Goal: Feedback & Contribution: Contribute content

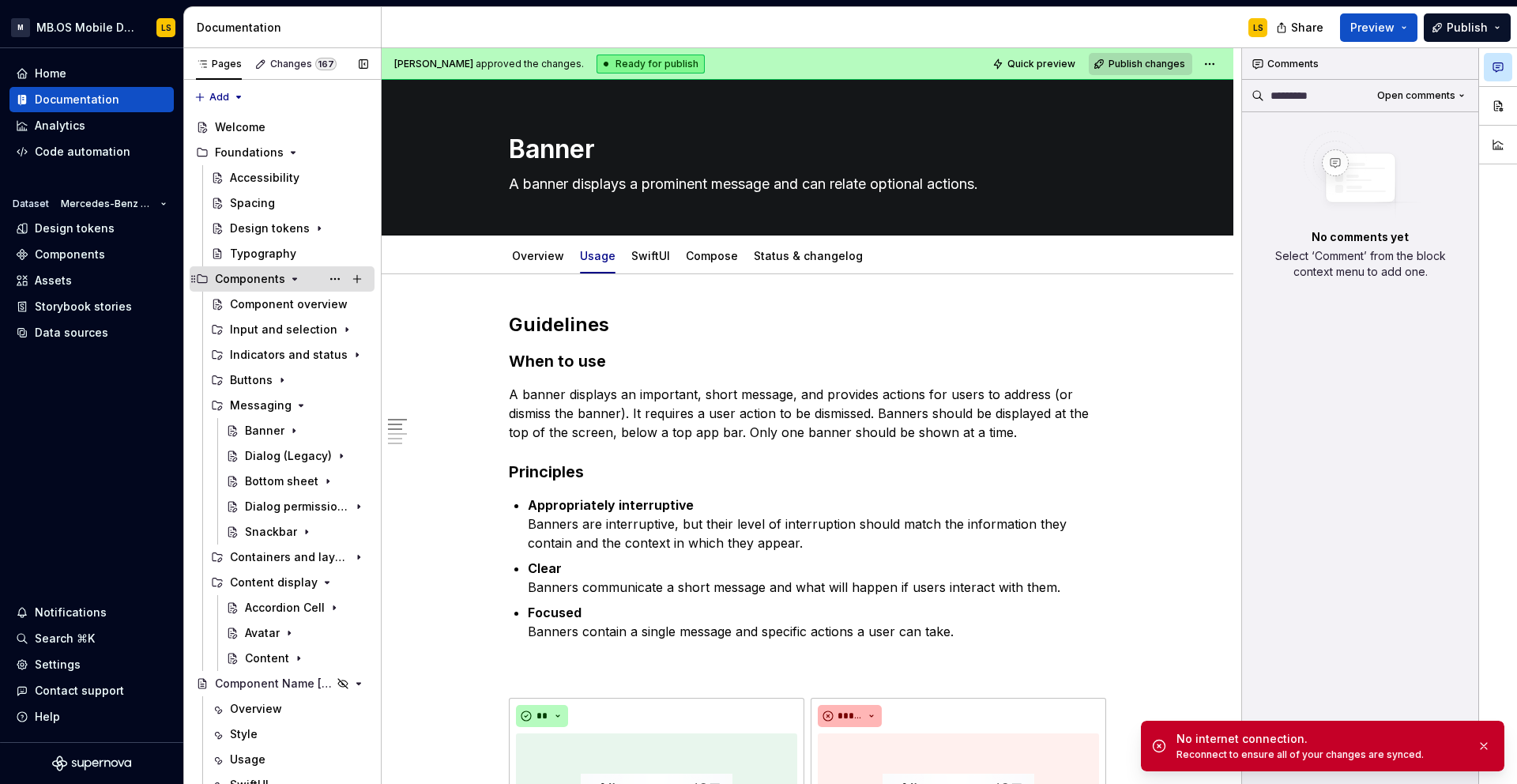
click at [293, 279] on icon "Page tree" at bounding box center [295, 280] width 4 height 2
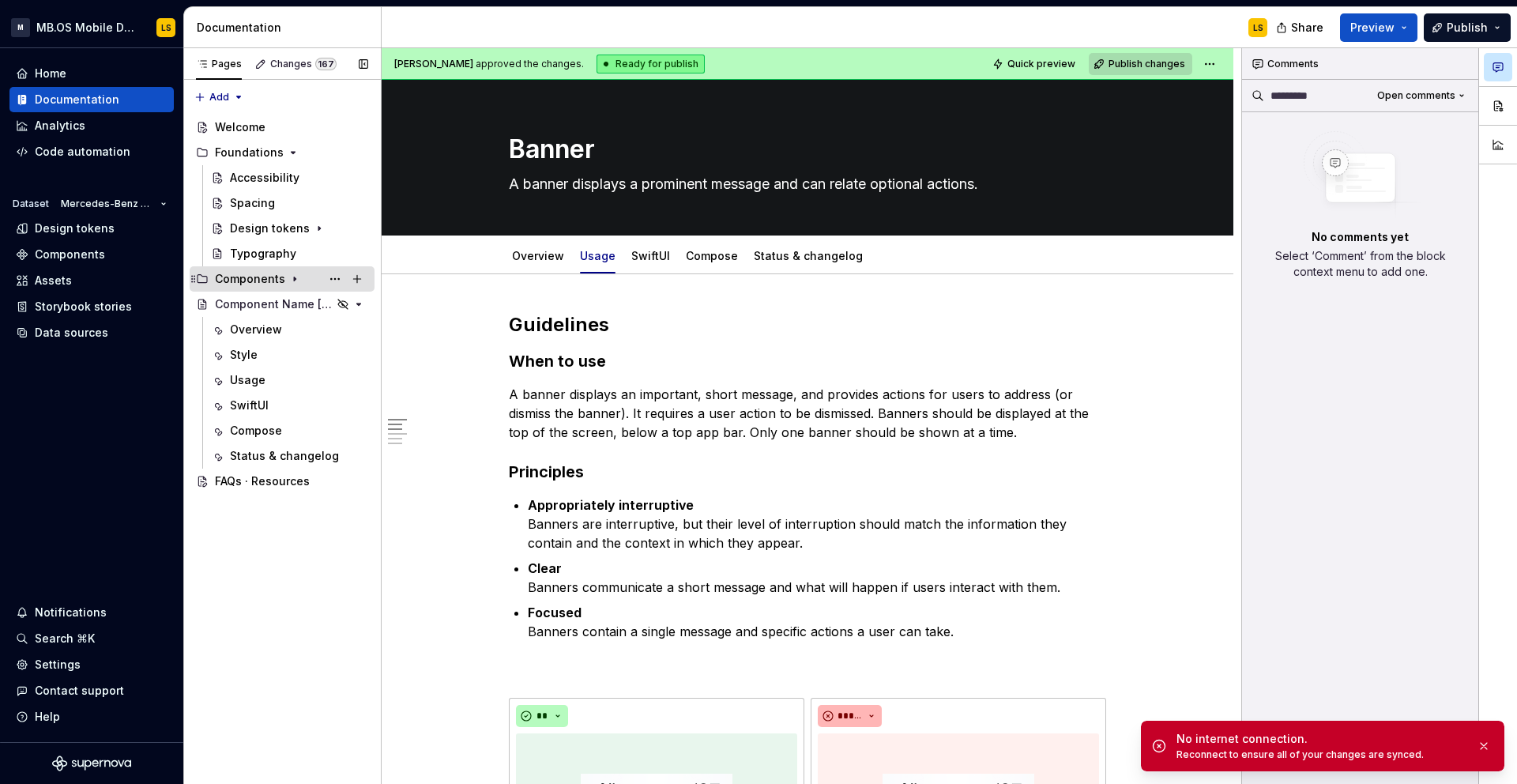
click at [289, 280] on icon "Page tree" at bounding box center [294, 279] width 13 height 13
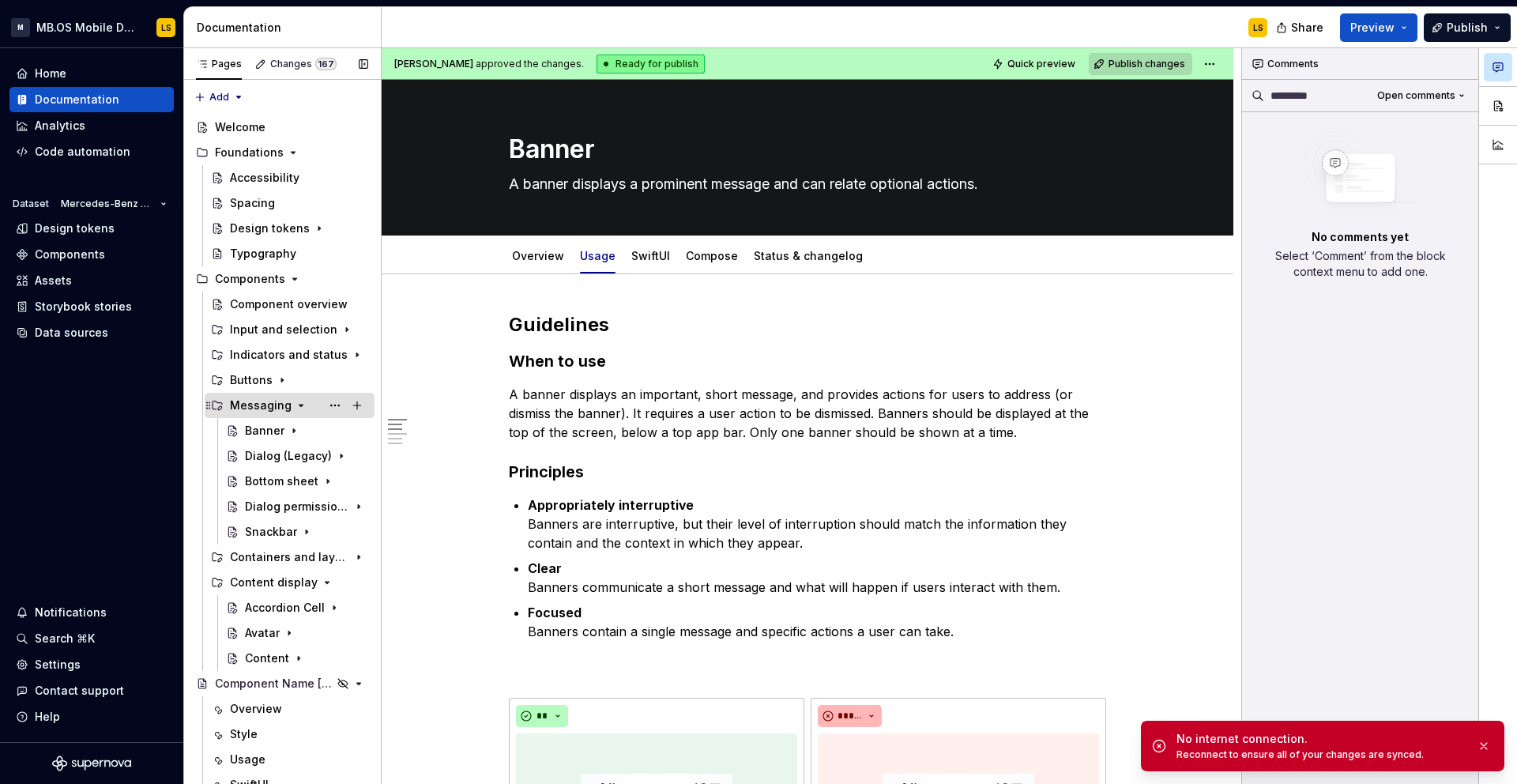
click at [299, 405] on icon "Page tree" at bounding box center [301, 405] width 4 height 2
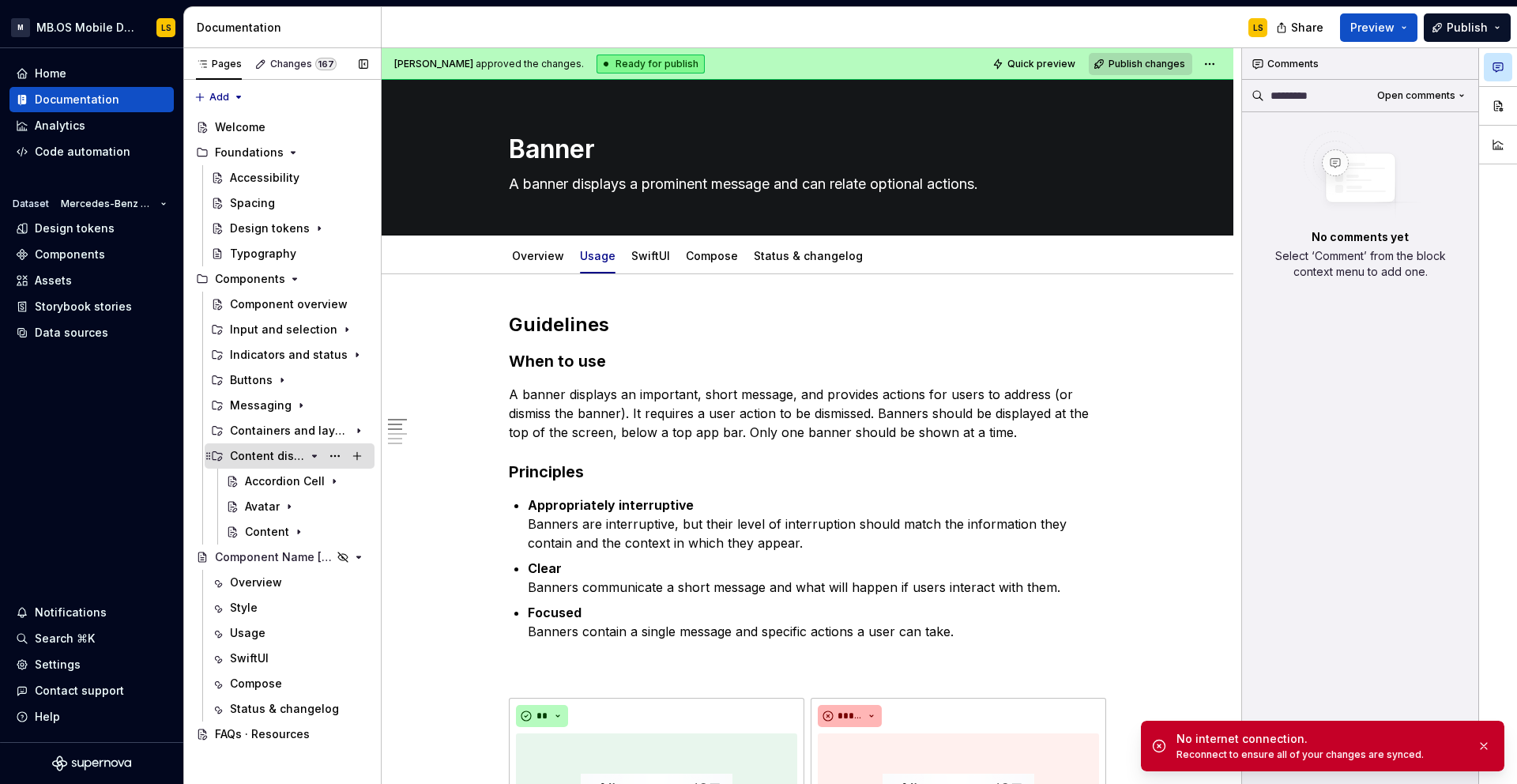
click at [314, 457] on icon "Page tree" at bounding box center [315, 456] width 4 height 2
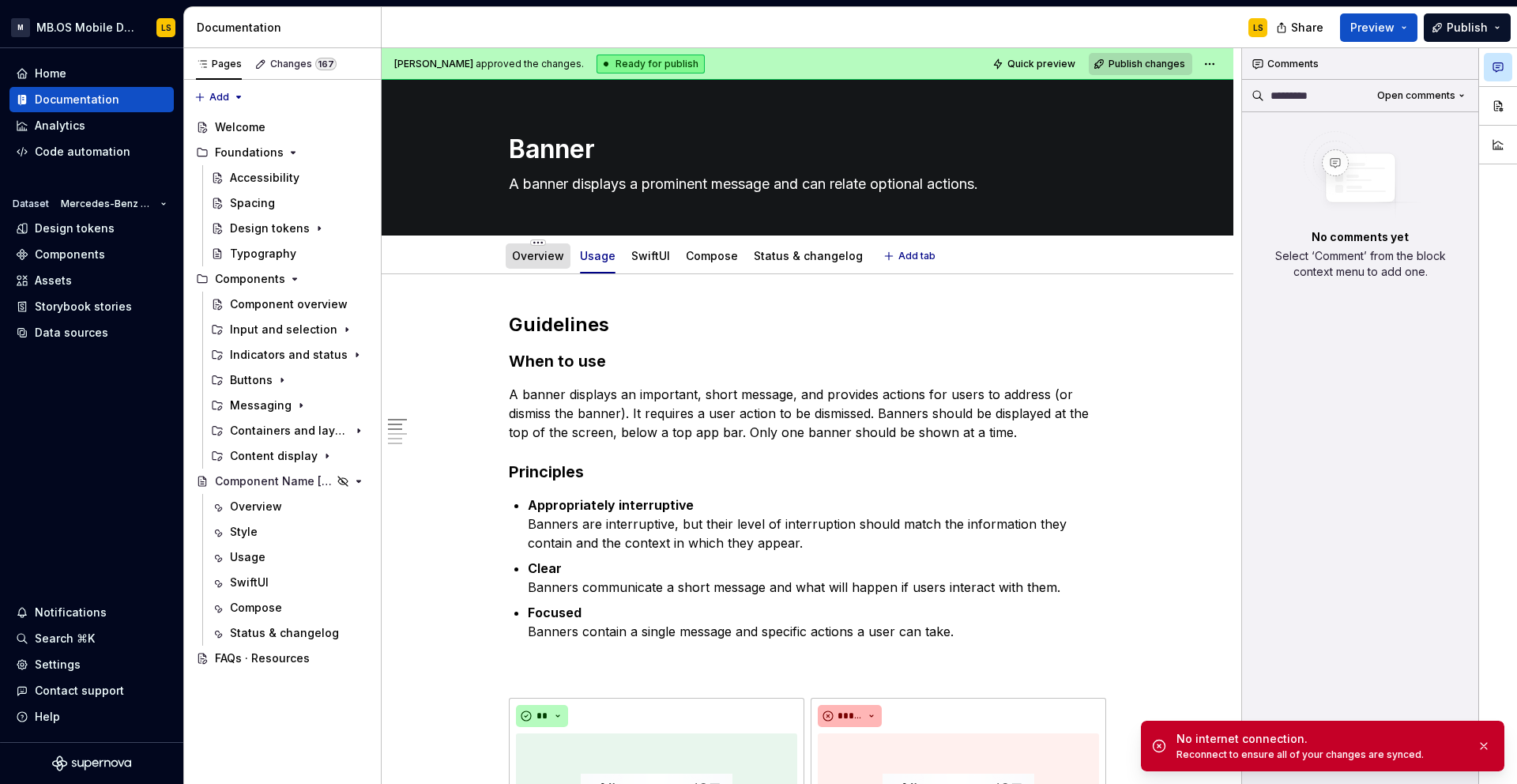
click at [542, 259] on link "Overview" at bounding box center [538, 256] width 53 height 14
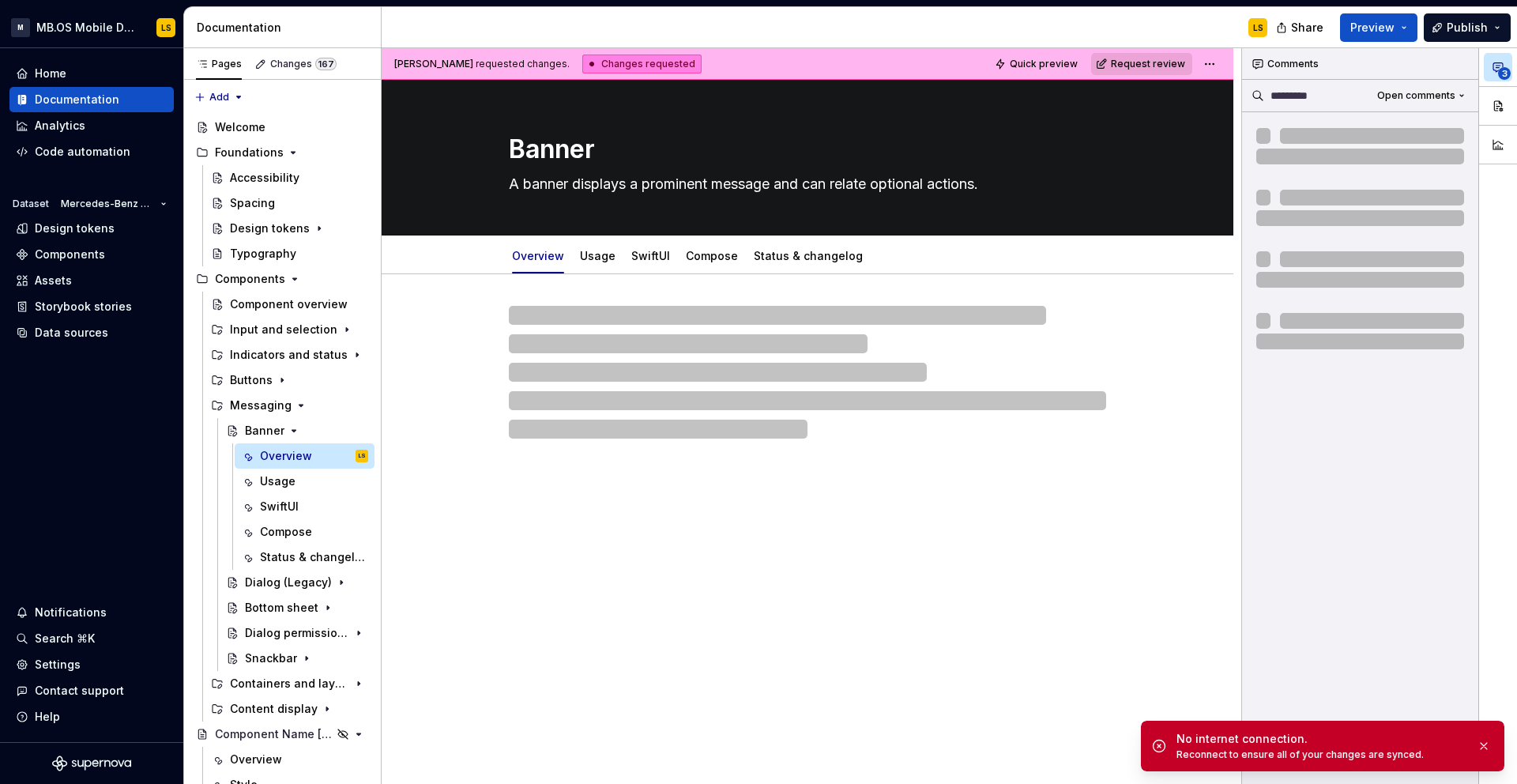
click at [1194, 676] on div "No internet connection." at bounding box center [1321, 738] width 288 height 16
type textarea "*"
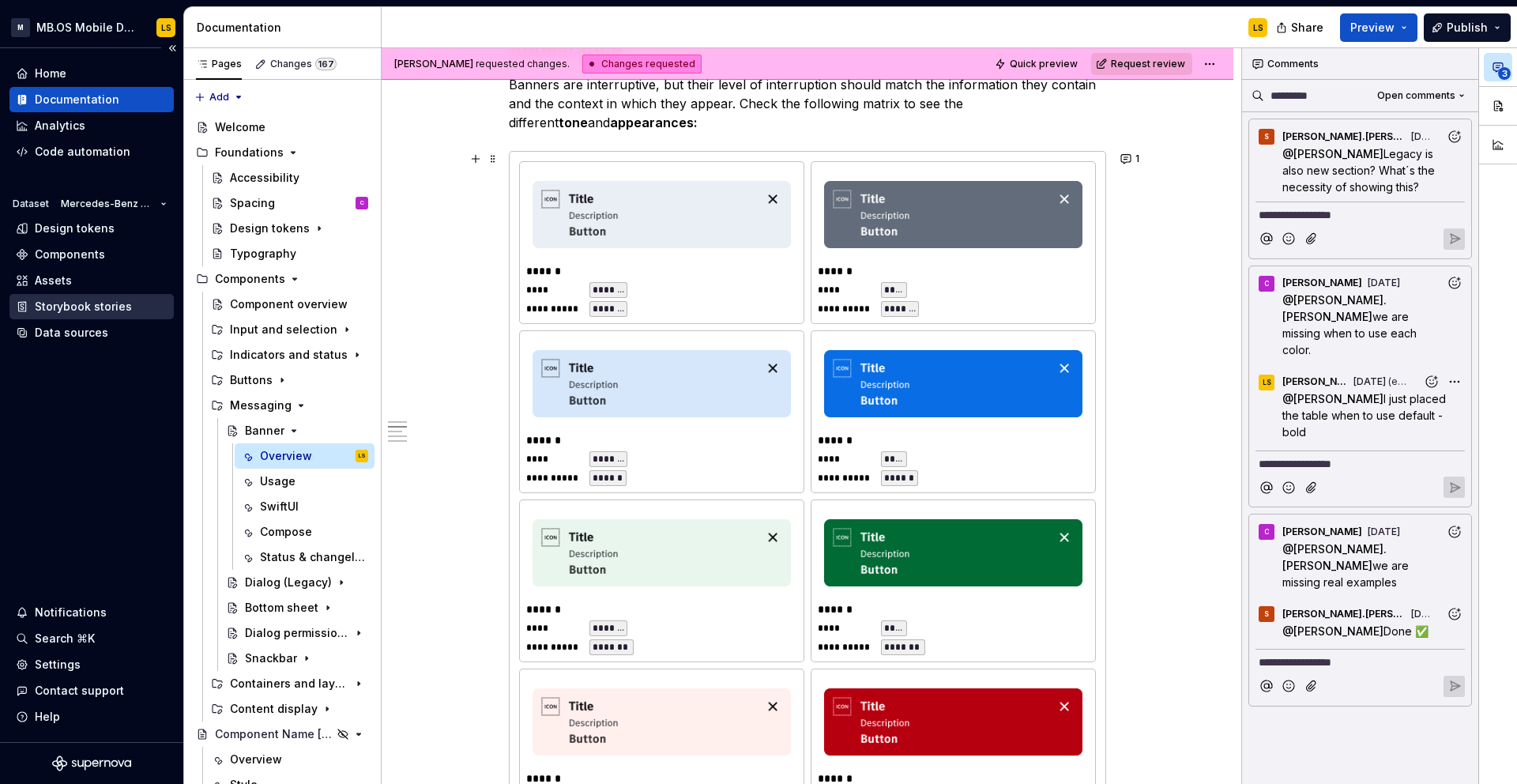
scroll to position [2234, 0]
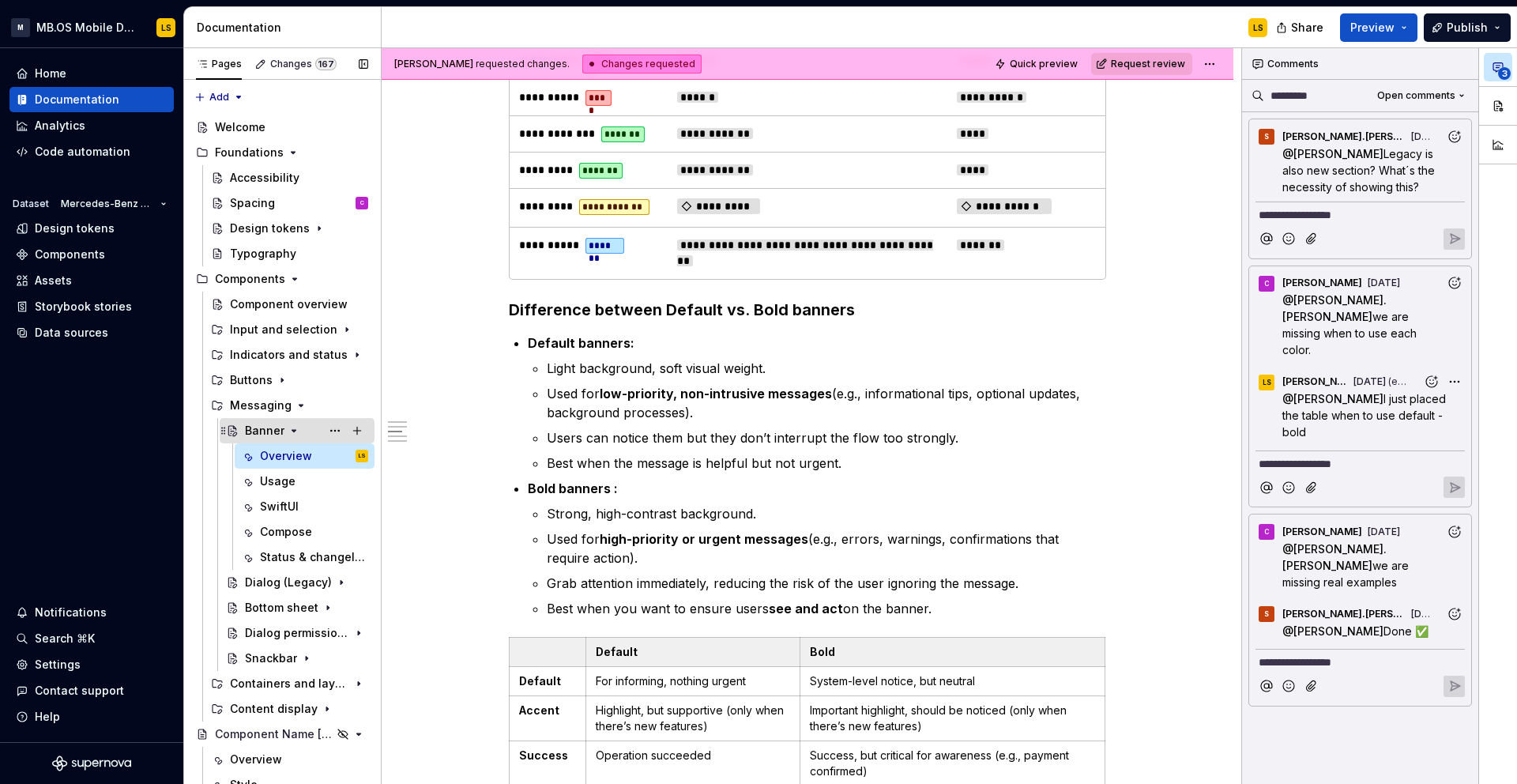
click at [292, 430] on icon "Page tree" at bounding box center [294, 431] width 4 height 2
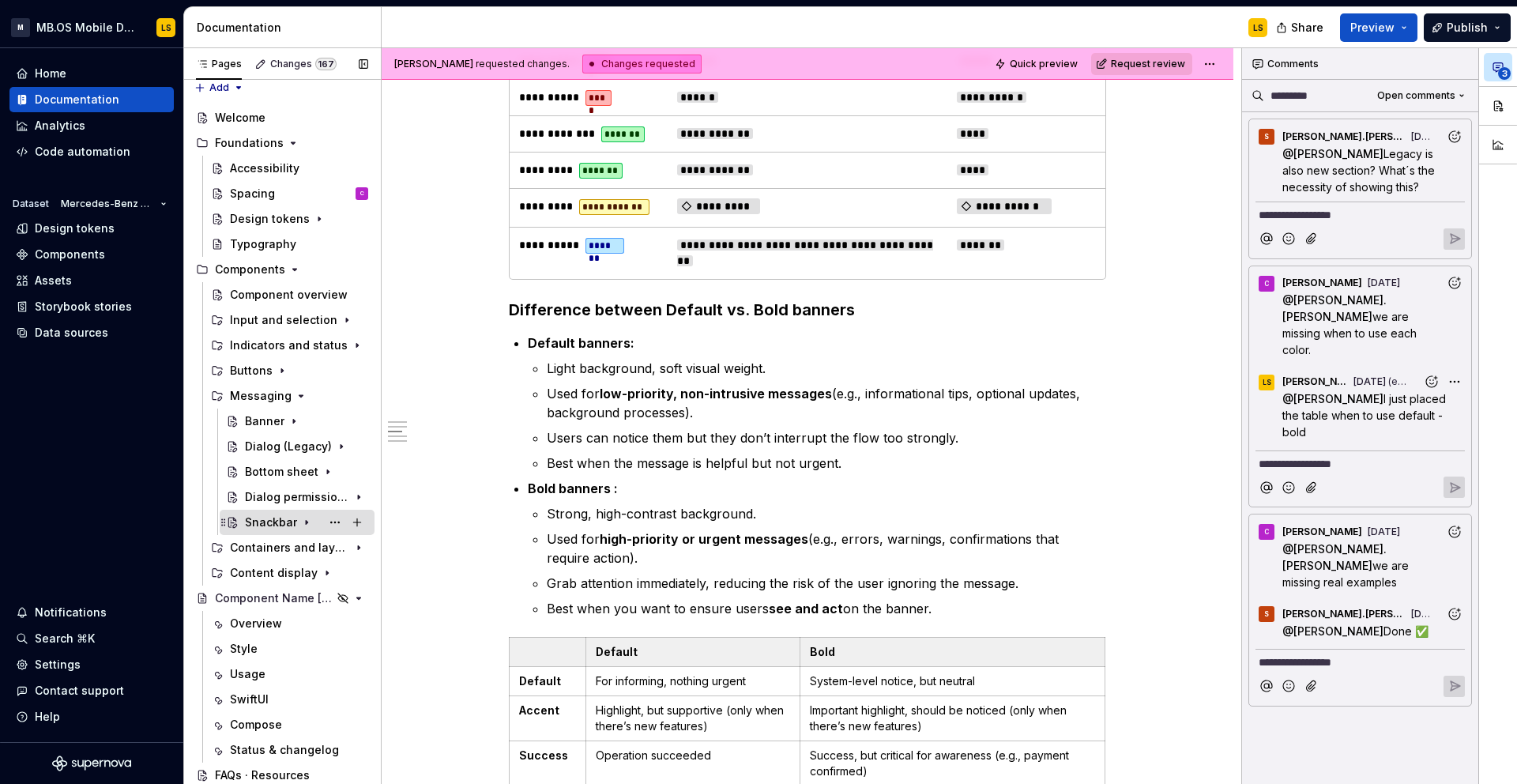
scroll to position [0, 0]
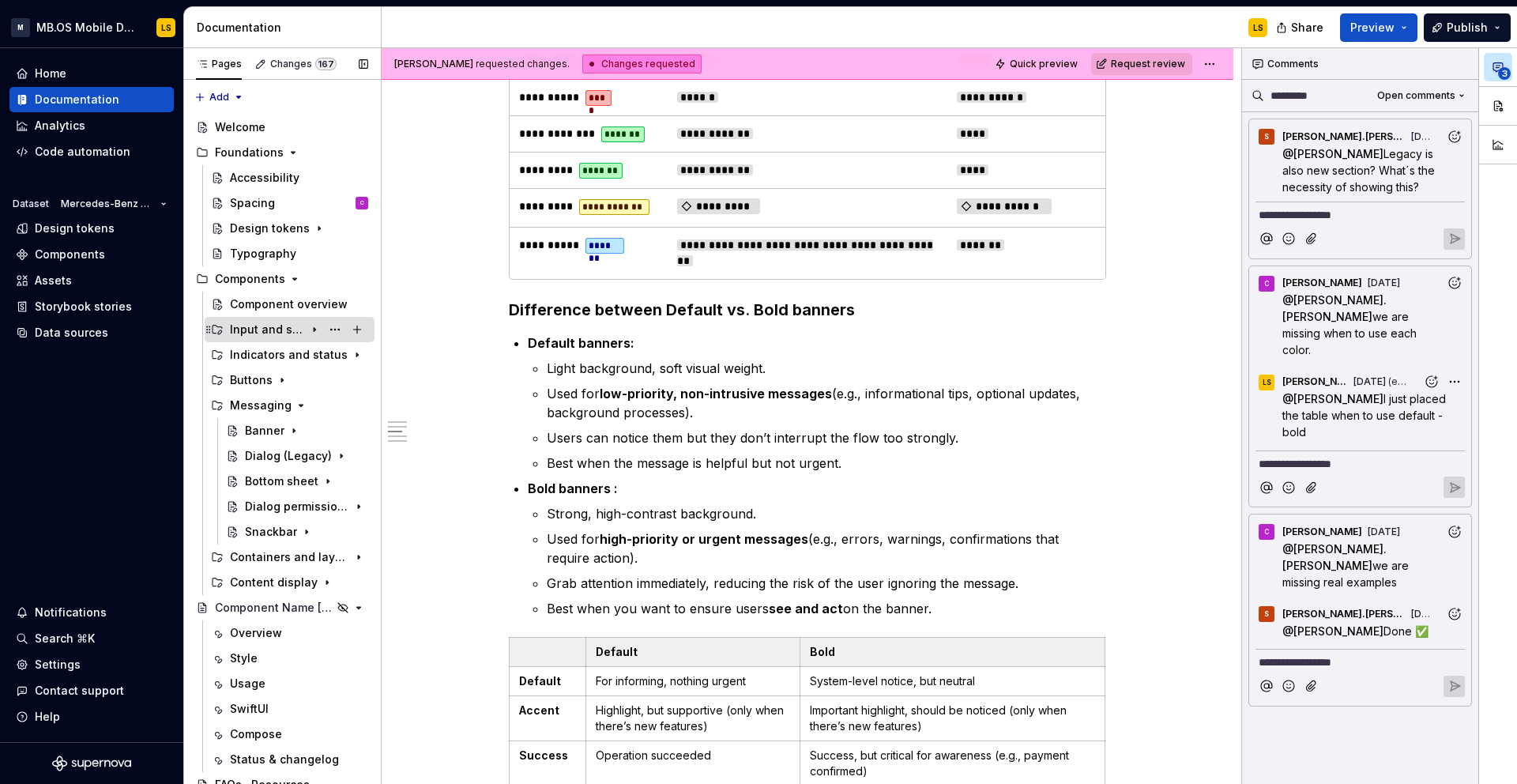
click at [283, 328] on div "Input and selection" at bounding box center [268, 329] width 75 height 16
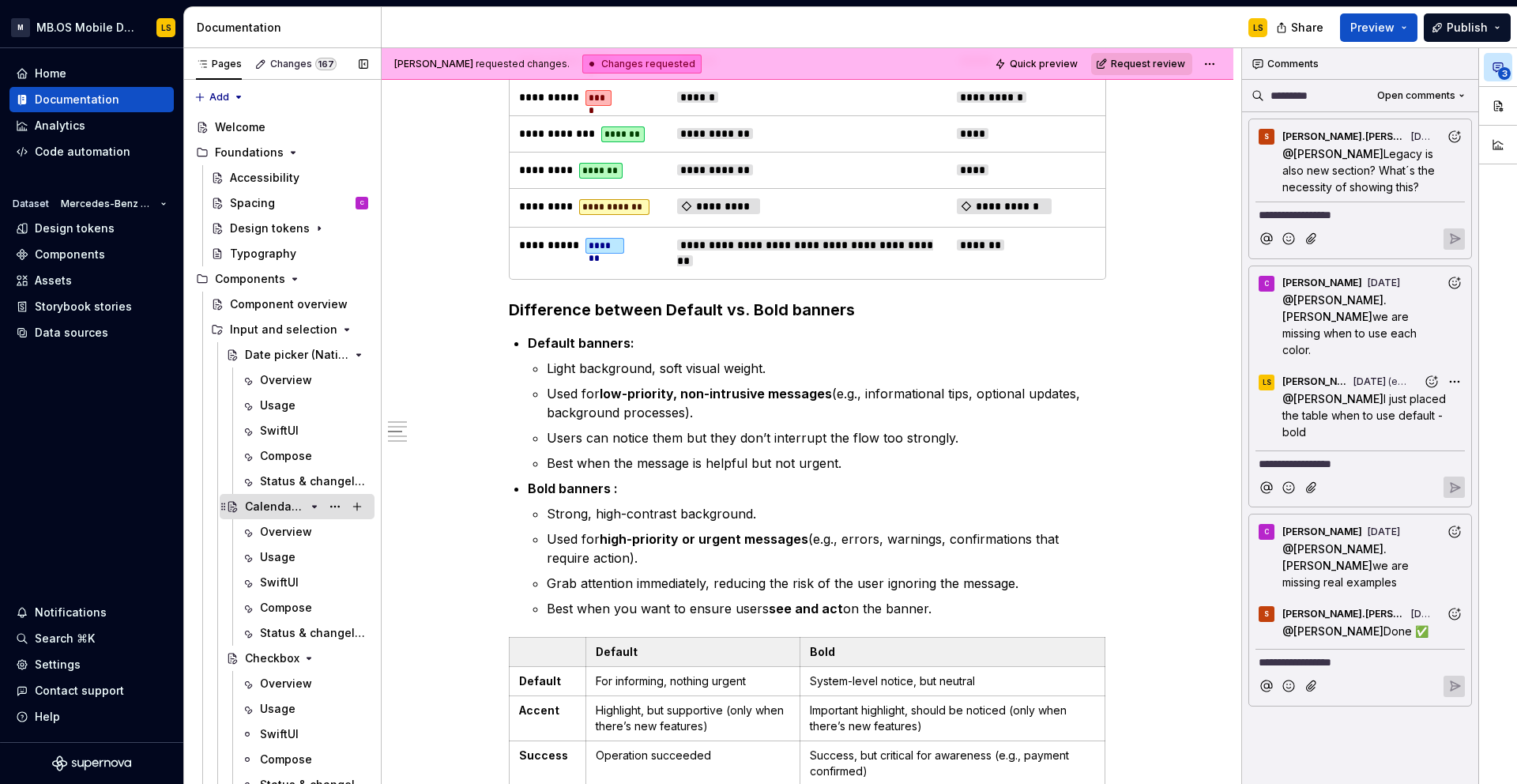
click at [292, 504] on div "Calendar (Native)" at bounding box center [275, 506] width 60 height 16
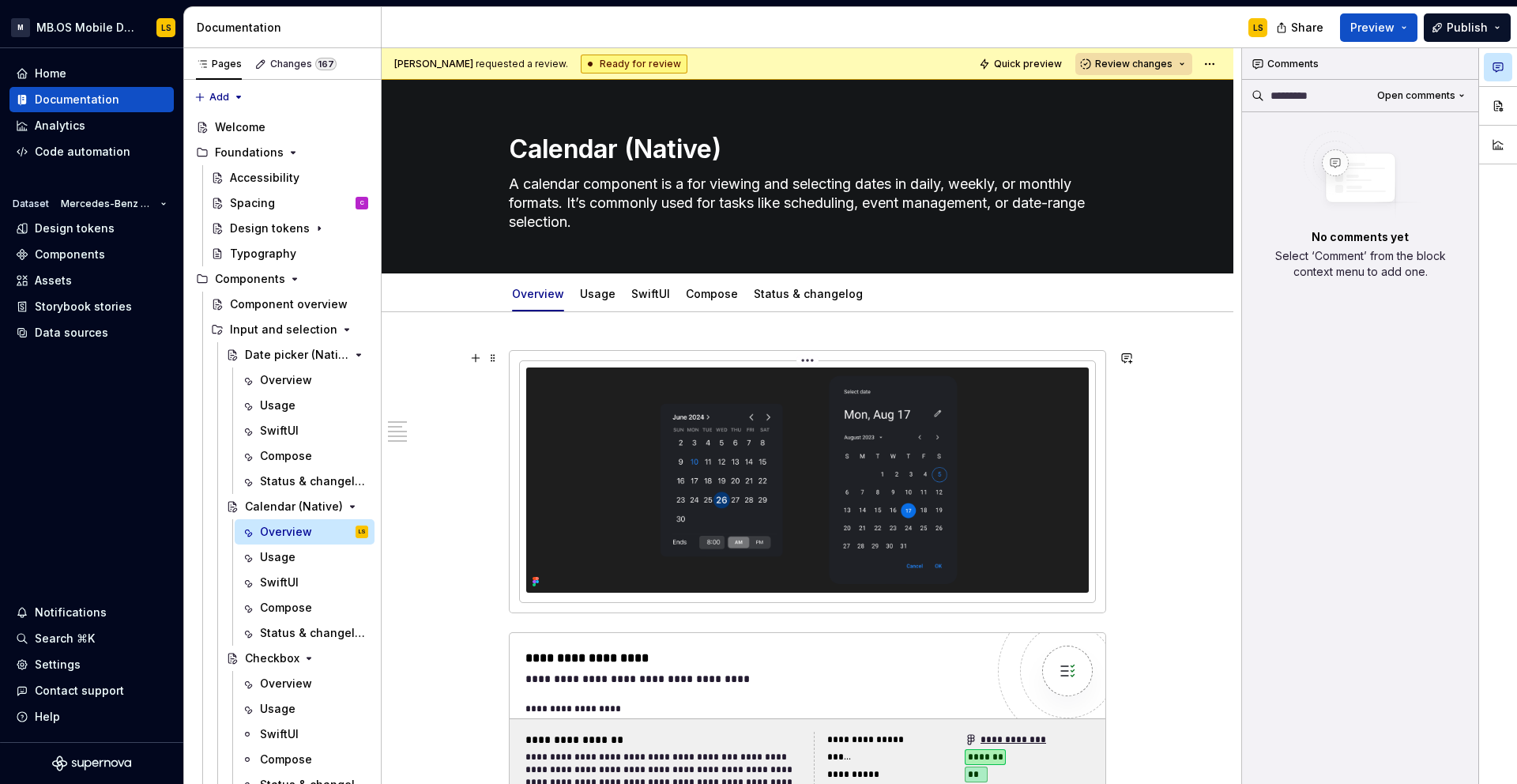
click at [770, 470] on img at bounding box center [808, 480] width 563 height 225
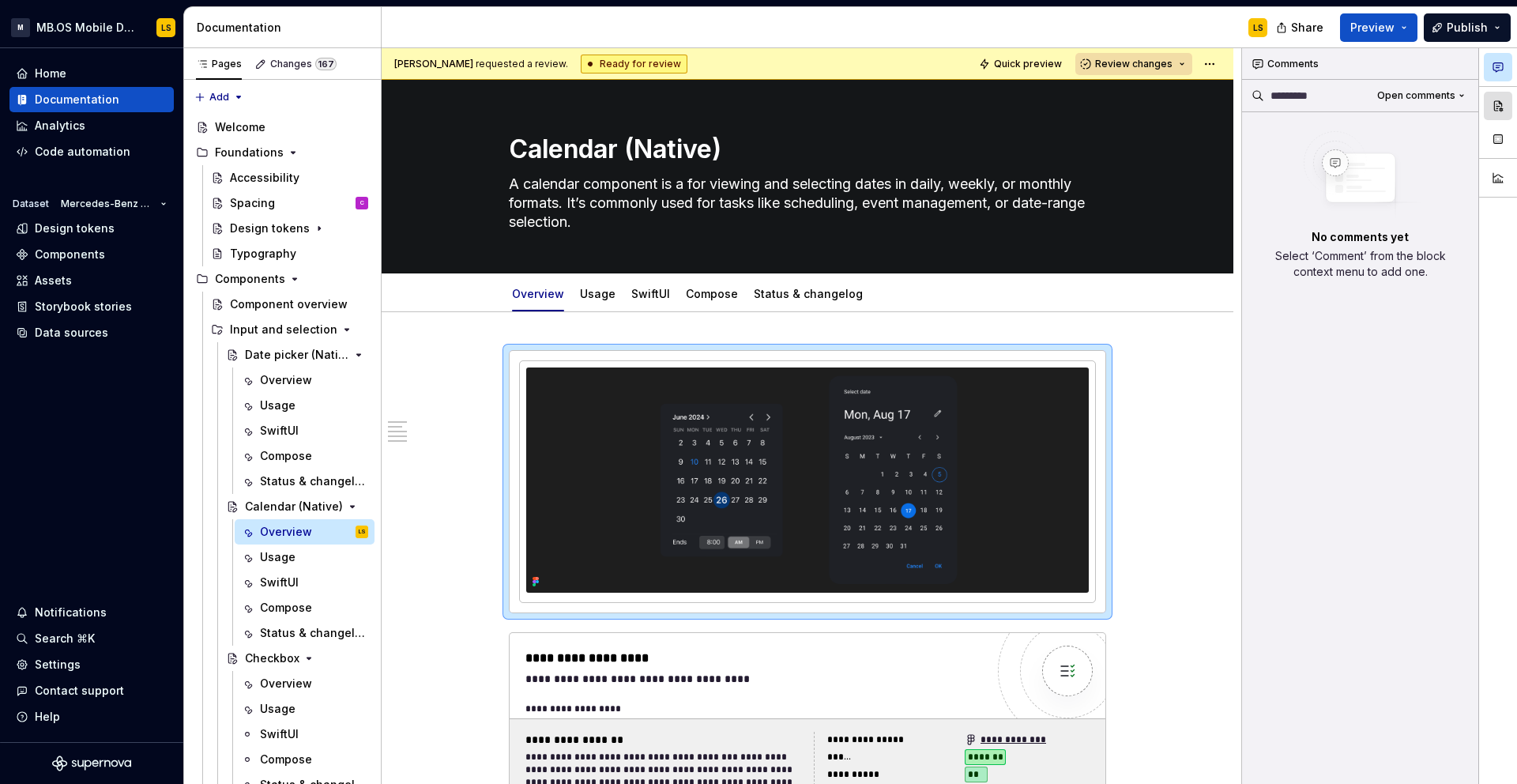
click at [1503, 109] on button "button" at bounding box center [1498, 105] width 29 height 29
type textarea "*"
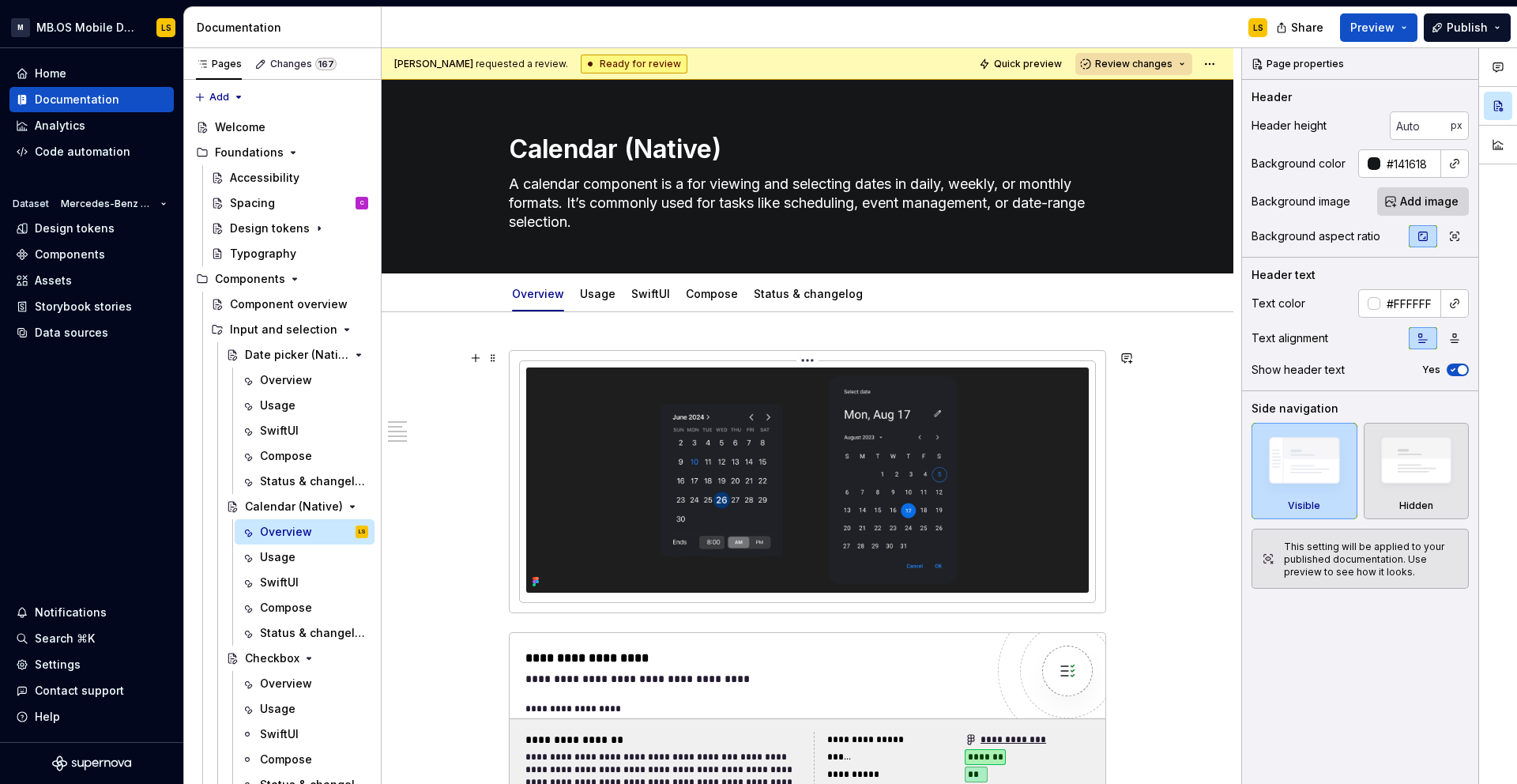
click at [956, 475] on img at bounding box center [808, 480] width 563 height 225
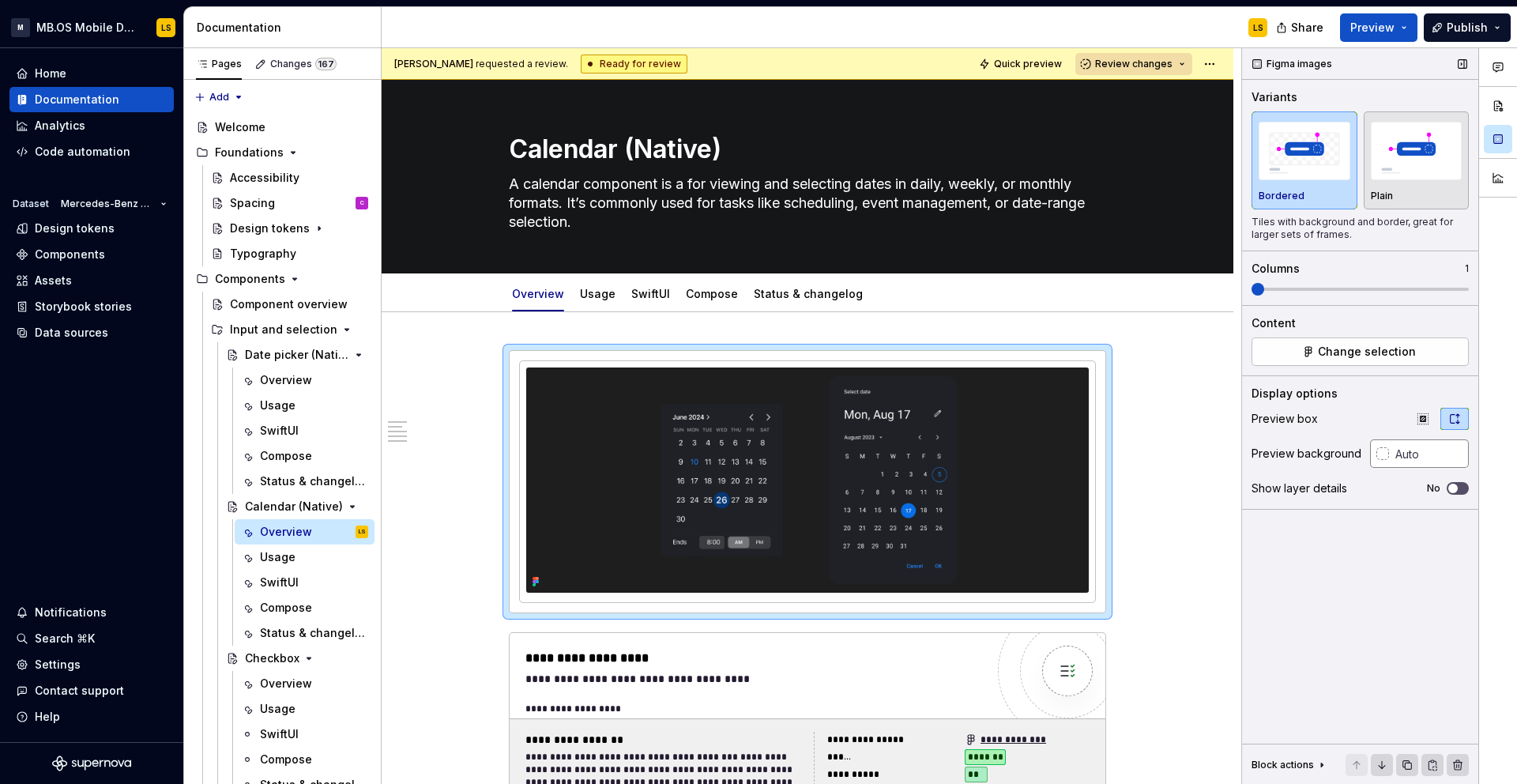
click at [1423, 458] on input "text" at bounding box center [1429, 453] width 80 height 29
type input "#FFFFFF"
click at [282, 505] on div "Calendar (Native)" at bounding box center [275, 506] width 60 height 16
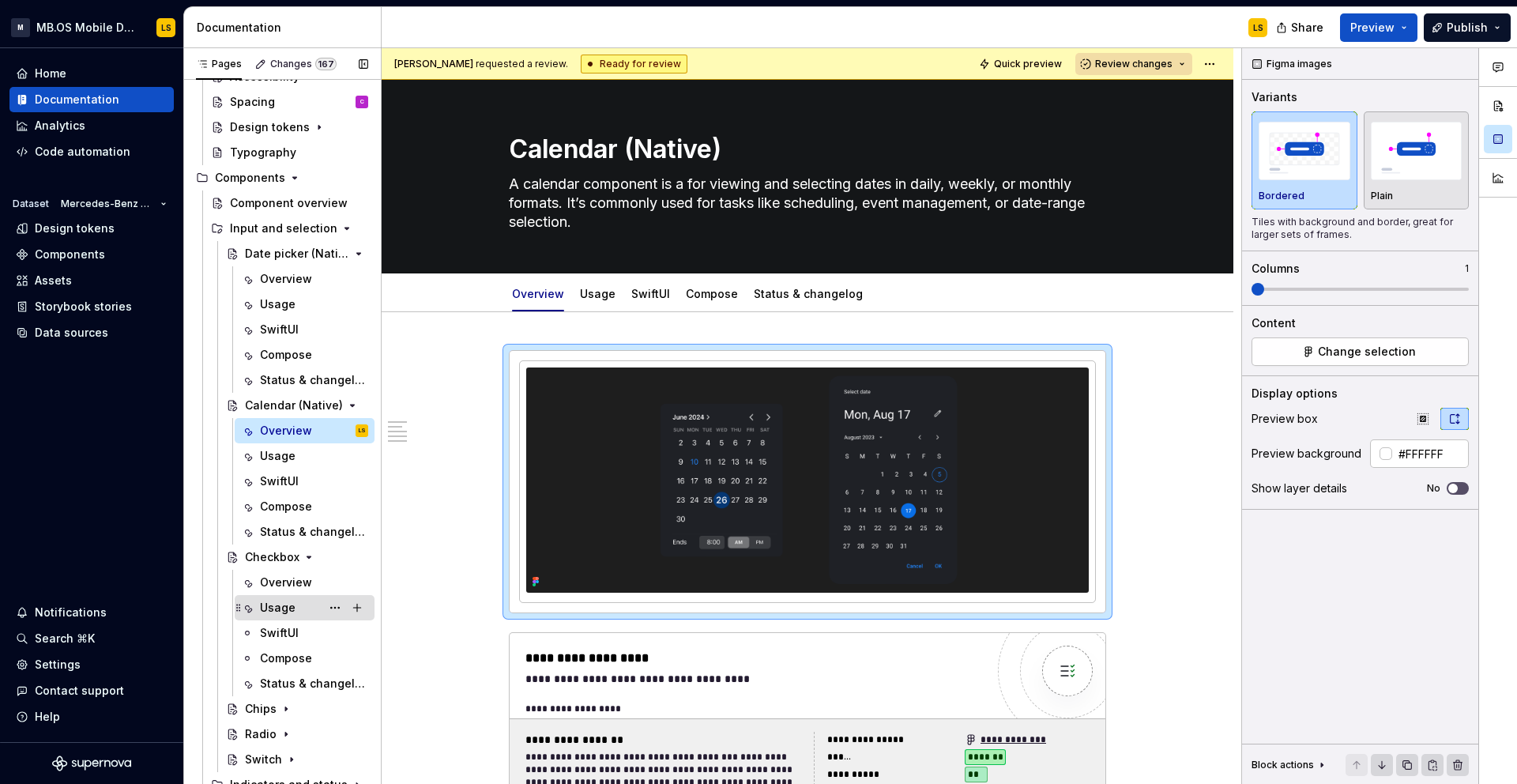
scroll to position [154, 0]
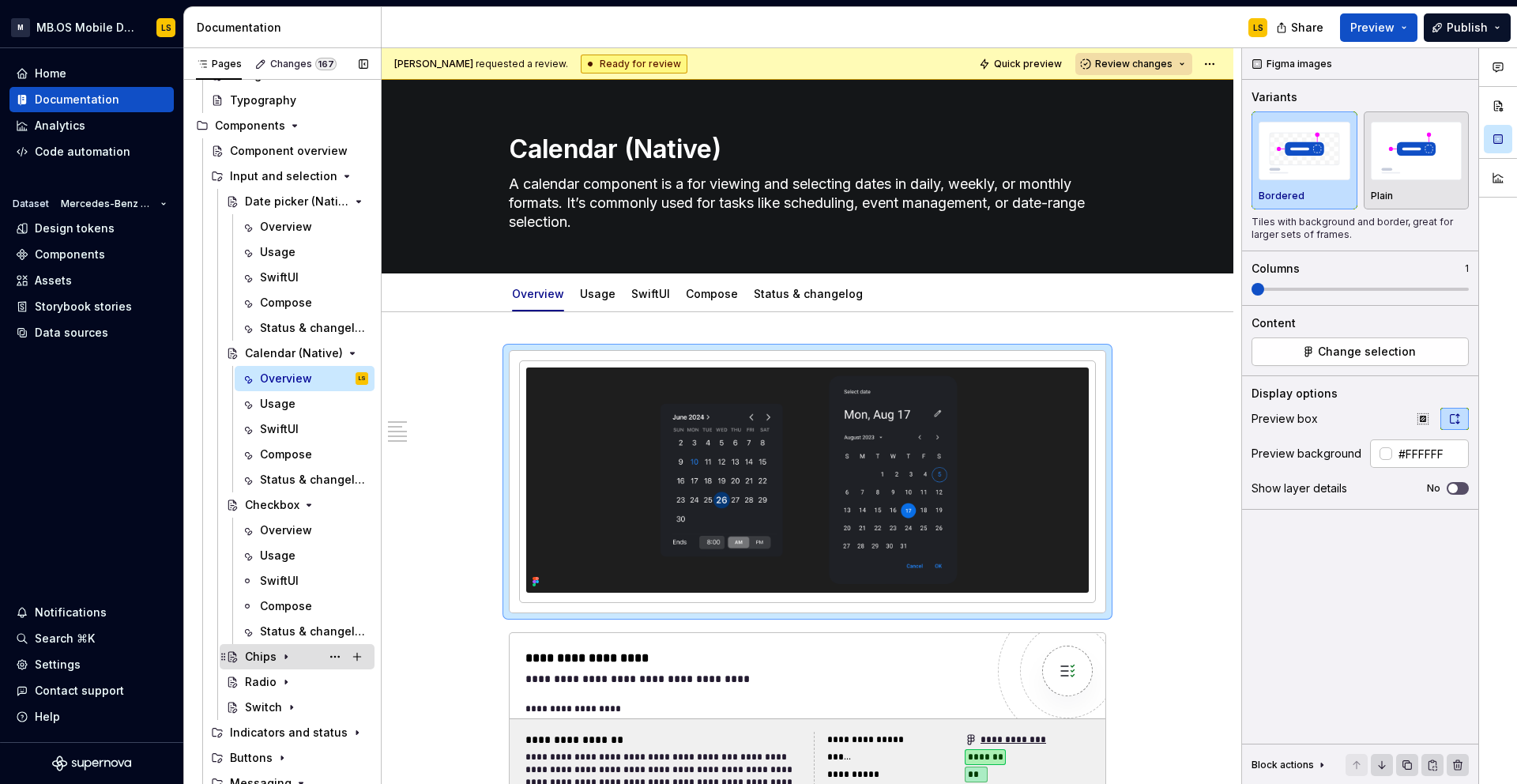
click at [262, 660] on div "Chips" at bounding box center [261, 656] width 32 height 16
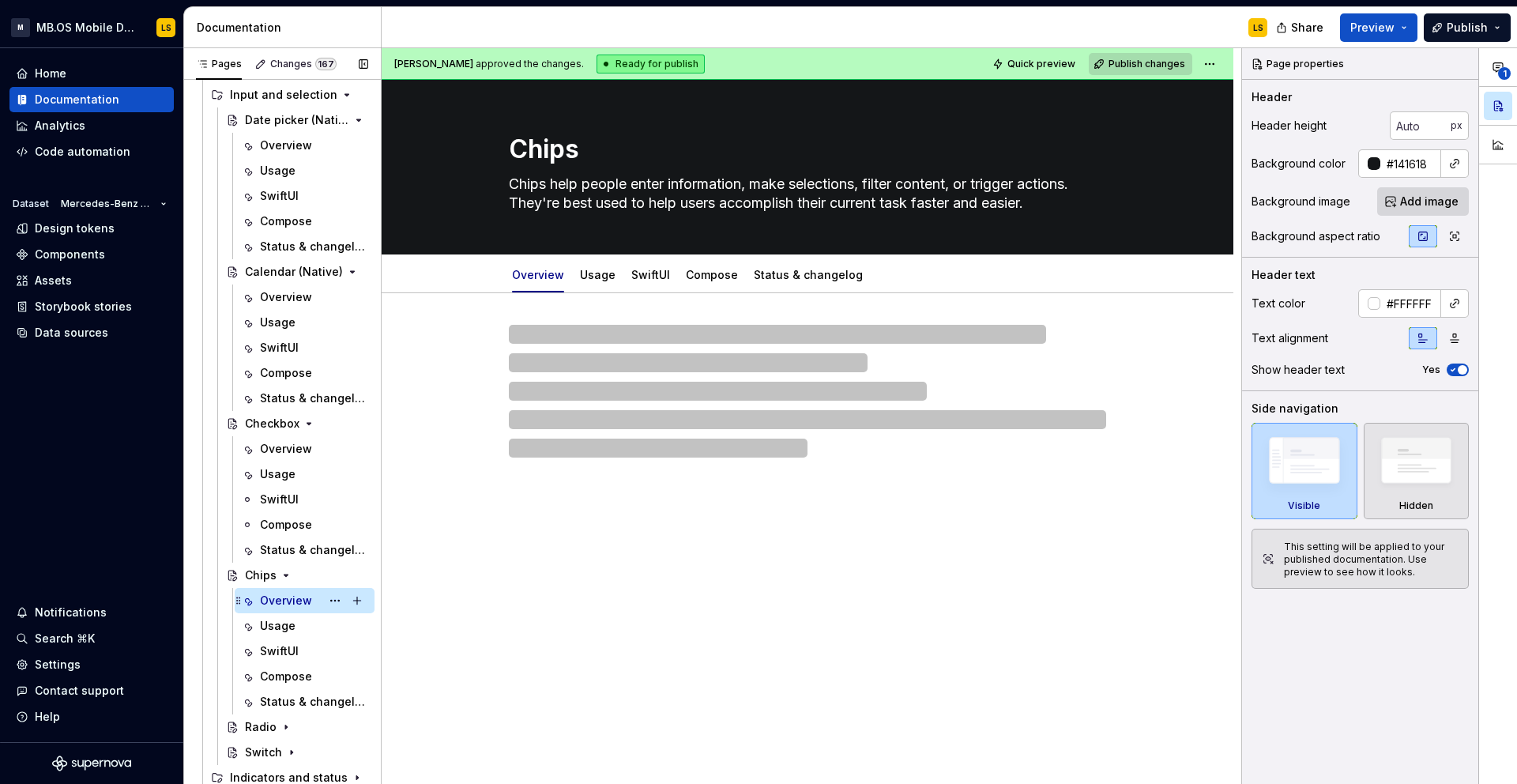
scroll to position [293, 0]
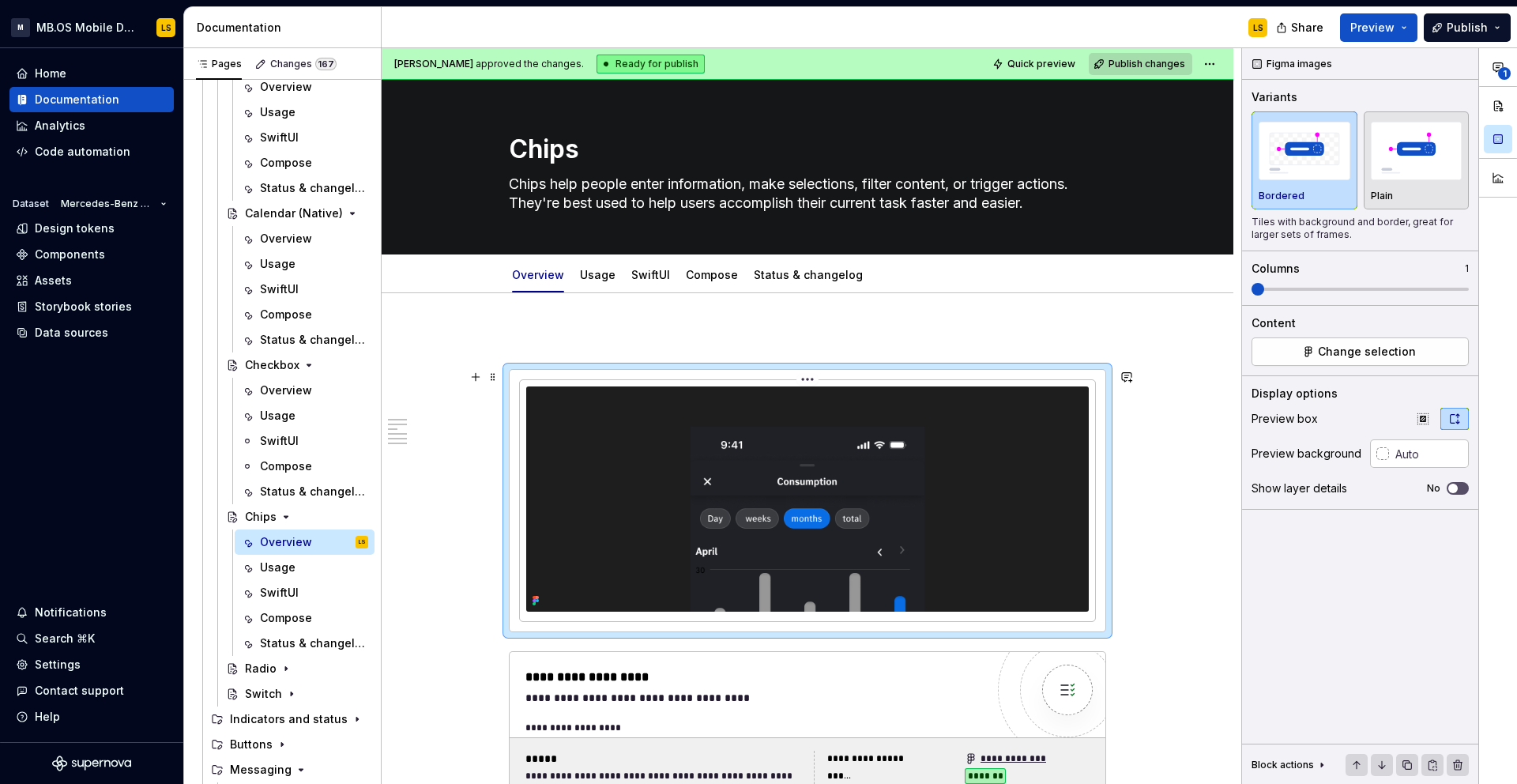
type textarea "*"
click at [706, 489] on img at bounding box center [808, 499] width 563 height 225
click at [1420, 465] on input "text" at bounding box center [1429, 453] width 80 height 29
type input "fffffff"
drag, startPoint x: 1408, startPoint y: 452, endPoint x: 1427, endPoint y: 475, distance: 29.8
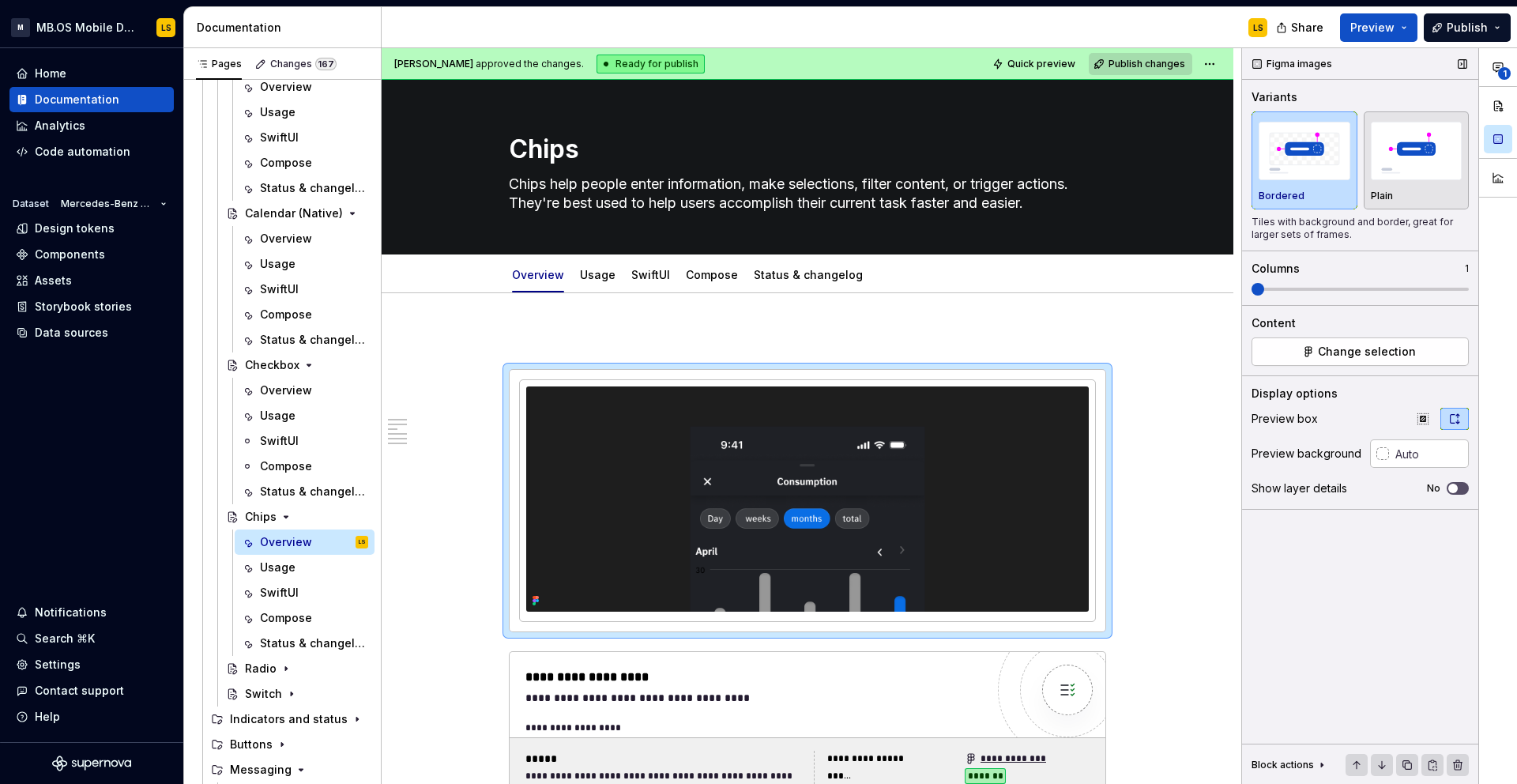
click at [1424, 471] on div "Preview box Preview background Show layer details No" at bounding box center [1360, 458] width 217 height 101
type input "#FFFFFF"
click at [260, 666] on div "Radio" at bounding box center [261, 668] width 32 height 16
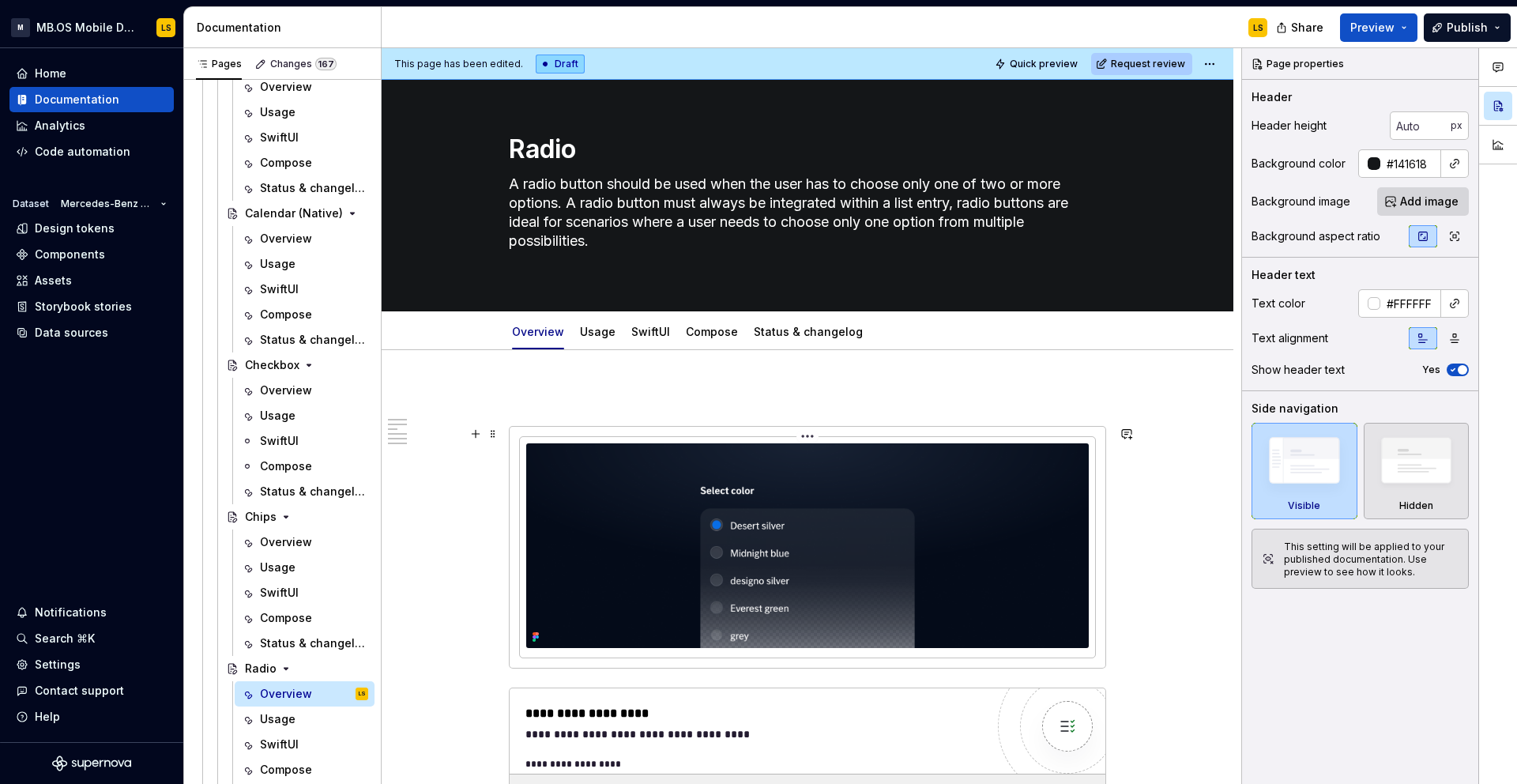
type textarea "*"
click at [648, 561] on img at bounding box center [808, 545] width 563 height 204
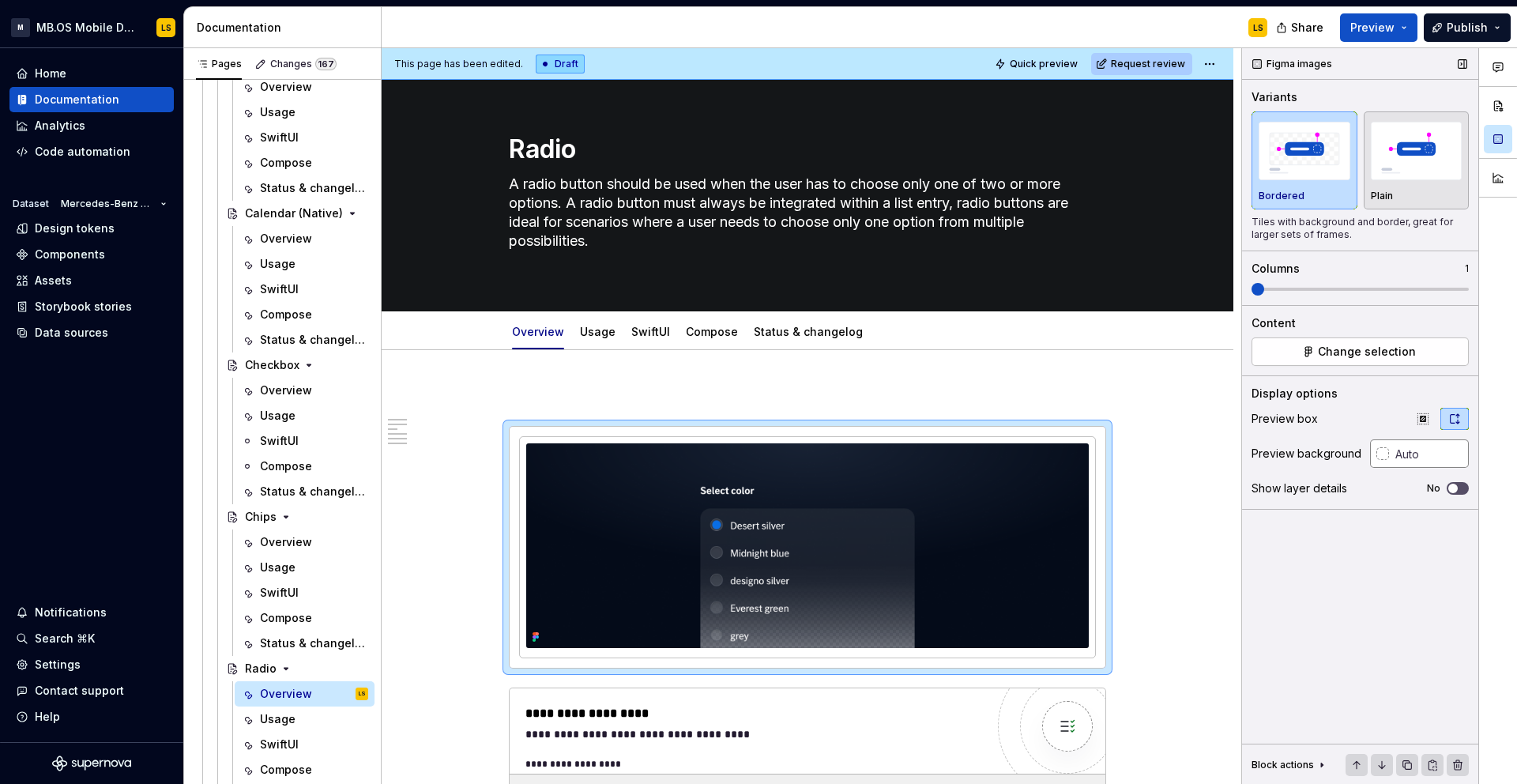
click at [1435, 454] on input "text" at bounding box center [1429, 453] width 80 height 29
type input "fffffff"
click at [1415, 453] on input "text" at bounding box center [1429, 453] width 80 height 29
type input "#FFFFFF"
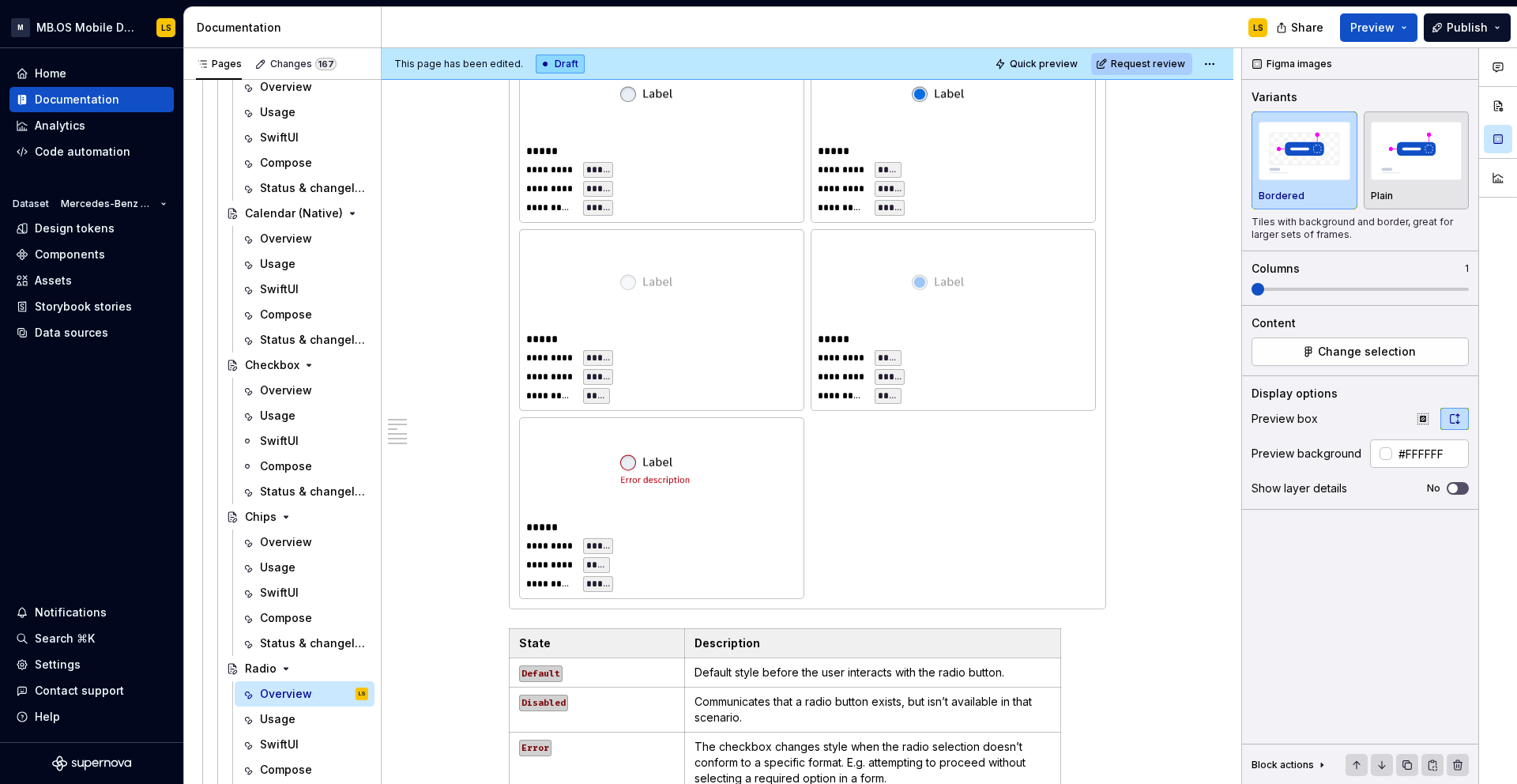
scroll to position [1334, 0]
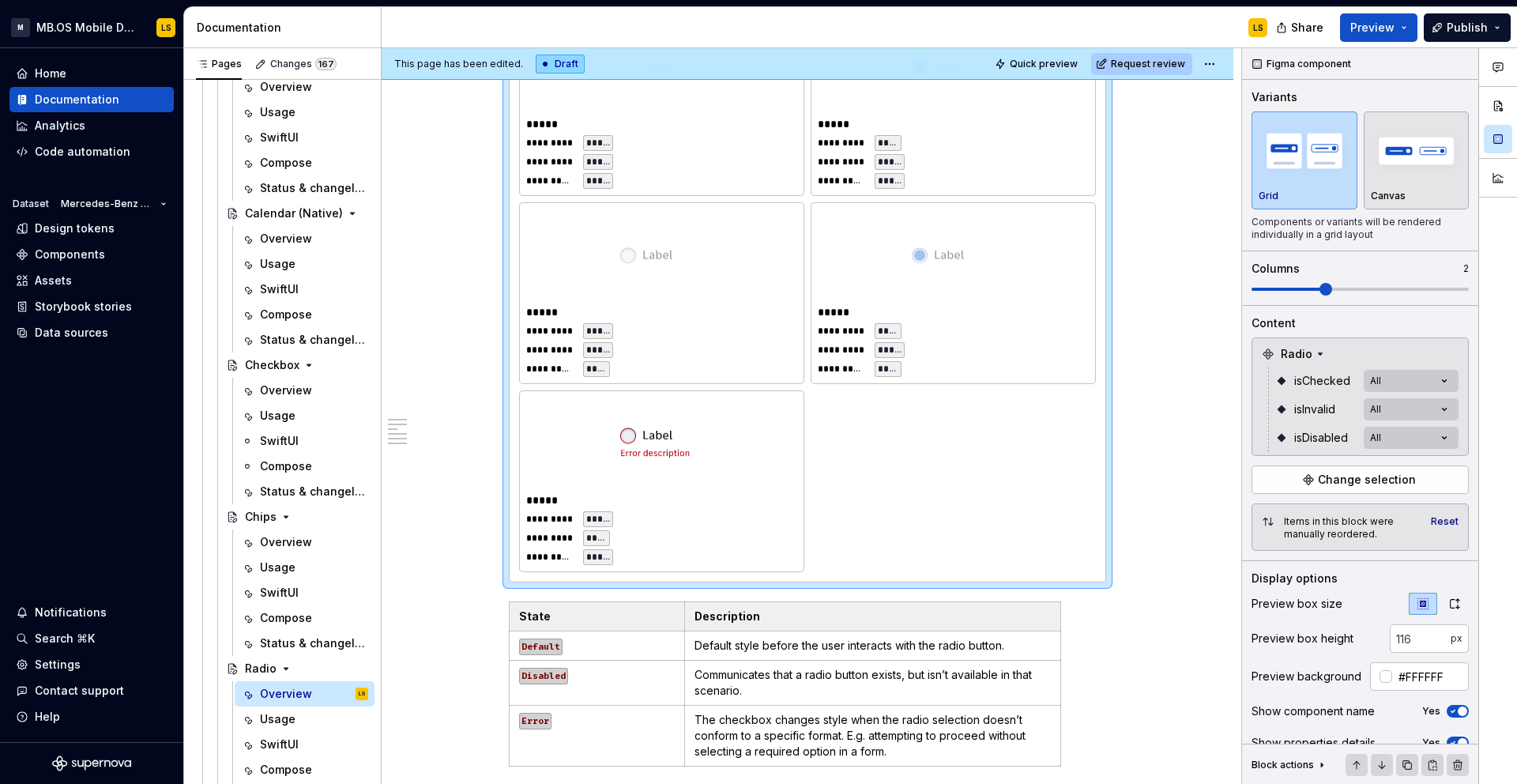
click at [679, 392] on div "**********" at bounding box center [661, 482] width 284 height 180
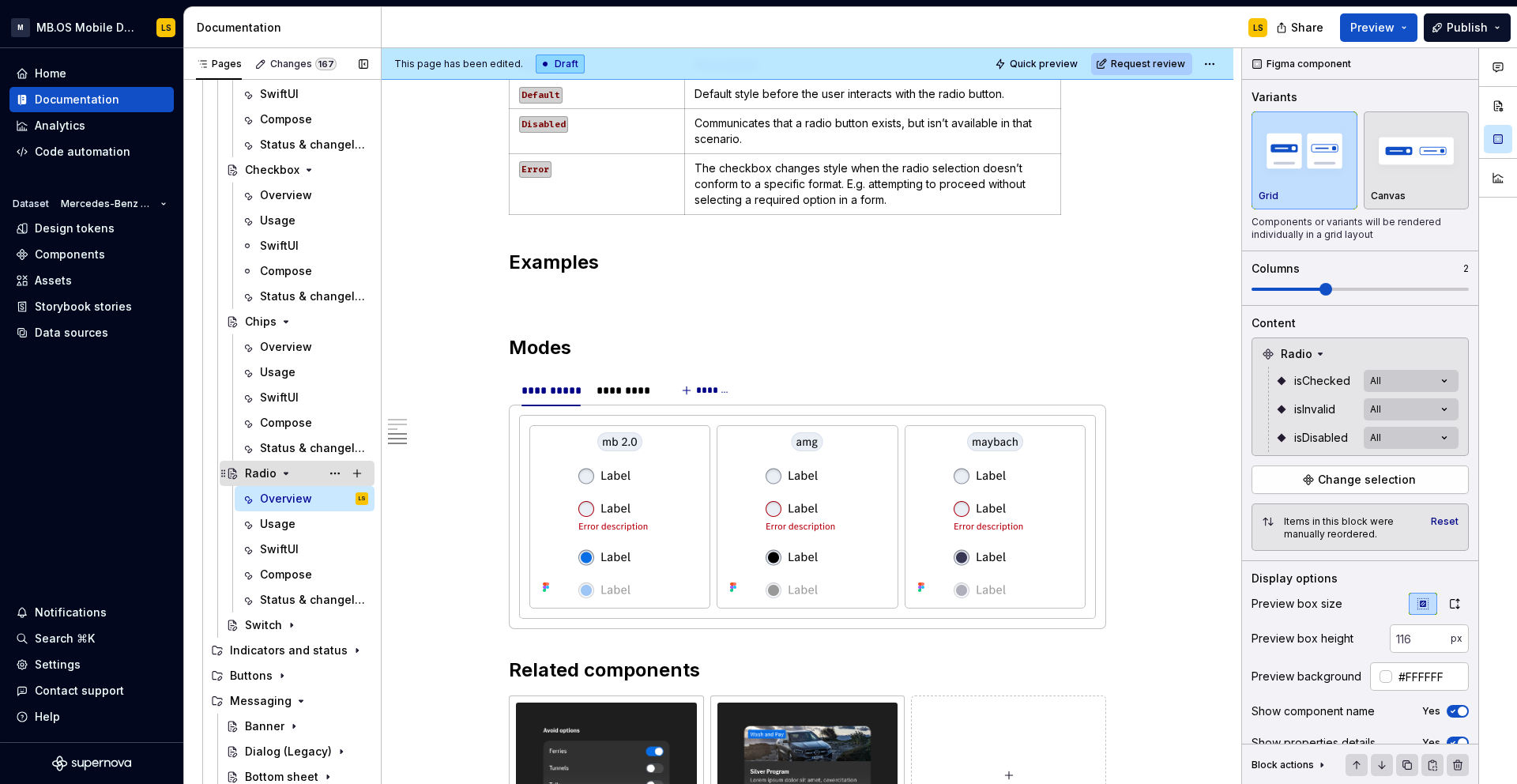
scroll to position [511, 0]
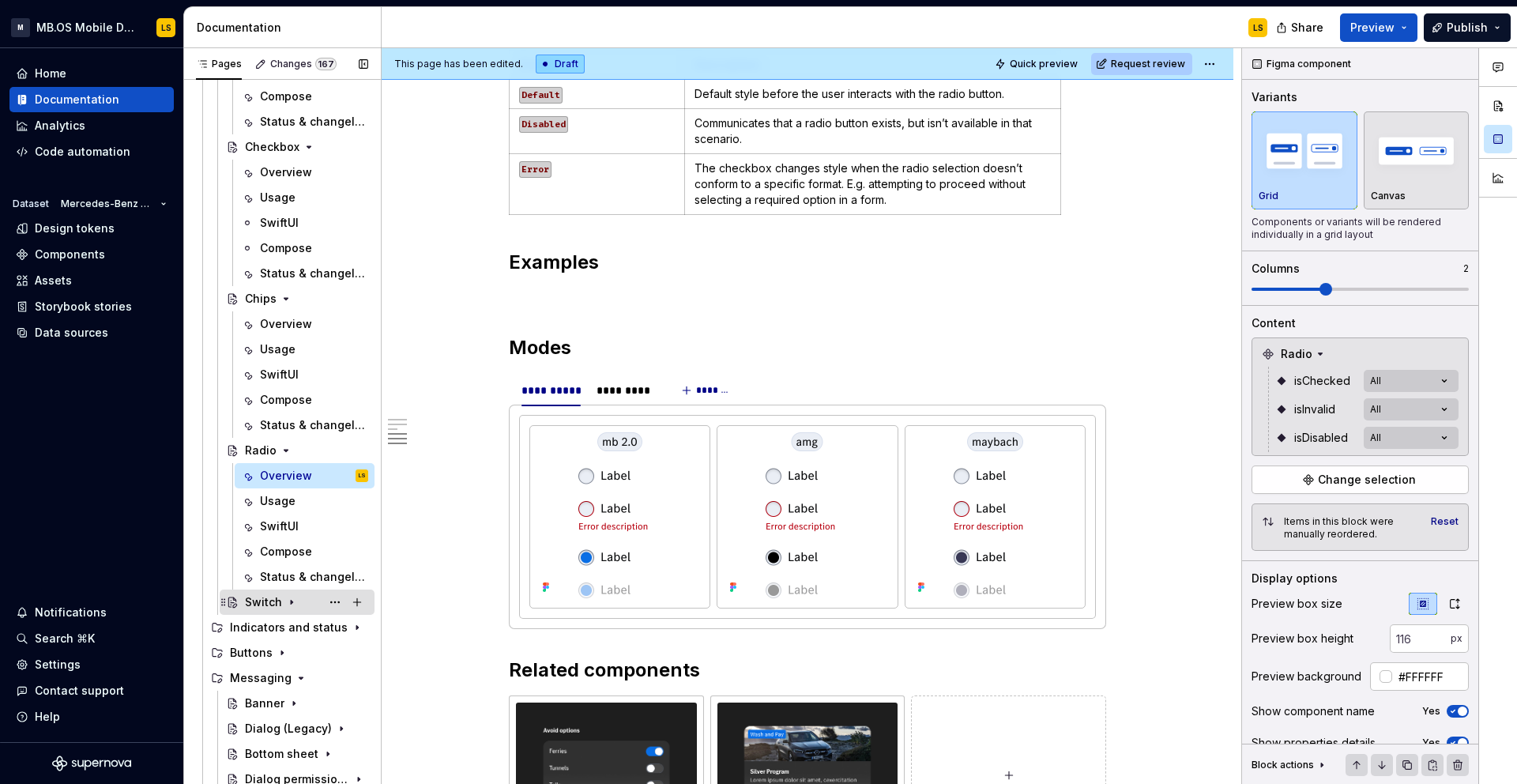
click at [289, 590] on div "Switch" at bounding box center [297, 603] width 155 height 26
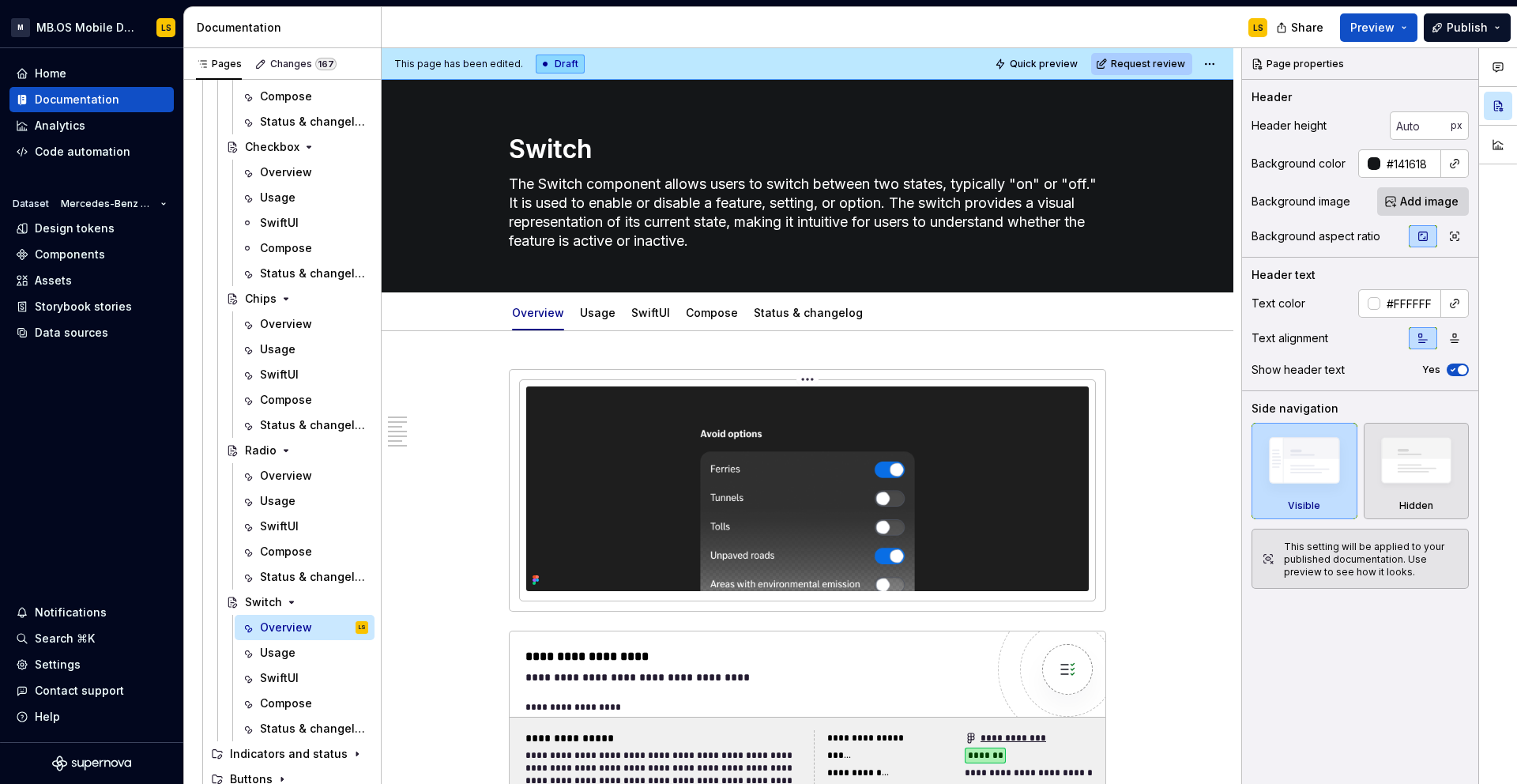
type textarea "*"
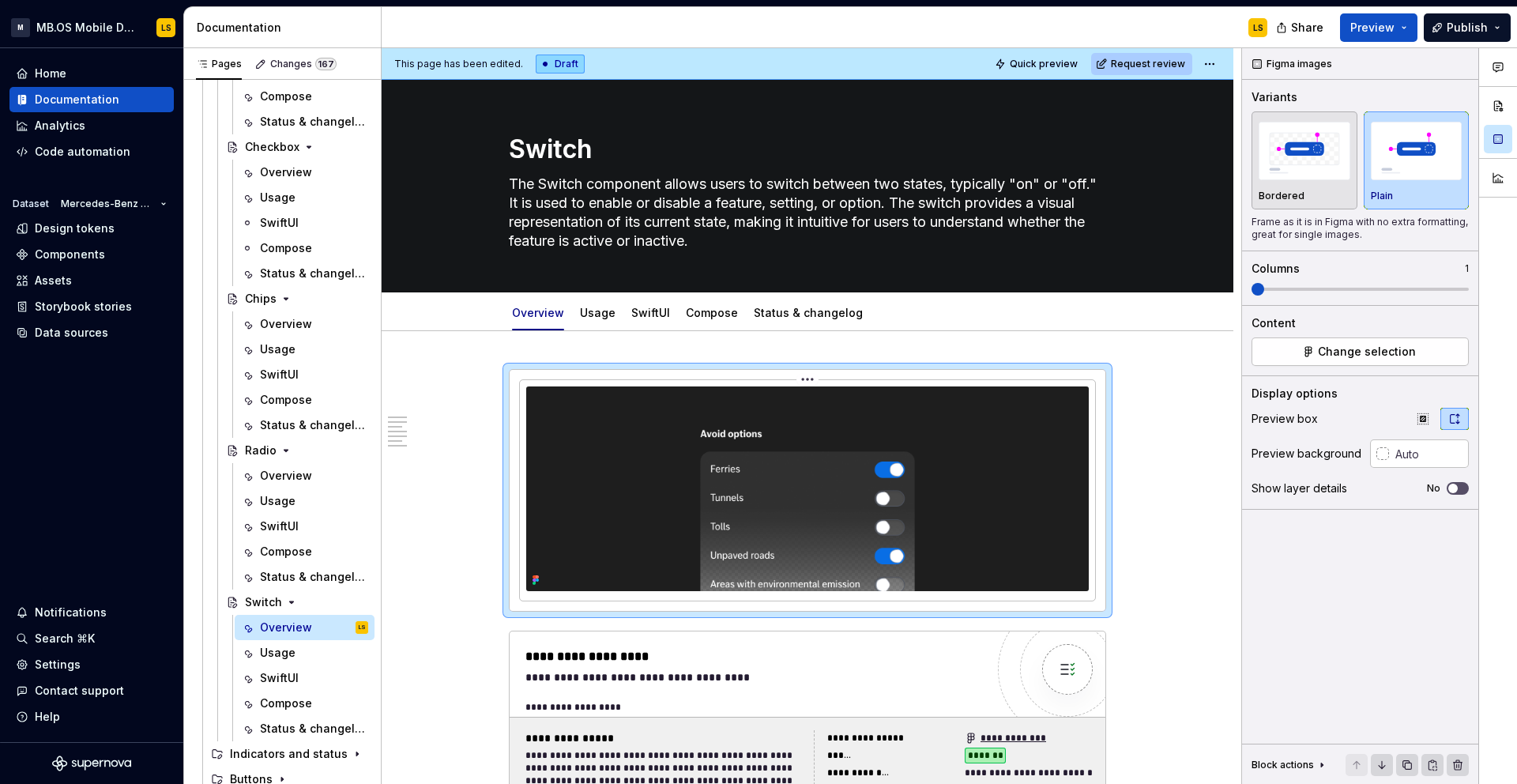
click at [937, 504] on img at bounding box center [808, 489] width 563 height 204
click at [1430, 456] on input "text" at bounding box center [1429, 453] width 80 height 29
type input "#FFFFFF"
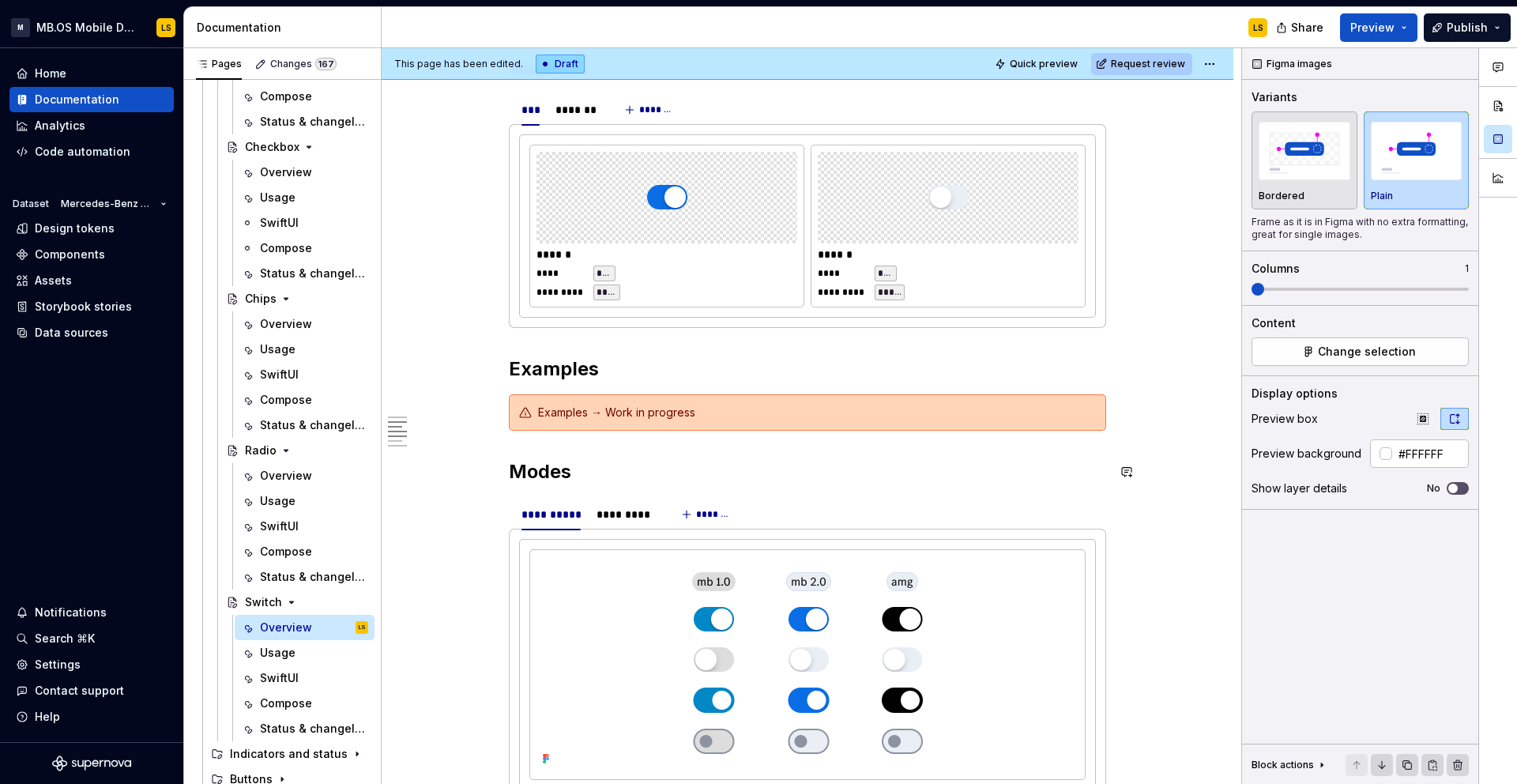
scroll to position [1026, 0]
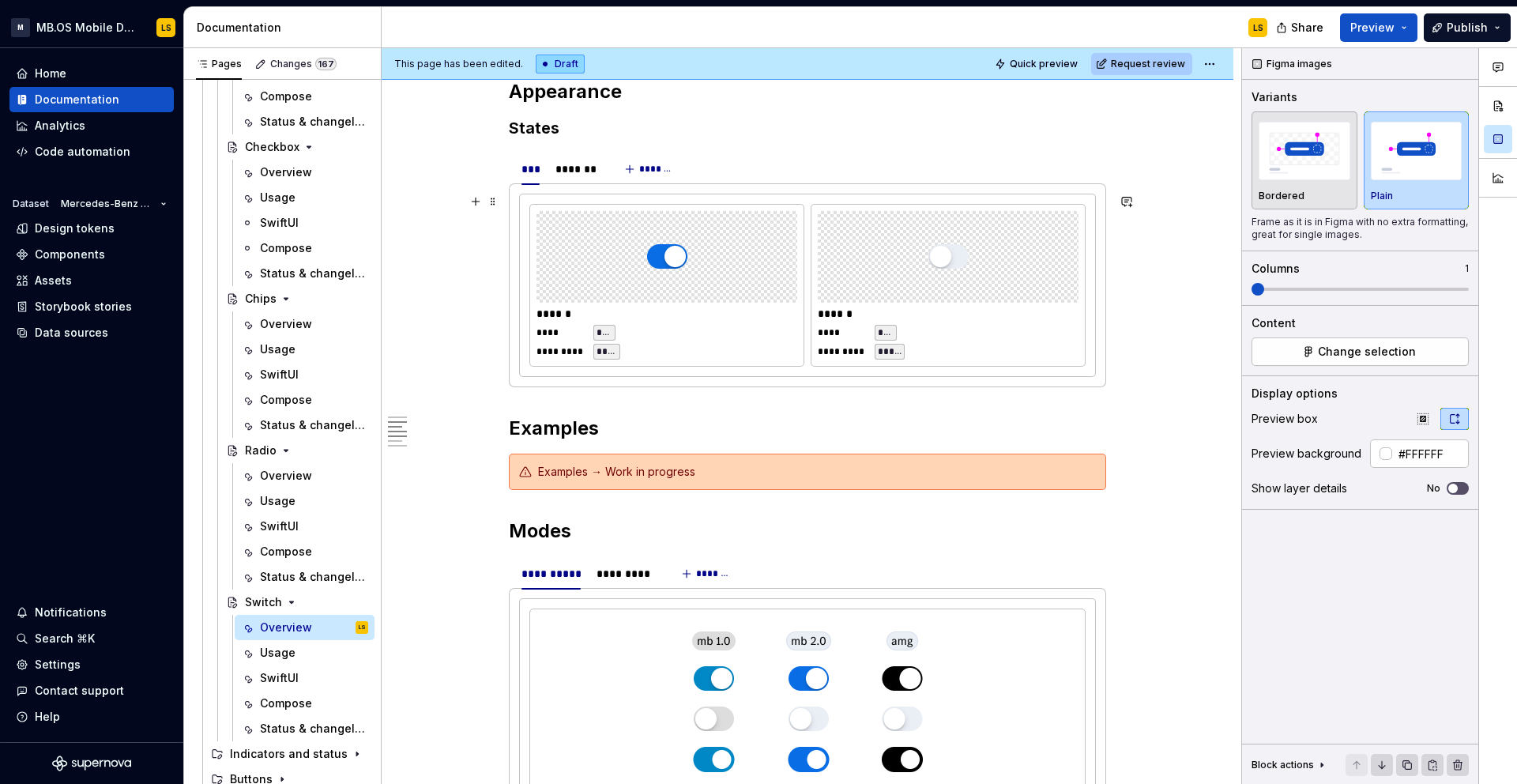
click at [785, 368] on div "****** **** *** ********* **** ****** **** *** ********* *****" at bounding box center [807, 284] width 575 height 181
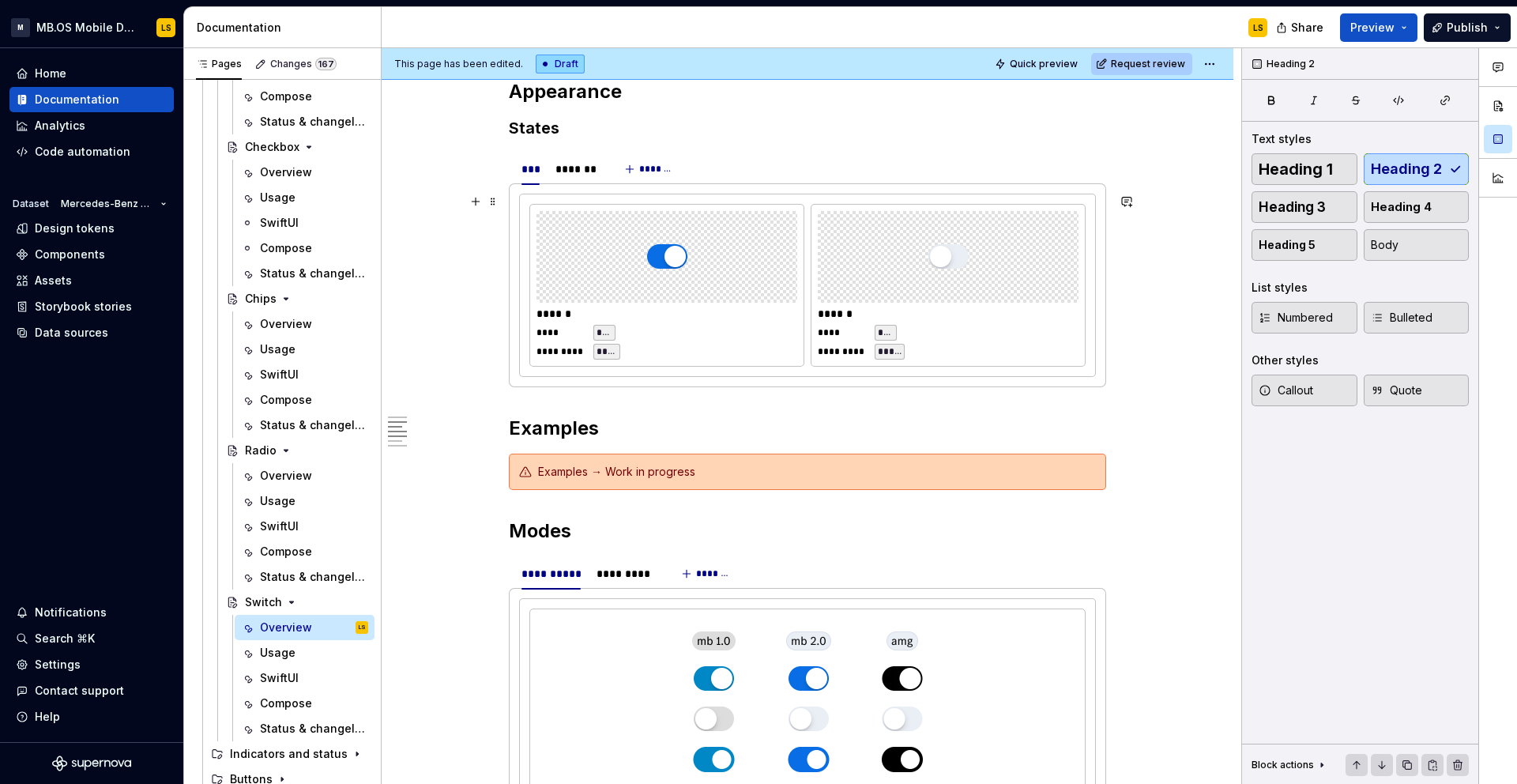
click at [792, 320] on div "******" at bounding box center [666, 313] width 261 height 16
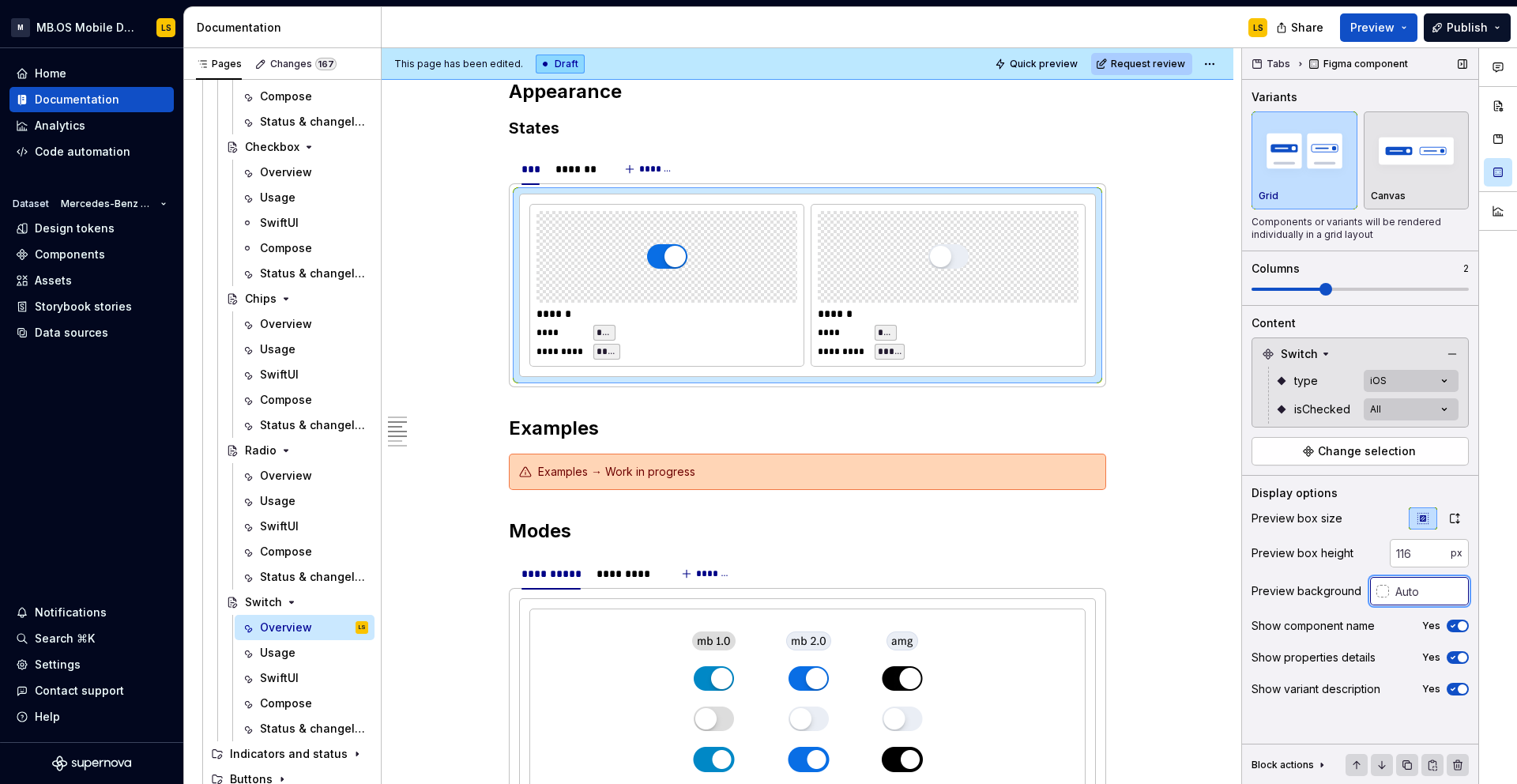
click at [1424, 585] on input "text" at bounding box center [1429, 591] width 80 height 29
type input "f"
type input "#FFFFFF"
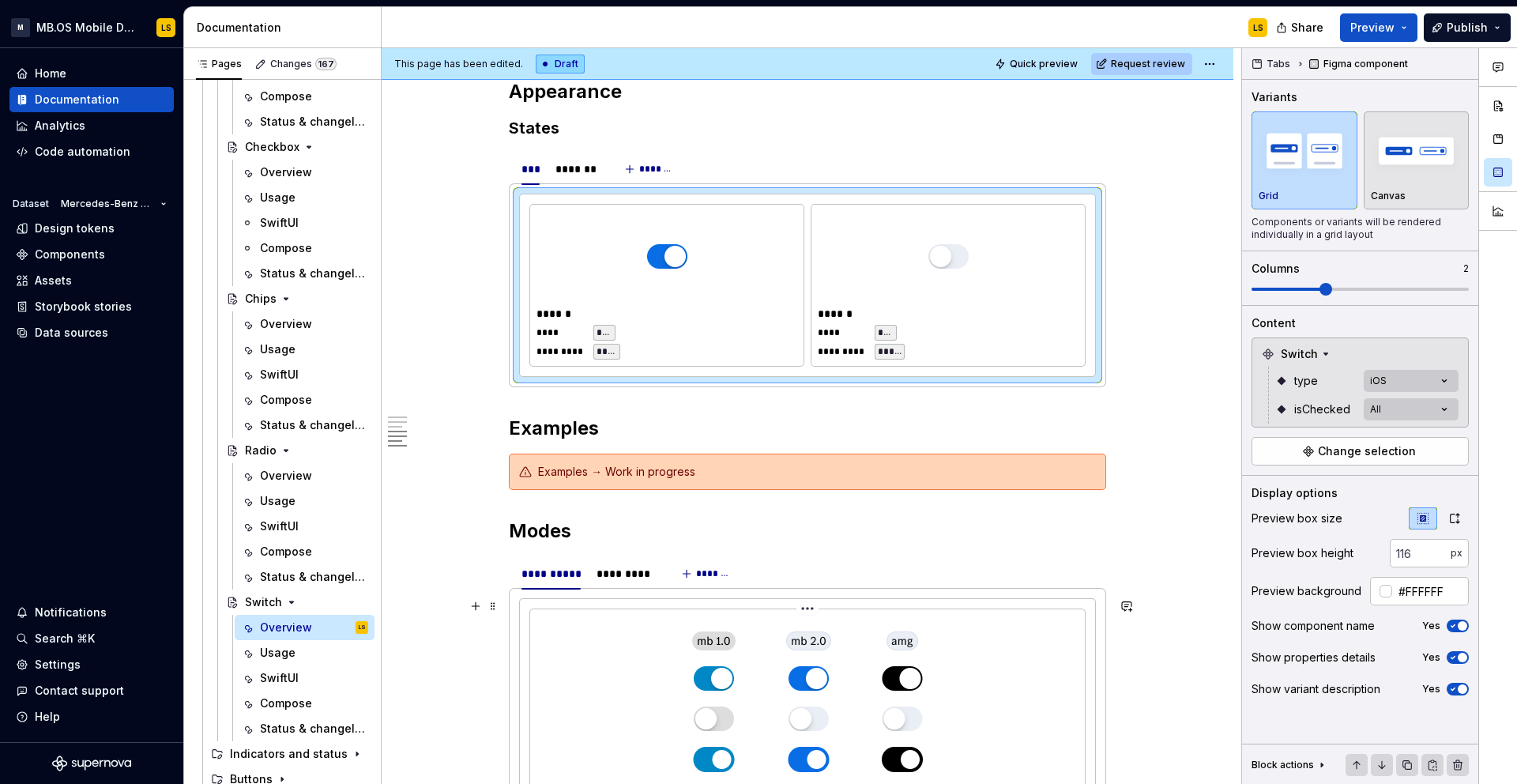
scroll to position [1663, 0]
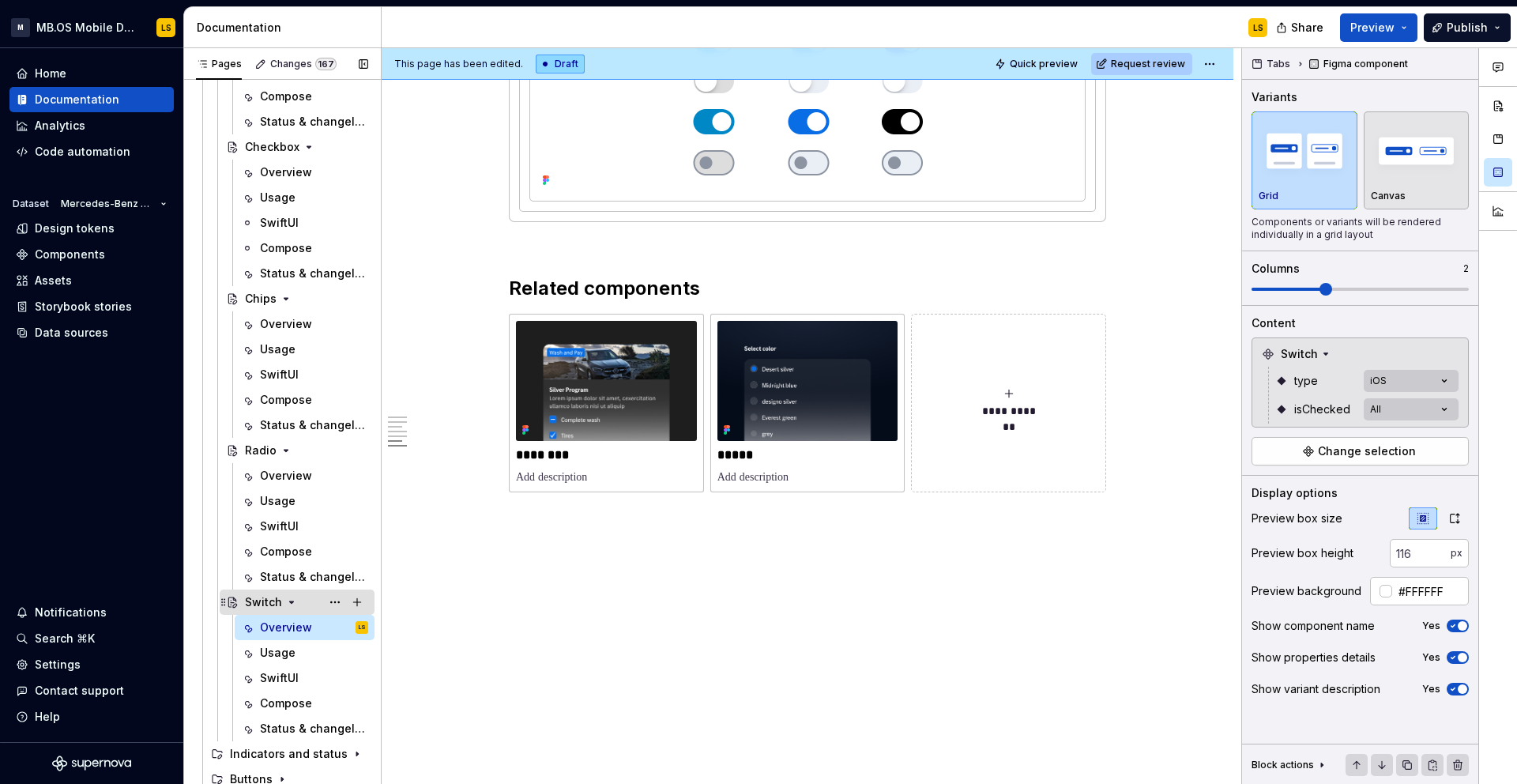
click at [289, 605] on icon "Page tree" at bounding box center [292, 602] width 13 height 13
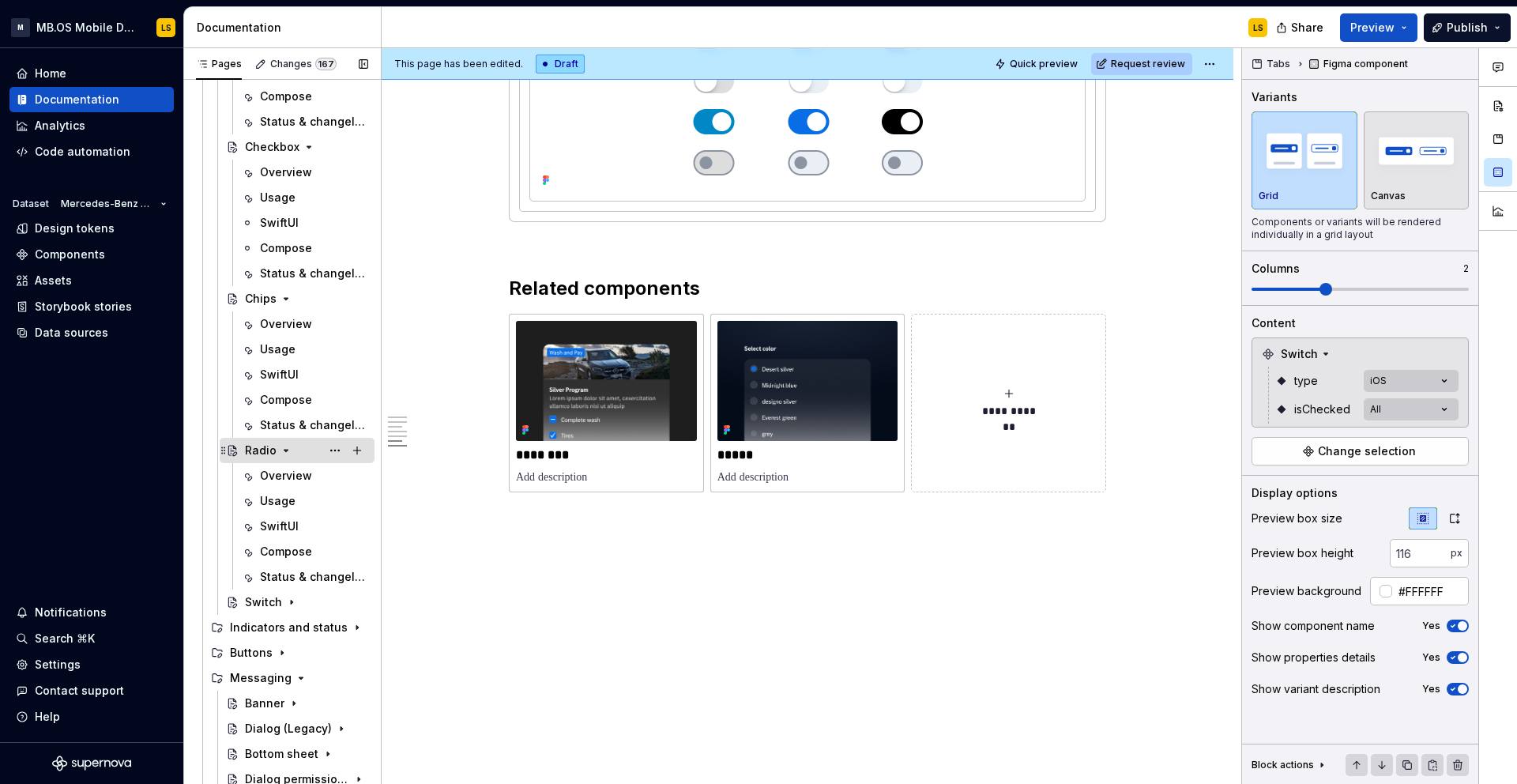
click at [289, 454] on icon "Page tree" at bounding box center [286, 450] width 13 height 13
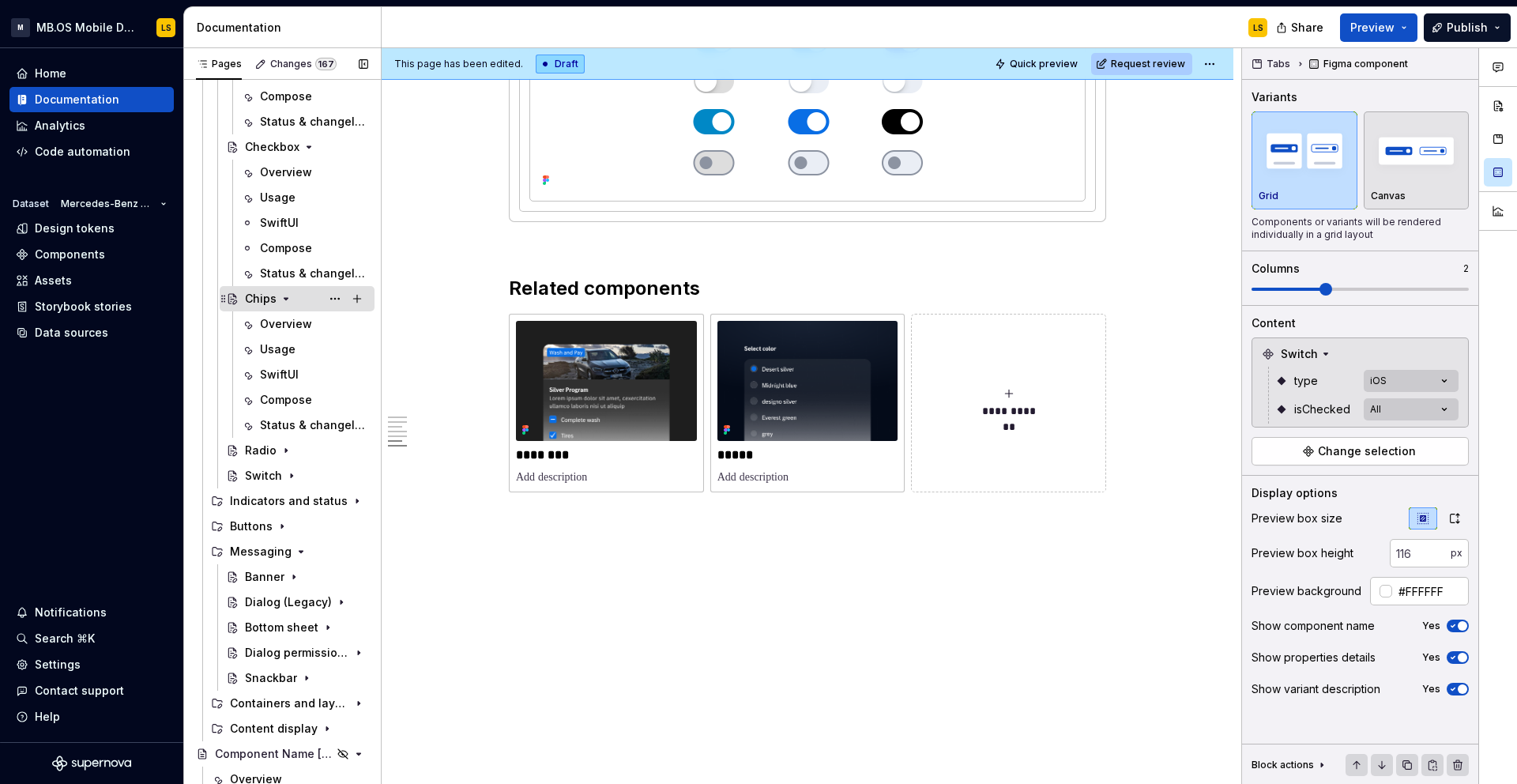
click at [286, 296] on icon "Page tree" at bounding box center [286, 298] width 13 height 13
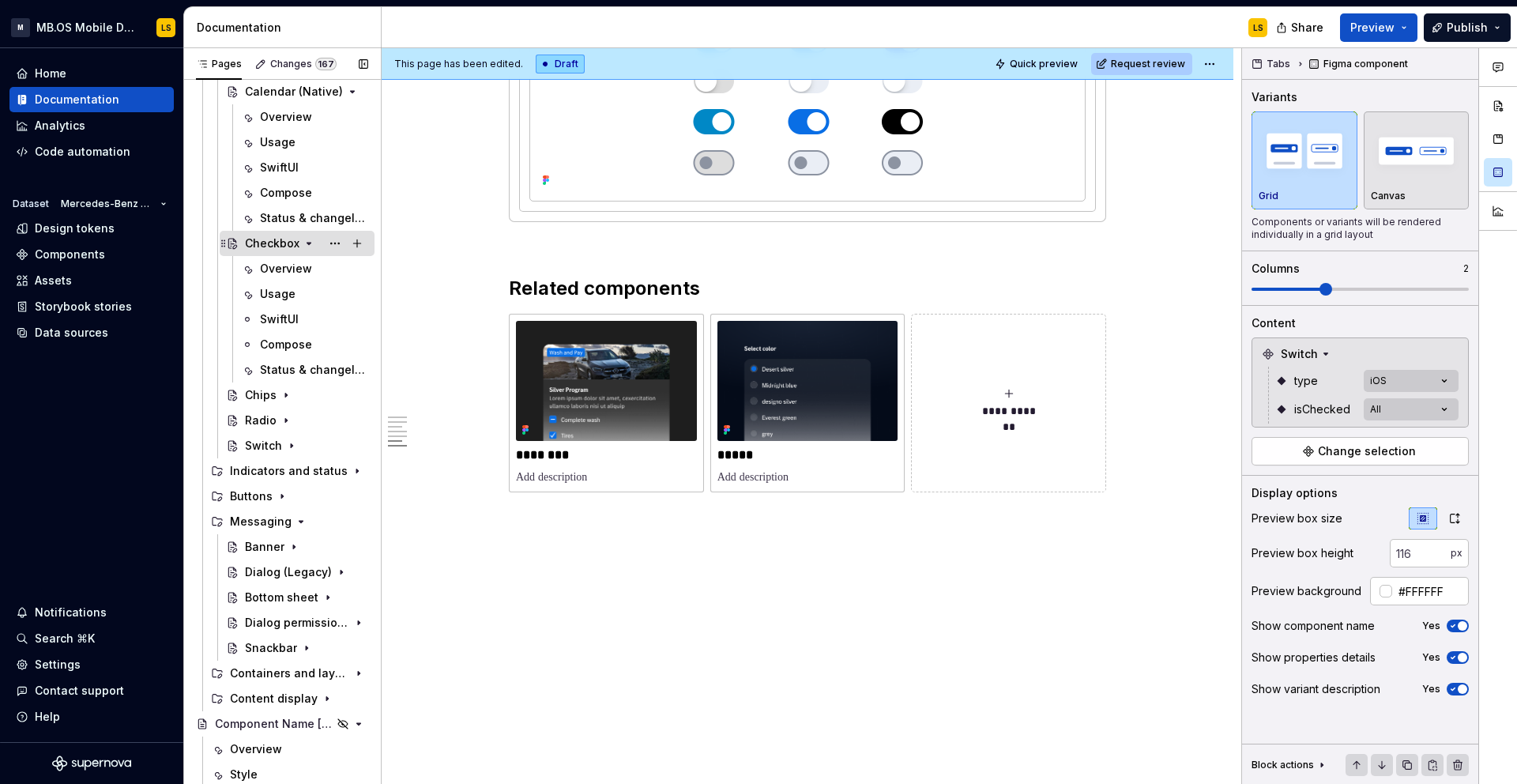
click at [311, 238] on icon "Page tree" at bounding box center [308, 243] width 13 height 13
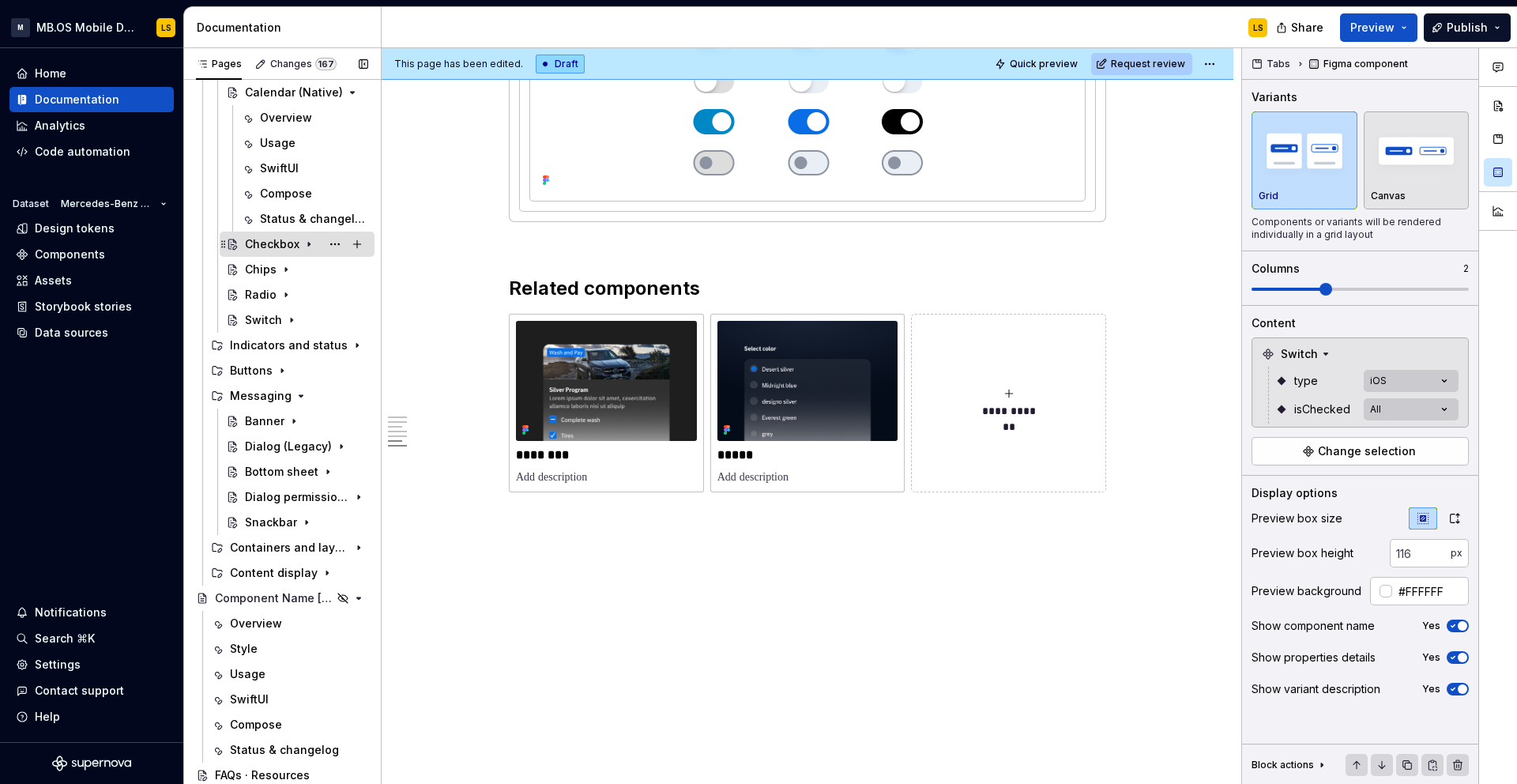
scroll to position [301, 0]
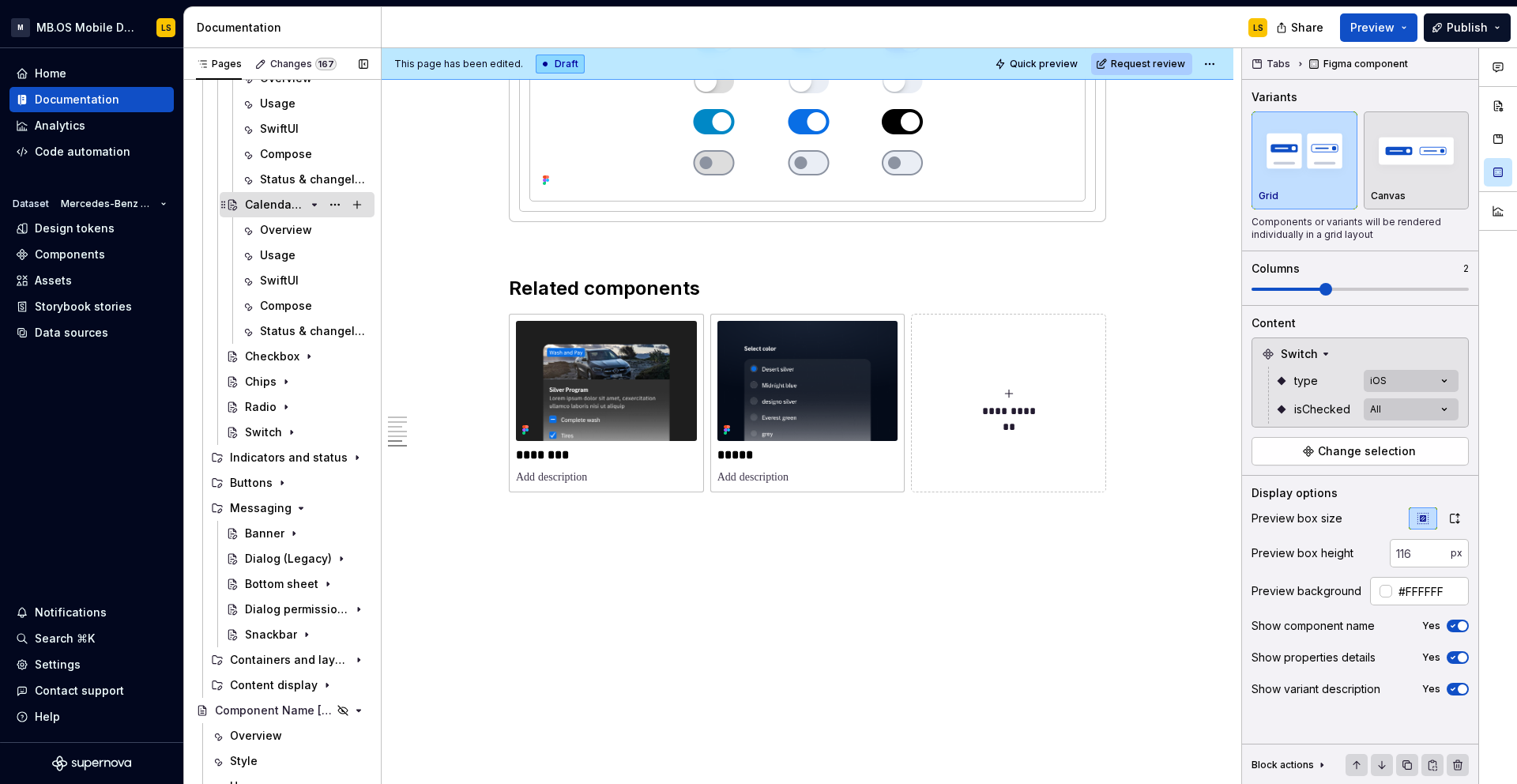
click at [314, 204] on icon "Page tree" at bounding box center [315, 205] width 4 height 2
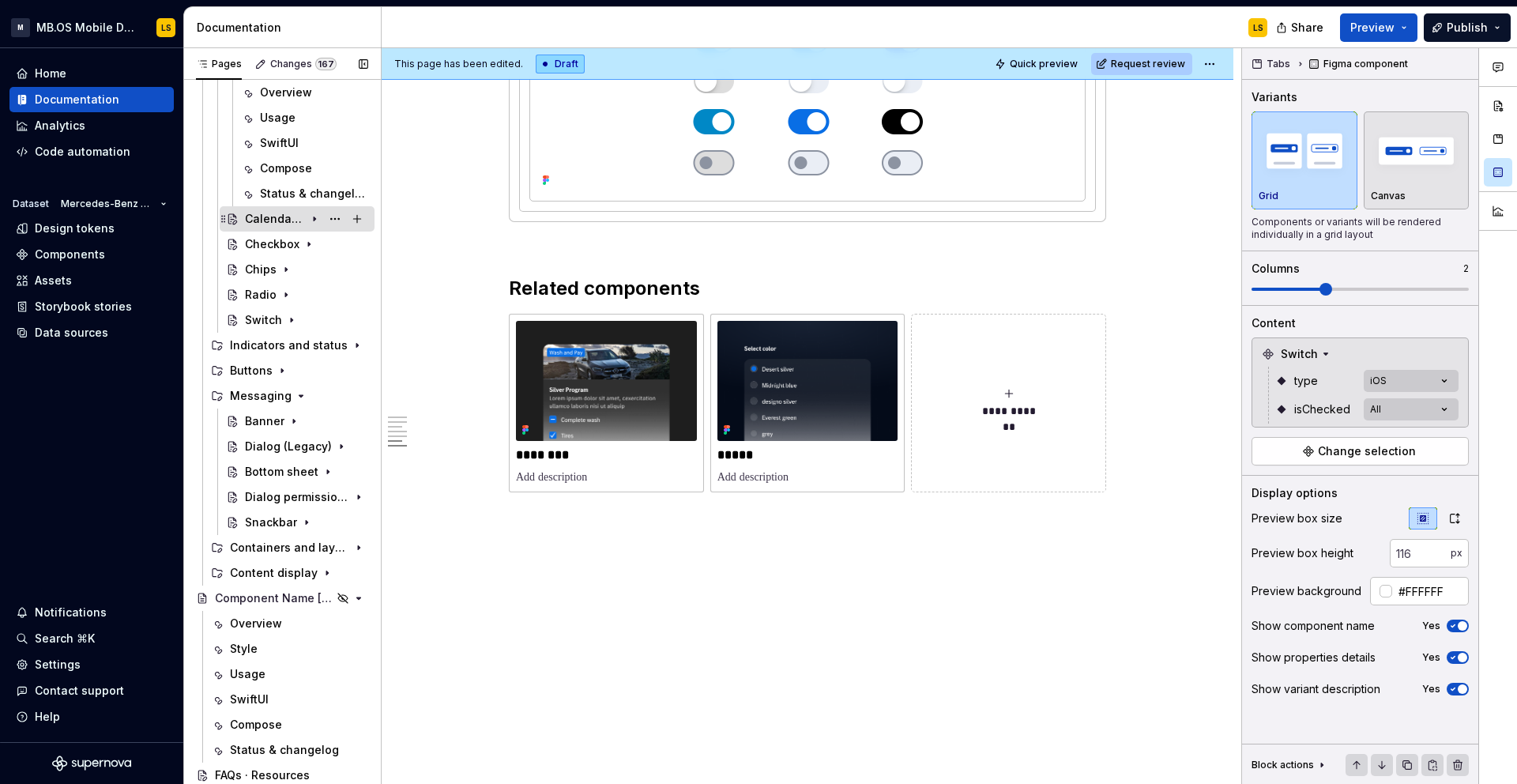
scroll to position [115, 0]
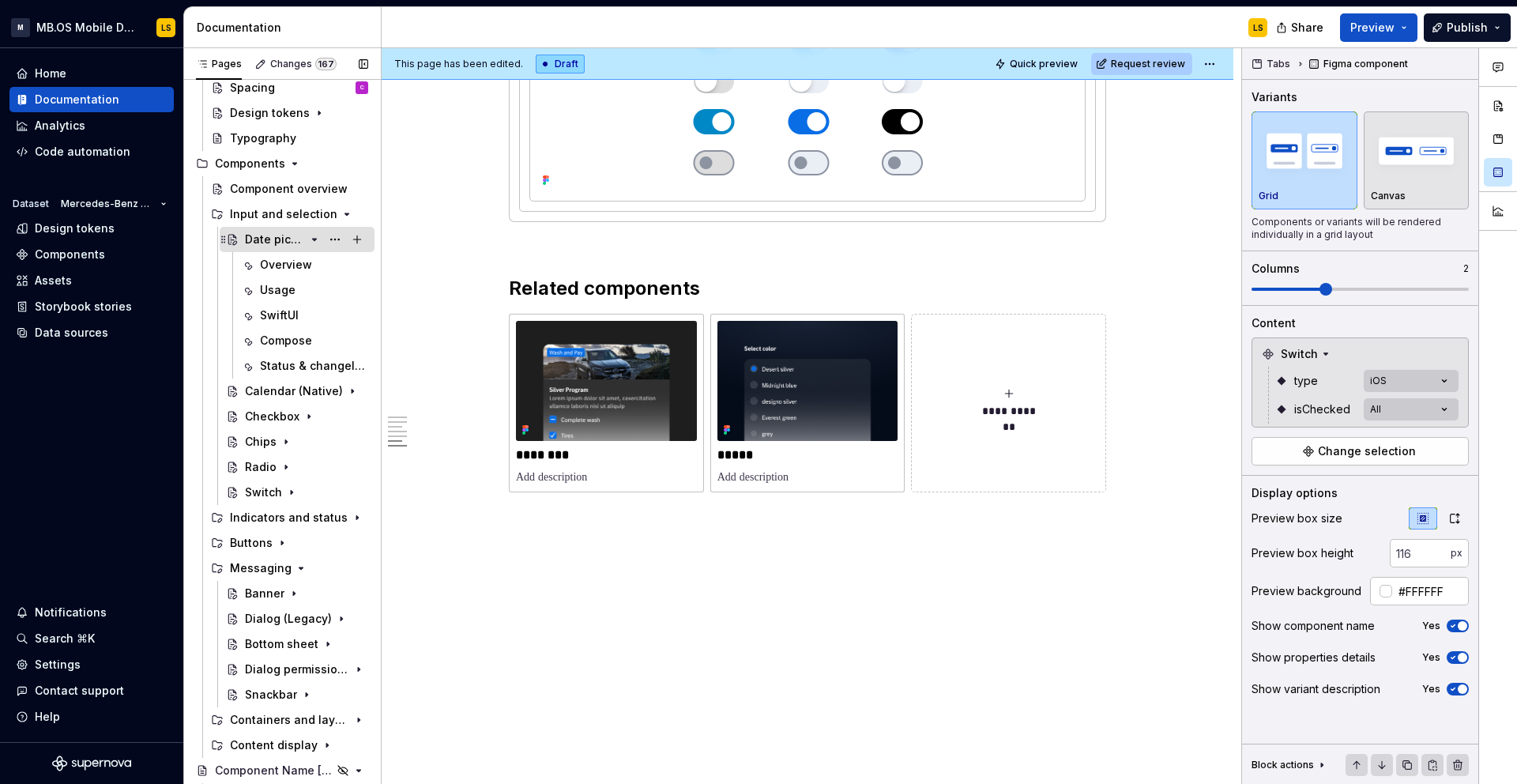
click at [314, 242] on icon "Page tree" at bounding box center [314, 239] width 13 height 13
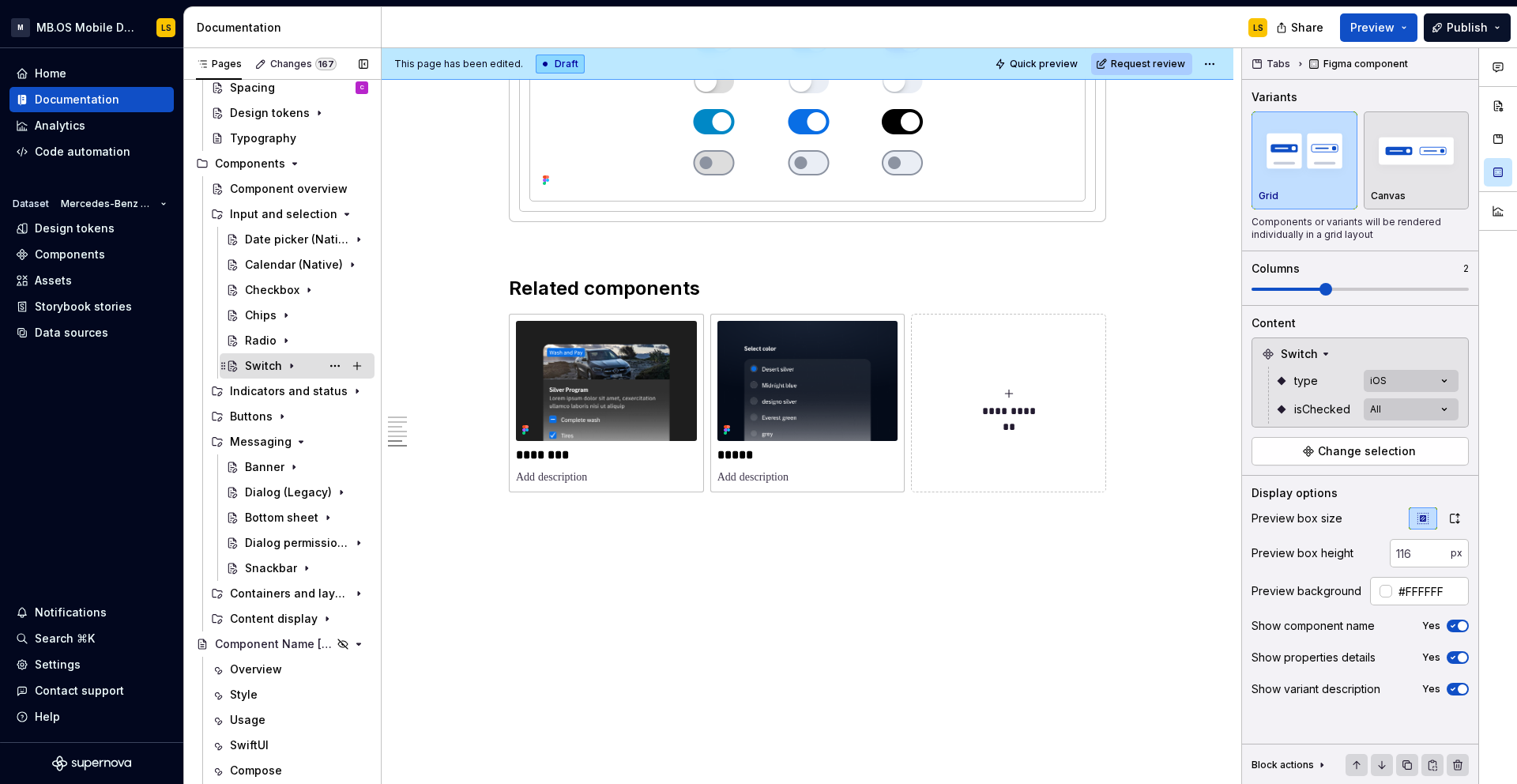
scroll to position [162, 0]
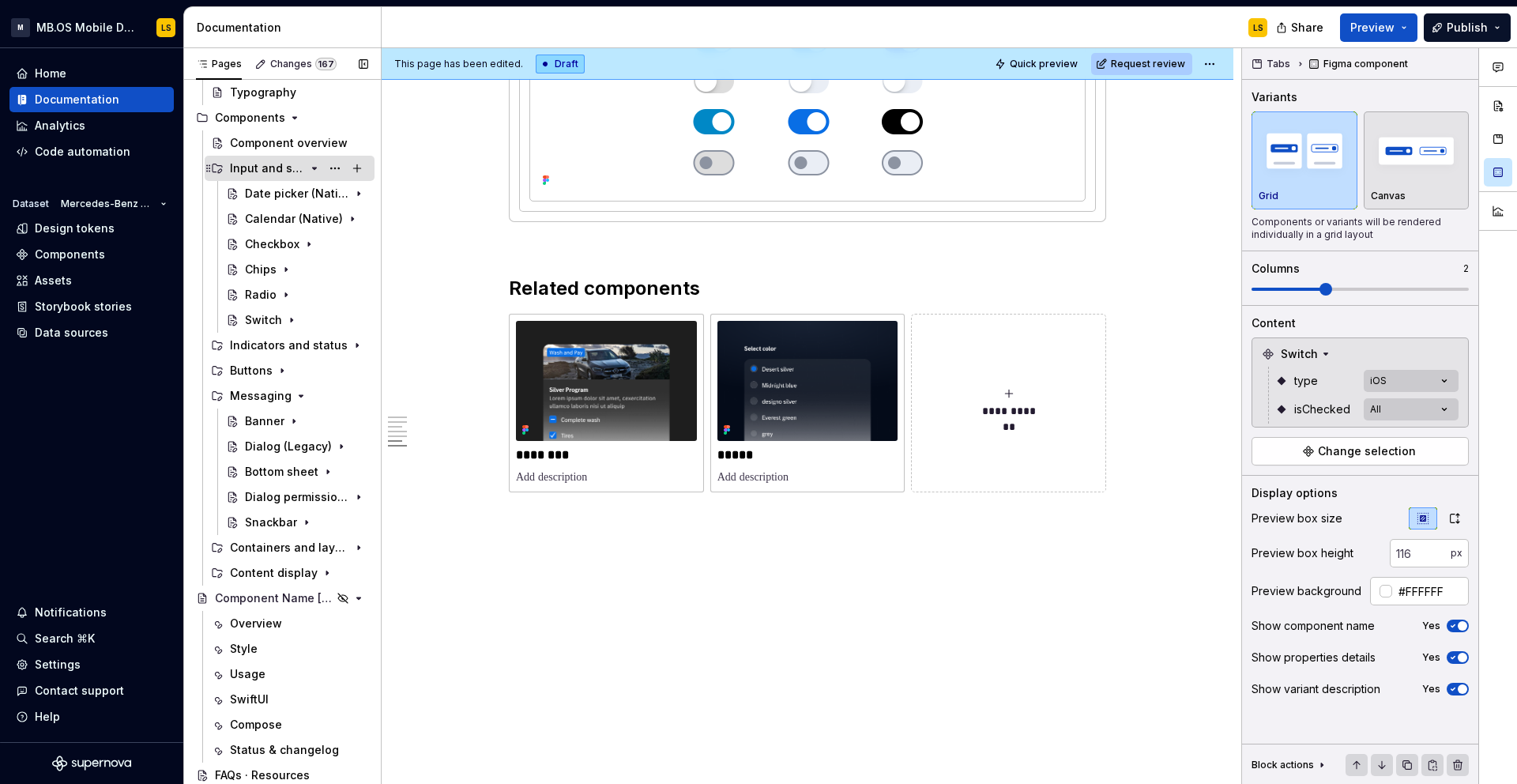
click at [313, 167] on icon "Page tree" at bounding box center [314, 168] width 13 height 13
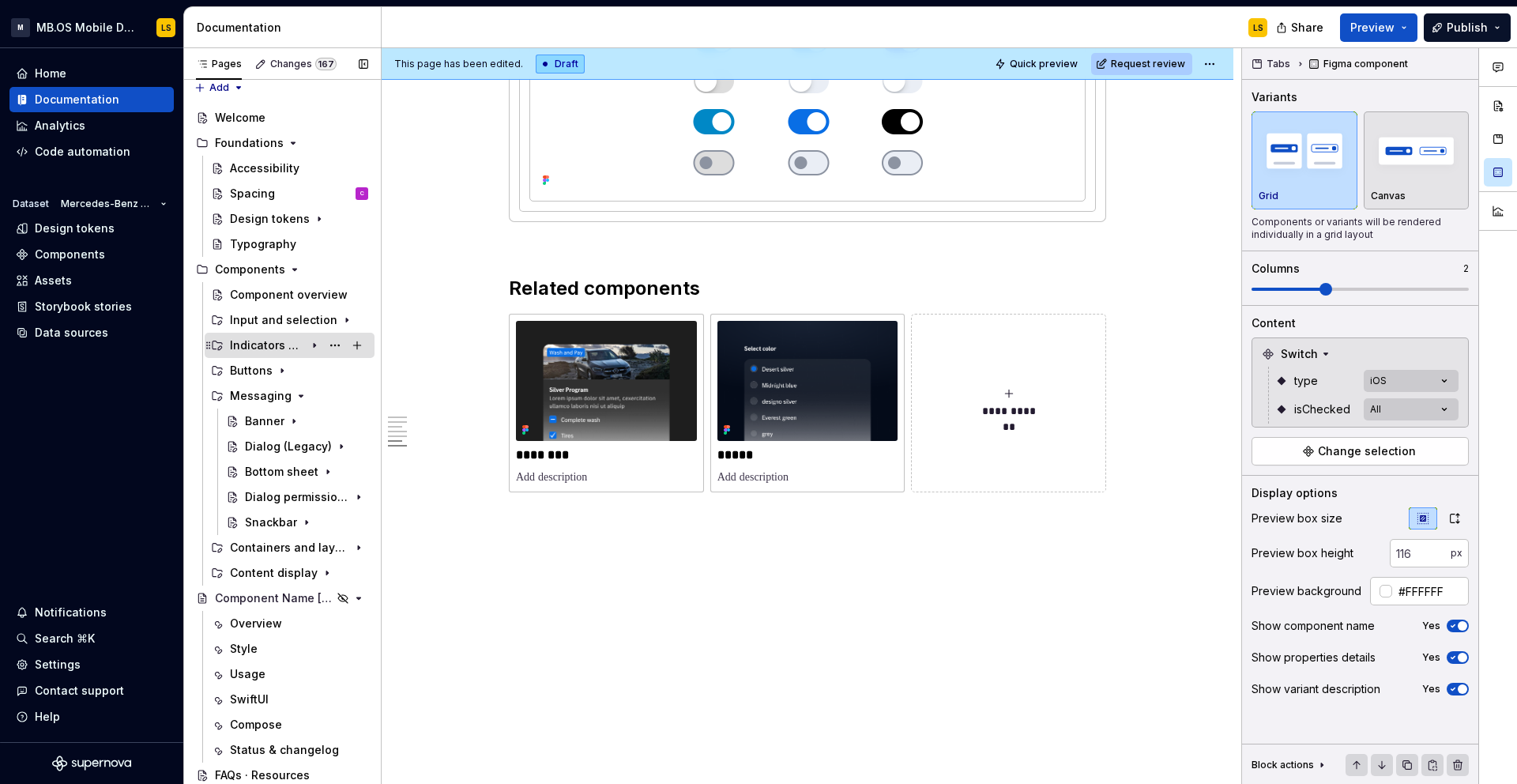
click at [316, 347] on icon "Page tree" at bounding box center [314, 345] width 13 height 13
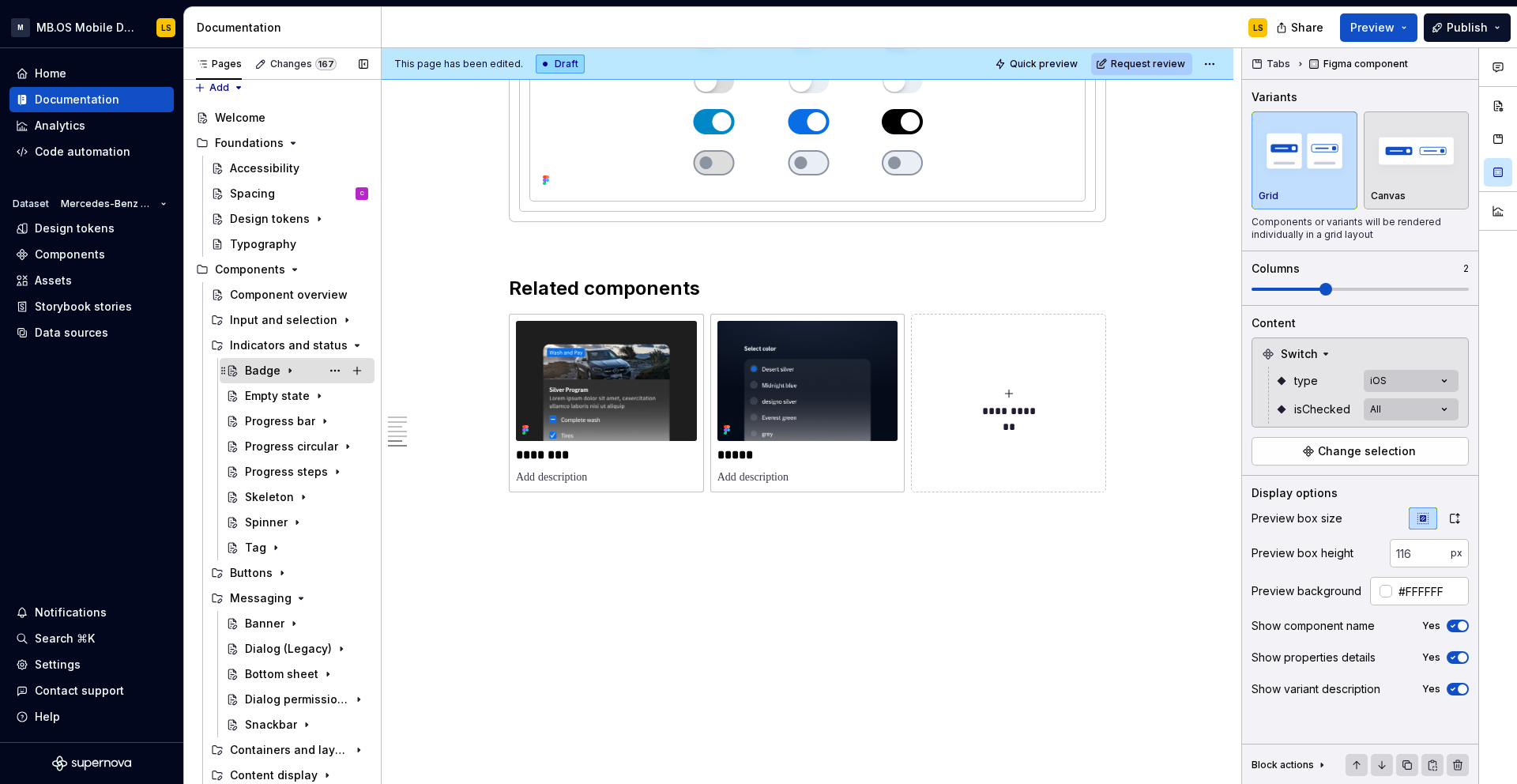
click at [265, 374] on div "Badge" at bounding box center [263, 371] width 36 height 16
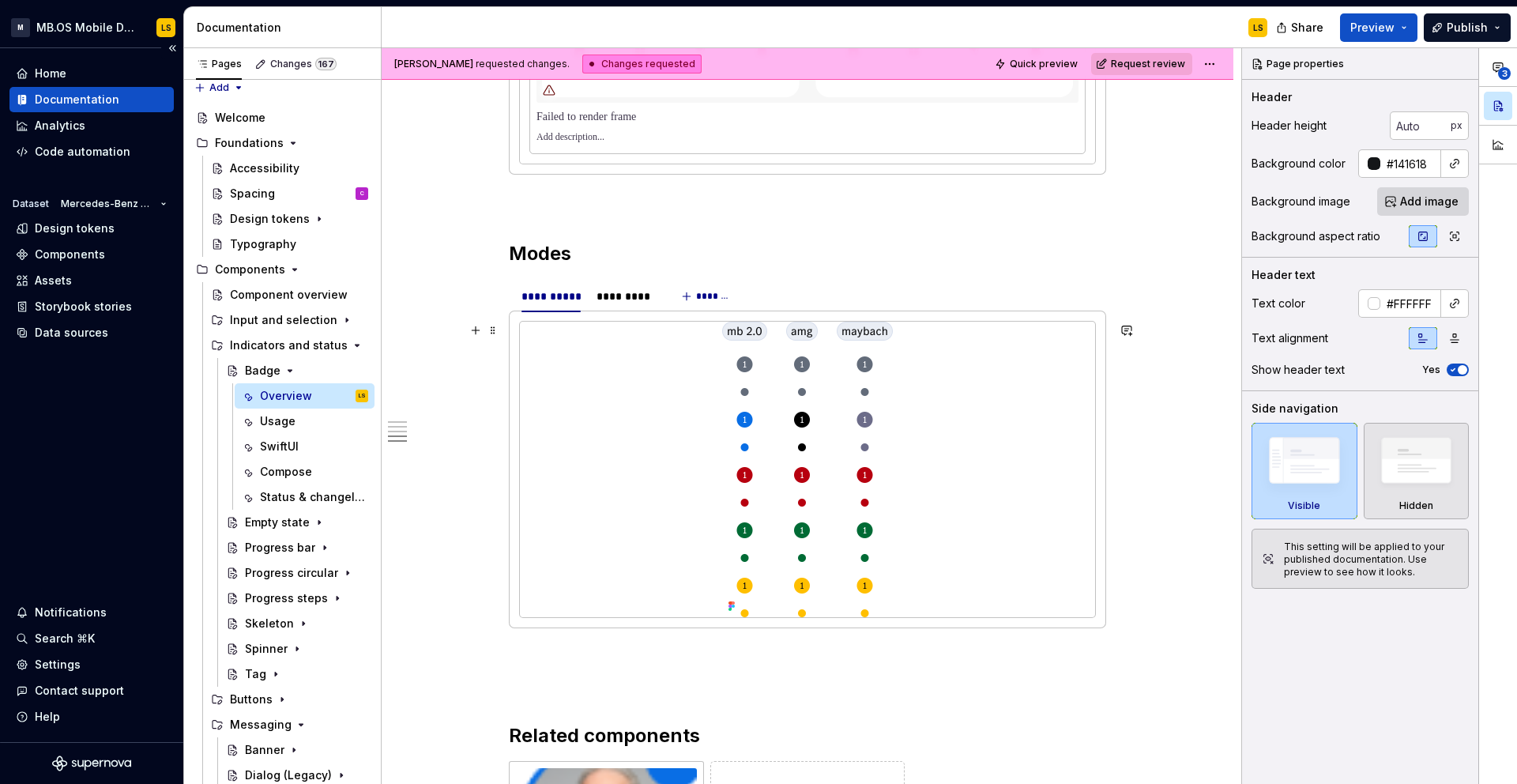
scroll to position [3024, 0]
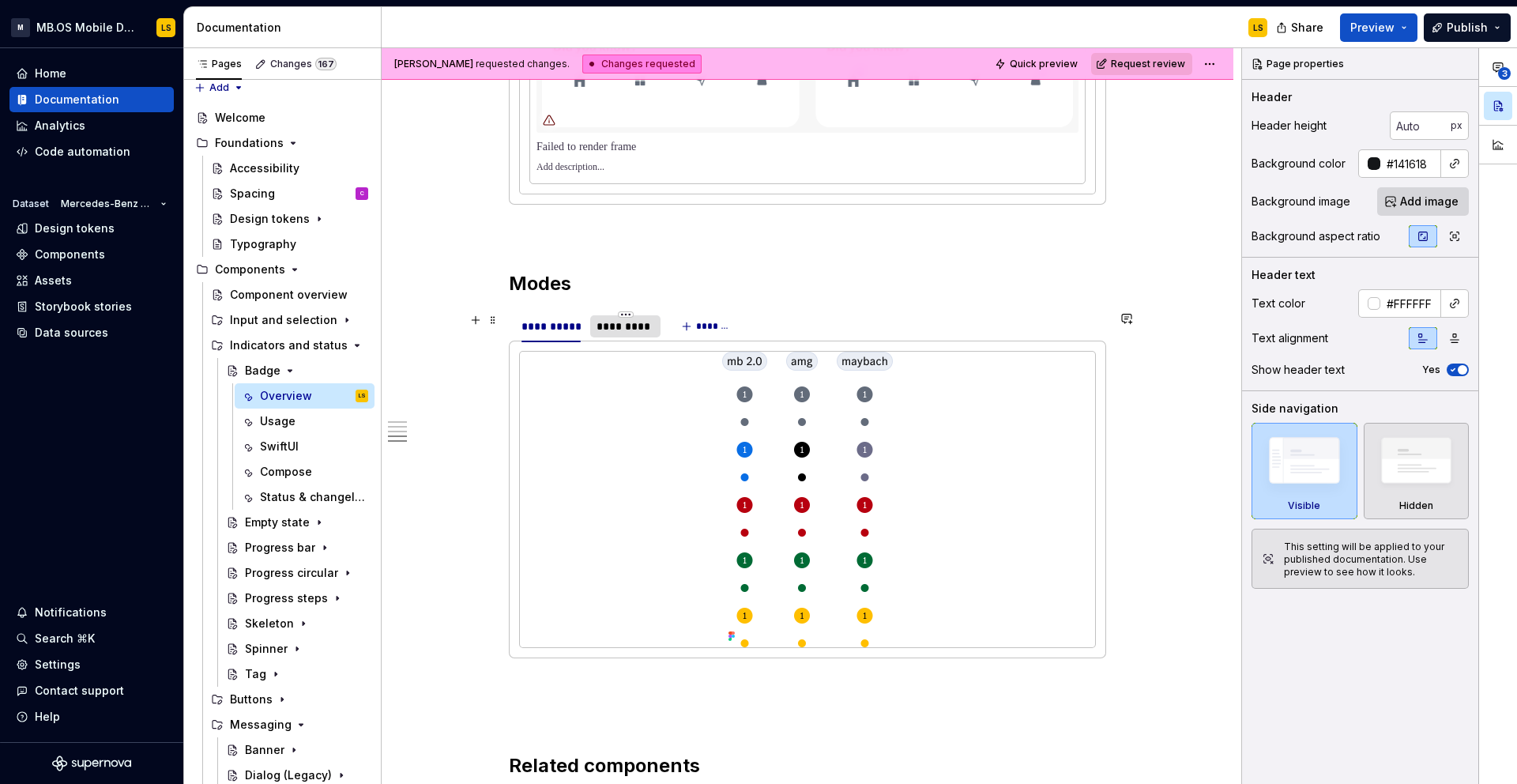
click at [633, 333] on div "*********" at bounding box center [626, 326] width 58 height 16
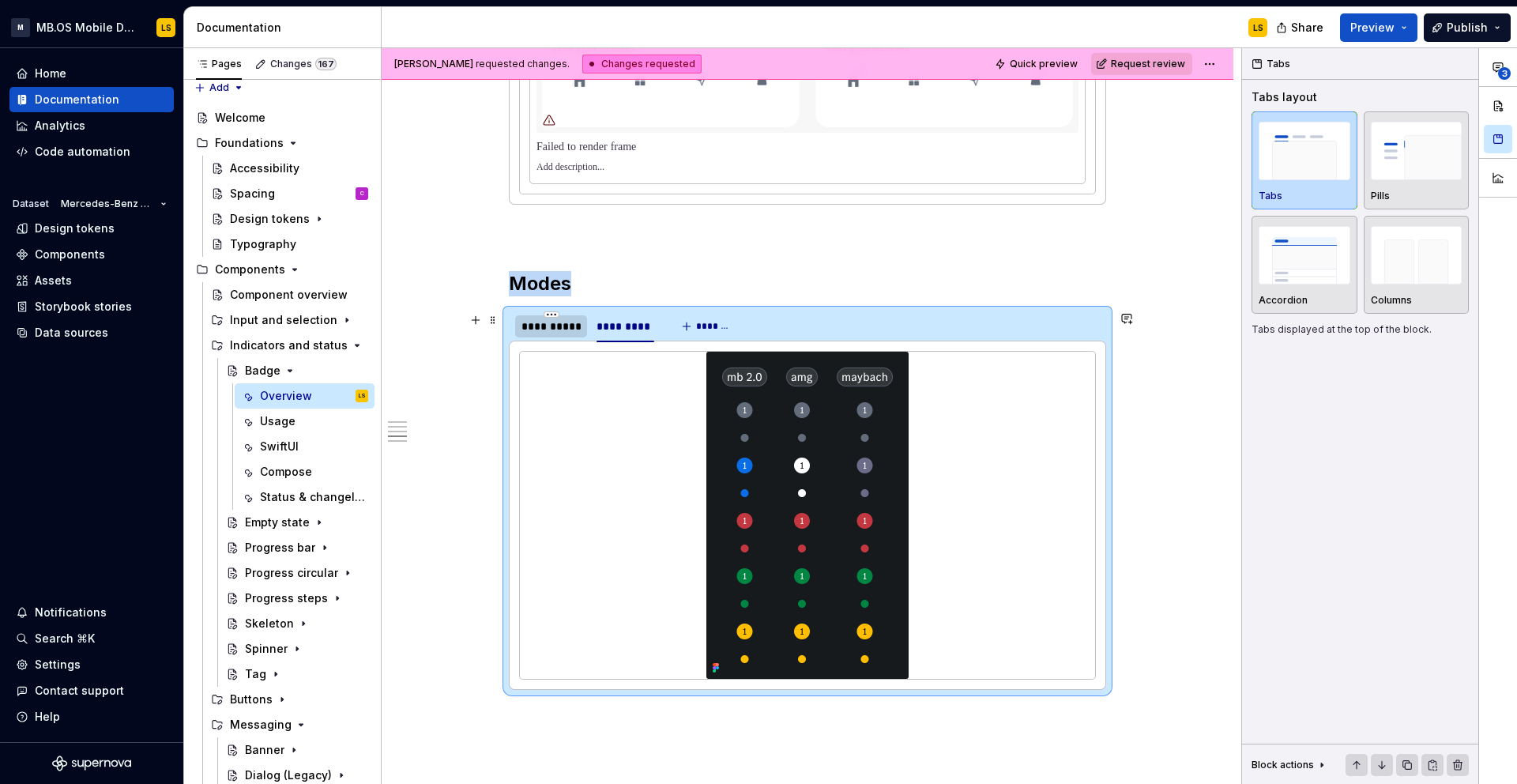
click at [553, 333] on div "**********" at bounding box center [551, 326] width 59 height 16
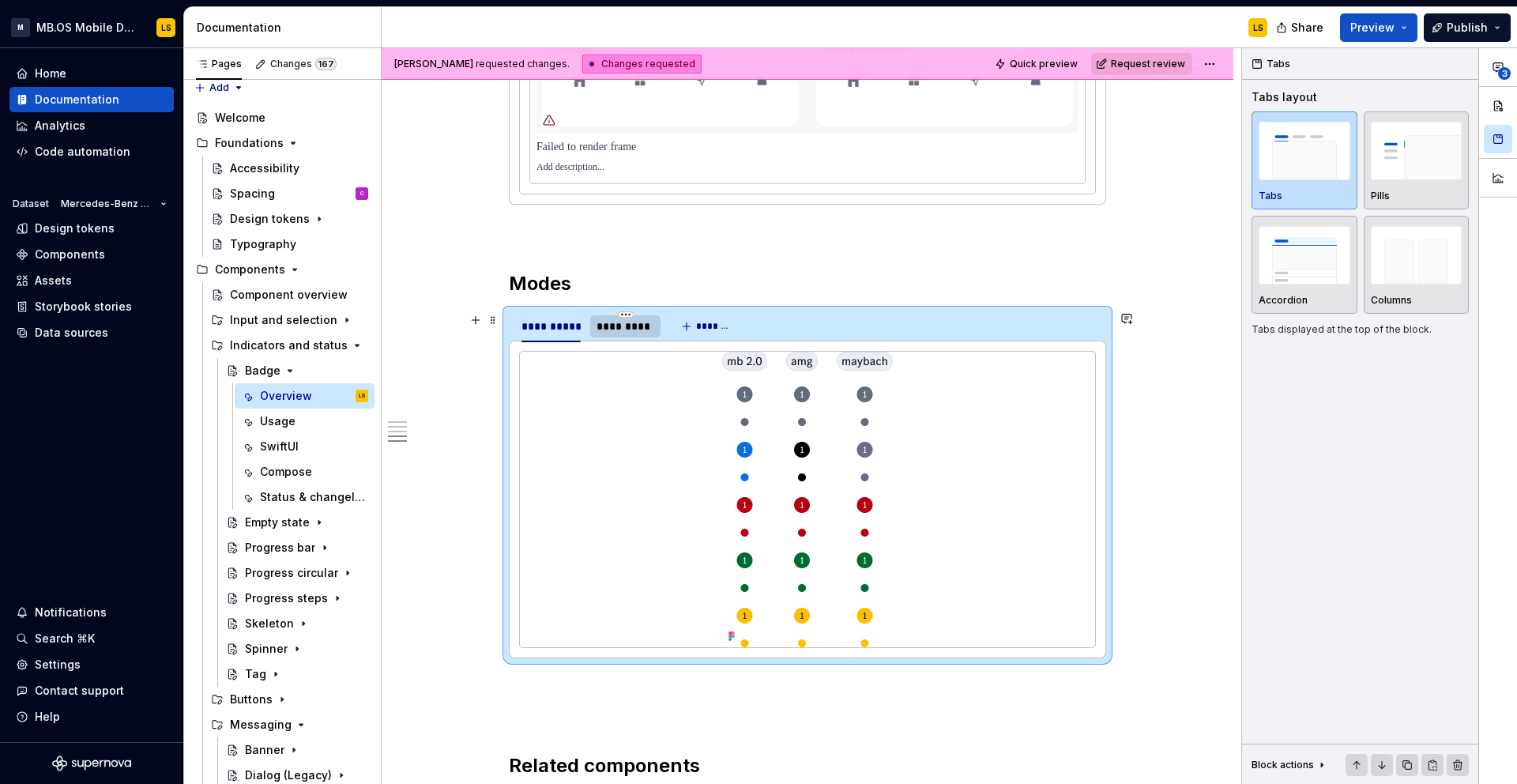
click at [628, 333] on div "*********" at bounding box center [626, 326] width 58 height 16
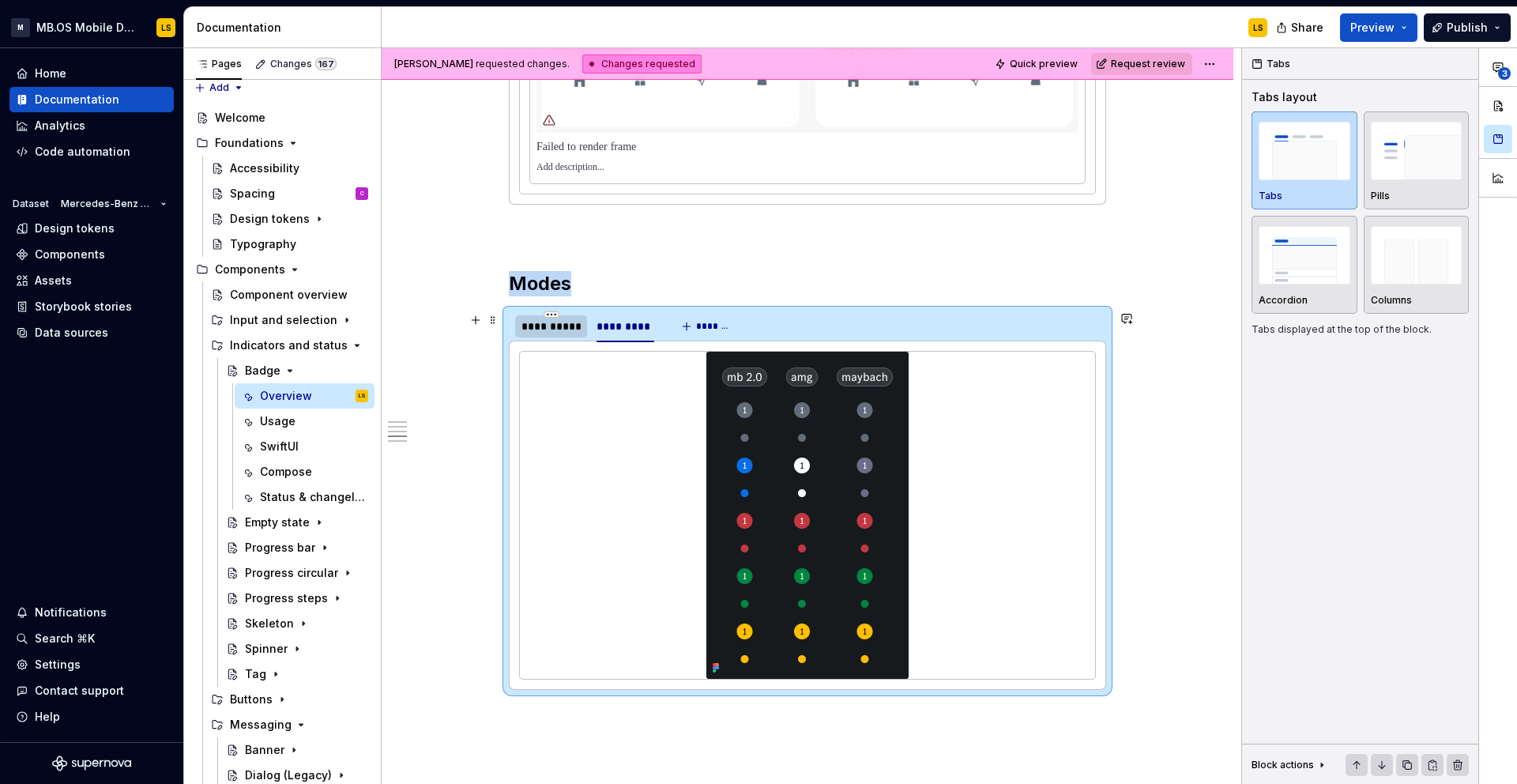
click at [547, 334] on div "**********" at bounding box center [551, 326] width 59 height 16
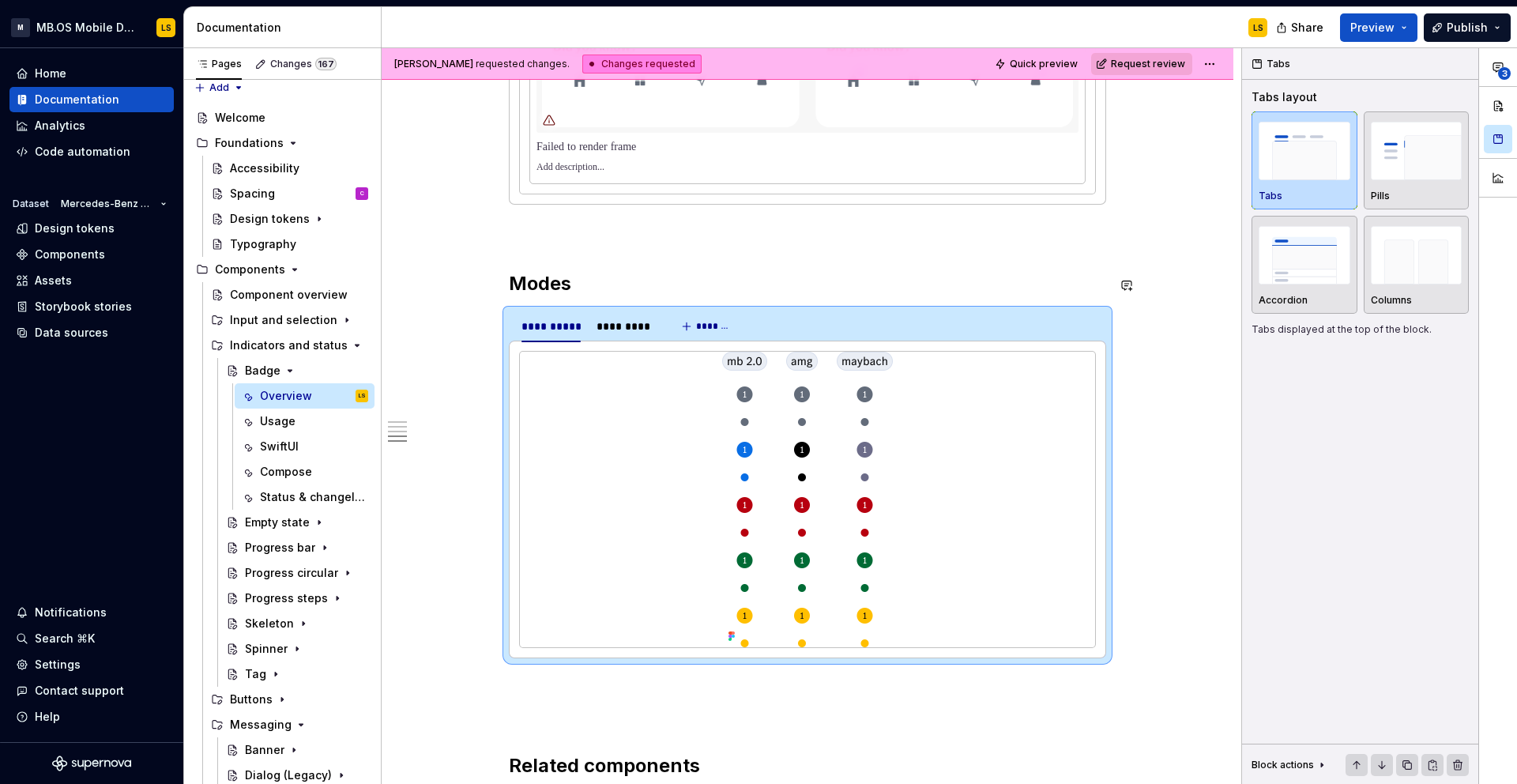
click at [622, 309] on section "**********" at bounding box center [807, 484] width 598 height 349
click at [622, 323] on div "*********" at bounding box center [626, 326] width 58 height 16
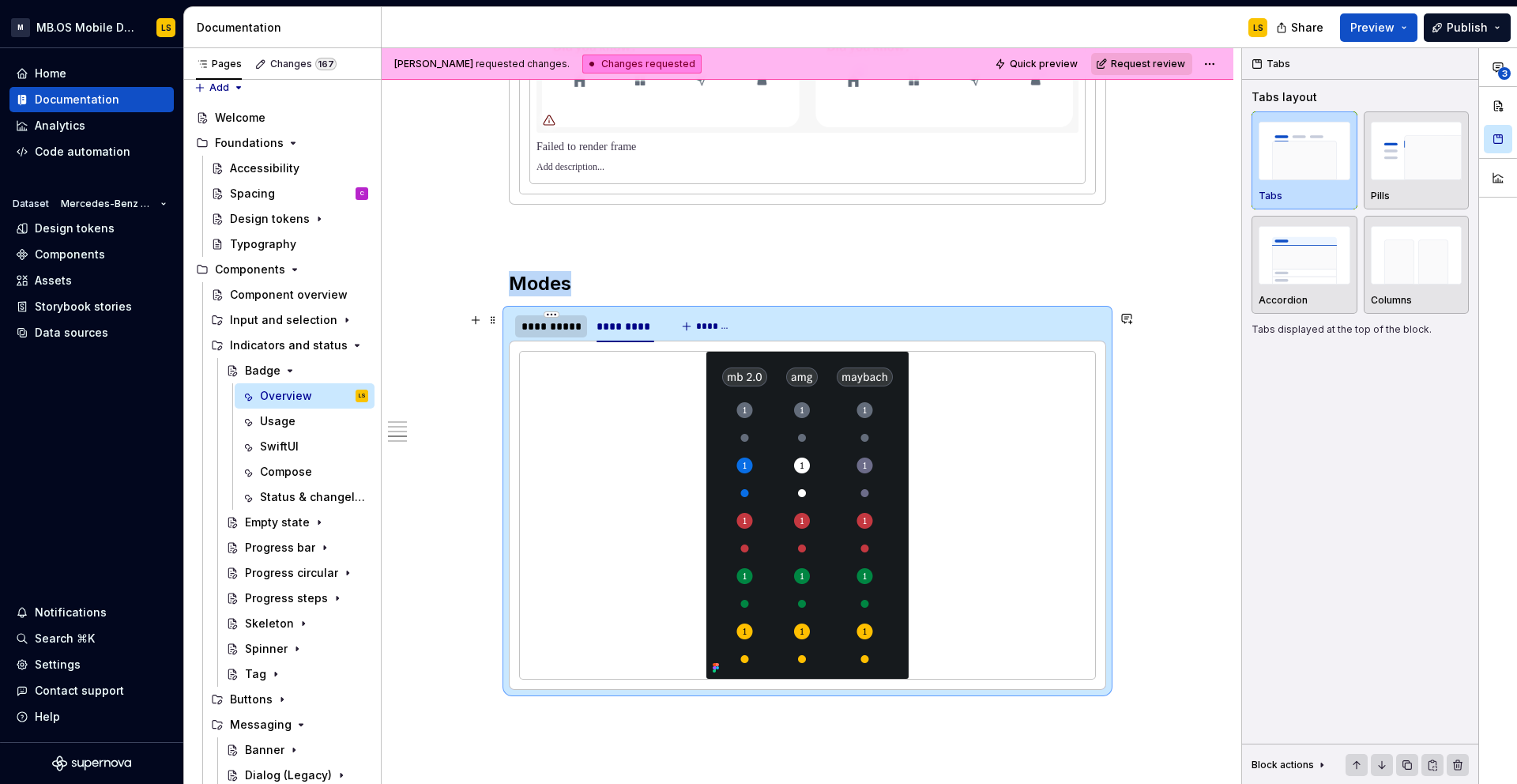
click at [543, 326] on div "**********" at bounding box center [551, 326] width 59 height 16
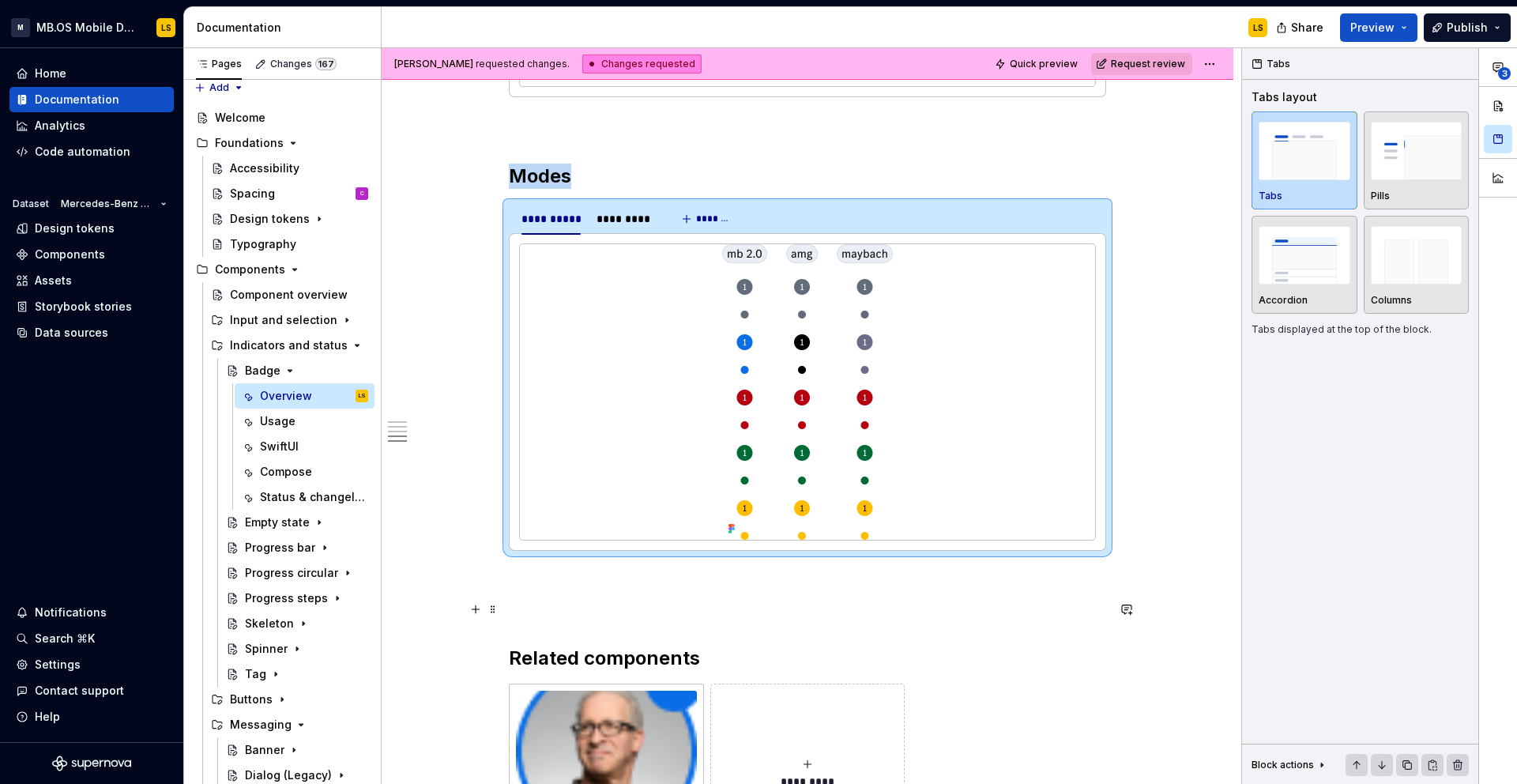
scroll to position [3133, 0]
click at [616, 220] on div "*********" at bounding box center [626, 217] width 58 height 16
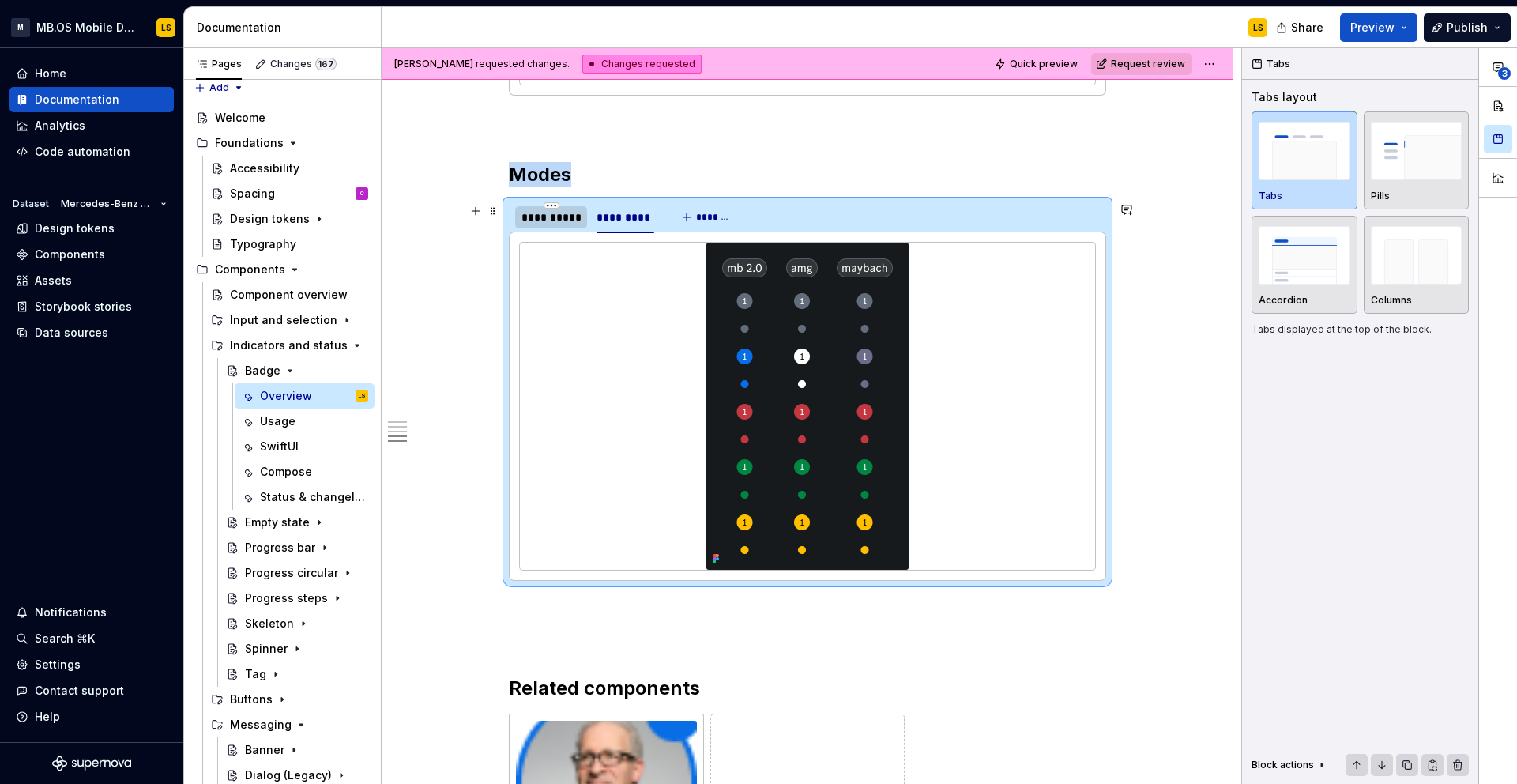
click at [557, 224] on div "**********" at bounding box center [551, 217] width 59 height 16
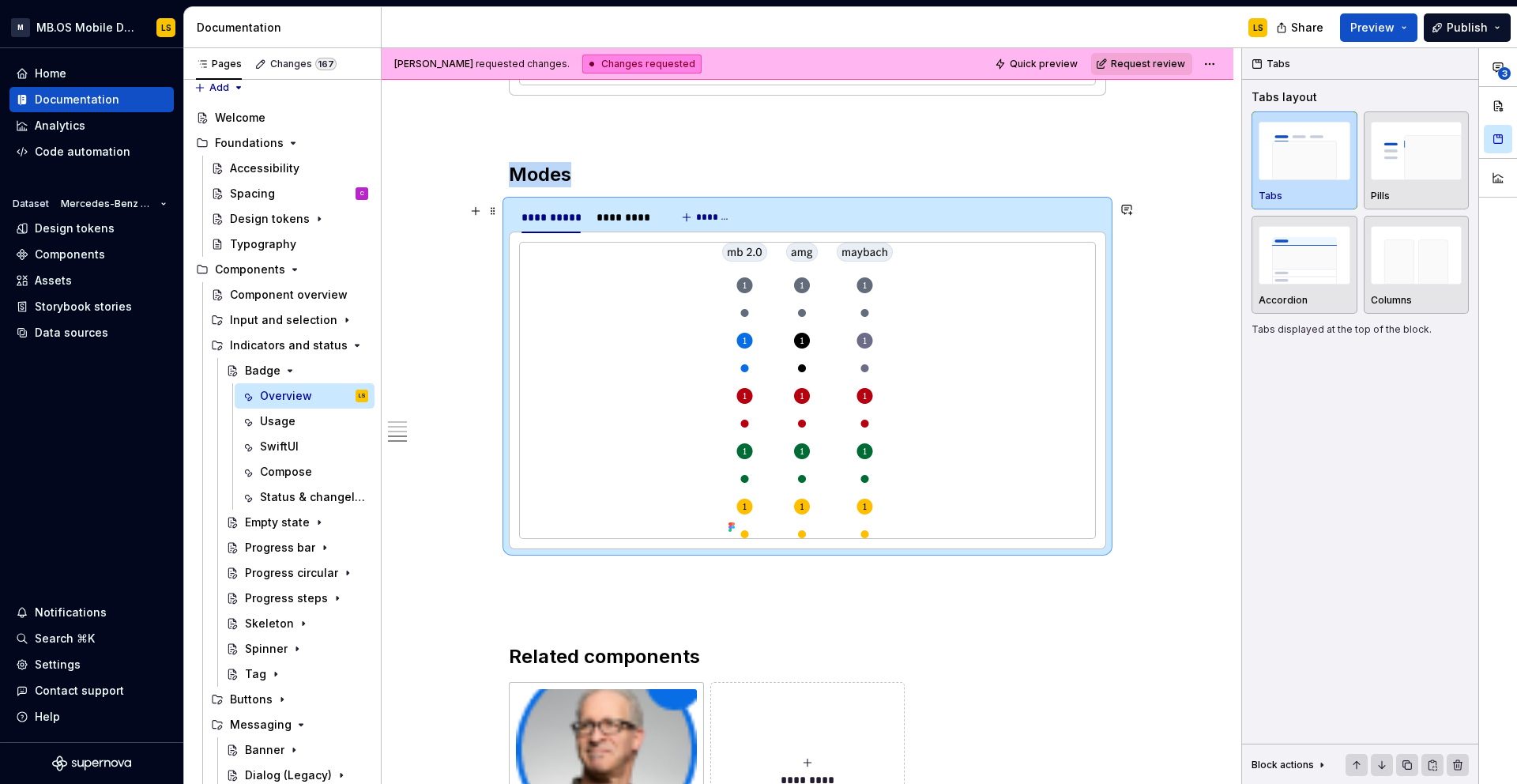
click at [781, 354] on img at bounding box center [808, 391] width 171 height 295
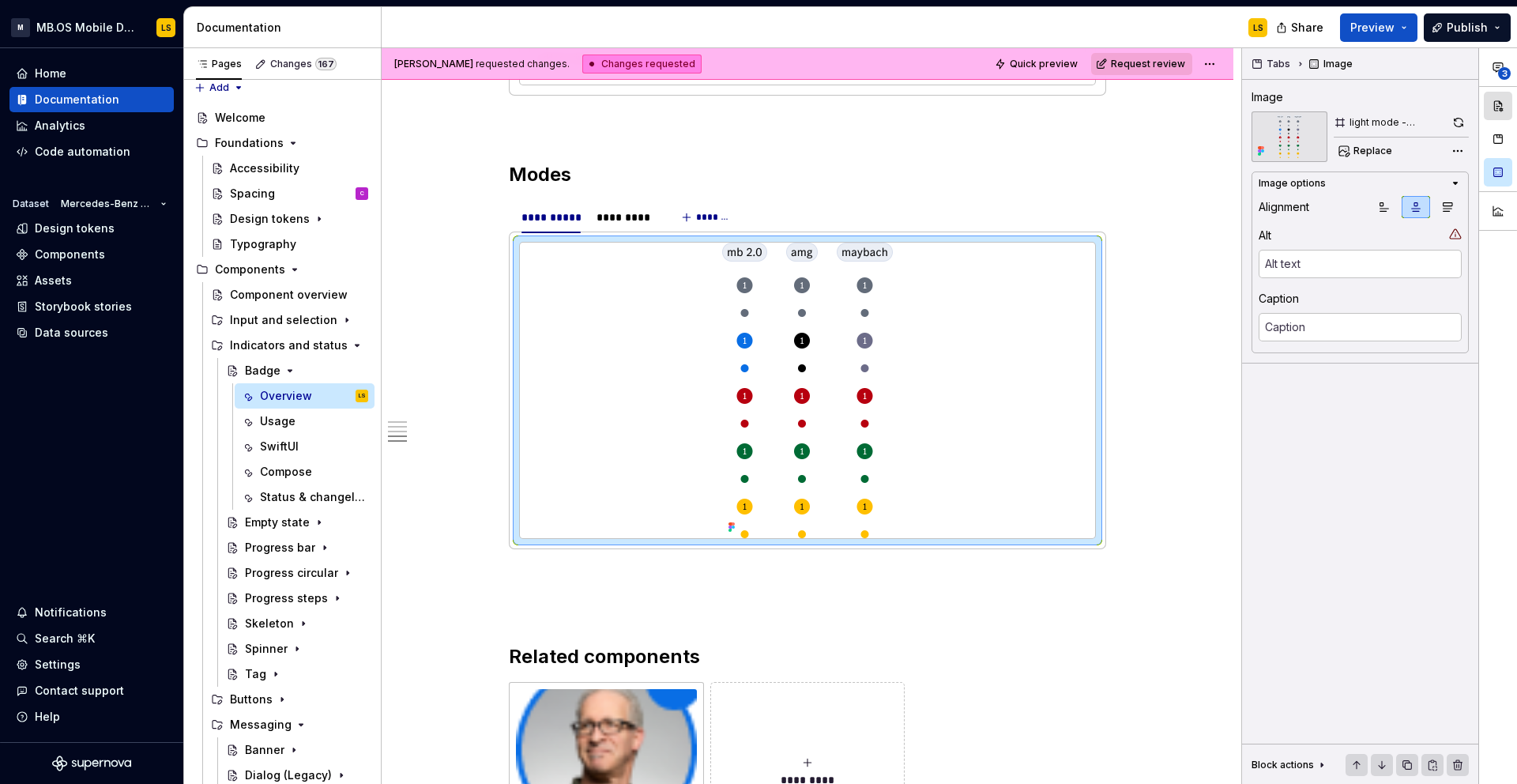
click at [1494, 109] on button "button" at bounding box center [1498, 105] width 29 height 29
click at [1018, 338] on div at bounding box center [807, 391] width 575 height 295
click at [1459, 121] on button "button" at bounding box center [1459, 122] width 20 height 22
click at [648, 220] on div "*********" at bounding box center [626, 217] width 58 height 16
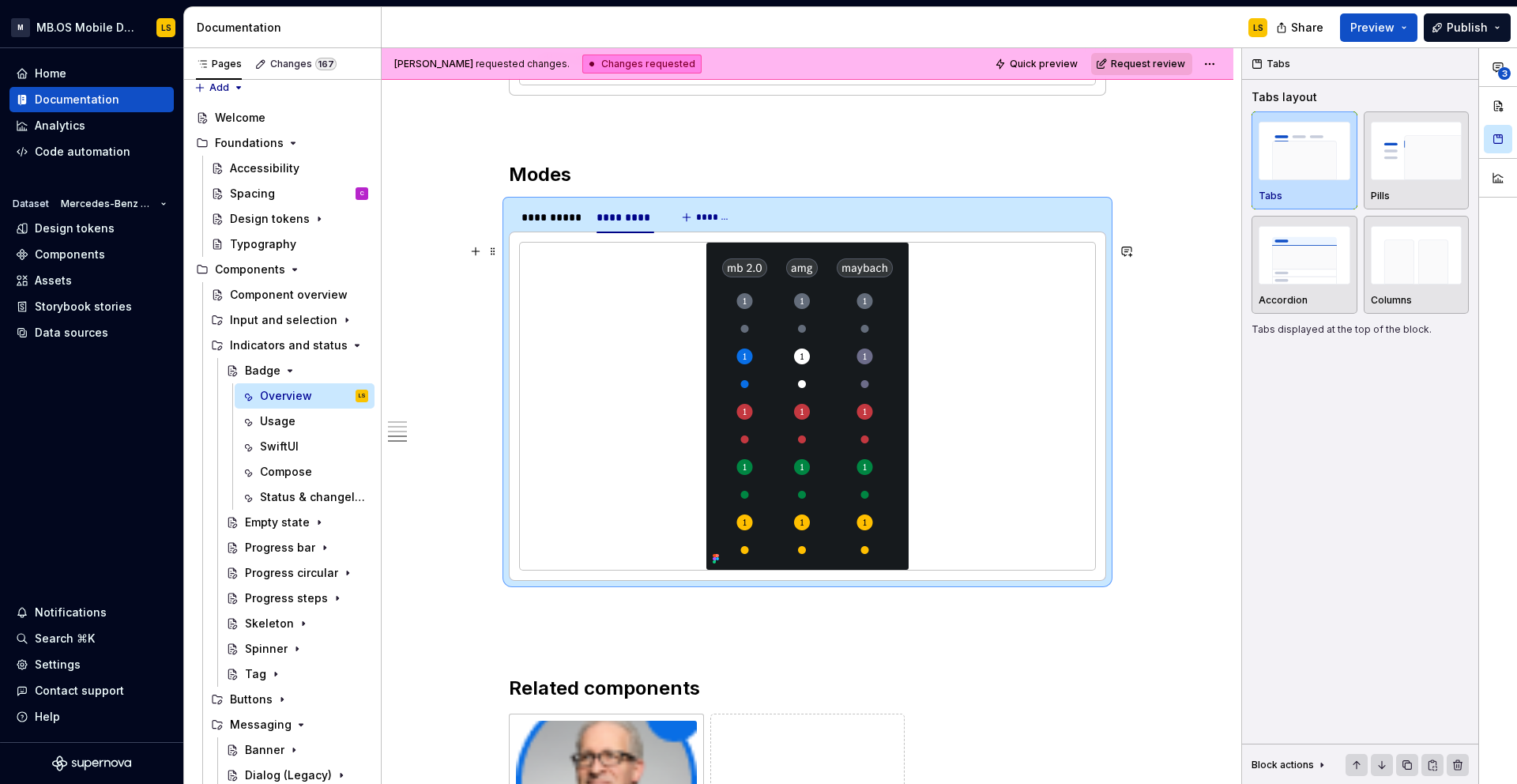
click at [874, 380] on img at bounding box center [808, 406] width 202 height 327
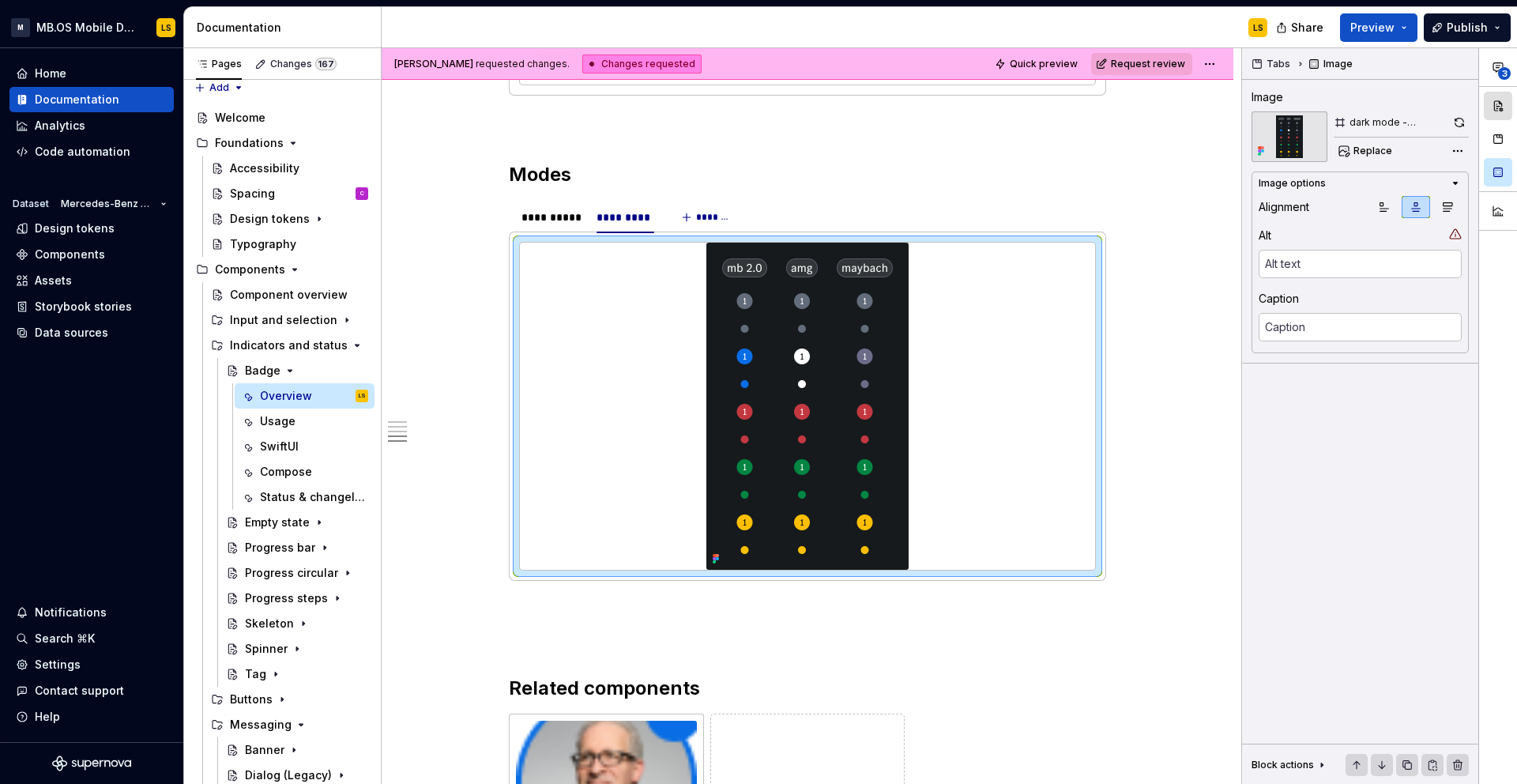
click at [1502, 104] on button "button" at bounding box center [1498, 105] width 29 height 29
click at [960, 399] on div at bounding box center [807, 406] width 575 height 327
click at [1458, 121] on button "button" at bounding box center [1459, 122] width 20 height 22
click at [544, 228] on div "**********" at bounding box center [551, 217] width 72 height 22
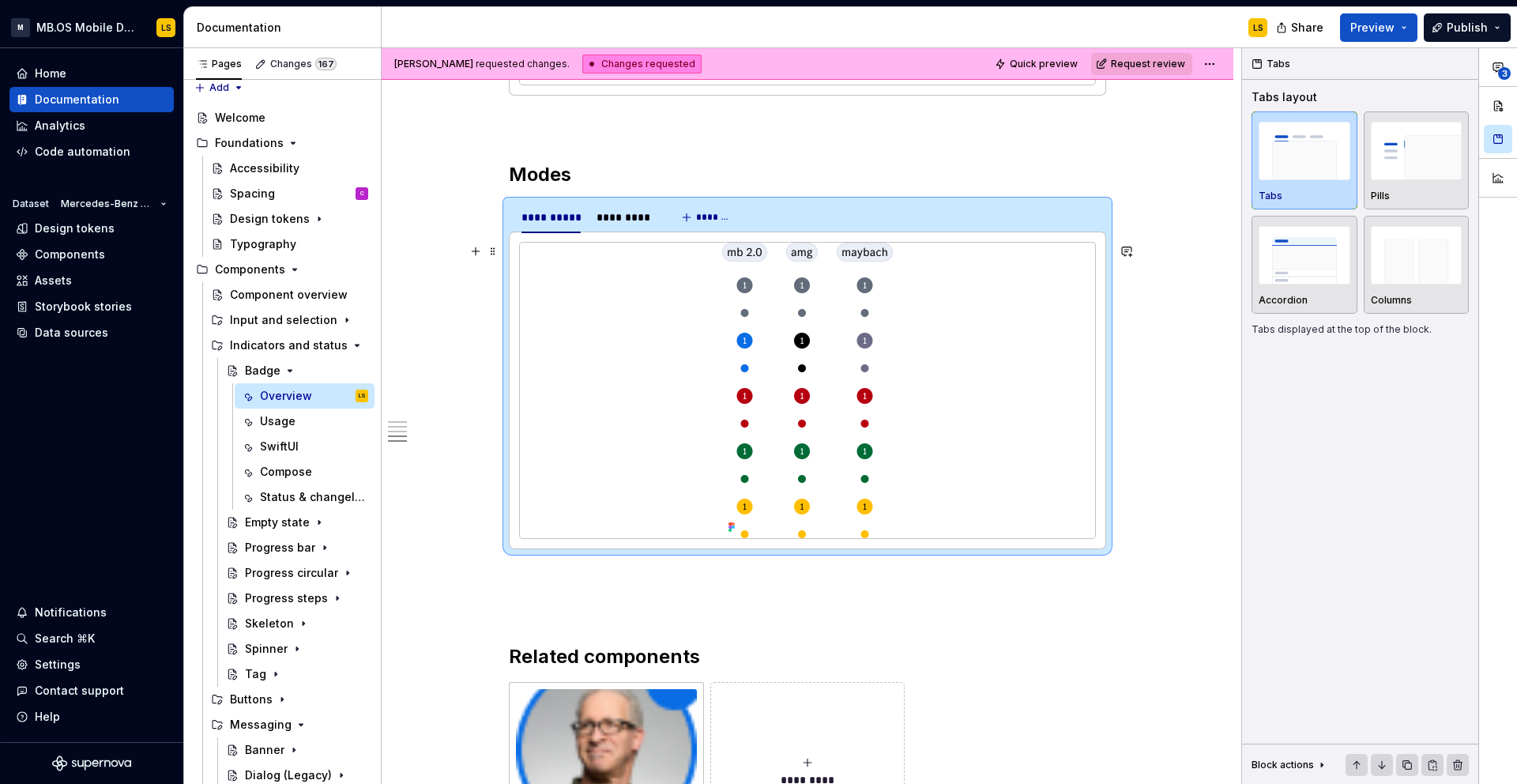
click at [786, 347] on img at bounding box center [808, 391] width 171 height 295
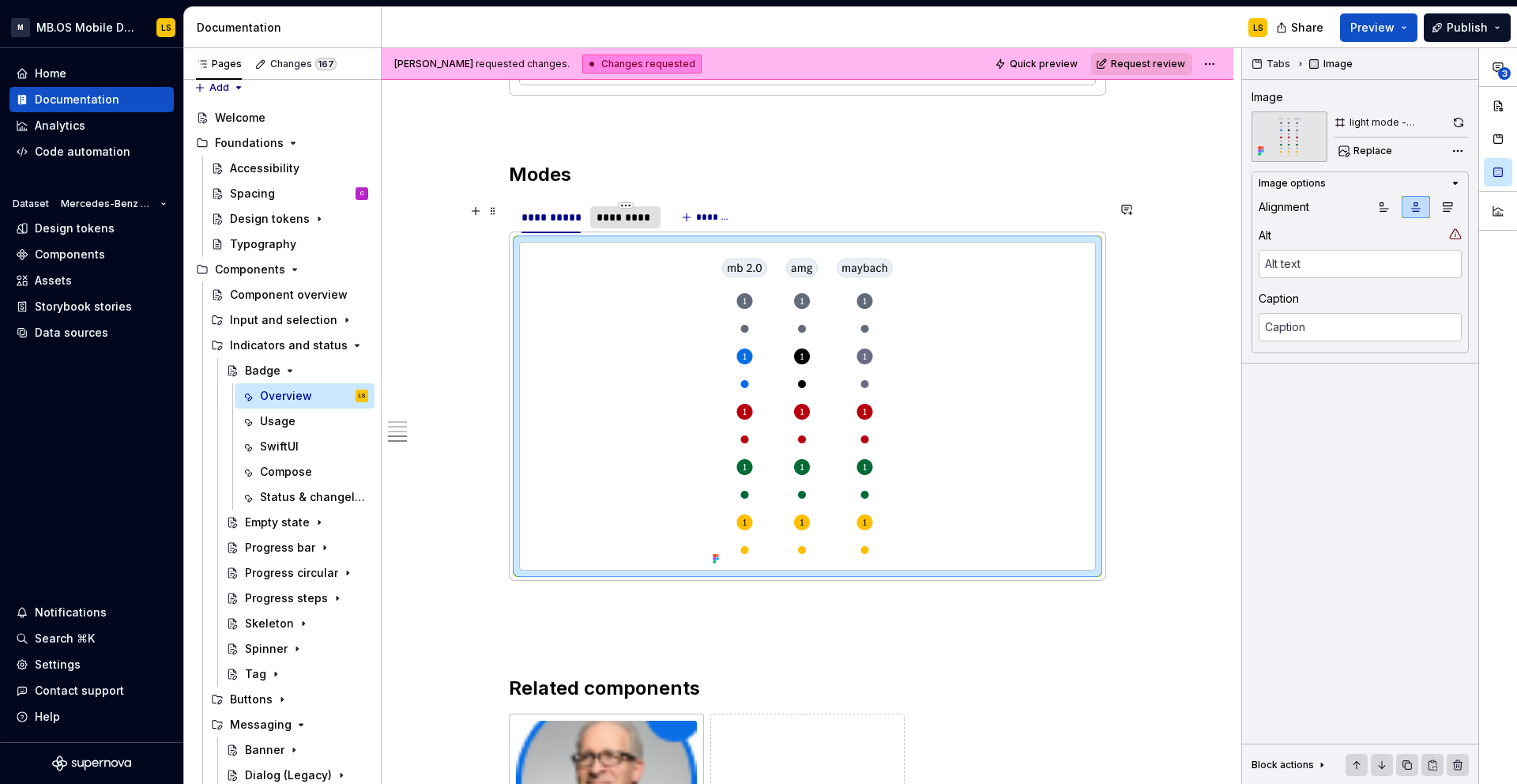
click at [635, 220] on div "*********" at bounding box center [626, 217] width 58 height 16
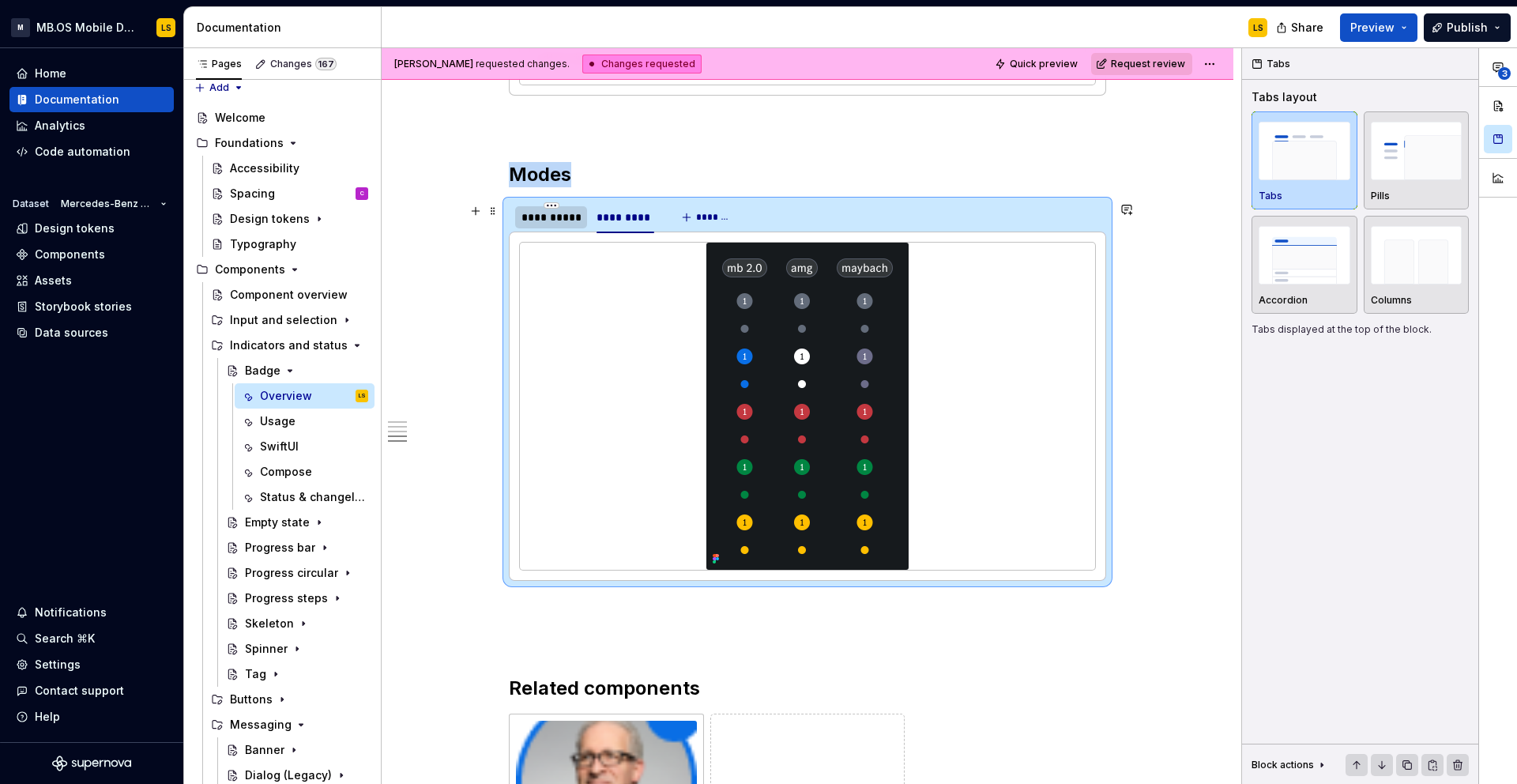
click at [554, 222] on div "**********" at bounding box center [551, 217] width 59 height 16
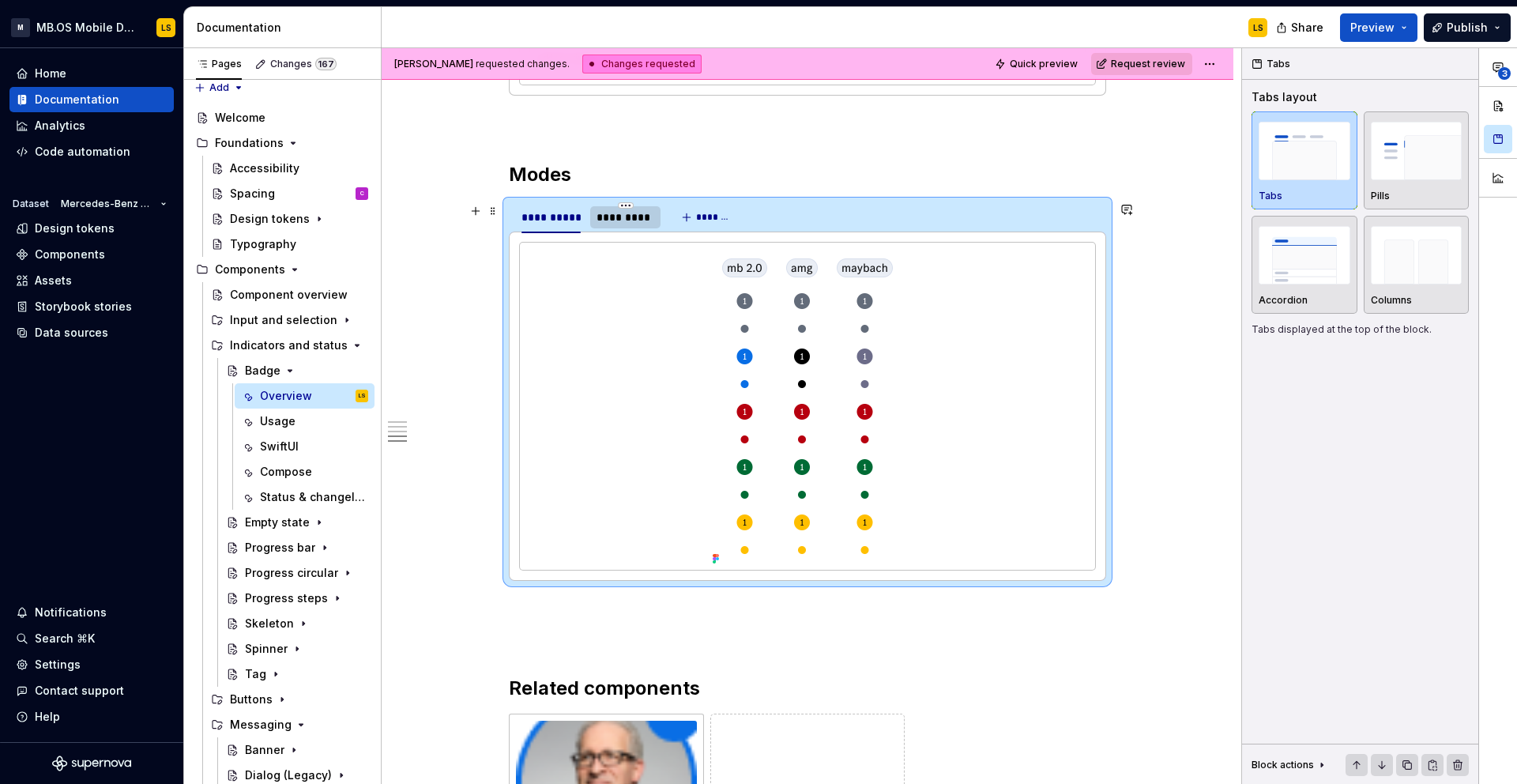
click at [607, 219] on div "*********" at bounding box center [626, 217] width 58 height 16
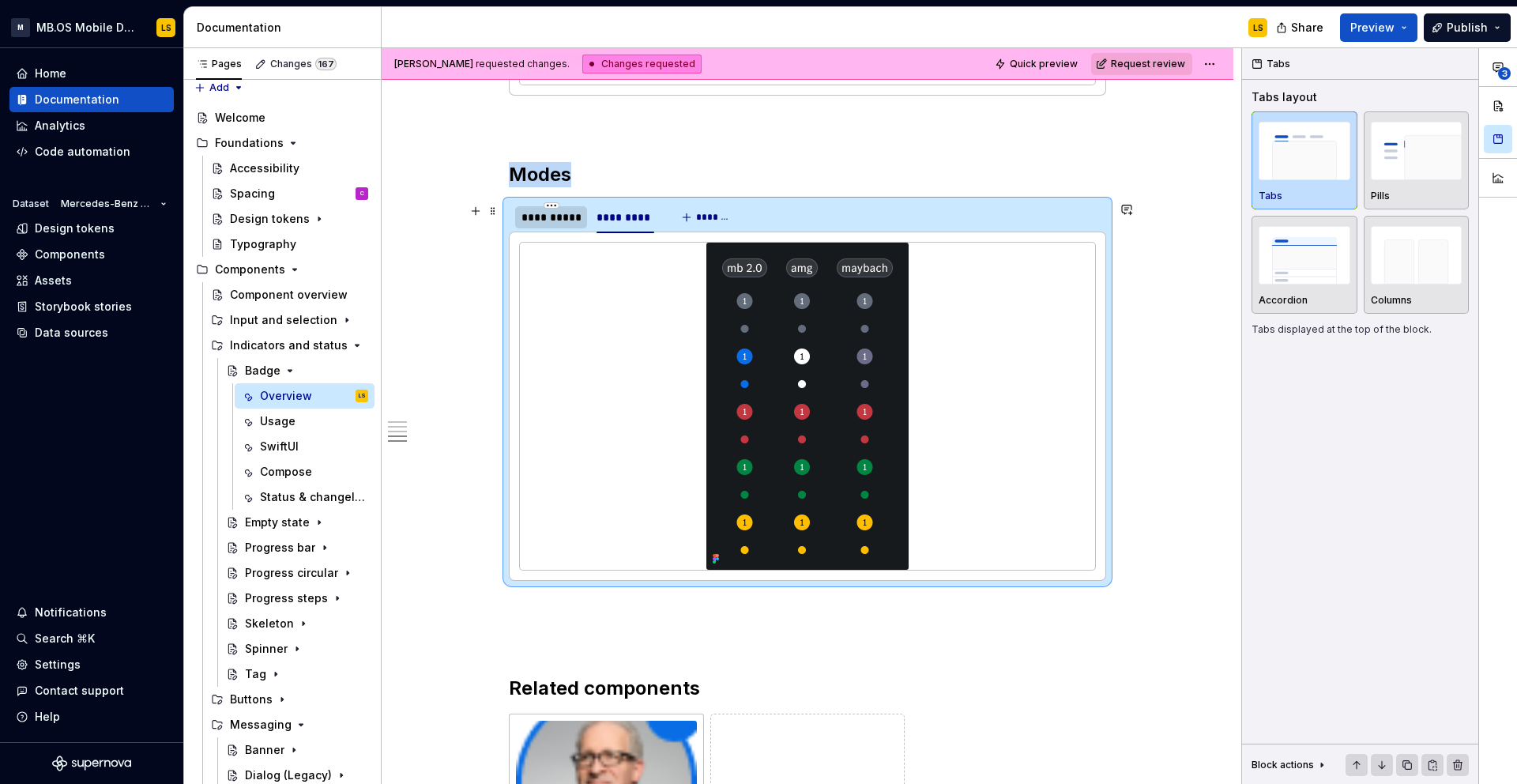
click at [559, 216] on div "**********" at bounding box center [551, 217] width 59 height 16
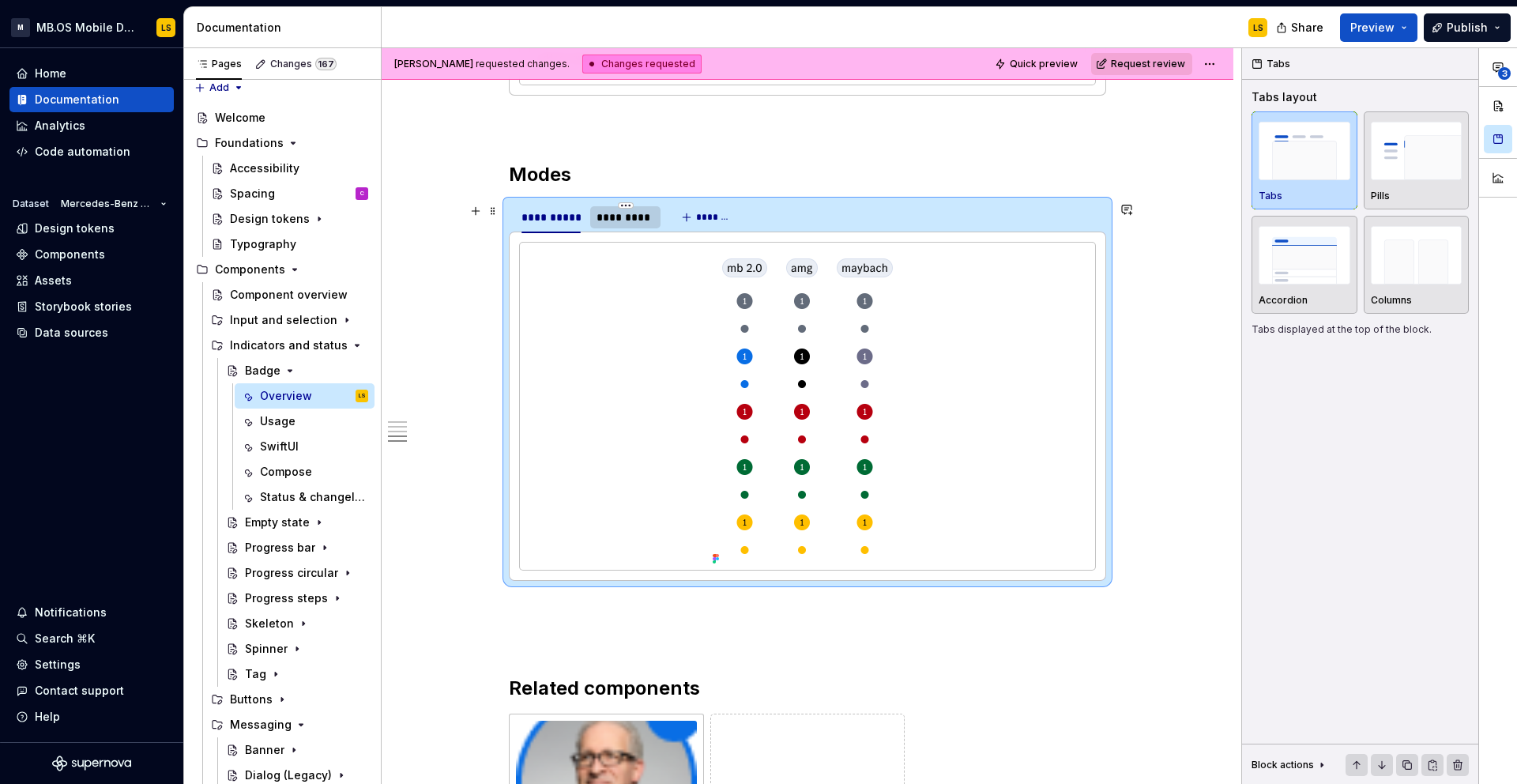
click at [627, 212] on div "*********" at bounding box center [626, 217] width 58 height 16
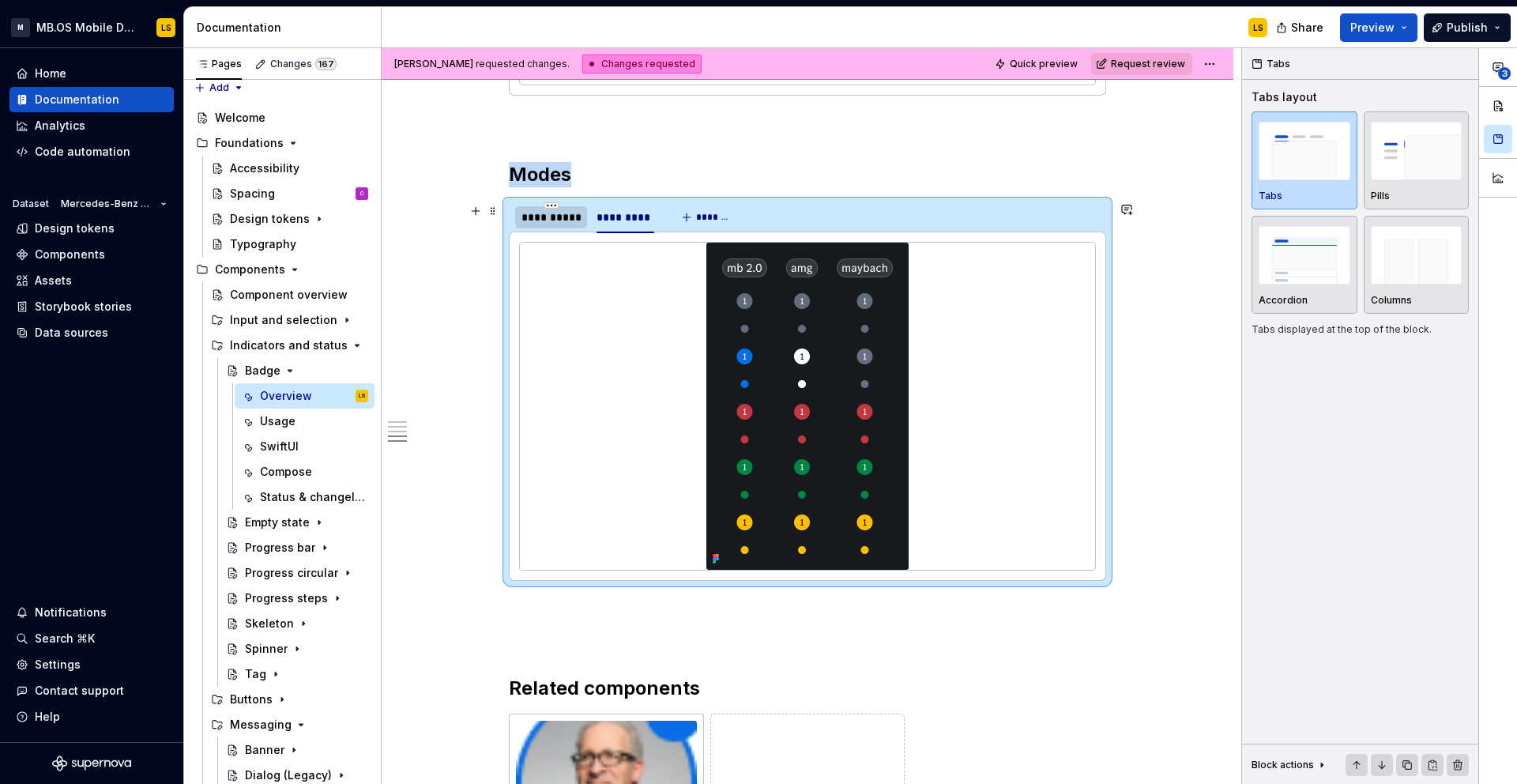
click at [559, 216] on div "**********" at bounding box center [551, 217] width 59 height 16
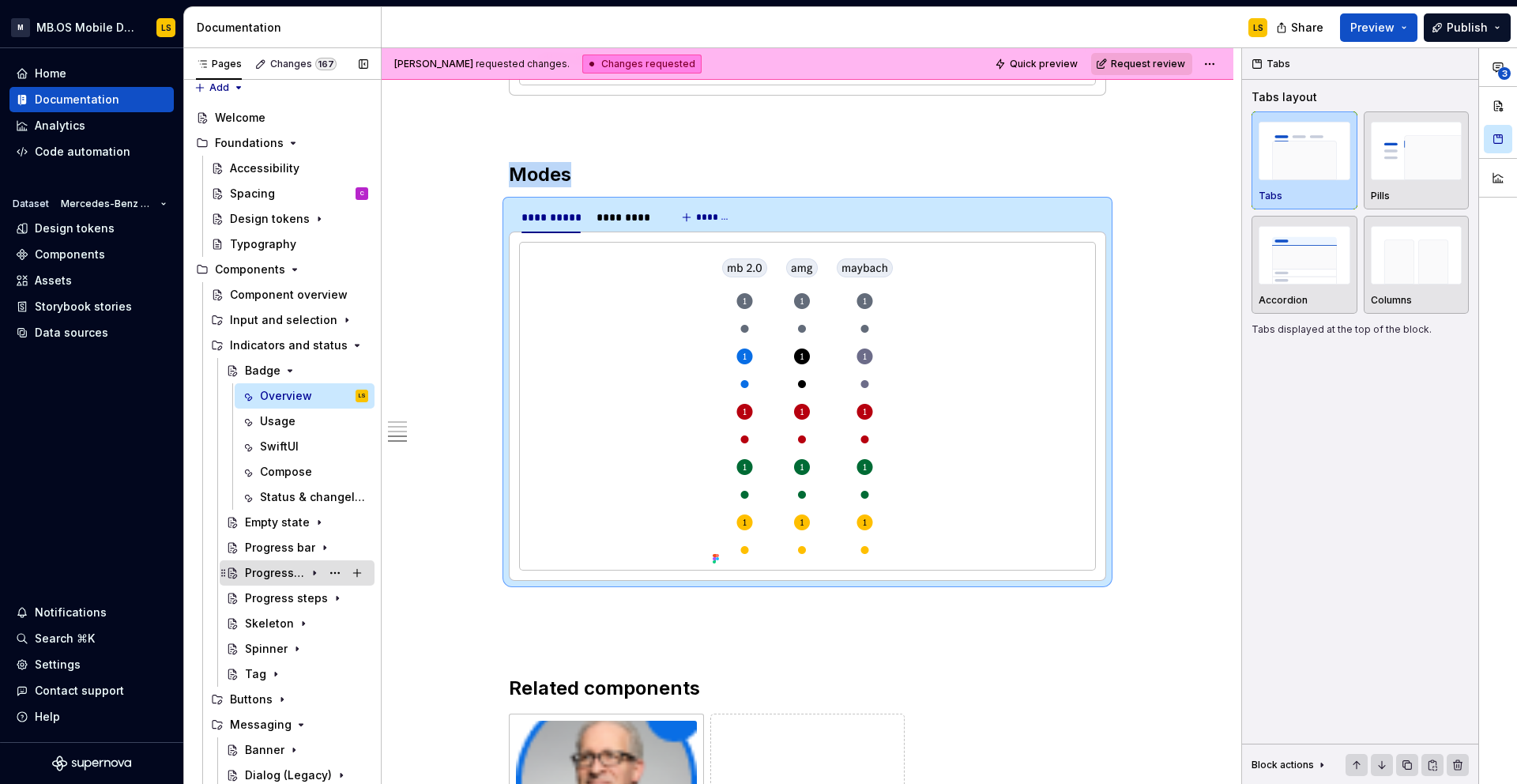
click at [280, 570] on div "Progress circular" at bounding box center [275, 573] width 60 height 16
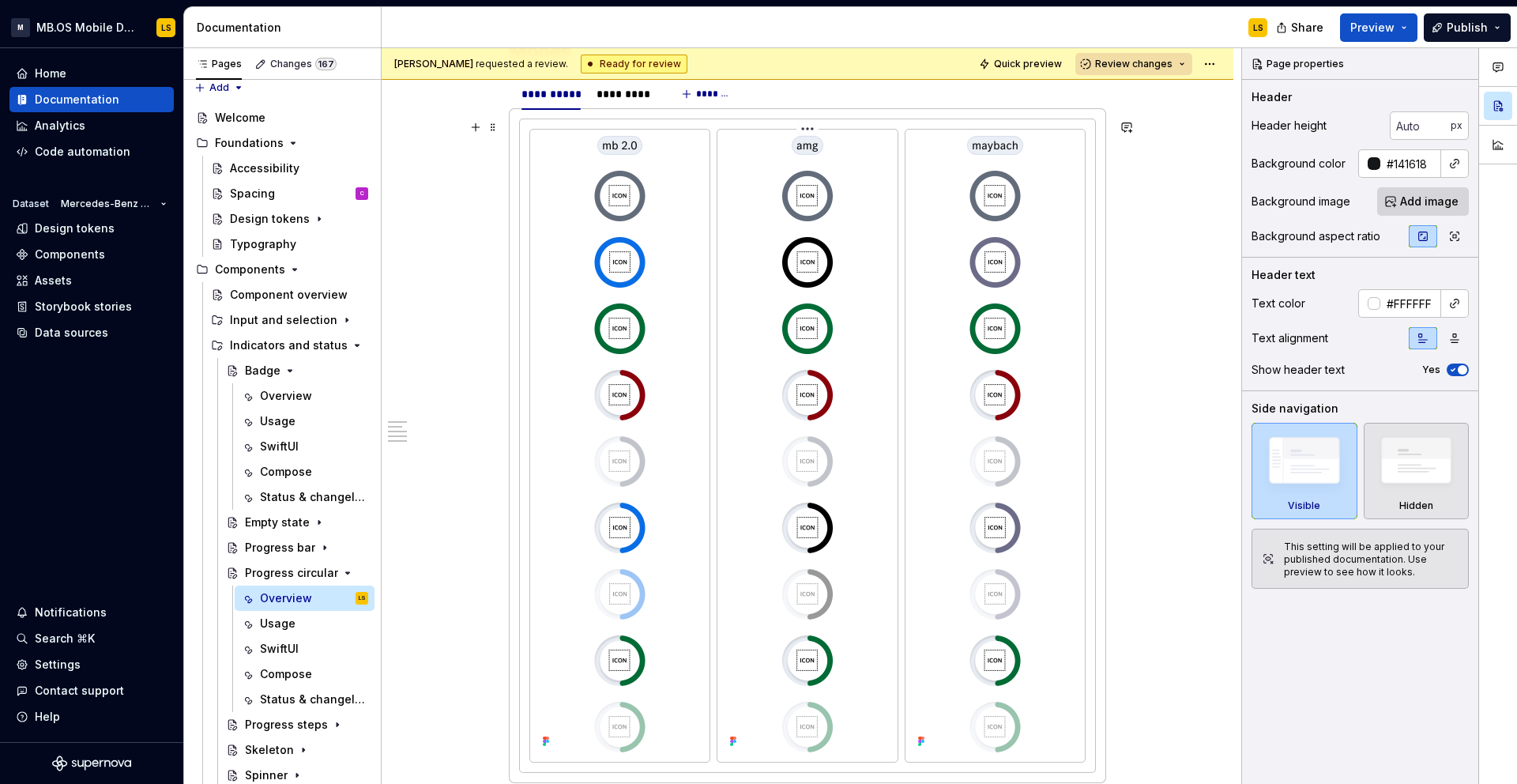
scroll to position [3257, 0]
click at [896, 289] on div at bounding box center [807, 447] width 179 height 632
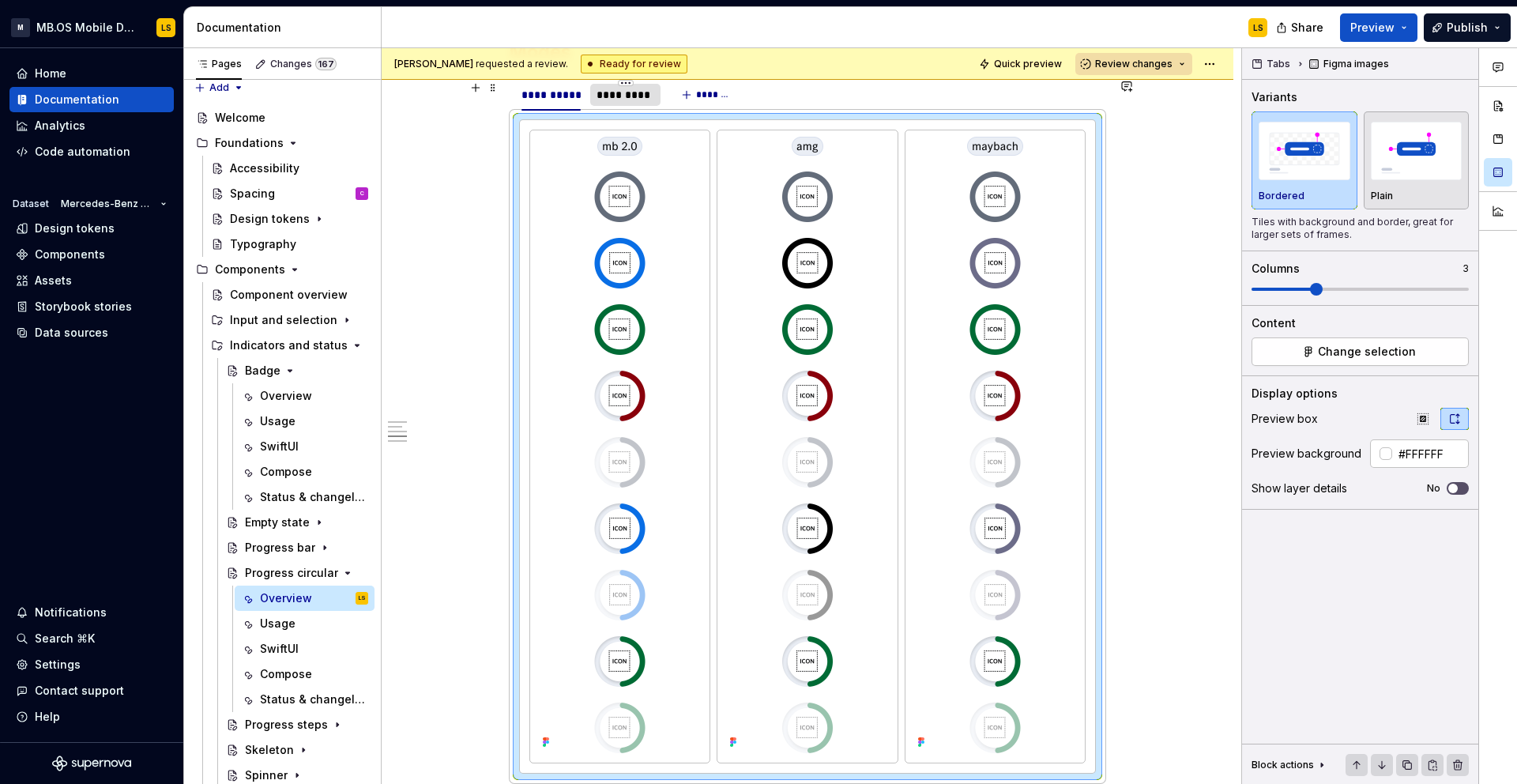
click at [636, 100] on div "*********" at bounding box center [626, 95] width 58 height 16
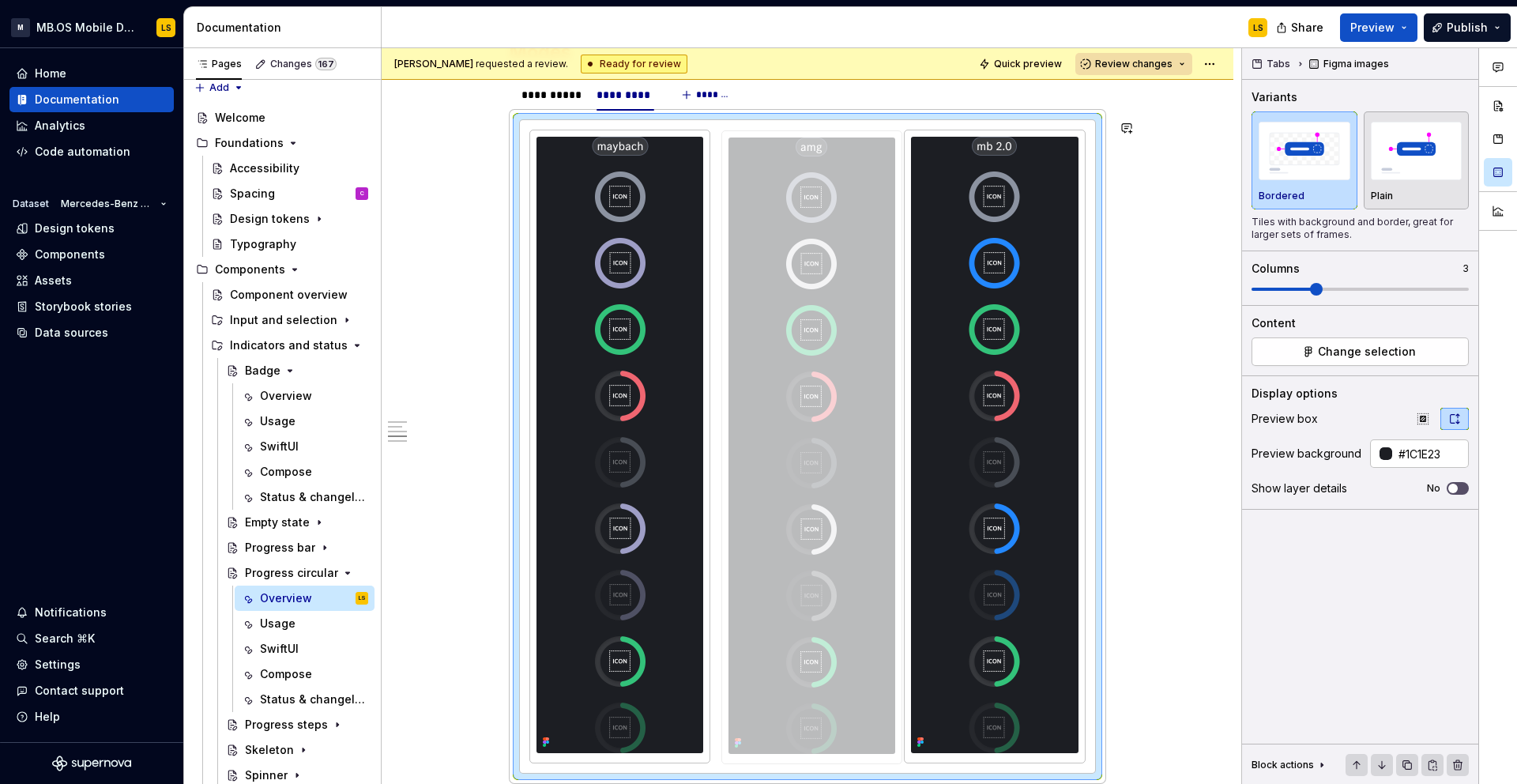
drag, startPoint x: 1005, startPoint y: 235, endPoint x: 777, endPoint y: 228, distance: 228.1
click at [777, 228] on body "M MB.OS Mobile Design System LS Home Documentation Analytics Code automation Da…" at bounding box center [758, 392] width 1517 height 784
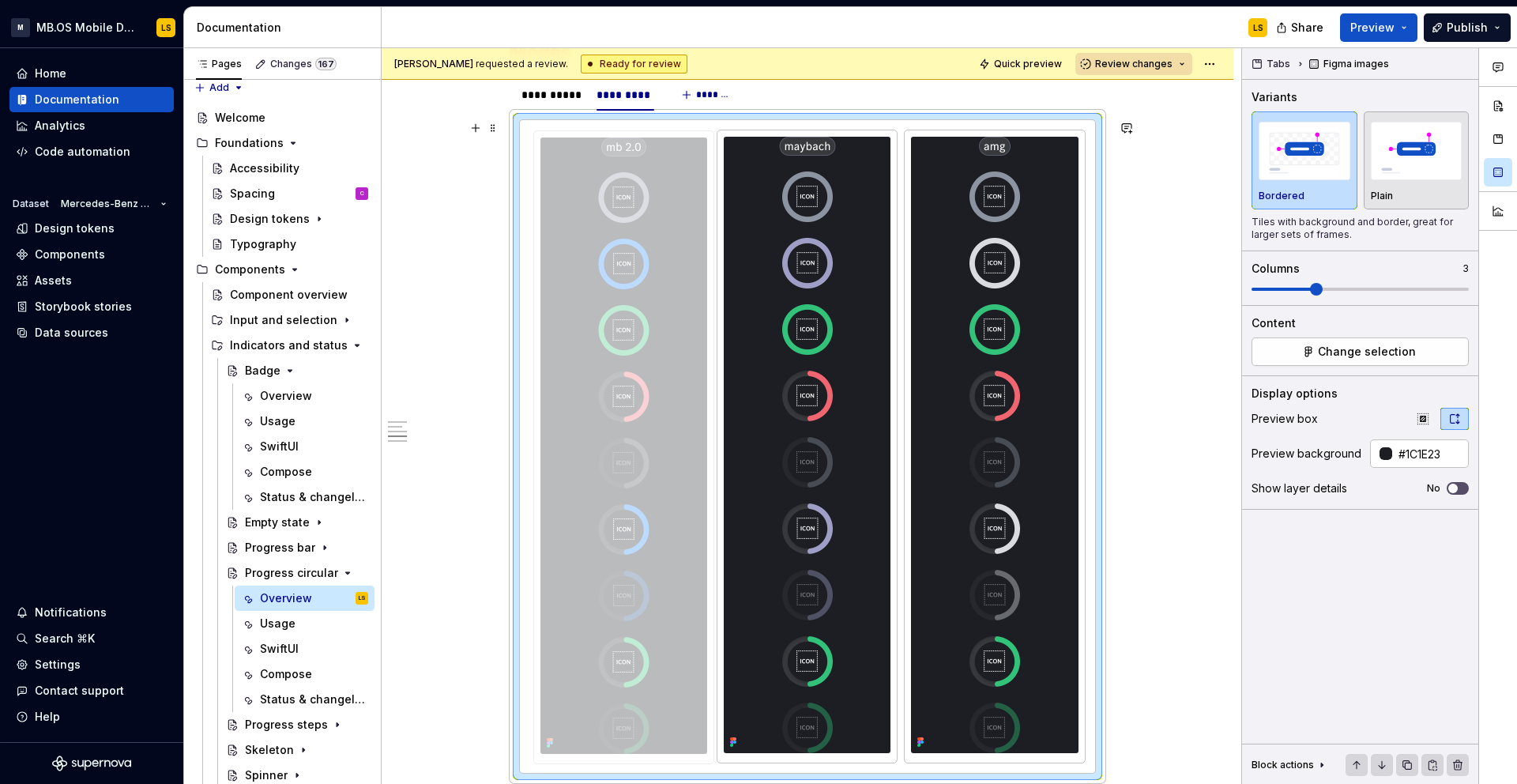
drag, startPoint x: 964, startPoint y: 240, endPoint x: 654, endPoint y: 218, distance: 310.8
click at [566, 220] on body "M MB.OS Mobile Design System LS Home Documentation Analytics Code automation Da…" at bounding box center [758, 392] width 1517 height 784
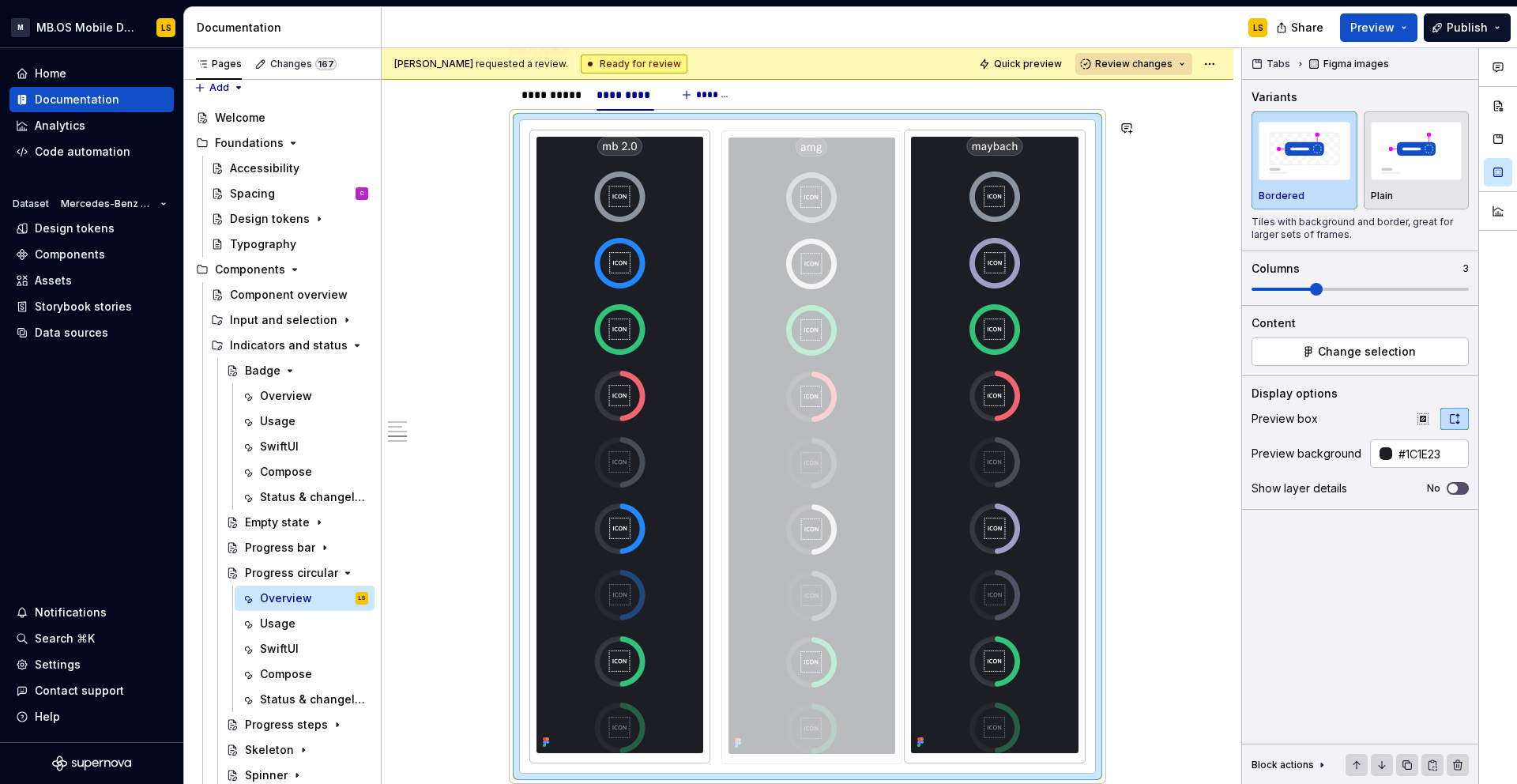
drag, startPoint x: 992, startPoint y: 230, endPoint x: 758, endPoint y: 219, distance: 234.3
click at [758, 219] on body "M MB.OS Mobile Design System LS Home Documentation Analytics Code automation Da…" at bounding box center [758, 392] width 1517 height 784
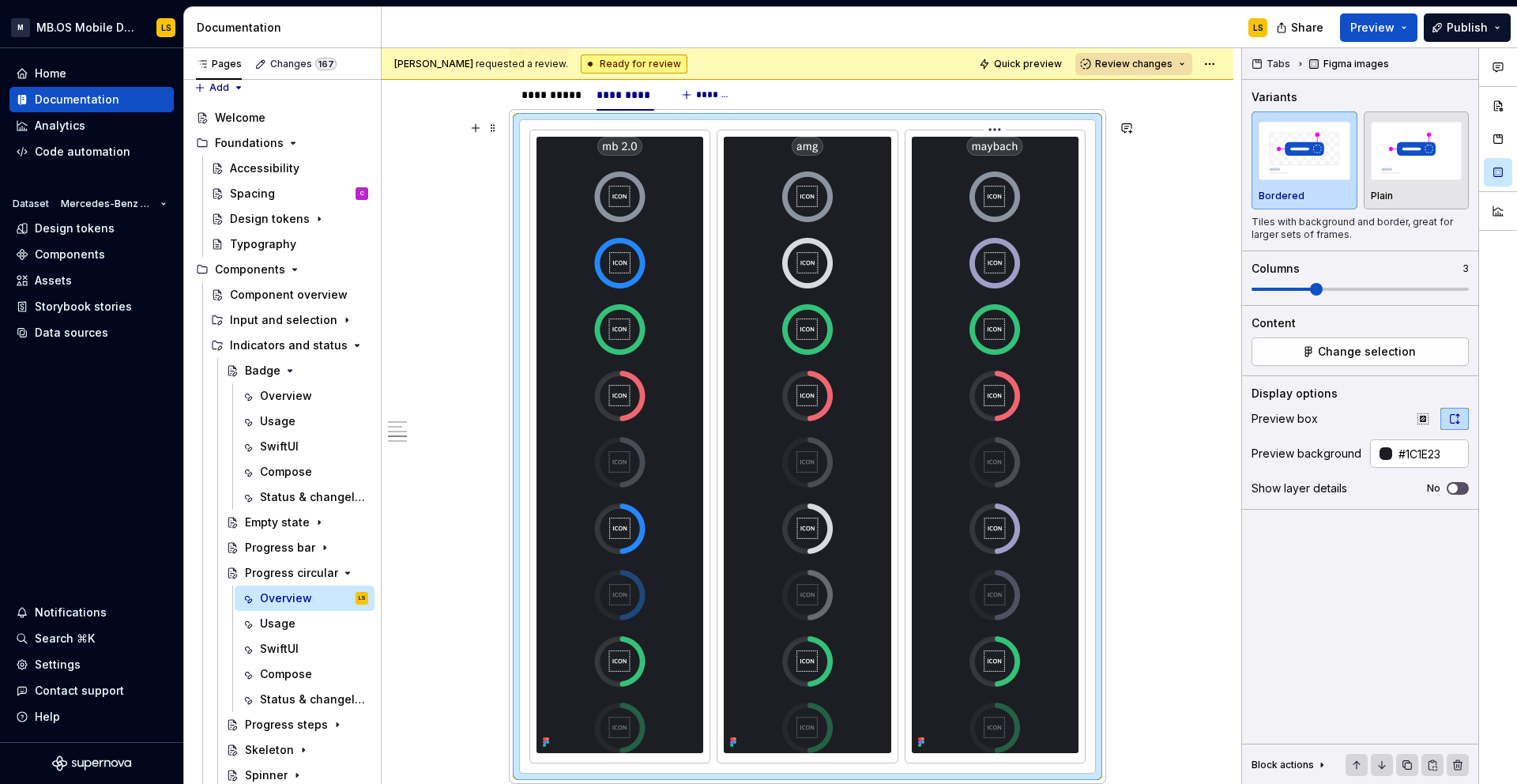
scroll to position [3192, 0]
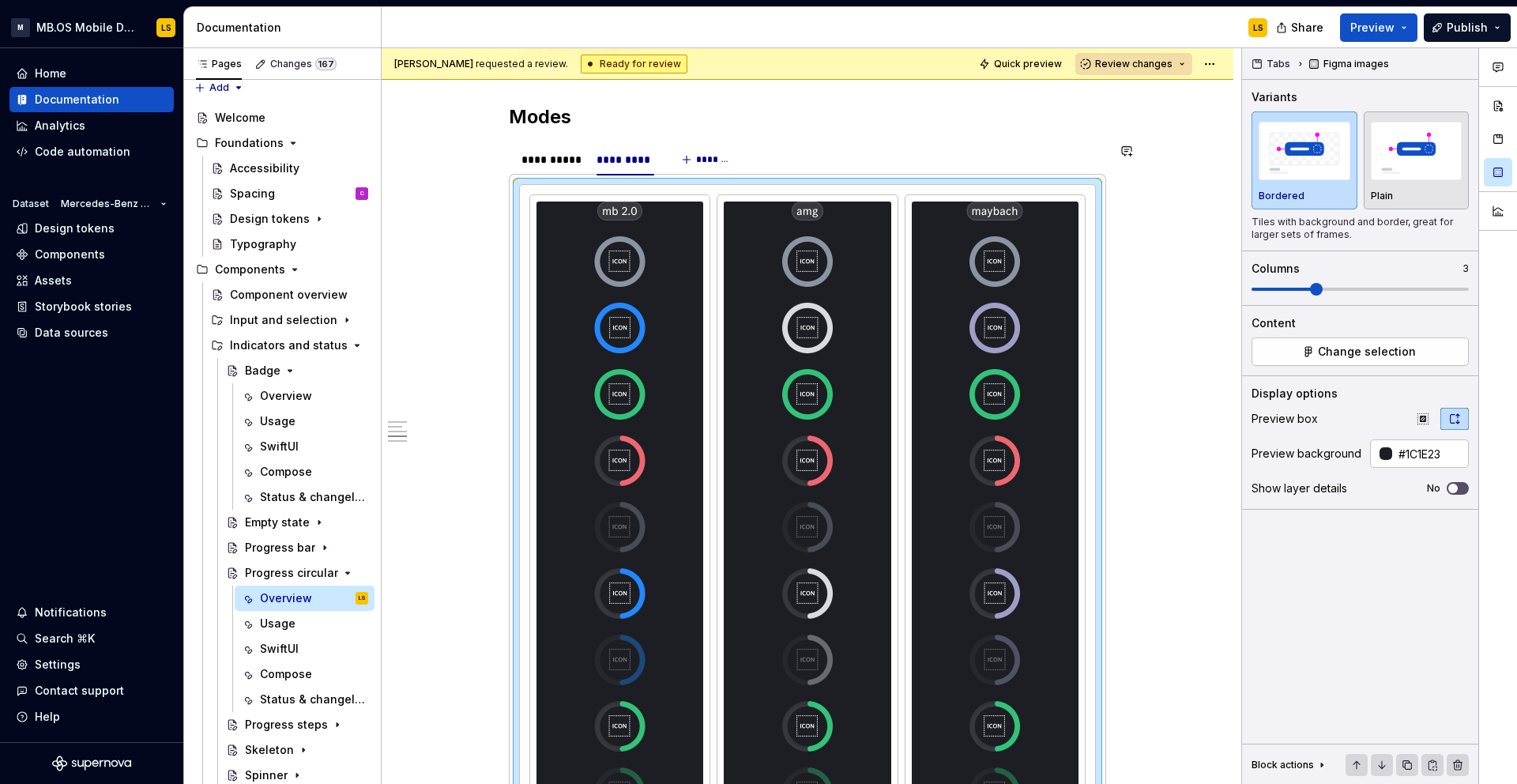
click at [799, 142] on section "**********" at bounding box center [807, 495] width 598 height 707
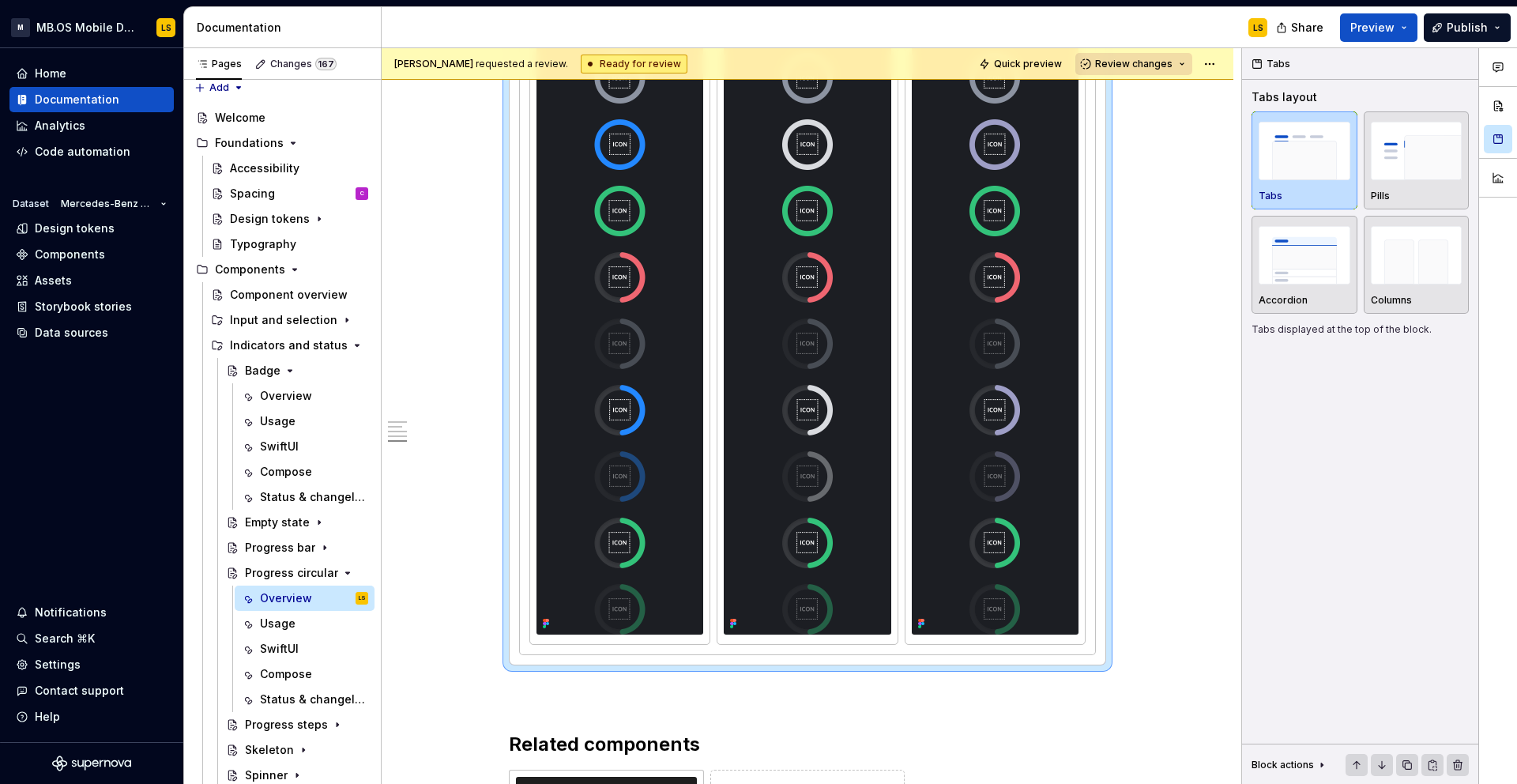
scroll to position [3356, 0]
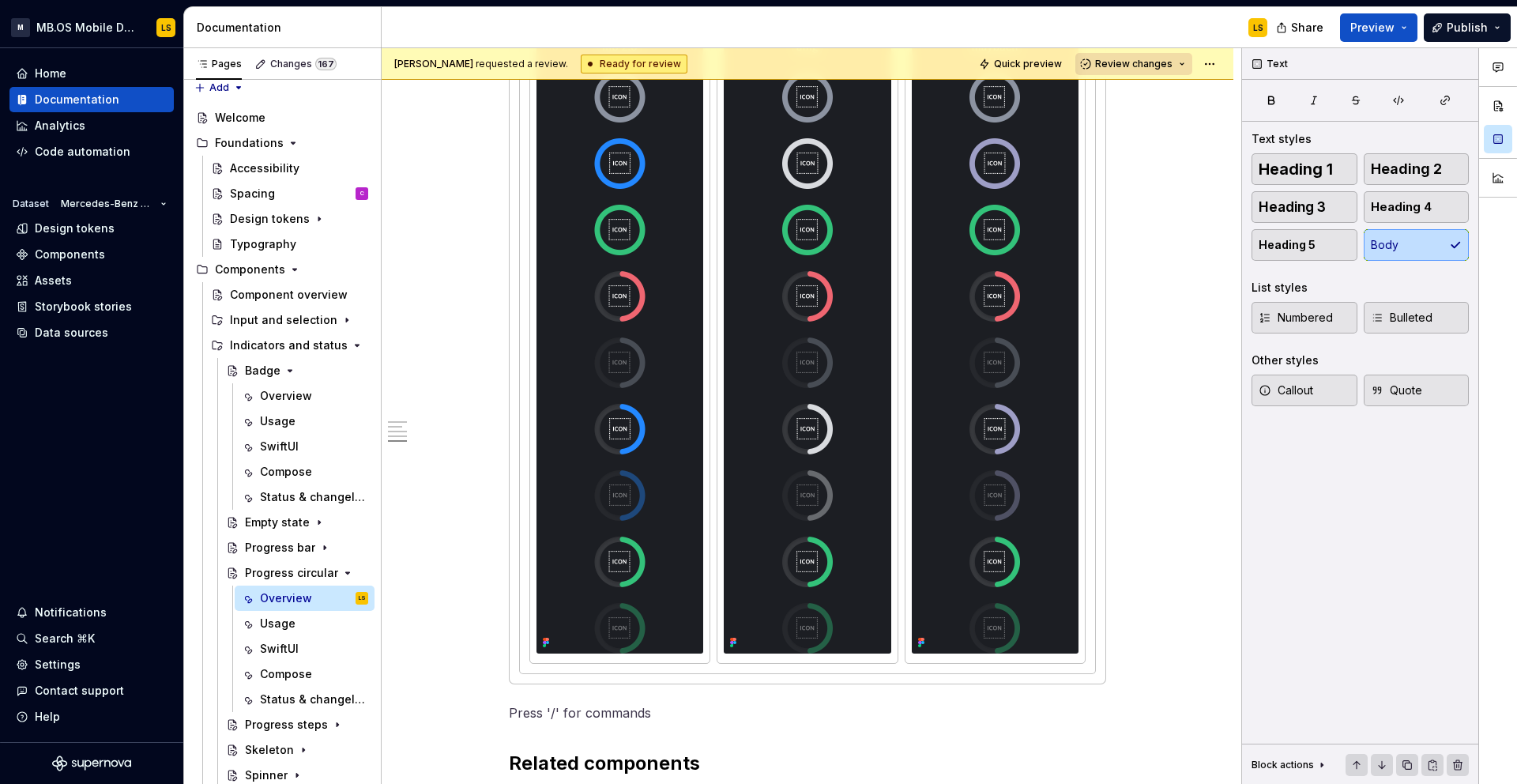
scroll to position [3265, 0]
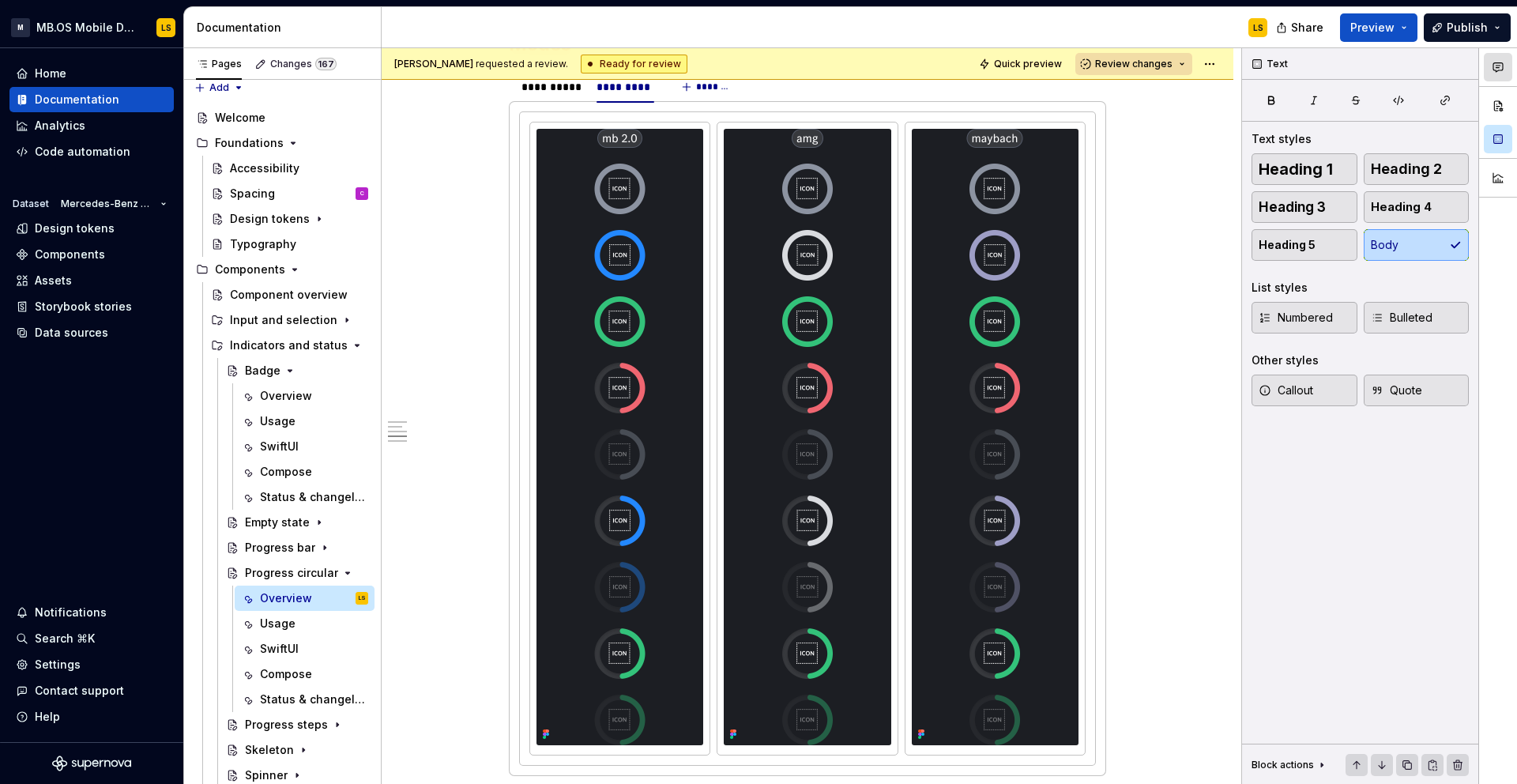
click at [1497, 63] on icon "button" at bounding box center [1498, 66] width 13 height 13
type textarea "*"
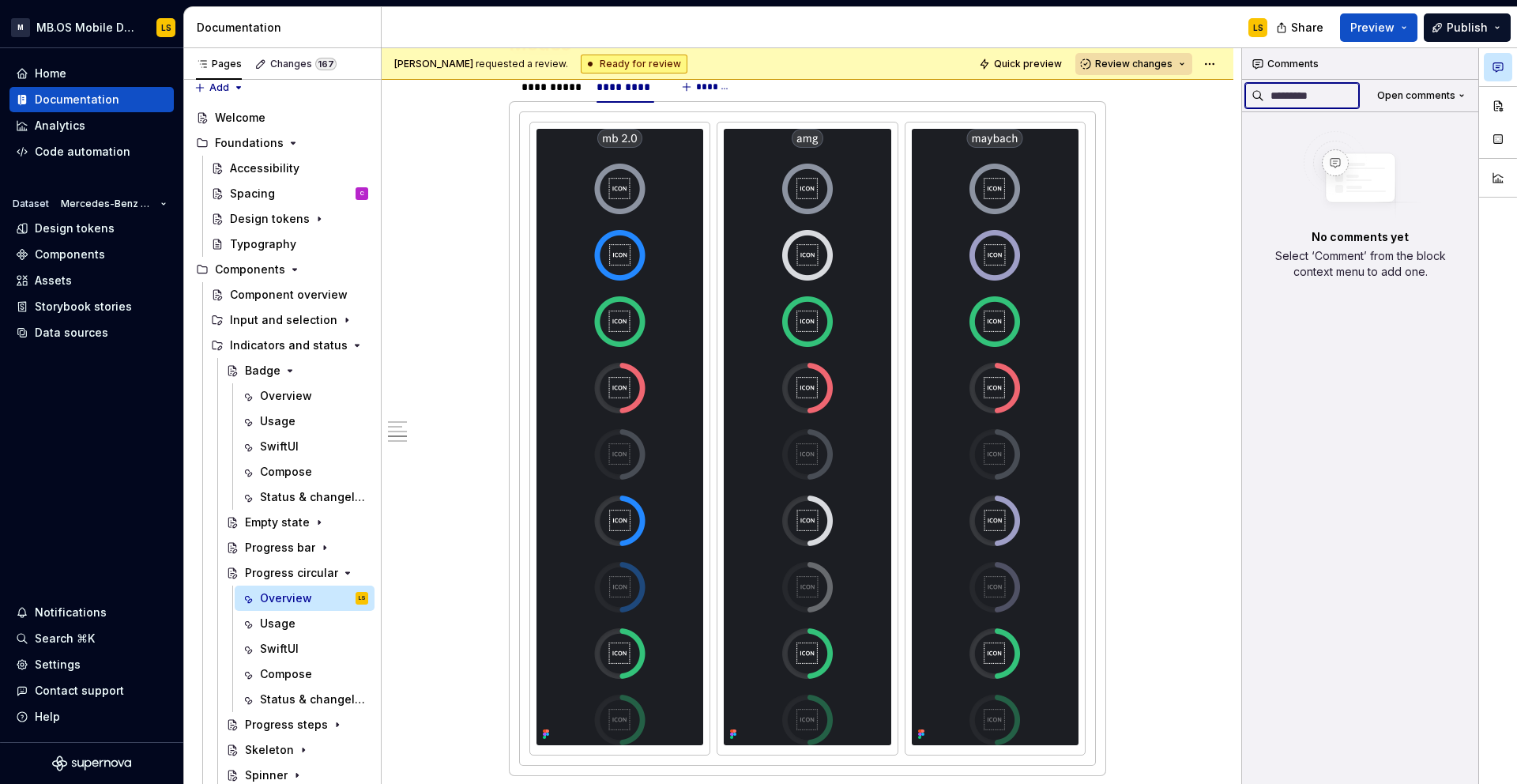
click at [1290, 97] on input at bounding box center [1312, 96] width 95 height 26
click at [1359, 197] on img at bounding box center [1361, 174] width 127 height 88
click at [1292, 62] on div "Comments" at bounding box center [1360, 64] width 236 height 32
click at [890, 282] on div at bounding box center [807, 437] width 167 height 616
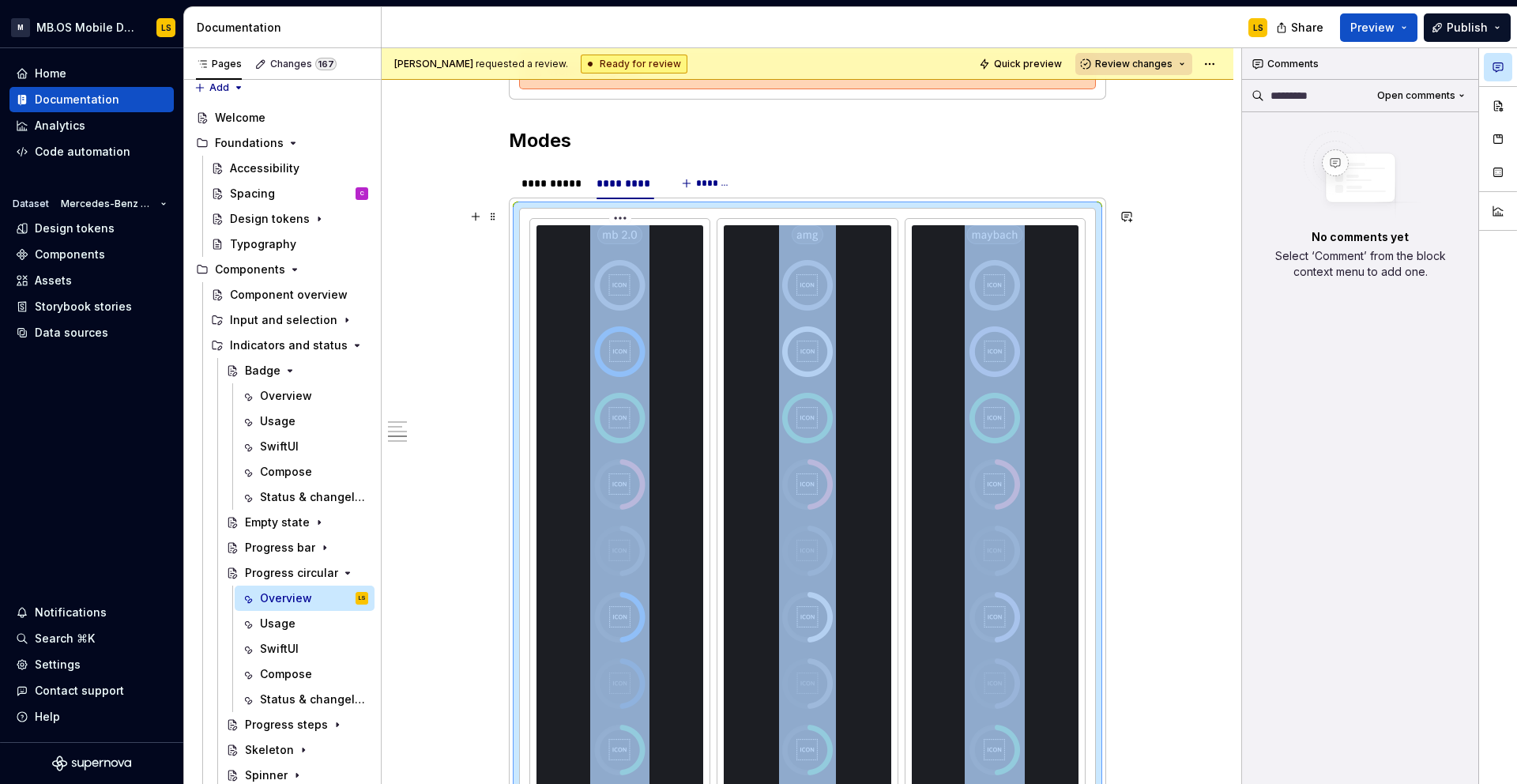
scroll to position [3166, 0]
click at [1135, 217] on button "button" at bounding box center [1126, 219] width 22 height 22
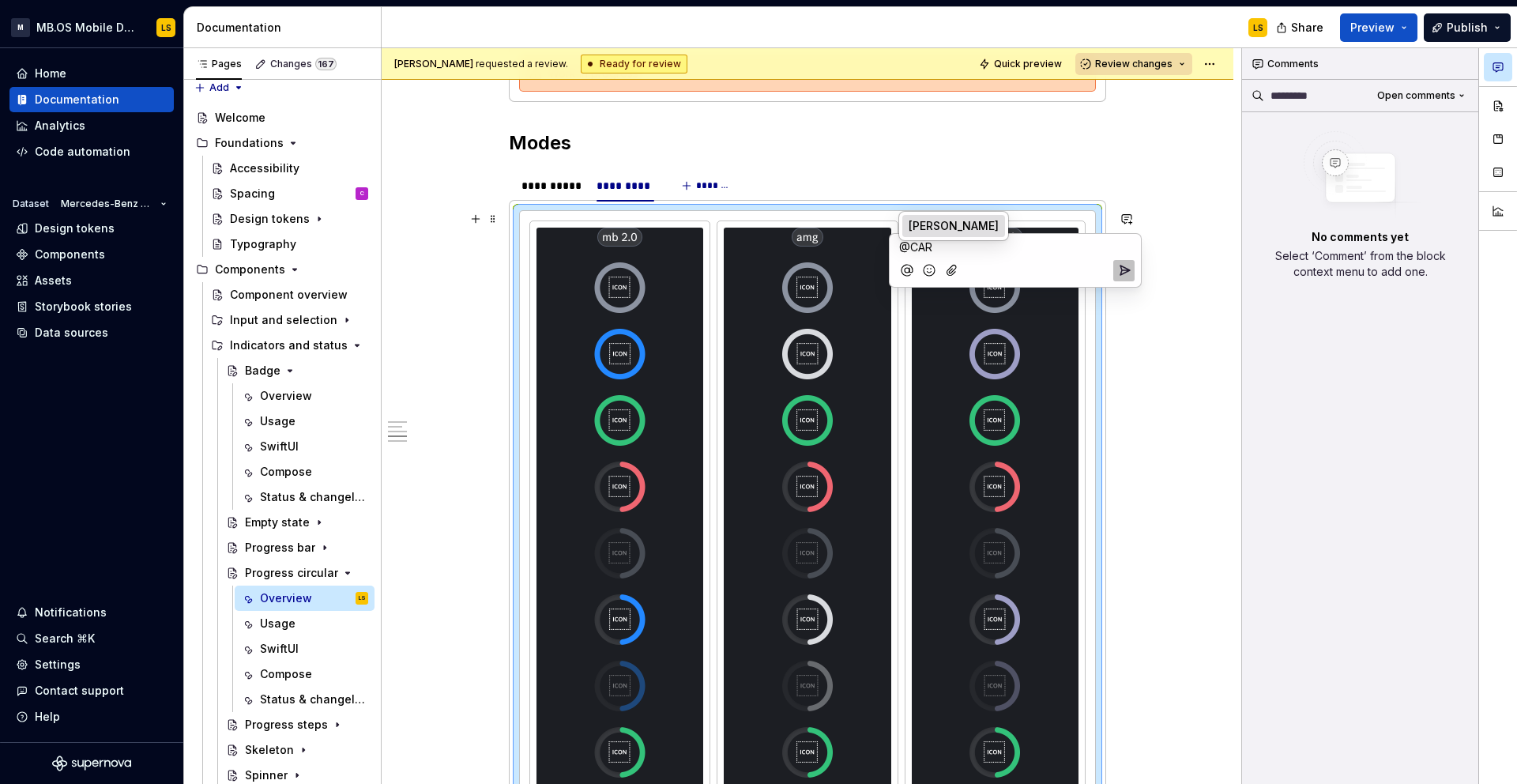
click at [921, 218] on span "[PERSON_NAME]" at bounding box center [954, 226] width 90 height 16
click at [1059, 251] on span "fixed the order of the modes" at bounding box center [1006, 247] width 152 height 14
click at [1123, 252] on p "﻿ * ***** ﻿ fixed the order of the dark modes" at bounding box center [1015, 248] width 232 height 18
click at [946, 244] on span "fixed the order of the dark mode" at bounding box center [1017, 247] width 174 height 14
click at [1123, 270] on icon "Send" at bounding box center [1125, 272] width 10 height 10
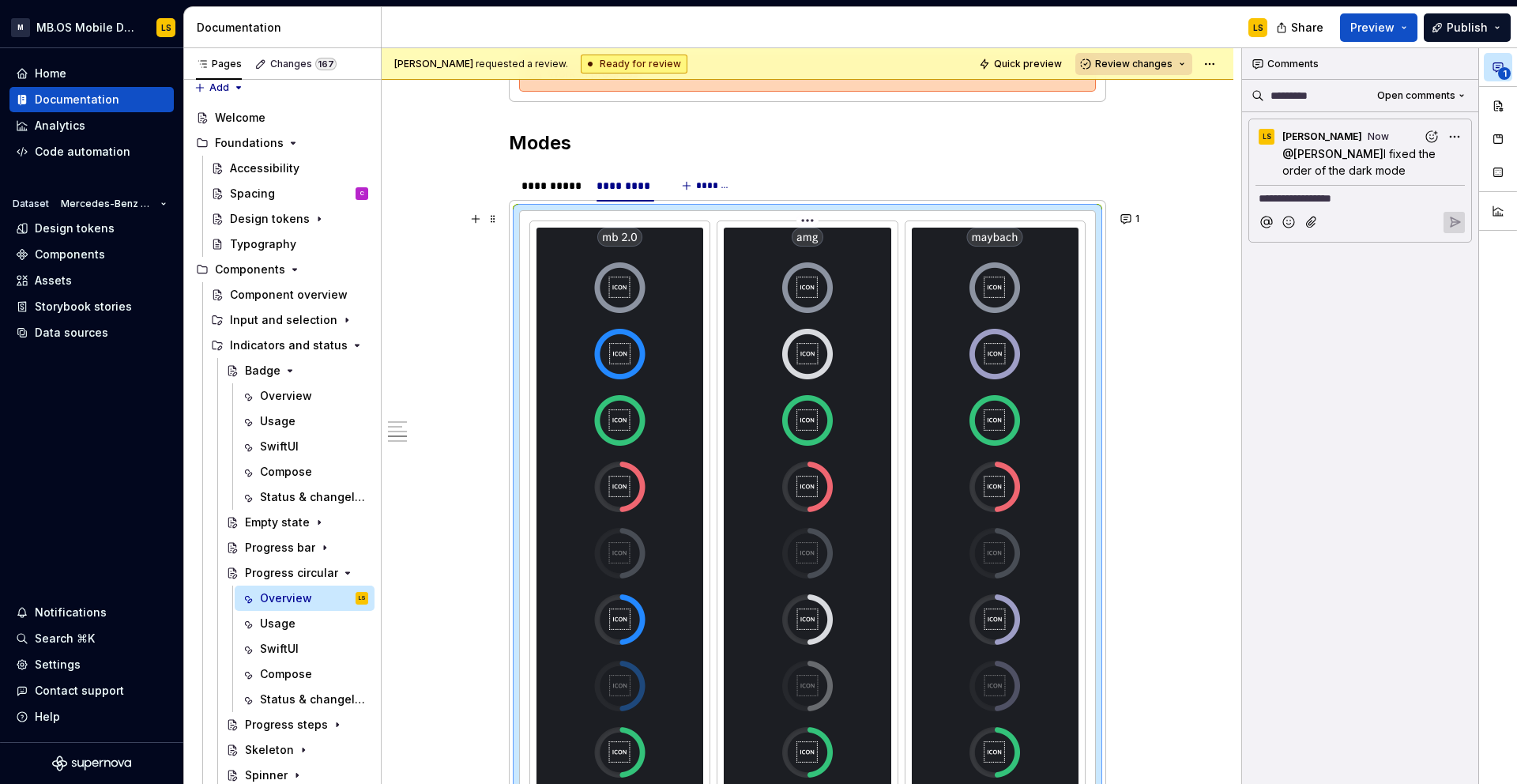
click at [735, 356] on div at bounding box center [807, 536] width 167 height 616
click at [641, 360] on img at bounding box center [620, 536] width 59 height 616
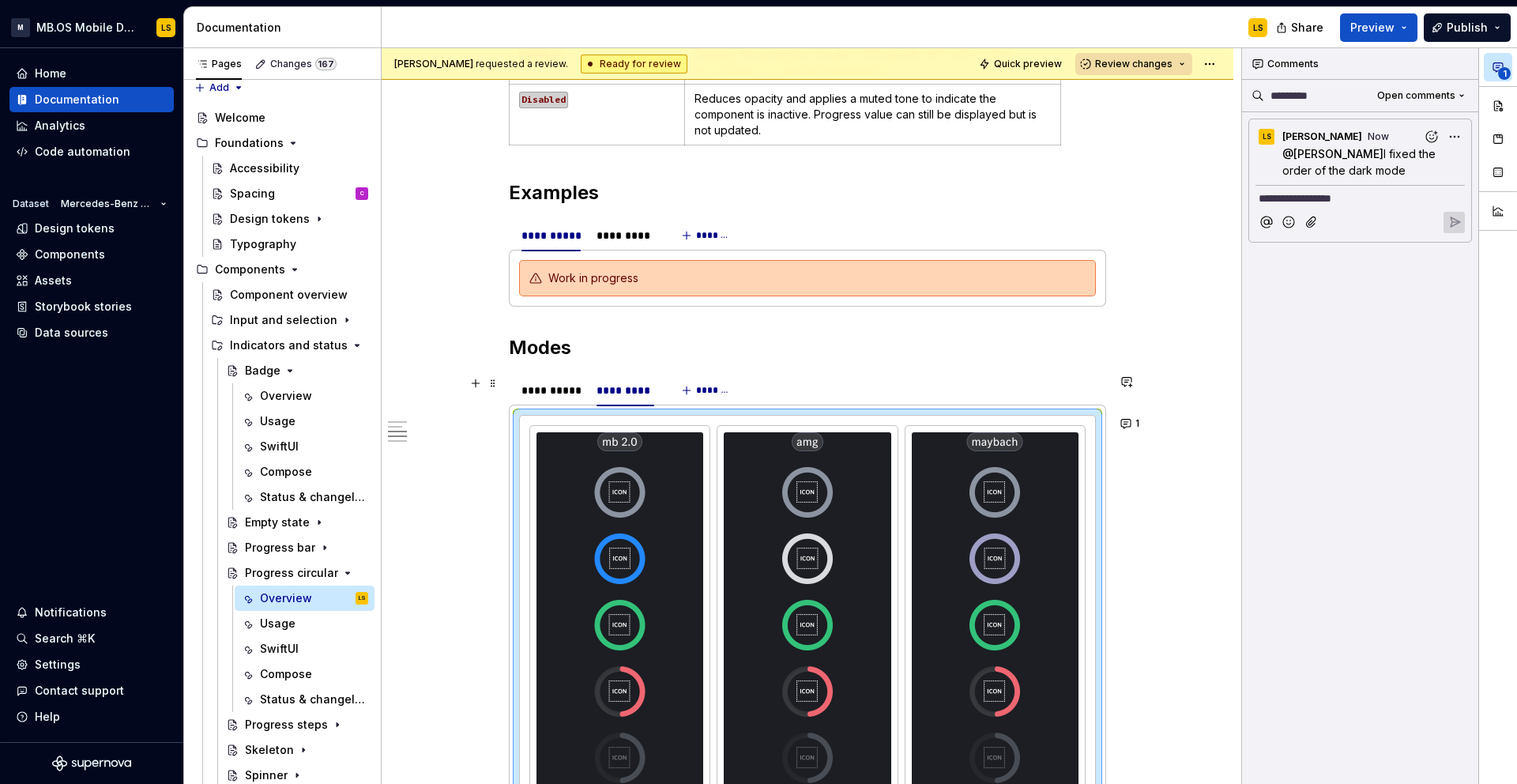
scroll to position [2951, 0]
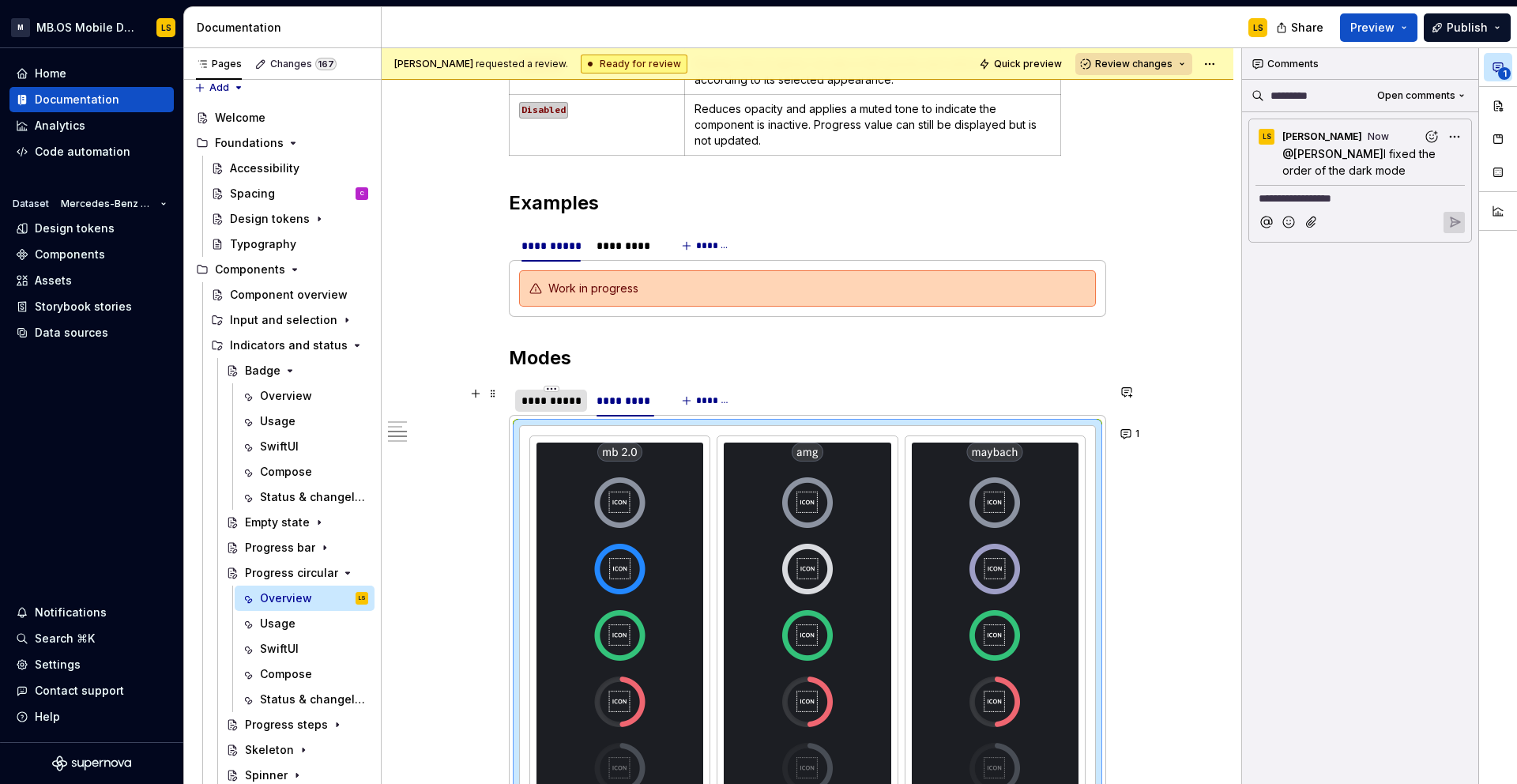
click at [559, 398] on div "**********" at bounding box center [551, 400] width 59 height 16
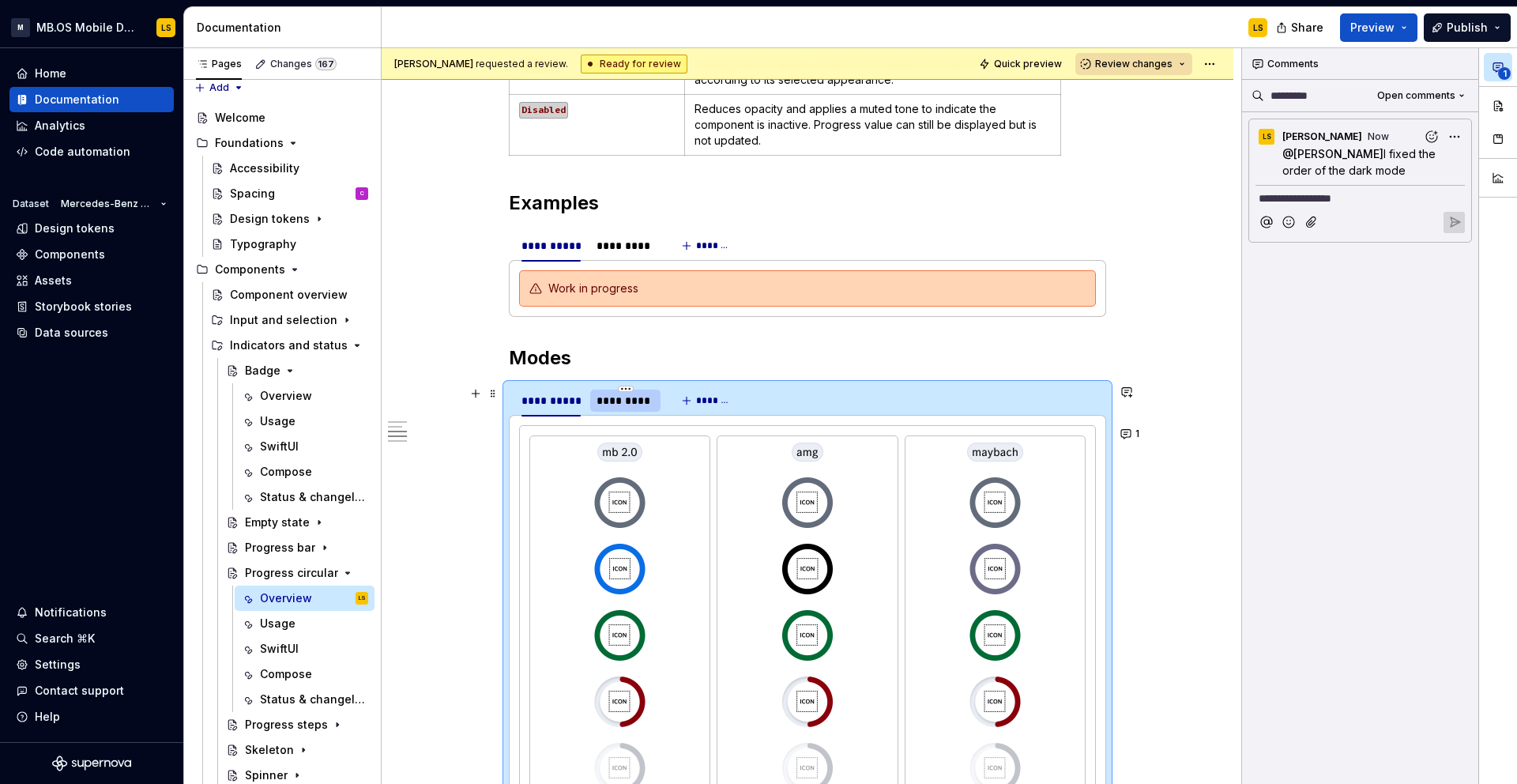
click at [616, 400] on div "*********" at bounding box center [626, 400] width 58 height 16
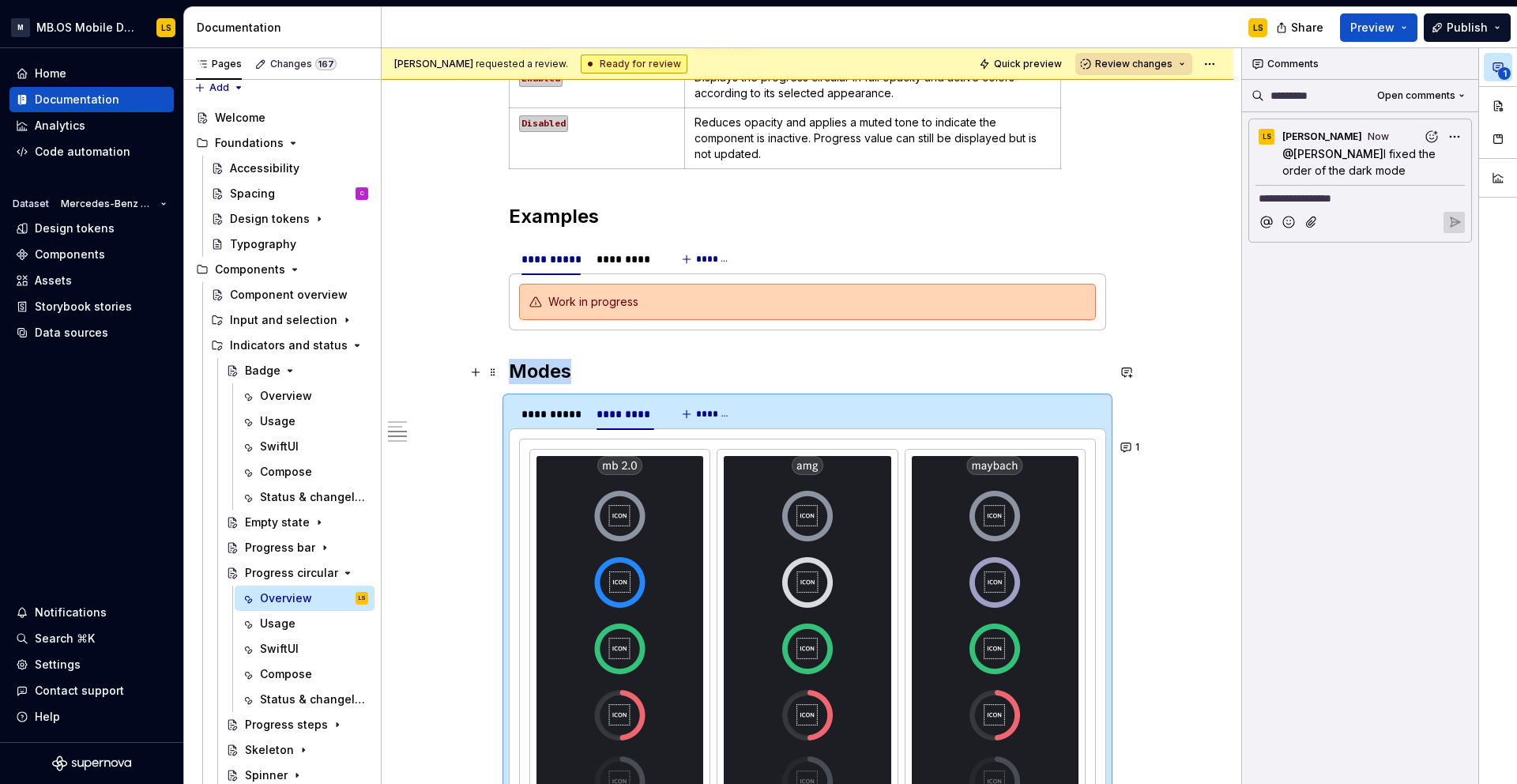
scroll to position [2937, 0]
click at [555, 417] on div "**********" at bounding box center [551, 415] width 59 height 16
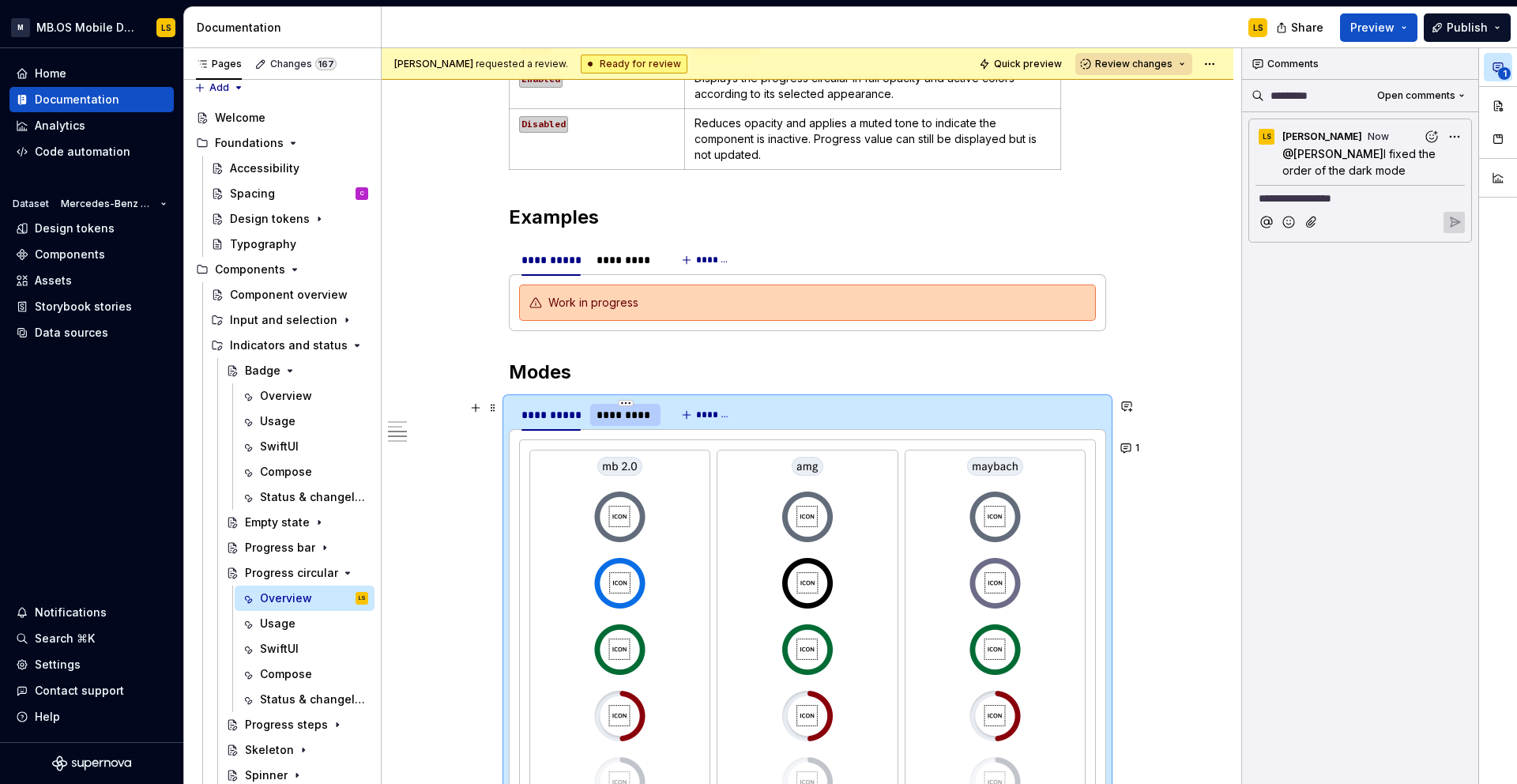
click at [634, 418] on div "*********" at bounding box center [626, 415] width 58 height 16
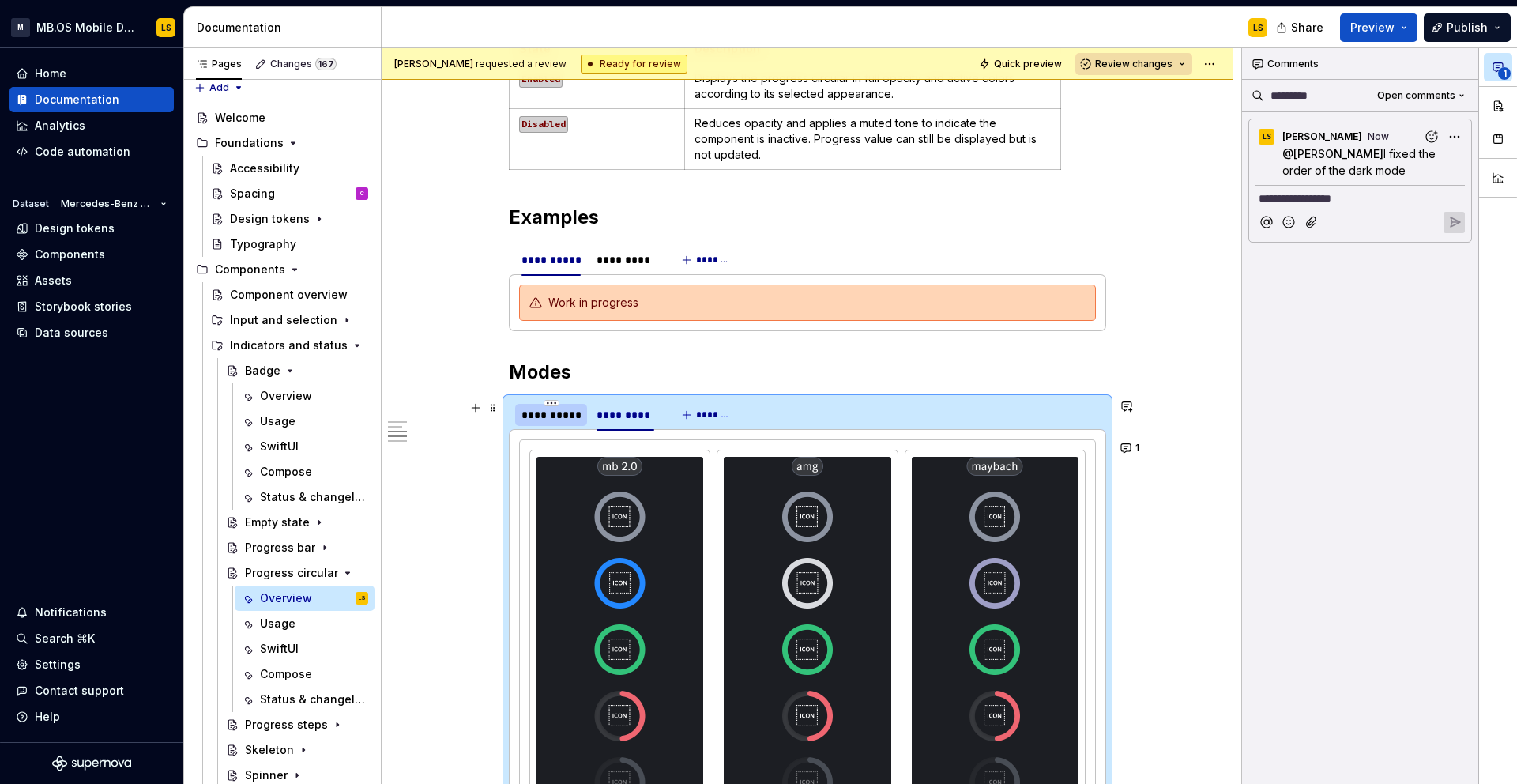
click at [581, 420] on div "**********" at bounding box center [551, 415] width 59 height 16
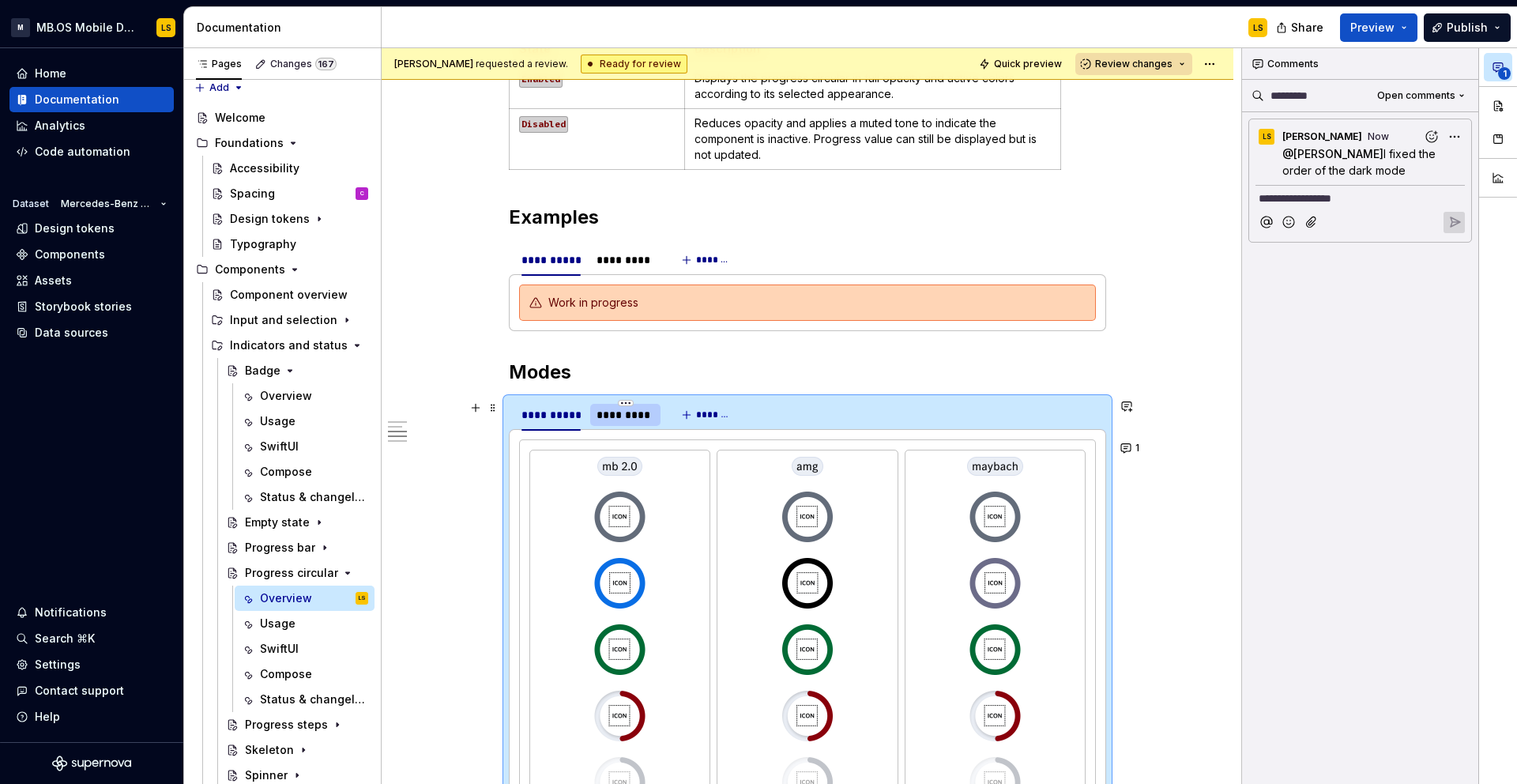
click at [643, 421] on div "*********" at bounding box center [626, 415] width 58 height 16
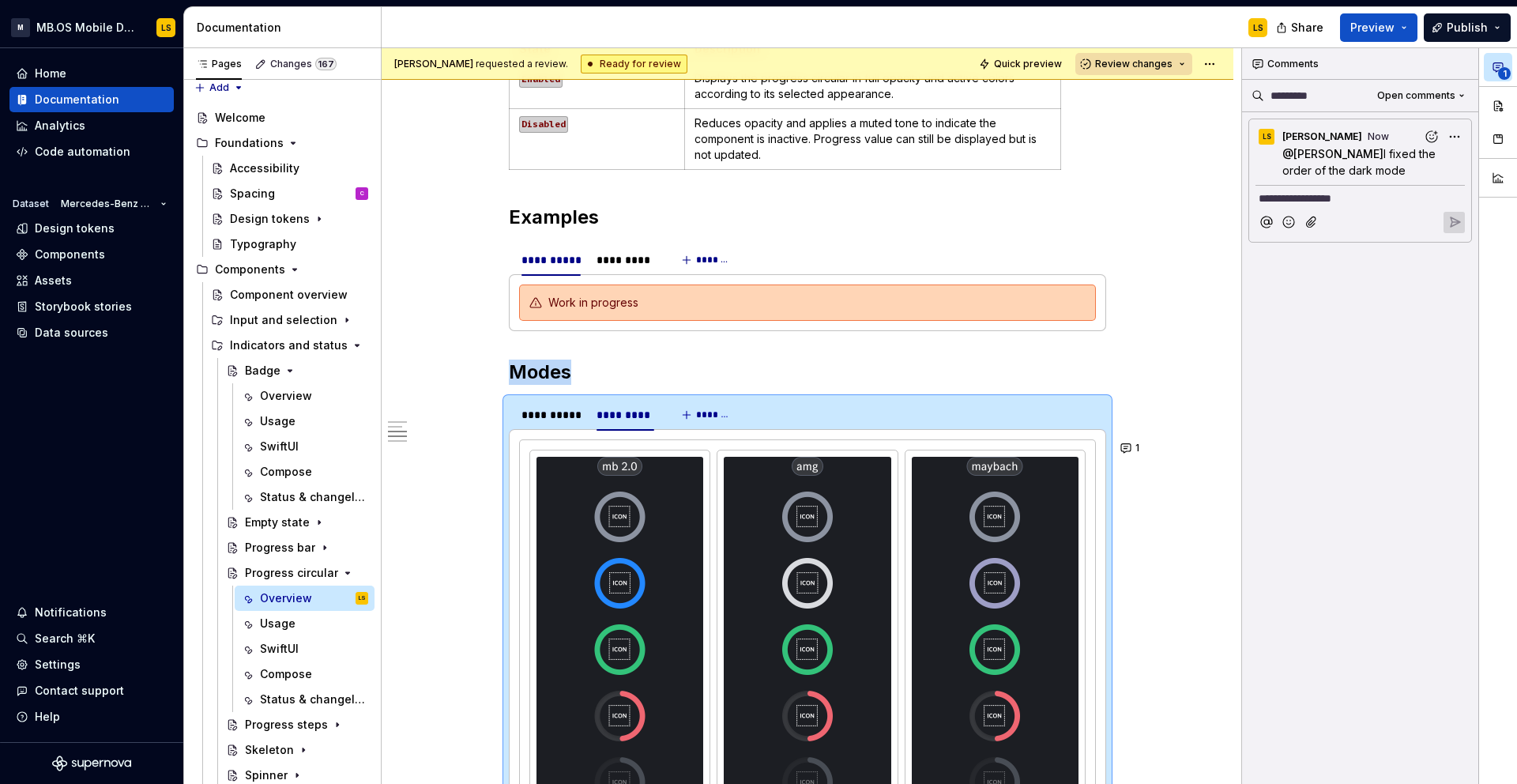
click at [548, 548] on div at bounding box center [620, 765] width 167 height 616
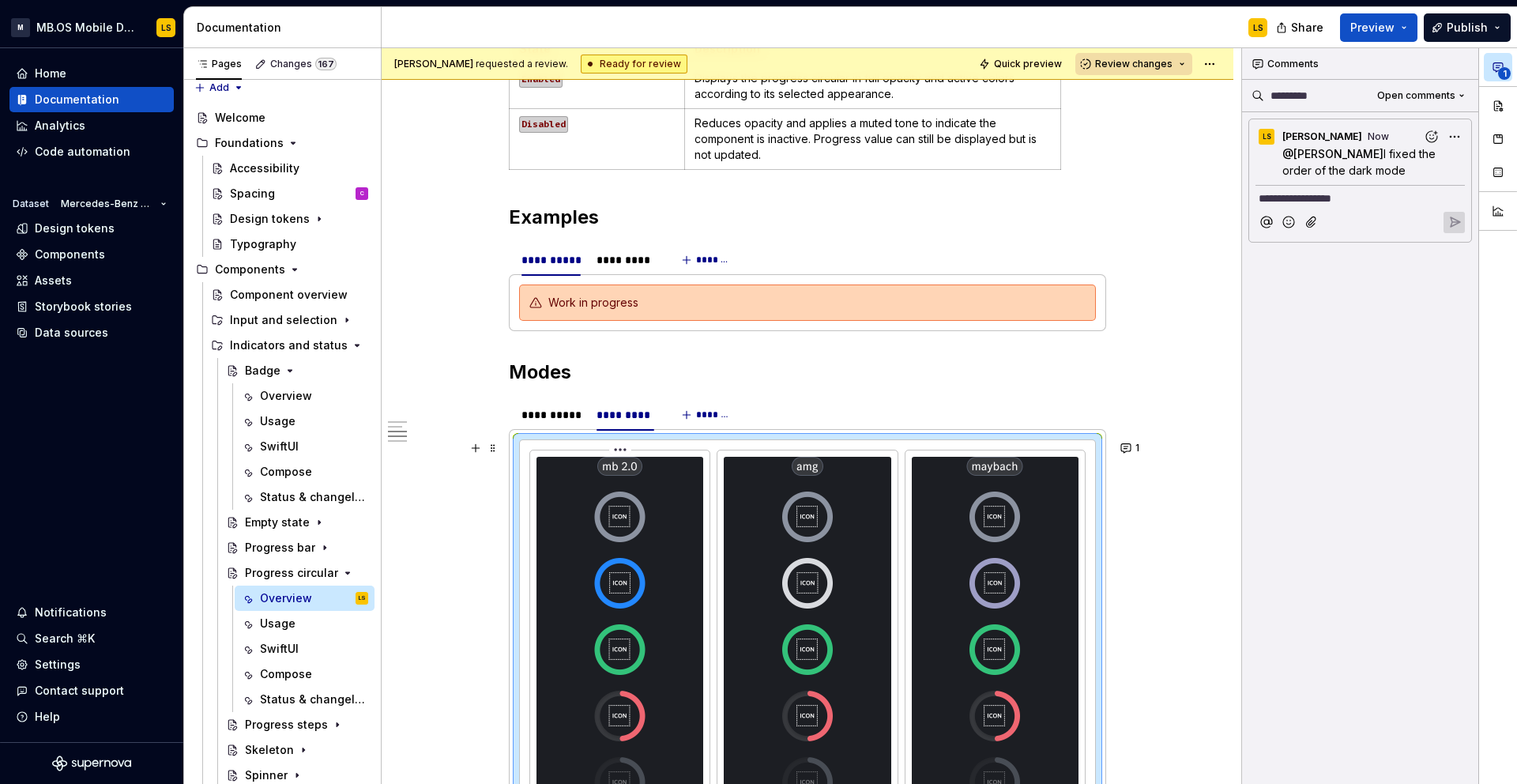
click at [643, 556] on img at bounding box center [620, 765] width 59 height 616
click at [815, 545] on img at bounding box center [807, 765] width 57 height 616
click at [976, 544] on img at bounding box center [994, 765] width 60 height 616
click at [1494, 110] on button "button" at bounding box center [1498, 105] width 29 height 29
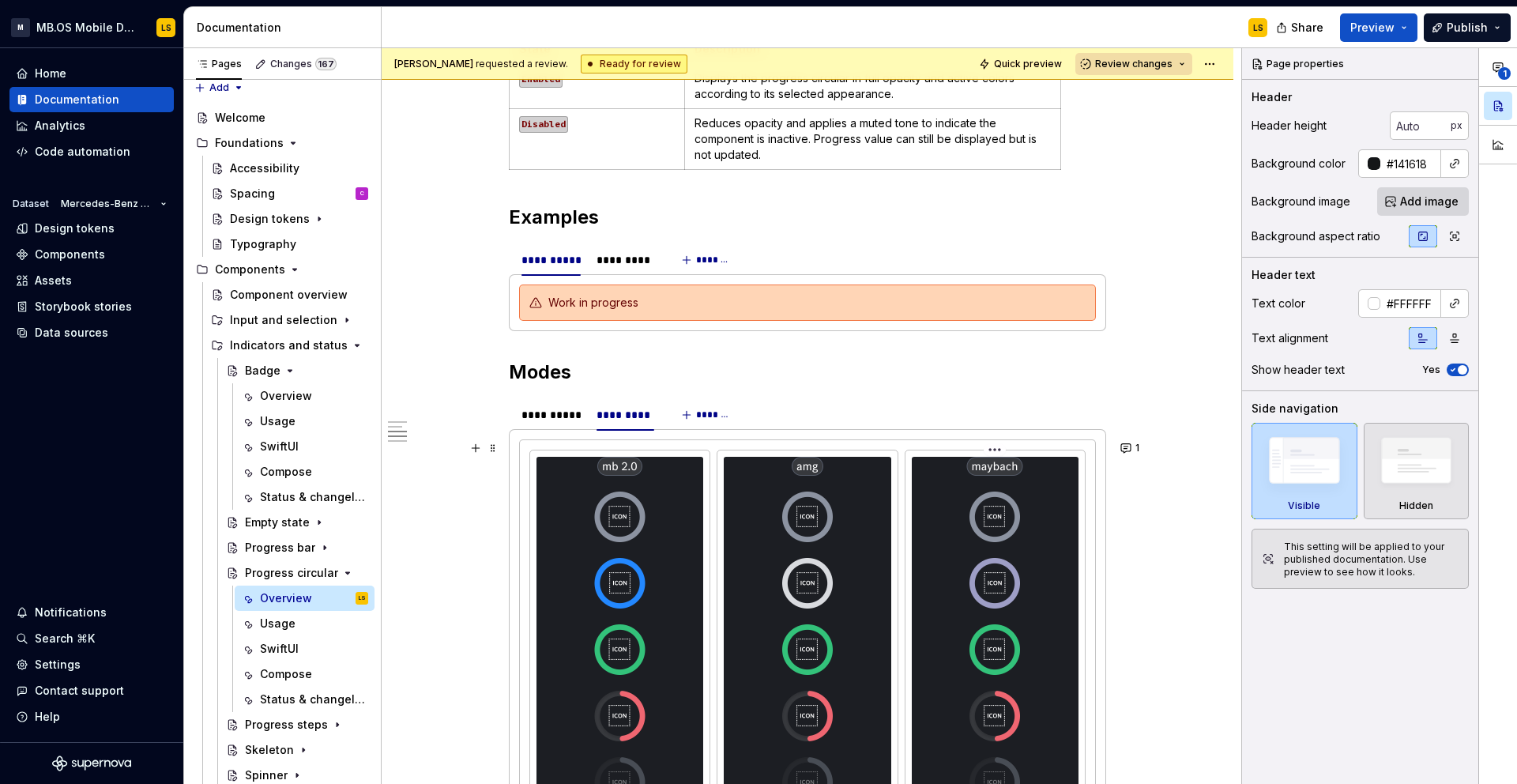
click at [970, 614] on img at bounding box center [994, 765] width 60 height 616
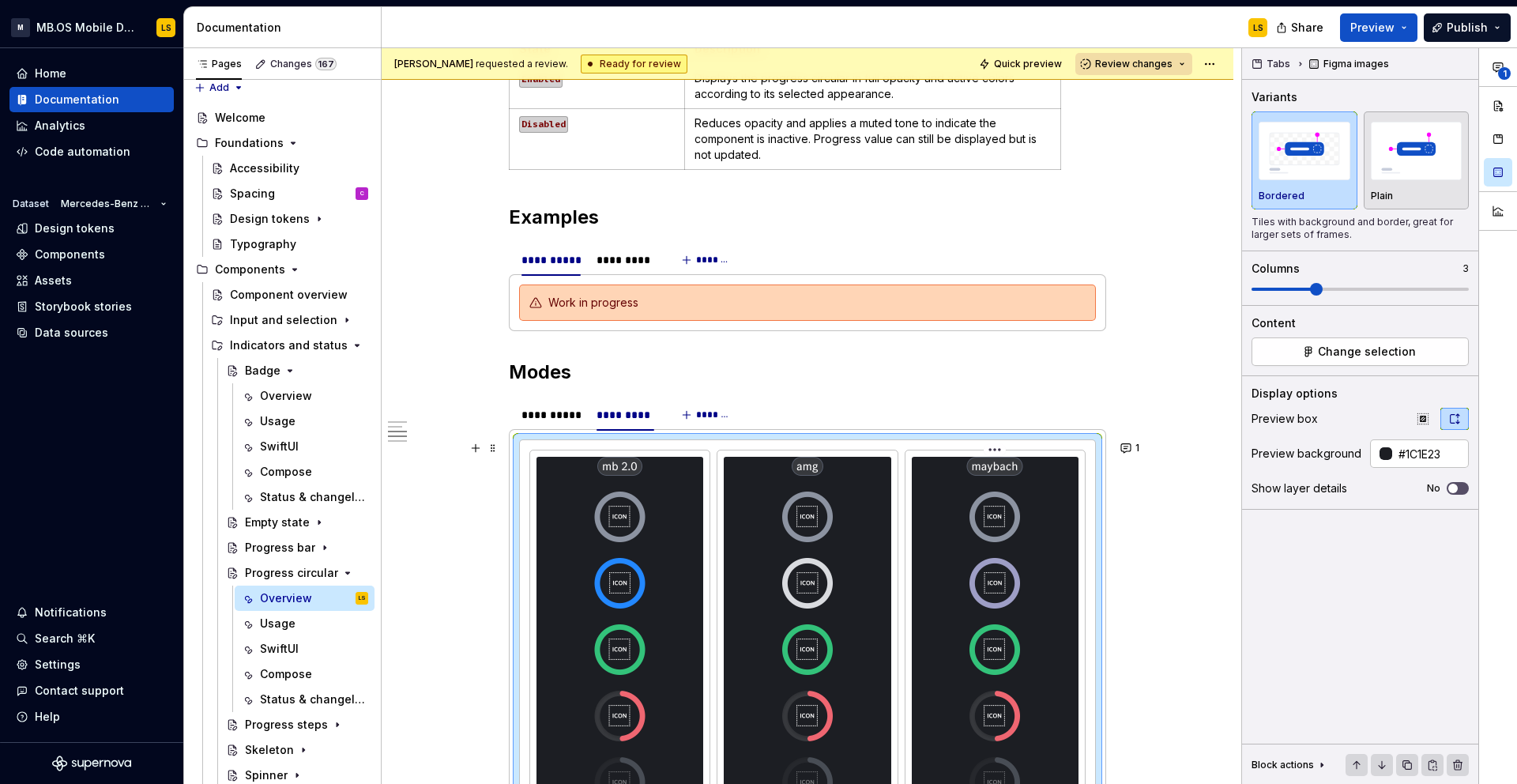
click at [995, 488] on img at bounding box center [994, 765] width 60 height 616
click at [1502, 102] on button "button" at bounding box center [1498, 105] width 29 height 29
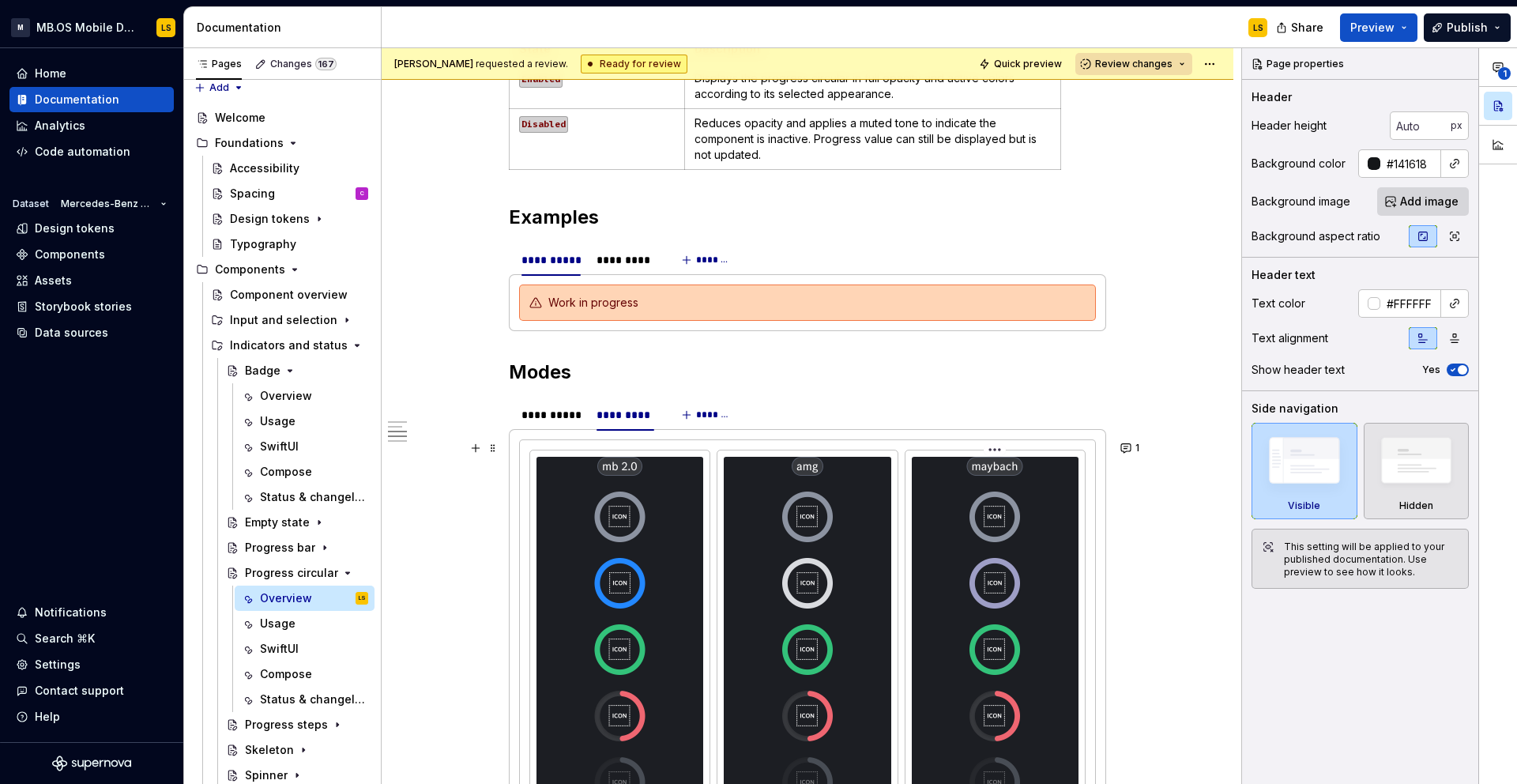
click at [1030, 551] on div at bounding box center [995, 765] width 167 height 616
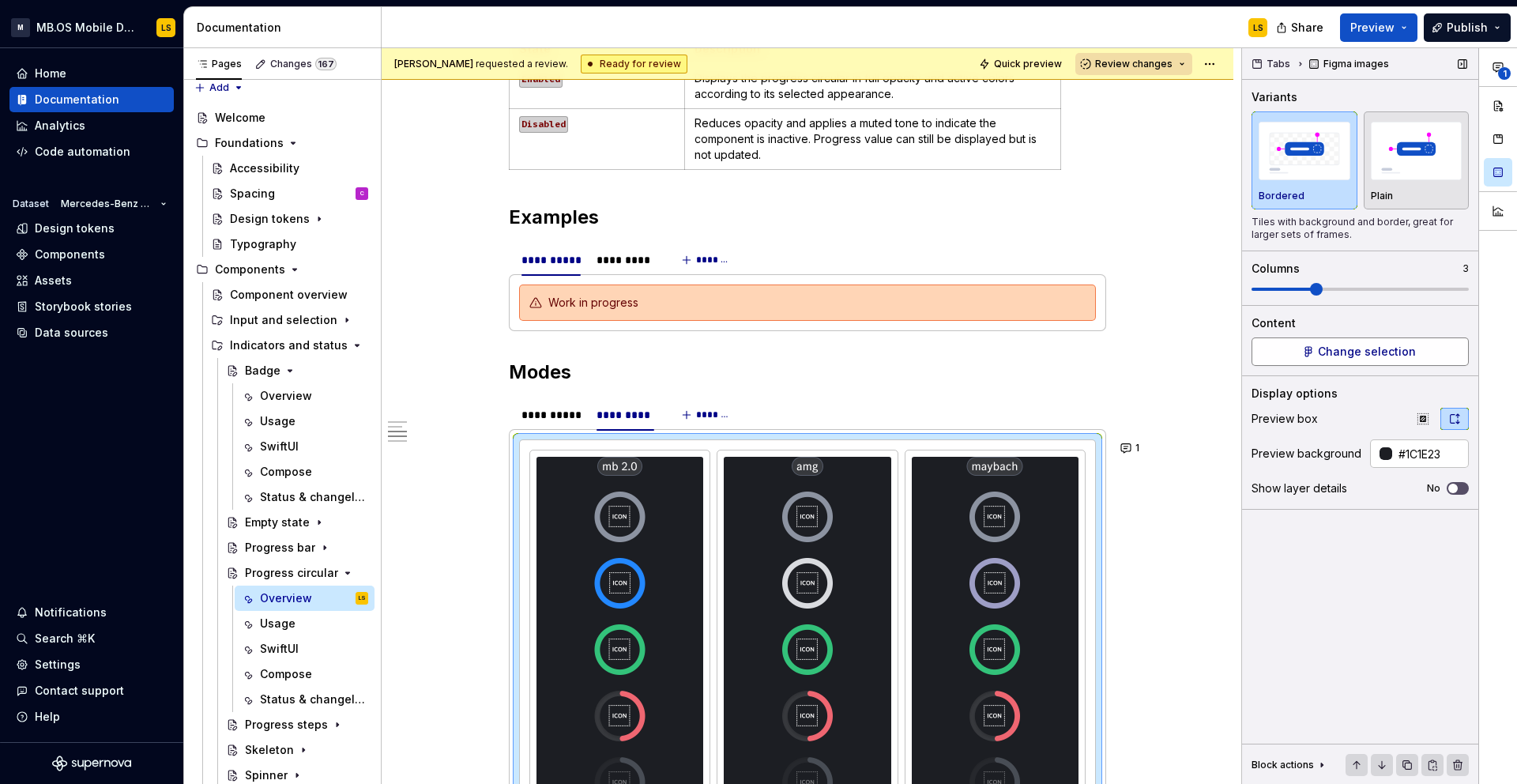
click at [1396, 342] on button "Change selection" at bounding box center [1360, 351] width 217 height 29
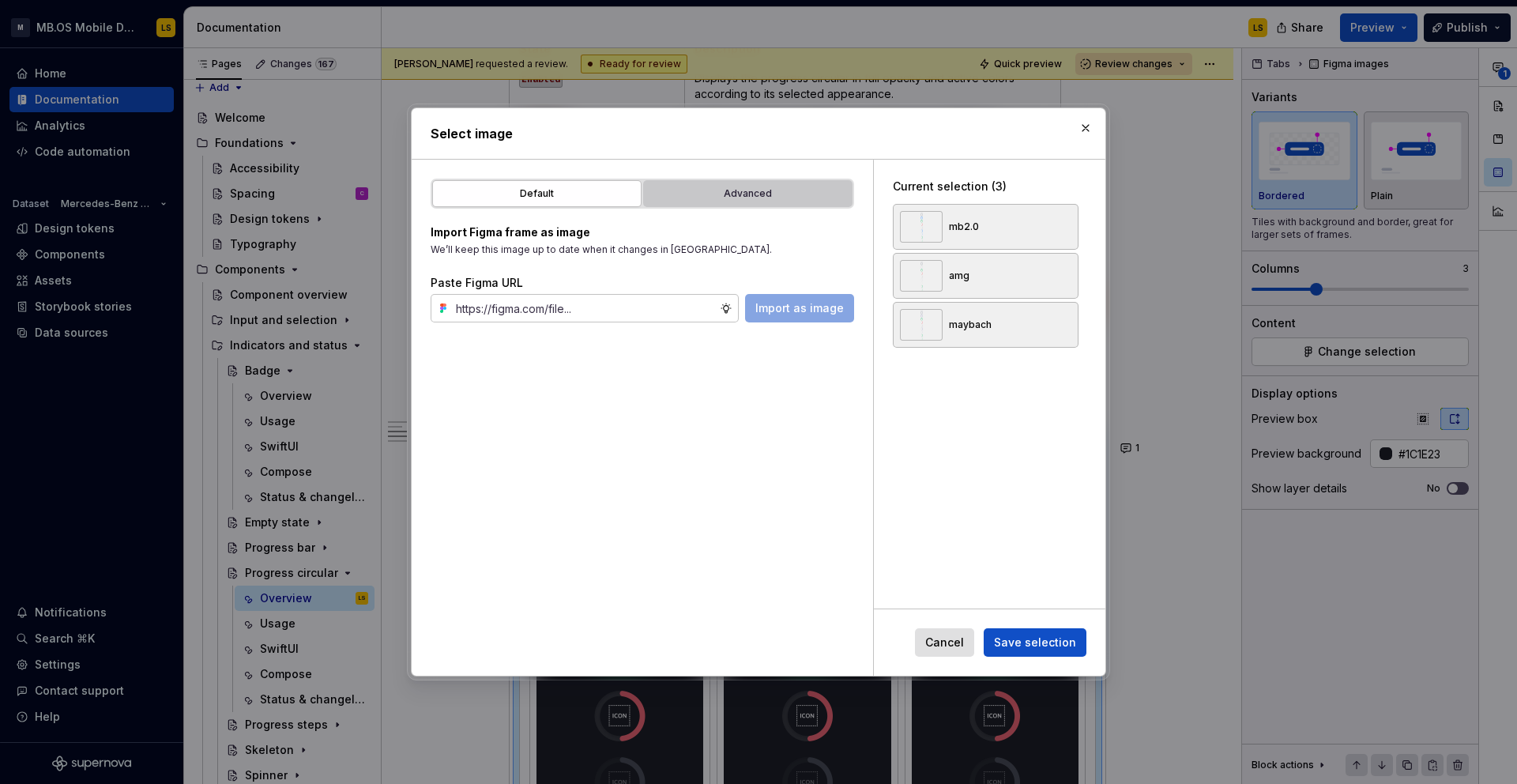
click at [754, 192] on div "Advanced" at bounding box center [748, 193] width 198 height 16
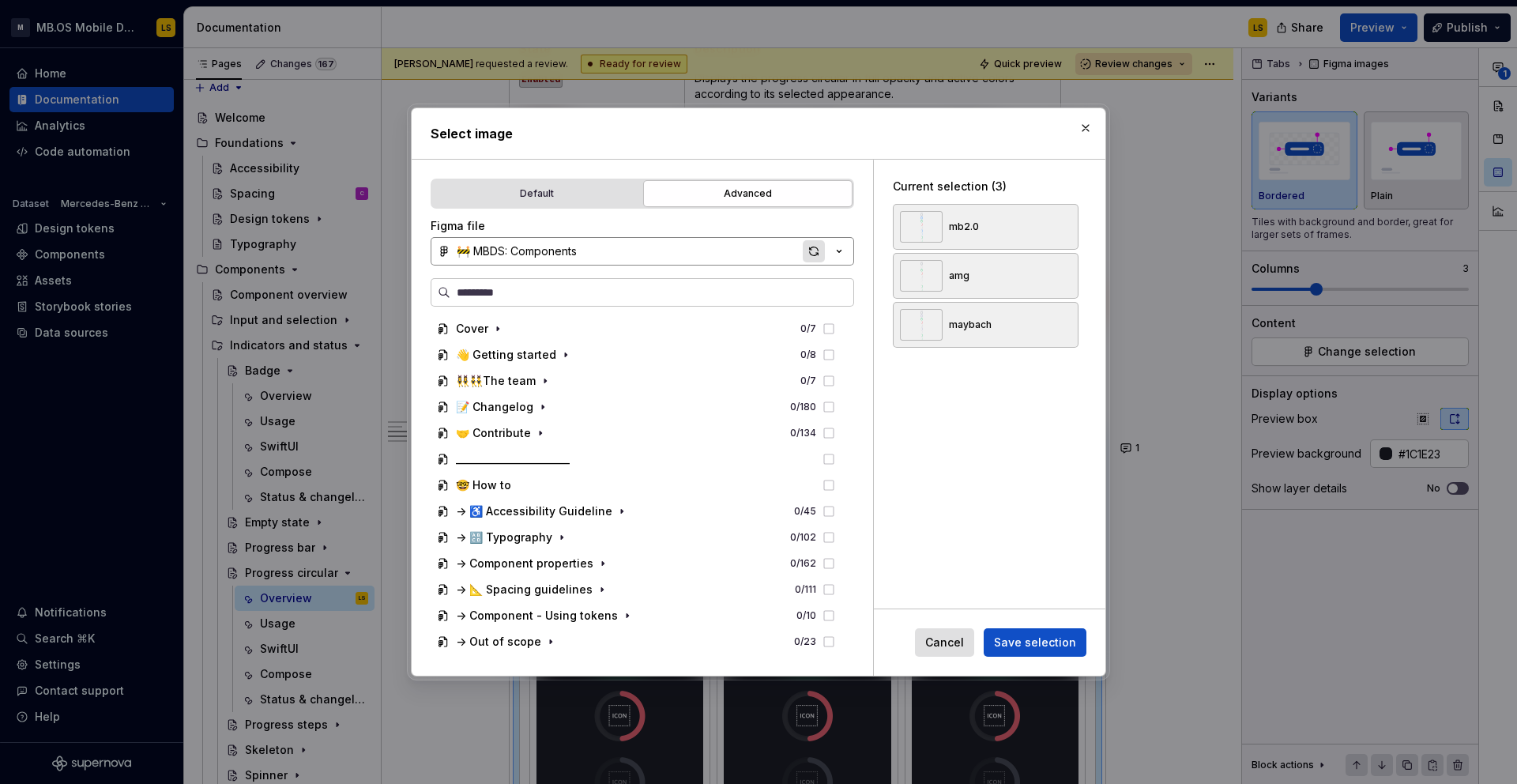
click at [815, 255] on div "button" at bounding box center [814, 251] width 22 height 22
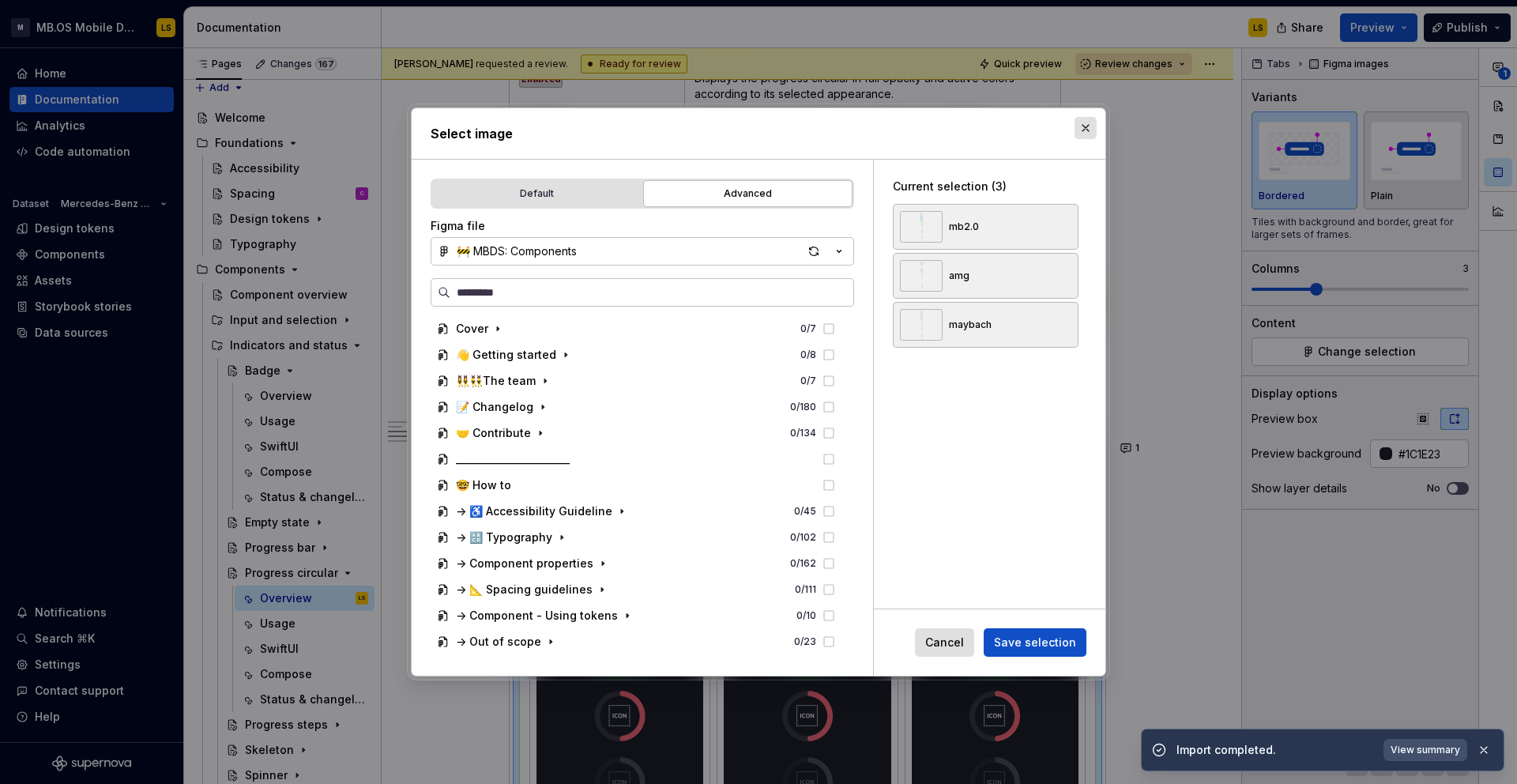
click at [1088, 133] on button "button" at bounding box center [1086, 128] width 22 height 22
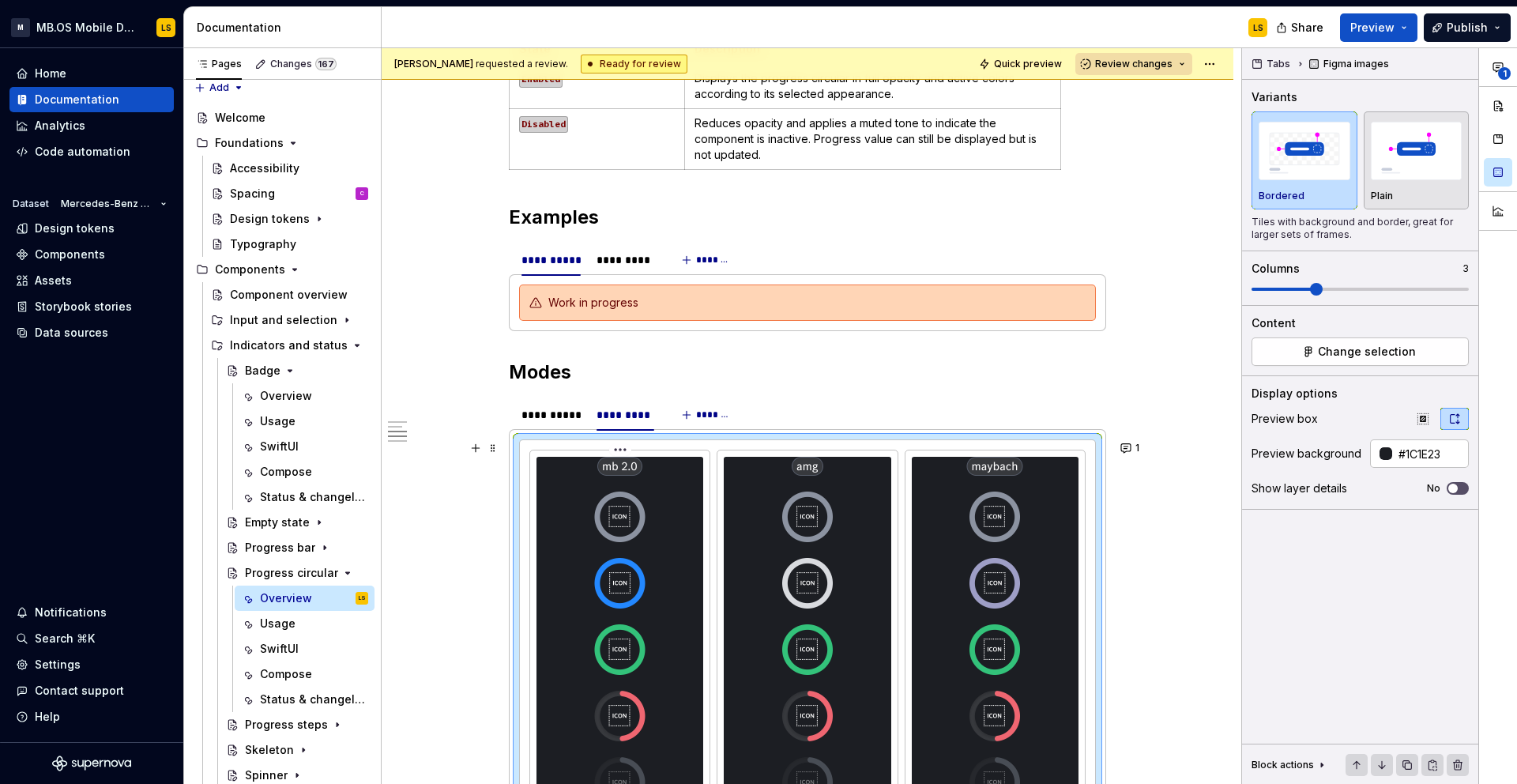
click at [603, 502] on img at bounding box center [620, 765] width 59 height 616
click at [828, 562] on img at bounding box center [807, 765] width 57 height 616
click at [812, 452] on html "M MB.OS Mobile Design System LS Home Documentation Analytics Code automation Da…" at bounding box center [758, 392] width 1517 height 784
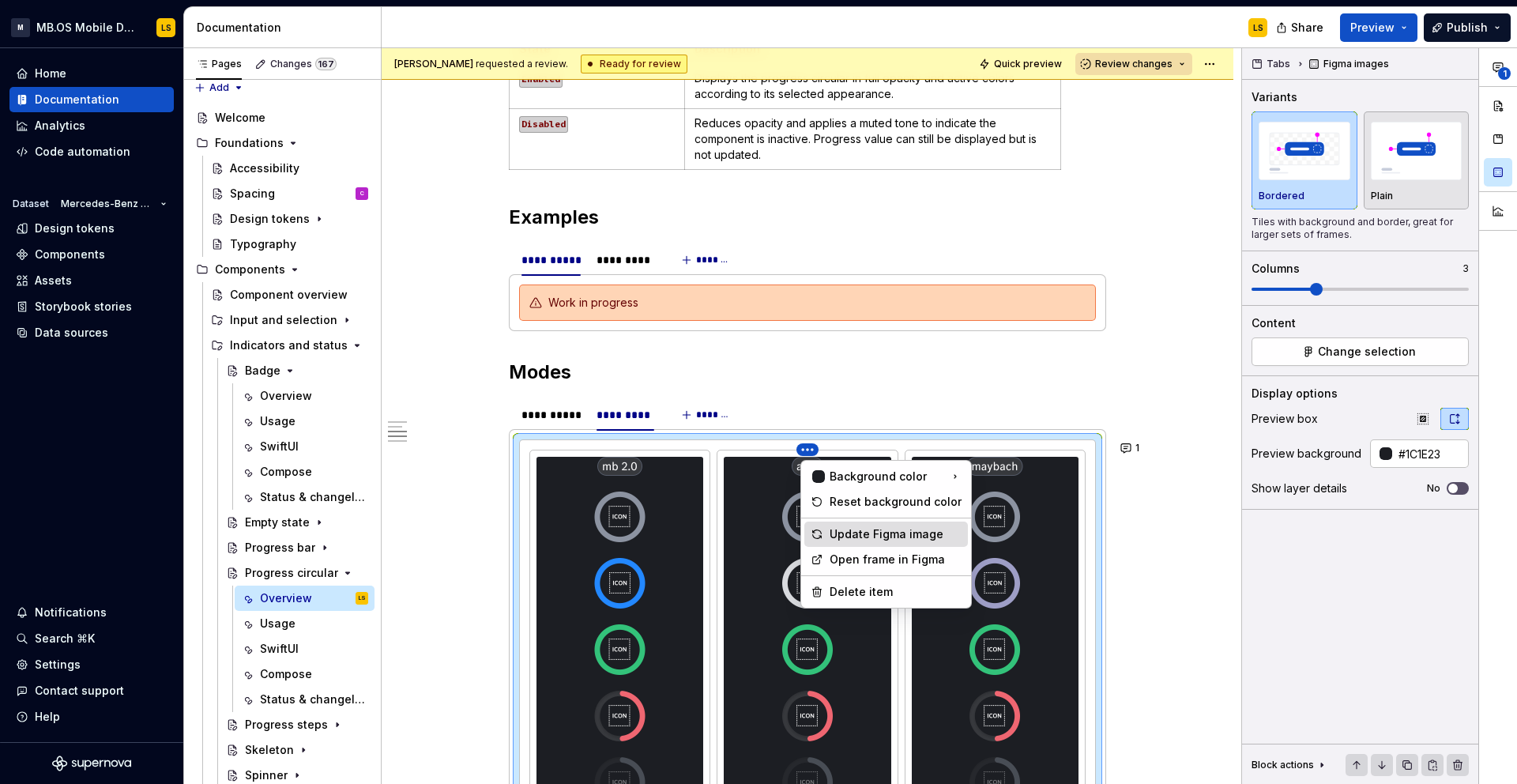
click at [885, 535] on div "Update Figma image" at bounding box center [895, 534] width 132 height 16
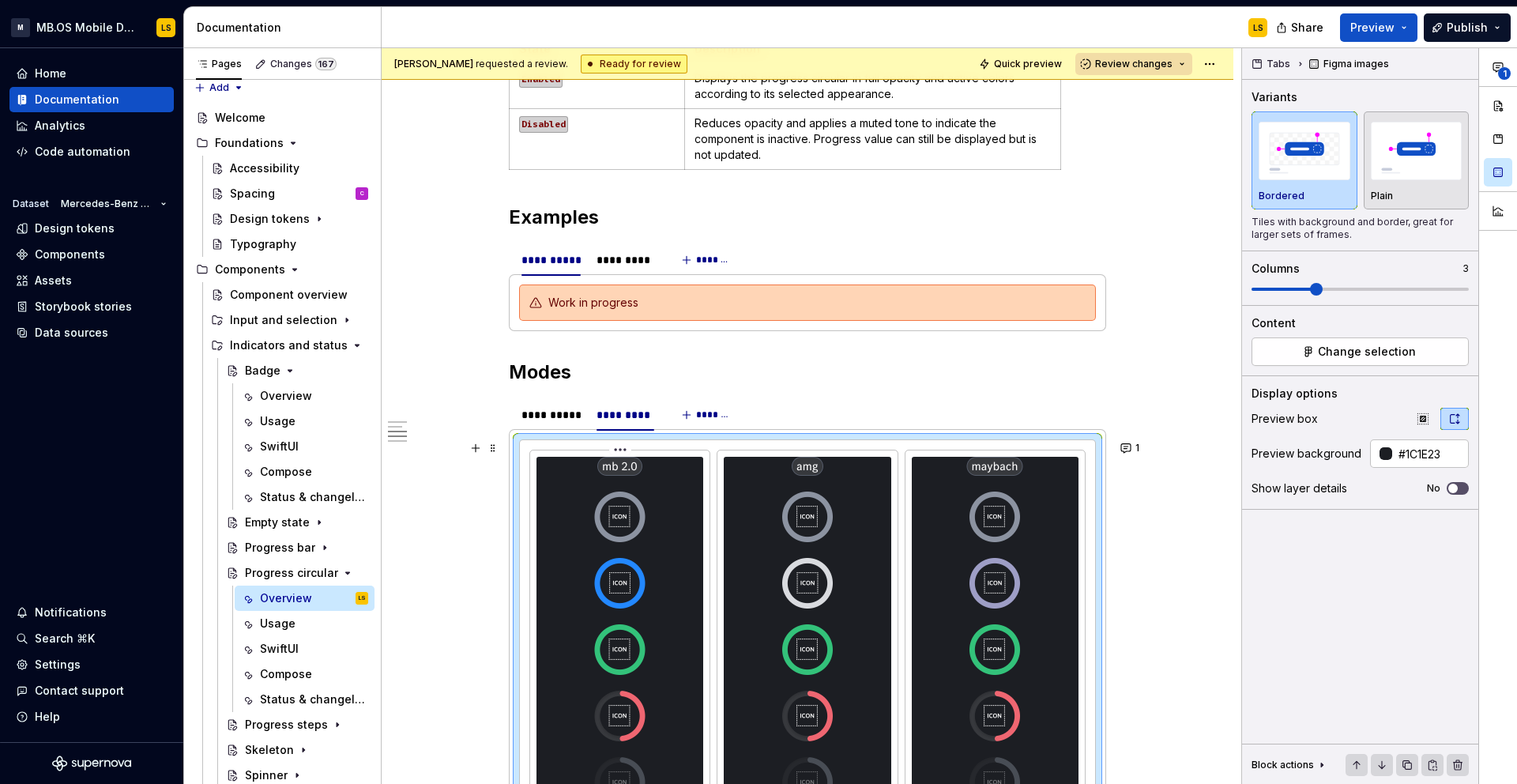
click at [622, 454] on html "M MB.OS Mobile Design System LS Home Documentation Analytics Code automation Da…" at bounding box center [758, 392] width 1517 height 784
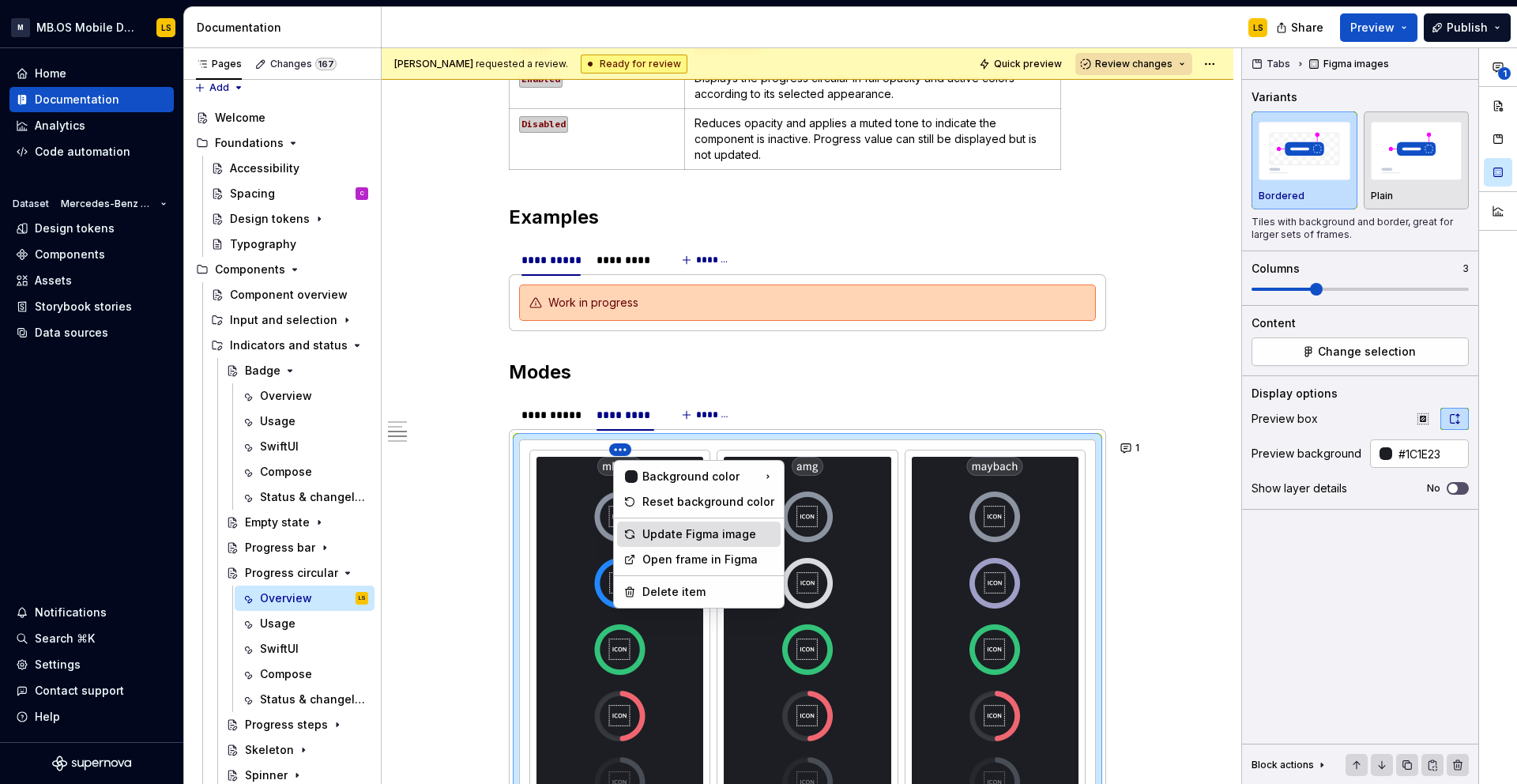
click at [680, 533] on div "Update Figma image" at bounding box center [708, 534] width 132 height 16
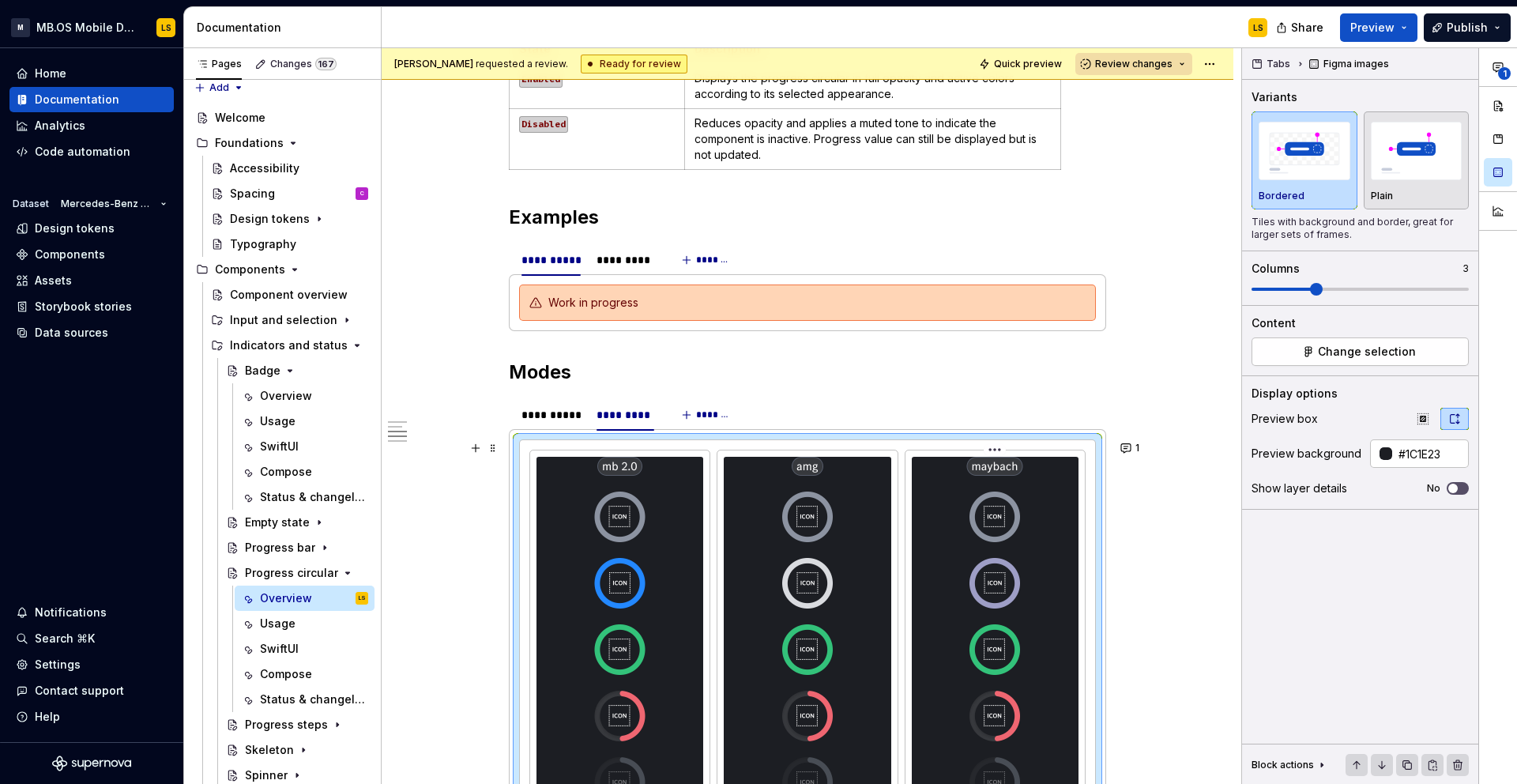
click at [1001, 451] on html "M MB.OS Mobile Design System LS Home Documentation Analytics Code automation Da…" at bounding box center [758, 392] width 1517 height 784
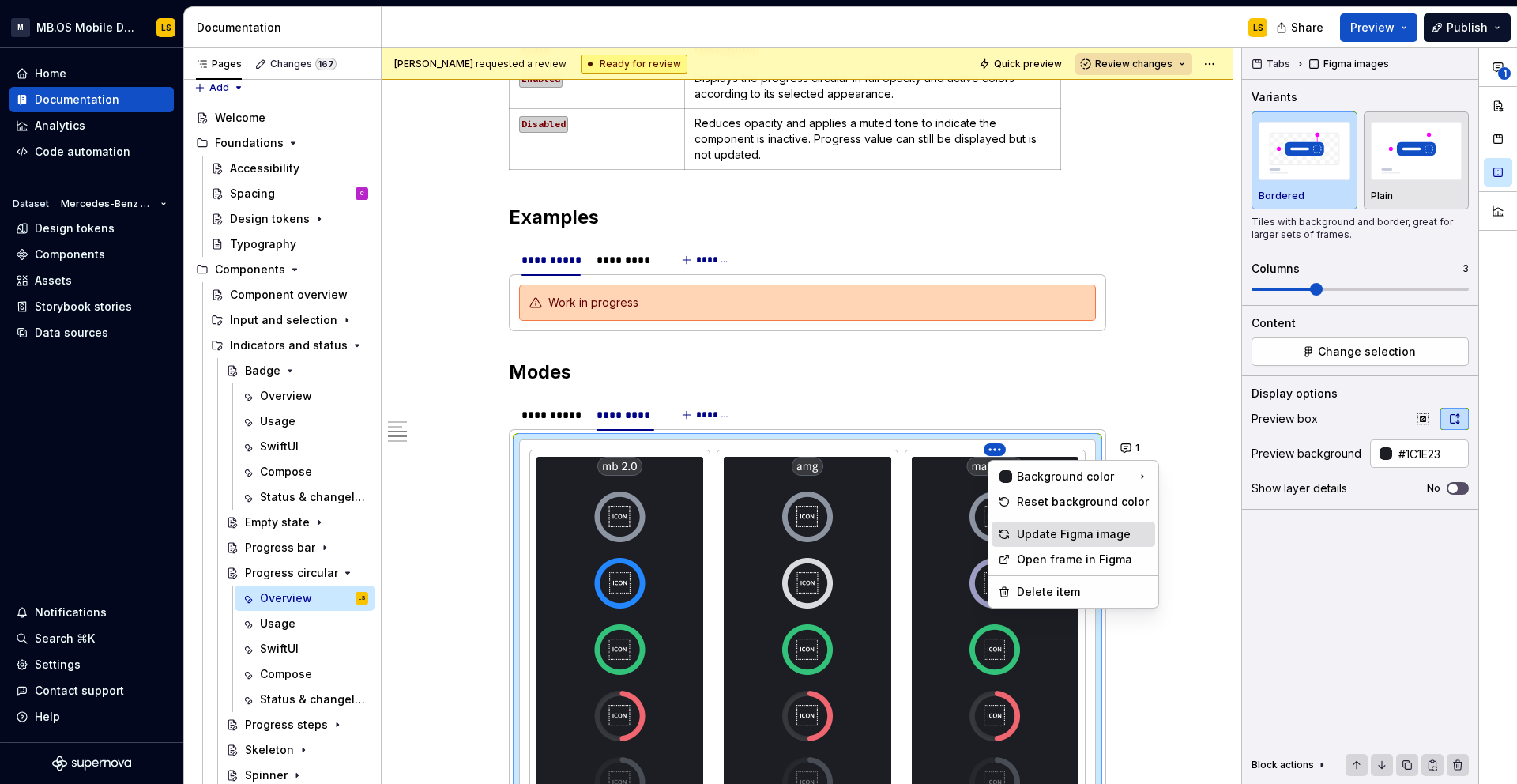
click at [1035, 536] on div "Update Figma image" at bounding box center [1083, 534] width 132 height 16
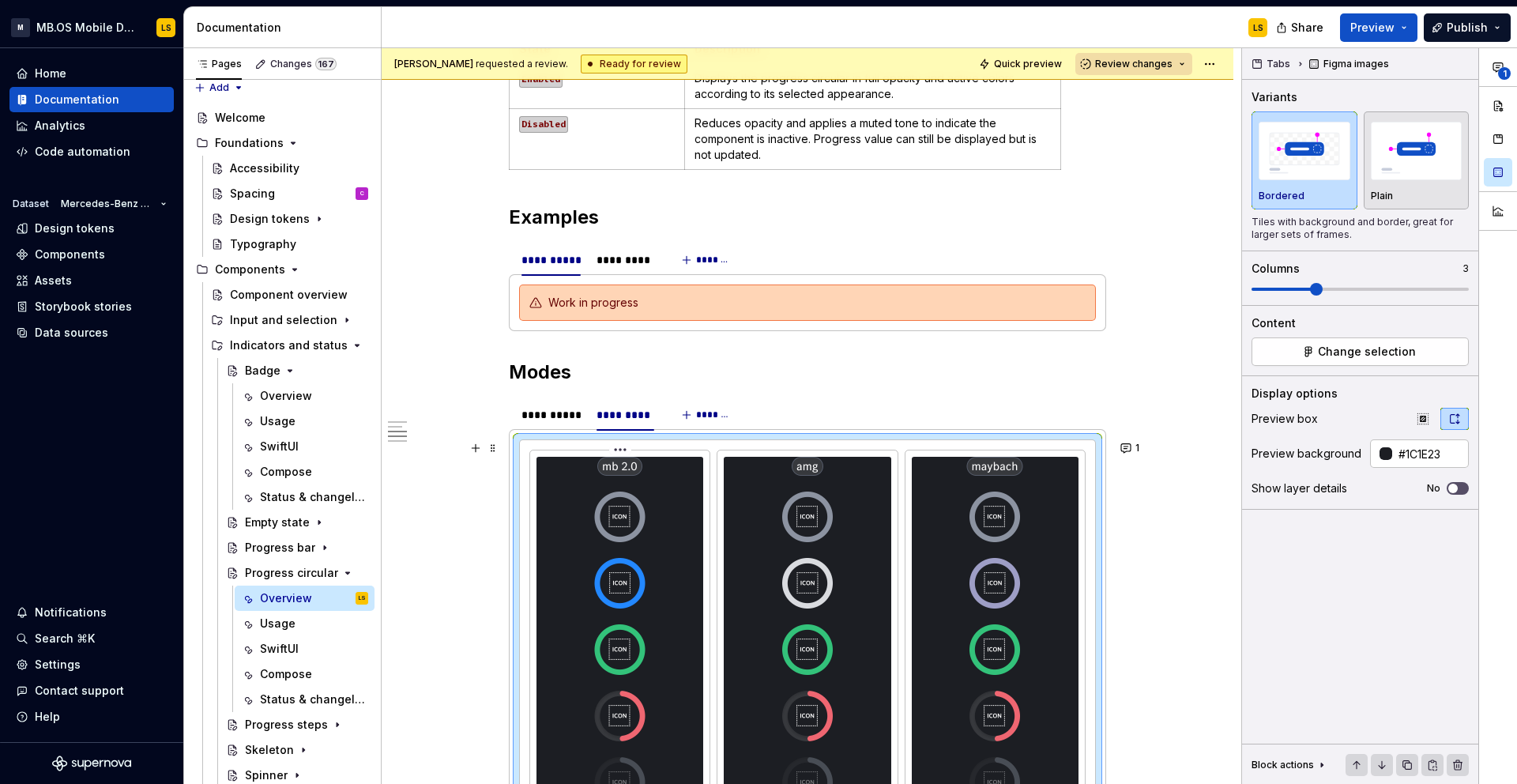
click at [679, 555] on div at bounding box center [620, 765] width 167 height 616
click at [824, 552] on img at bounding box center [807, 765] width 57 height 616
click at [1499, 107] on button "button" at bounding box center [1498, 105] width 29 height 29
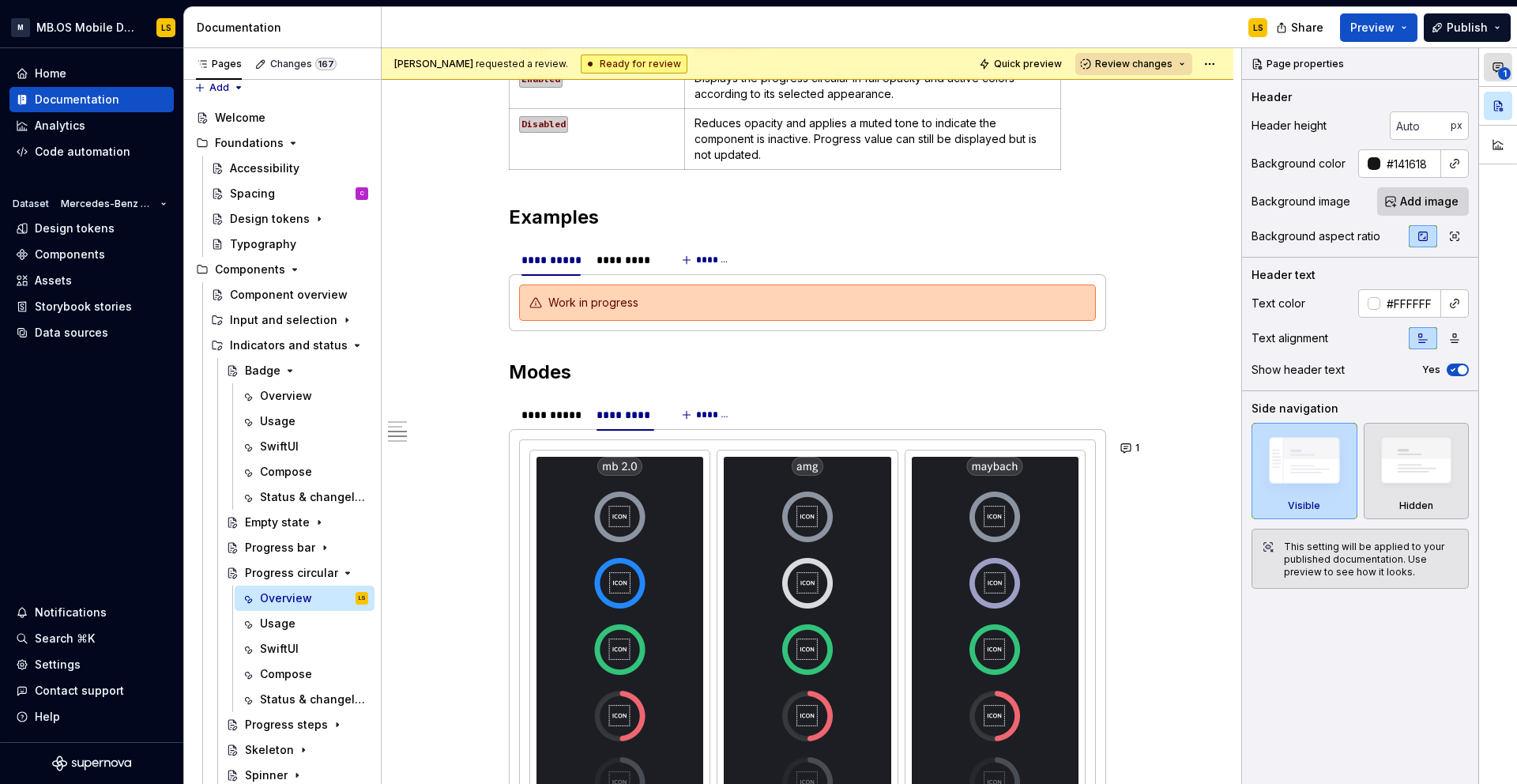
click at [1506, 70] on span "1" at bounding box center [1504, 73] width 13 height 13
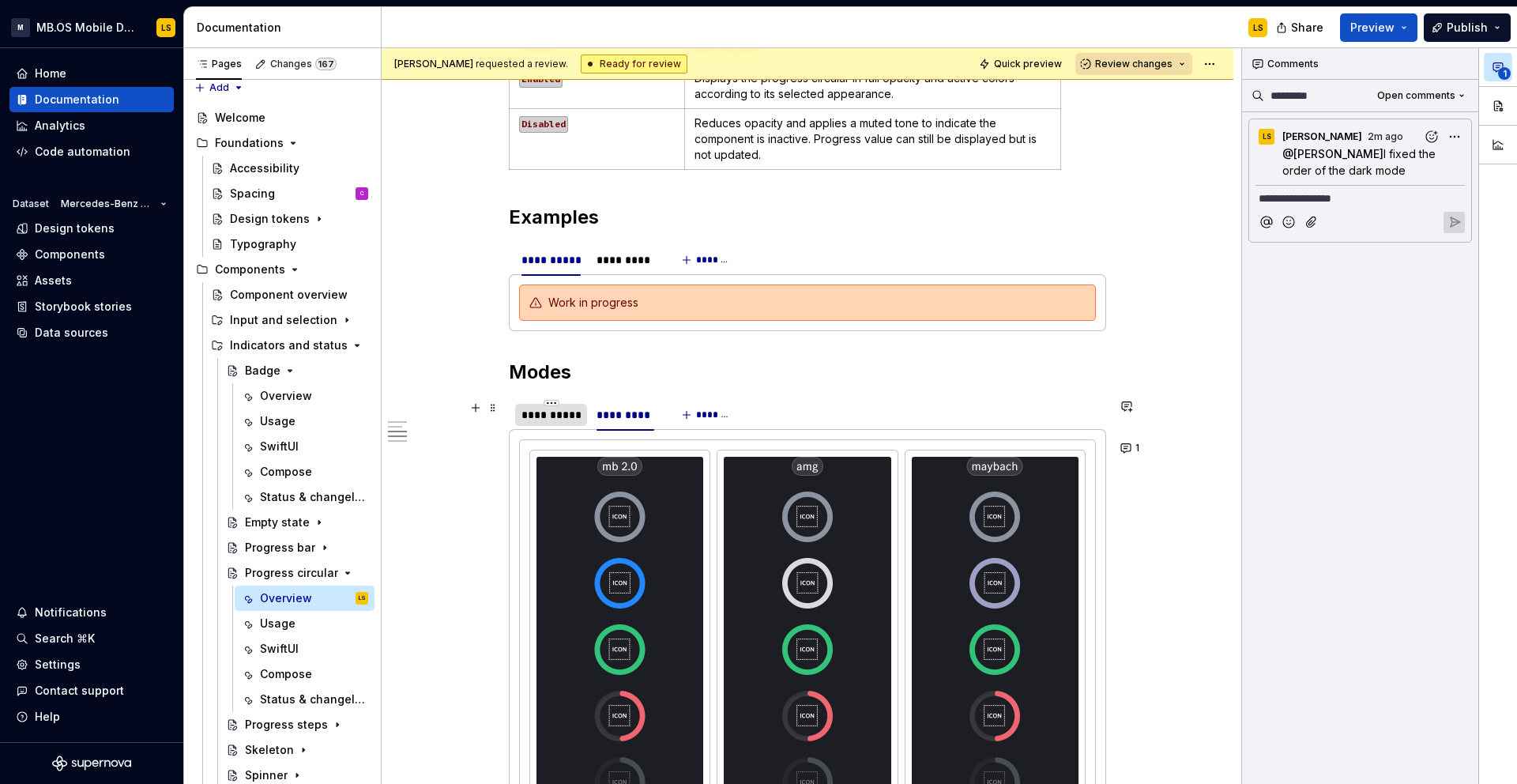
click at [555, 407] on div "**********" at bounding box center [551, 415] width 59 height 16
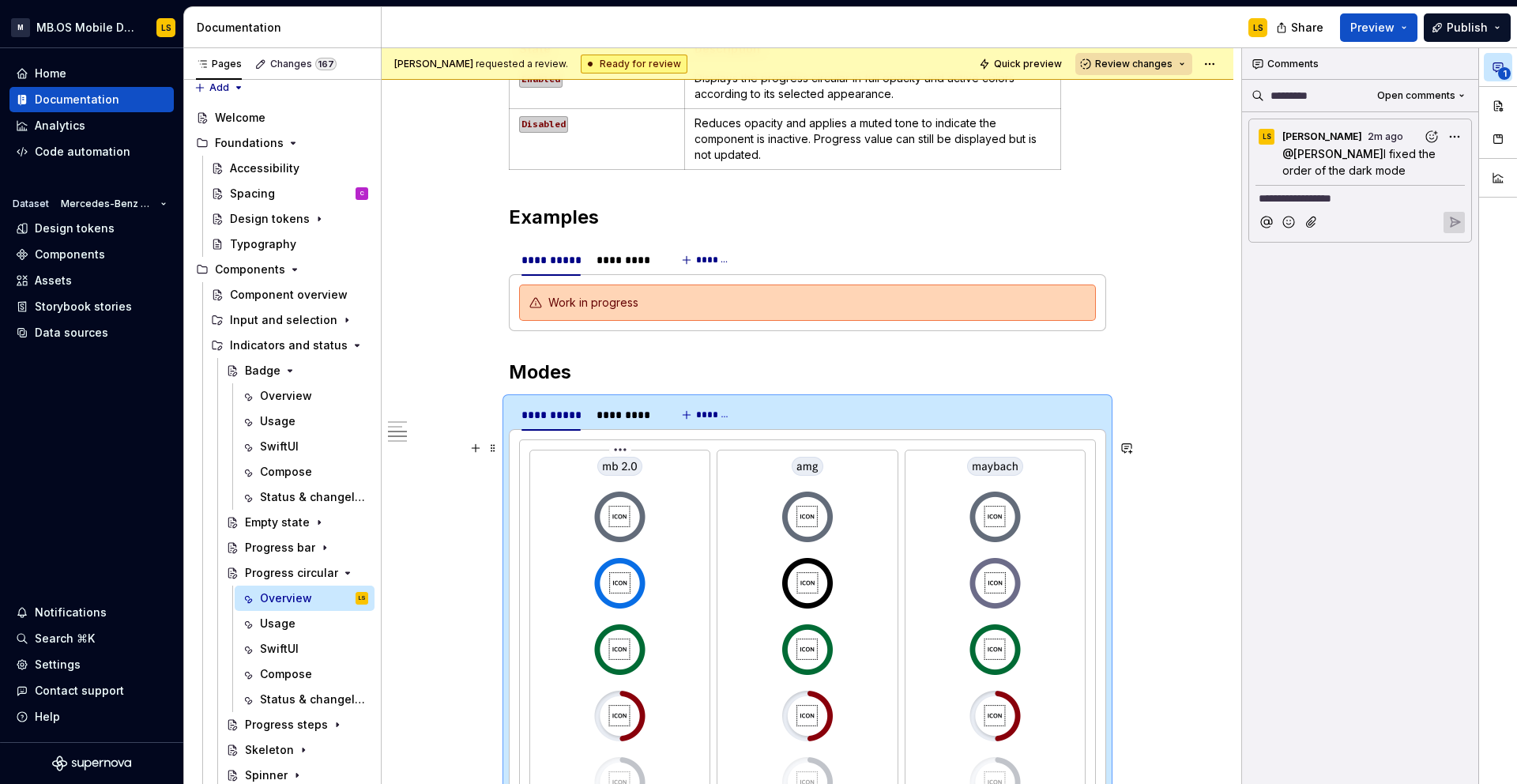
click at [636, 492] on img at bounding box center [620, 765] width 60 height 616
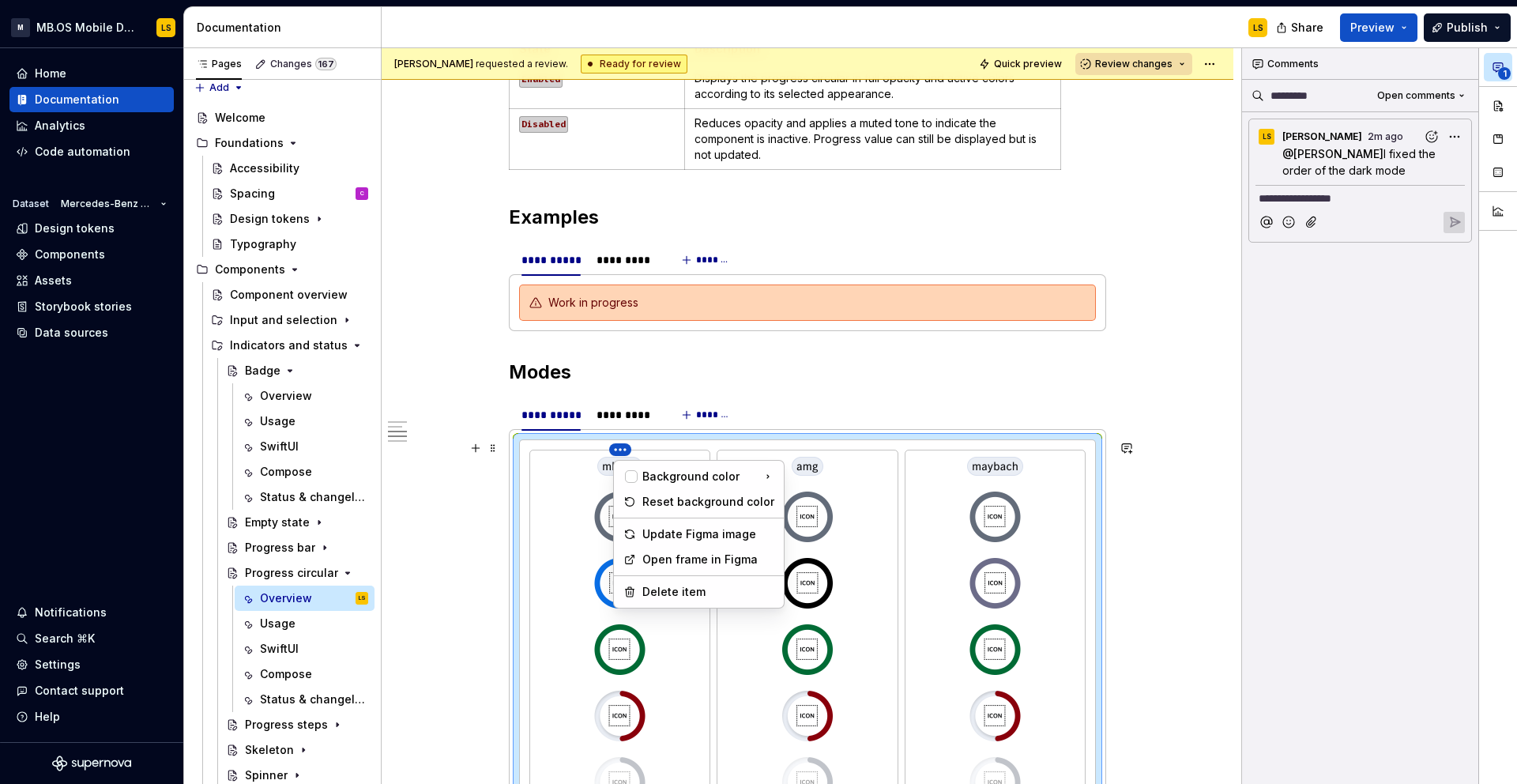
click at [622, 449] on html "M MB.OS Mobile Design System LS Home Documentation Analytics Code automation Da…" at bounding box center [758, 392] width 1517 height 784
click at [689, 532] on div "Update Figma image" at bounding box center [708, 534] width 132 height 16
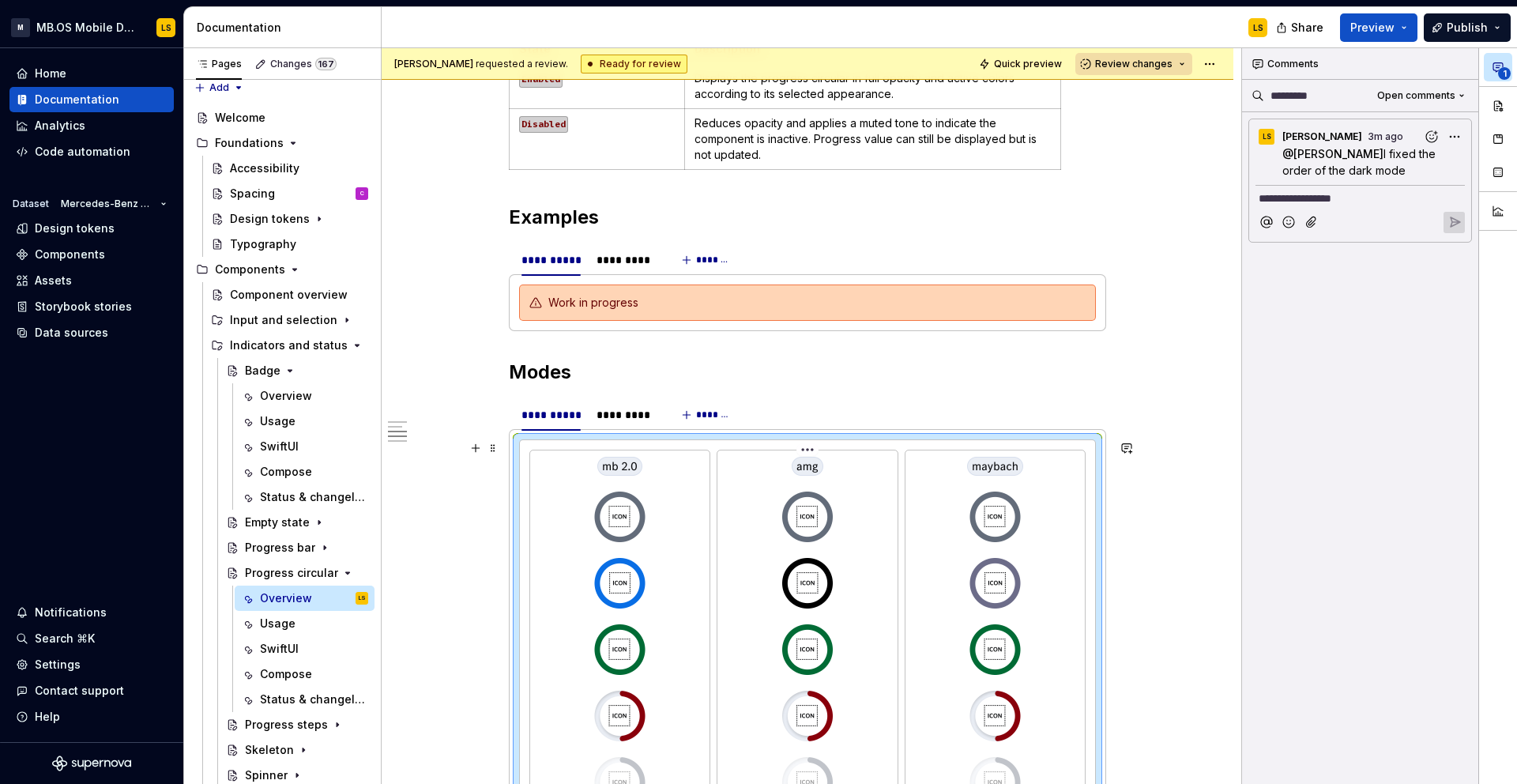
click at [814, 454] on html "M MB.OS Mobile Design System LS Home Documentation Analytics Code automation Da…" at bounding box center [758, 392] width 1517 height 784
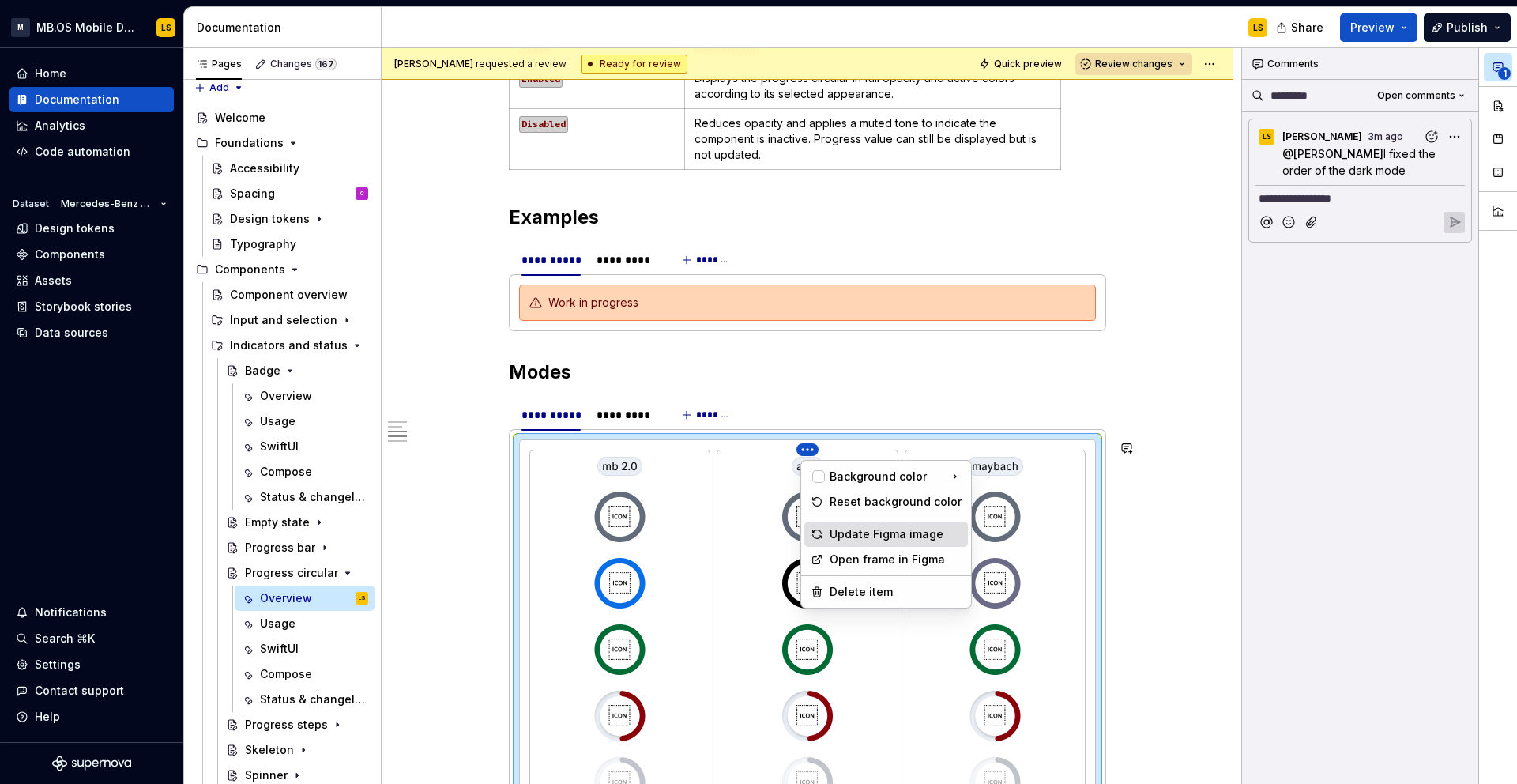
click at [861, 545] on div "Update Figma image" at bounding box center [885, 534] width 164 height 26
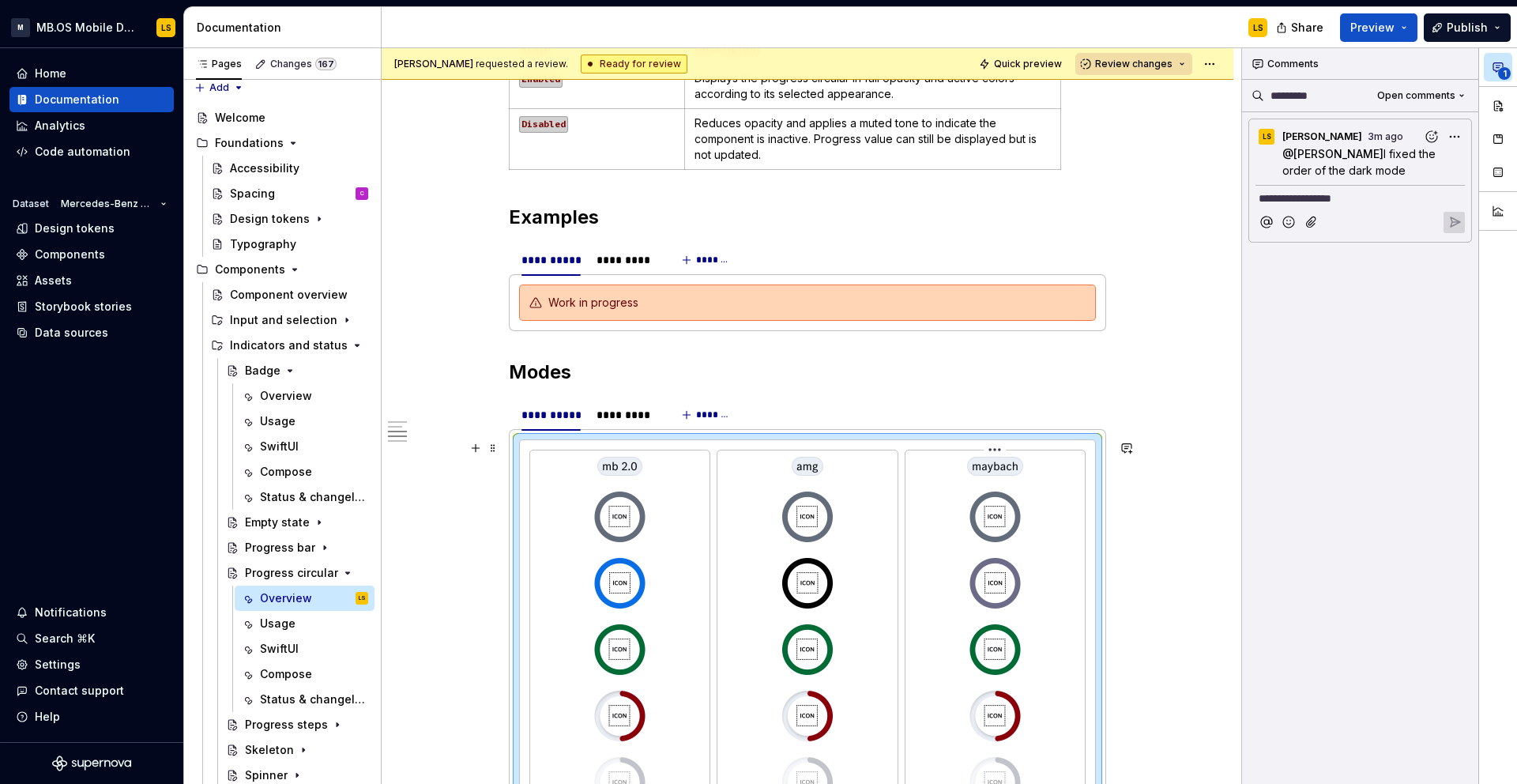
click at [1001, 452] on html "M MB.OS Mobile Design System LS Home Documentation Analytics Code automation Da…" at bounding box center [758, 392] width 1517 height 784
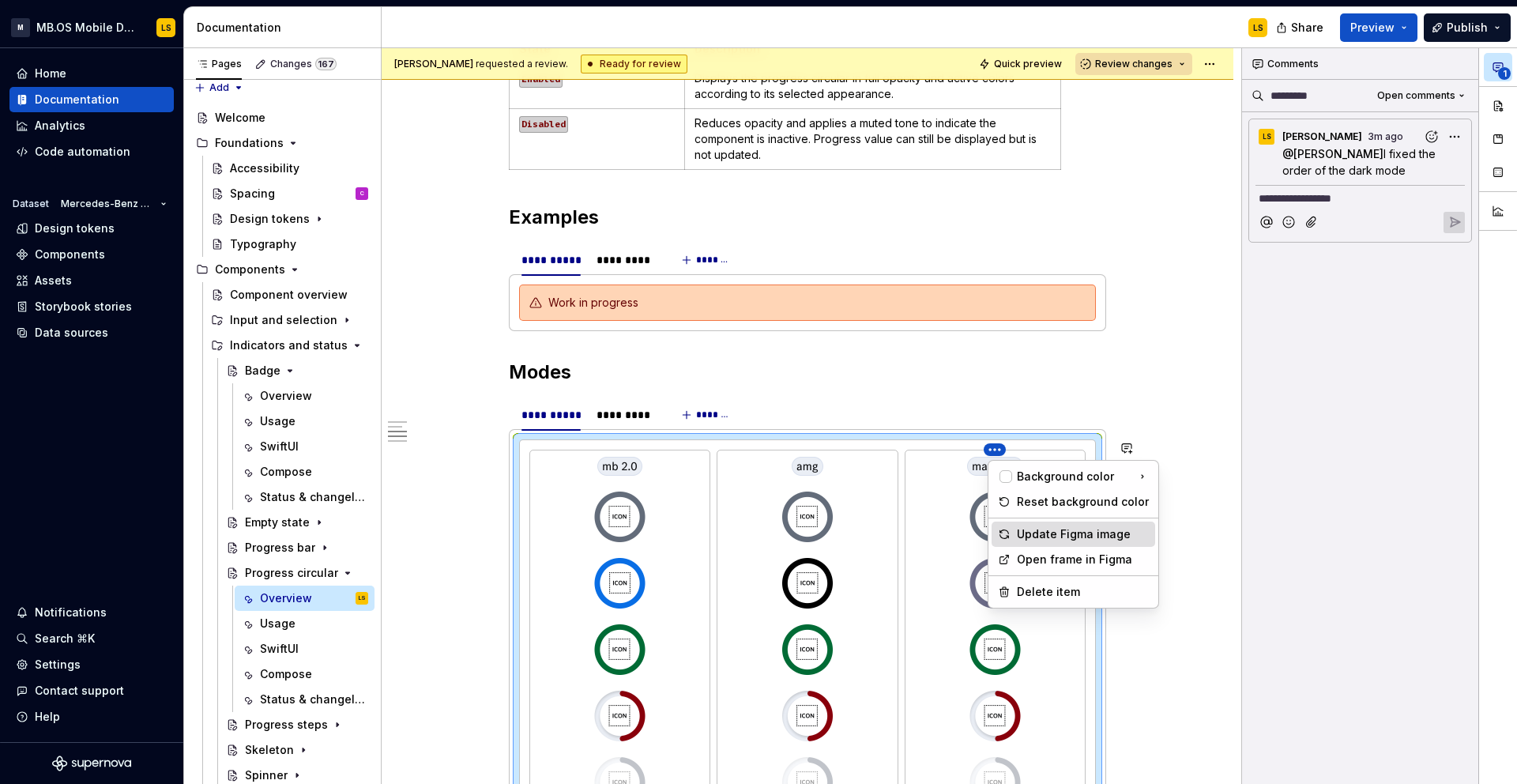
click at [1046, 536] on div "Update Figma image" at bounding box center [1083, 534] width 132 height 16
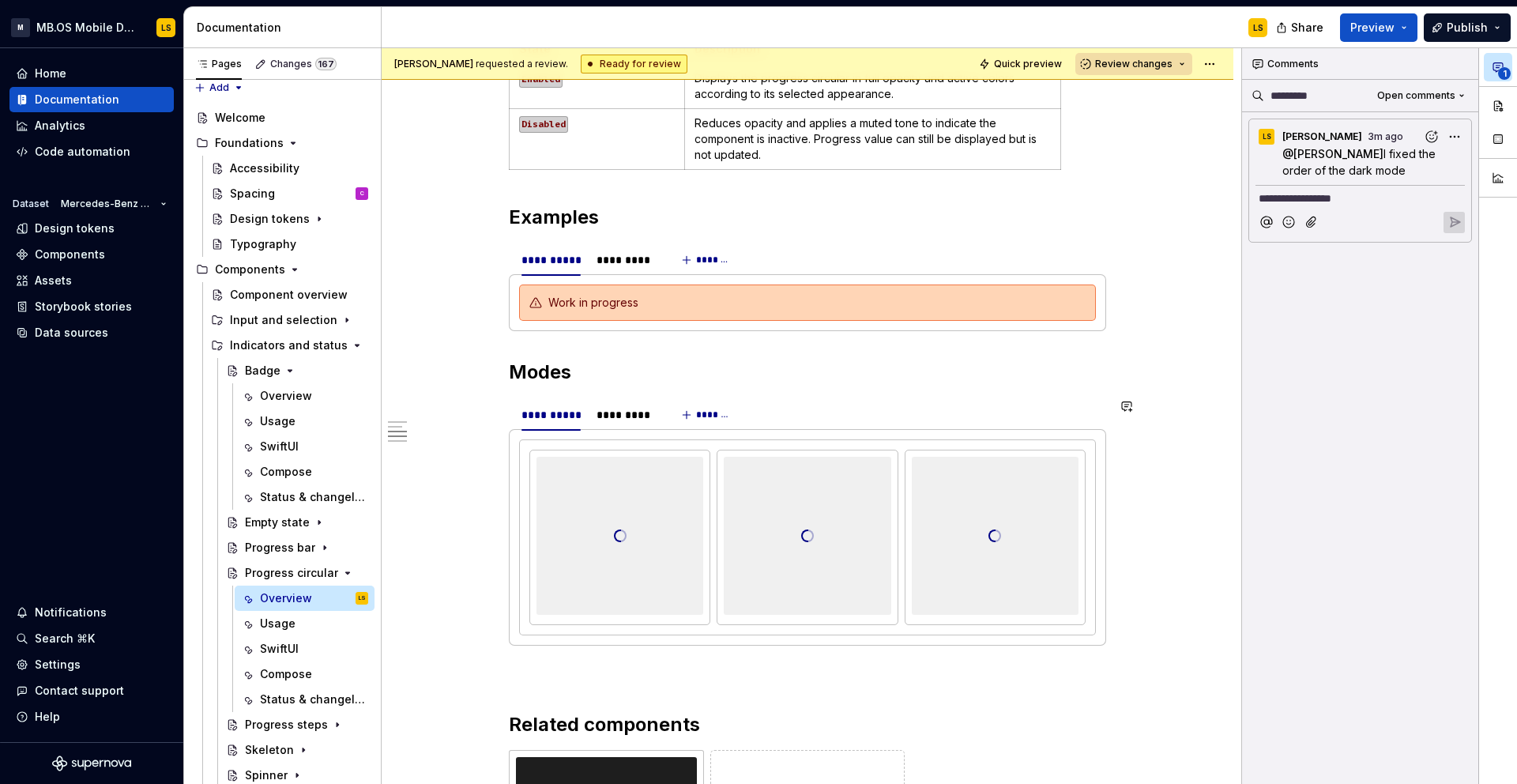
click at [899, 397] on section "**********" at bounding box center [807, 521] width 598 height 248
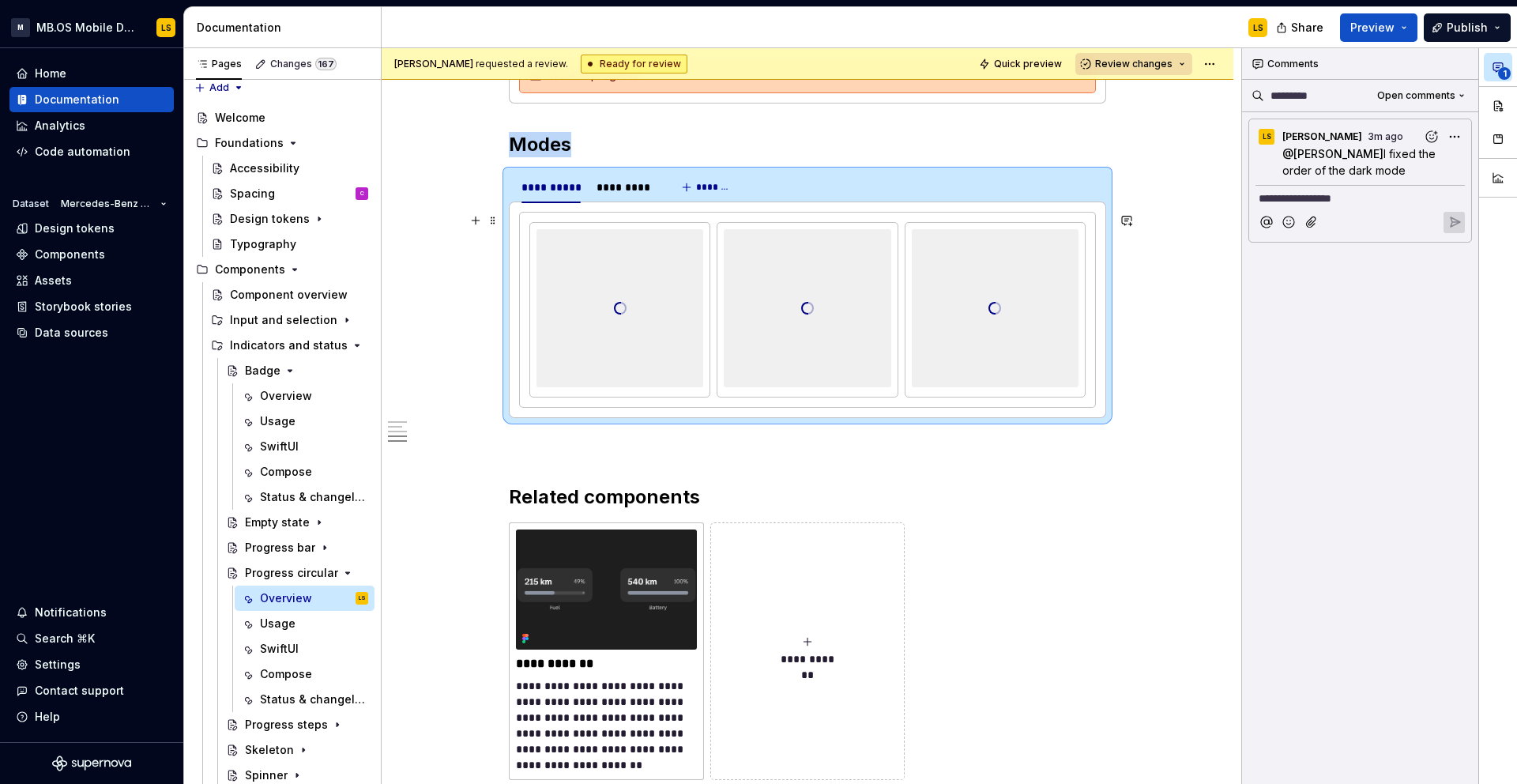
scroll to position [3165, 0]
click at [631, 185] on div "*********" at bounding box center [626, 186] width 58 height 16
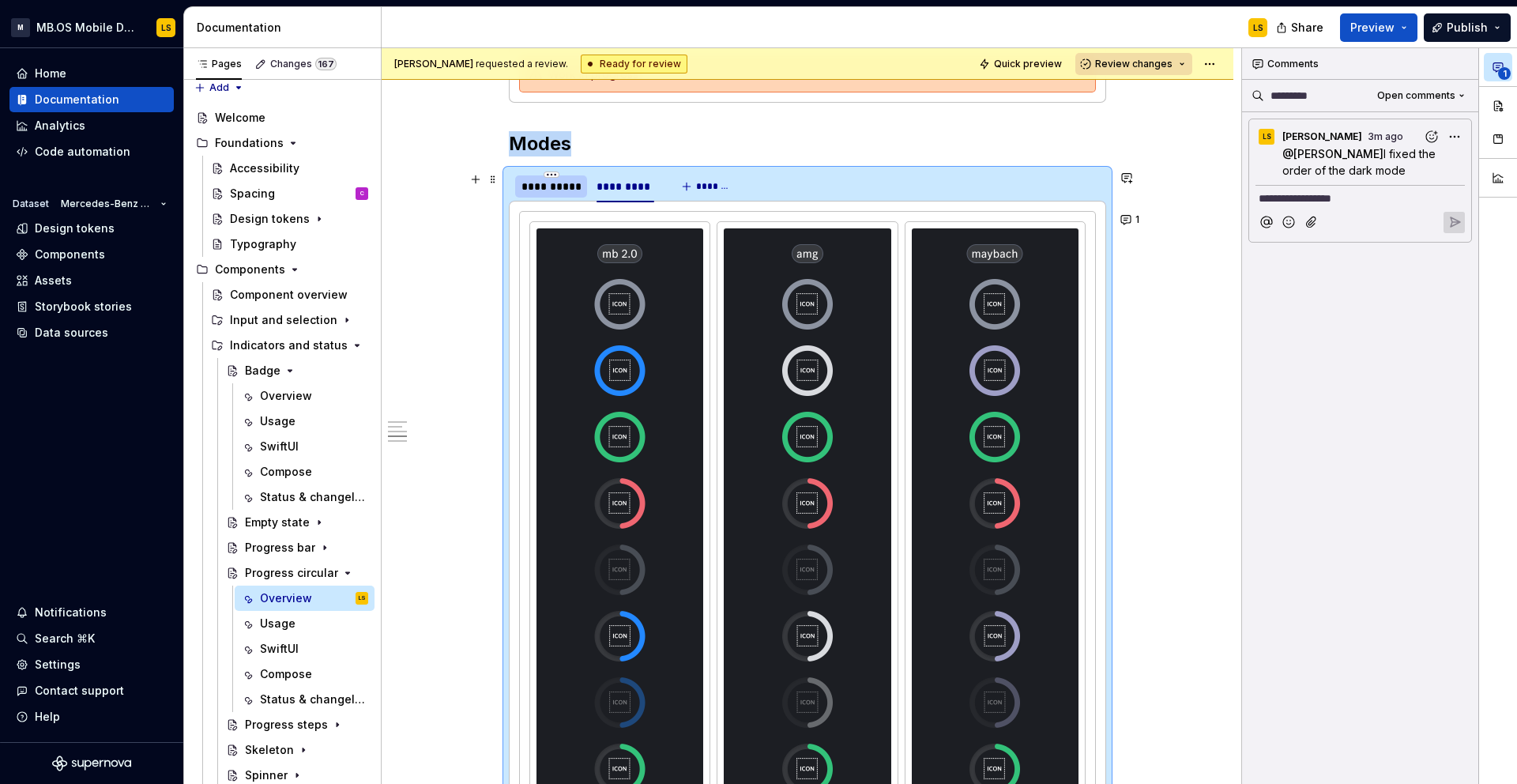
click at [563, 192] on div "**********" at bounding box center [551, 186] width 59 height 16
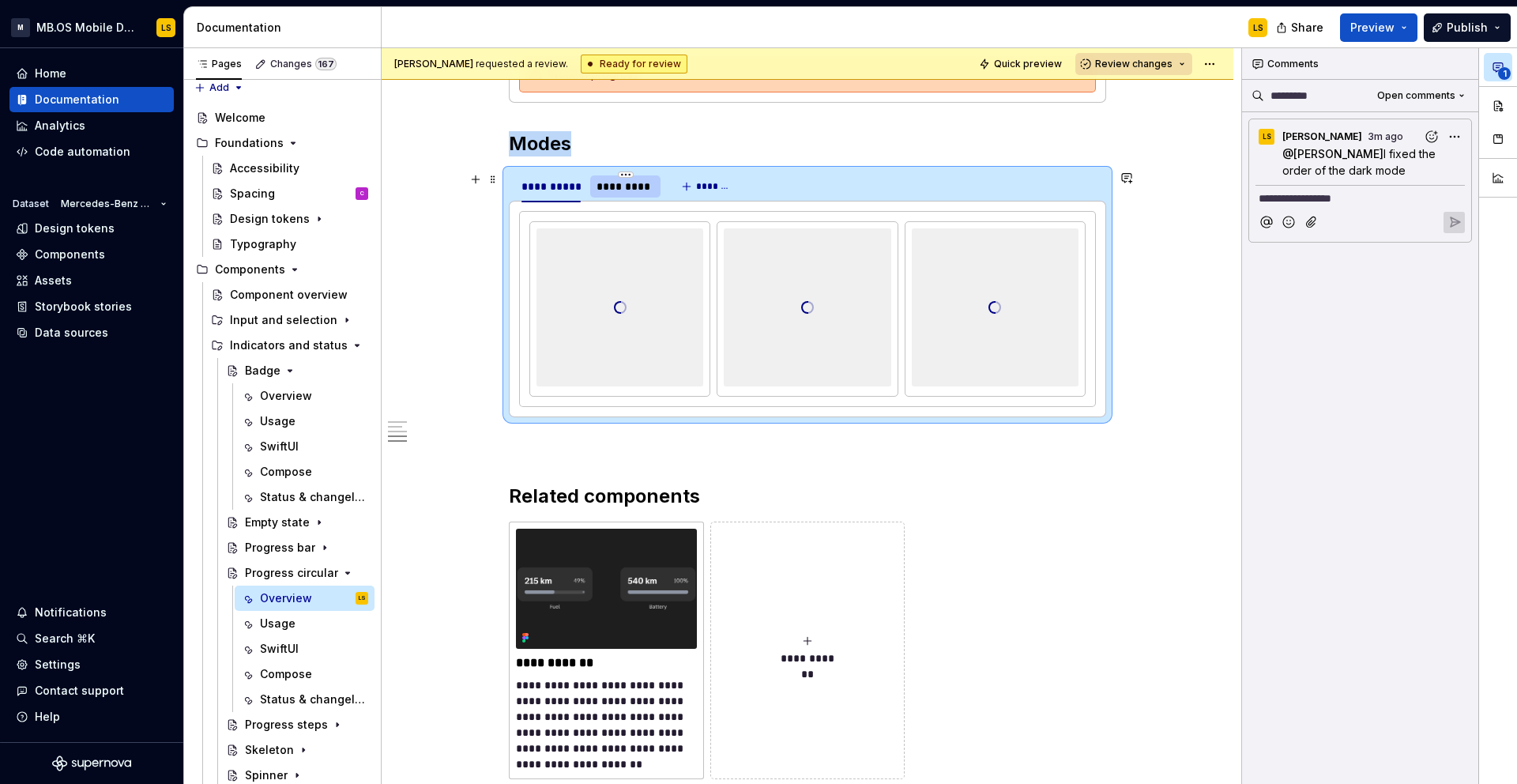
click at [626, 186] on div "*********" at bounding box center [626, 186] width 58 height 16
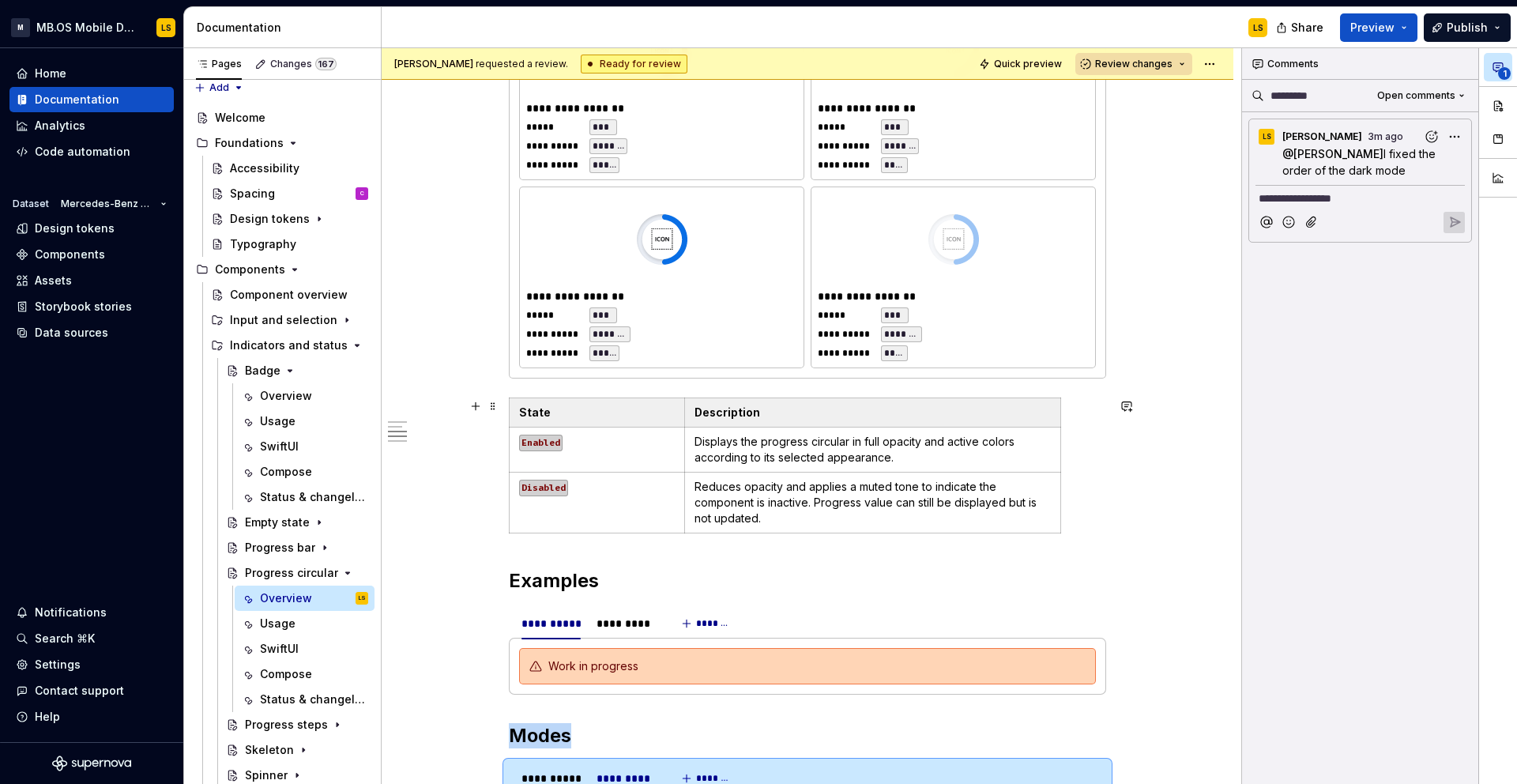
scroll to position [2575, 0]
click at [638, 630] on div "*********" at bounding box center [625, 621] width 70 height 22
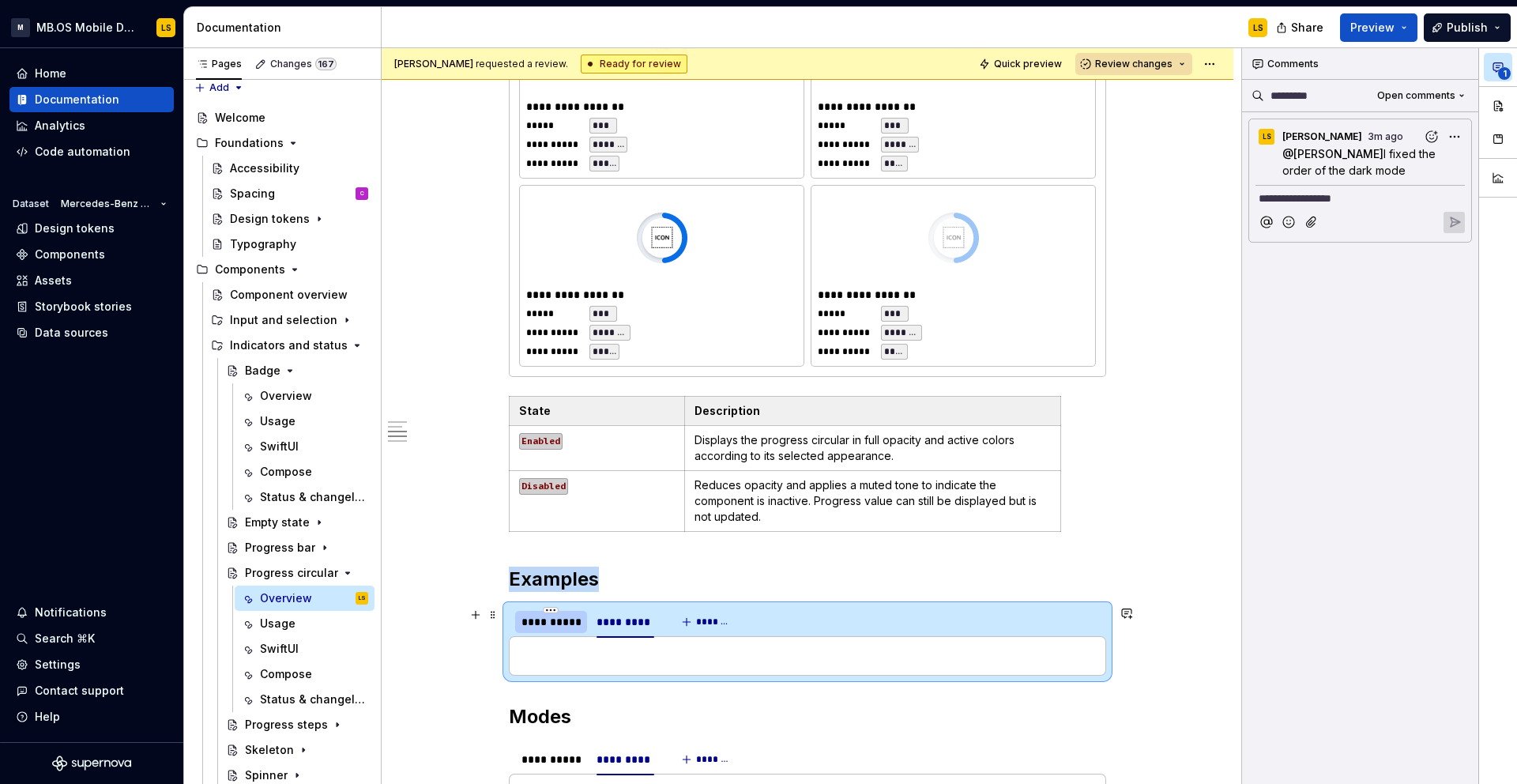
click at [554, 624] on div "**********" at bounding box center [551, 621] width 59 height 16
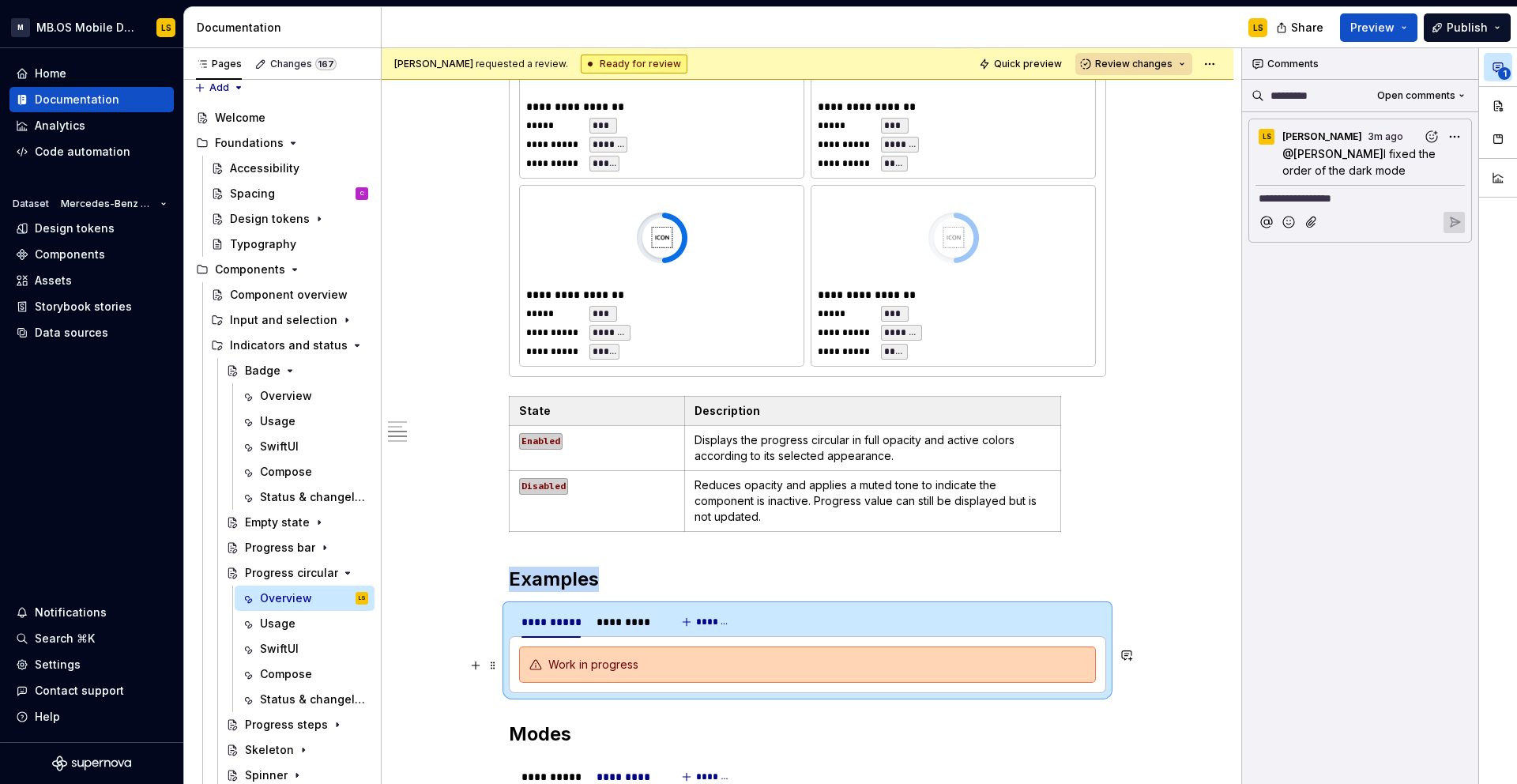
click at [604, 665] on div "Work in progress" at bounding box center [817, 664] width 537 height 16
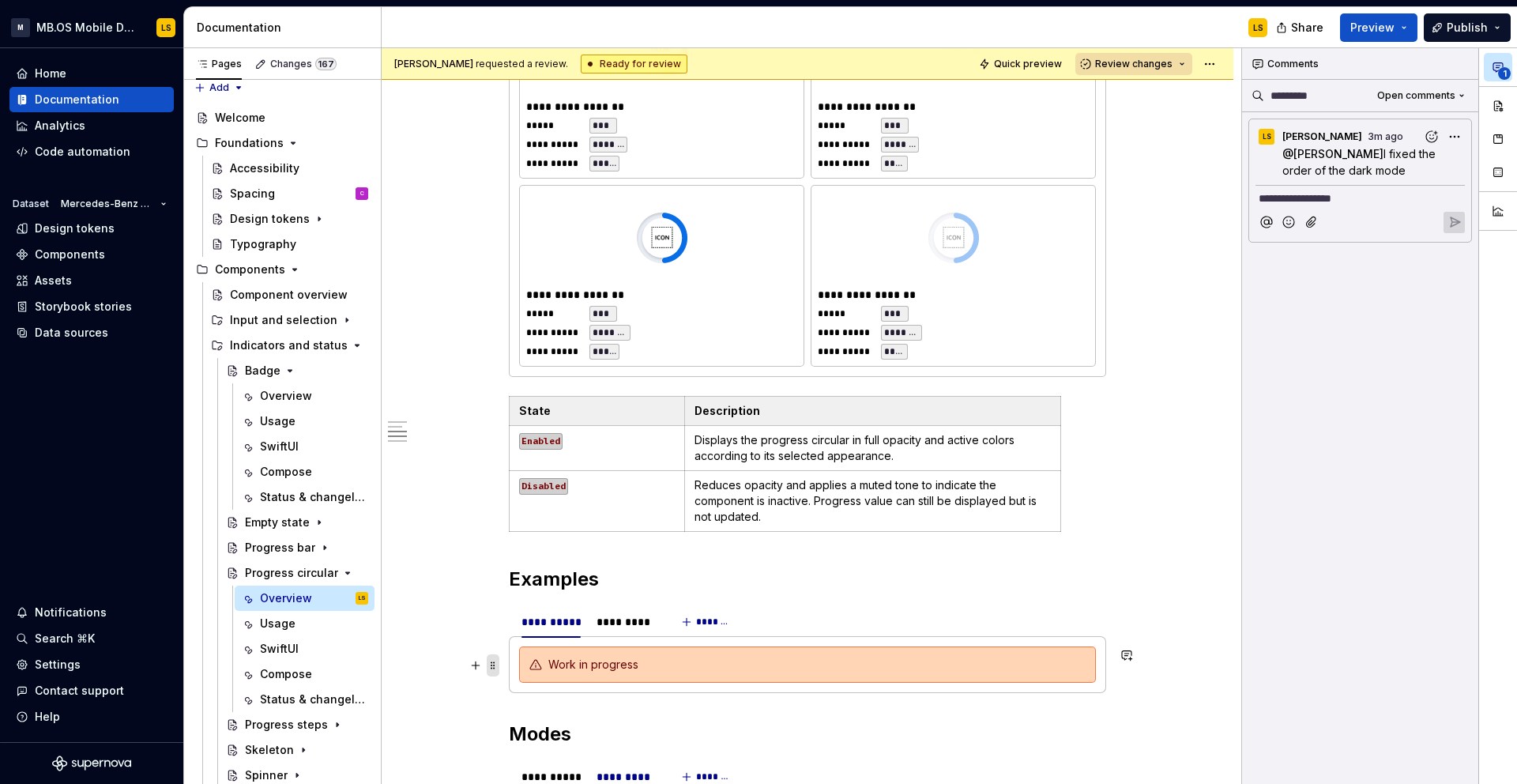
click at [495, 663] on span at bounding box center [493, 665] width 13 height 22
click at [820, 531] on table "State Description Enabled Displays the progress circular in full opacity and ac…" at bounding box center [784, 463] width 552 height 136
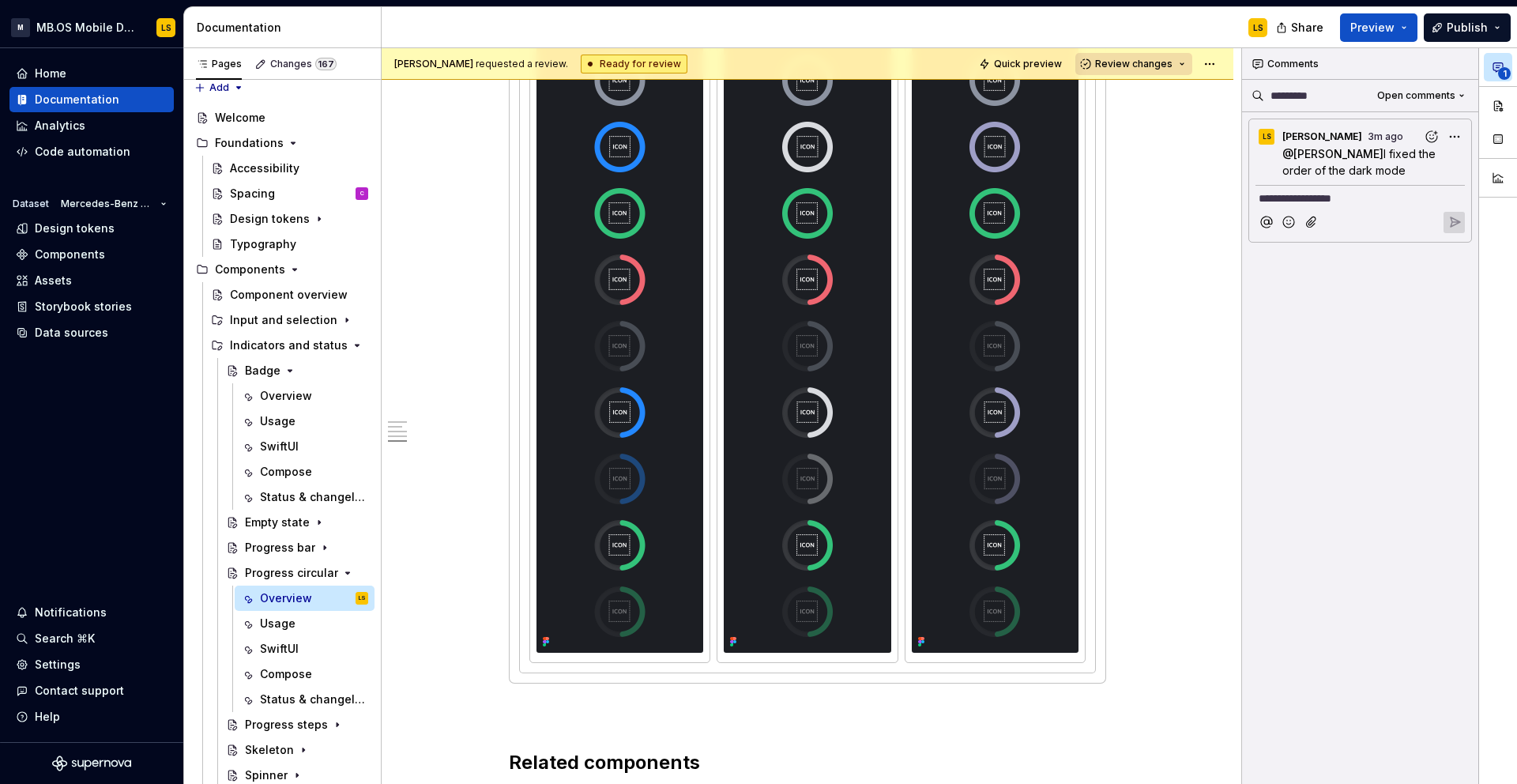
scroll to position [3159, 0]
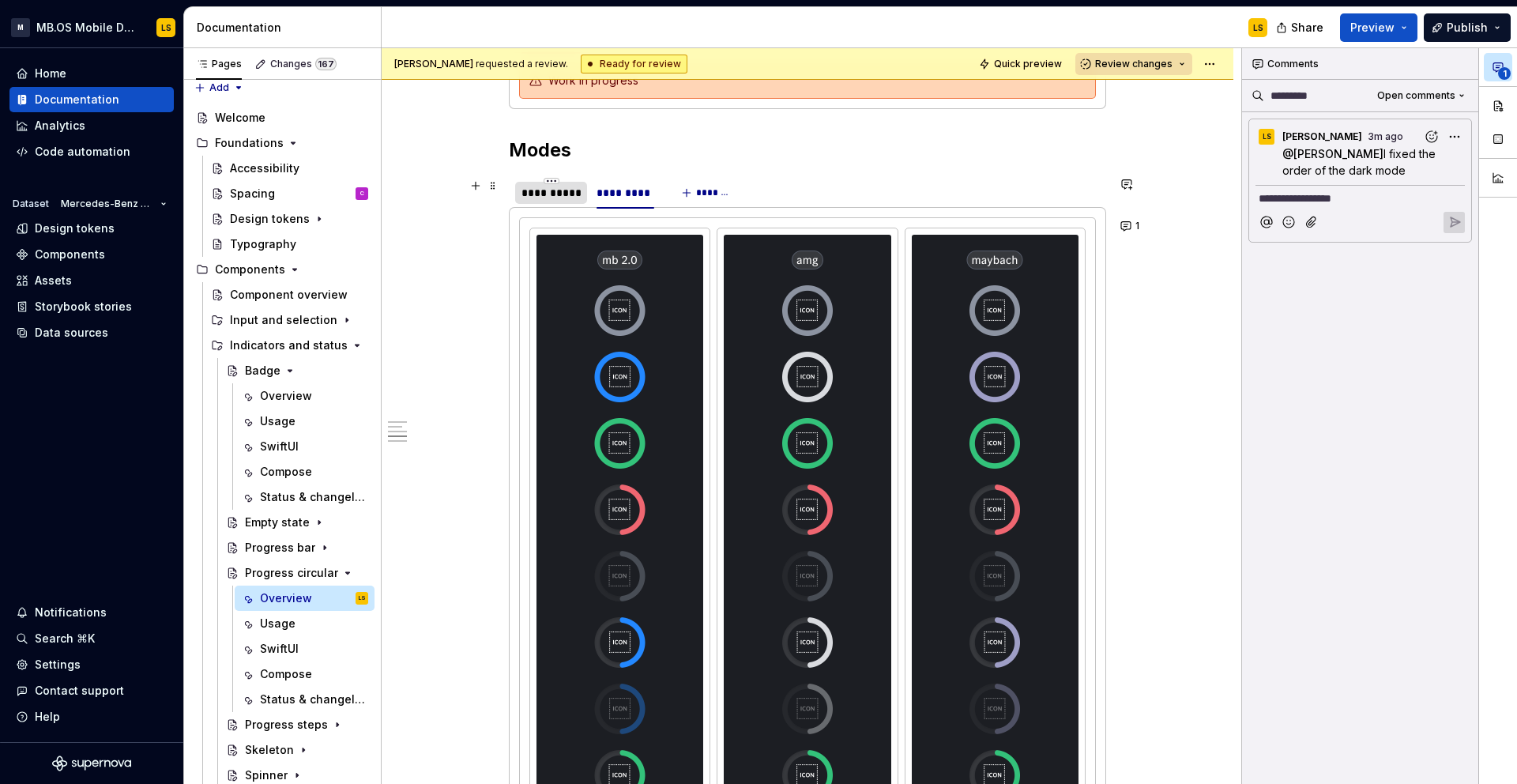
click at [555, 202] on div "**********" at bounding box center [551, 192] width 72 height 22
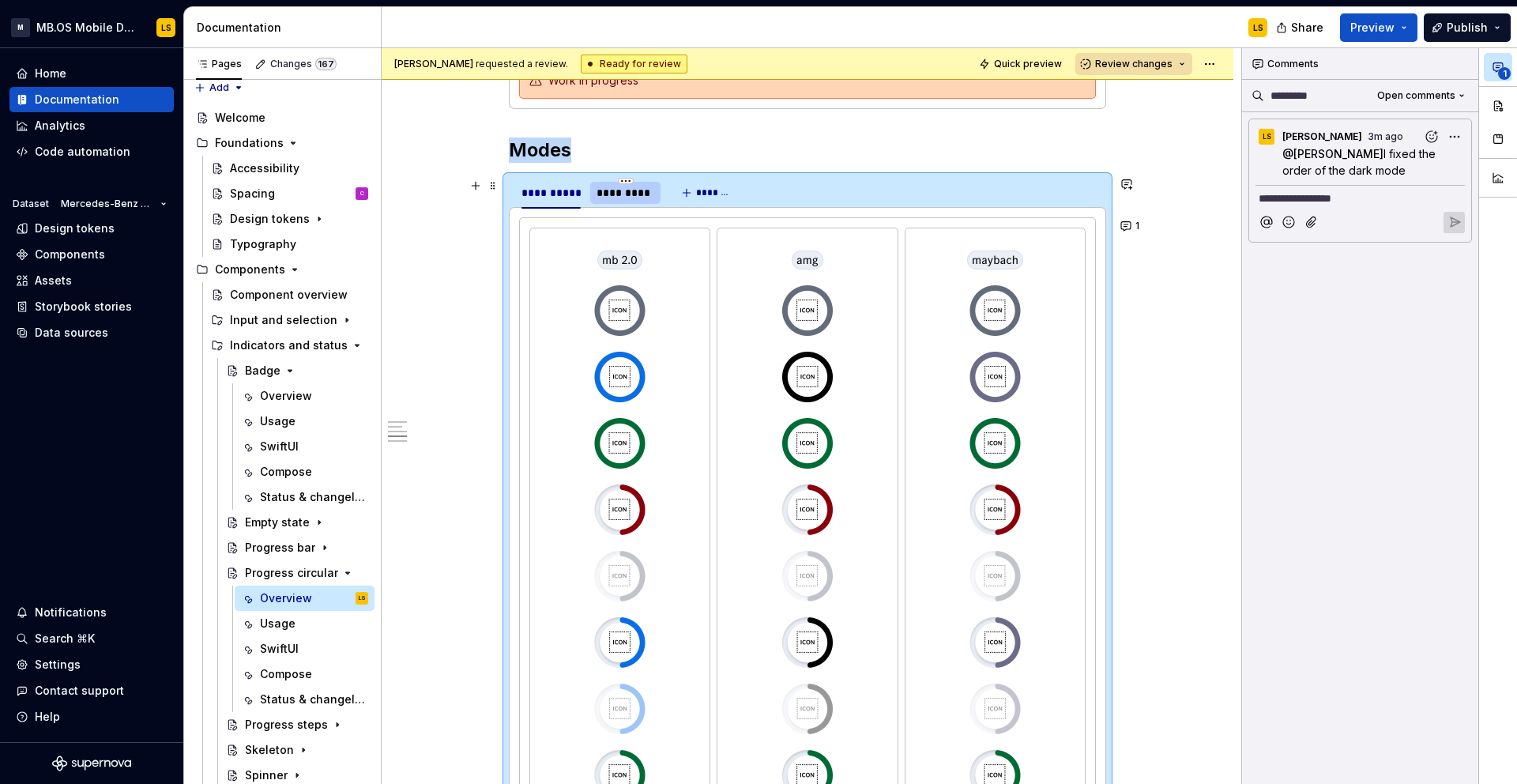
click at [645, 194] on div "*********" at bounding box center [626, 193] width 58 height 16
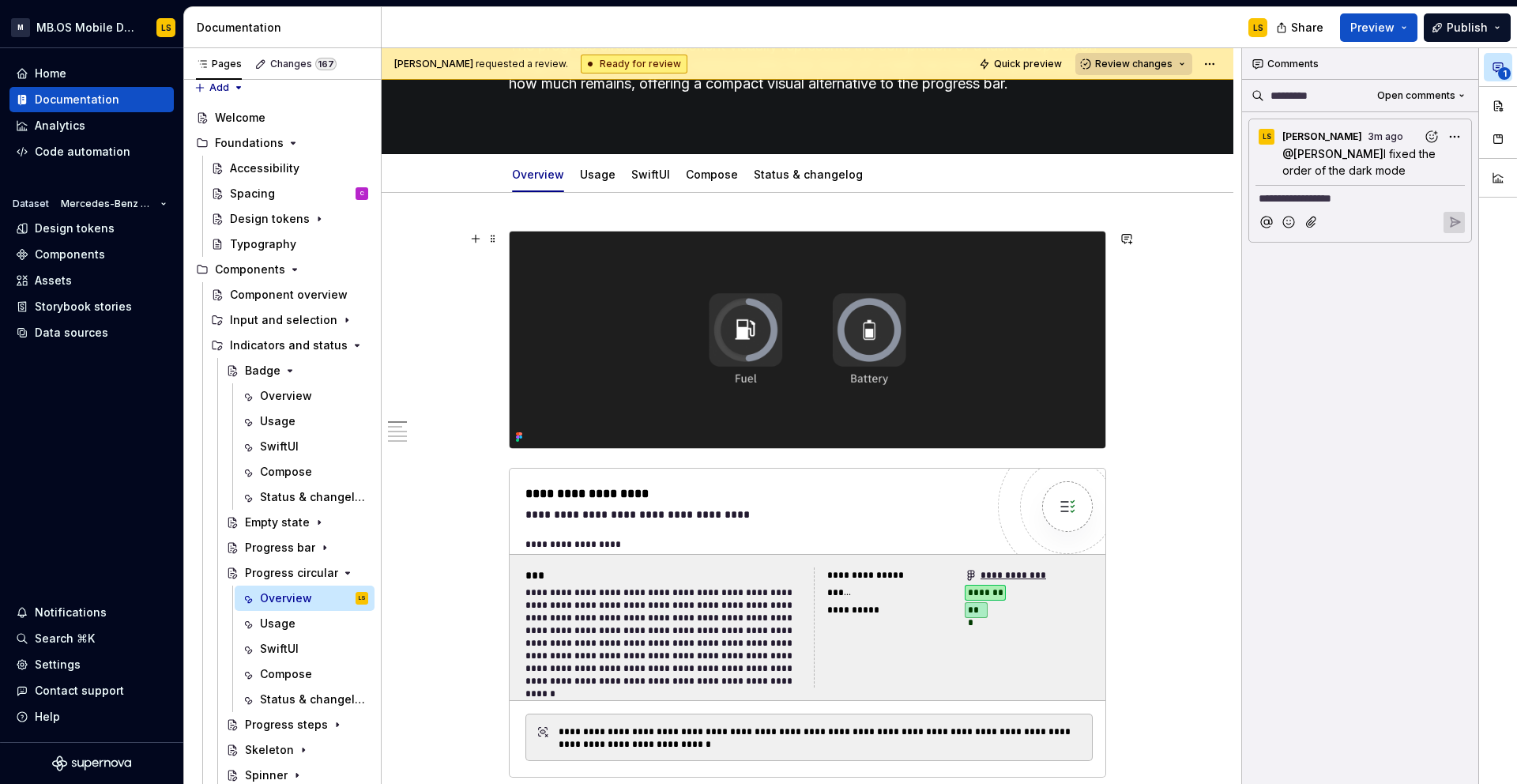
scroll to position [0, 0]
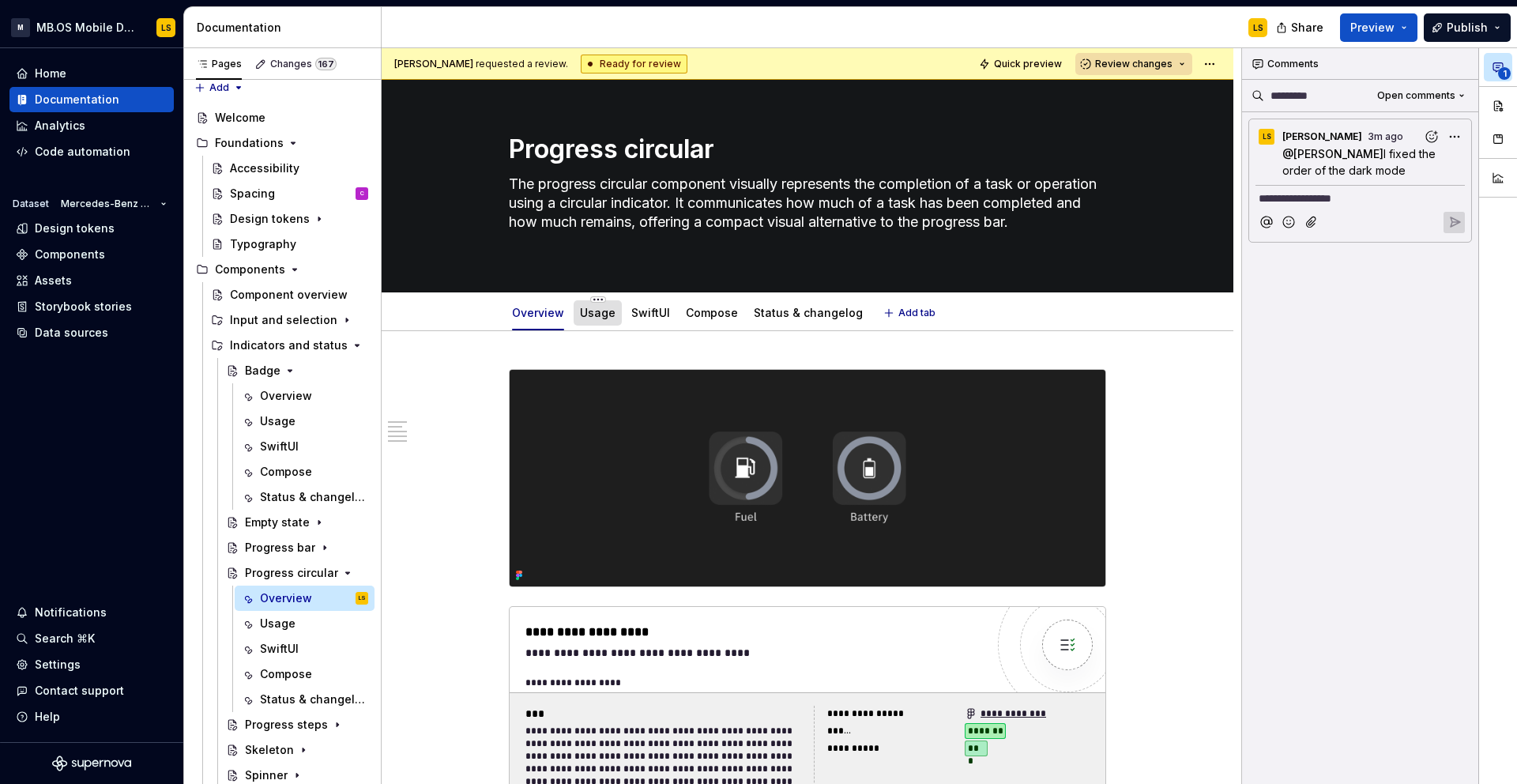
click at [595, 315] on link "Usage" at bounding box center [598, 312] width 36 height 14
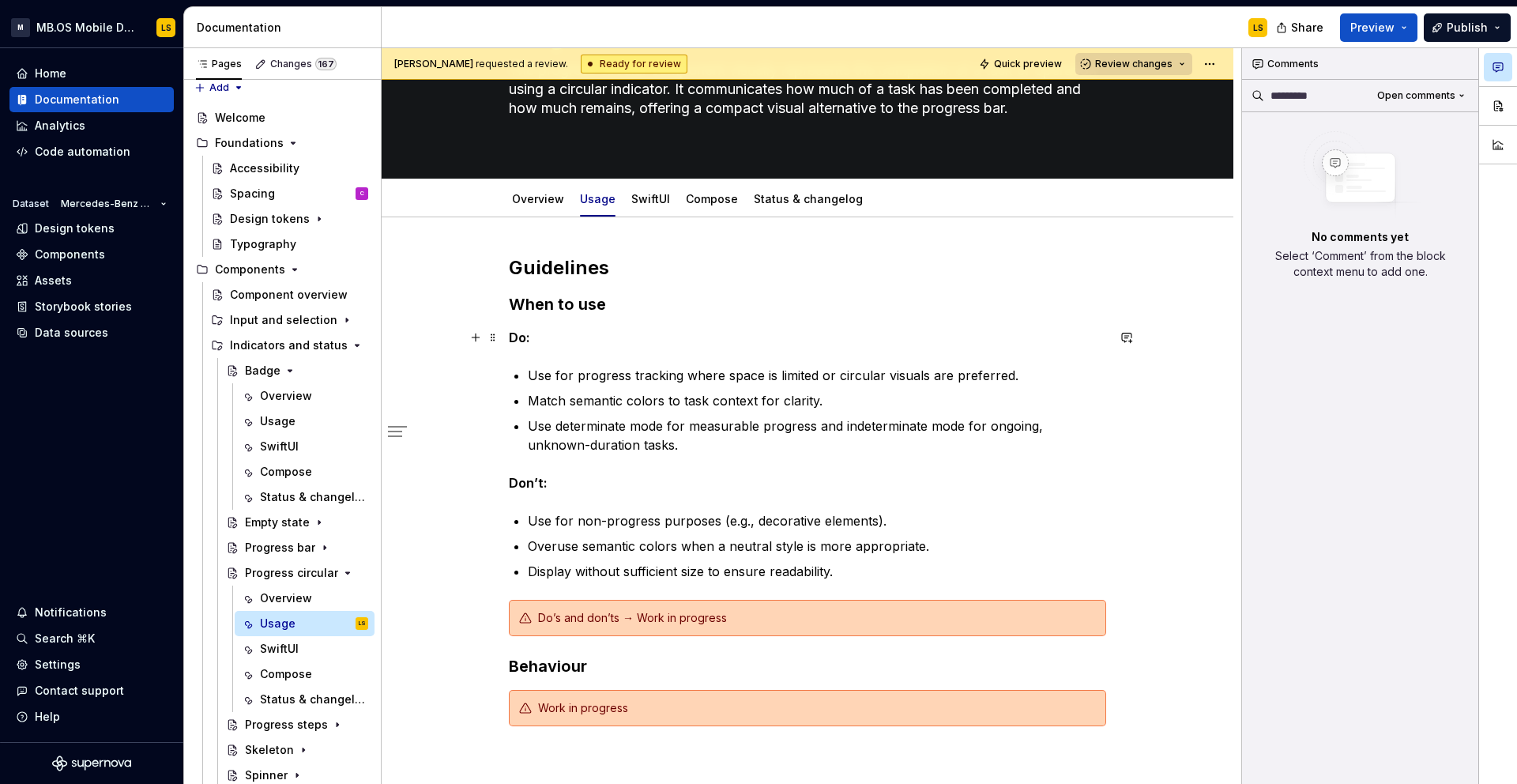
scroll to position [99, 0]
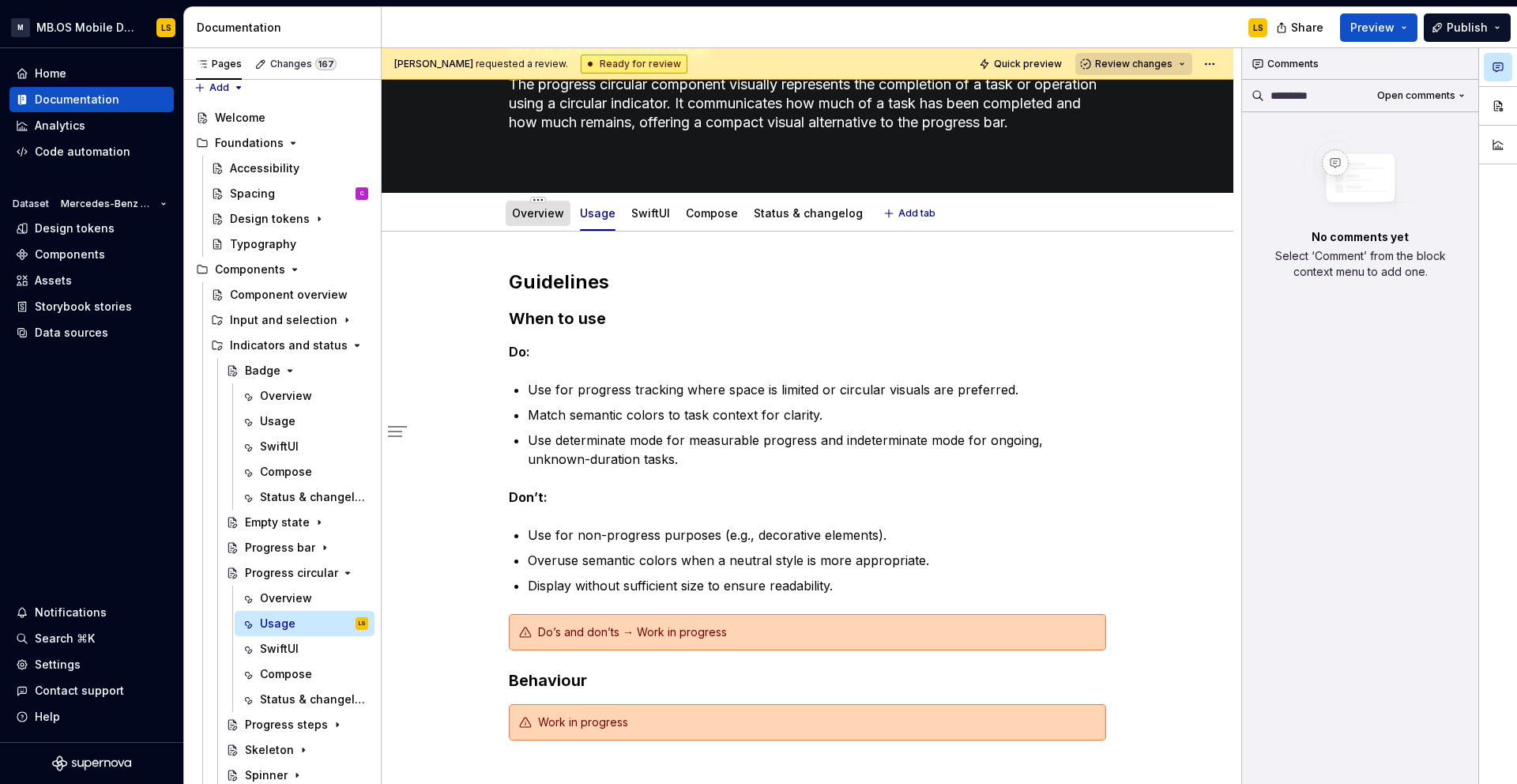
click at [533, 216] on link "Overview" at bounding box center [538, 213] width 53 height 14
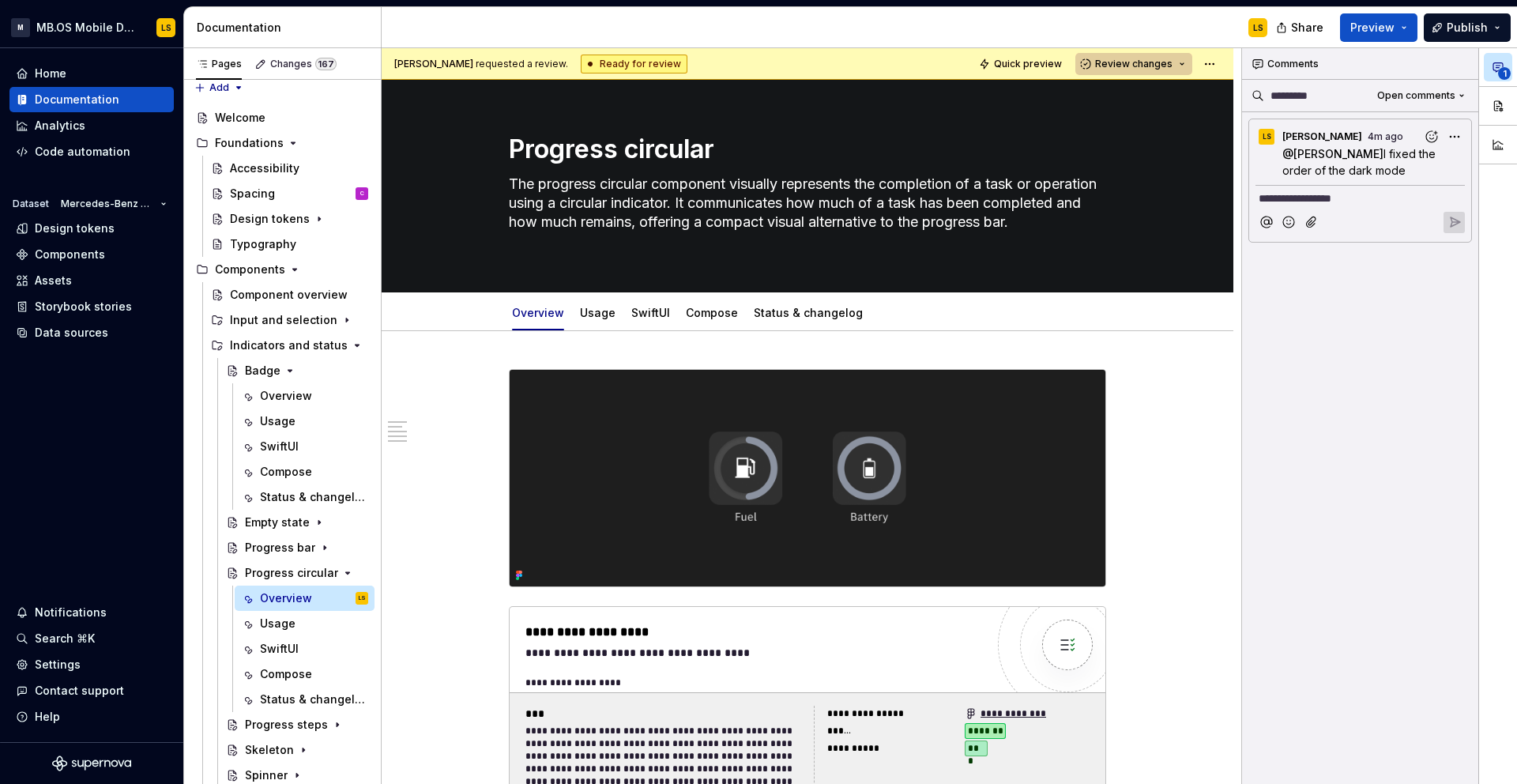
click at [1177, 72] on button "Review changes" at bounding box center [1134, 63] width 117 height 22
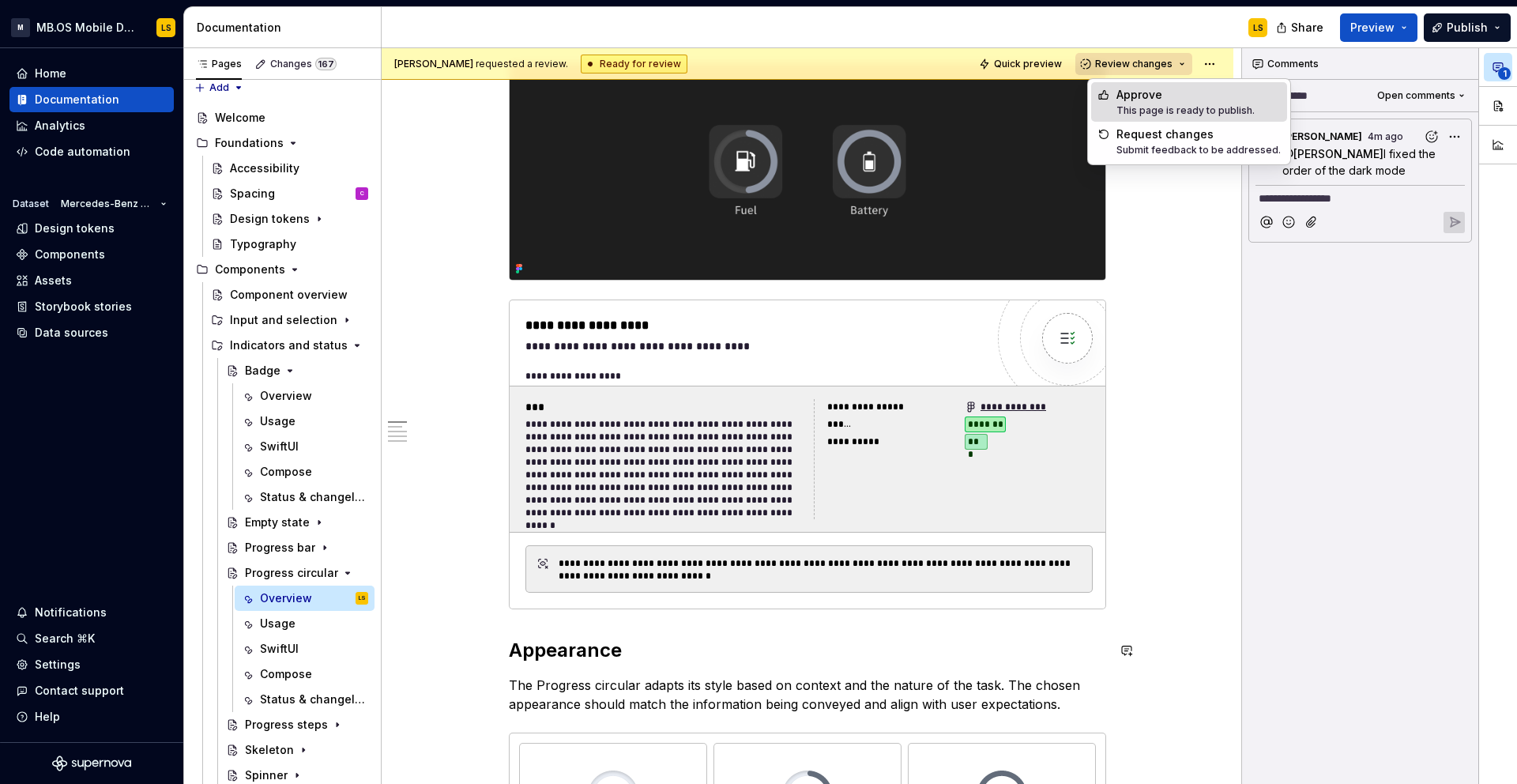
scroll to position [305, 0]
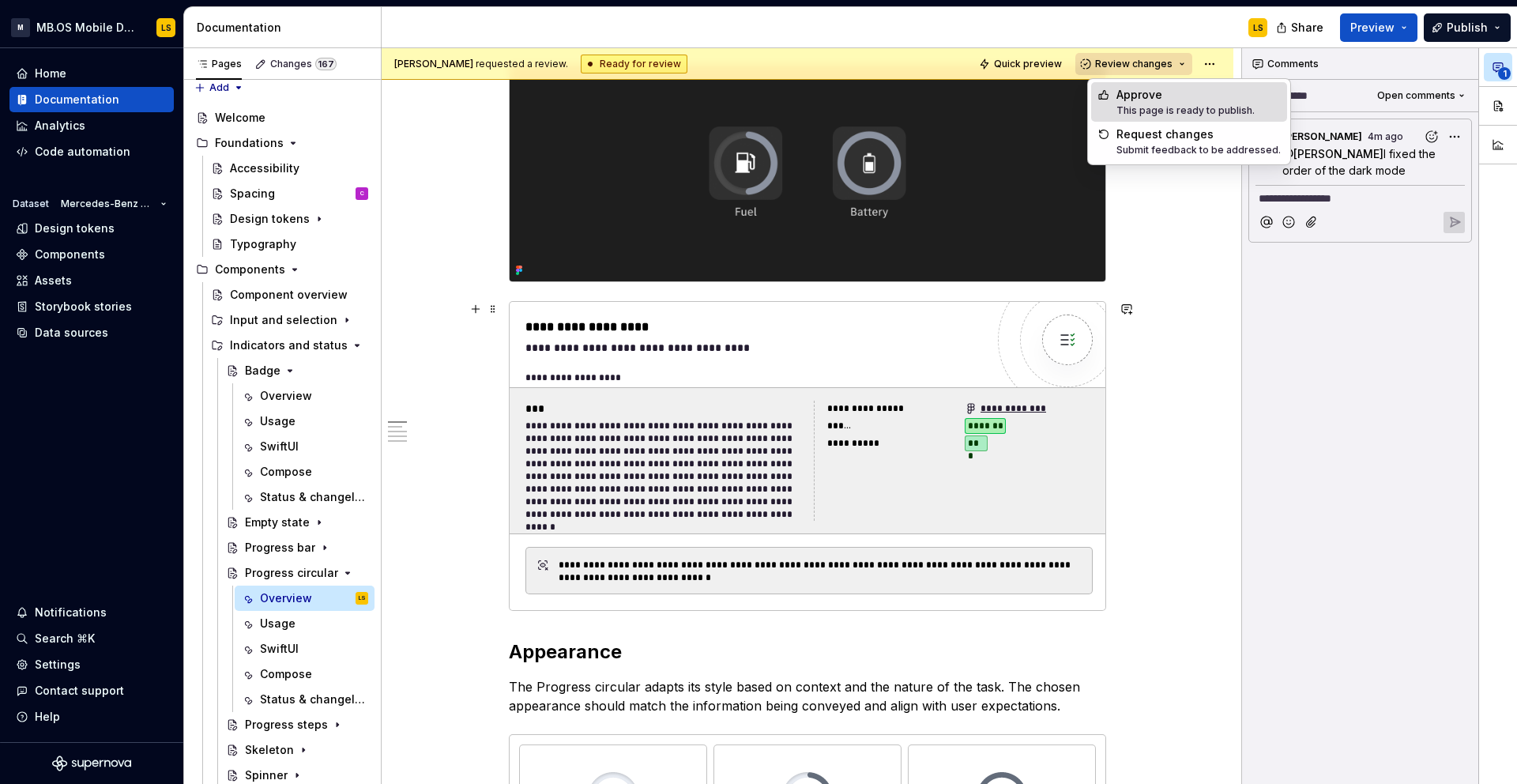
type textarea "*"
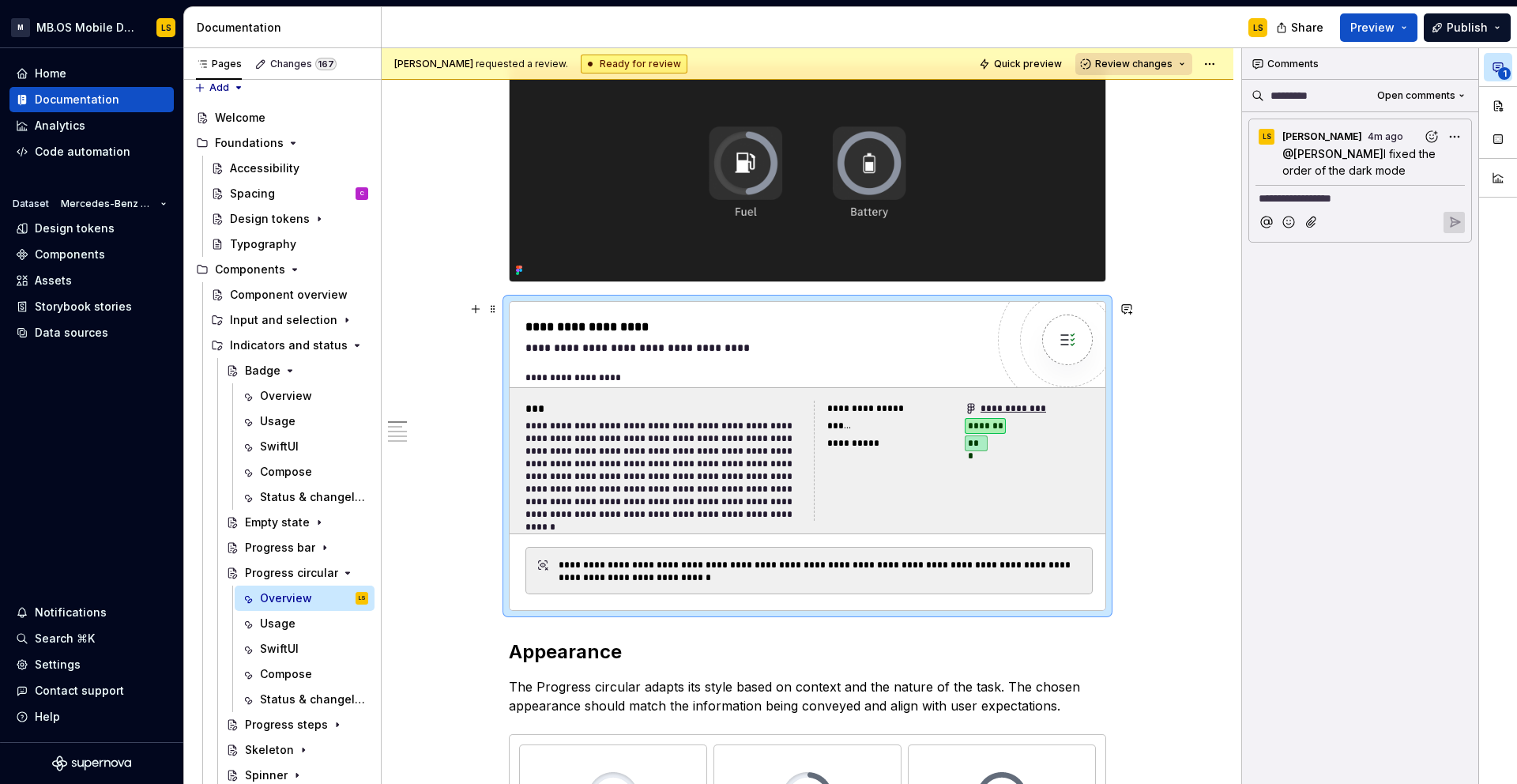
click at [708, 435] on div "**********" at bounding box center [664, 470] width 279 height 101
click at [1130, 309] on button "button" at bounding box center [1126, 309] width 22 height 22
click at [917, 317] on span "[PERSON_NAME]" at bounding box center [954, 316] width 90 height 16
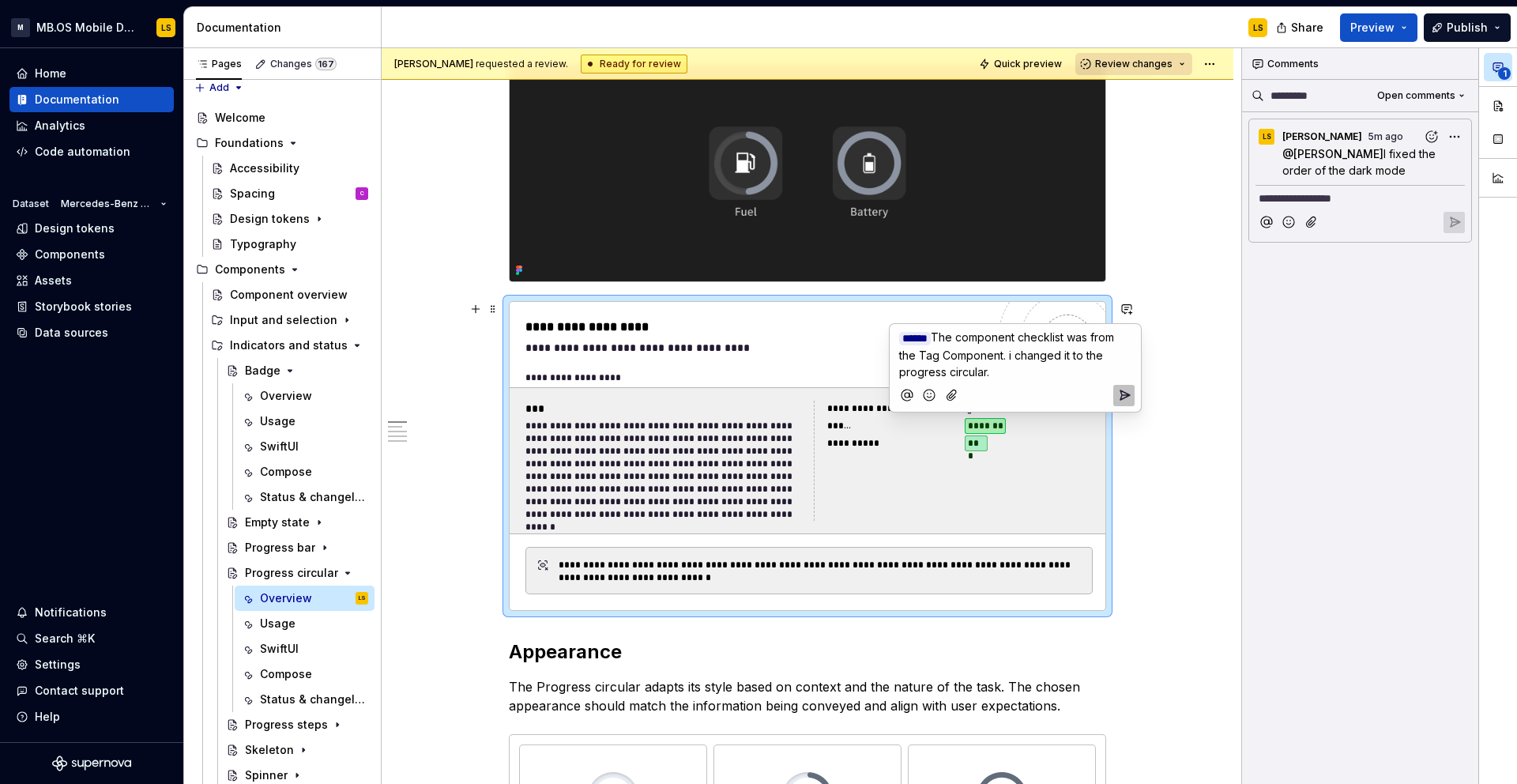
click at [1012, 357] on span "The component checklist was from the Tag Component. i changed it to the progres…" at bounding box center [1008, 354] width 218 height 49
click at [1128, 392] on icon "Send" at bounding box center [1124, 395] width 16 height 16
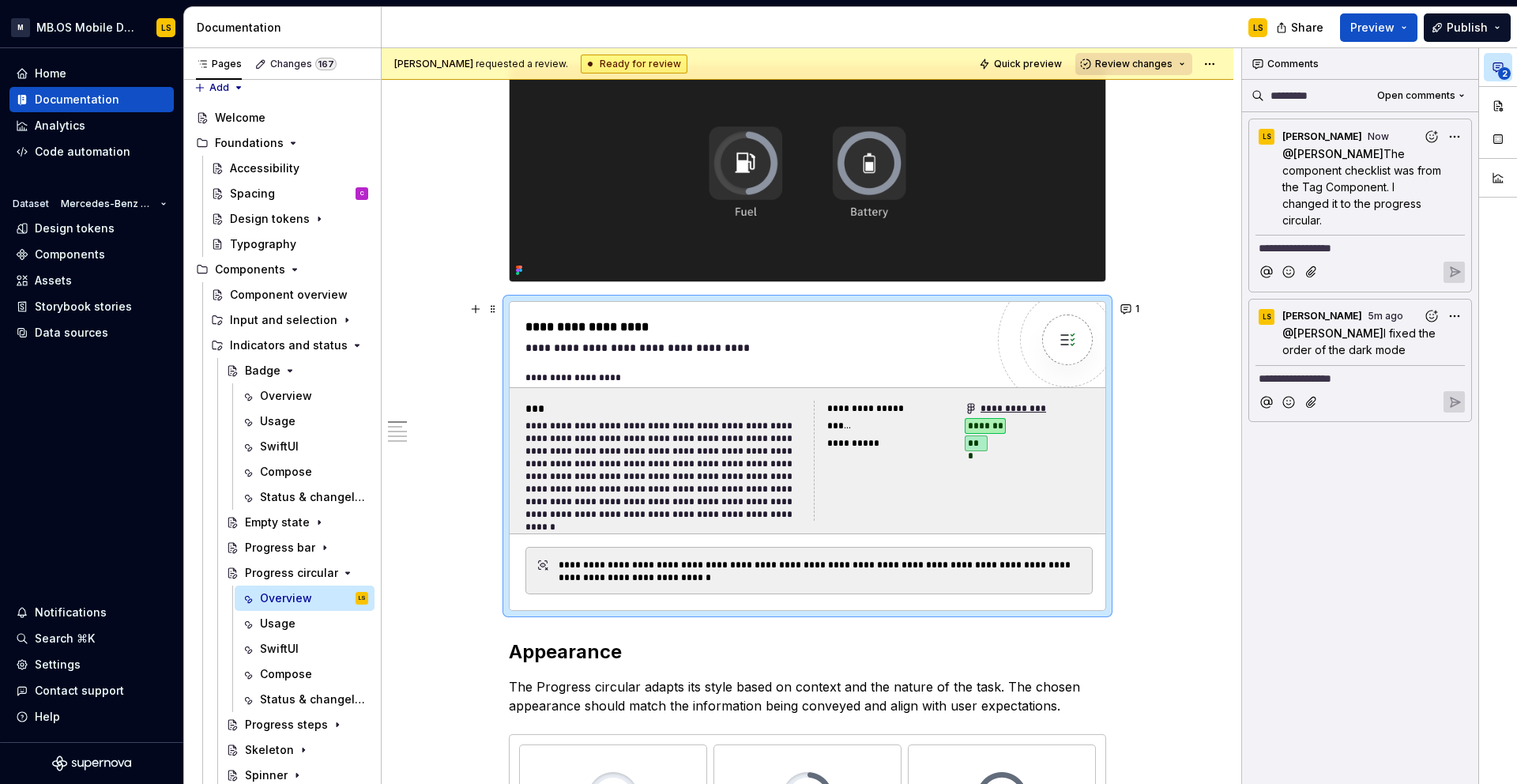
click at [641, 453] on div "**********" at bounding box center [664, 470] width 279 height 101
click at [1502, 118] on button "button" at bounding box center [1498, 105] width 29 height 29
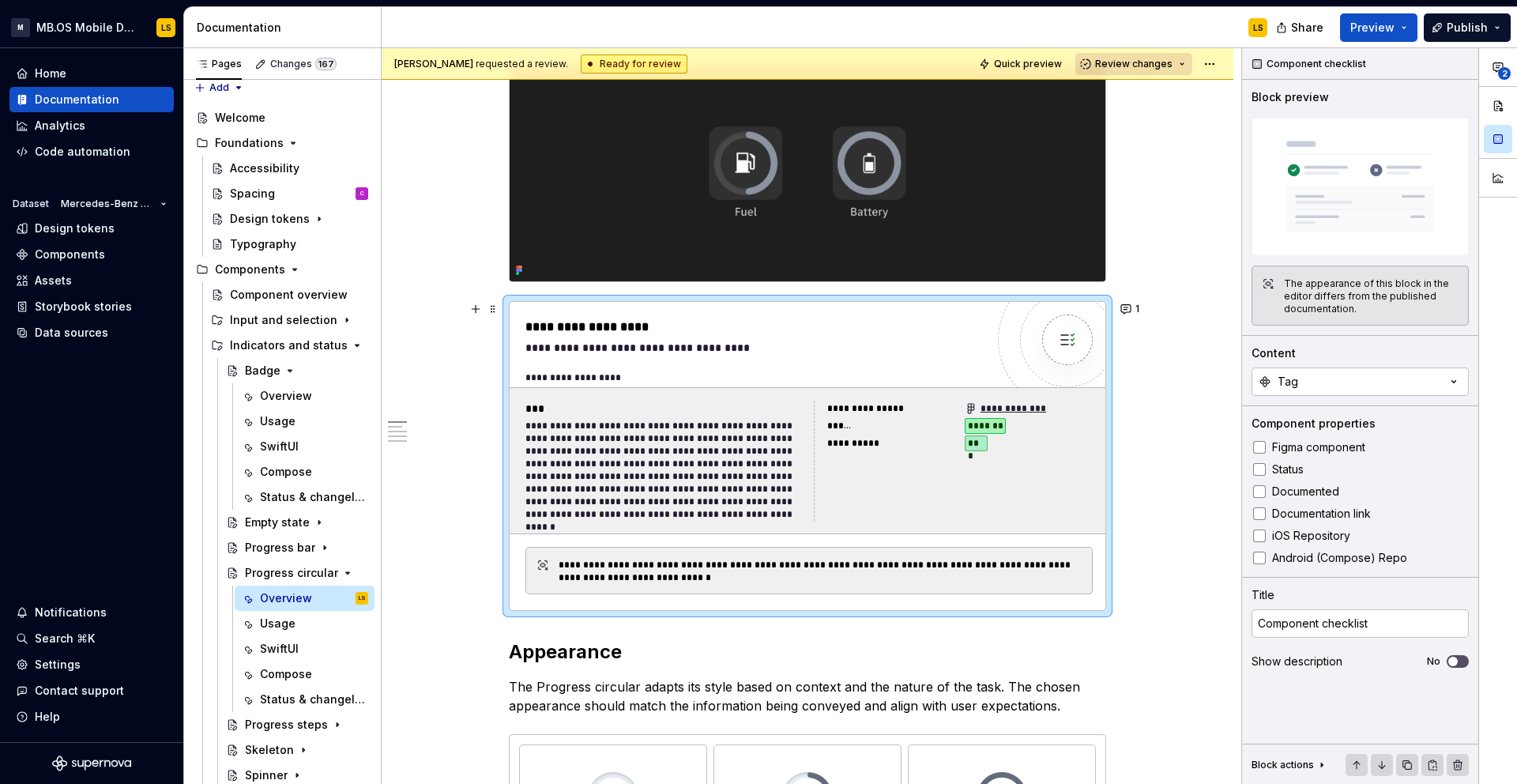
click at [942, 430] on div "******" at bounding box center [891, 426] width 128 height 16
click at [1322, 388] on button "Tag" at bounding box center [1360, 382] width 217 height 29
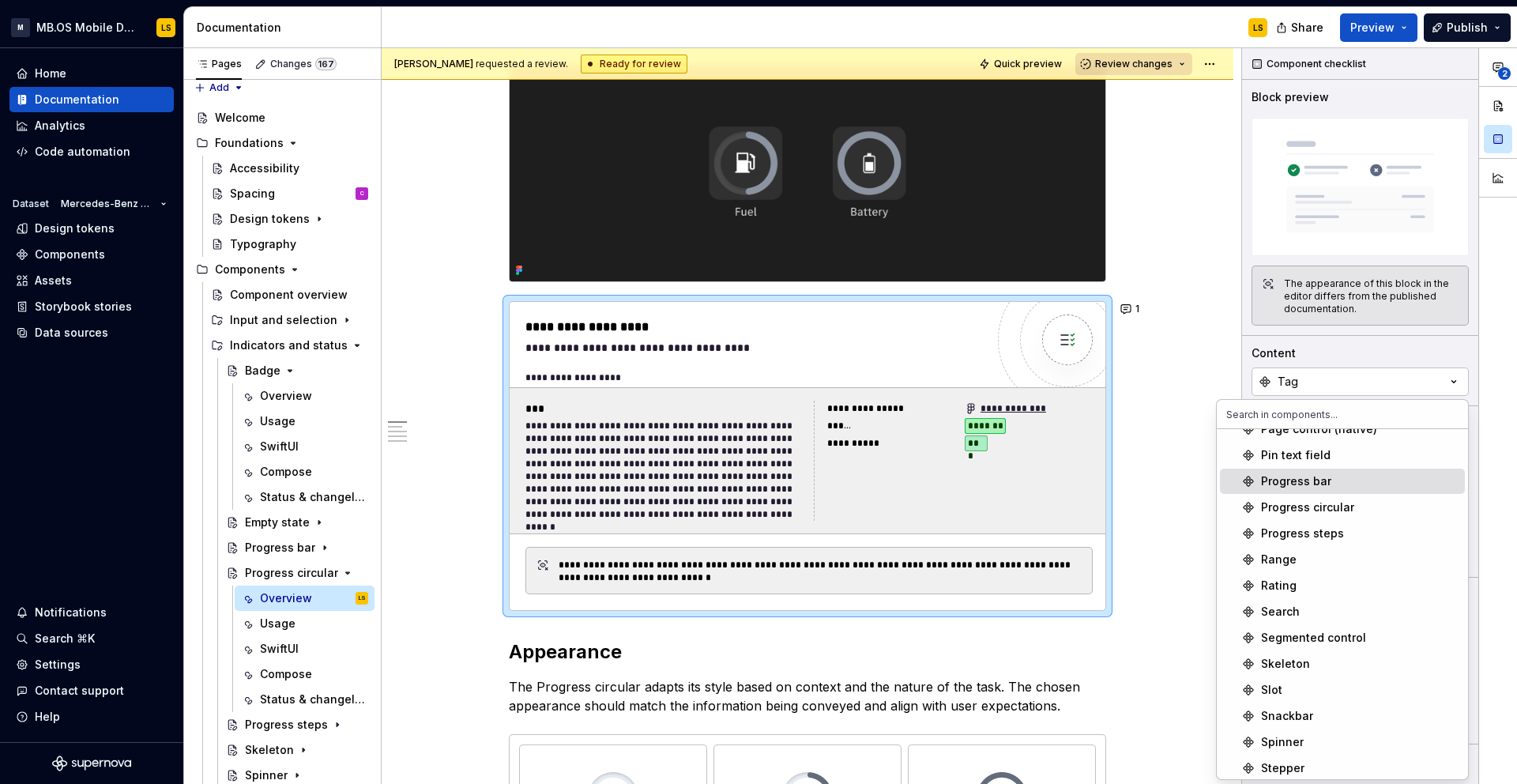
scroll to position [707, 0]
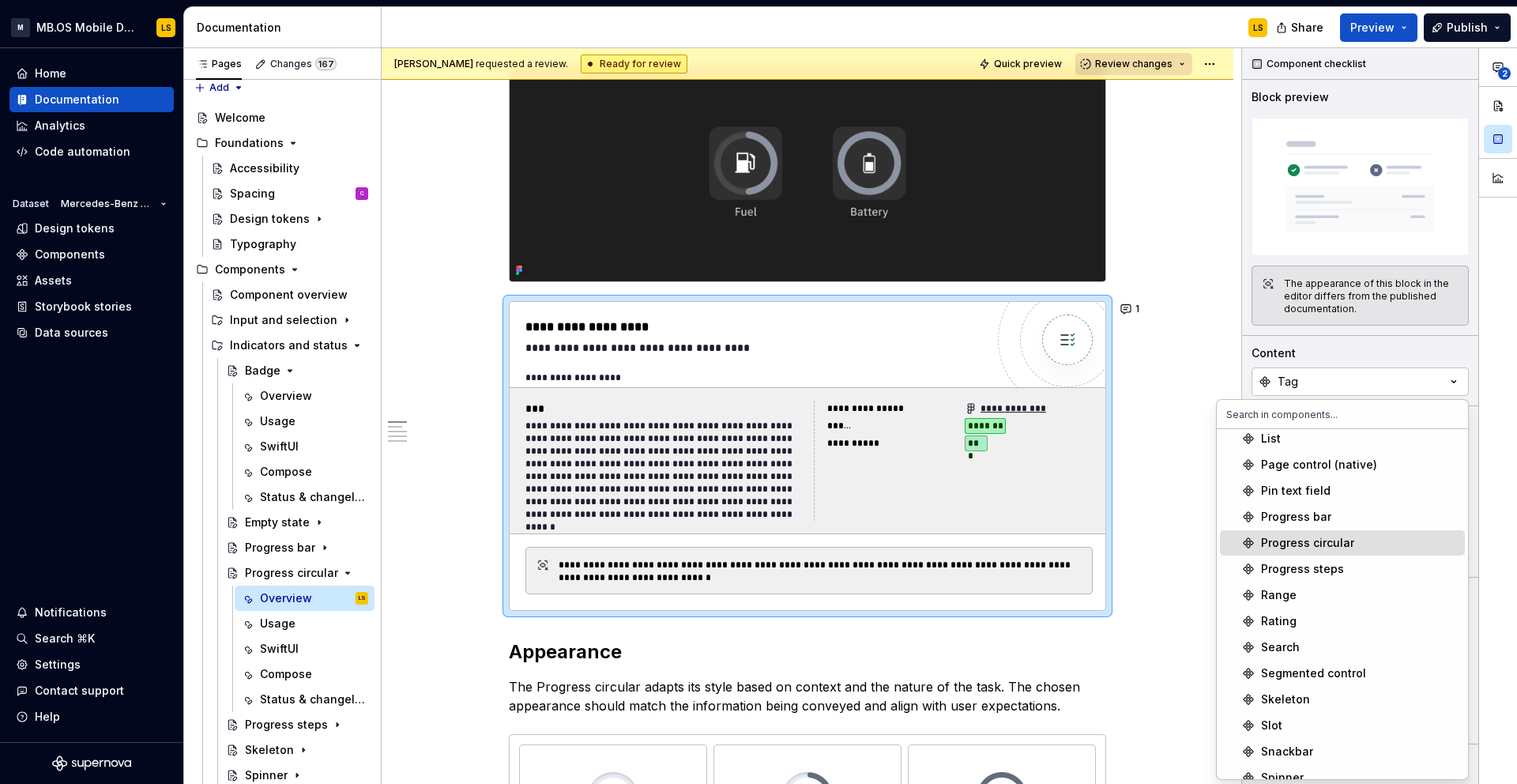
click at [1327, 549] on div "Progress circular" at bounding box center [1308, 543] width 93 height 16
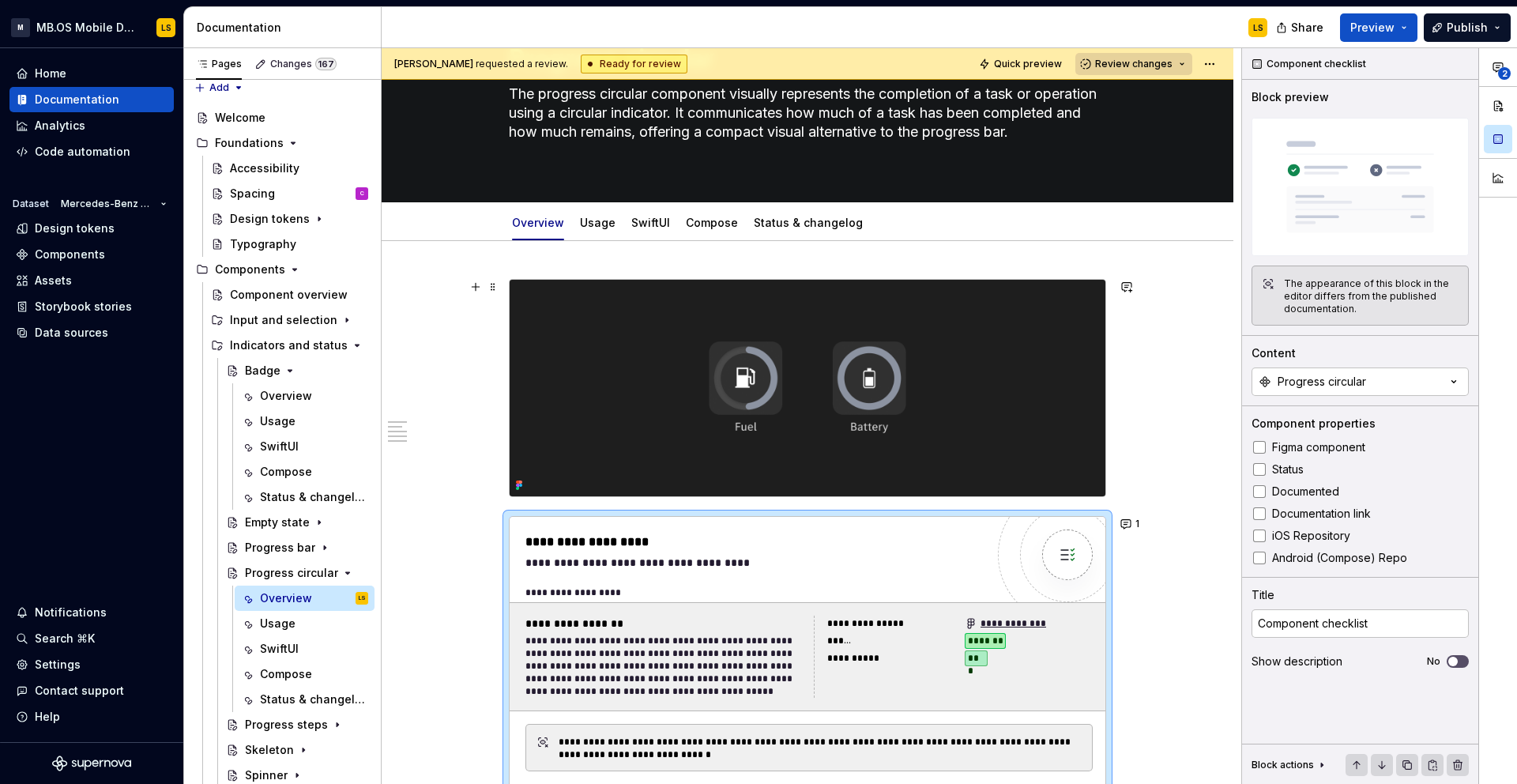
scroll to position [0, 0]
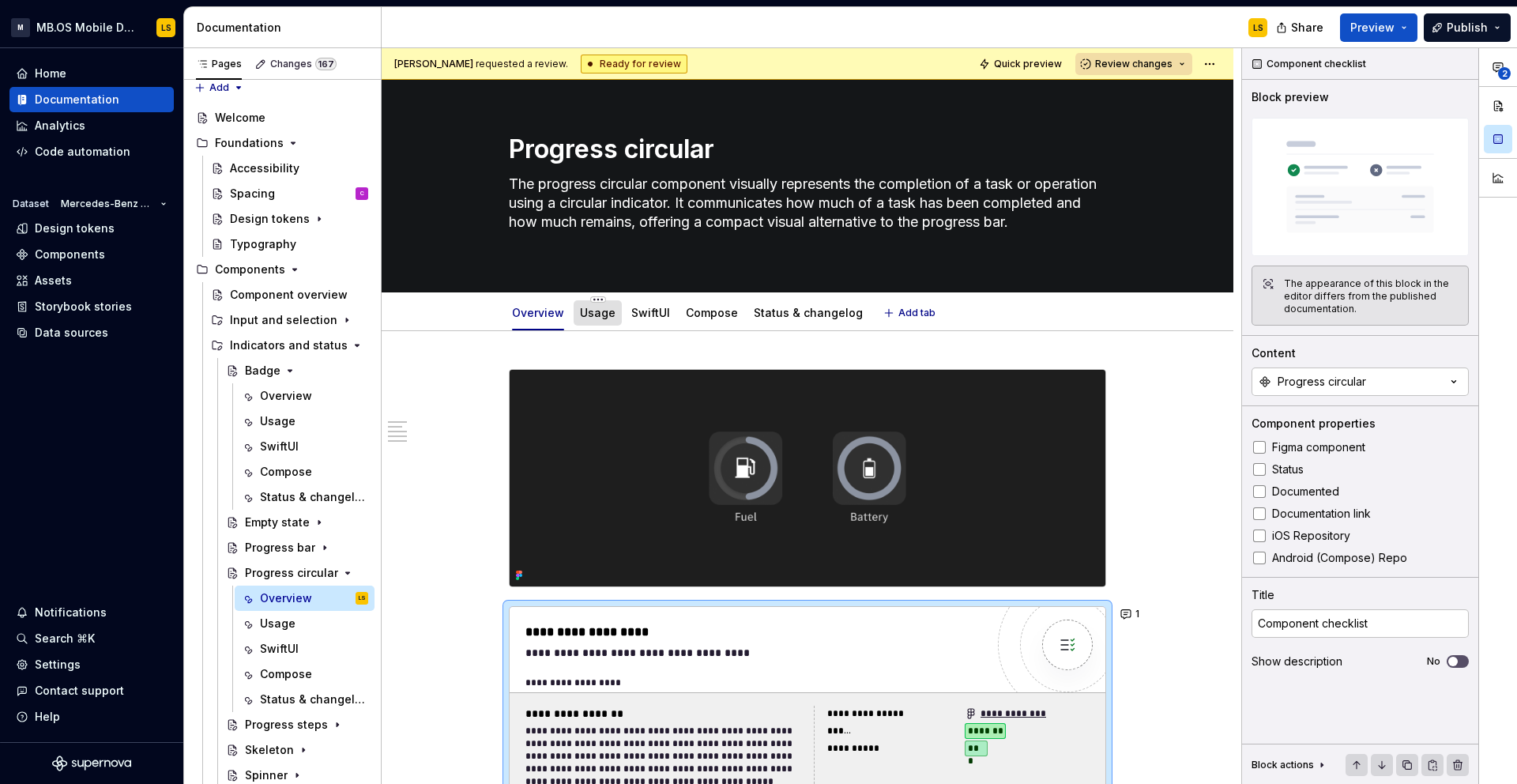
click at [606, 319] on div "Usage" at bounding box center [598, 313] width 36 height 16
click at [606, 320] on div "Usage" at bounding box center [598, 313] width 36 height 16
click at [596, 321] on div "Usage" at bounding box center [598, 312] width 36 height 19
click at [610, 316] on link "Usage" at bounding box center [598, 312] width 36 height 14
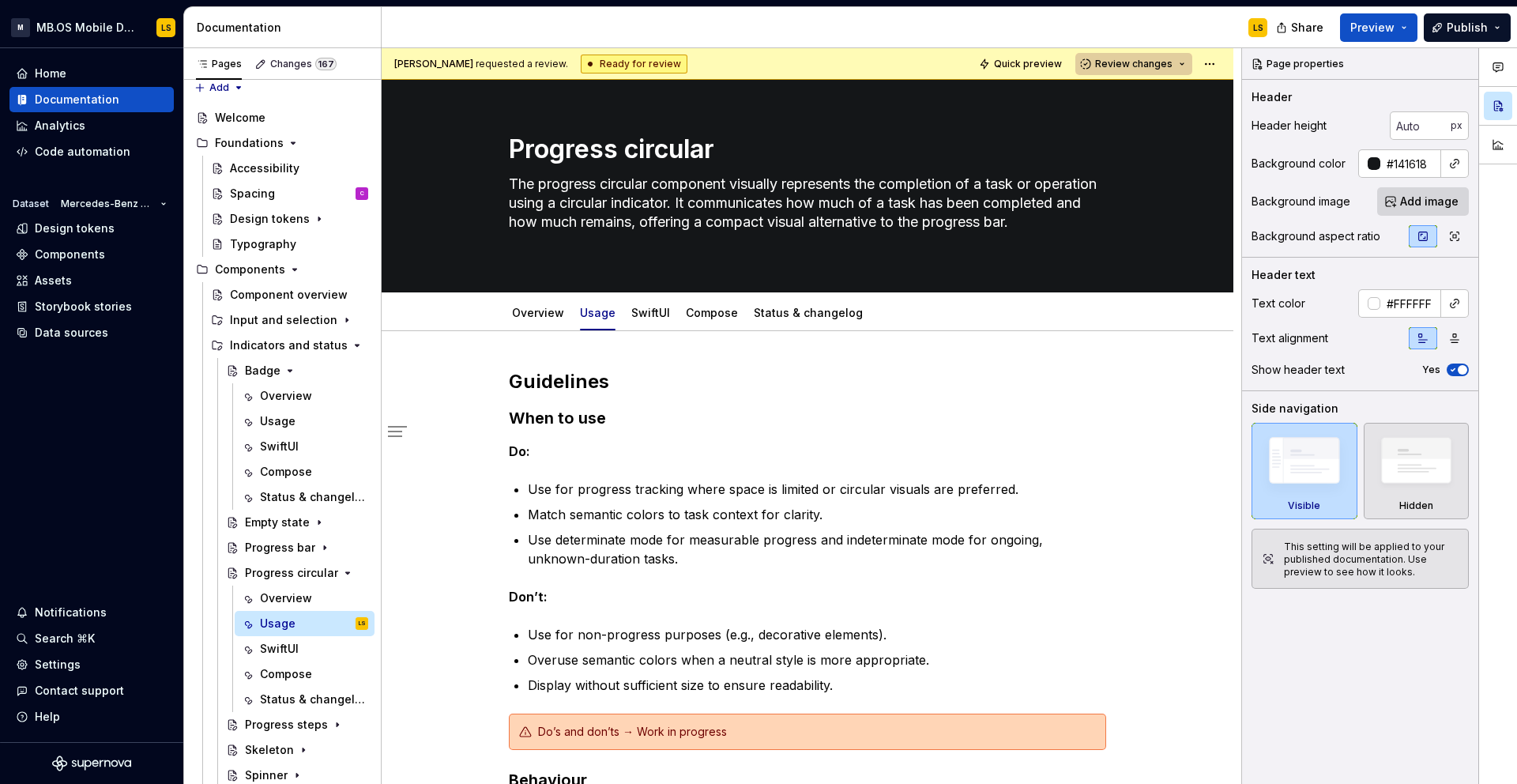
click at [1172, 68] on span "Review changes" at bounding box center [1134, 63] width 77 height 13
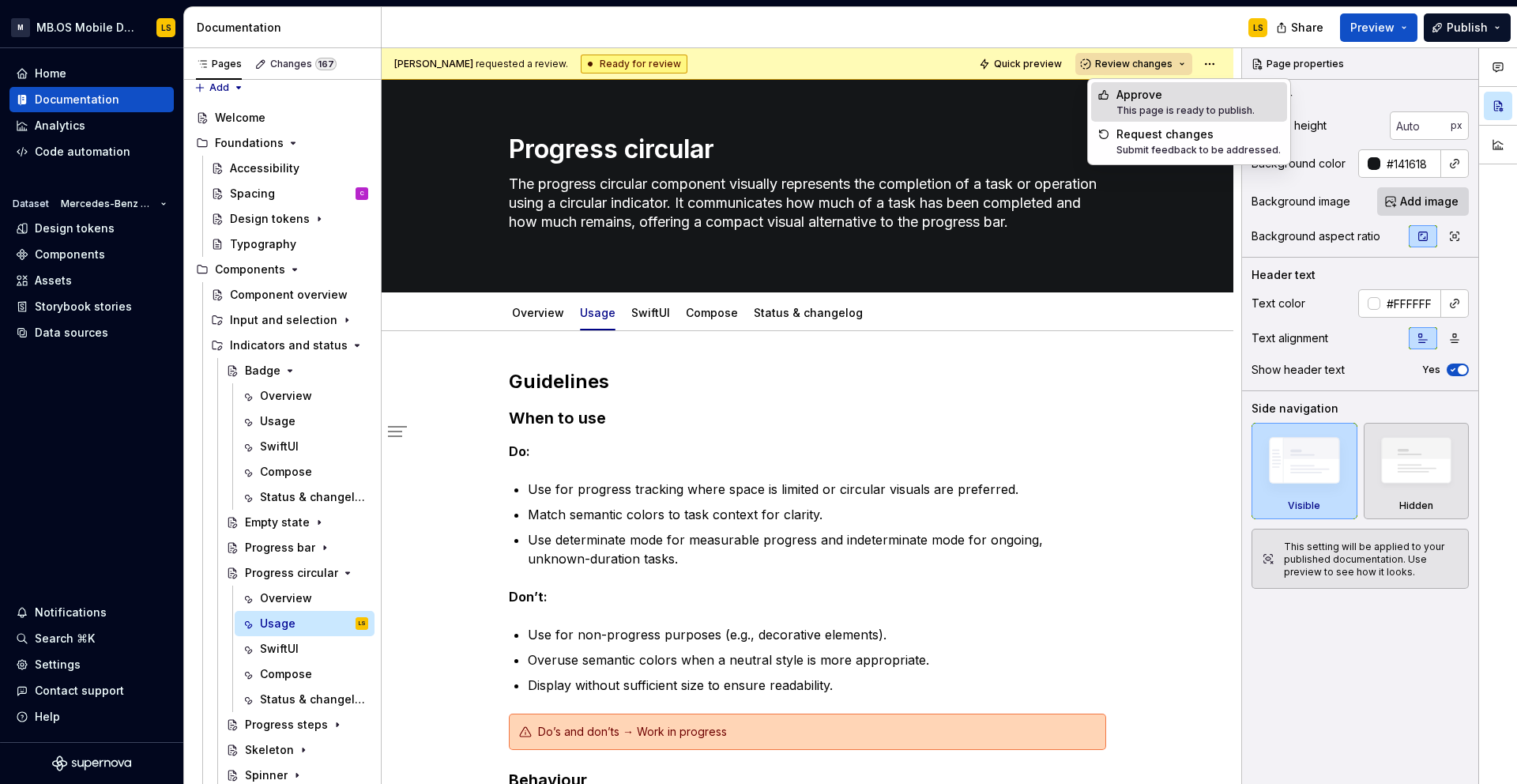
click at [1144, 95] on div "Approve" at bounding box center [1185, 95] width 138 height 16
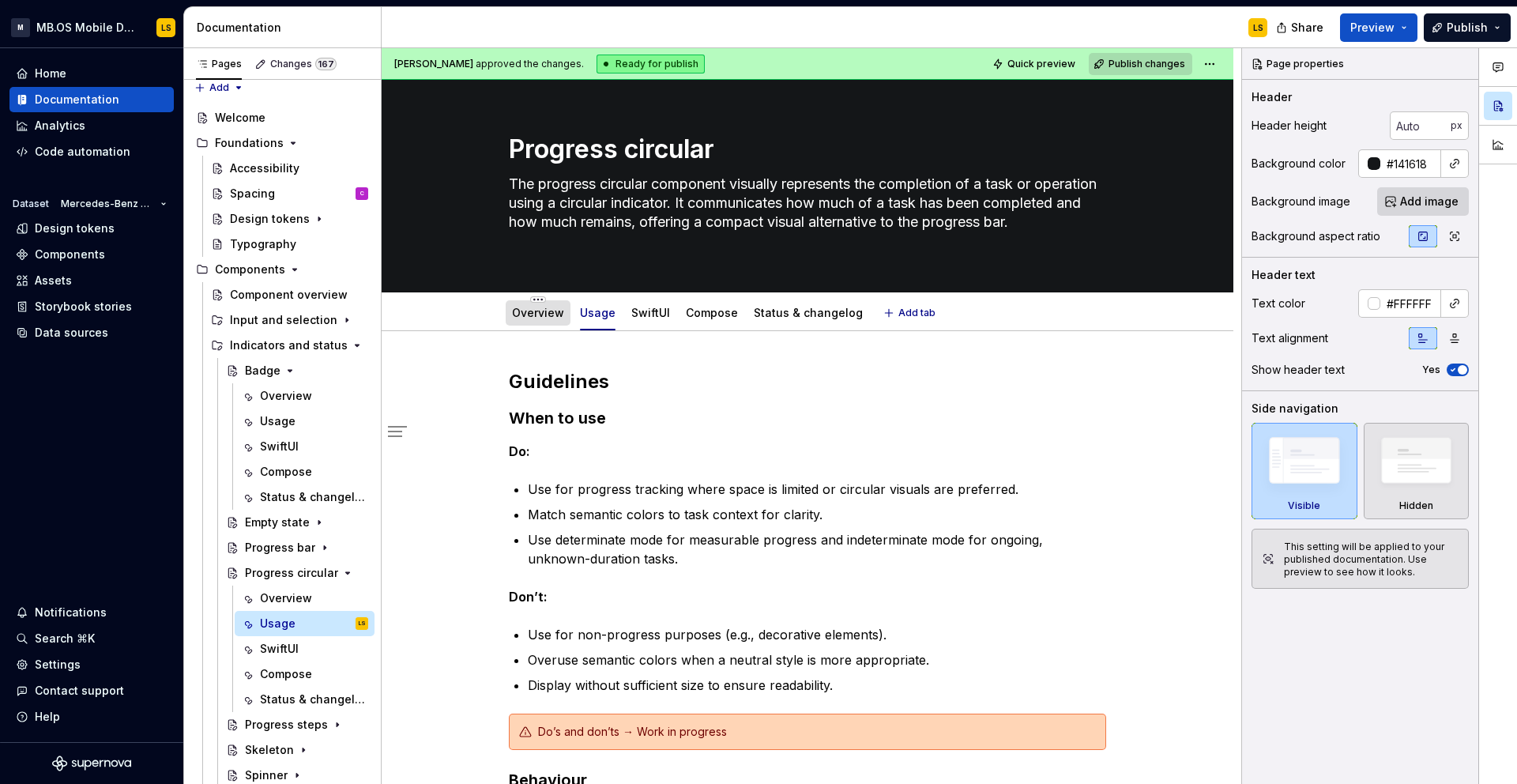
click at [539, 313] on link "Overview" at bounding box center [538, 312] width 53 height 14
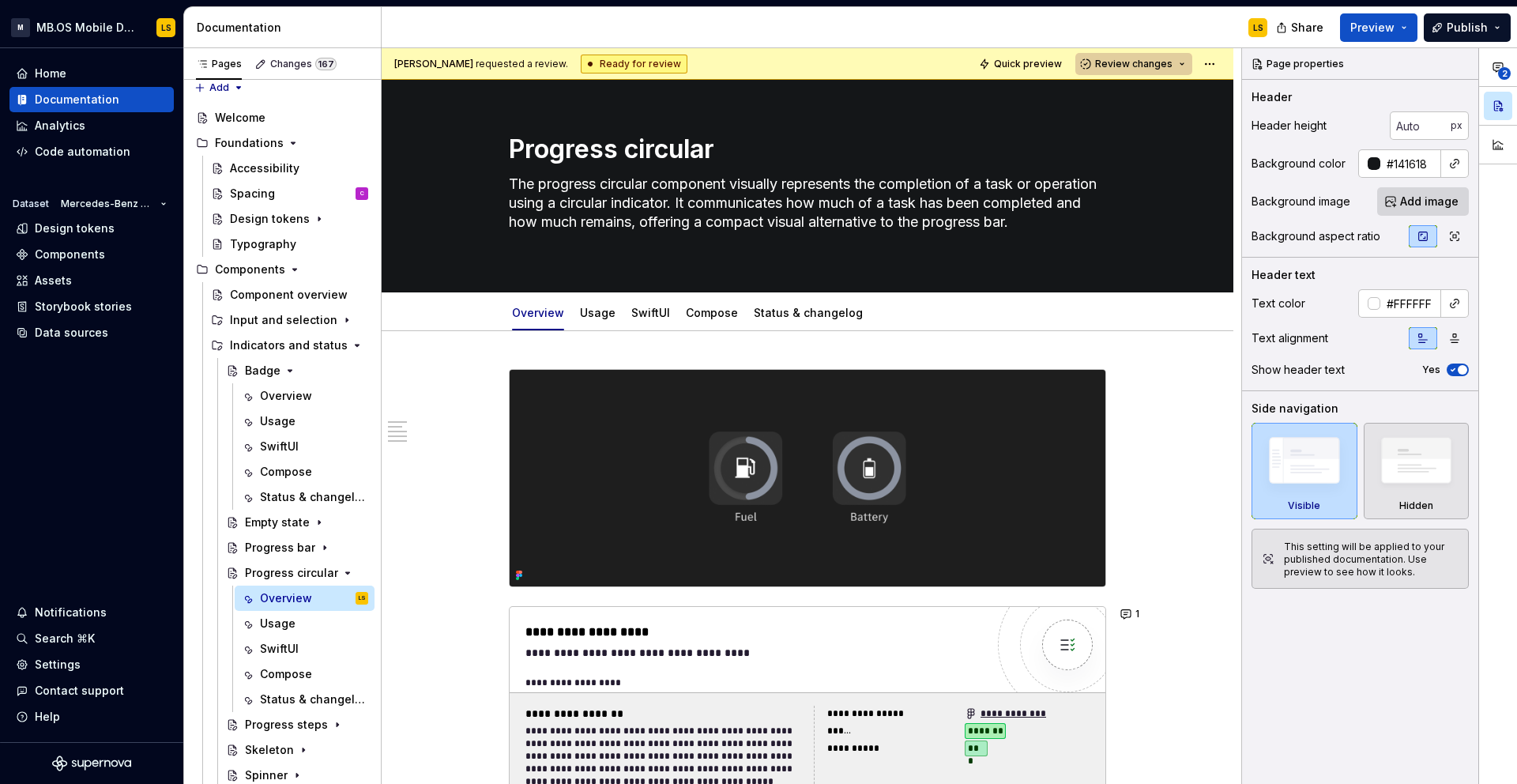
click at [1155, 67] on span "Review changes" at bounding box center [1134, 63] width 77 height 13
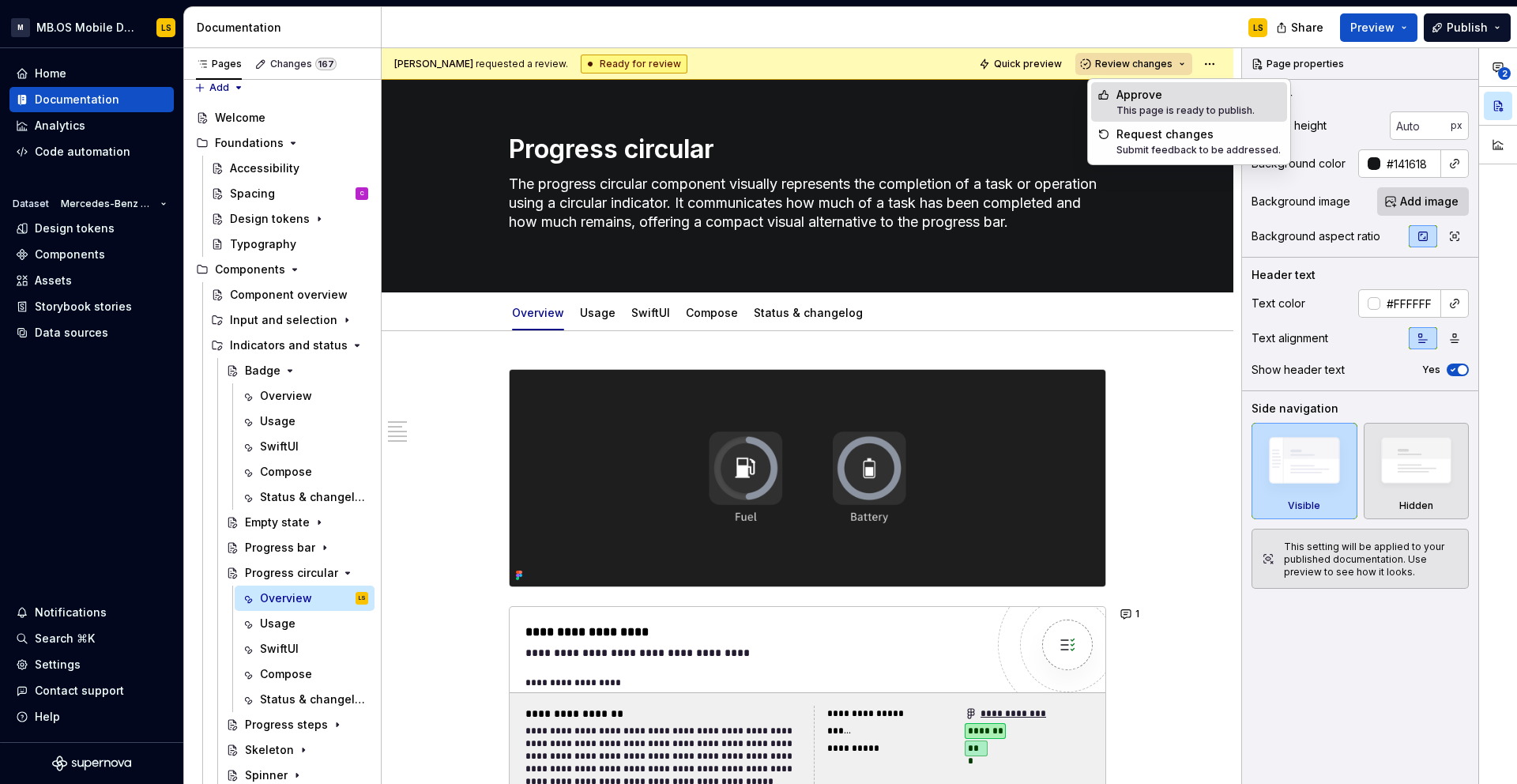
click at [1123, 90] on div "Approve" at bounding box center [1185, 95] width 138 height 16
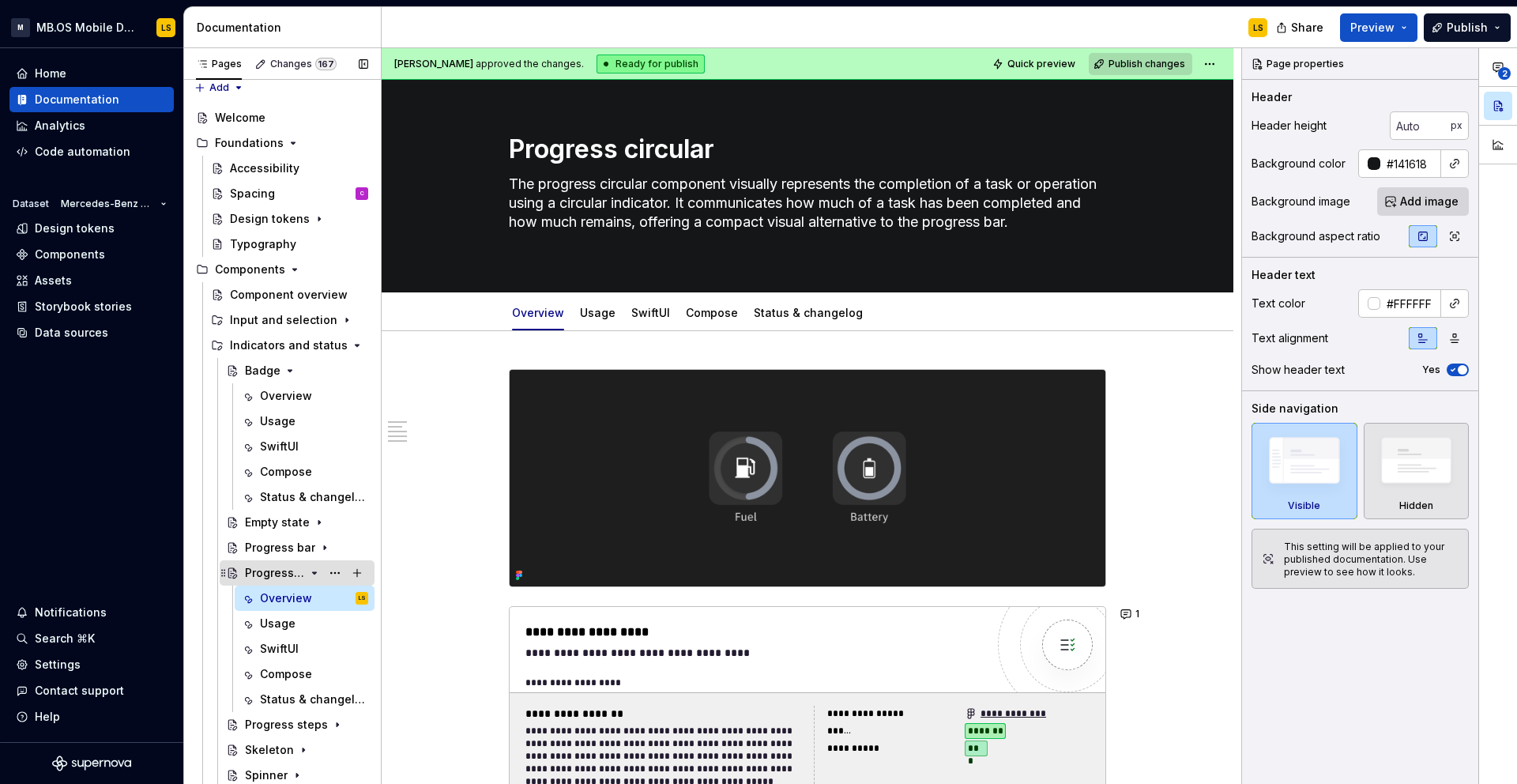
click at [317, 575] on icon "Page tree" at bounding box center [314, 573] width 13 height 13
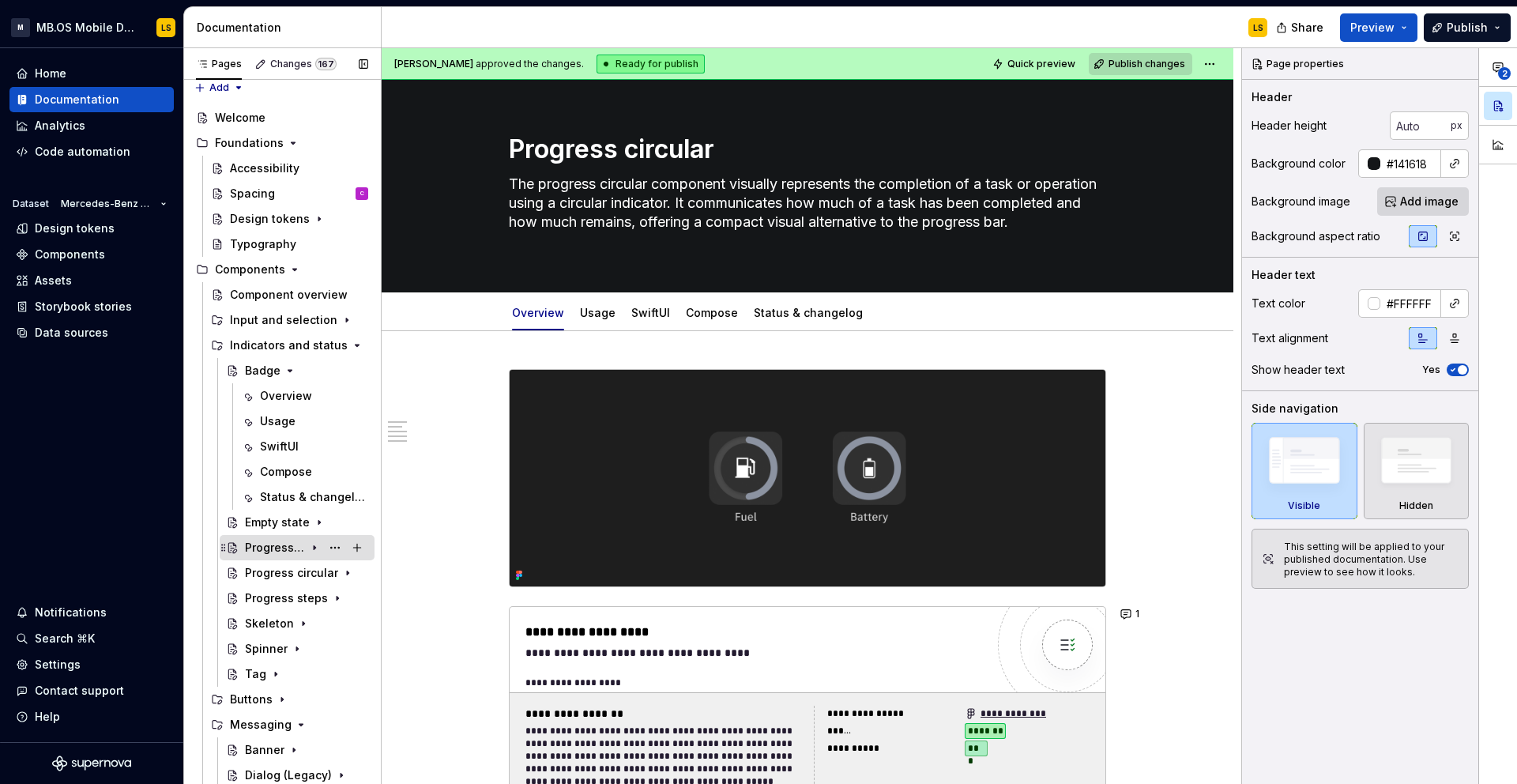
click at [290, 547] on div "Progress bar" at bounding box center [275, 547] width 60 height 16
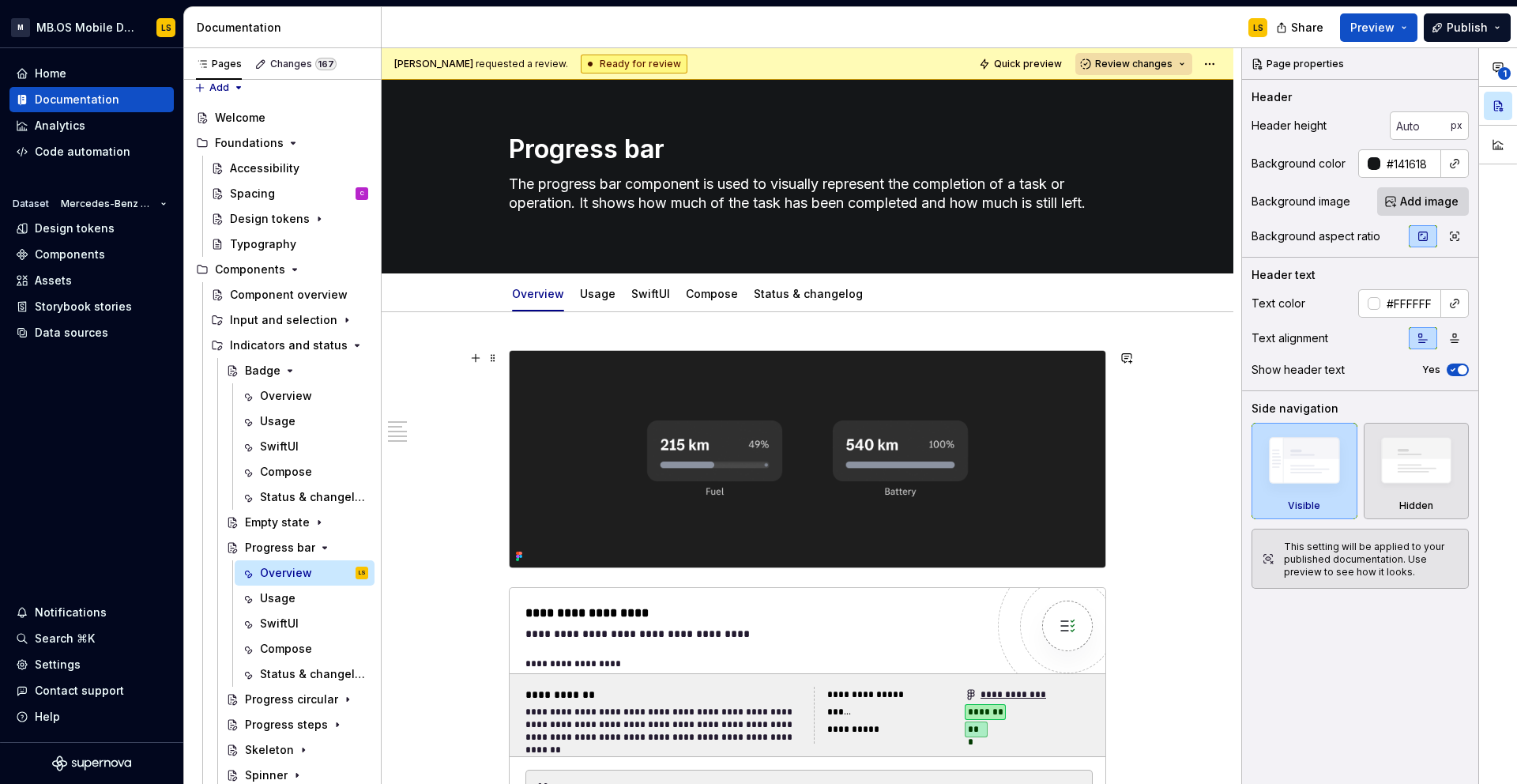
scroll to position [243, 0]
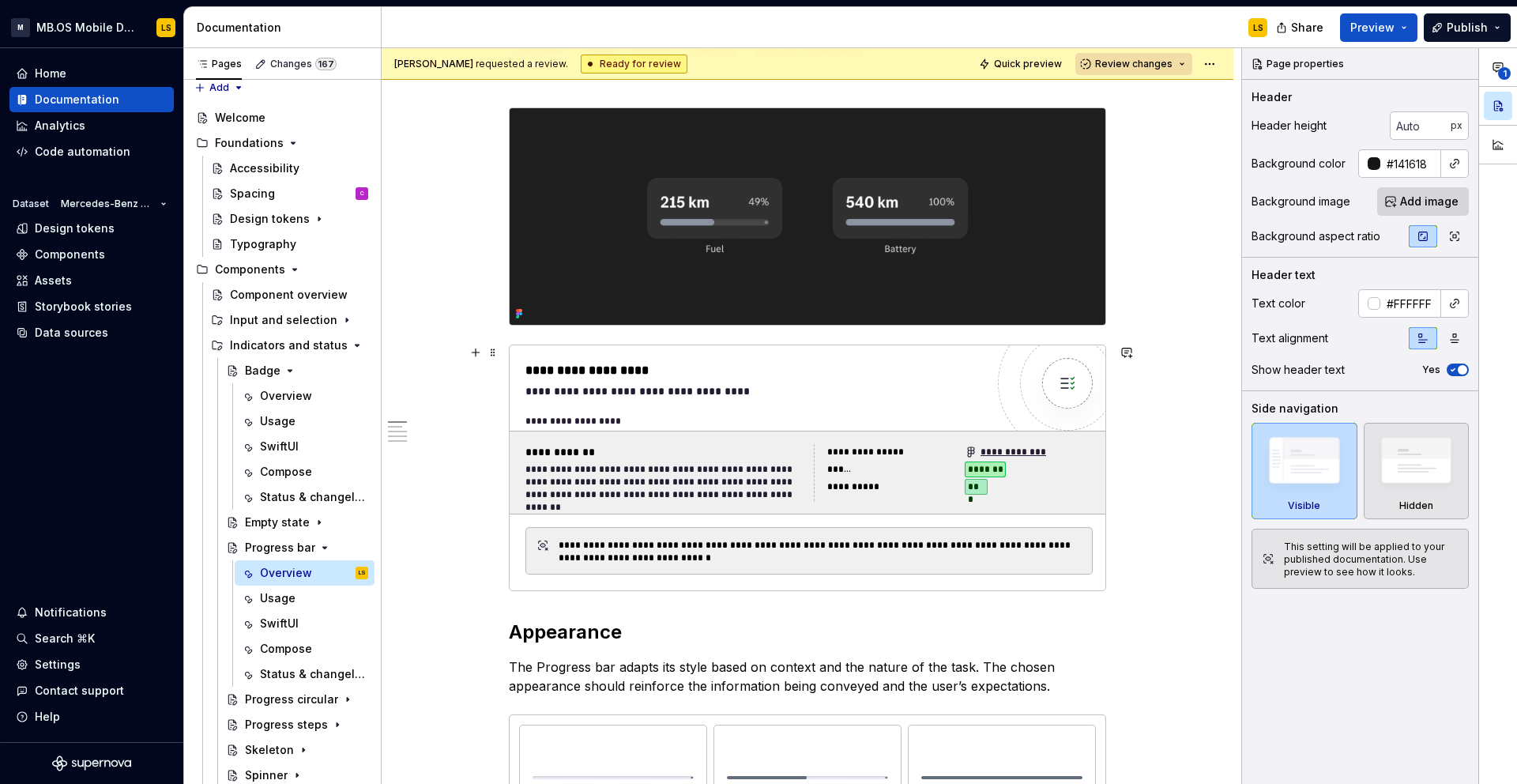
click at [668, 398] on div "**********" at bounding box center [756, 392] width 460 height 16
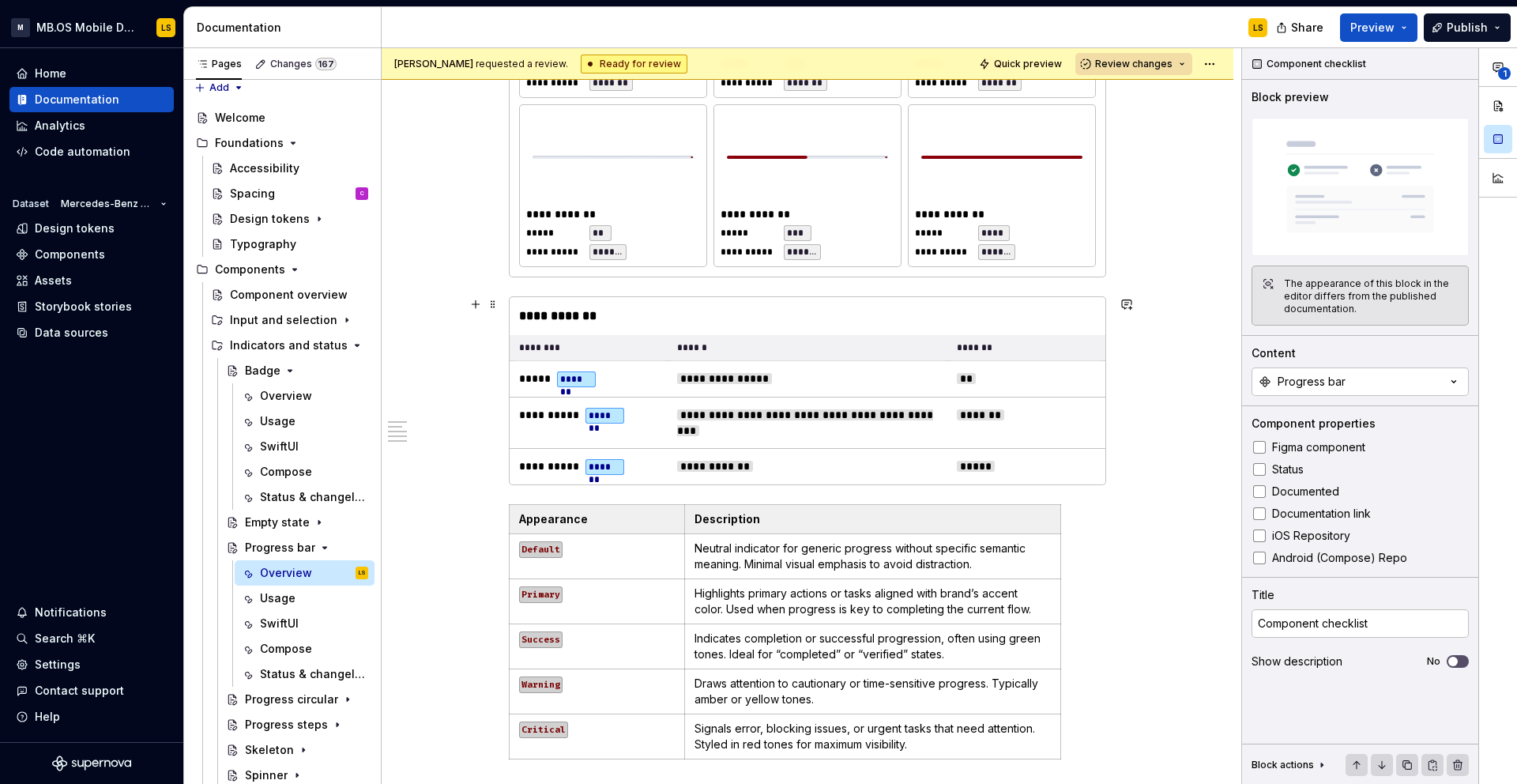
scroll to position [1540, 0]
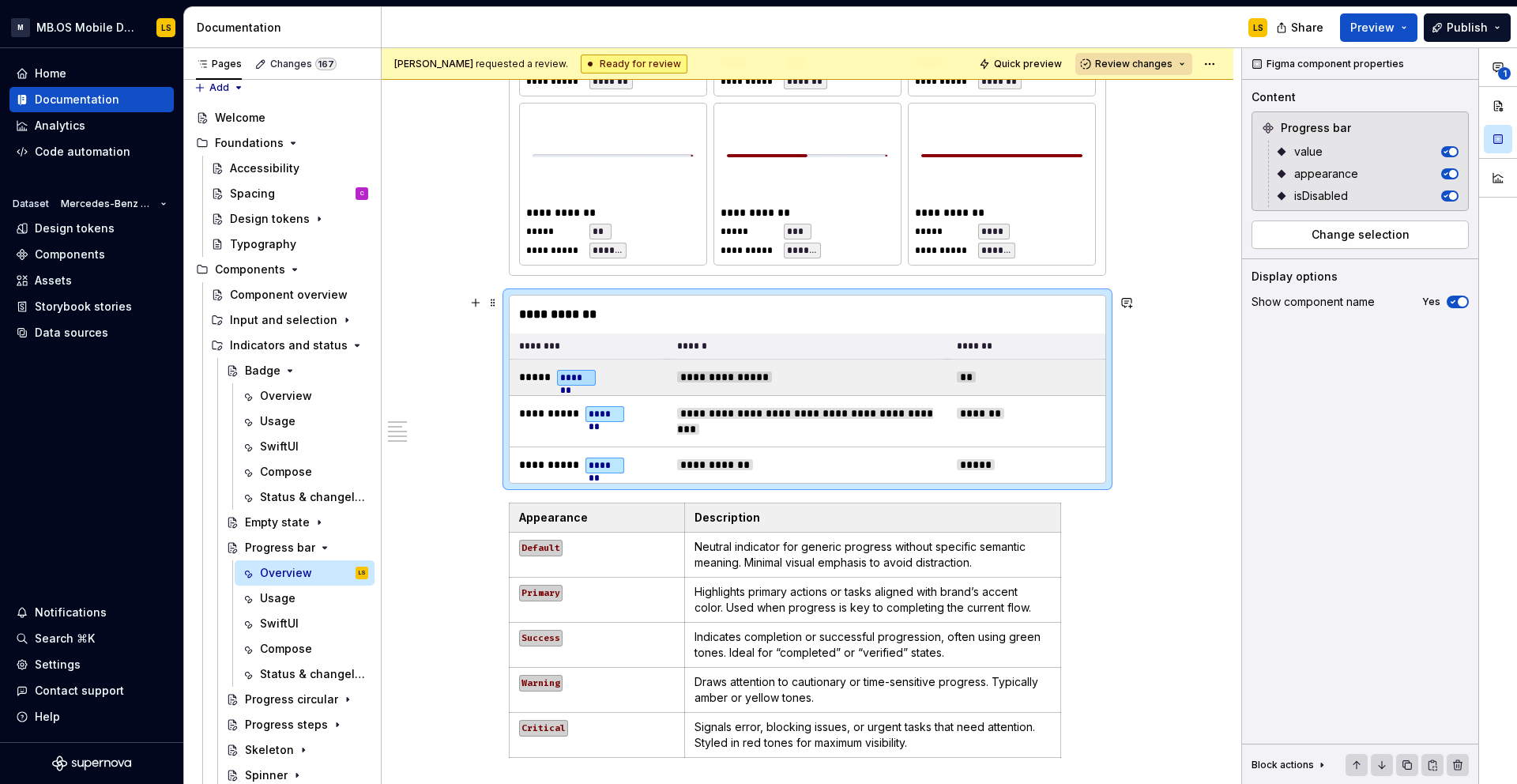
click at [590, 392] on td "***** *******" at bounding box center [588, 377] width 158 height 37
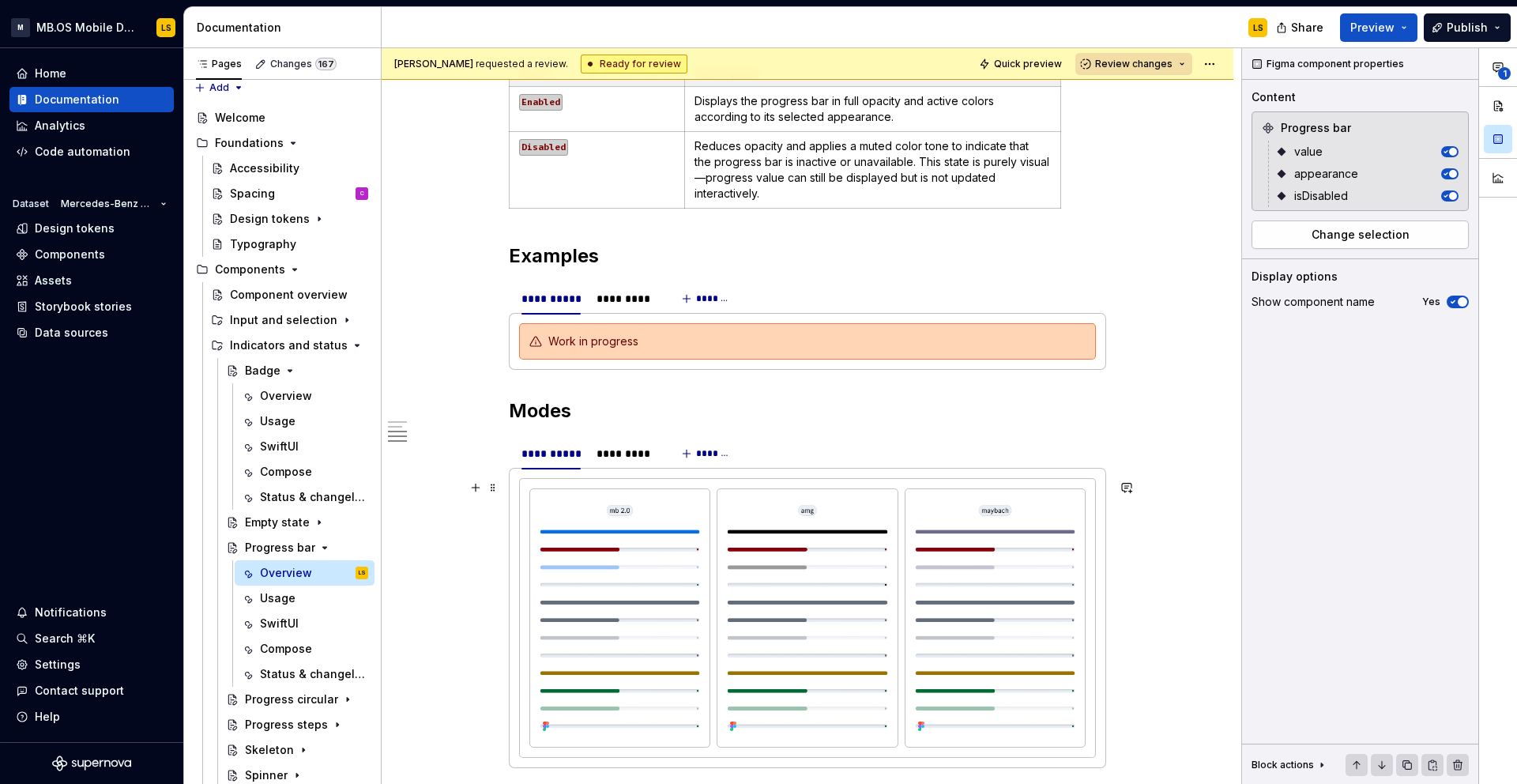
scroll to position [2944, 0]
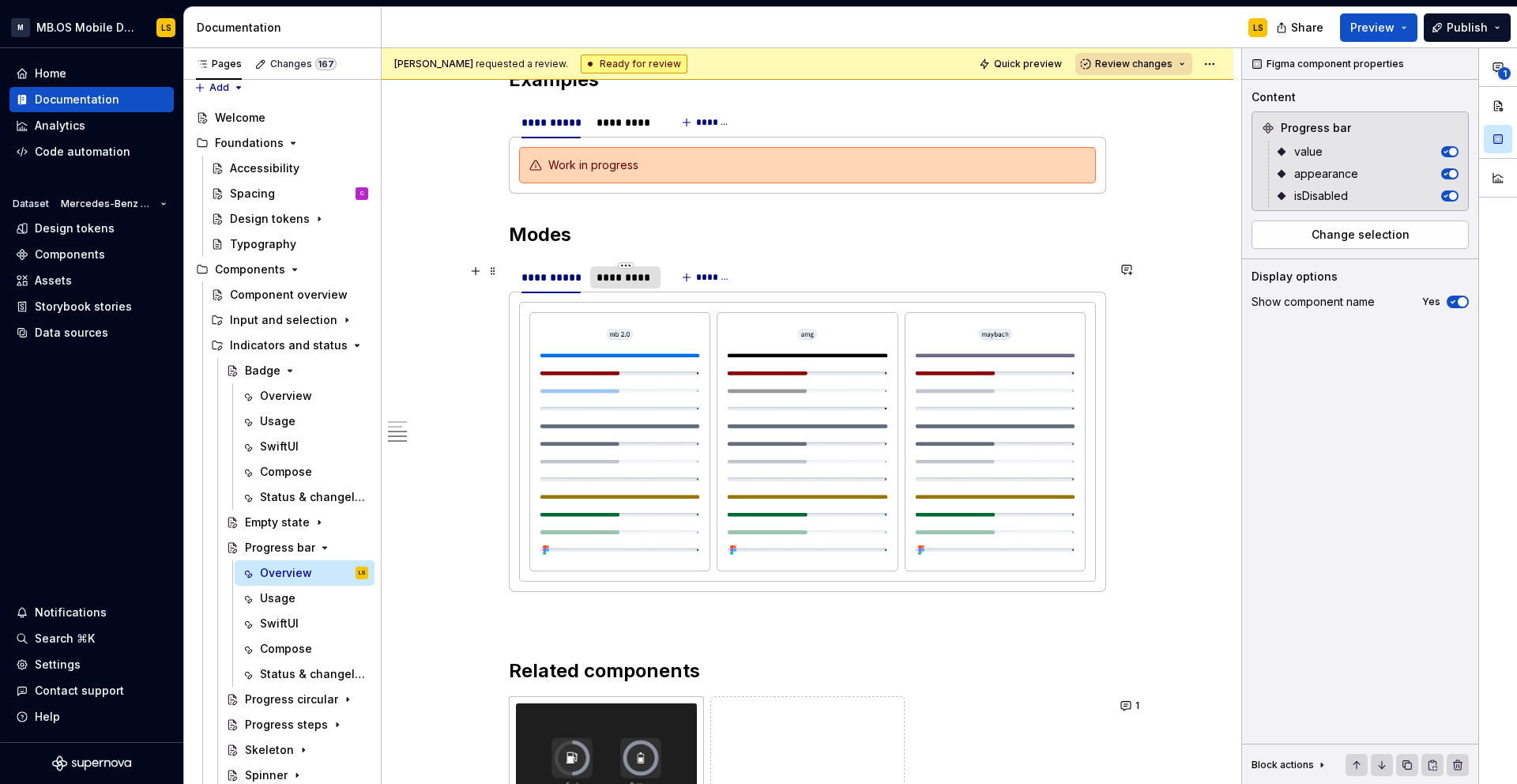
click at [621, 278] on div "*********" at bounding box center [626, 278] width 58 height 16
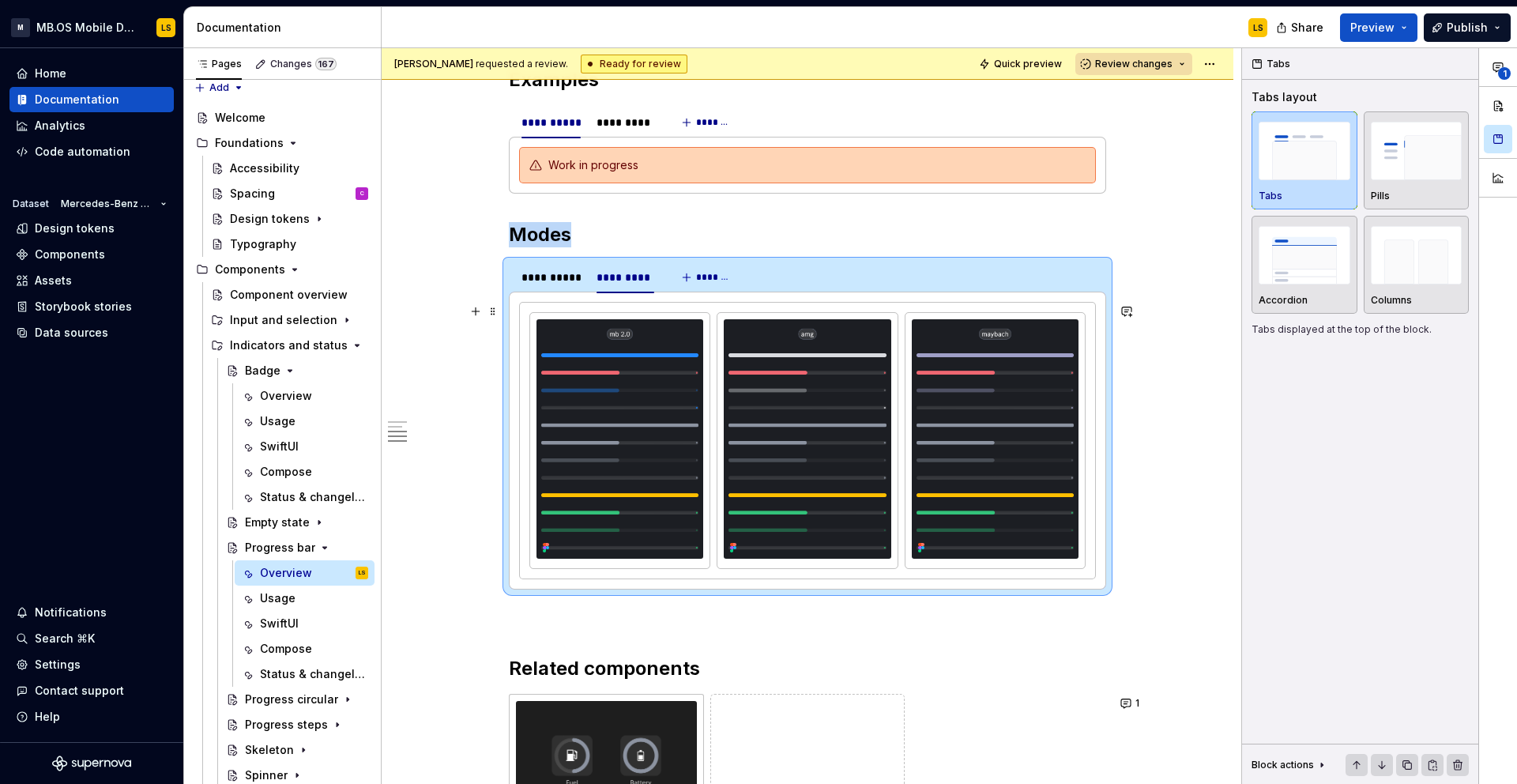
click at [551, 295] on div at bounding box center [807, 440] width 598 height 298
click at [558, 285] on div "**********" at bounding box center [551, 278] width 59 height 16
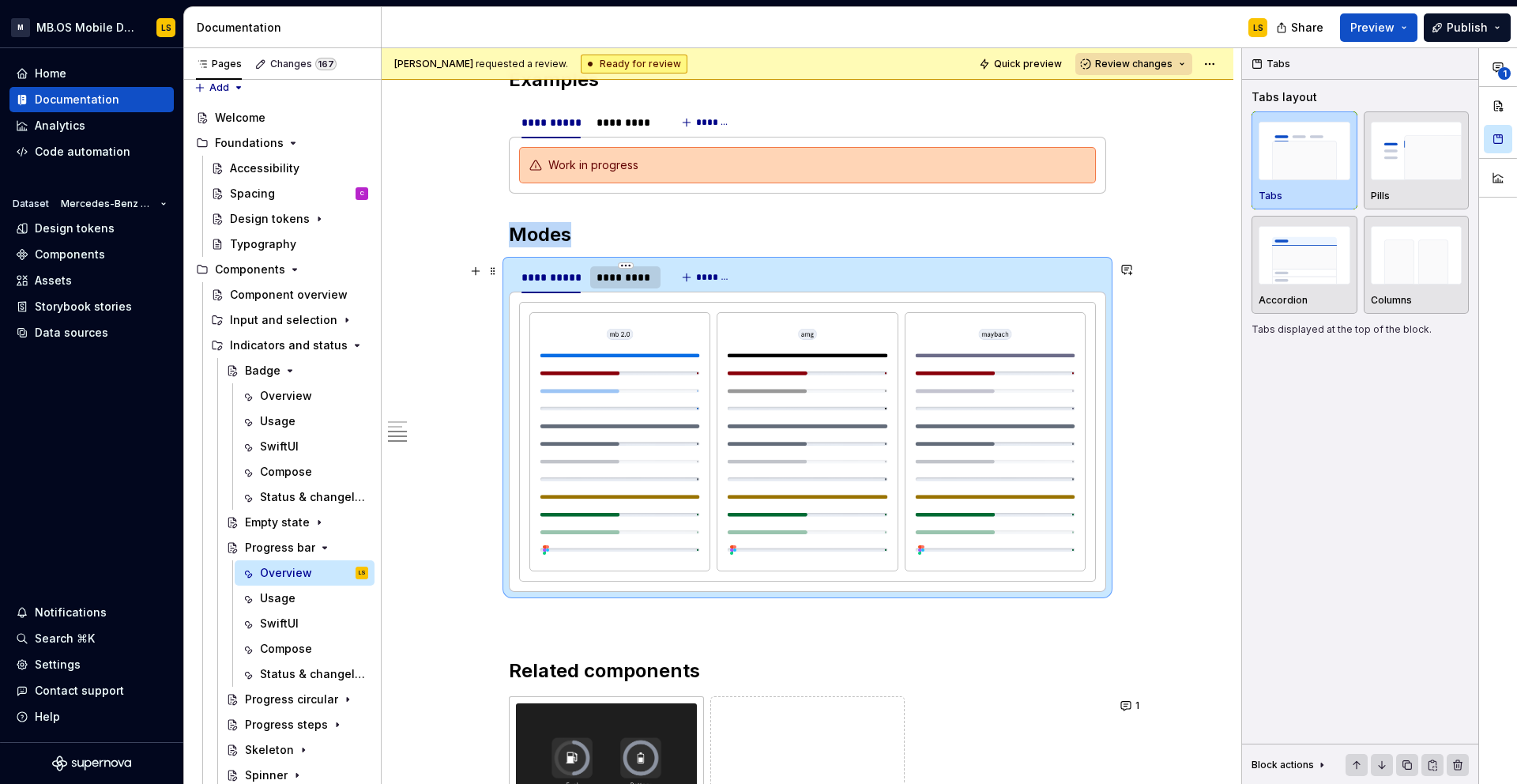
click at [628, 278] on div "*********" at bounding box center [626, 278] width 58 height 16
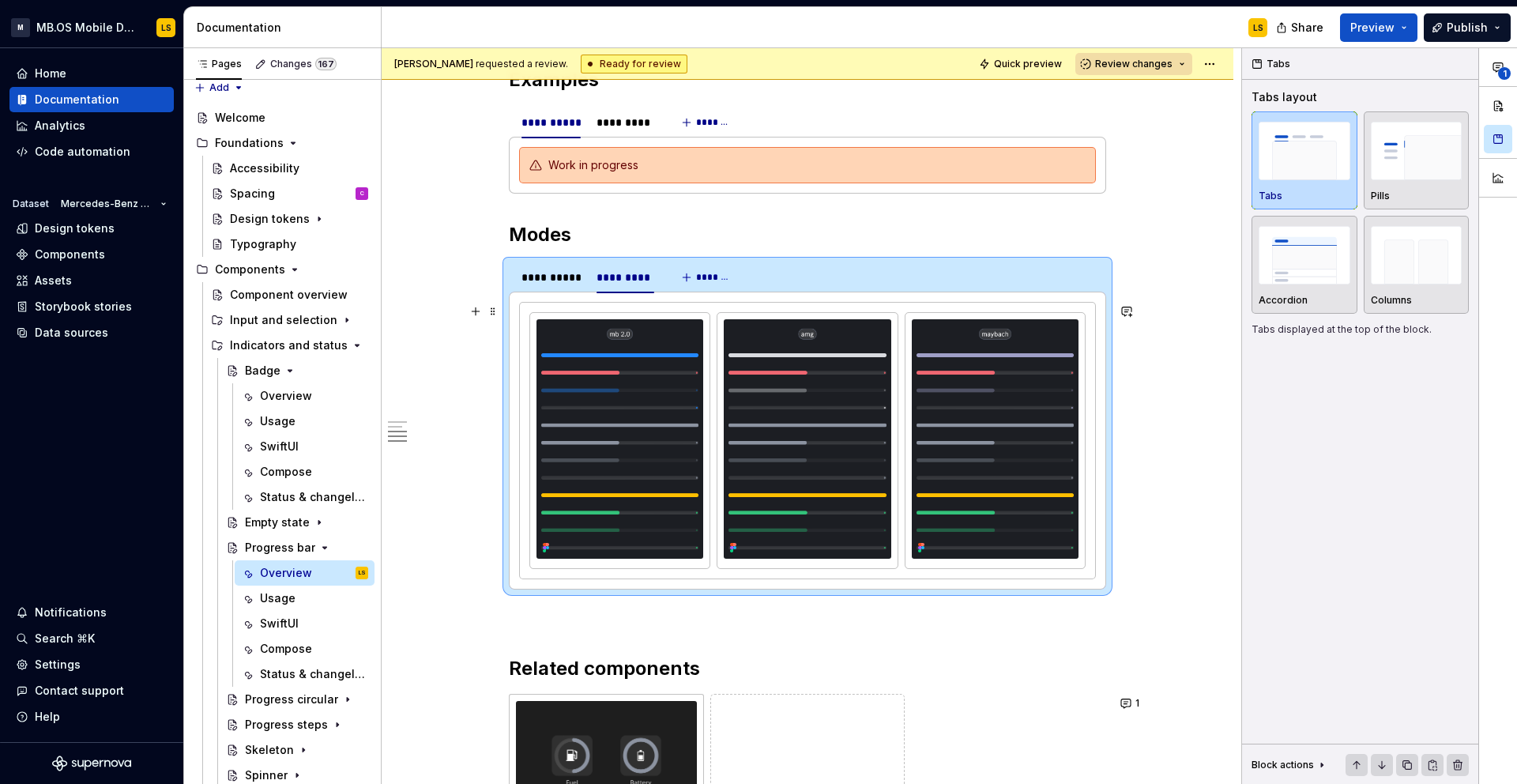
click at [679, 318] on div at bounding box center [620, 440] width 179 height 255
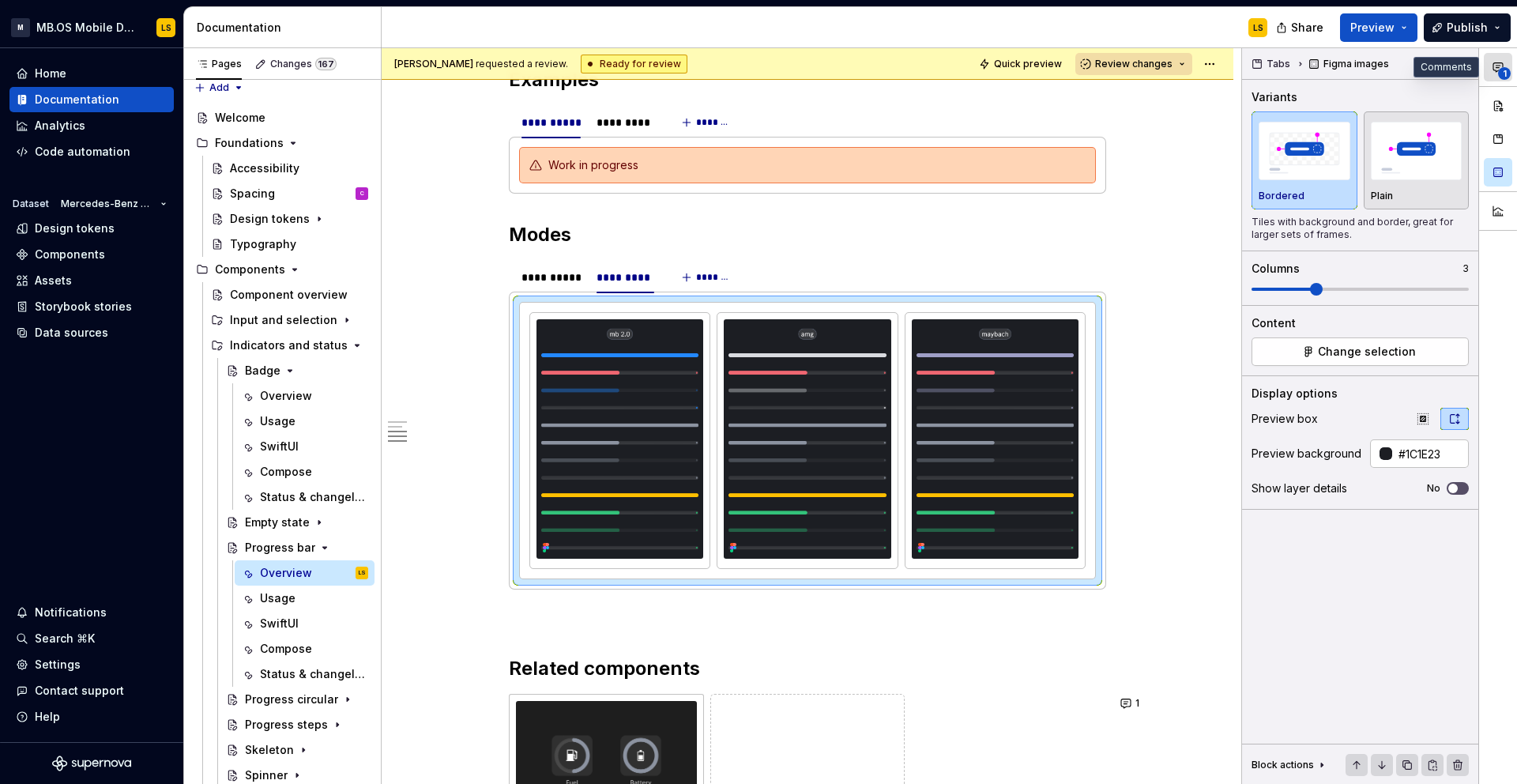
click at [1508, 63] on button "1" at bounding box center [1498, 66] width 29 height 29
type textarea "*"
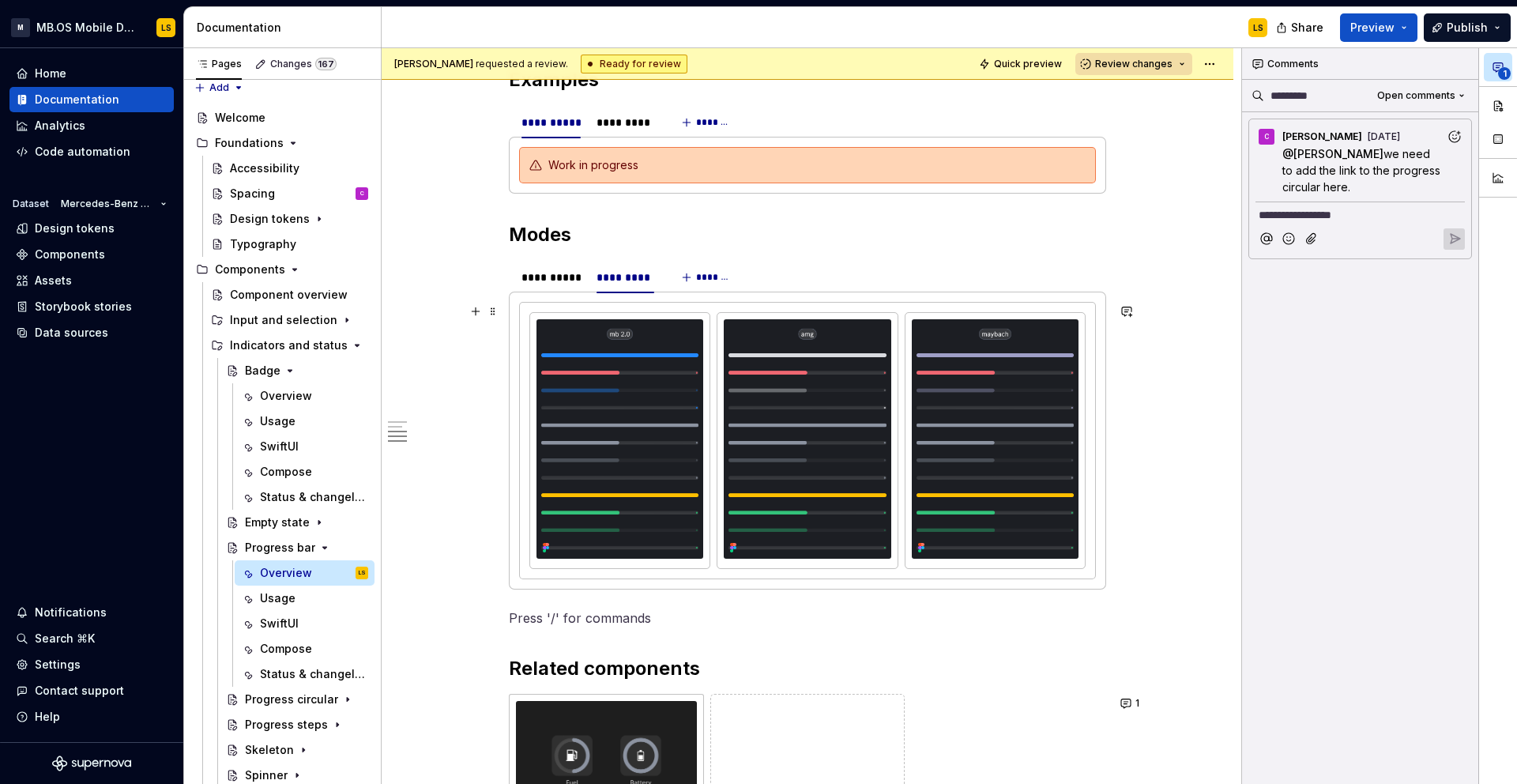
click at [1107, 348] on div at bounding box center [807, 440] width 598 height 298
click at [1131, 316] on button "button" at bounding box center [1126, 311] width 22 height 22
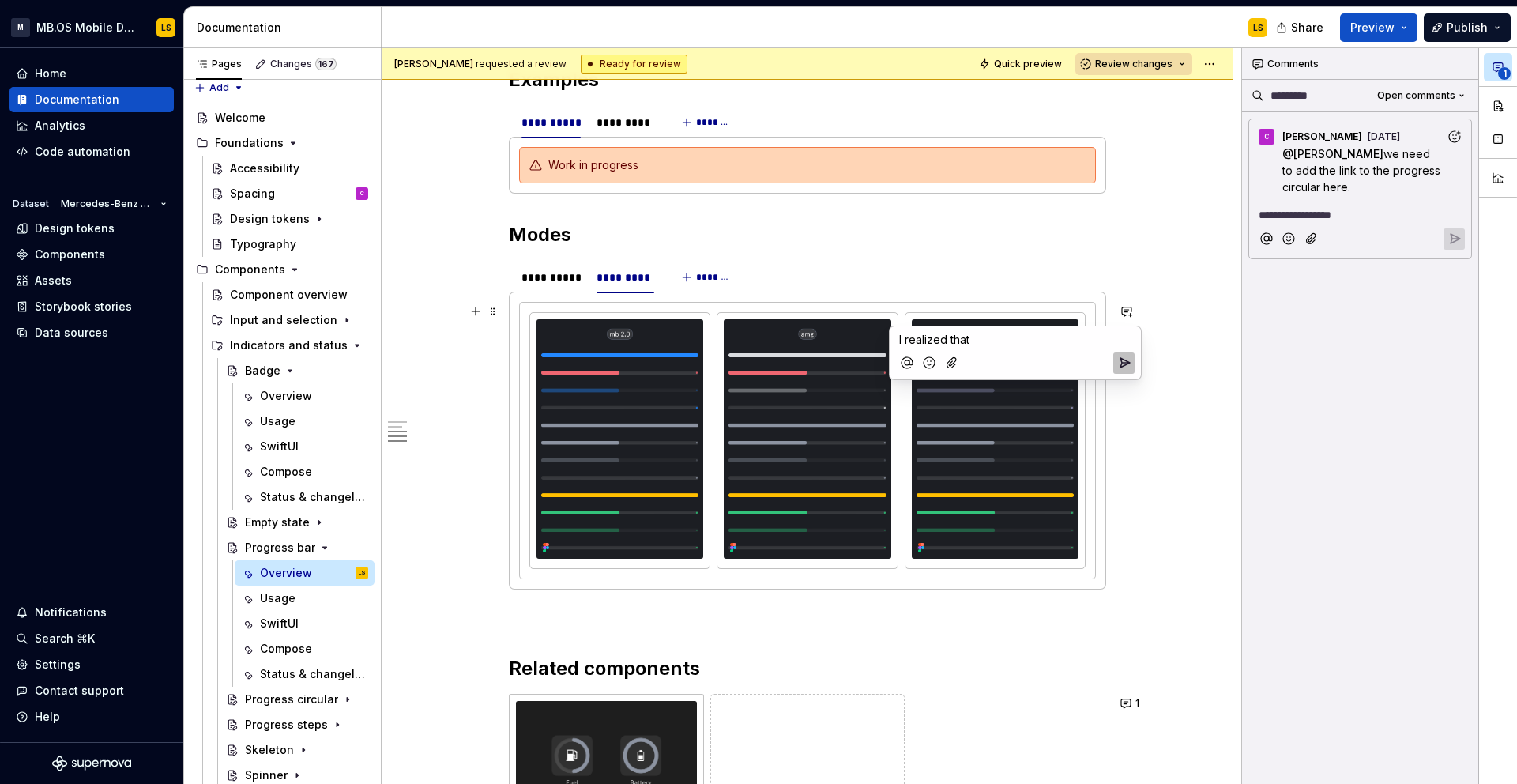
click at [932, 338] on span "I realized that" at bounding box center [934, 340] width 70 height 14
click at [986, 342] on p "I realised that" at bounding box center [1015, 339] width 232 height 17
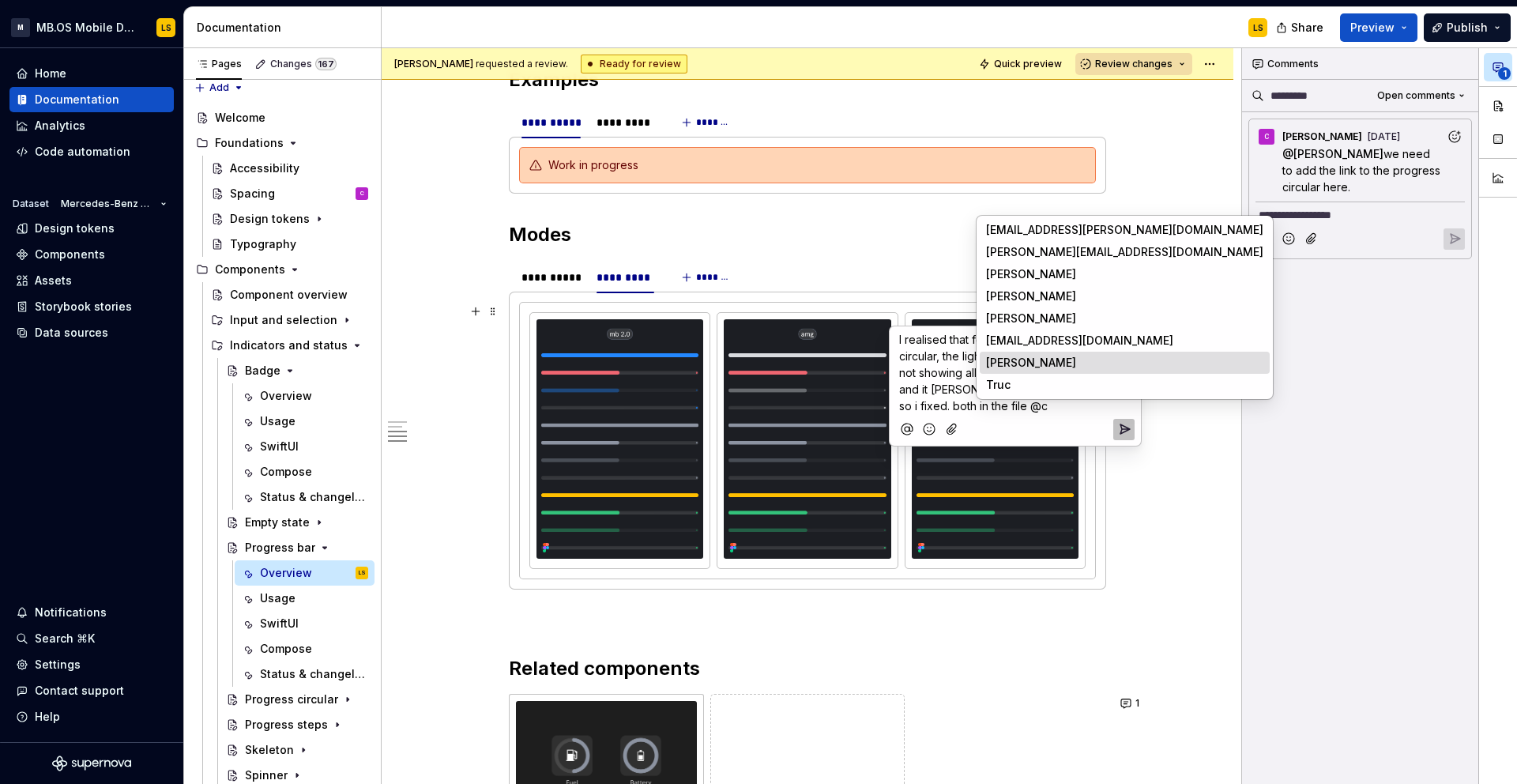
click at [1046, 360] on li "C Carla" at bounding box center [1124, 363] width 291 height 22
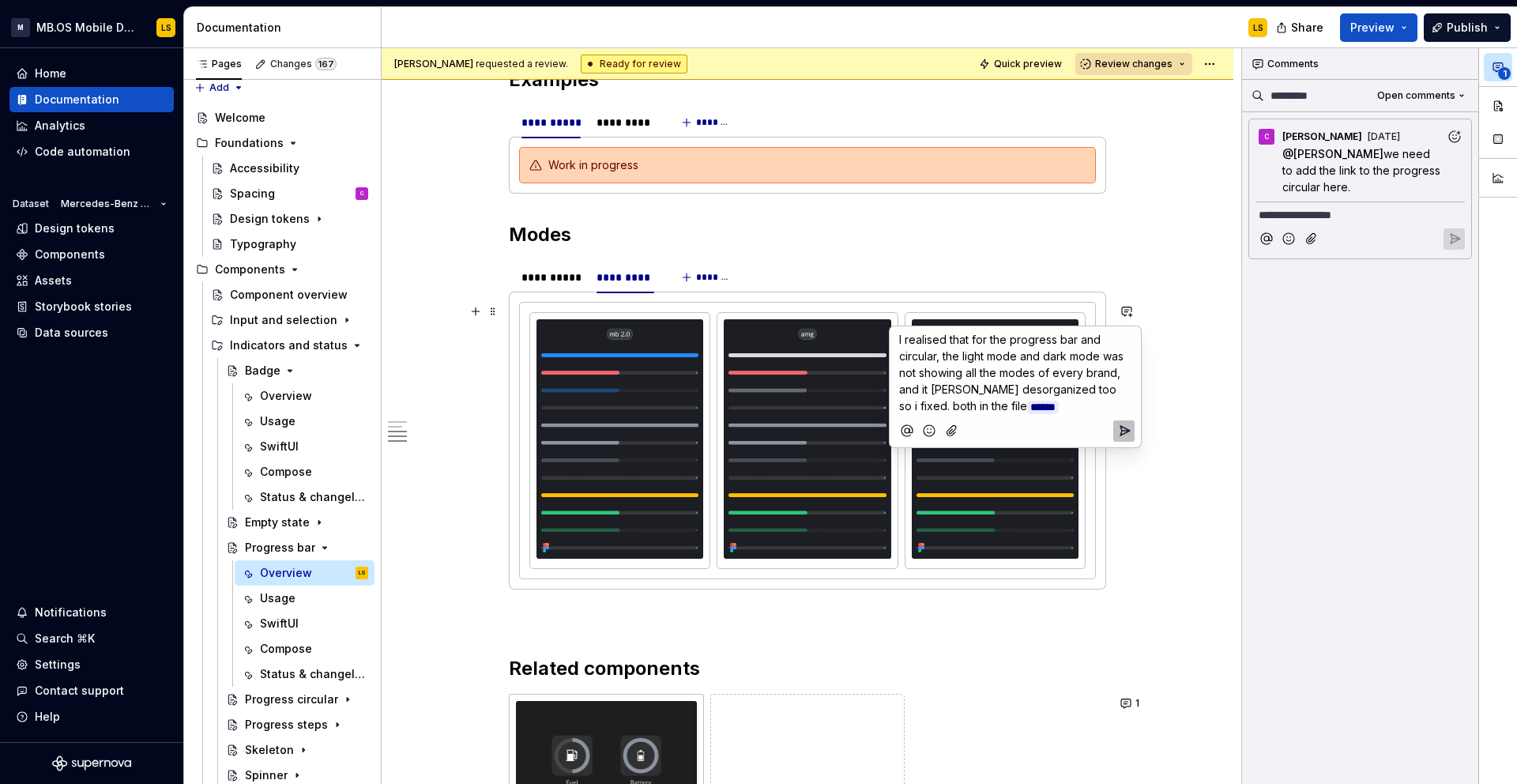
click at [952, 393] on span "I realised that for the progress bar and circular, the light mode and dark mode…" at bounding box center [1013, 373] width 228 height 80
click at [1022, 412] on p "I realised that for the progress bar and circular, the light mode and dark mode…" at bounding box center [1015, 373] width 232 height 84
click at [1128, 433] on icon "Send" at bounding box center [1124, 430] width 16 height 16
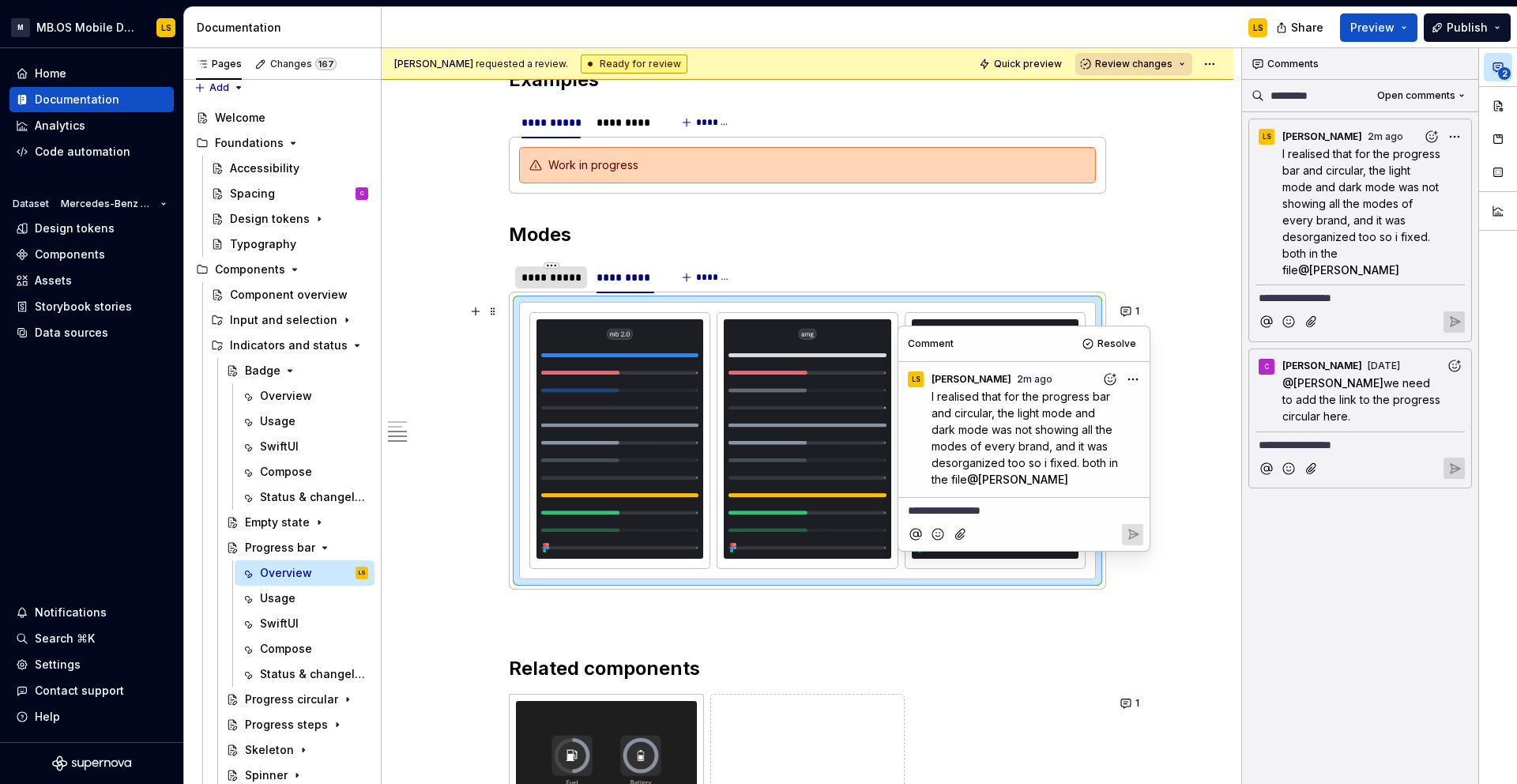
click at [574, 275] on div "**********" at bounding box center [551, 278] width 59 height 16
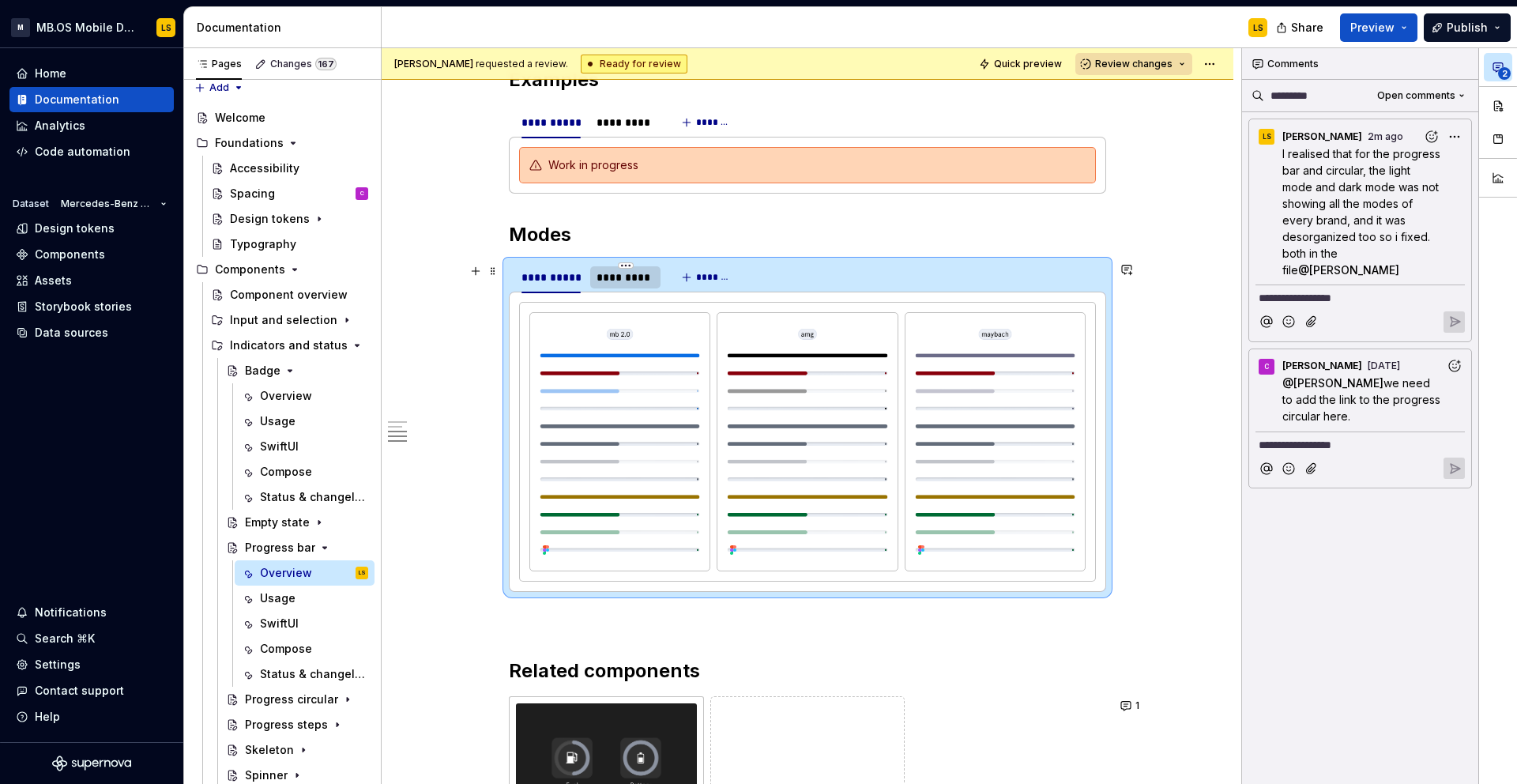
click at [623, 281] on div "*********" at bounding box center [626, 278] width 58 height 16
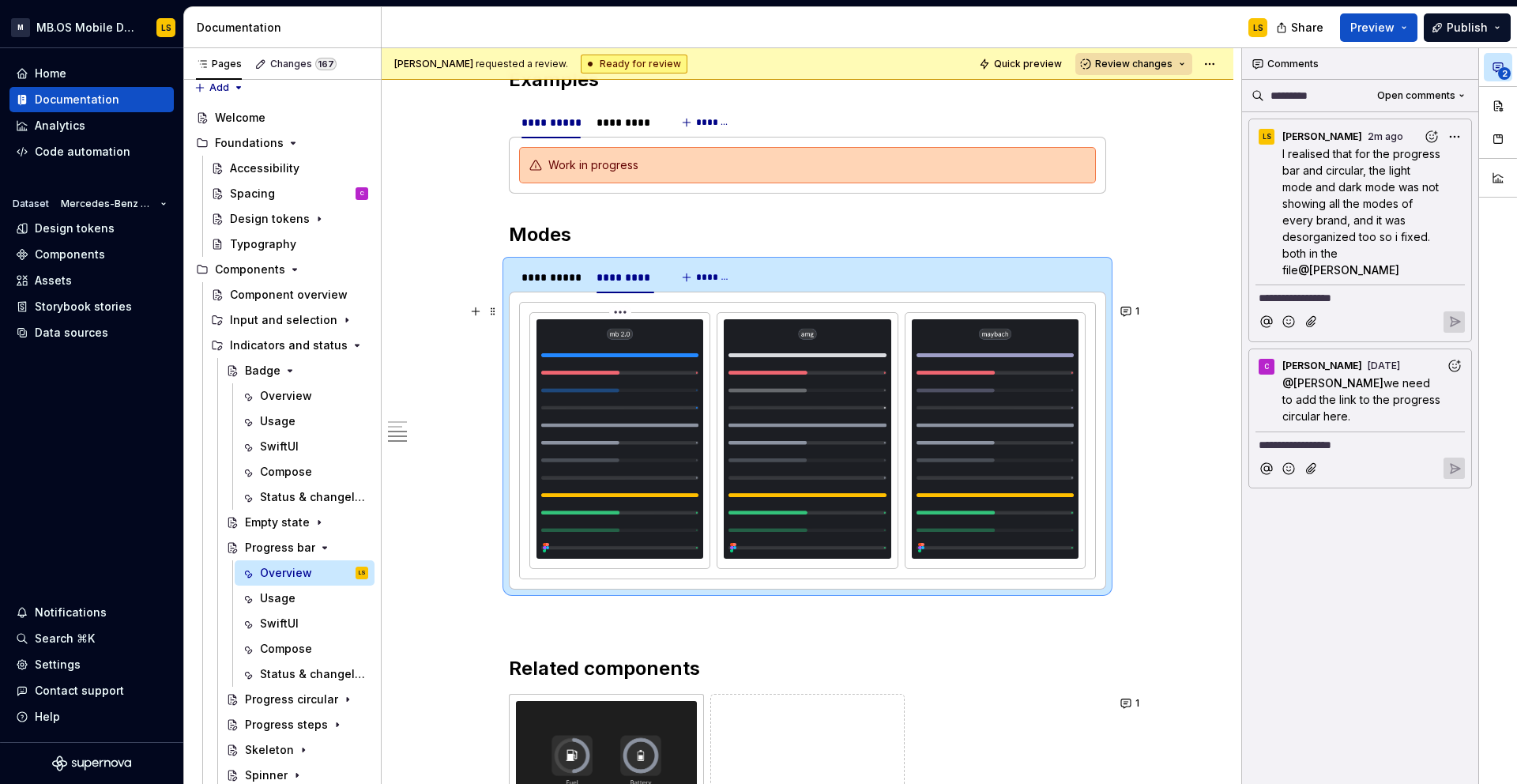
click at [642, 379] on img at bounding box center [620, 439] width 167 height 240
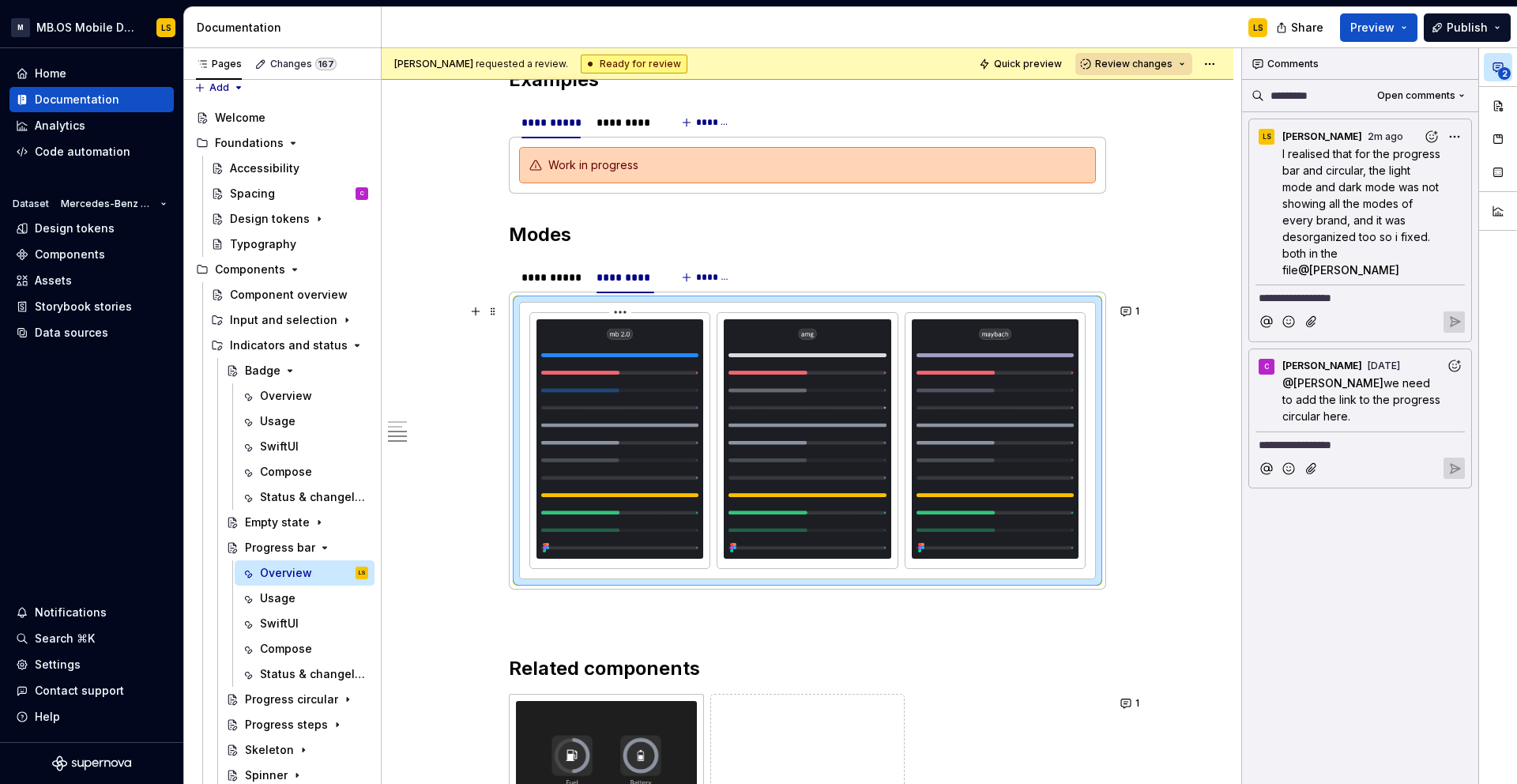
click at [625, 312] on html "M MB.OS Mobile Design System LS Home Documentation Analytics Code automation Da…" at bounding box center [758, 392] width 1517 height 784
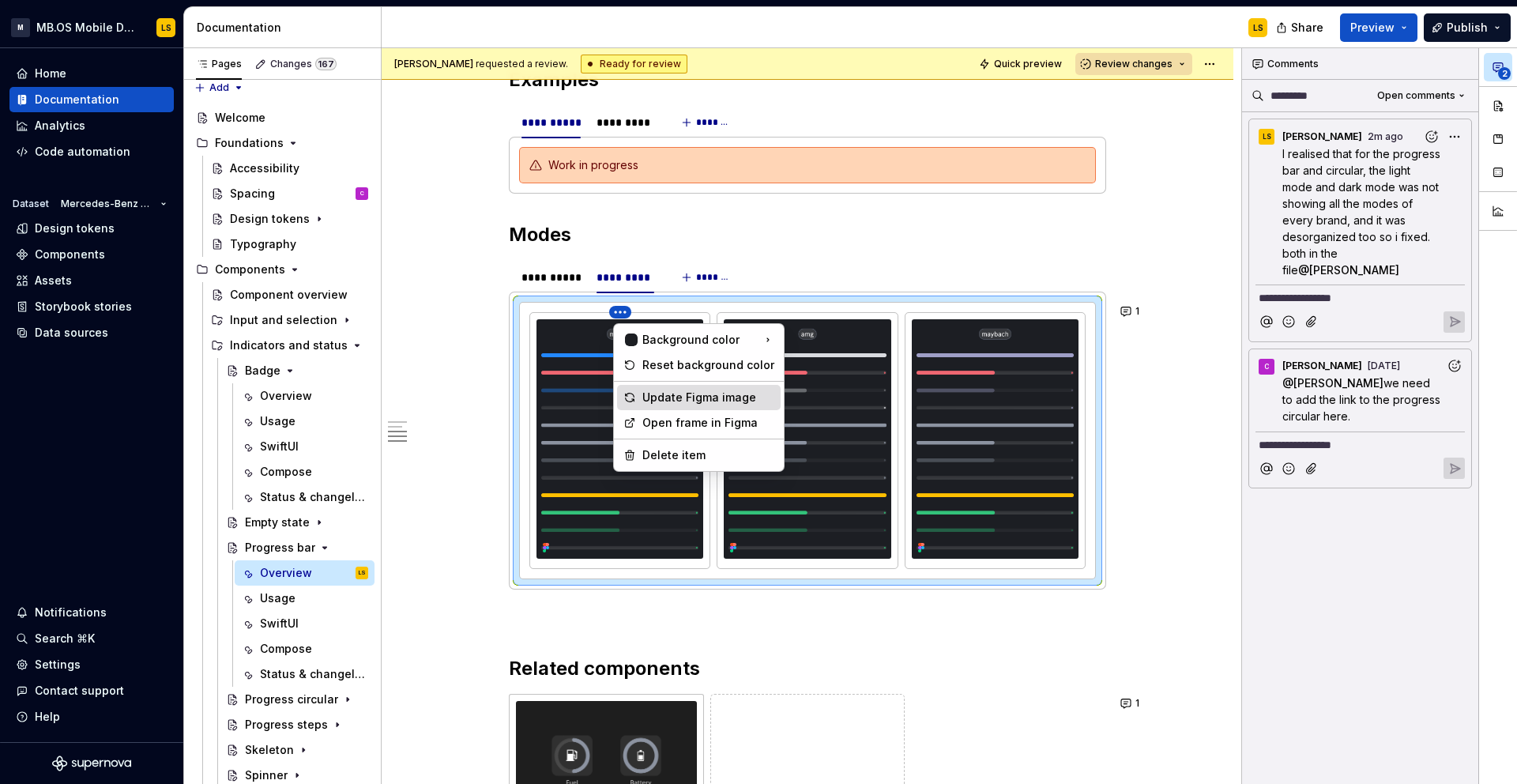
click at [683, 407] on div "Update Figma image" at bounding box center [699, 397] width 164 height 26
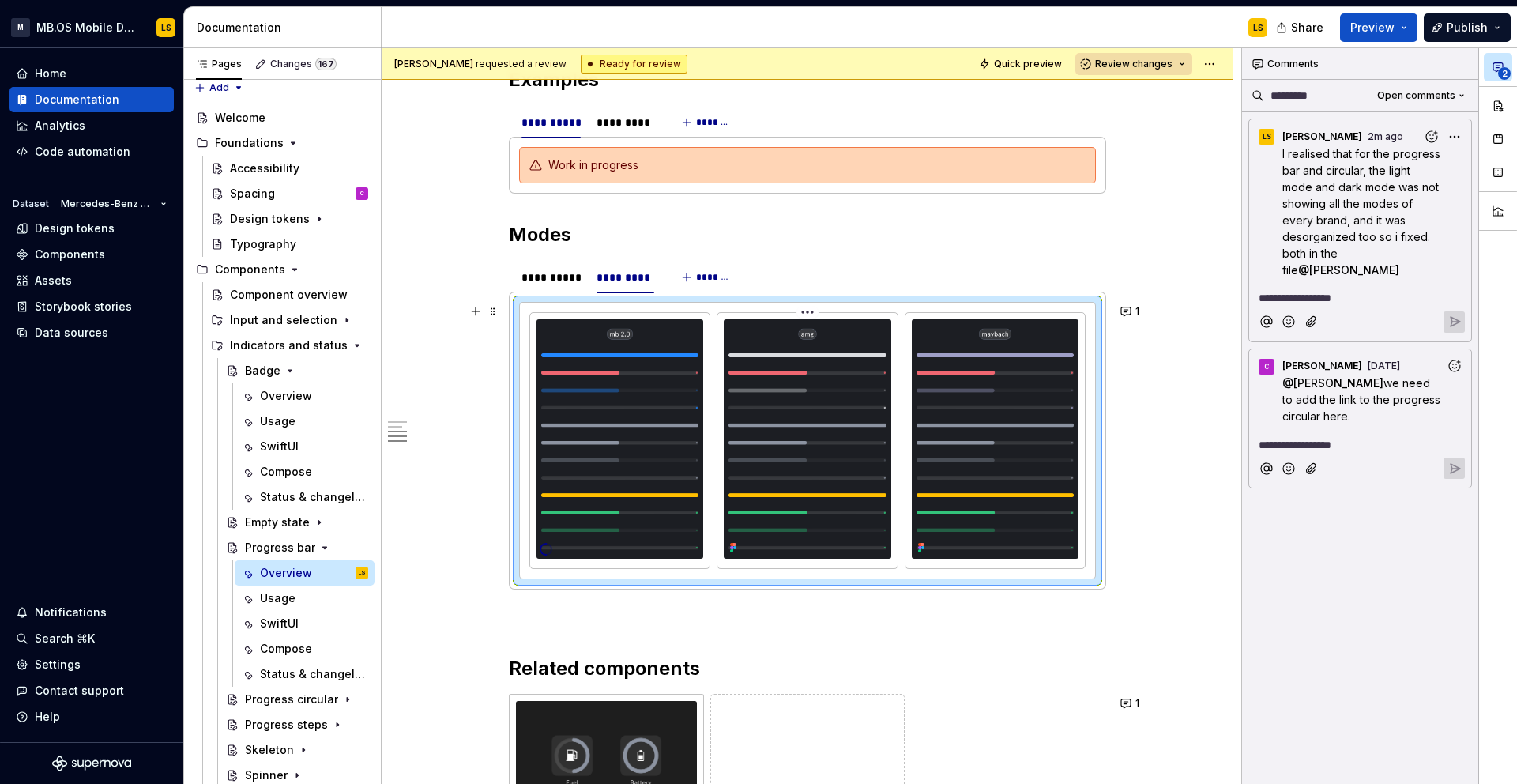
click at [815, 311] on html "M MB.OS Mobile Design System LS Home Documentation Analytics Code automation Da…" at bounding box center [758, 392] width 1517 height 784
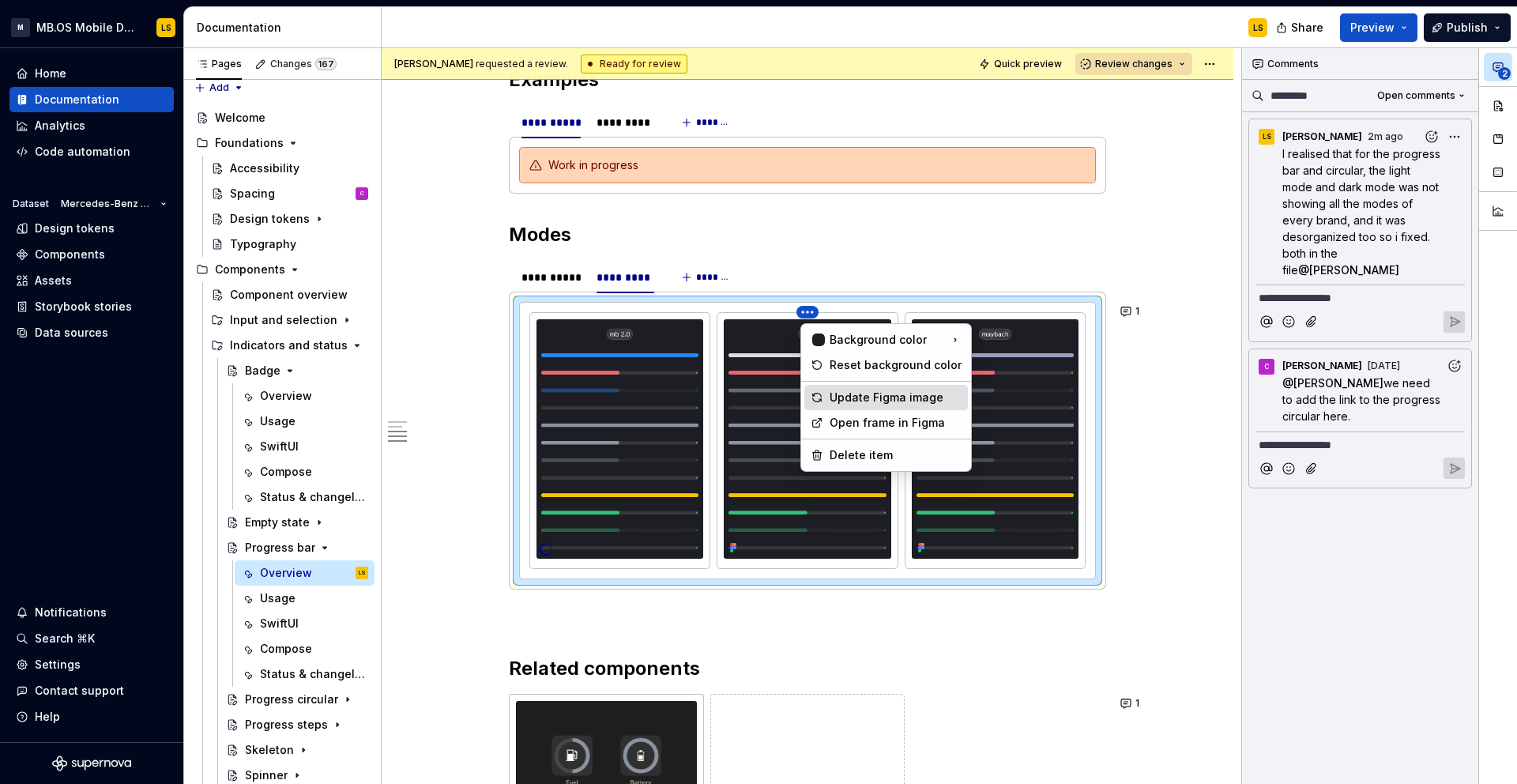
click at [852, 400] on div "Update Figma image" at bounding box center [895, 397] width 132 height 16
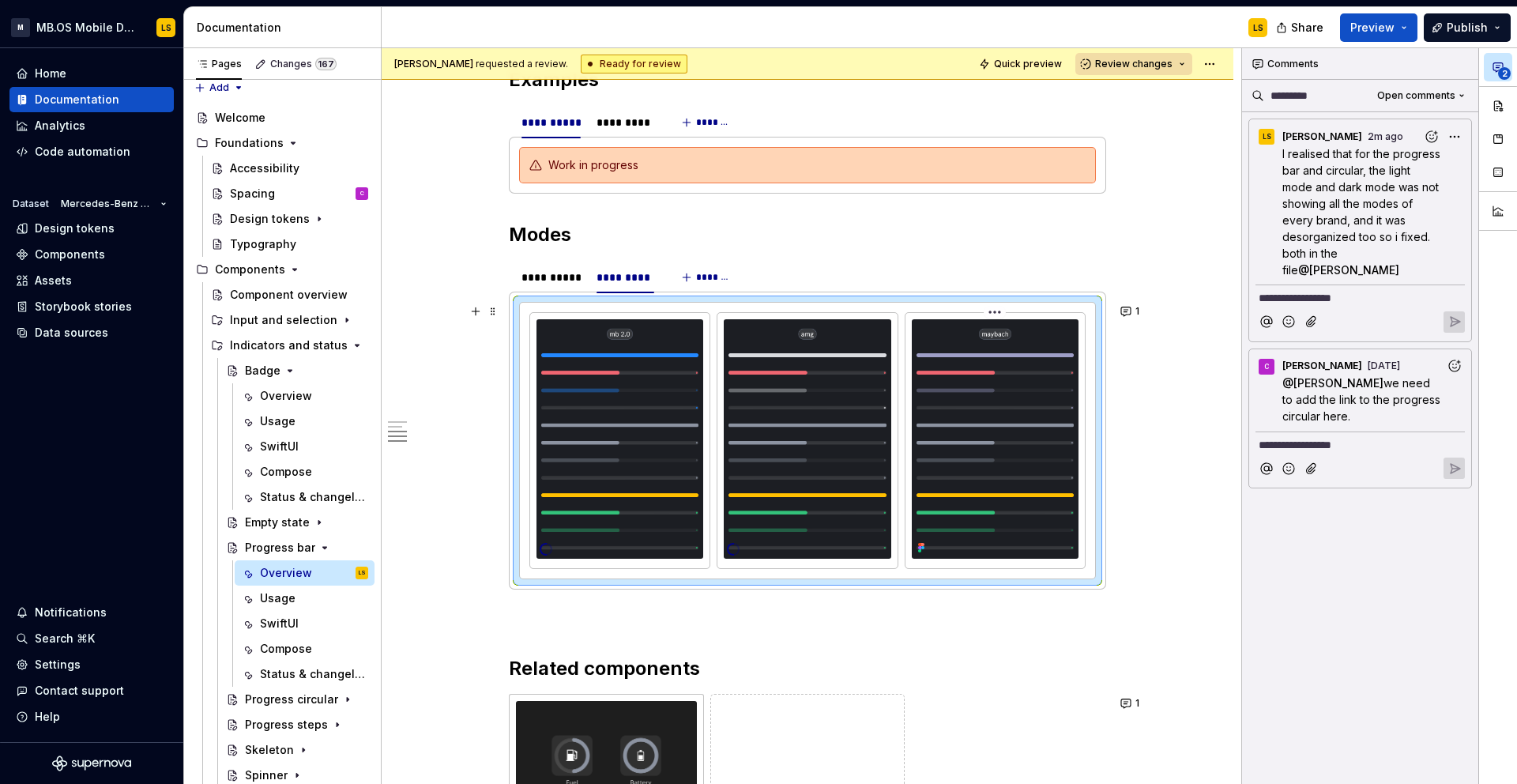
click at [997, 310] on html "M MB.OS Mobile Design System LS Home Documentation Analytics Code automation Da…" at bounding box center [758, 392] width 1517 height 784
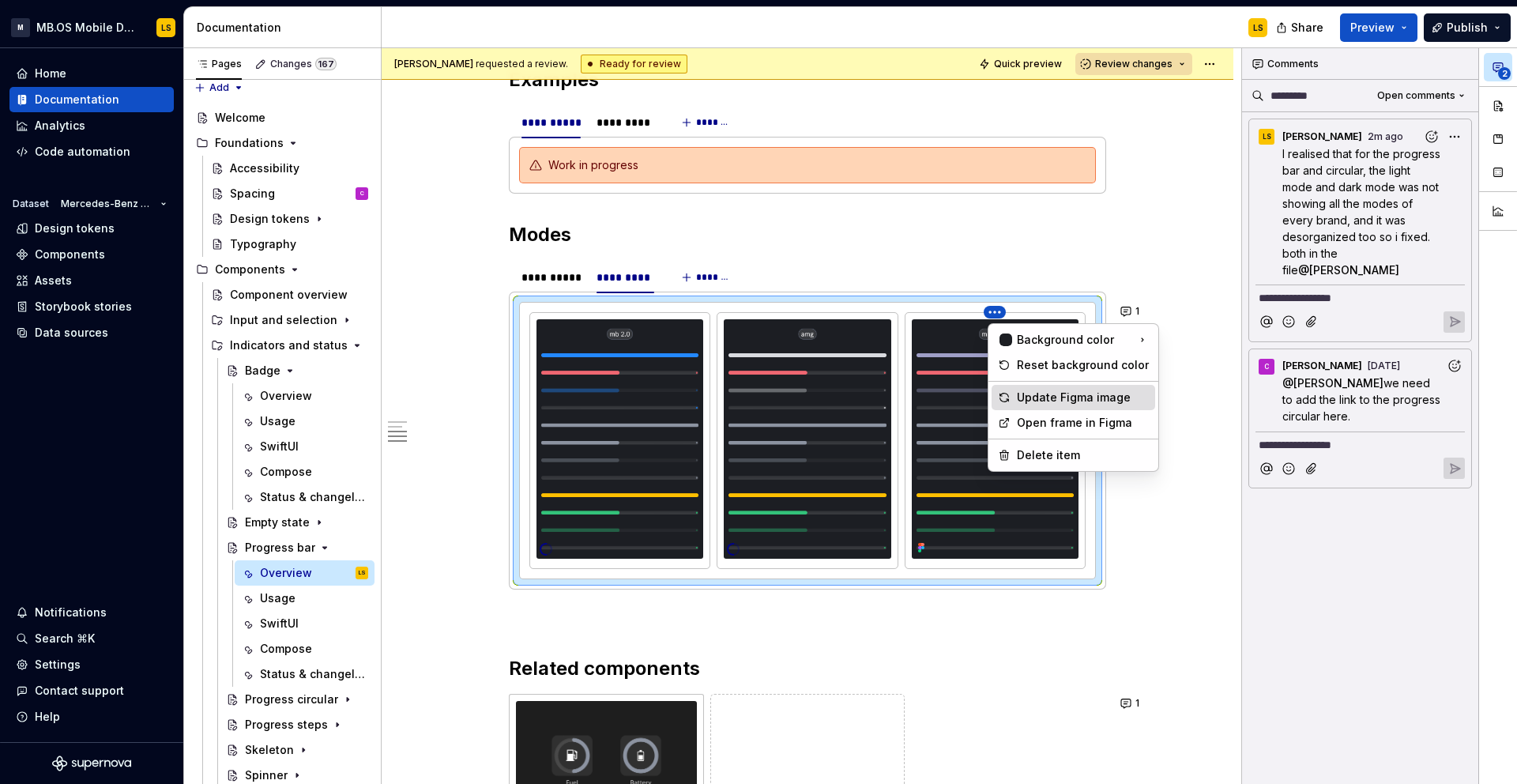
click at [1022, 392] on div "Update Figma image" at bounding box center [1083, 397] width 132 height 16
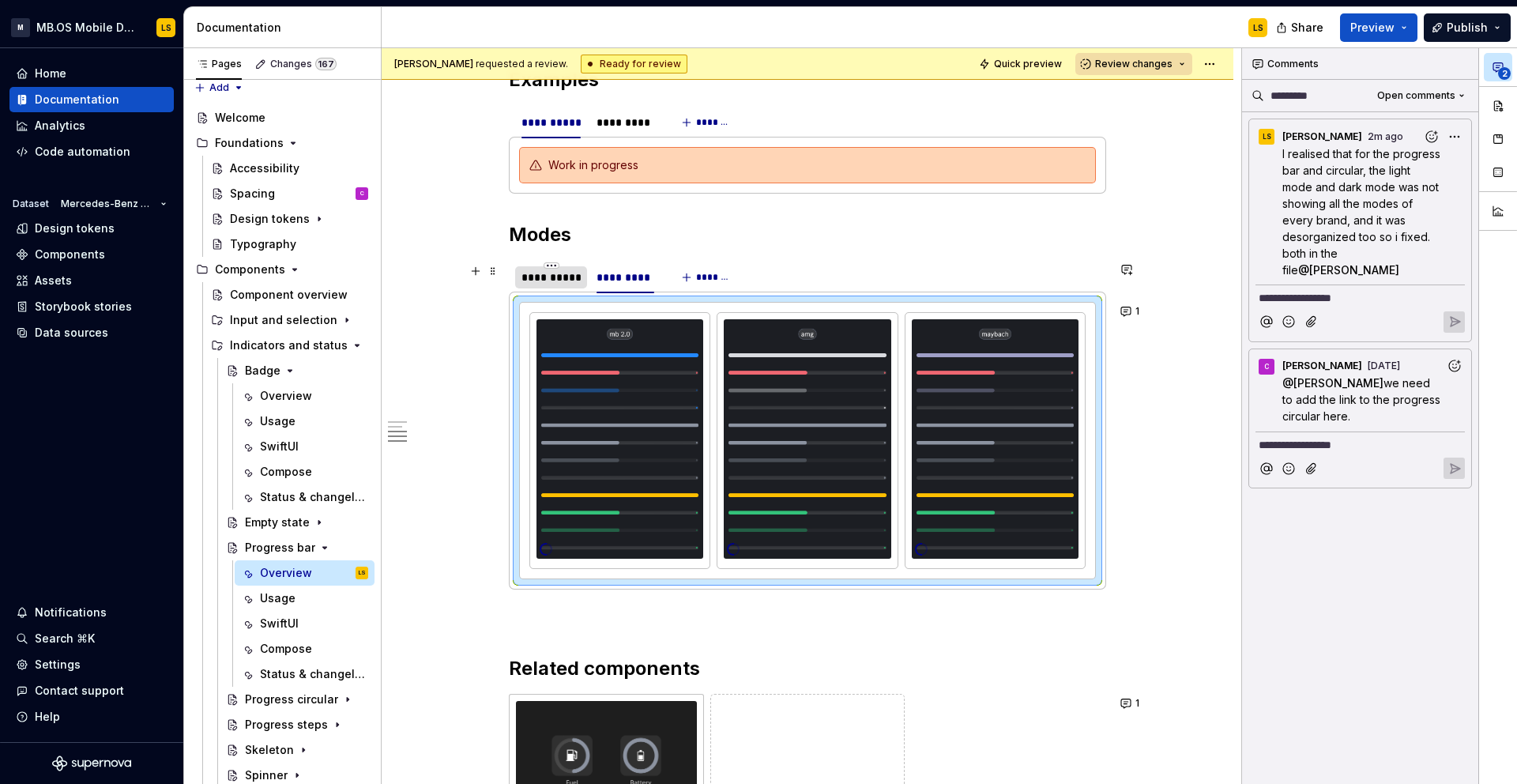
click at [547, 280] on div "**********" at bounding box center [551, 278] width 59 height 16
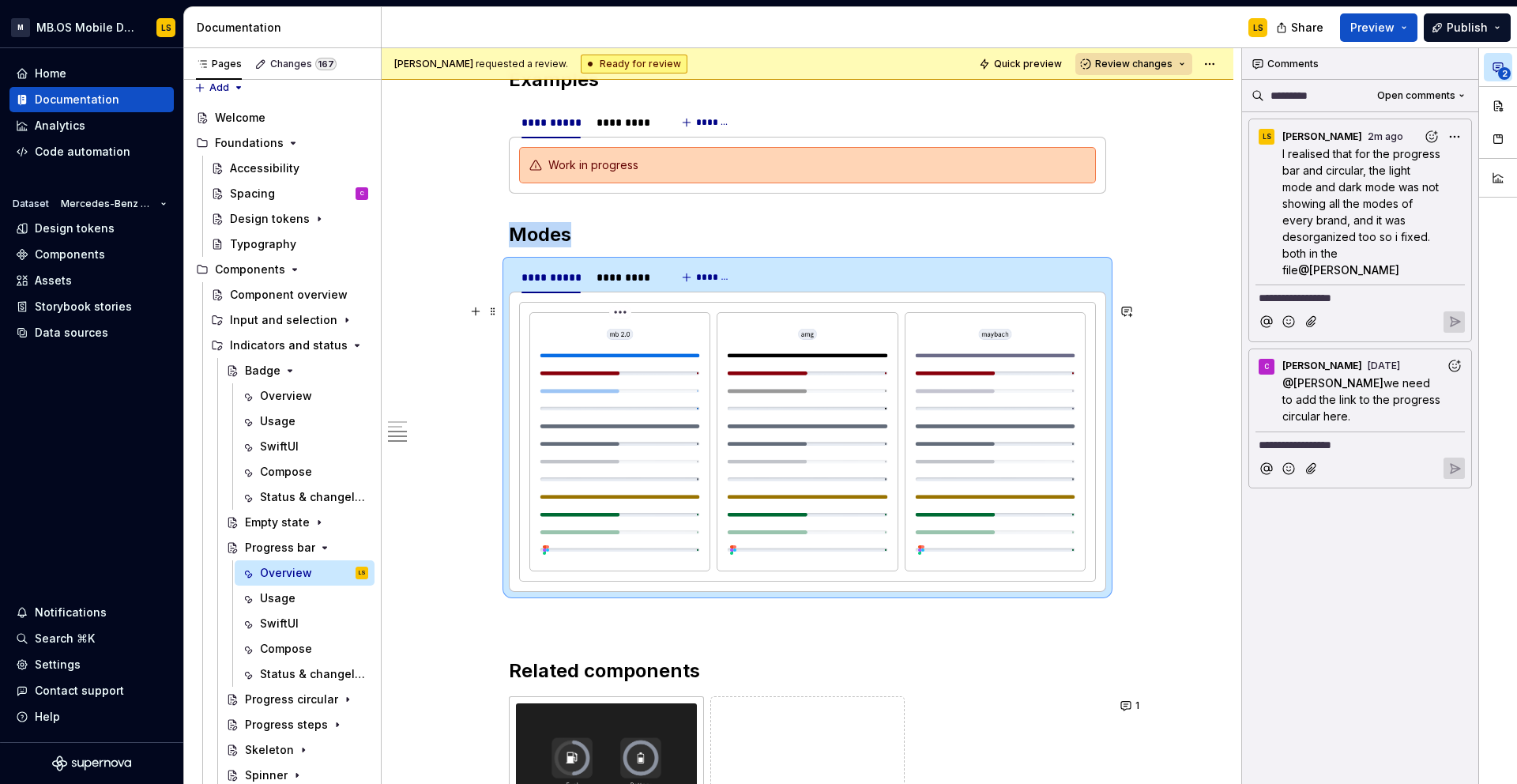
click at [626, 310] on html "M MB.OS Mobile Design System LS Home Documentation Analytics Code automation Da…" at bounding box center [758, 392] width 1517 height 784
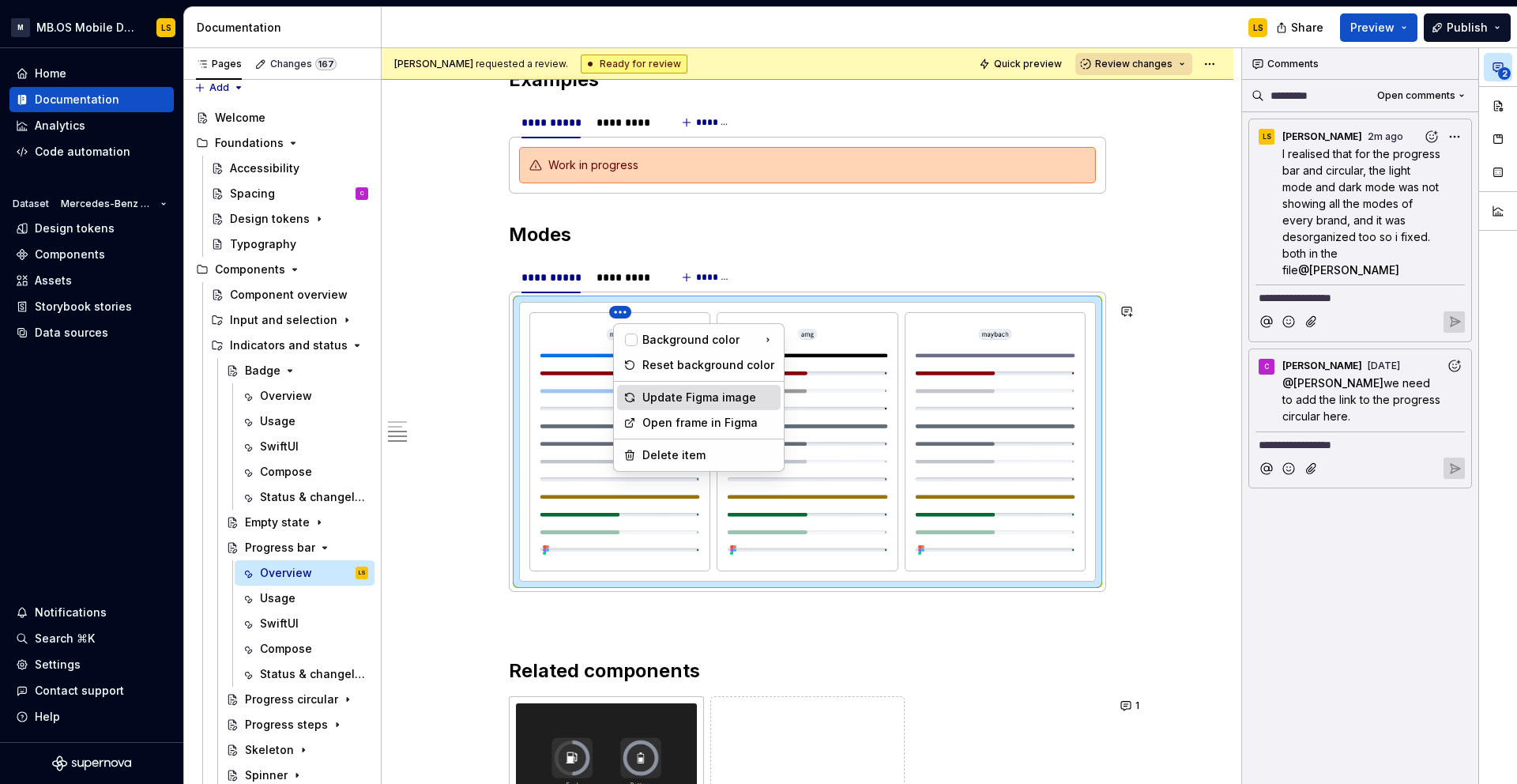
click at [712, 393] on div "Update Figma image" at bounding box center [708, 397] width 132 height 16
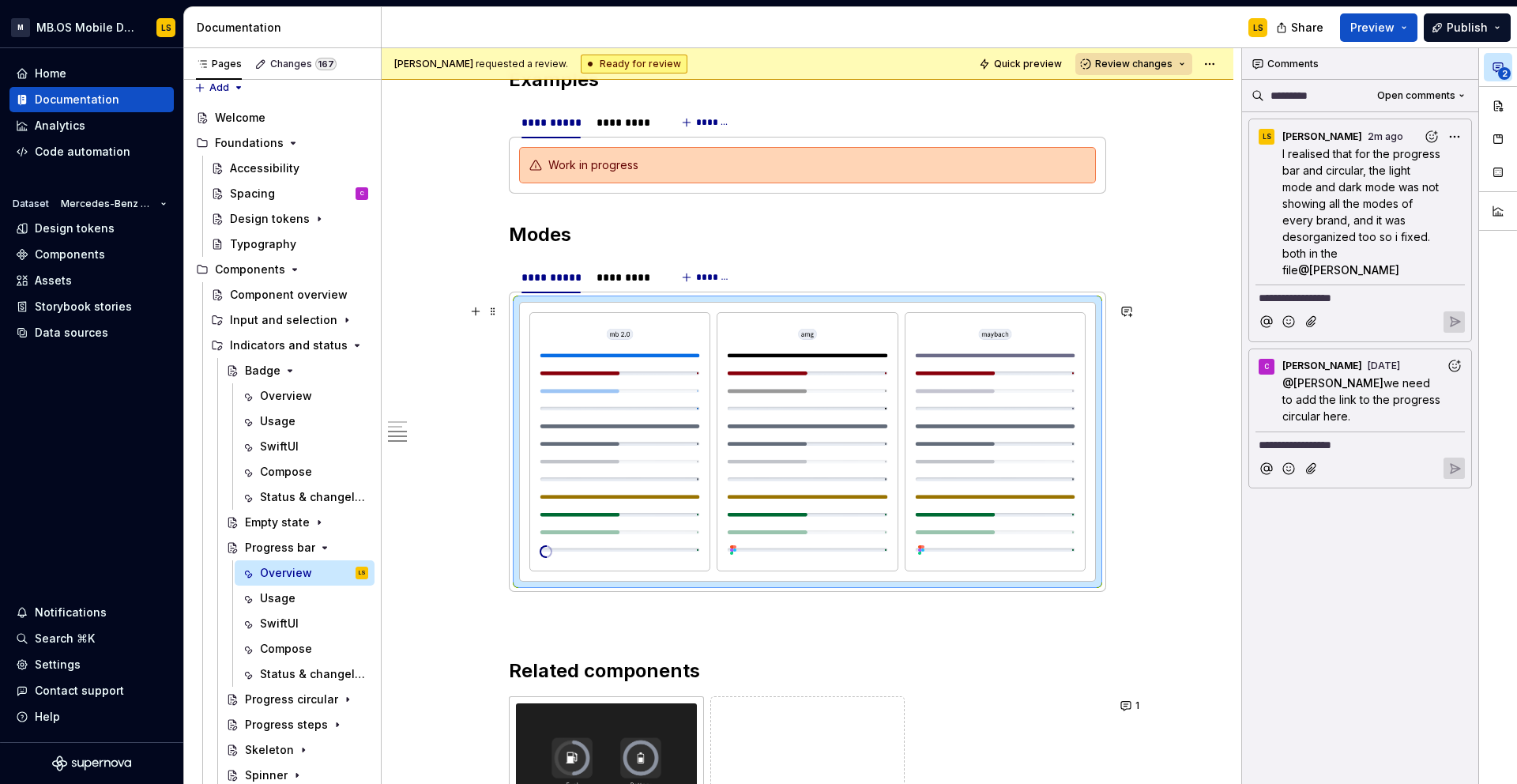
click at [816, 316] on html "M MB.OS Mobile Design System LS Home Documentation Analytics Code automation Da…" at bounding box center [758, 392] width 1517 height 784
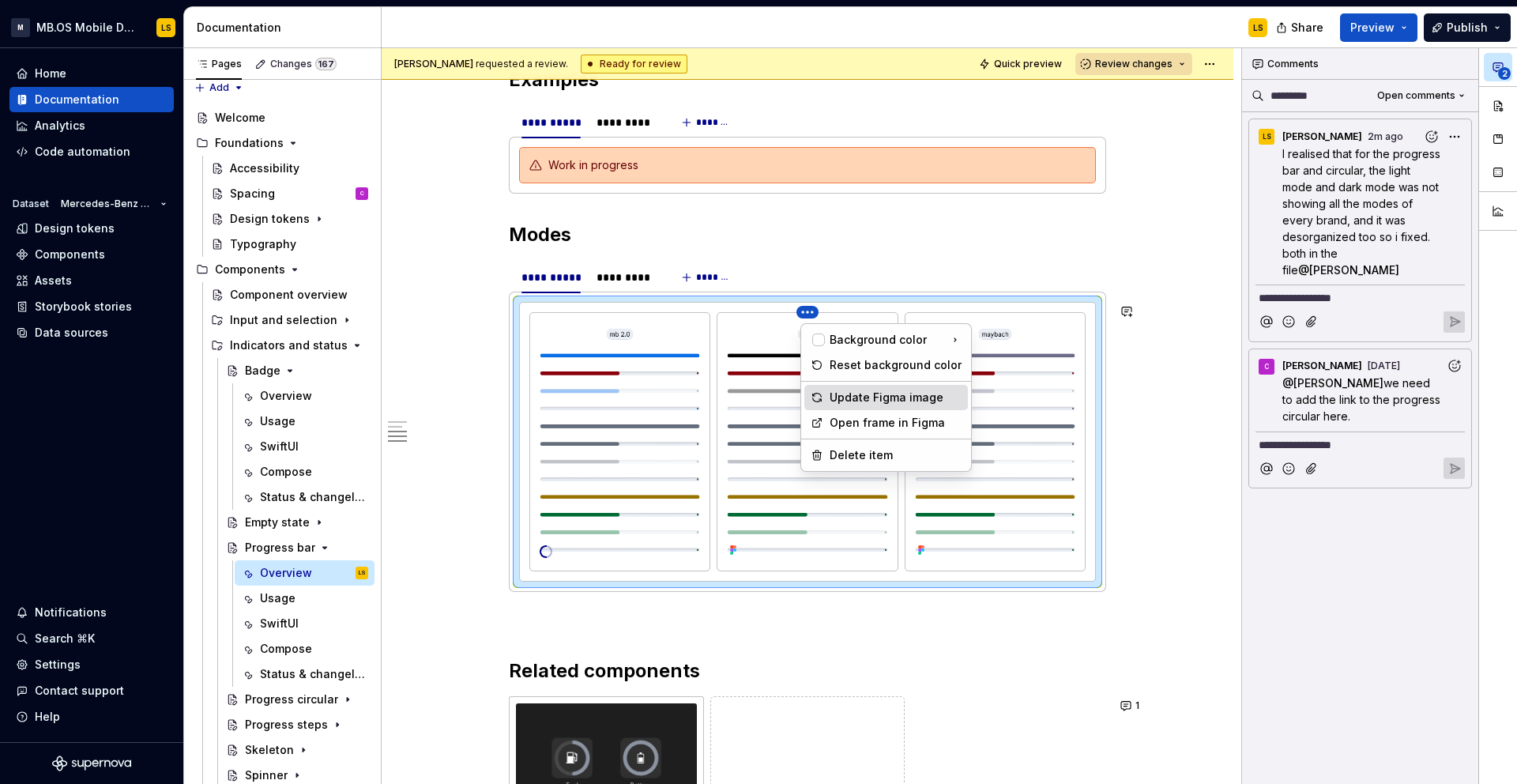
click at [882, 399] on div "Update Figma image" at bounding box center [895, 397] width 132 height 16
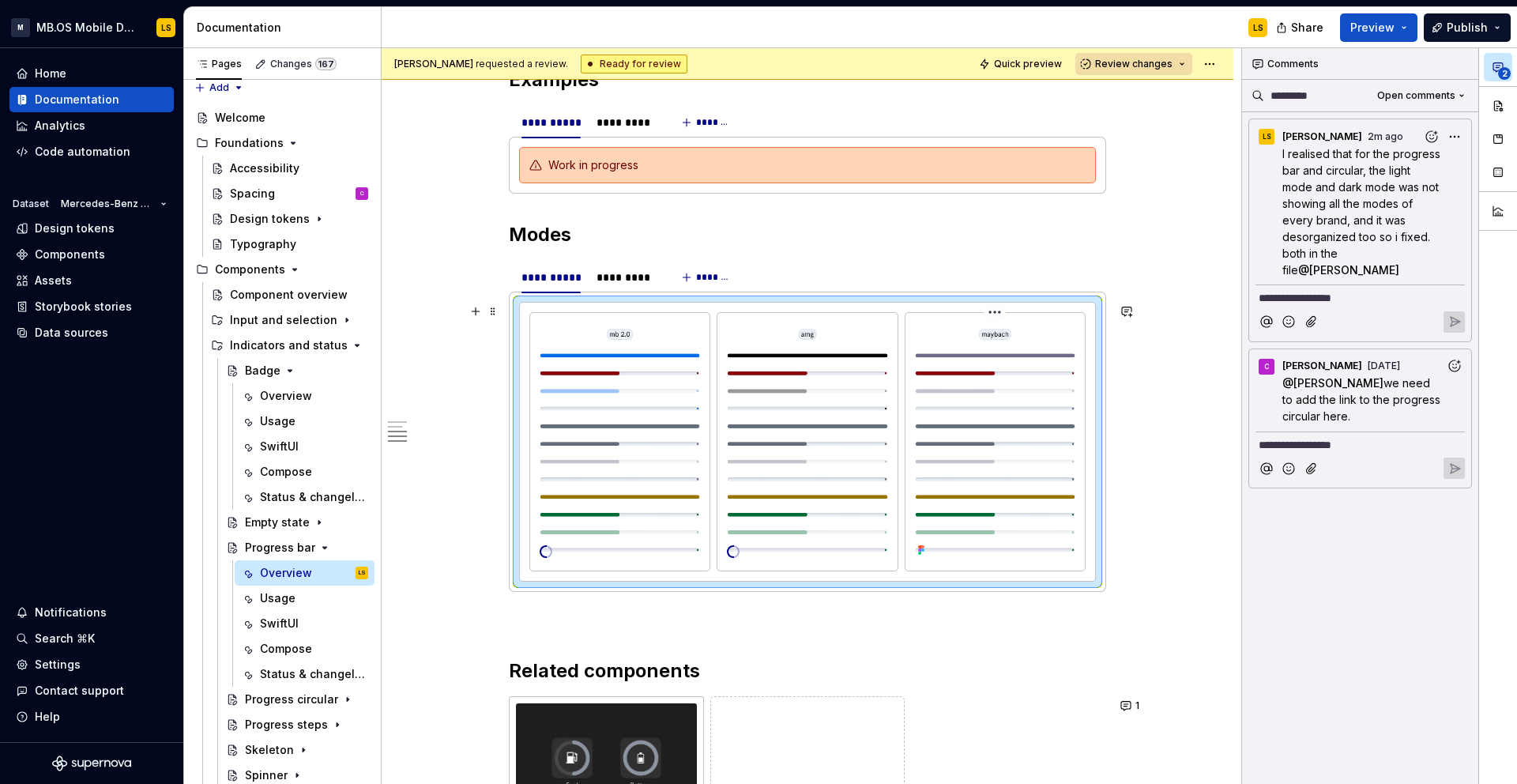
click at [1004, 314] on html "M MB.OS Mobile Design System LS Home Documentation Analytics Code automation Da…" at bounding box center [758, 392] width 1517 height 784
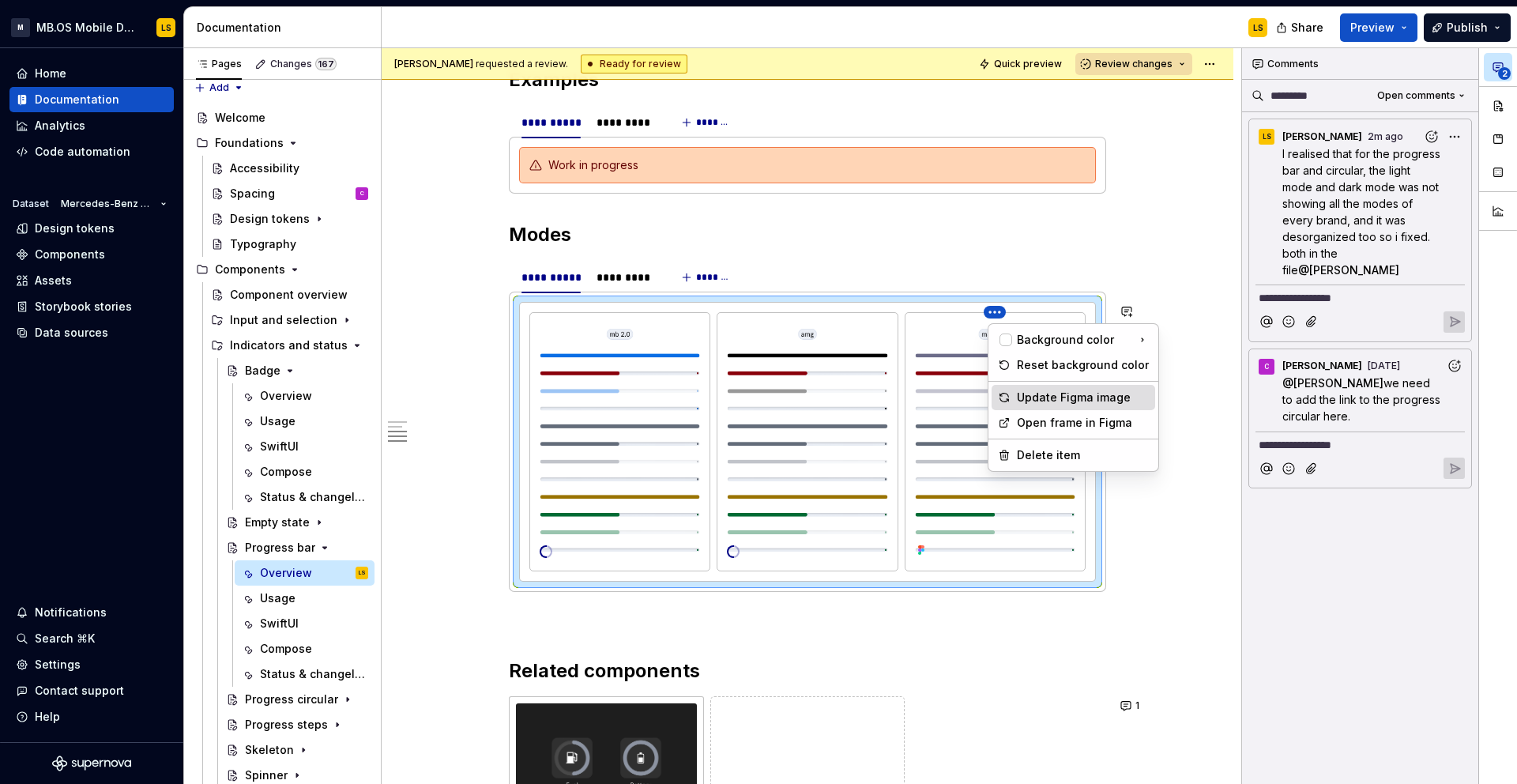
click at [1031, 394] on div "Update Figma image" at bounding box center [1083, 397] width 132 height 16
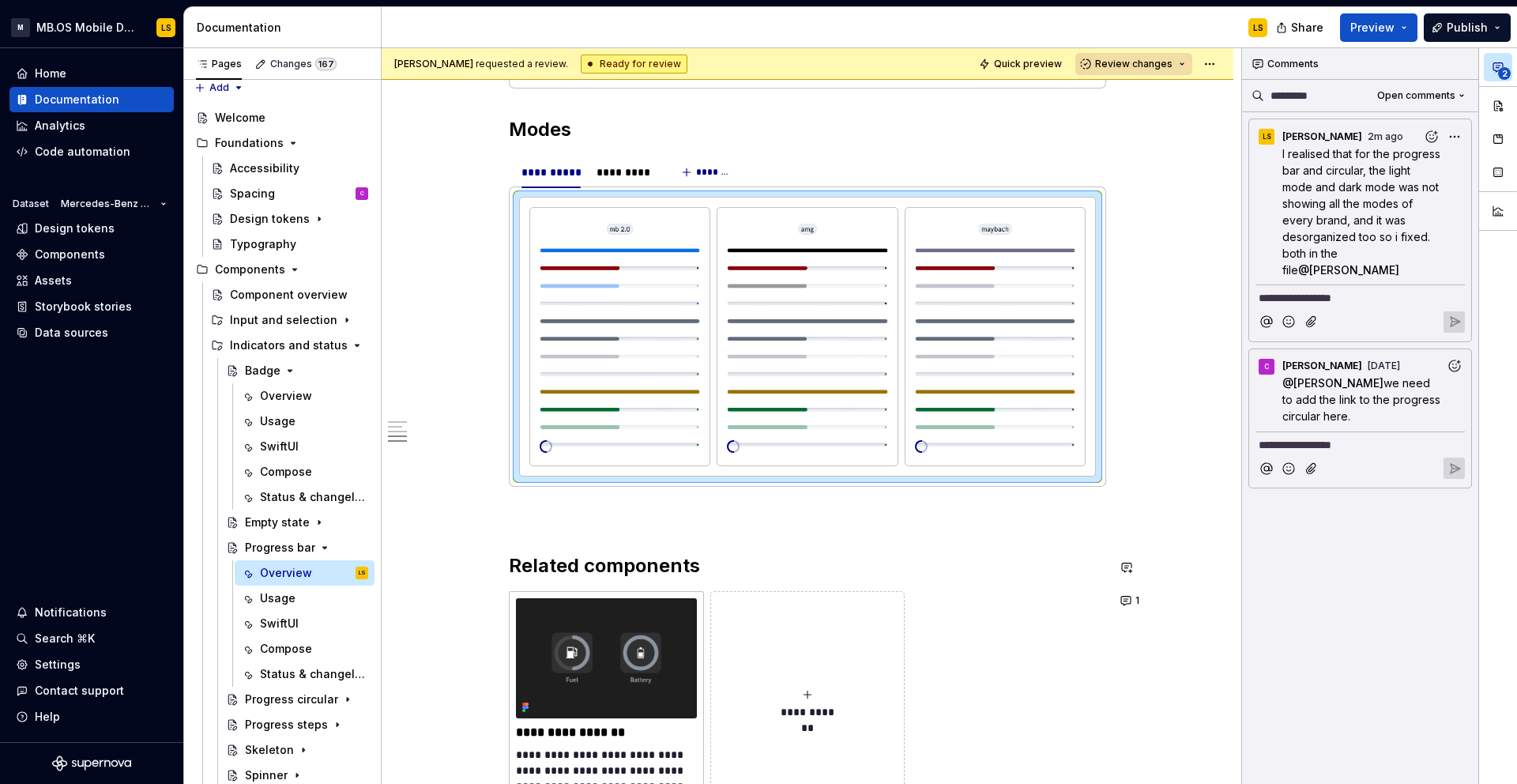
scroll to position [3058, 0]
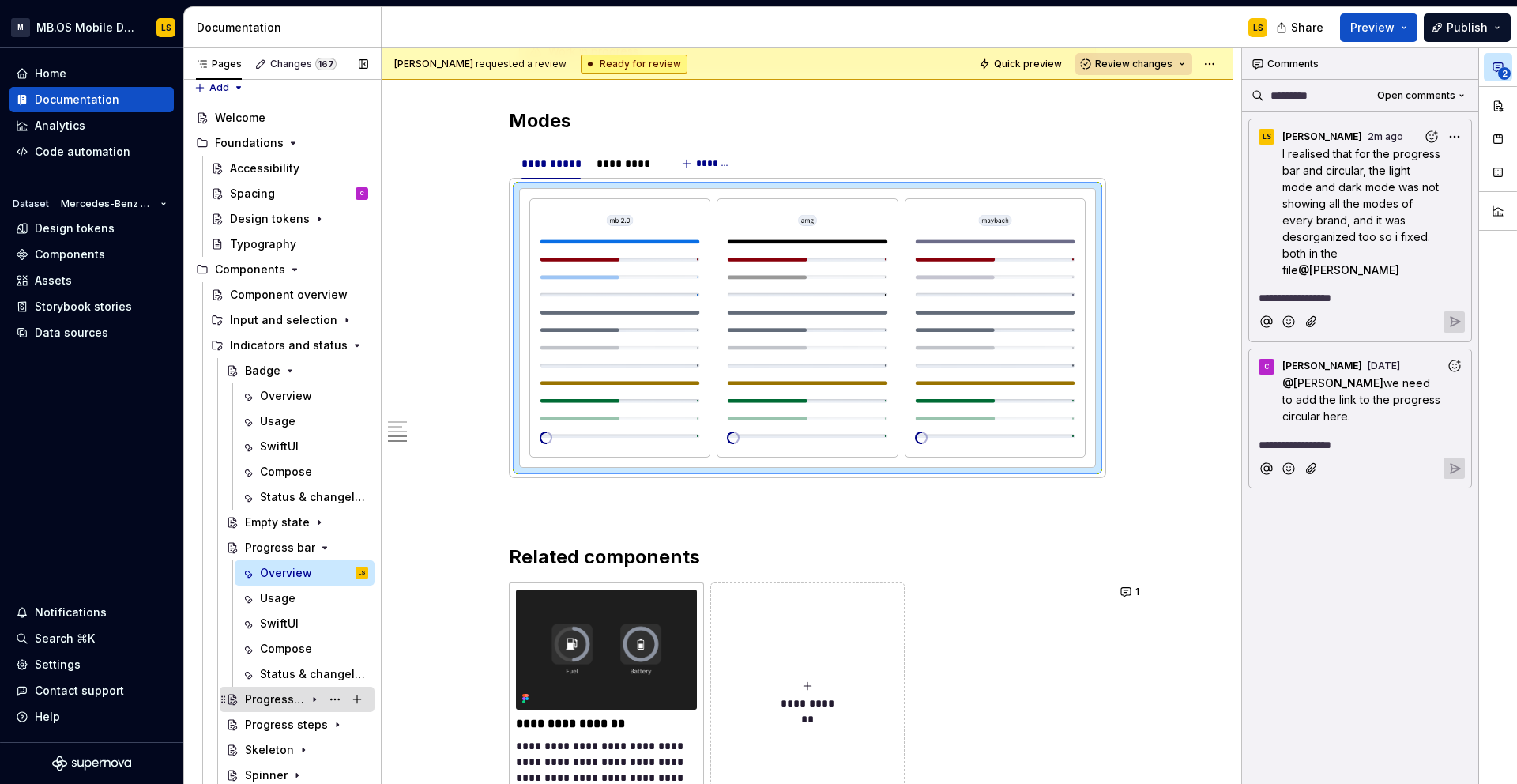
click at [314, 696] on icon "Page tree" at bounding box center [314, 699] width 13 height 13
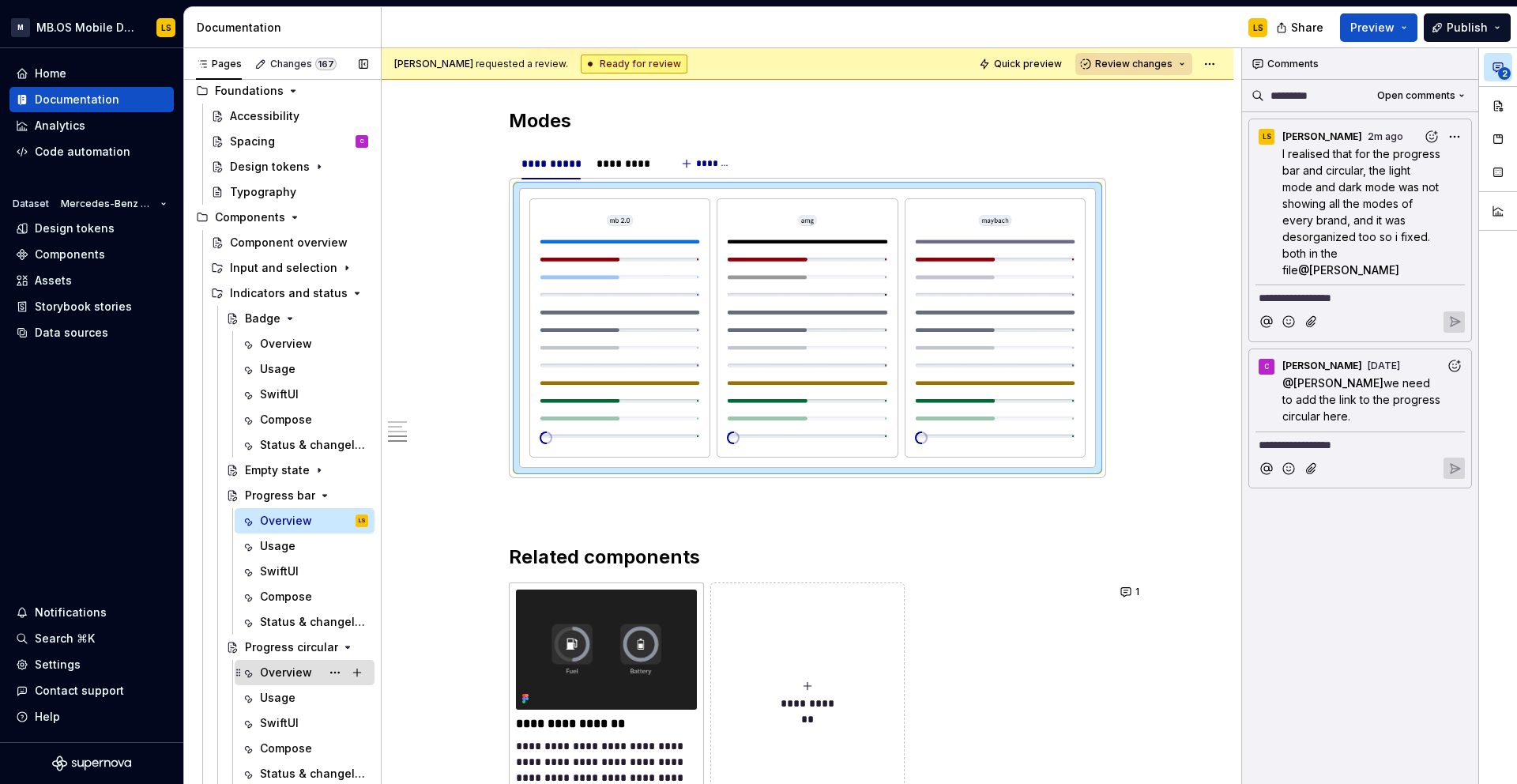
click at [294, 674] on div "Overview" at bounding box center [286, 672] width 53 height 16
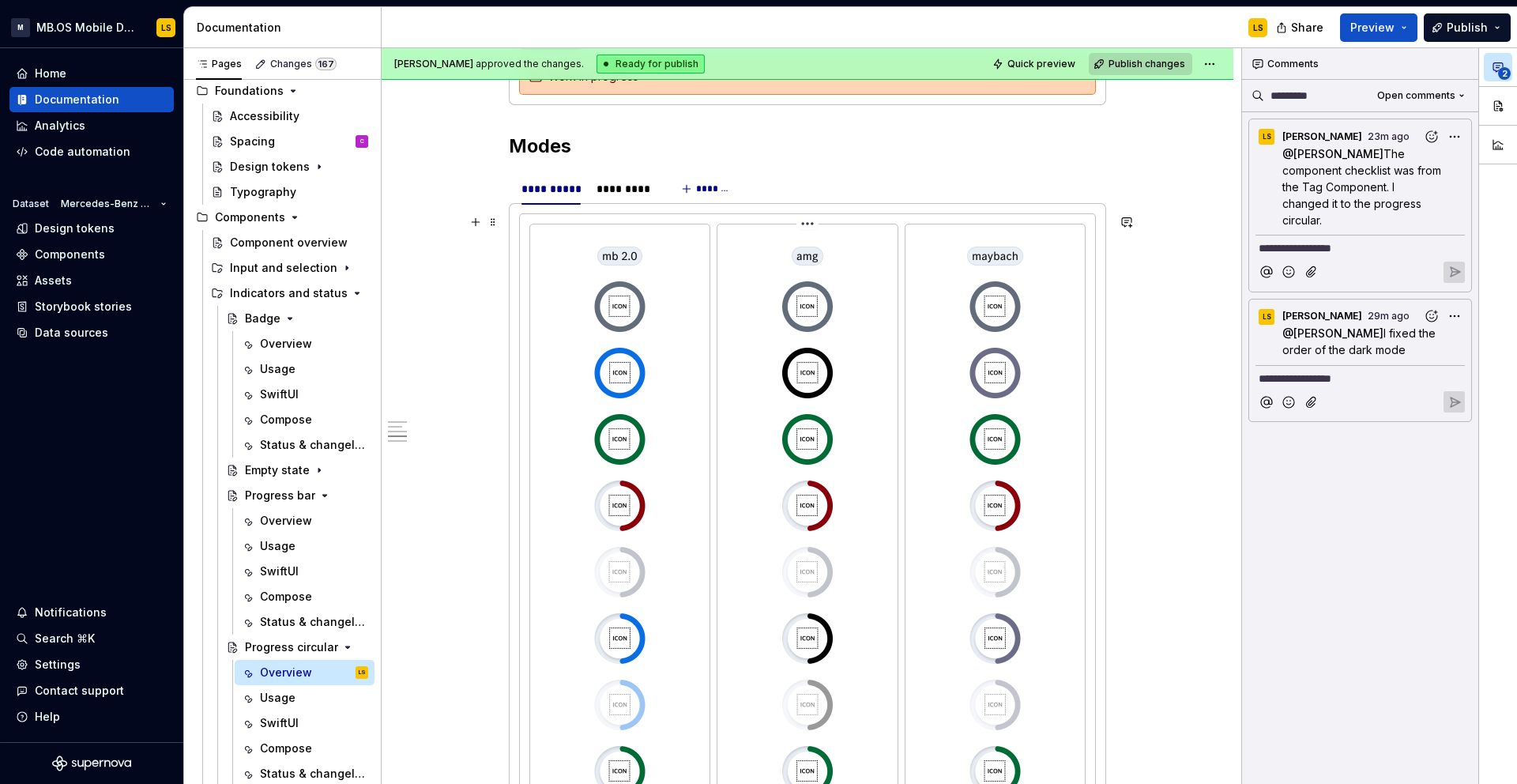
scroll to position [3129, 0]
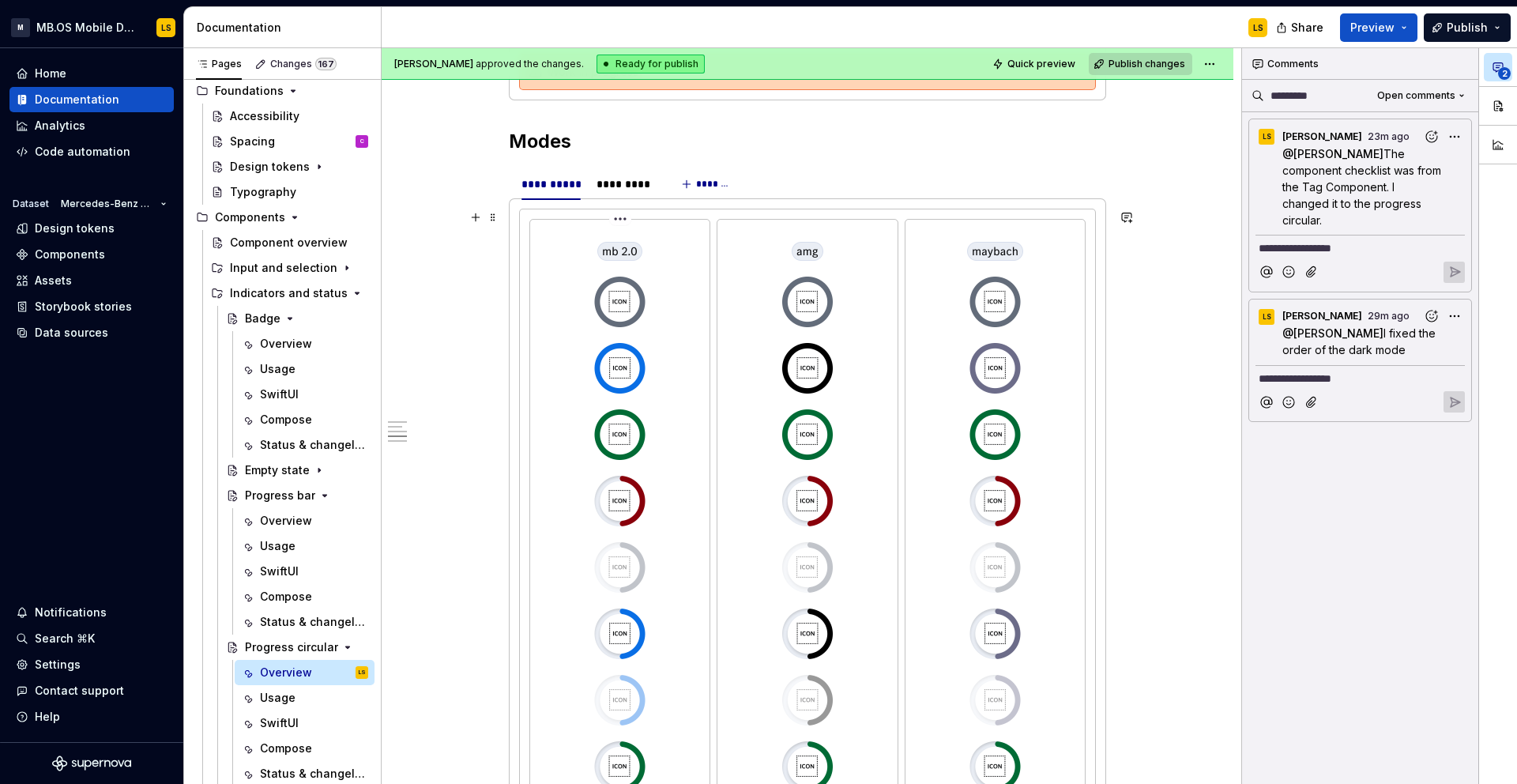
click at [625, 220] on html "M MB.OS Mobile Design System LS Home Documentation Analytics Code automation Da…" at bounding box center [758, 392] width 1517 height 784
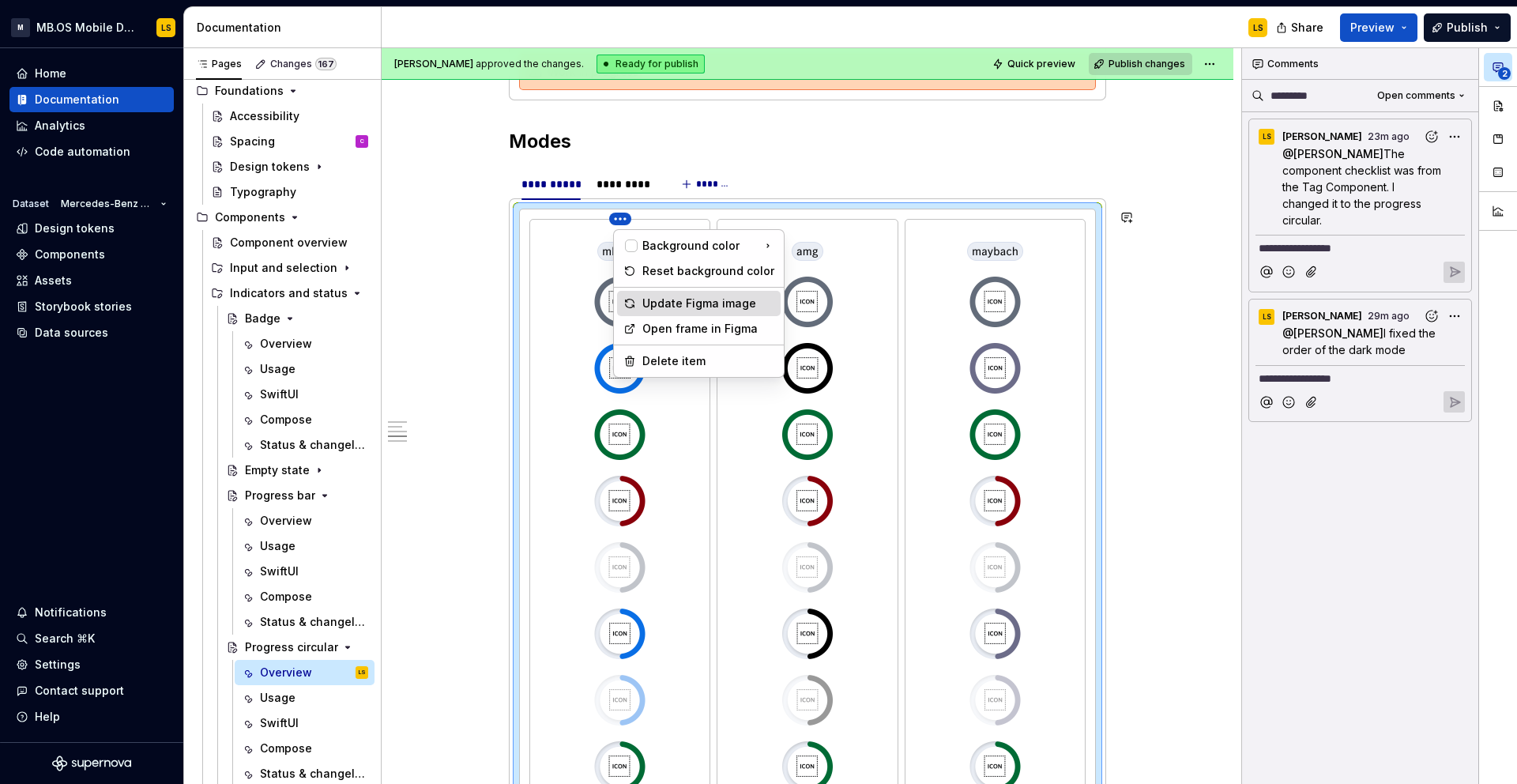
click at [689, 305] on div "Update Figma image" at bounding box center [708, 303] width 132 height 16
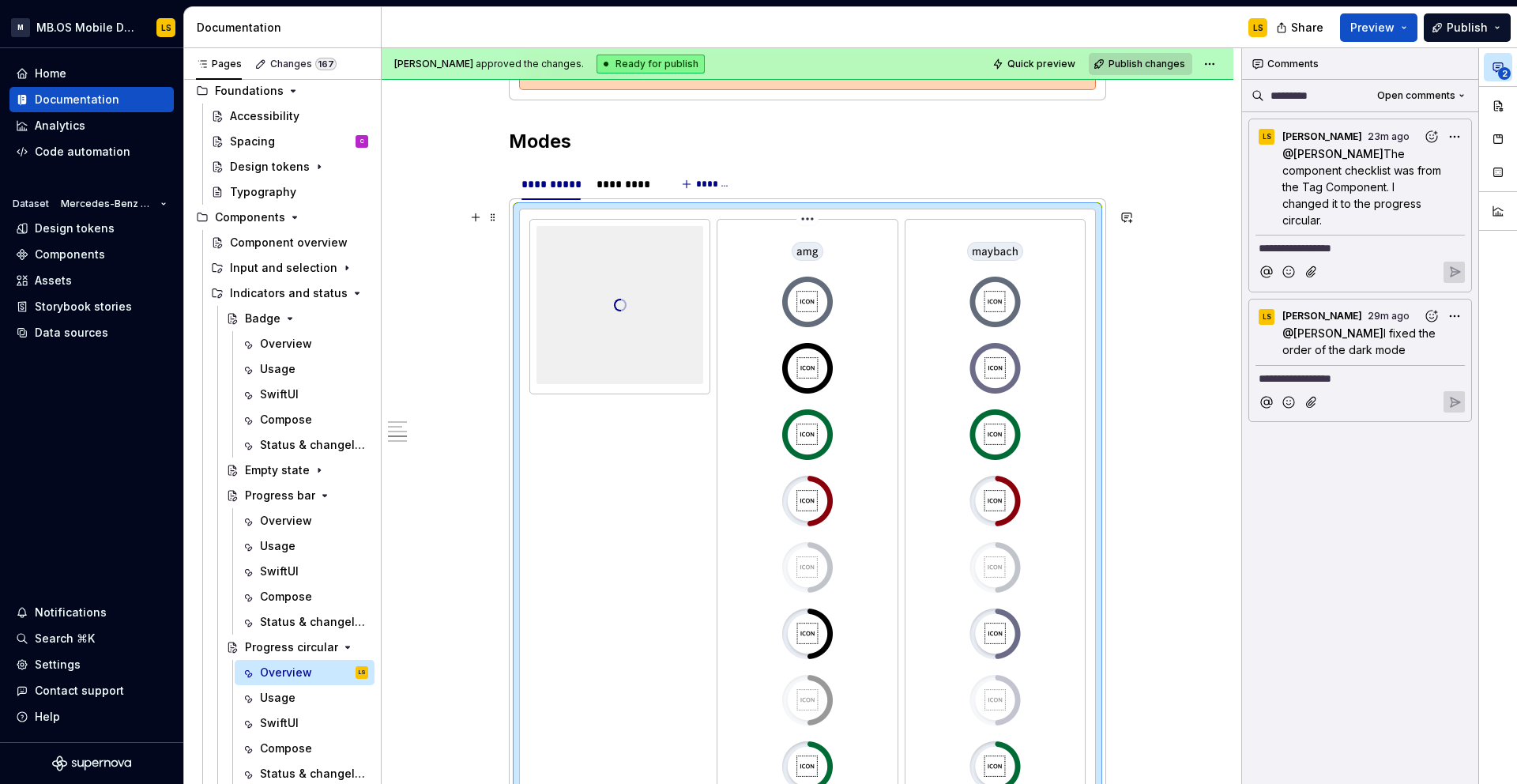
click at [809, 220] on html "M MB.OS Mobile Design System LS Home Documentation Analytics Code automation Da…" at bounding box center [758, 392] width 1517 height 784
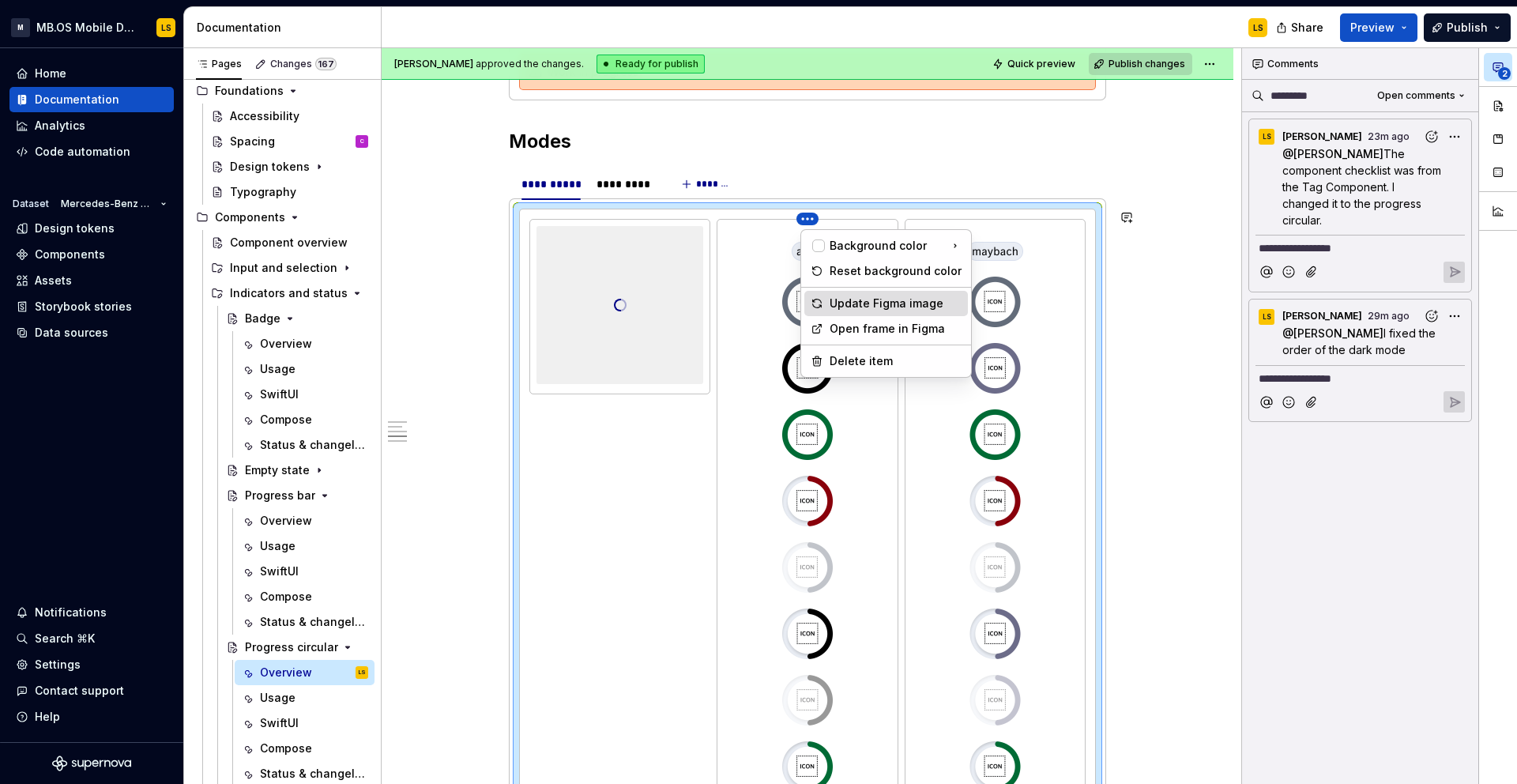
click at [858, 304] on div "Update Figma image" at bounding box center [895, 303] width 132 height 16
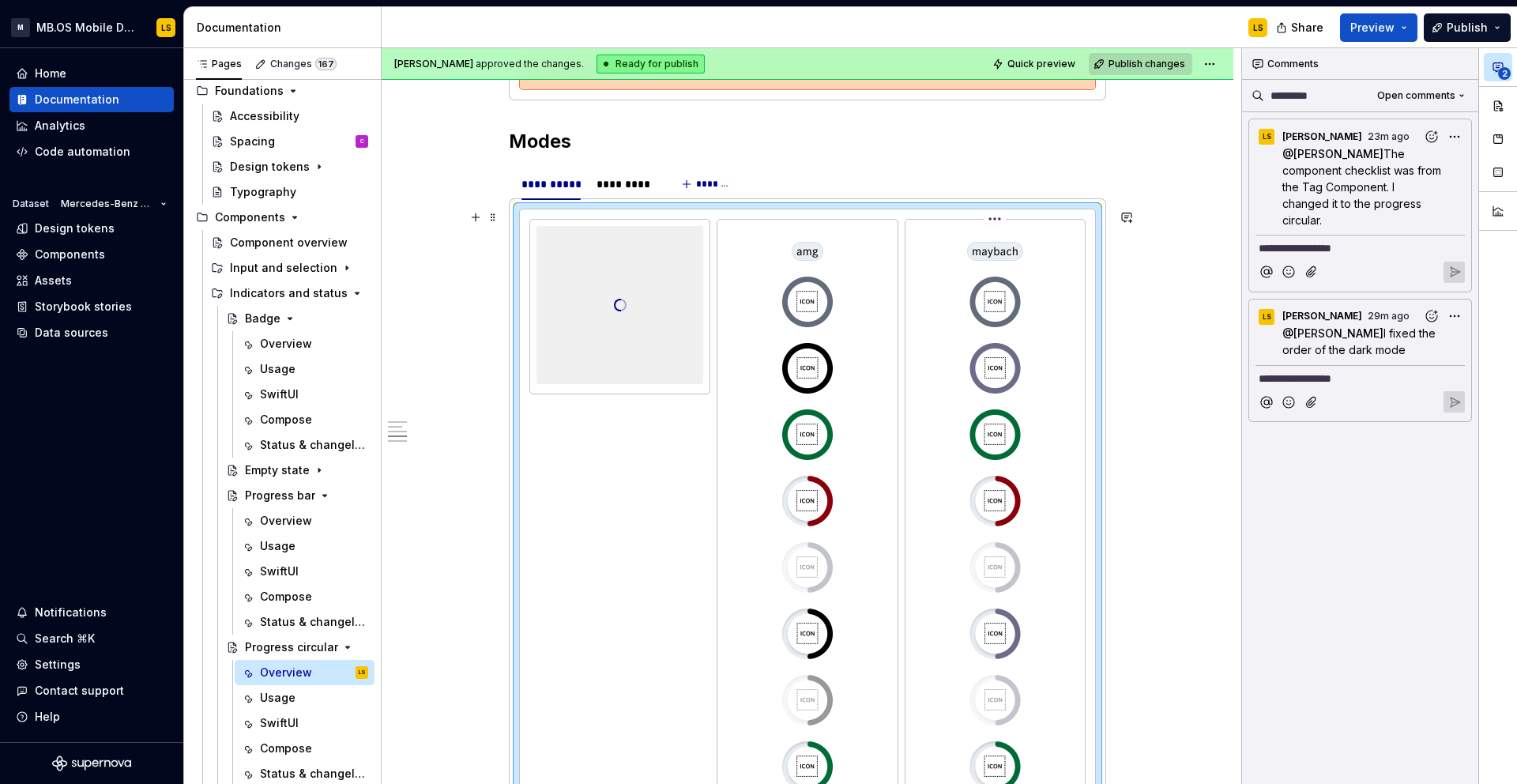
click at [998, 221] on html "M MB.OS Mobile Design System LS Home Documentation Analytics Code automation Da…" at bounding box center [758, 392] width 1517 height 784
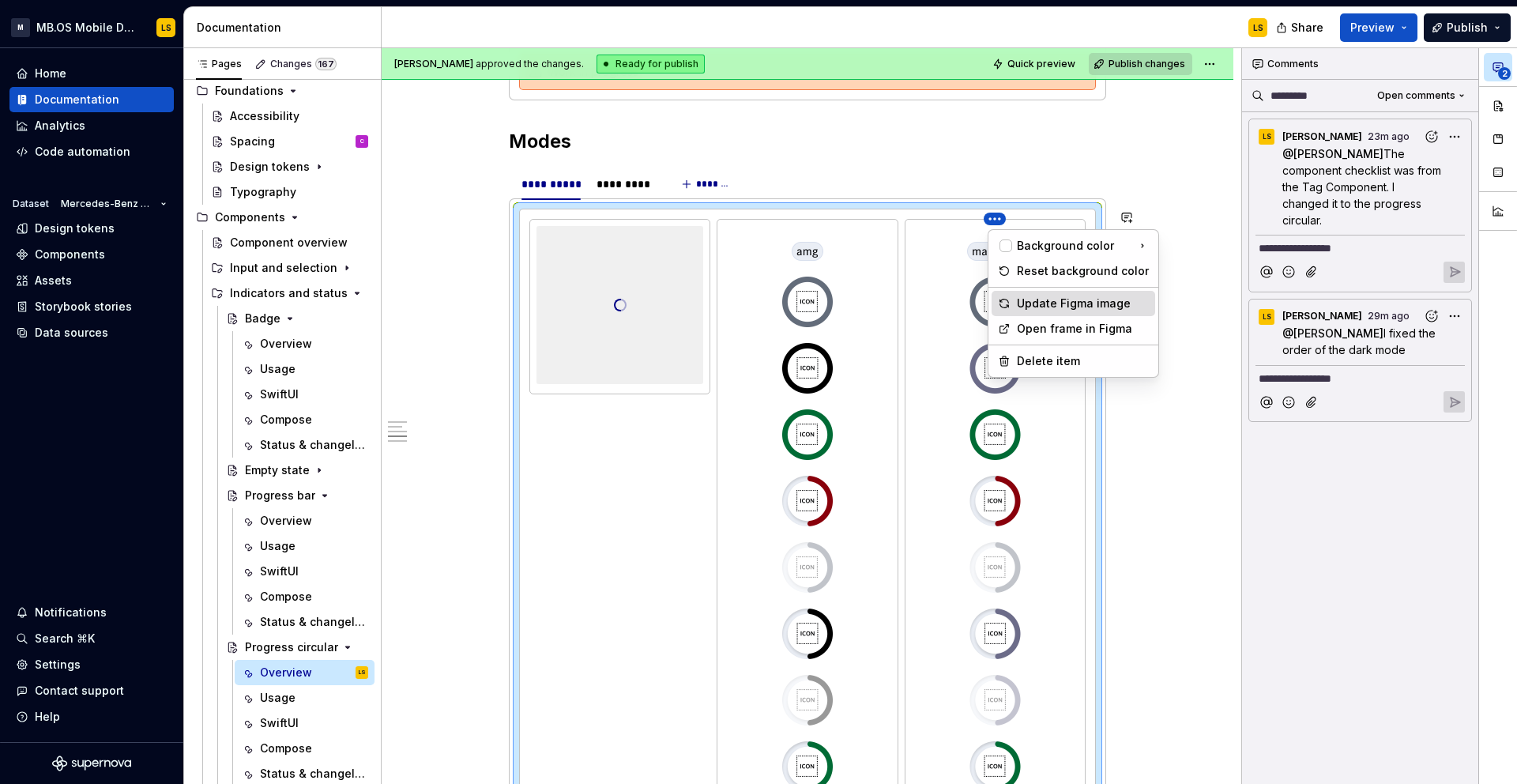
click at [1038, 301] on div "Update Figma image" at bounding box center [1083, 303] width 132 height 16
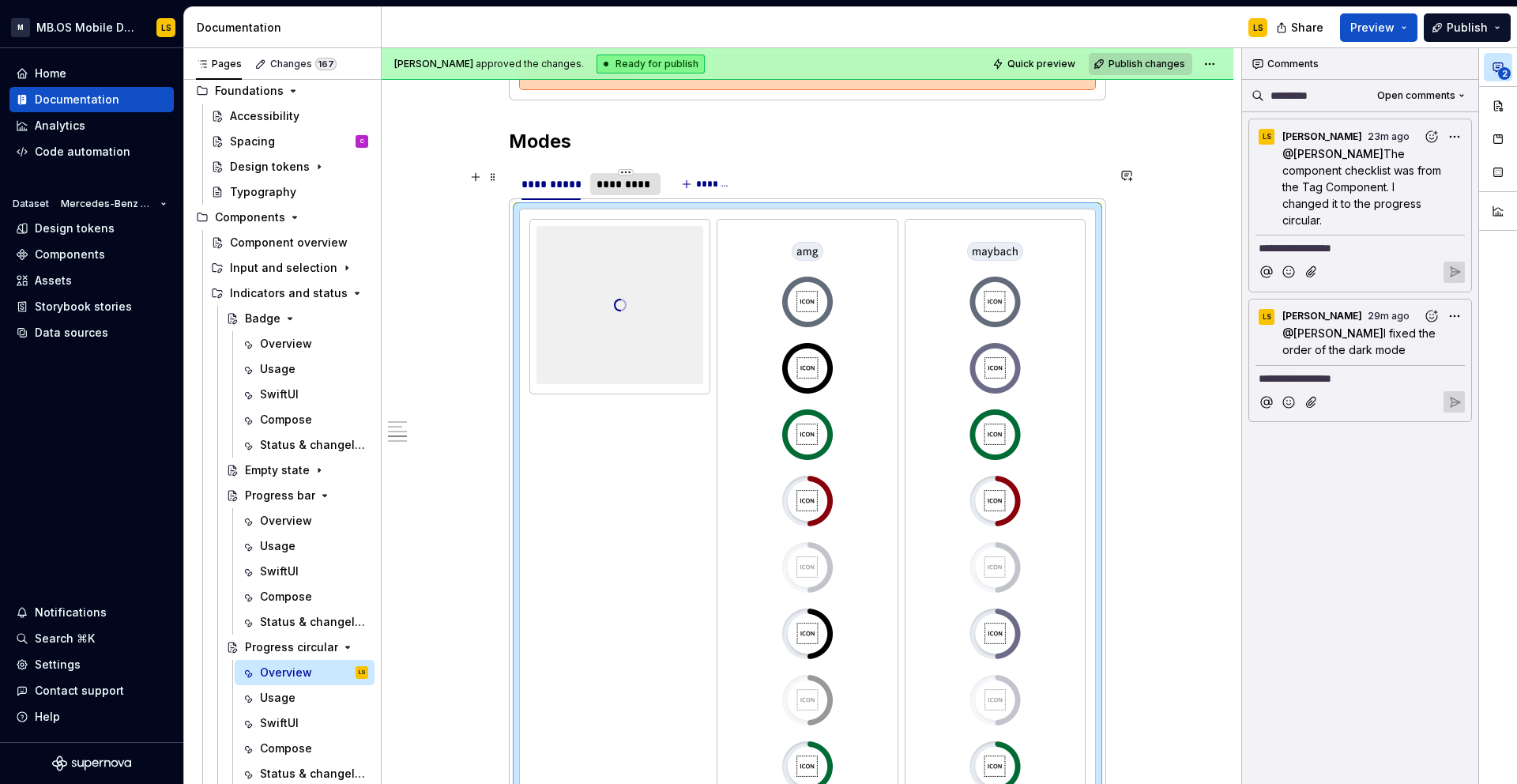
click at [627, 187] on div "*********" at bounding box center [626, 184] width 58 height 16
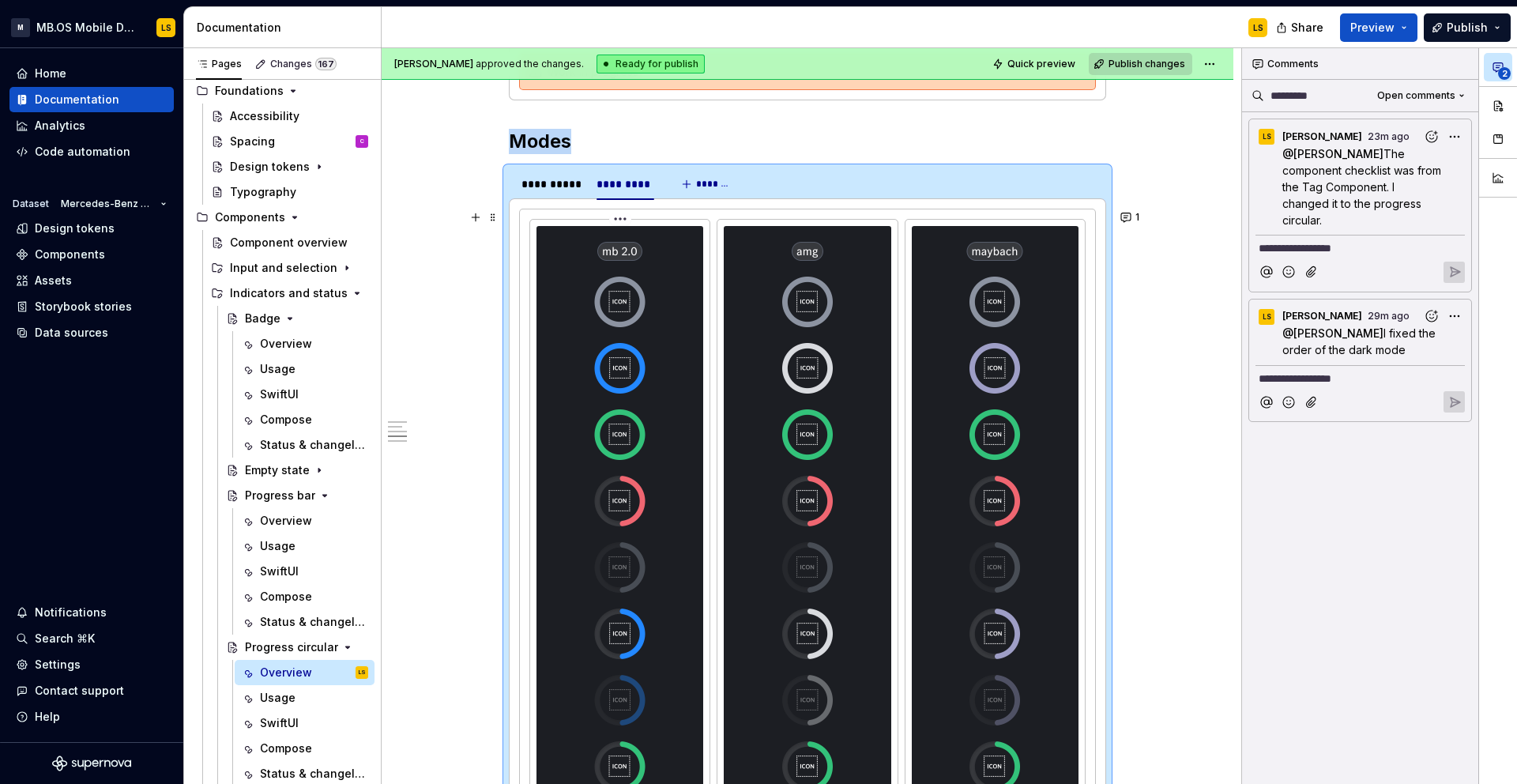
click at [622, 219] on html "M MB.OS Mobile Design System LS Home Documentation Analytics Code automation Da…" at bounding box center [758, 392] width 1517 height 784
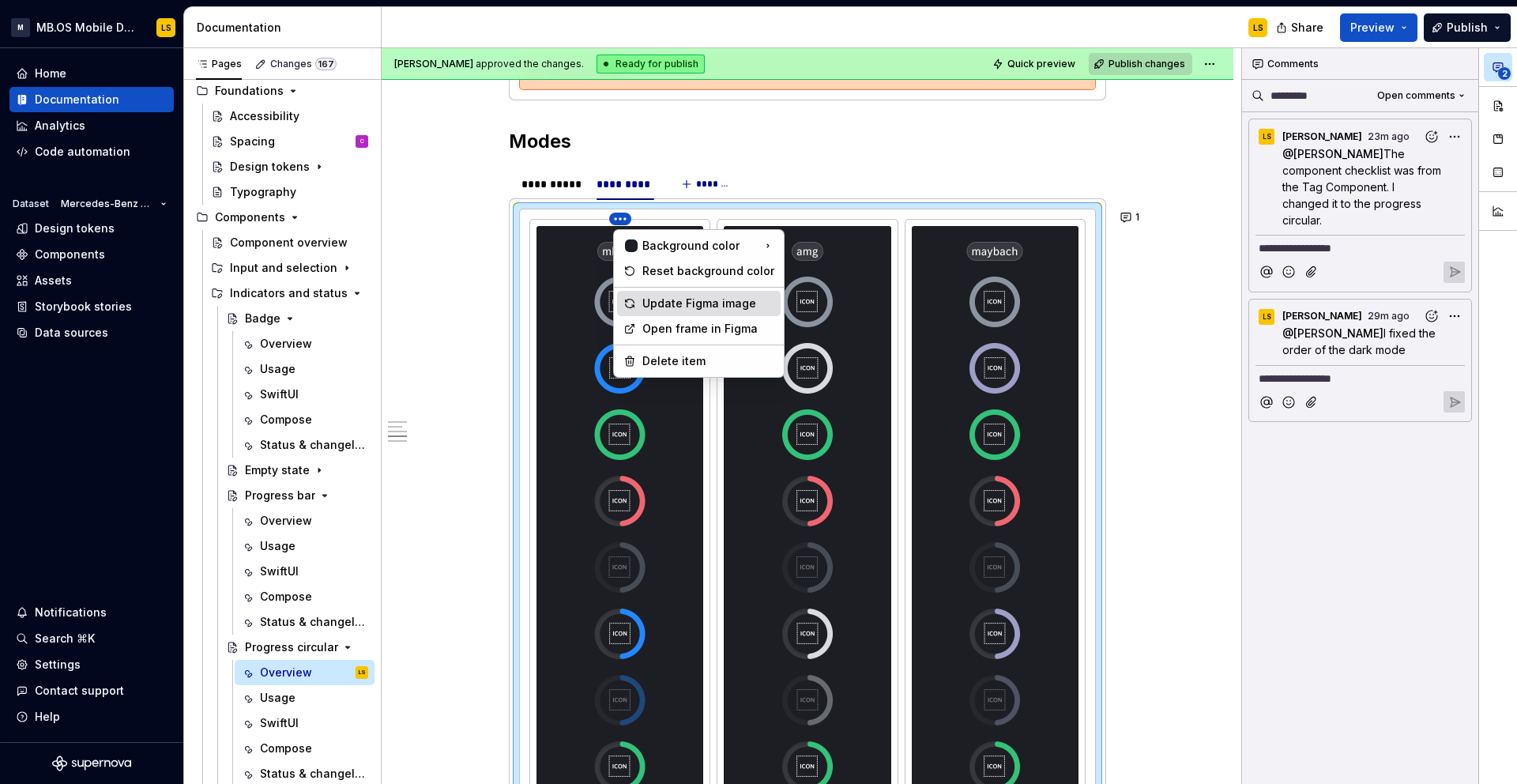
click at [679, 296] on div "Update Figma image" at bounding box center [708, 303] width 132 height 16
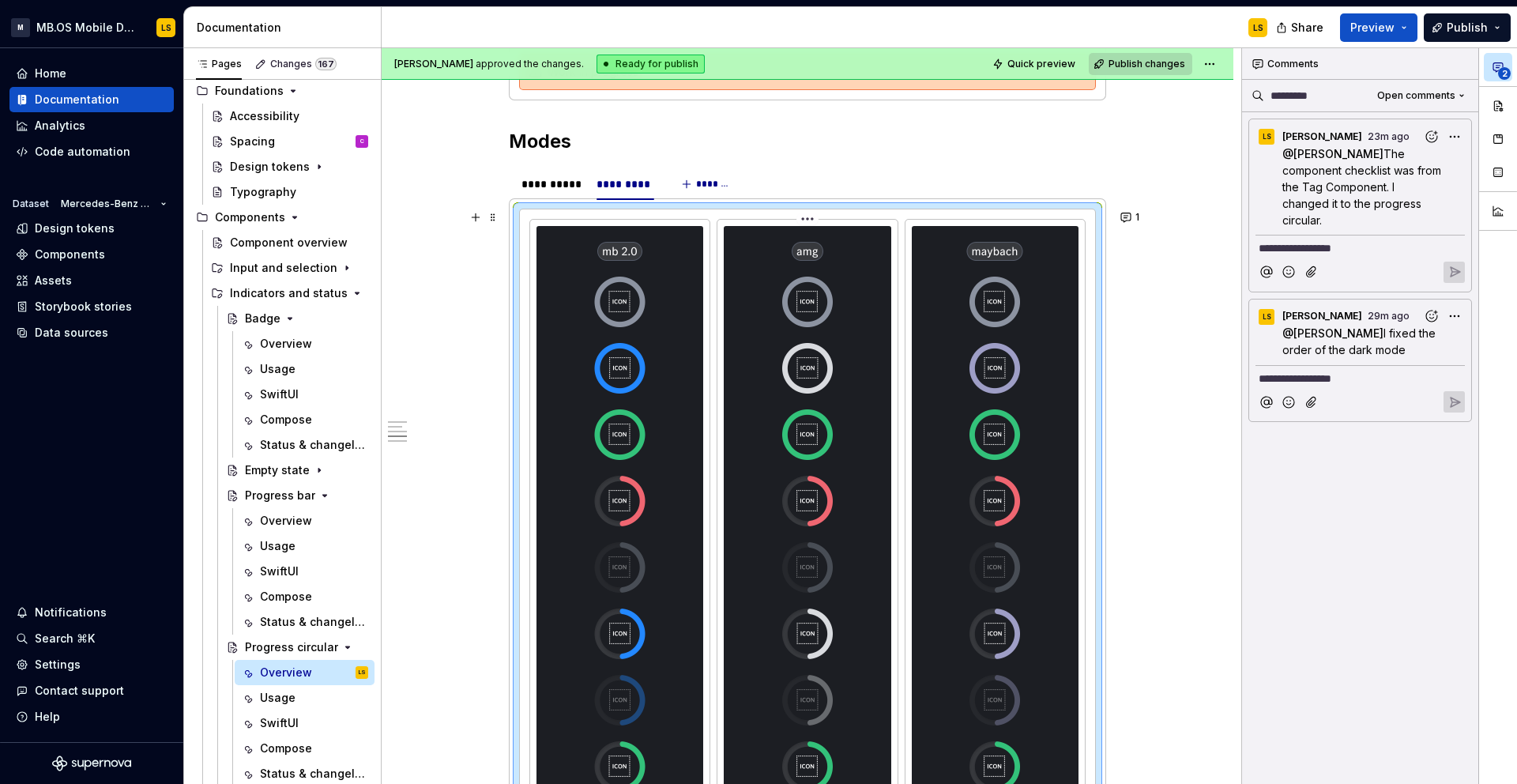
click at [813, 220] on html "M MB.OS Mobile Design System LS Home Documentation Analytics Code automation Da…" at bounding box center [758, 392] width 1517 height 784
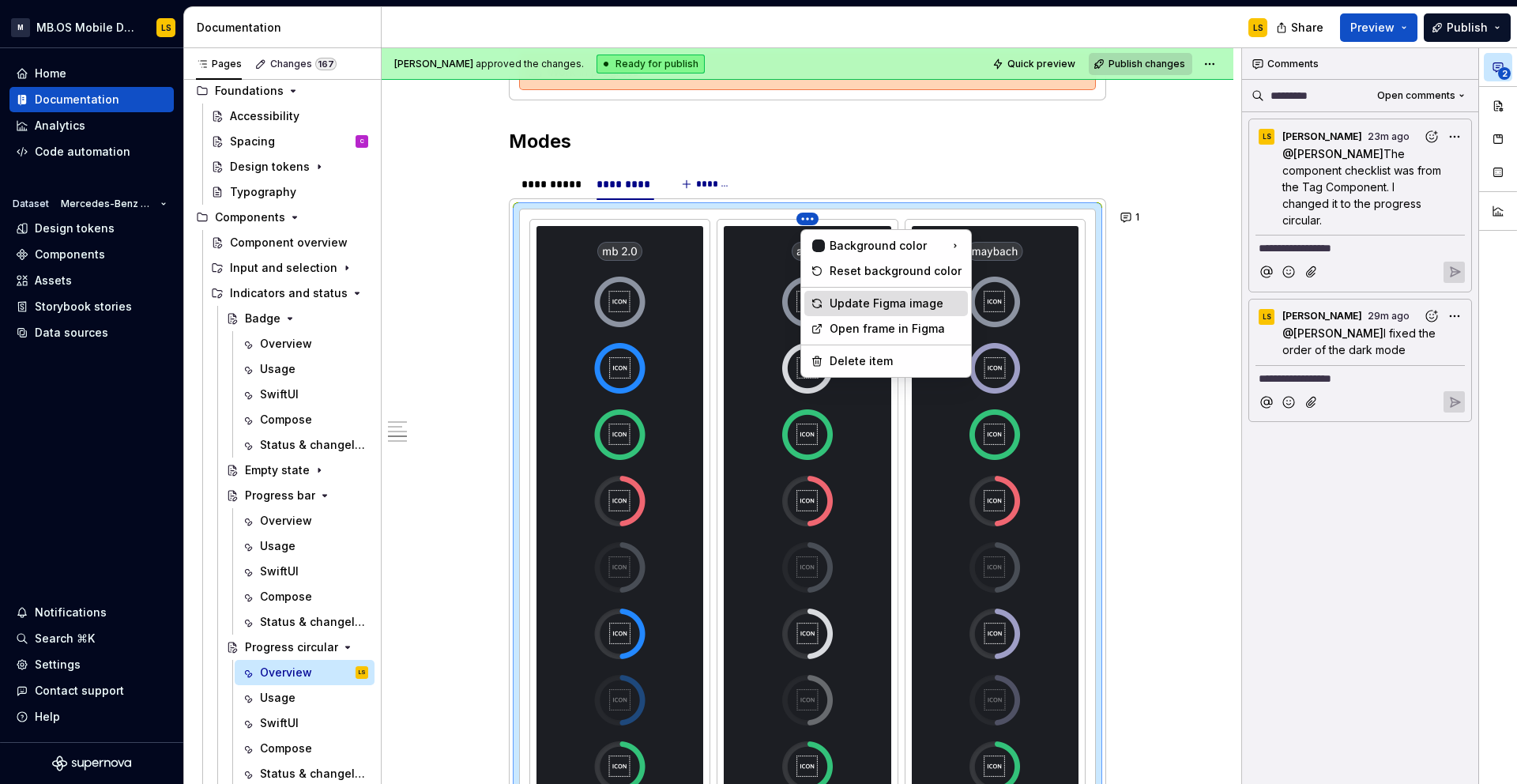
click at [854, 312] on div "Update Figma image" at bounding box center [885, 303] width 164 height 26
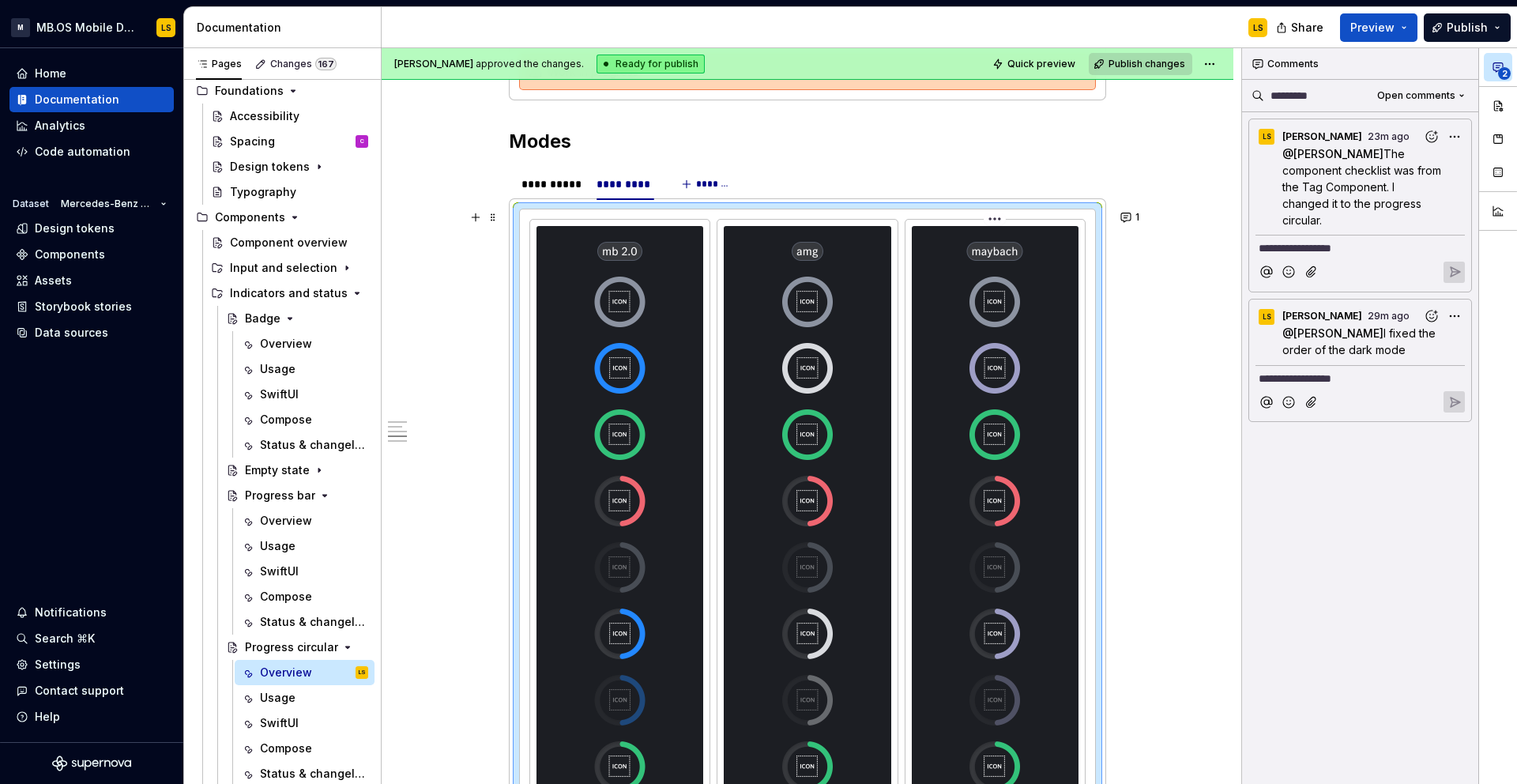
click at [997, 222] on html "M MB.OS Mobile Design System LS Home Documentation Analytics Code automation Da…" at bounding box center [758, 392] width 1517 height 784
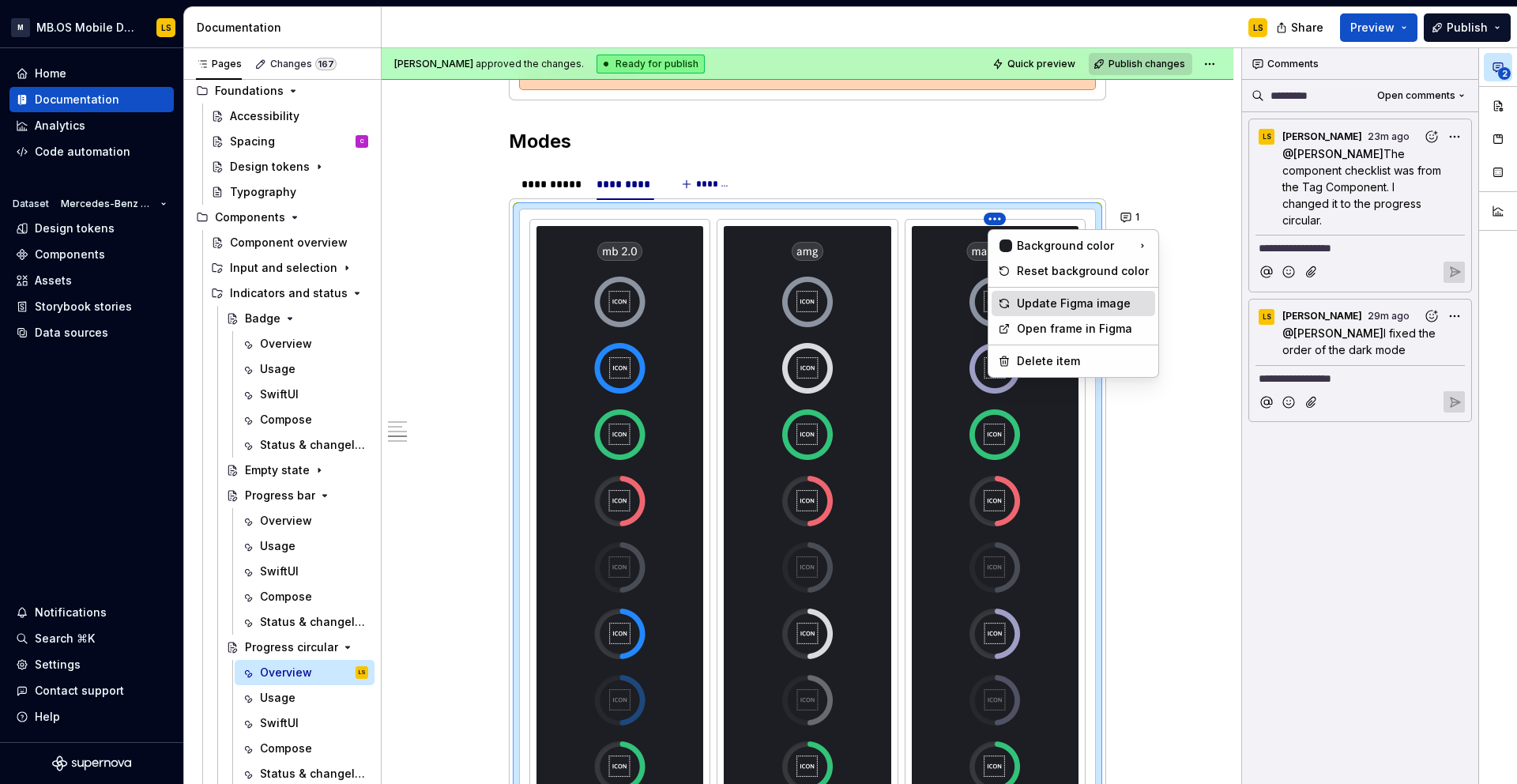
click at [1029, 295] on div "Update Figma image" at bounding box center [1083, 303] width 132 height 16
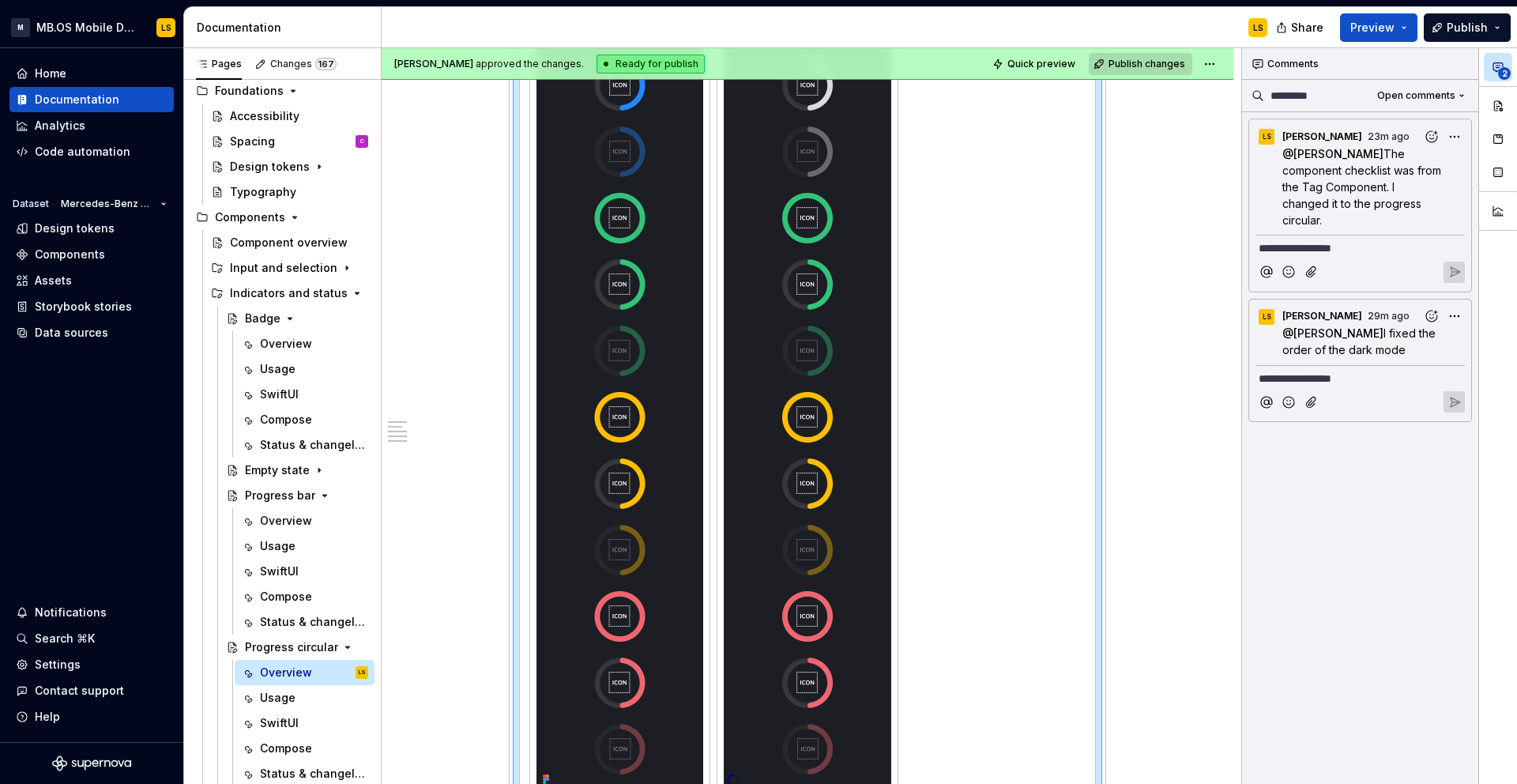
scroll to position [3614, 0]
click at [1501, 69] on span "2" at bounding box center [1504, 73] width 13 height 13
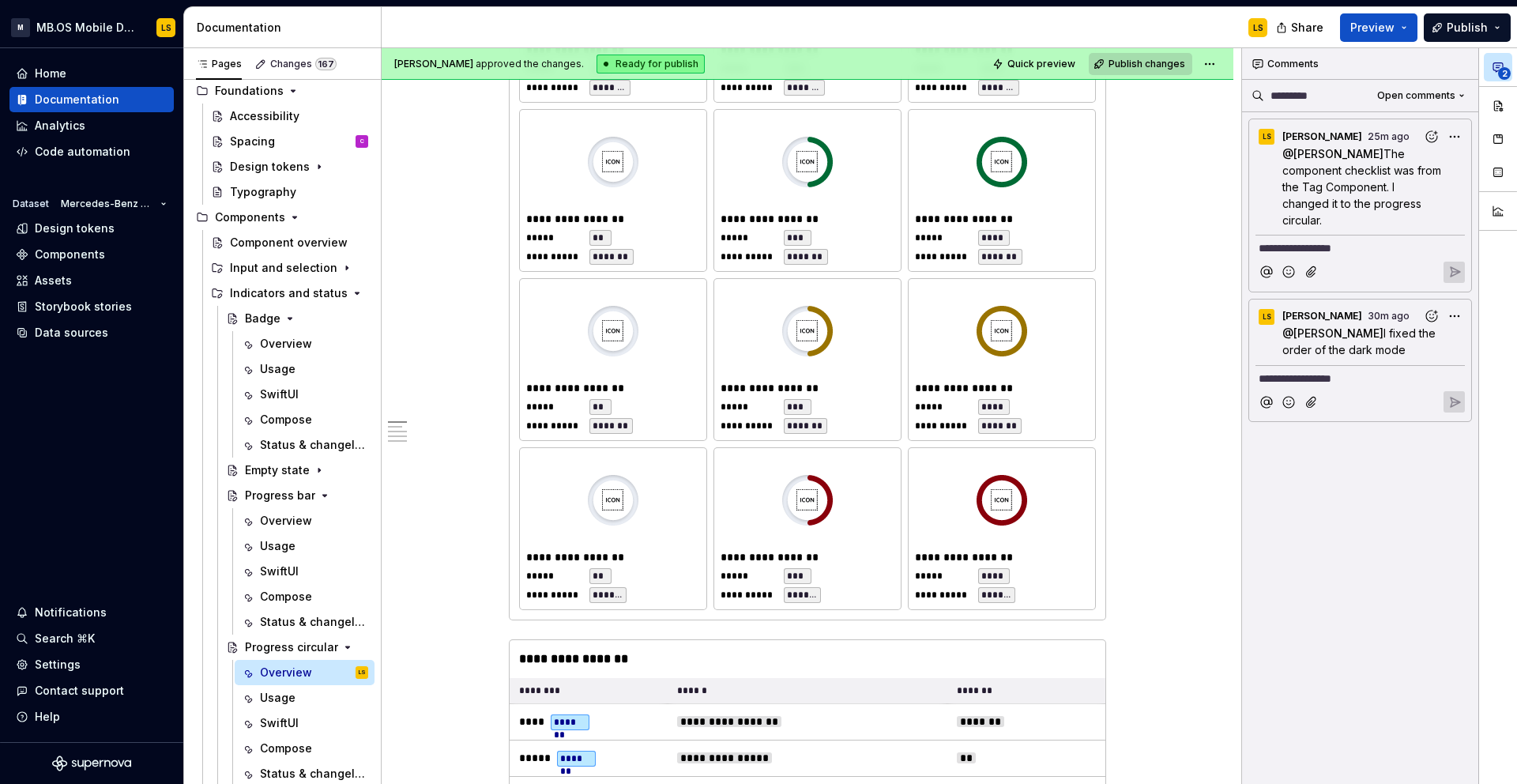
scroll to position [0, 0]
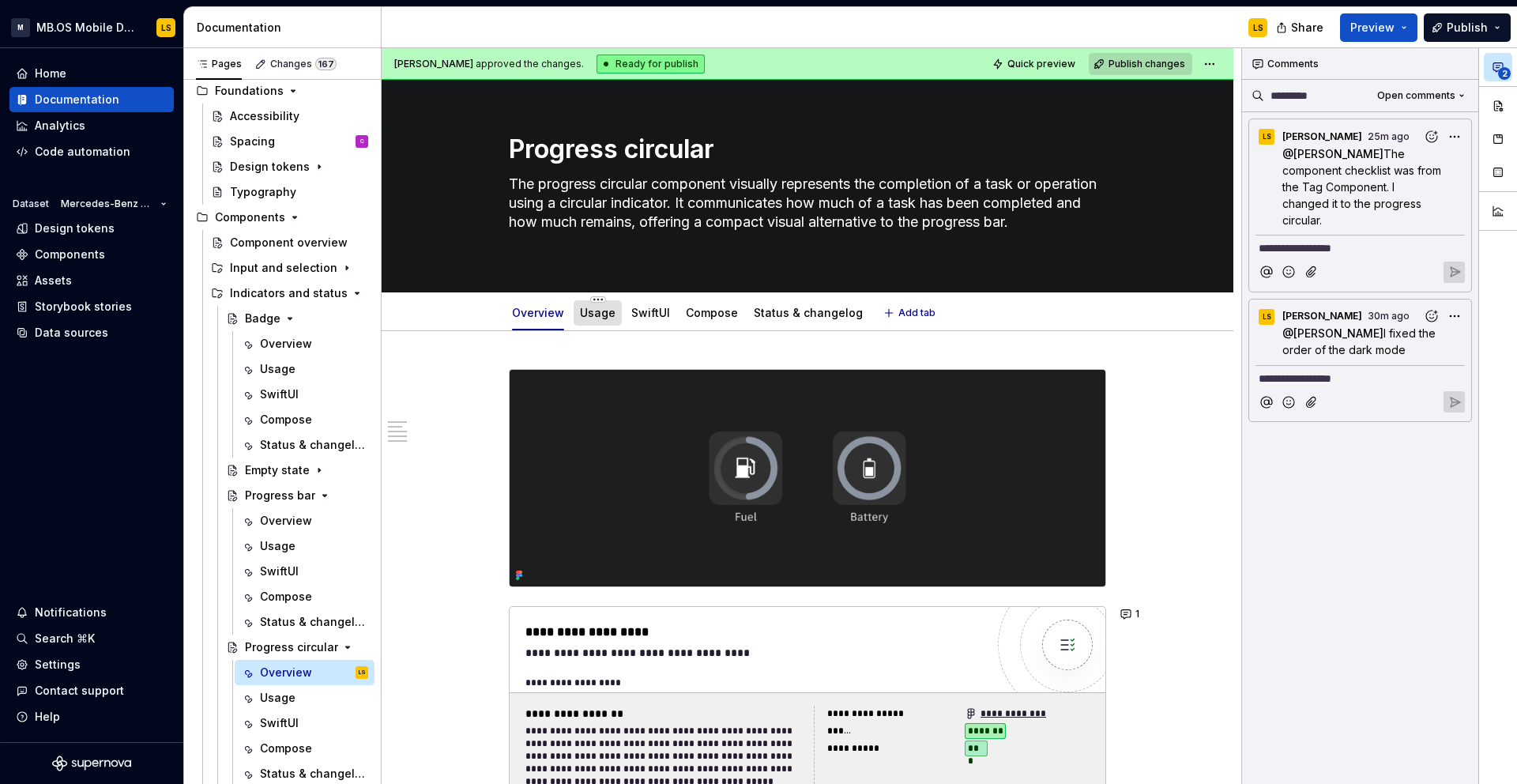
click at [590, 317] on link "Usage" at bounding box center [598, 312] width 36 height 14
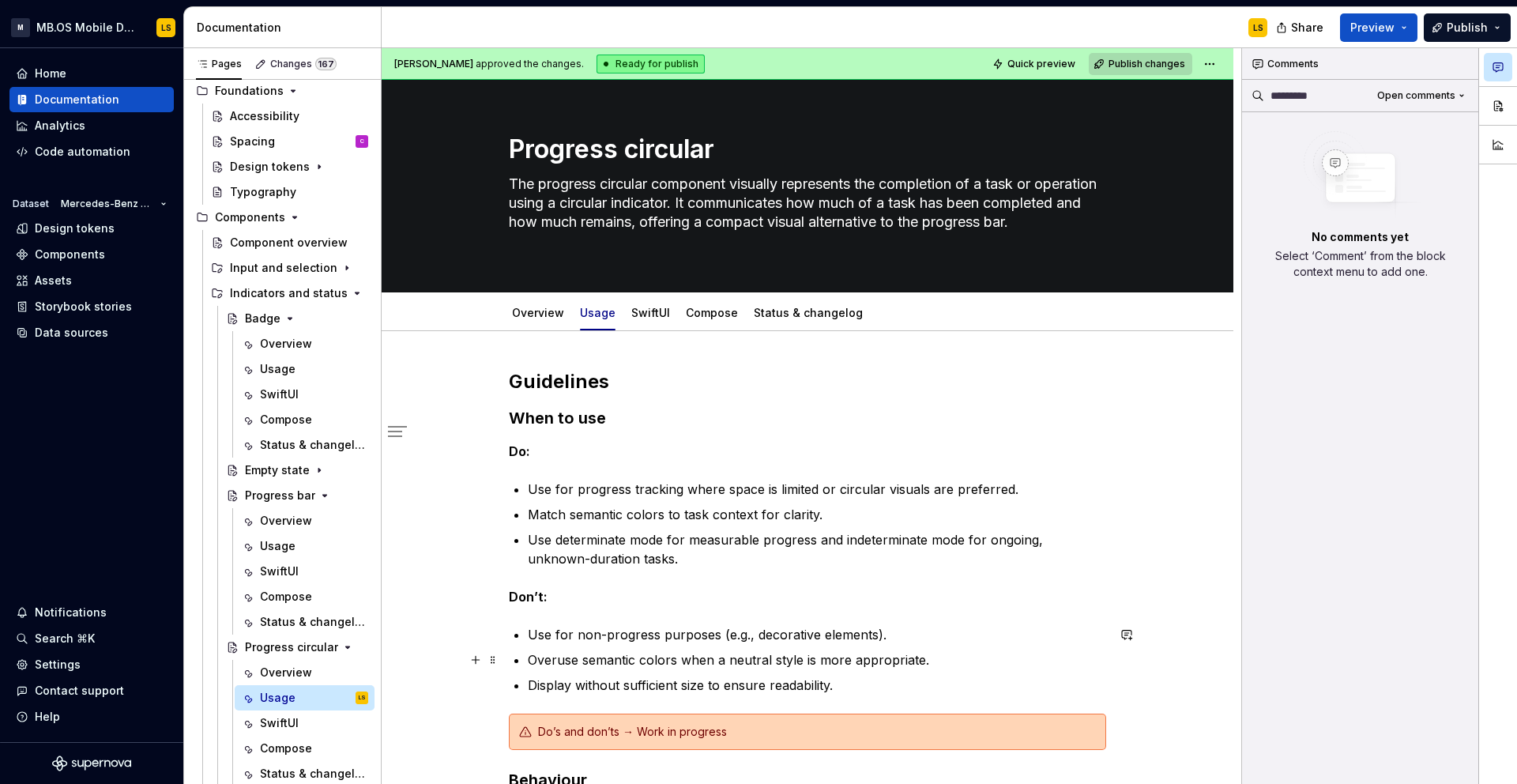
scroll to position [348, 0]
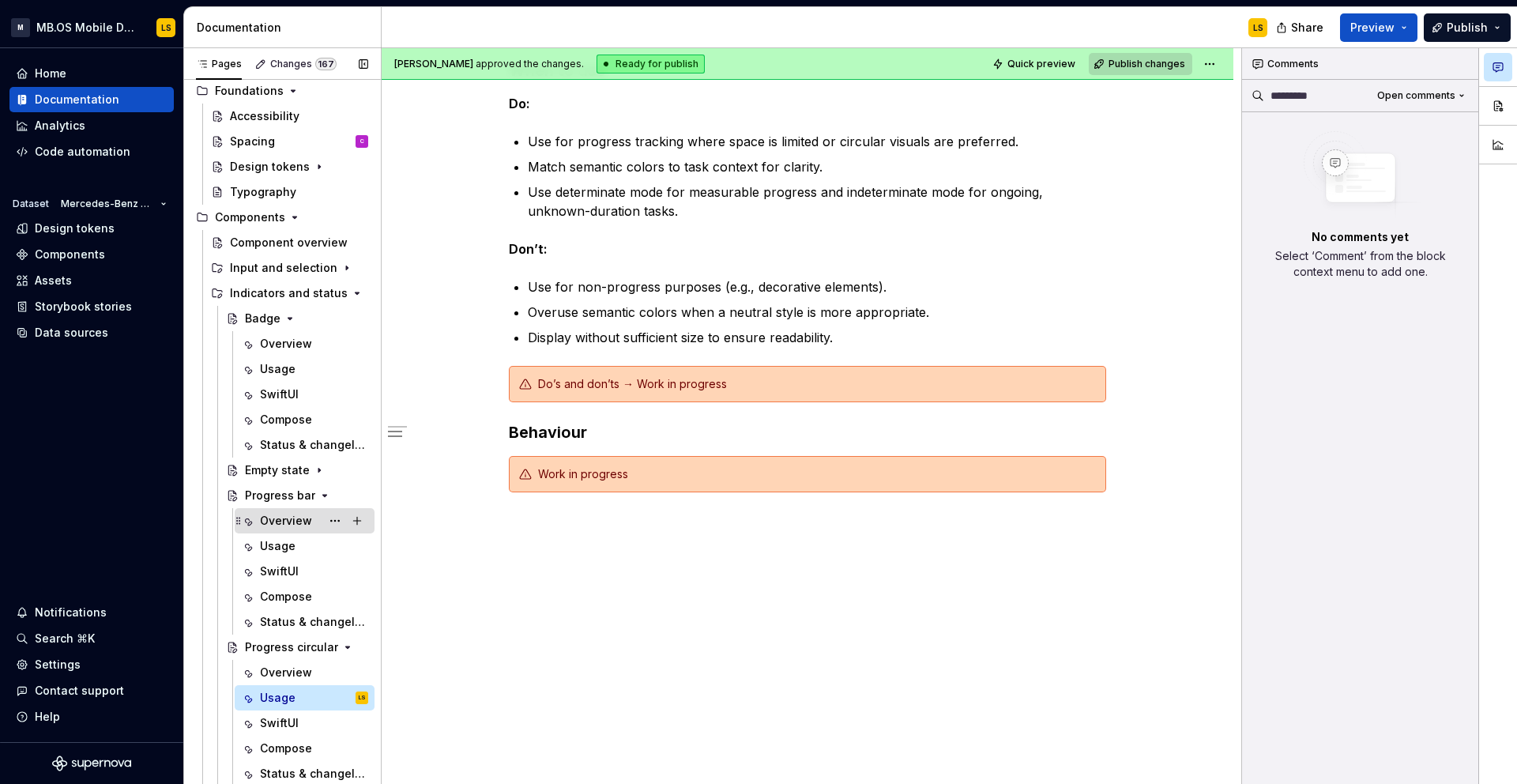
click at [291, 513] on div "Overview" at bounding box center [286, 520] width 53 height 16
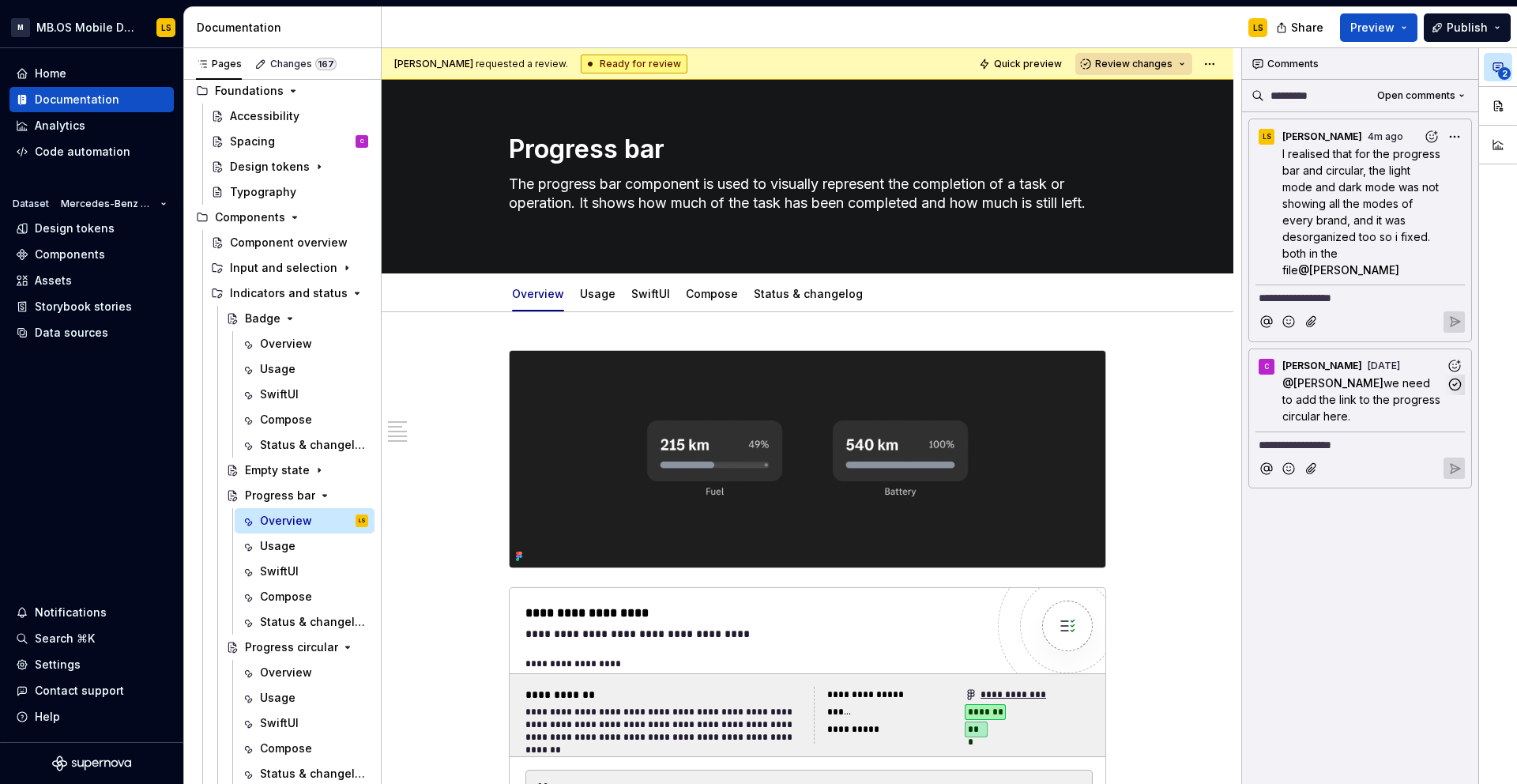
click at [1320, 379] on span "we need to add the link to the progress circular here." at bounding box center [1363, 398] width 162 height 47
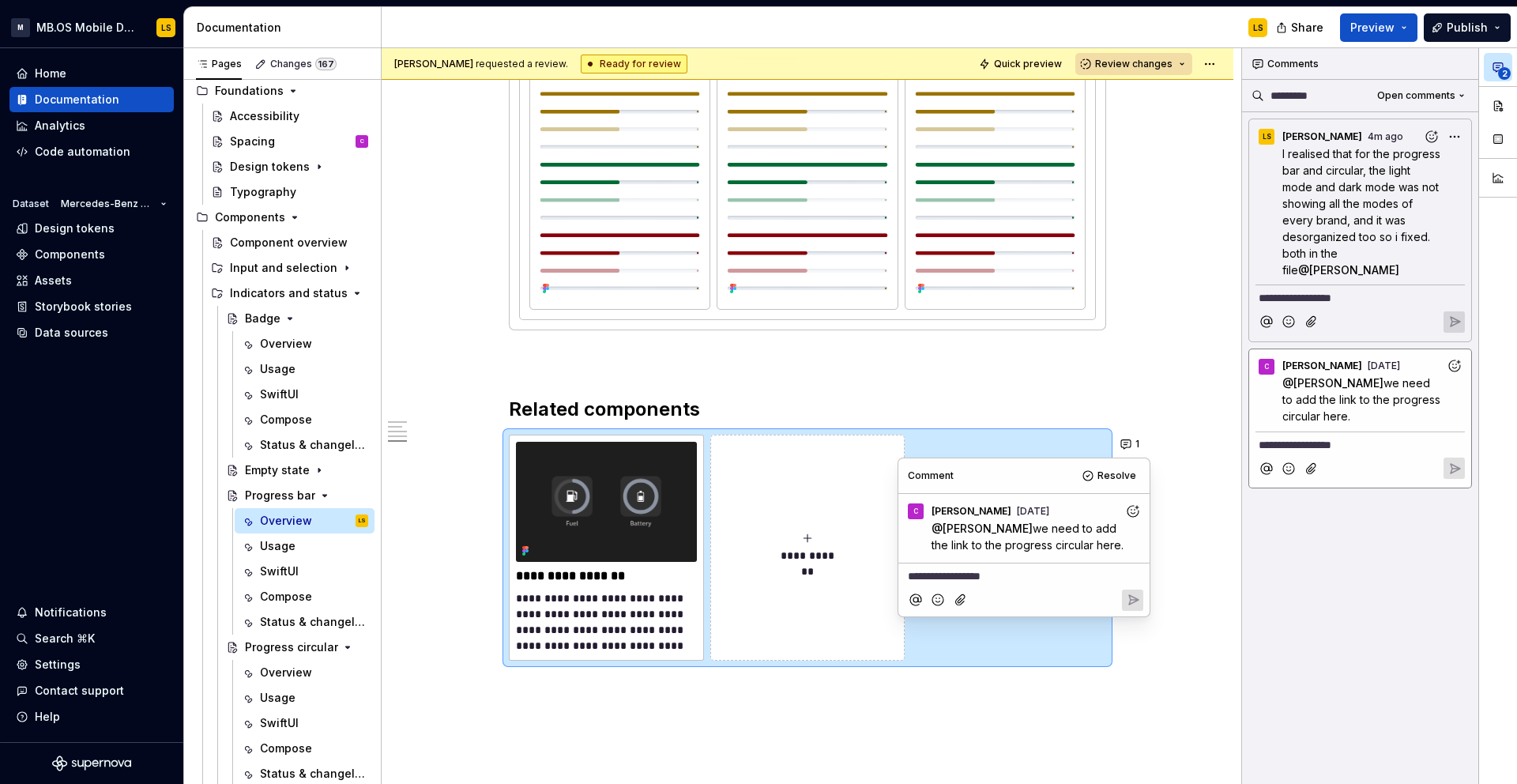
scroll to position [3348, 0]
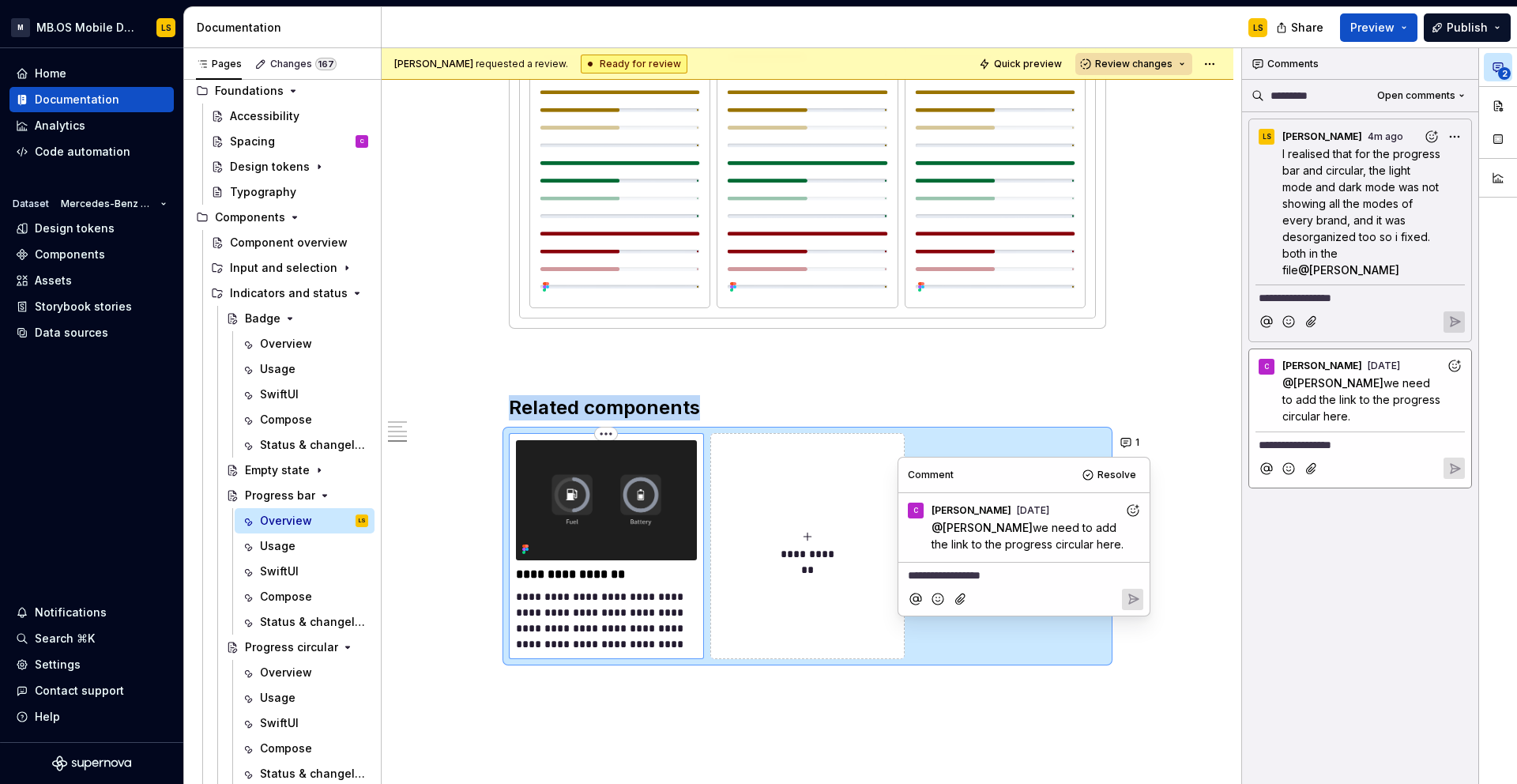
click at [659, 542] on img at bounding box center [607, 500] width 181 height 120
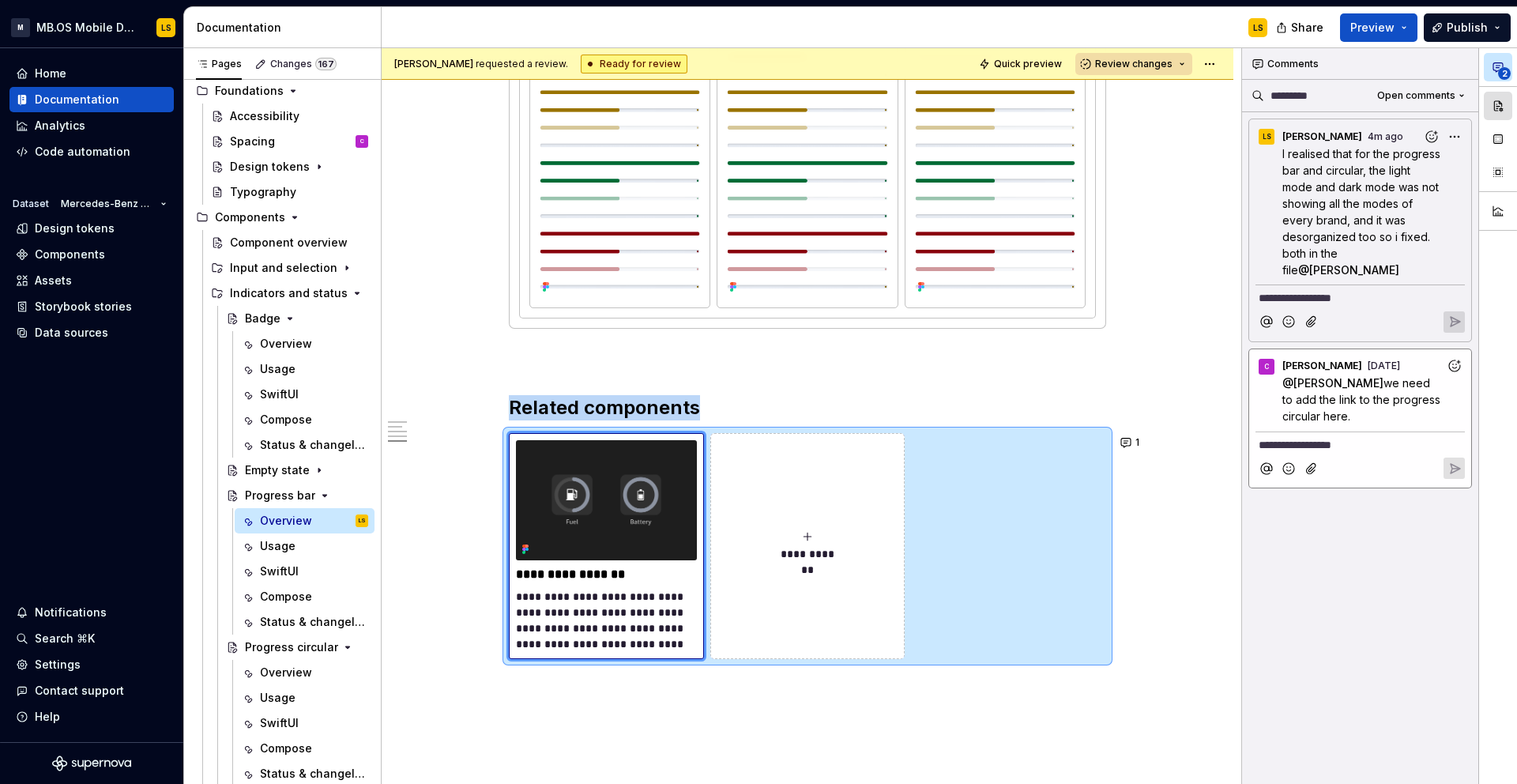
click at [1498, 111] on button "button" at bounding box center [1498, 105] width 29 height 29
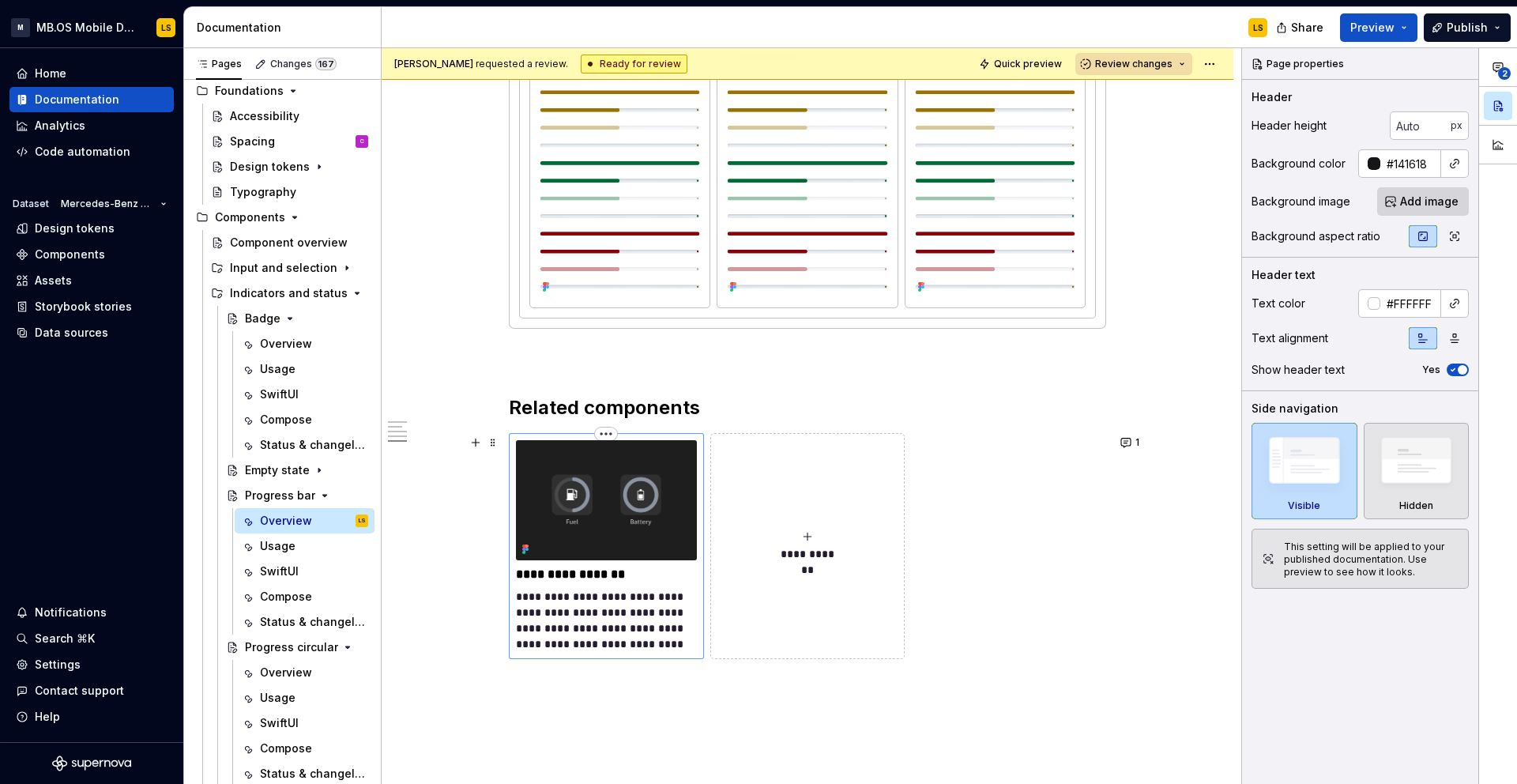
click at [590, 573] on p "**********" at bounding box center [607, 575] width 181 height 16
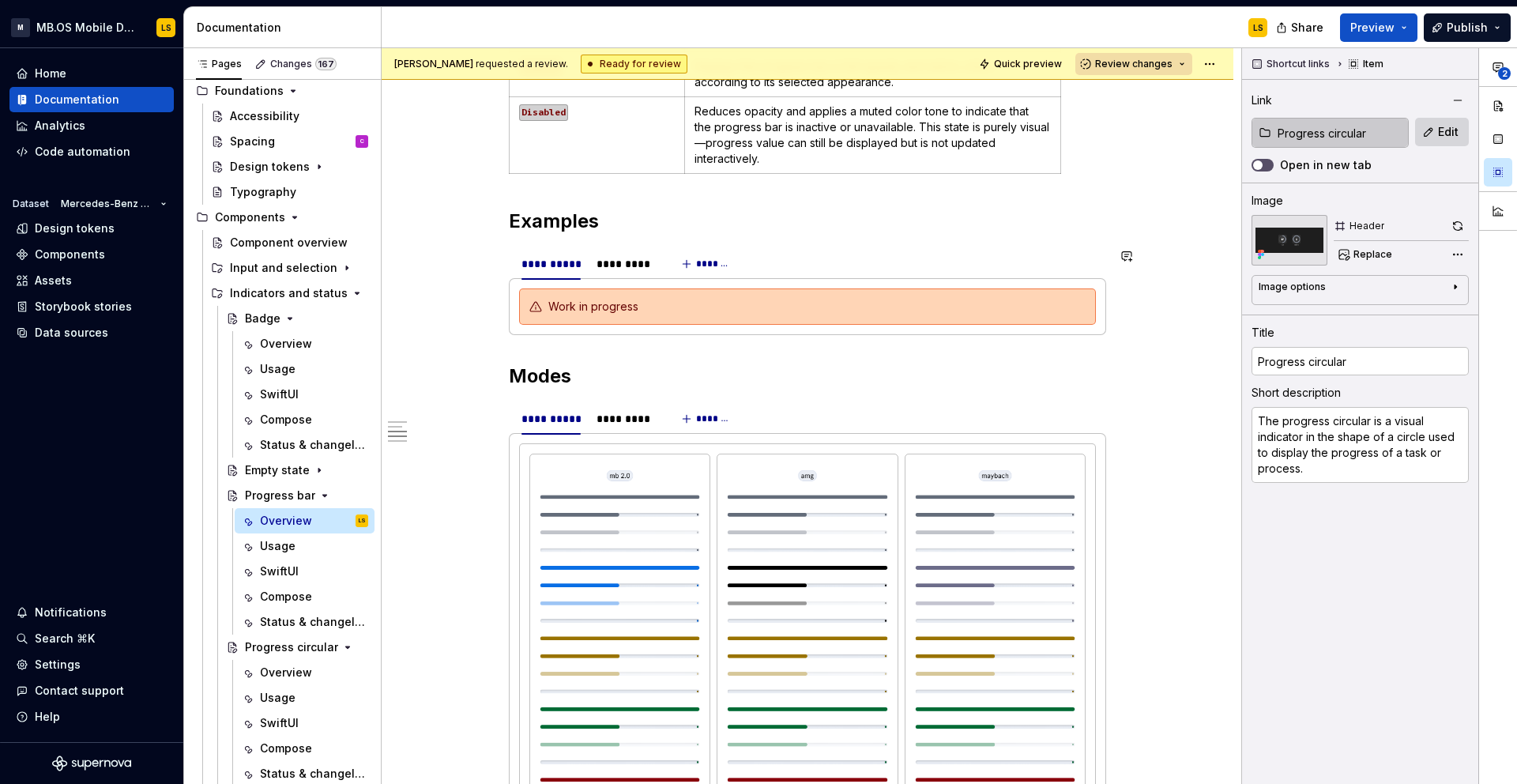
scroll to position [2759, 0]
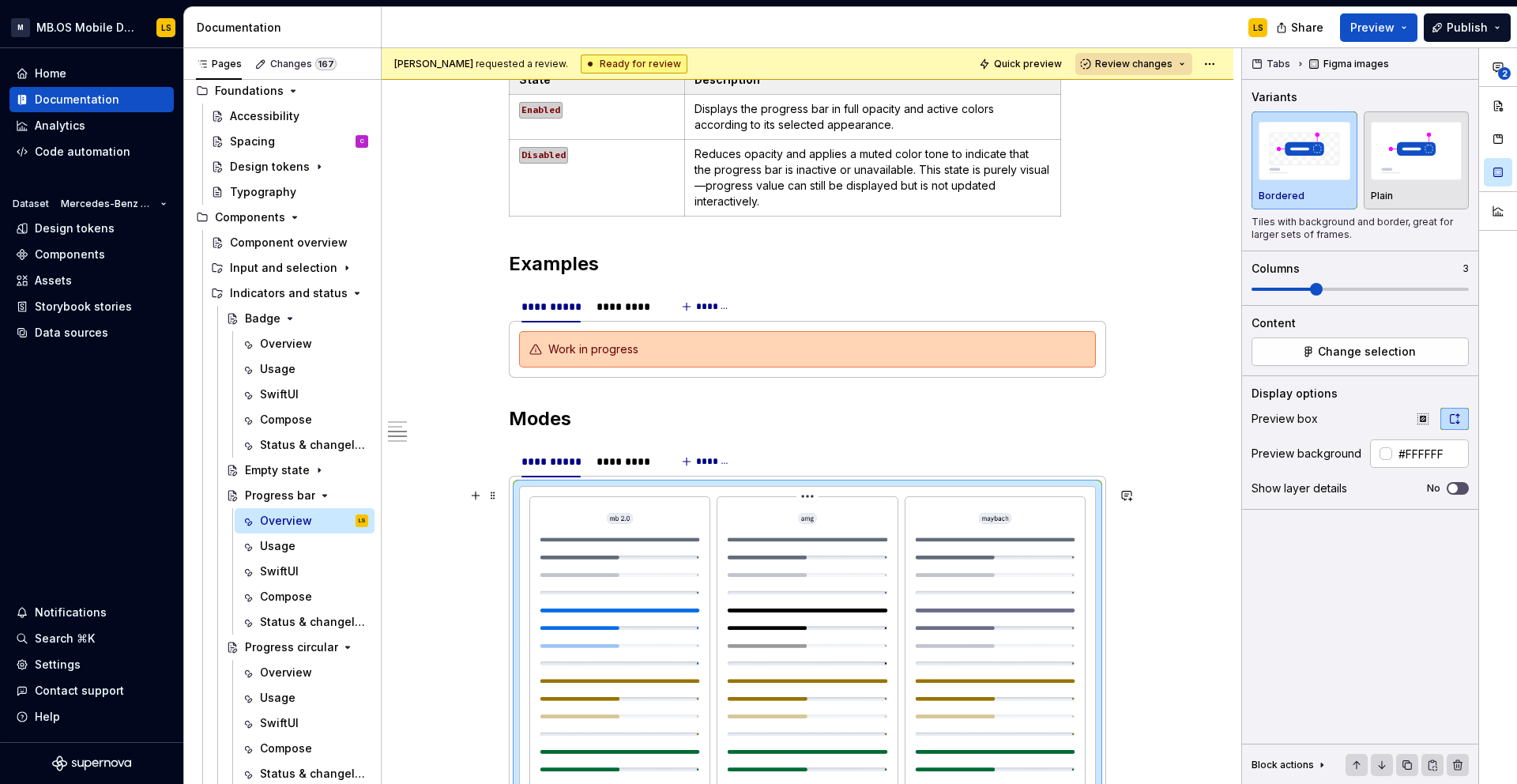
click at [753, 655] on img at bounding box center [807, 695] width 167 height 384
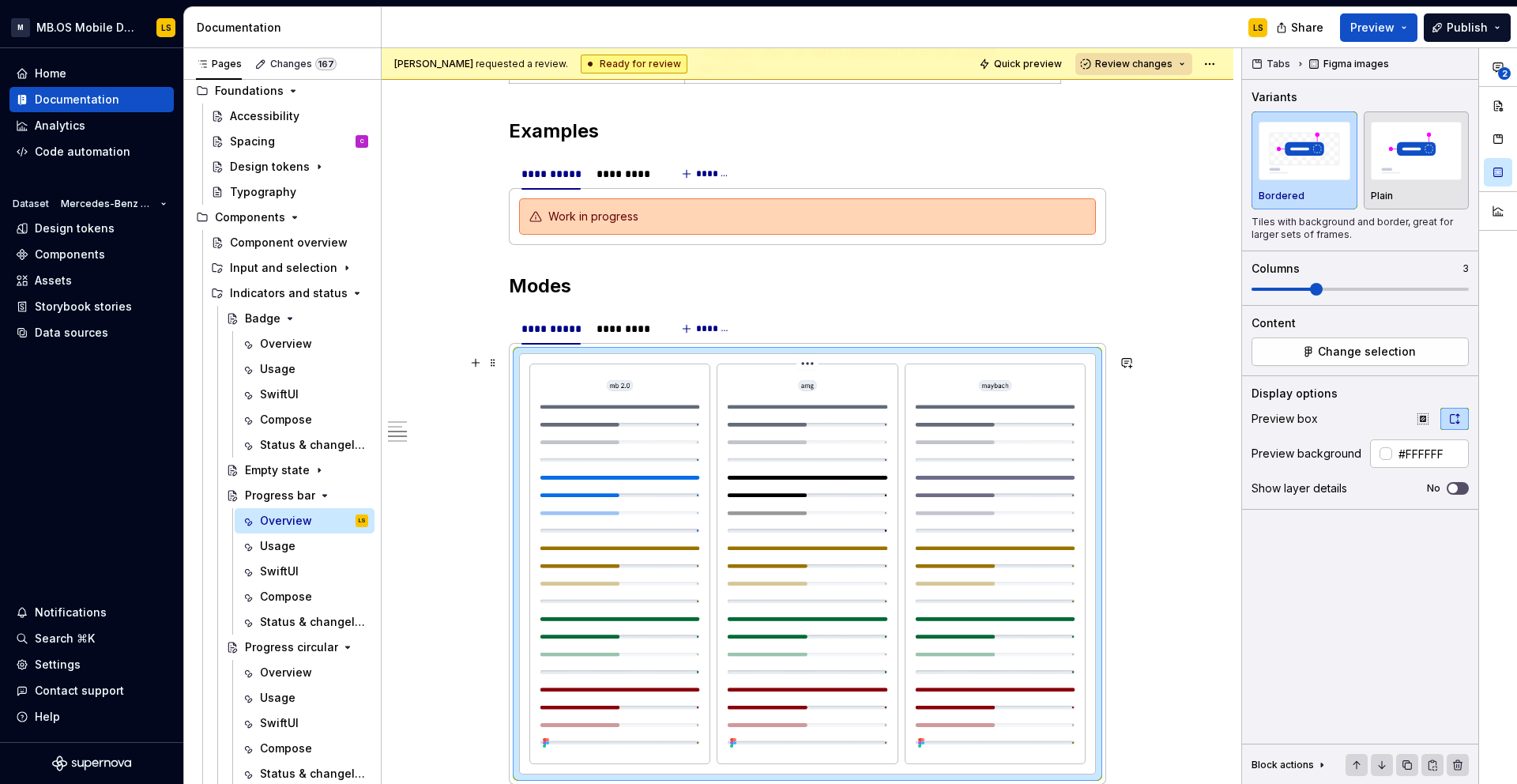
scroll to position [2976, 0]
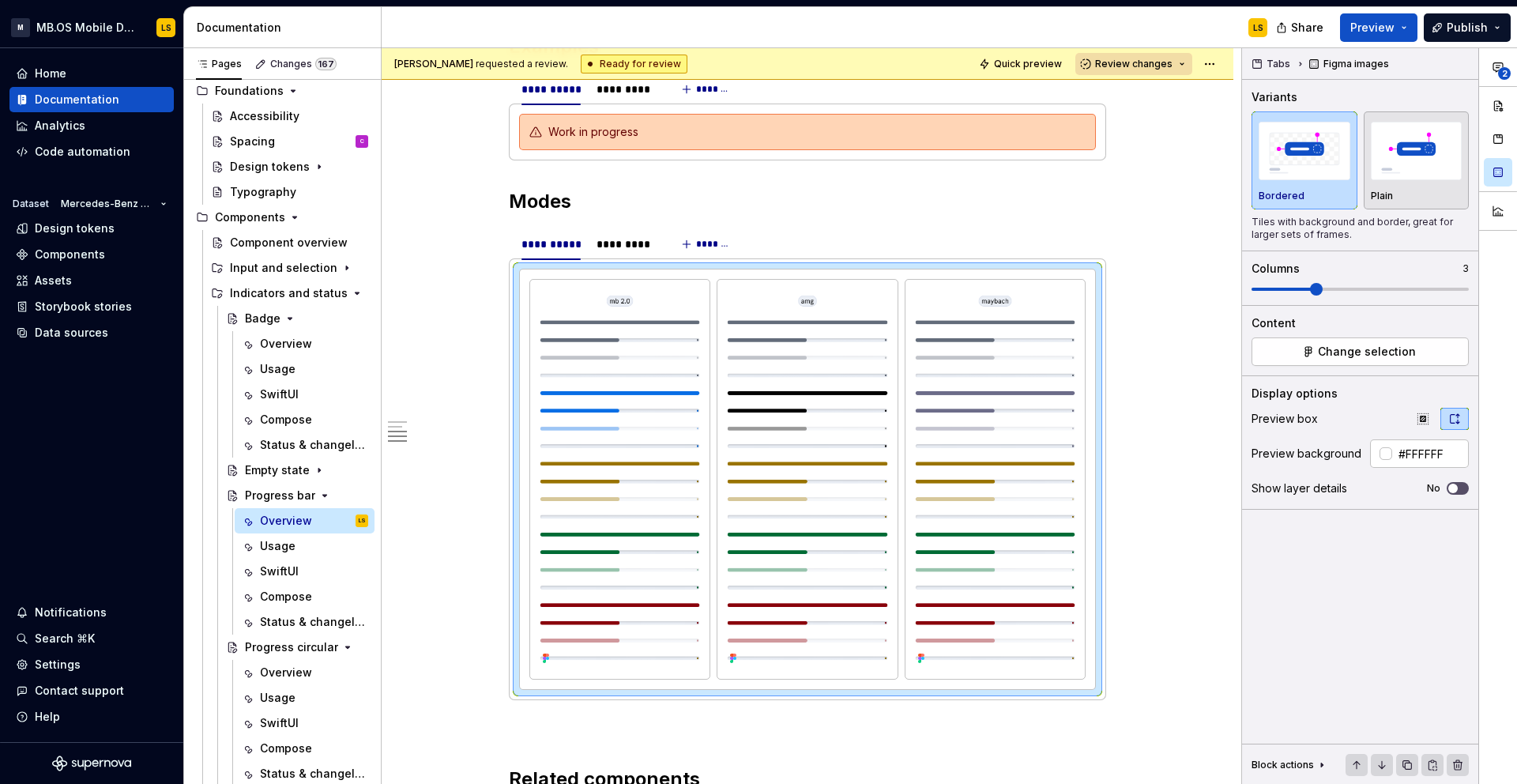
click at [613, 328] on img at bounding box center [620, 478] width 167 height 384
click at [629, 497] on img at bounding box center [620, 478] width 167 height 384
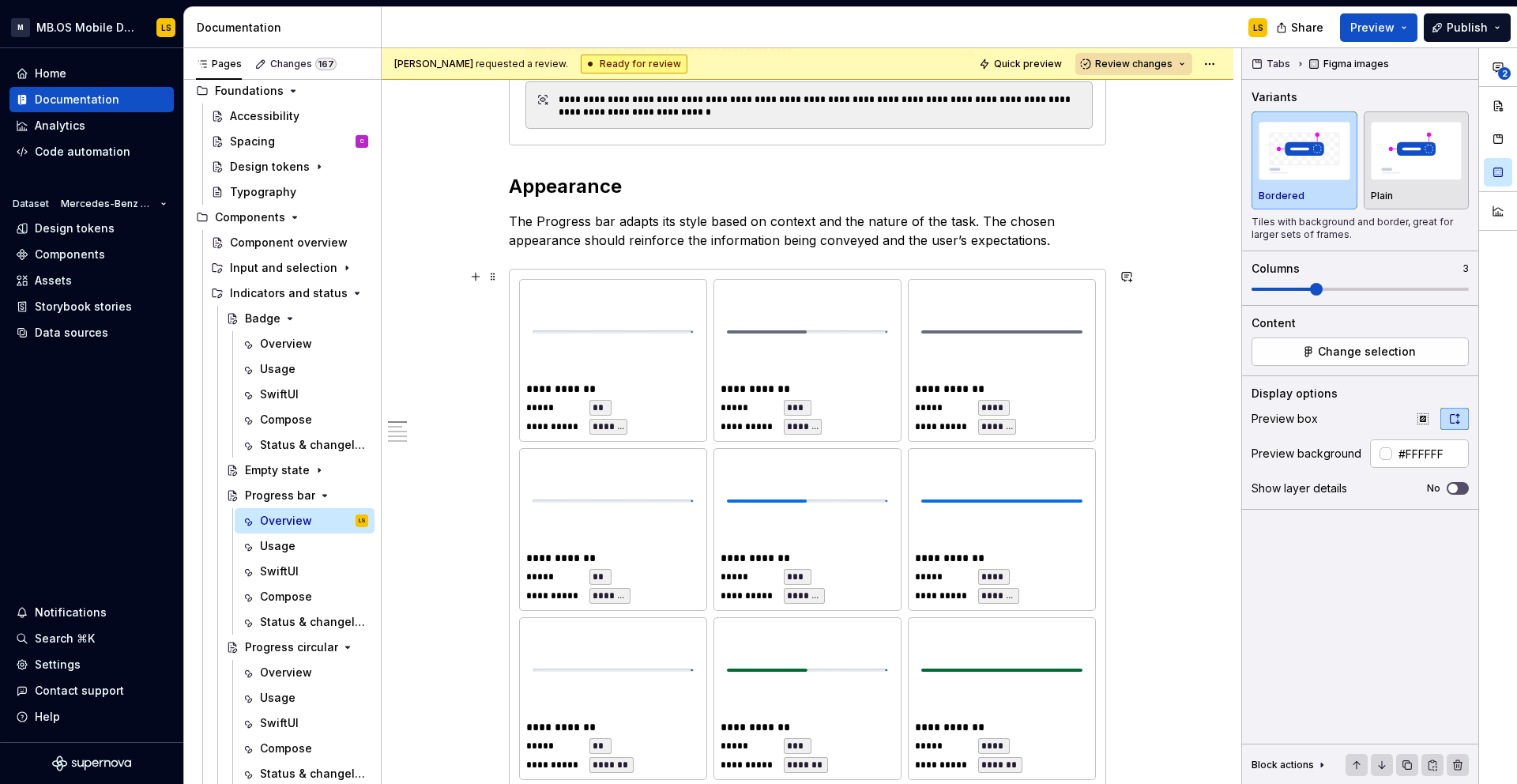
scroll to position [522, 0]
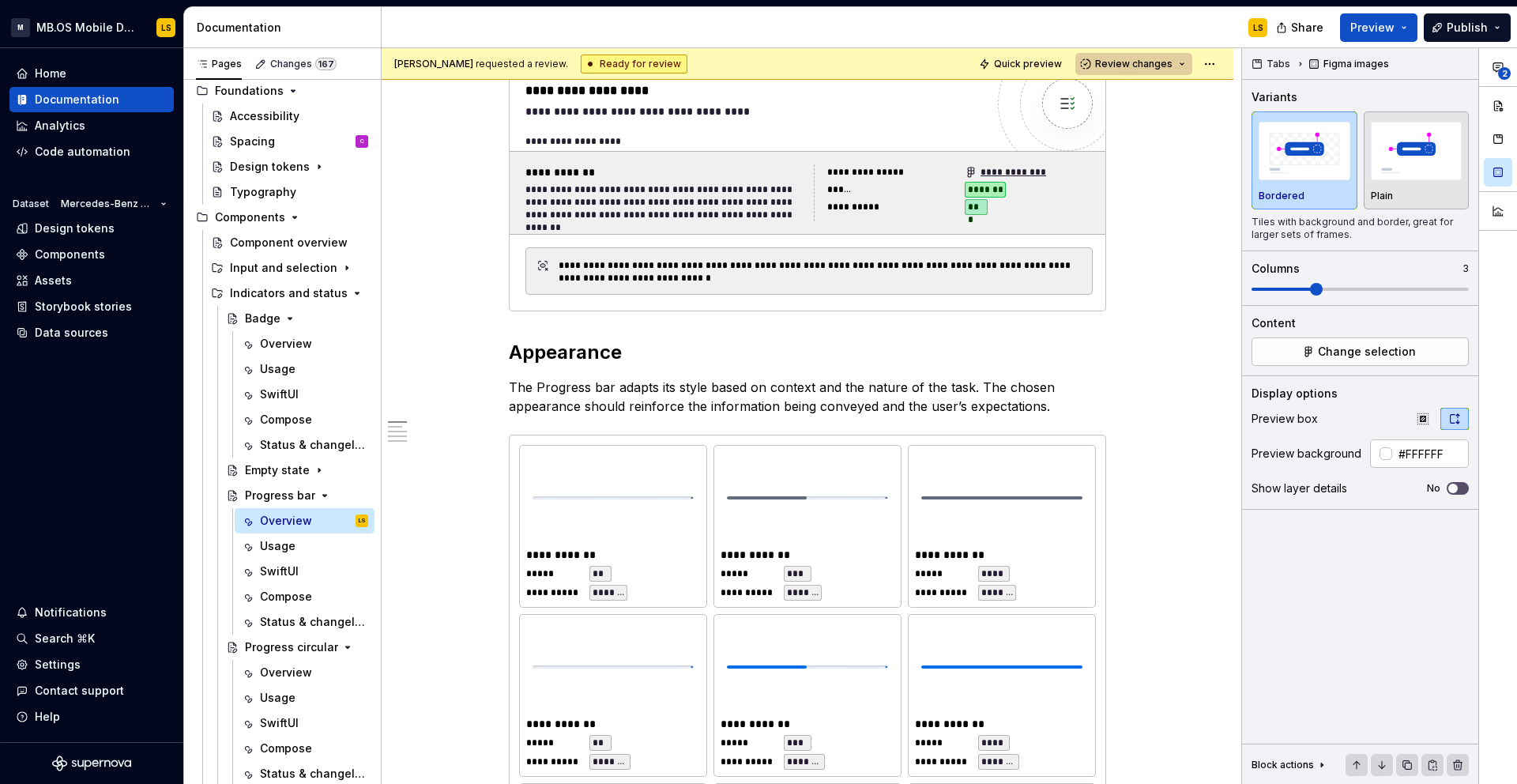
click at [1163, 71] on button "Review changes" at bounding box center [1134, 63] width 117 height 22
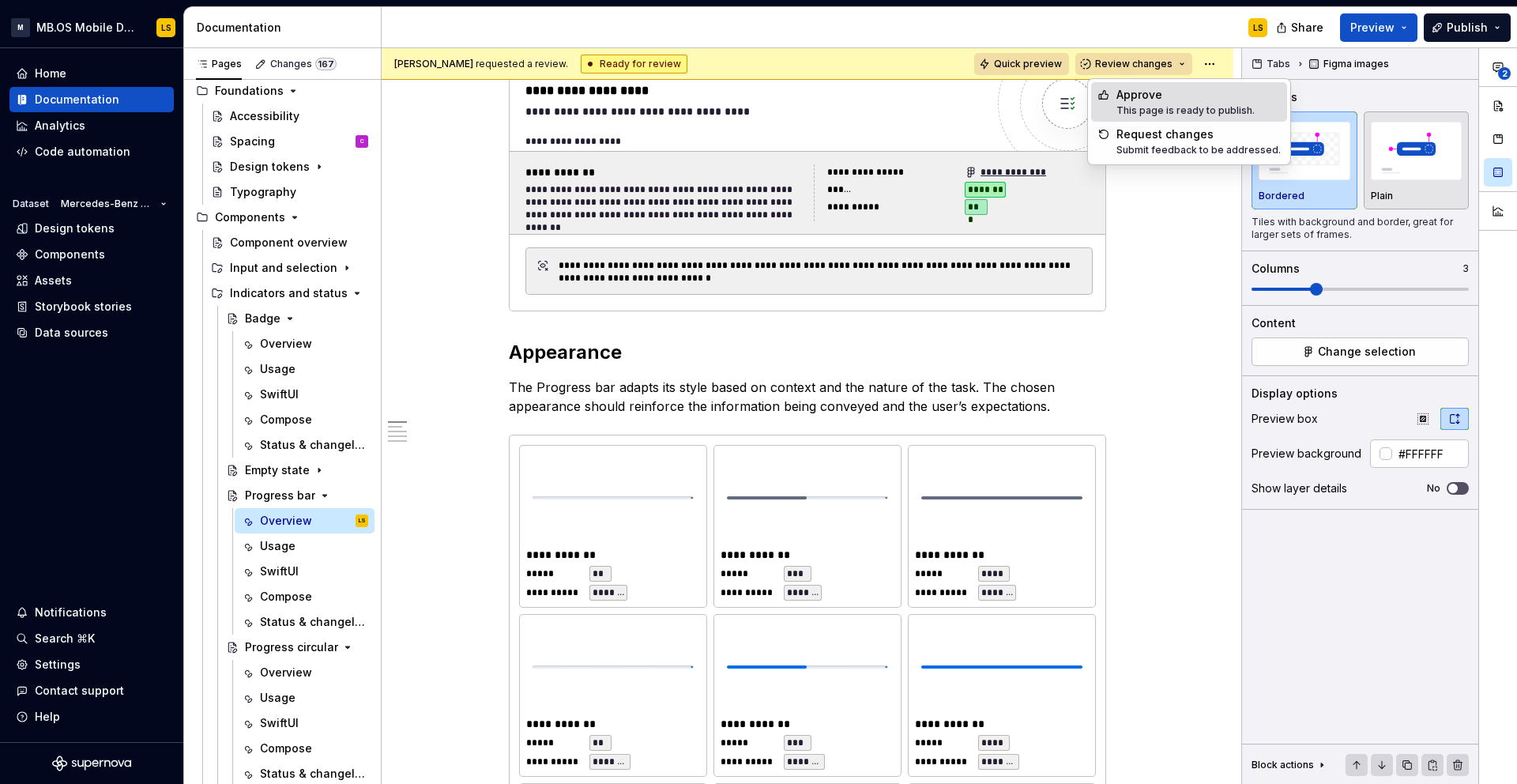
click at [1054, 60] on span "Quick preview" at bounding box center [1028, 63] width 68 height 13
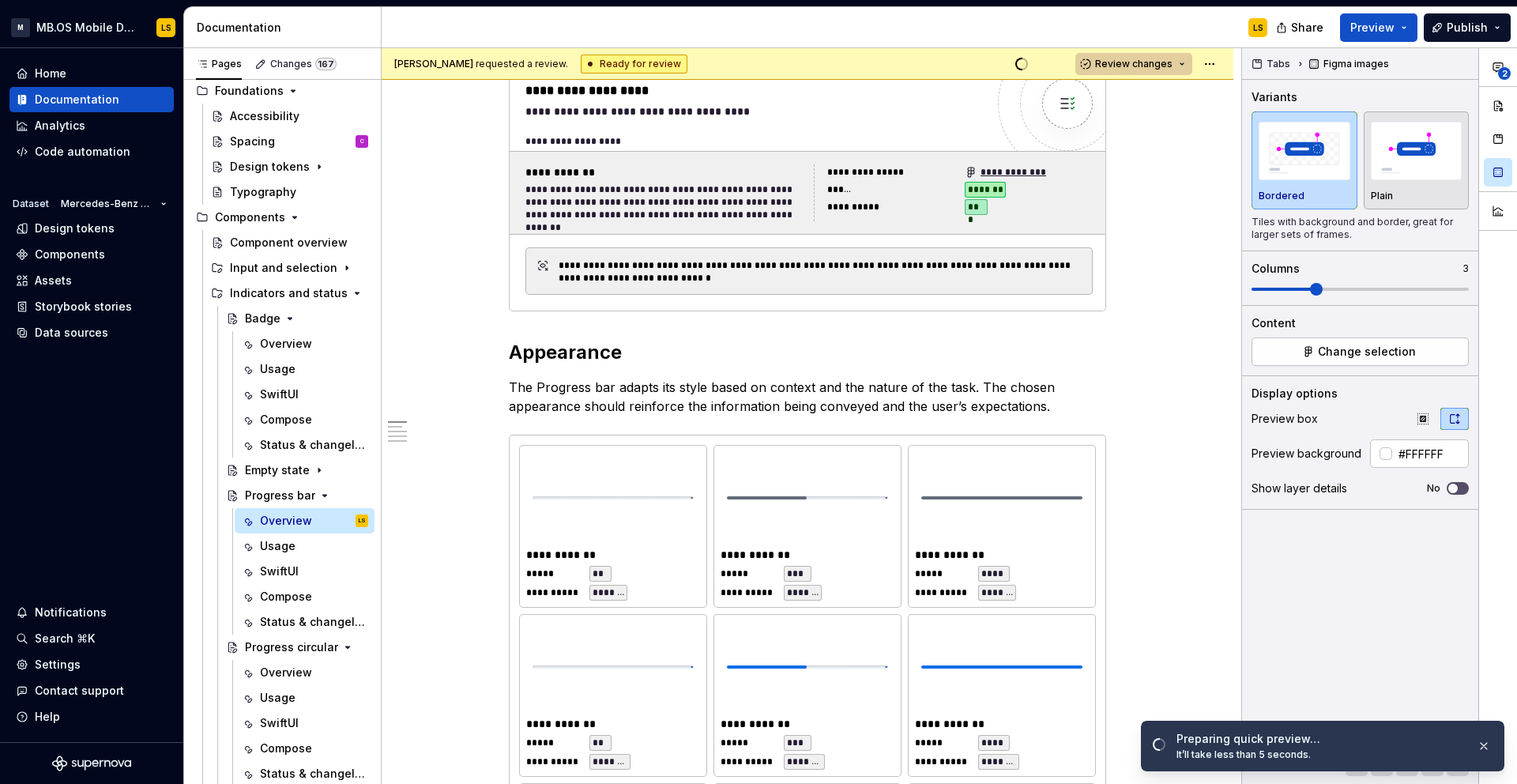
click at [1141, 70] on button "Review changes" at bounding box center [1134, 63] width 117 height 22
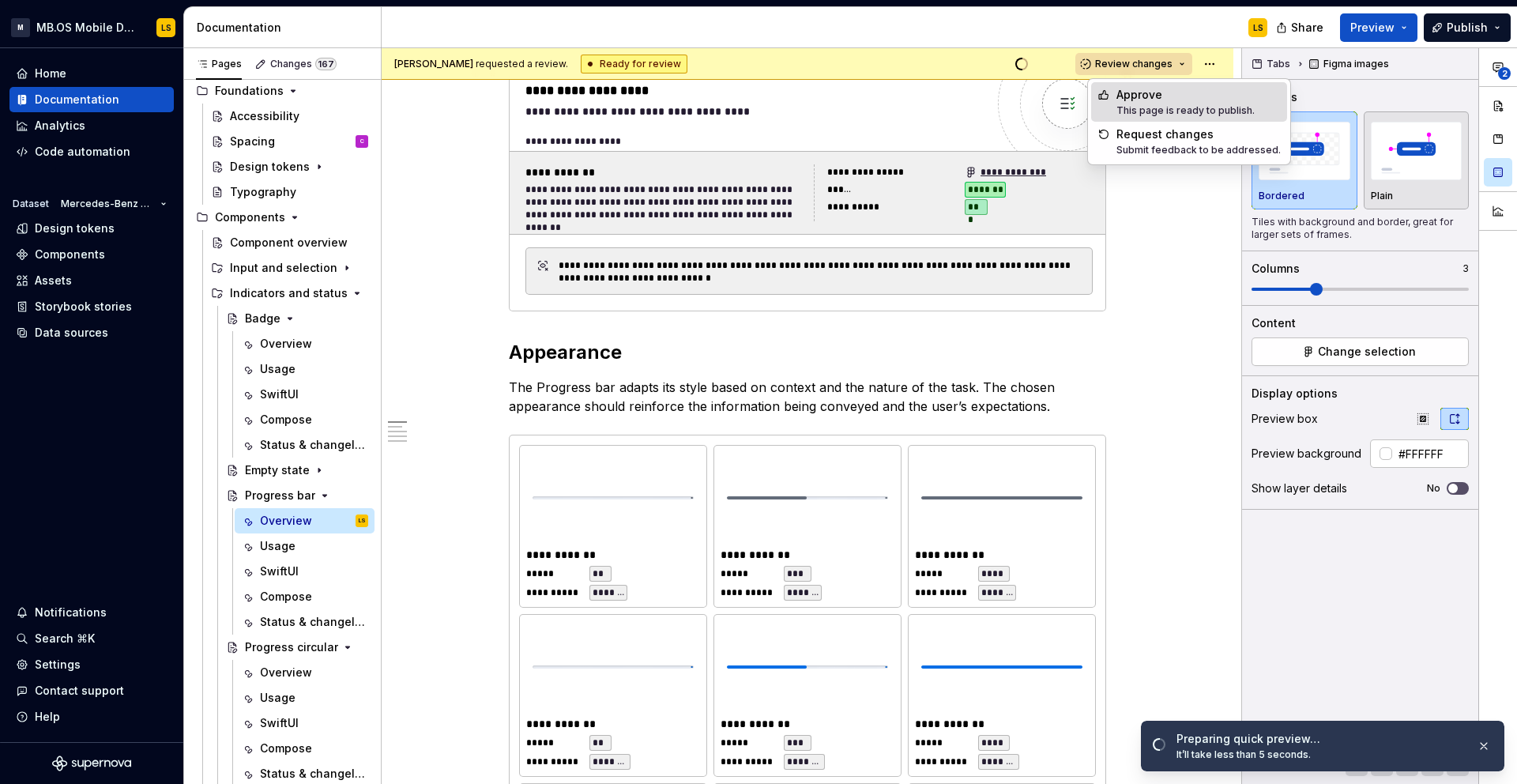
click at [1144, 105] on div "This page is ready to publish." at bounding box center [1185, 110] width 138 height 13
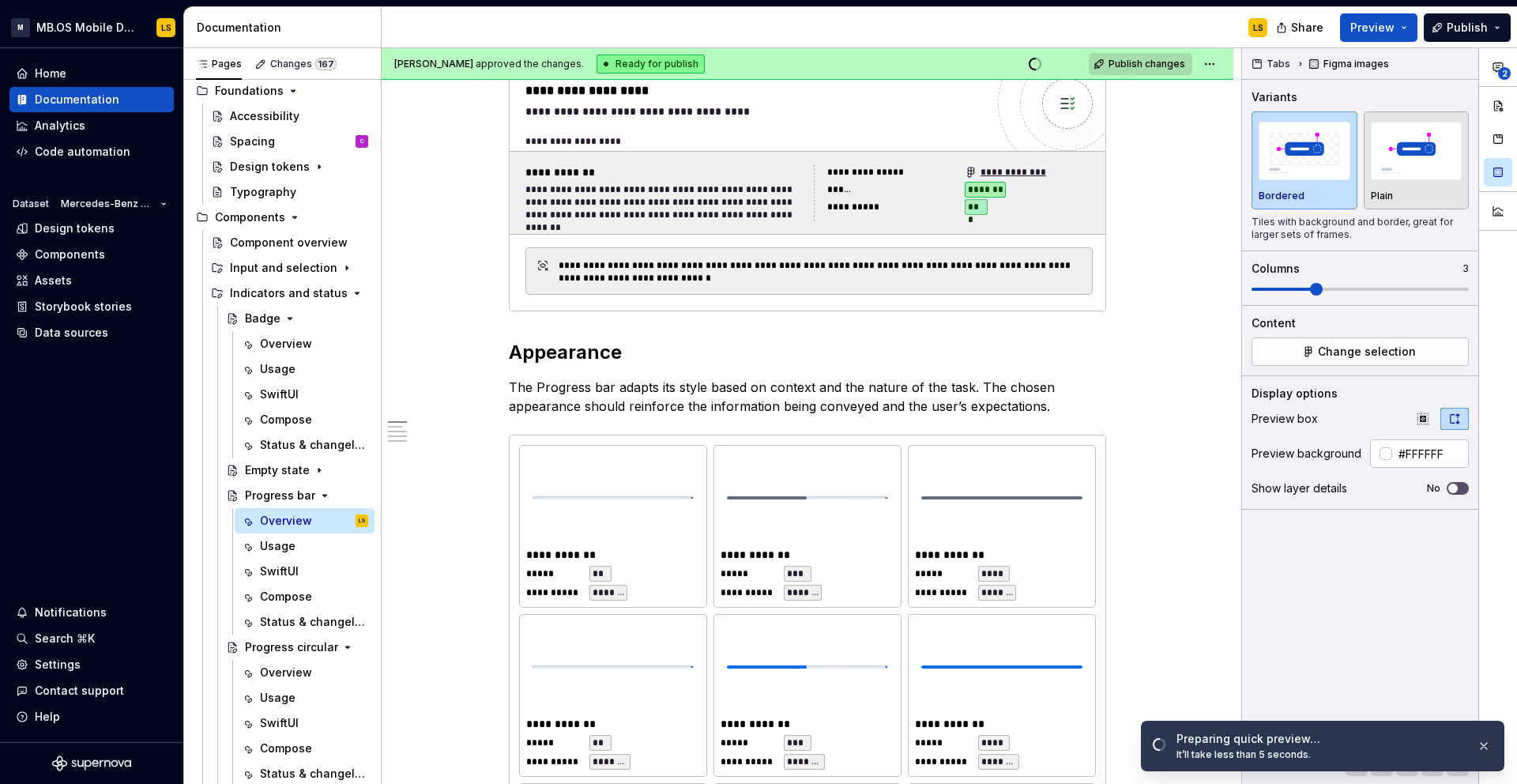
scroll to position [0, 0]
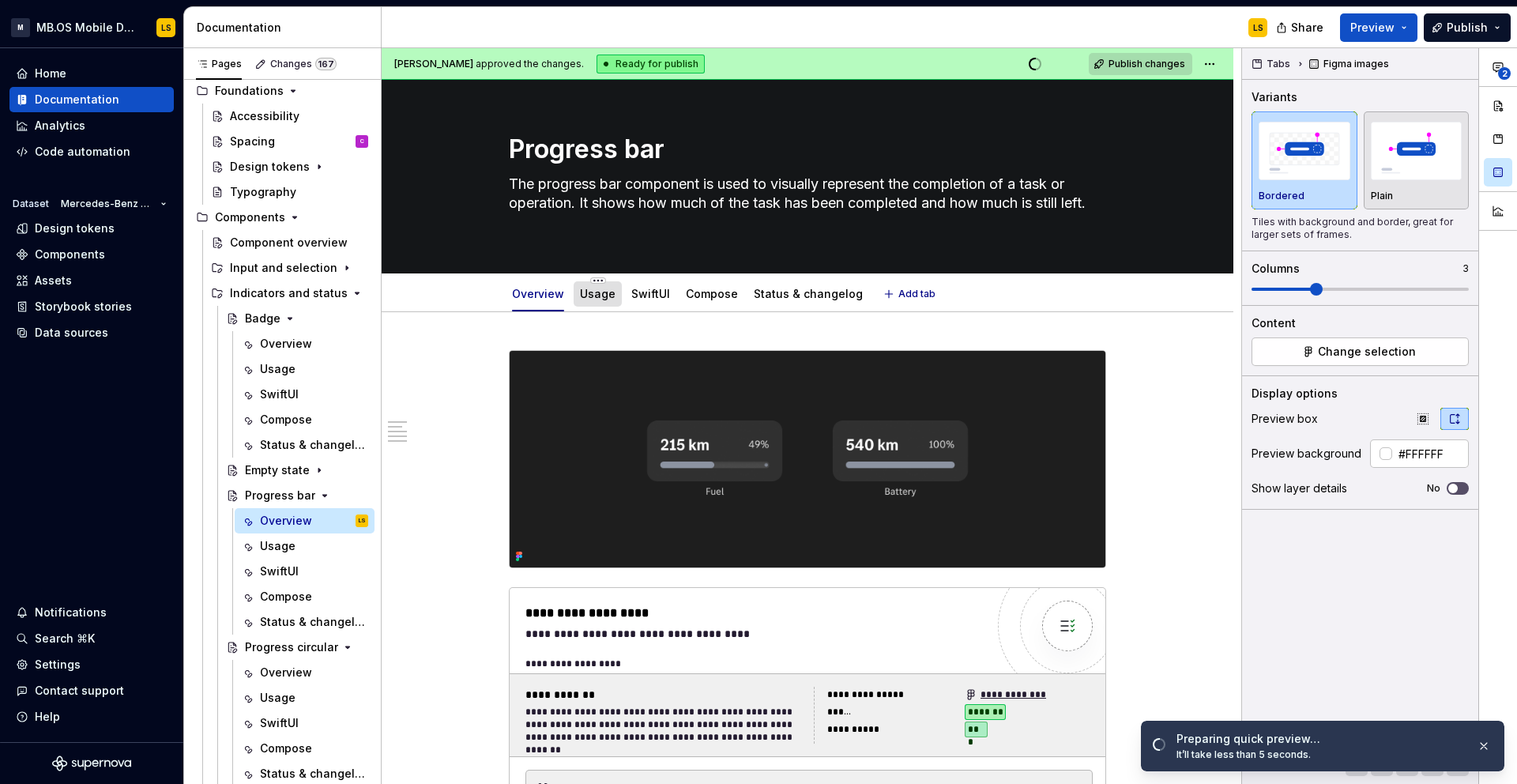
click at [599, 298] on link "Usage" at bounding box center [598, 293] width 36 height 14
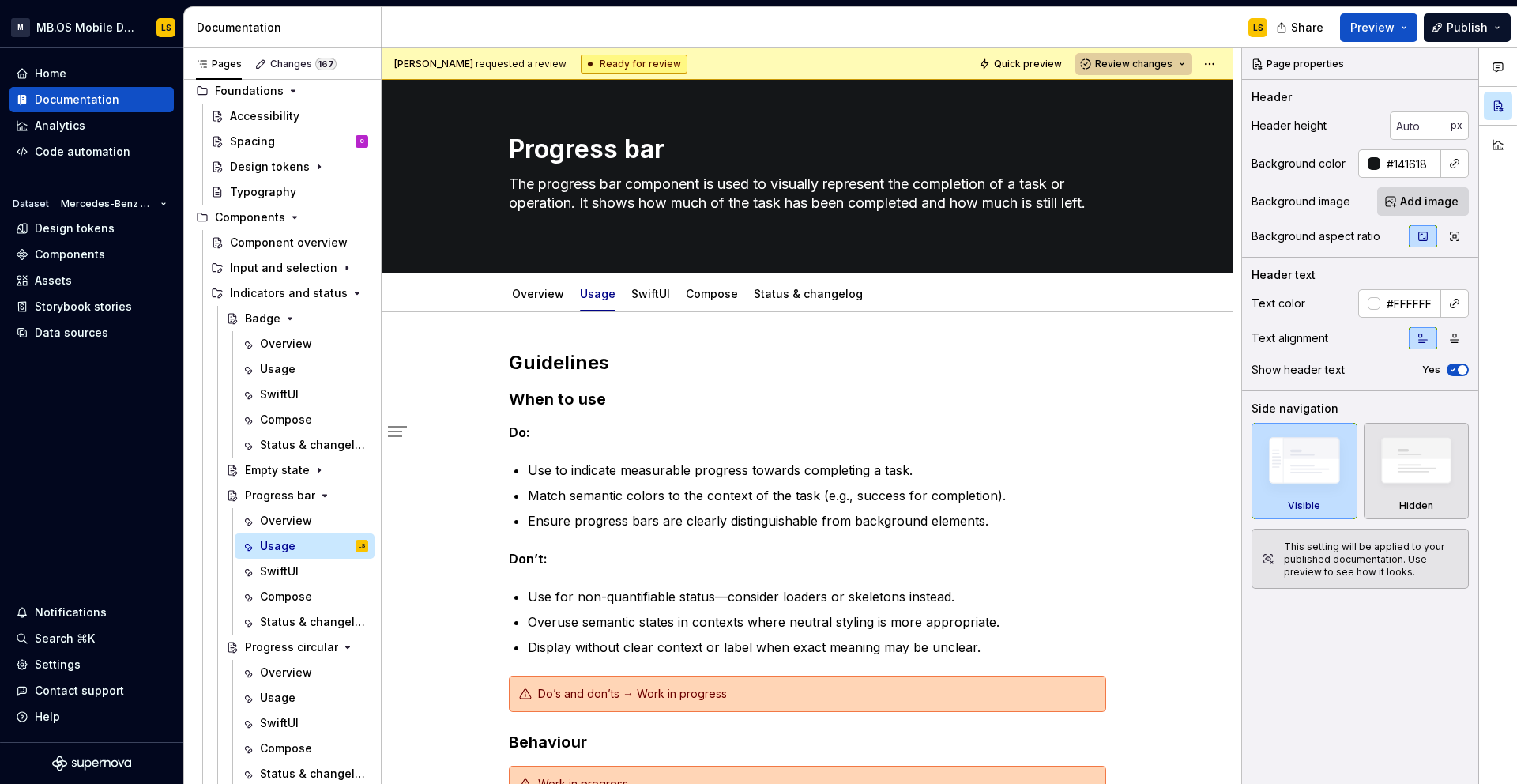
click at [1127, 66] on span "Review changes" at bounding box center [1134, 63] width 77 height 13
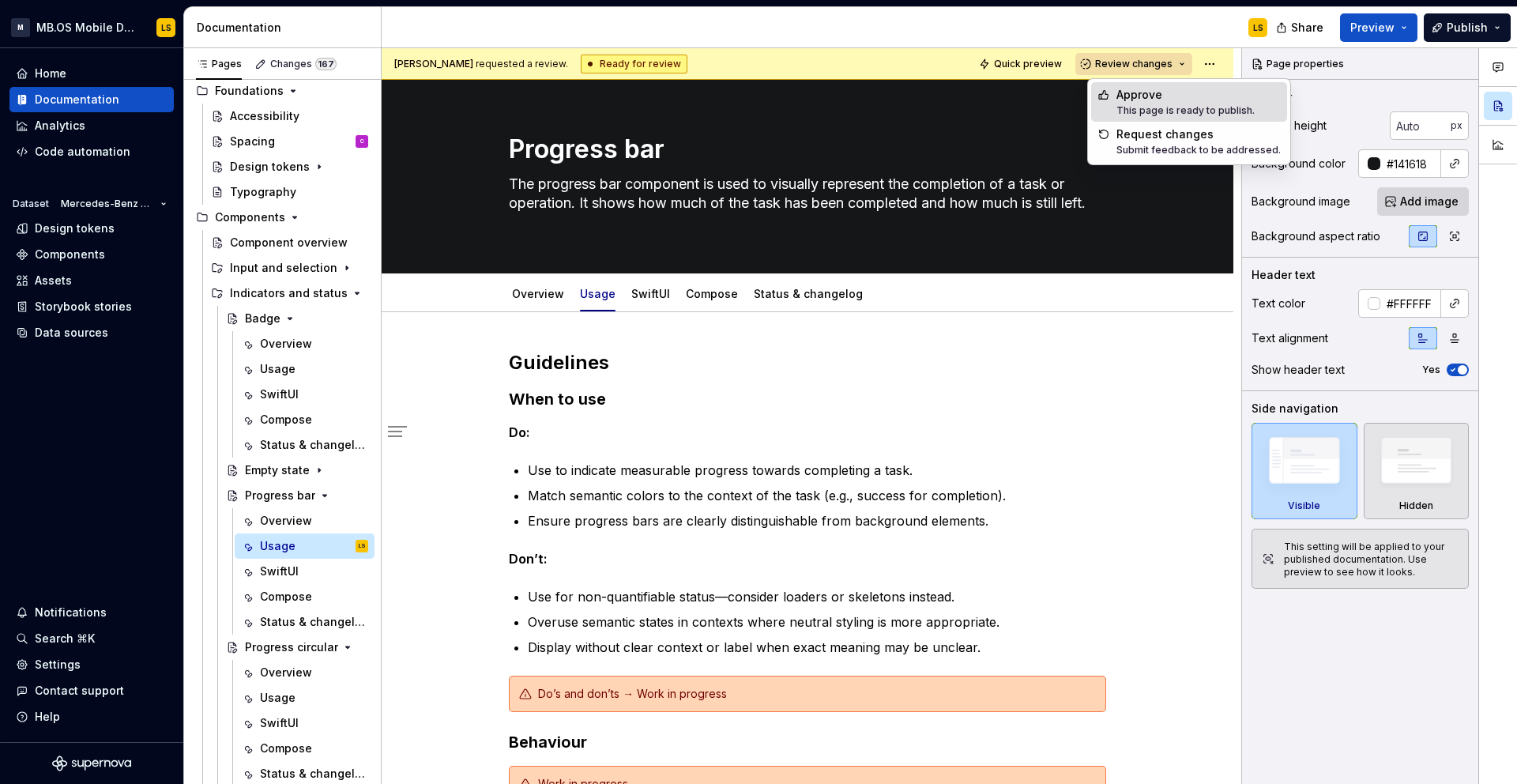
click at [1133, 97] on div "Approve" at bounding box center [1185, 95] width 138 height 16
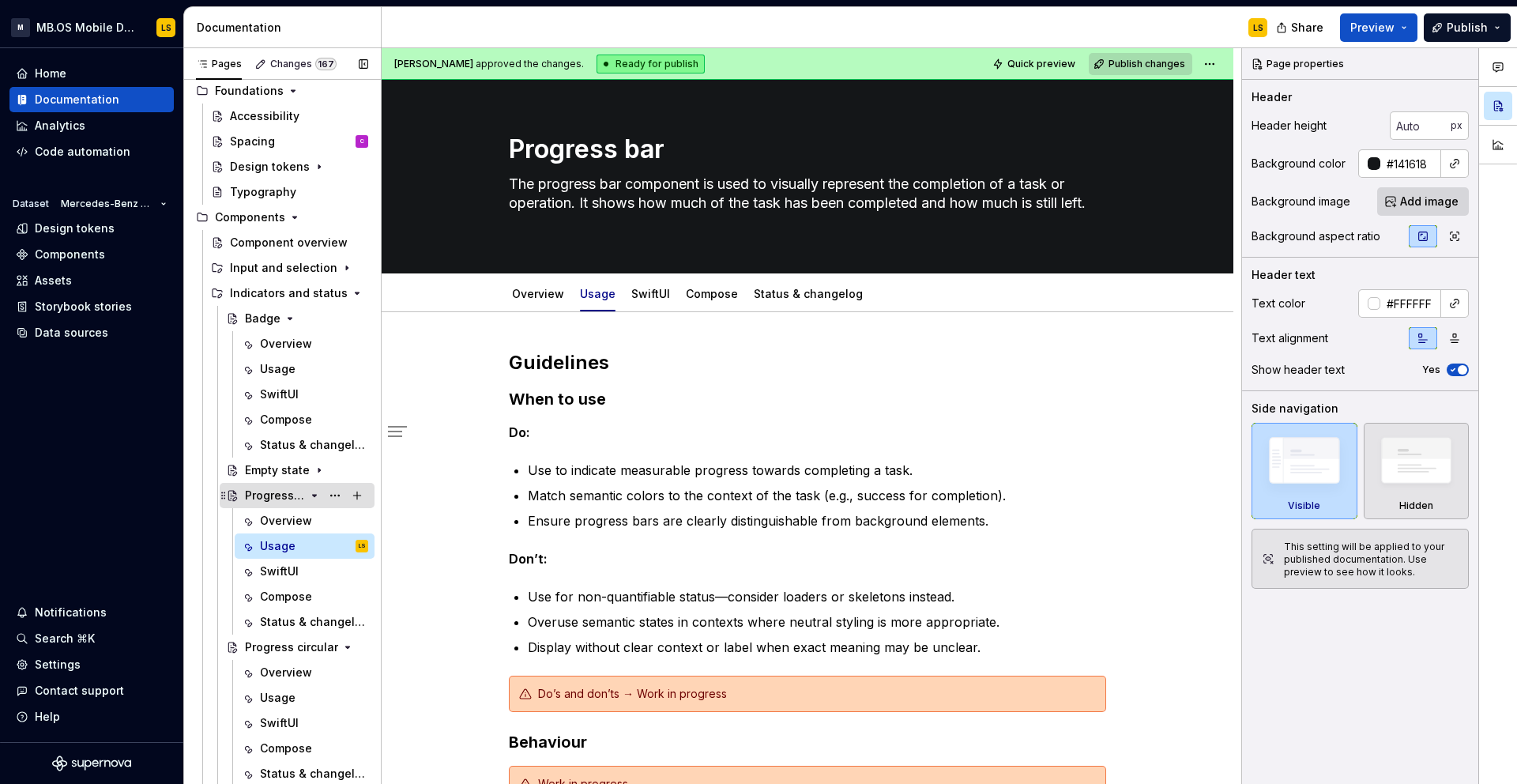
click at [287, 501] on div "Progress bar" at bounding box center [275, 496] width 60 height 16
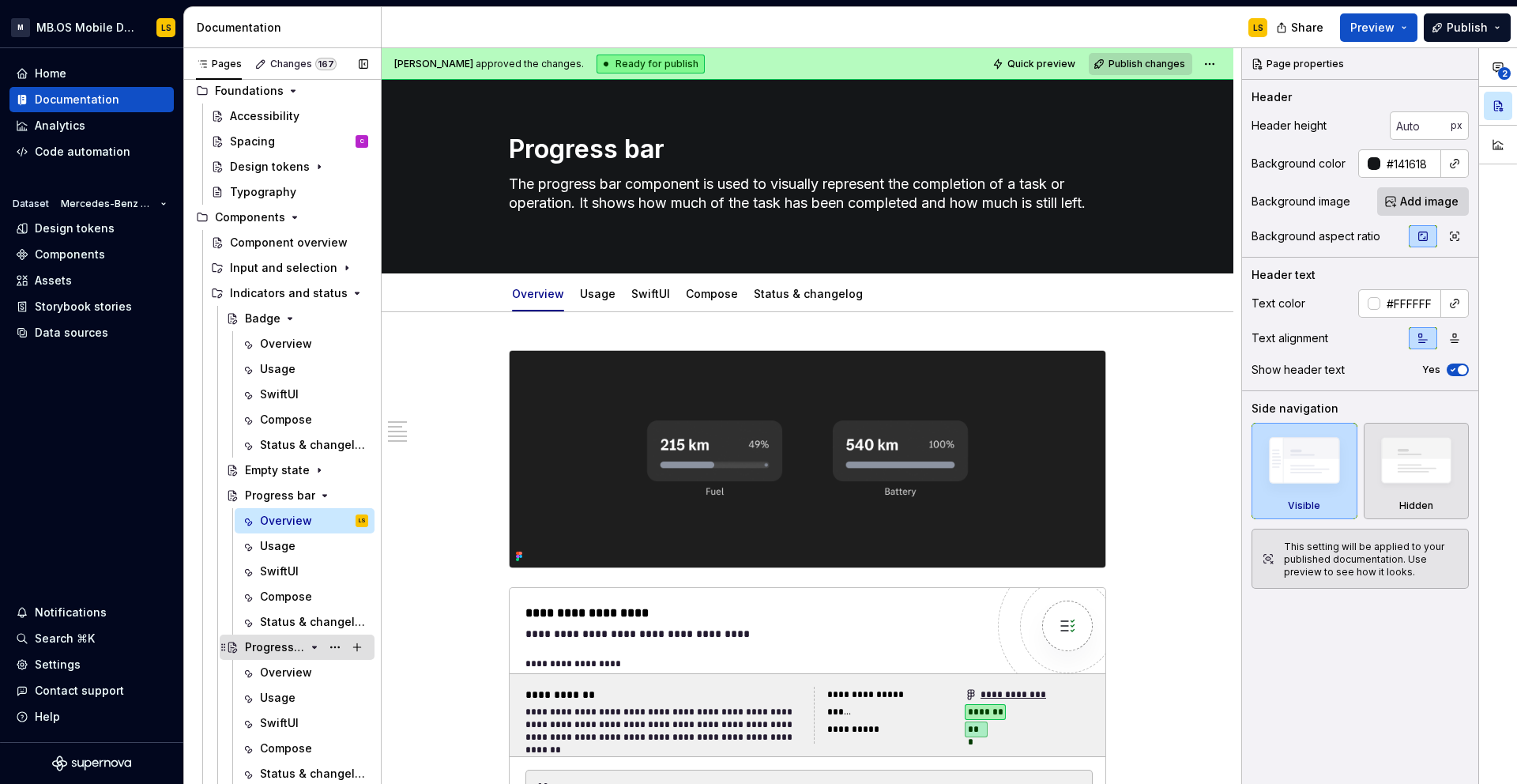
click at [298, 652] on div "Progress circular" at bounding box center [275, 647] width 60 height 16
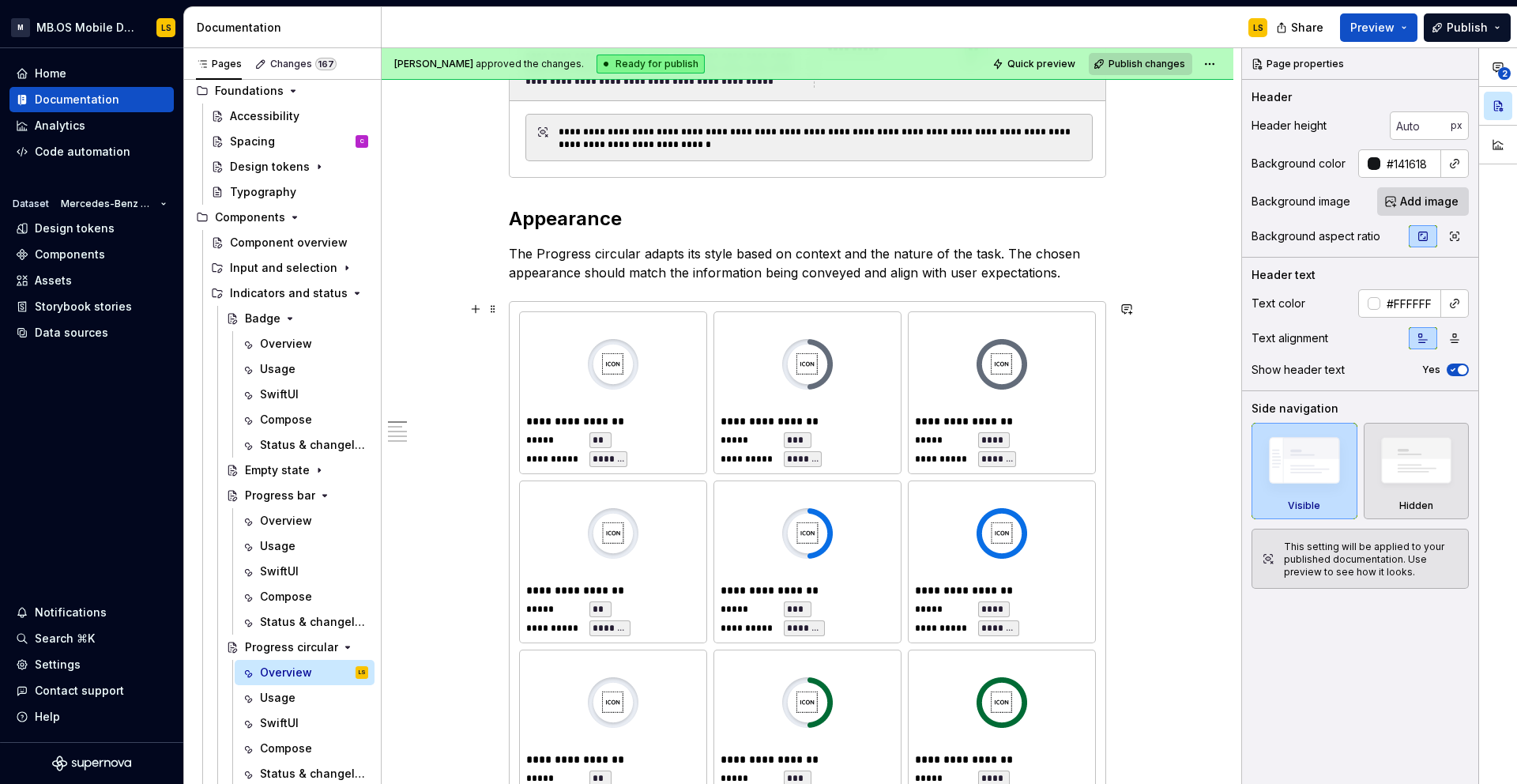
scroll to position [653, 0]
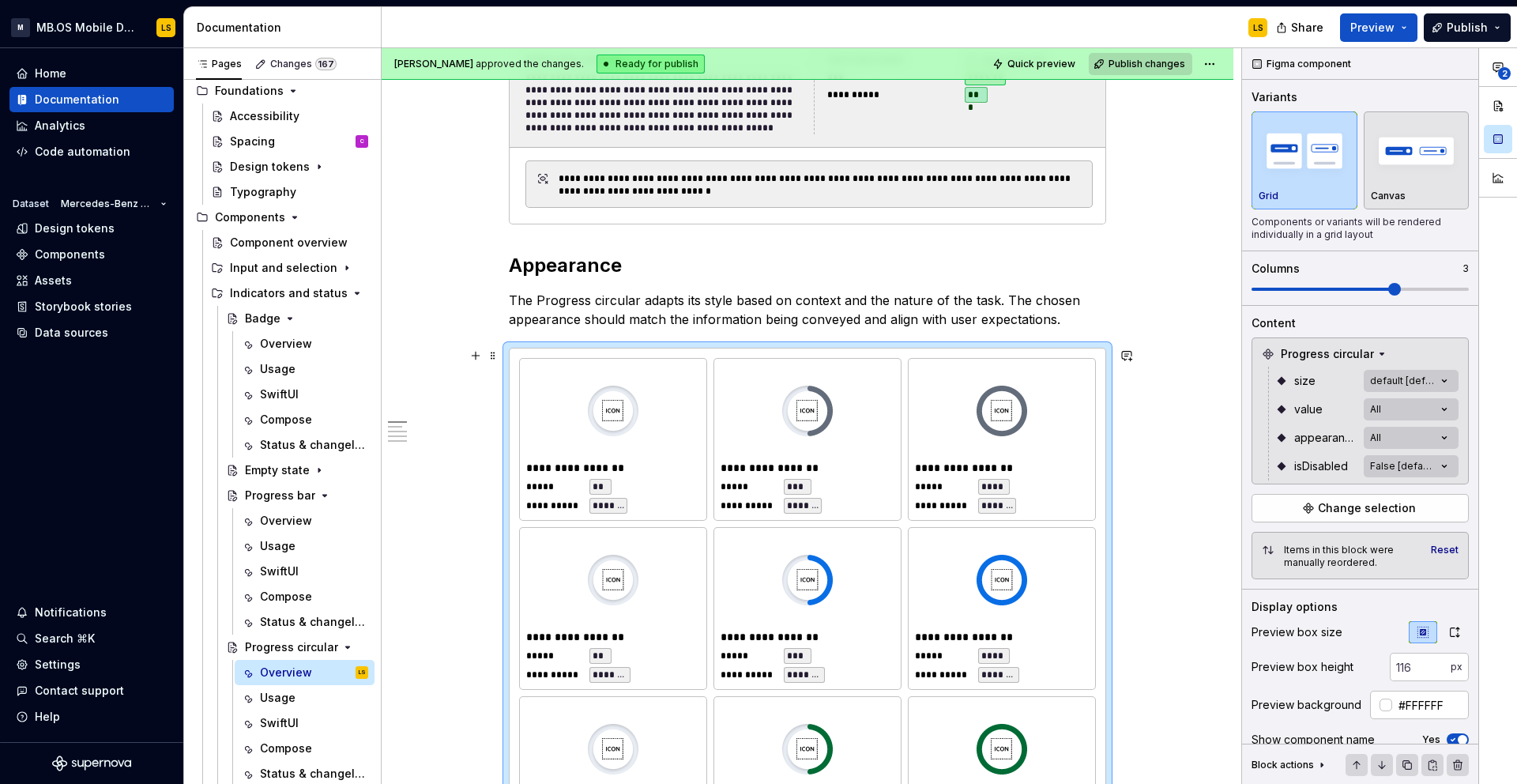
click at [1022, 425] on img at bounding box center [1001, 411] width 51 height 79
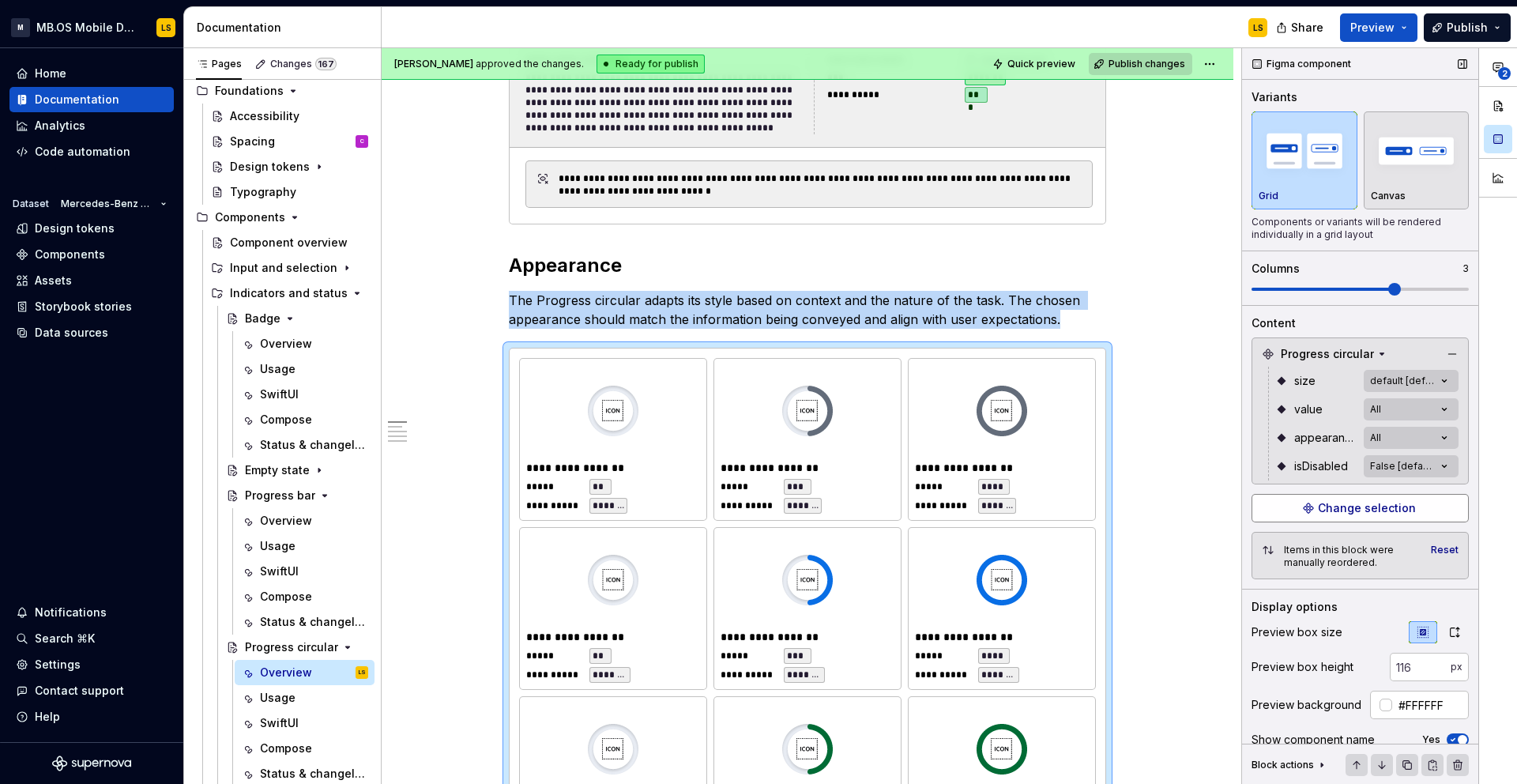
scroll to position [80, 0]
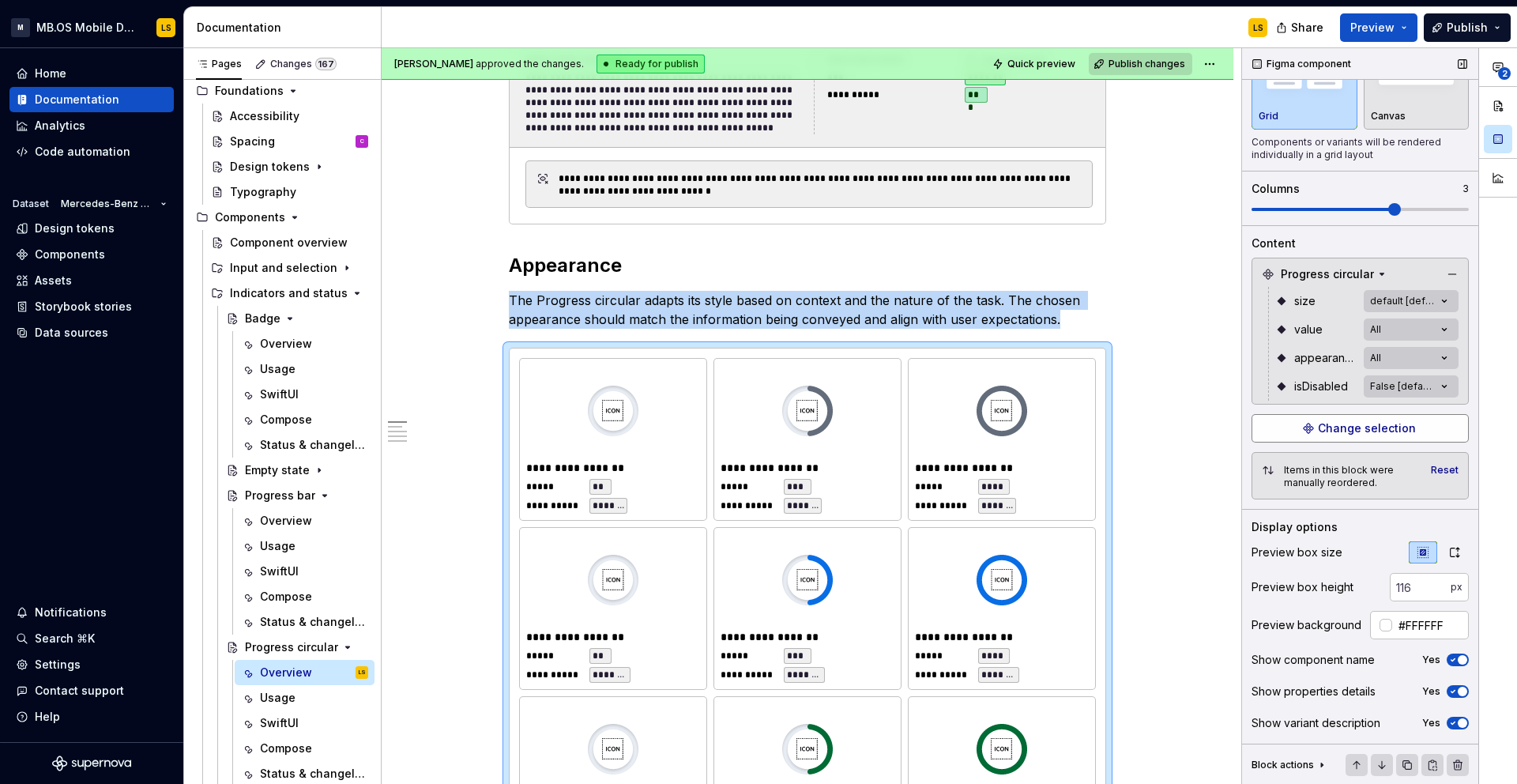
click at [1352, 422] on span "Change selection" at bounding box center [1367, 428] width 98 height 16
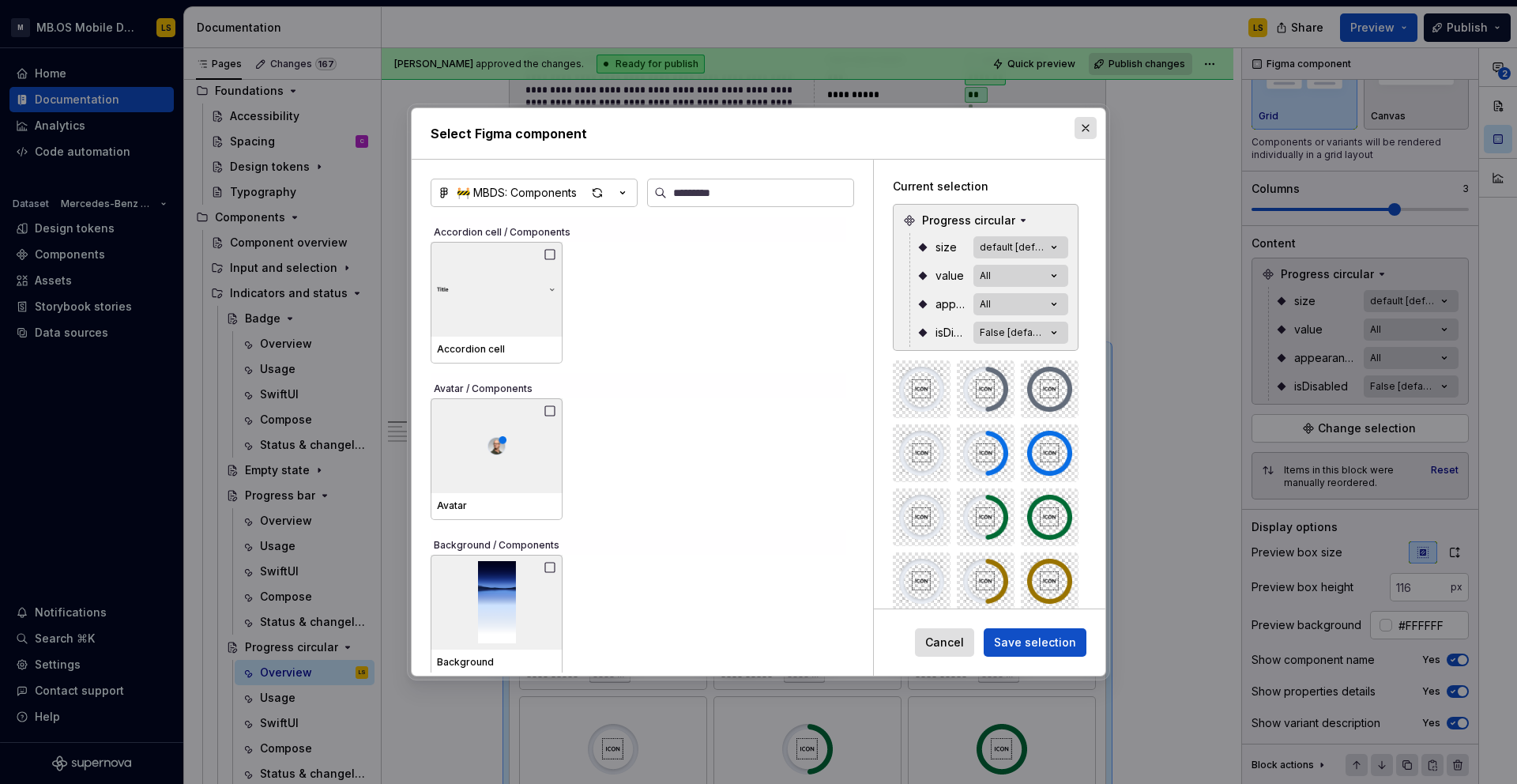
click at [1091, 119] on button "button" at bounding box center [1086, 128] width 22 height 22
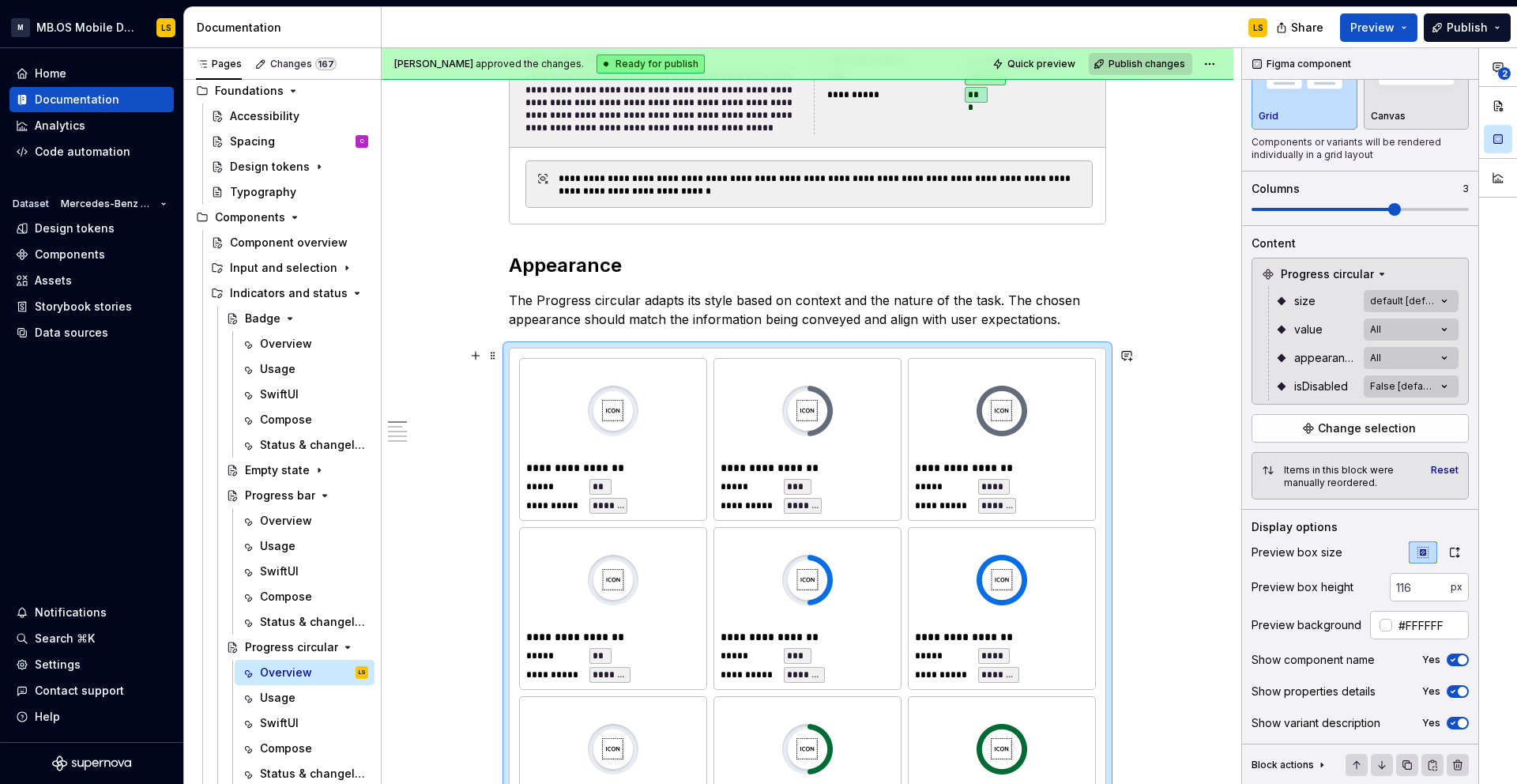
click at [1022, 451] on div at bounding box center [1001, 410] width 174 height 91
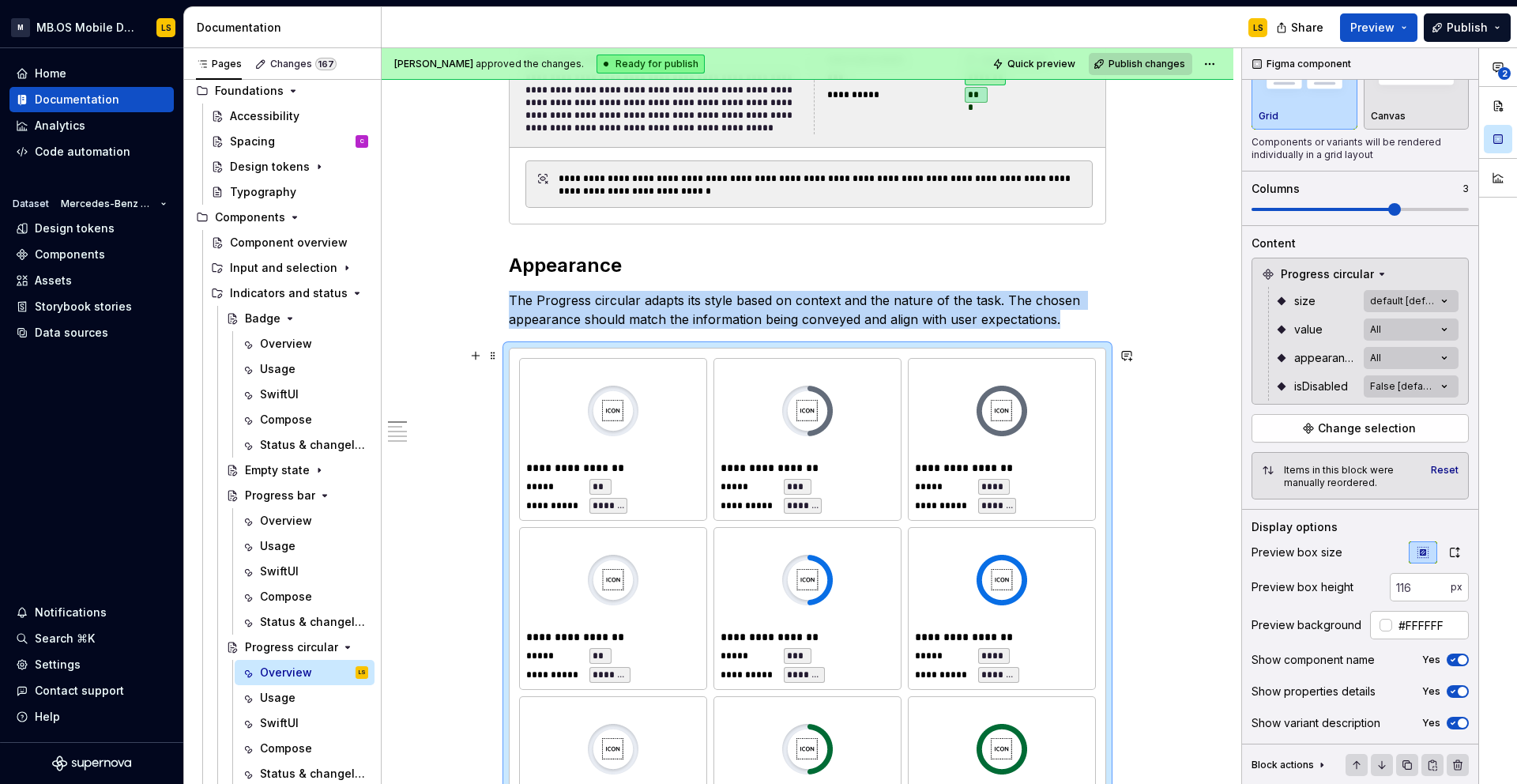
click at [1043, 423] on div at bounding box center [1001, 410] width 174 height 91
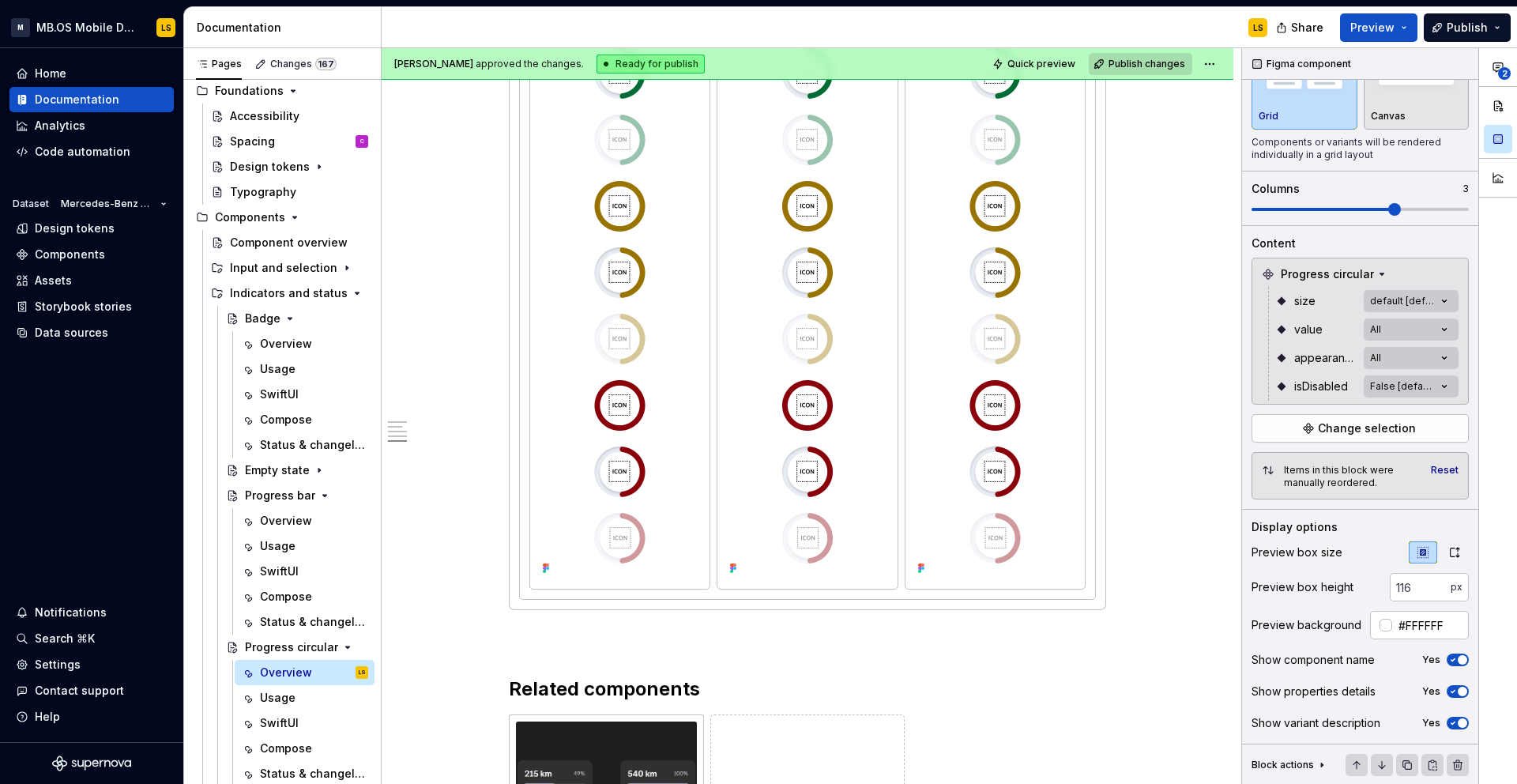
scroll to position [3833, 0]
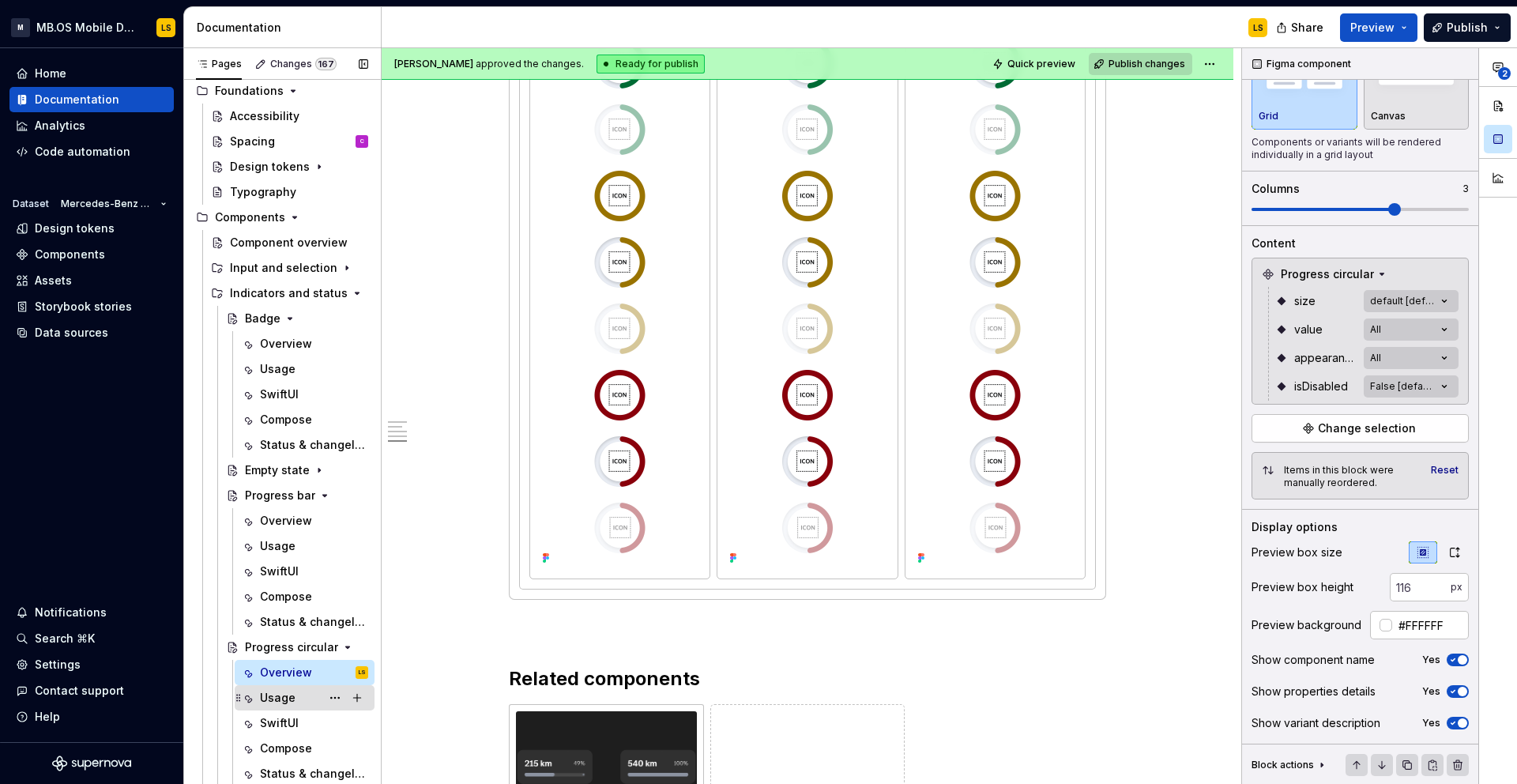
click at [281, 698] on div "Usage" at bounding box center [278, 698] width 36 height 16
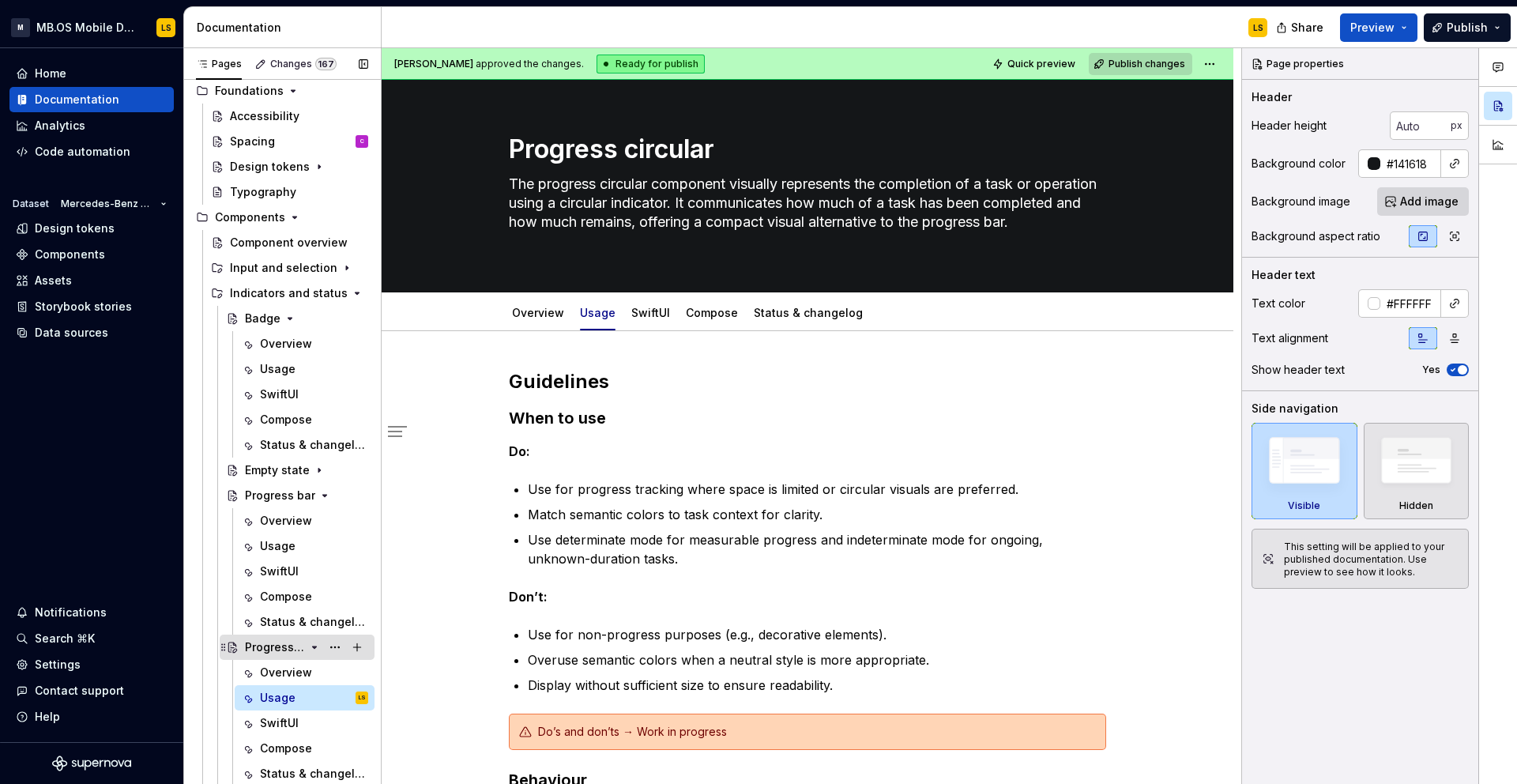
click at [309, 650] on icon "Page tree" at bounding box center [314, 646] width 13 height 13
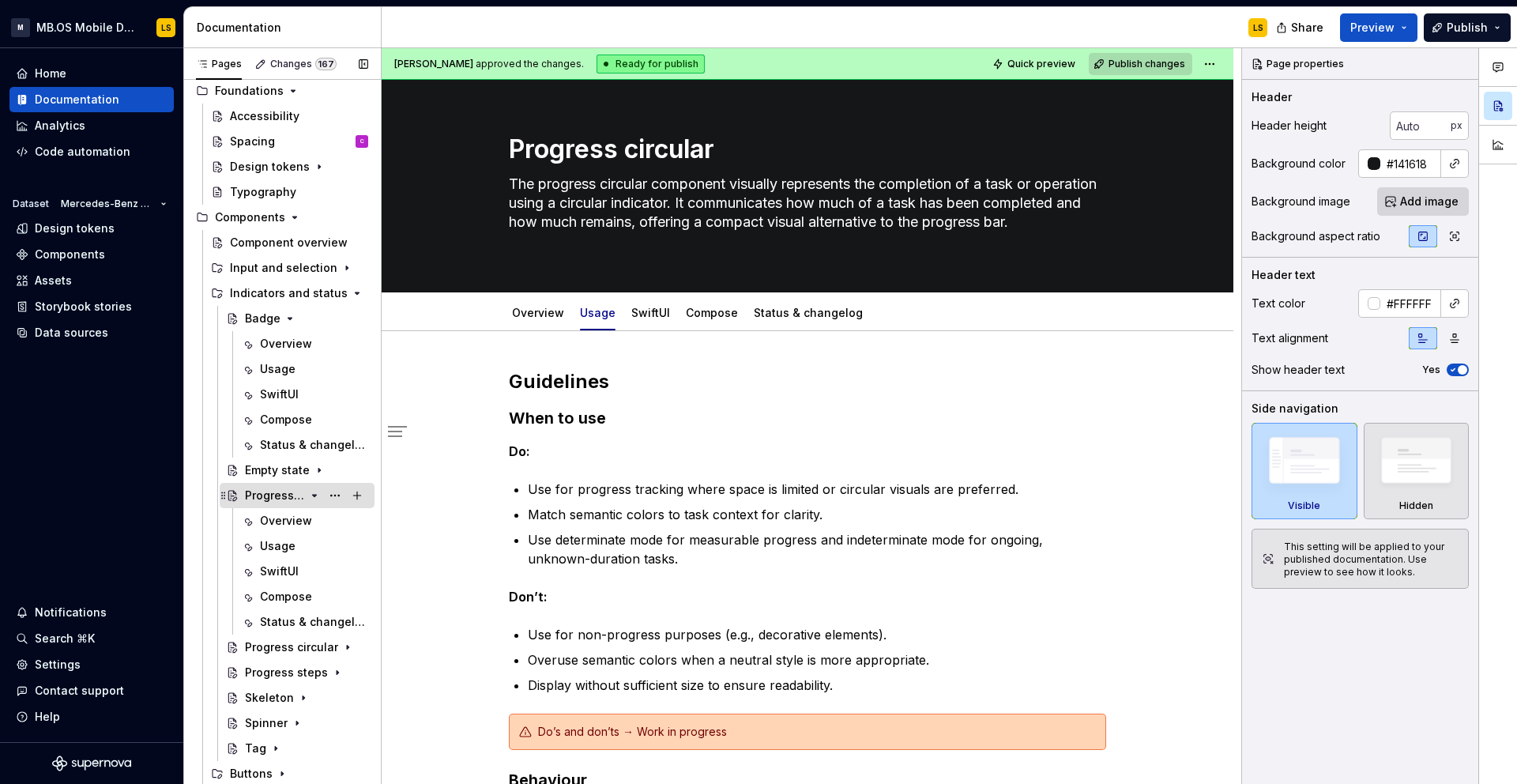
click at [313, 495] on icon "Page tree" at bounding box center [315, 496] width 4 height 2
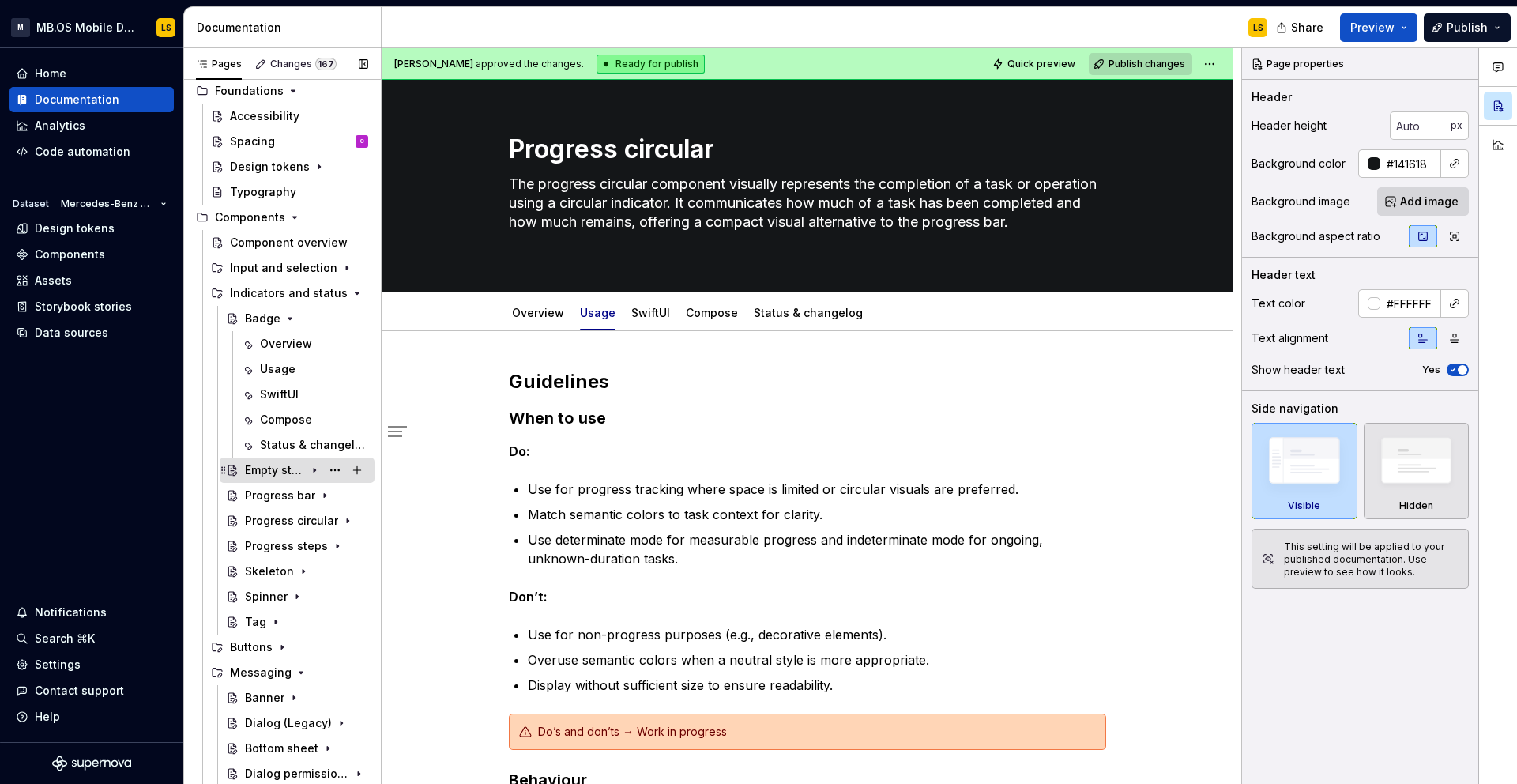
click at [263, 477] on div "Empty state" at bounding box center [275, 470] width 60 height 16
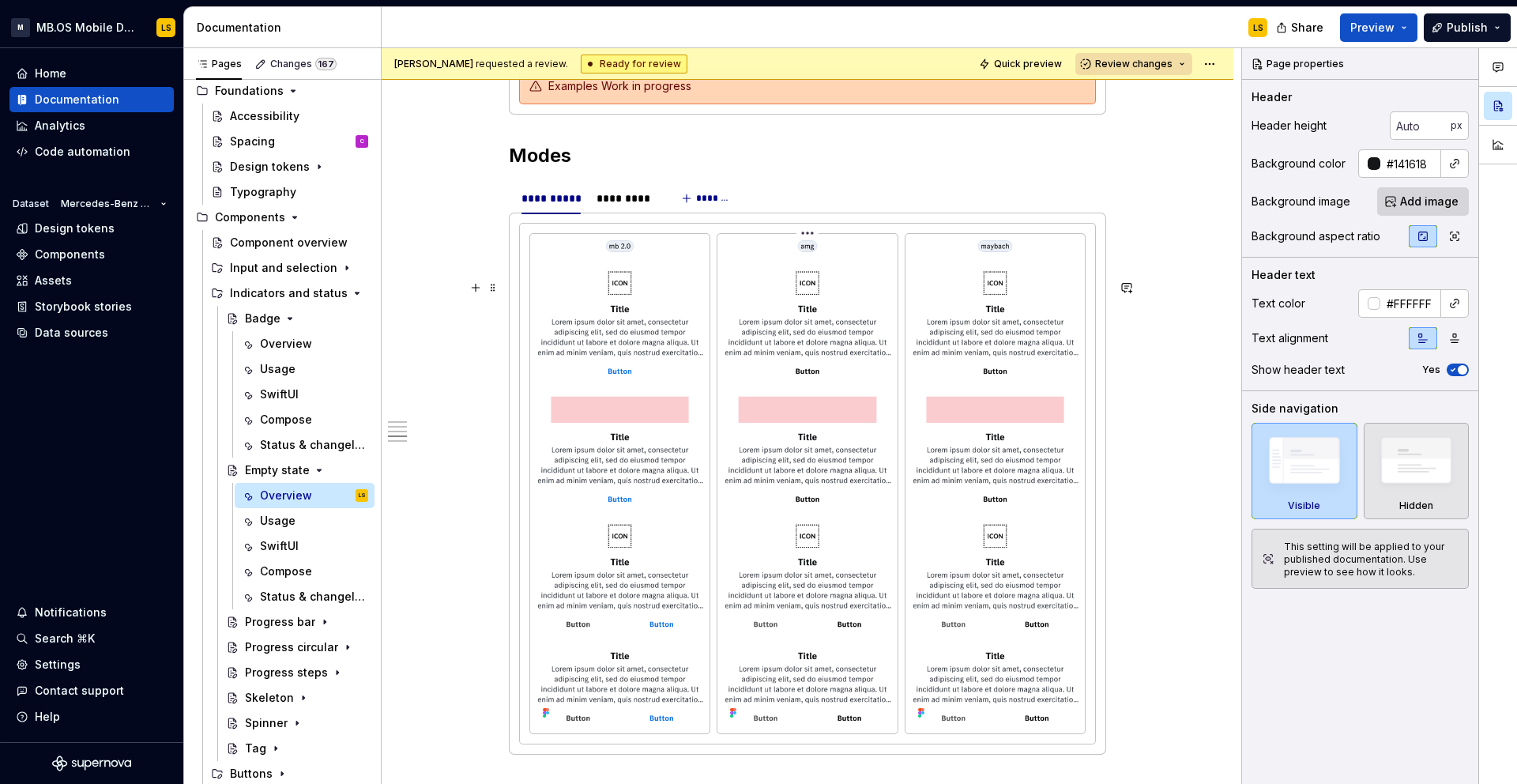
scroll to position [2163, 0]
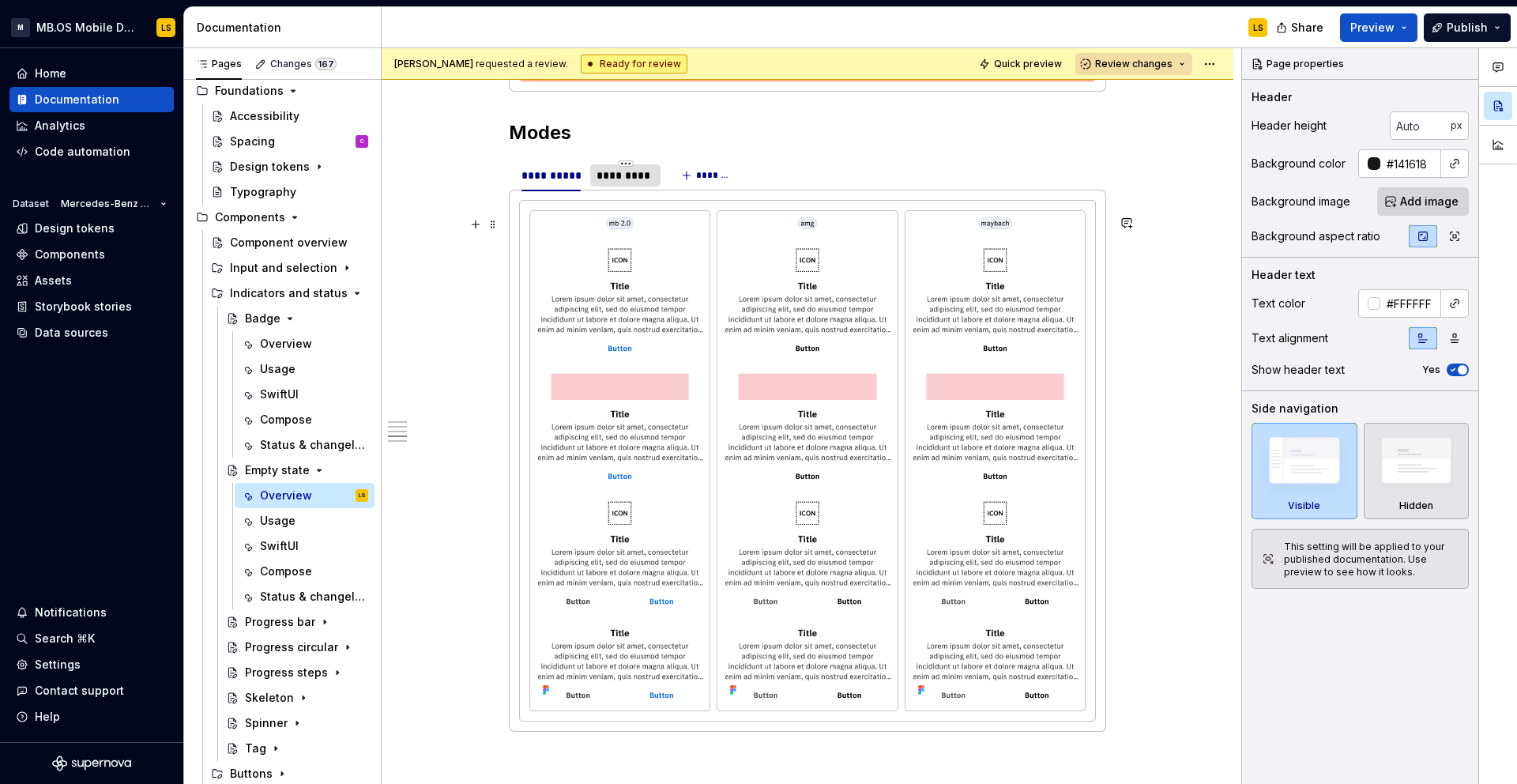
click at [632, 183] on div "*********" at bounding box center [626, 175] width 58 height 16
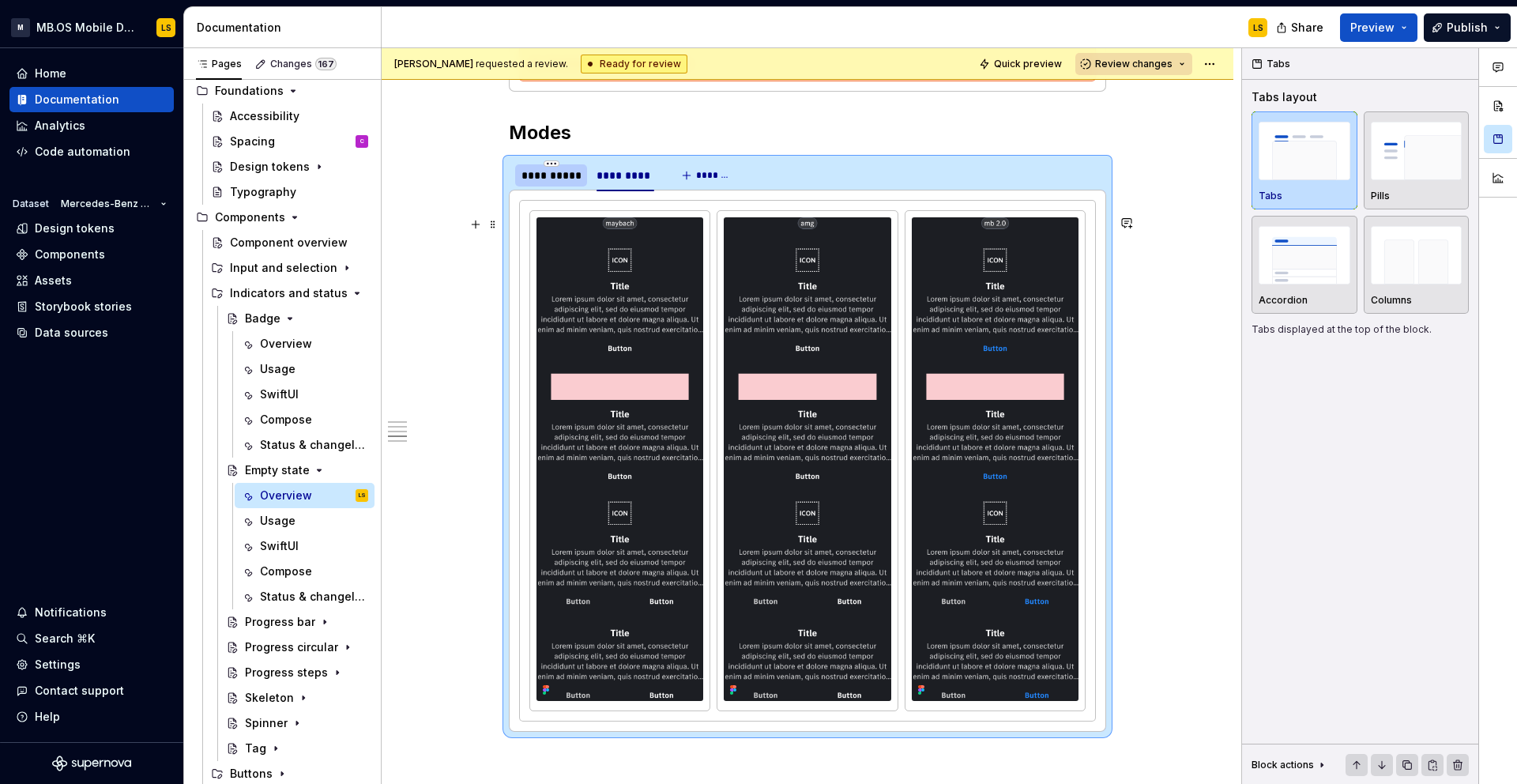
click at [558, 183] on div "**********" at bounding box center [551, 175] width 59 height 16
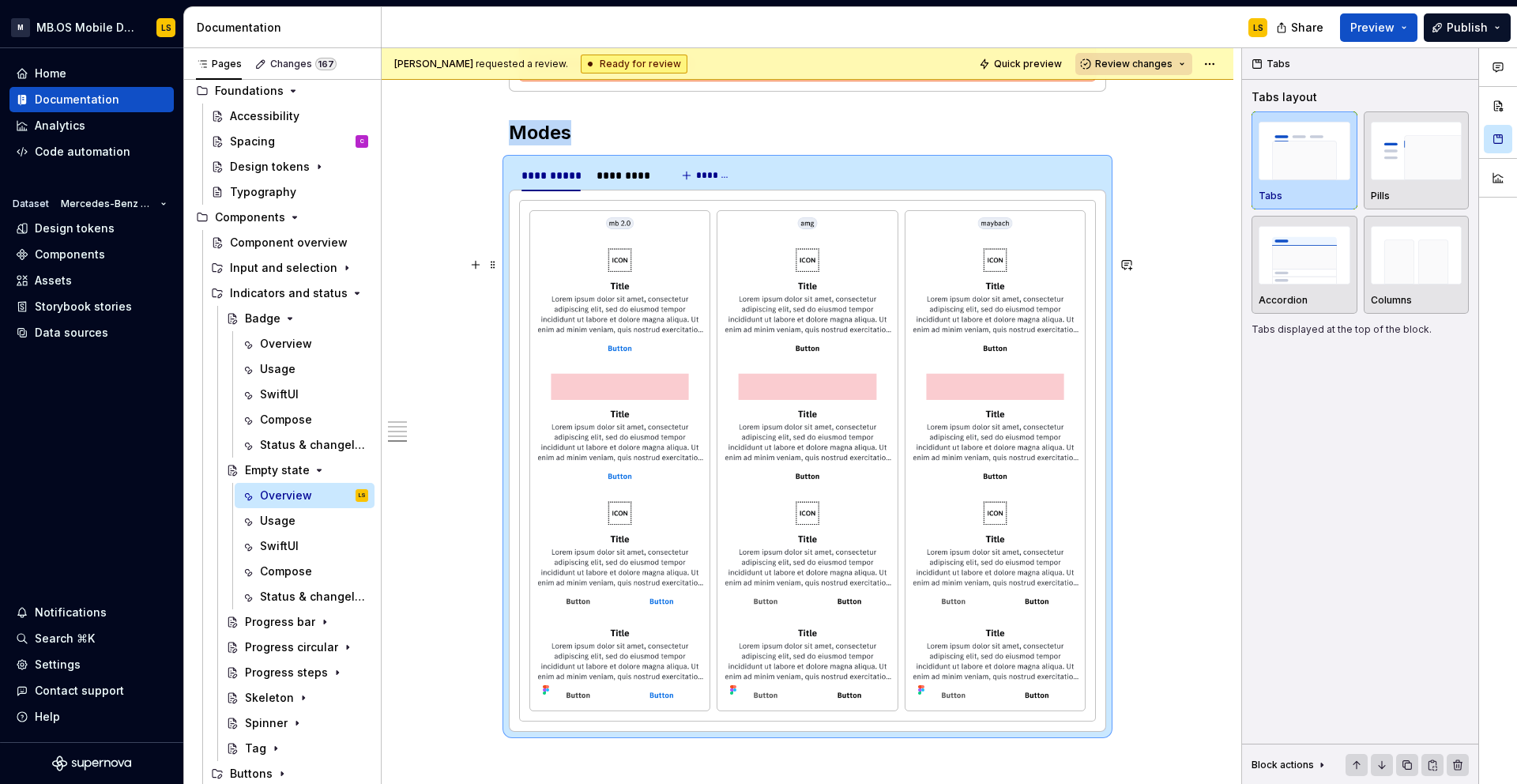
scroll to position [2607, 0]
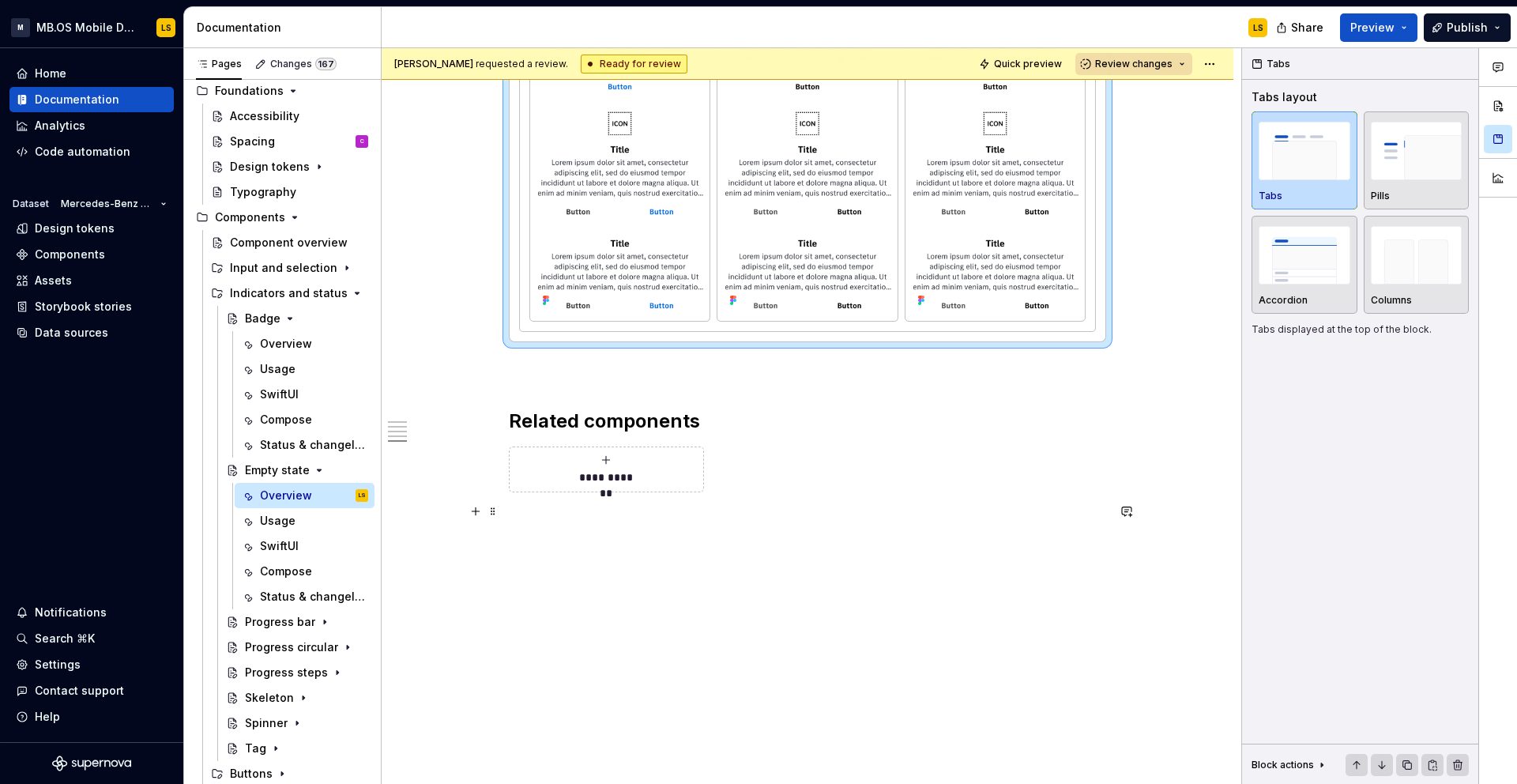
click at [614, 469] on div "**********" at bounding box center [607, 470] width 181 height 32
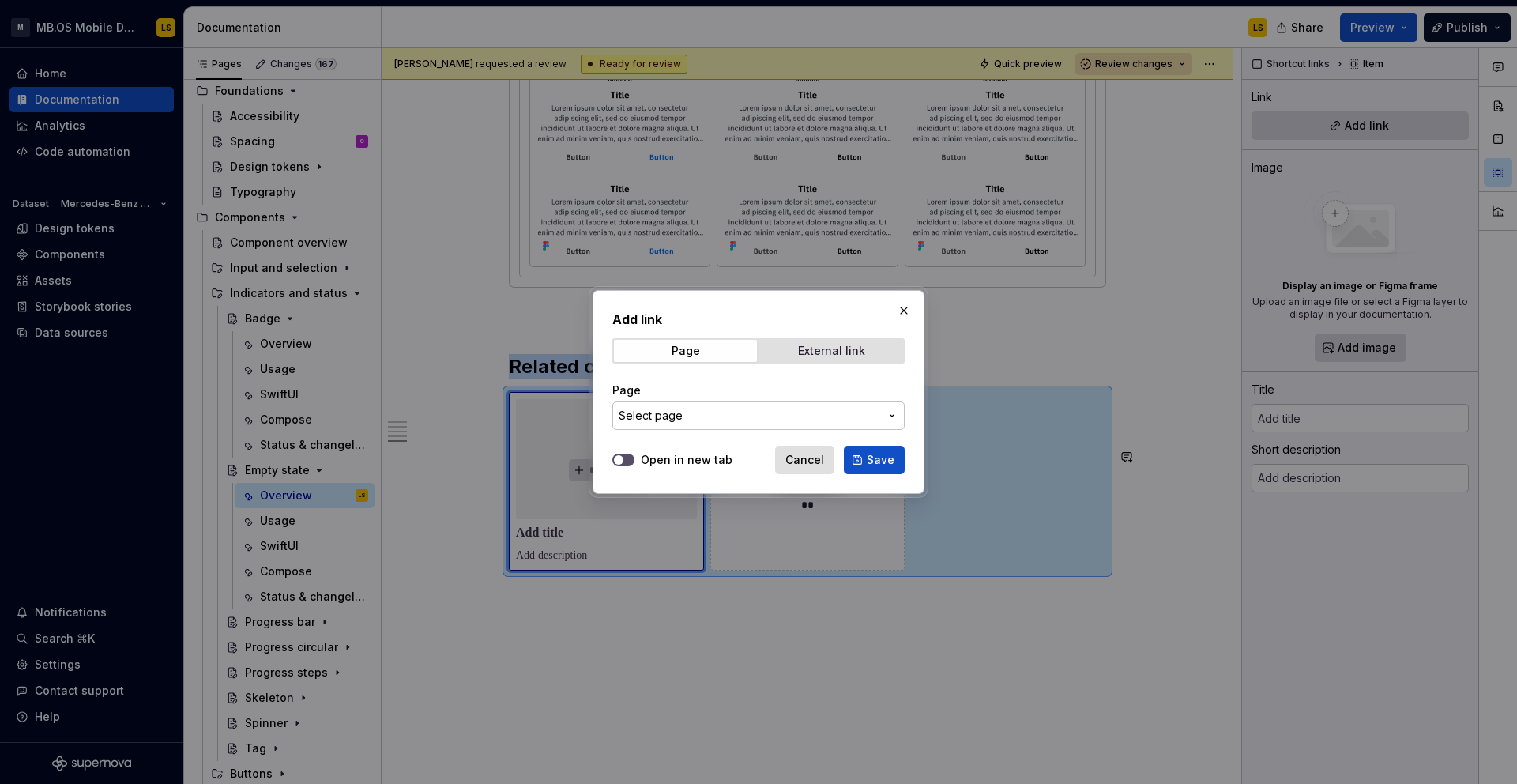
type textarea "*"
click at [758, 405] on button "Select page" at bounding box center [758, 415] width 292 height 29
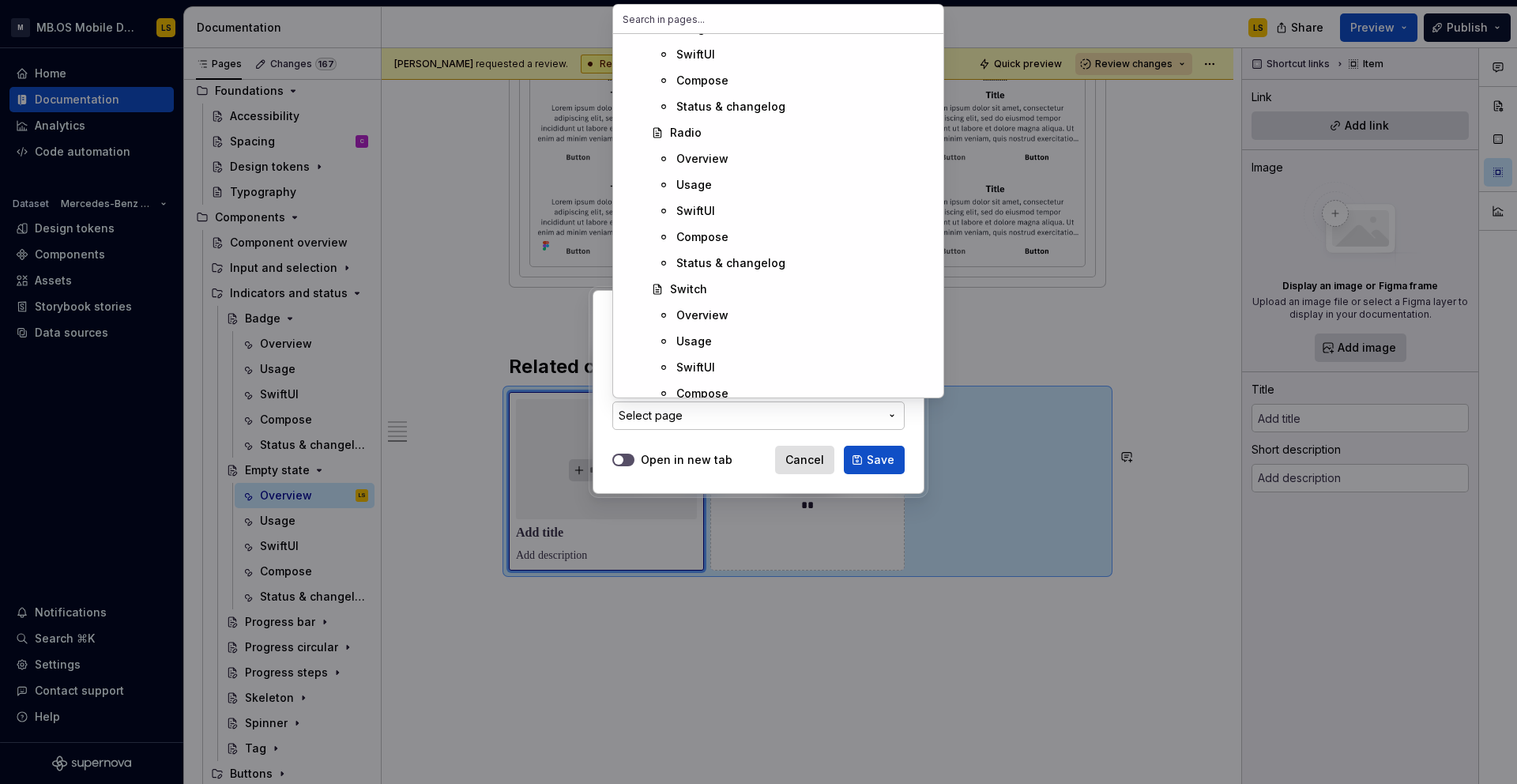
scroll to position [0, 0]
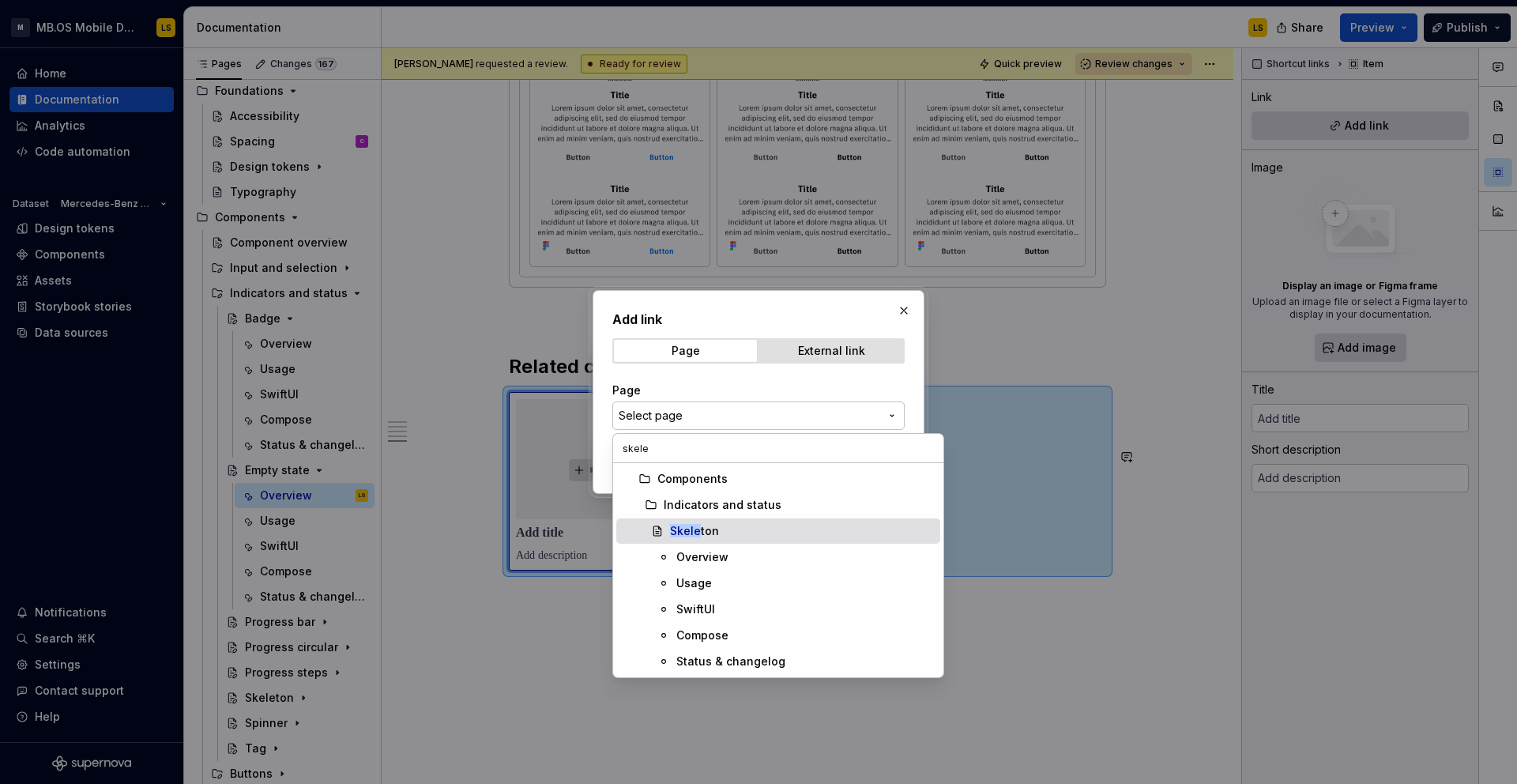
type input "skele"
click at [695, 531] on mark "Skele" at bounding box center [685, 530] width 31 height 14
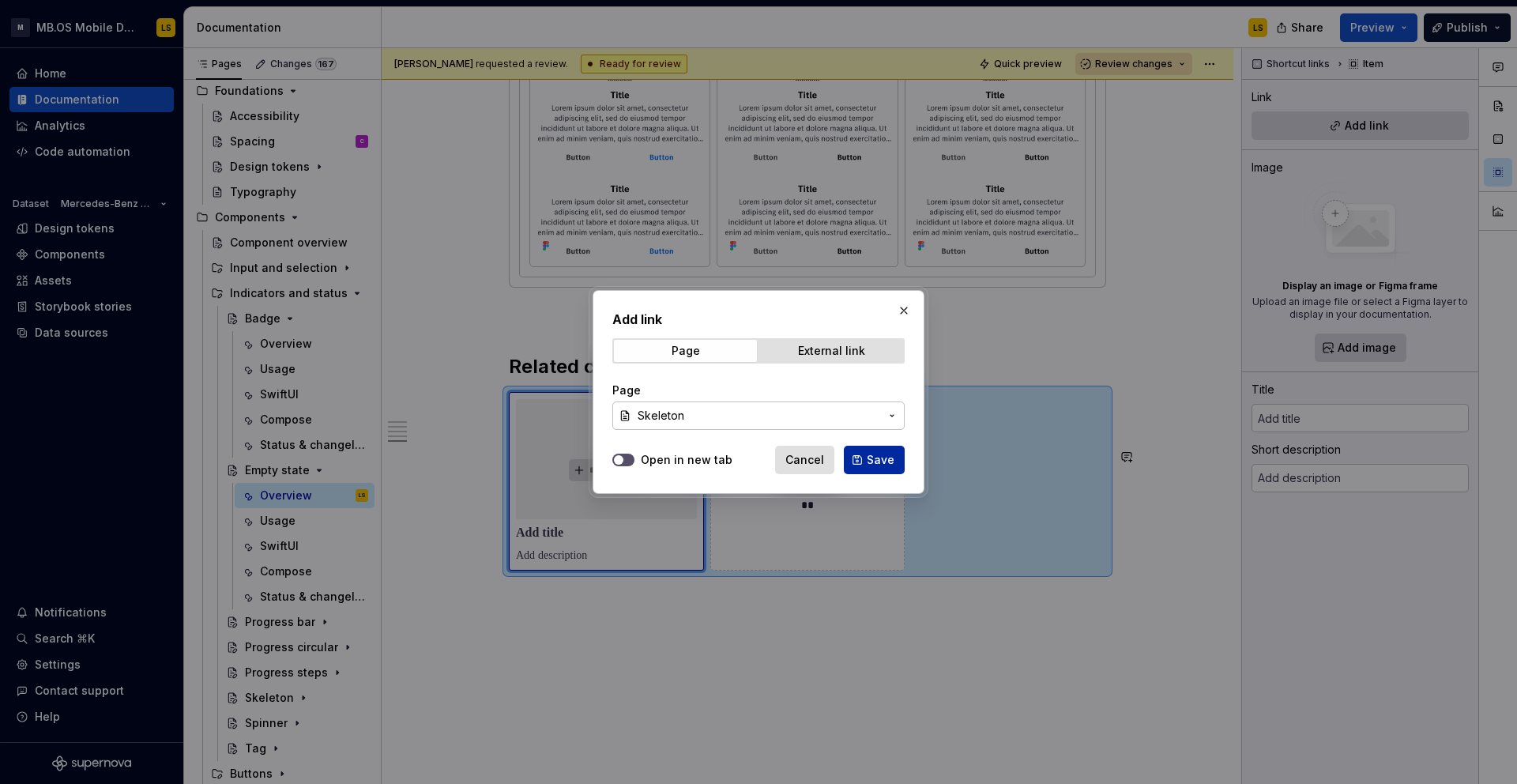
click at [881, 465] on span "Save" at bounding box center [880, 460] width 28 height 16
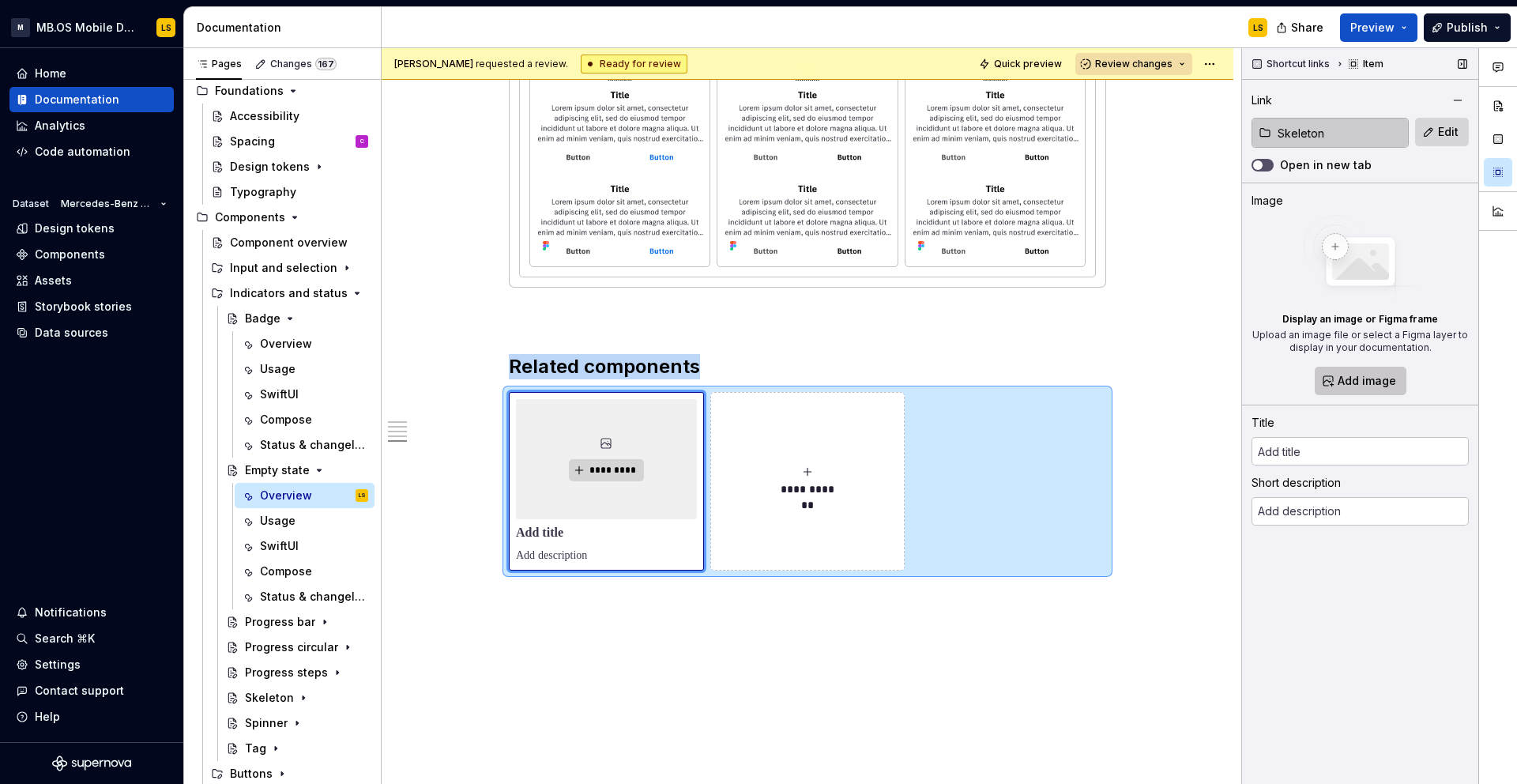
type textarea "*"
type input "Skeleton"
type textarea "The Skeleton loader is an animated design pattern that displays a simplified vi…"
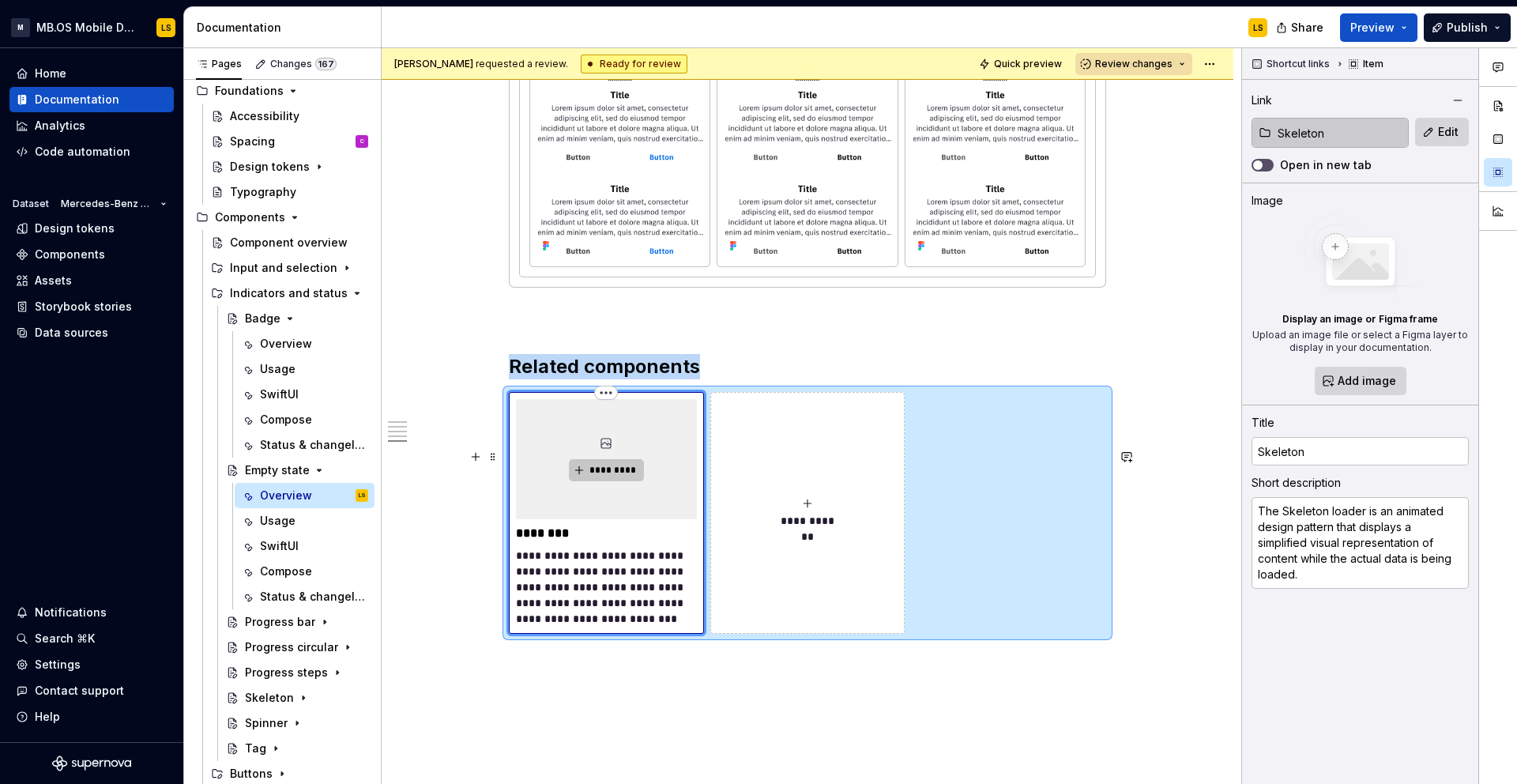
click at [632, 477] on span "*********" at bounding box center [613, 470] width 49 height 13
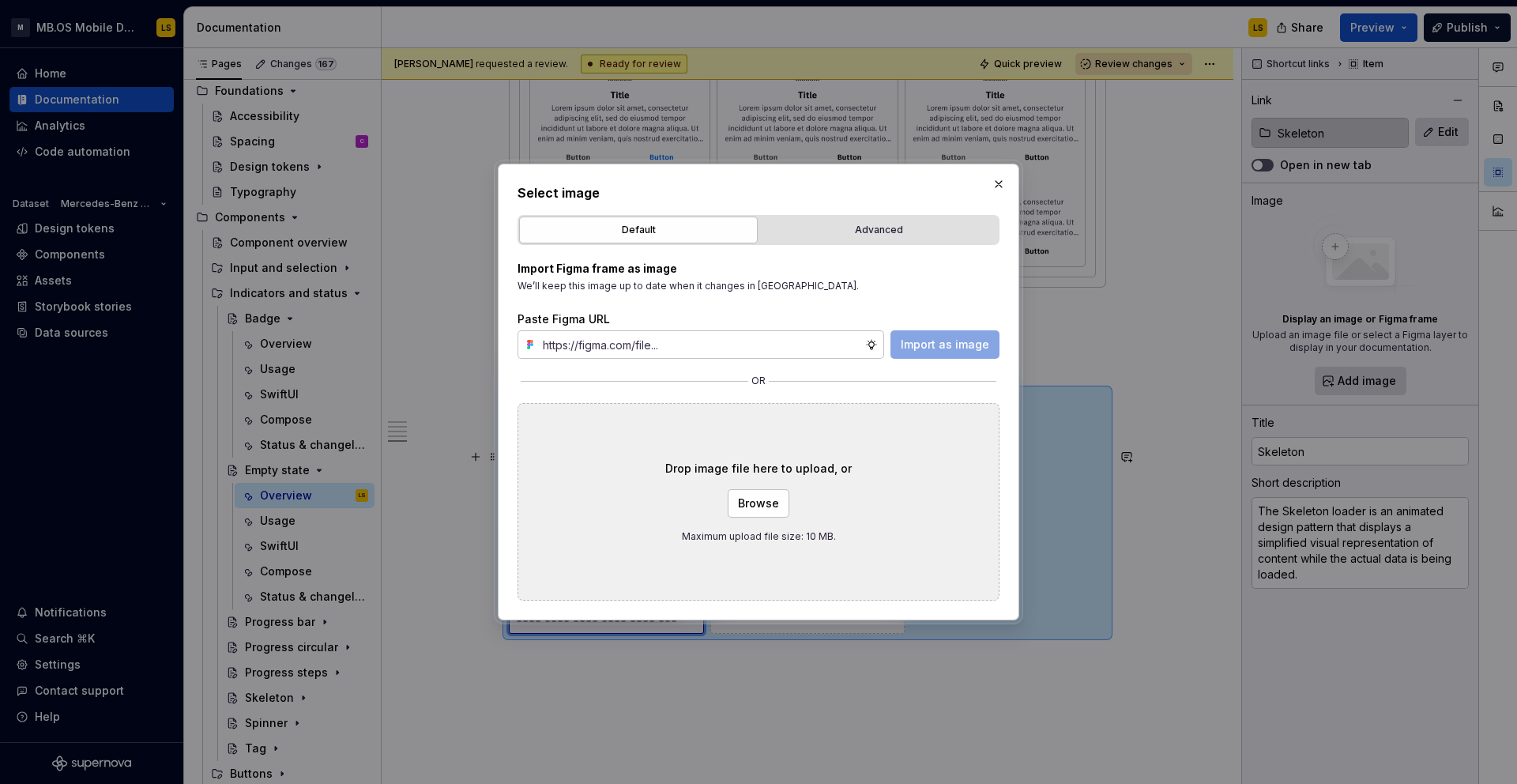
type textarea "*"
click at [800, 342] on input "text" at bounding box center [701, 344] width 329 height 29
click at [901, 235] on div "Advanced" at bounding box center [879, 230] width 228 height 16
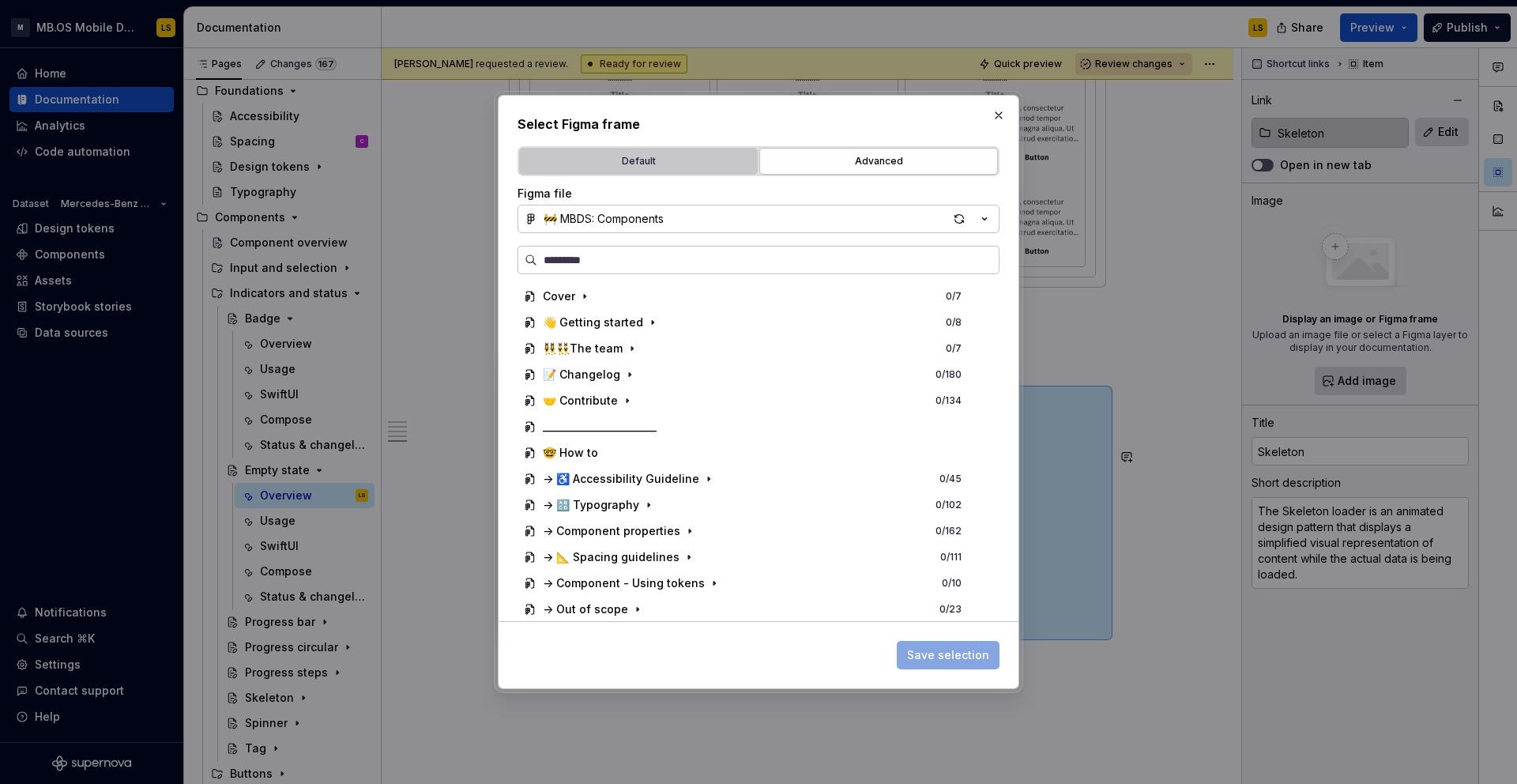
click at [637, 164] on div "Default" at bounding box center [639, 162] width 228 height 16
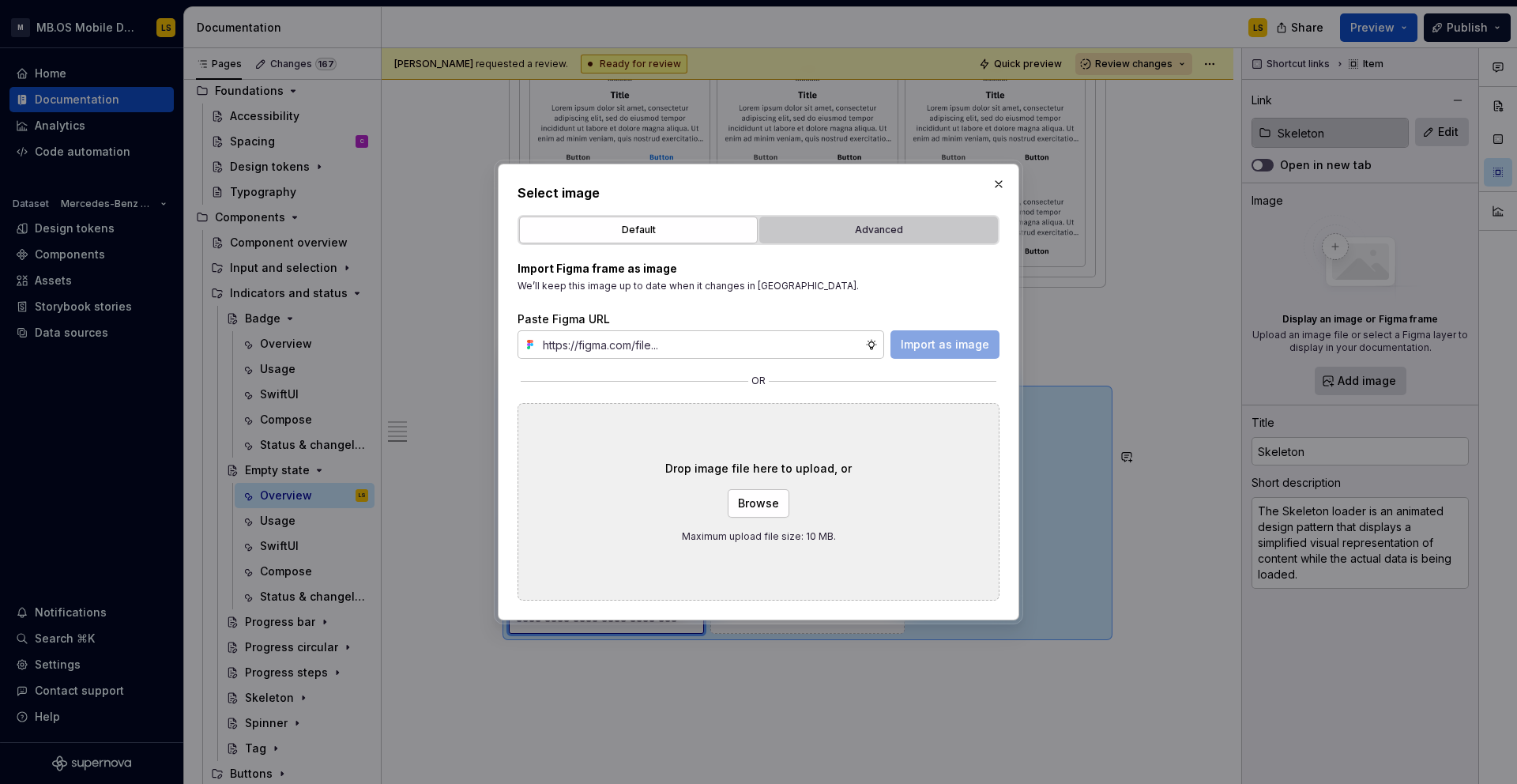
click at [873, 228] on div "Advanced" at bounding box center [879, 230] width 228 height 16
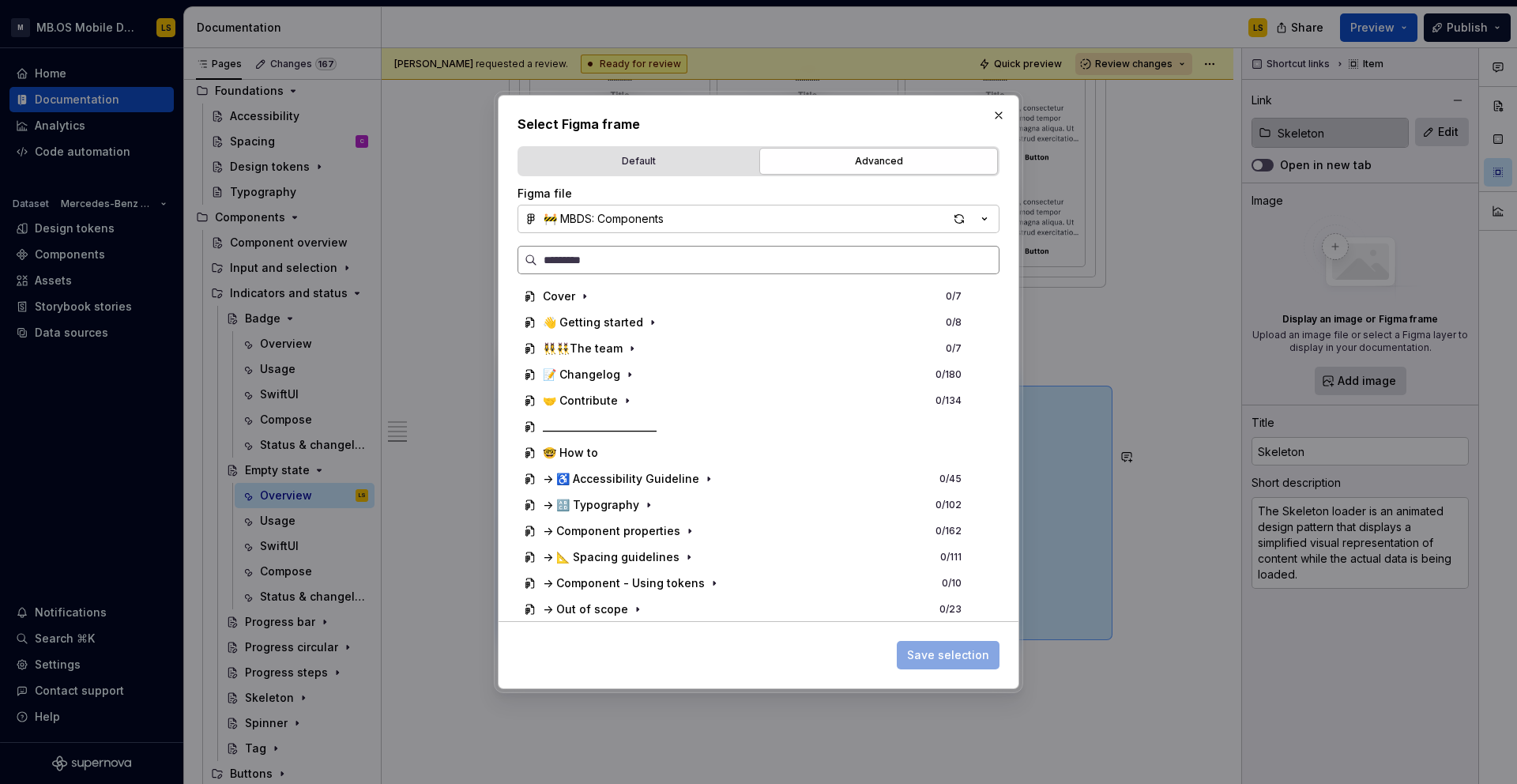
click at [765, 255] on input "search" at bounding box center [768, 260] width 462 height 16
click at [700, 199] on div "Figma file" at bounding box center [758, 193] width 482 height 16
click at [699, 223] on button "🚧 MBDS: Components" at bounding box center [758, 218] width 482 height 29
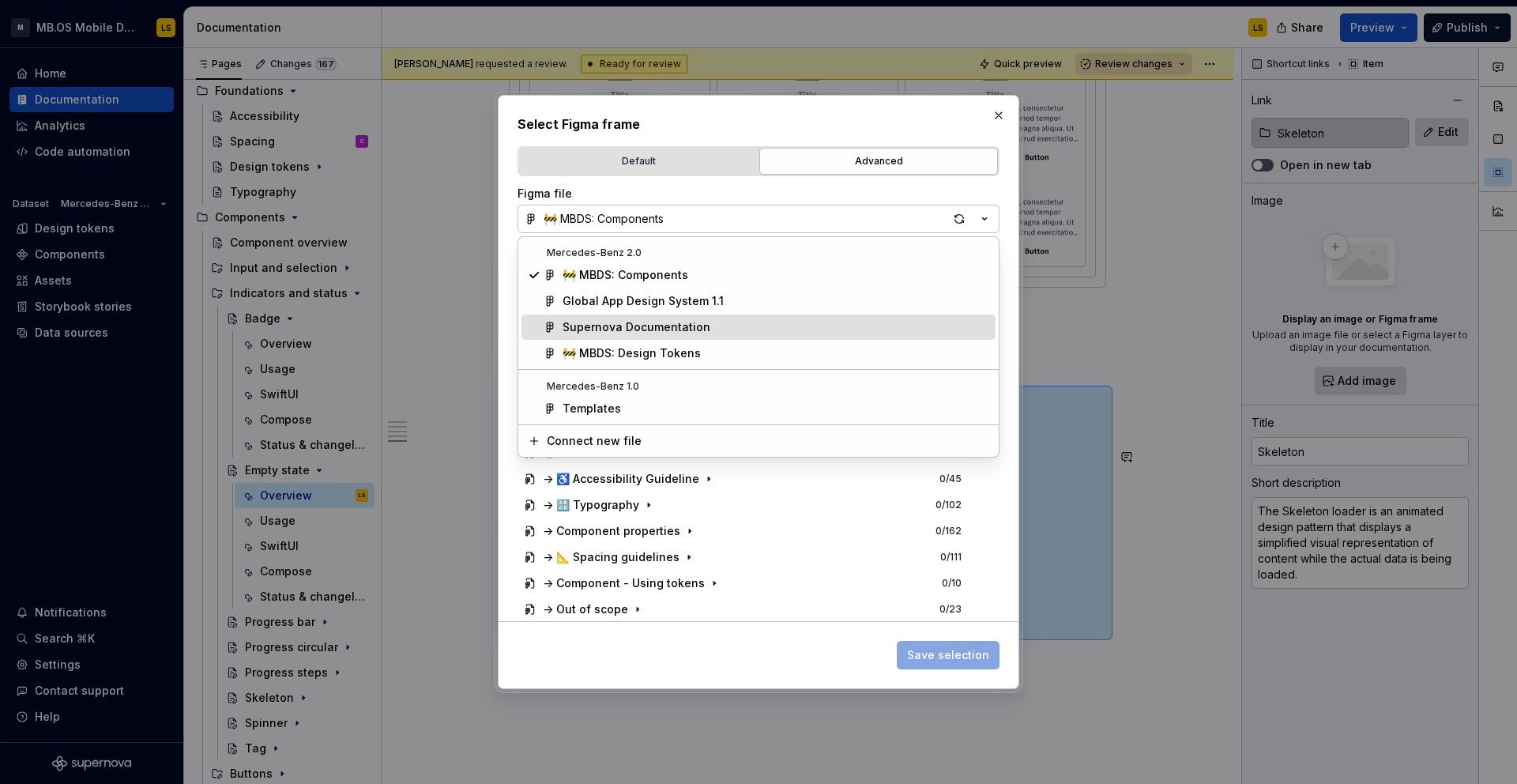
click at [664, 333] on div "Supernova Documentation" at bounding box center [637, 327] width 148 height 16
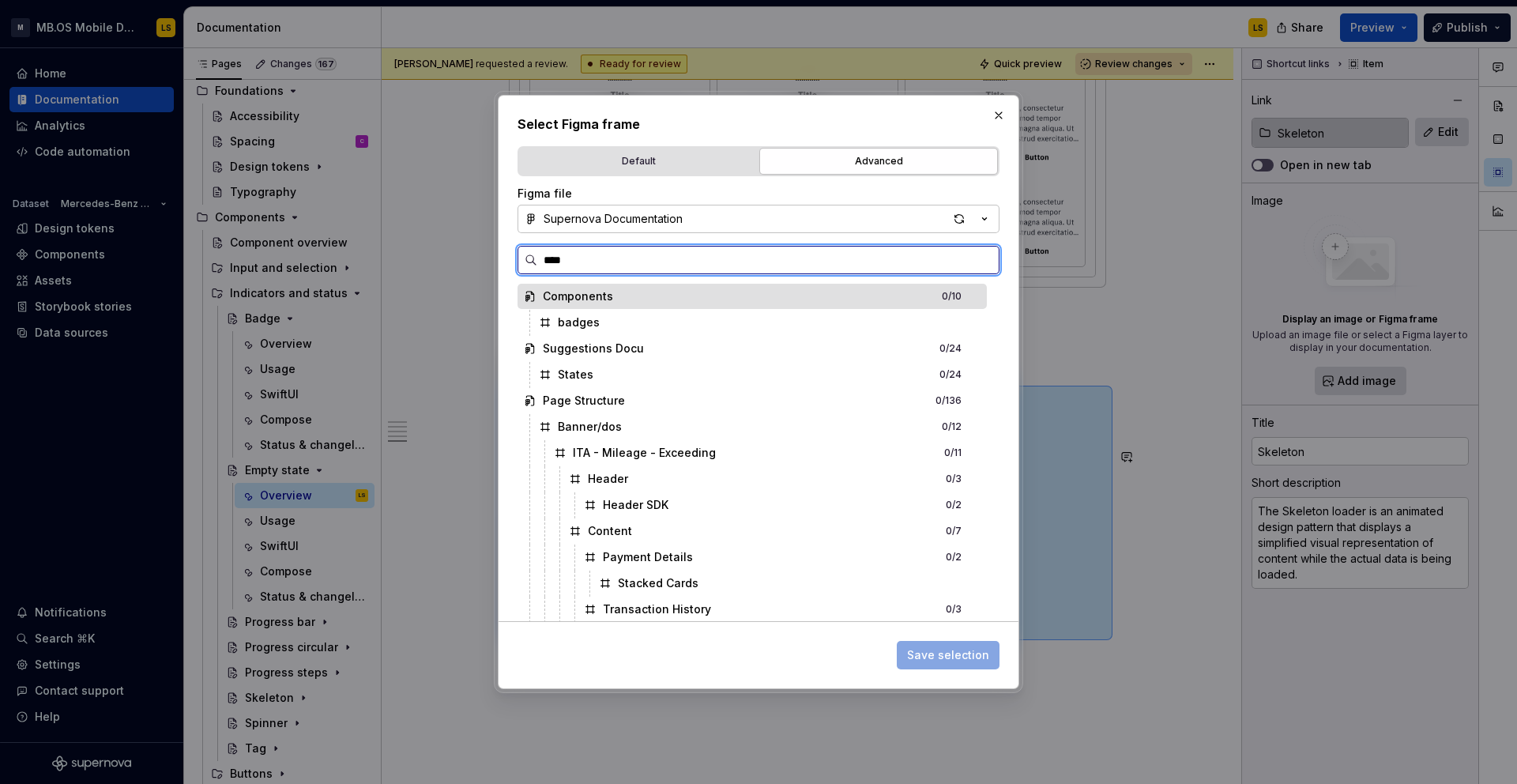
type input "*****"
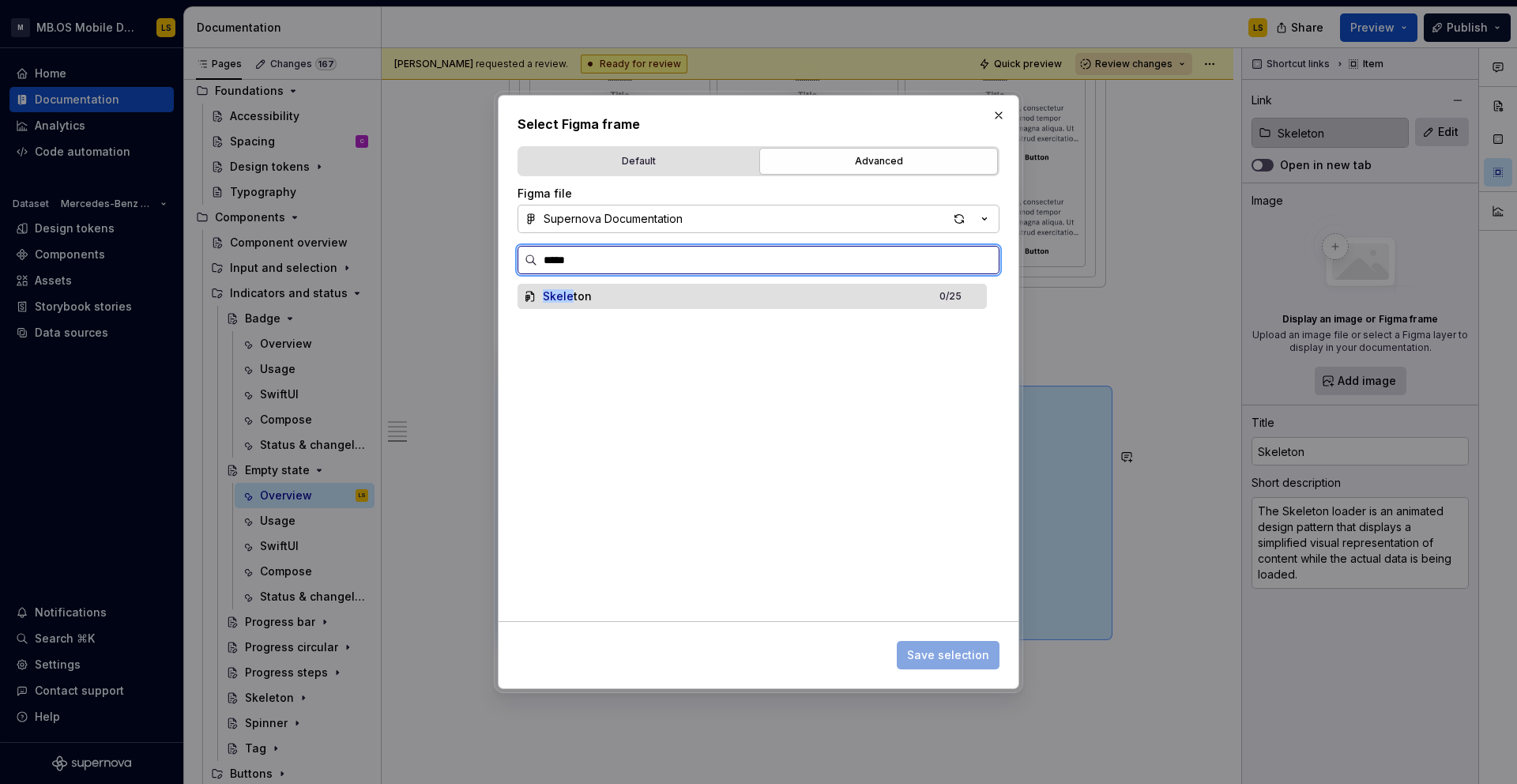
click at [667, 298] on div "Skele ton 0 / 25" at bounding box center [752, 296] width 469 height 26
click at [684, 298] on div "Skele ton 0 / 25" at bounding box center [752, 296] width 469 height 26
click at [962, 294] on div "0 / 25" at bounding box center [951, 296] width 22 height 13
type textarea "*"
click at [976, 260] on input "*****" at bounding box center [768, 260] width 462 height 16
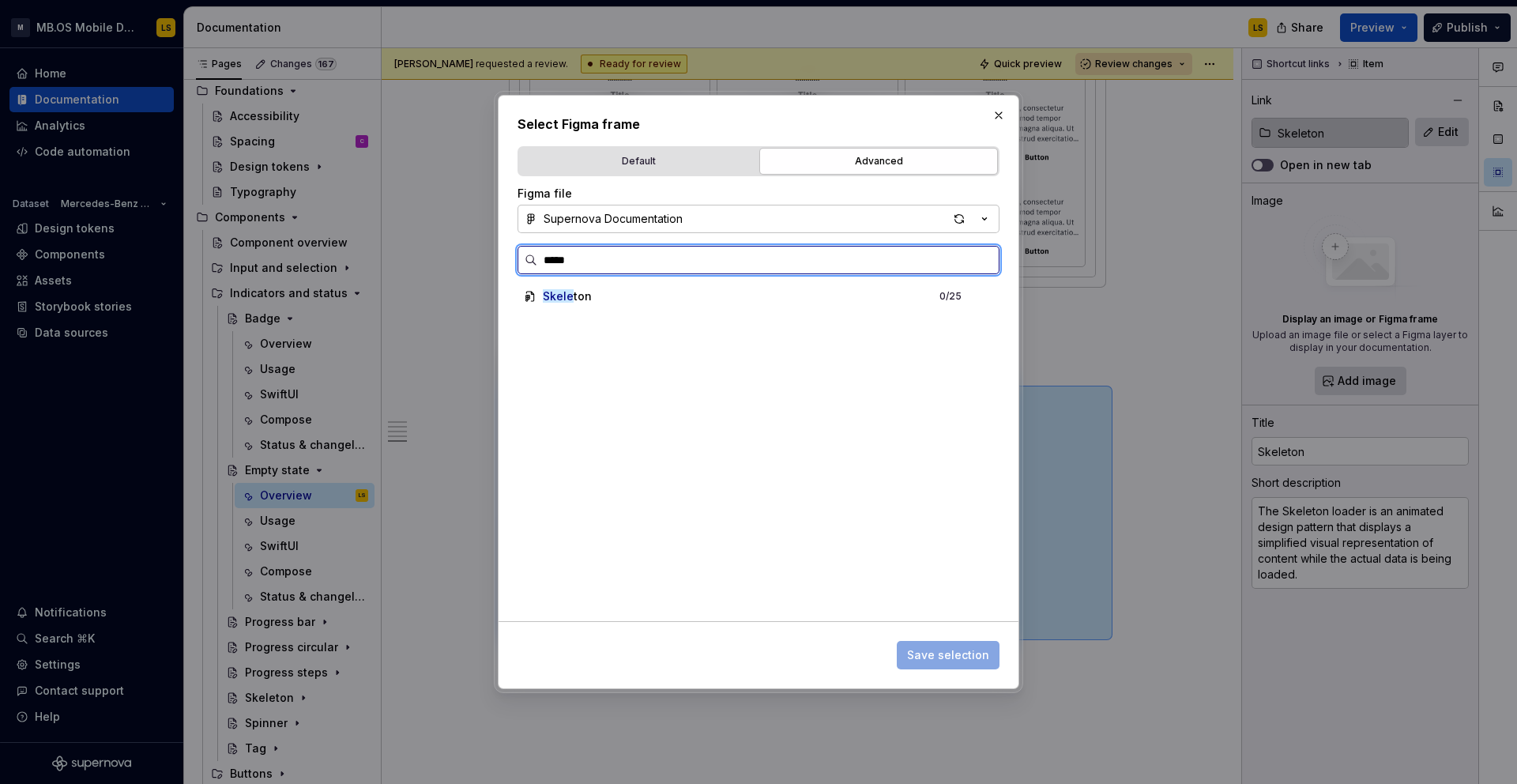
click at [980, 261] on input "*****" at bounding box center [768, 260] width 462 height 16
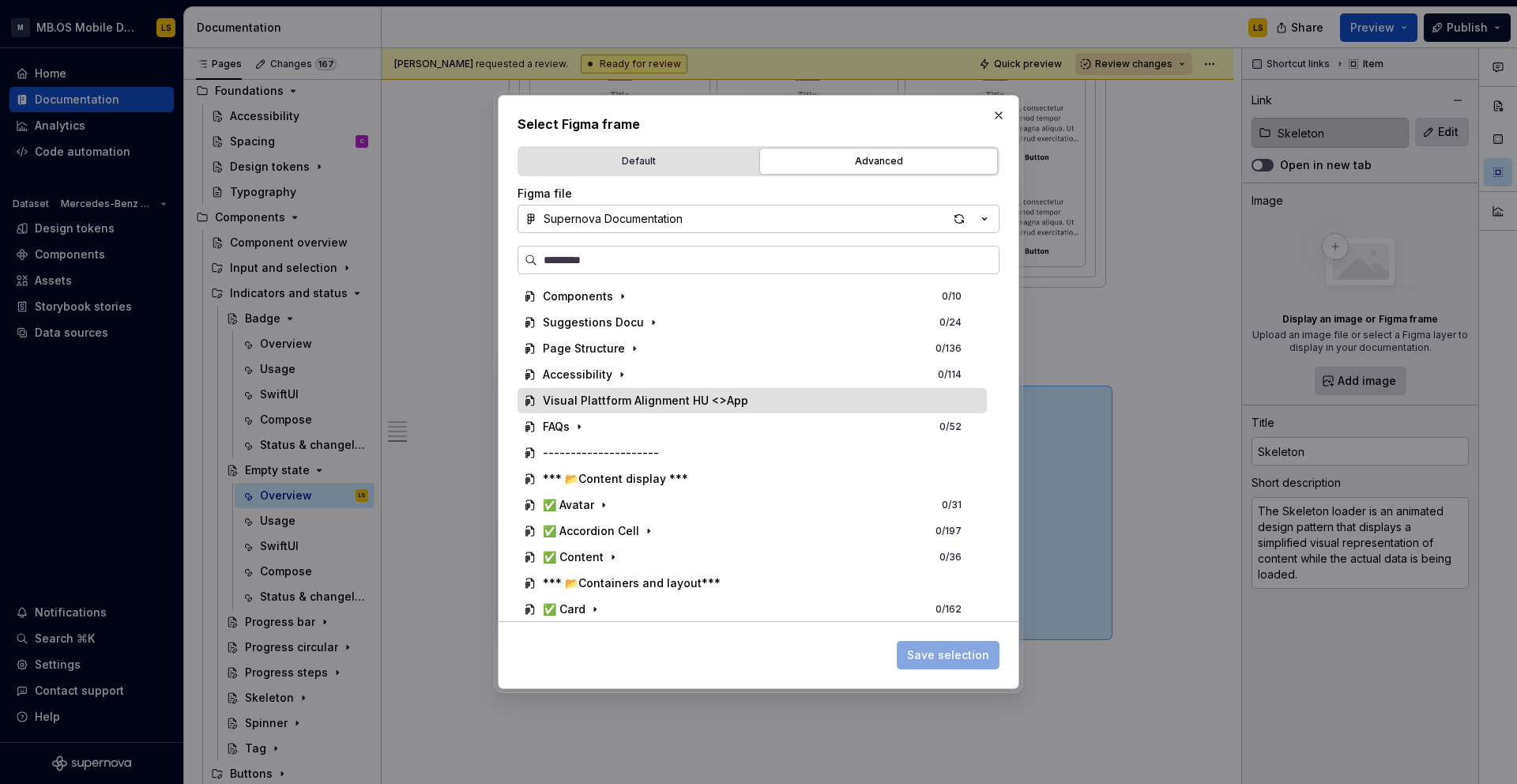
scroll to position [742, 0]
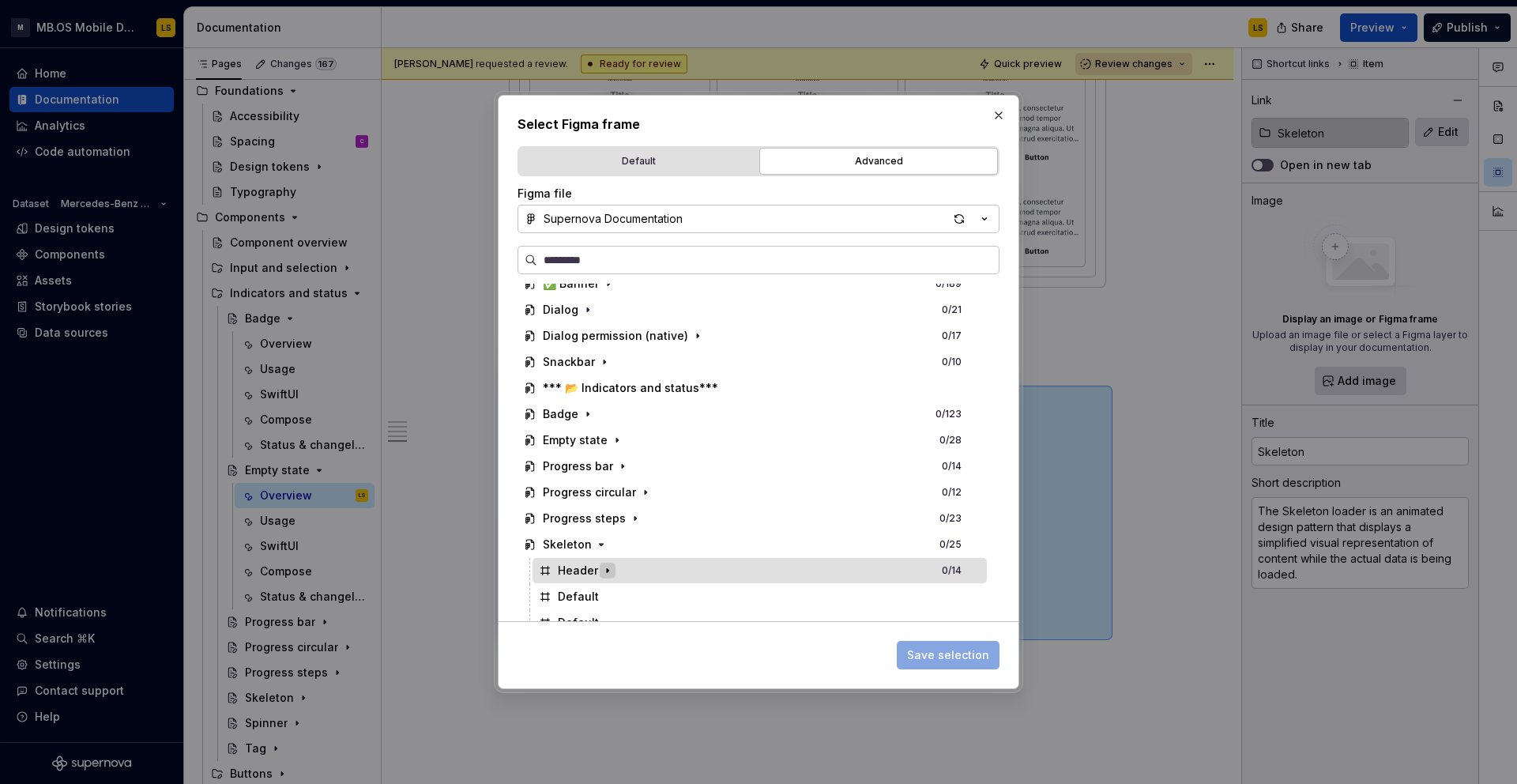
click at [604, 572] on icon "button" at bounding box center [608, 570] width 13 height 13
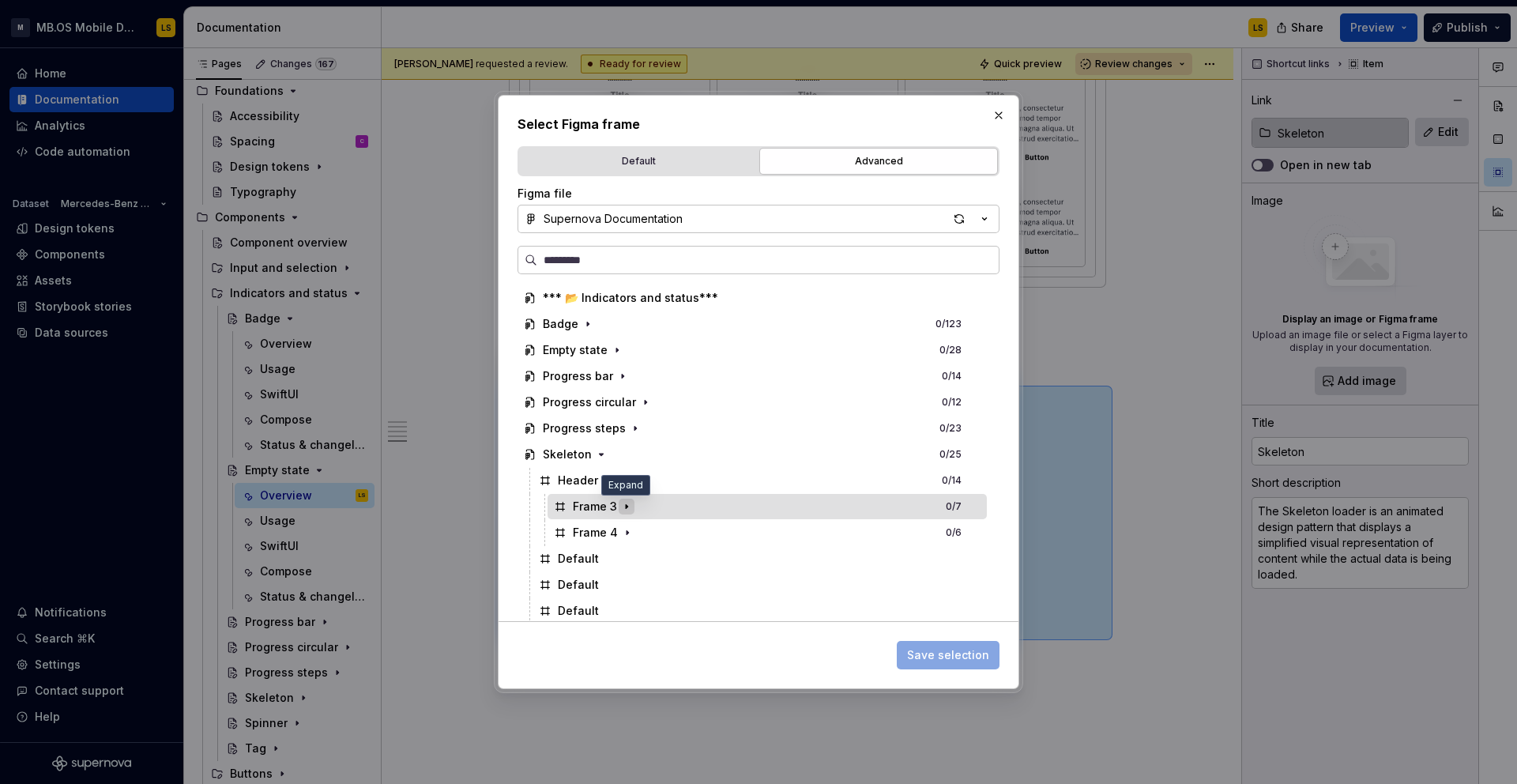
click at [628, 508] on icon "button" at bounding box center [627, 506] width 13 height 13
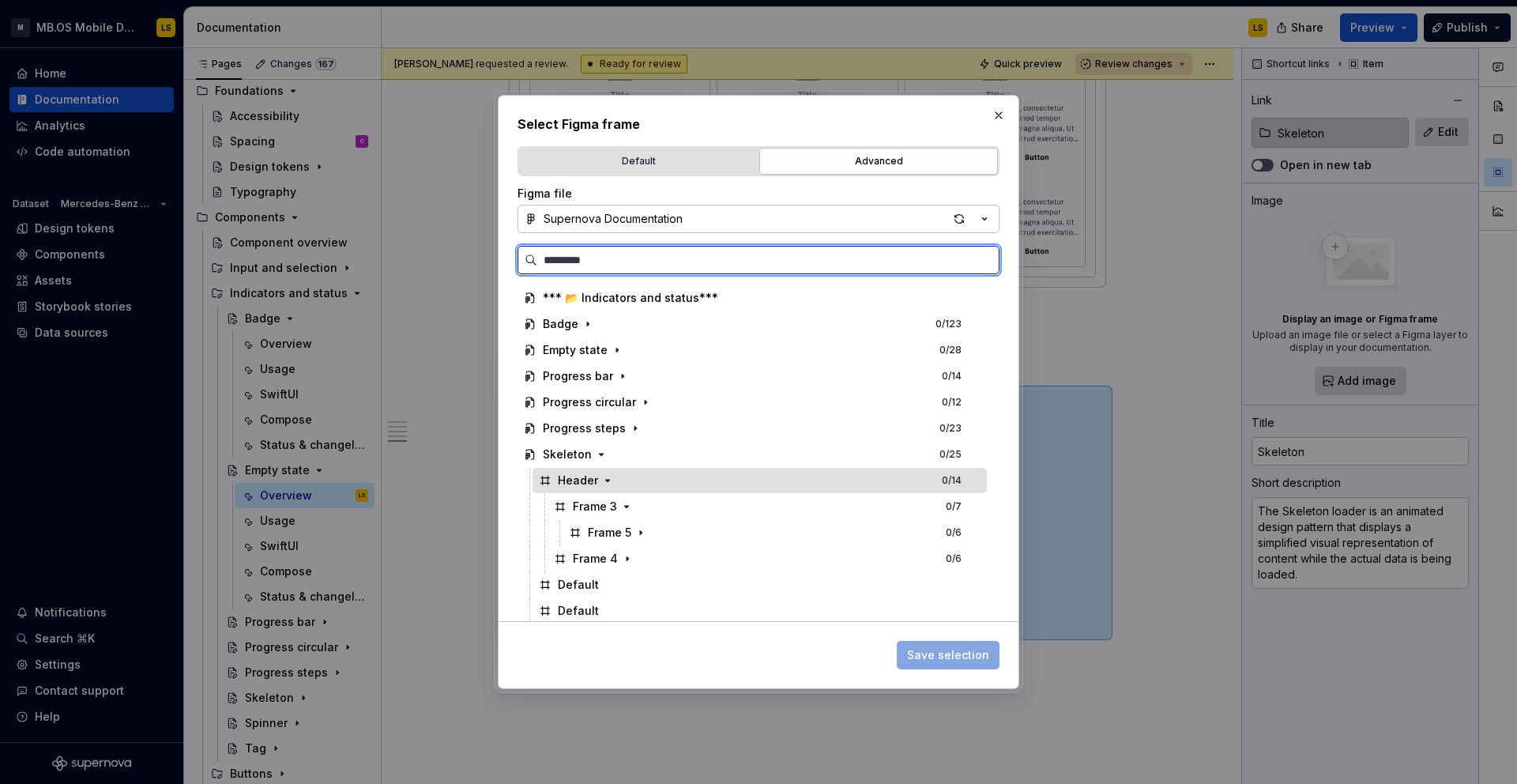
click at [765, 481] on div "Header 0 / 14" at bounding box center [759, 481] width 454 height 26
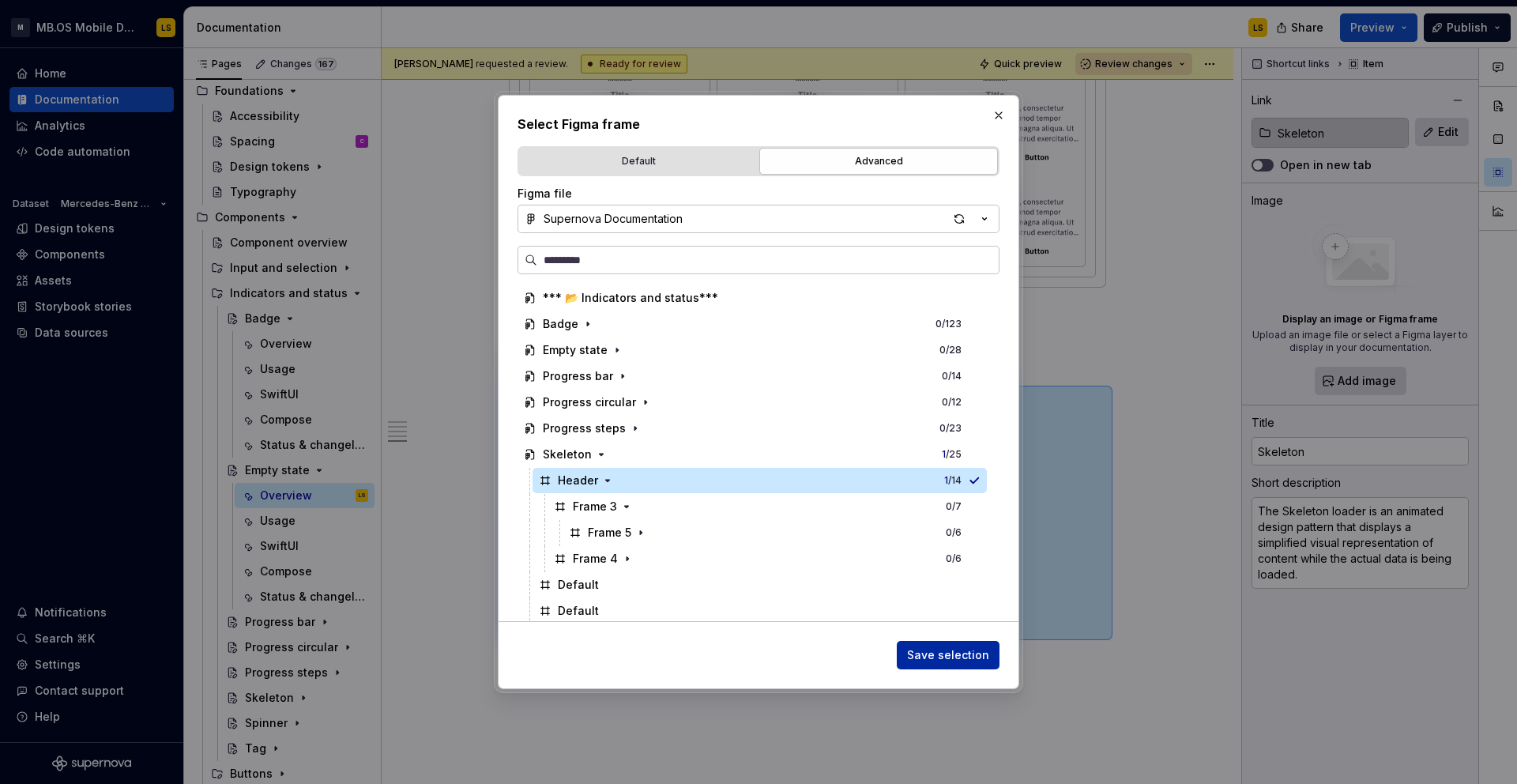
click at [941, 654] on span "Save selection" at bounding box center [948, 655] width 82 height 16
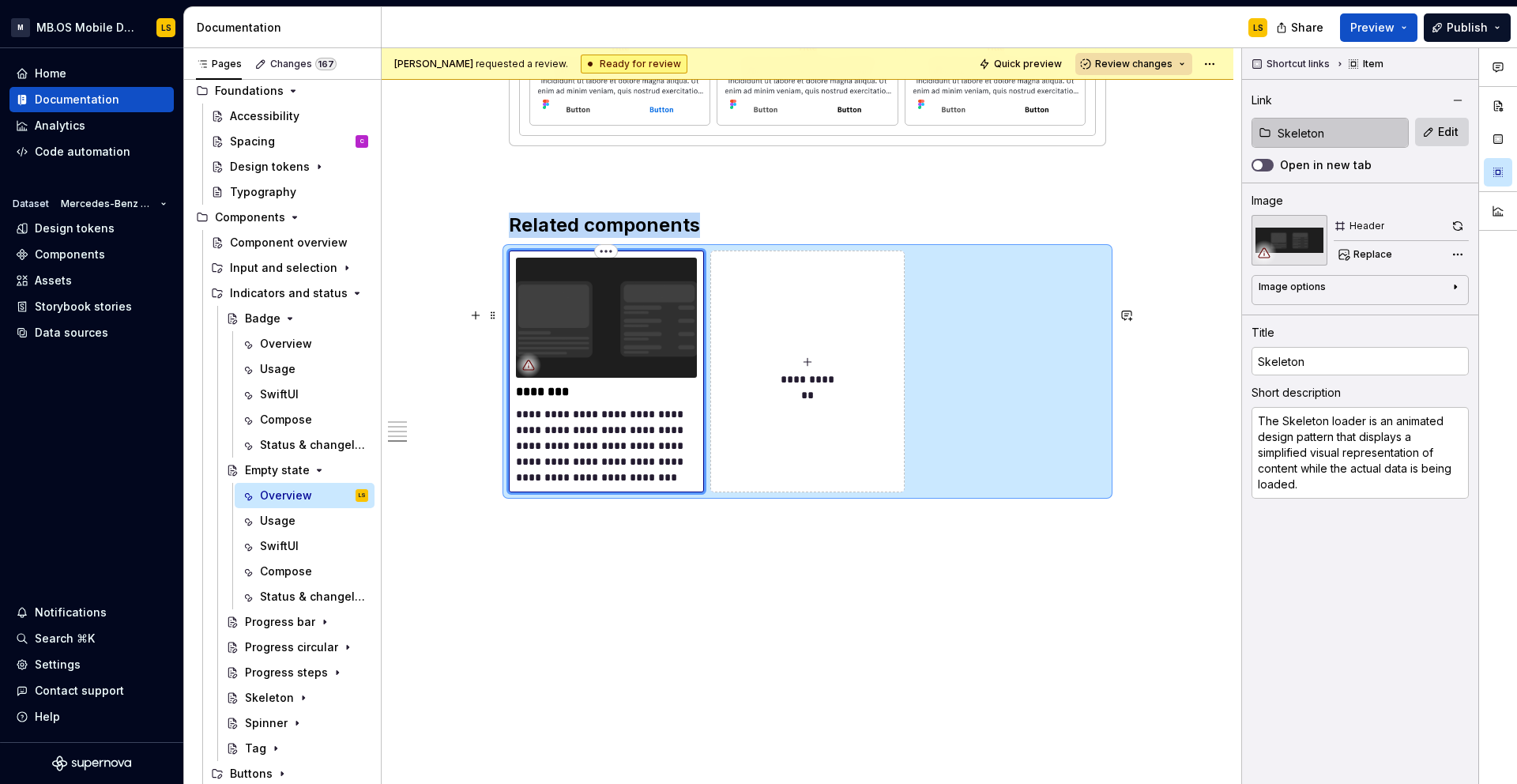
scroll to position [2805, 0]
click at [534, 366] on icon at bounding box center [528, 365] width 13 height 13
click at [532, 361] on icon at bounding box center [528, 365] width 13 height 13
click at [606, 567] on div "**********" at bounding box center [811, 416] width 860 height 736
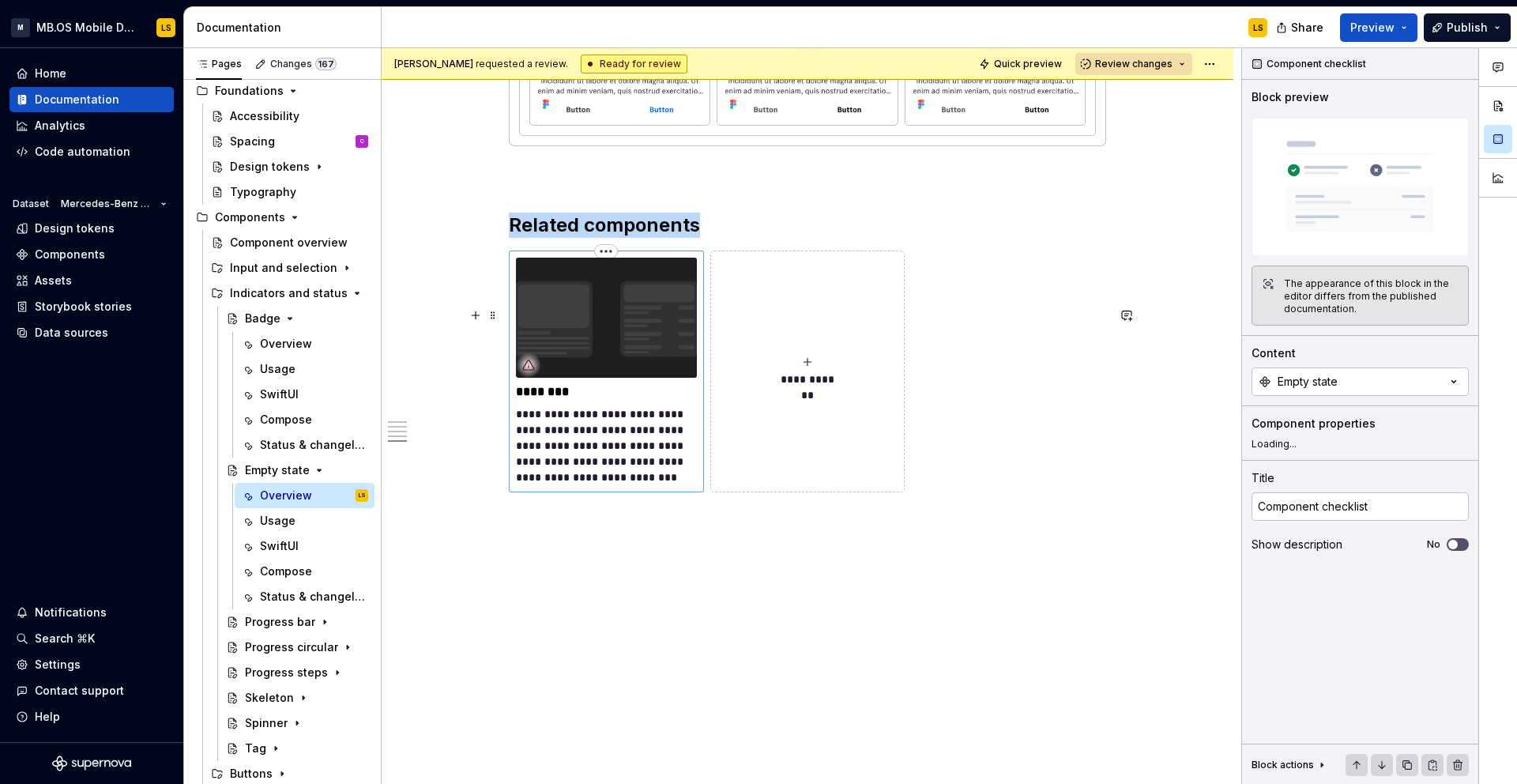
click at [568, 328] on img at bounding box center [607, 317] width 181 height 120
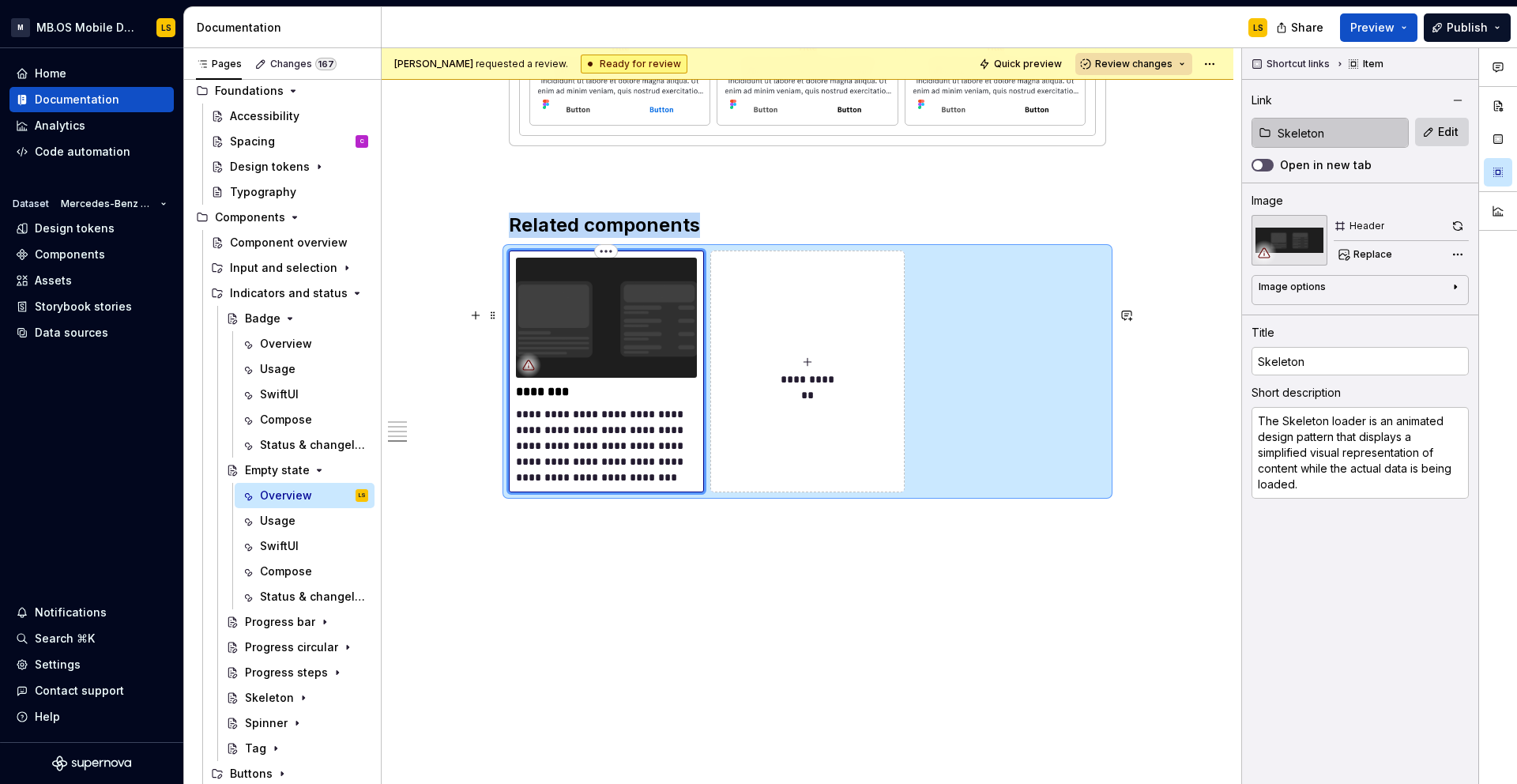
type textarea "*"
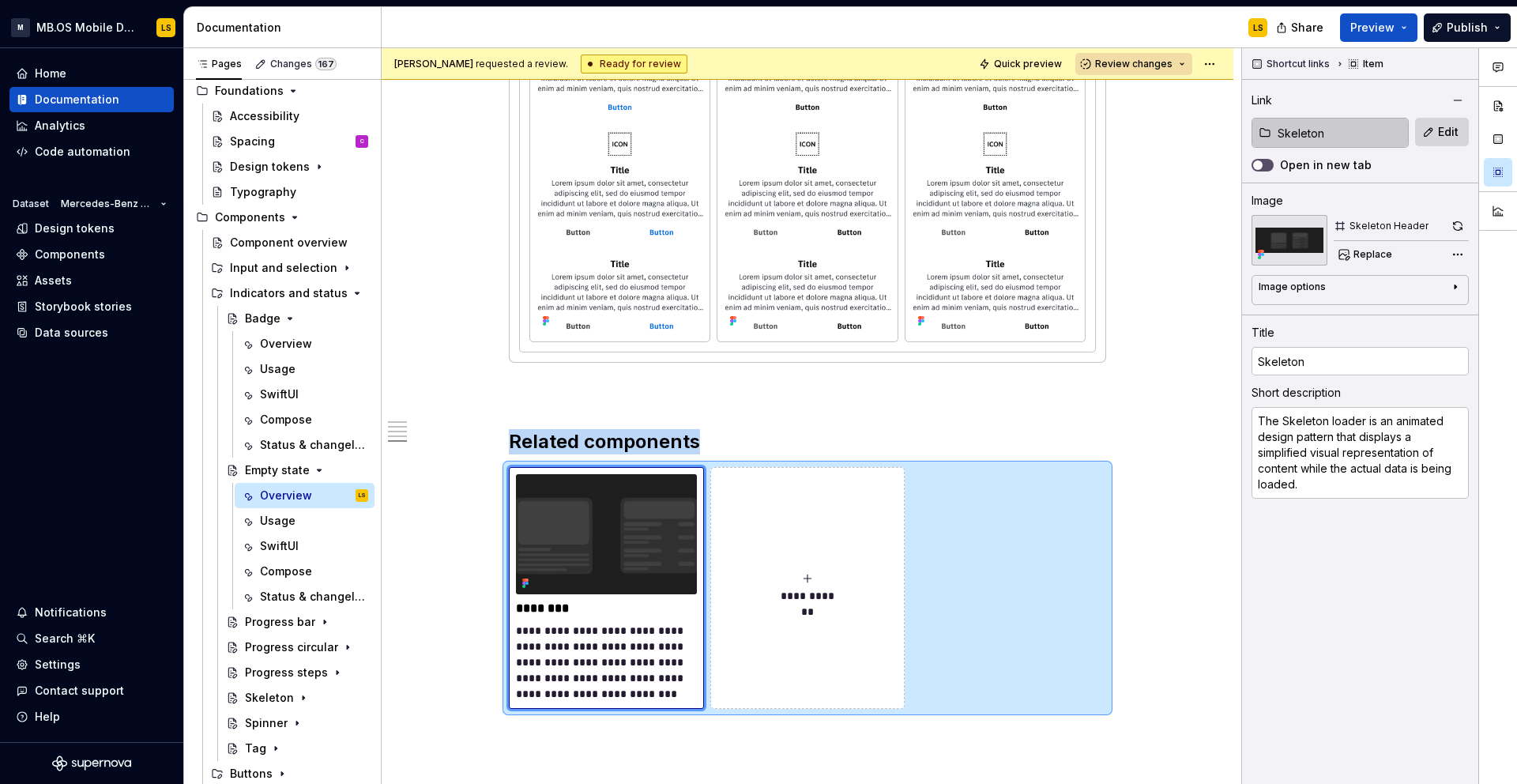
scroll to position [2514, 0]
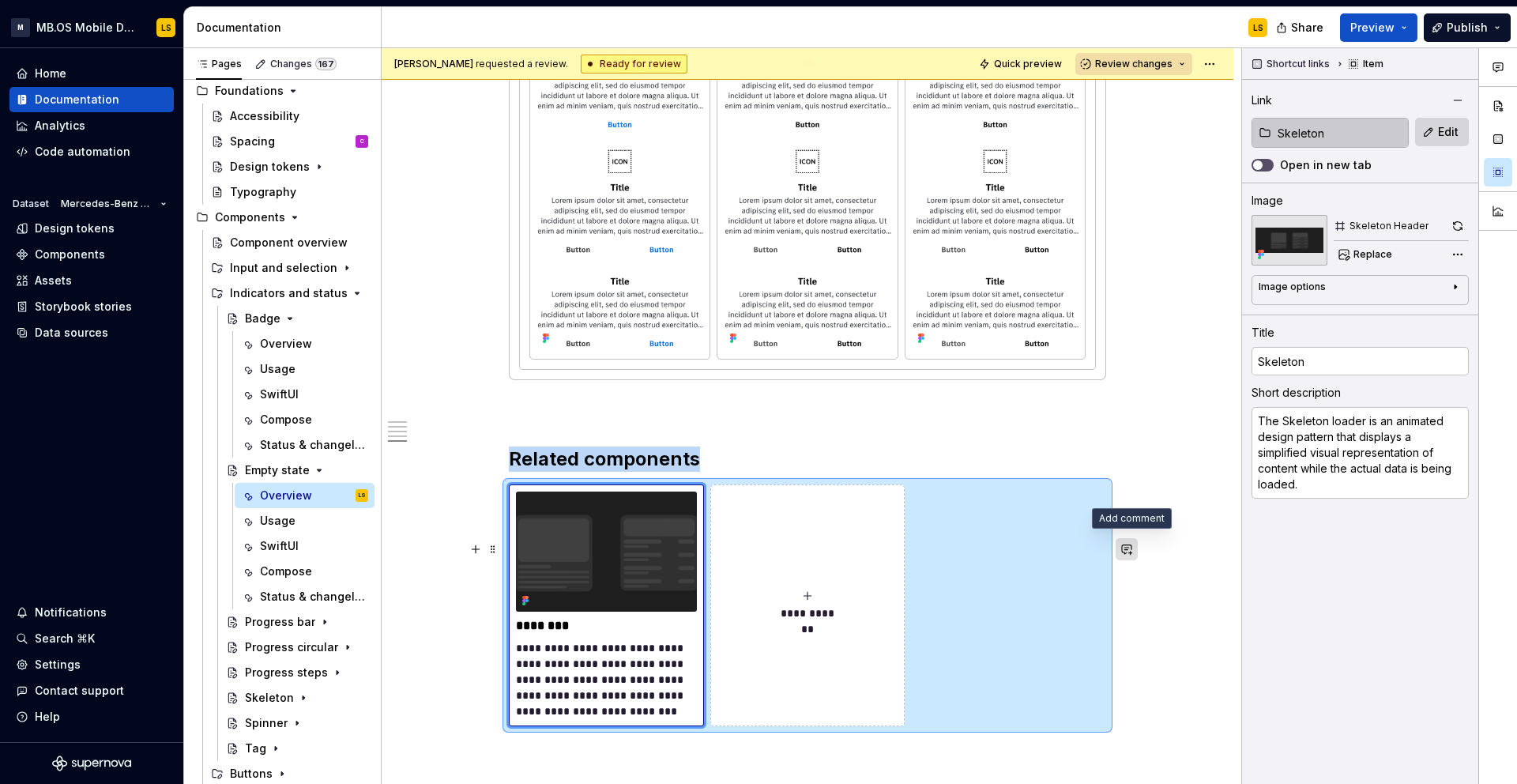
click at [1131, 551] on button "button" at bounding box center [1126, 549] width 22 height 22
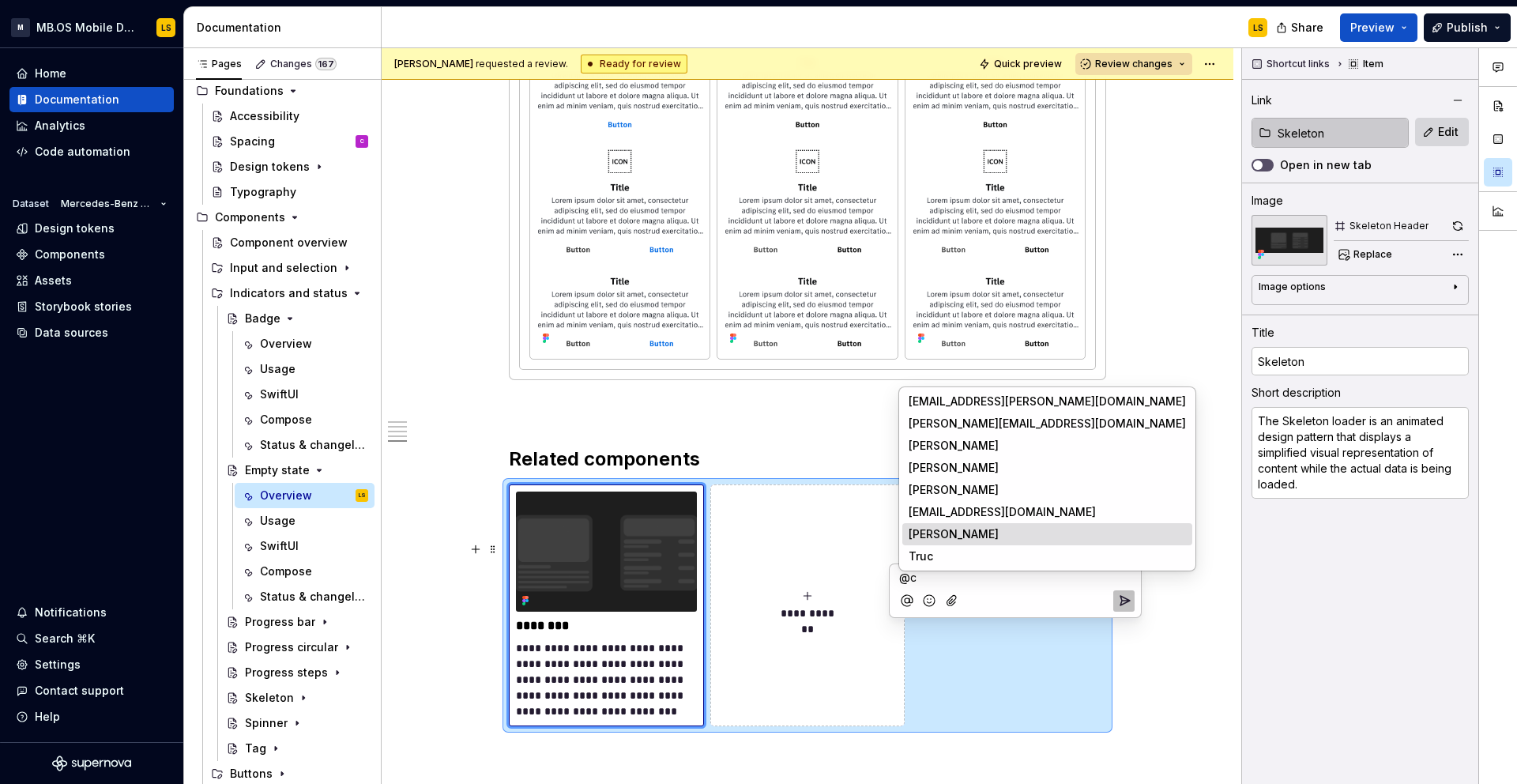
click at [1020, 535] on li "C Carla" at bounding box center [1047, 534] width 291 height 22
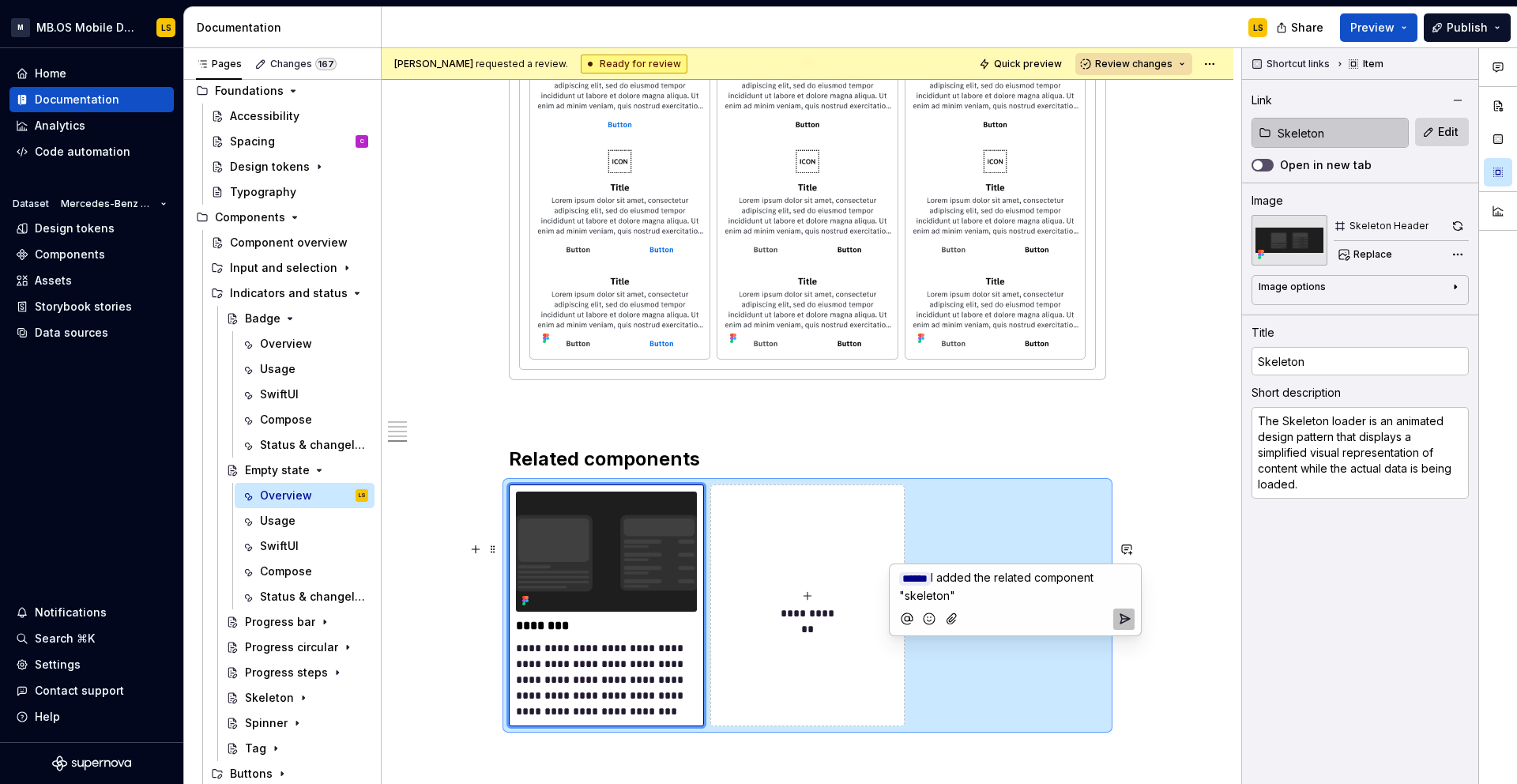
click at [1122, 621] on icon "Send" at bounding box center [1124, 618] width 16 height 16
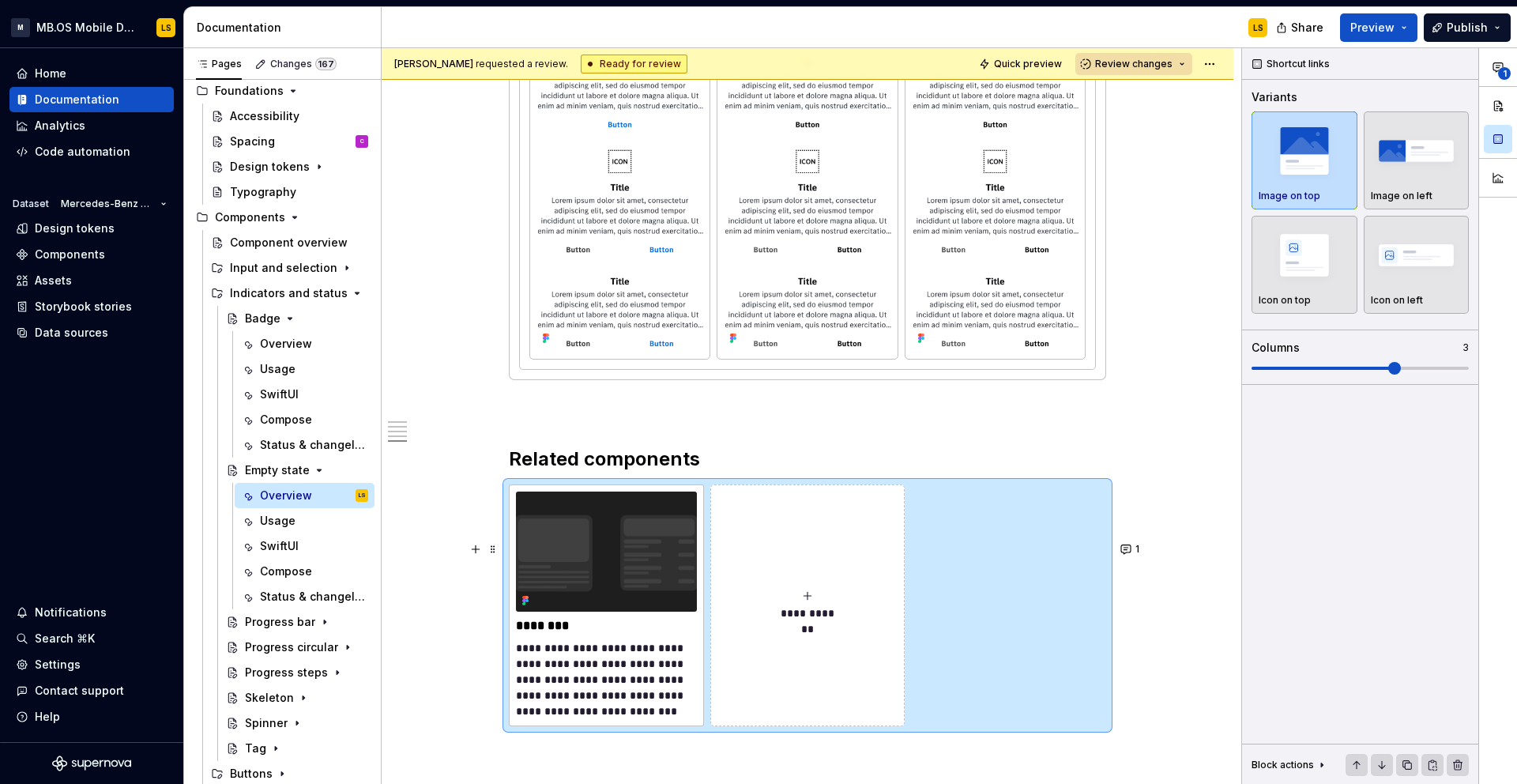
click at [771, 631] on button "**********" at bounding box center [808, 606] width 195 height 242
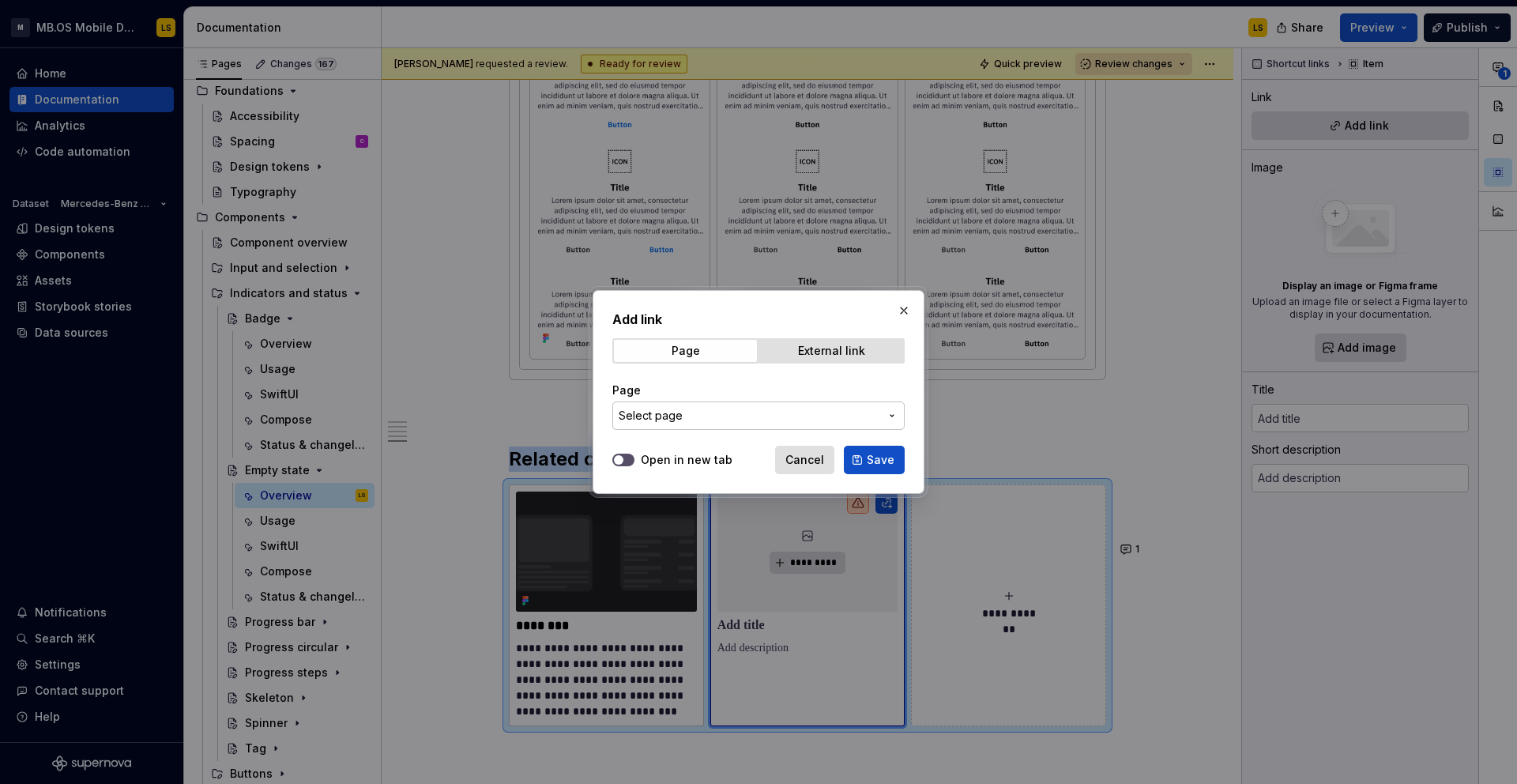
click at [900, 311] on button "button" at bounding box center [904, 310] width 22 height 22
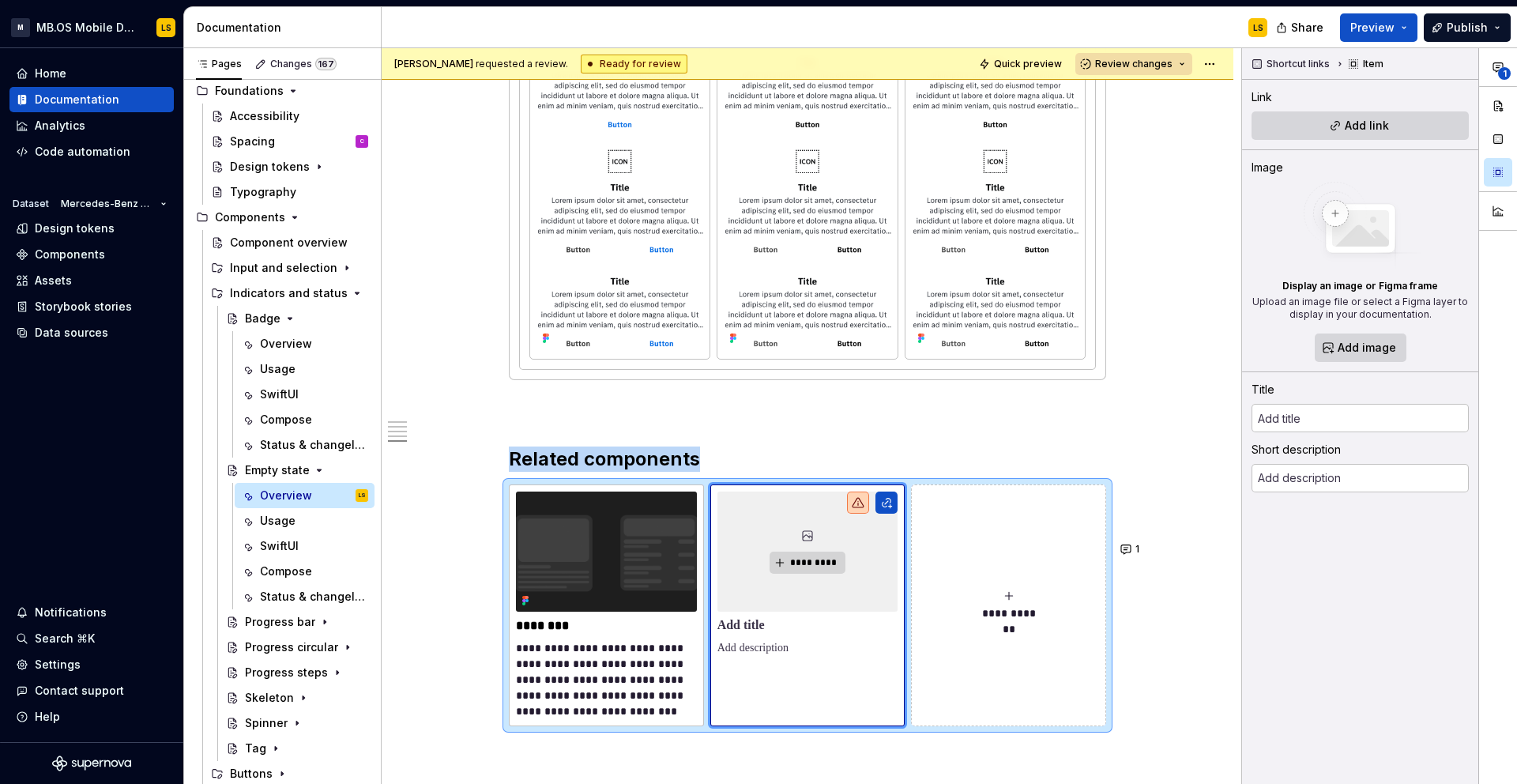
scroll to position [2535, 0]
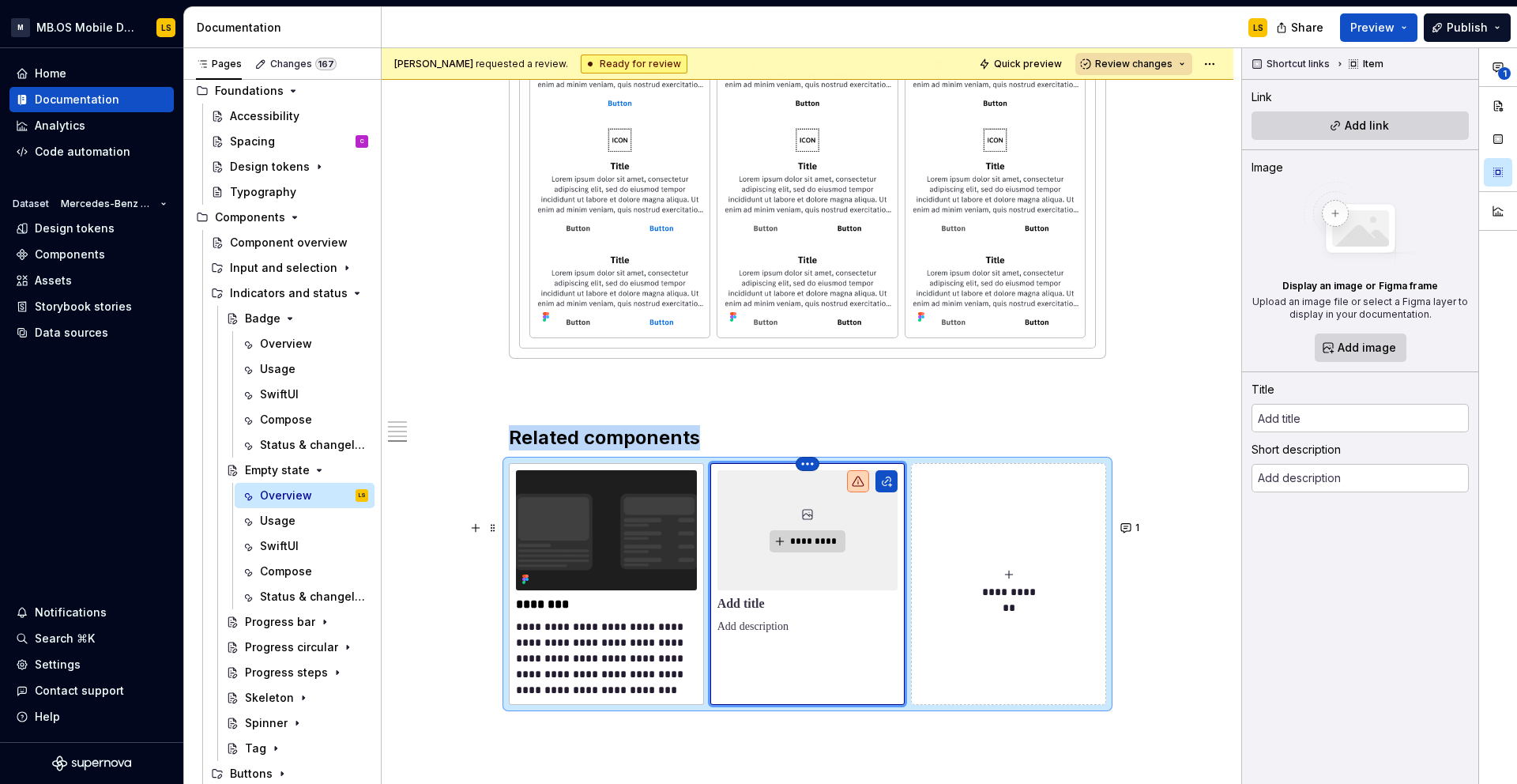
click at [812, 519] on html "M MB.OS Mobile Design System LS Home Documentation Analytics Code automation Da…" at bounding box center [758, 392] width 1517 height 784
click at [829, 554] on div "Delete item" at bounding box center [880, 547] width 103 height 16
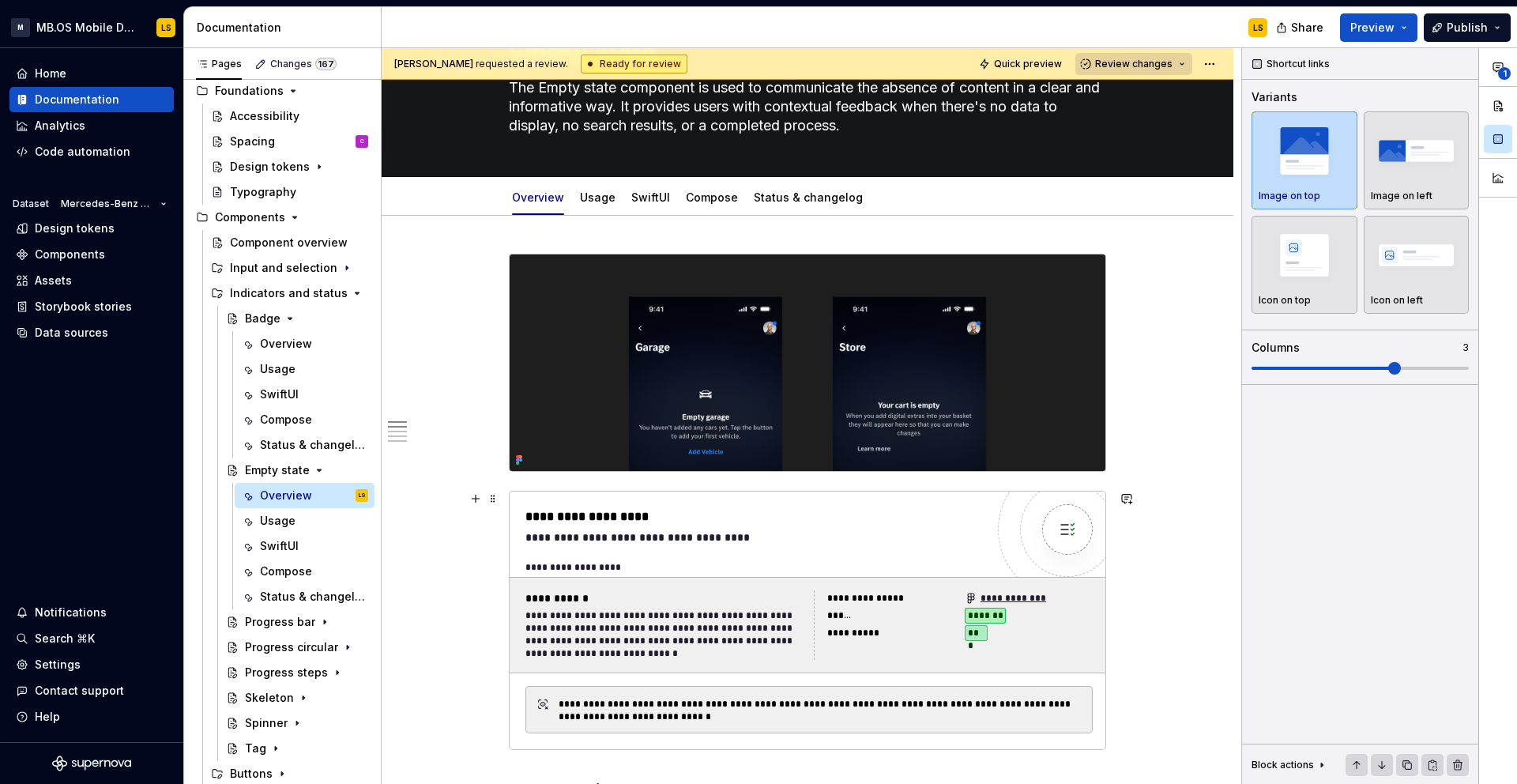
scroll to position [49, 0]
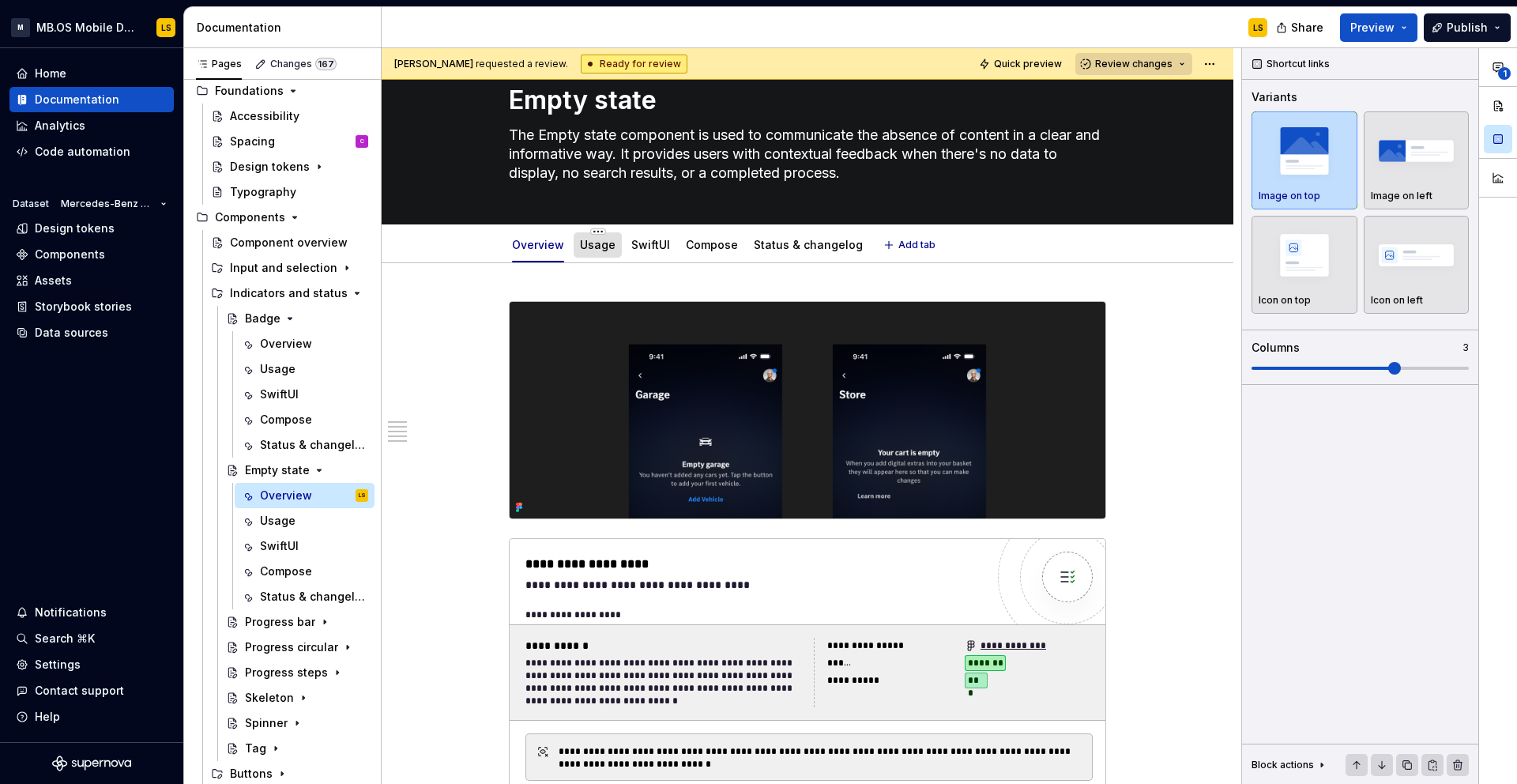
click at [594, 249] on link "Usage" at bounding box center [598, 245] width 36 height 14
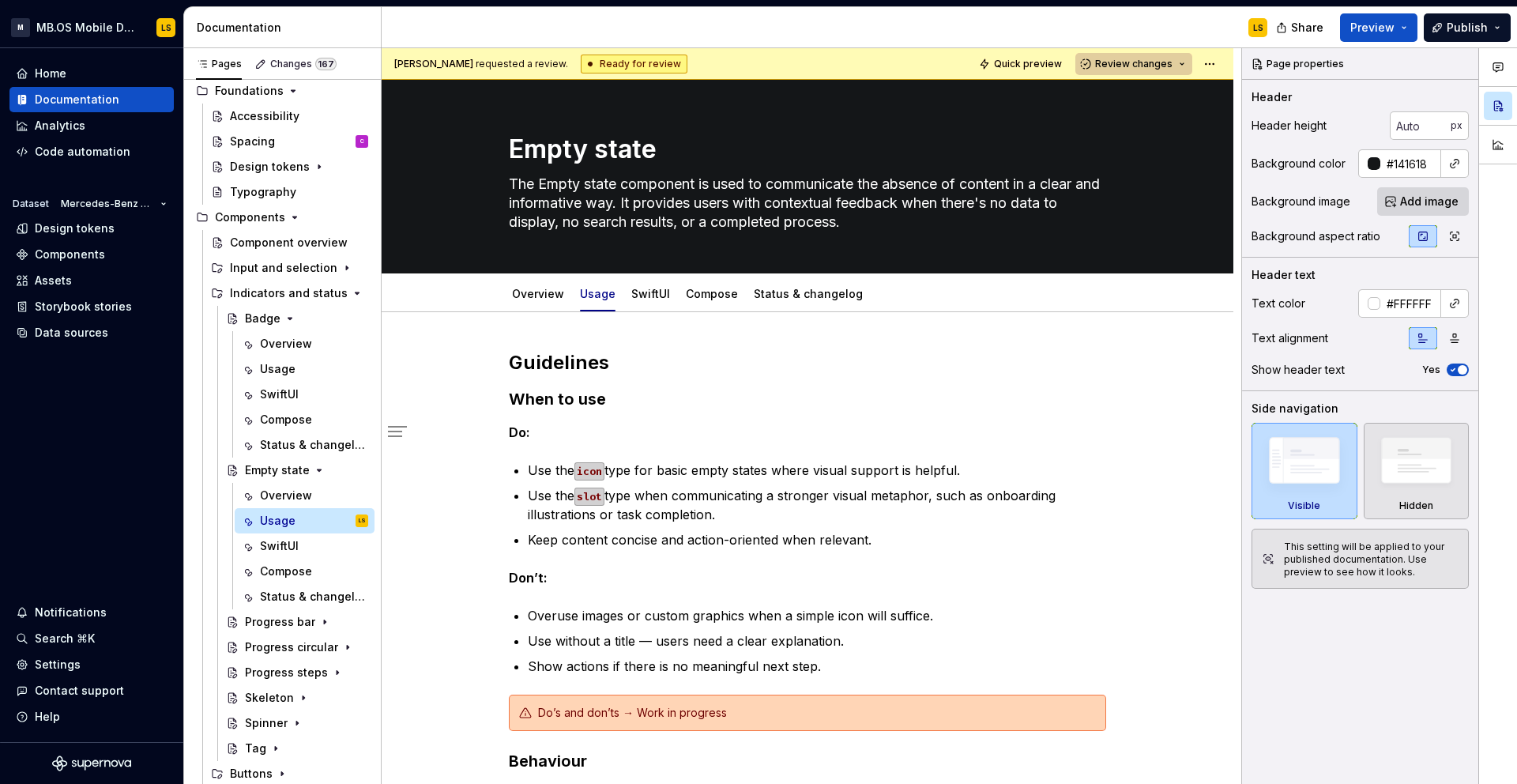
click at [1116, 72] on button "Review changes" at bounding box center [1134, 63] width 117 height 22
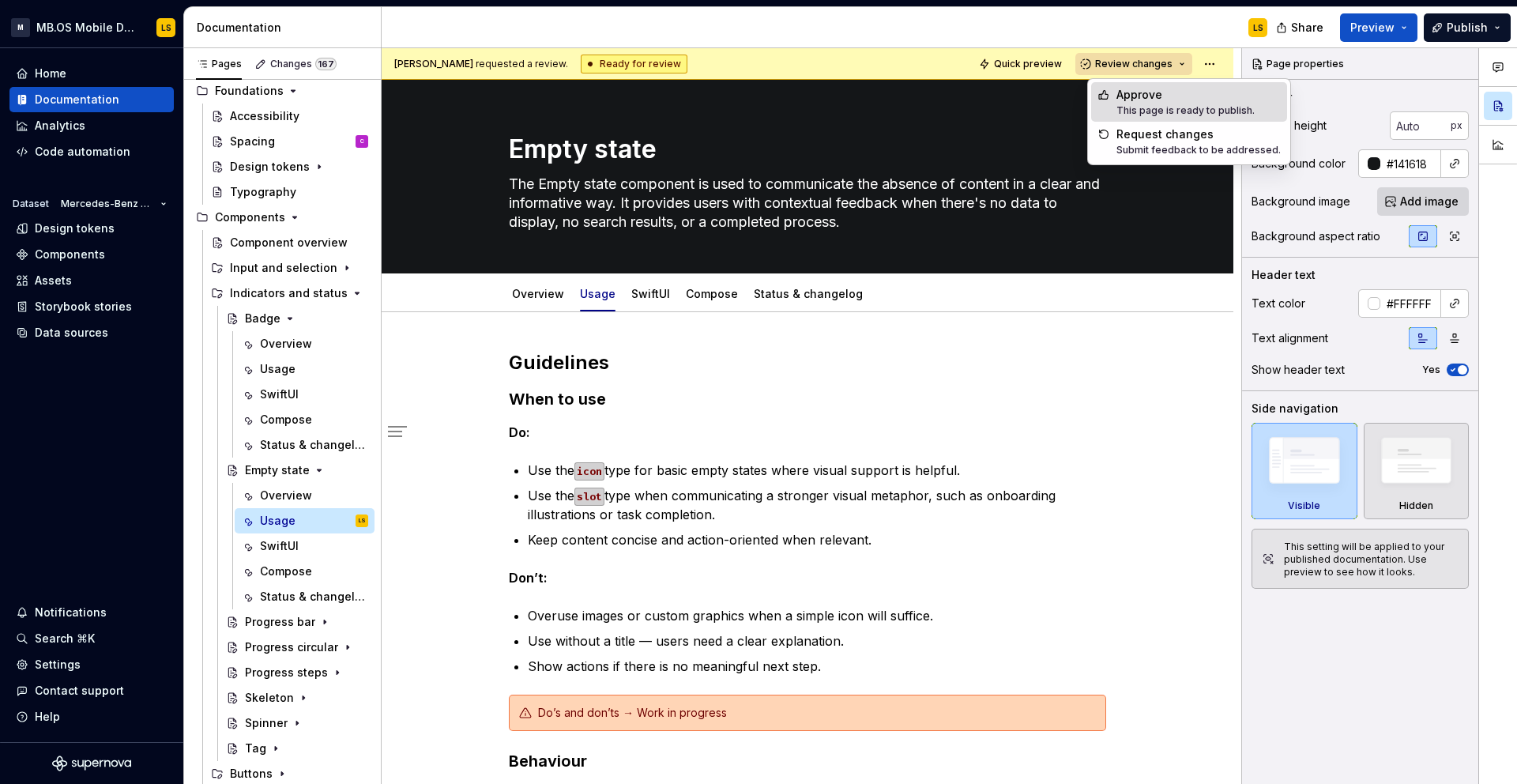
click at [1109, 91] on div "Suggestions" at bounding box center [1104, 94] width 13 height 13
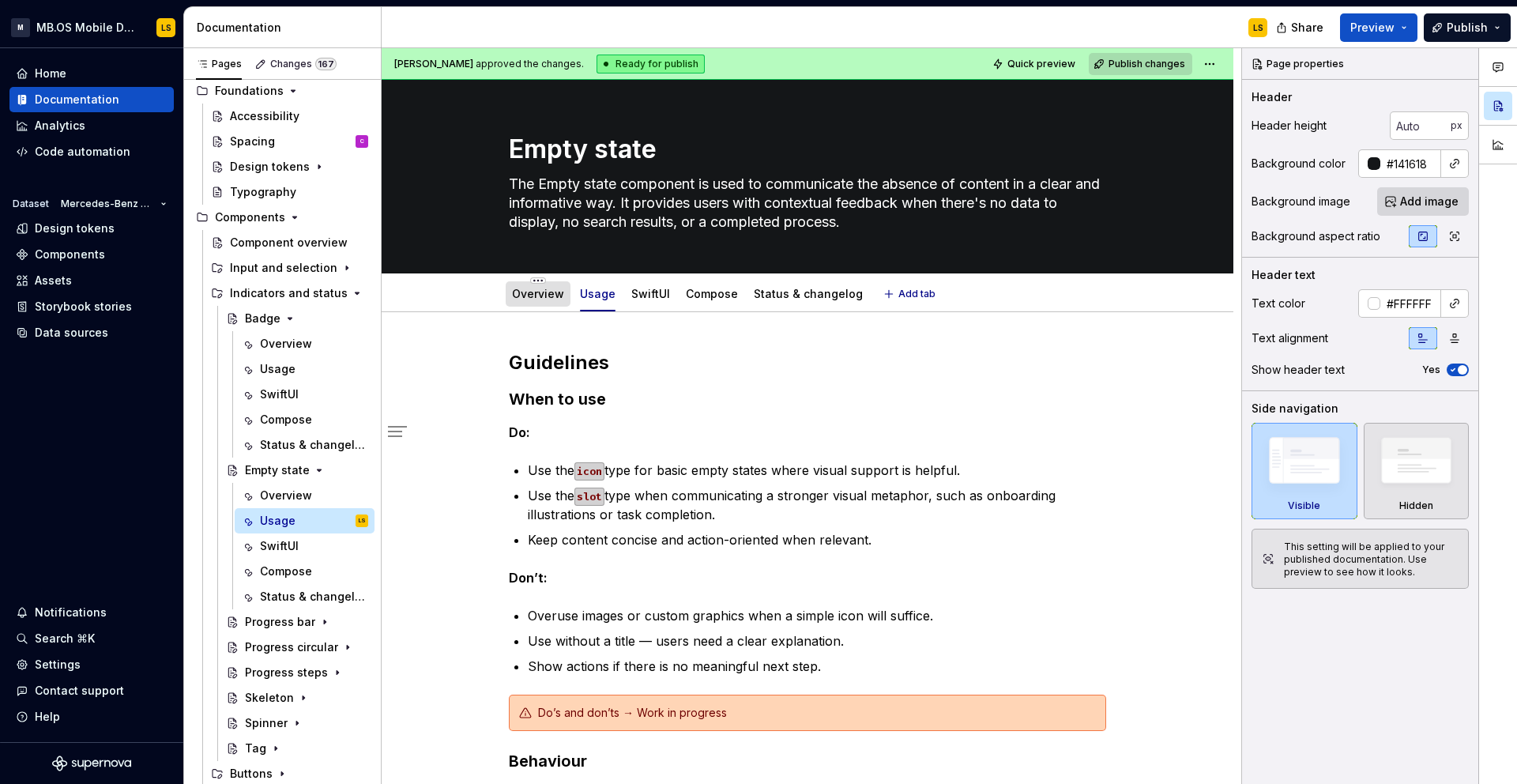
click at [549, 290] on link "Overview" at bounding box center [538, 293] width 53 height 14
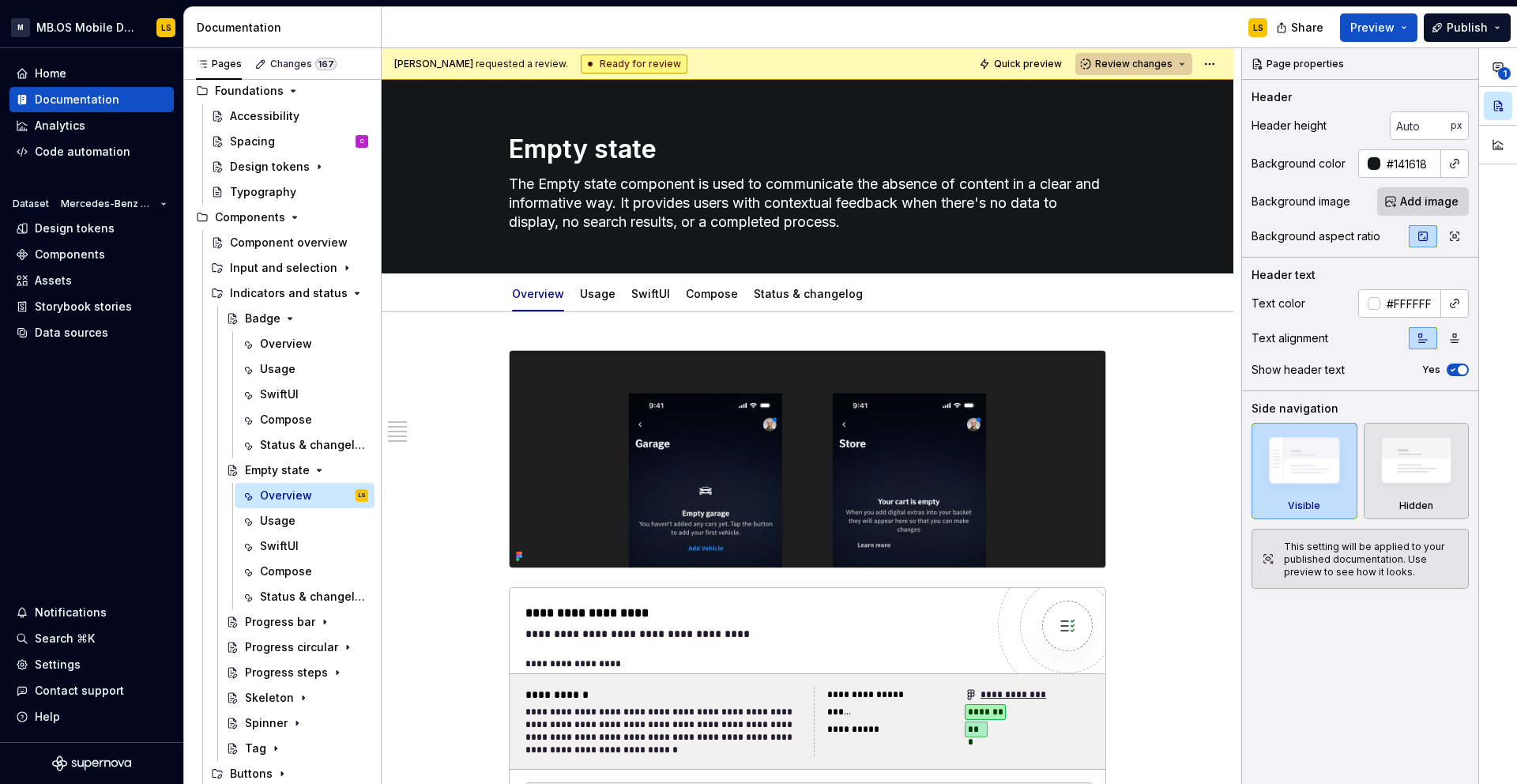
click at [1150, 61] on span "Review changes" at bounding box center [1134, 63] width 77 height 13
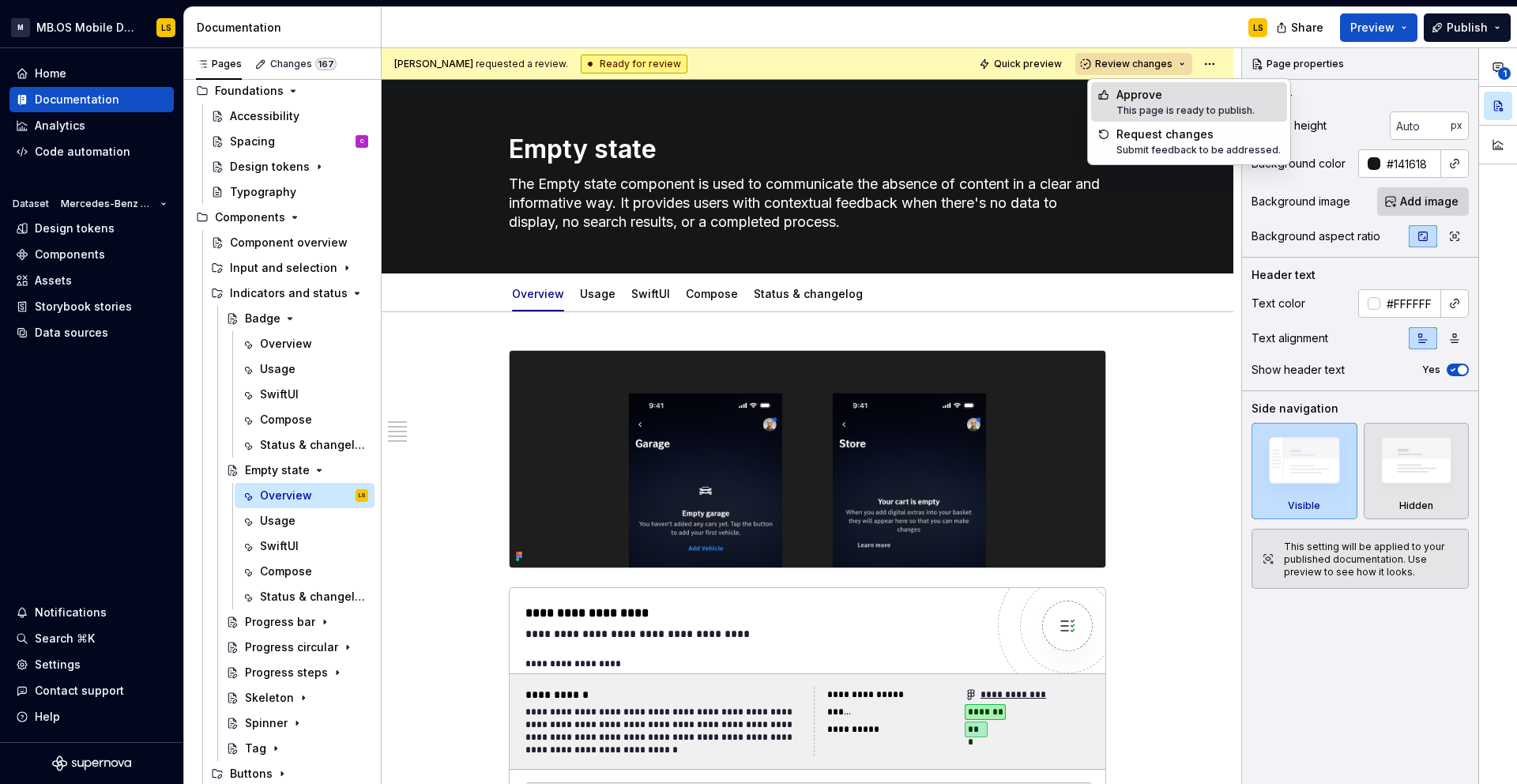
click at [1153, 91] on div "Approve" at bounding box center [1185, 95] width 138 height 16
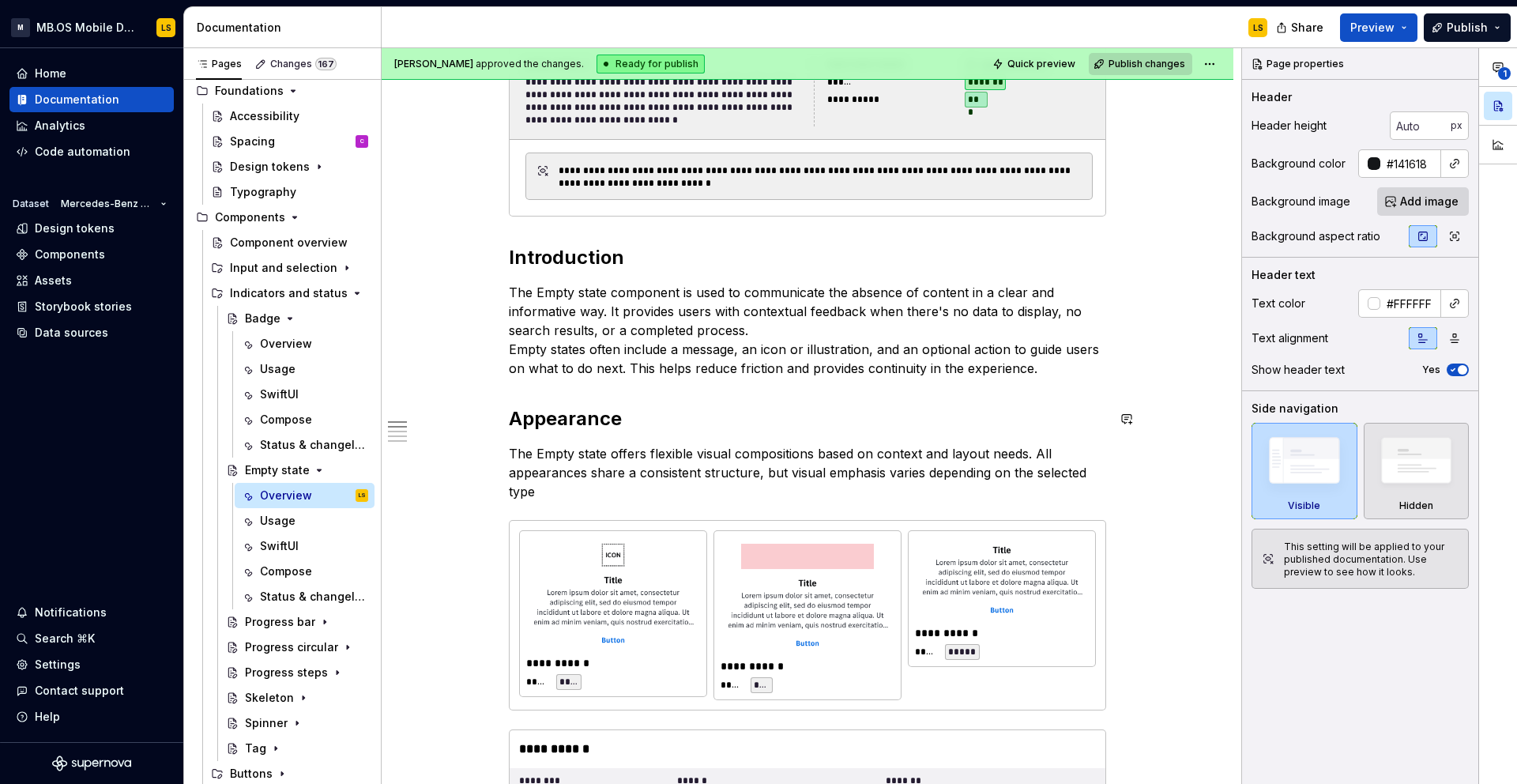
scroll to position [1167, 0]
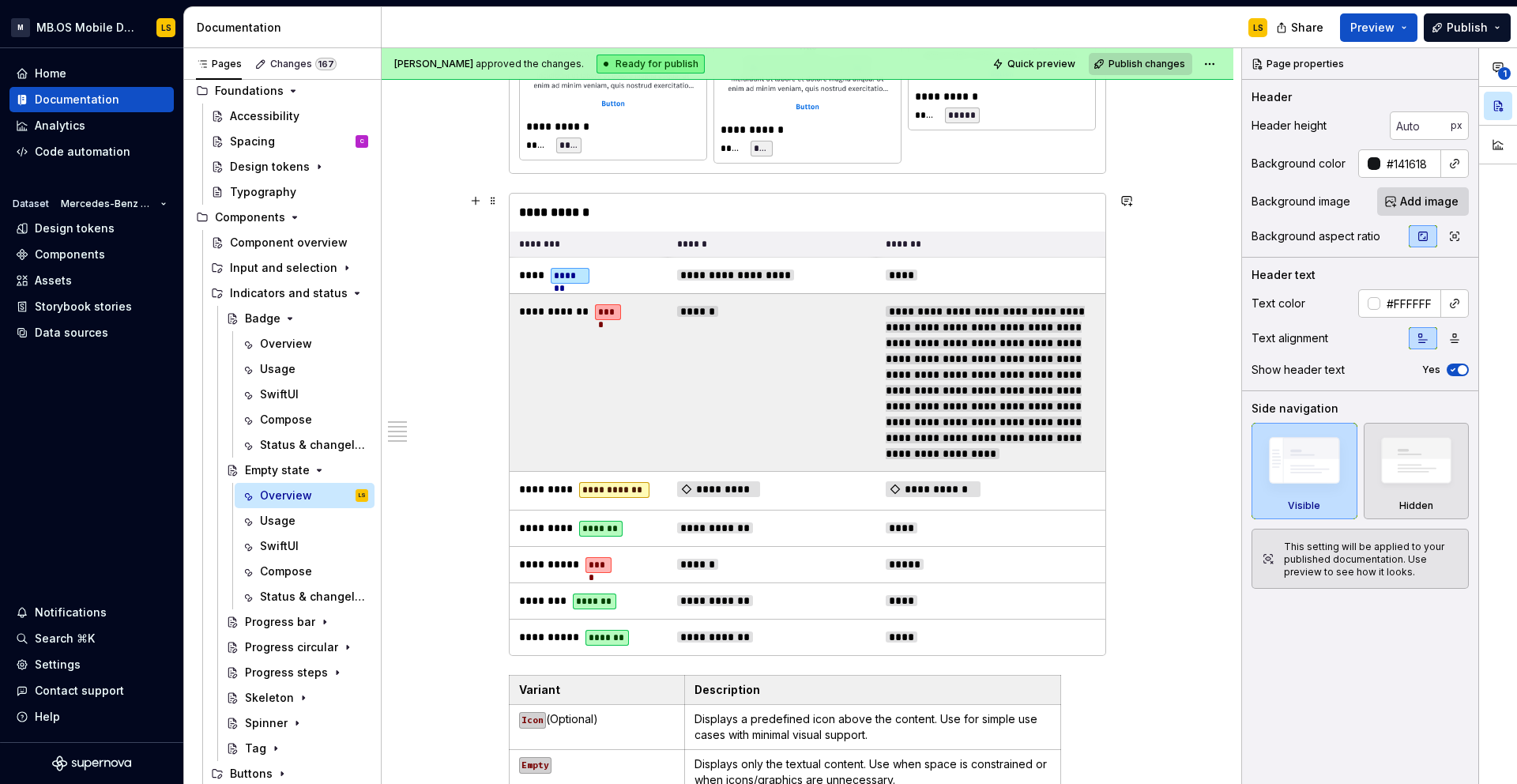
click at [952, 362] on span "**********" at bounding box center [986, 382] width 199 height 154
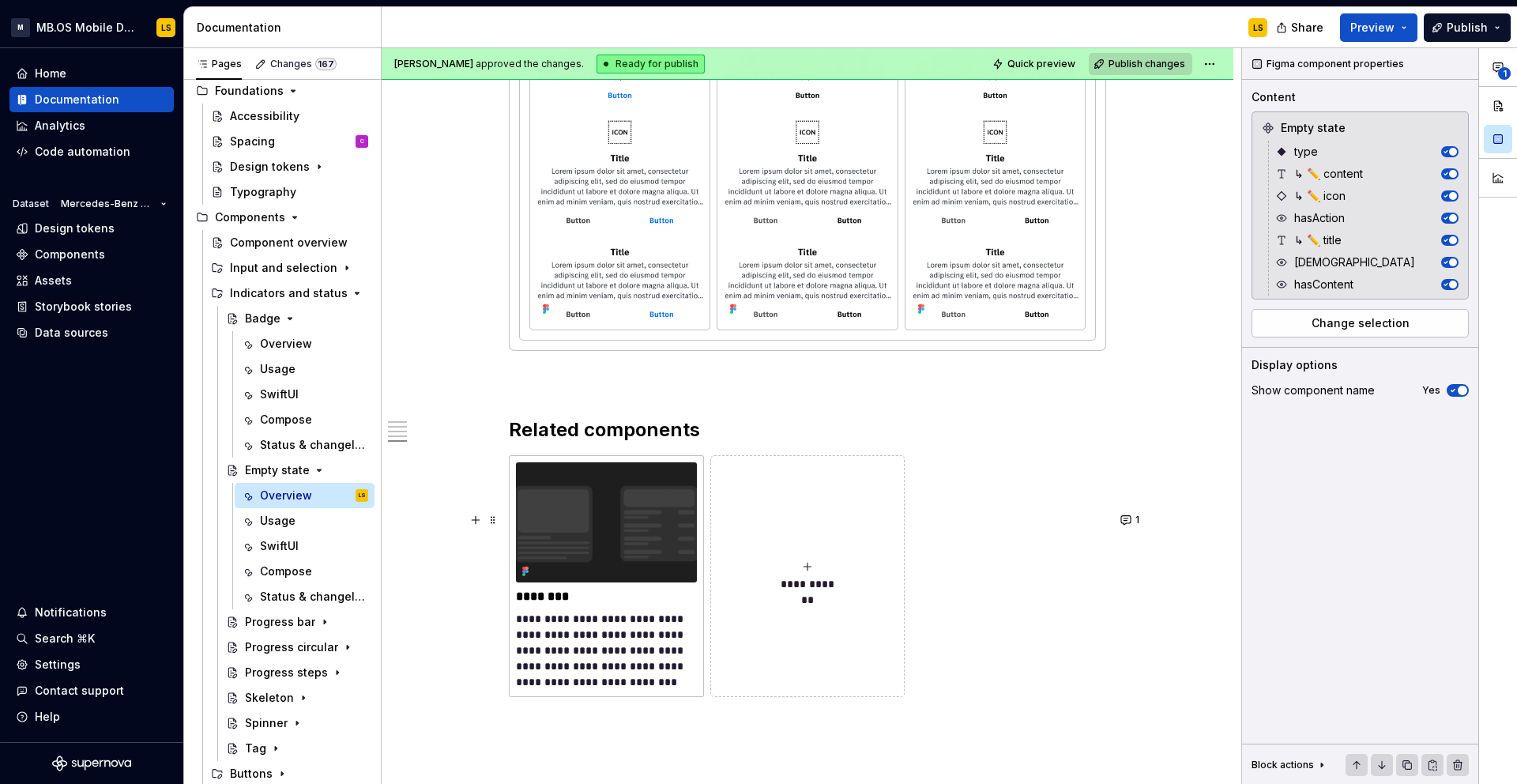
scroll to position [2805, 0]
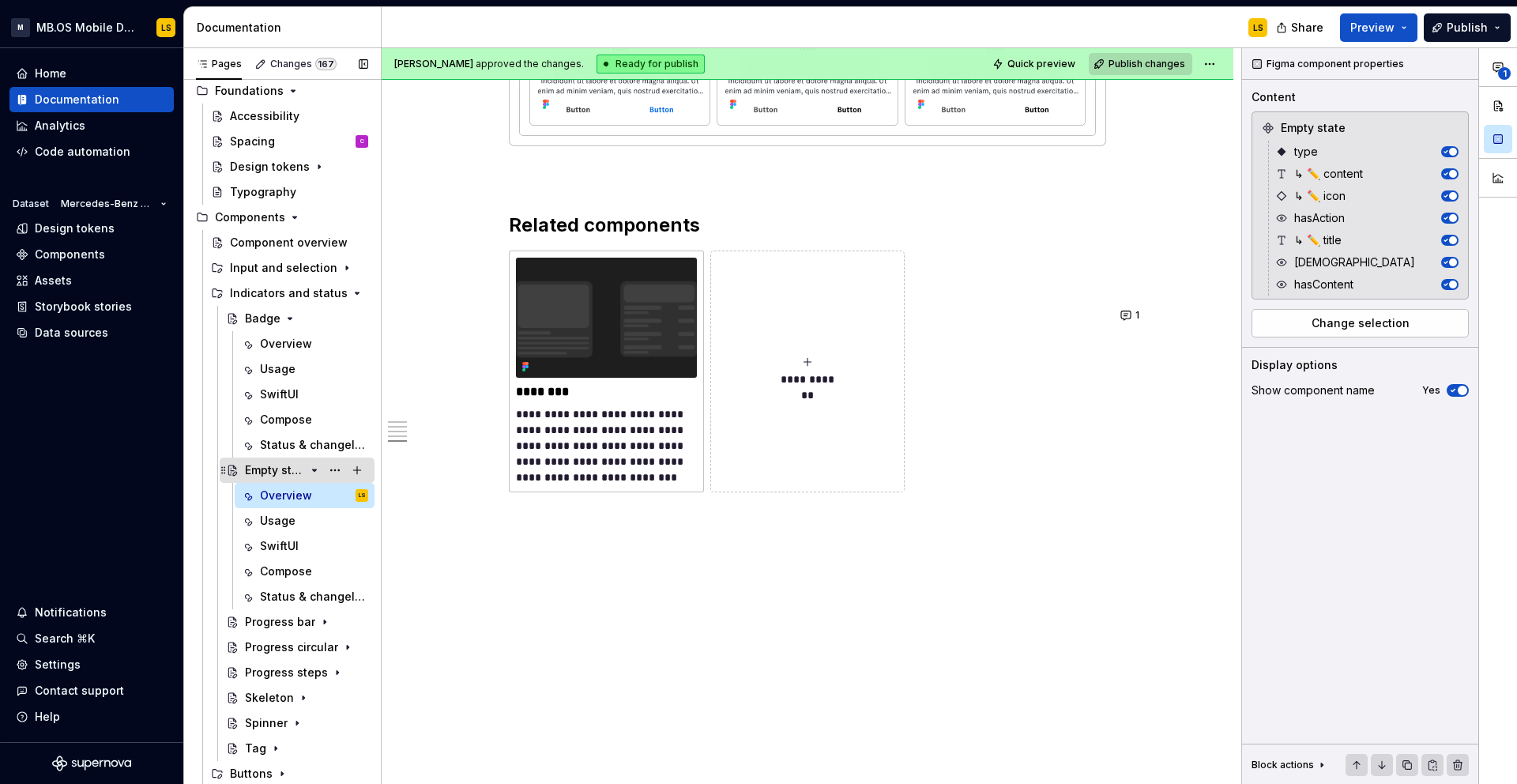
click at [313, 469] on icon "Page tree" at bounding box center [315, 470] width 4 height 2
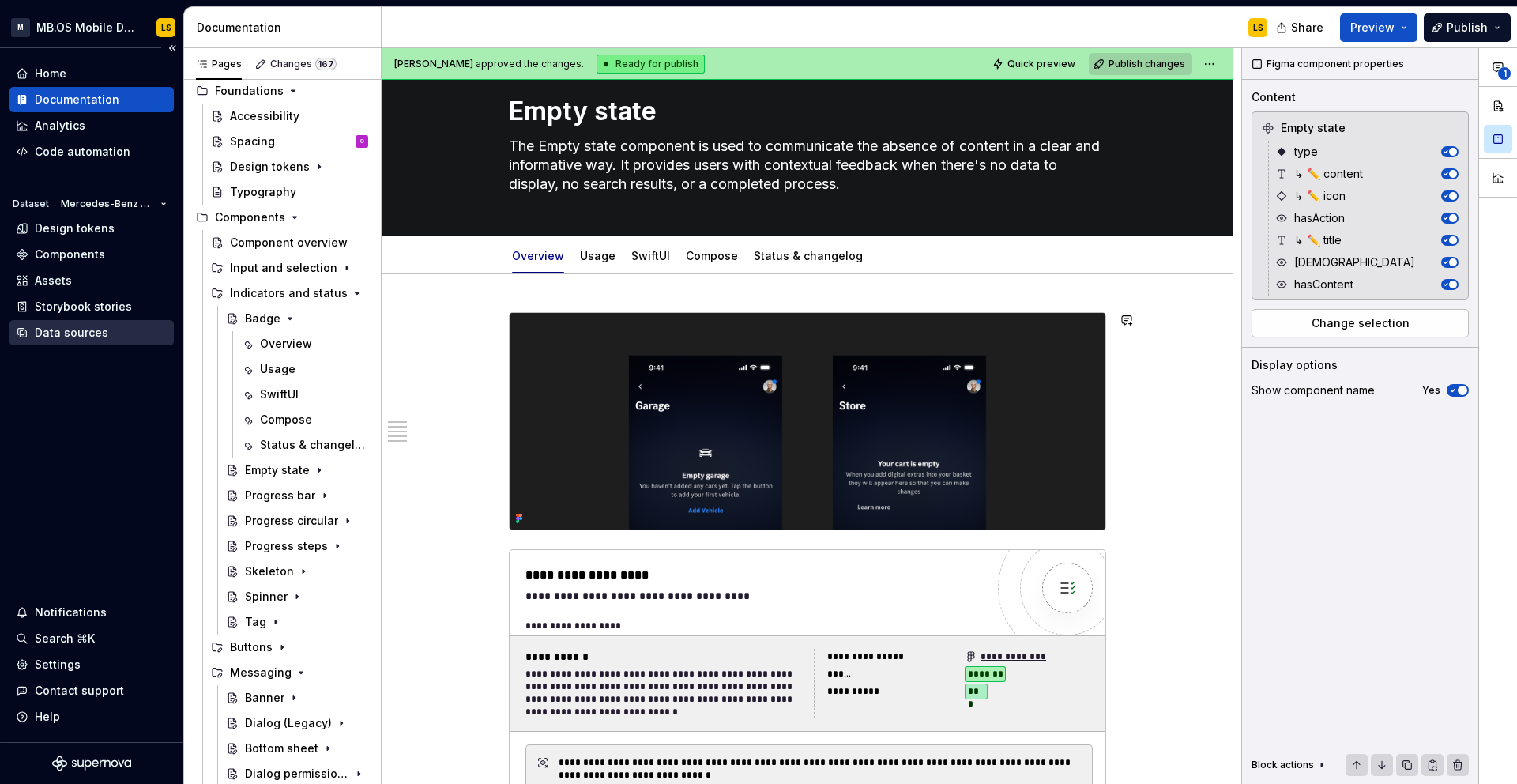
scroll to position [0, 0]
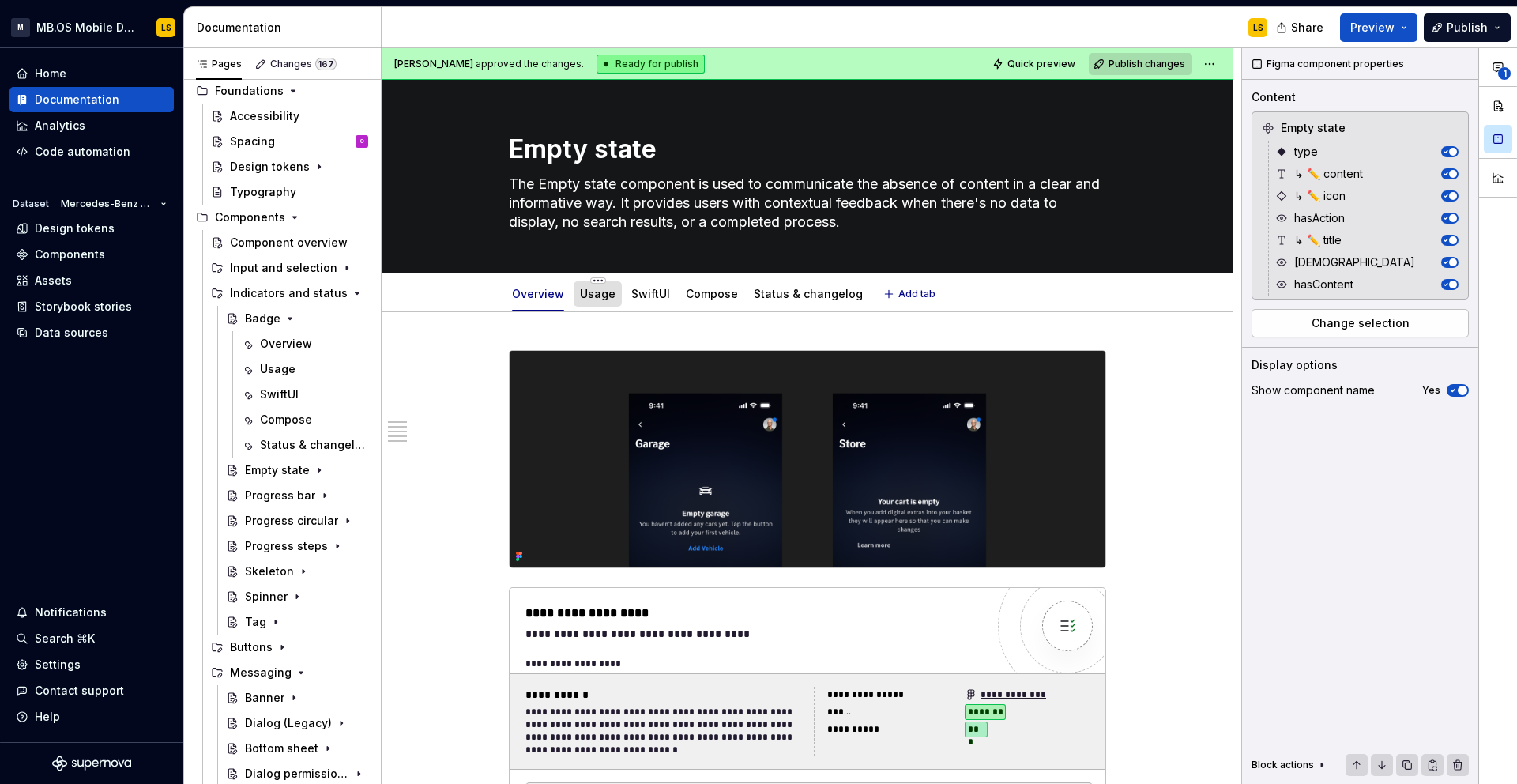
click at [590, 294] on link "Usage" at bounding box center [598, 293] width 36 height 14
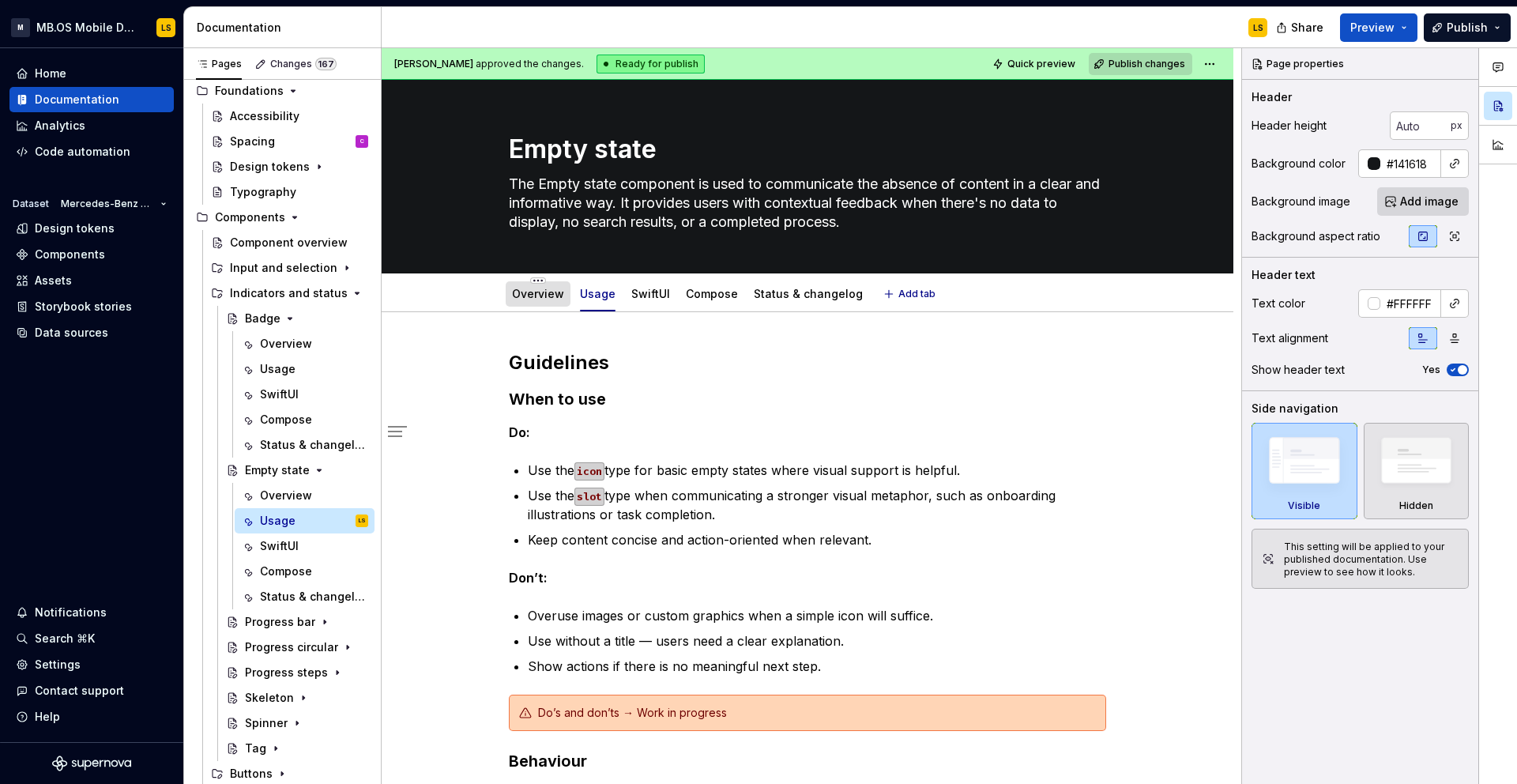
click at [536, 294] on link "Overview" at bounding box center [538, 293] width 53 height 14
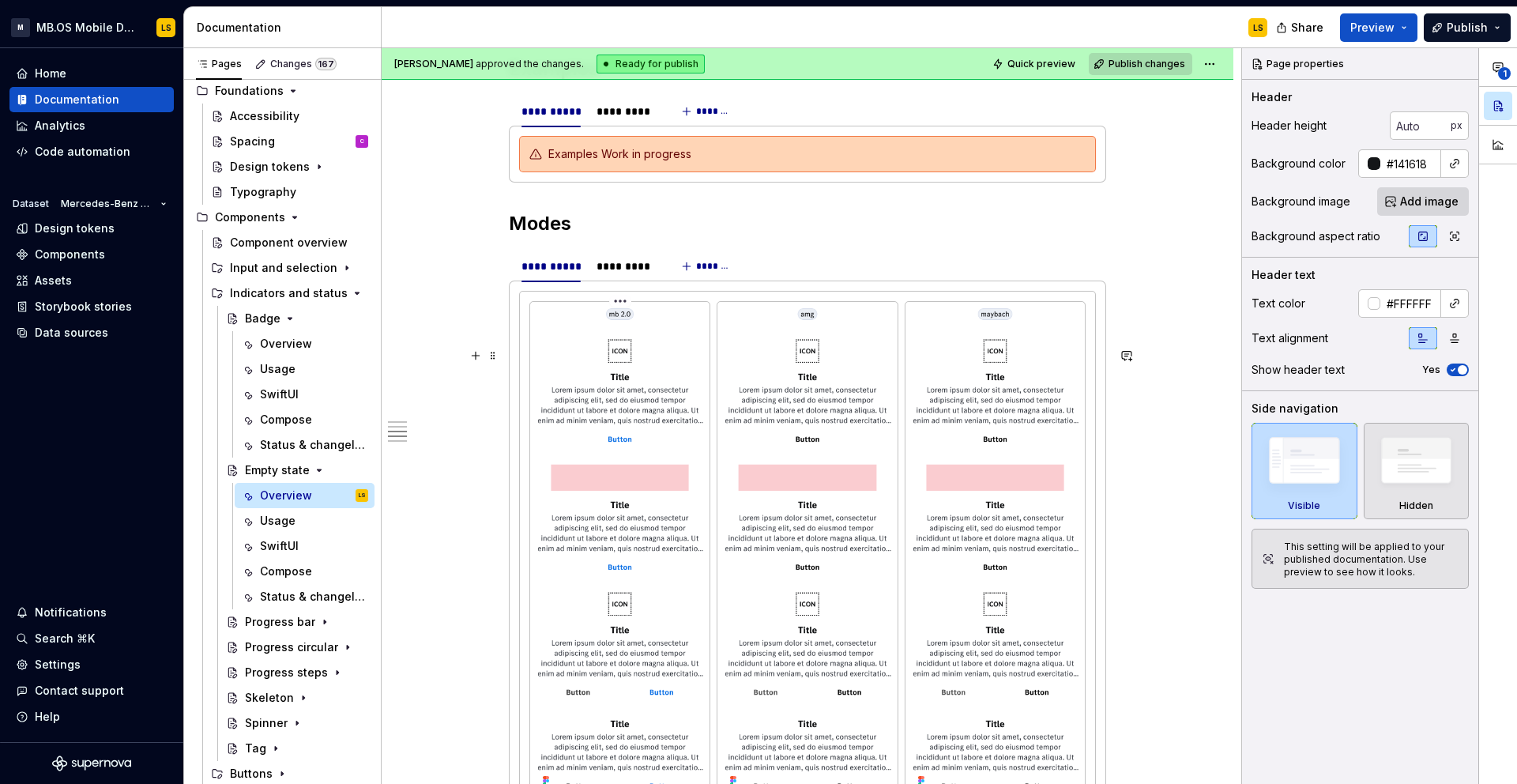
scroll to position [2805, 0]
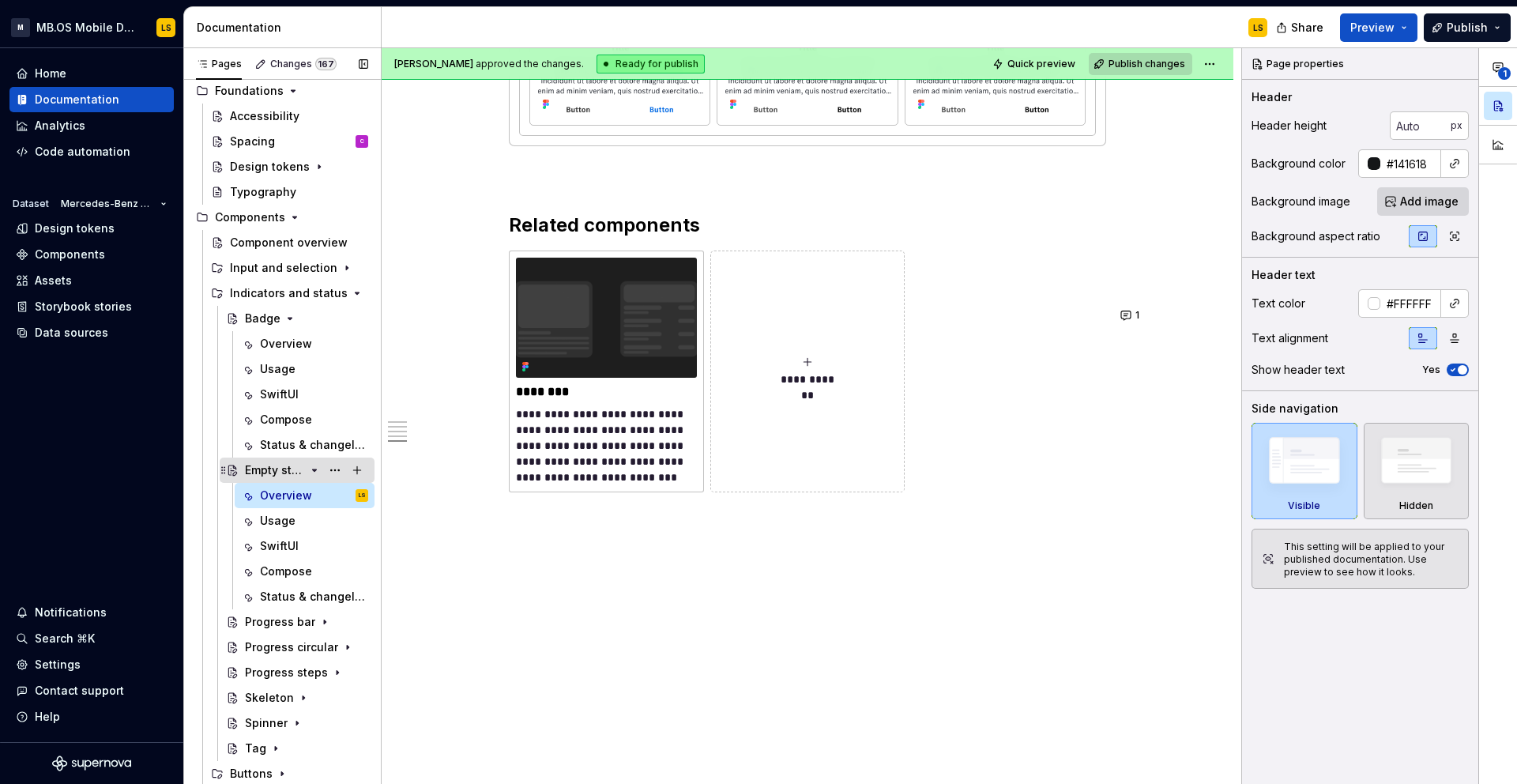
click at [313, 473] on icon "Page tree" at bounding box center [314, 470] width 13 height 13
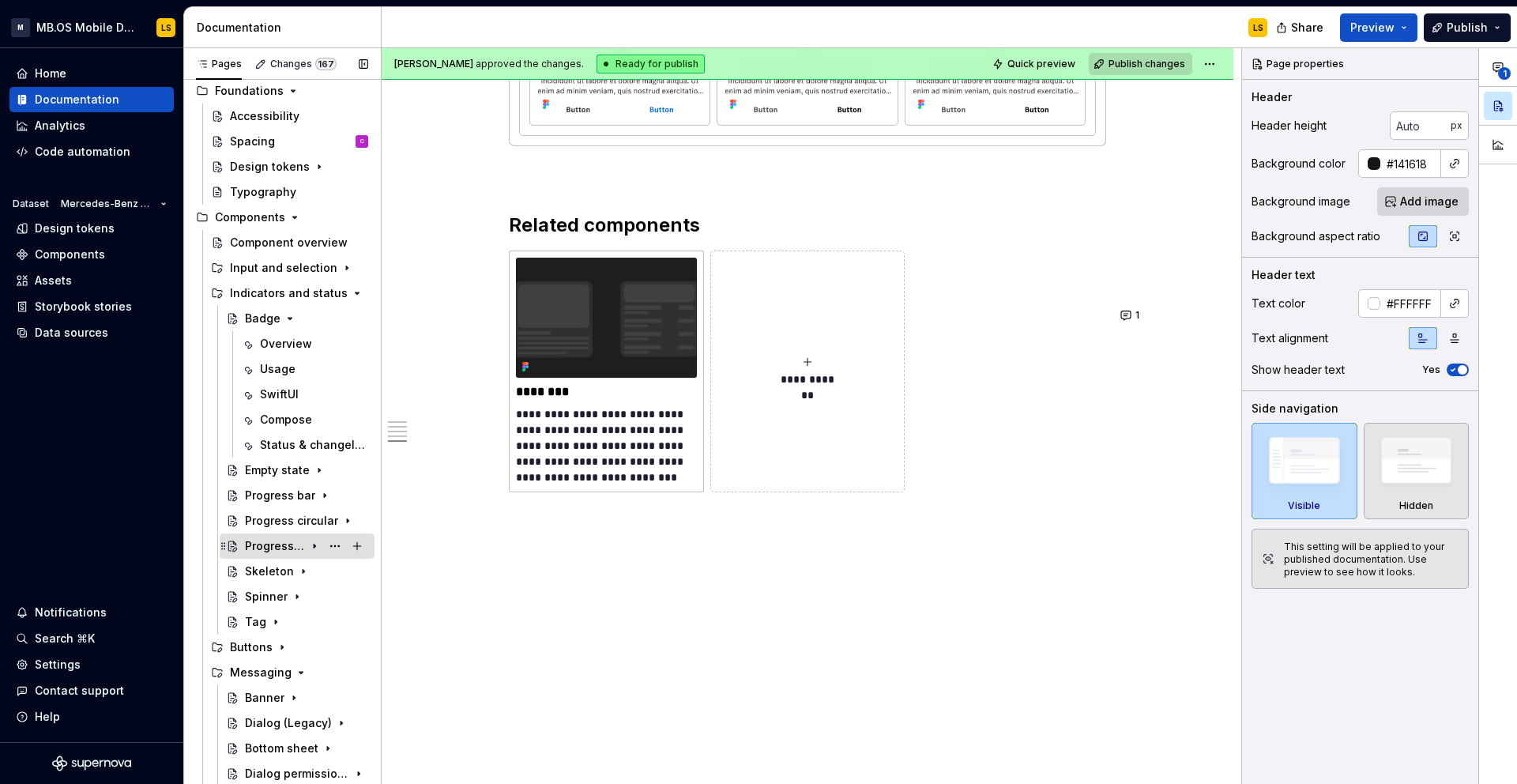
click at [291, 548] on div "Progress steps" at bounding box center [275, 546] width 60 height 16
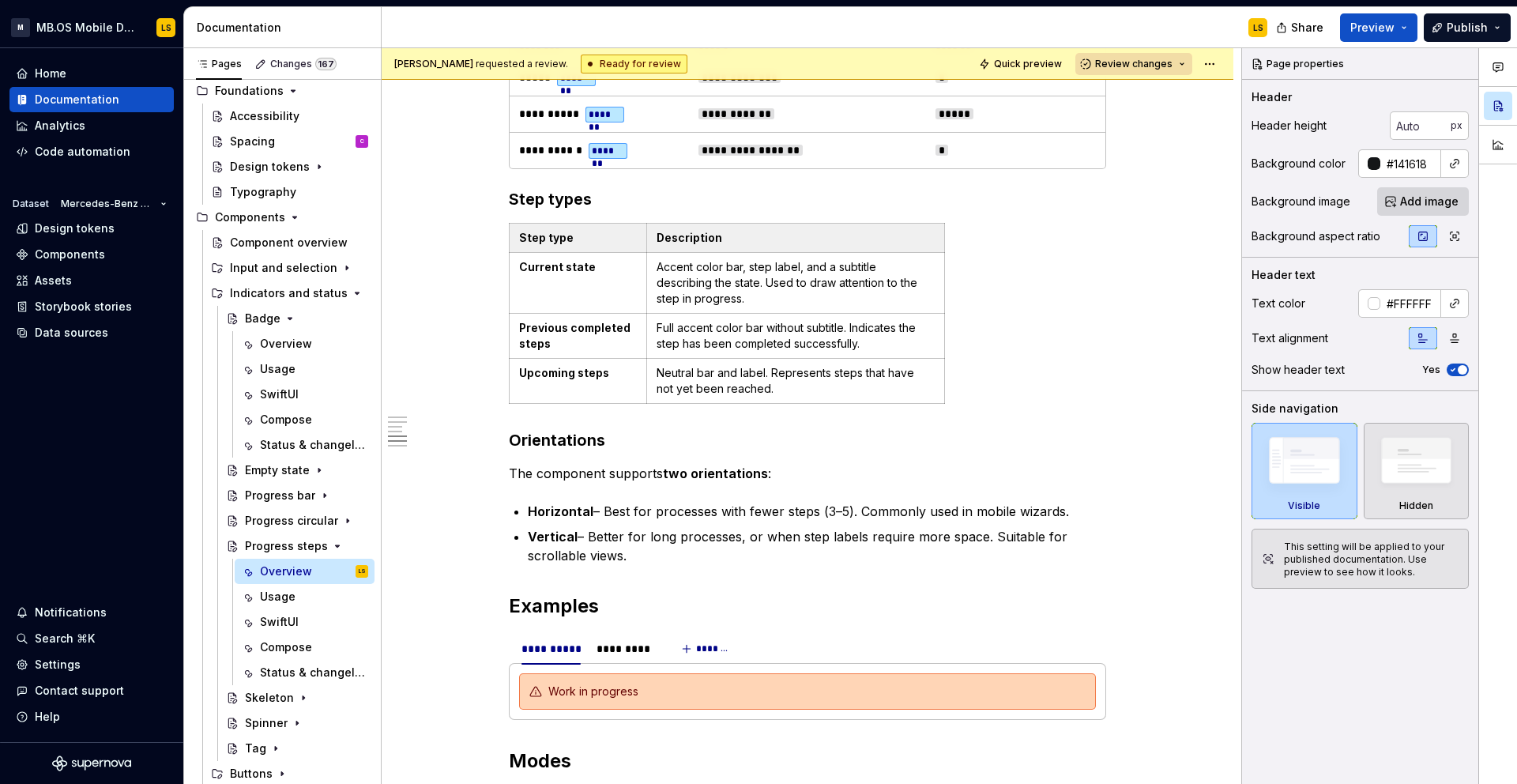
scroll to position [2266, 0]
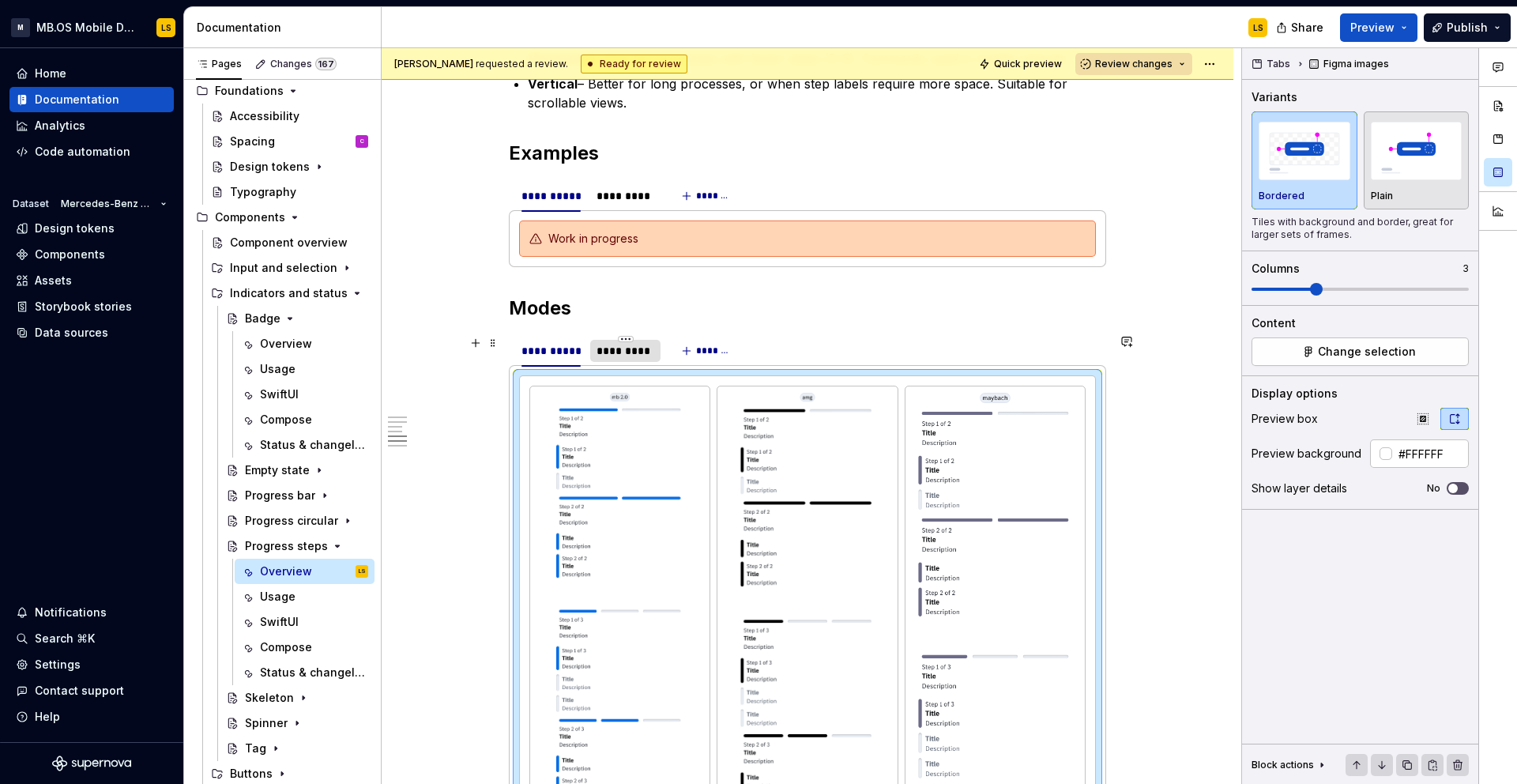
click at [620, 351] on div "*********" at bounding box center [626, 351] width 58 height 16
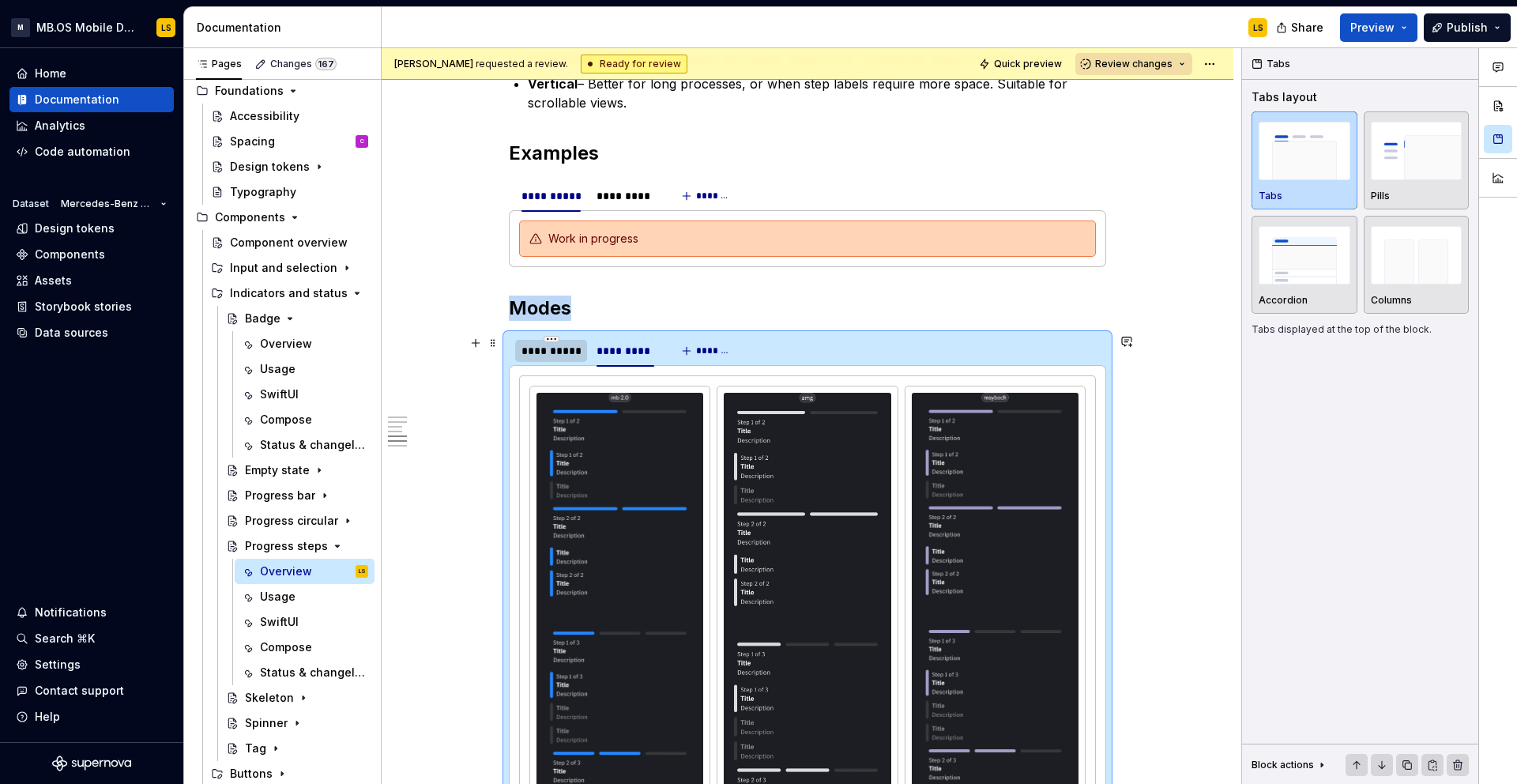
click at [575, 356] on div "**********" at bounding box center [551, 351] width 59 height 16
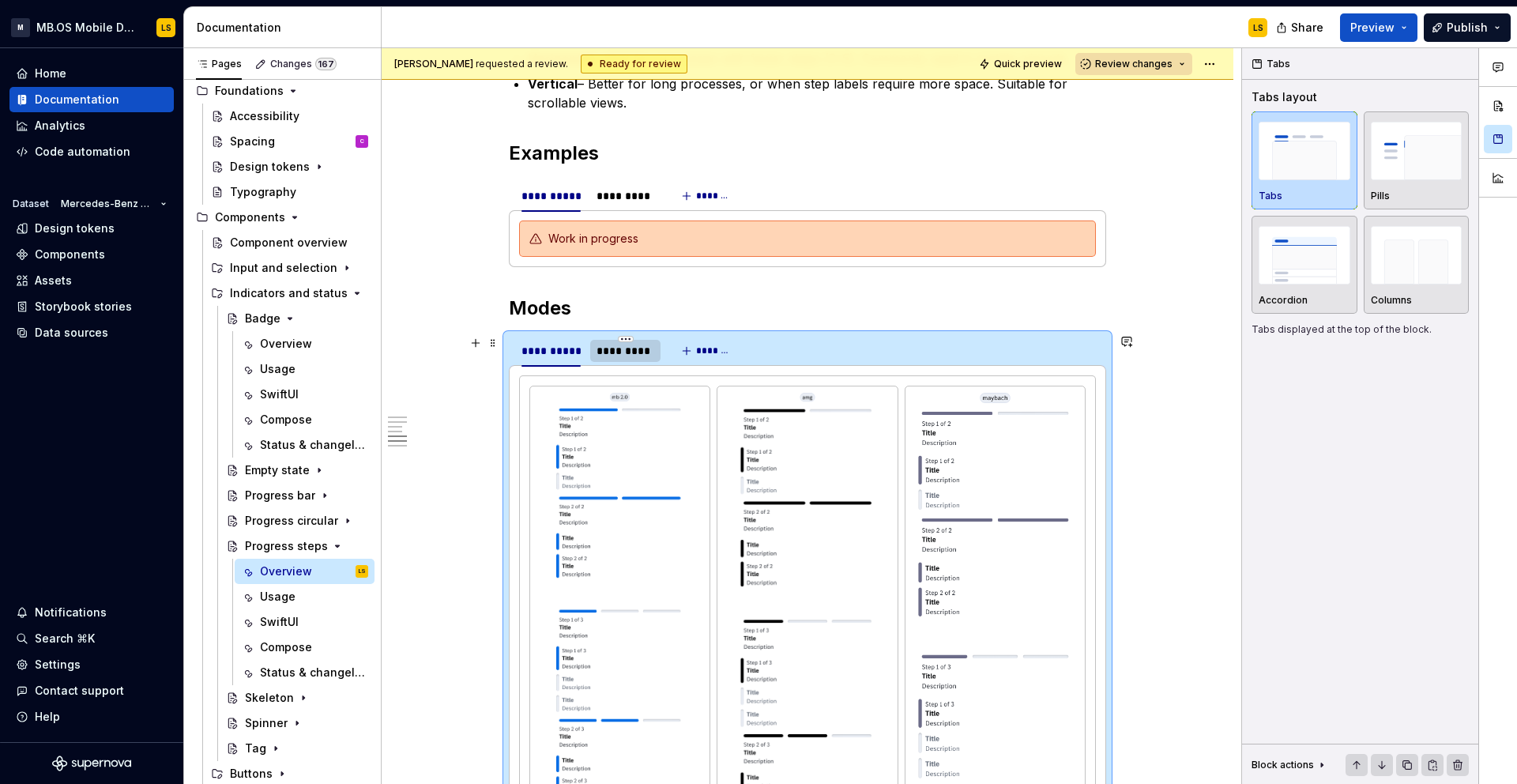
click at [626, 353] on div "*********" at bounding box center [626, 351] width 58 height 16
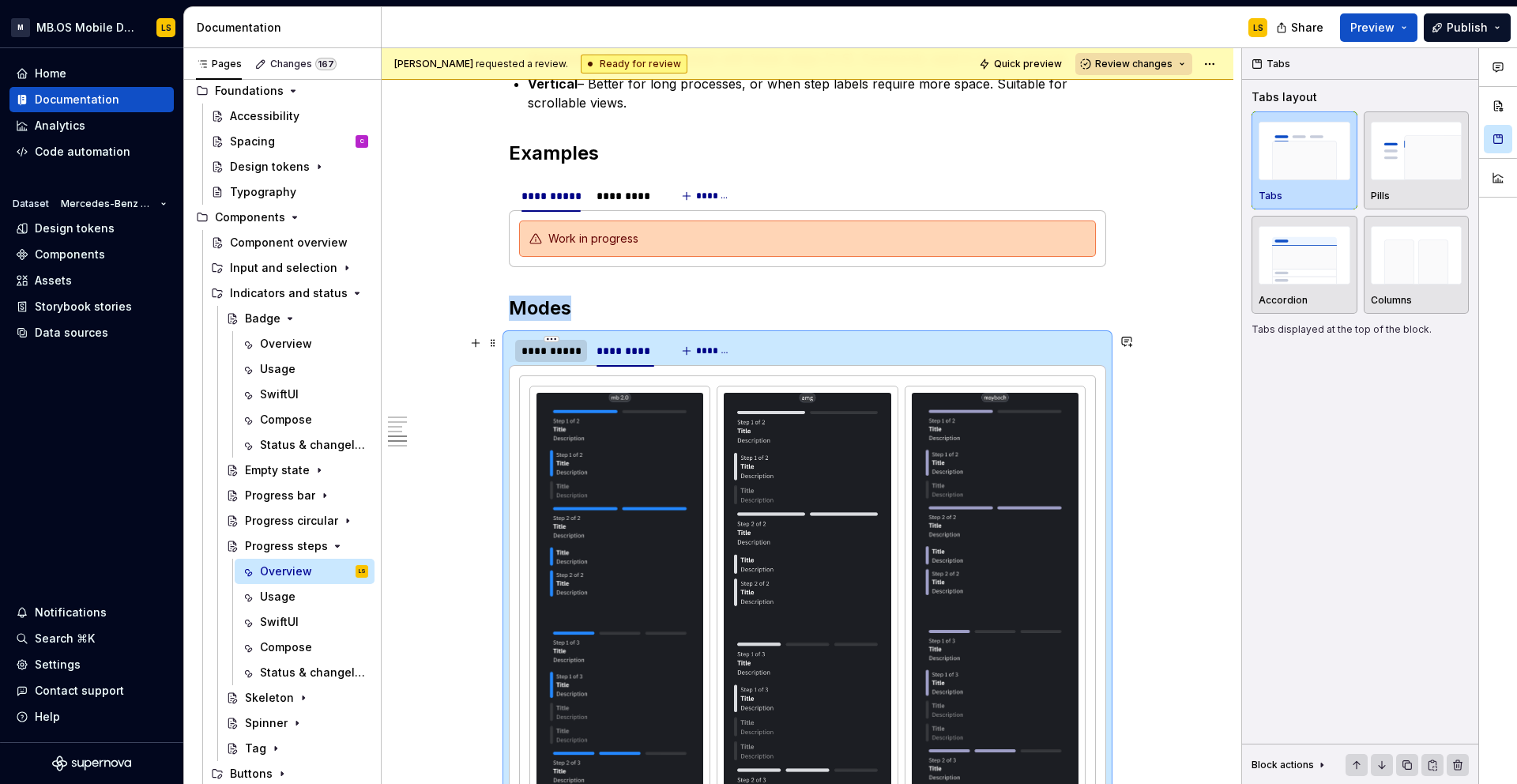
click at [568, 352] on div "**********" at bounding box center [551, 351] width 59 height 16
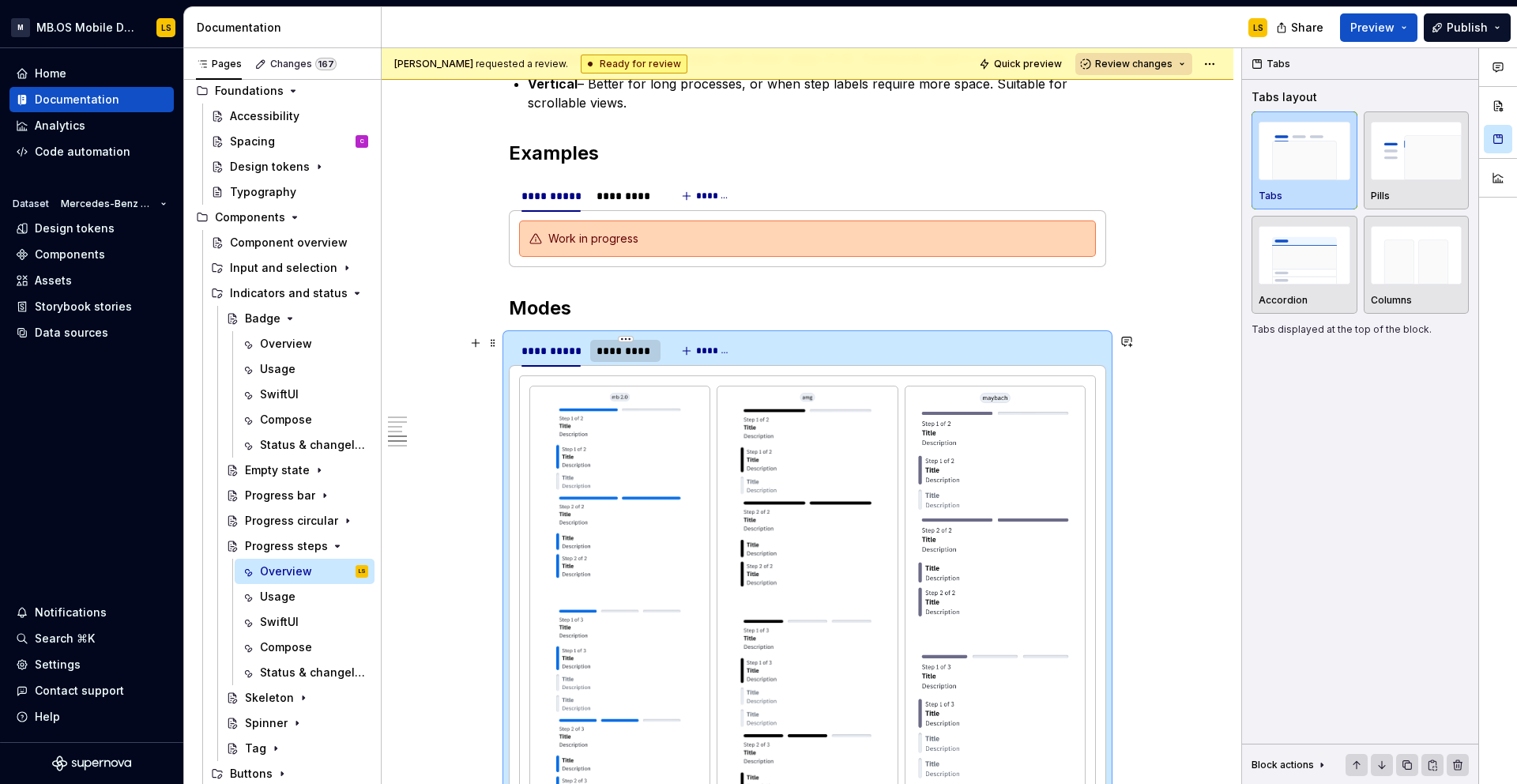
click at [619, 358] on div "*********" at bounding box center [626, 351] width 58 height 16
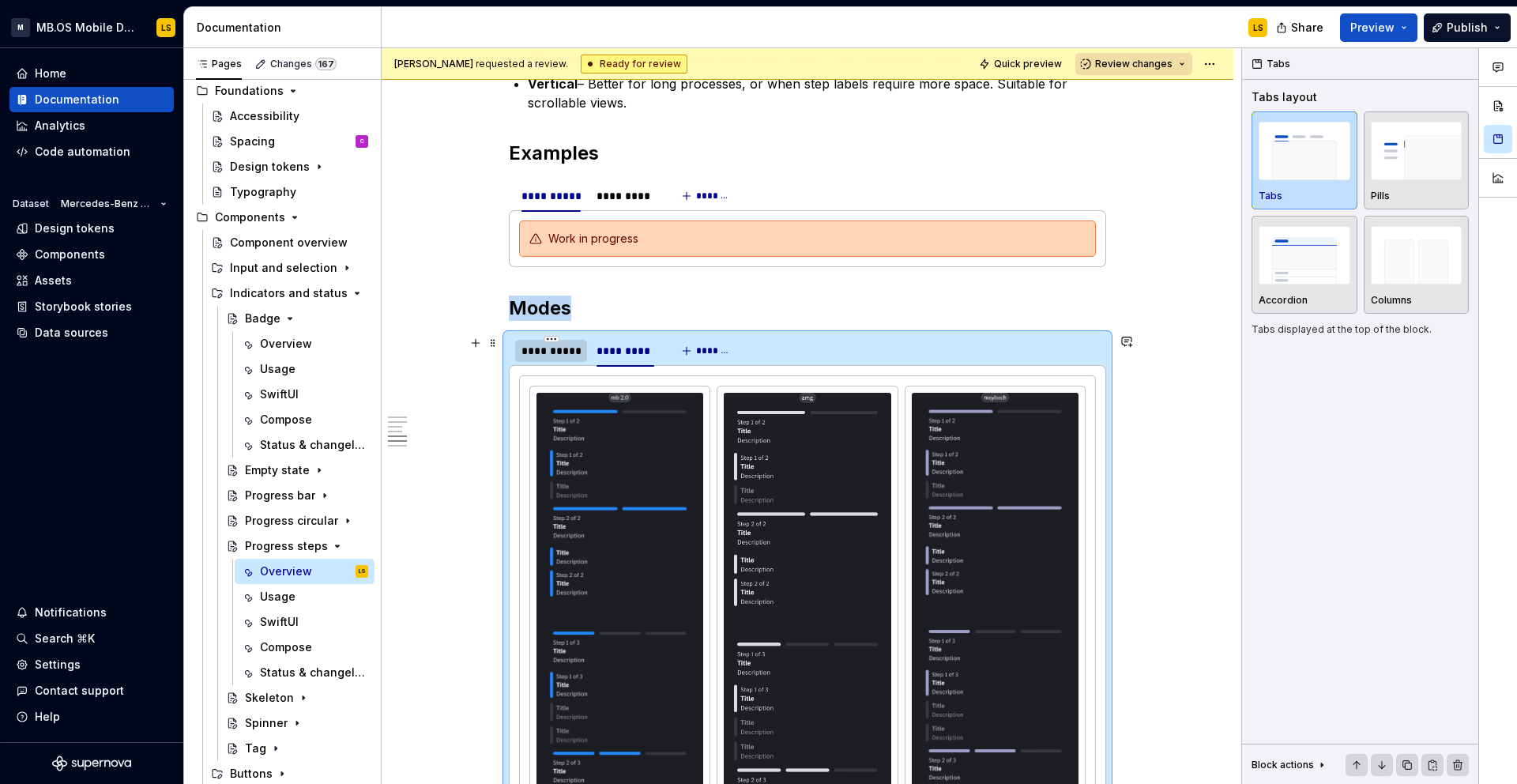
click at [571, 357] on div "**********" at bounding box center [551, 351] width 59 height 16
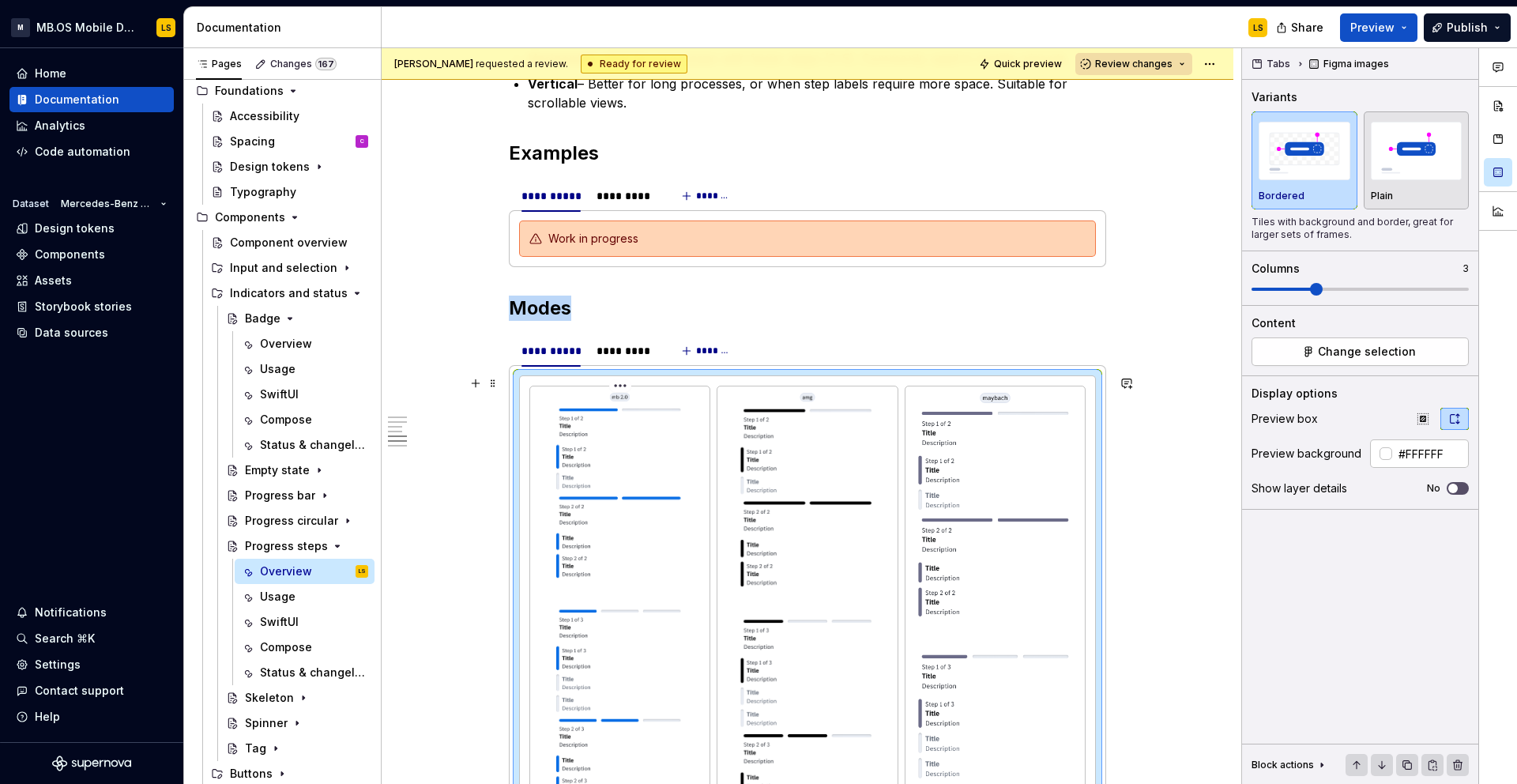
type textarea "*"
click at [651, 353] on div "*********" at bounding box center [626, 351] width 58 height 16
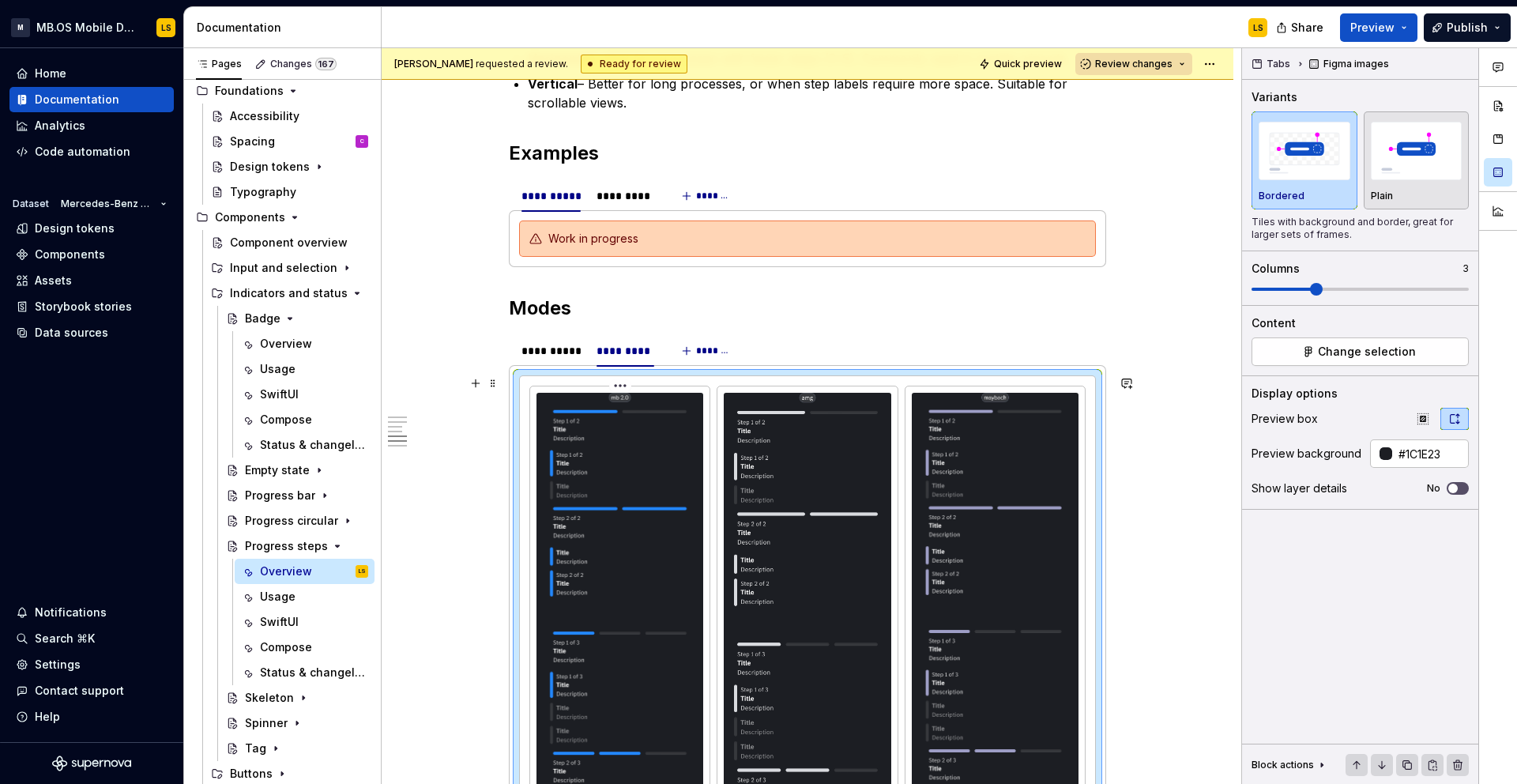
click at [1383, 454] on div at bounding box center [1386, 453] width 13 height 13
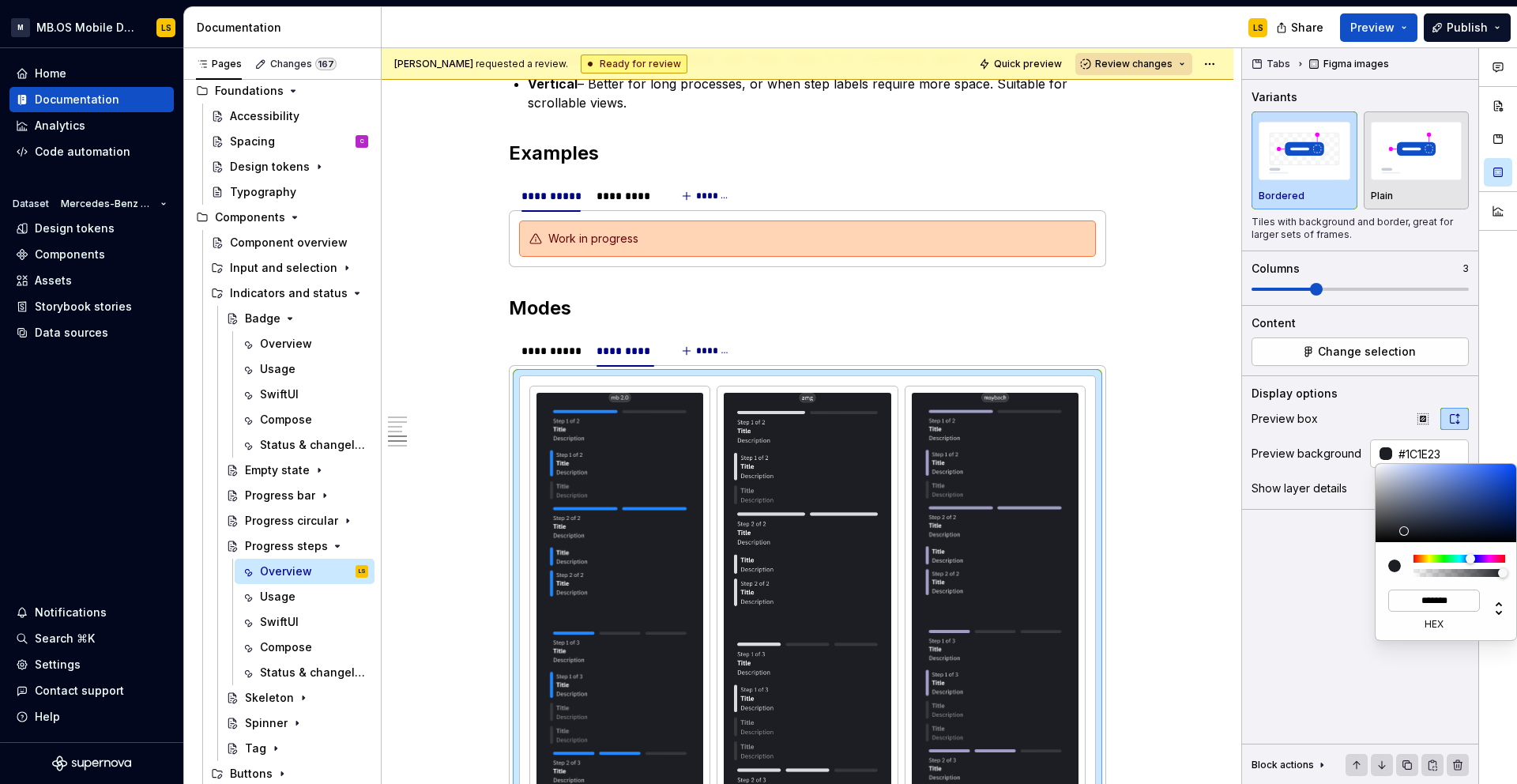
type input "#1C1E21"
type input "*******"
type input "#1E2021"
type input "*******"
type input "#1F1F1F"
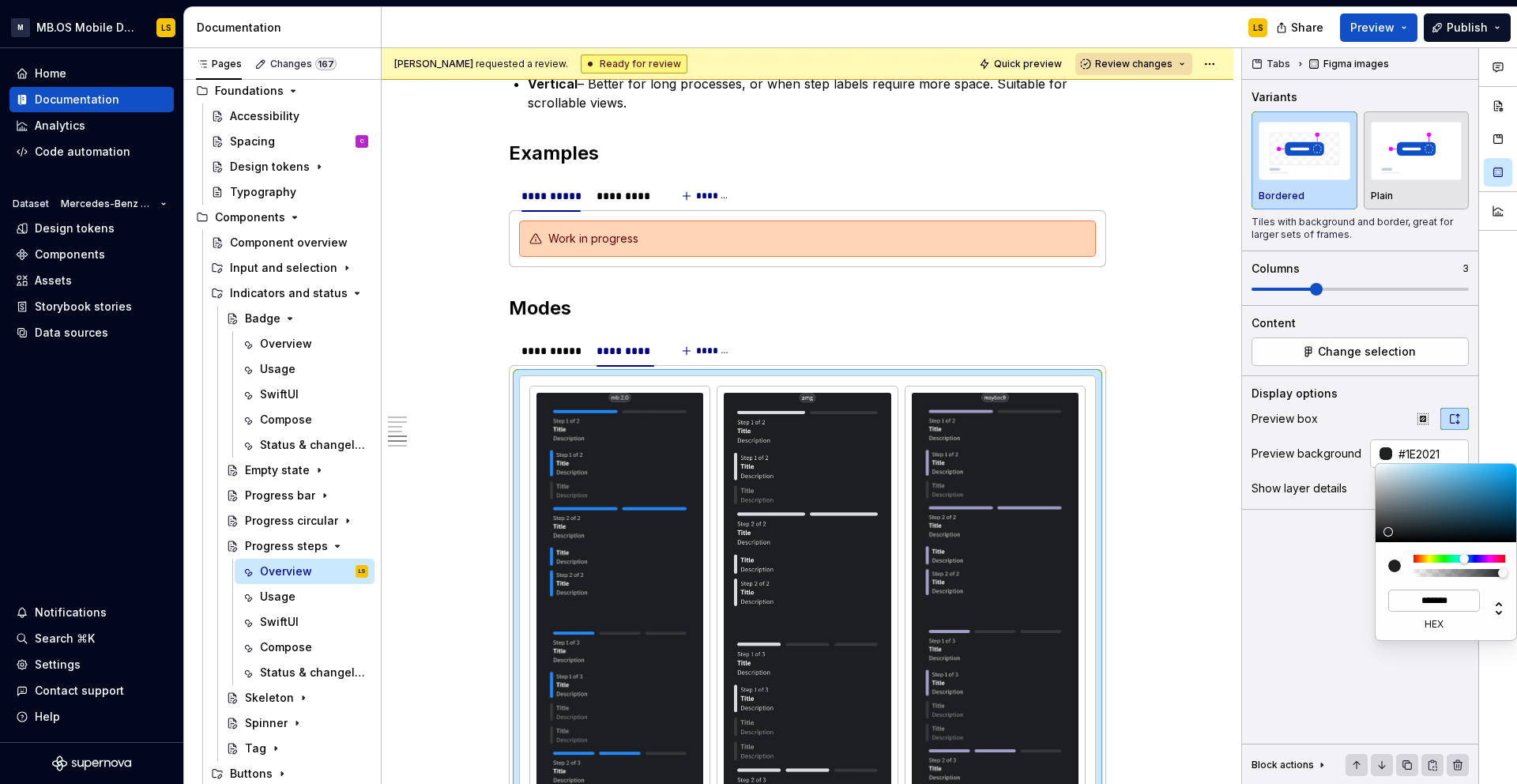
type input "*******"
type input "#1C1C1C"
type input "*******"
type input "#121212"
type input "*******"
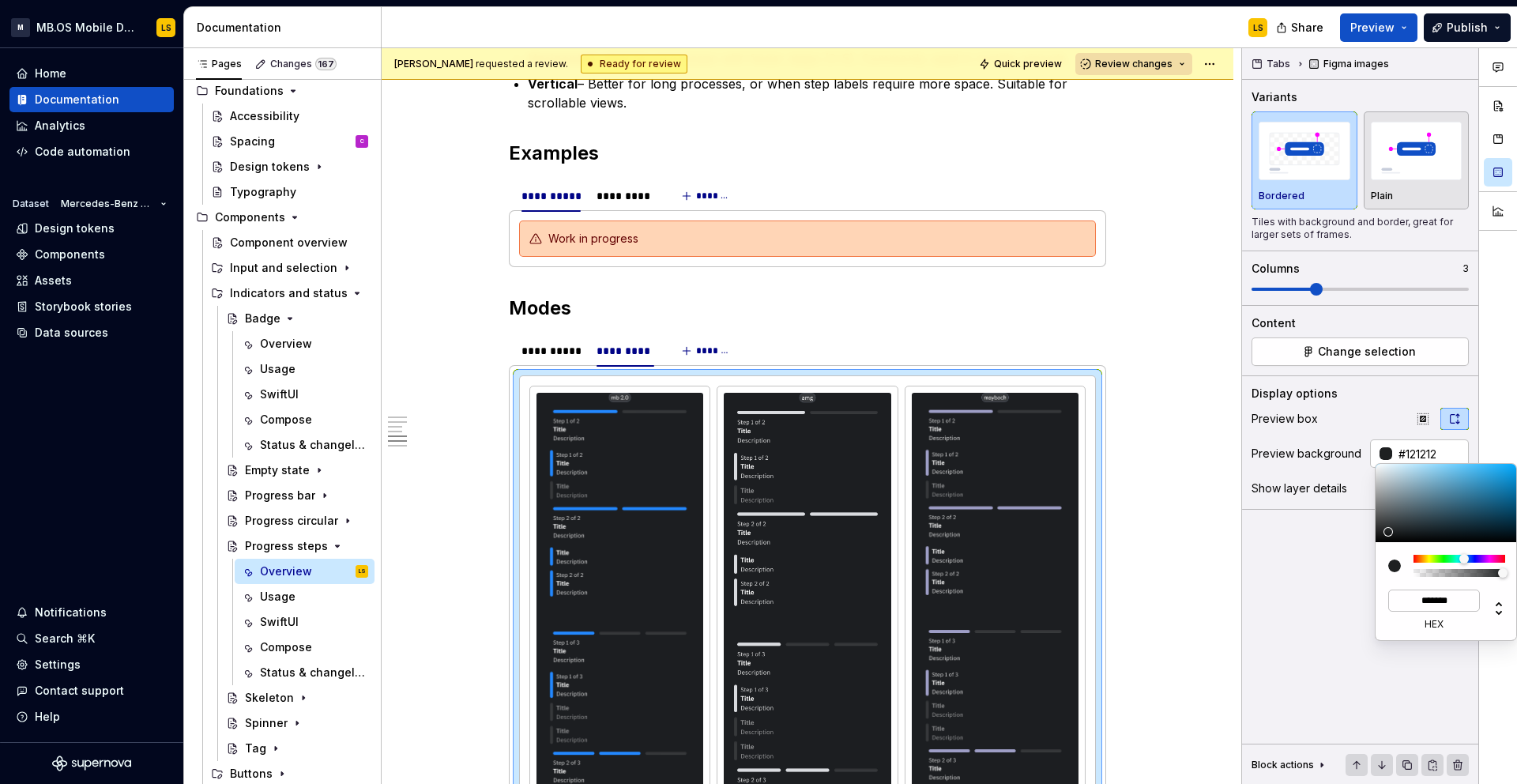
type input "#000000"
type input "*******"
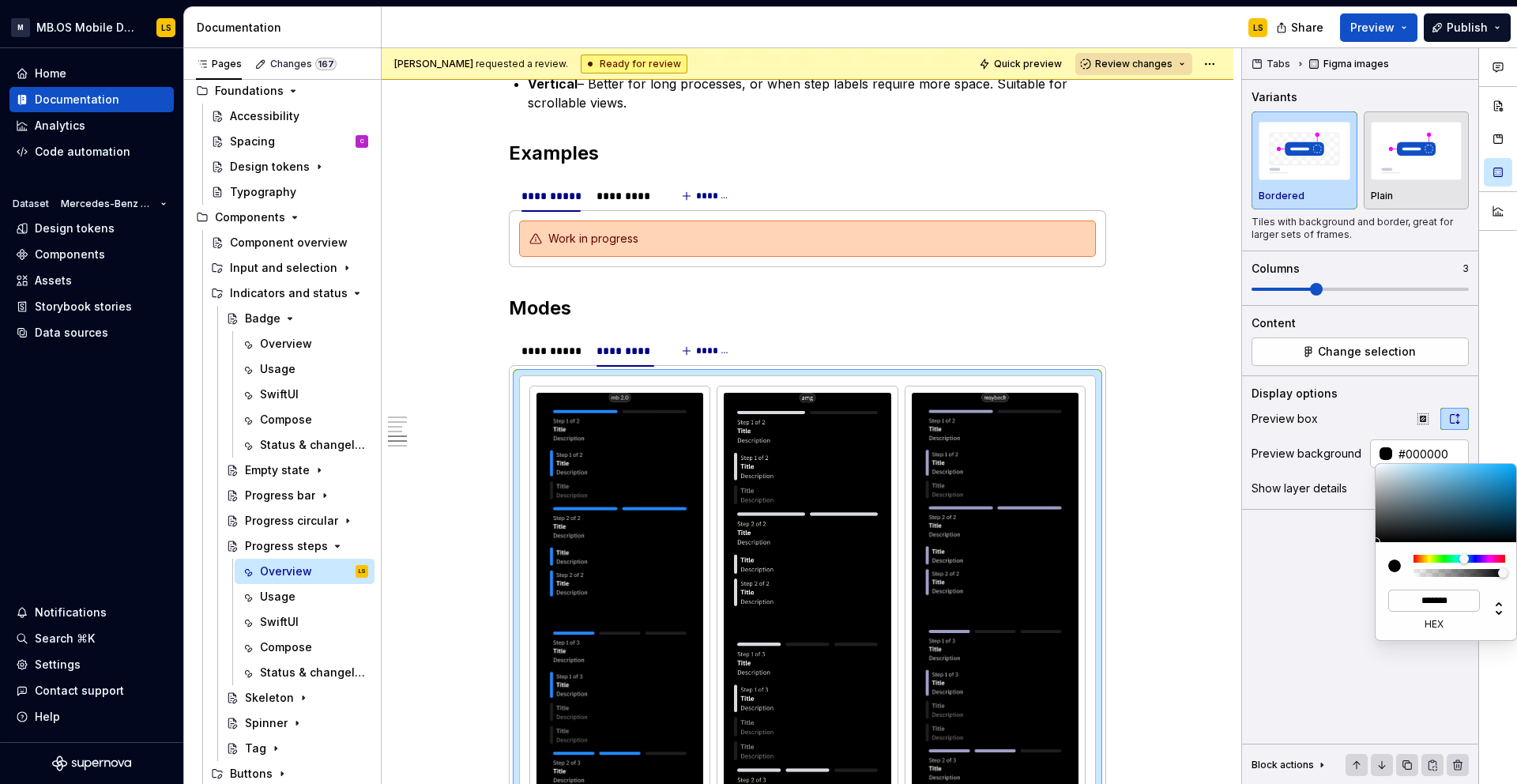
drag, startPoint x: 1397, startPoint y: 531, endPoint x: 1352, endPoint y: 565, distance: 56.4
click at [1352, 565] on body "M MB.OS Mobile Design System LS Home Documentation Analytics Code automation Da…" at bounding box center [758, 392] width 1517 height 784
click at [1272, 606] on div "Comments Open comments No comments yet Select ‘Comment’ from the block context …" at bounding box center [1379, 416] width 275 height 736
click at [554, 353] on html "M MB.OS Mobile Design System LS Home Documentation Analytics Code automation Da…" at bounding box center [758, 392] width 1517 height 784
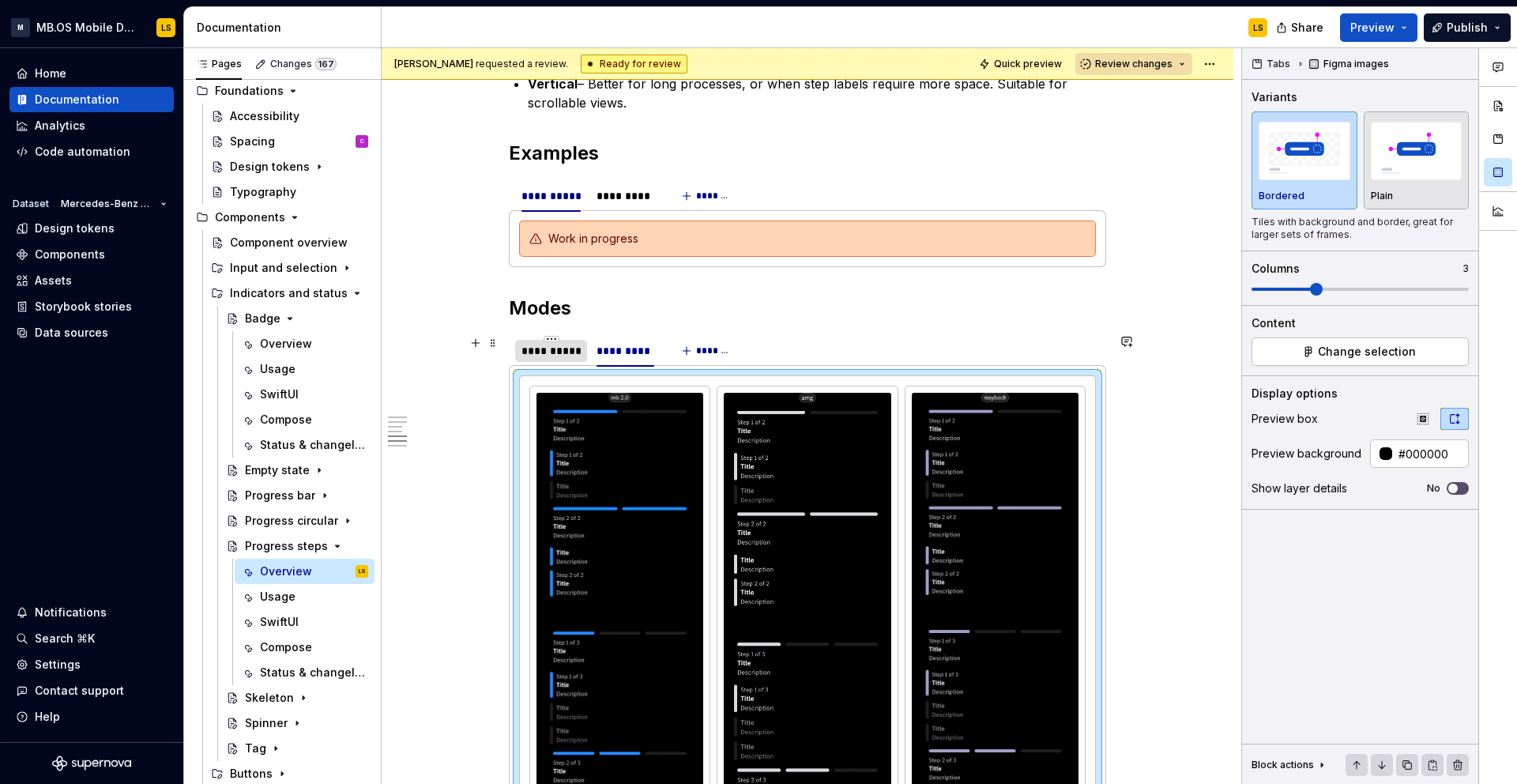
click at [561, 354] on div "**********" at bounding box center [551, 351] width 59 height 16
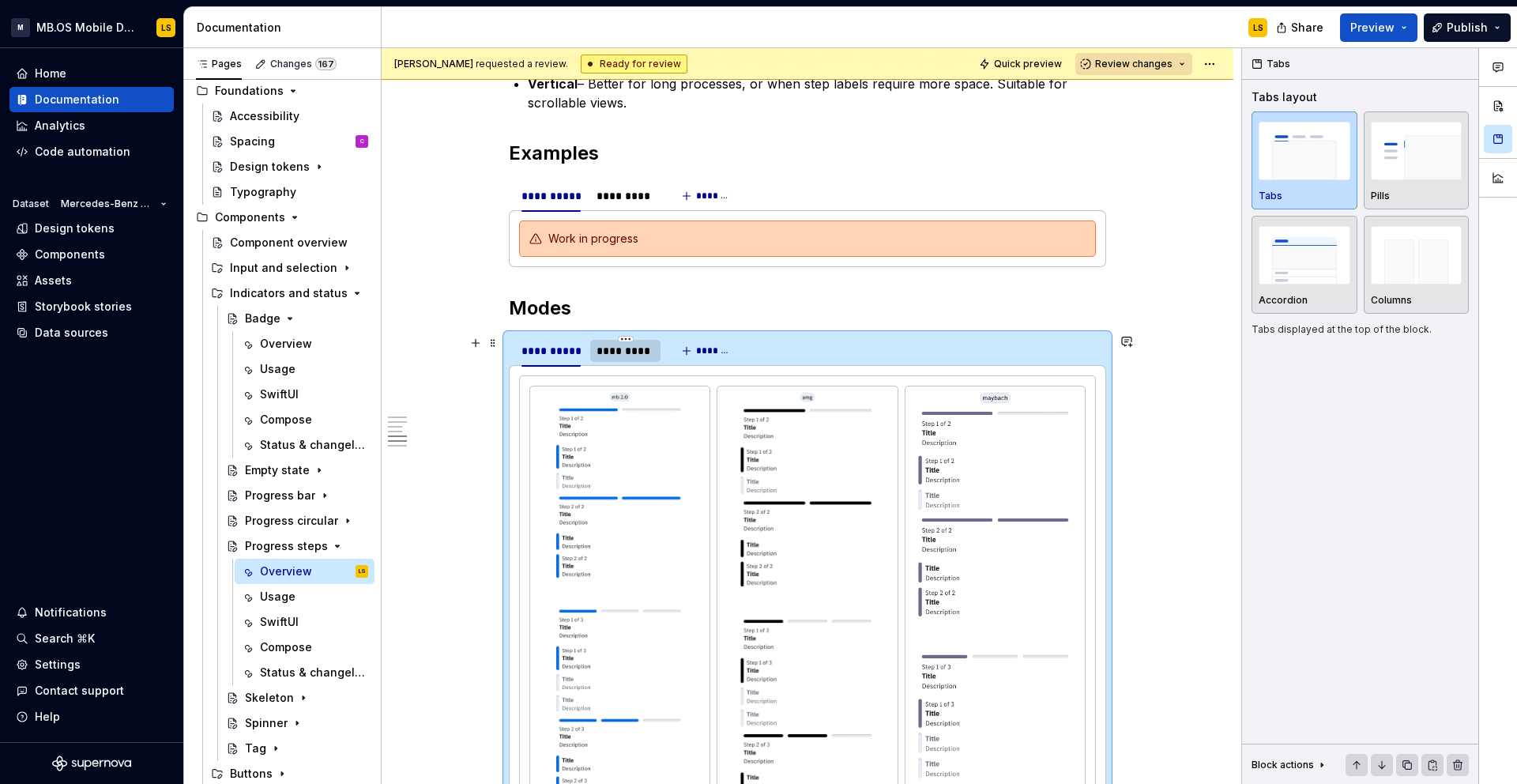
click at [621, 361] on div "*********" at bounding box center [625, 351] width 70 height 26
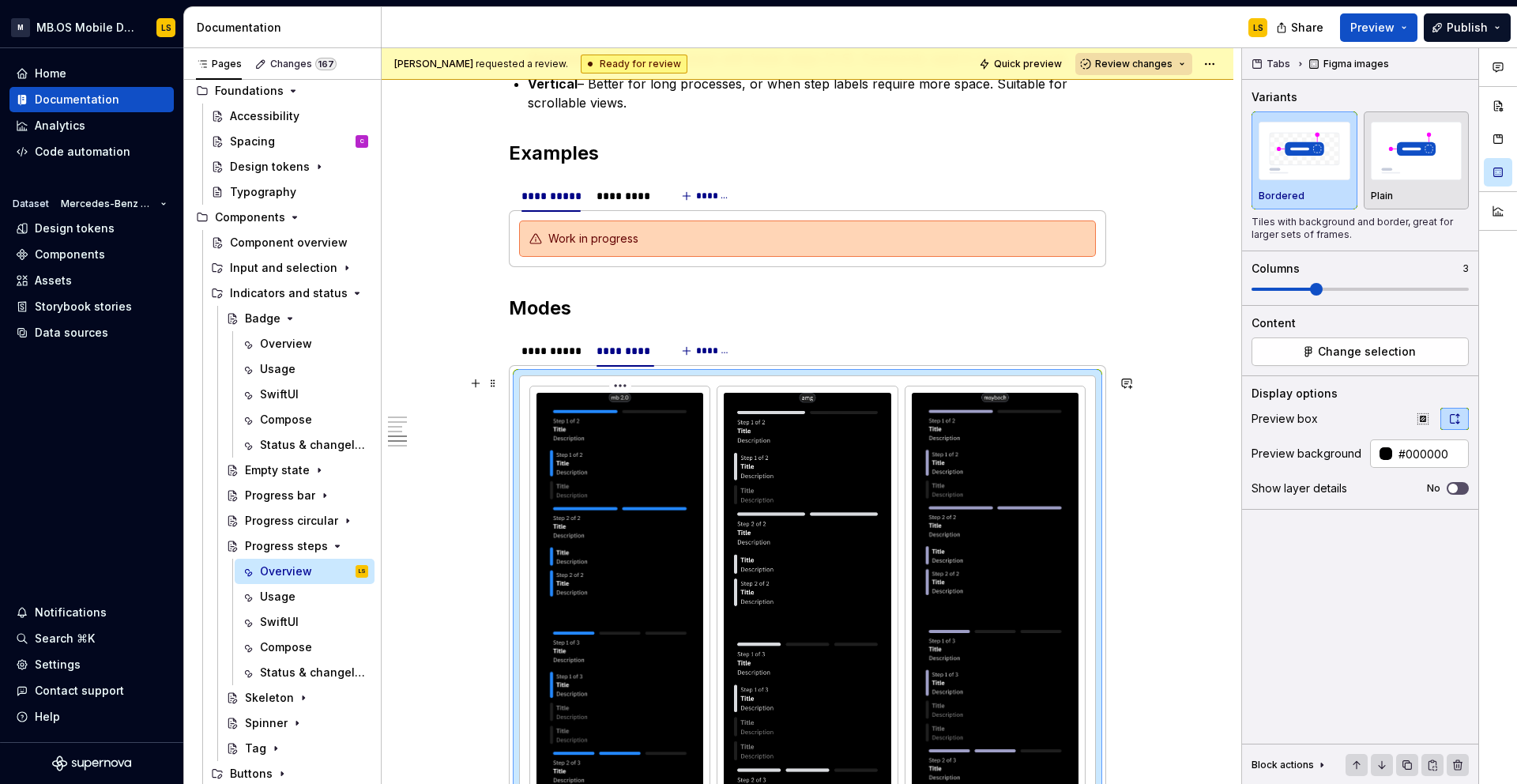
click at [560, 349] on div "**********" at bounding box center [551, 351] width 59 height 16
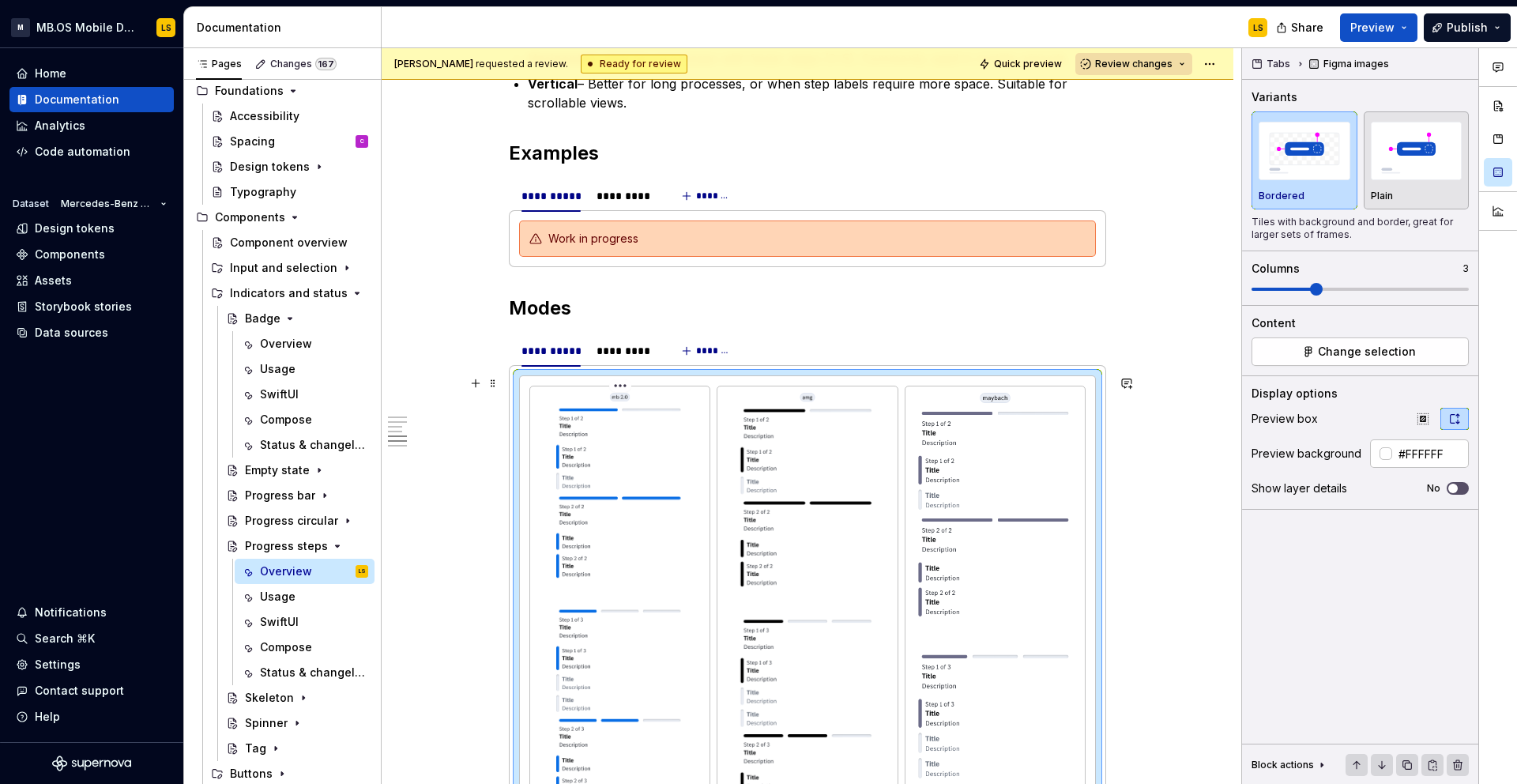
click at [625, 385] on html "M MB.OS Mobile Design System LS Home Documentation Analytics Code automation Da…" at bounding box center [758, 392] width 1517 height 784
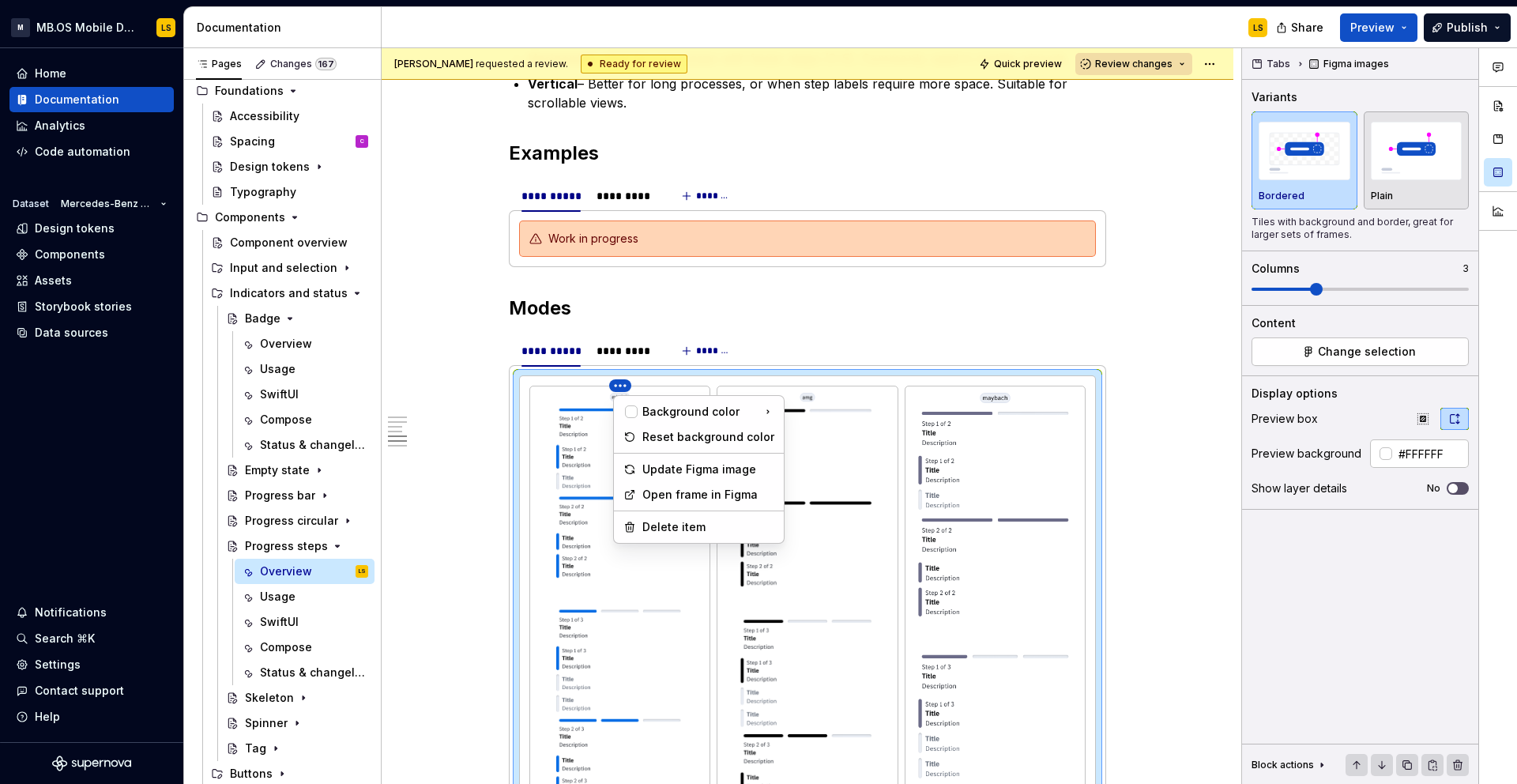
click at [1344, 360] on div "Comments Open comments No comments yet Select ‘Comment’ from the block context …" at bounding box center [1379, 416] width 275 height 736
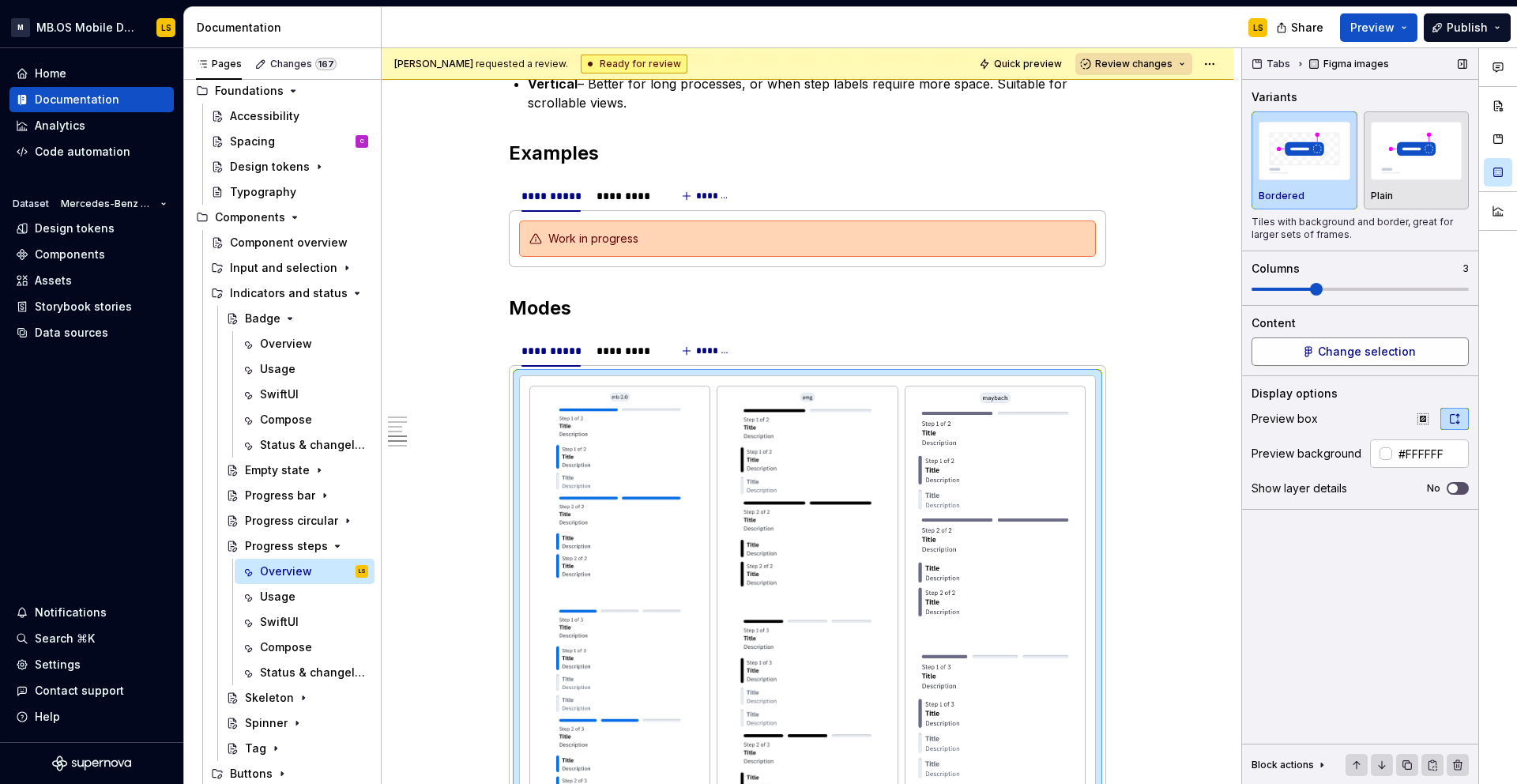
click at [1351, 355] on span "Change selection" at bounding box center [1367, 352] width 98 height 16
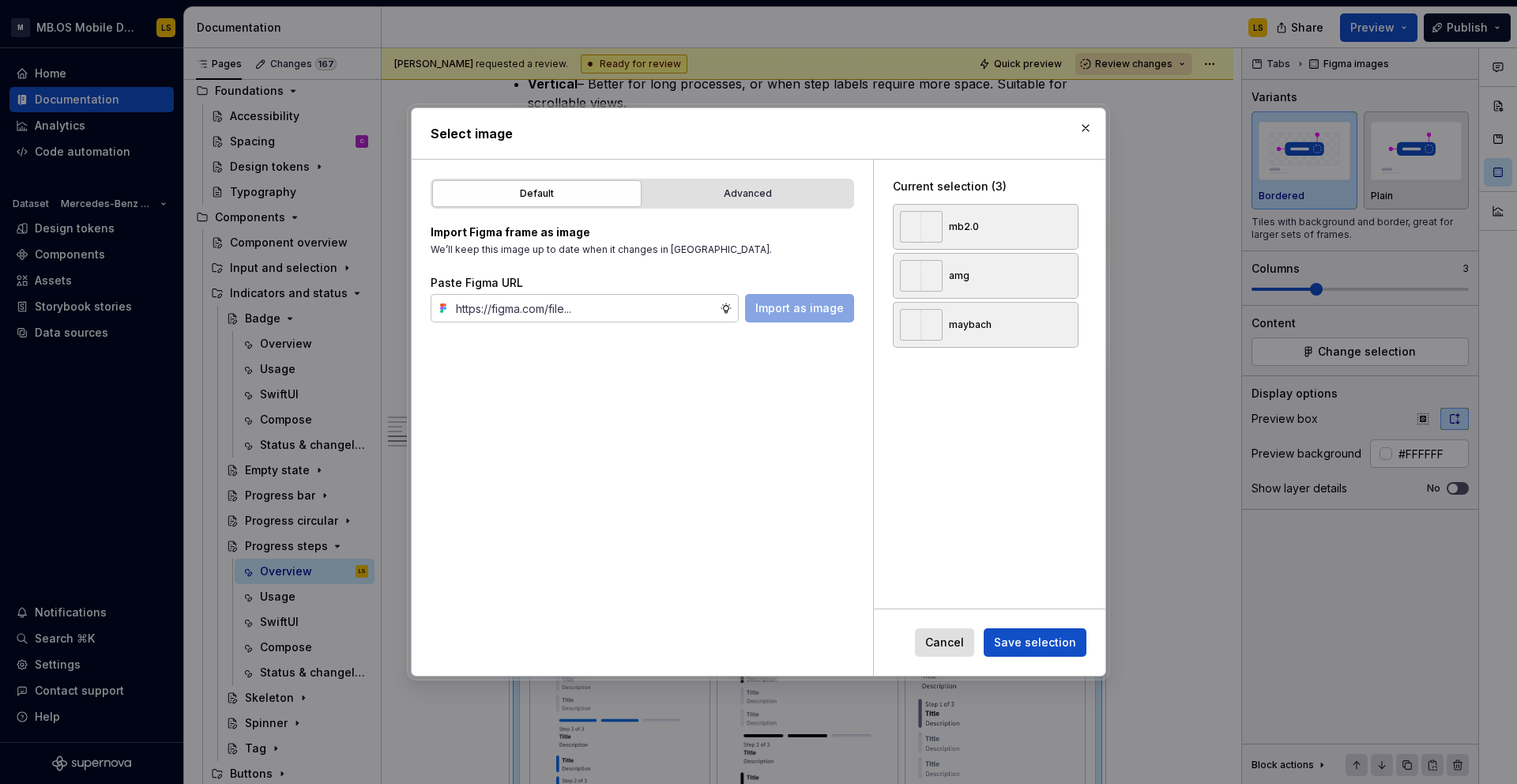
type textarea "*"
click at [699, 194] on div "Advanced" at bounding box center [748, 193] width 198 height 16
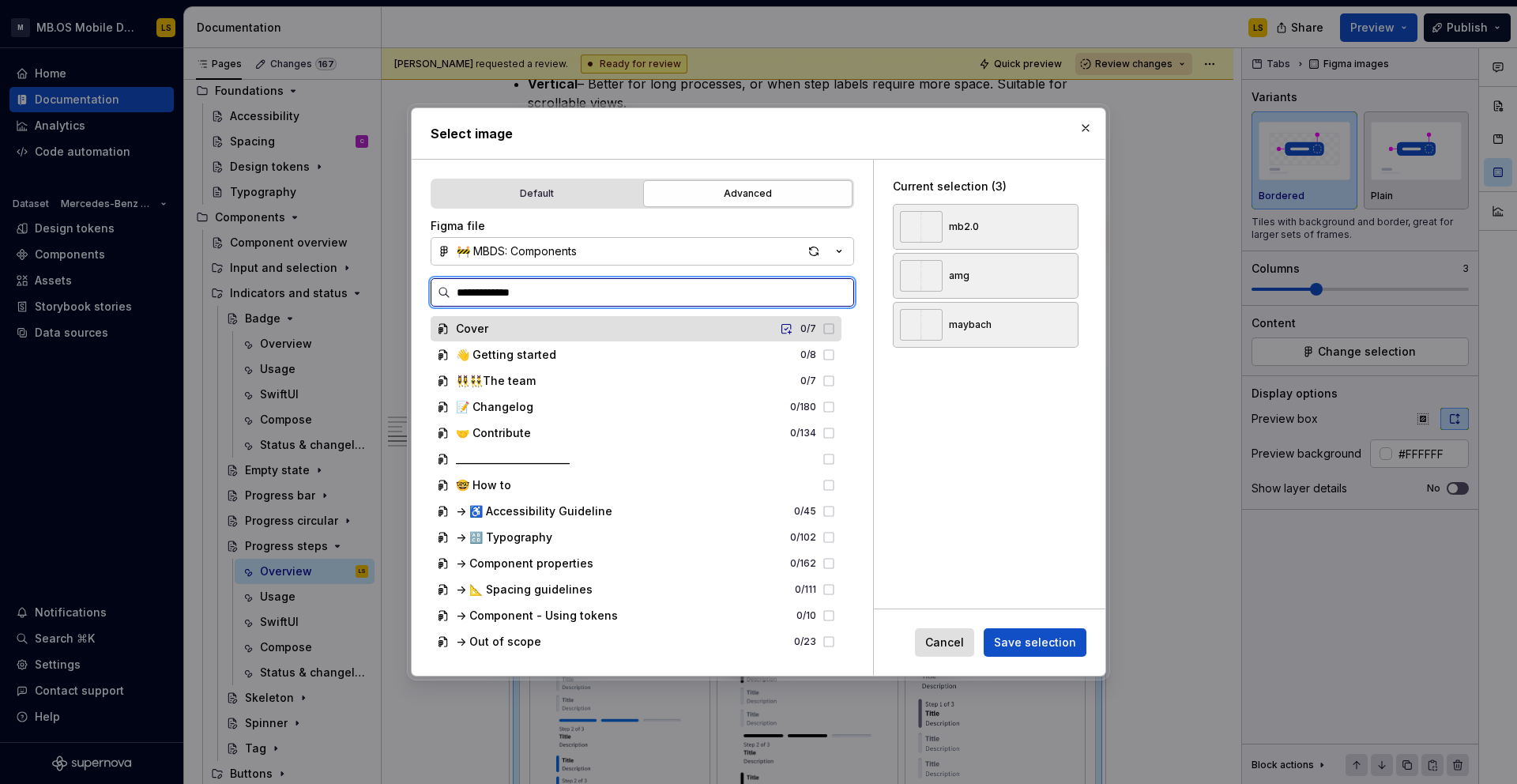
type input "**********"
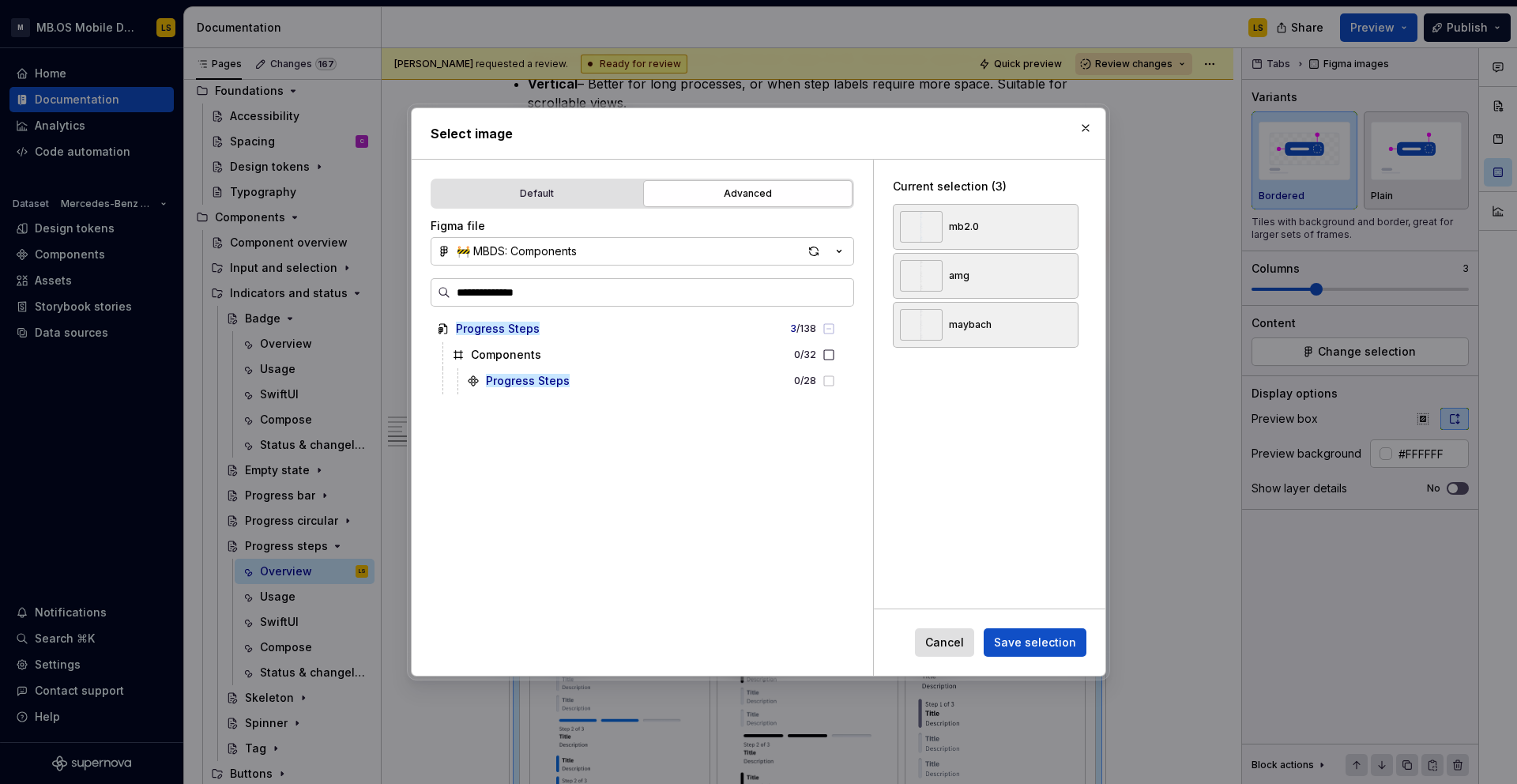
drag, startPoint x: 547, startPoint y: 288, endPoint x: 408, endPoint y: 287, distance: 139.0
click at [408, 287] on div "**********" at bounding box center [758, 392] width 703 height 577
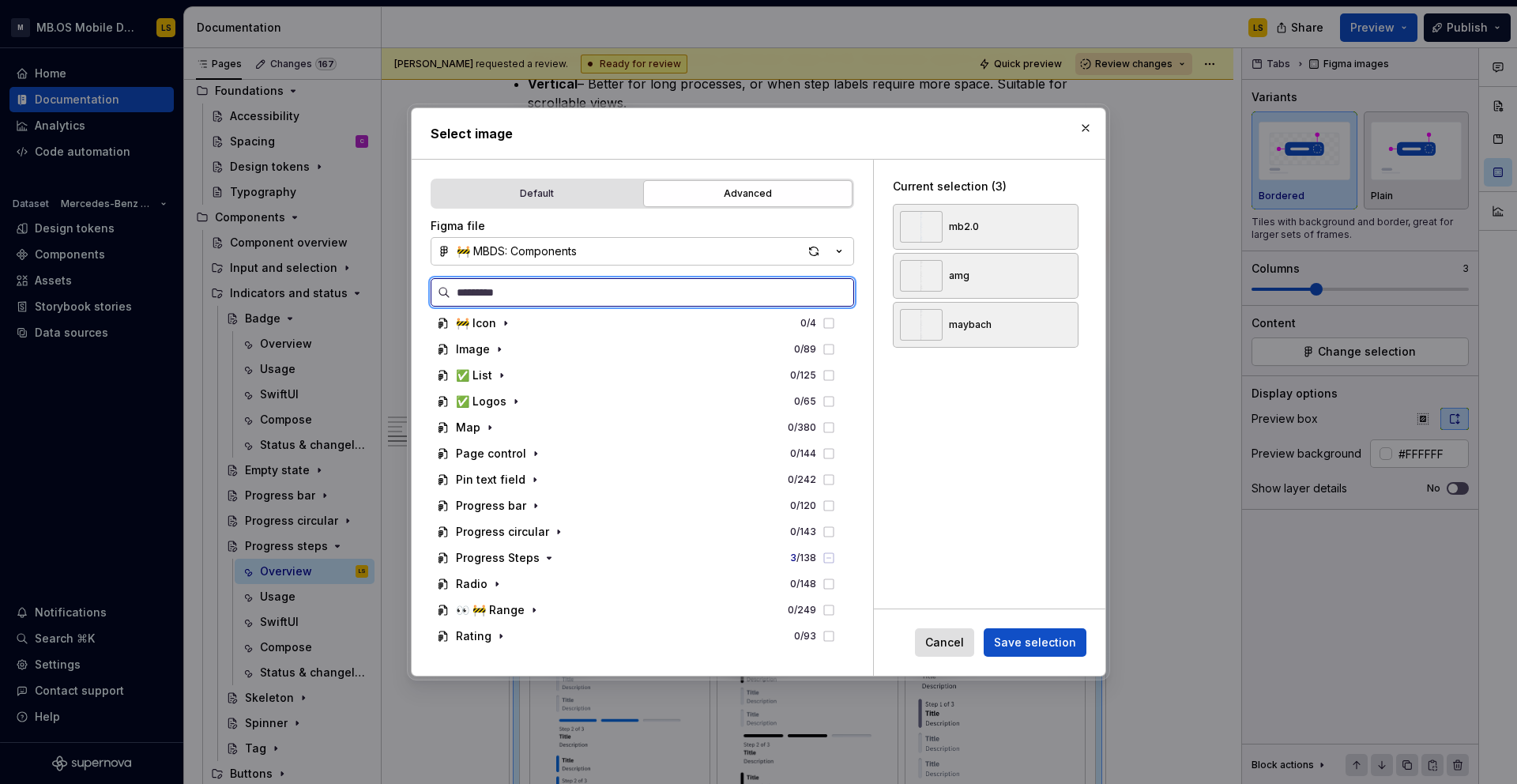
scroll to position [1050, 0]
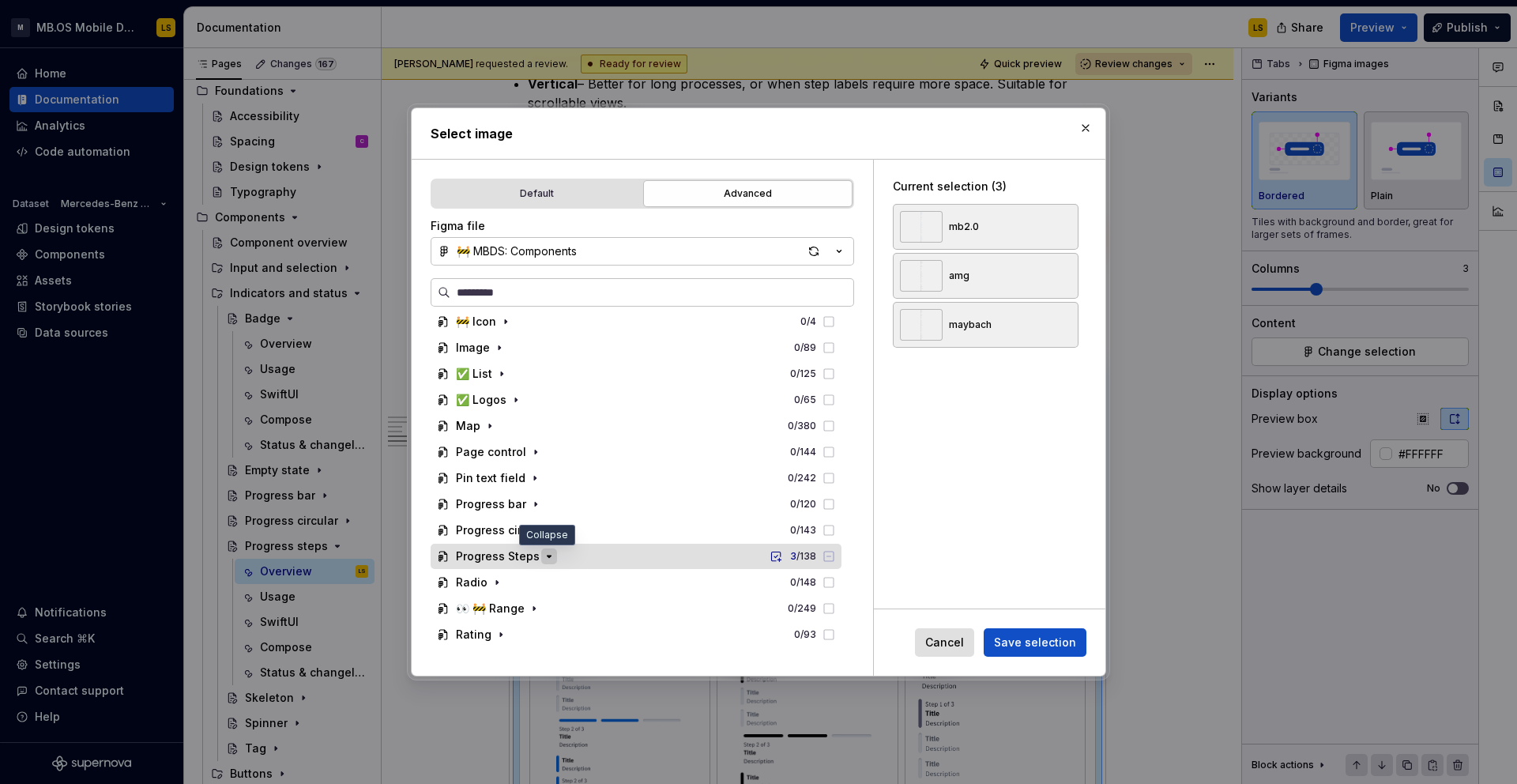
click at [549, 559] on icon "button" at bounding box center [549, 556] width 13 height 13
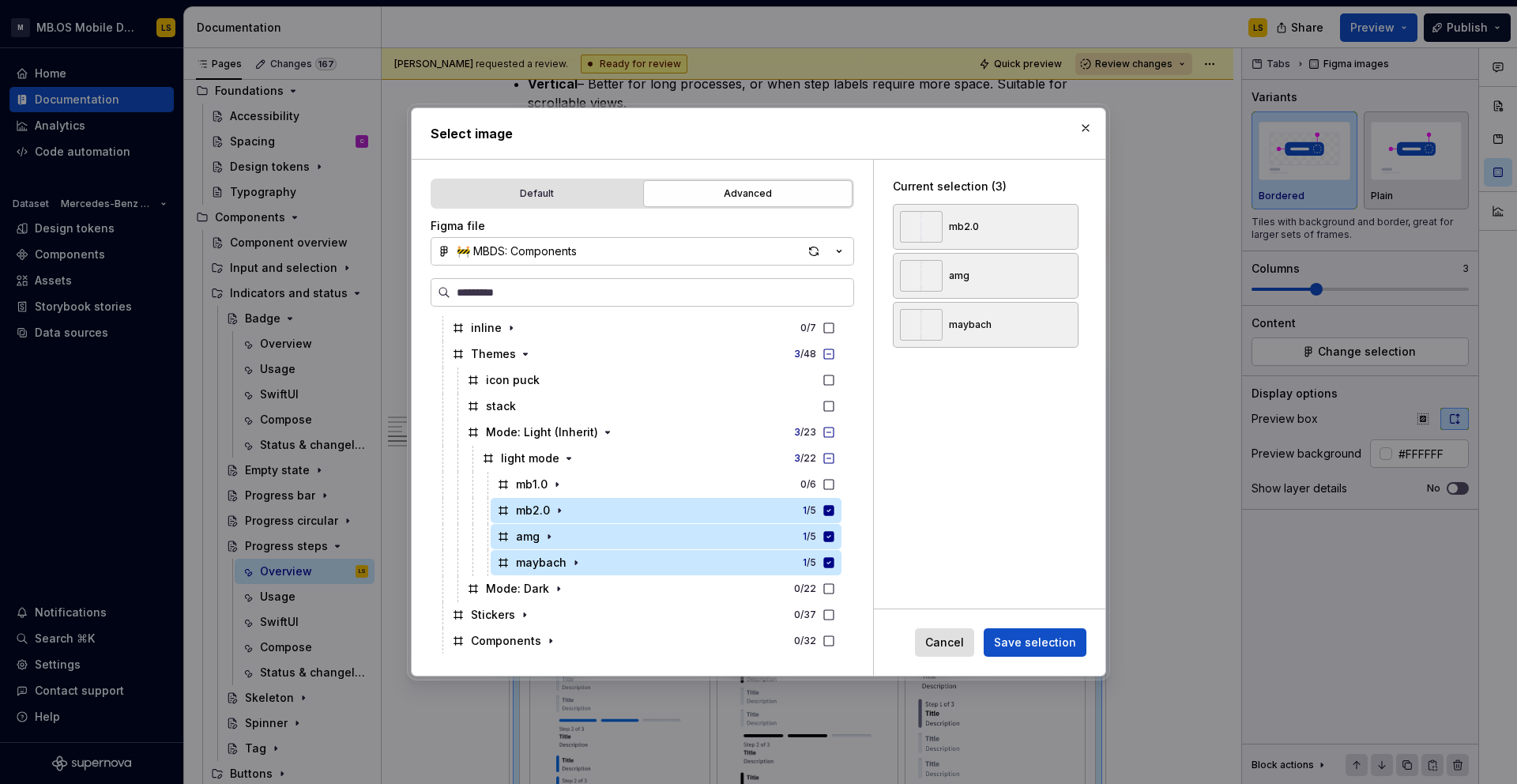
scroll to position [1332, 0]
click at [1087, 130] on button "button" at bounding box center [1086, 128] width 22 height 22
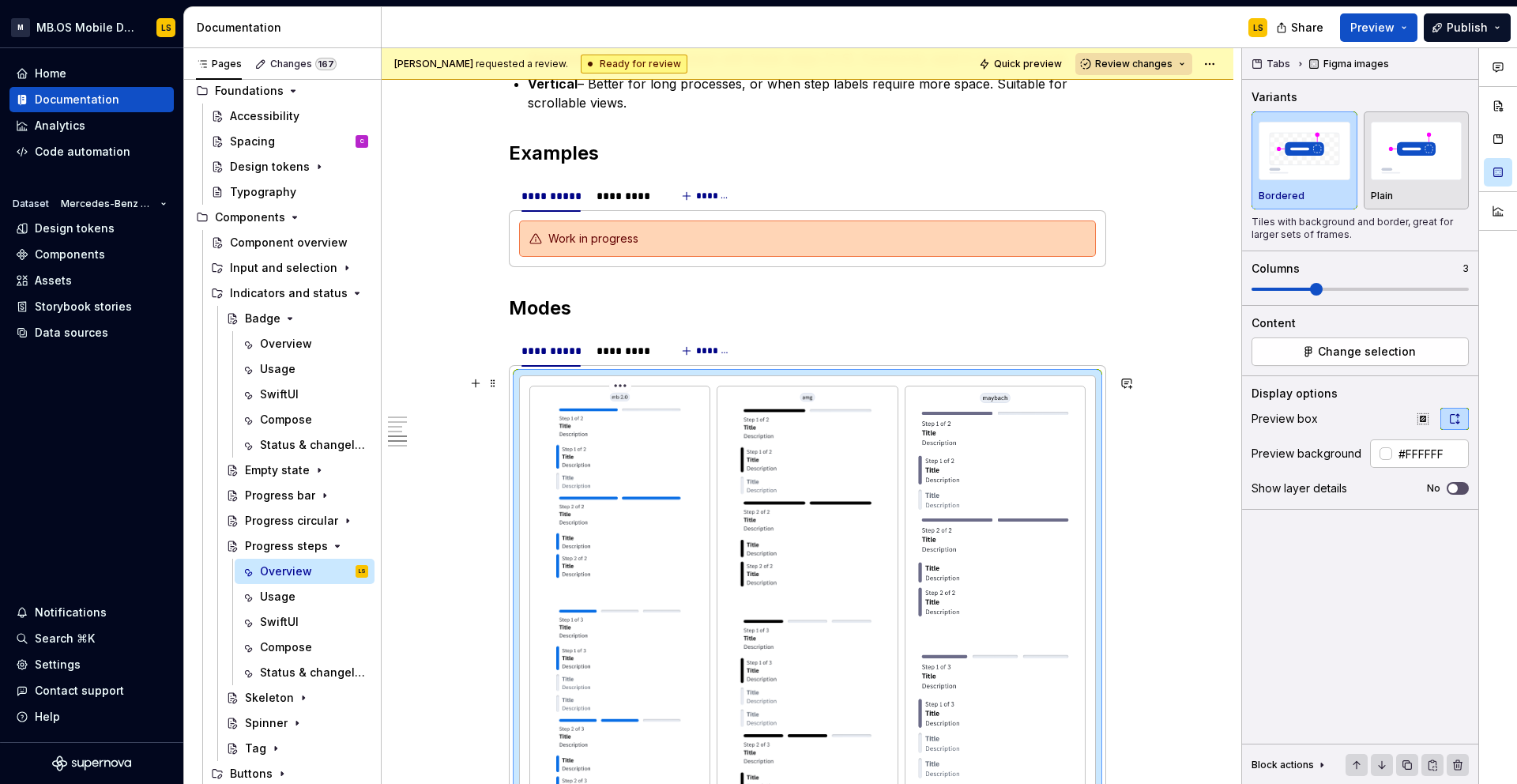
click at [627, 388] on html "M MB.OS Mobile Design System LS Home Documentation Analytics Code automation Da…" at bounding box center [758, 392] width 1517 height 784
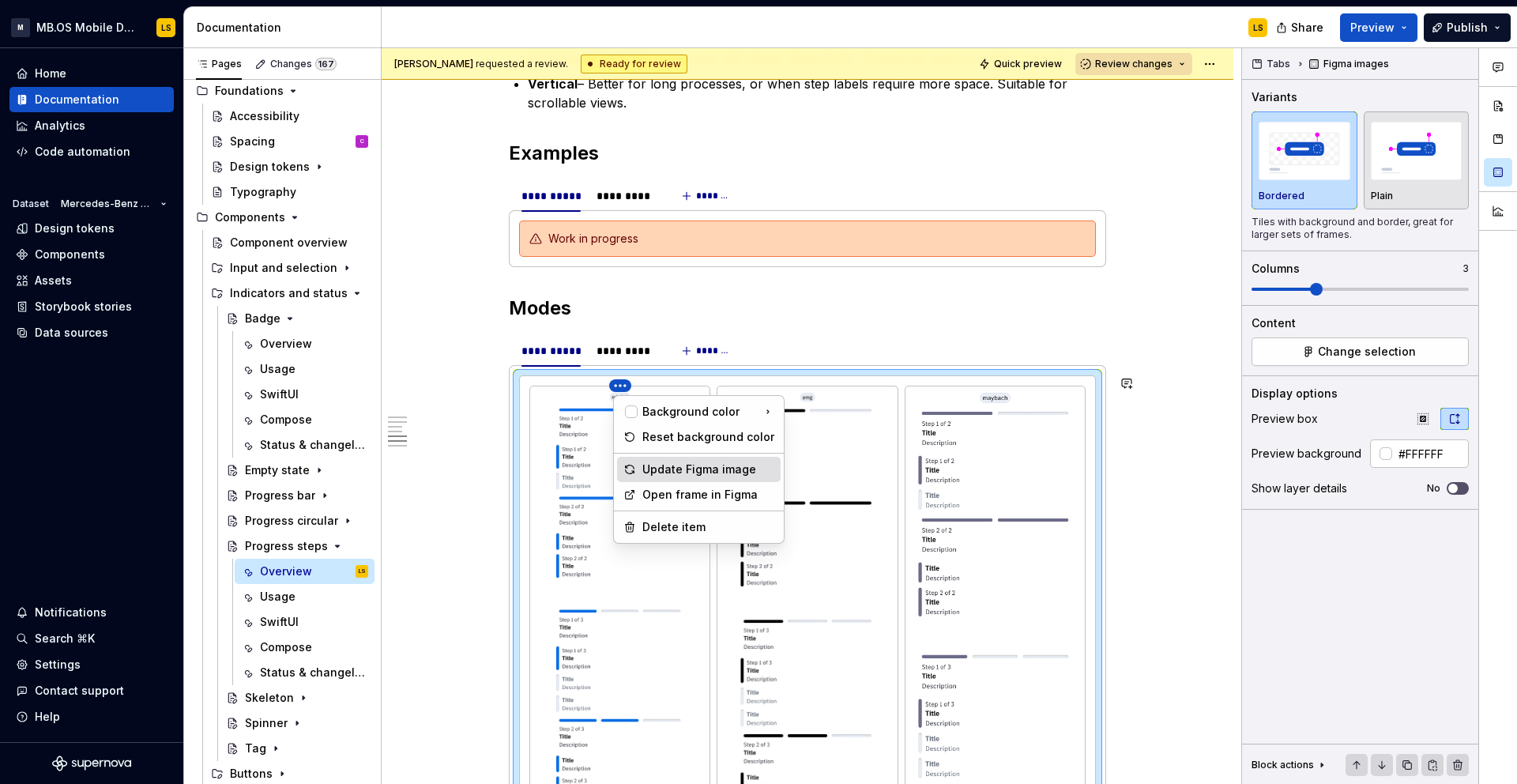
click at [699, 475] on div "Update Figma image" at bounding box center [708, 470] width 132 height 16
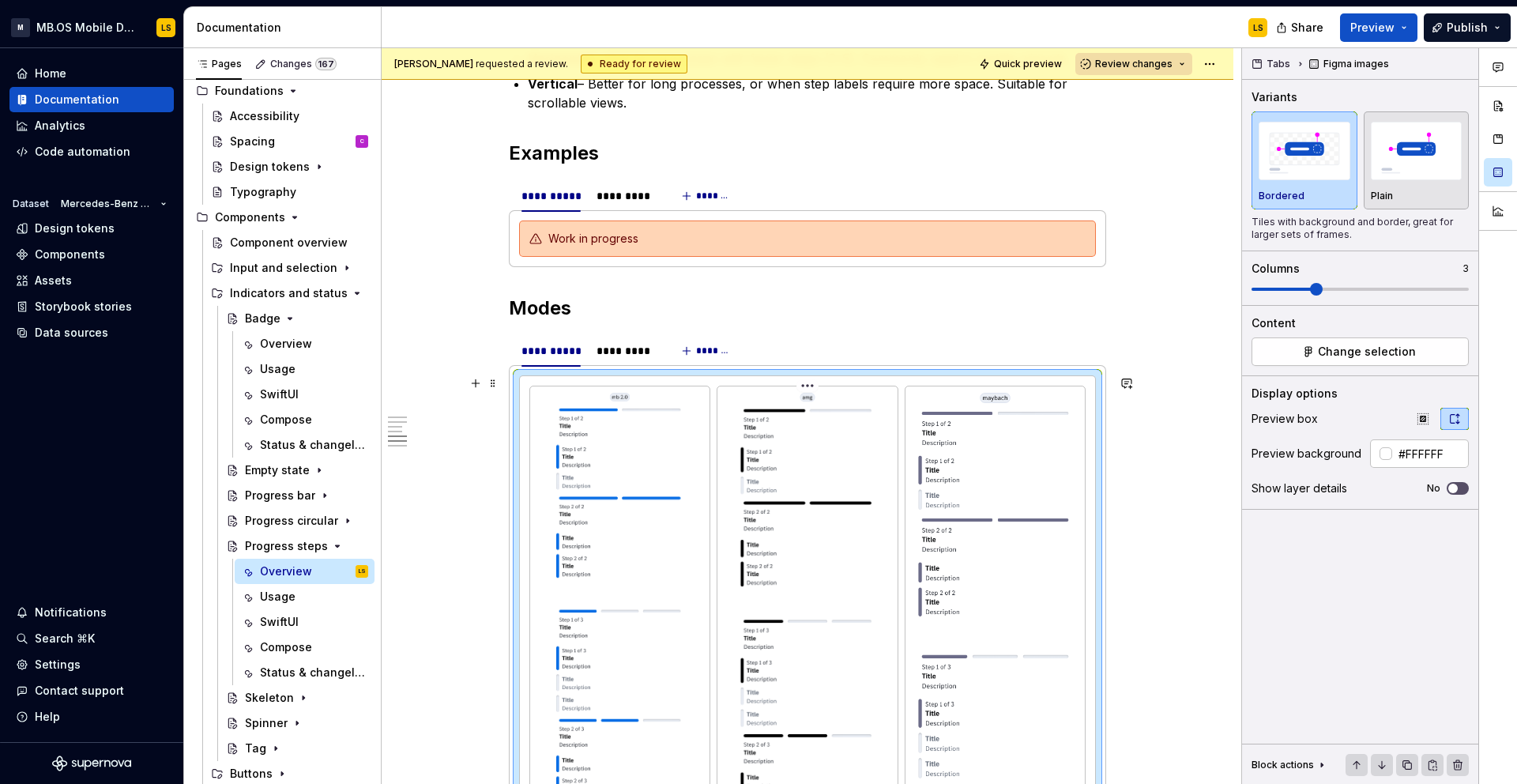
click at [812, 382] on html "M MB.OS Mobile Design System LS Home Documentation Analytics Code automation Da…" at bounding box center [758, 392] width 1517 height 784
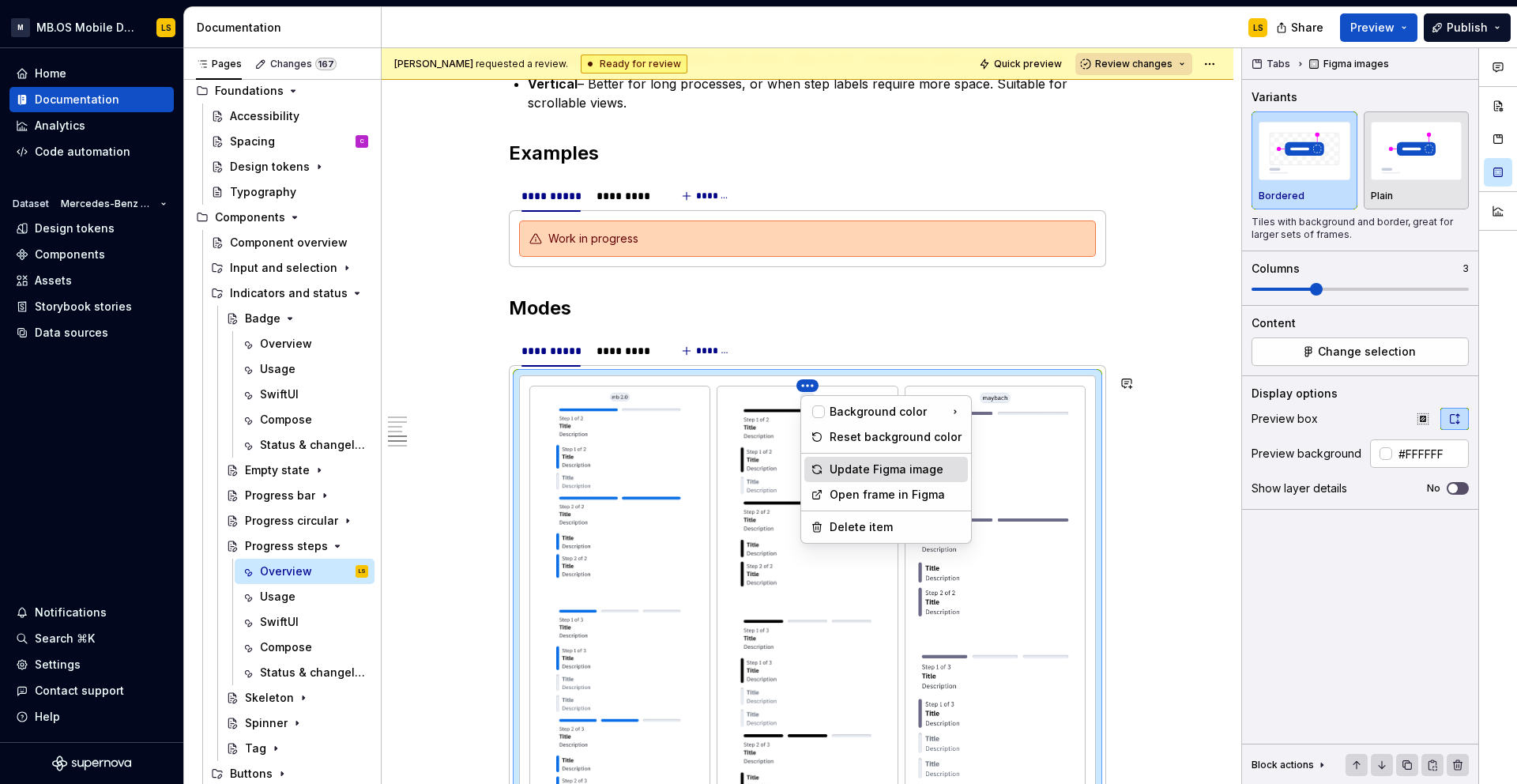
click at [858, 462] on div "Update Figma image" at bounding box center [895, 470] width 132 height 16
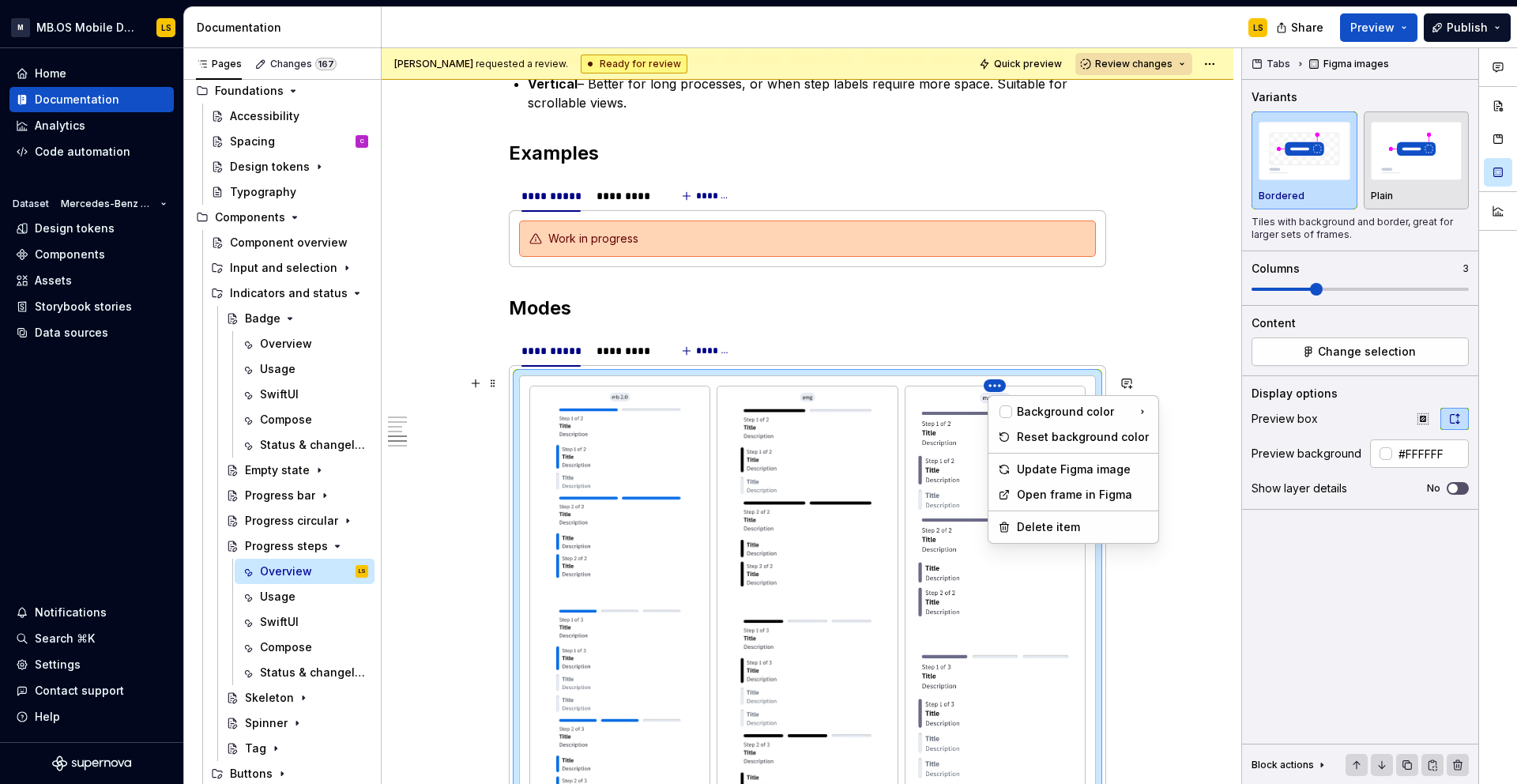
click at [1000, 388] on html "M MB.OS Mobile Design System LS Home Documentation Analytics Code automation Da…" at bounding box center [758, 392] width 1517 height 784
click at [1045, 469] on div "Update Figma image" at bounding box center [1083, 470] width 132 height 16
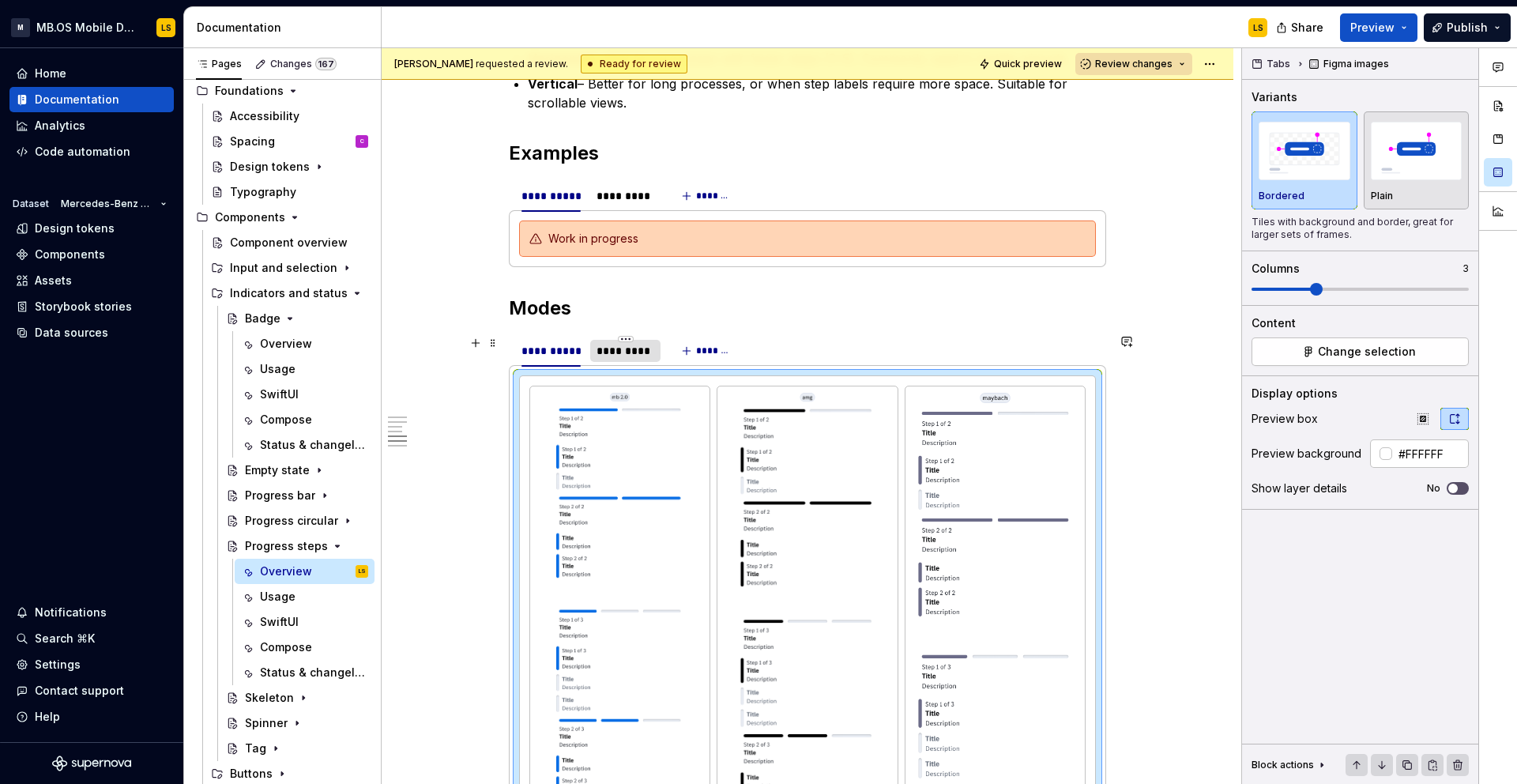
click at [632, 360] on div "*********" at bounding box center [625, 351] width 70 height 22
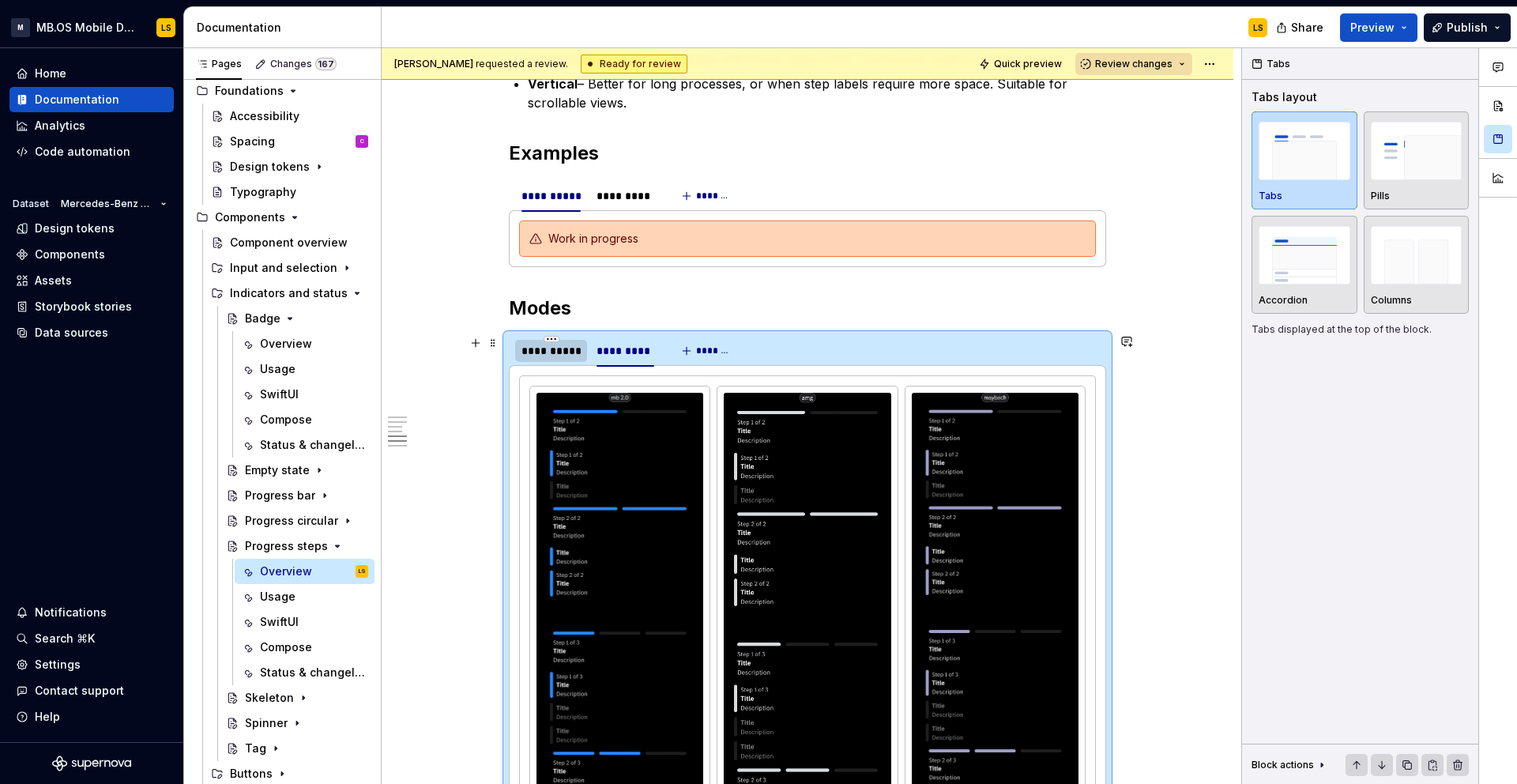
click at [559, 347] on div "**********" at bounding box center [551, 351] width 59 height 16
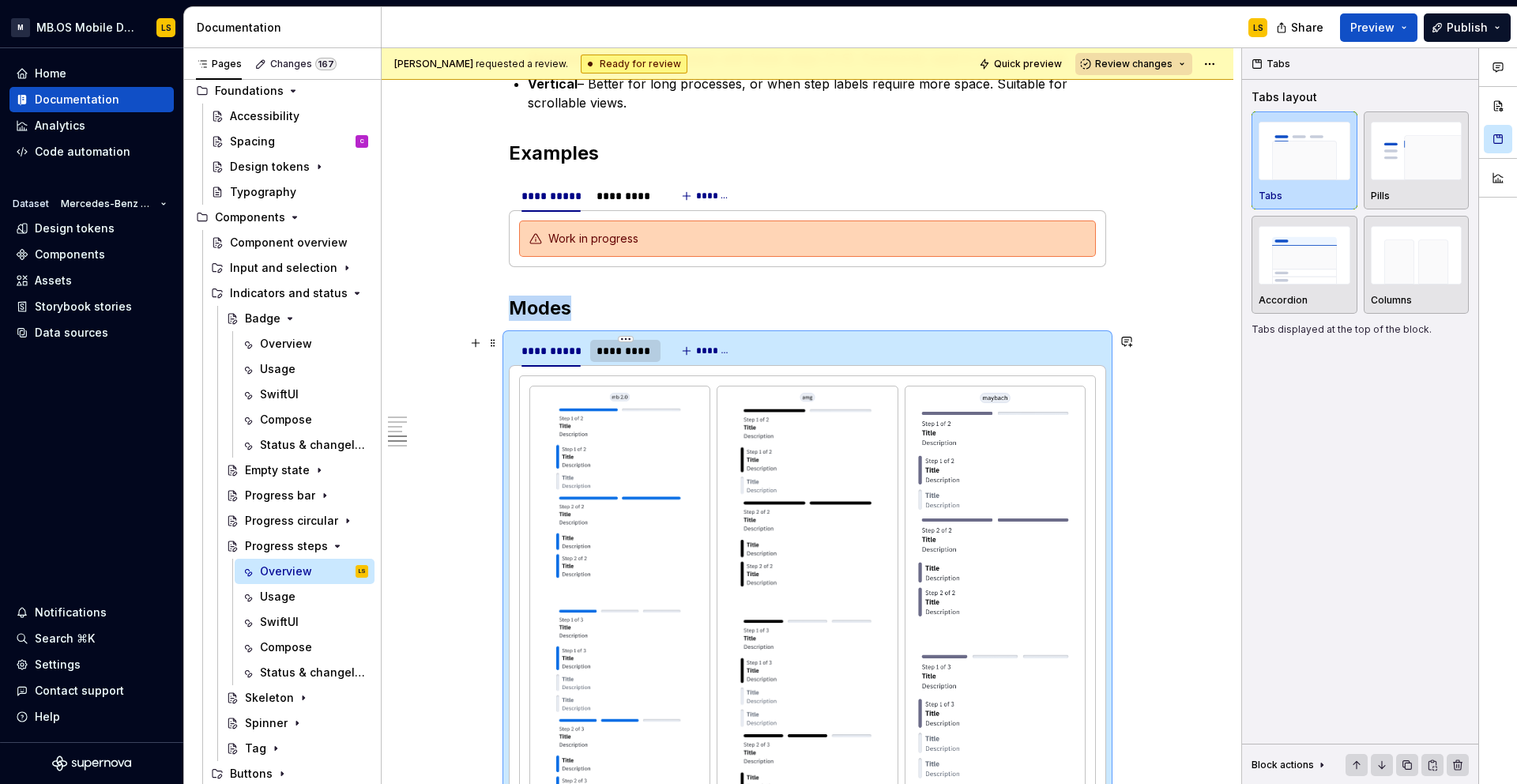
click at [619, 350] on div "*********" at bounding box center [626, 351] width 58 height 16
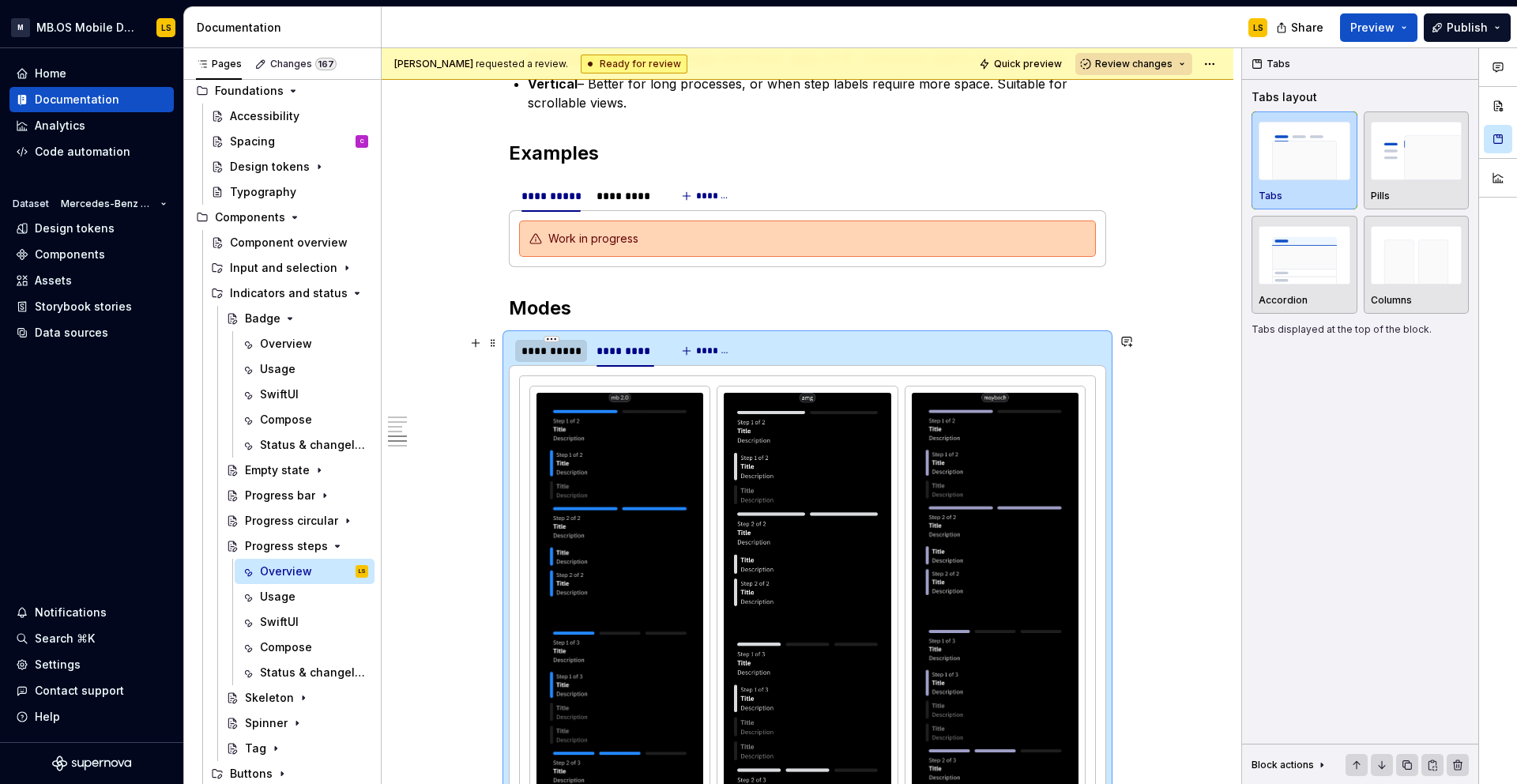
click at [564, 351] on div "**********" at bounding box center [551, 351] width 59 height 16
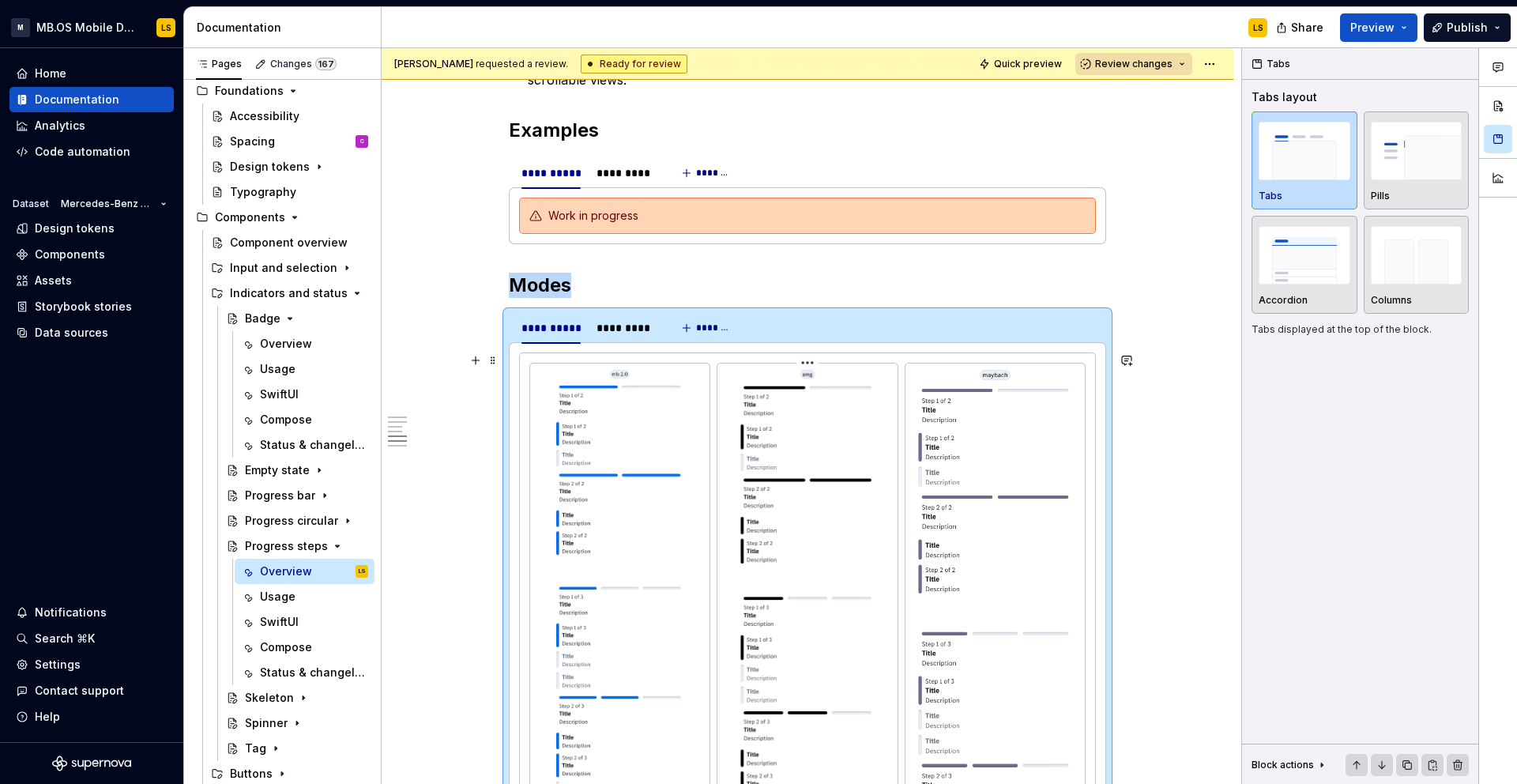
scroll to position [2288, 0]
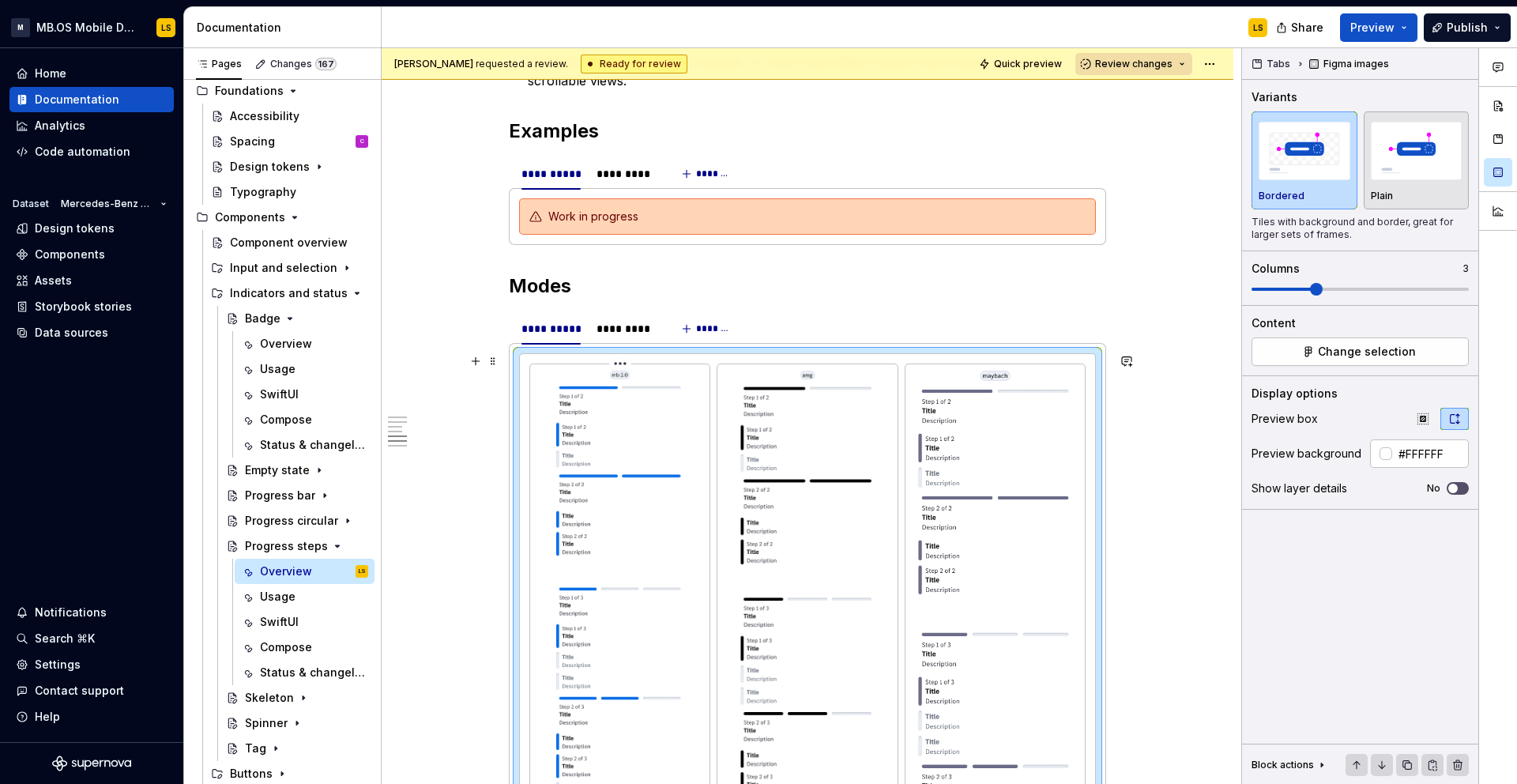
type textarea "*"
click at [612, 327] on div "*********" at bounding box center [626, 329] width 58 height 16
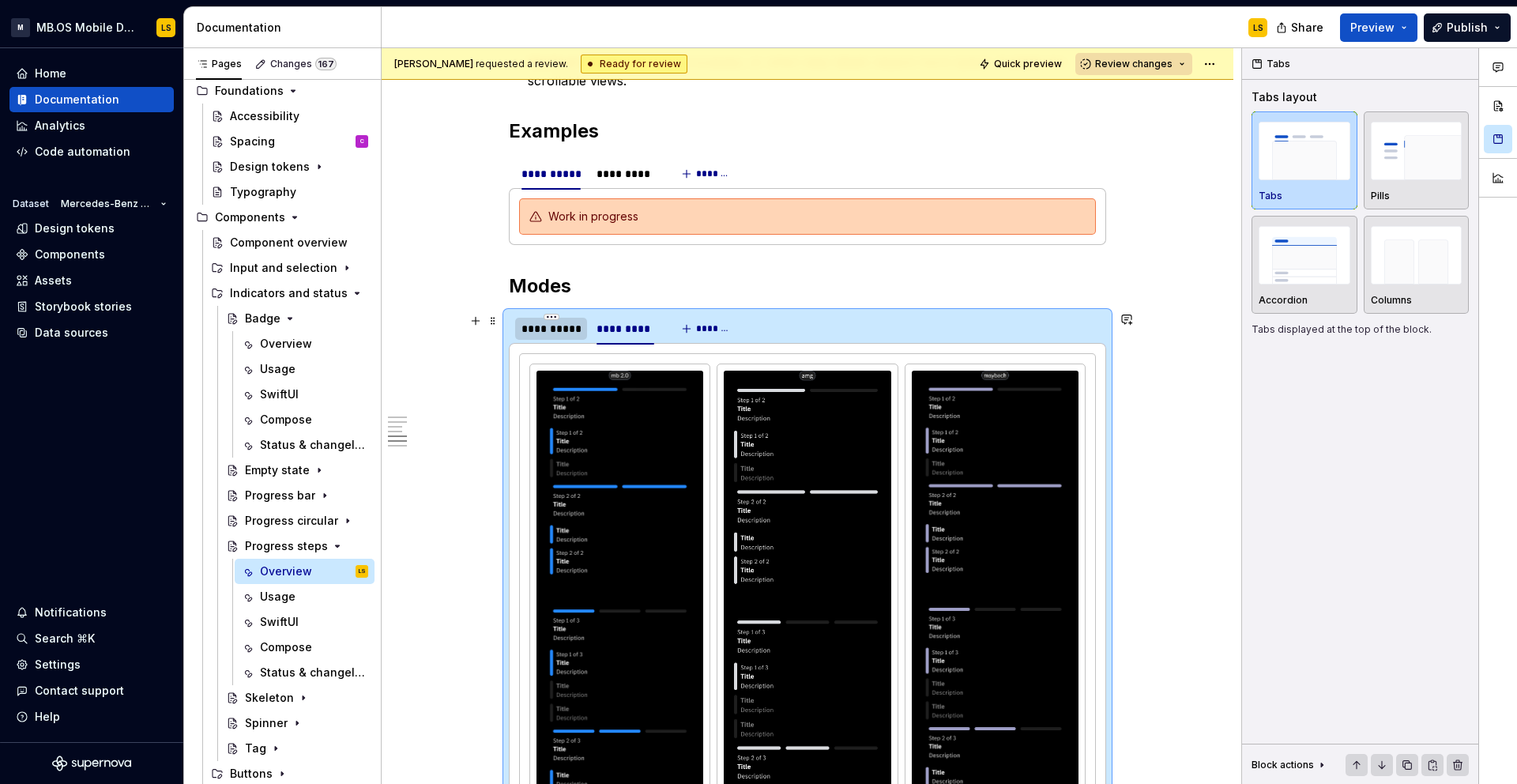
click at [551, 335] on div "**********" at bounding box center [551, 329] width 59 height 16
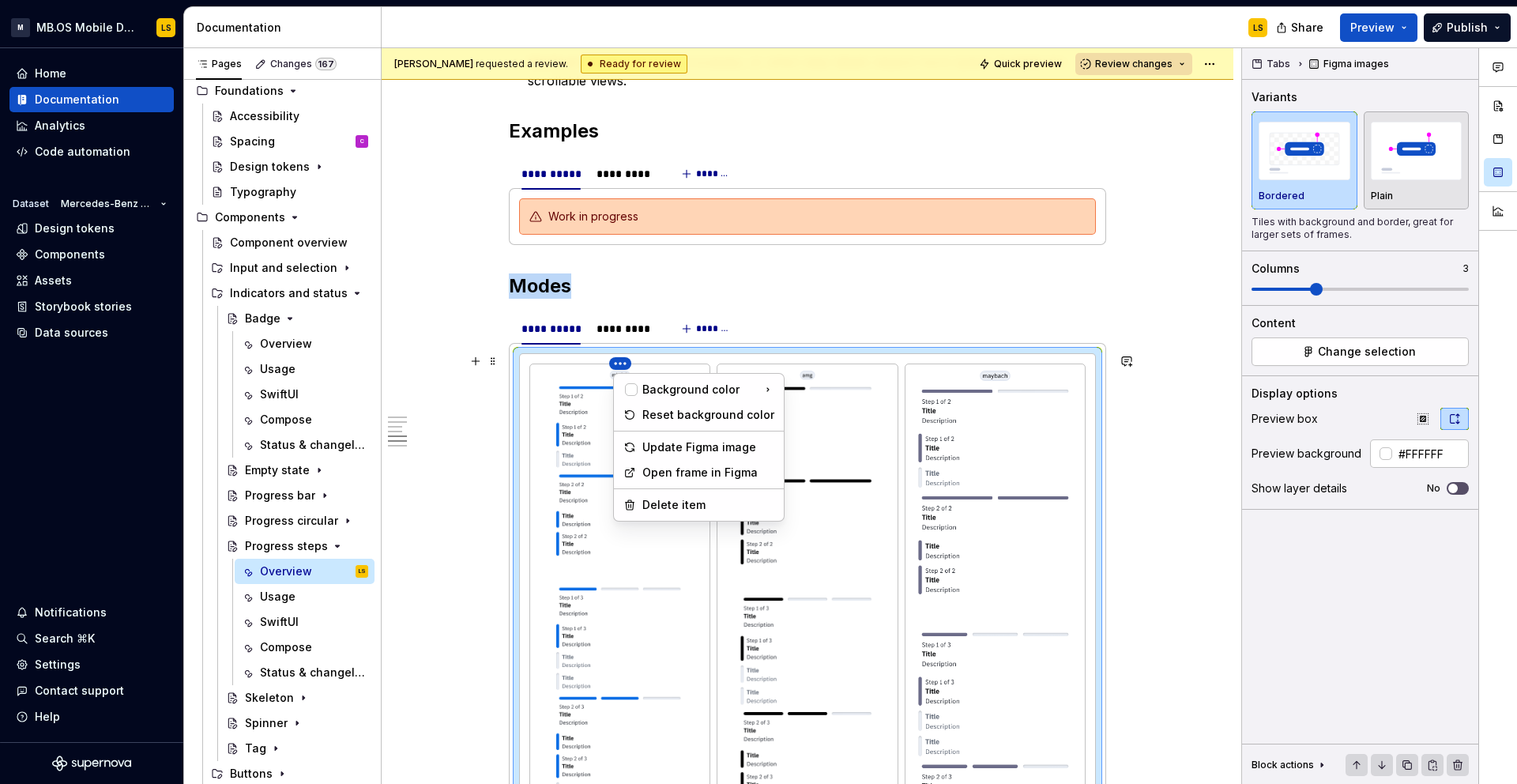
click at [622, 363] on html "M MB.OS Mobile Design System LS Home Documentation Analytics Code automation Da…" at bounding box center [758, 392] width 1517 height 784
click at [674, 446] on div "Update Figma image" at bounding box center [708, 447] width 132 height 16
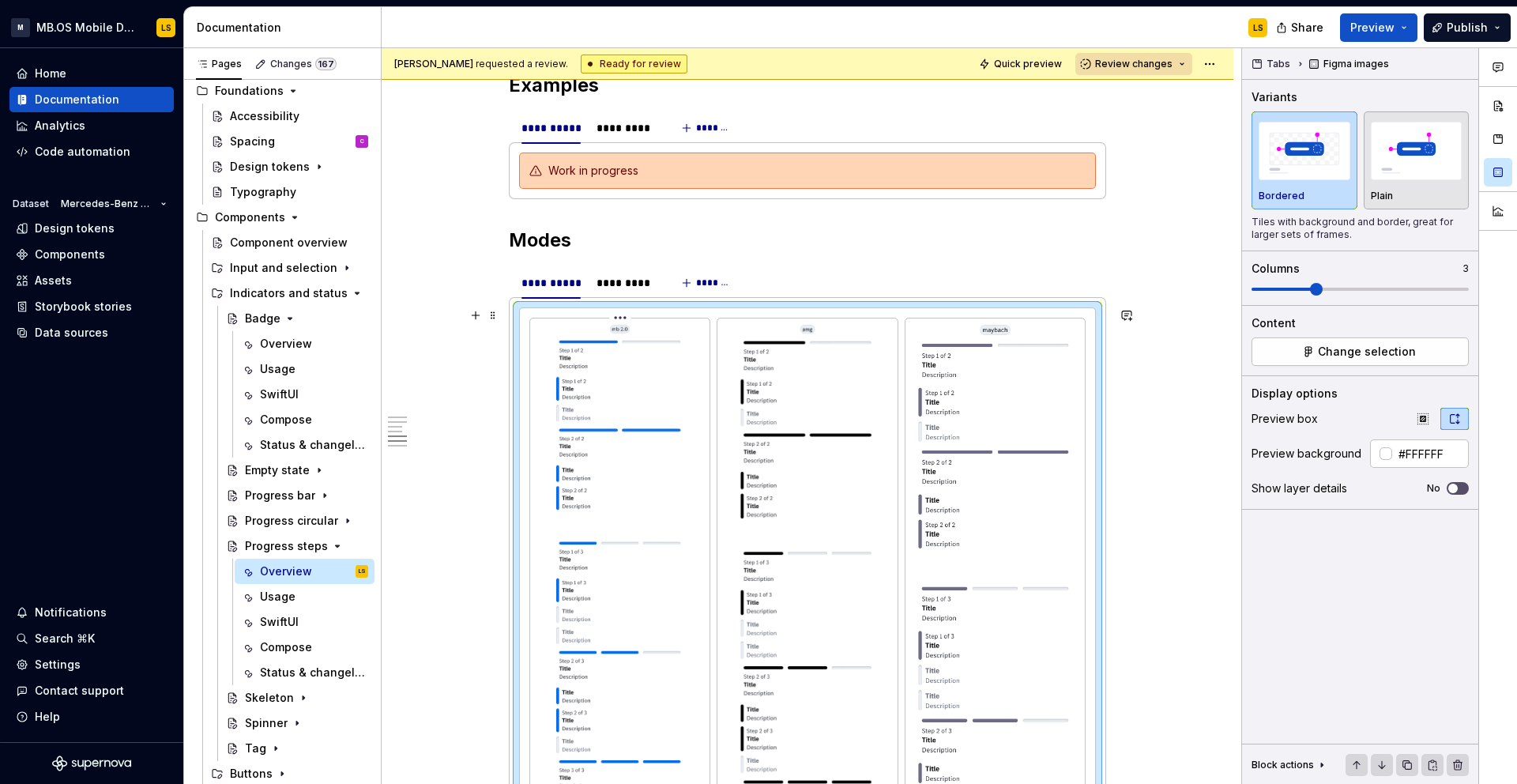
scroll to position [2350, 0]
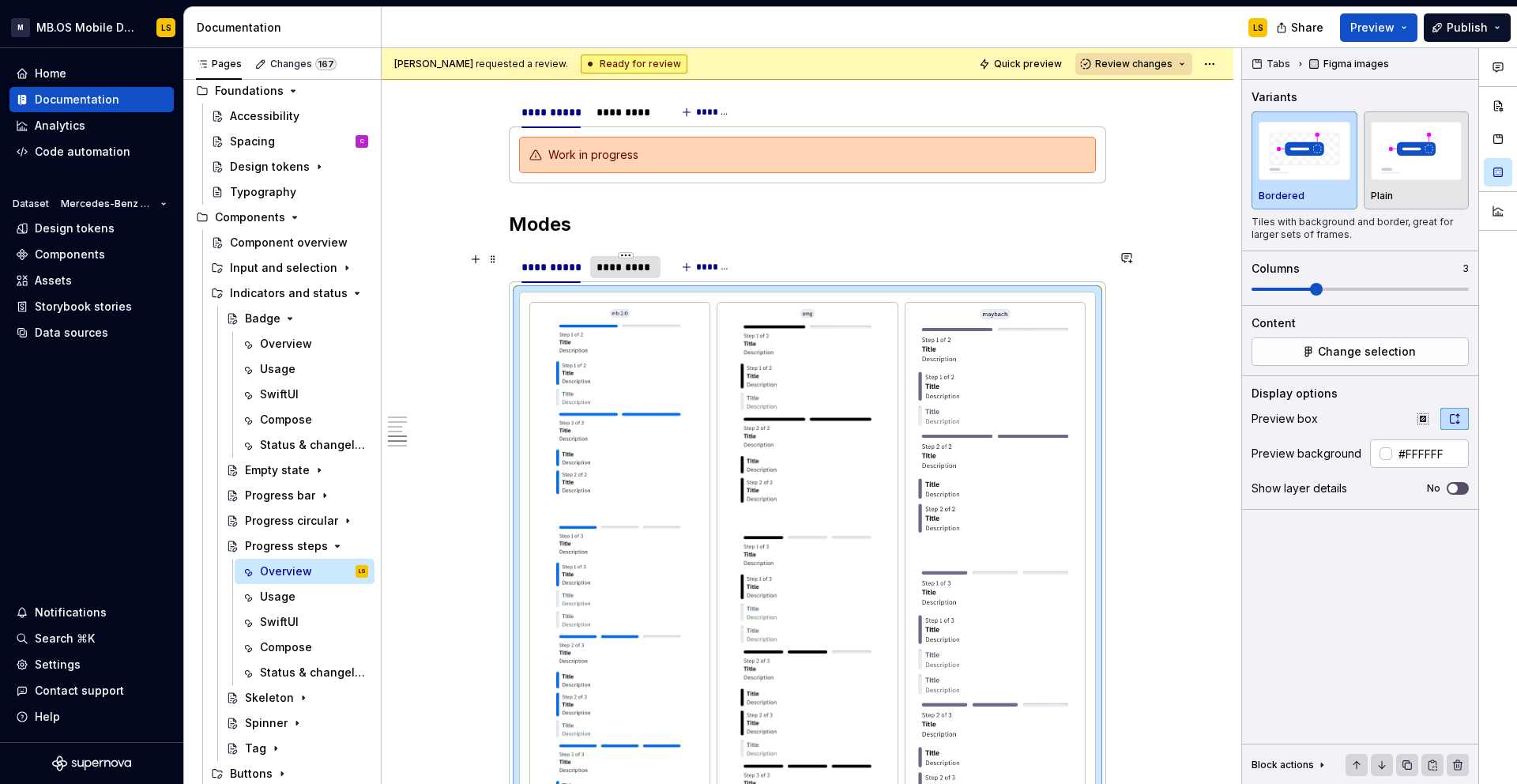
click at [641, 273] on div "*********" at bounding box center [626, 267] width 58 height 16
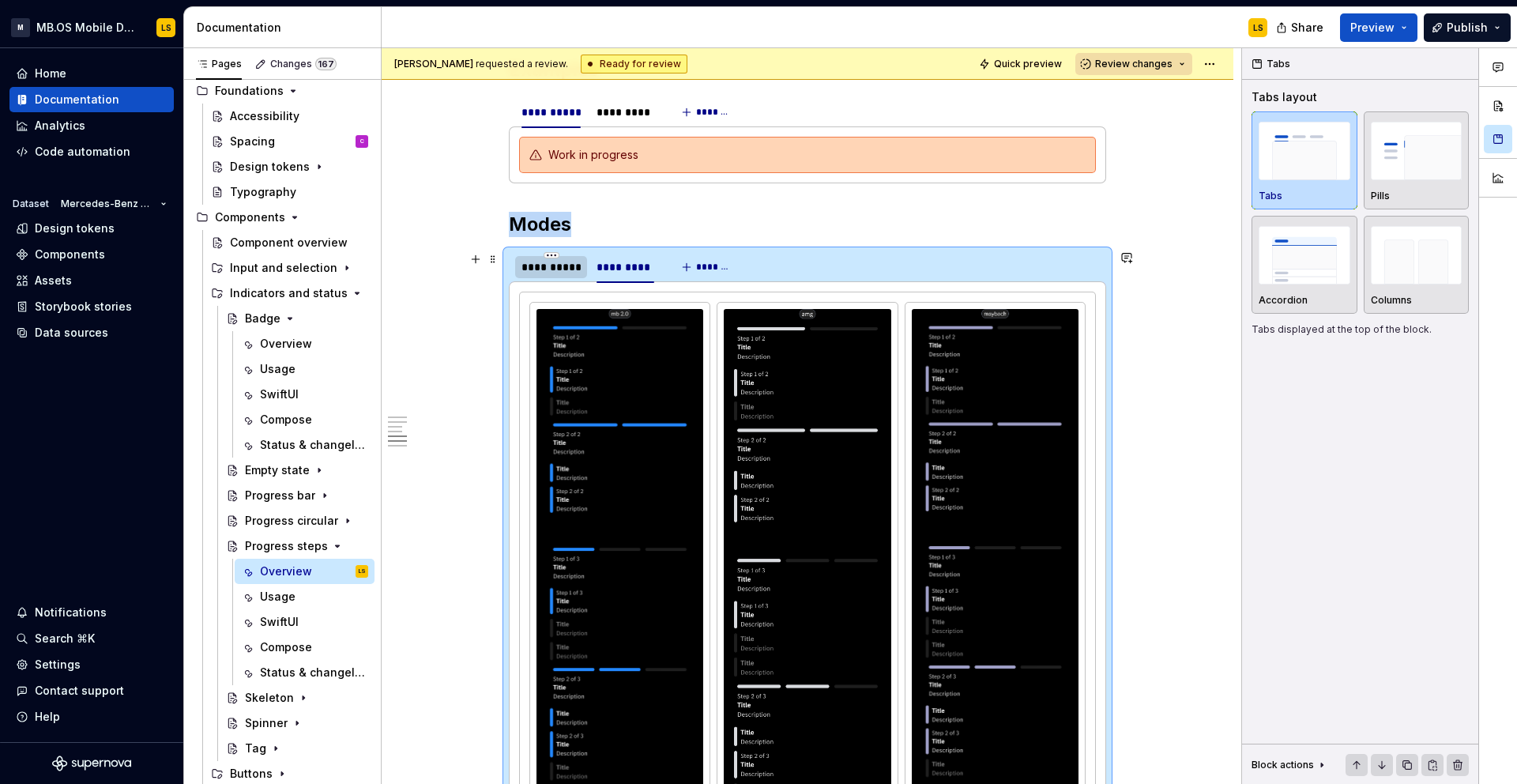
click at [569, 277] on div "**********" at bounding box center [551, 267] width 72 height 22
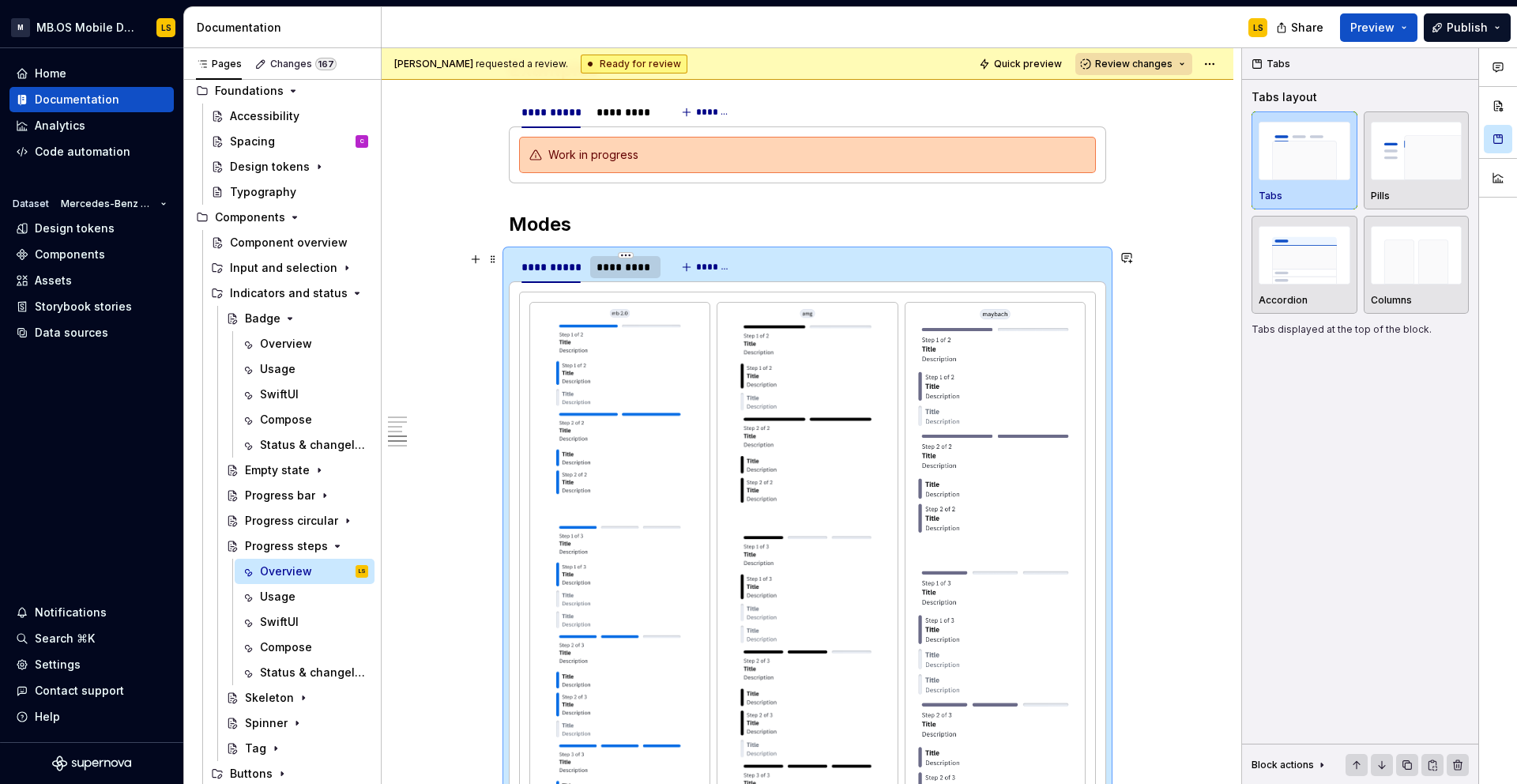
click at [616, 270] on div "*********" at bounding box center [626, 267] width 58 height 16
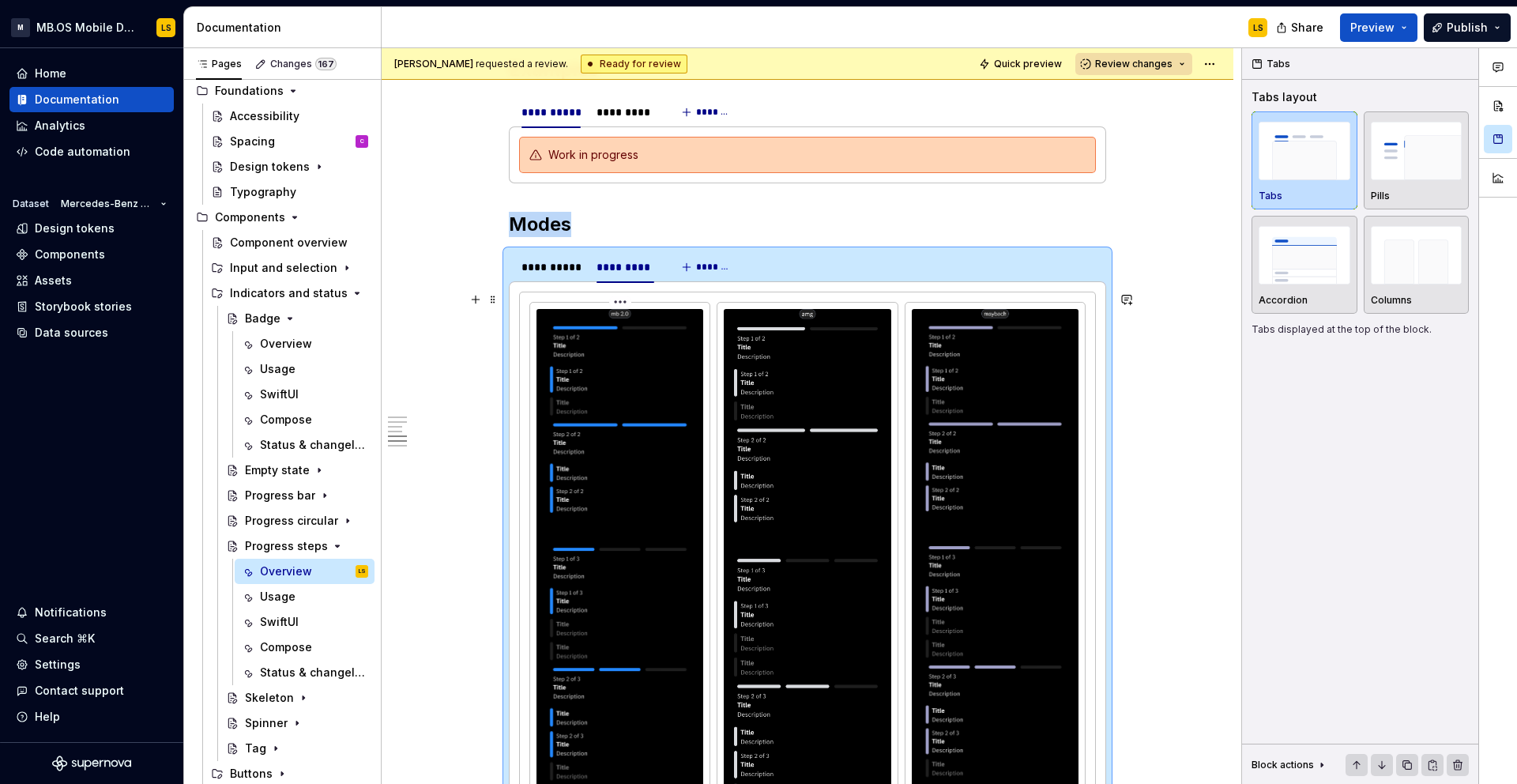
click at [624, 300] on html "M MB.OS Mobile Design System LS Home Documentation Analytics Code automation Da…" at bounding box center [758, 392] width 1517 height 784
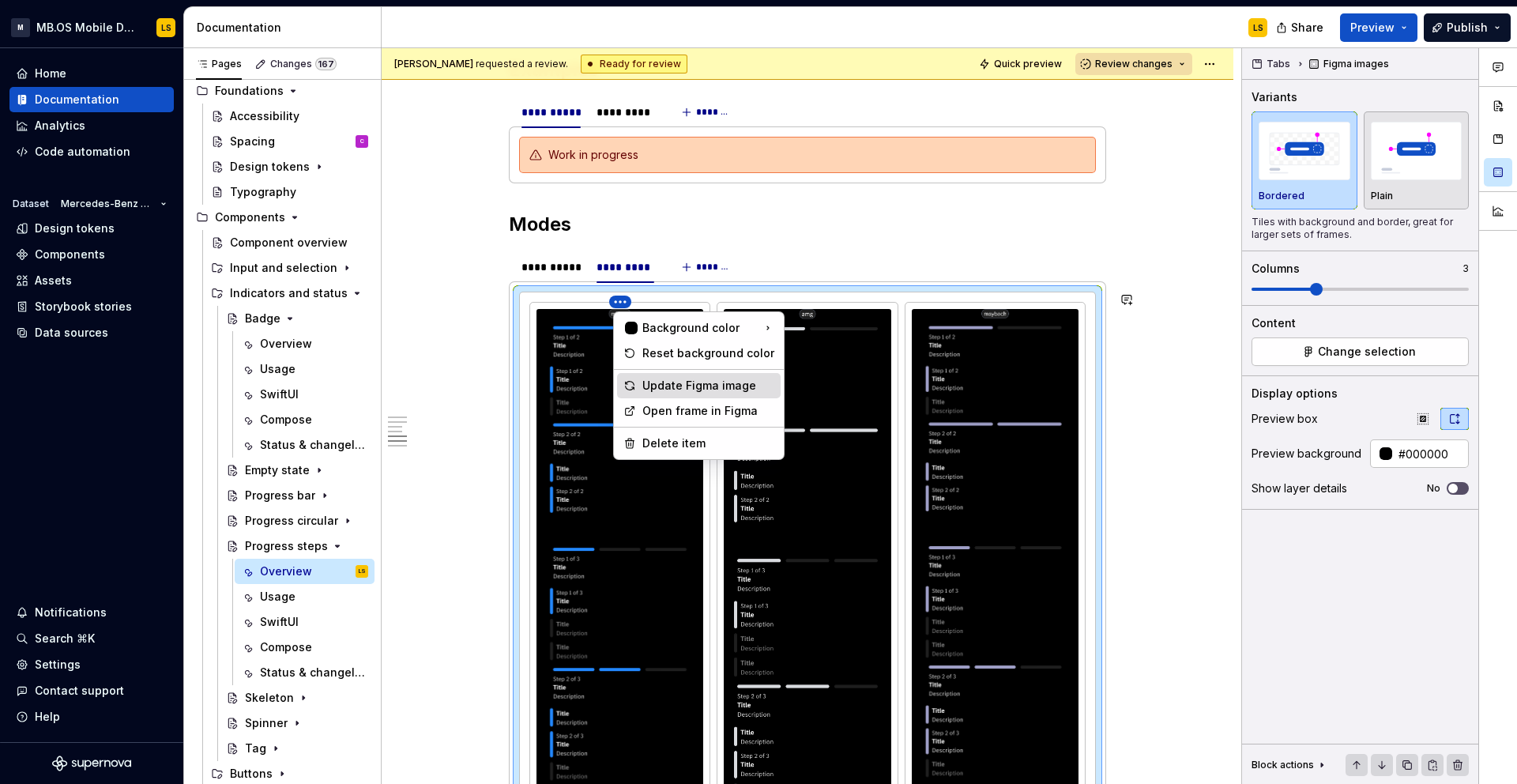
click at [660, 384] on div "Update Figma image" at bounding box center [708, 386] width 132 height 16
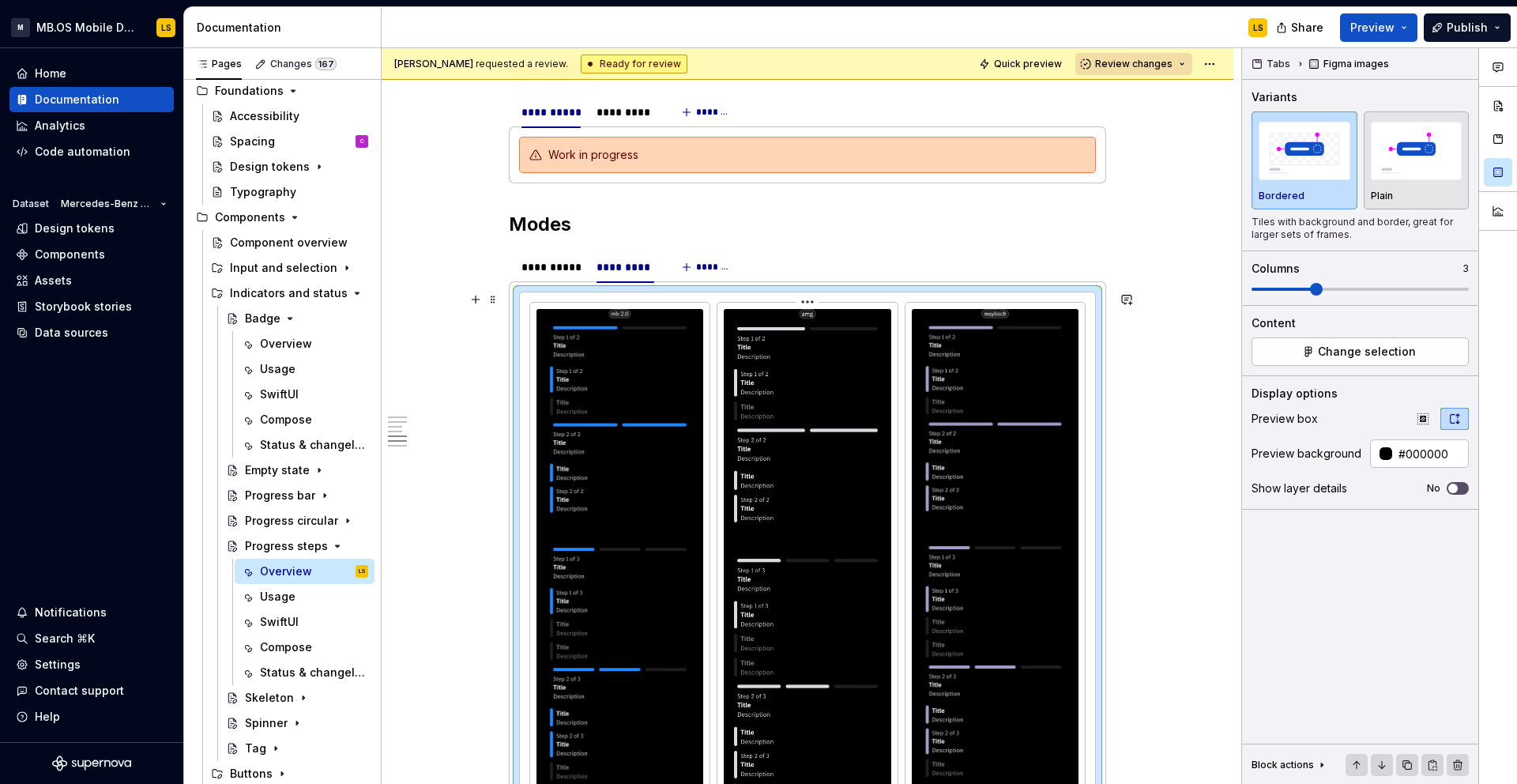
click at [812, 307] on html "M MB.OS Mobile Design System LS Home Documentation Analytics Code automation Da…" at bounding box center [758, 392] width 1517 height 784
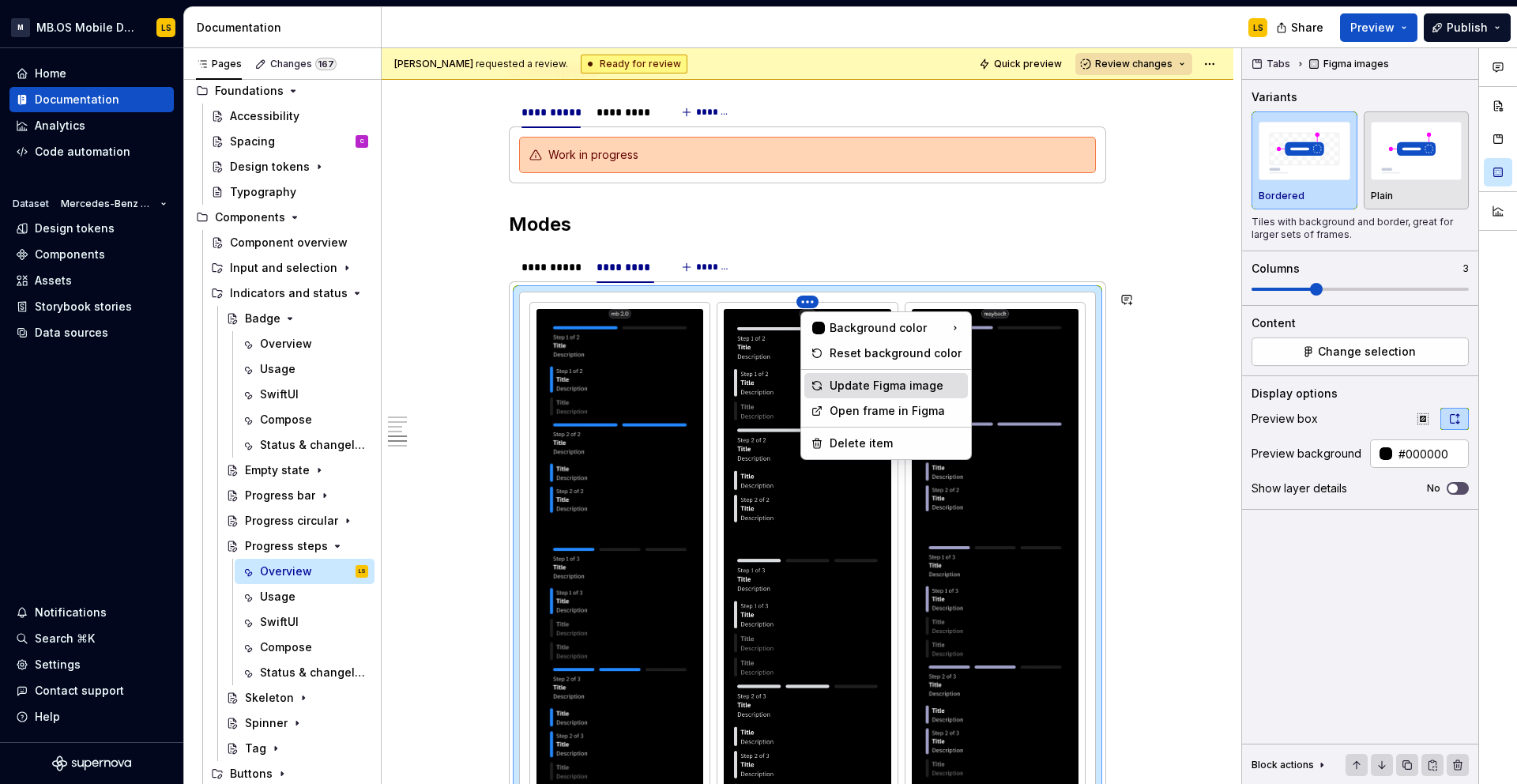
click at [843, 388] on div "Update Figma image" at bounding box center [895, 386] width 132 height 16
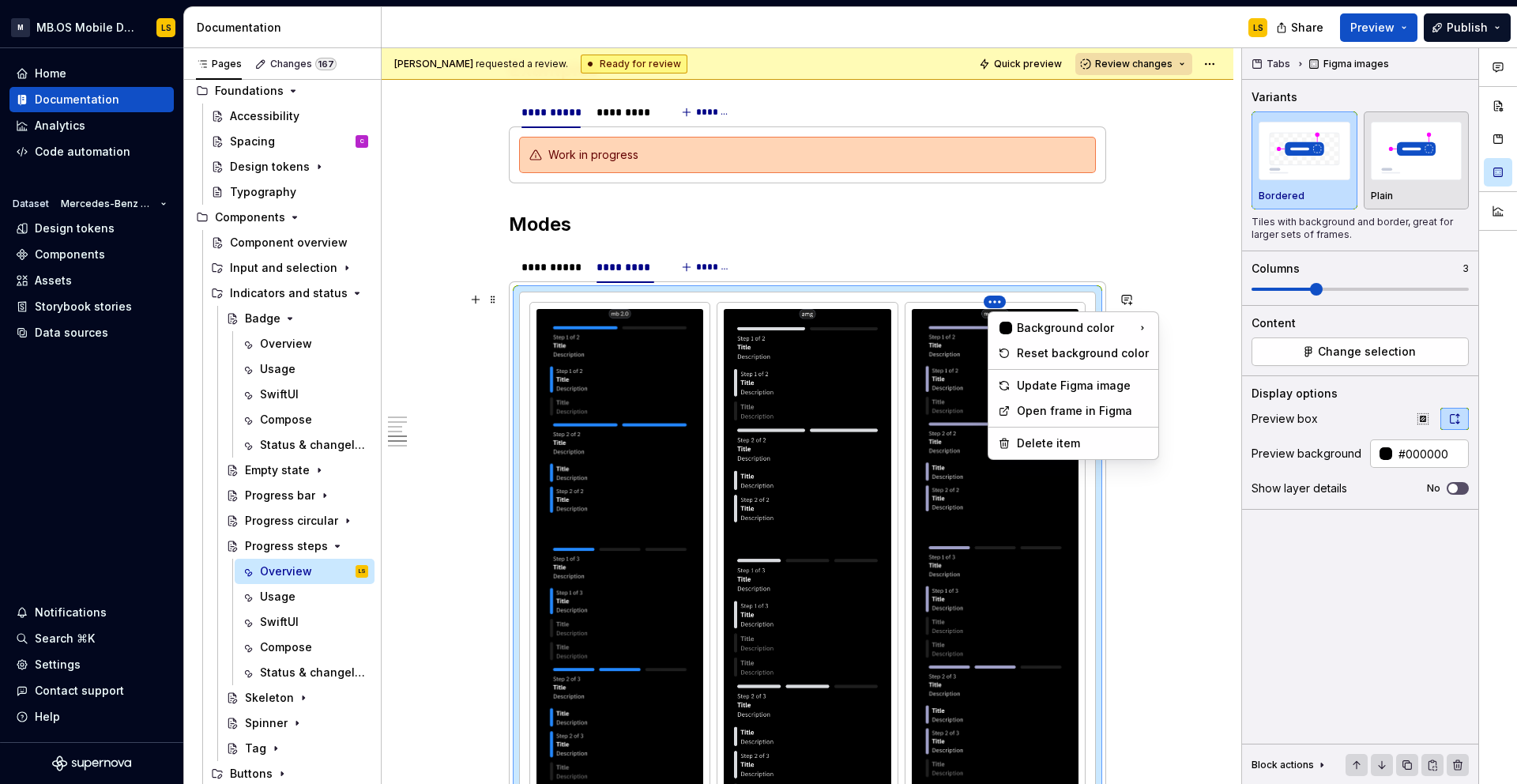
click at [1003, 302] on html "M MB.OS Mobile Design System LS Home Documentation Analytics Code automation Da…" at bounding box center [758, 392] width 1517 height 784
click at [1018, 389] on div "Update Figma image" at bounding box center [1083, 386] width 132 height 16
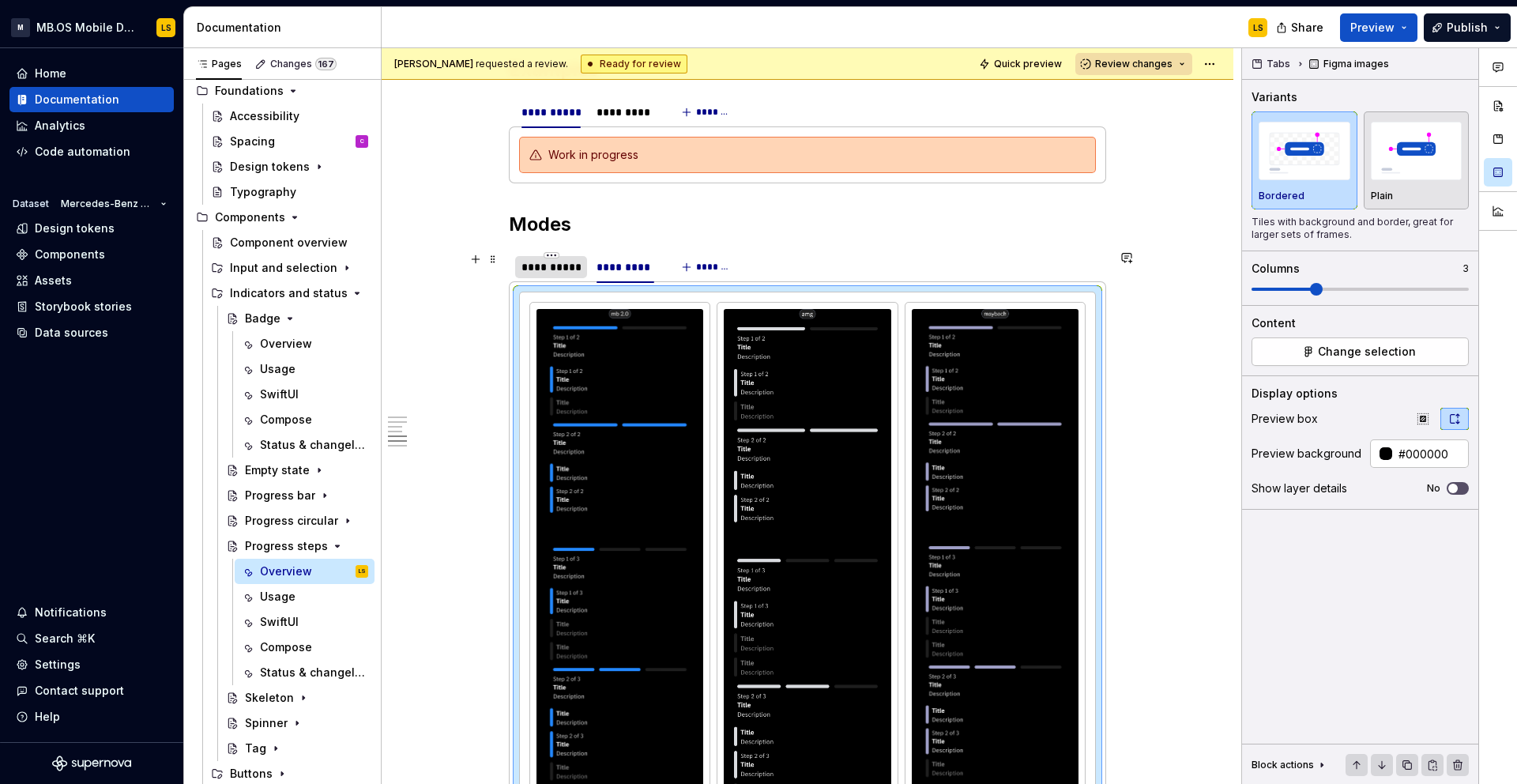
click at [559, 270] on div "**********" at bounding box center [551, 267] width 59 height 16
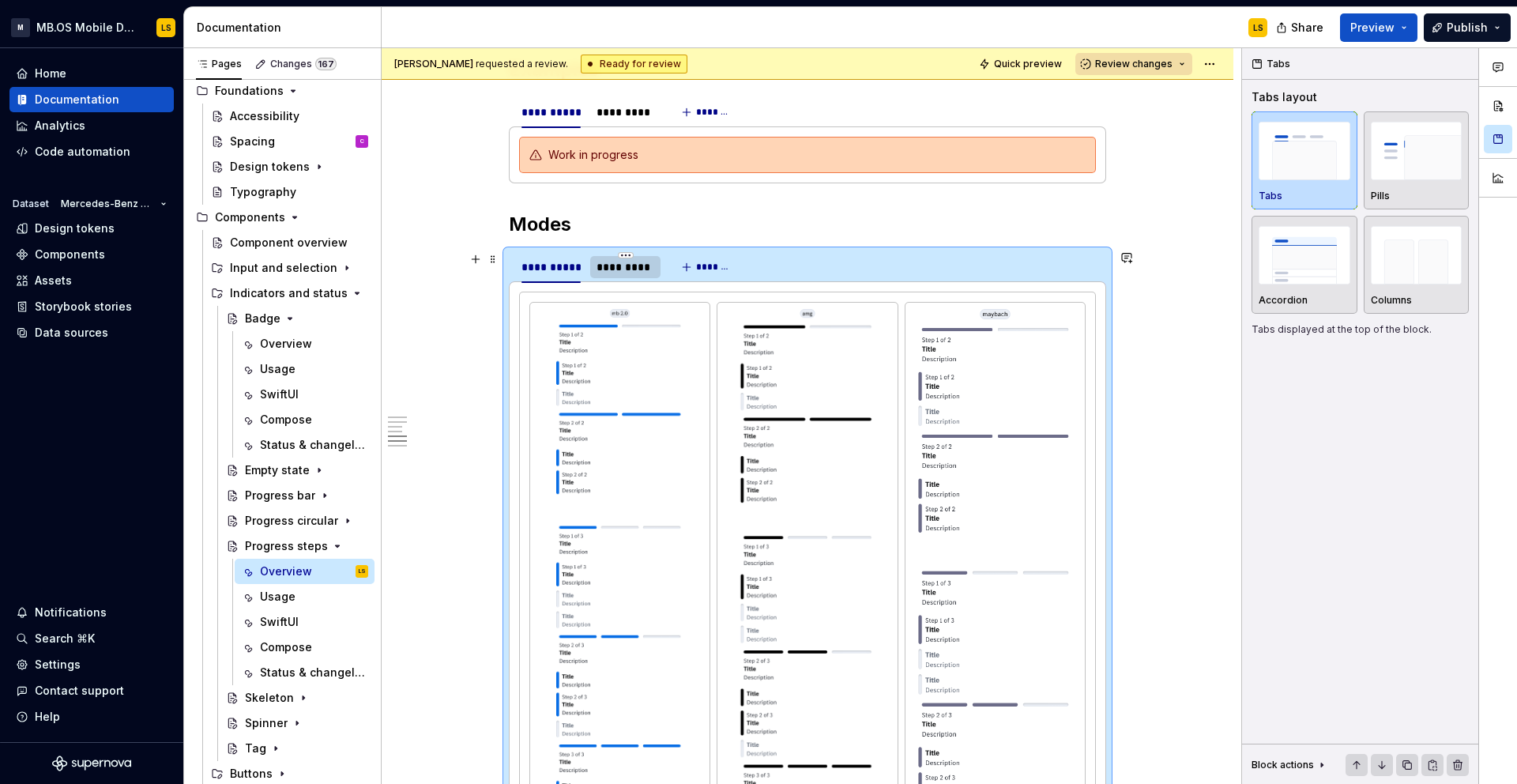
click at [624, 268] on div "*********" at bounding box center [626, 267] width 58 height 16
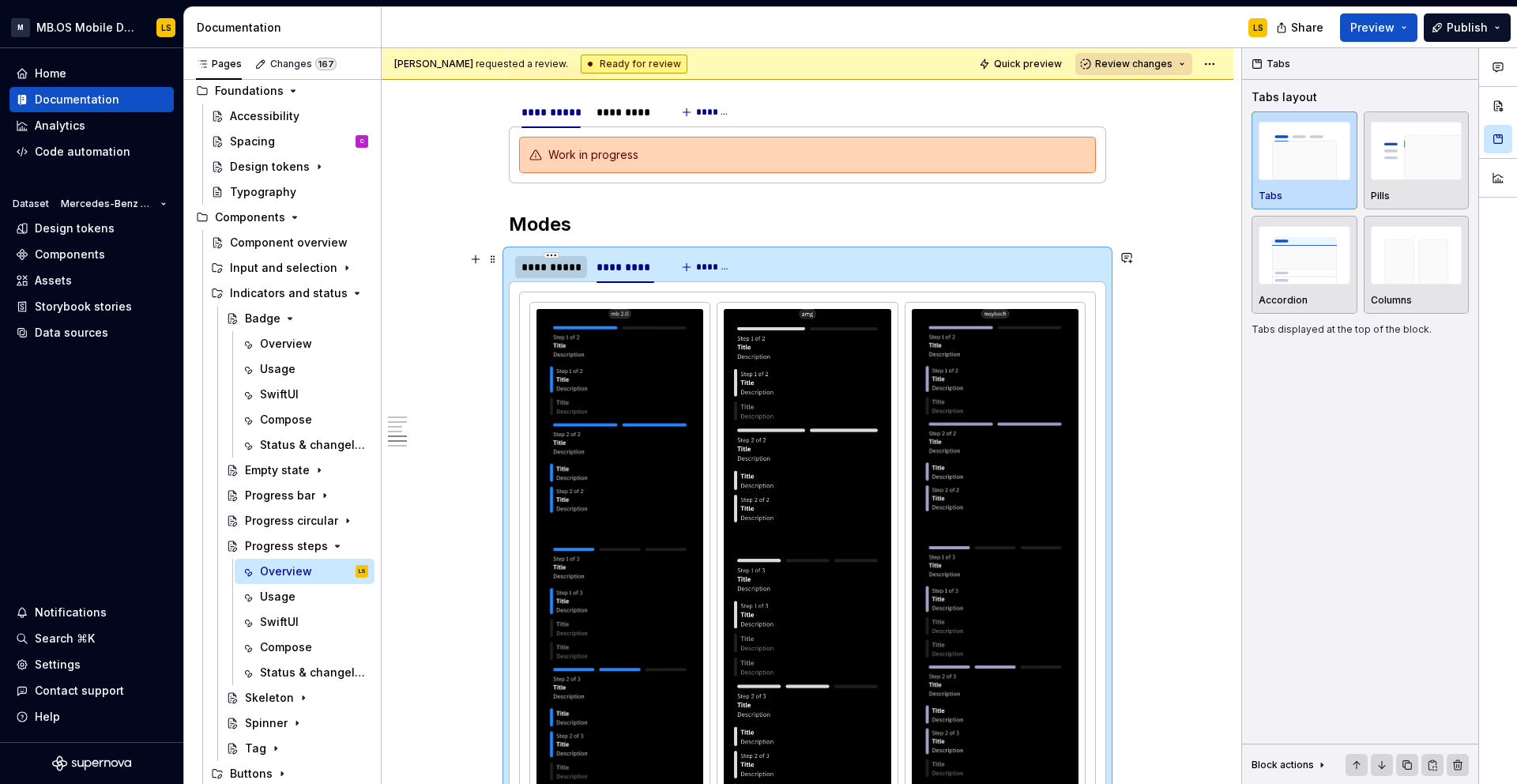
click at [557, 271] on div "**********" at bounding box center [551, 267] width 59 height 16
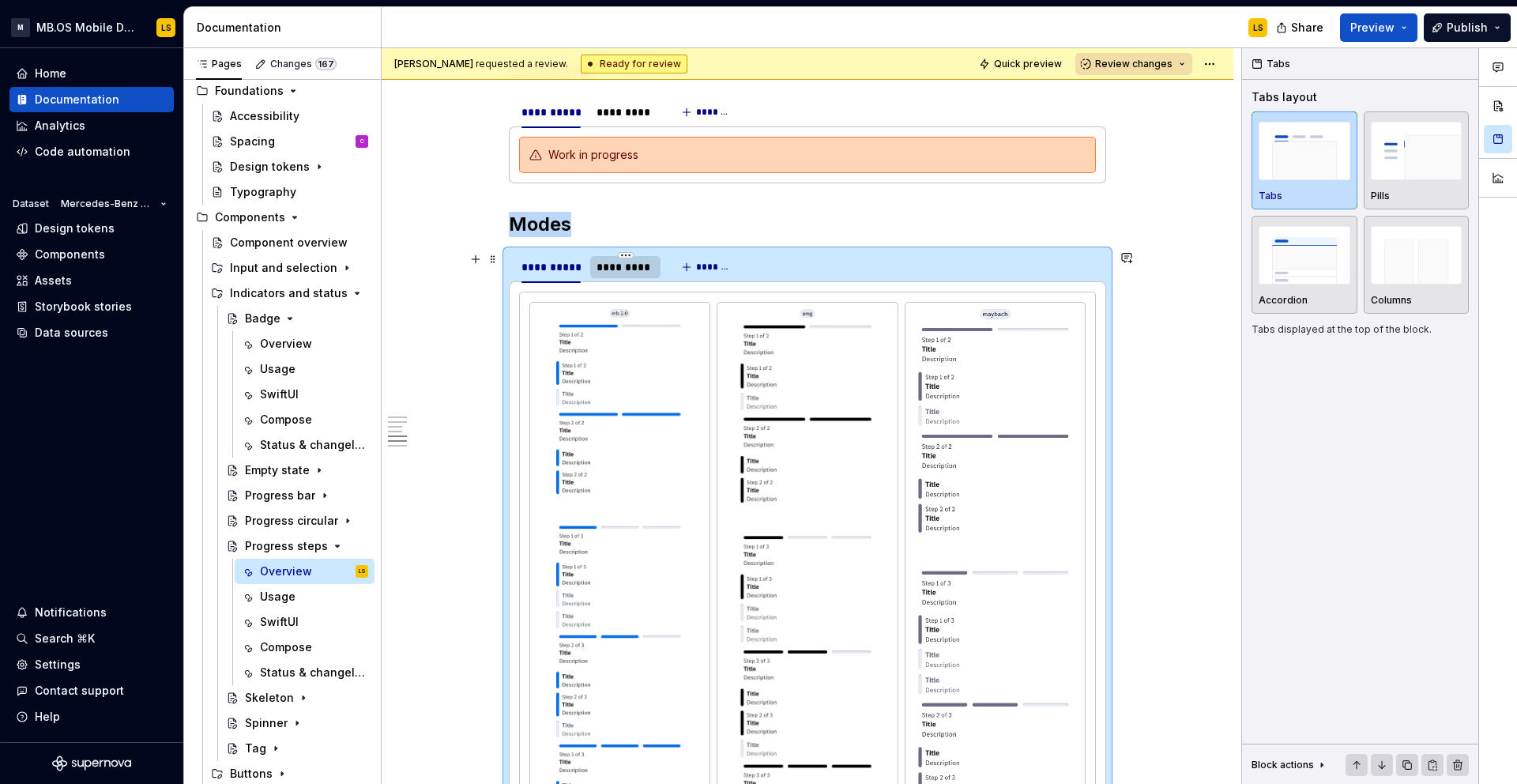
click at [610, 271] on div "*********" at bounding box center [626, 267] width 58 height 16
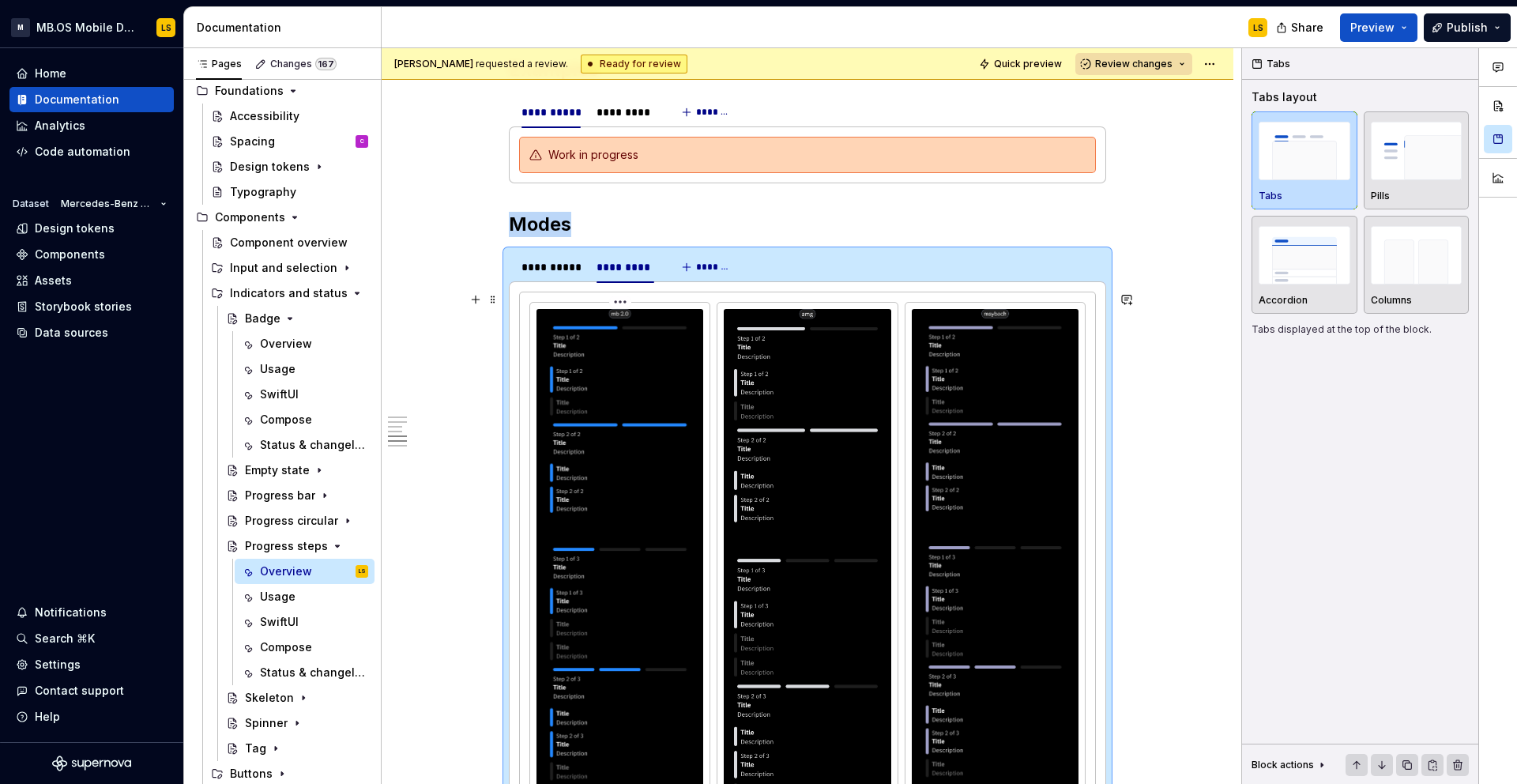
click at [626, 301] on html "M MB.OS Mobile Design System LS Home Documentation Analytics Code automation Da…" at bounding box center [758, 392] width 1517 height 784
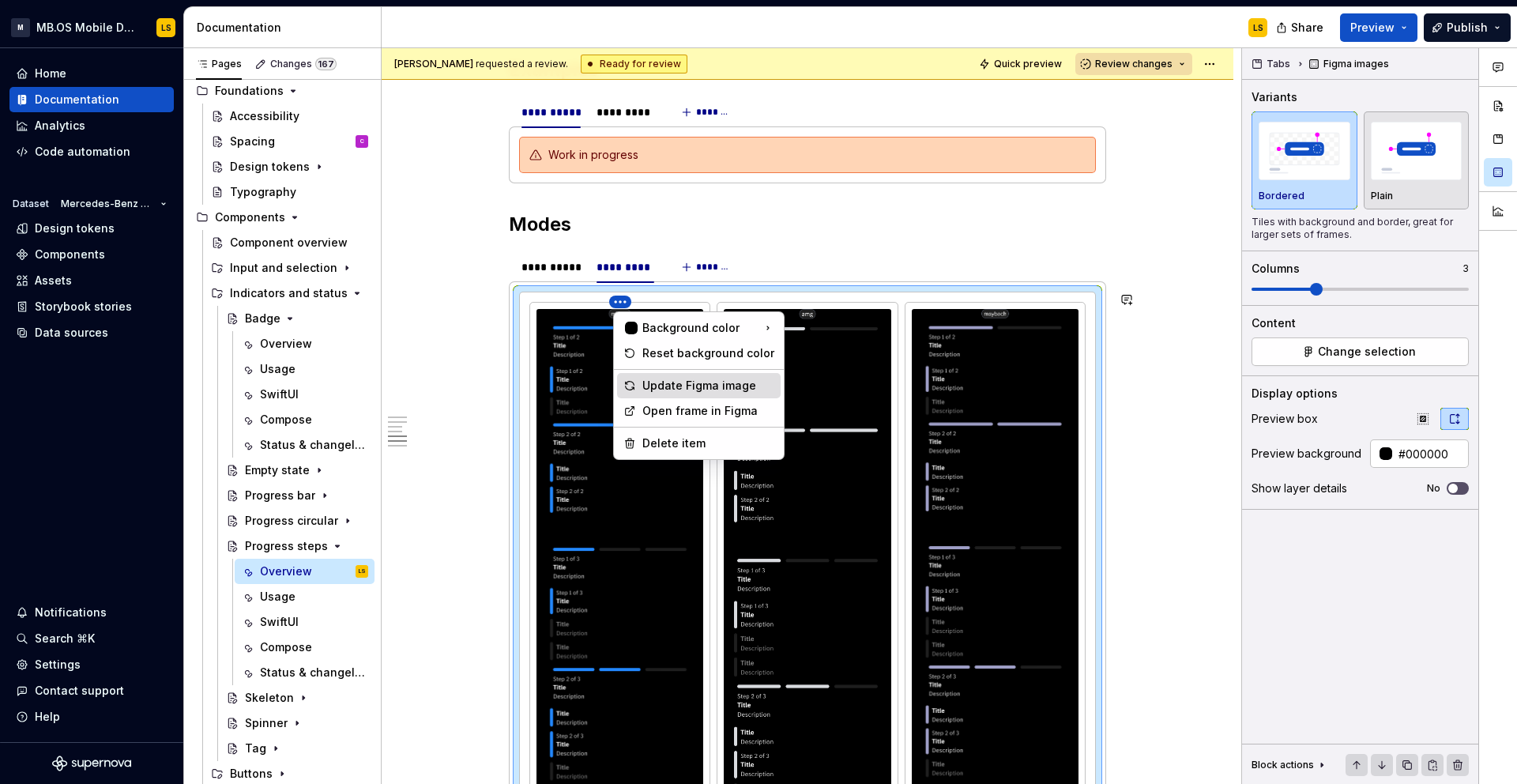
click at [647, 386] on div "Update Figma image" at bounding box center [708, 386] width 132 height 16
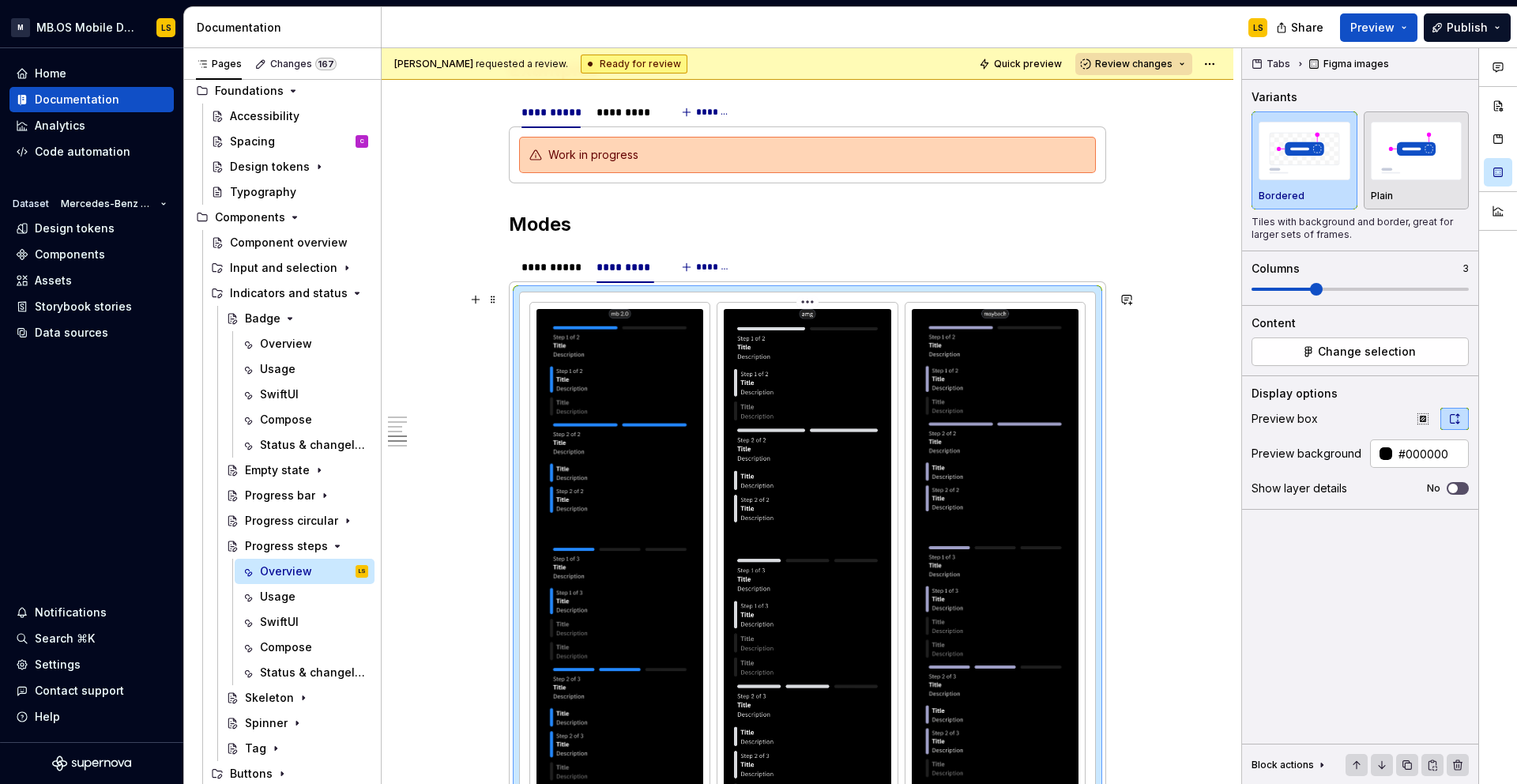
click at [806, 304] on html "M MB.OS Mobile Design System LS Home Documentation Analytics Code automation Da…" at bounding box center [758, 392] width 1517 height 784
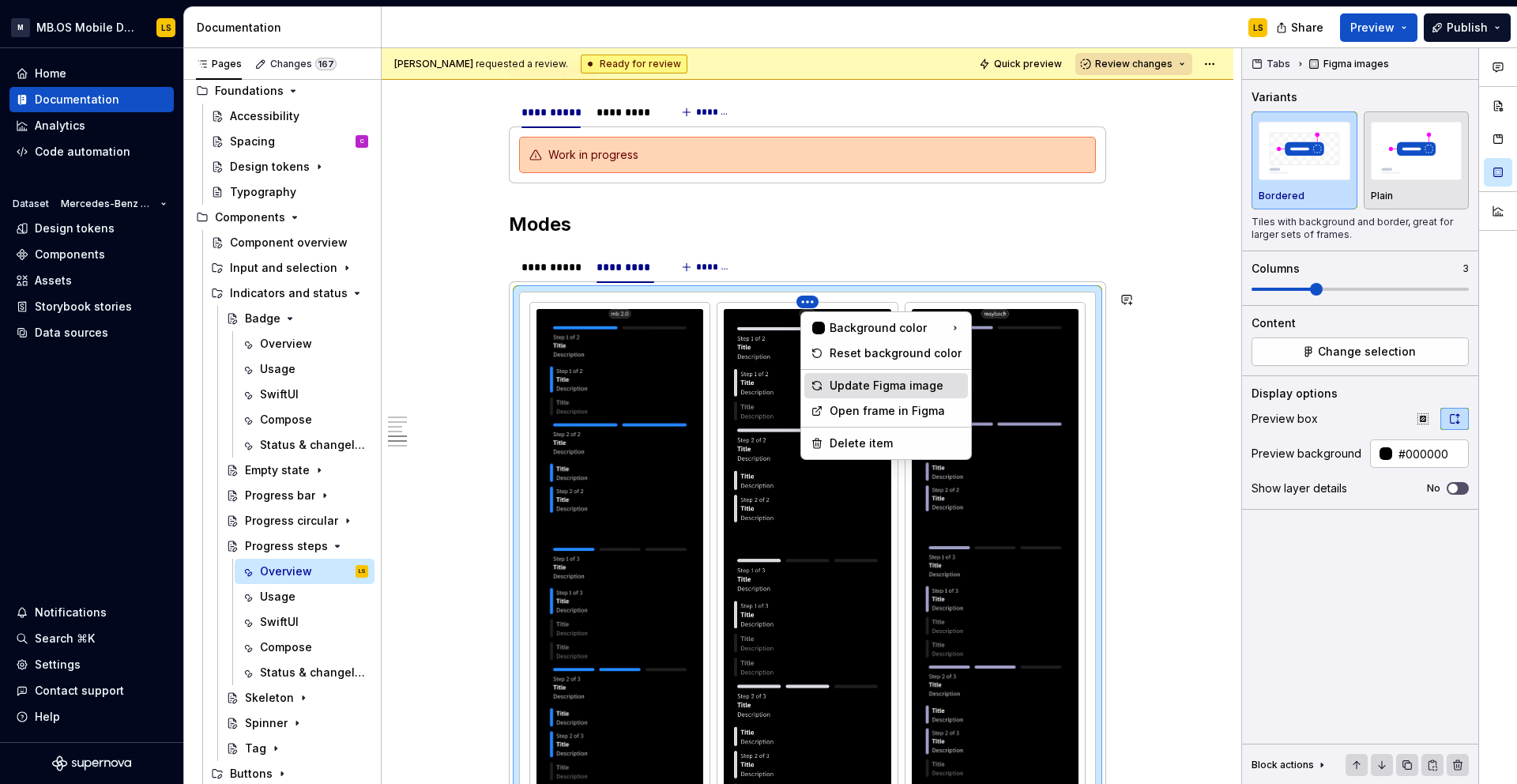
click at [840, 384] on div "Update Figma image" at bounding box center [895, 386] width 132 height 16
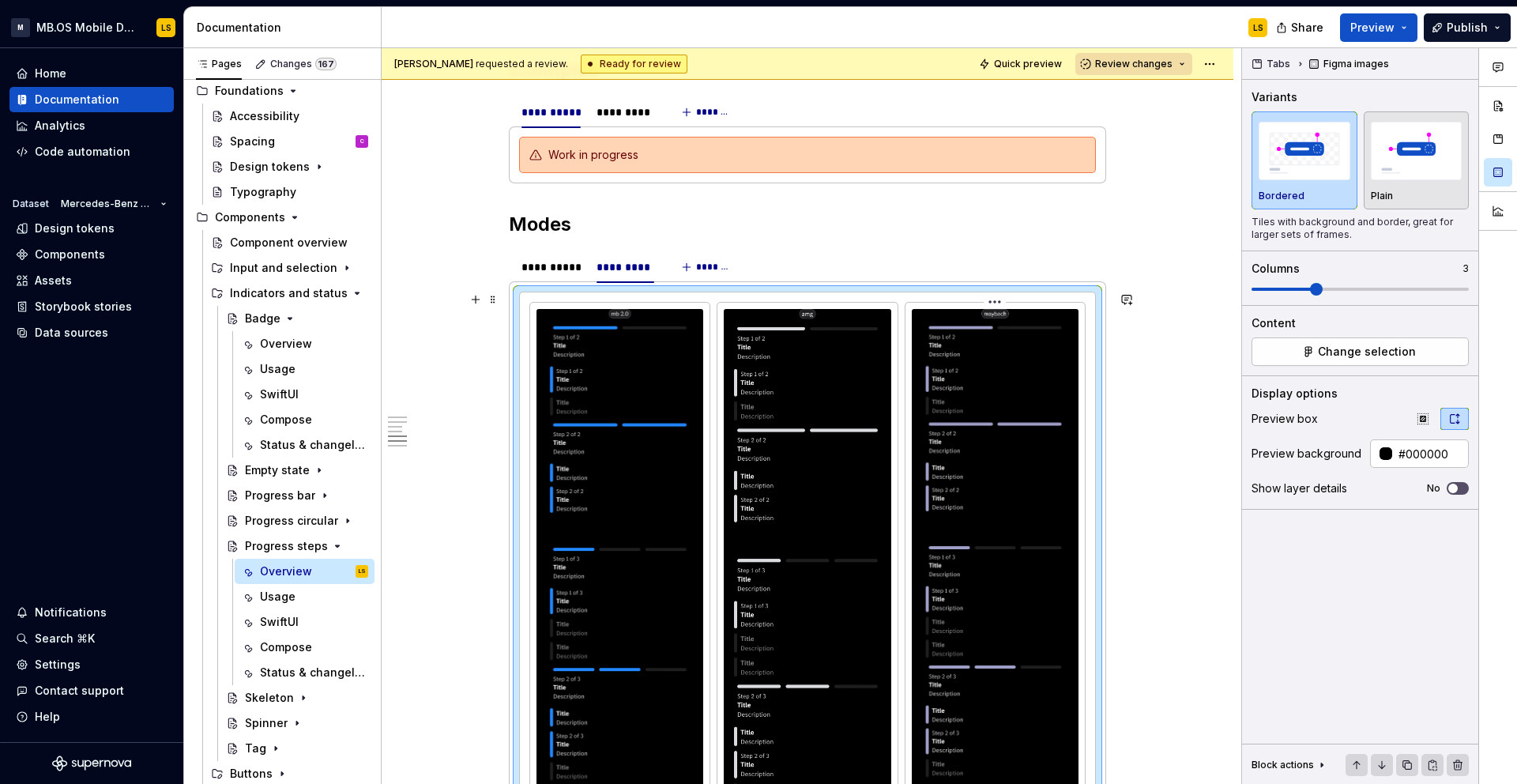
click at [997, 297] on html "M MB.OS Mobile Design System LS Home Documentation Analytics Code automation Da…" at bounding box center [758, 392] width 1517 height 784
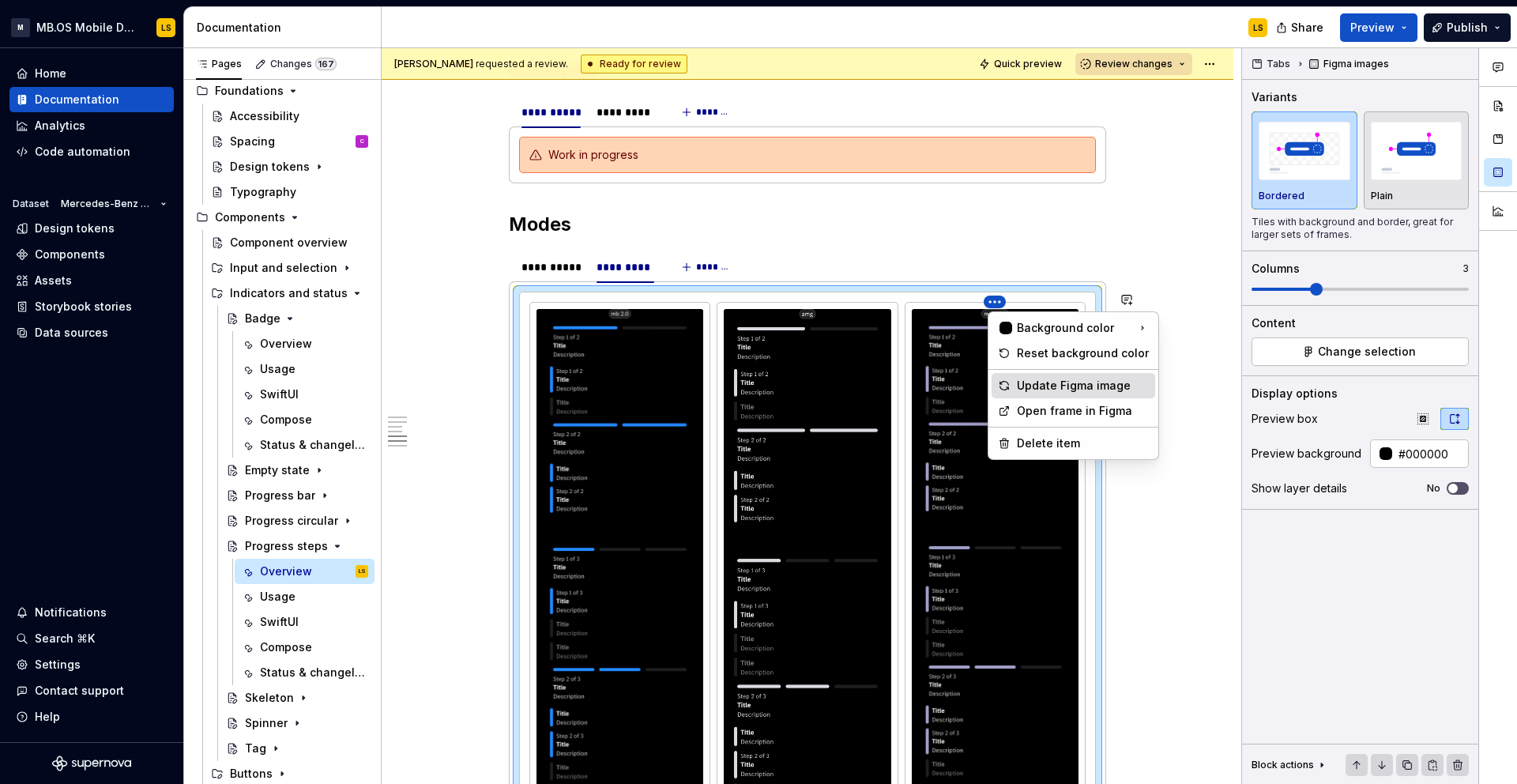
click at [1013, 384] on div "Update Figma image" at bounding box center [1073, 386] width 164 height 26
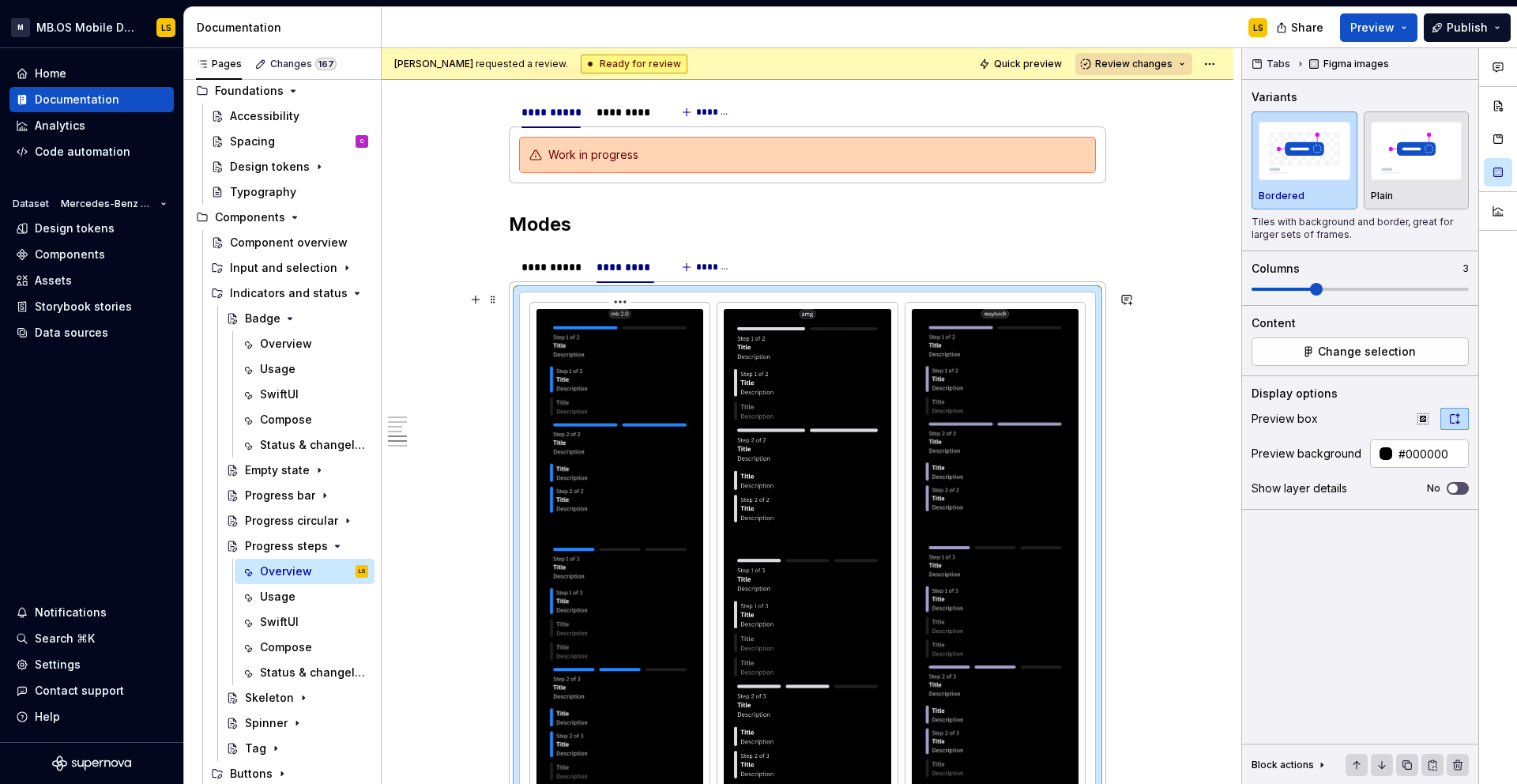
click at [625, 298] on html "M MB.OS Mobile Design System LS Home Documentation Analytics Code automation Da…" at bounding box center [758, 392] width 1517 height 784
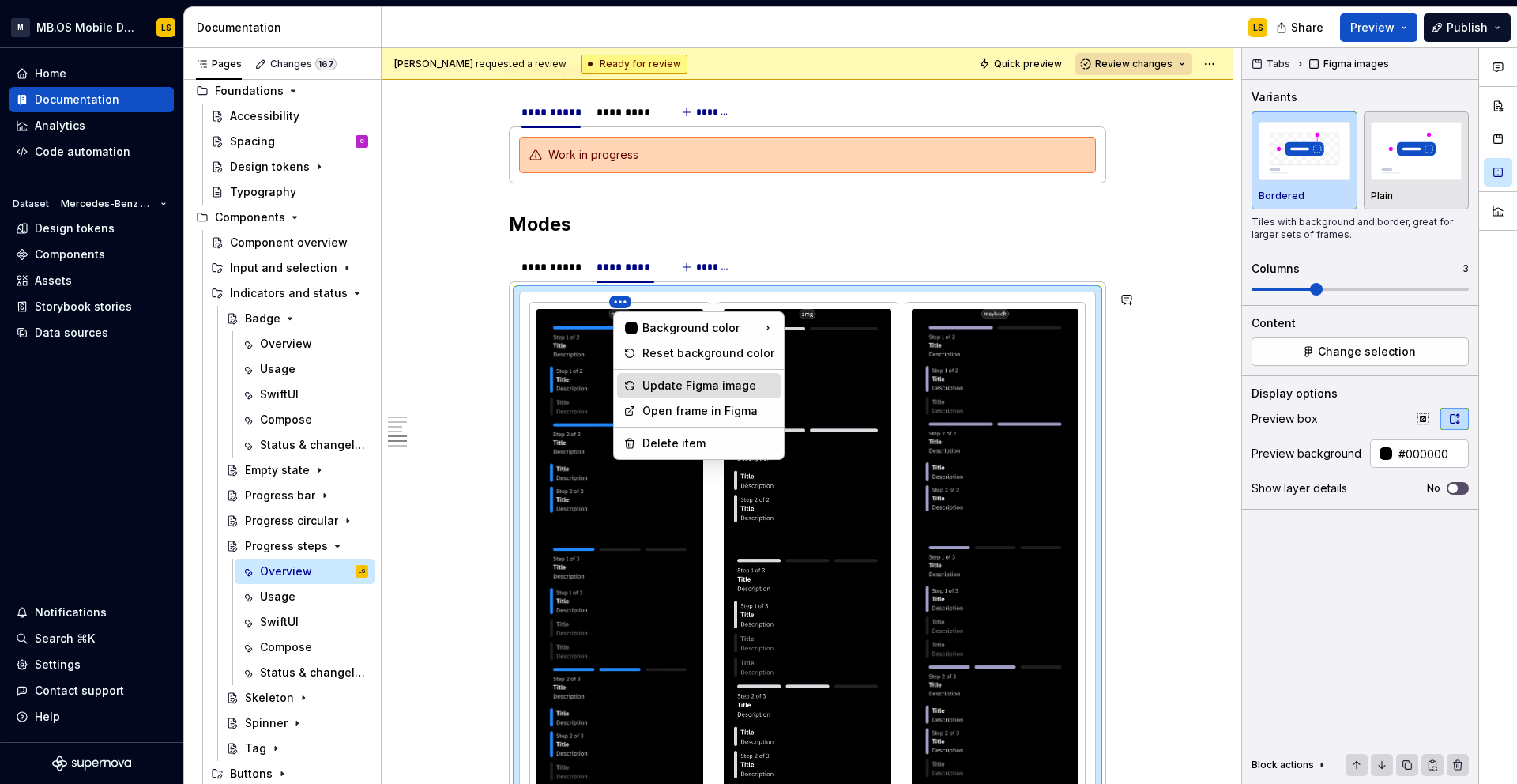
click at [676, 384] on div "Update Figma image" at bounding box center [708, 386] width 132 height 16
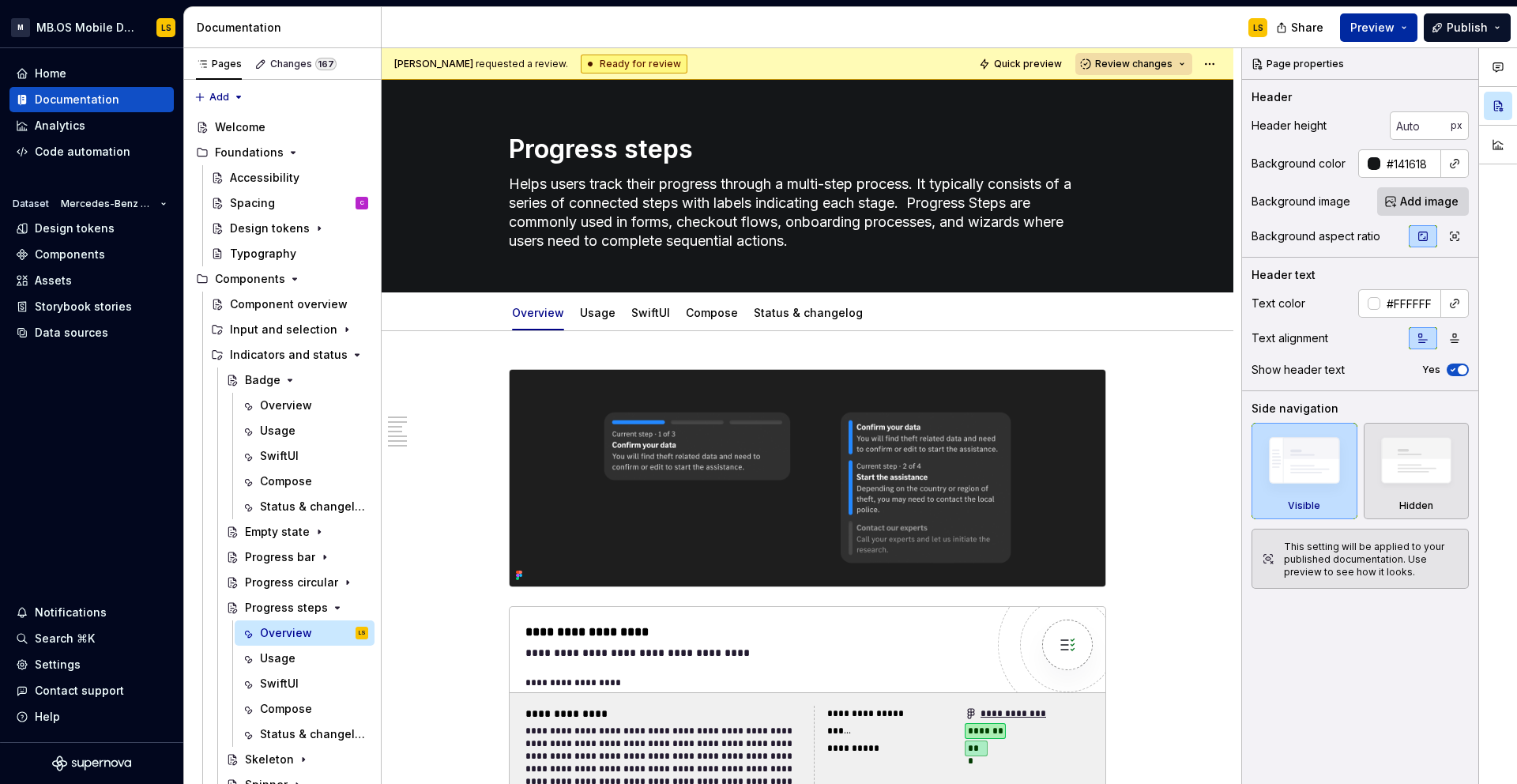
click at [1408, 34] on button "Preview" at bounding box center [1379, 28] width 77 height 29
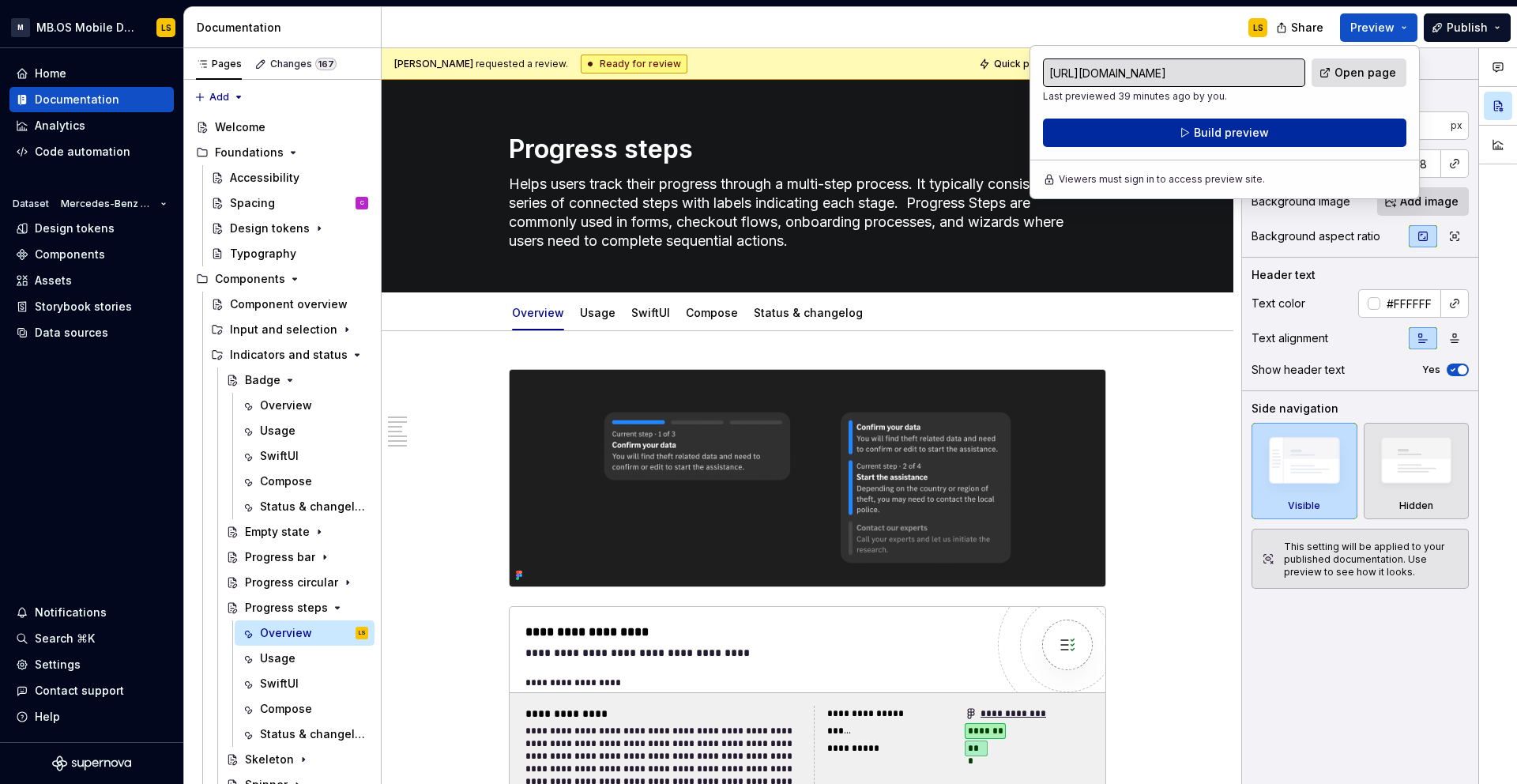
click at [1345, 128] on button "Build preview" at bounding box center [1225, 133] width 364 height 29
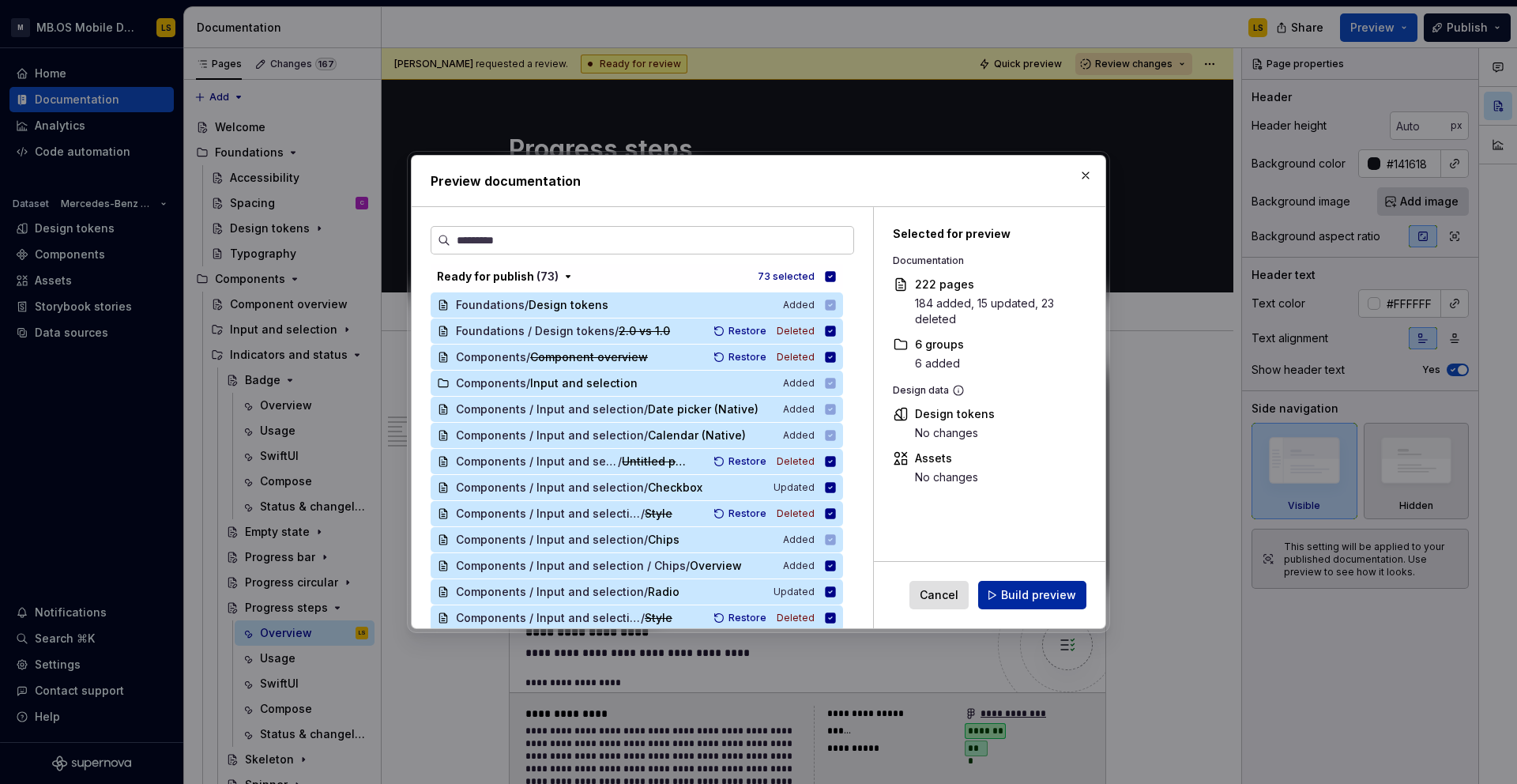
click at [1073, 602] on span "Build preview" at bounding box center [1039, 595] width 75 height 16
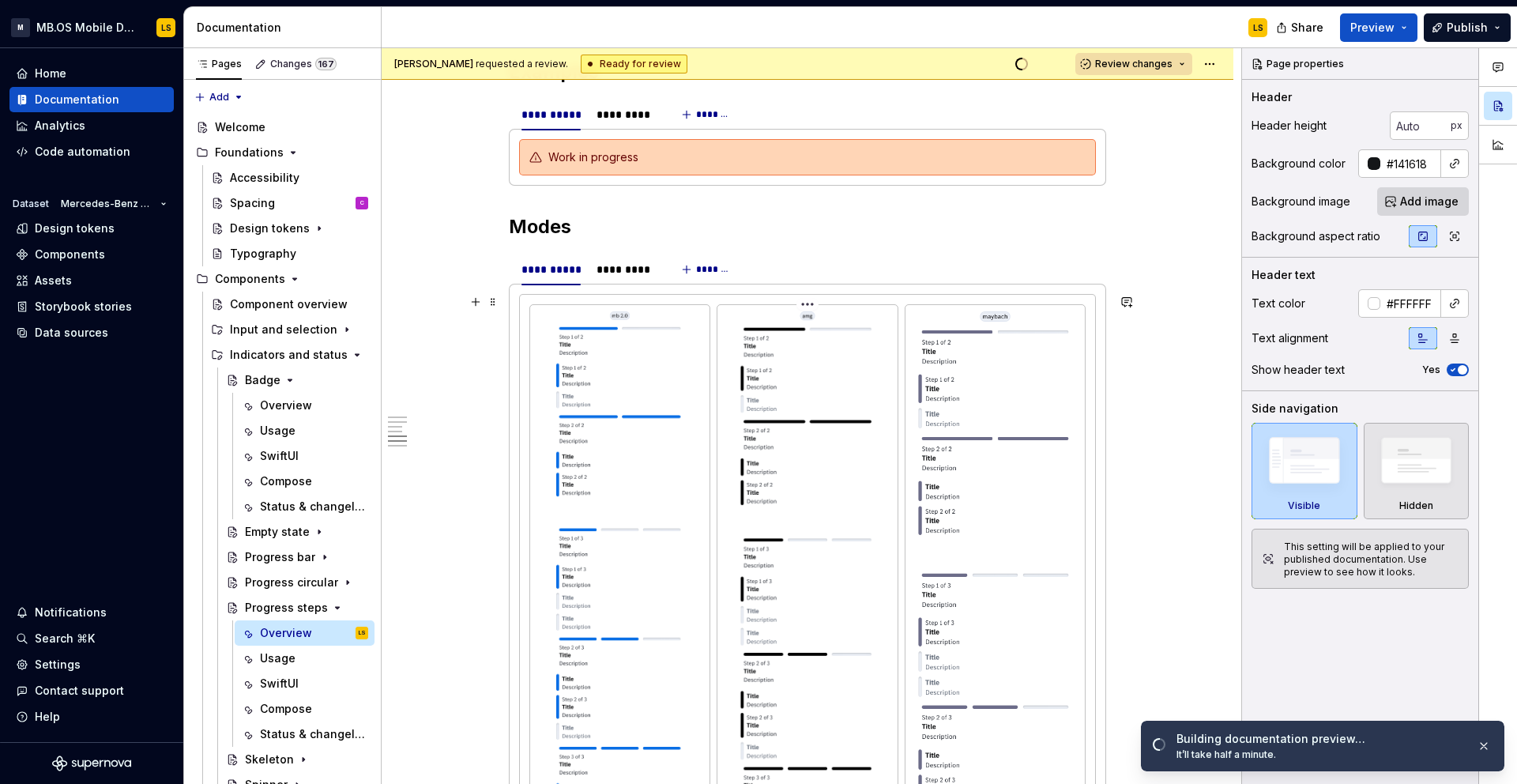
scroll to position [2328, 0]
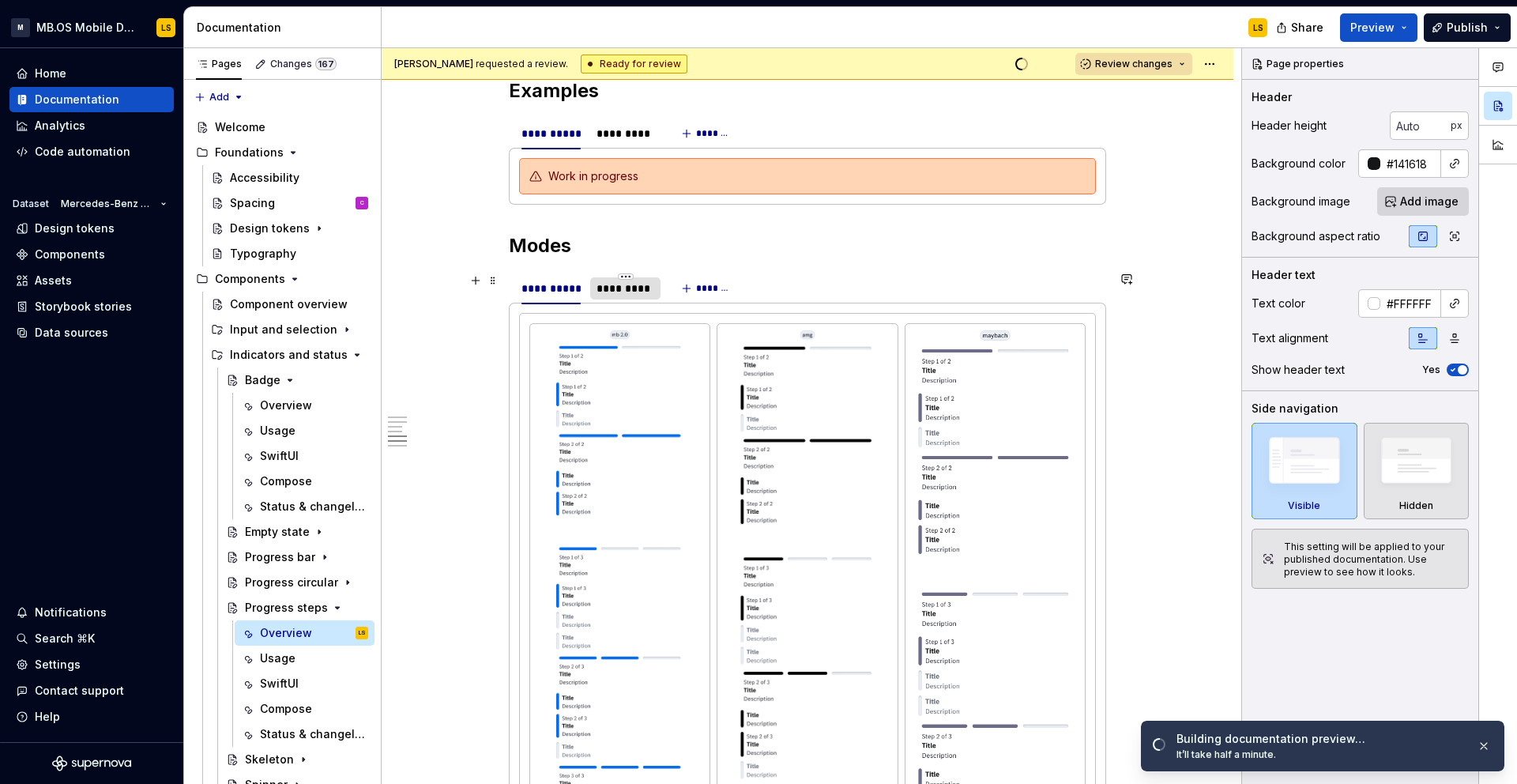
click at [625, 292] on div "*********" at bounding box center [626, 288] width 58 height 16
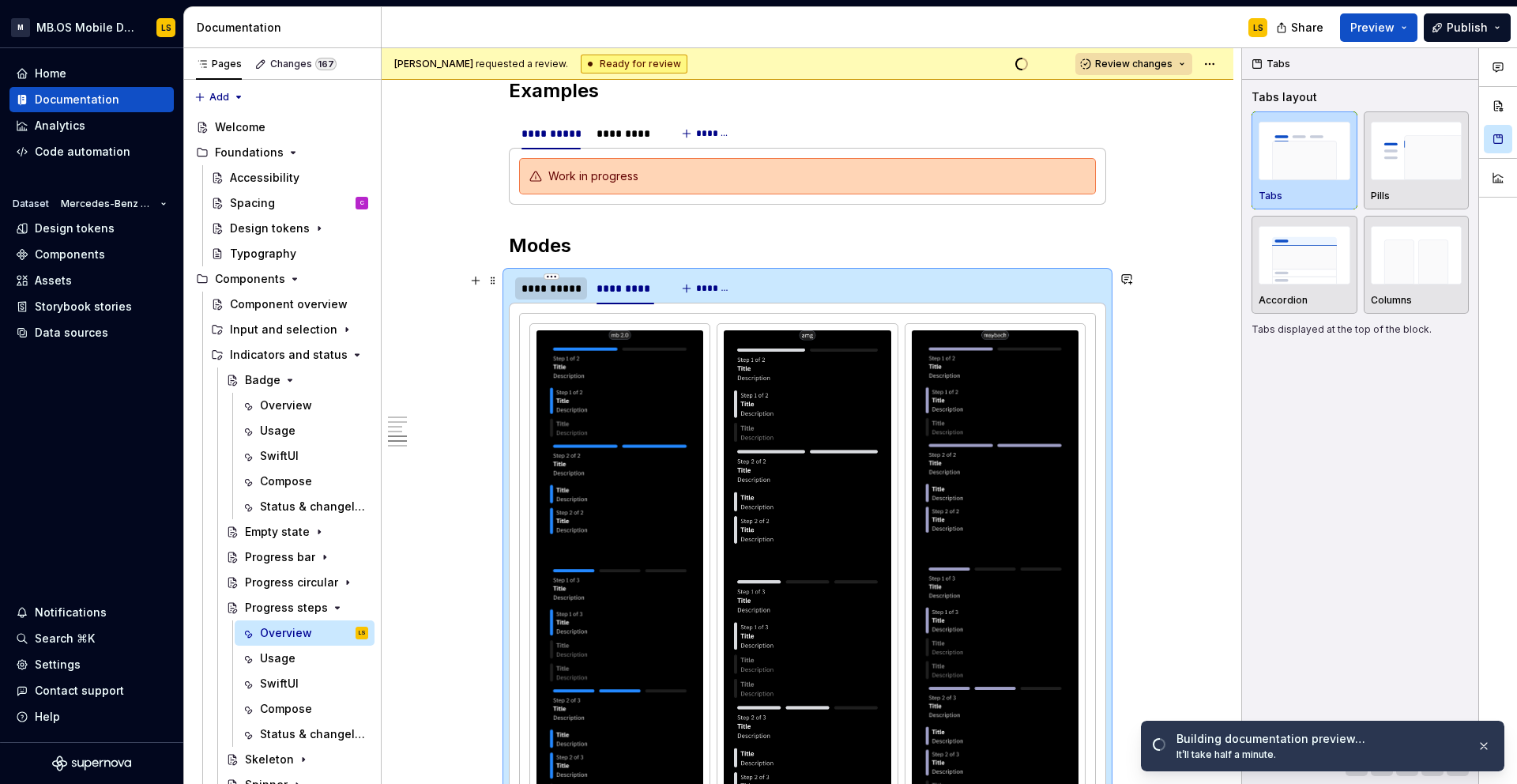
click at [564, 298] on div "**********" at bounding box center [551, 288] width 72 height 22
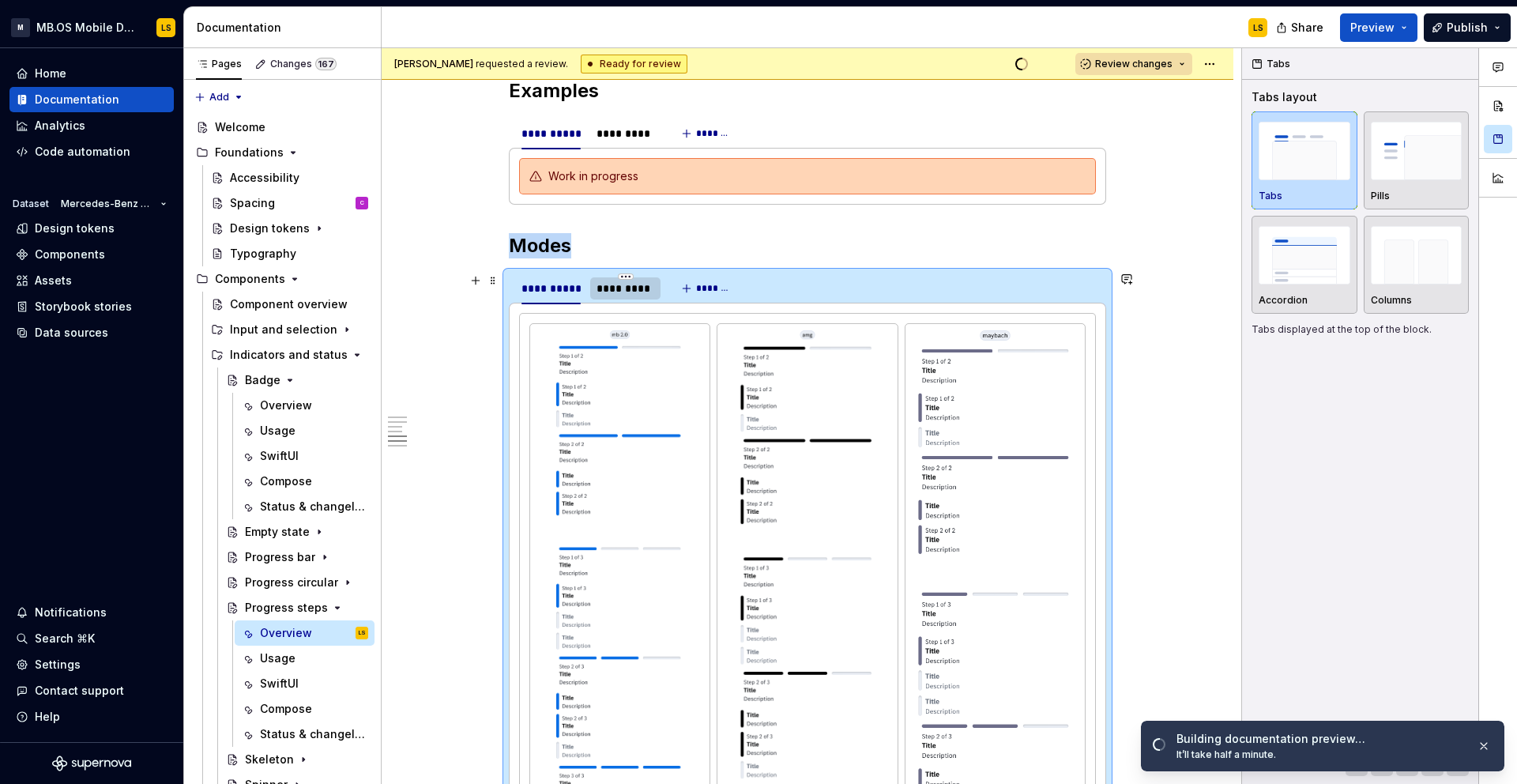
click at [616, 286] on div "*********" at bounding box center [626, 288] width 58 height 16
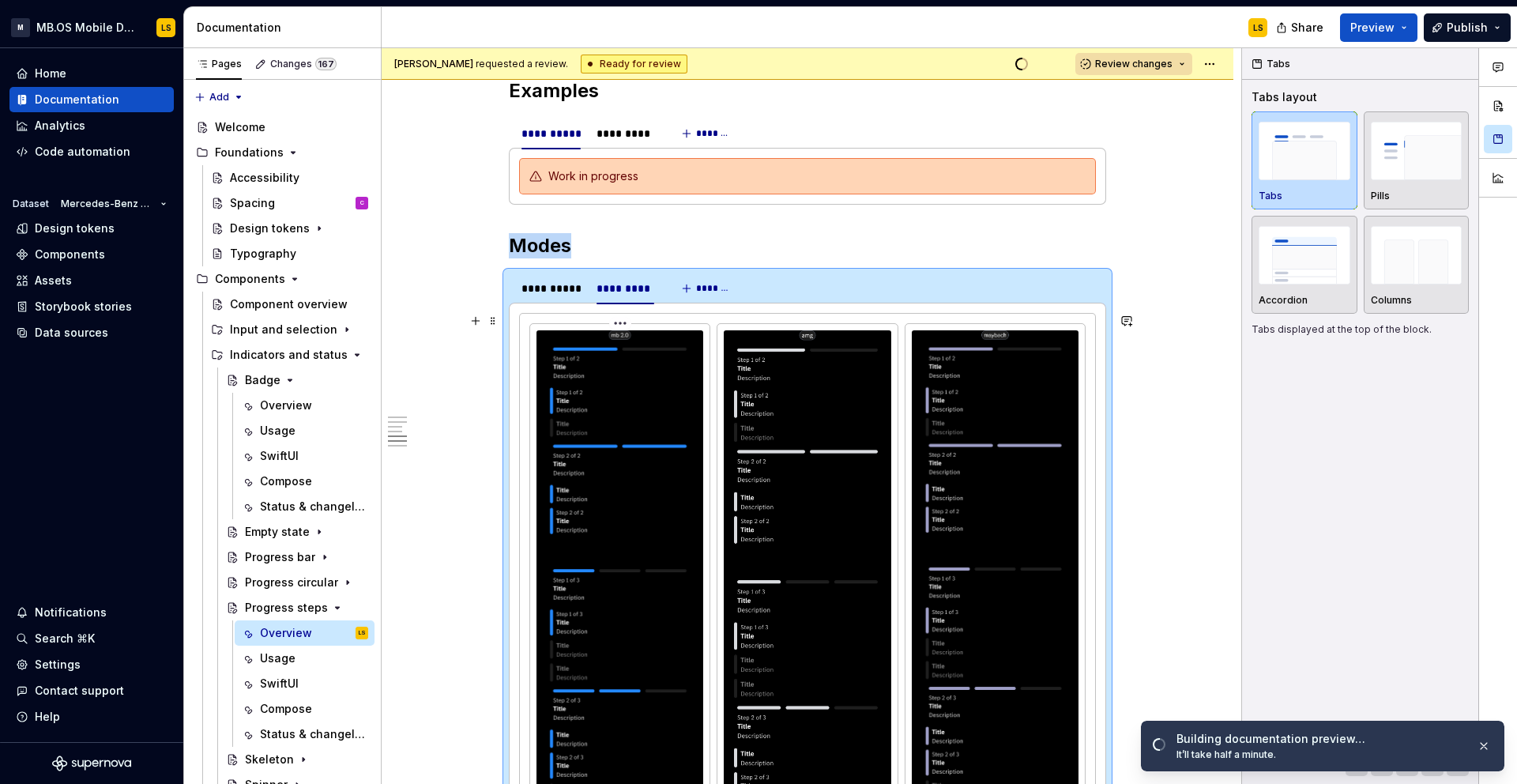
click at [624, 322] on html "M MB.OS Mobile Design System LS Home Documentation Analytics Code automation Da…" at bounding box center [758, 392] width 1517 height 784
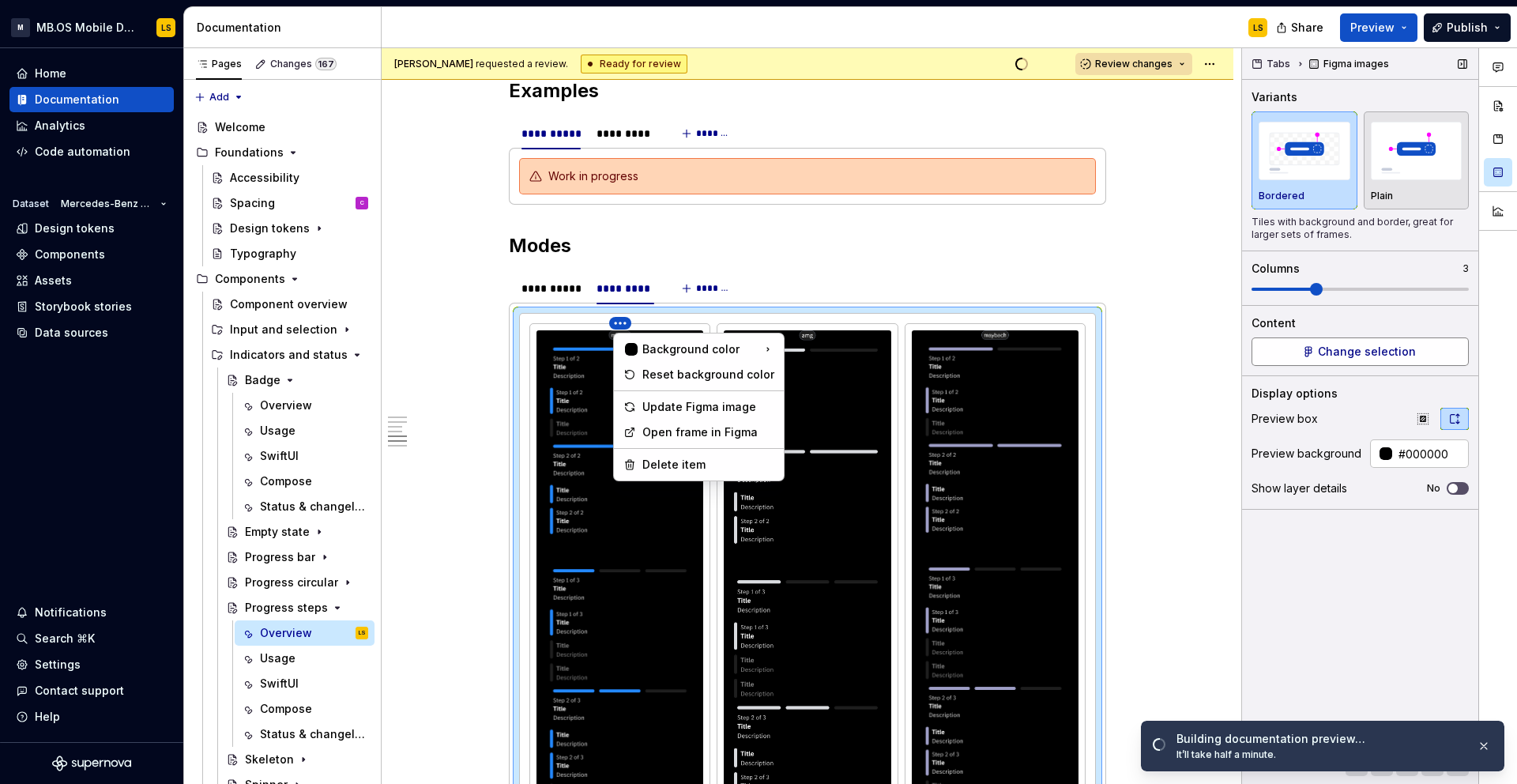
click at [1315, 349] on div "Comments Open comments No comments yet Select ‘Comment’ from the block context …" at bounding box center [1379, 416] width 275 height 736
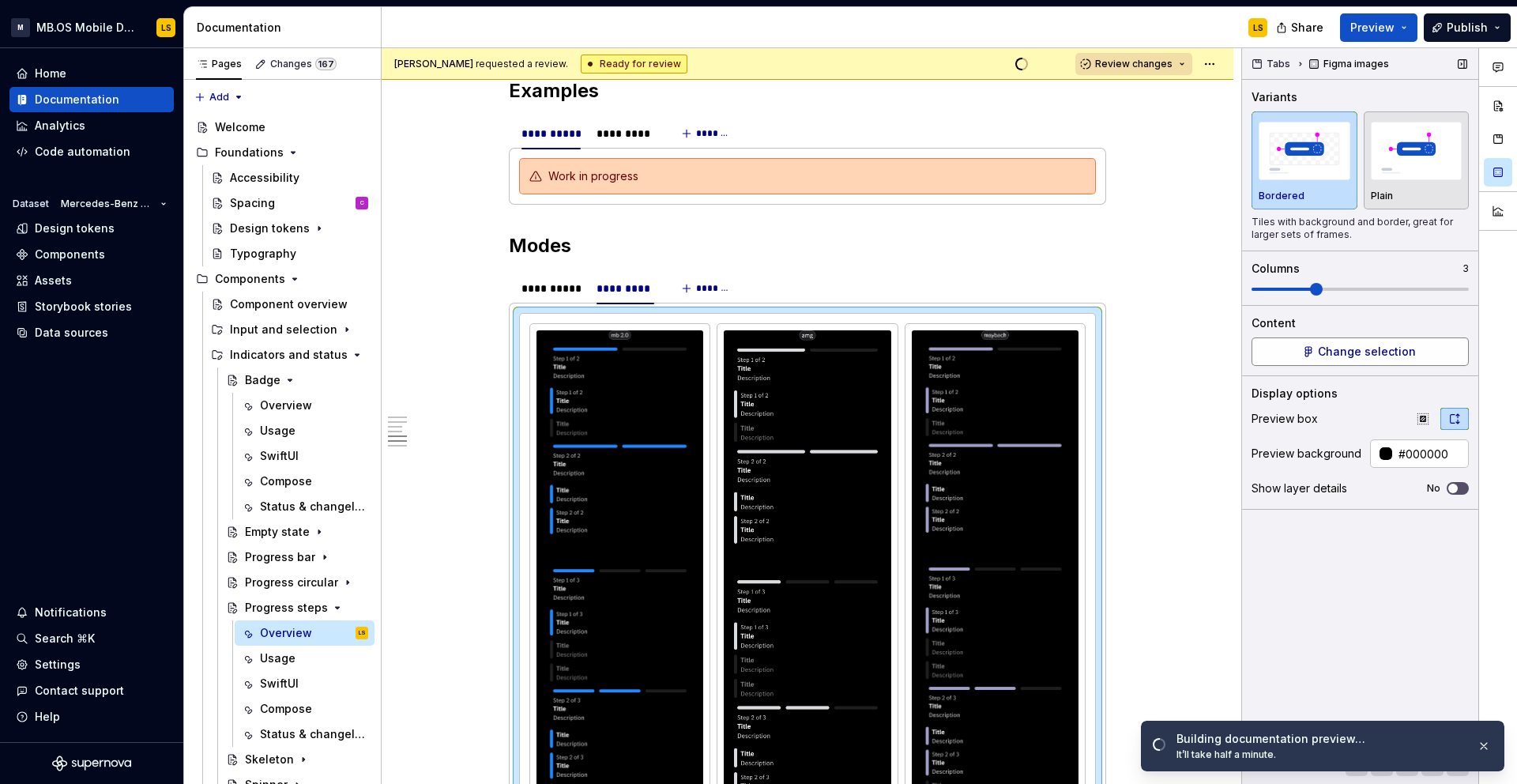
click at [1315, 349] on button "Change selection" at bounding box center [1360, 351] width 217 height 29
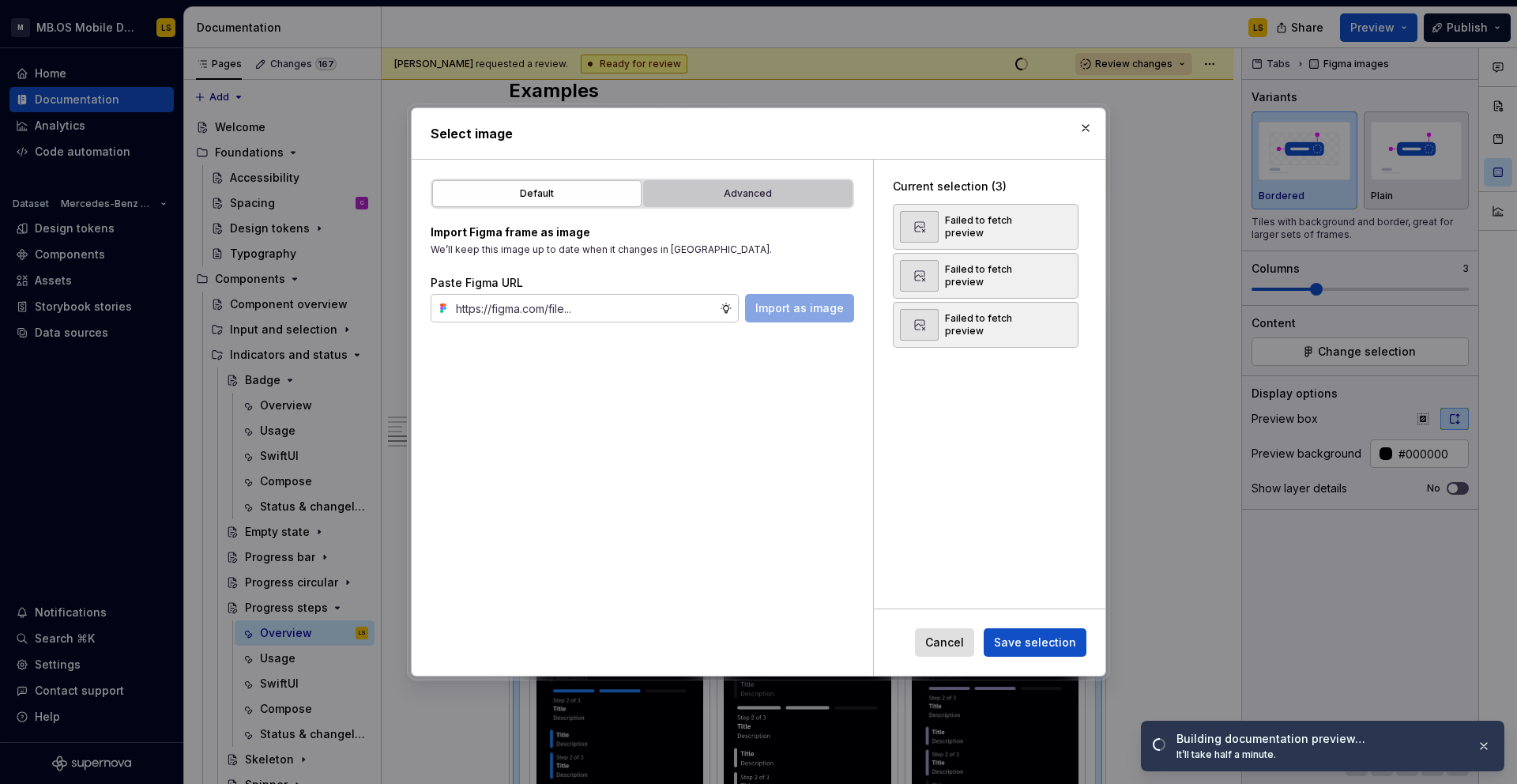
click at [752, 196] on div "Advanced" at bounding box center [748, 193] width 198 height 16
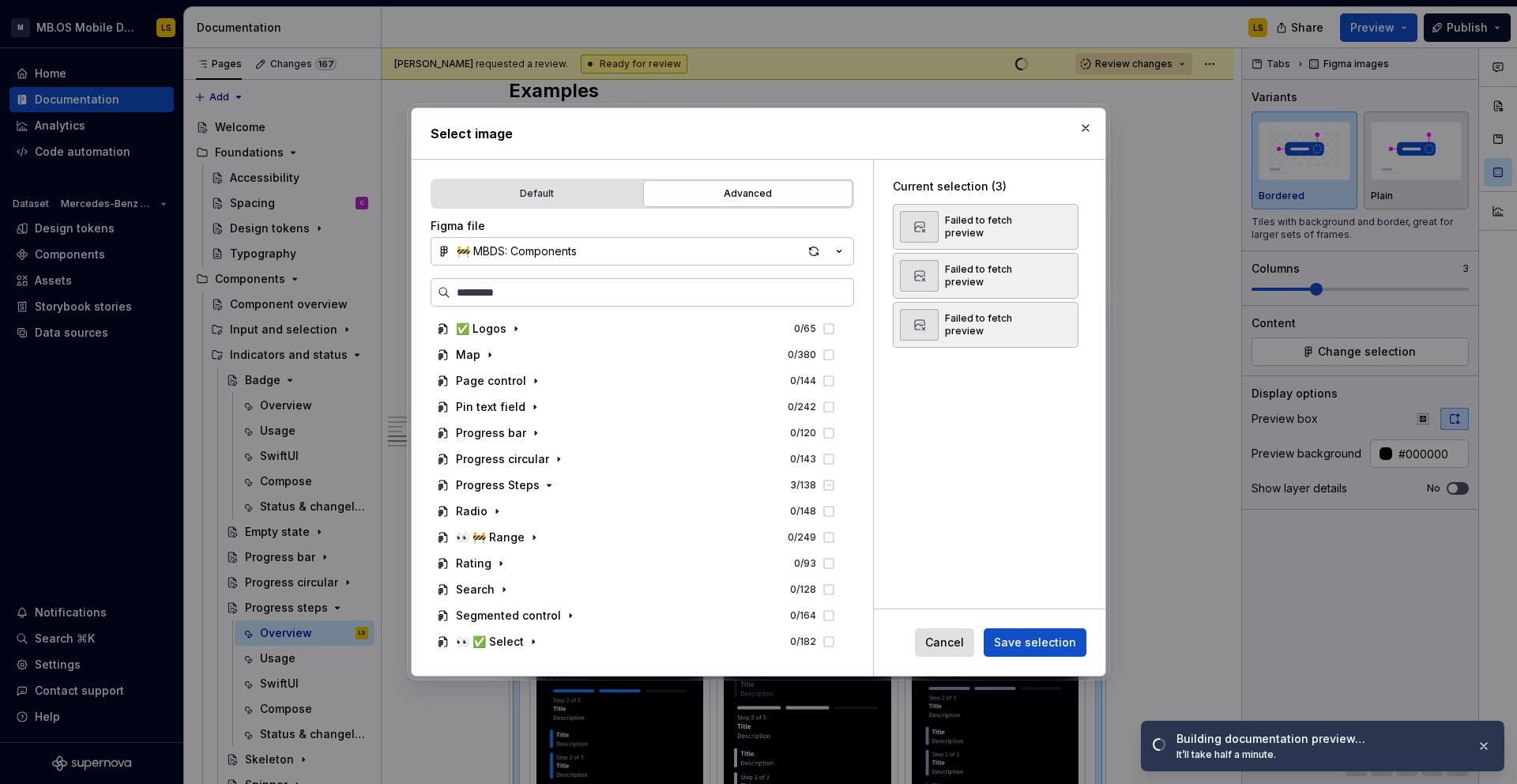
scroll to position [1139, 0]
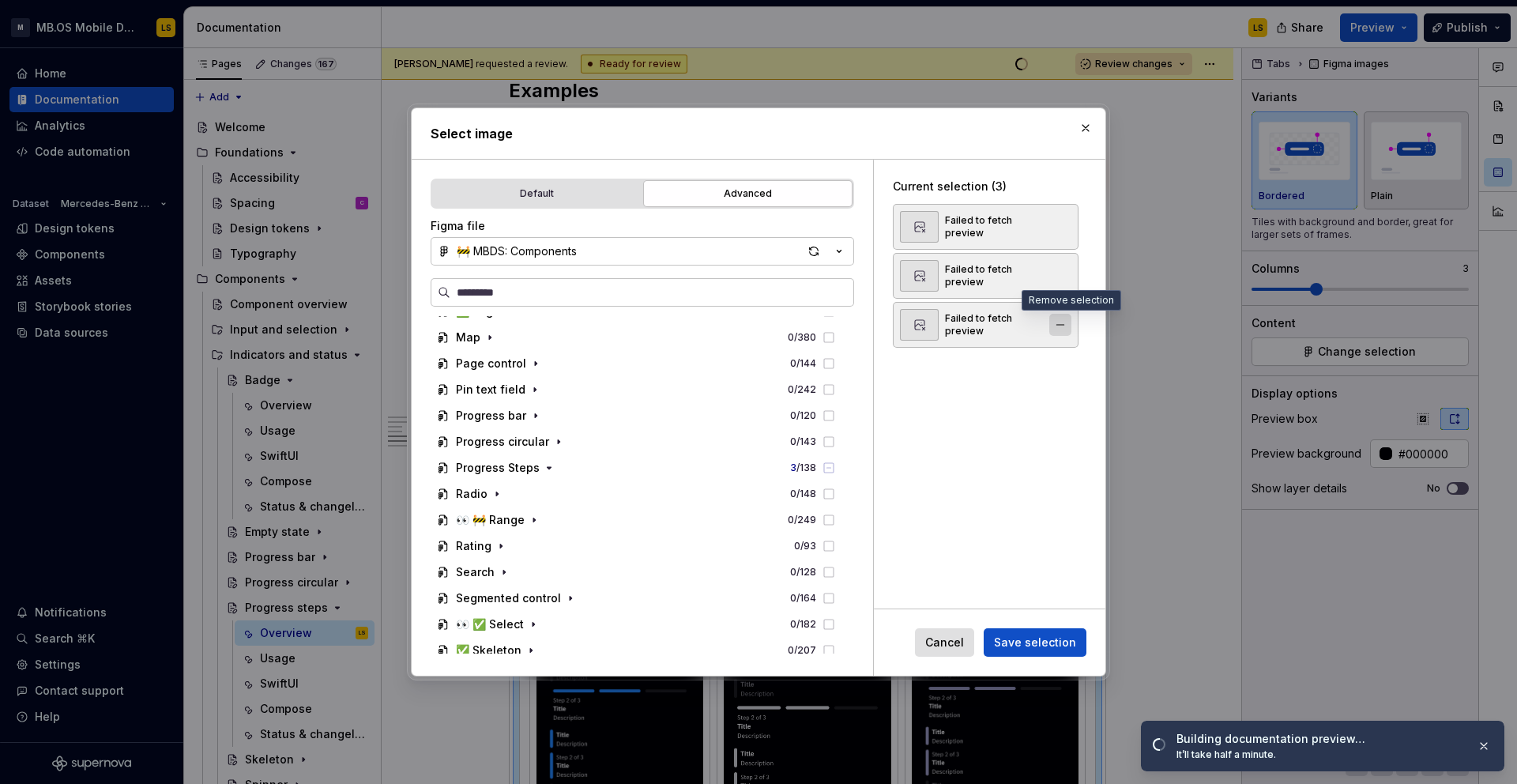
click at [1071, 324] on button "button" at bounding box center [1061, 324] width 22 height 22
click at [1069, 275] on button "button" at bounding box center [1061, 276] width 22 height 22
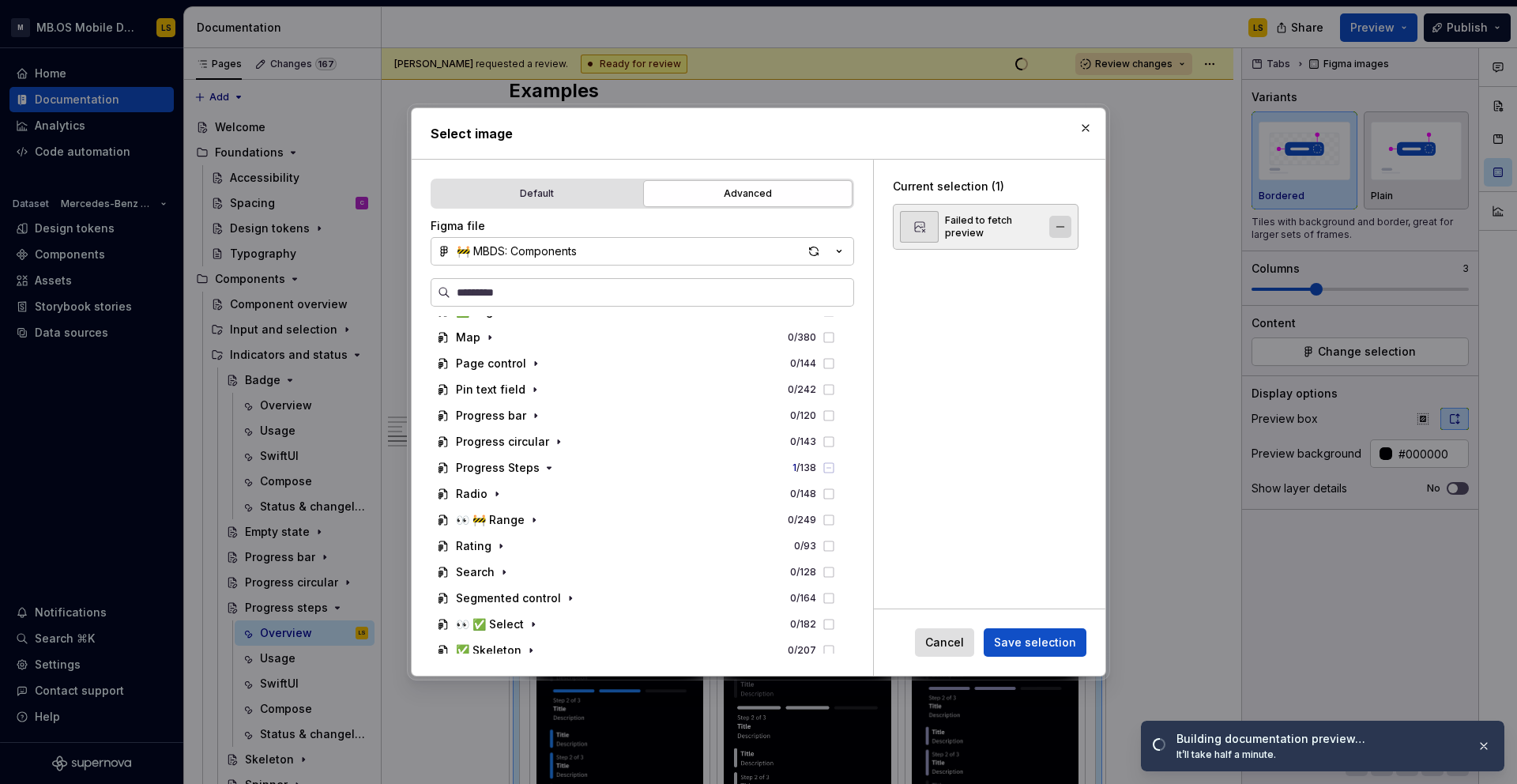
click at [1066, 229] on button "button" at bounding box center [1061, 227] width 22 height 22
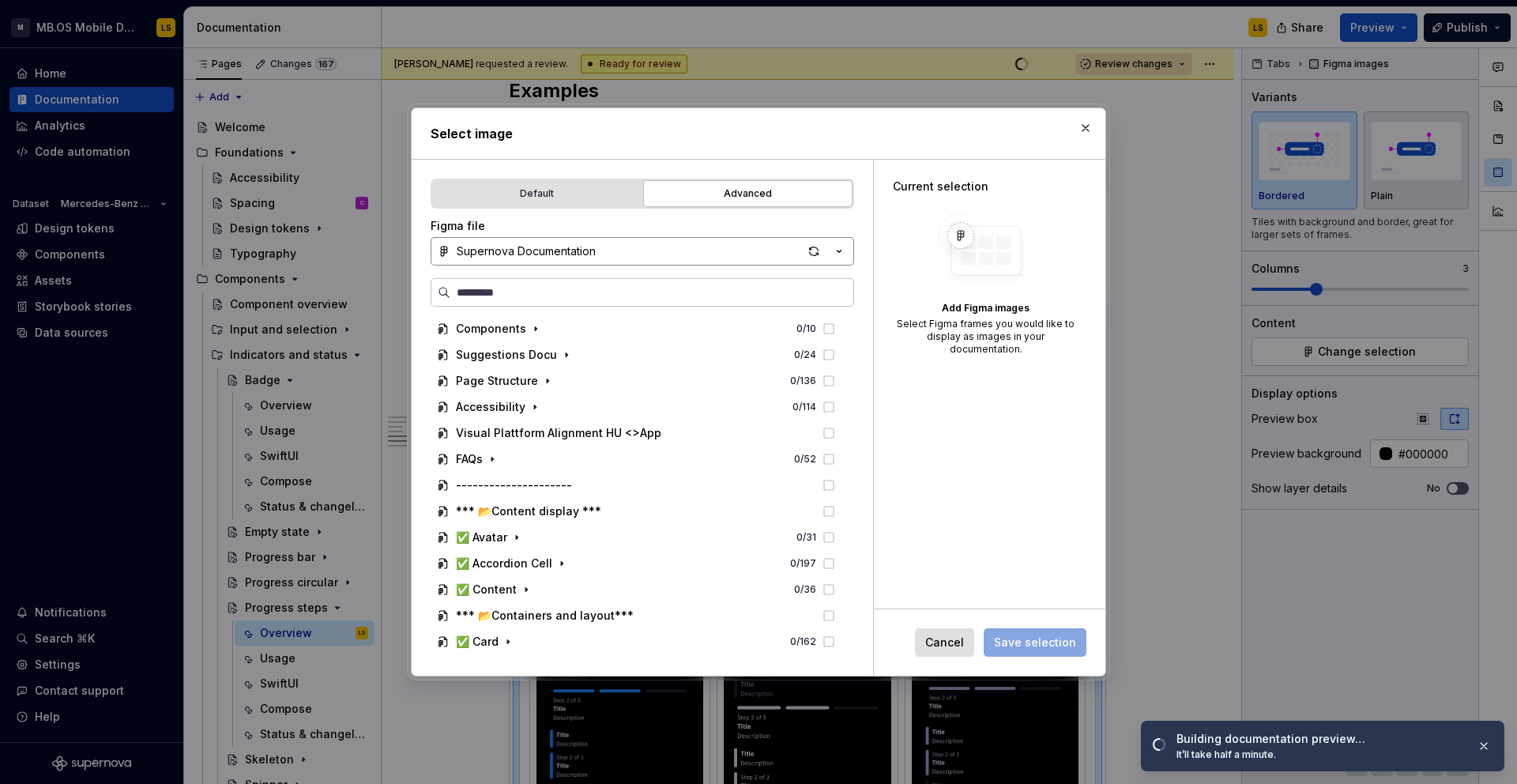
click at [516, 240] on button "Supernova Documentation" at bounding box center [642, 251] width 423 height 29
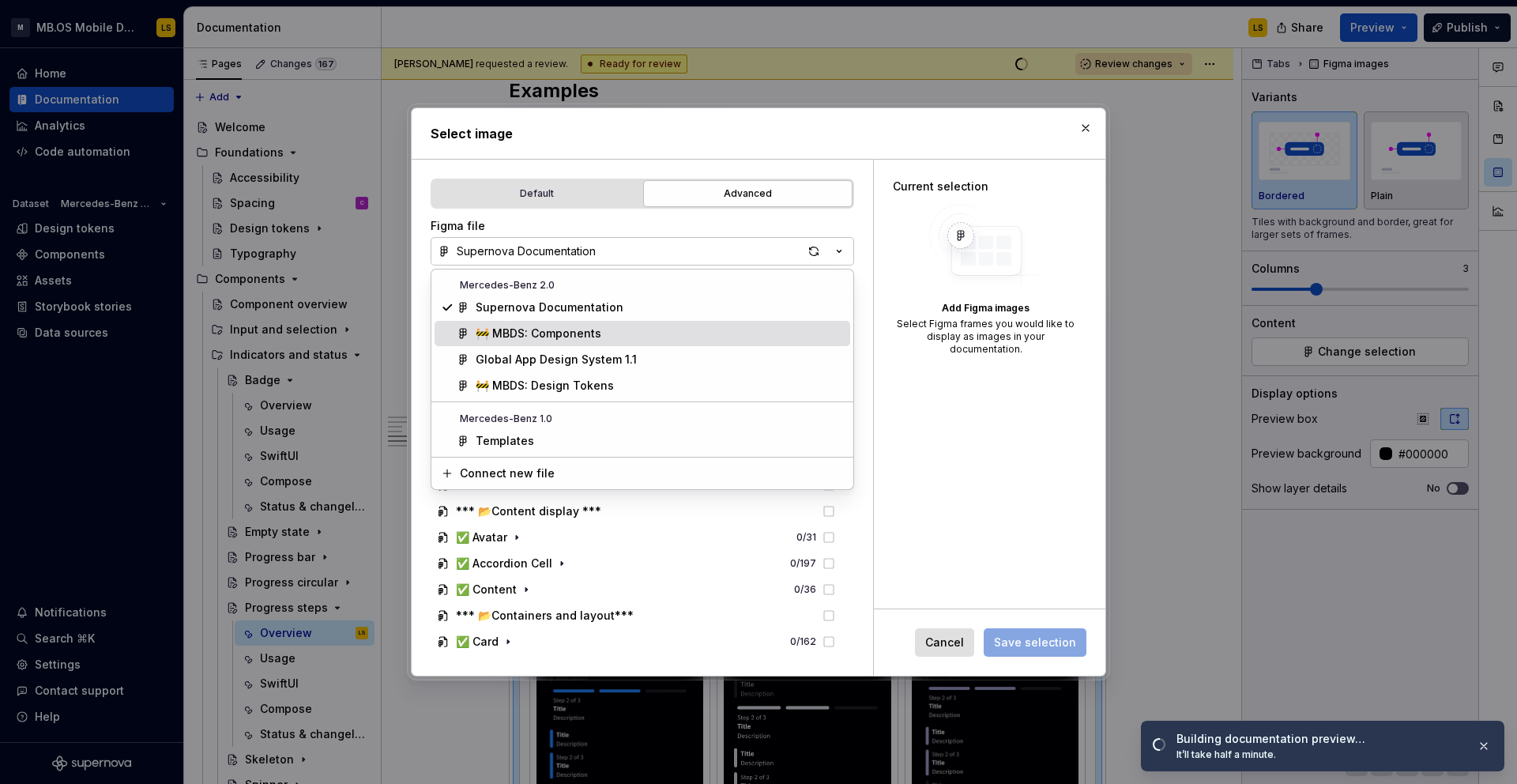
click at [525, 335] on div "🚧 MBDS: Components" at bounding box center [538, 333] width 126 height 16
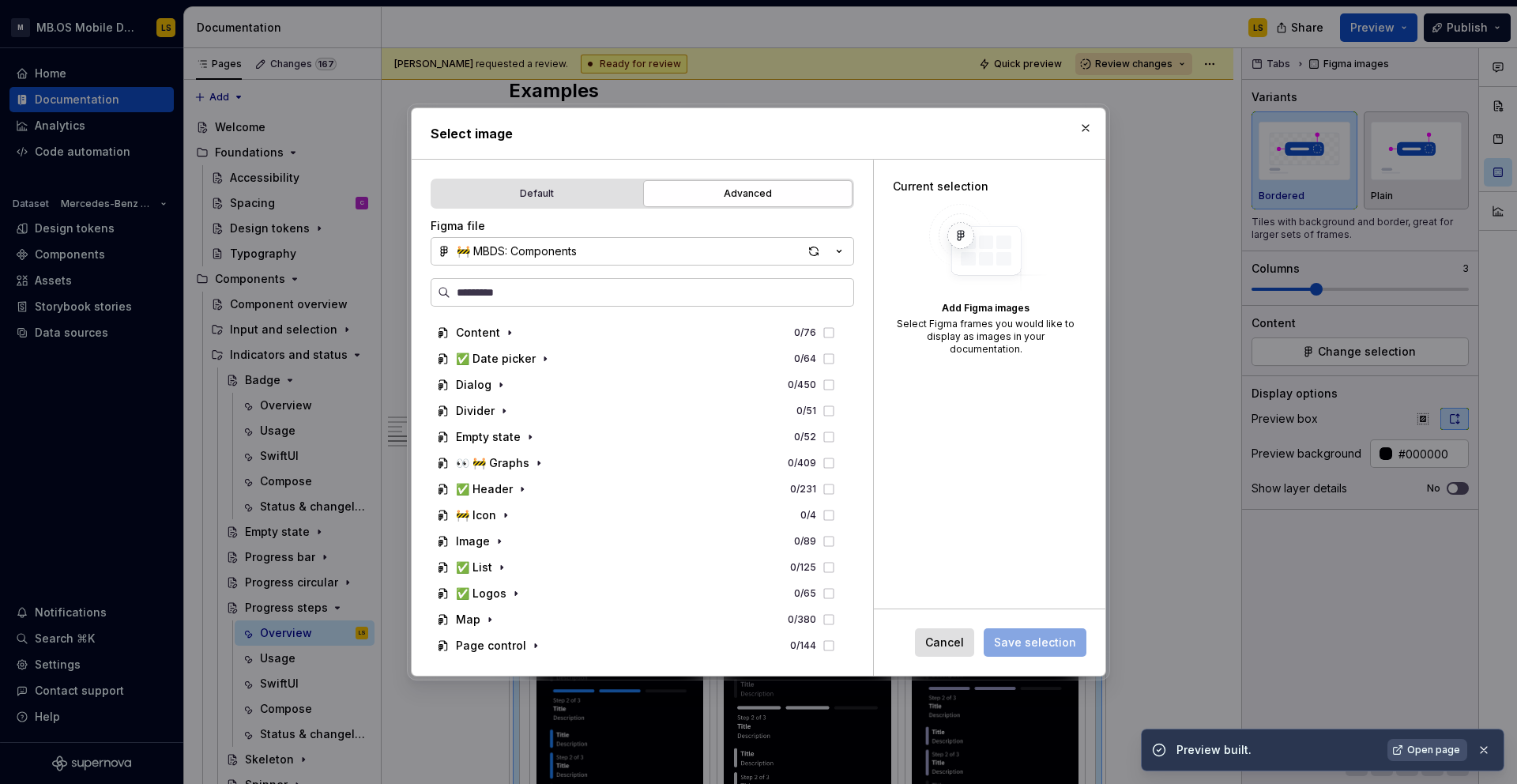
scroll to position [1061, 0]
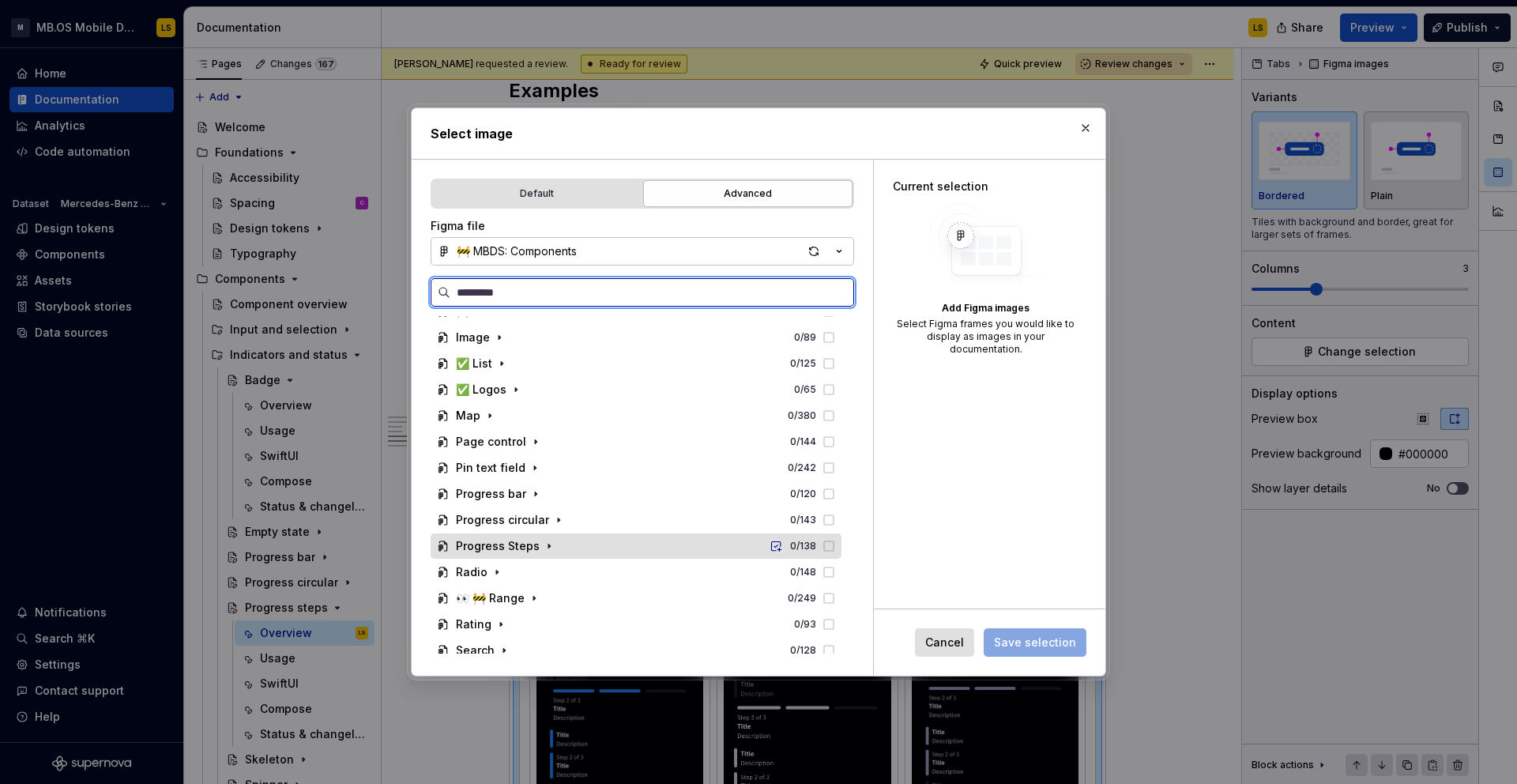
click at [554, 545] on div "Progress Steps 0 / 138" at bounding box center [636, 546] width 410 height 26
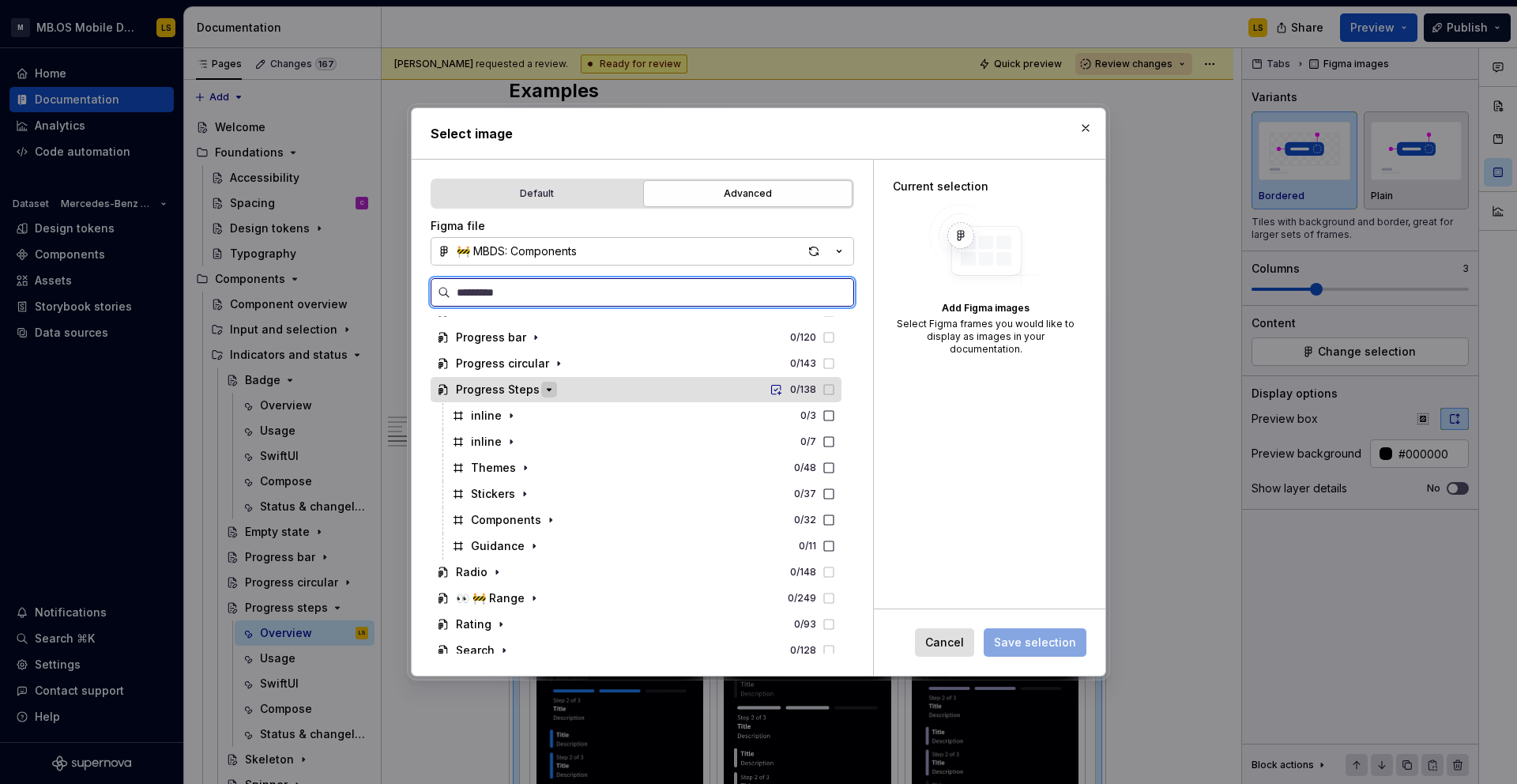
scroll to position [1224, 0]
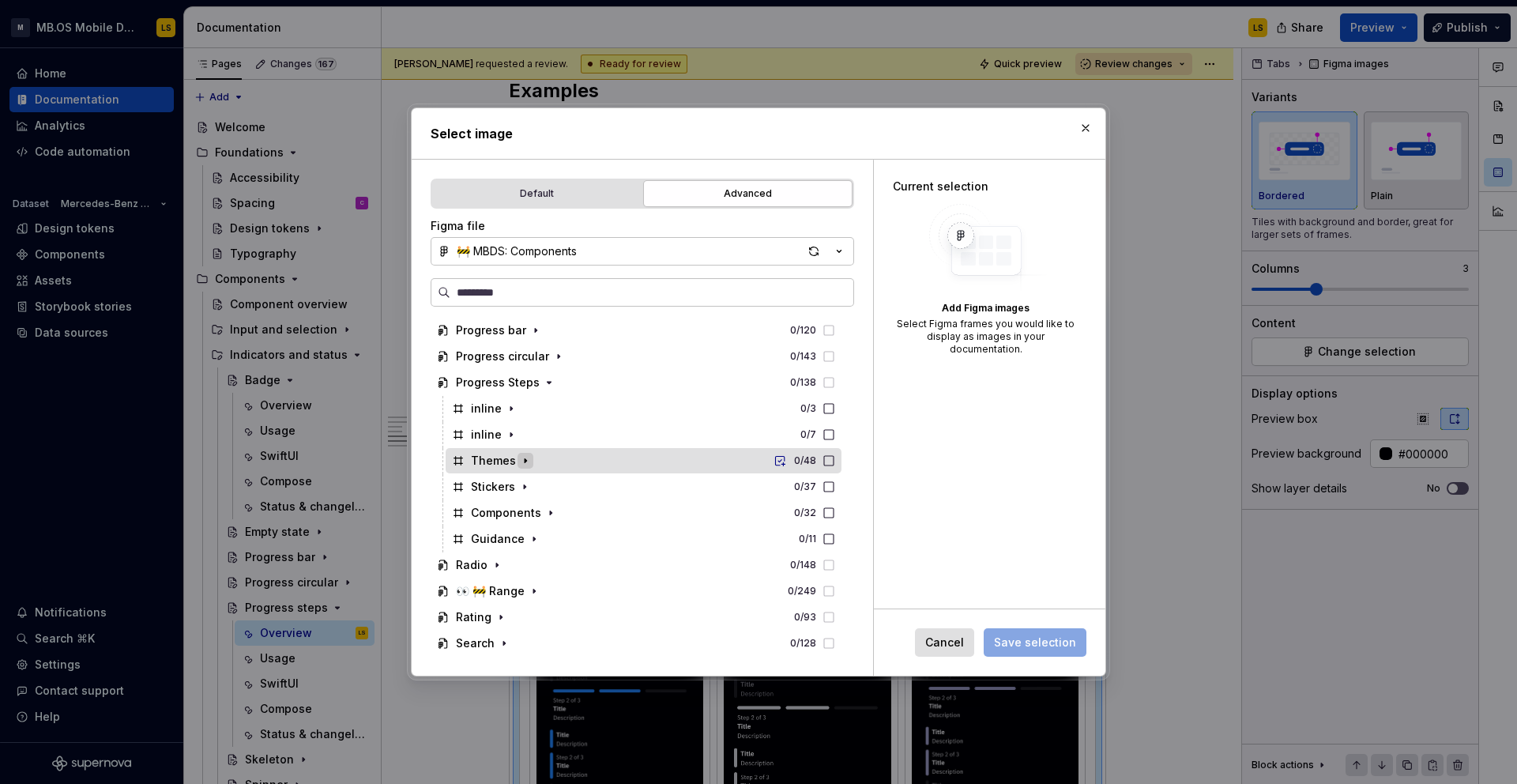
click at [526, 457] on icon "button" at bounding box center [525, 460] width 13 height 13
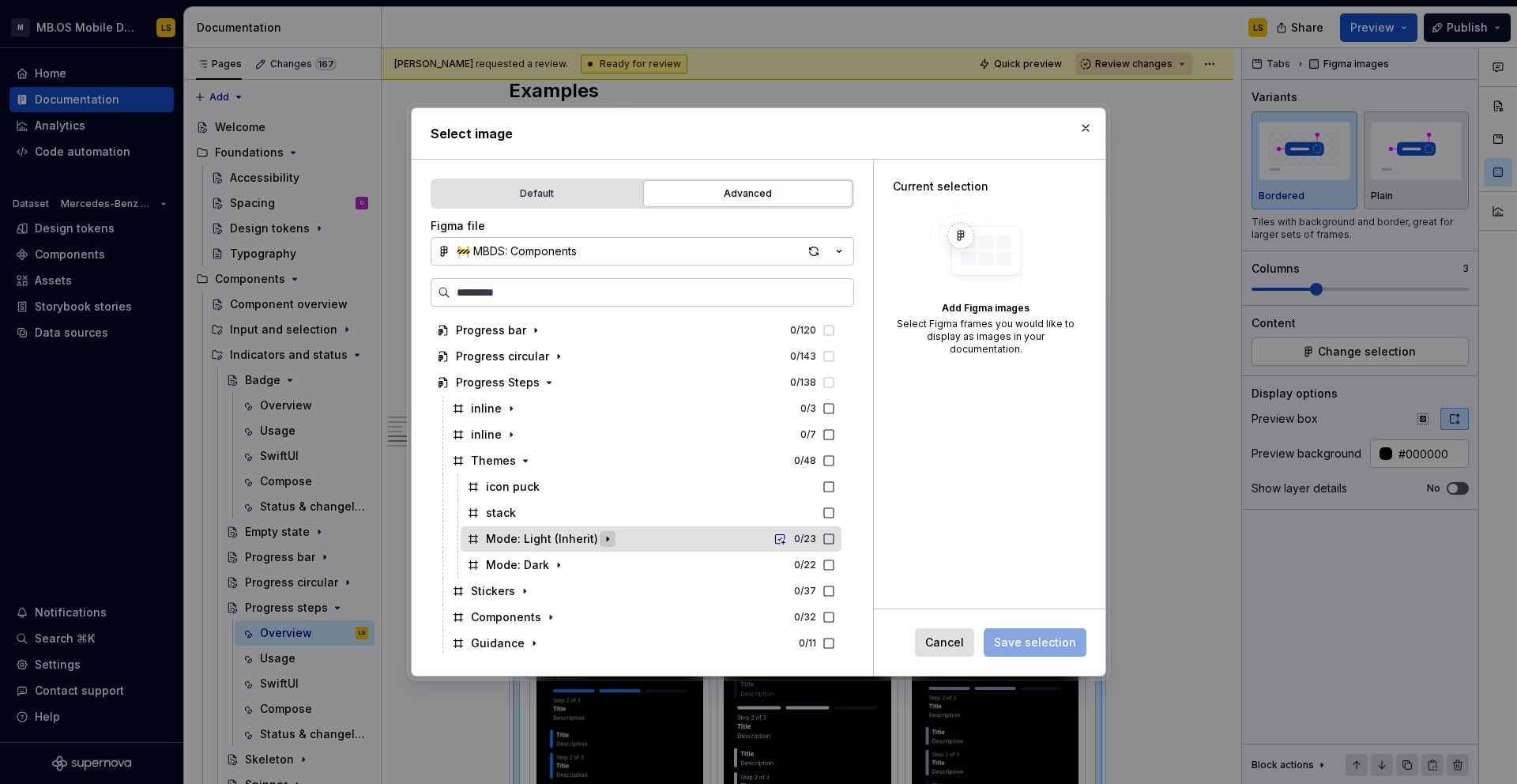
click at [602, 540] on icon "button" at bounding box center [608, 538] width 13 height 13
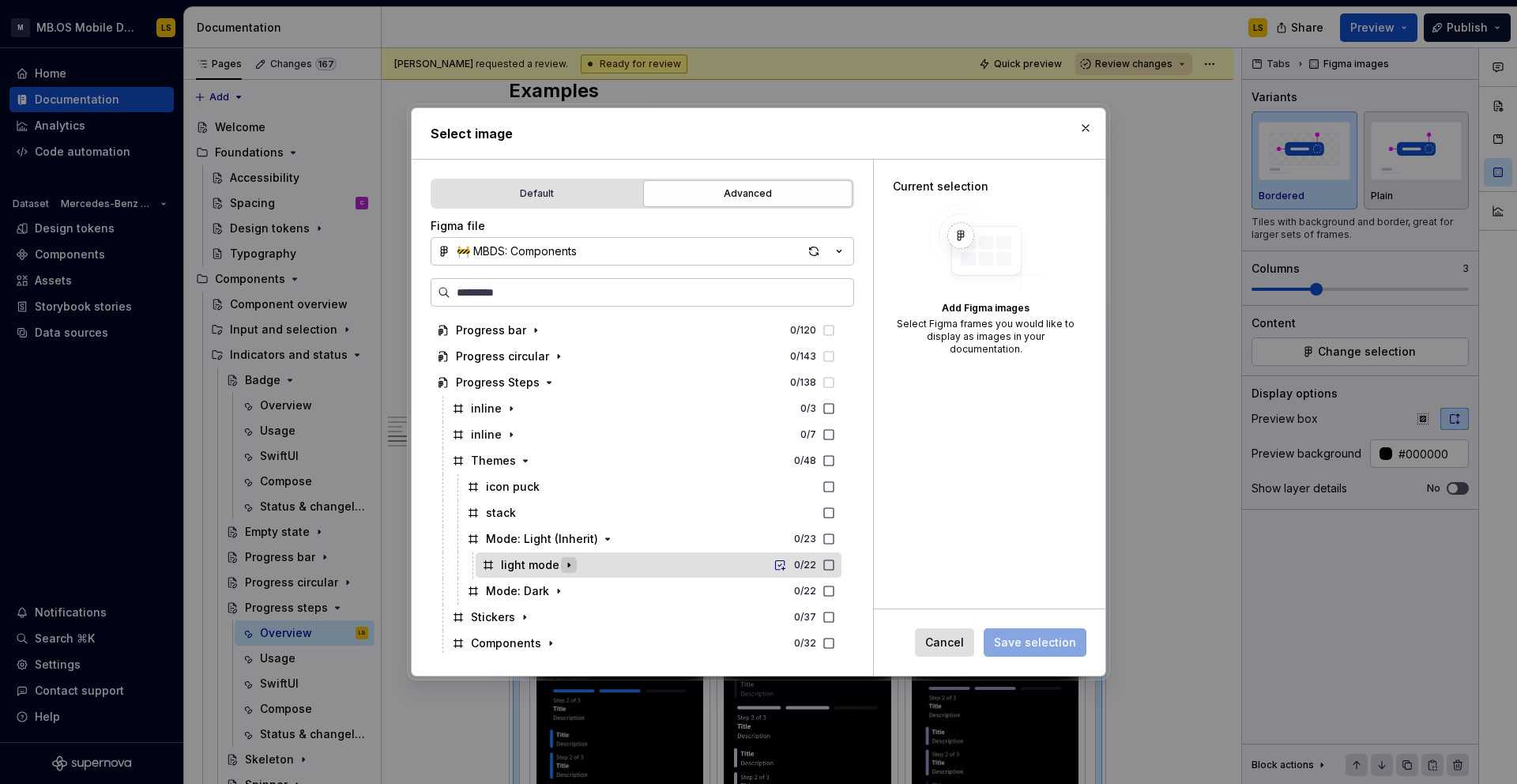
click at [568, 564] on icon "button" at bounding box center [569, 565] width 13 height 13
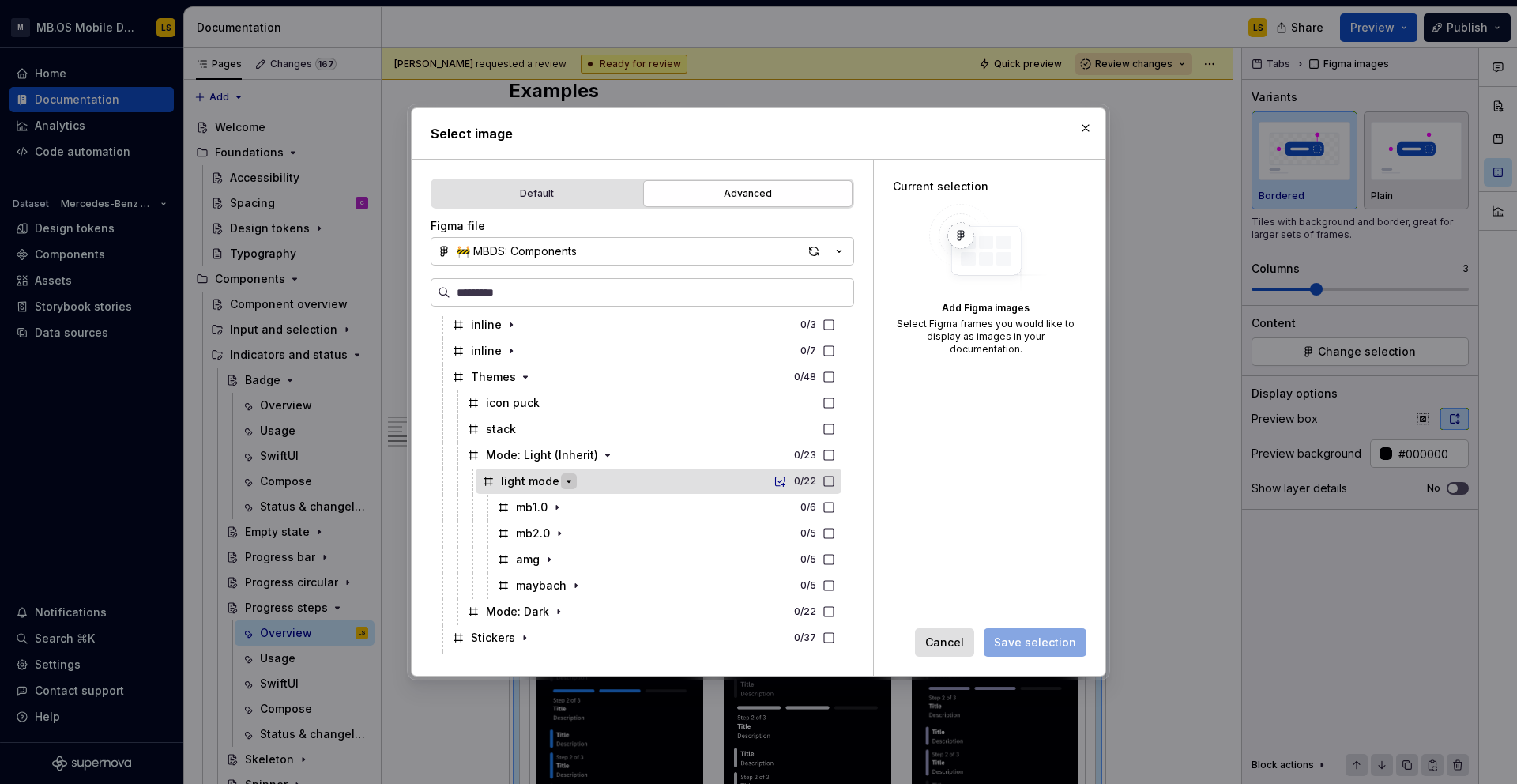
scroll to position [1310, 0]
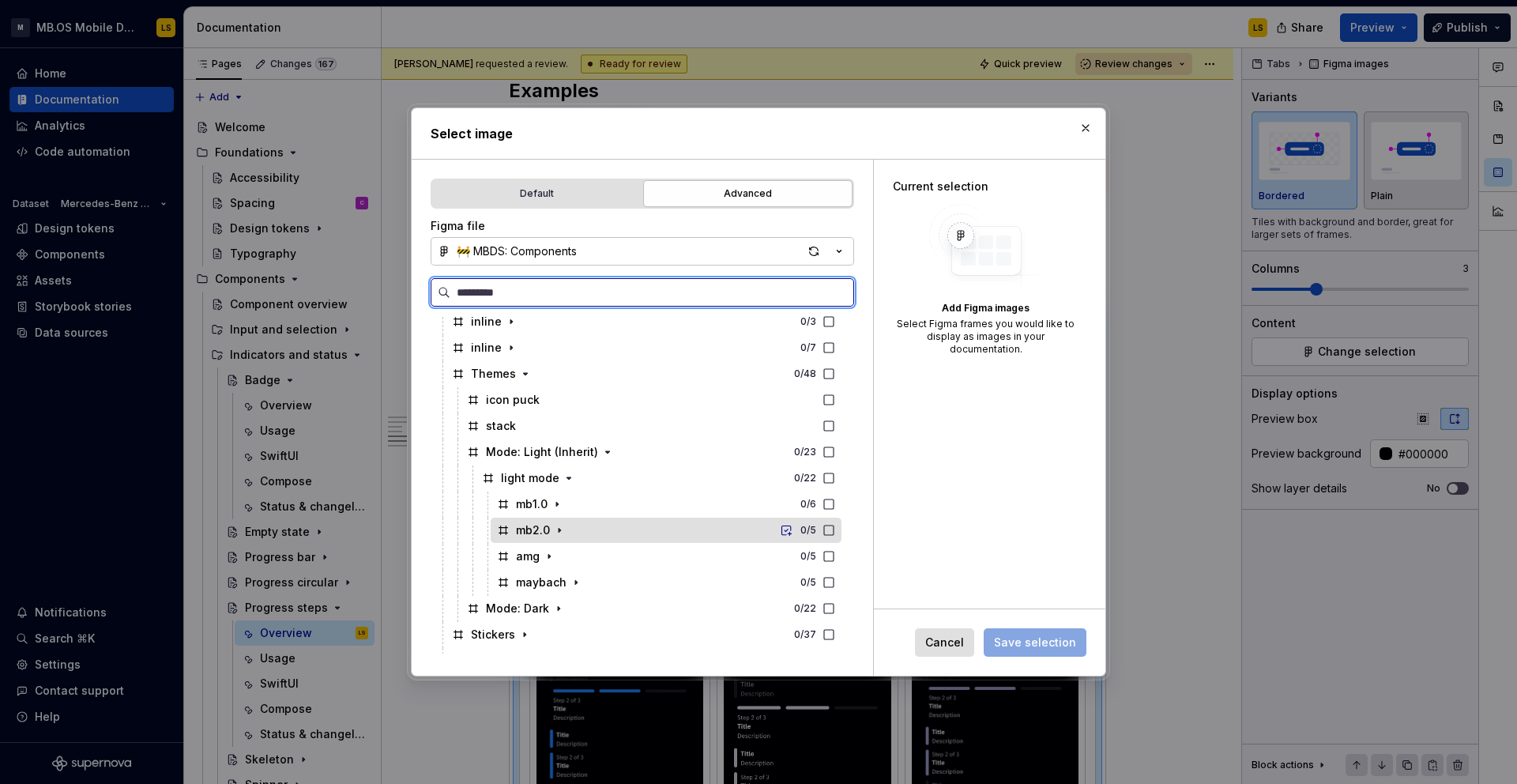
click at [836, 528] on icon at bounding box center [829, 529] width 13 height 13
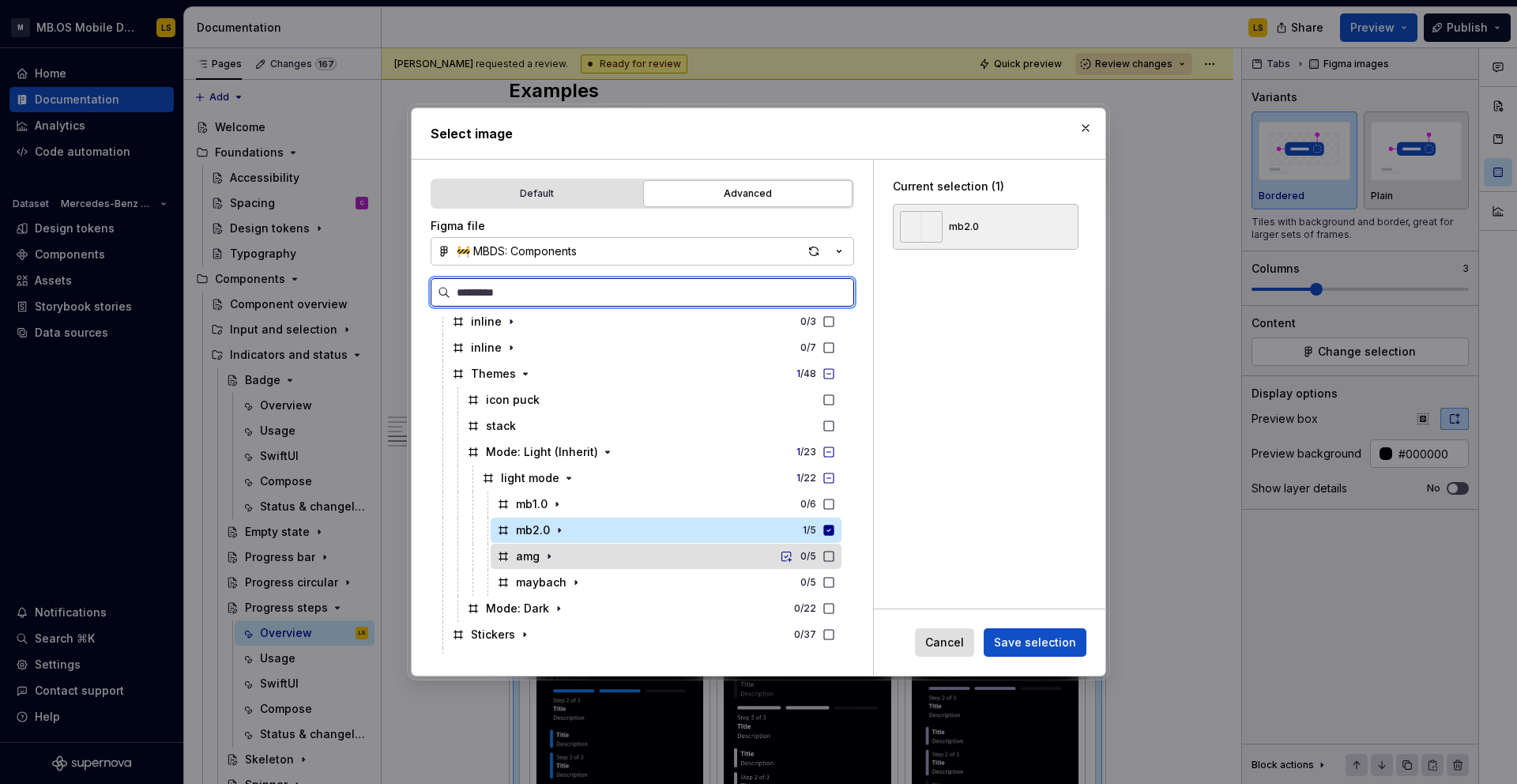
click at [836, 553] on icon at bounding box center [829, 556] width 13 height 13
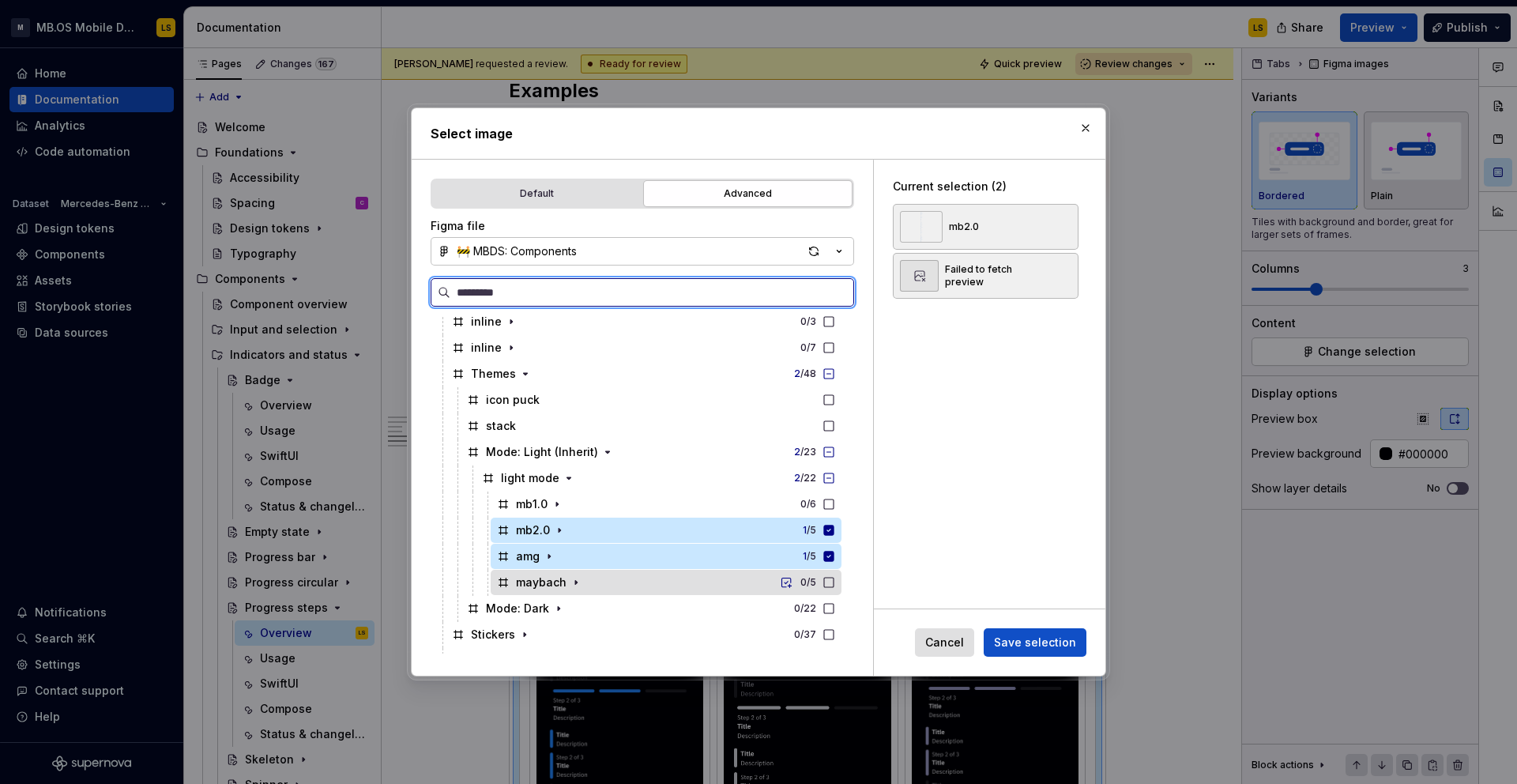
click at [836, 579] on icon at bounding box center [829, 582] width 13 height 13
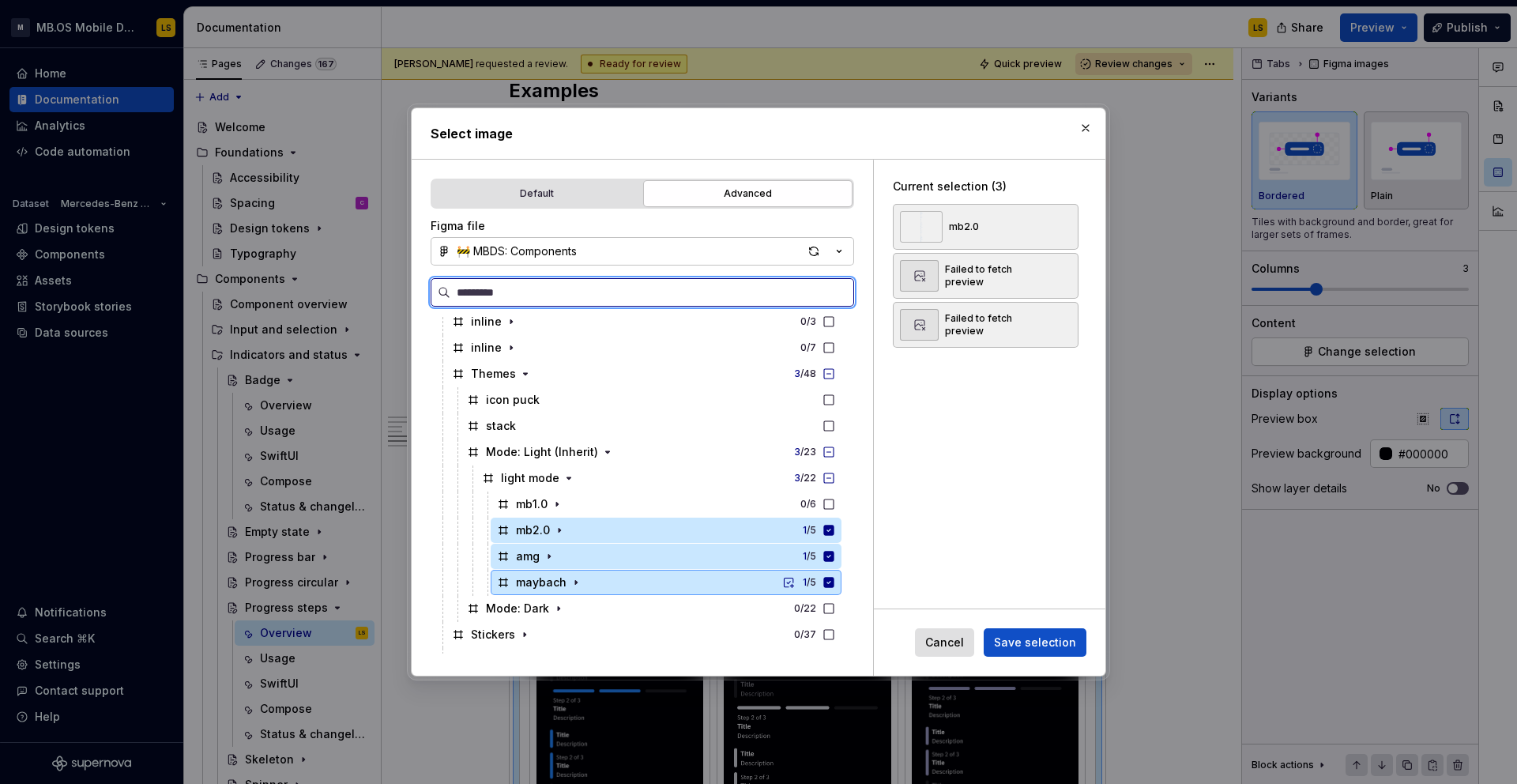
click at [835, 578] on icon at bounding box center [829, 582] width 10 height 10
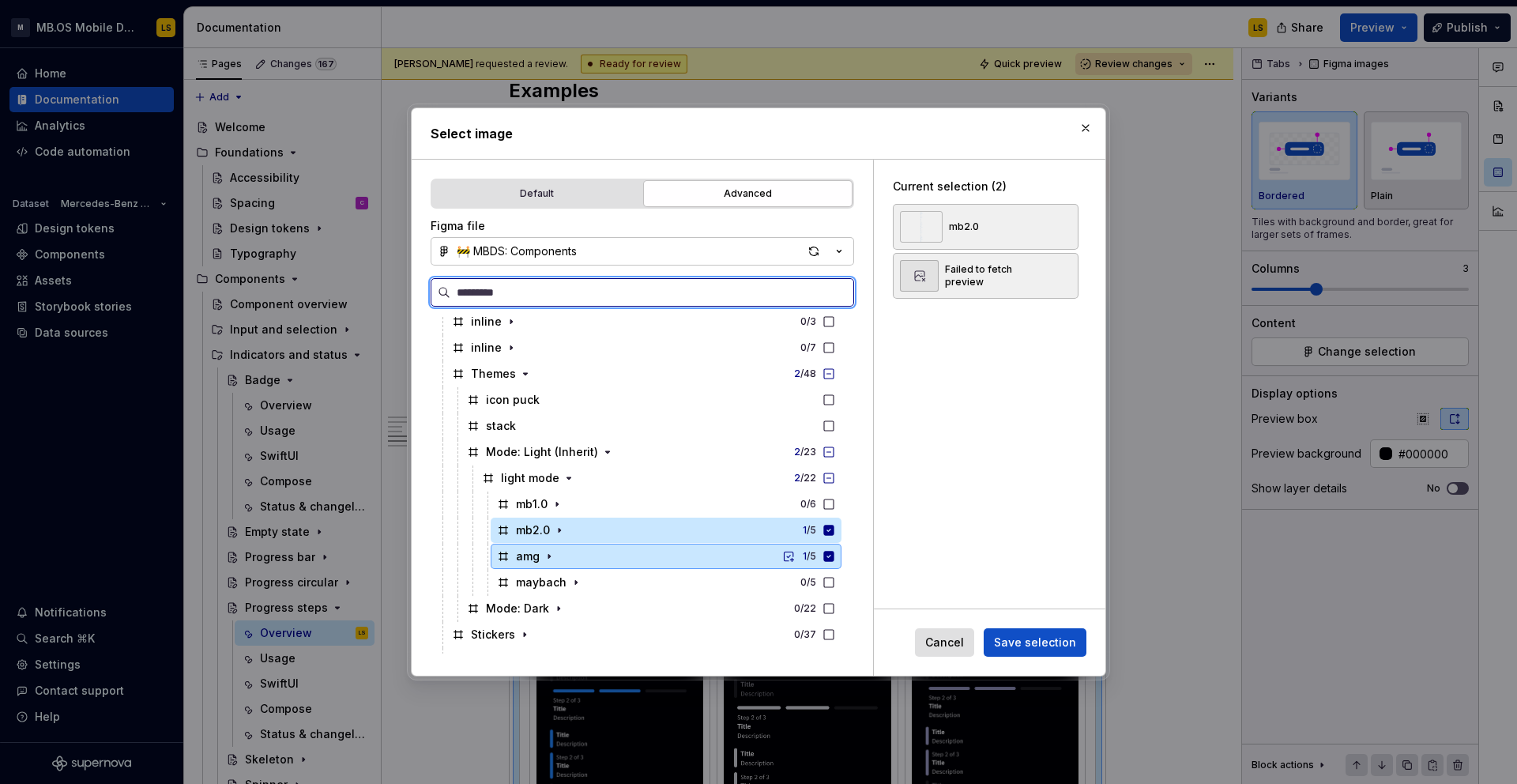
click at [836, 557] on icon at bounding box center [829, 556] width 13 height 13
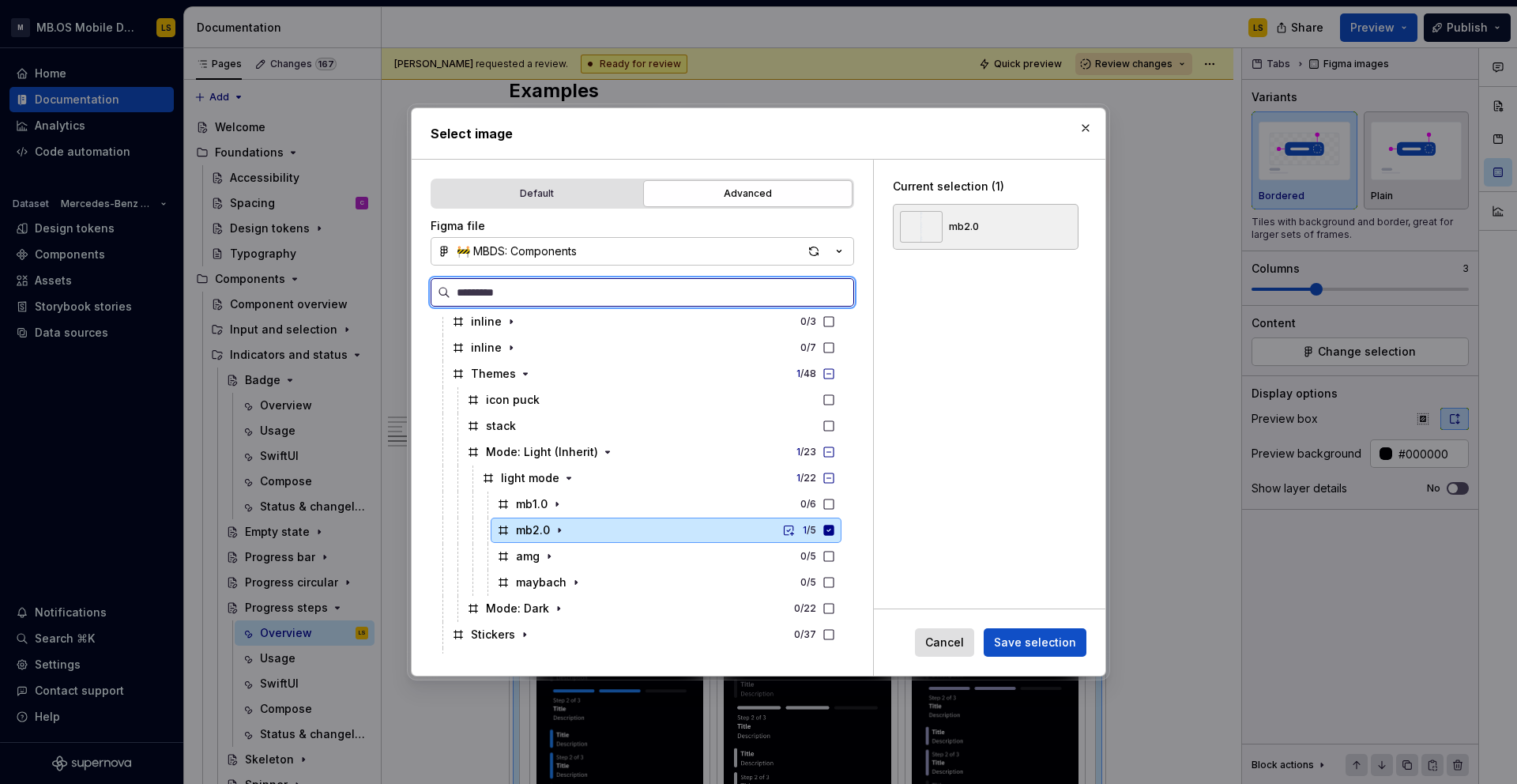
click at [842, 536] on div "mb2.0 1 / 5" at bounding box center [666, 530] width 351 height 26
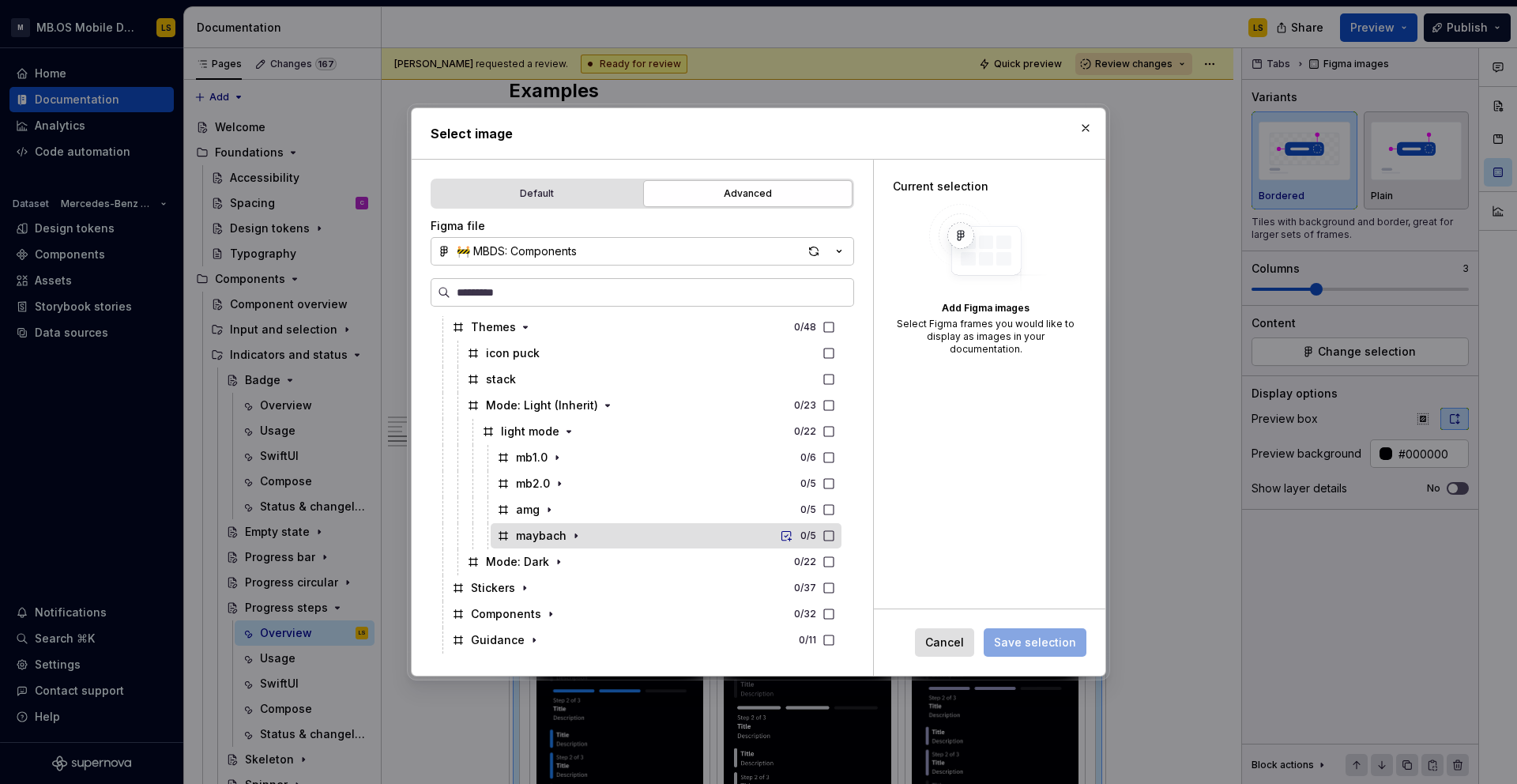
scroll to position [1361, 0]
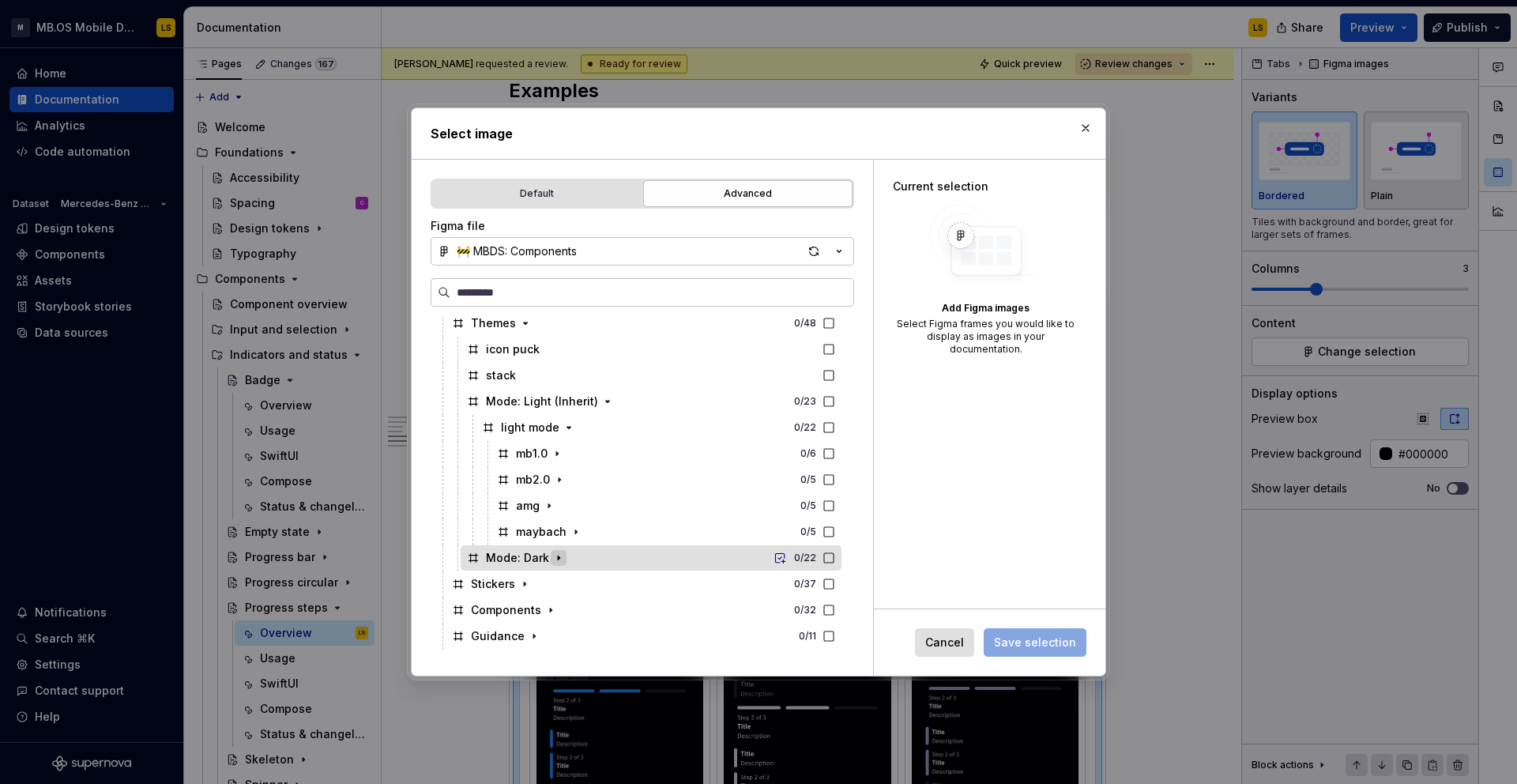
click at [552, 553] on icon "button" at bounding box center [558, 557] width 13 height 13
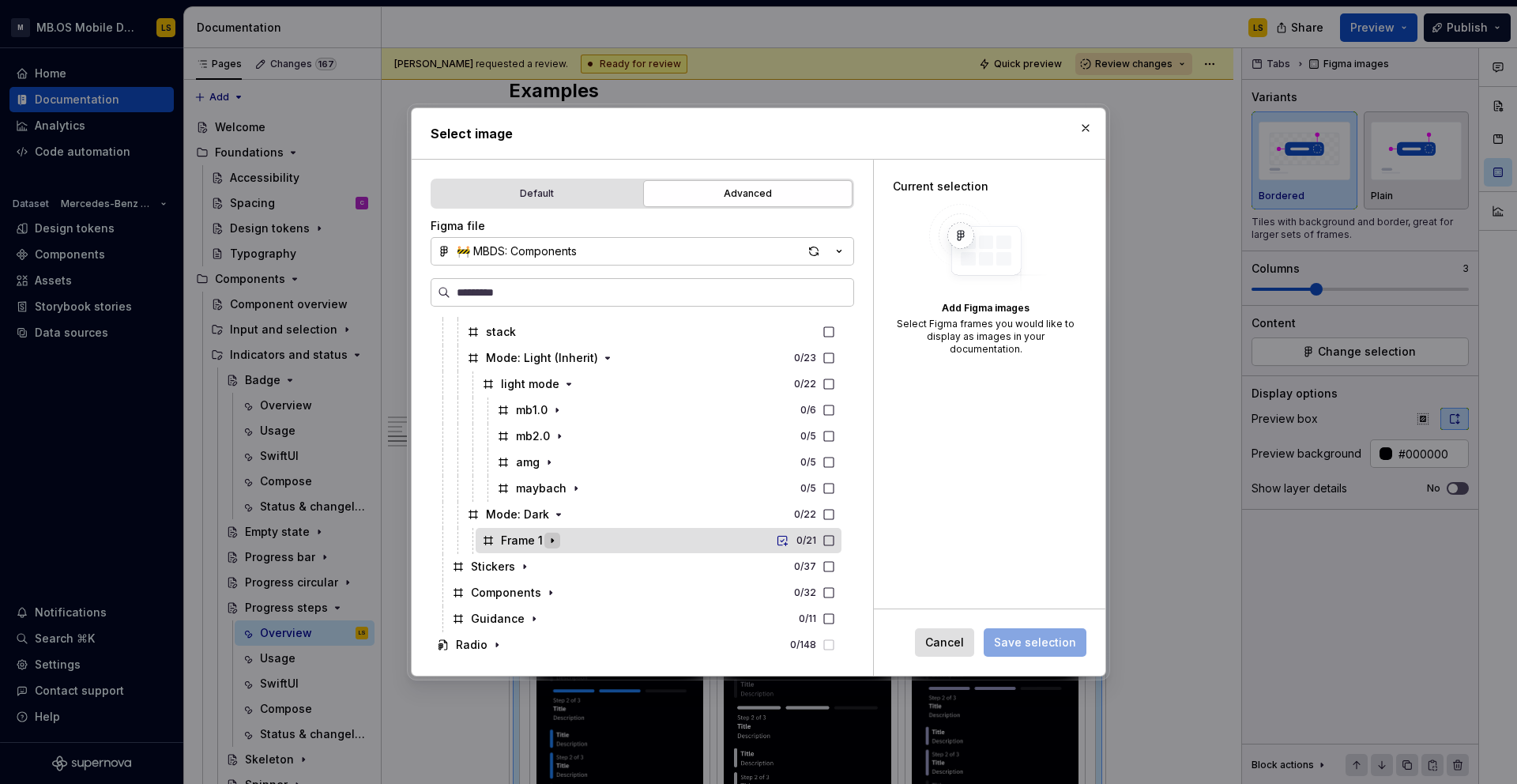
click at [546, 539] on icon "button" at bounding box center [552, 540] width 13 height 13
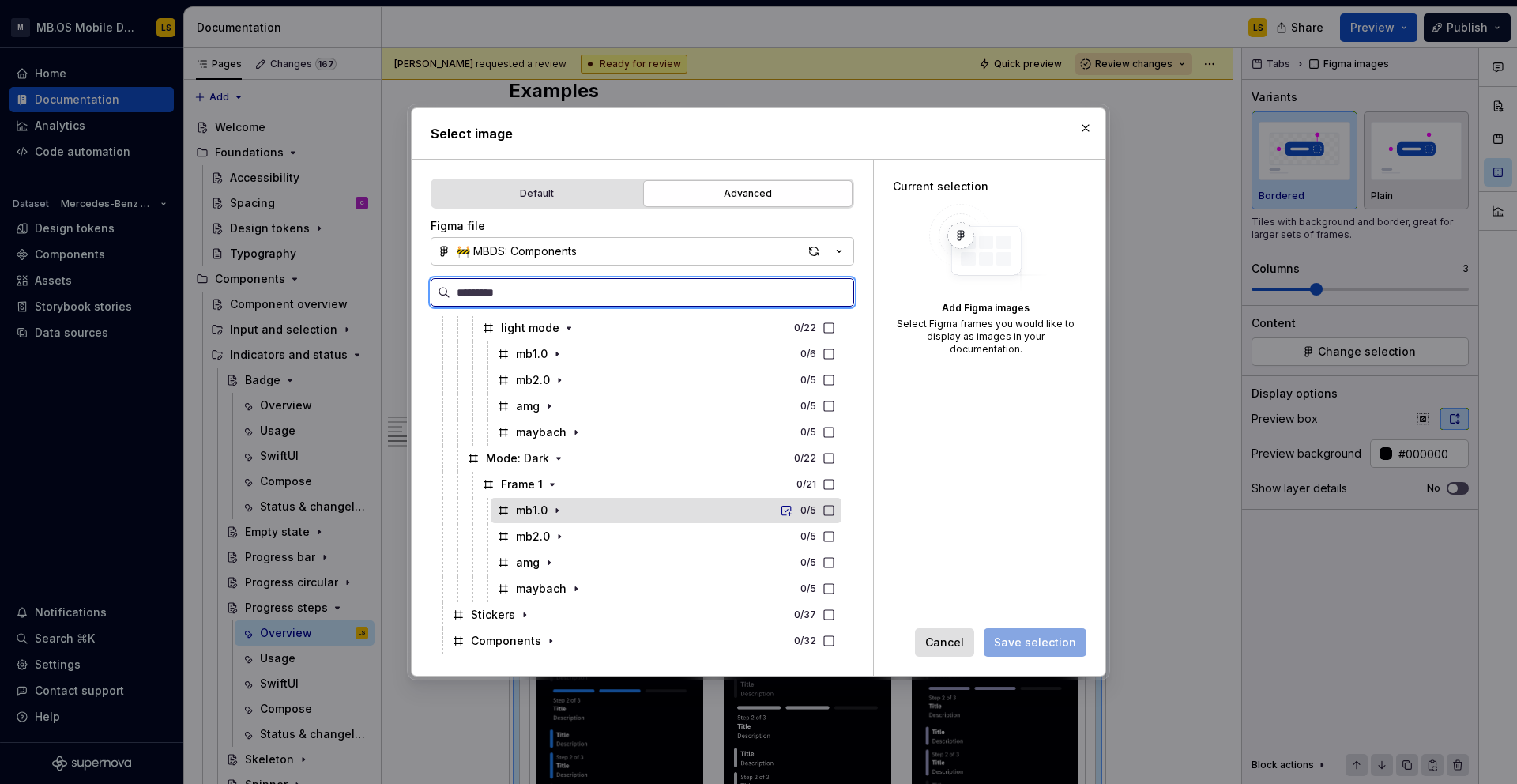
scroll to position [1465, 0]
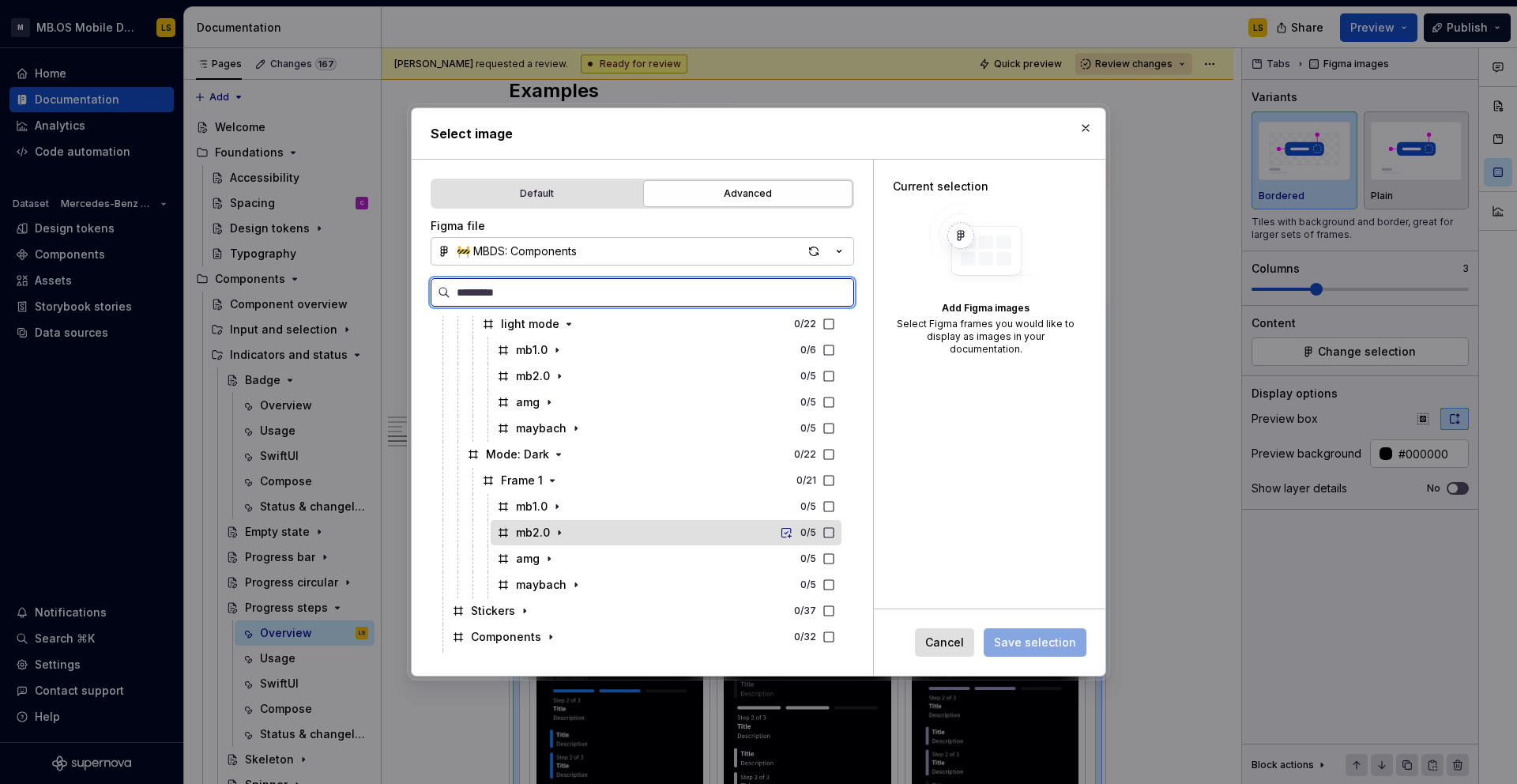
click at [842, 530] on div "mb2.0 0 / 5" at bounding box center [666, 532] width 351 height 26
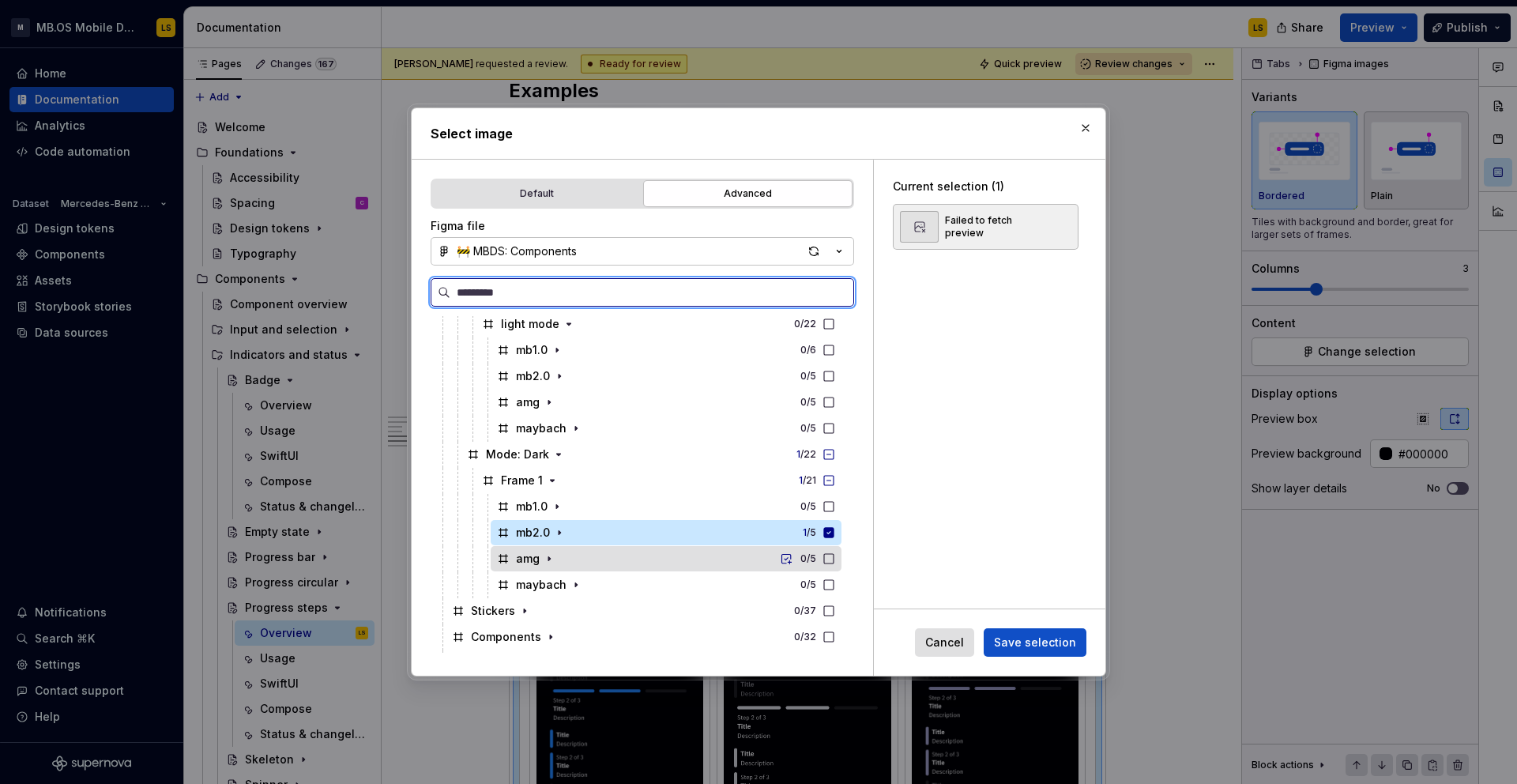
click at [836, 555] on icon at bounding box center [829, 558] width 13 height 13
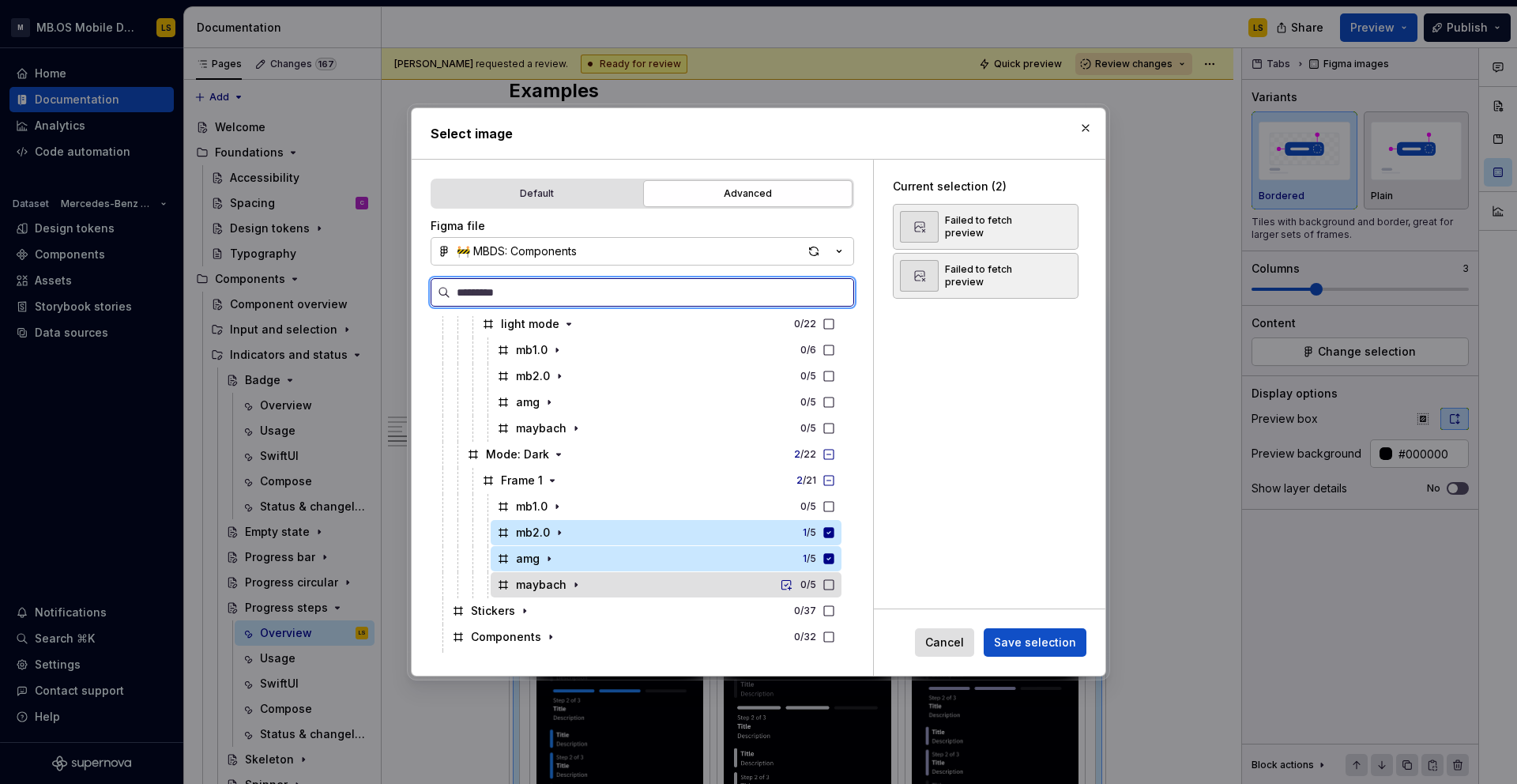
click at [836, 582] on icon at bounding box center [829, 584] width 13 height 13
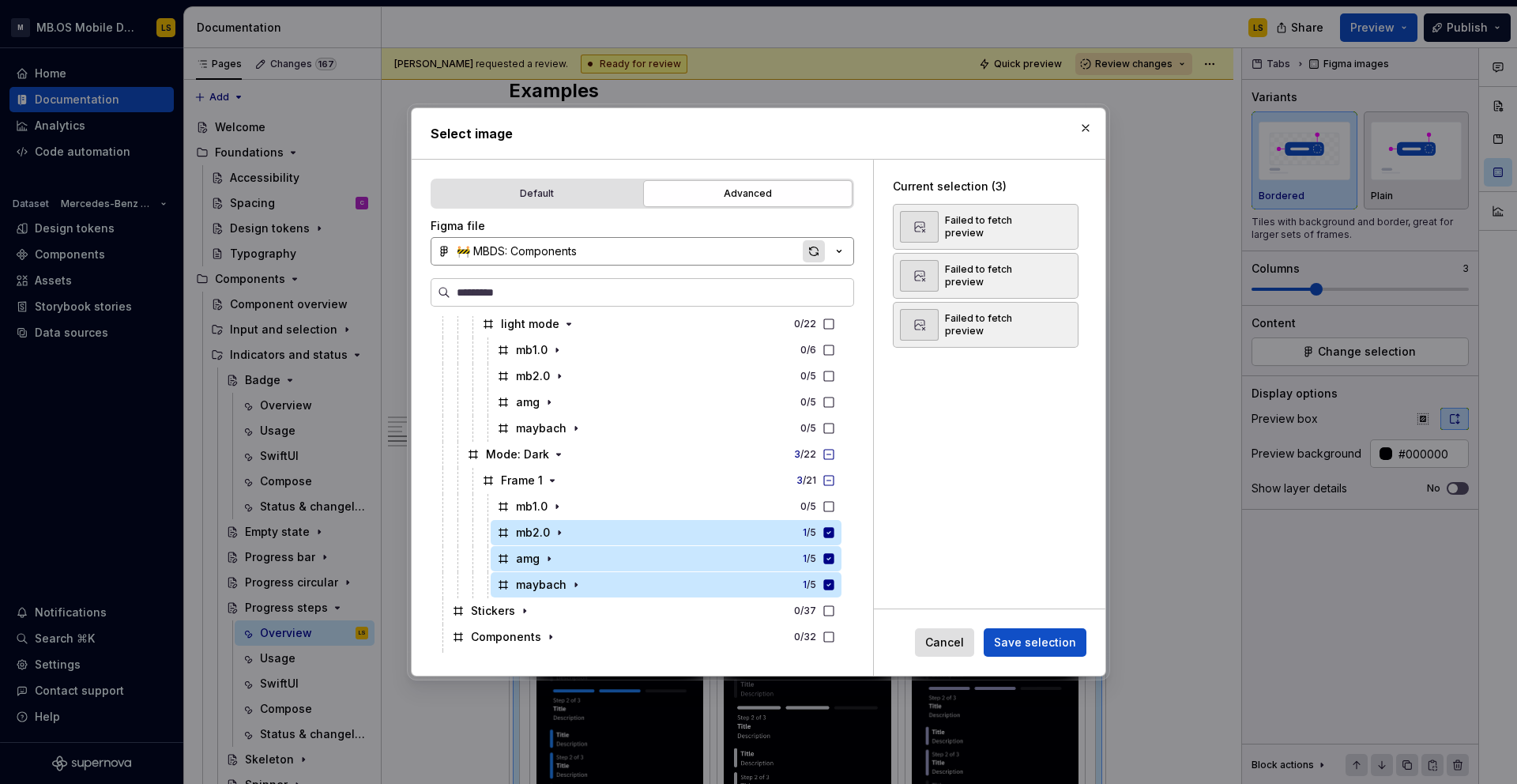
click at [814, 251] on div "button" at bounding box center [814, 251] width 22 height 22
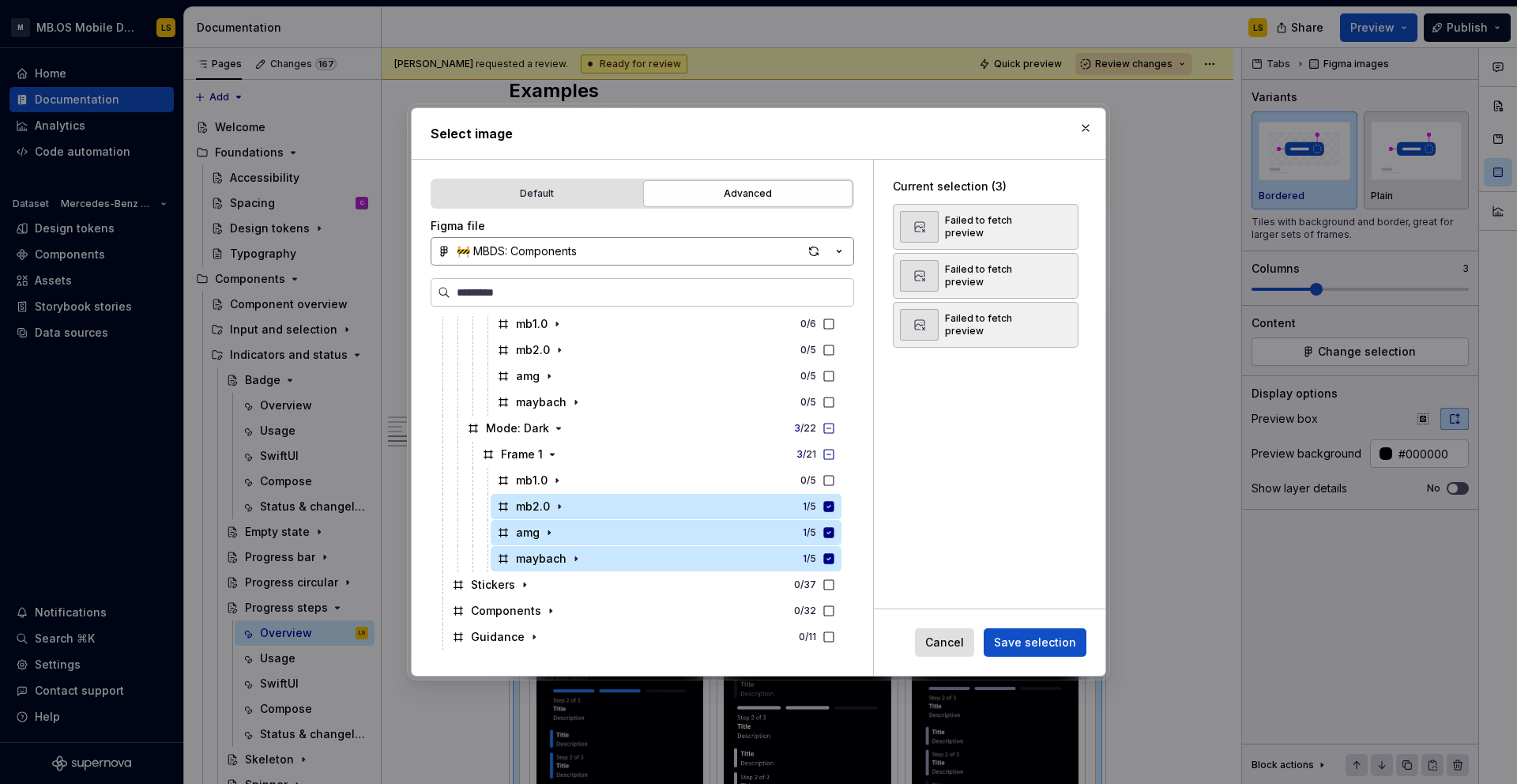
scroll to position [1500, 0]
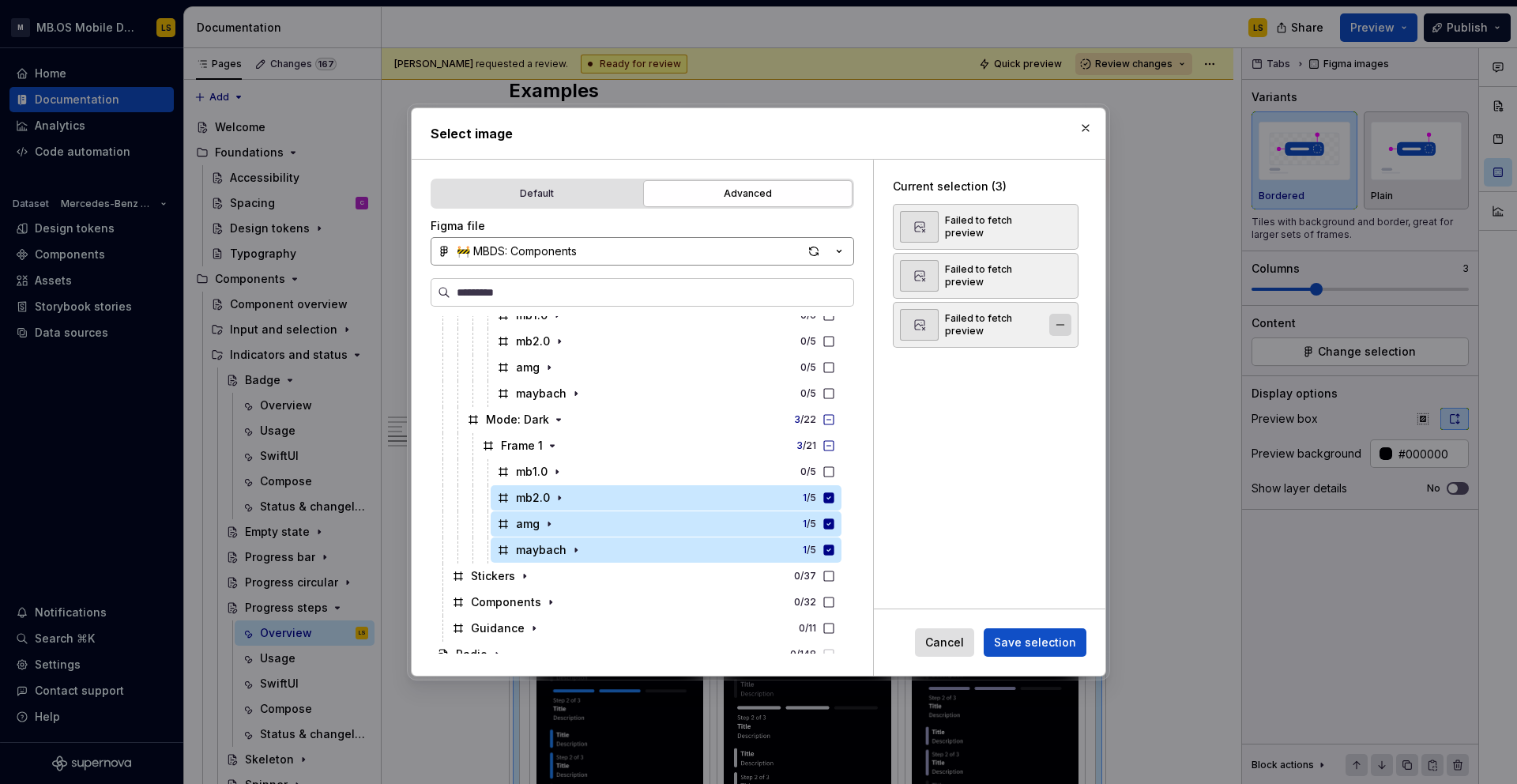
click at [1070, 322] on button "button" at bounding box center [1061, 324] width 22 height 22
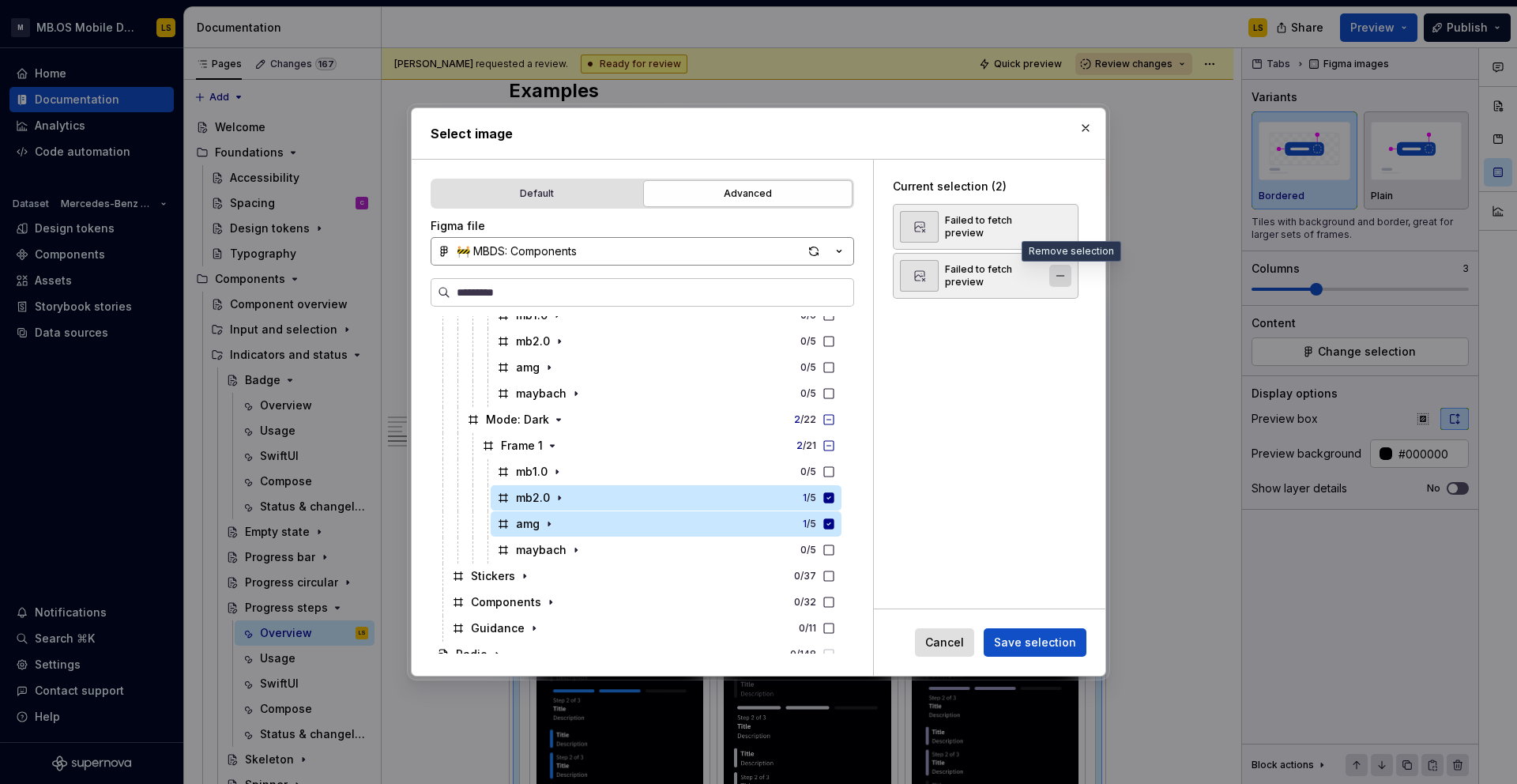
click at [1069, 279] on button "button" at bounding box center [1061, 276] width 22 height 22
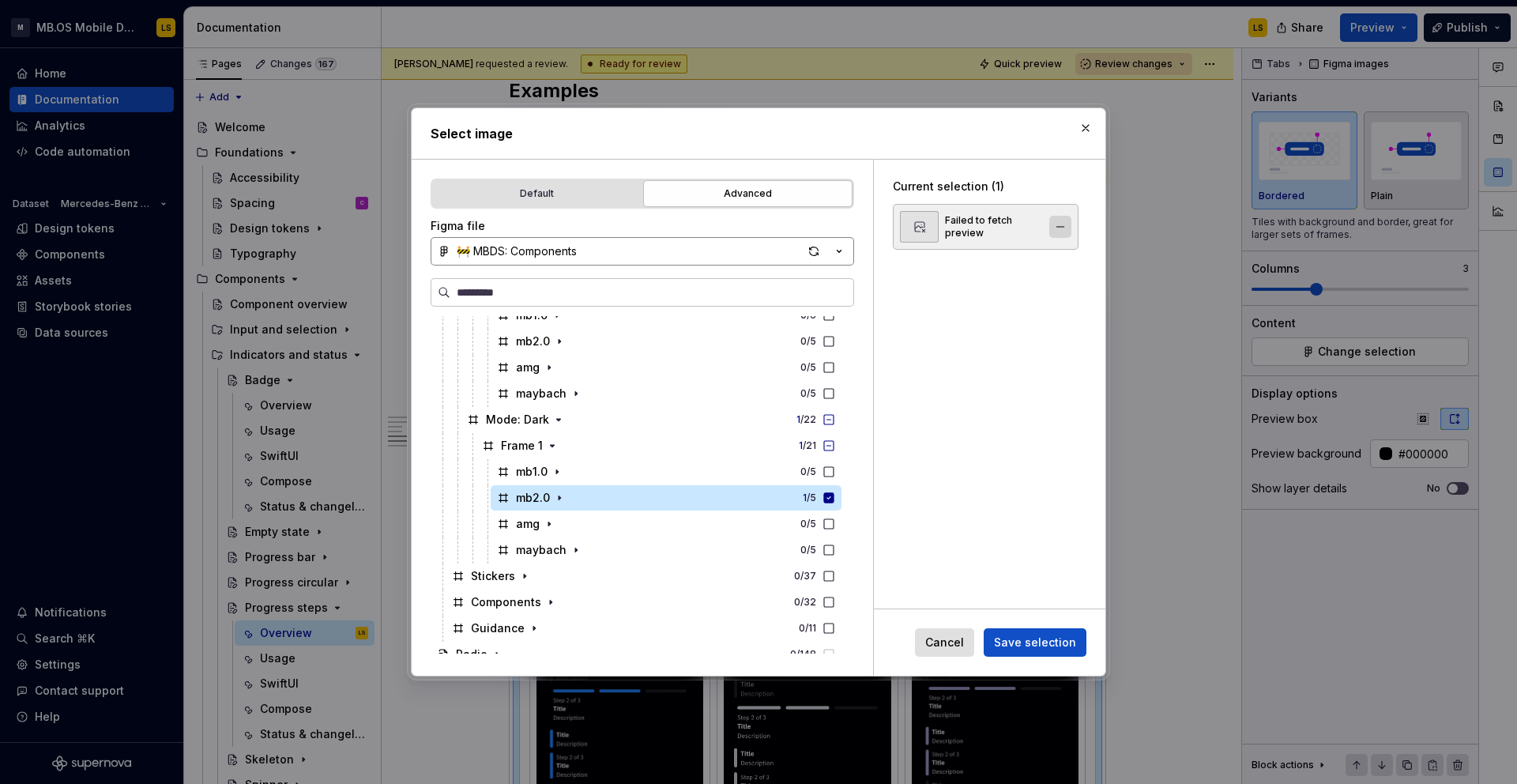
click at [1068, 232] on button "button" at bounding box center [1061, 227] width 22 height 22
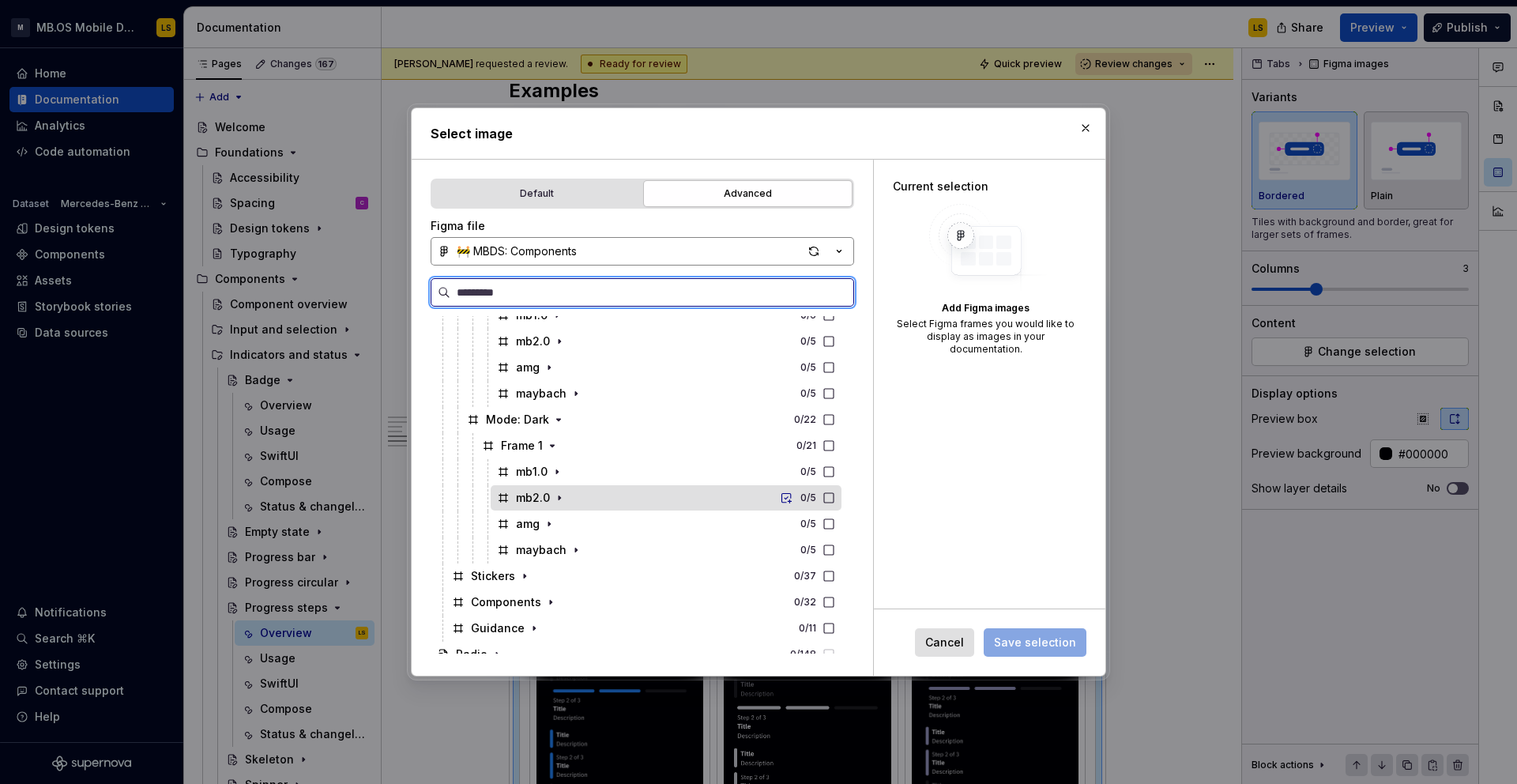
click at [836, 498] on icon at bounding box center [829, 498] width 13 height 13
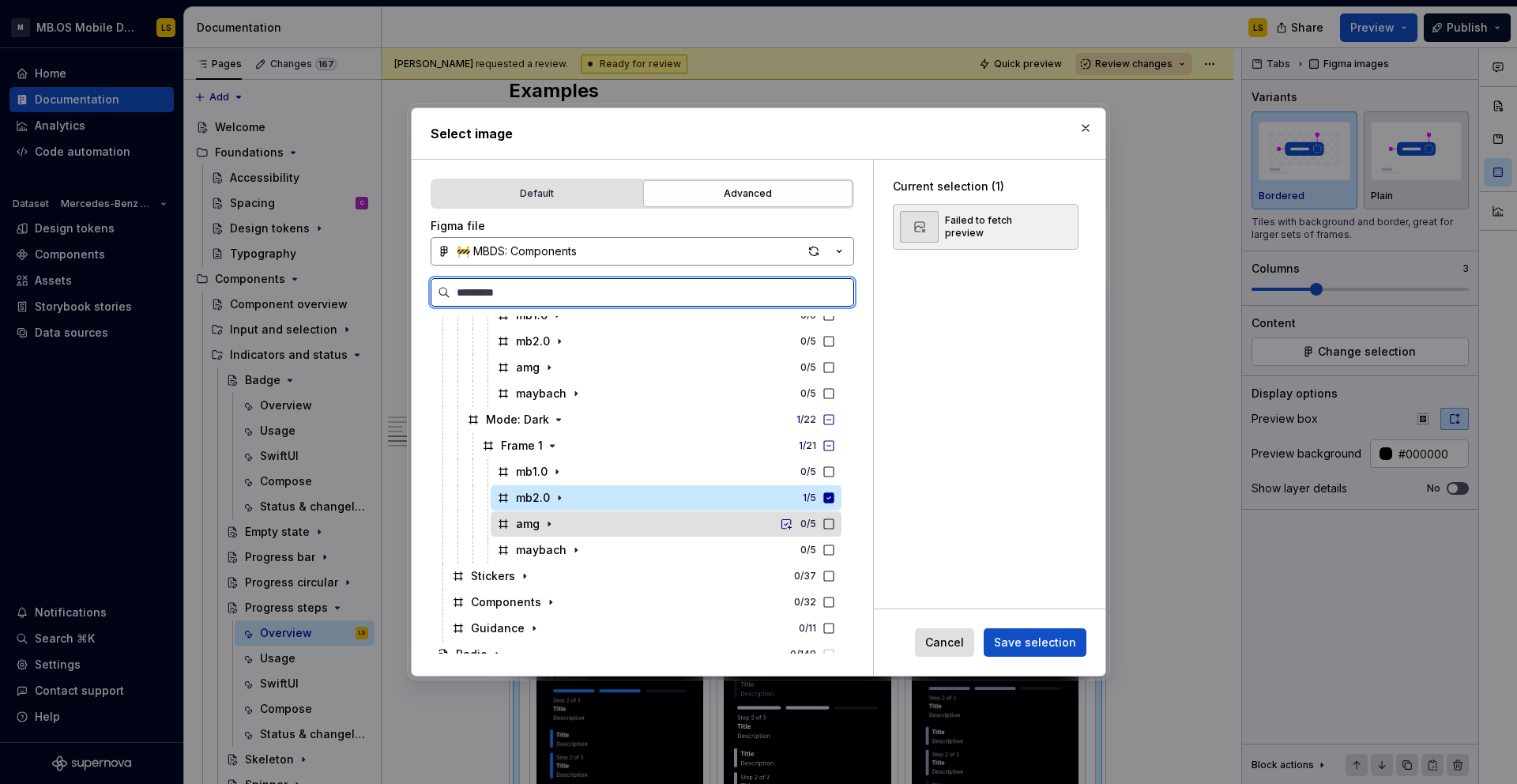
click at [836, 523] on icon at bounding box center [829, 523] width 13 height 13
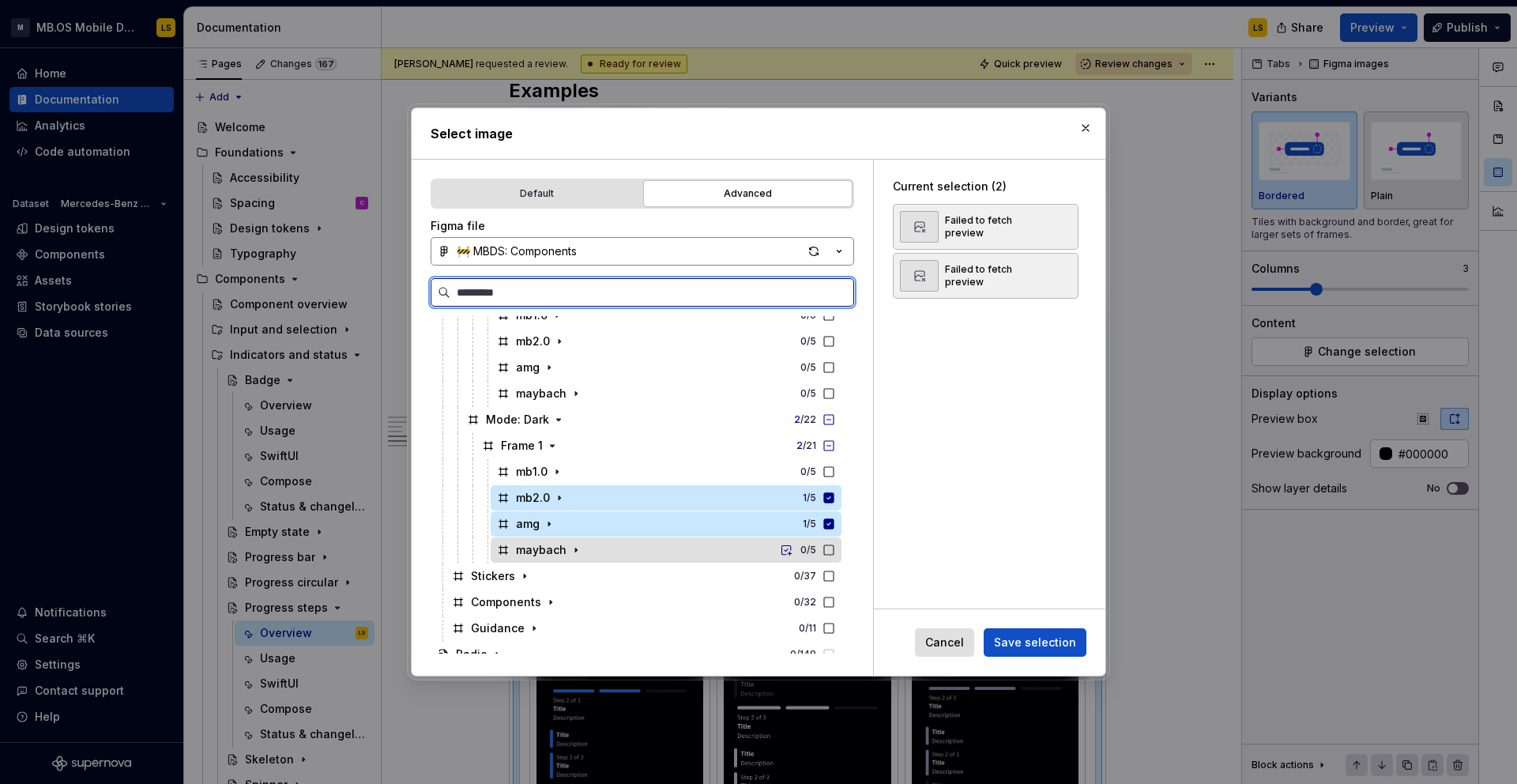
click at [836, 548] on icon at bounding box center [829, 549] width 13 height 13
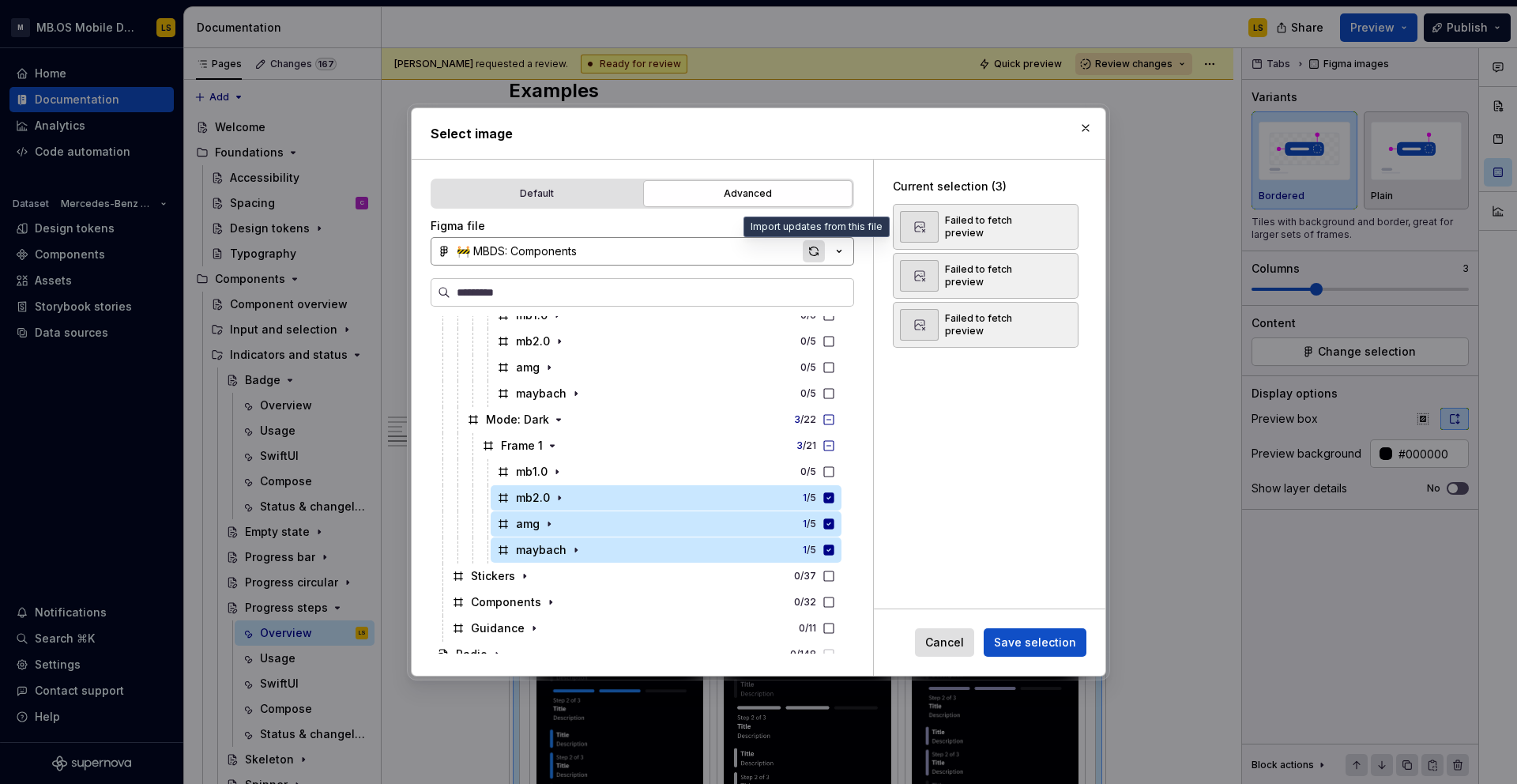
click at [817, 251] on div "button" at bounding box center [814, 251] width 22 height 22
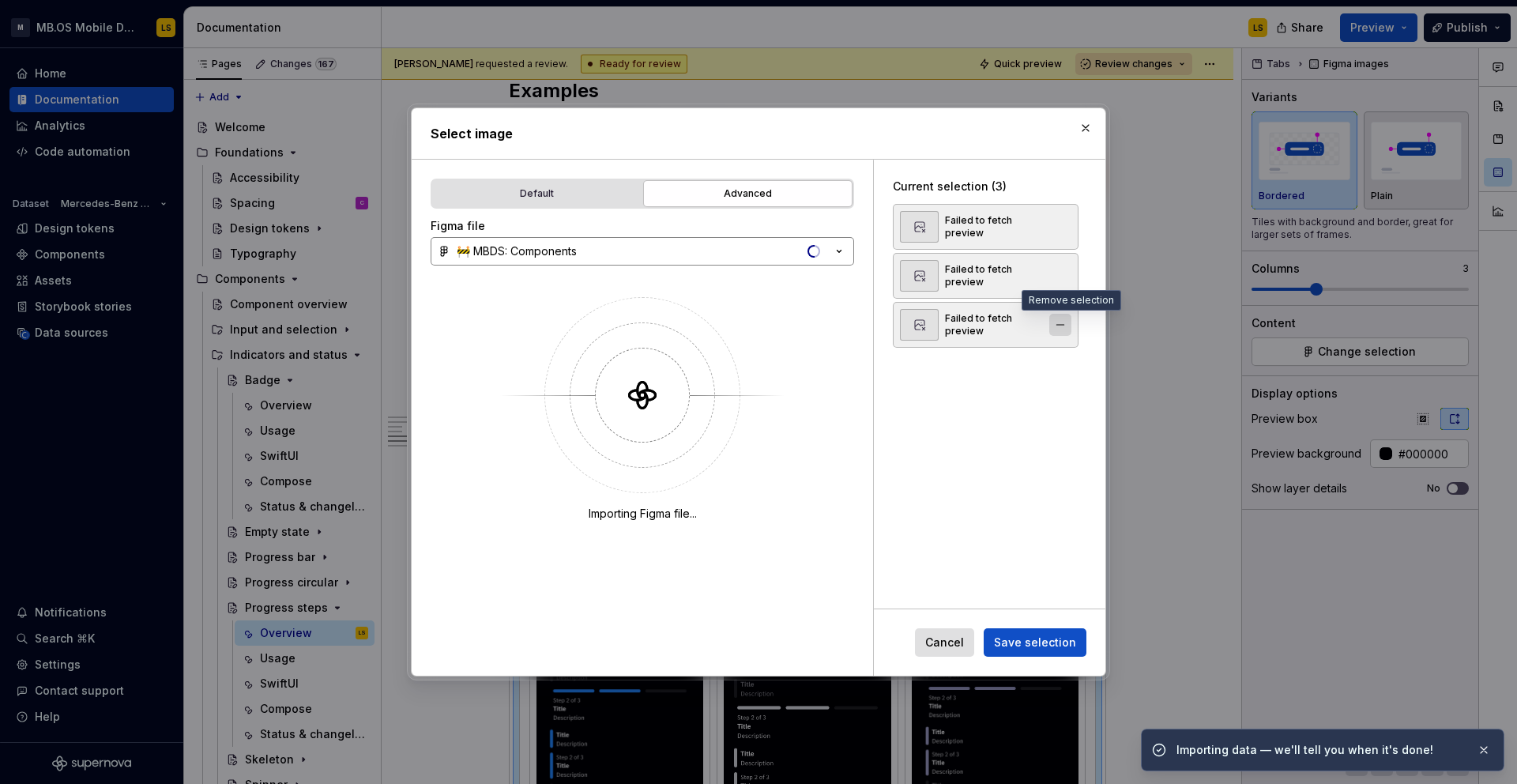
click at [1069, 323] on button "button" at bounding box center [1061, 324] width 22 height 22
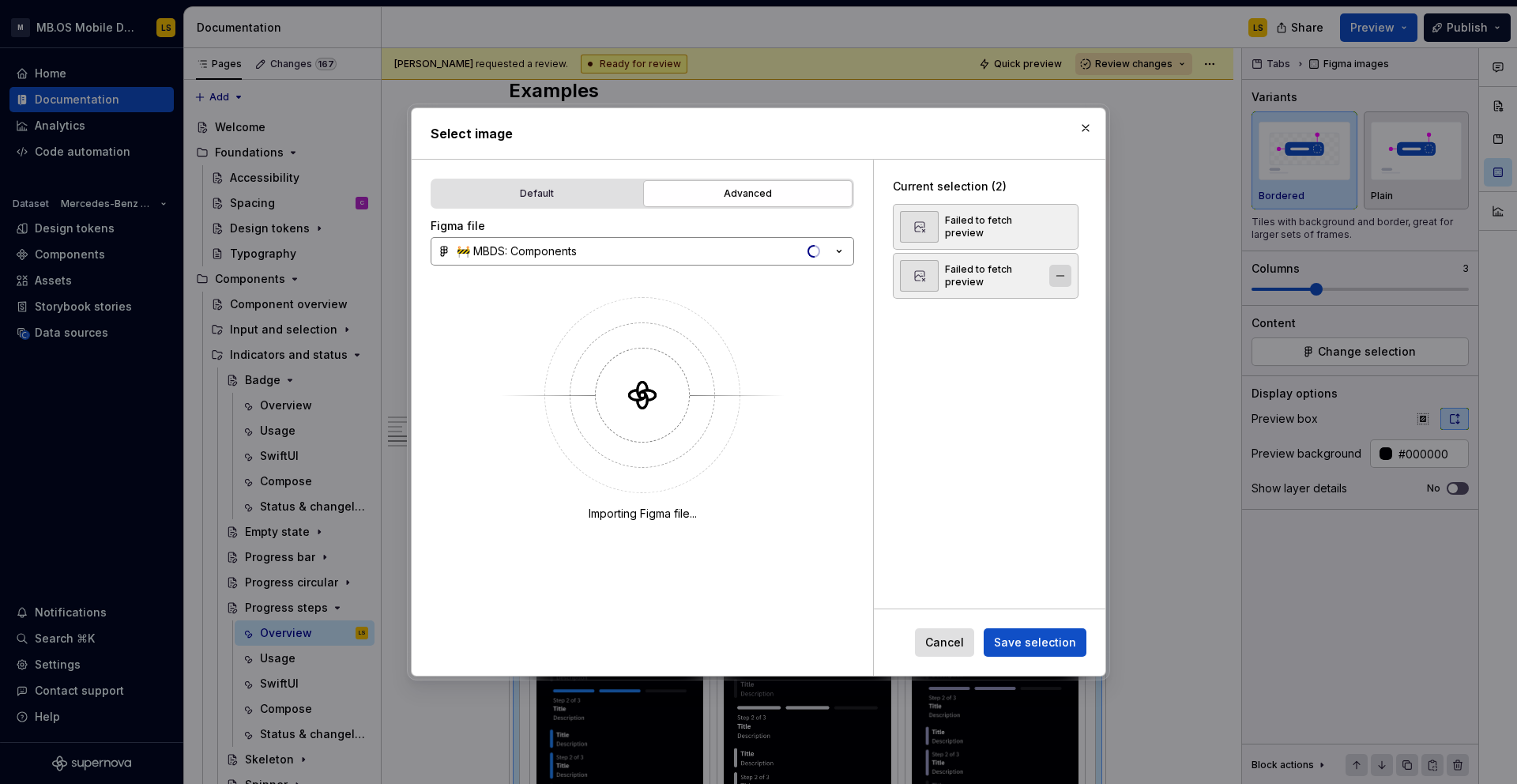
click at [1069, 278] on button "button" at bounding box center [1061, 276] width 22 height 22
click at [1069, 226] on button "button" at bounding box center [1061, 227] width 22 height 22
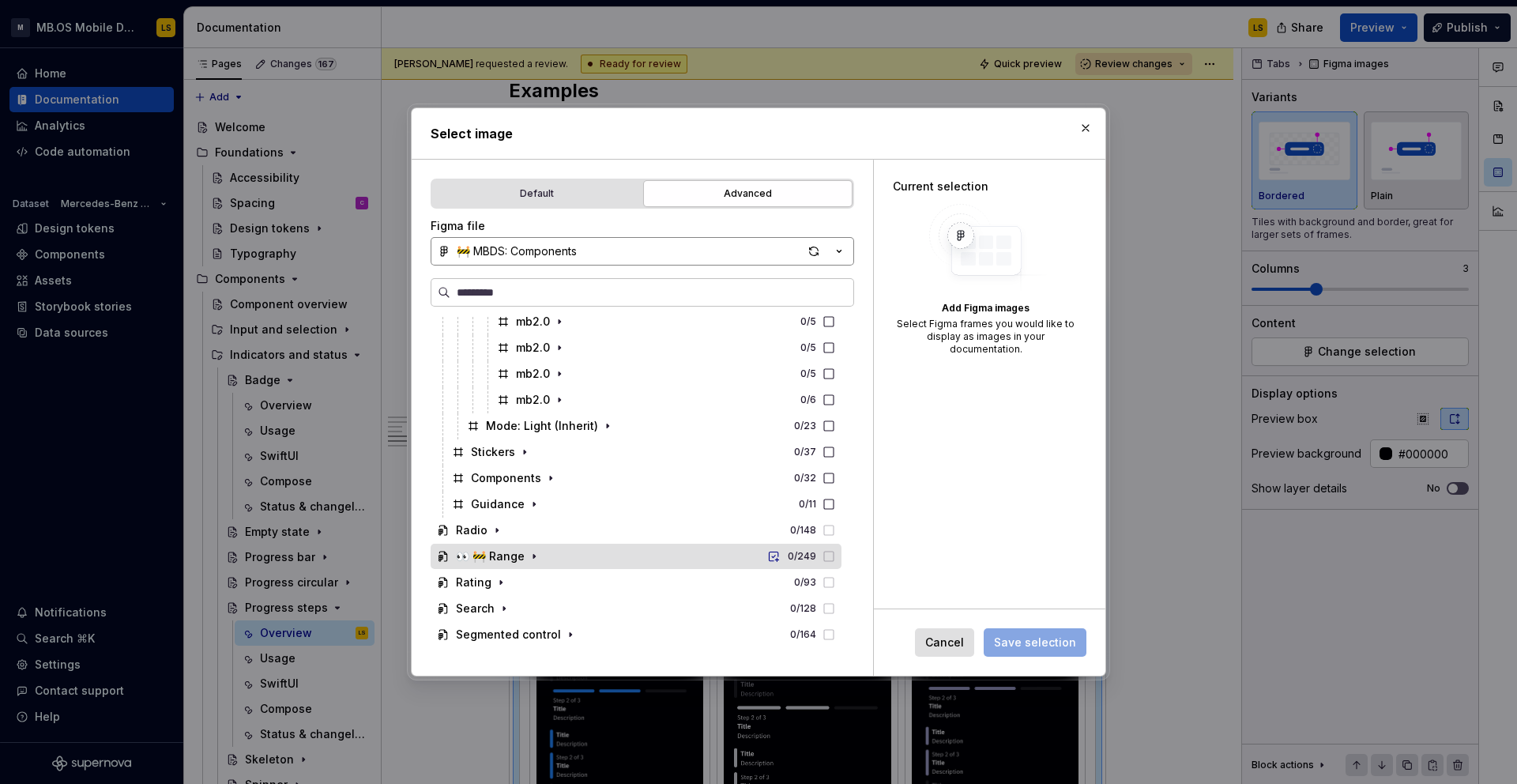
scroll to position [1390, 0]
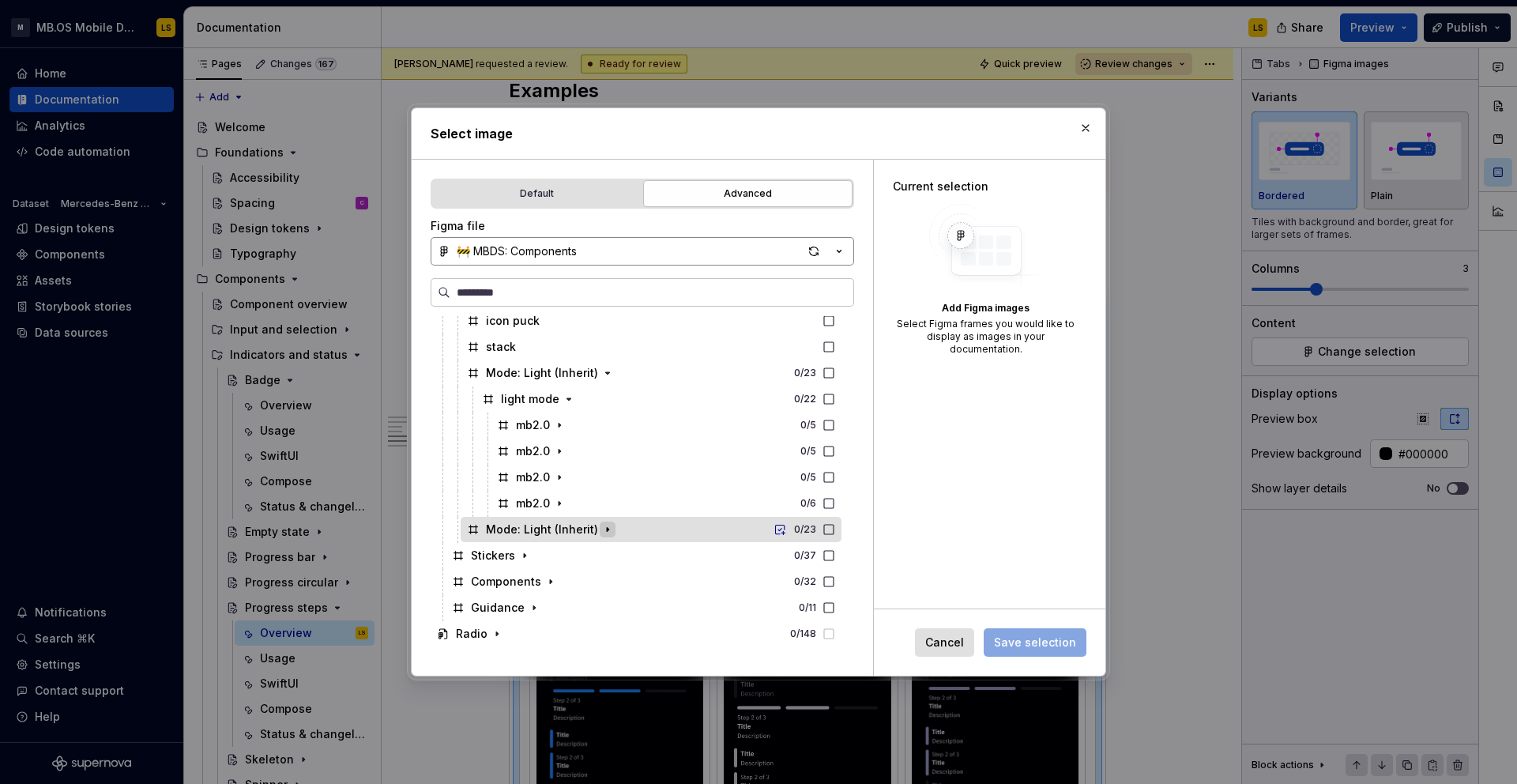
click at [604, 527] on icon "button" at bounding box center [608, 529] width 13 height 13
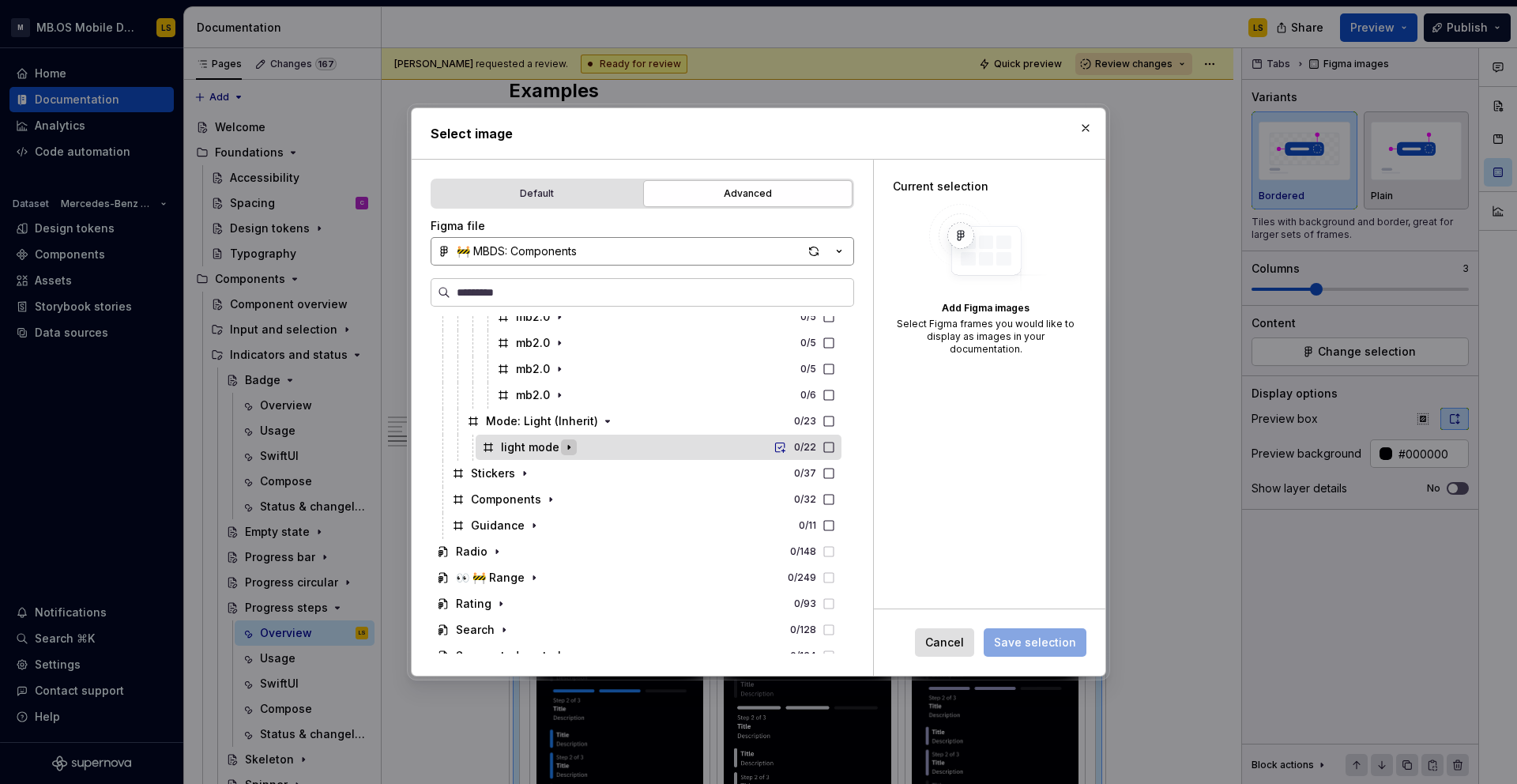
click at [563, 451] on icon "button" at bounding box center [569, 447] width 13 height 13
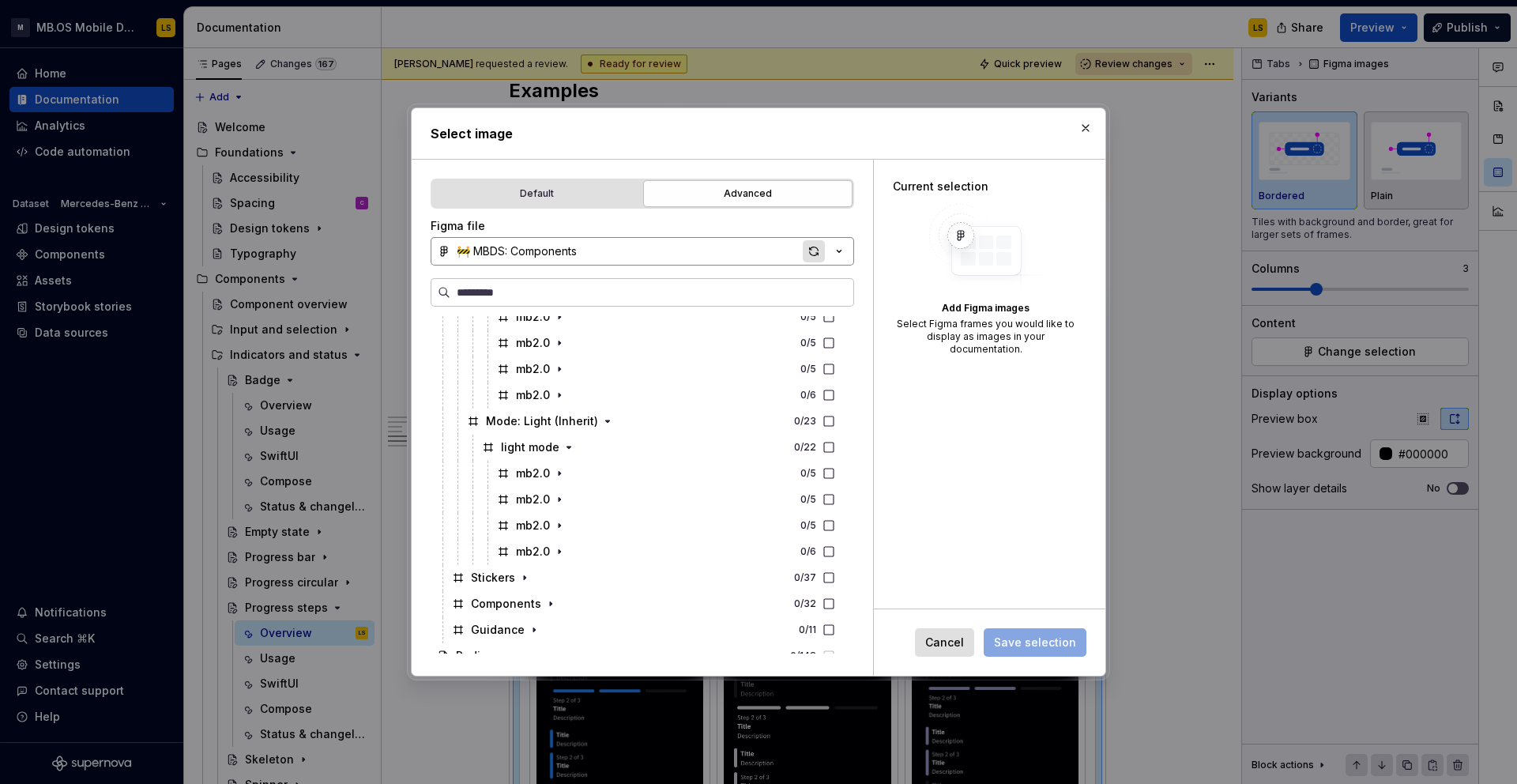
click at [816, 244] on div "button" at bounding box center [814, 251] width 22 height 22
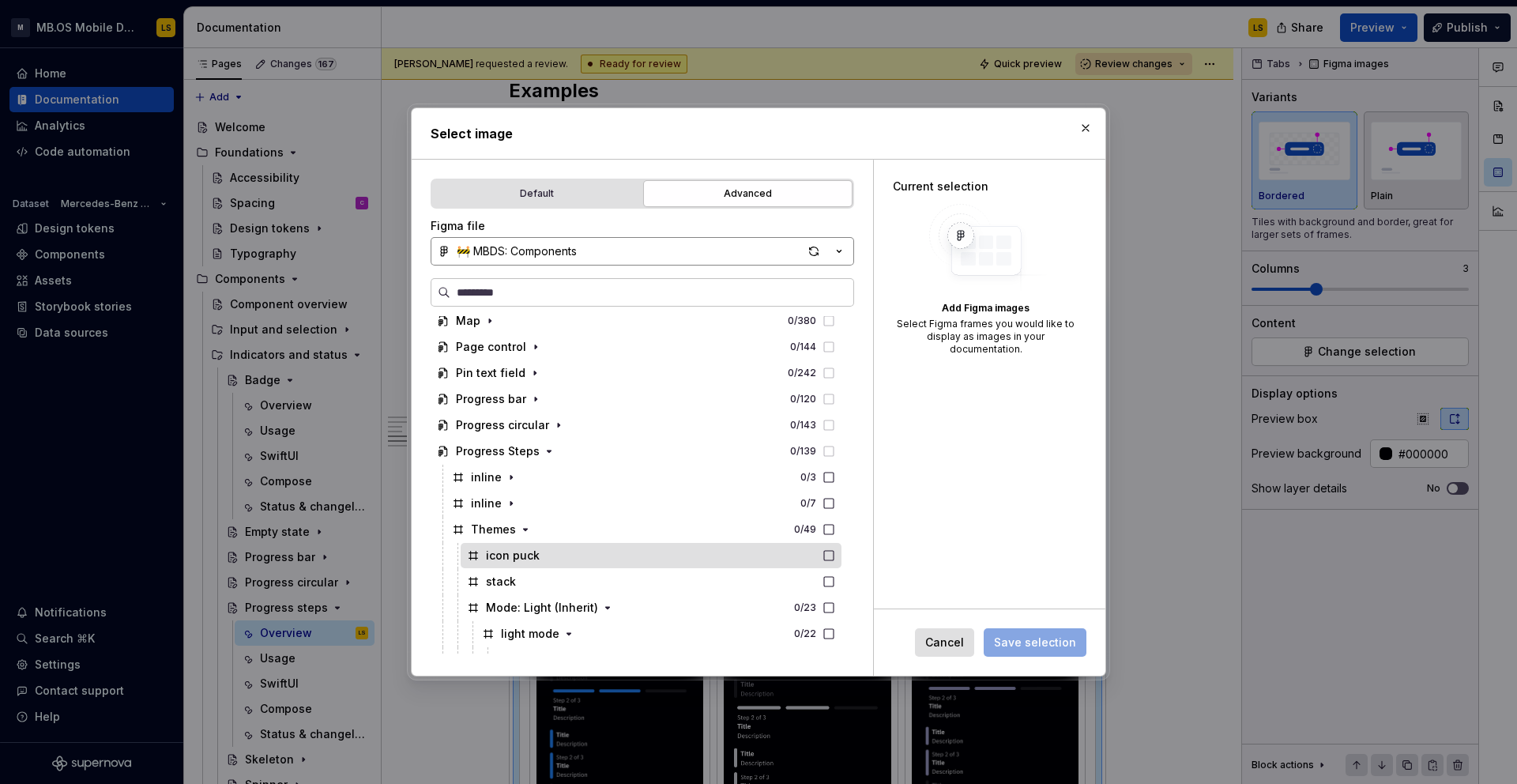
scroll to position [1268, 0]
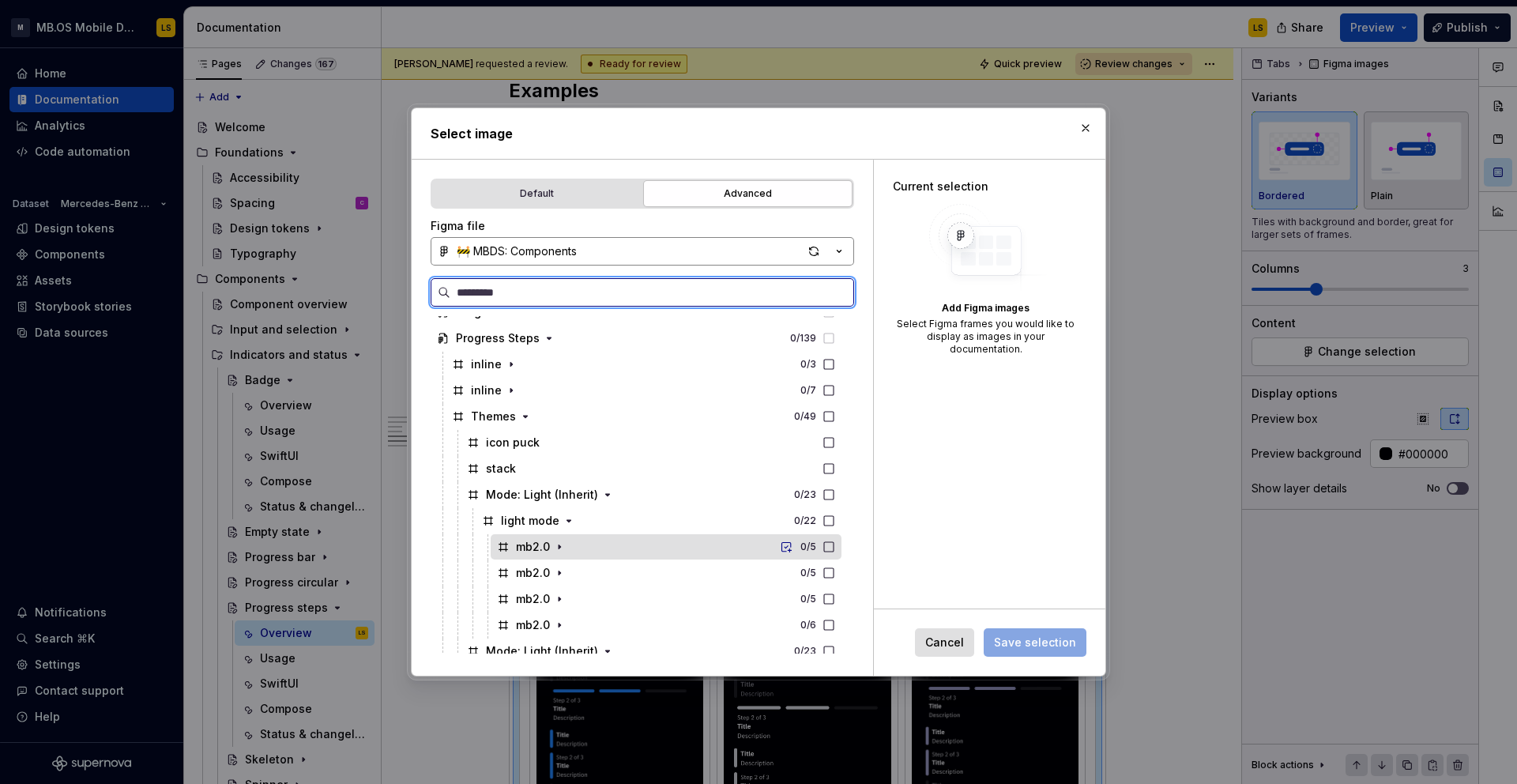
click at [836, 547] on icon at bounding box center [829, 546] width 13 height 13
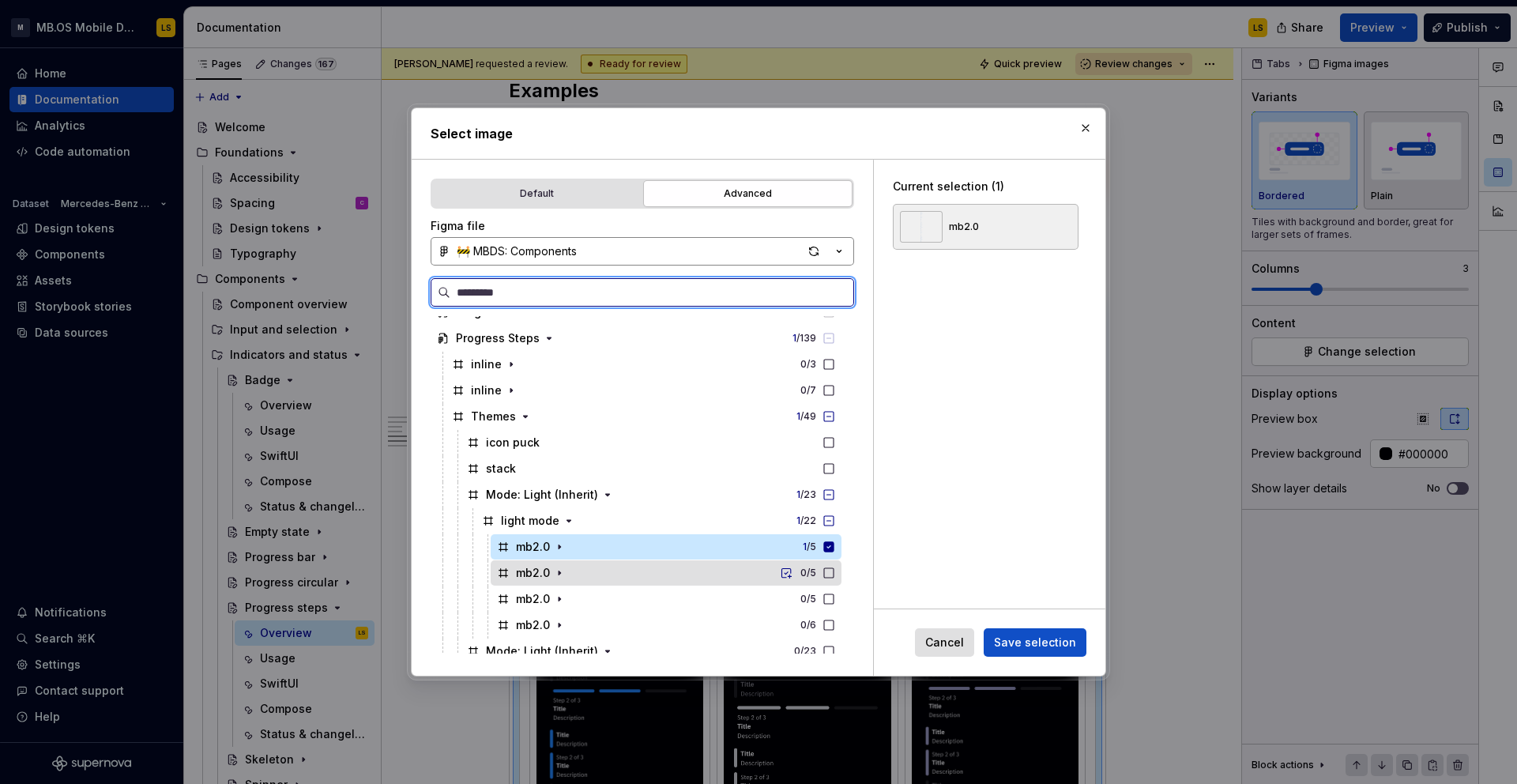
click at [836, 571] on icon at bounding box center [829, 573] width 13 height 13
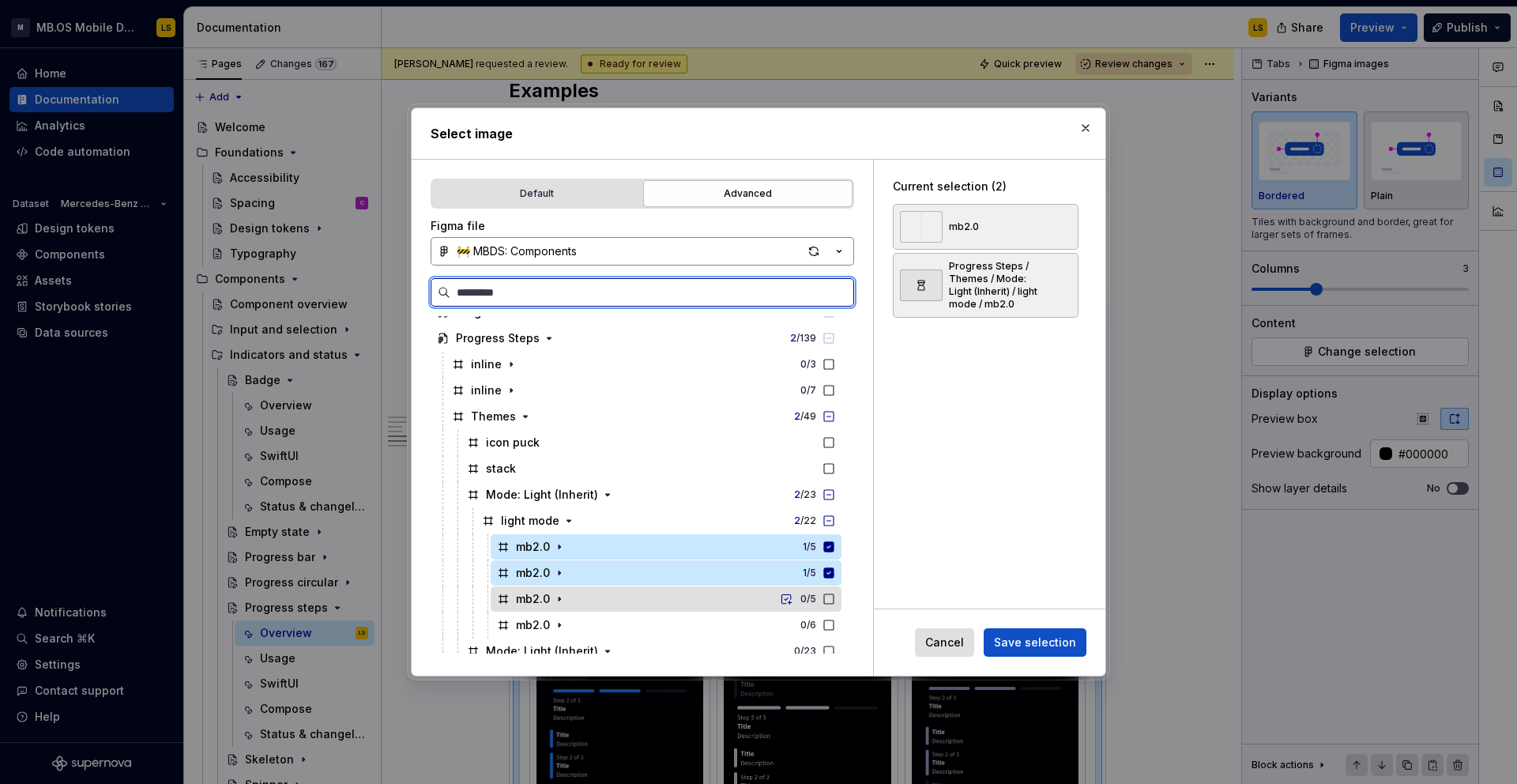
click at [834, 602] on icon at bounding box center [829, 599] width 10 height 10
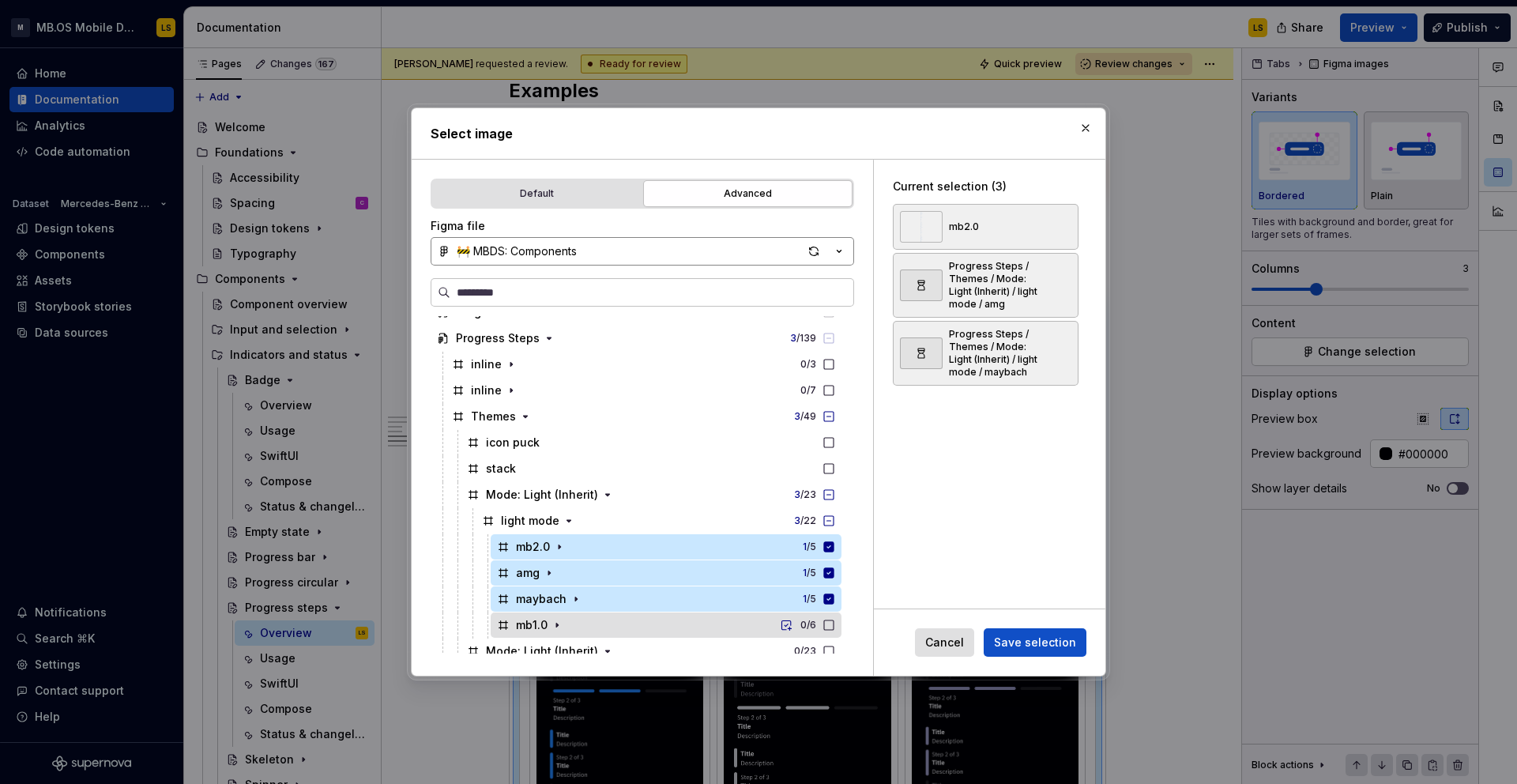
scroll to position [1294, 0]
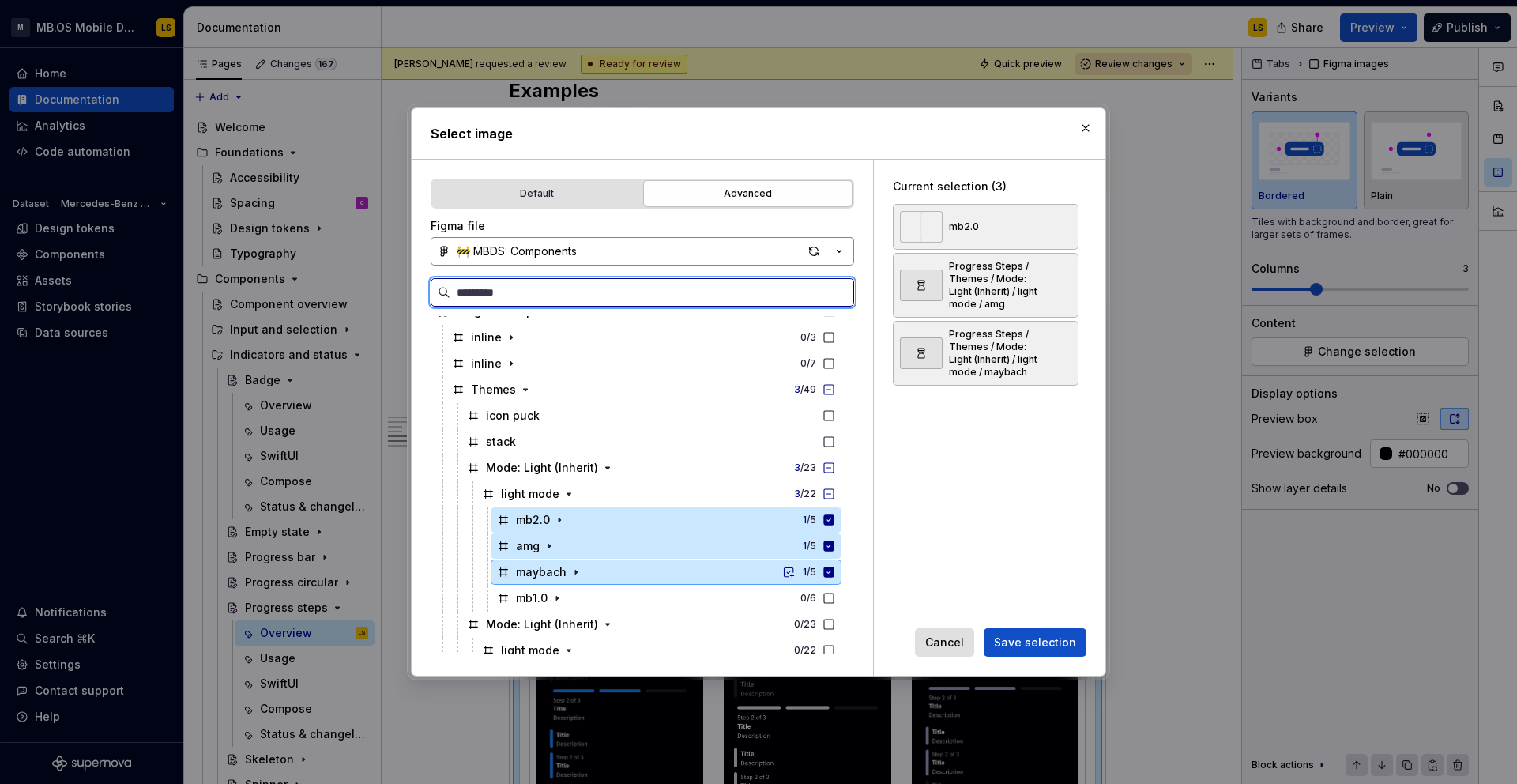
click at [835, 571] on icon at bounding box center [829, 572] width 10 height 10
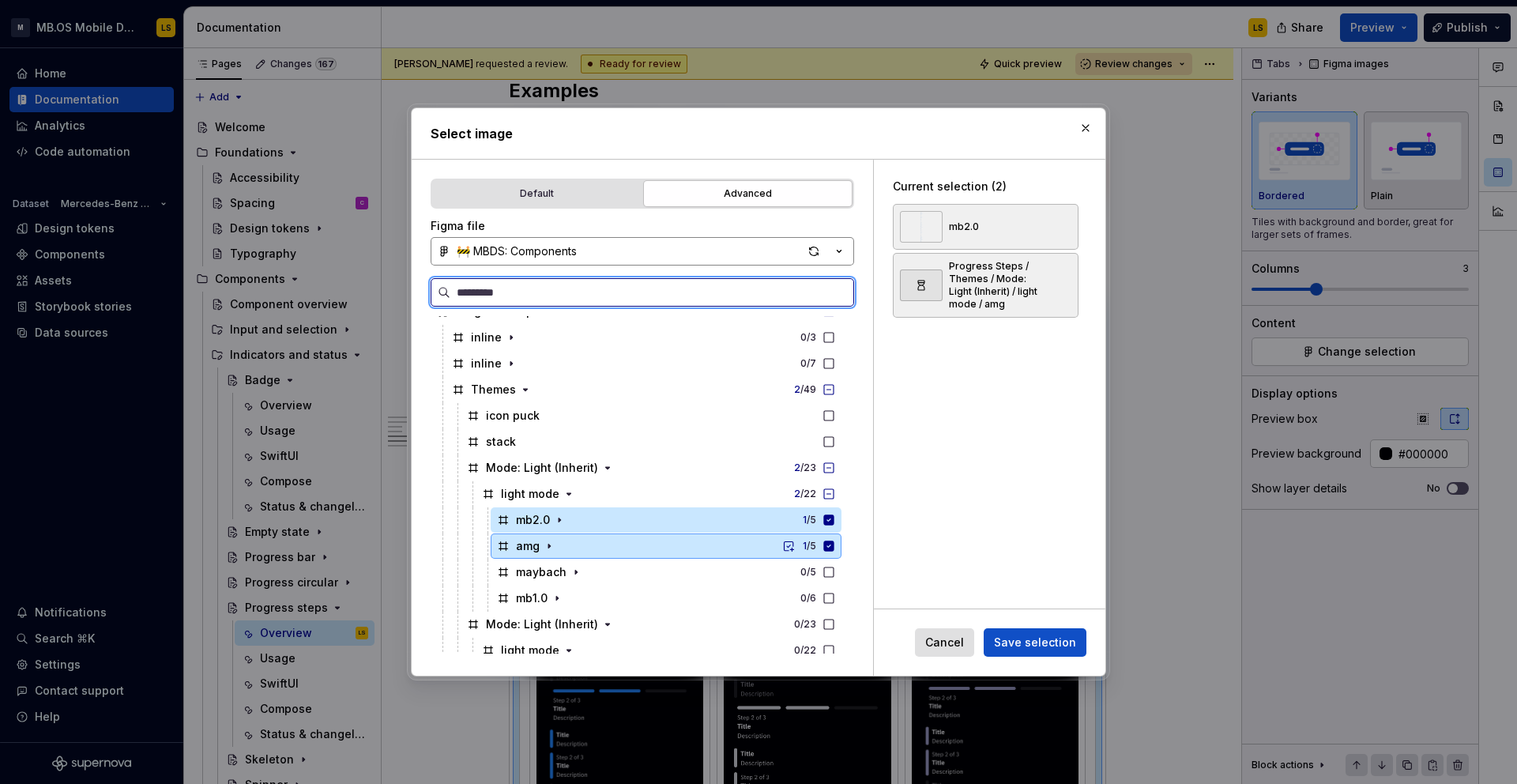
click at [839, 556] on div "amg 1 / 5" at bounding box center [666, 546] width 351 height 26
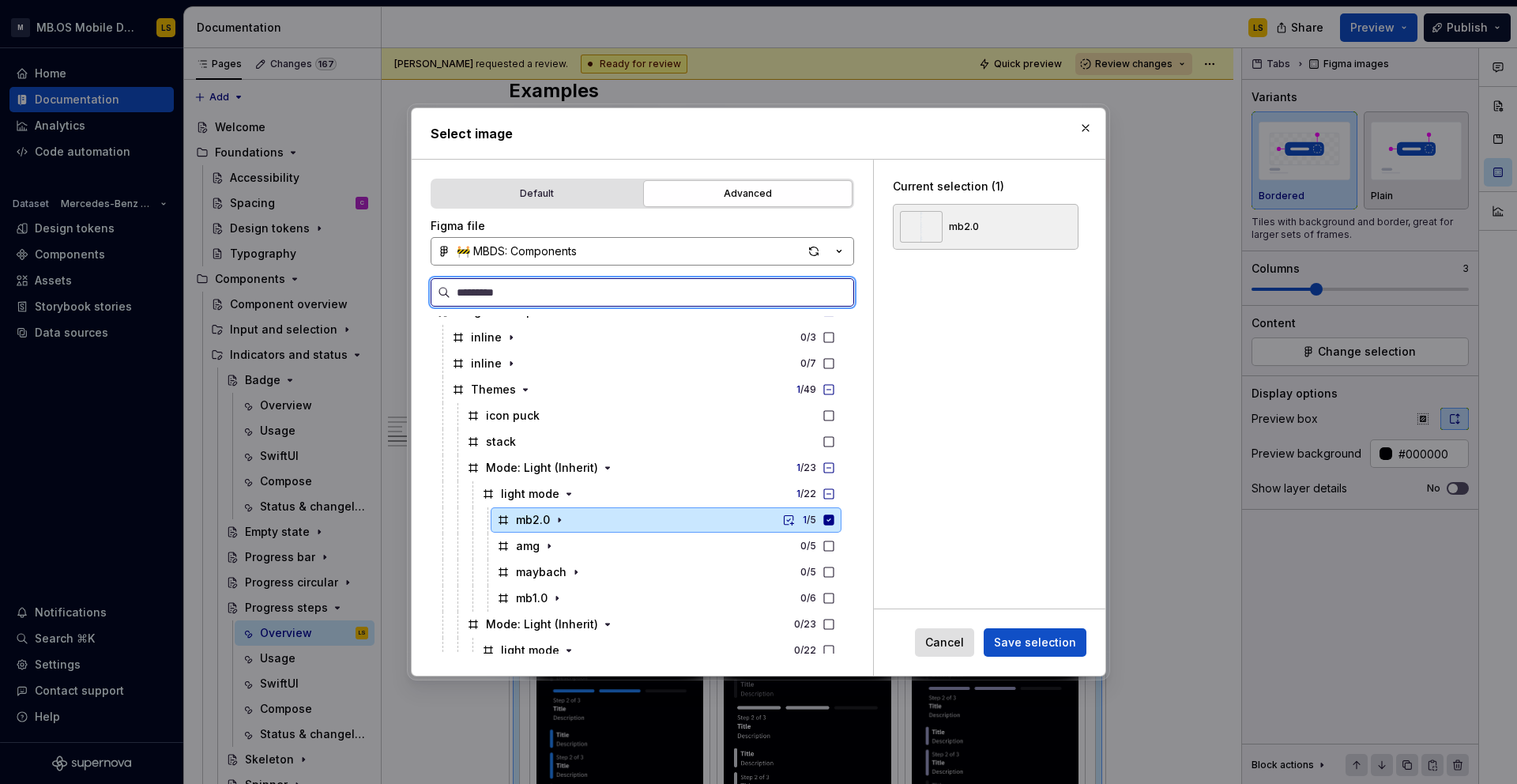
click at [835, 517] on icon at bounding box center [829, 519] width 10 height 10
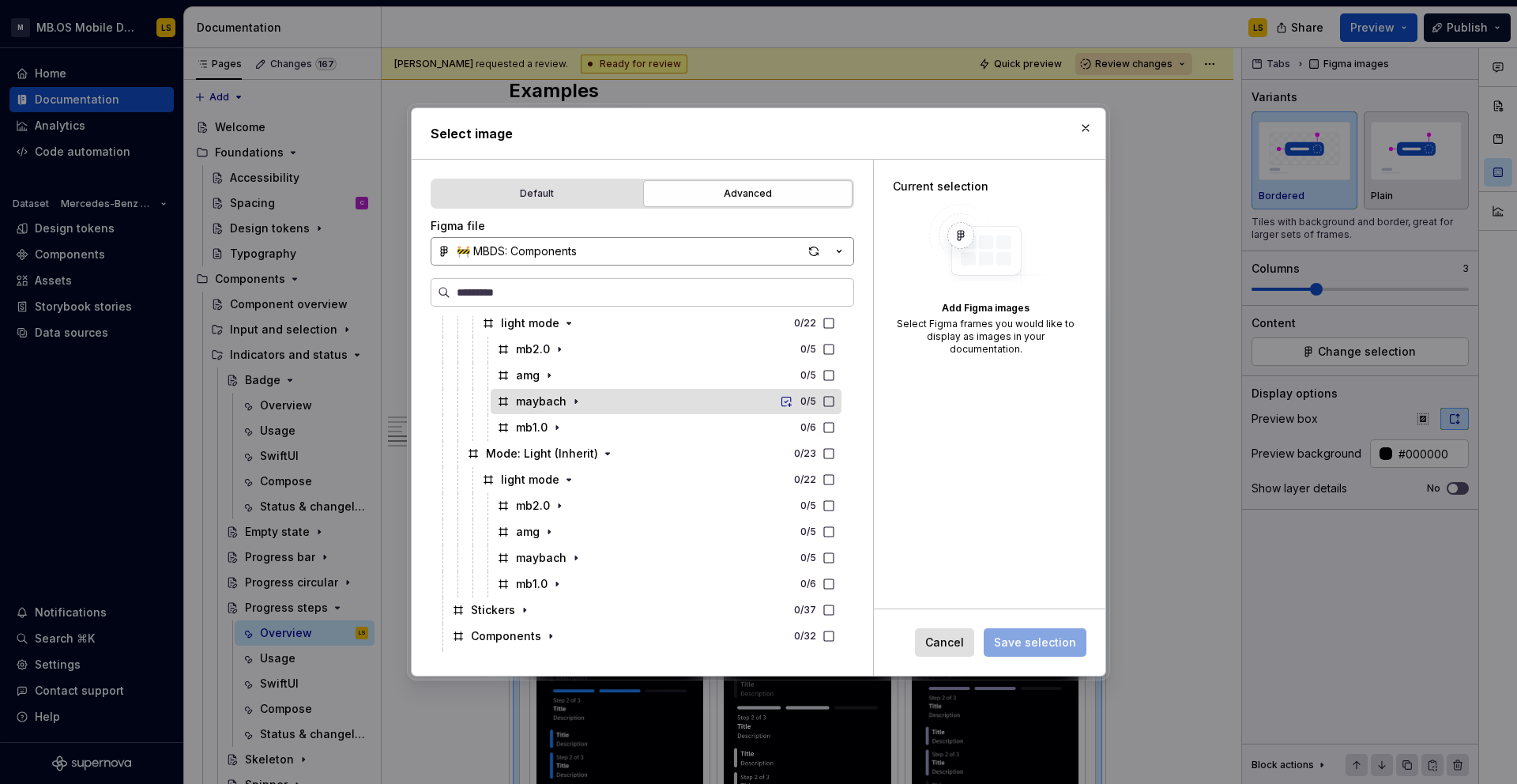
scroll to position [1467, 0]
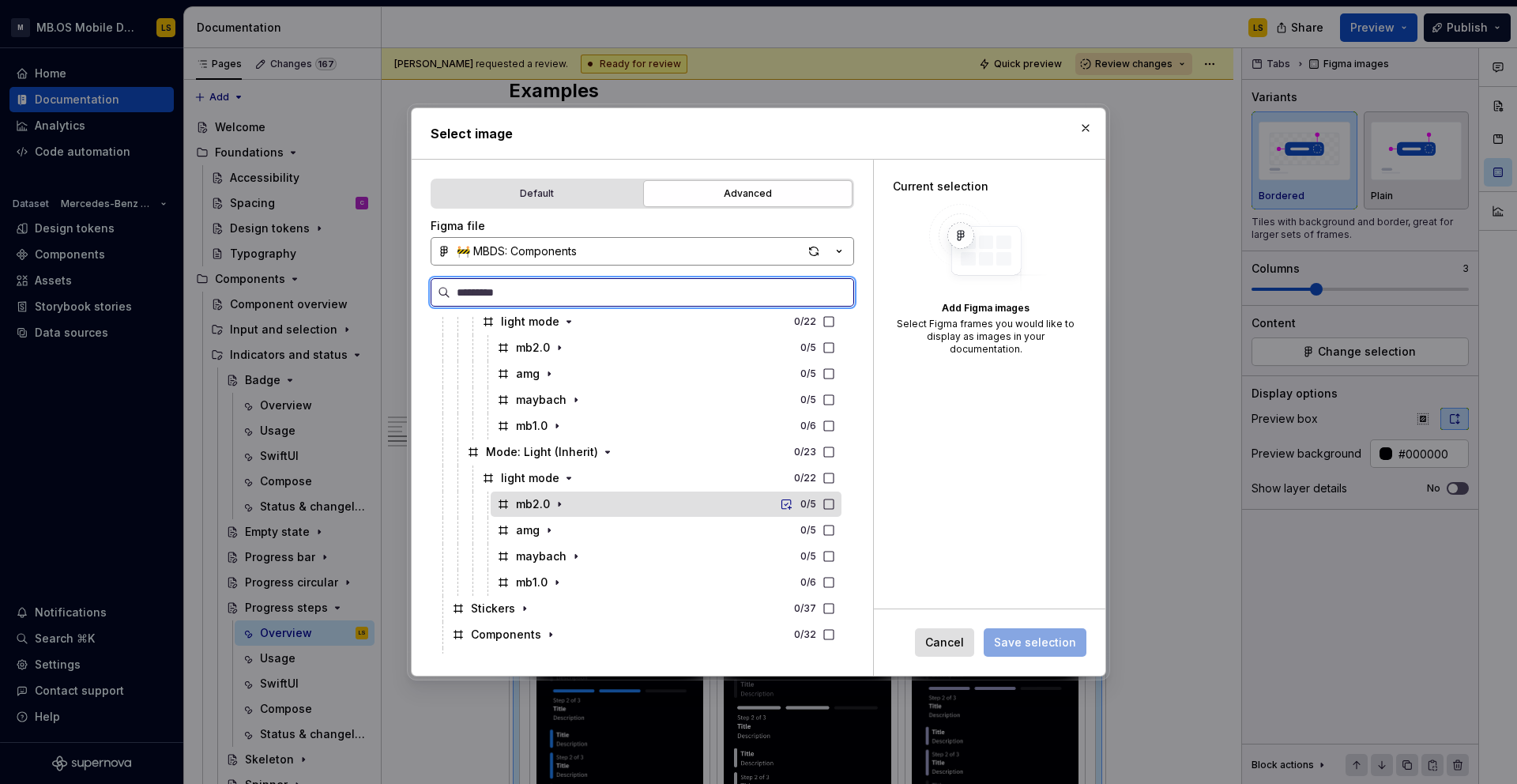
click at [836, 504] on icon at bounding box center [829, 504] width 13 height 13
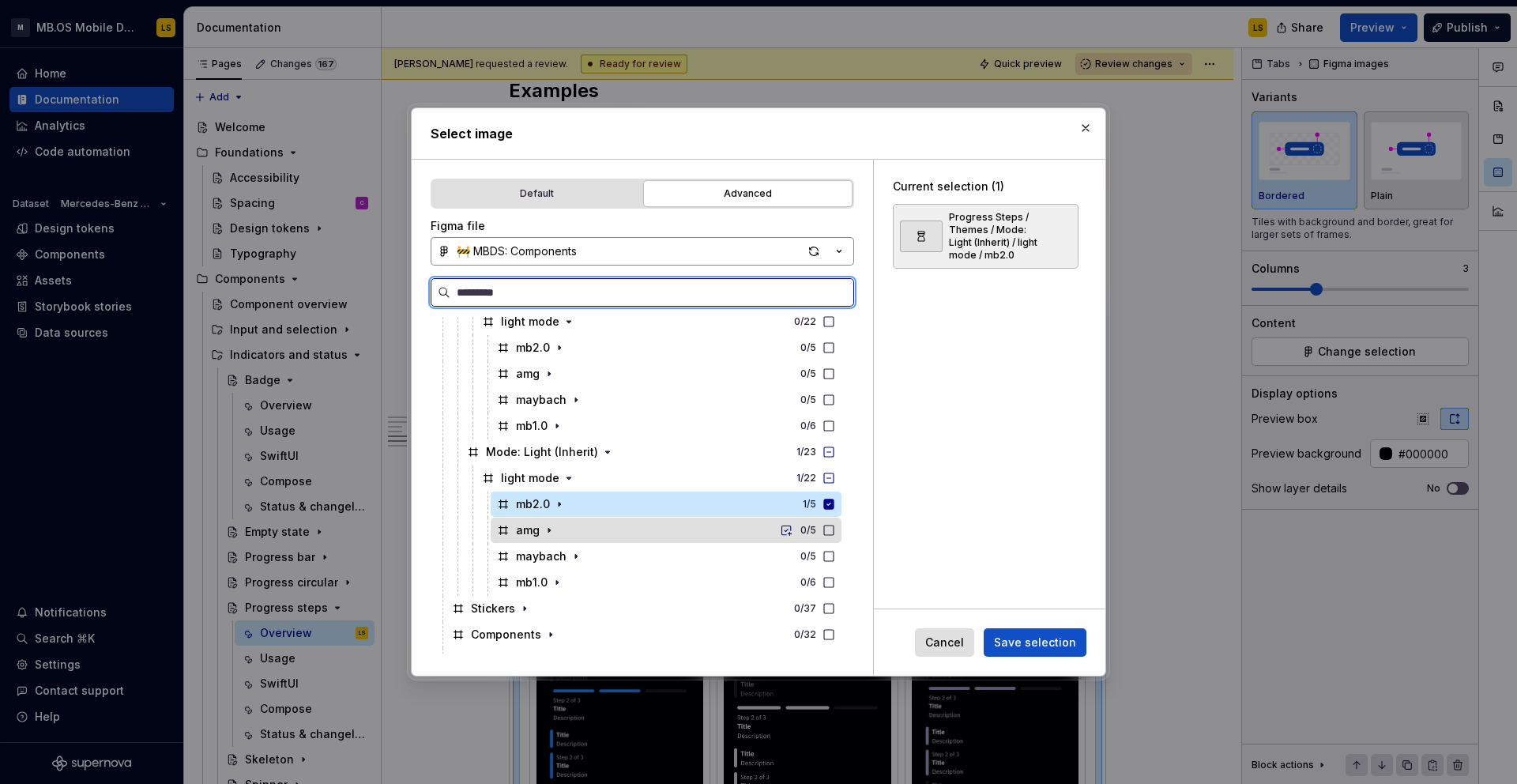
click at [836, 531] on icon at bounding box center [829, 529] width 13 height 13
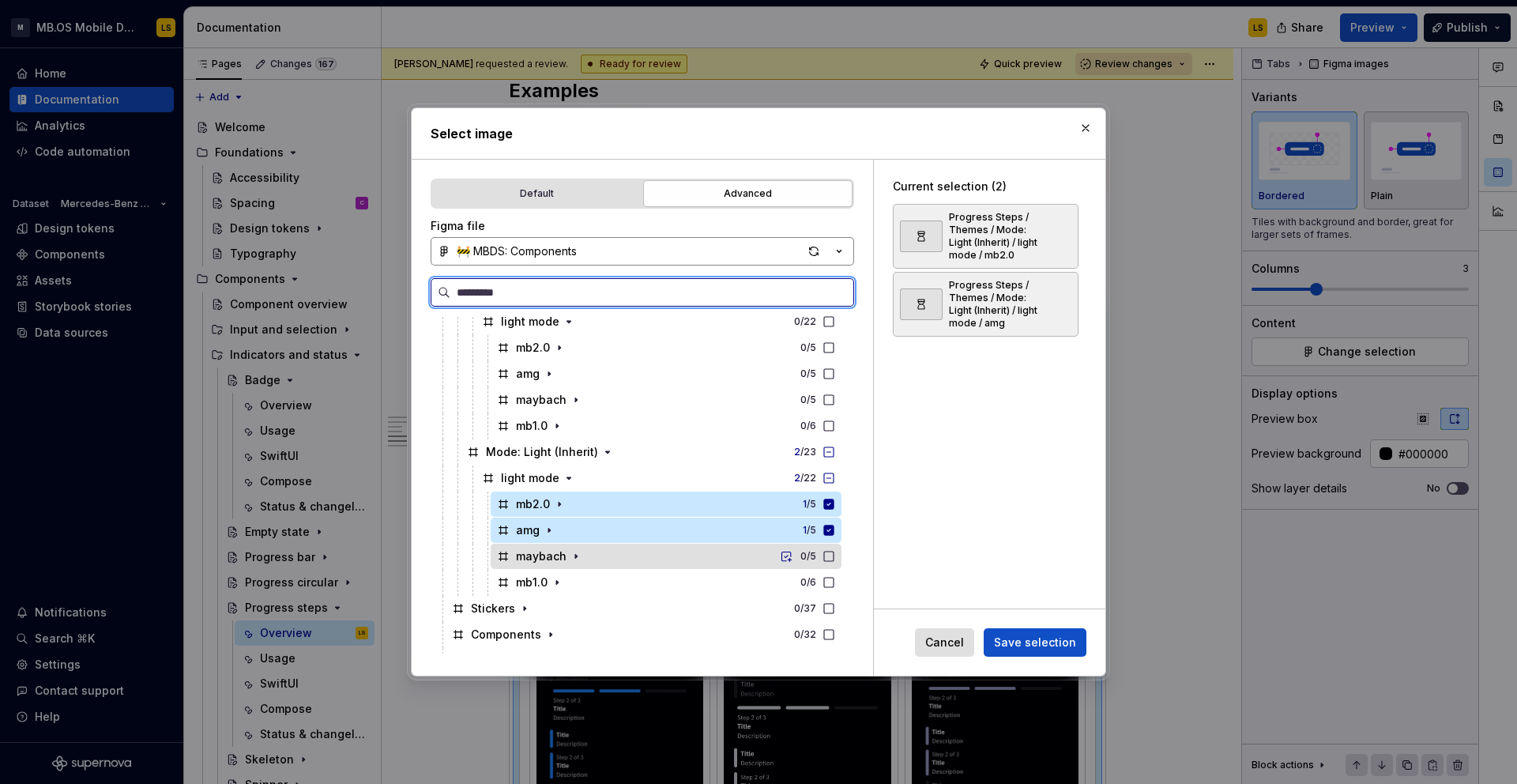
click at [836, 556] on icon at bounding box center [829, 556] width 13 height 13
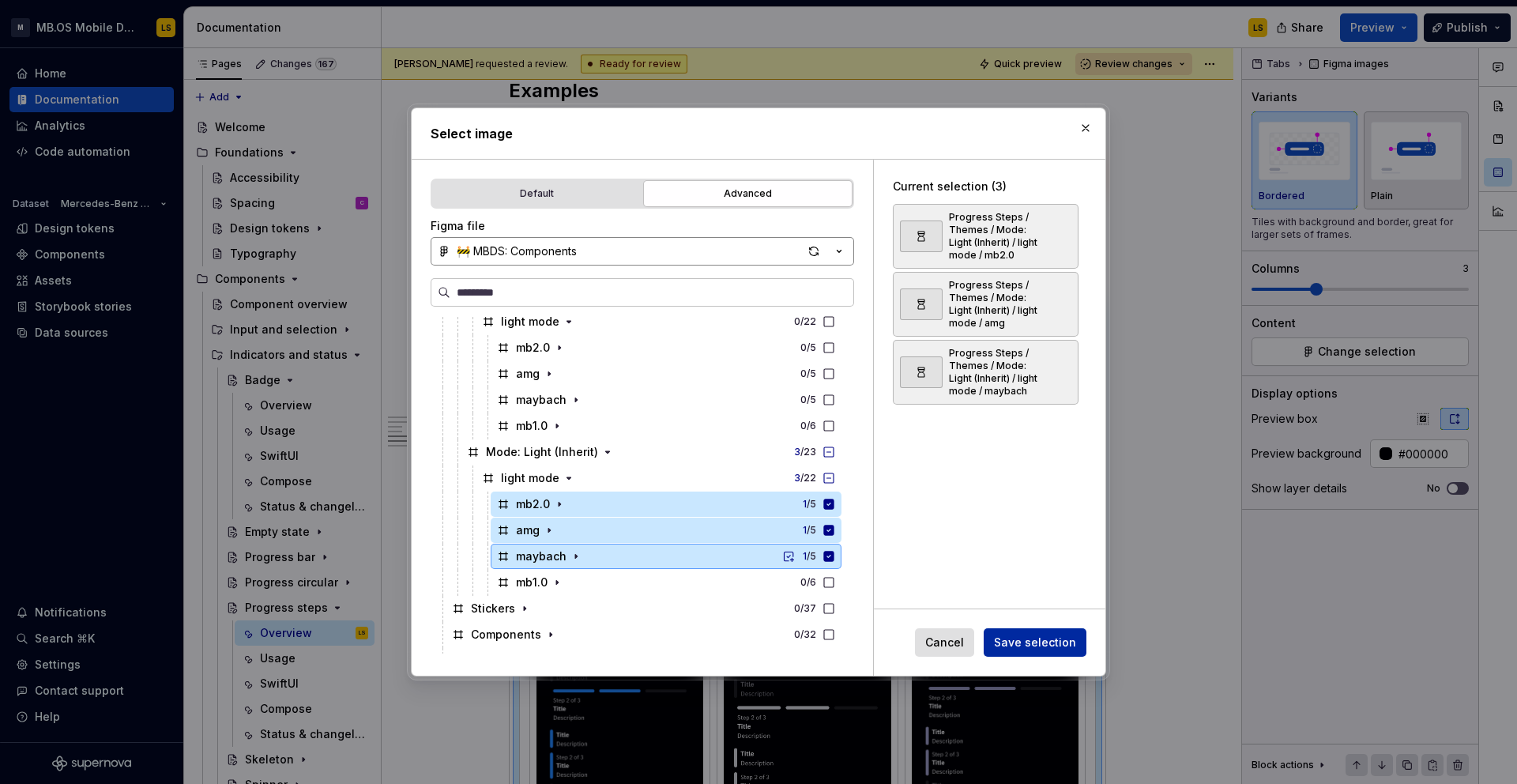
click at [1057, 644] on span "Save selection" at bounding box center [1035, 642] width 82 height 16
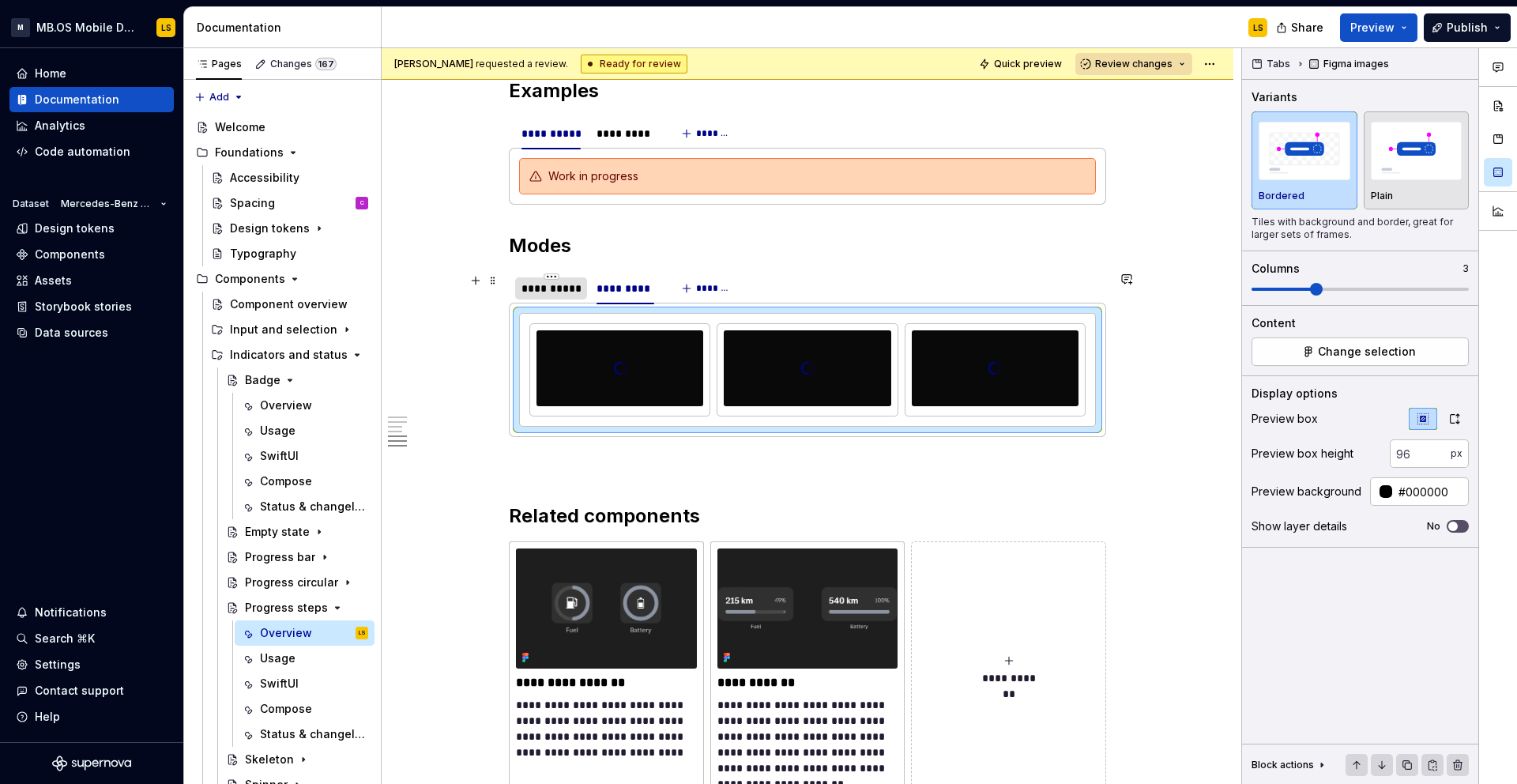
click at [563, 296] on div "**********" at bounding box center [551, 288] width 72 height 22
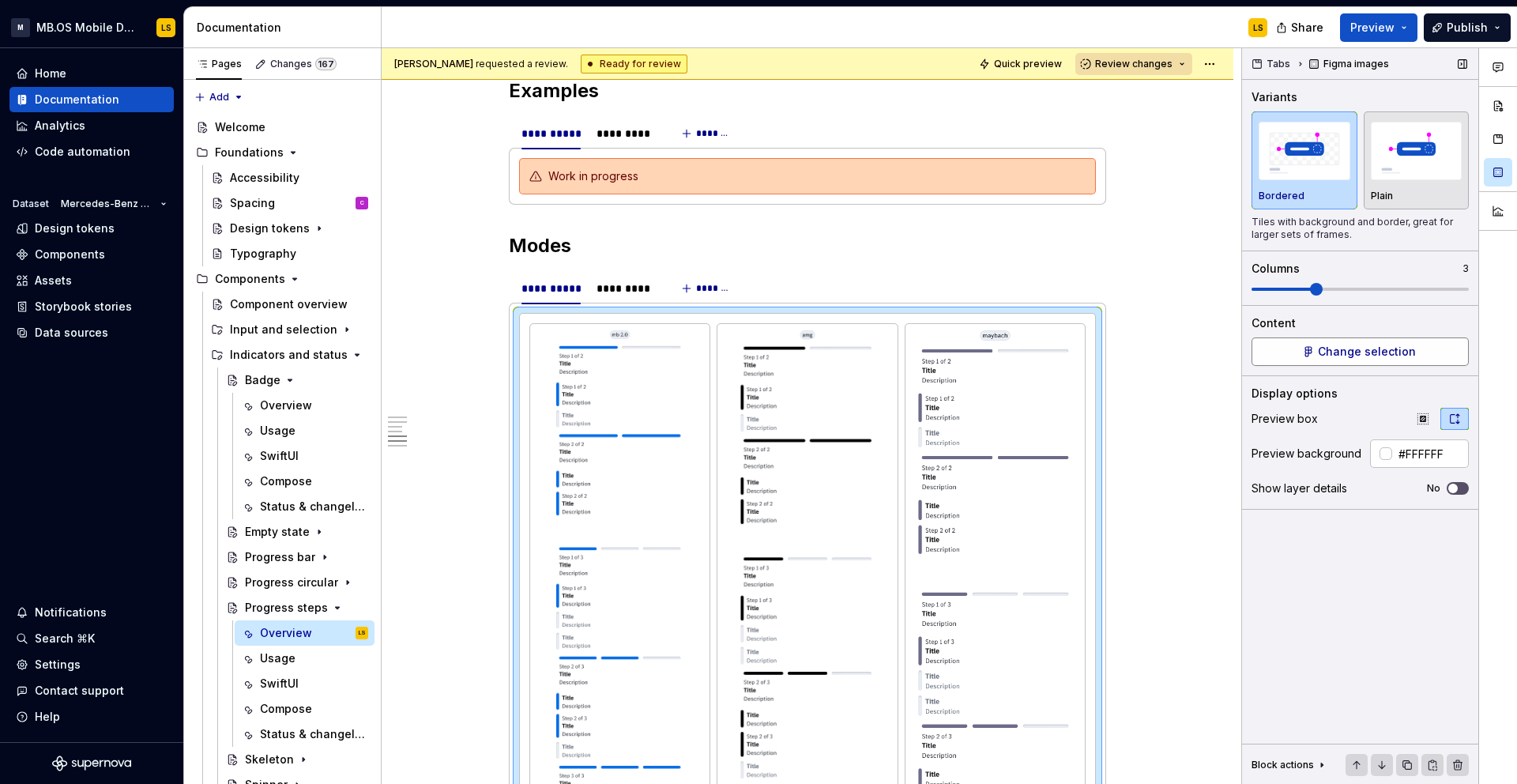
click at [1297, 339] on button "Change selection" at bounding box center [1360, 351] width 217 height 29
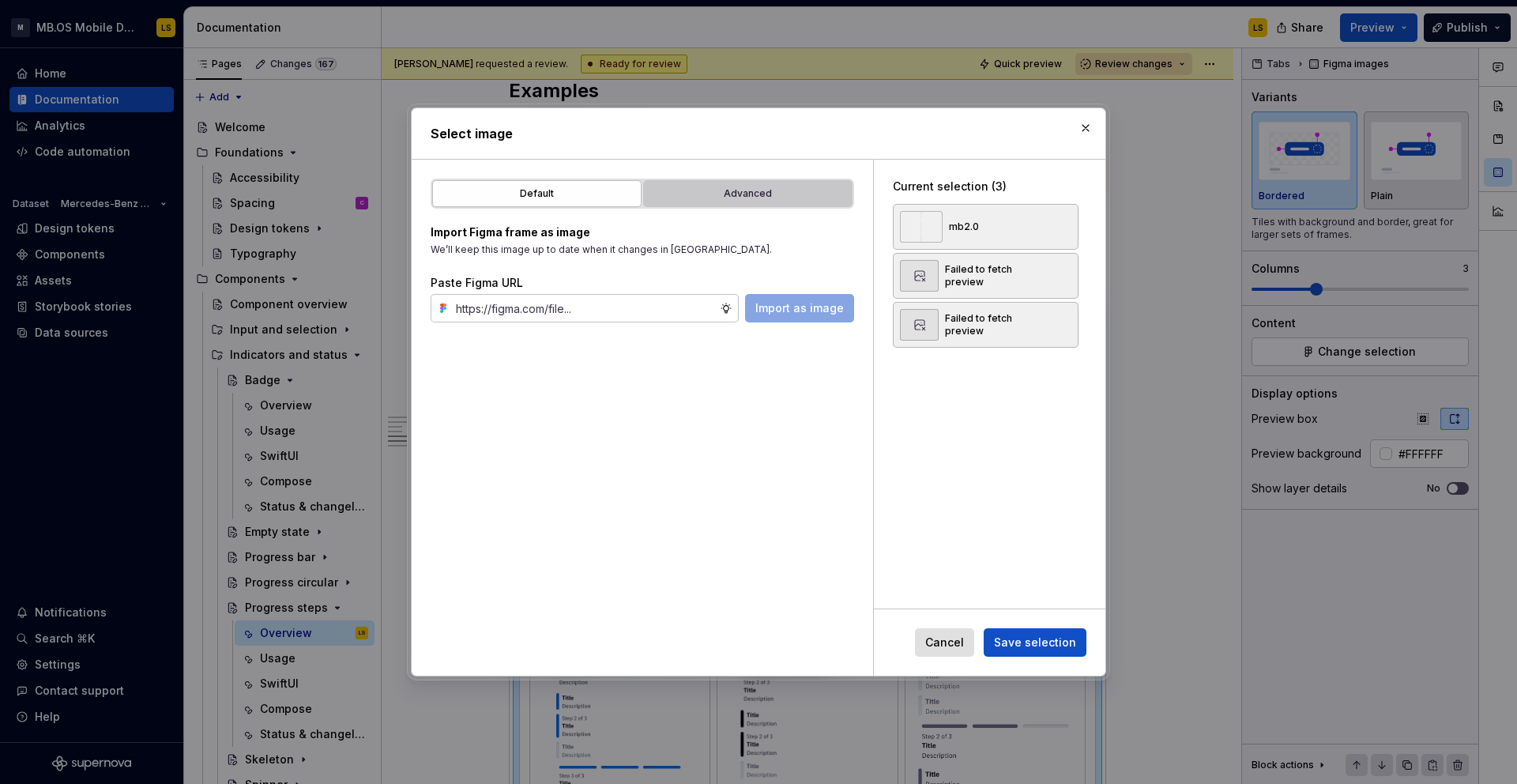
click at [743, 191] on div "Advanced" at bounding box center [748, 193] width 198 height 16
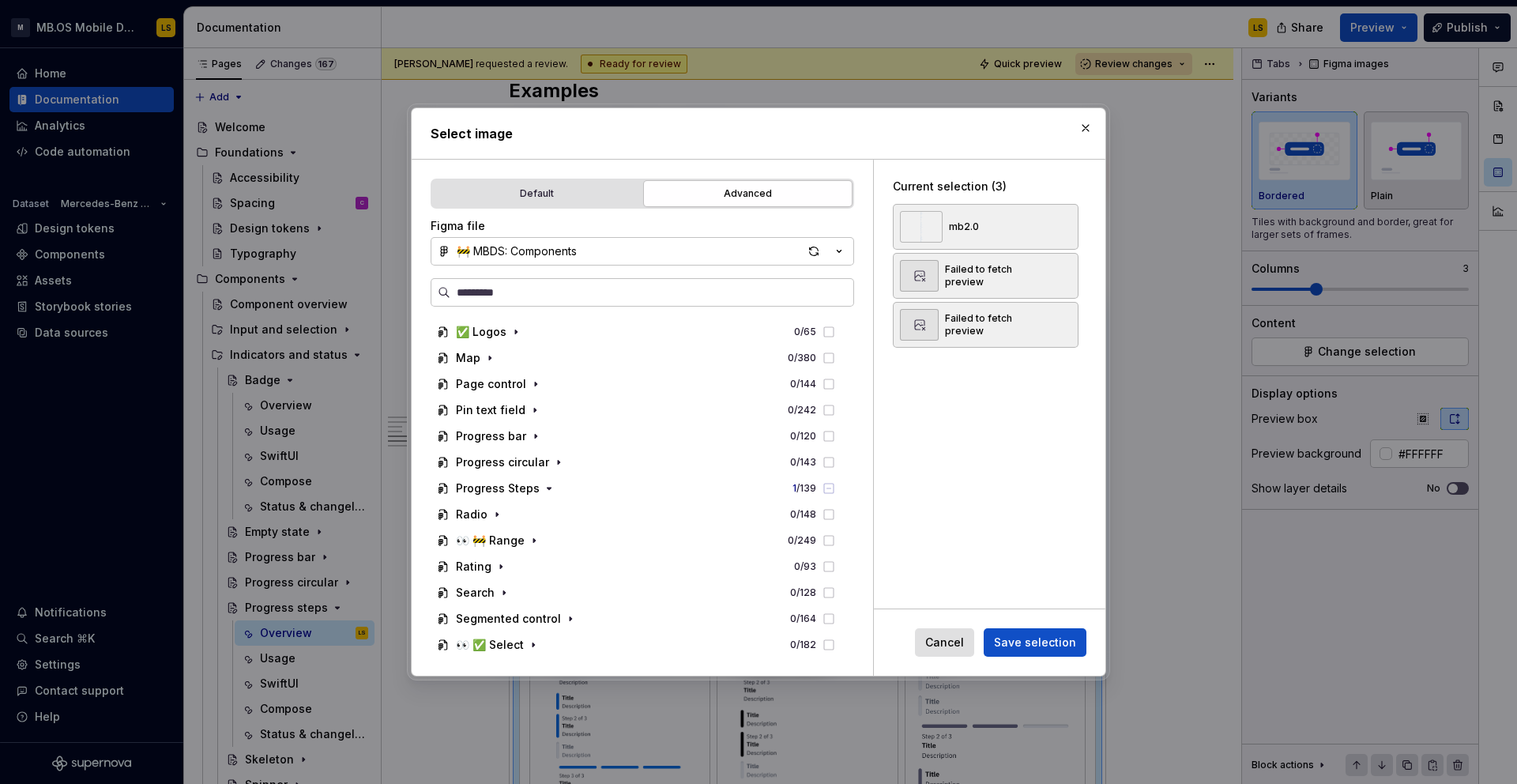
scroll to position [1135, 0]
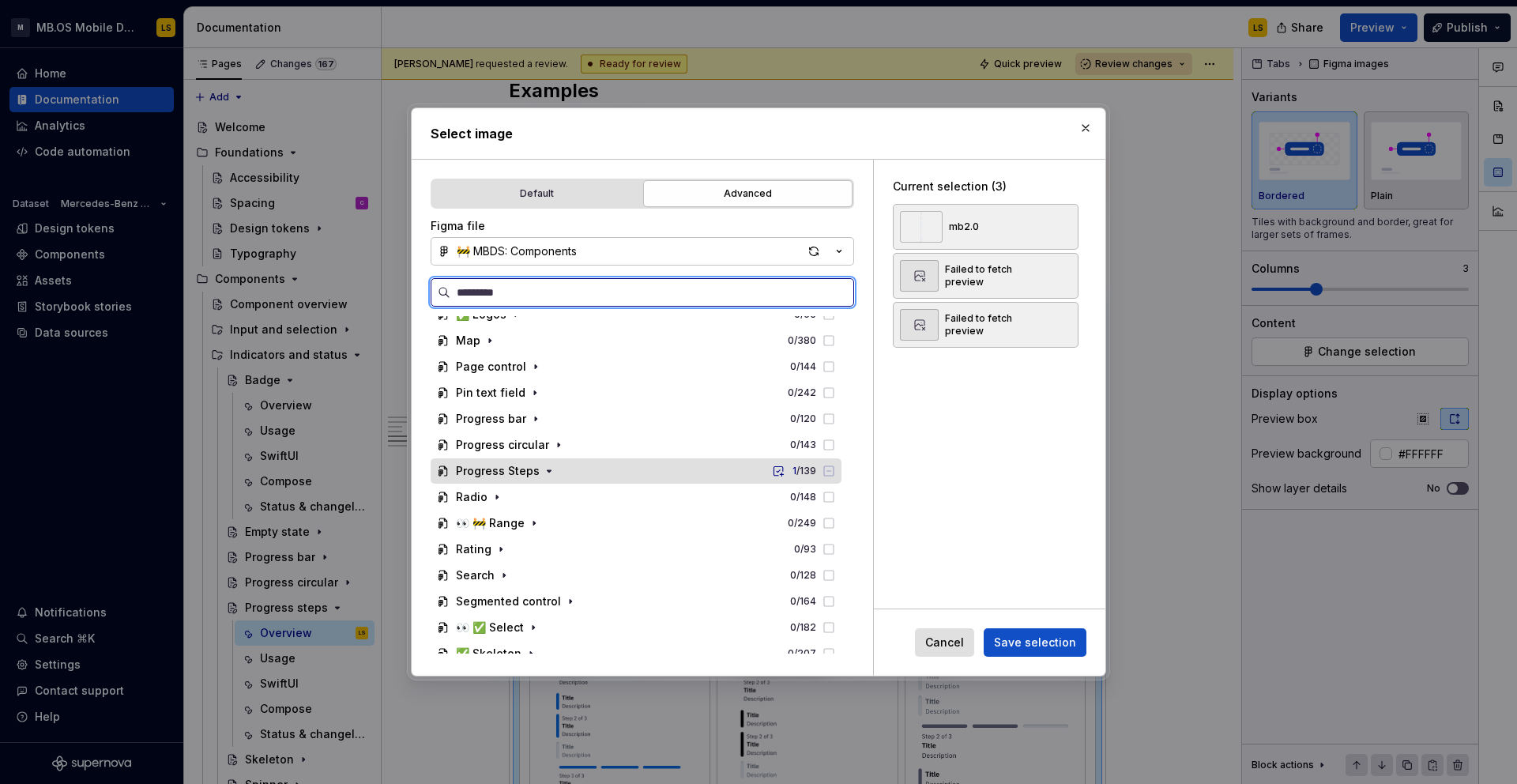
click at [603, 472] on div "Progress Steps 1 / 139" at bounding box center [636, 471] width 410 height 26
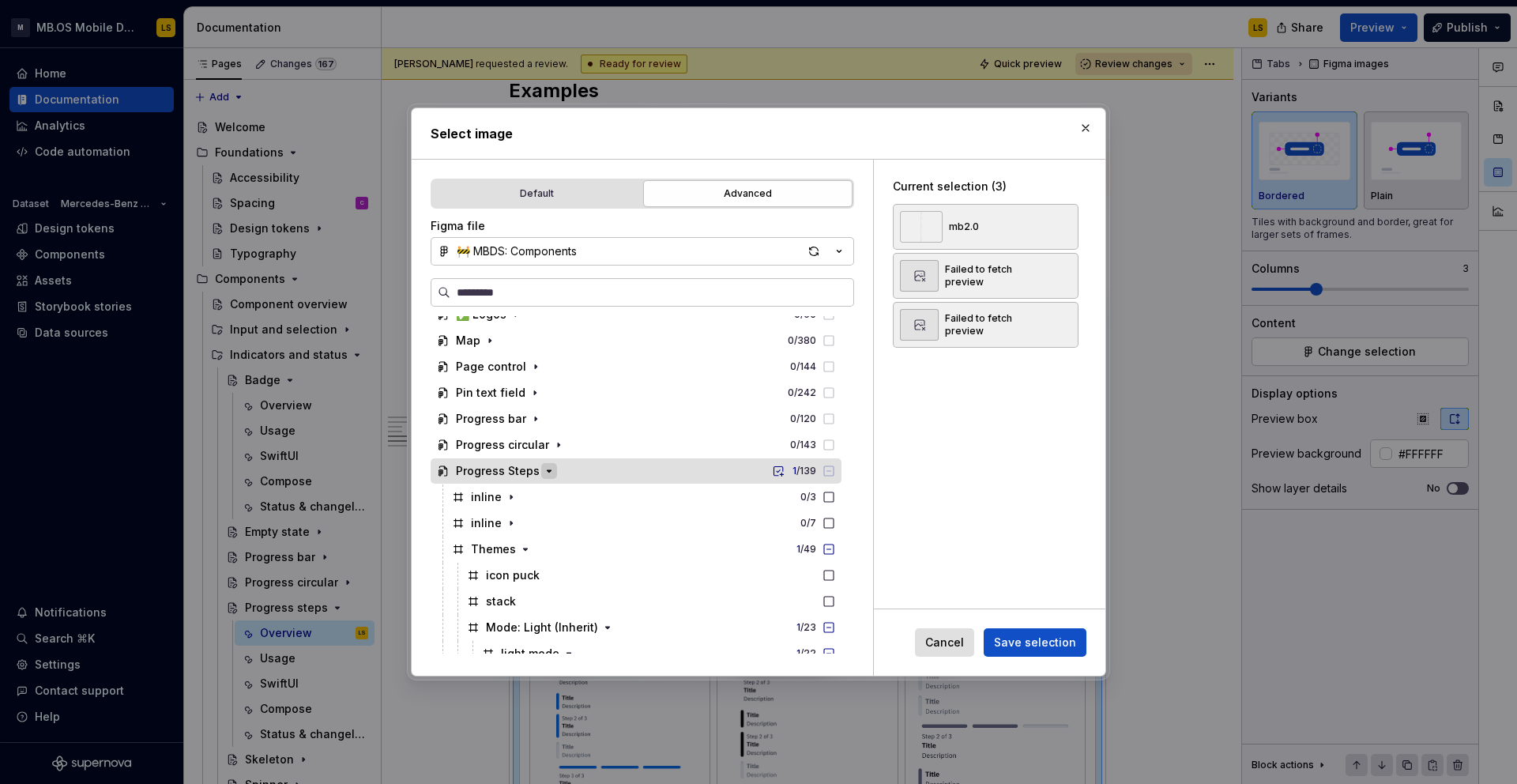
click at [551, 474] on icon "button" at bounding box center [549, 471] width 13 height 13
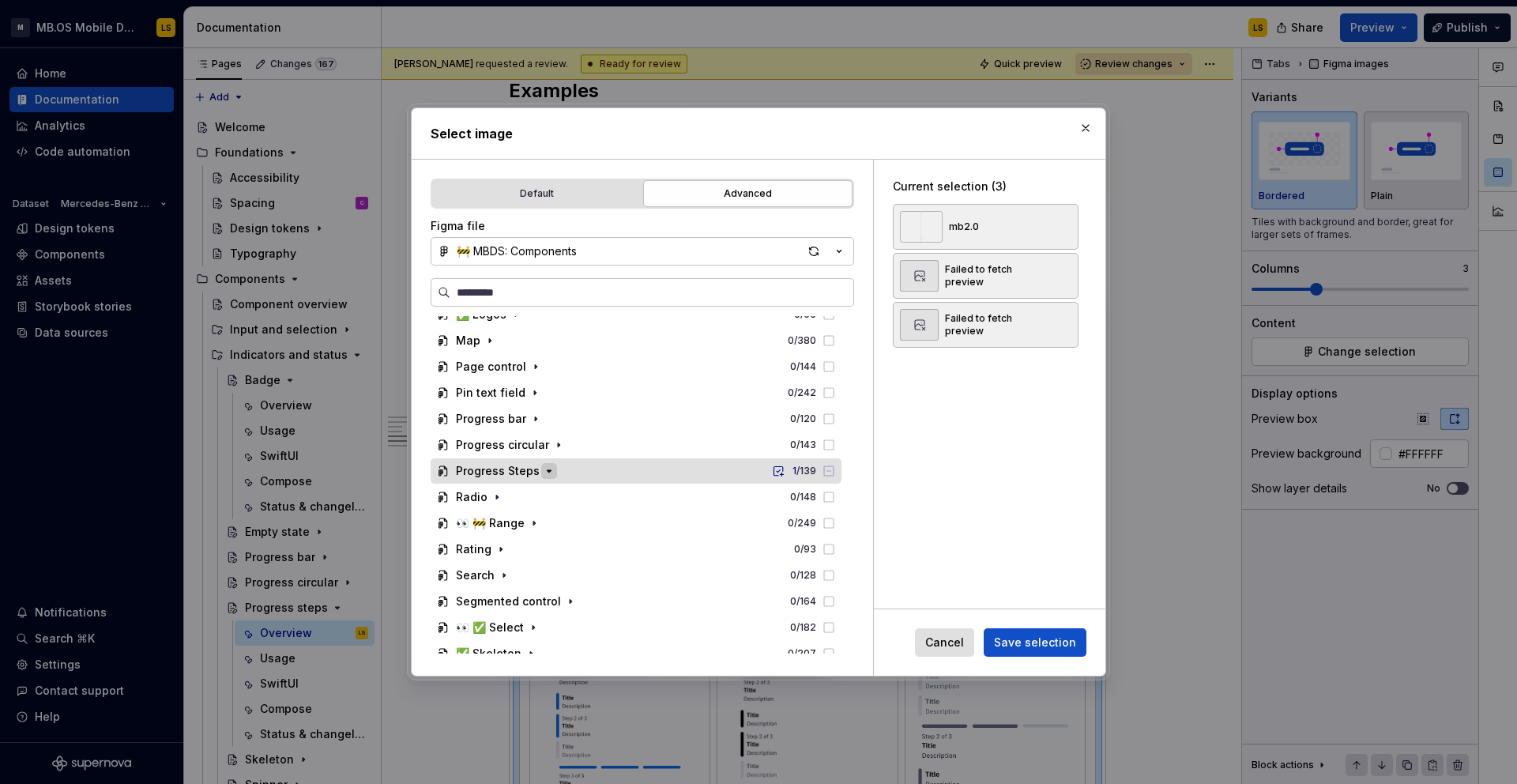
click at [551, 474] on icon "button" at bounding box center [549, 471] width 13 height 13
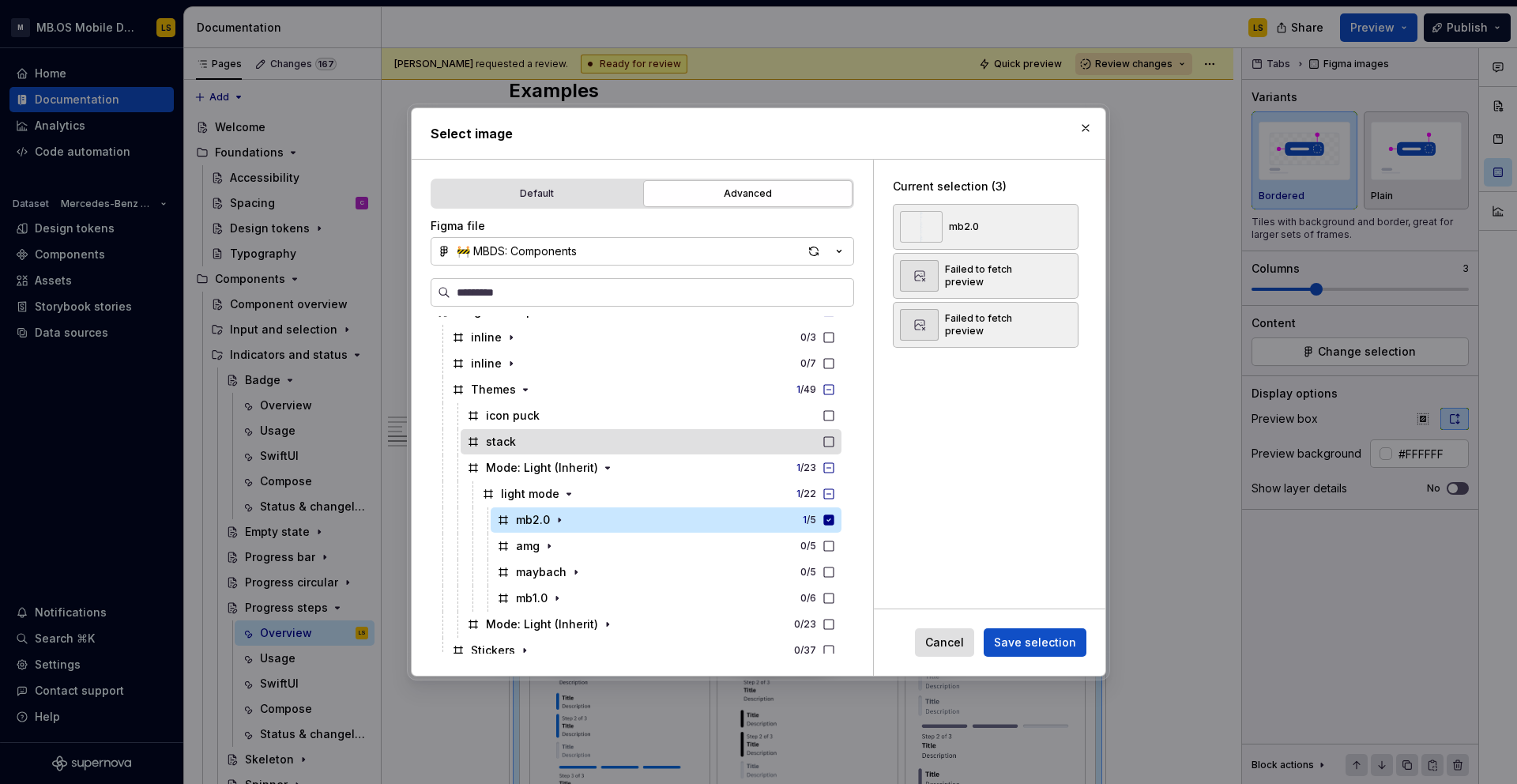
scroll to position [1309, 0]
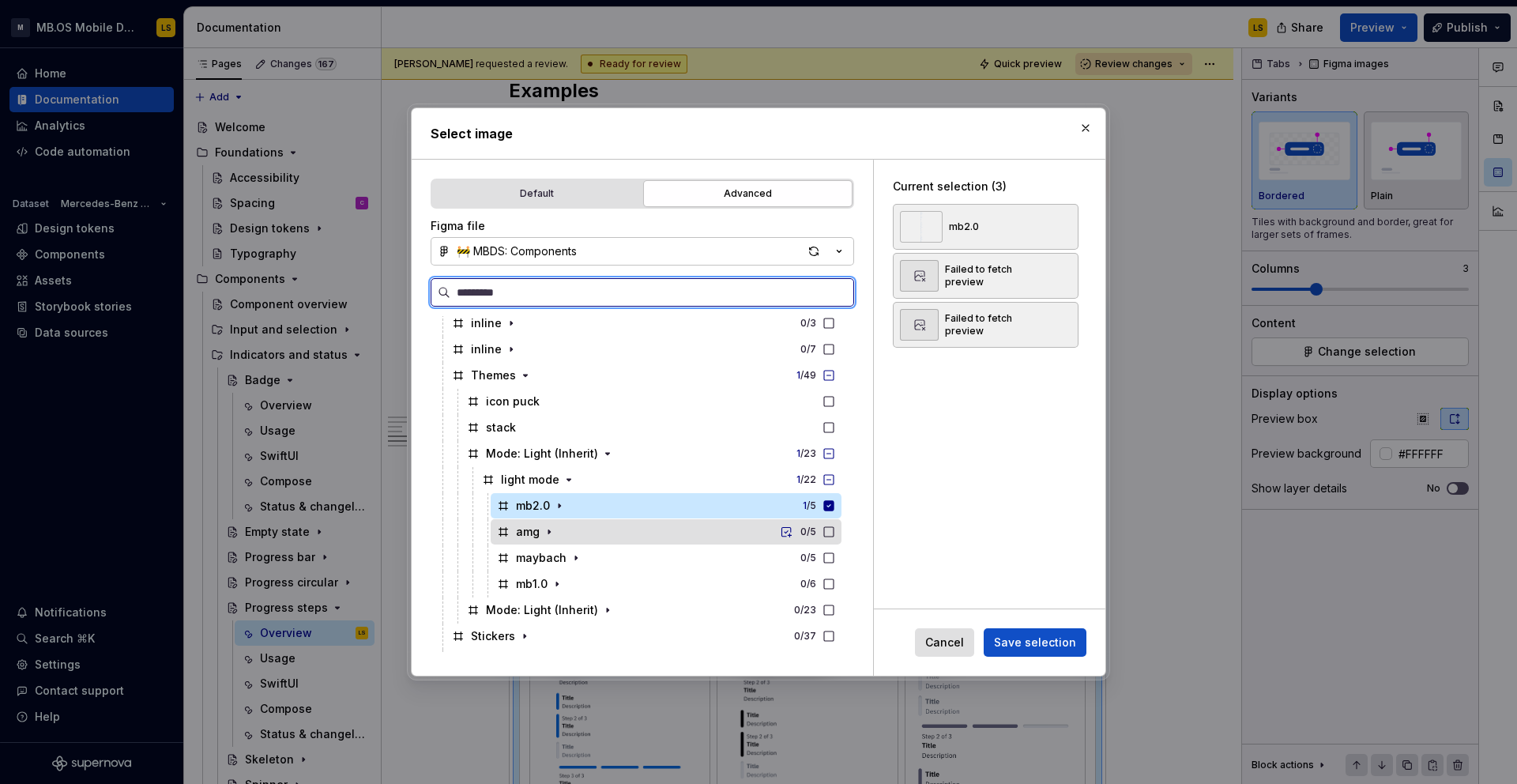
click at [836, 533] on icon at bounding box center [829, 531] width 13 height 13
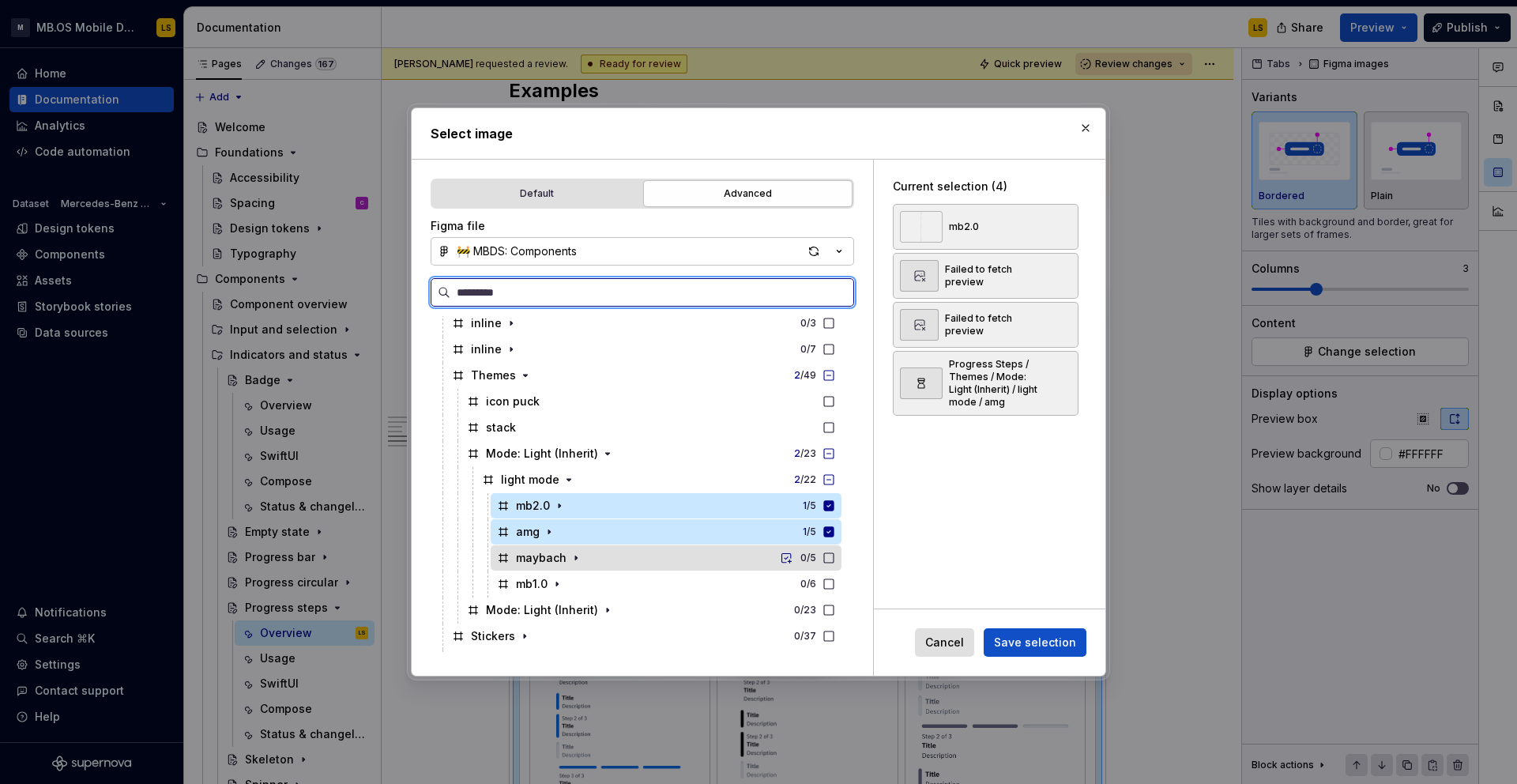
click at [836, 561] on icon at bounding box center [829, 557] width 13 height 13
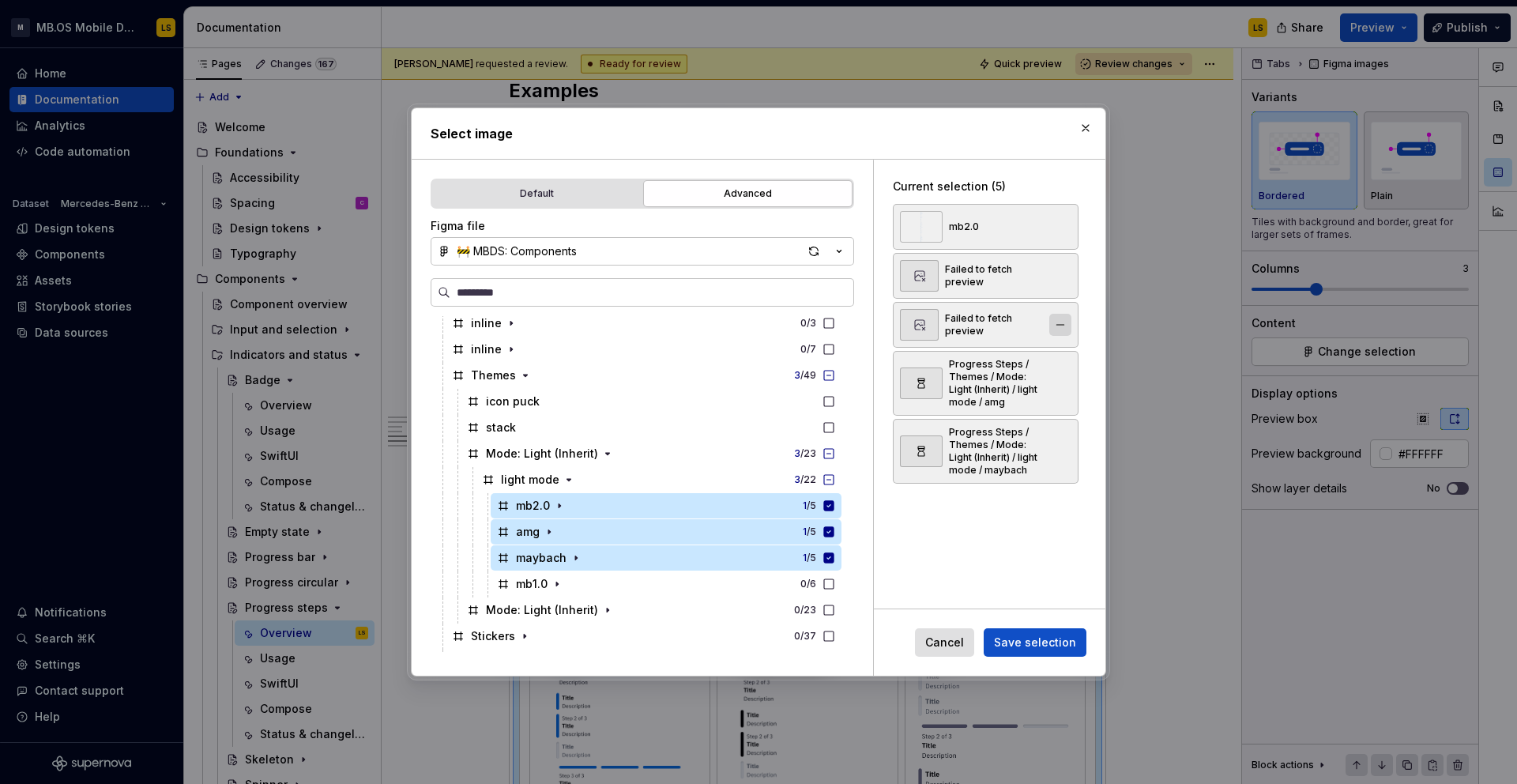
click at [1068, 325] on button "button" at bounding box center [1061, 324] width 22 height 22
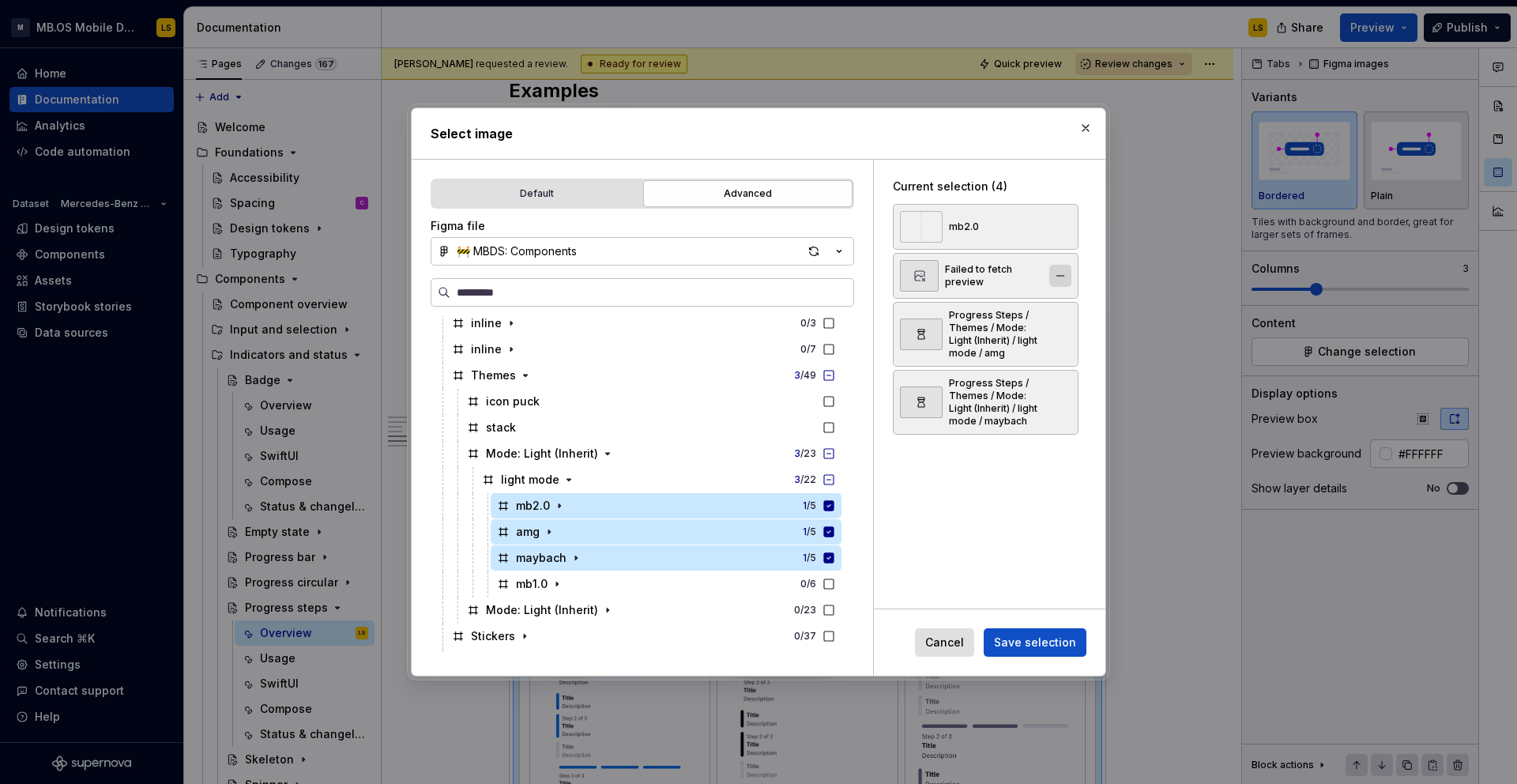
click at [1062, 271] on button "button" at bounding box center [1061, 276] width 22 height 22
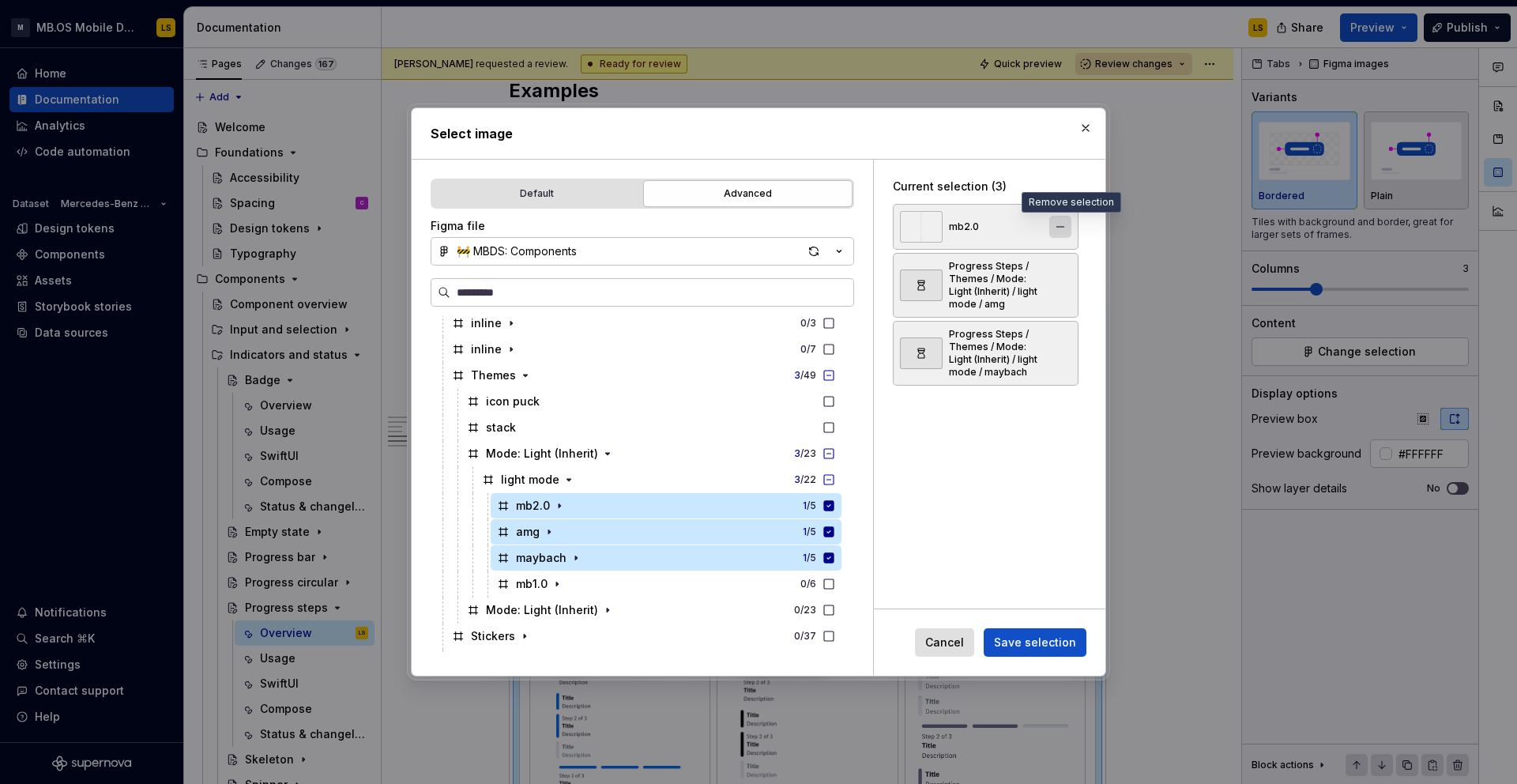
click at [1063, 224] on button "button" at bounding box center [1061, 227] width 22 height 22
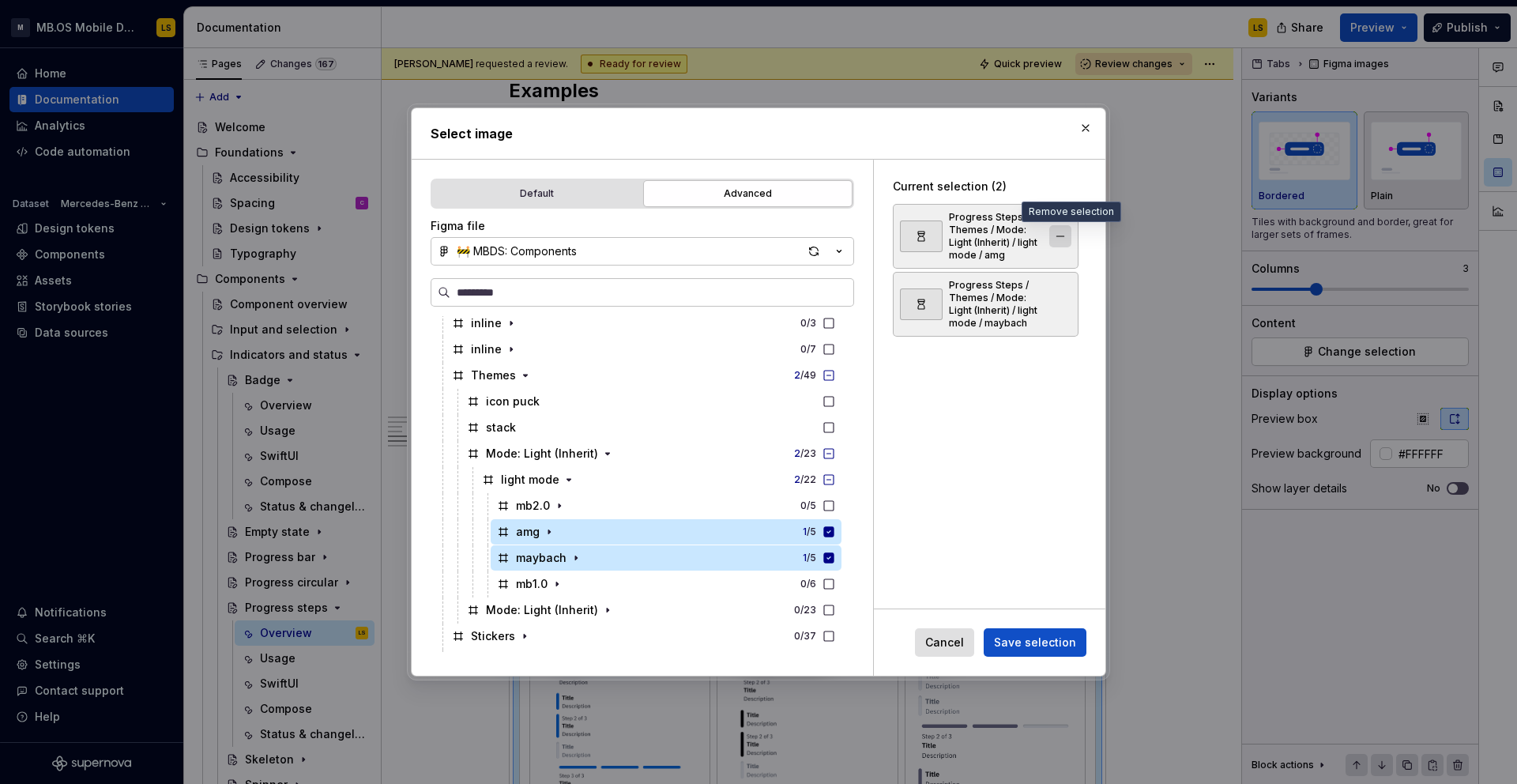
click at [1068, 227] on button "button" at bounding box center [1061, 236] width 22 height 22
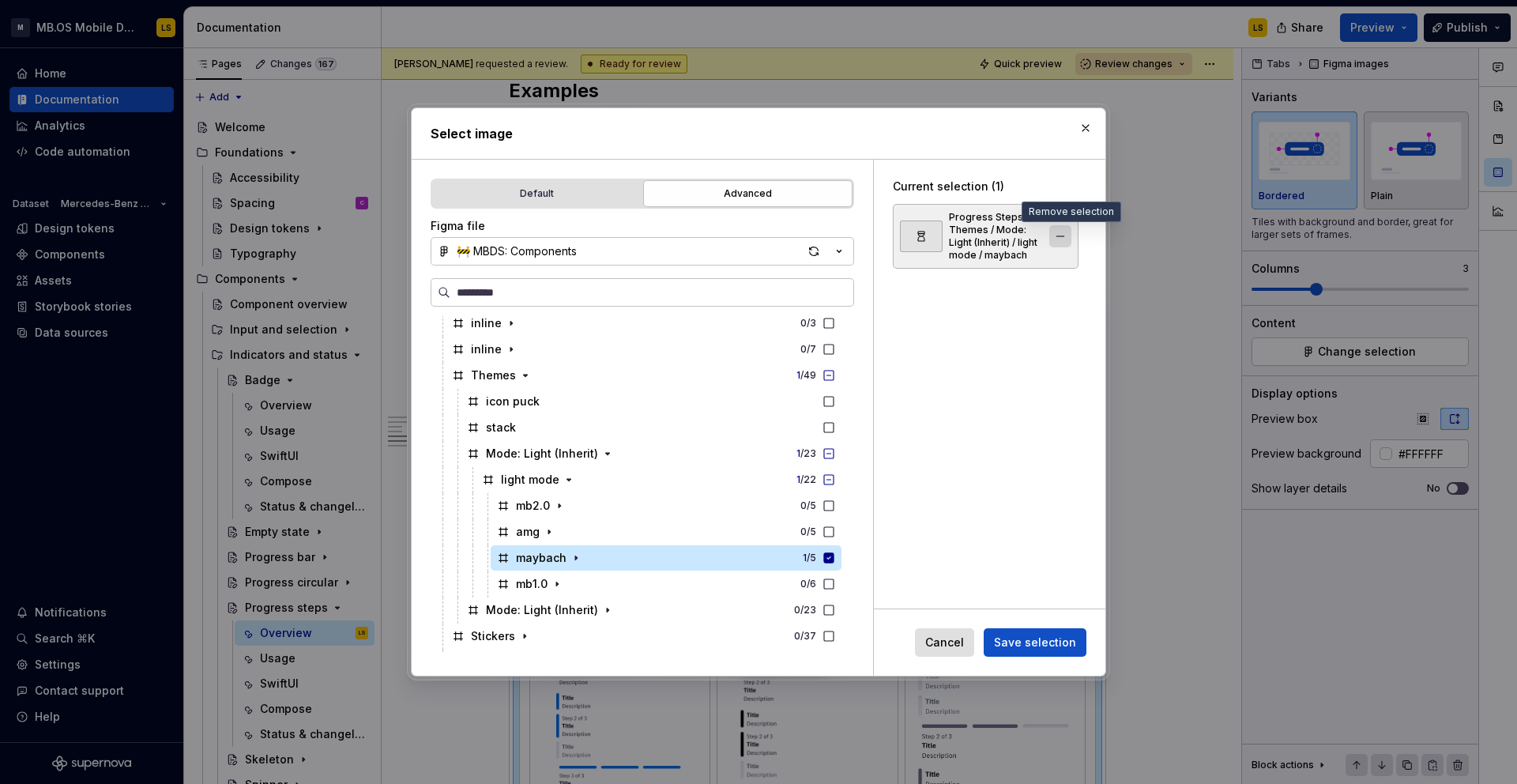
click at [1072, 239] on button "button" at bounding box center [1061, 236] width 22 height 22
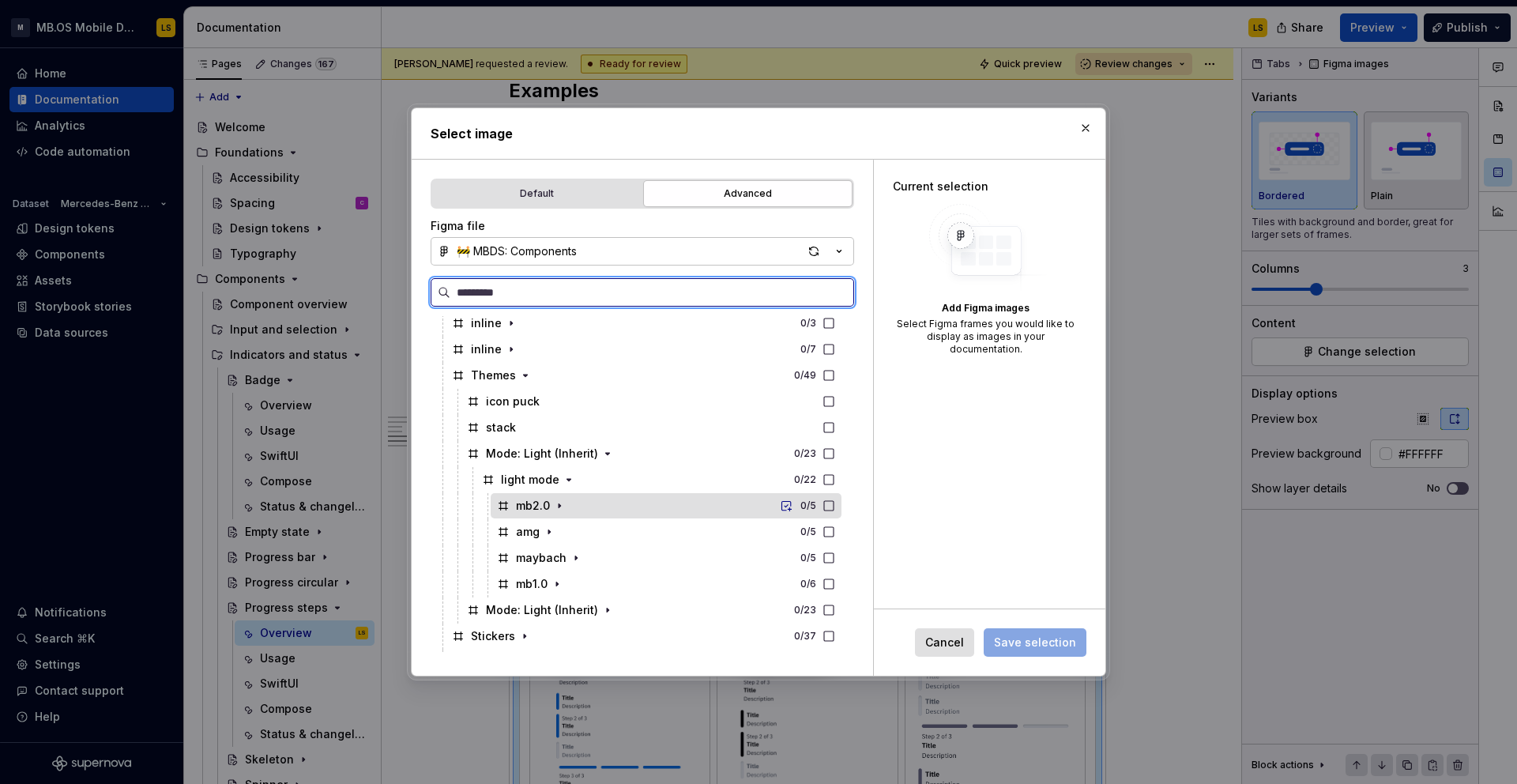
click at [842, 513] on div "mb2.0 0 / 5" at bounding box center [666, 505] width 351 height 26
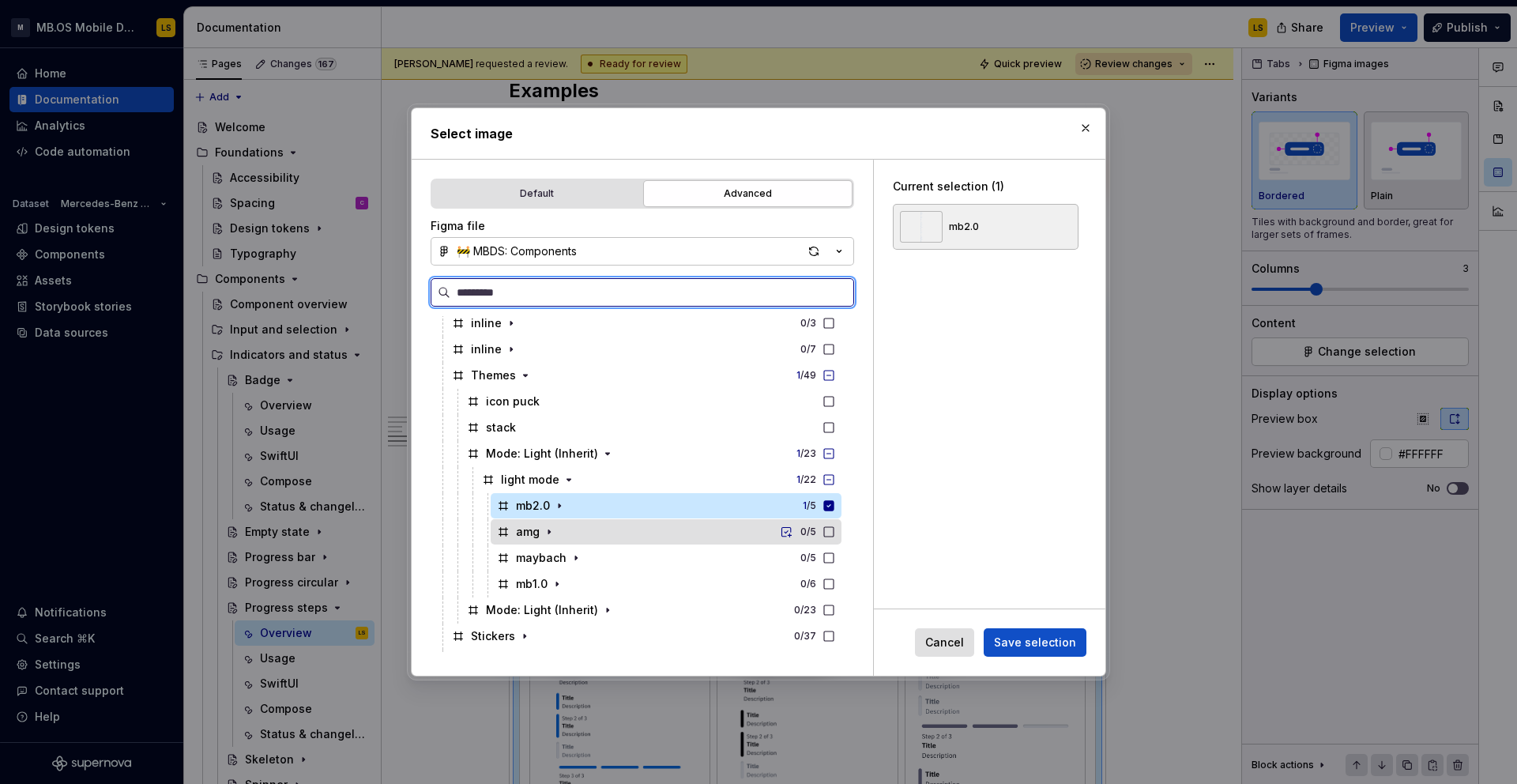
click at [836, 531] on icon at bounding box center [829, 531] width 13 height 13
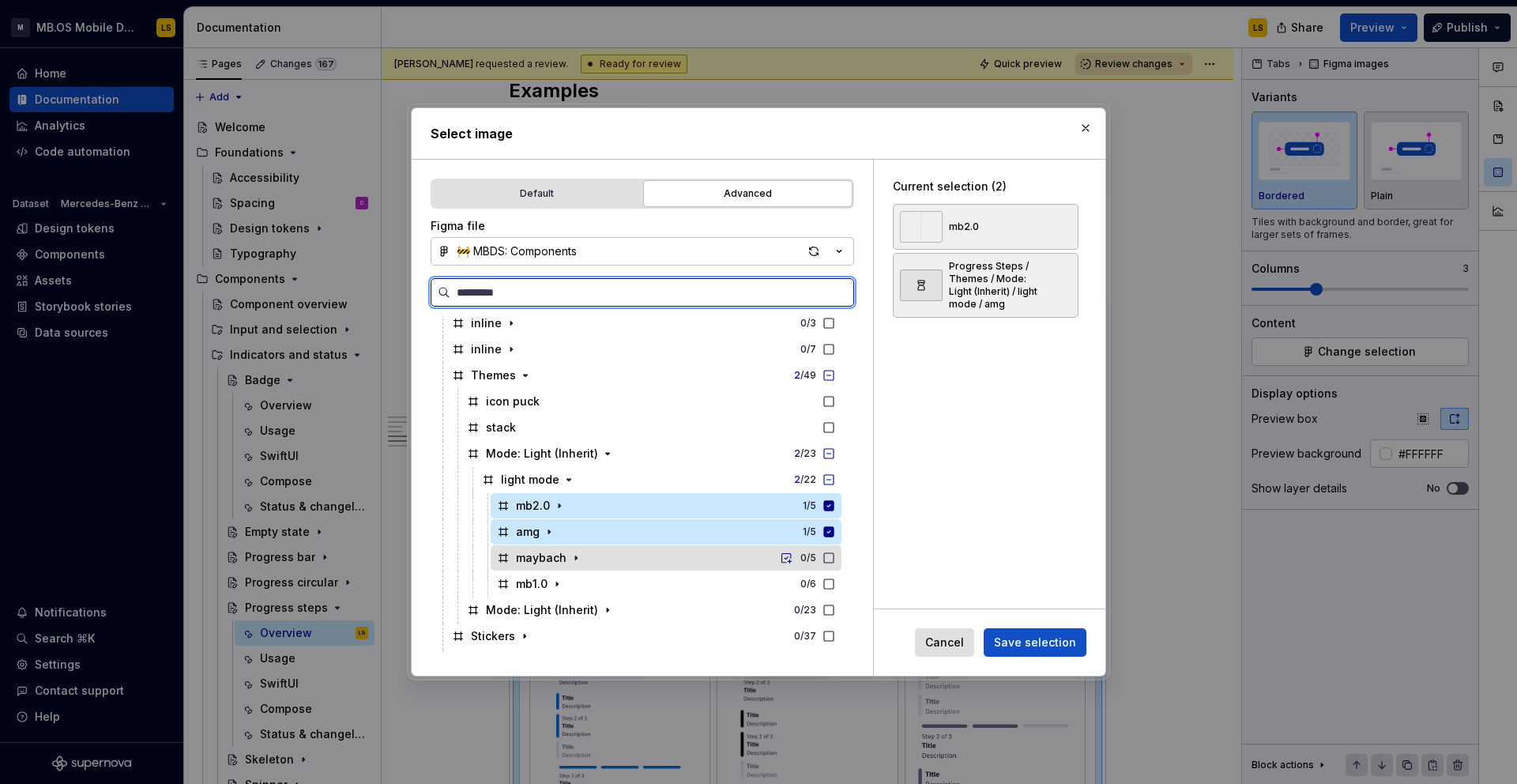
click at [836, 560] on icon at bounding box center [829, 557] width 13 height 13
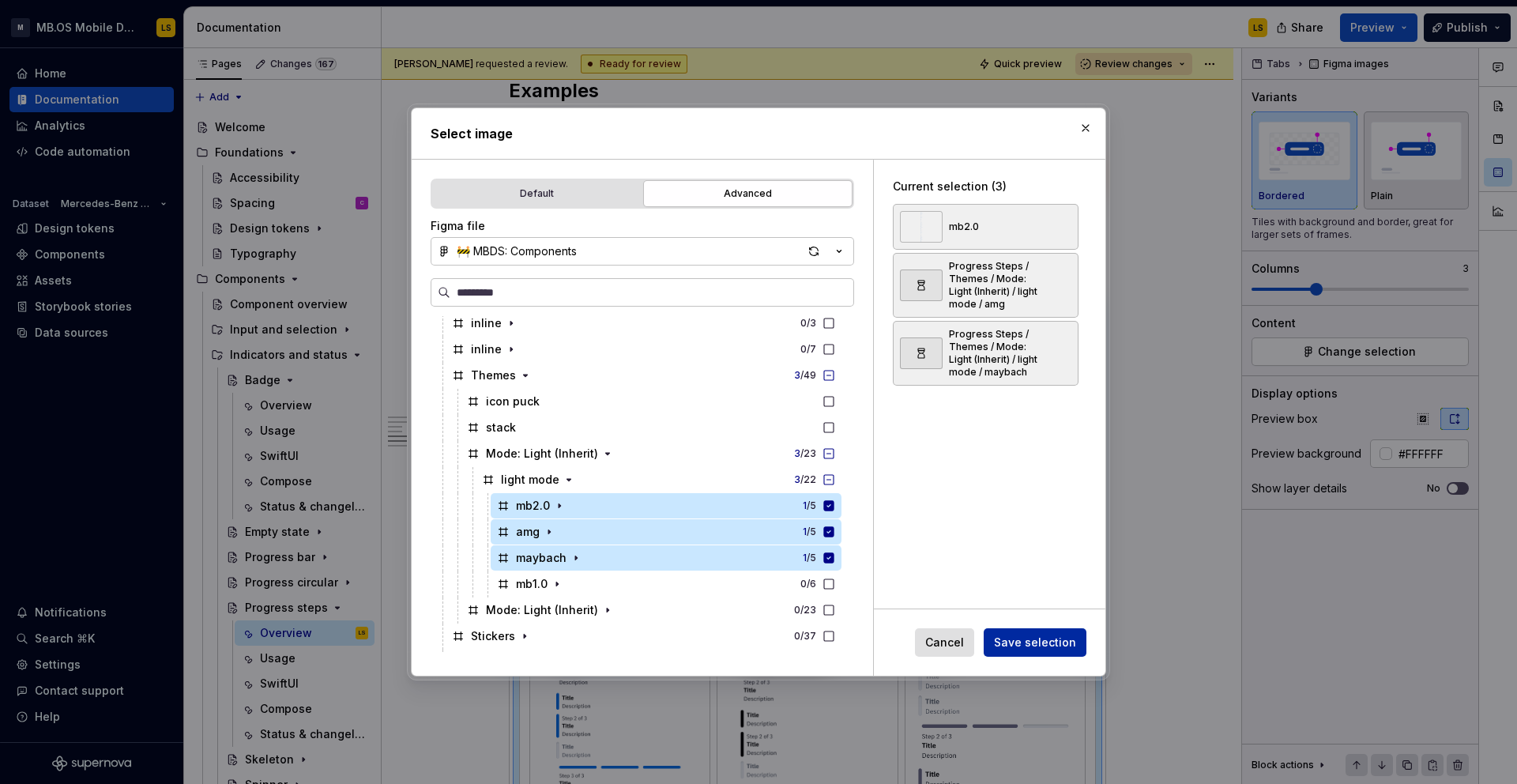
click at [1020, 650] on button "Save selection" at bounding box center [1035, 642] width 103 height 29
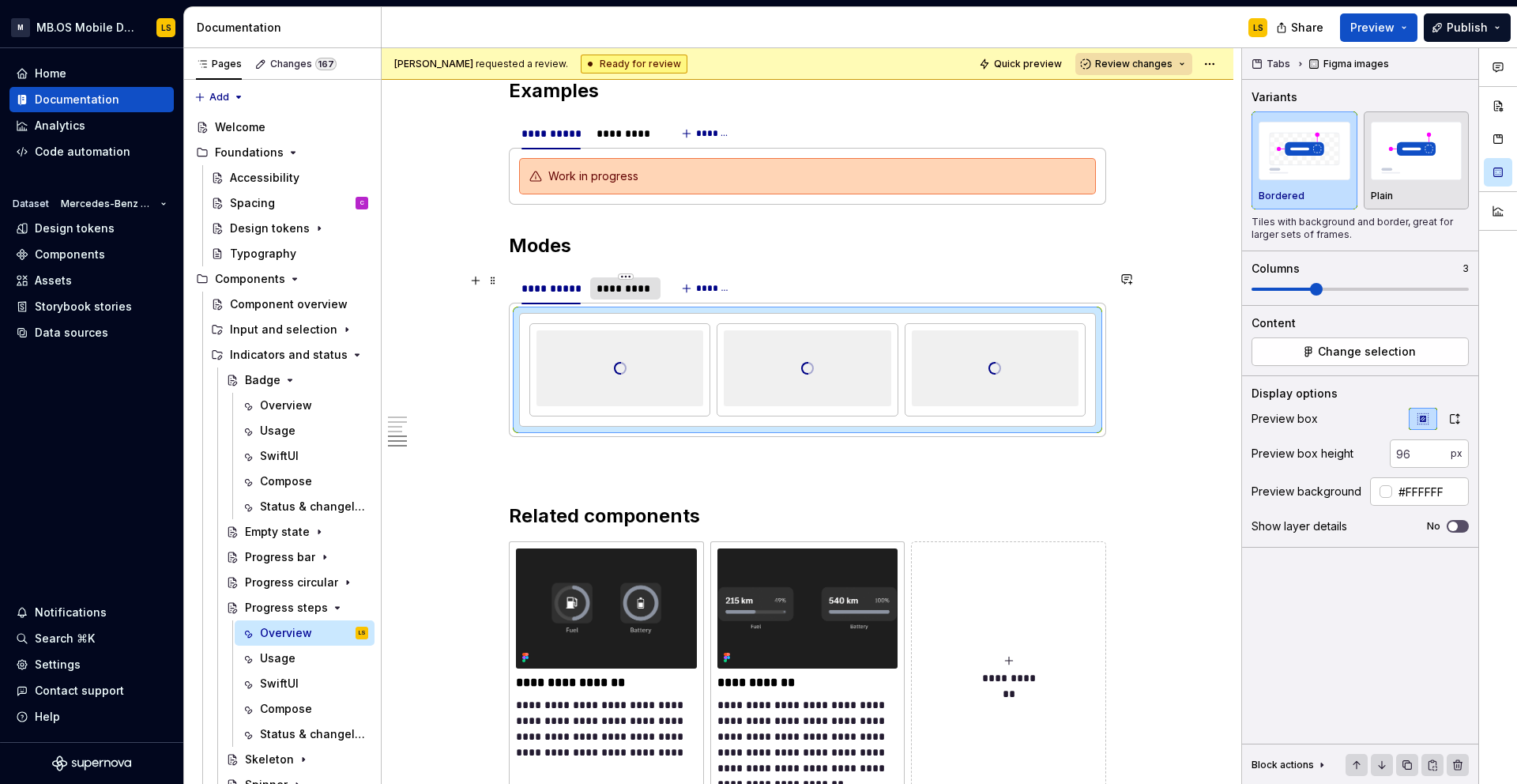
click at [625, 292] on div "*********" at bounding box center [626, 288] width 58 height 16
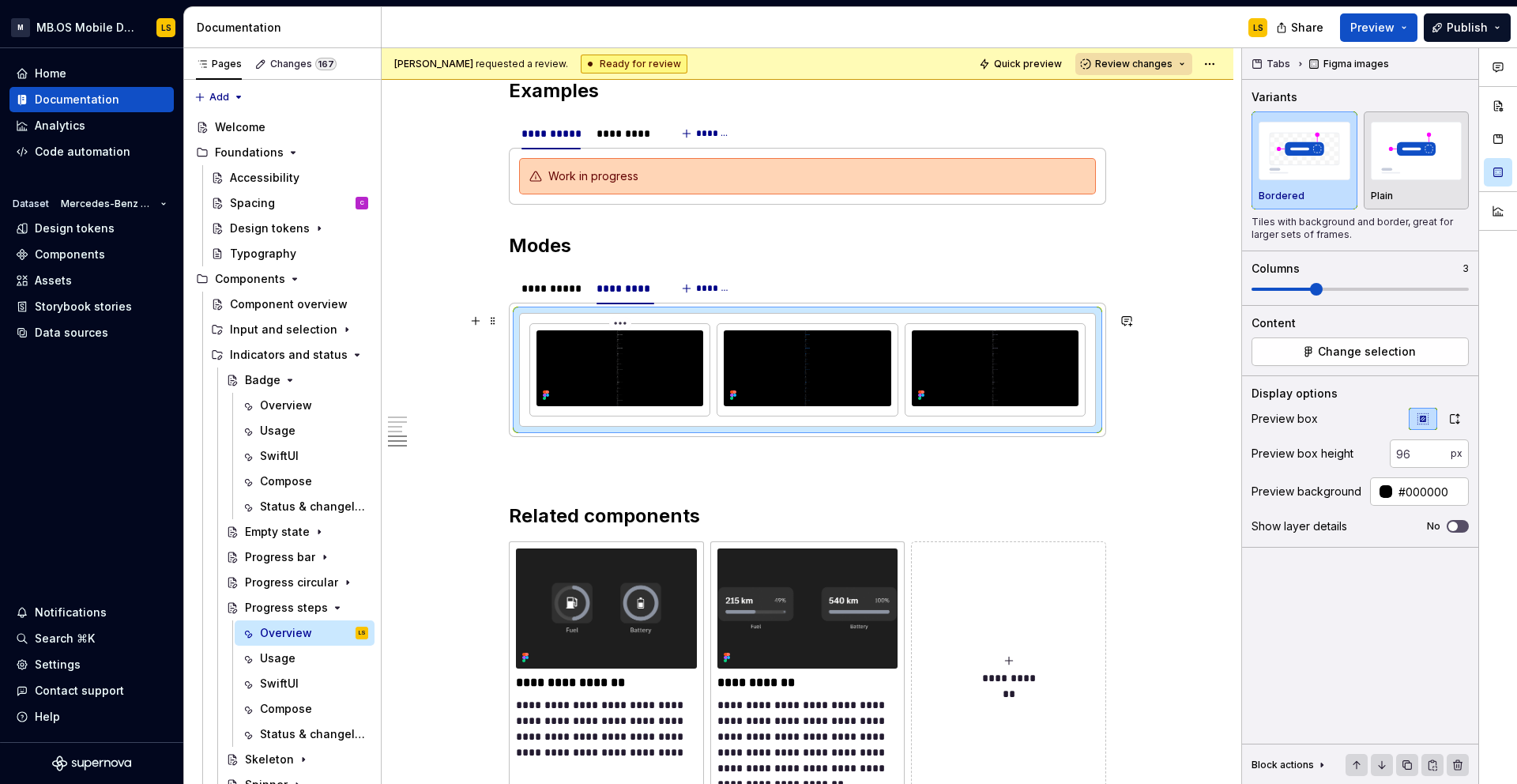
click at [651, 378] on img at bounding box center [620, 368] width 167 height 76
click at [602, 391] on img at bounding box center [620, 368] width 167 height 76
click at [1304, 355] on button "Change selection" at bounding box center [1360, 351] width 217 height 29
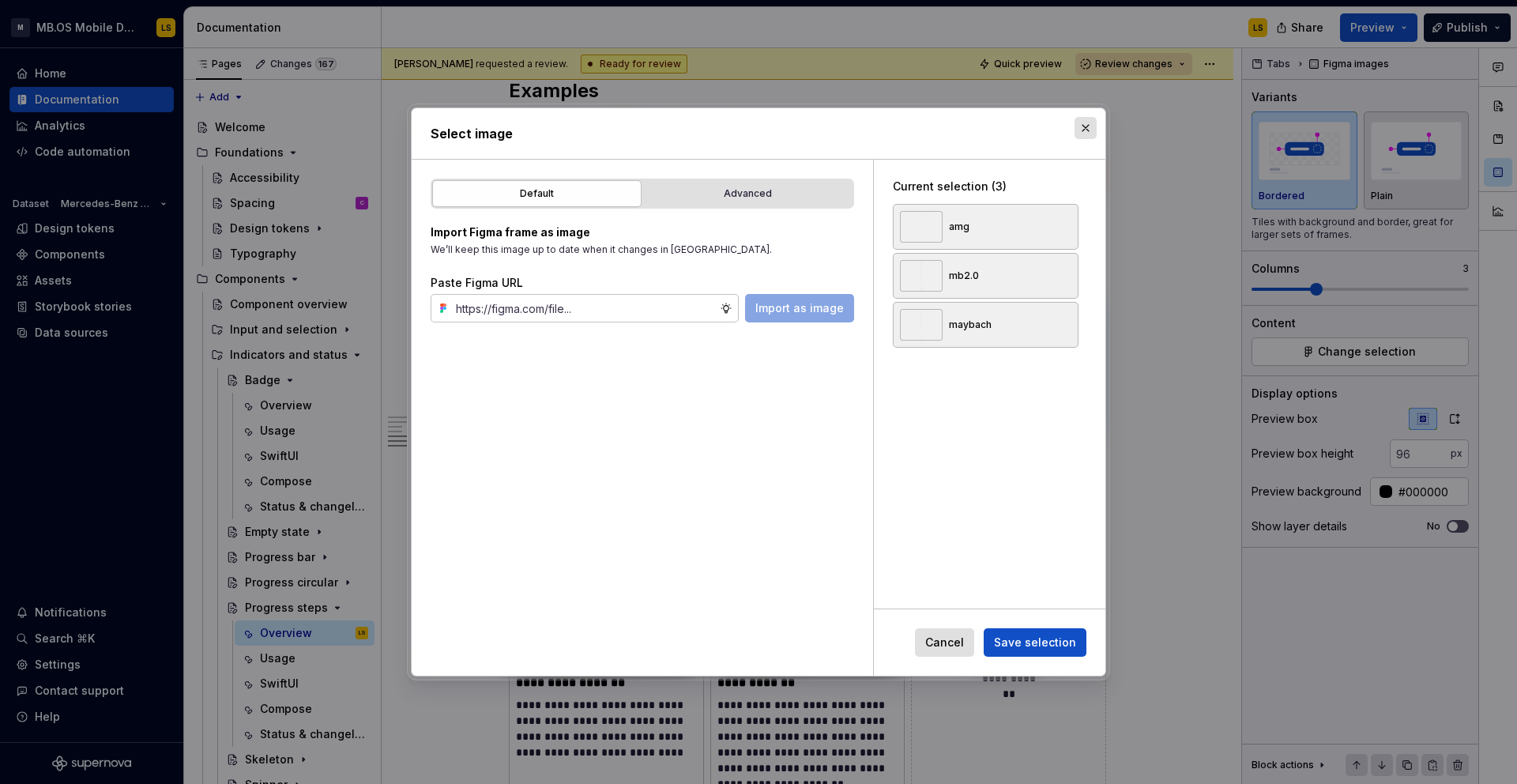
click at [1082, 127] on button "button" at bounding box center [1086, 128] width 22 height 22
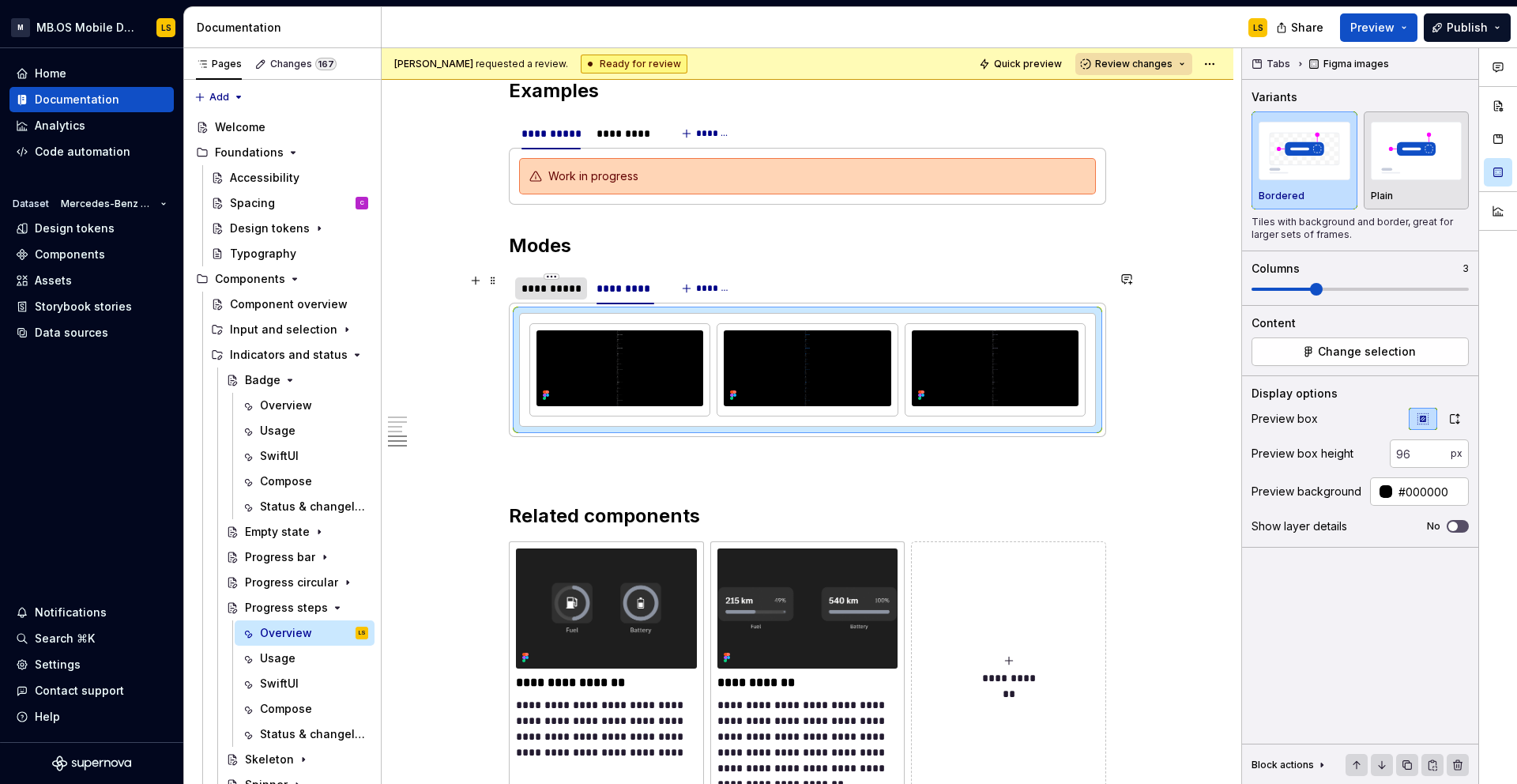
click at [551, 284] on div "**********" at bounding box center [551, 288] width 59 height 16
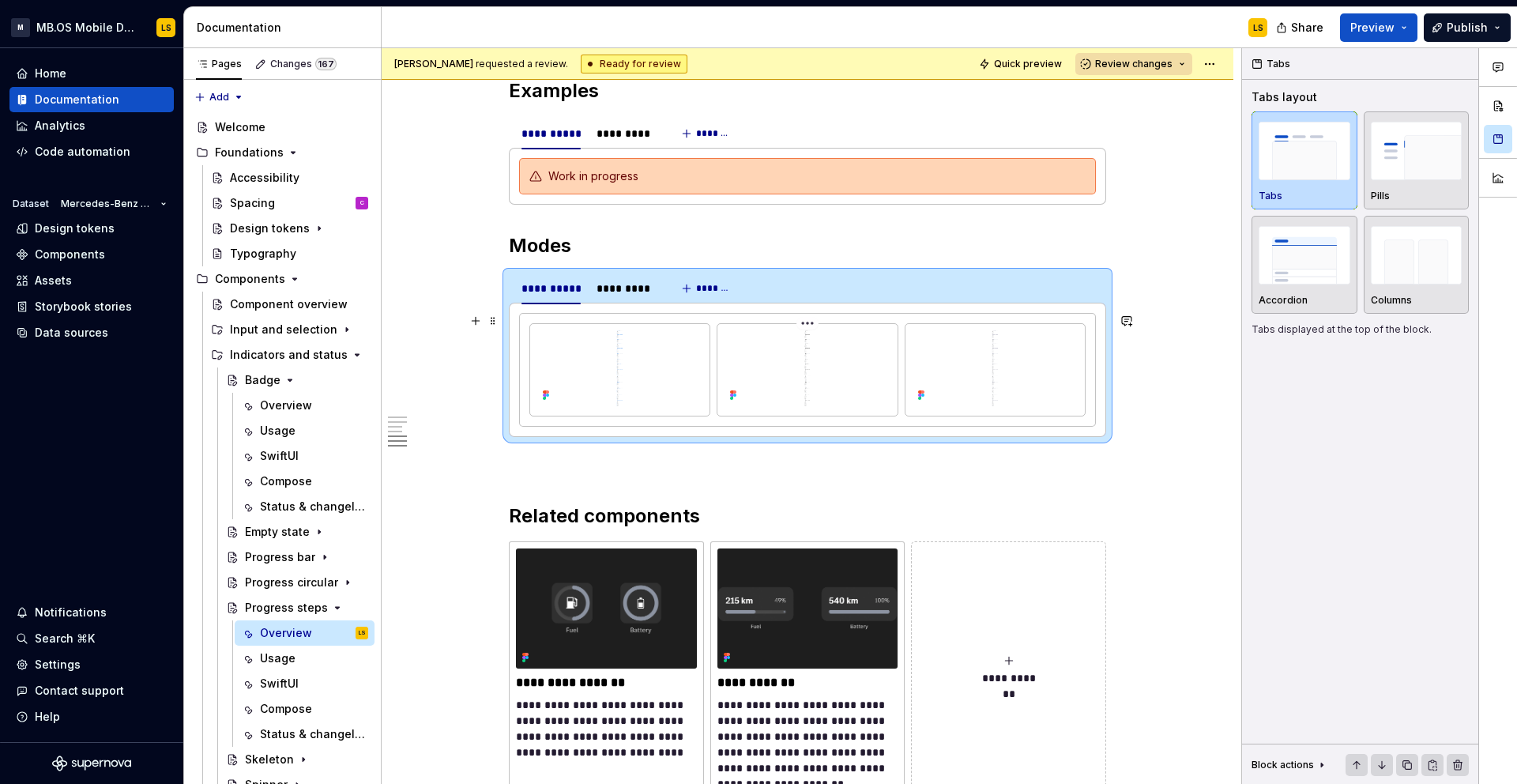
click at [800, 392] on img at bounding box center [807, 368] width 167 height 76
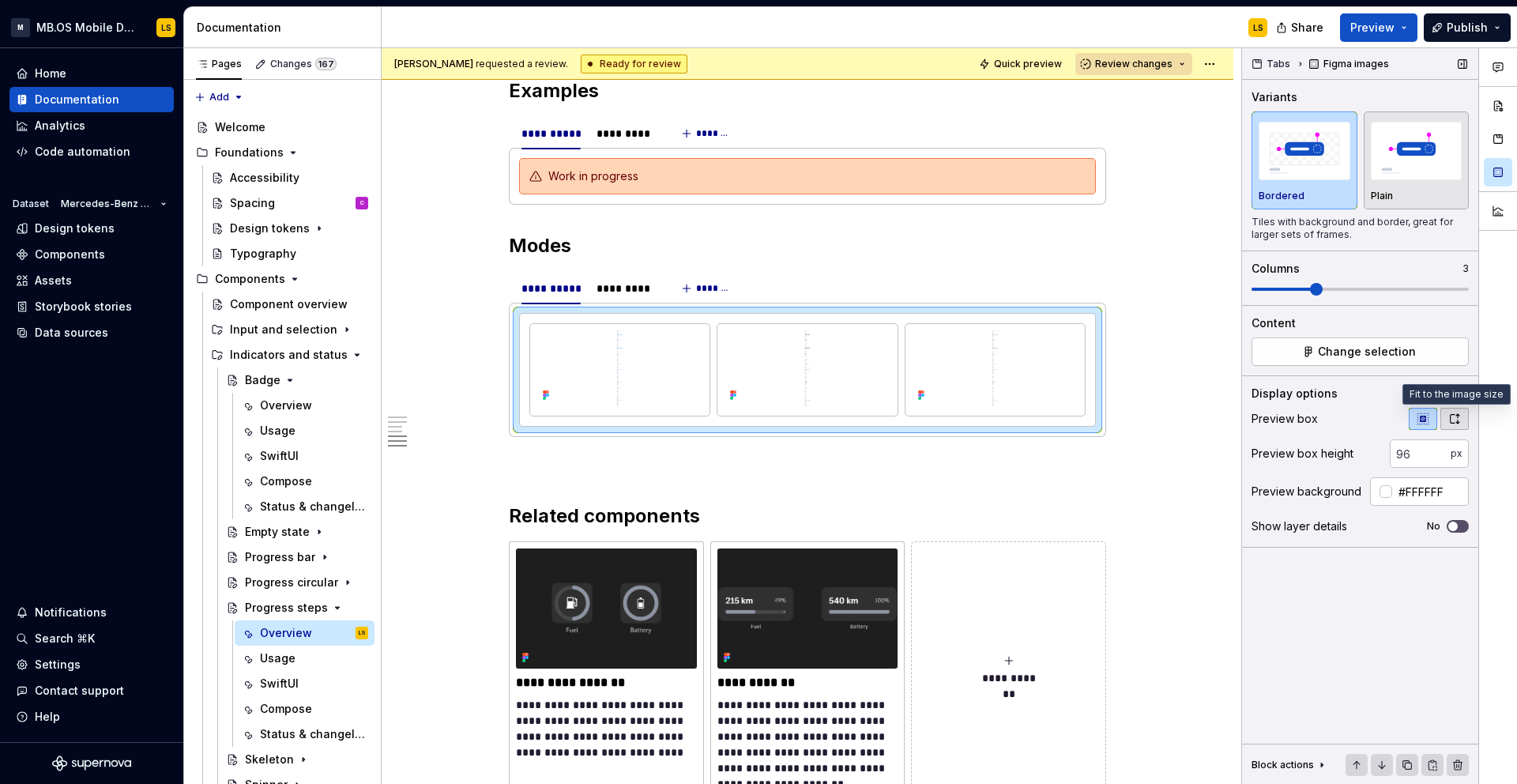
click at [1459, 415] on icon "button" at bounding box center [1455, 419] width 9 height 10
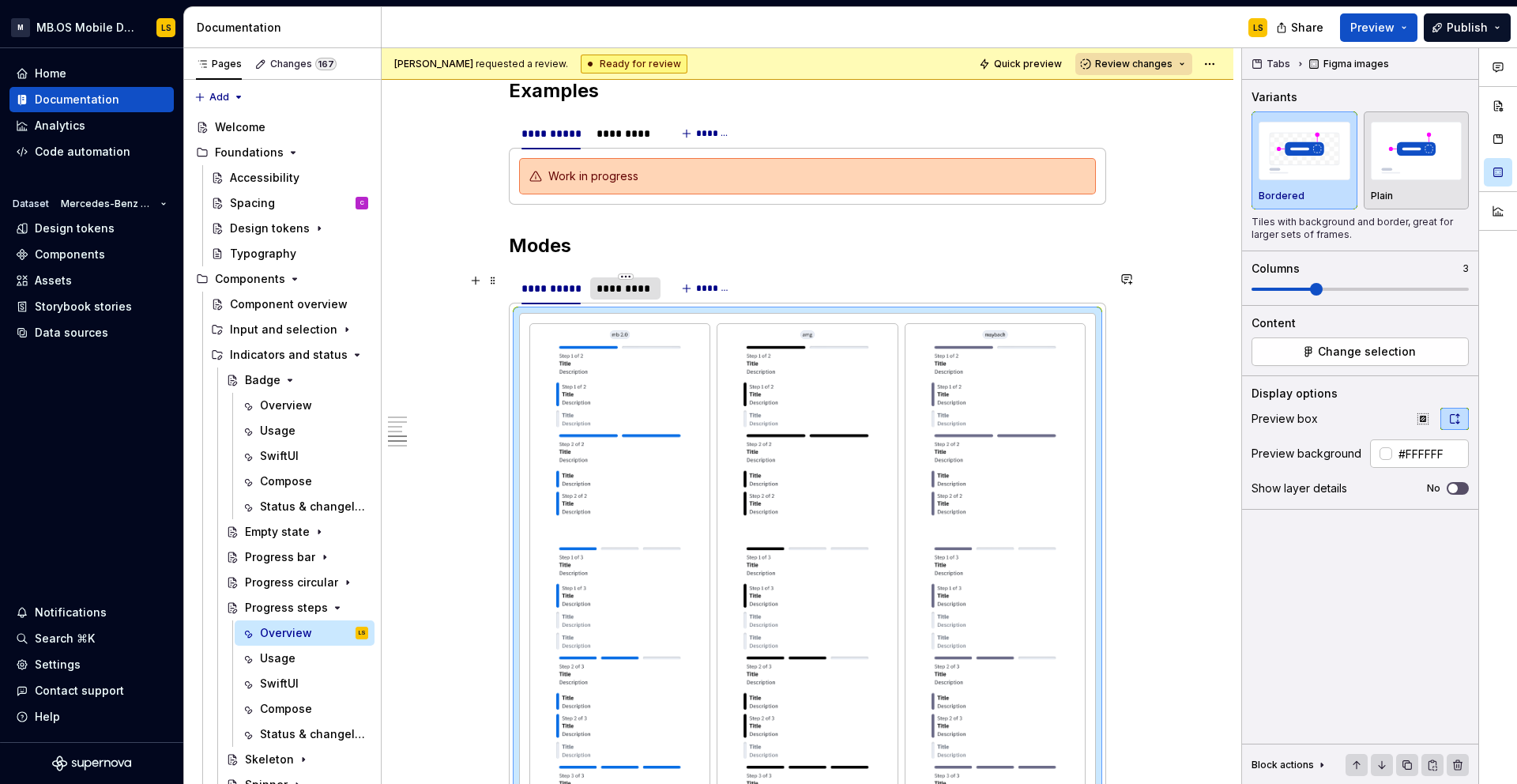
click at [613, 294] on div "*********" at bounding box center [626, 288] width 58 height 16
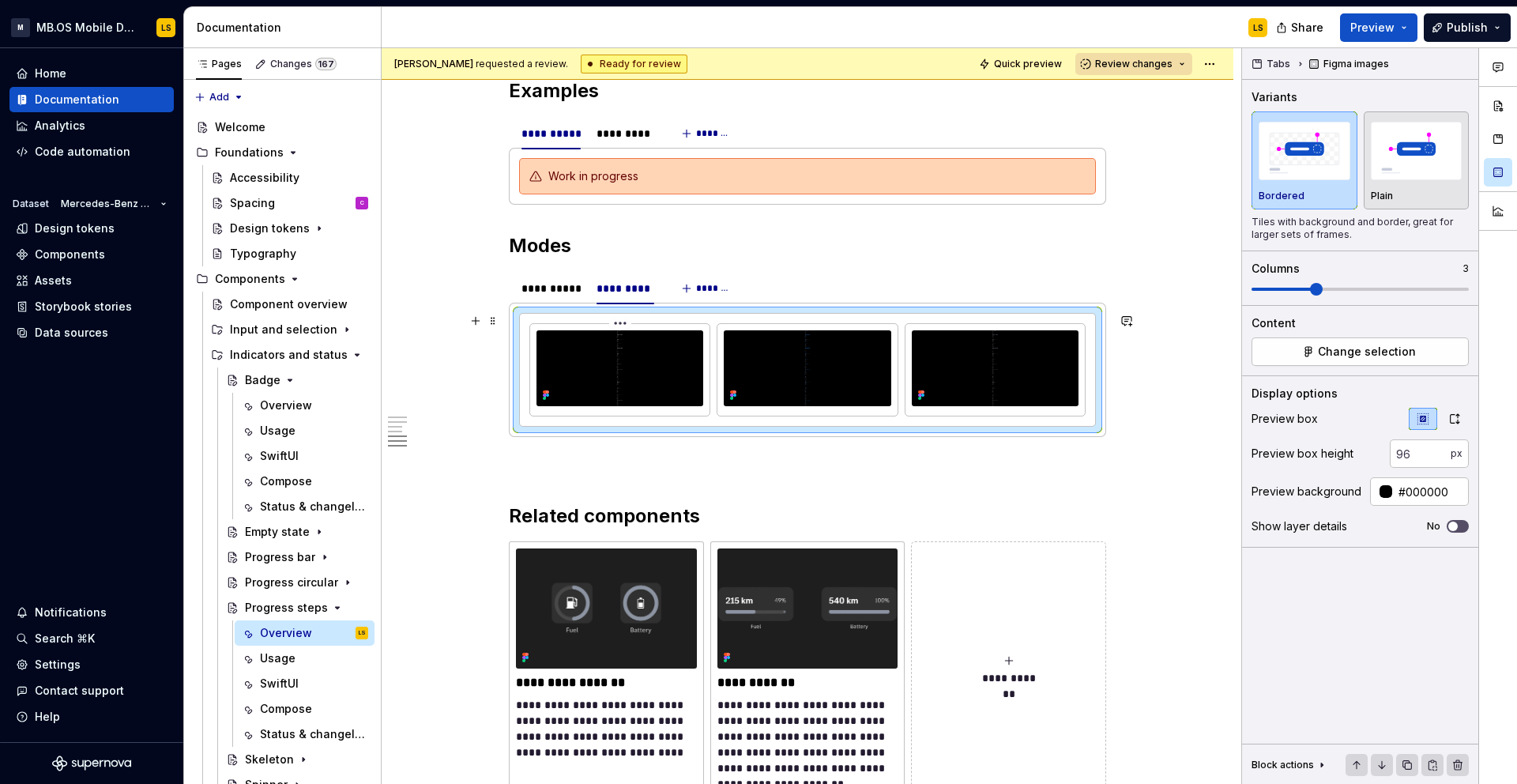
click at [632, 373] on img at bounding box center [620, 368] width 167 height 76
click at [1457, 423] on icon "button" at bounding box center [1455, 418] width 13 height 13
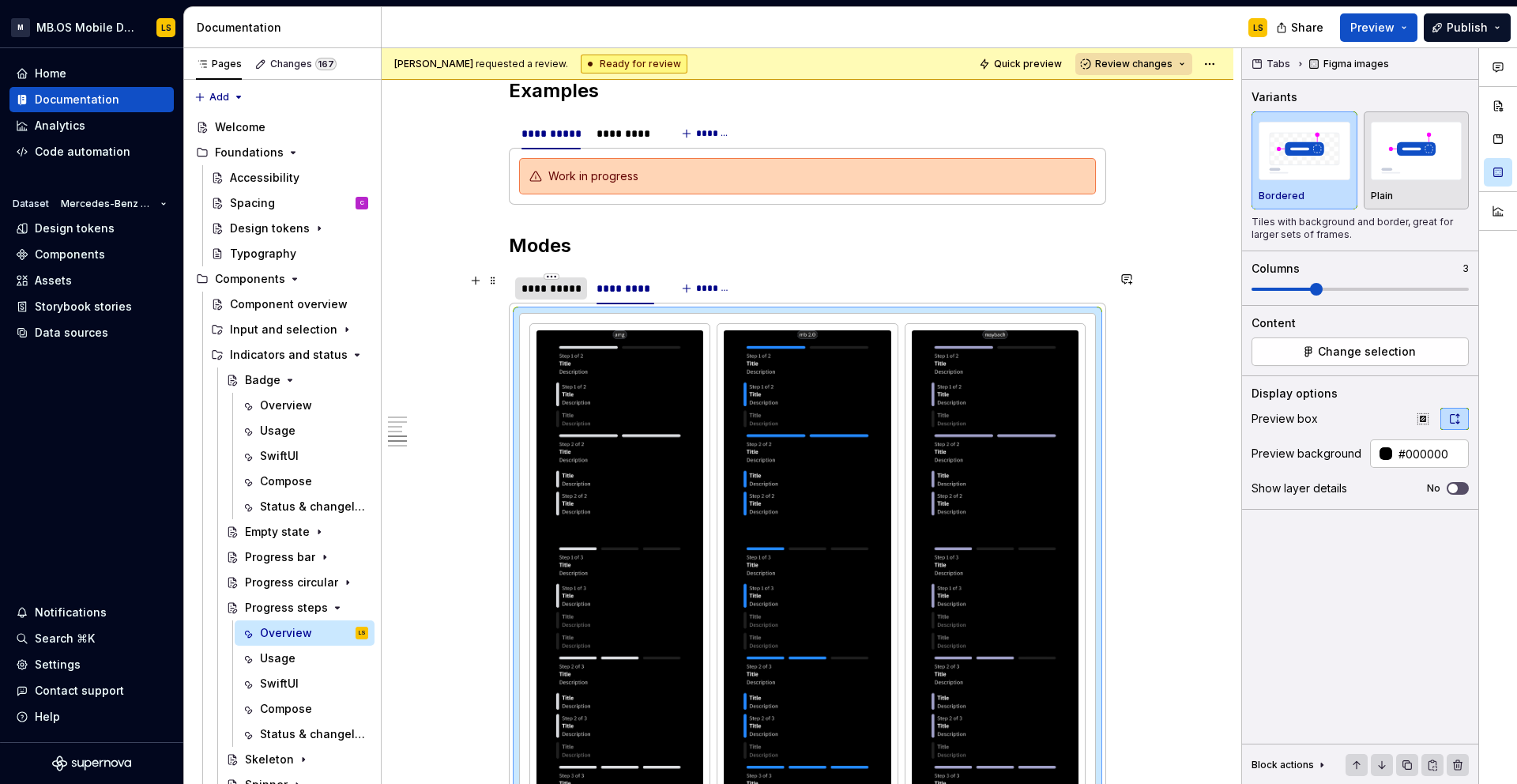
click at [552, 287] on div "**********" at bounding box center [551, 288] width 59 height 16
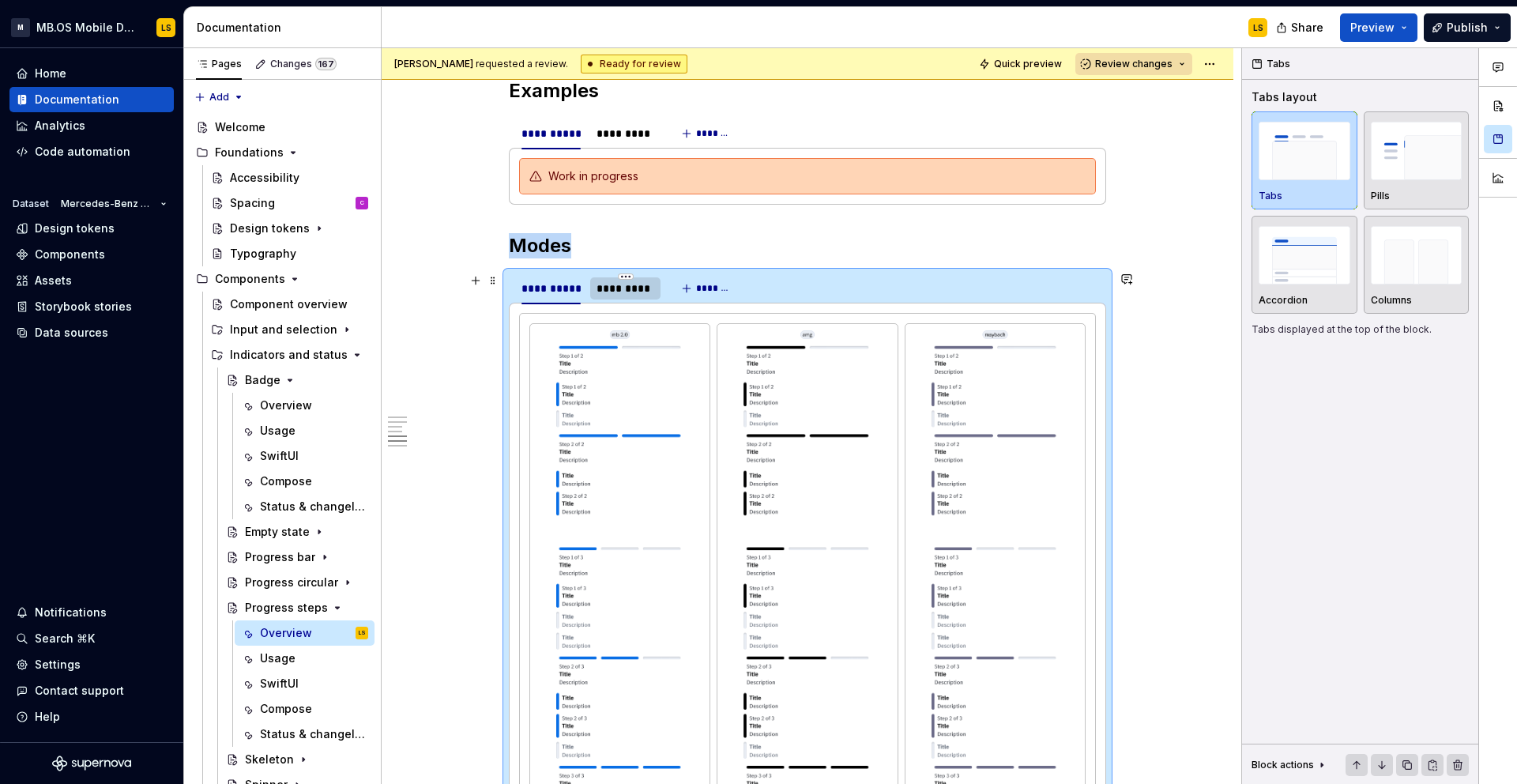
click at [637, 289] on div "*********" at bounding box center [626, 288] width 58 height 16
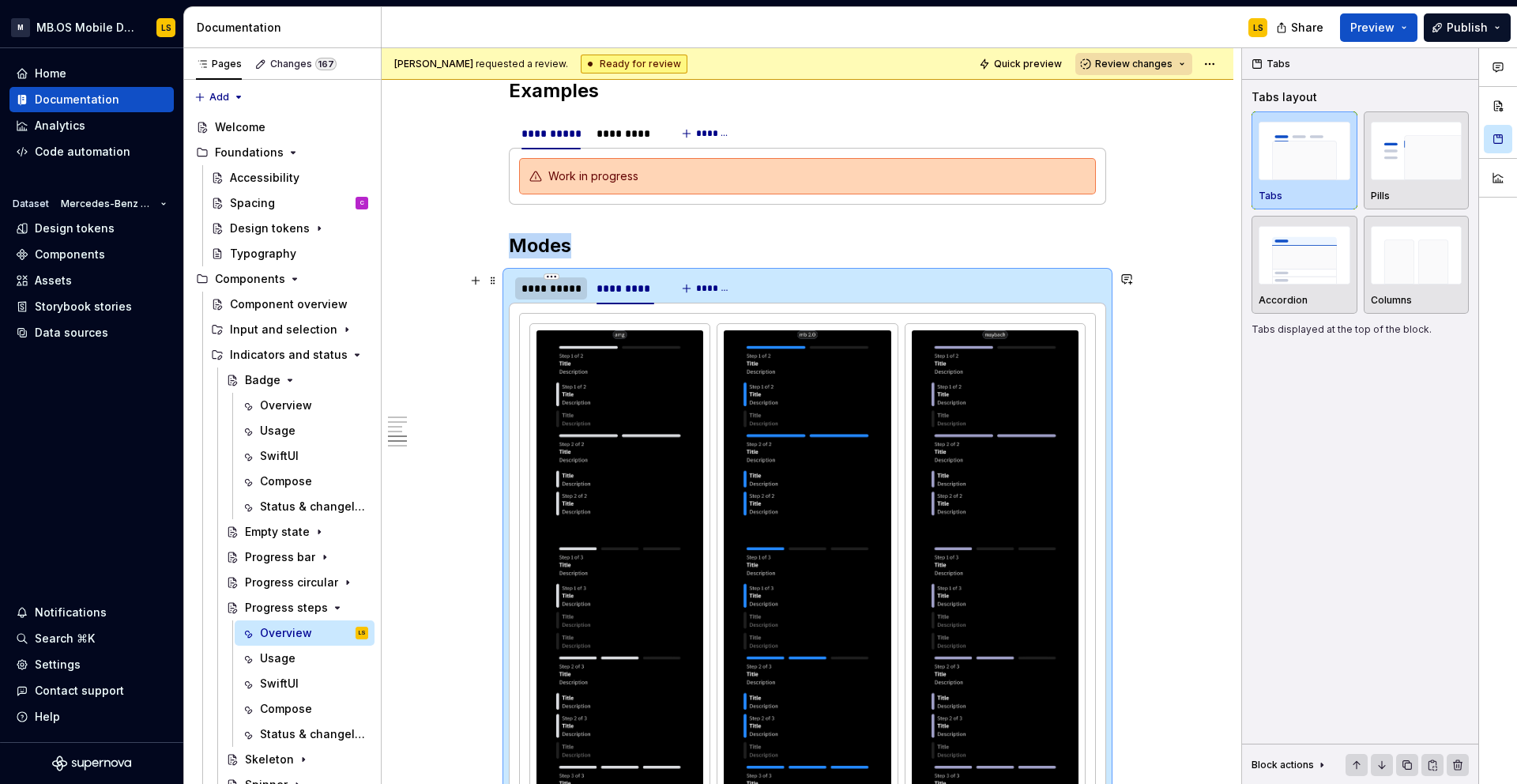
click at [550, 296] on div "**********" at bounding box center [551, 288] width 72 height 22
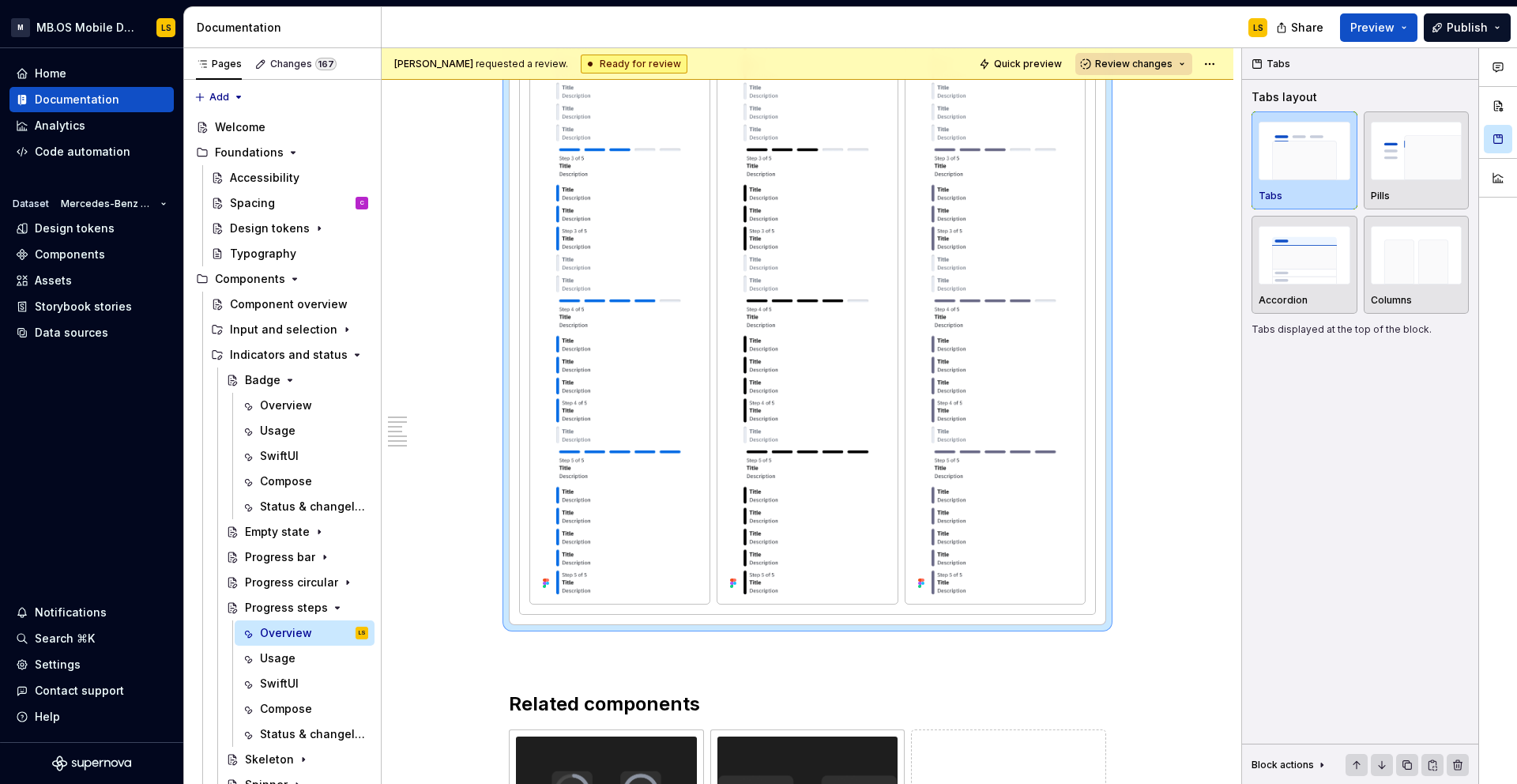
scroll to position [4056, 0]
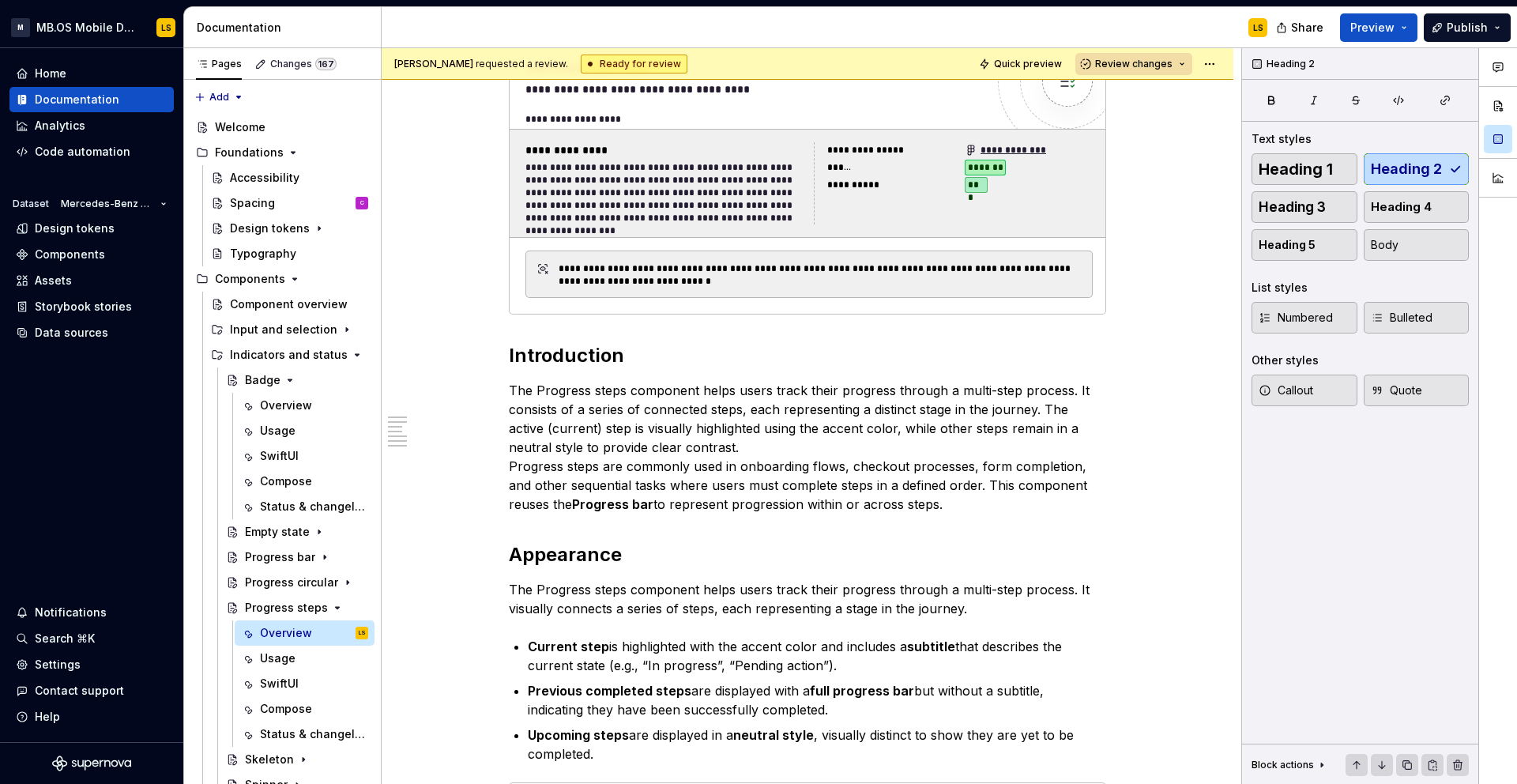
scroll to position [0, 0]
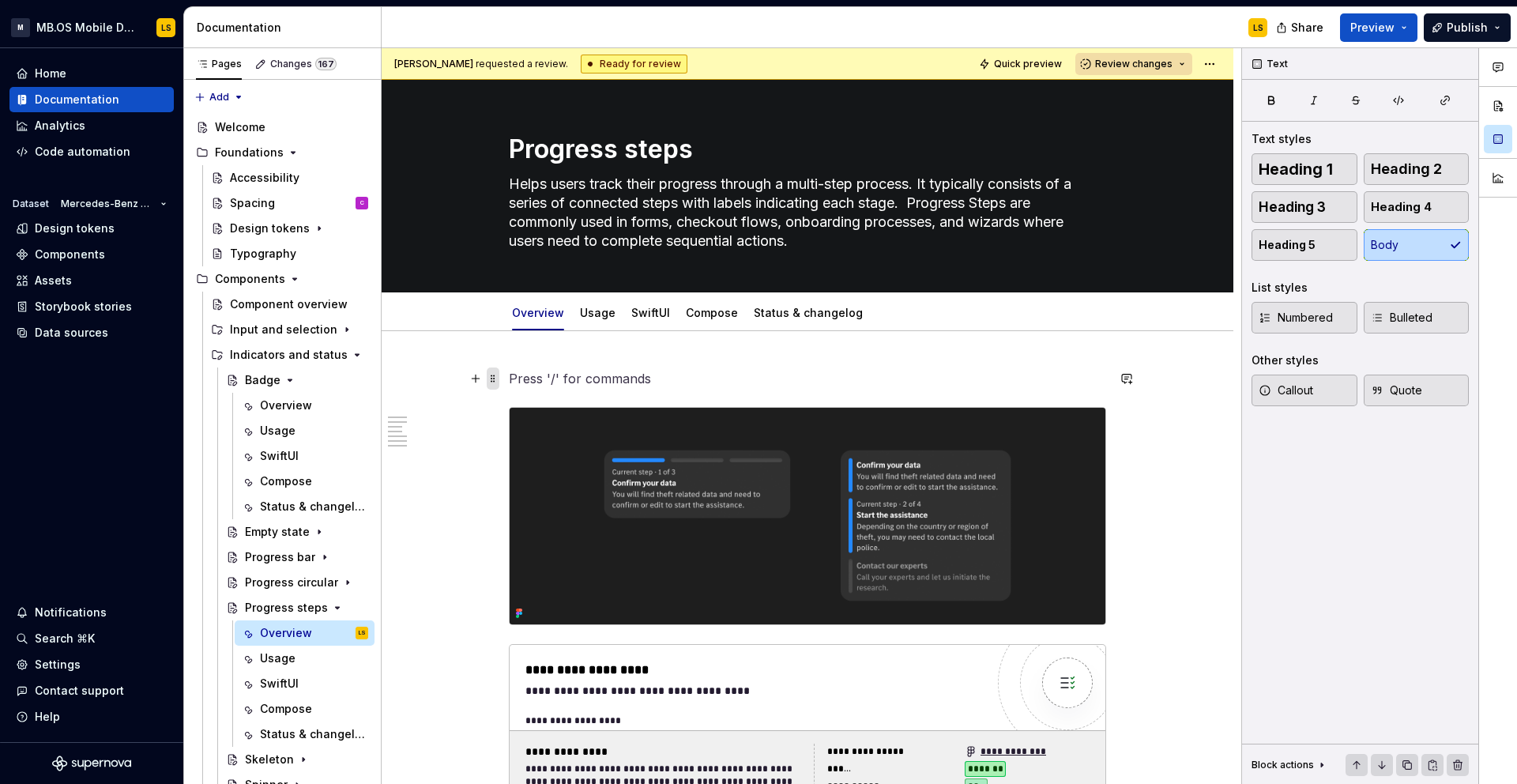
click at [497, 380] on span at bounding box center [493, 379] width 13 height 22
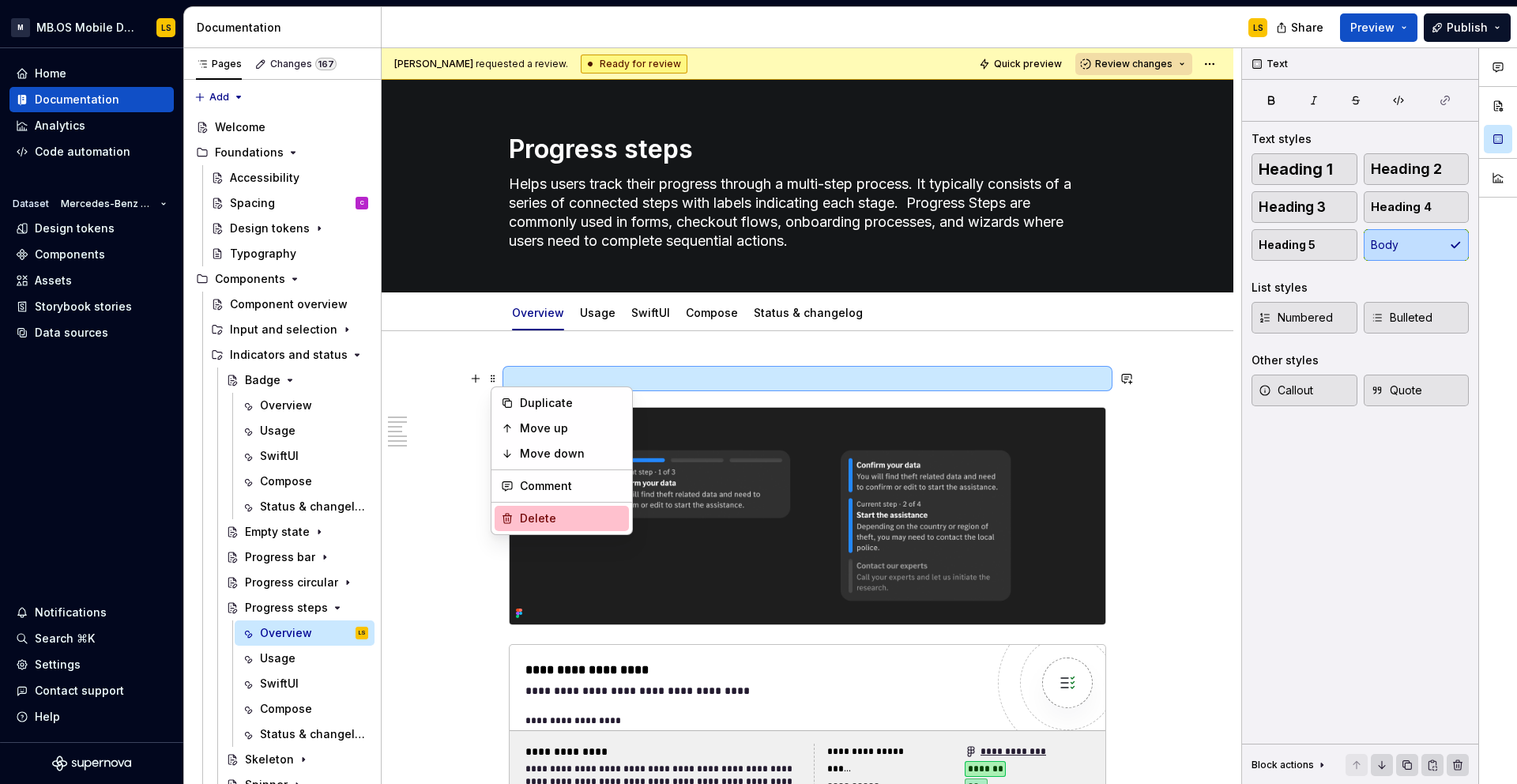
click at [578, 521] on div "Delete" at bounding box center [571, 518] width 103 height 16
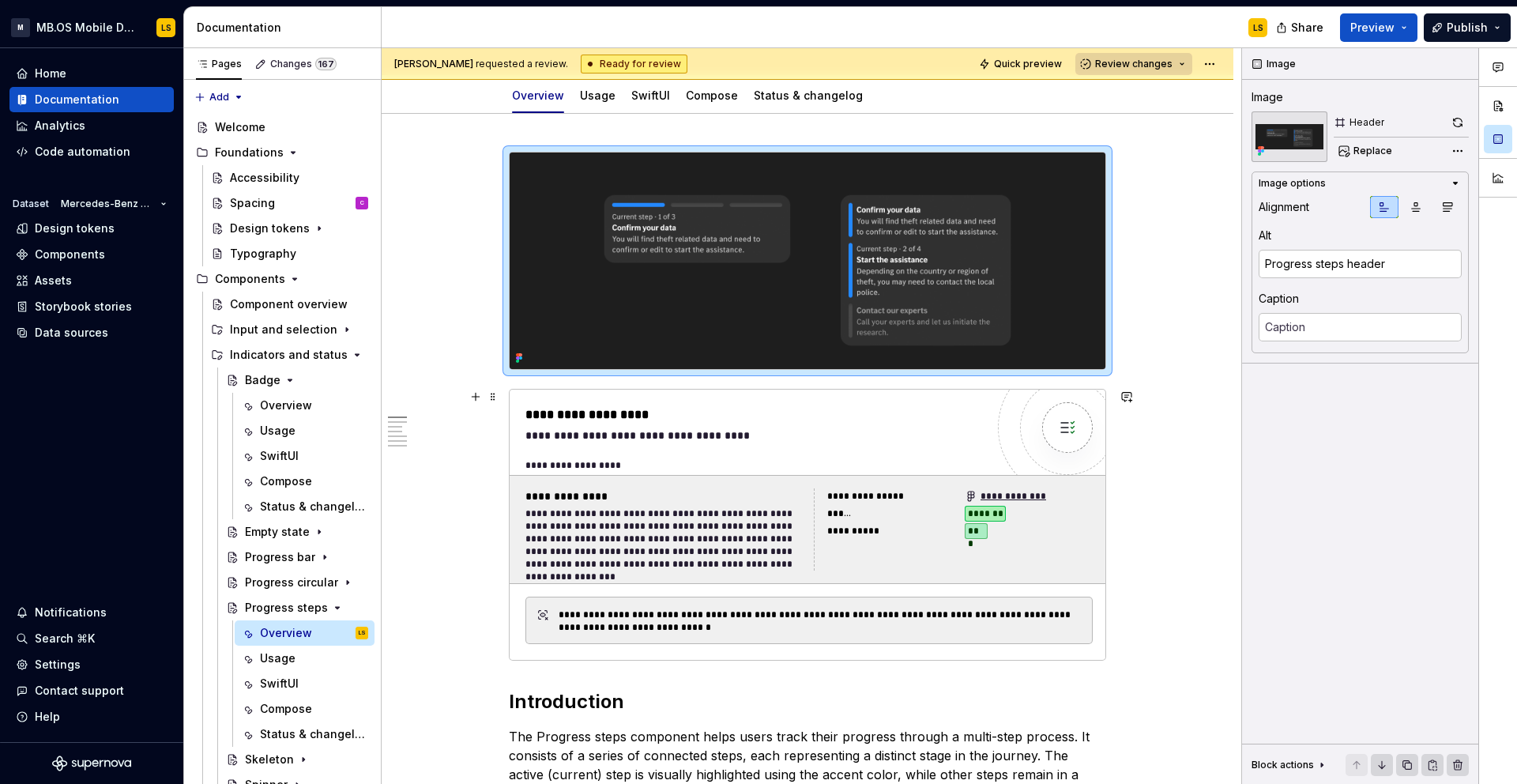
scroll to position [219, 0]
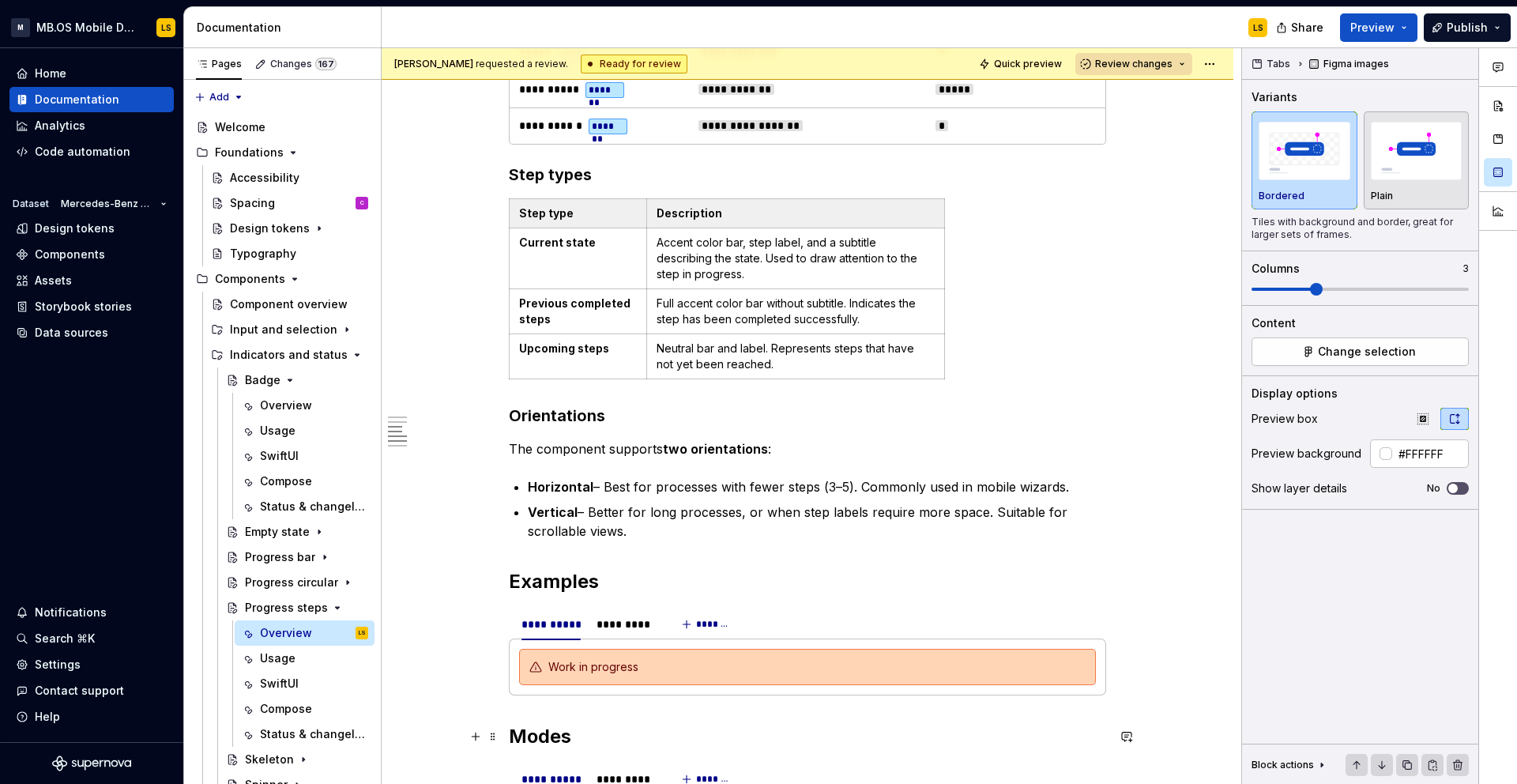
scroll to position [2062, 0]
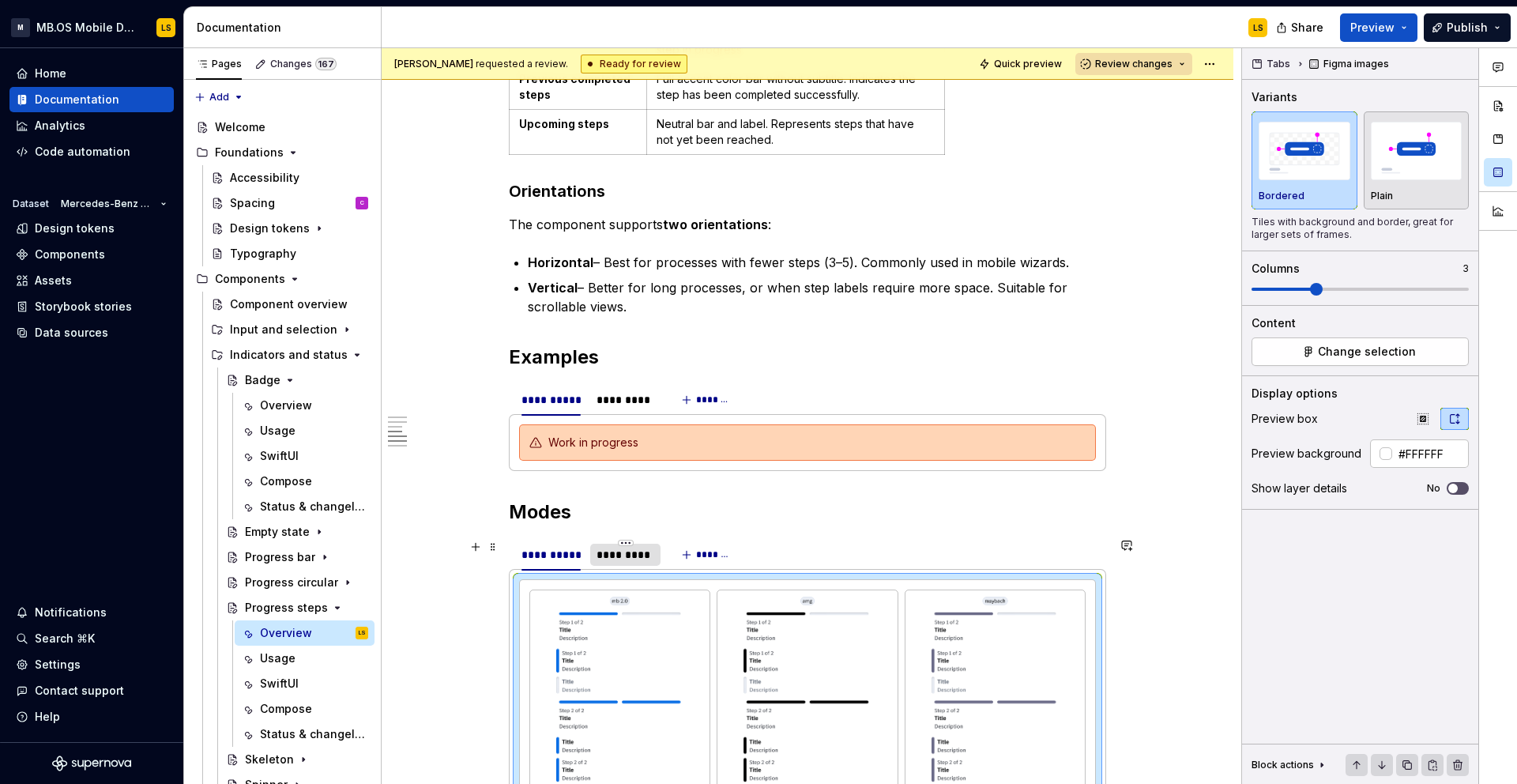
click at [634, 552] on div "*********" at bounding box center [626, 555] width 58 height 16
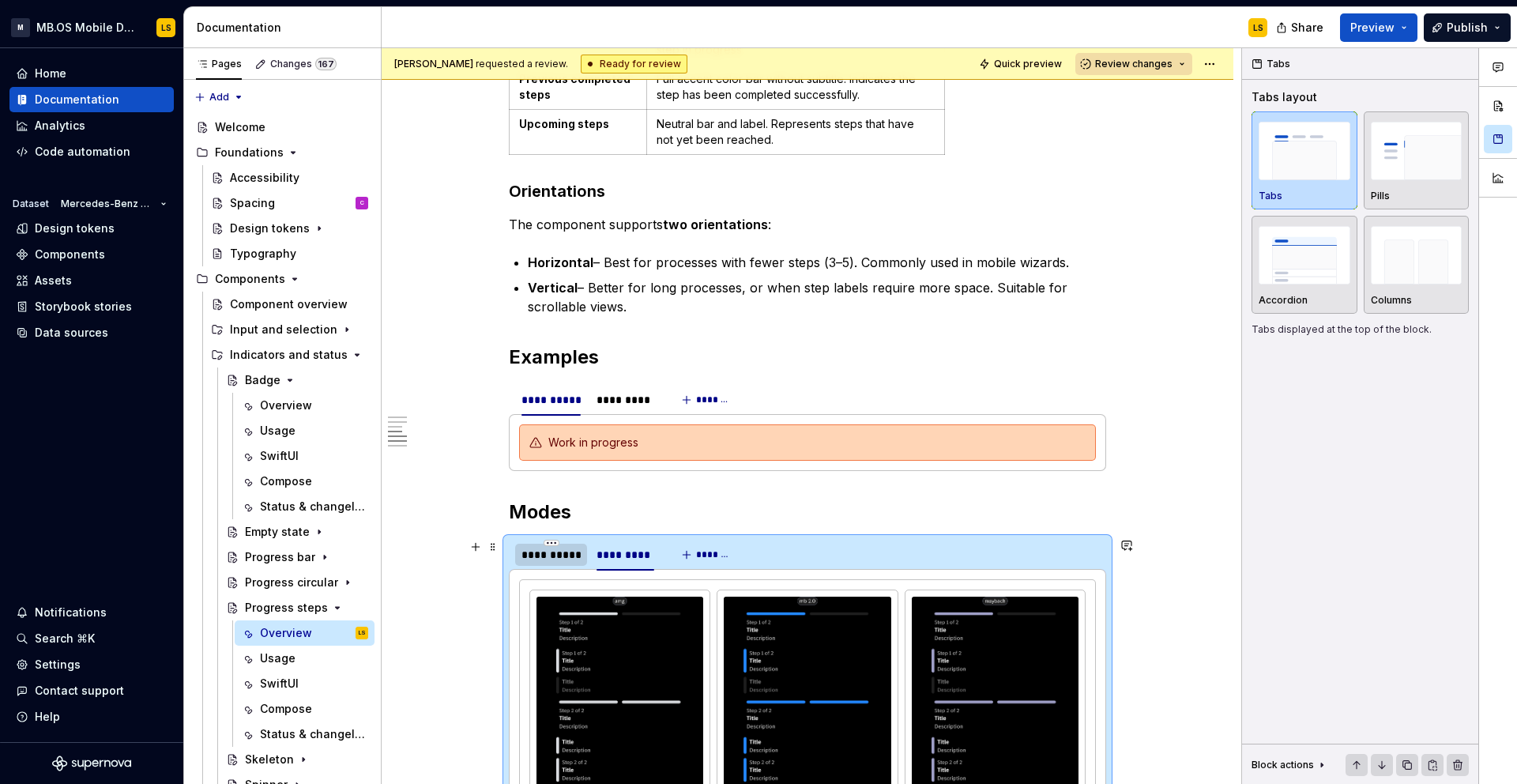
click at [559, 560] on div "**********" at bounding box center [551, 555] width 59 height 16
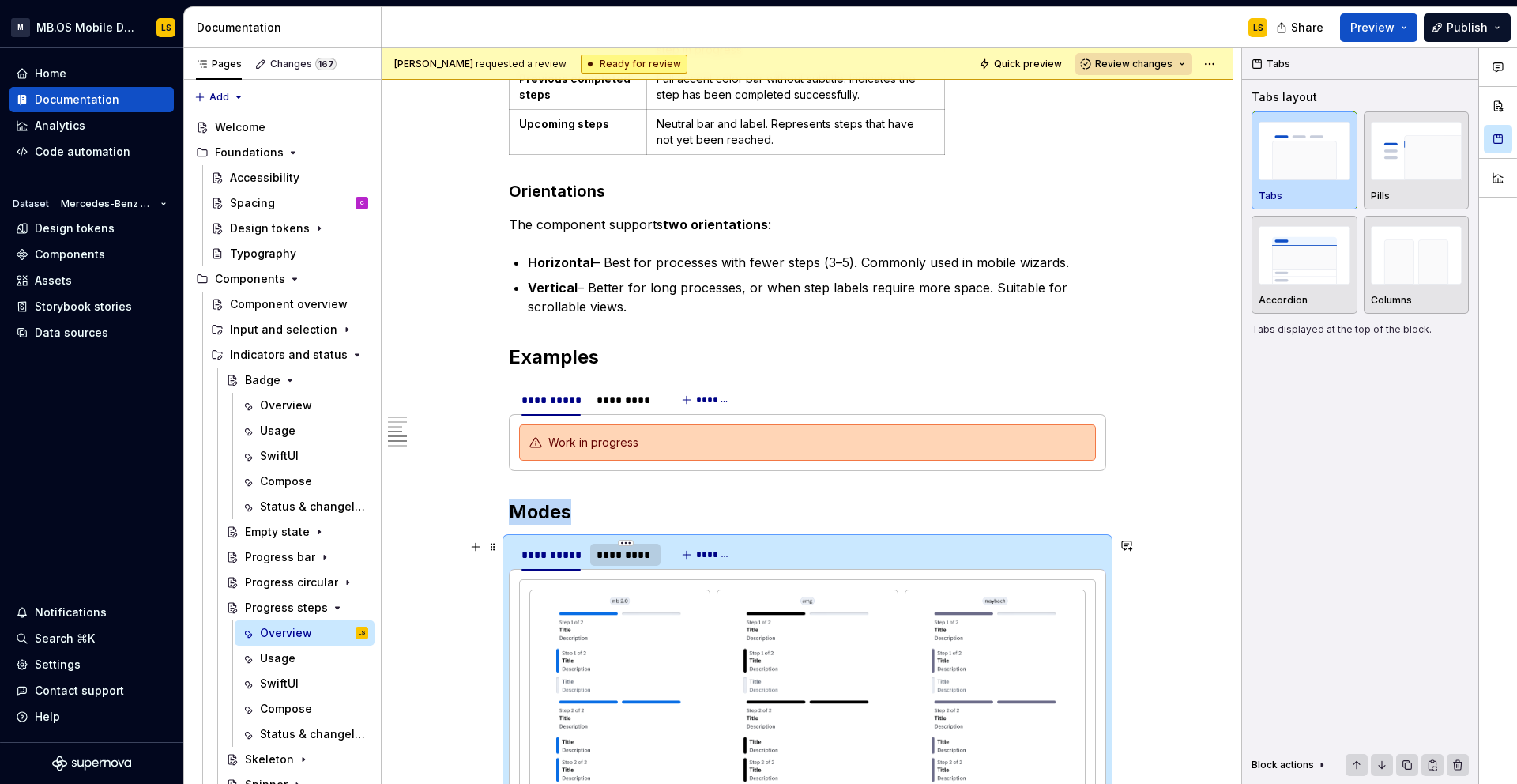
click at [621, 555] on div "*********" at bounding box center [626, 555] width 58 height 16
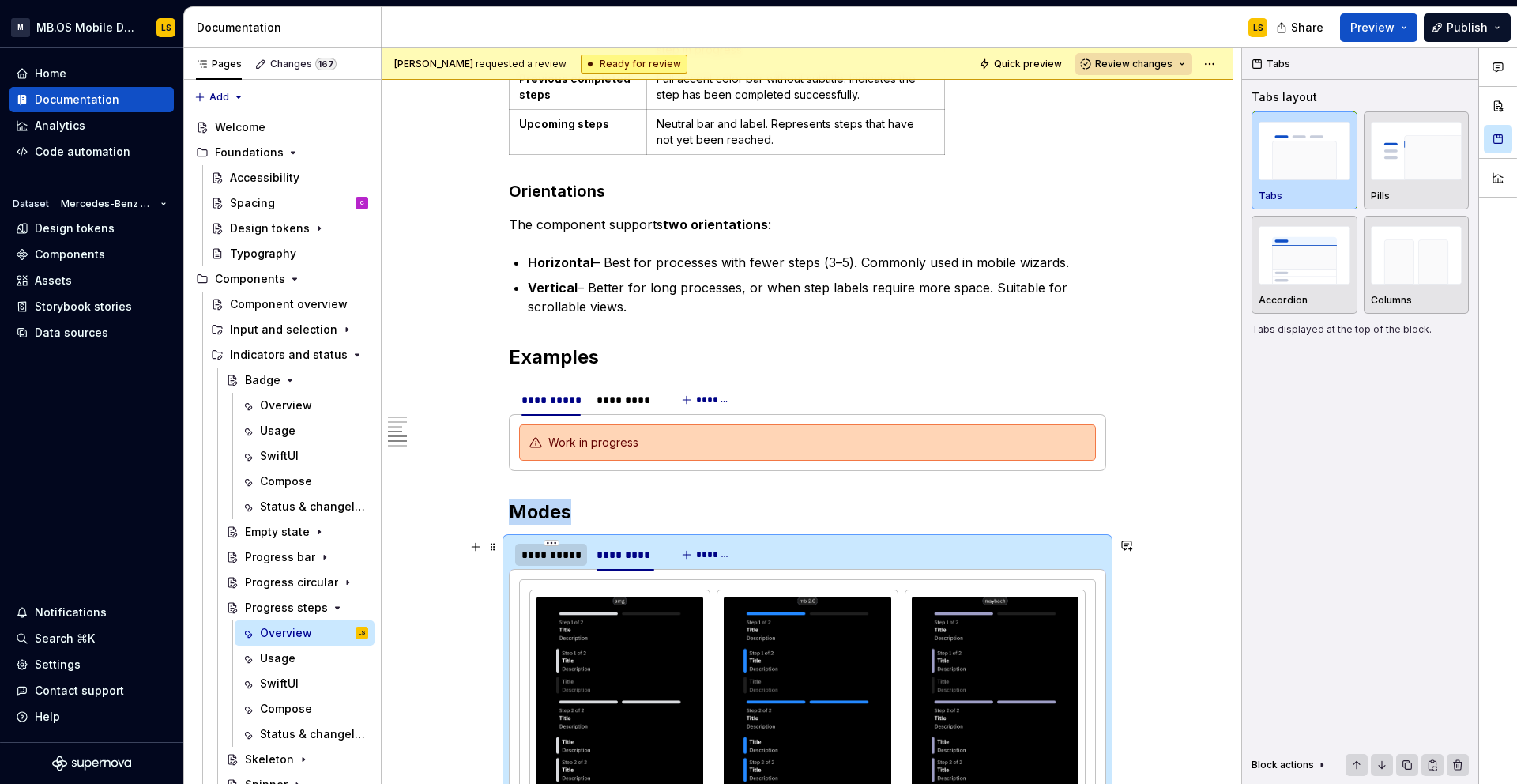
click at [577, 560] on div "**********" at bounding box center [551, 555] width 59 height 16
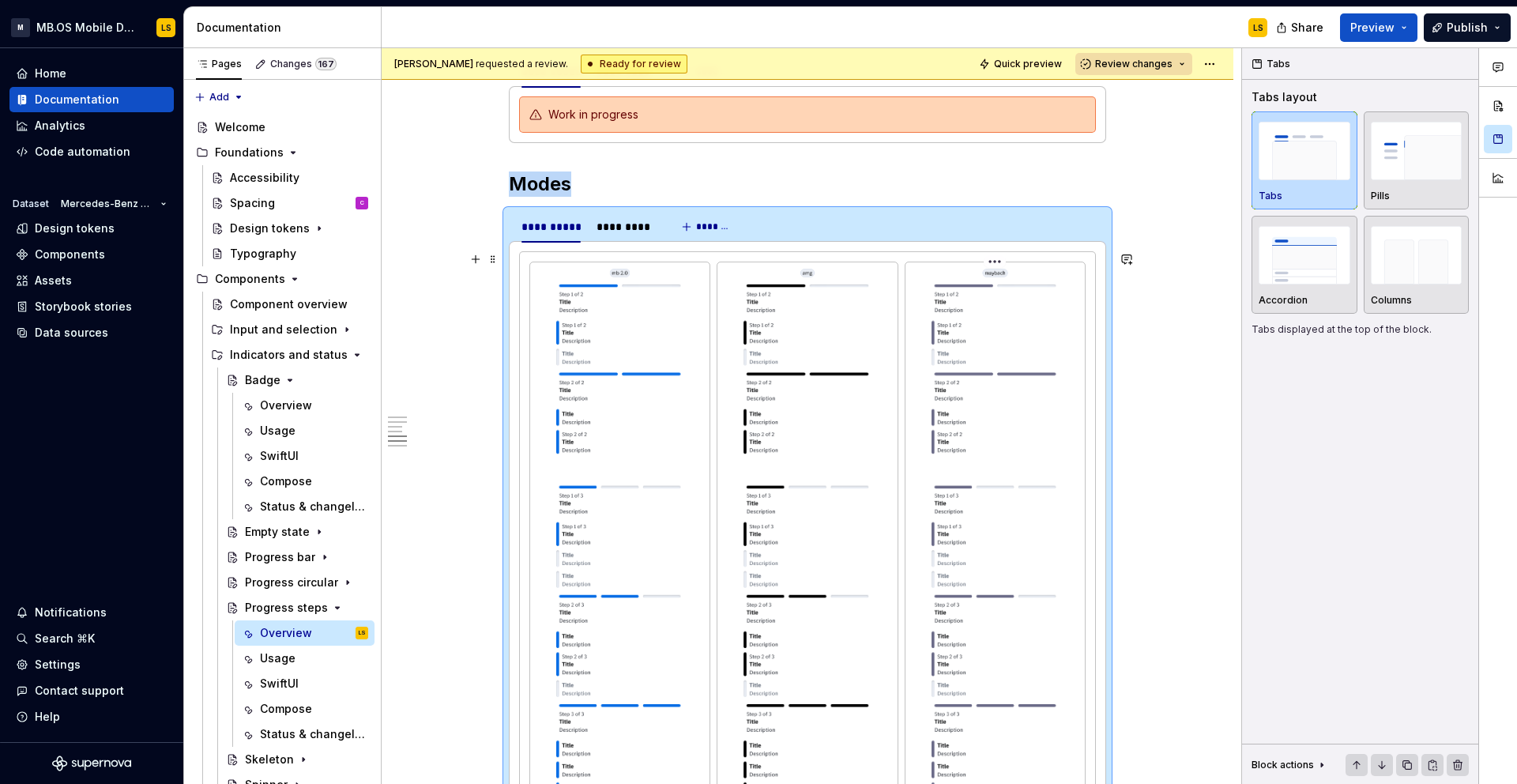
scroll to position [2292, 0]
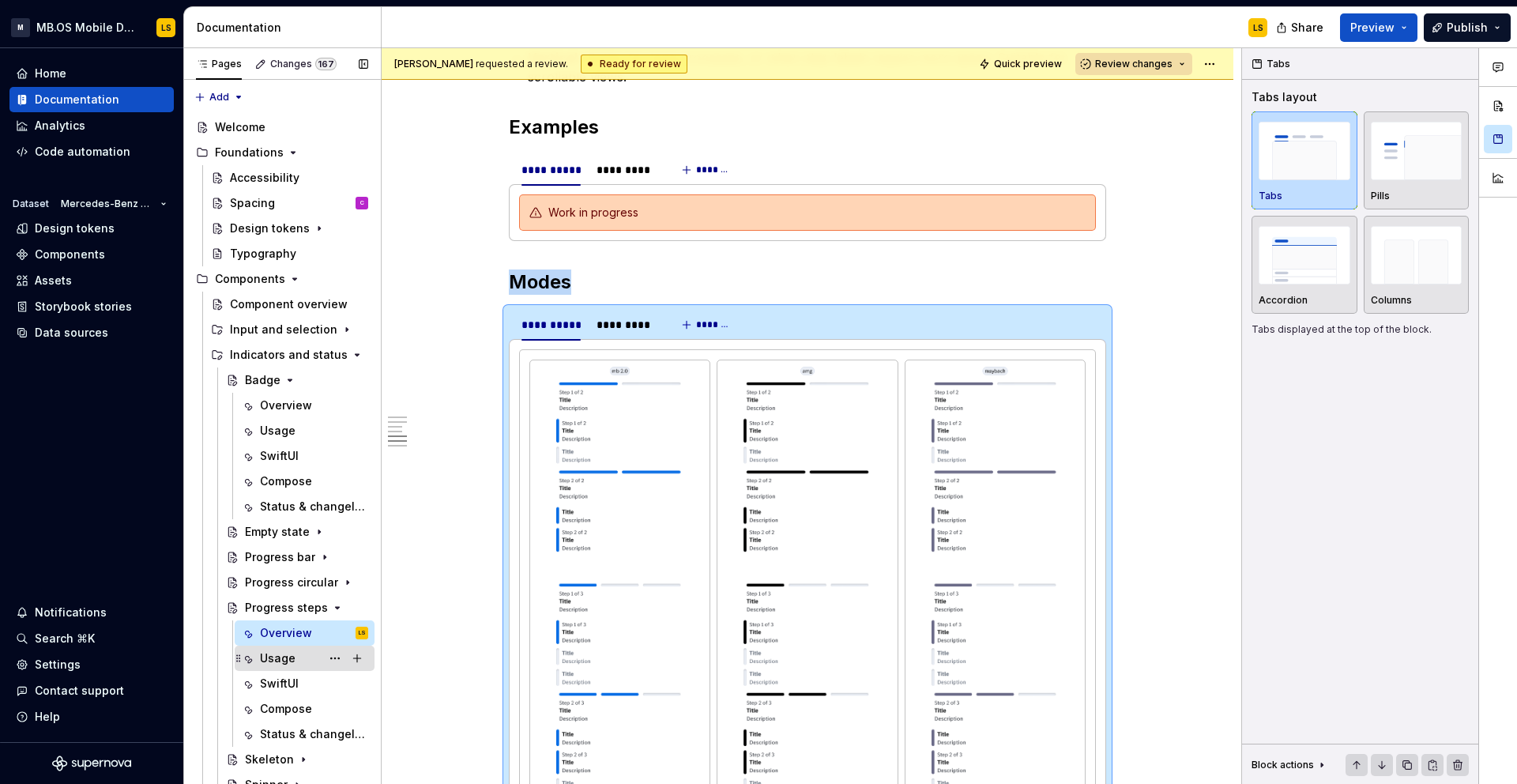
click at [298, 659] on div "Usage" at bounding box center [313, 658] width 108 height 22
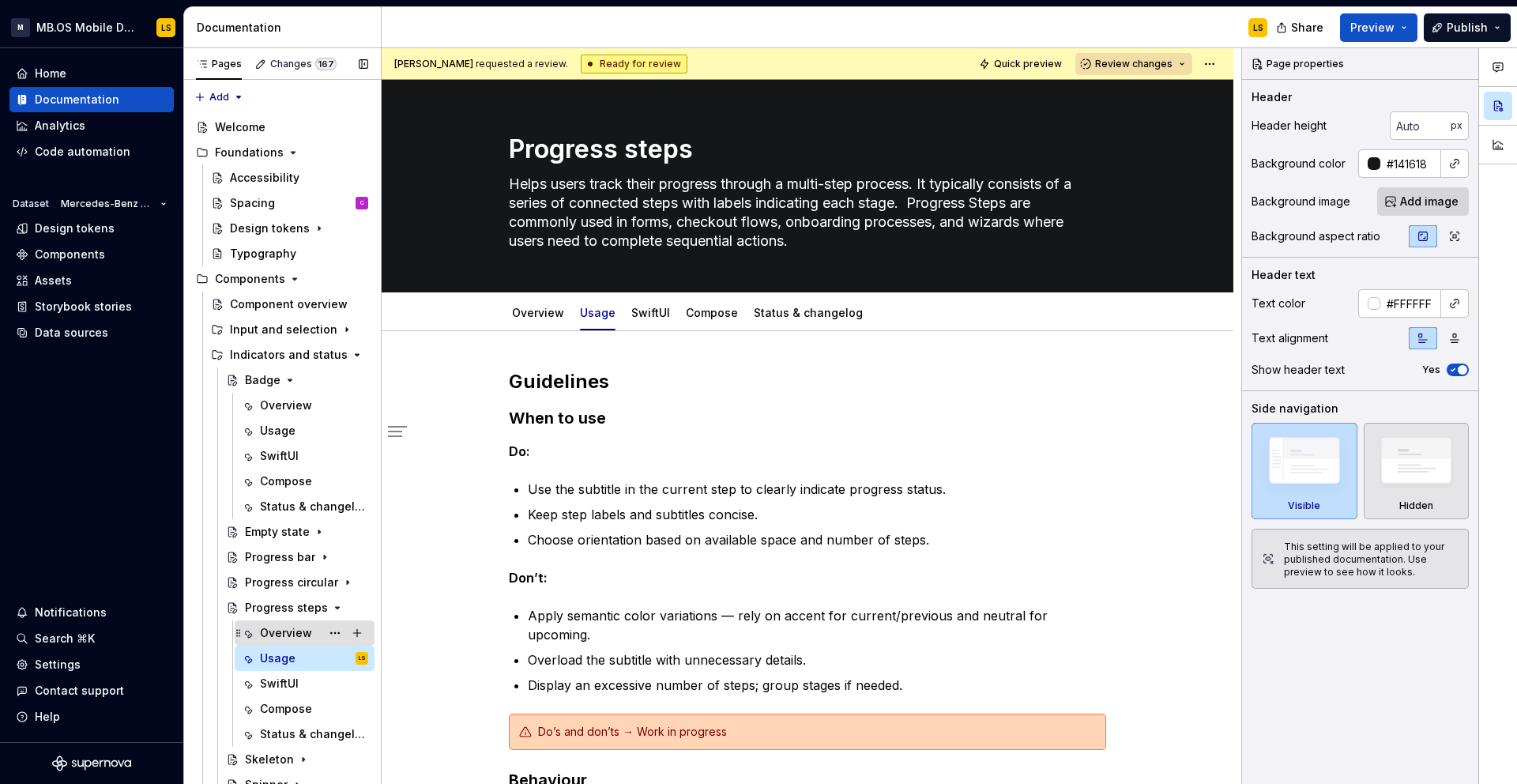
click at [292, 636] on div "Overview" at bounding box center [286, 633] width 53 height 16
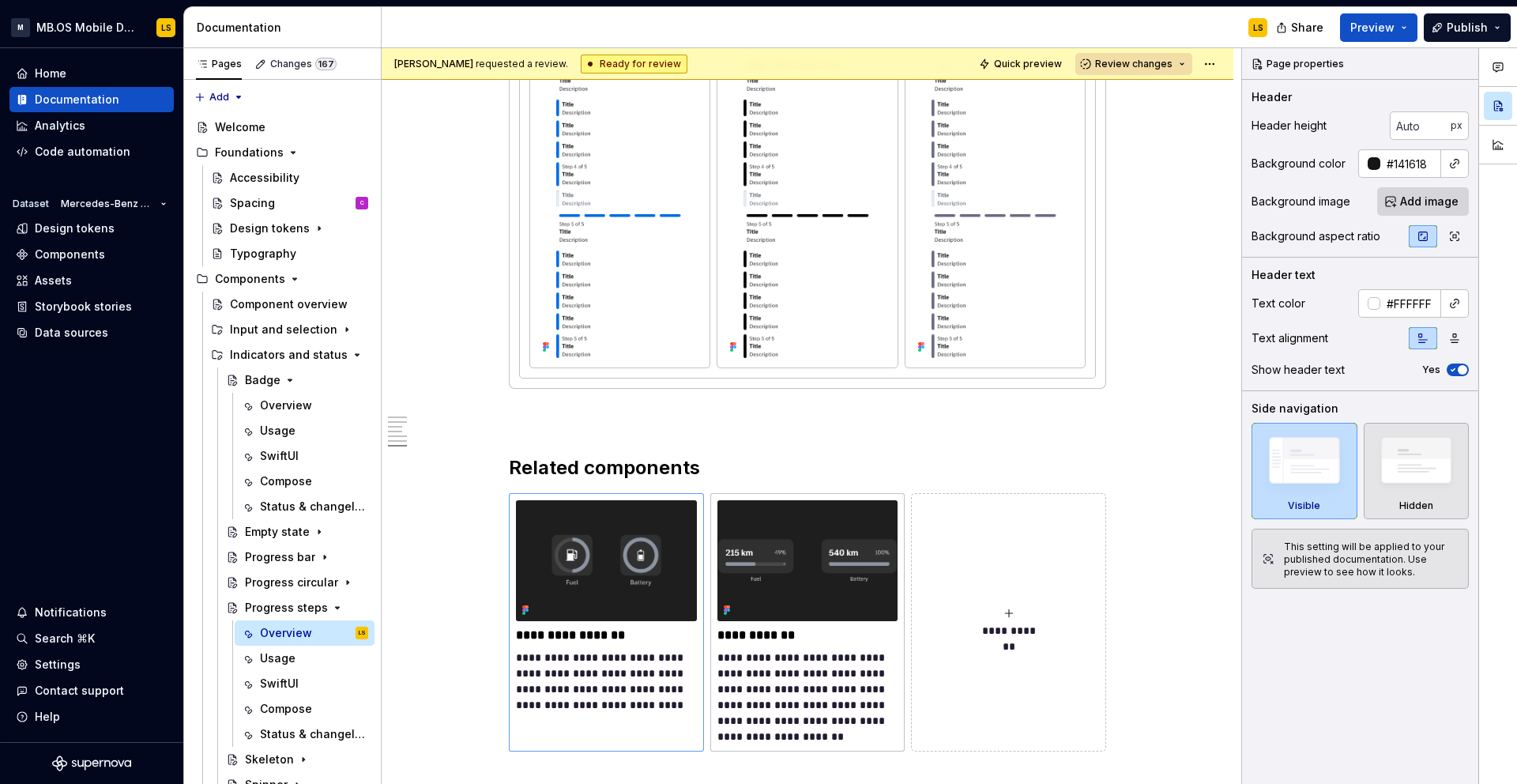
scroll to position [4134, 0]
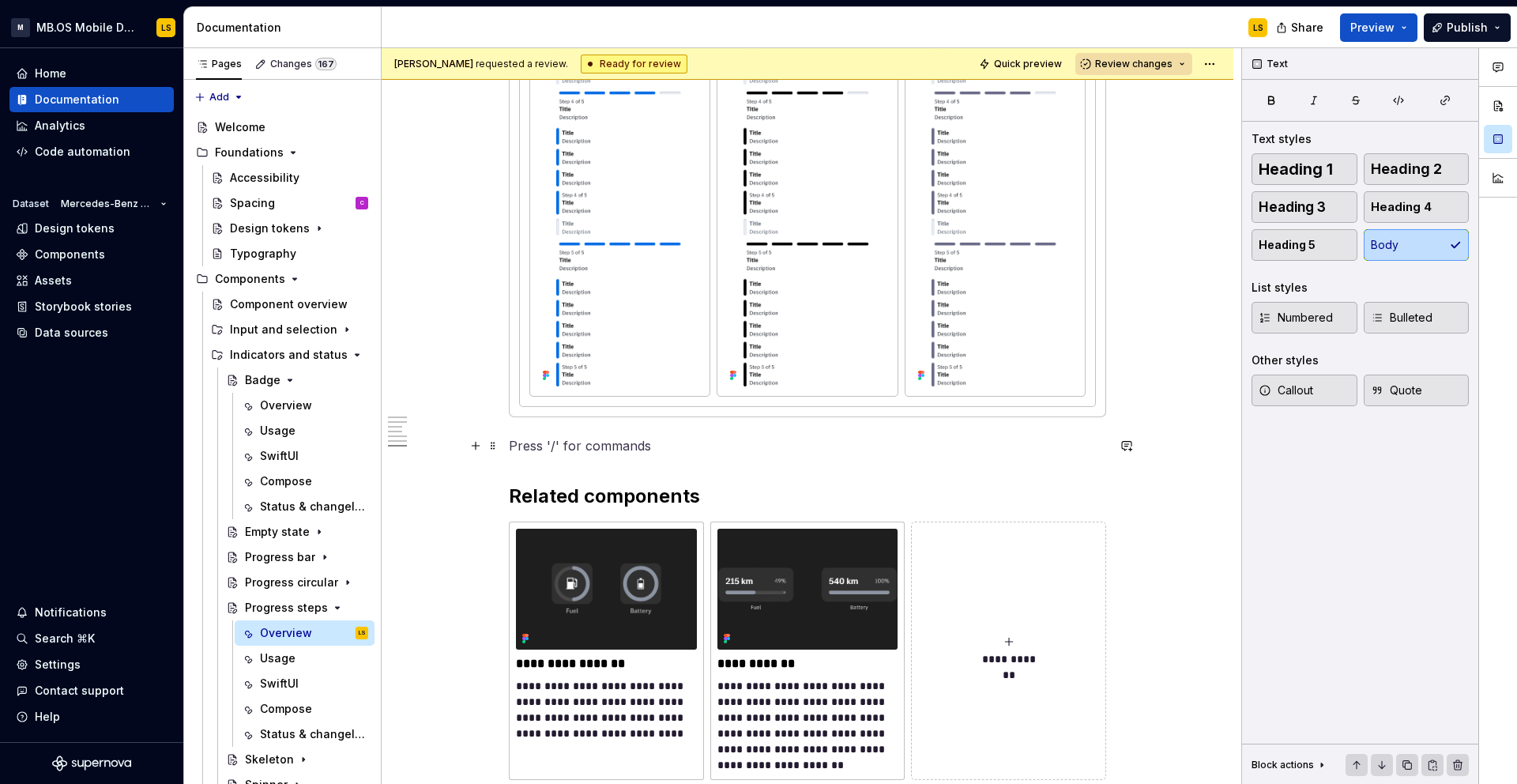
click at [579, 451] on p at bounding box center [807, 445] width 598 height 19
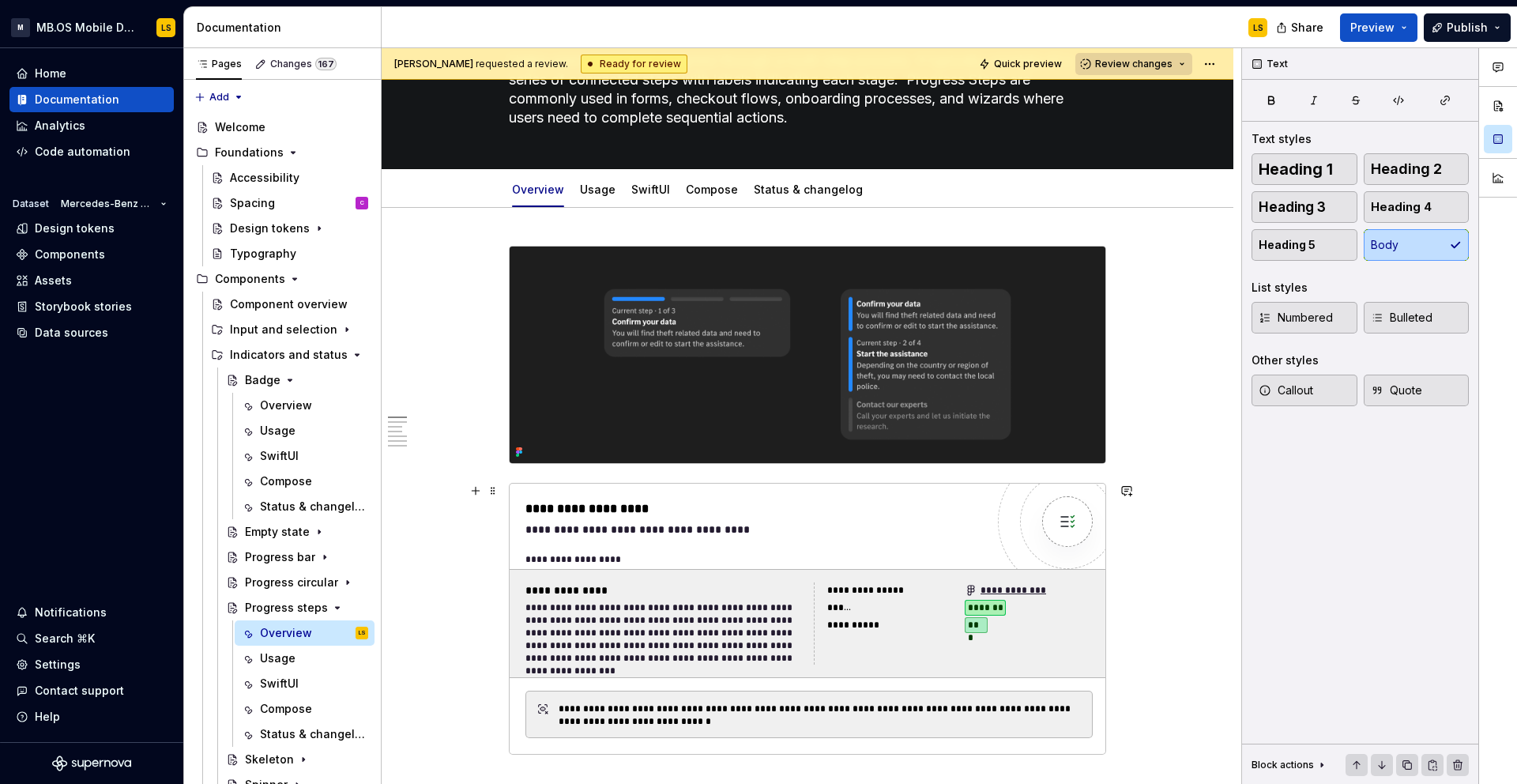
scroll to position [0, 0]
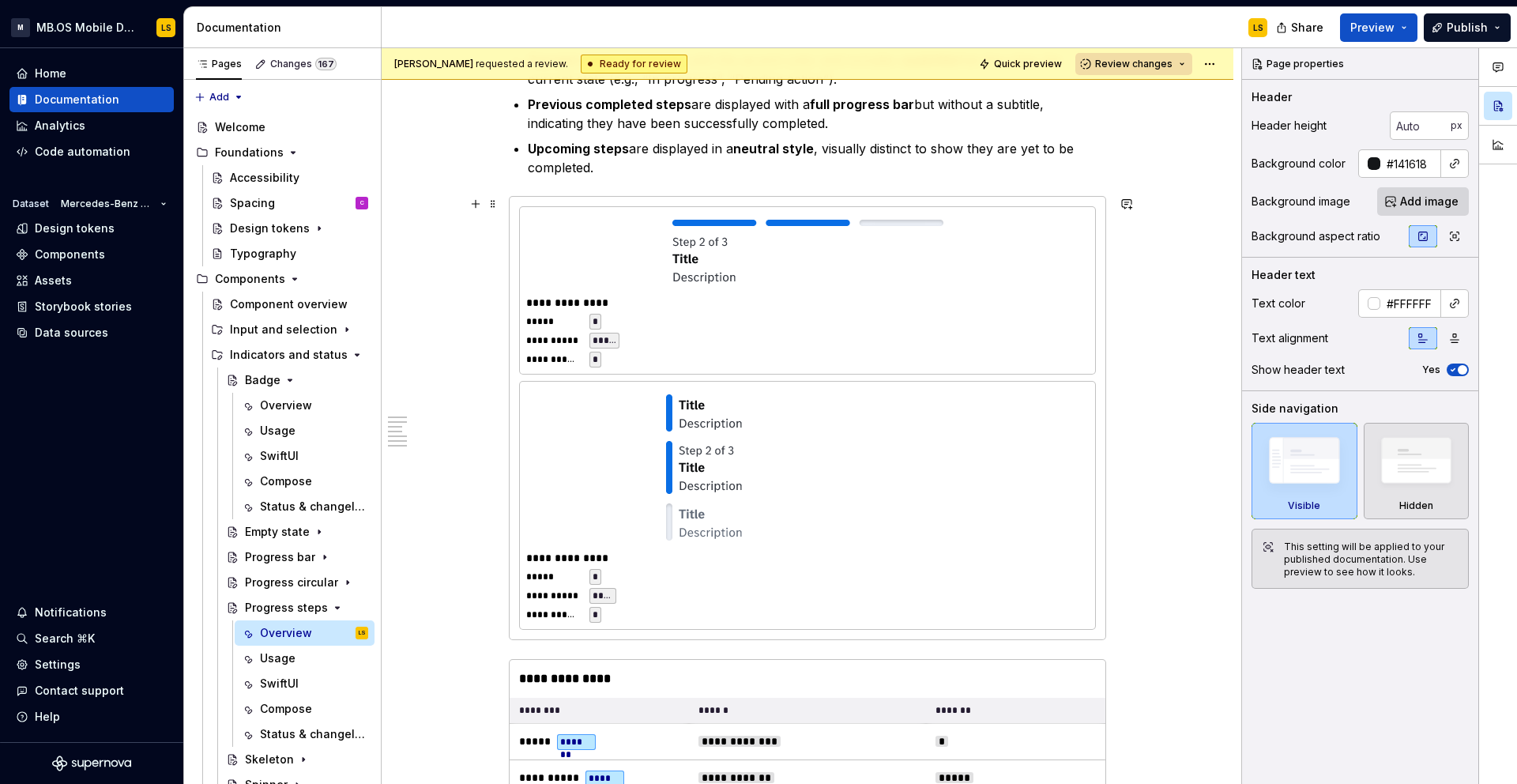
scroll to position [1187, 0]
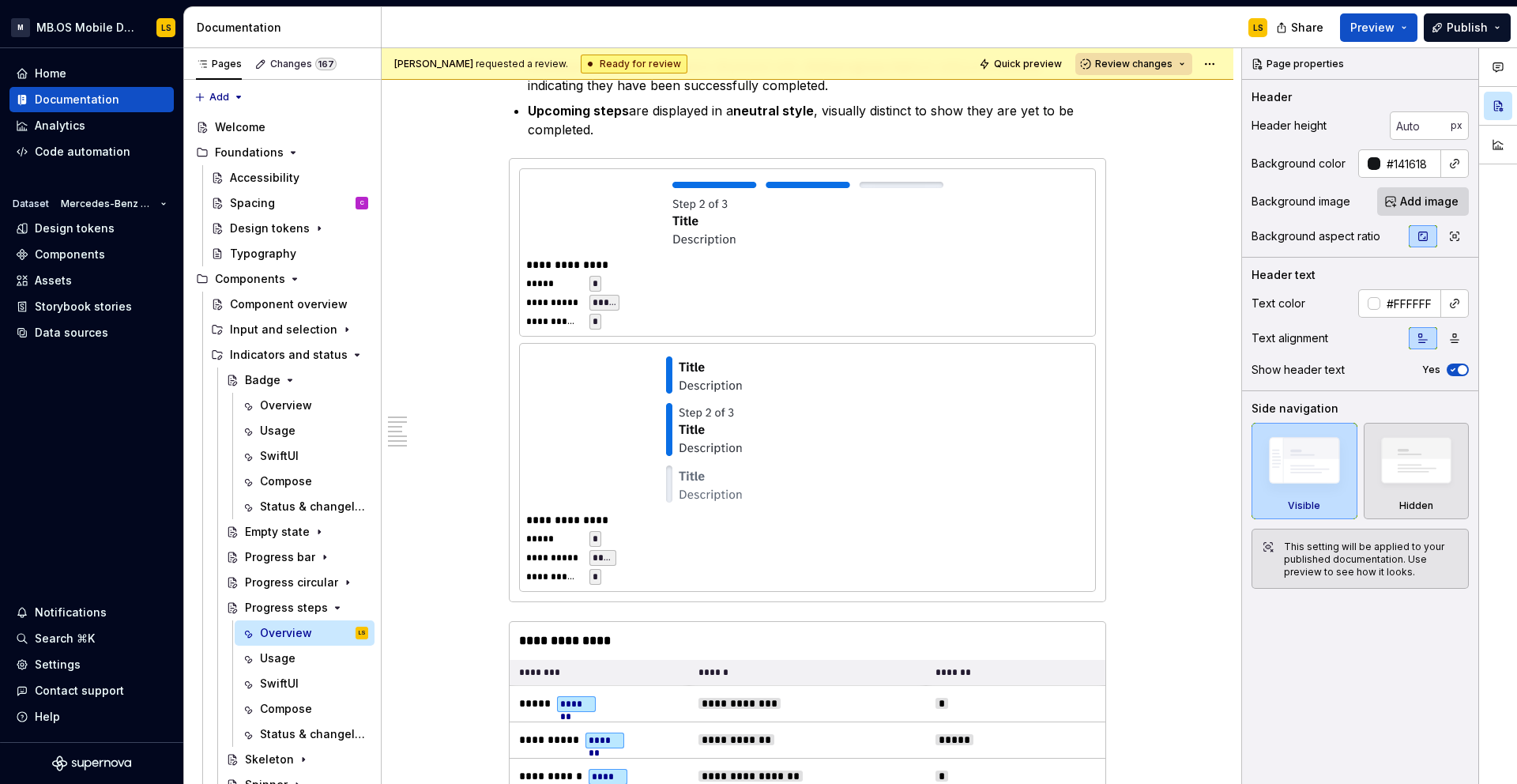
type textarea "*"
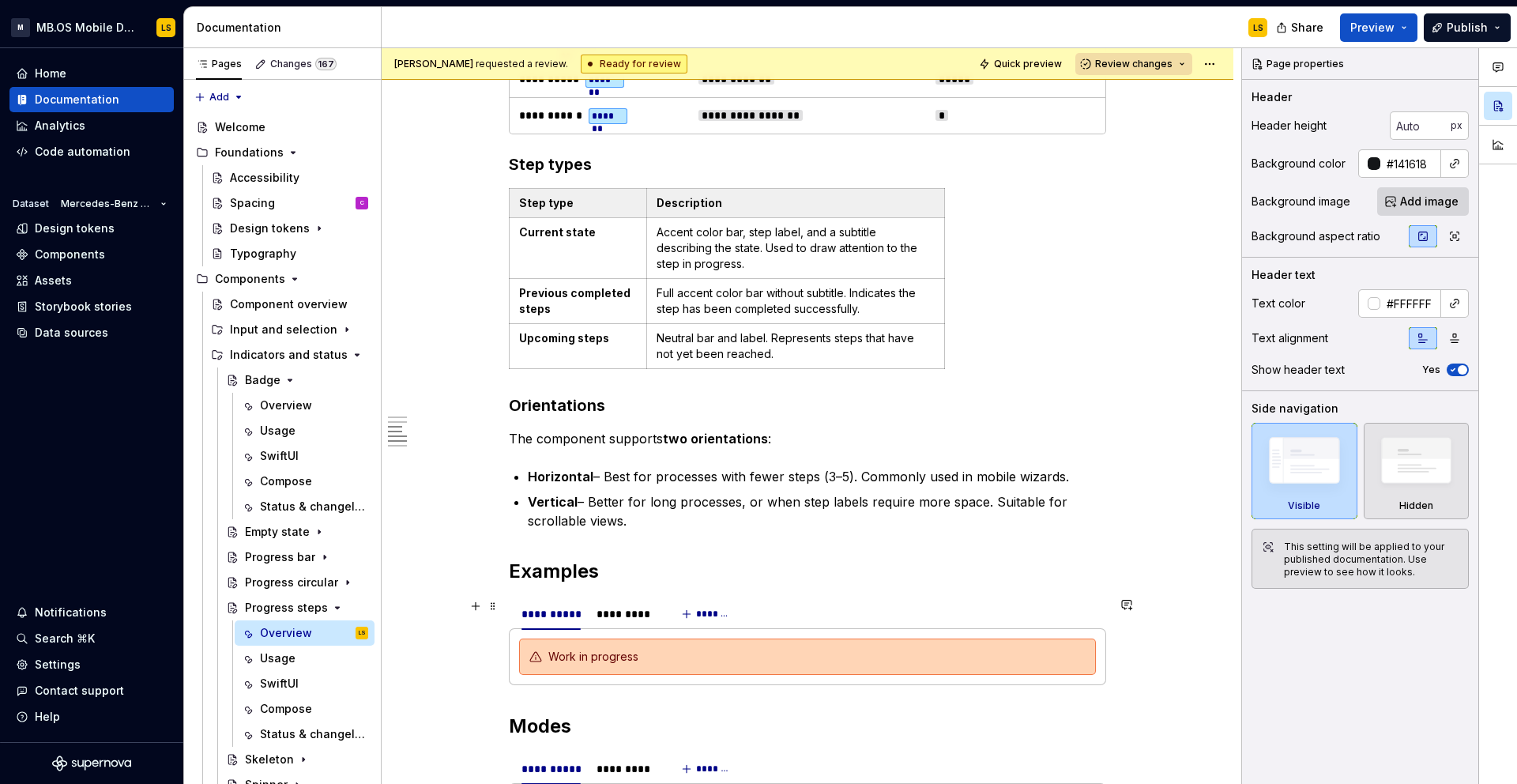
scroll to position [1849, 0]
click at [988, 501] on p "Vertical – Better for long processes, or when step labels require more space. S…" at bounding box center [816, 509] width 578 height 38
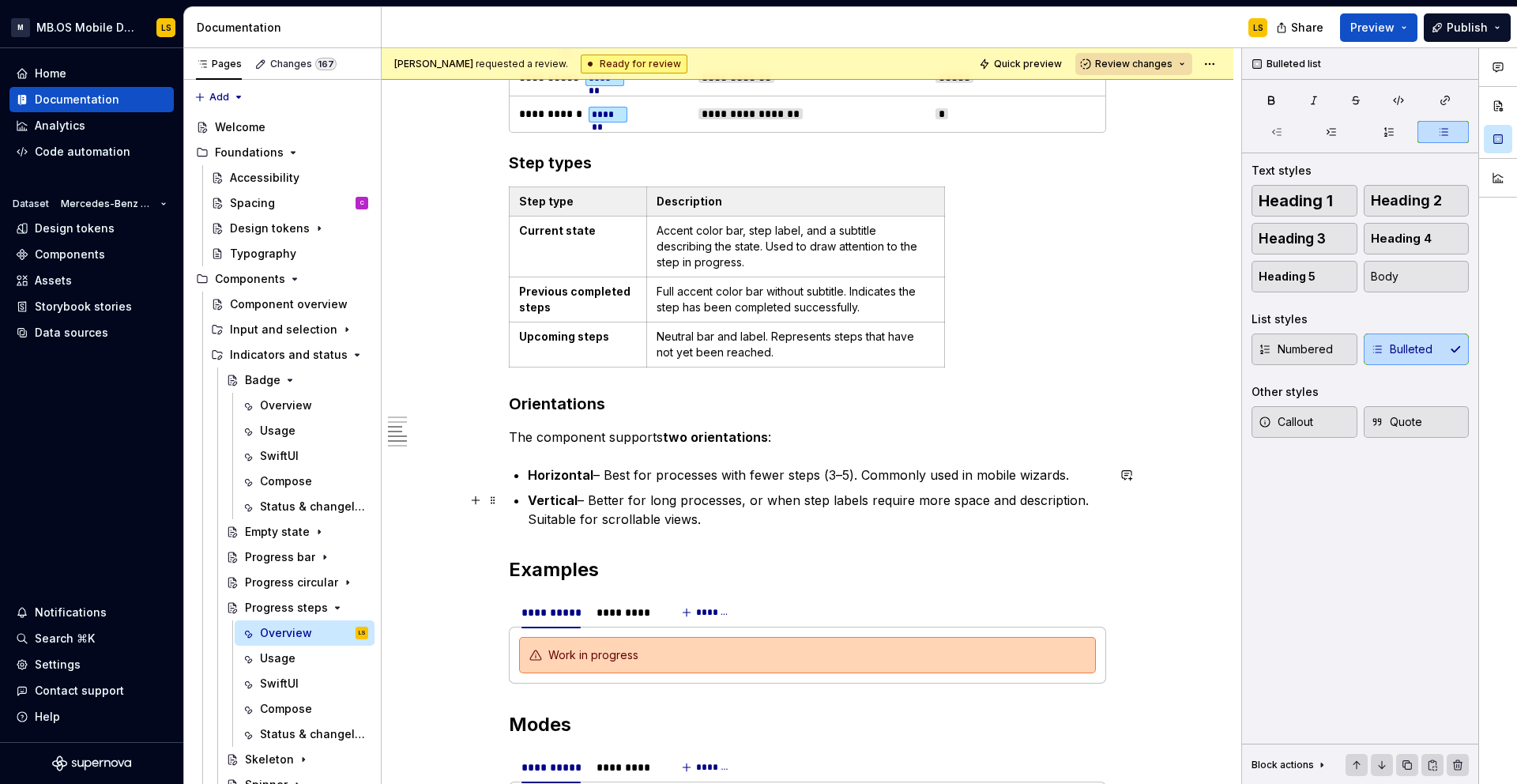
click at [727, 526] on p "Vertical – Better for long processes, or when step labels require more space an…" at bounding box center [816, 509] width 578 height 38
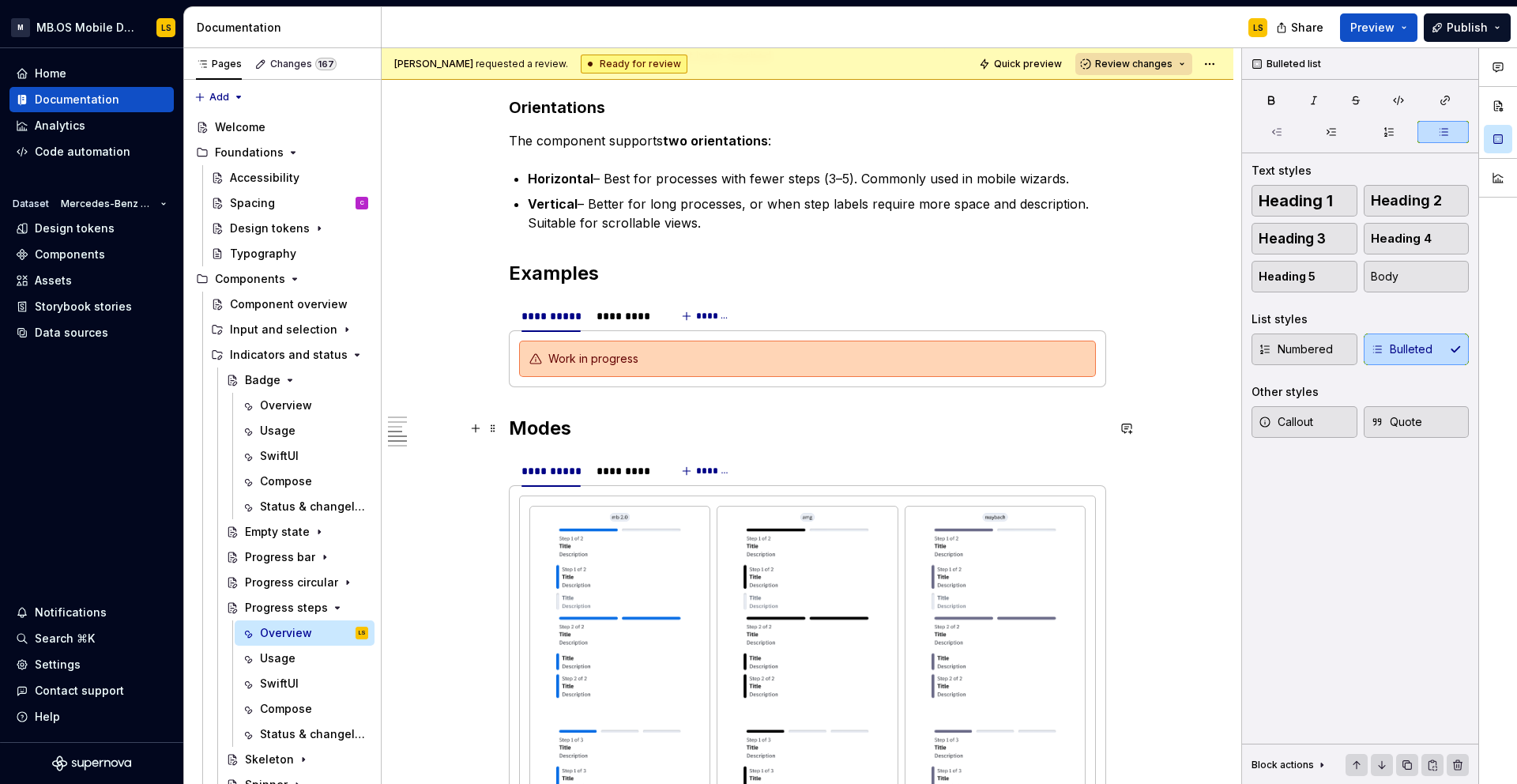
scroll to position [2057, 0]
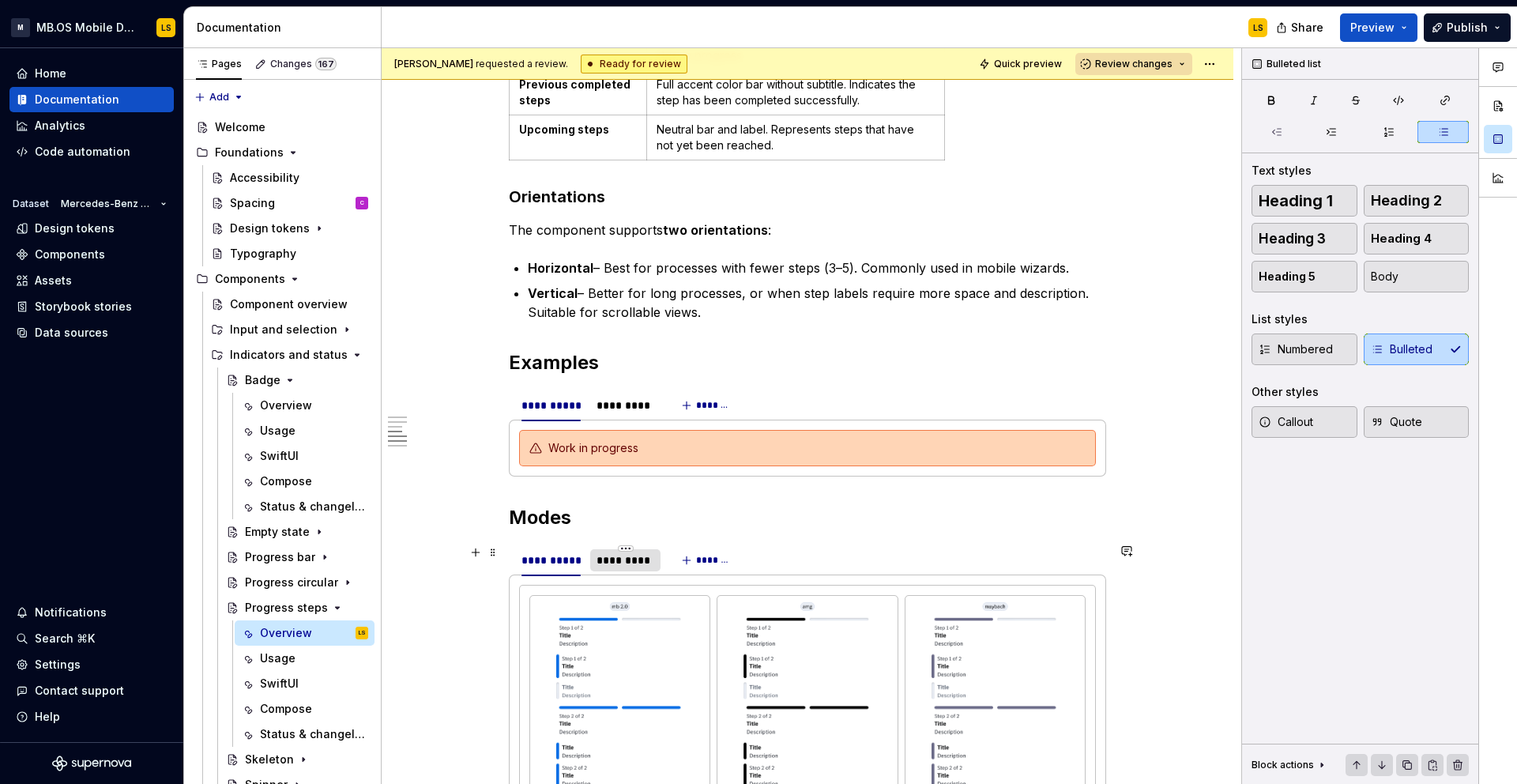
click at [629, 567] on div "*********" at bounding box center [626, 560] width 58 height 16
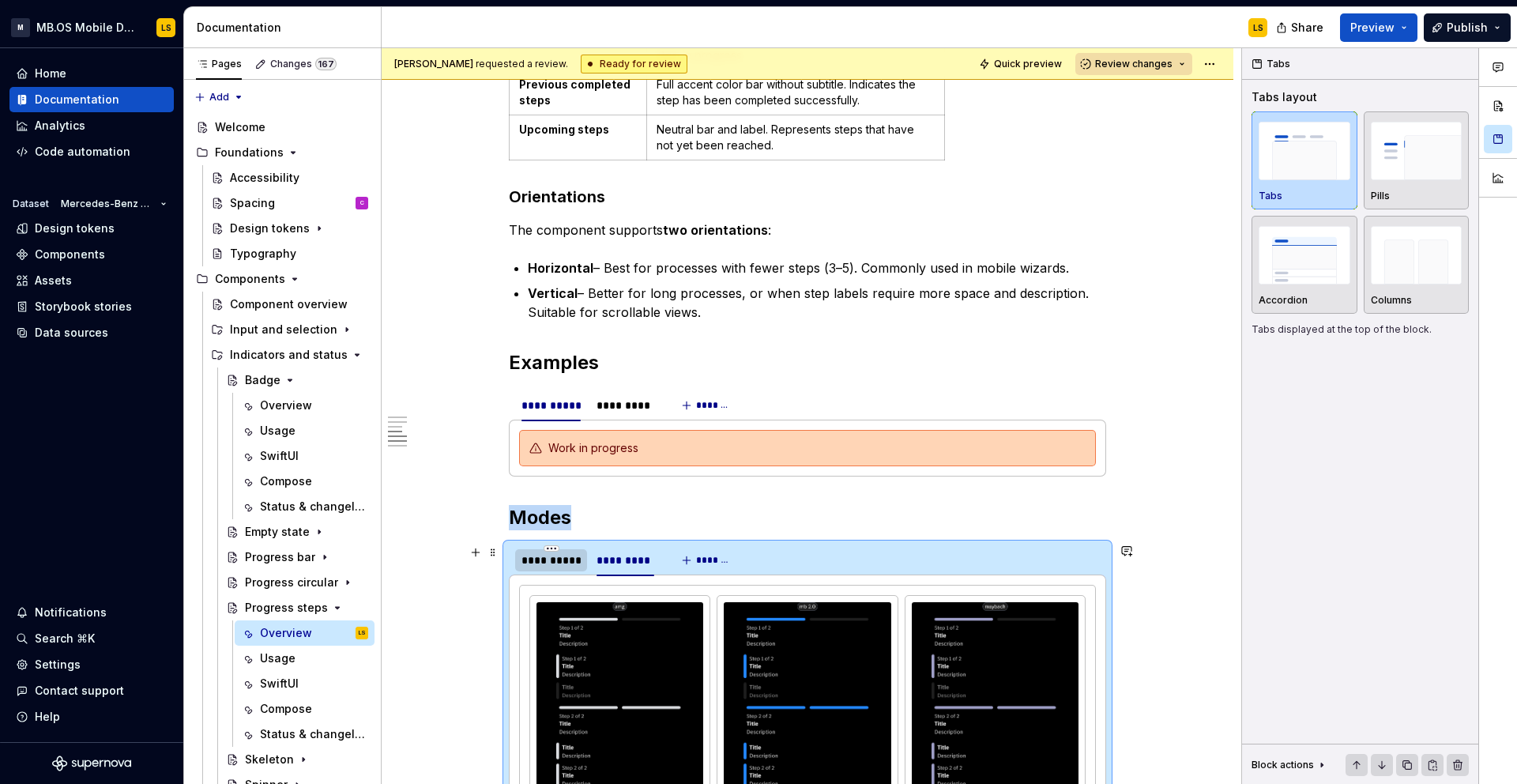
click at [567, 567] on div "**********" at bounding box center [551, 560] width 59 height 16
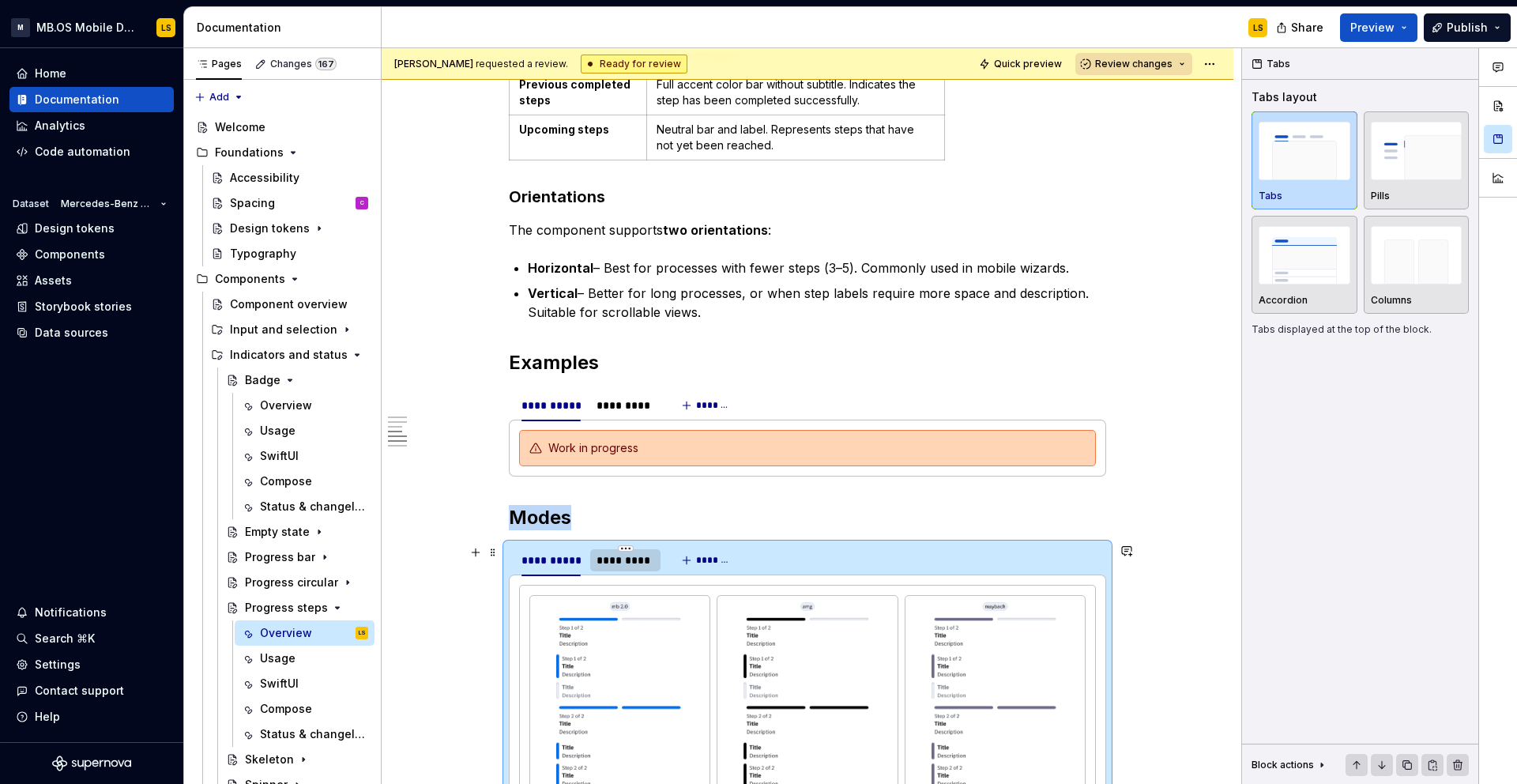
click at [626, 566] on div "*********" at bounding box center [626, 560] width 58 height 16
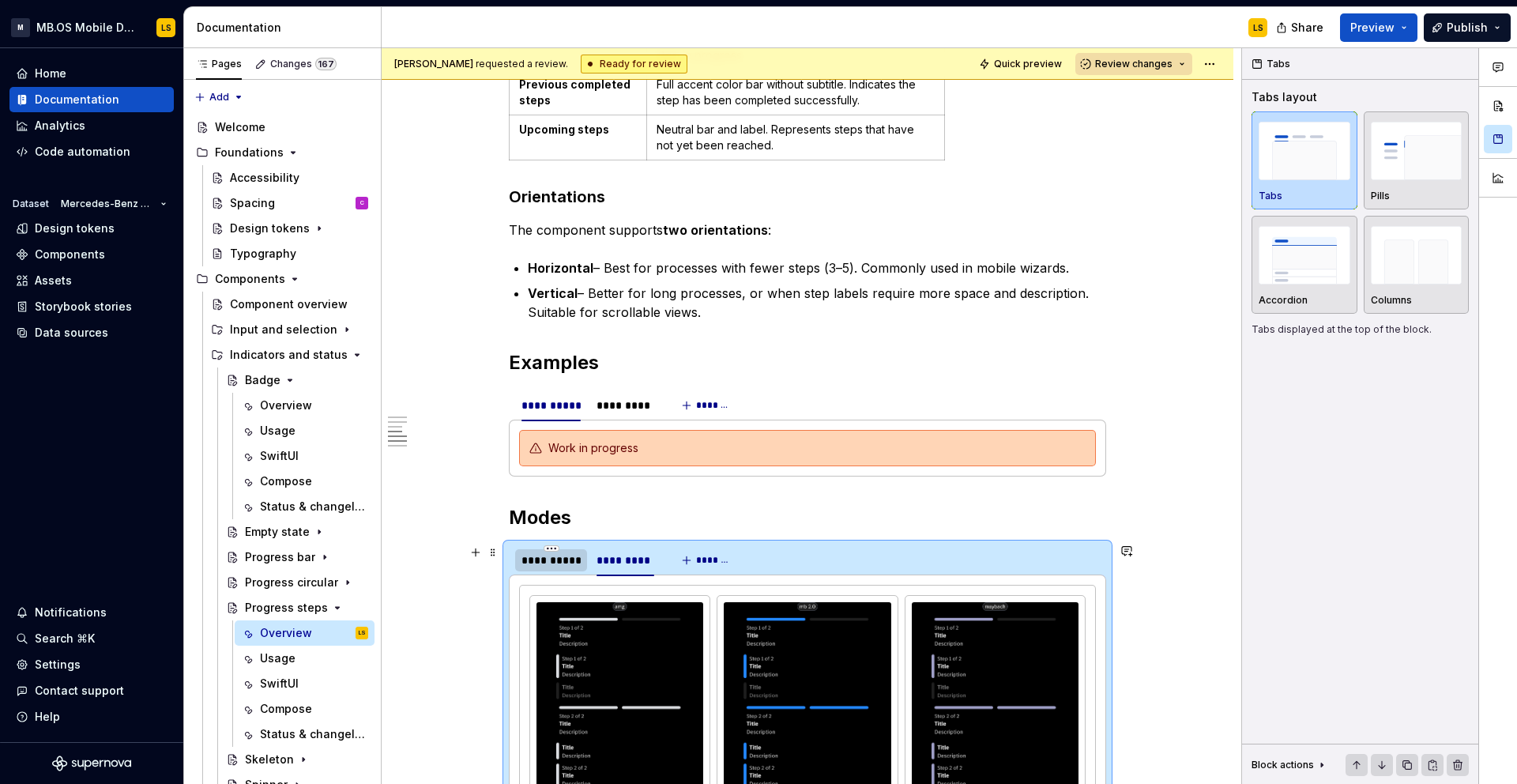
click at [562, 562] on div "**********" at bounding box center [551, 560] width 59 height 16
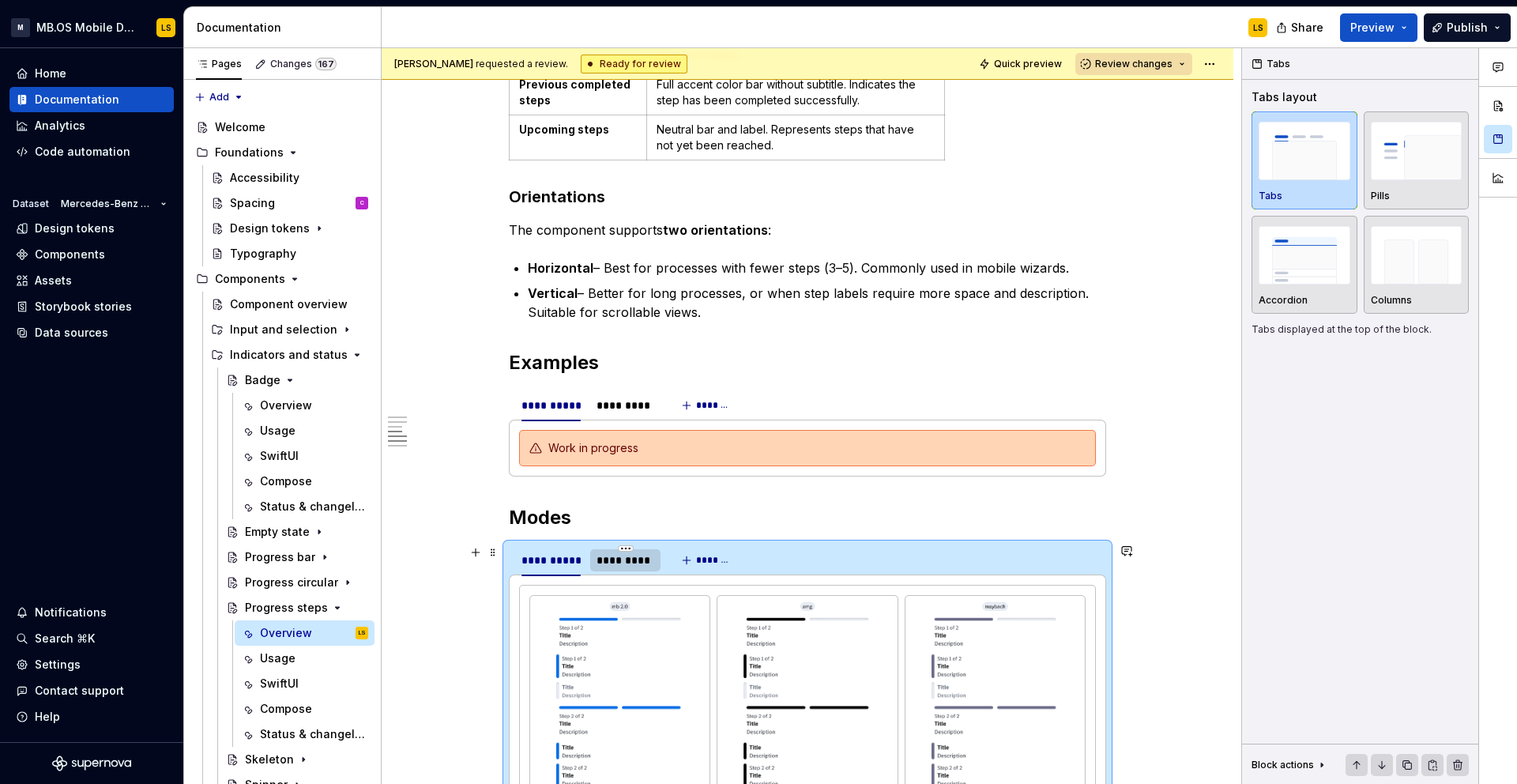
click at [637, 560] on div "*********" at bounding box center [626, 560] width 58 height 16
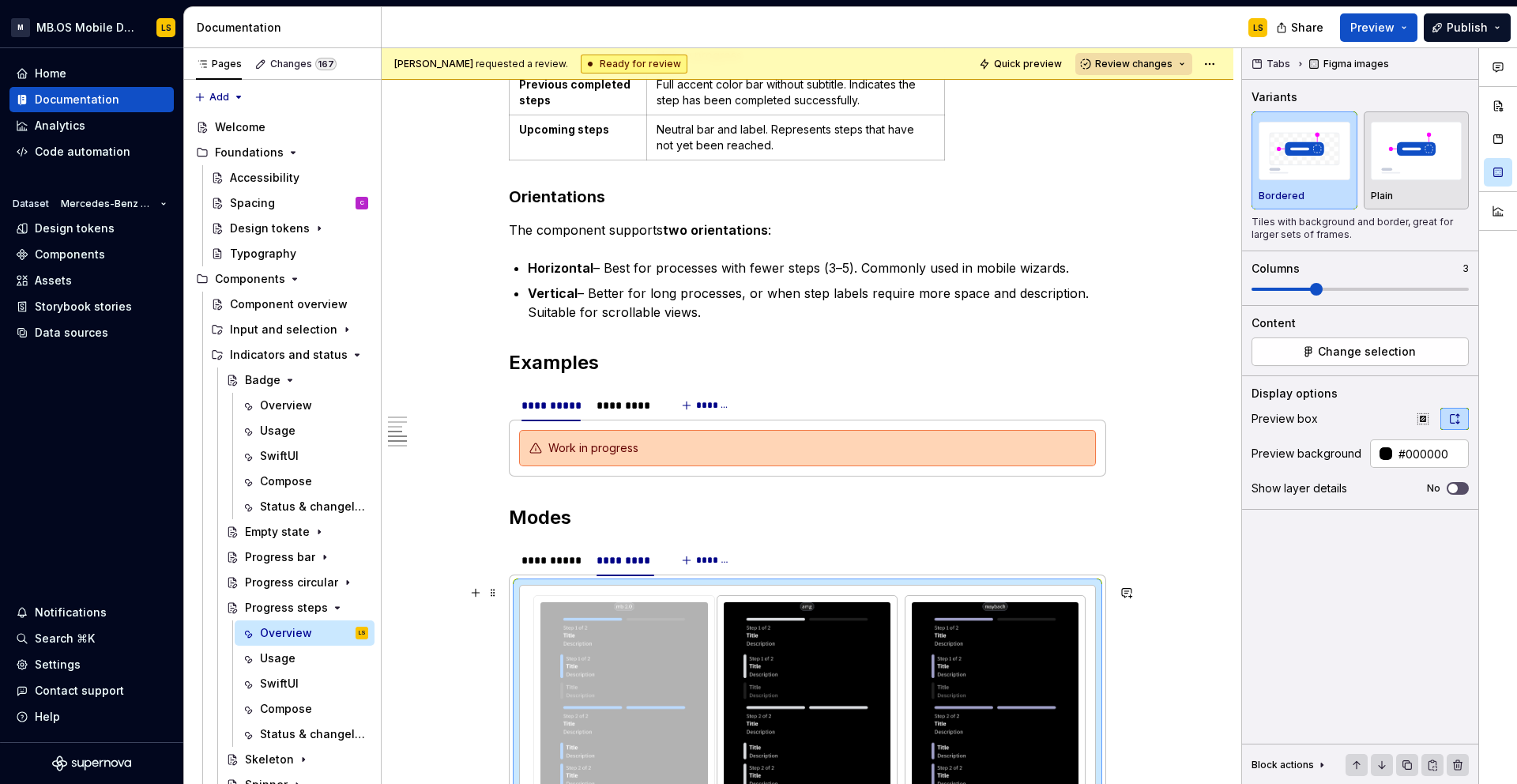
drag, startPoint x: 812, startPoint y: 621, endPoint x: 676, endPoint y: 624, distance: 136.0
click at [676, 624] on body "M MB.OS Mobile Design System LS Home Documentation Analytics Code automation Da…" at bounding box center [758, 392] width 1517 height 784
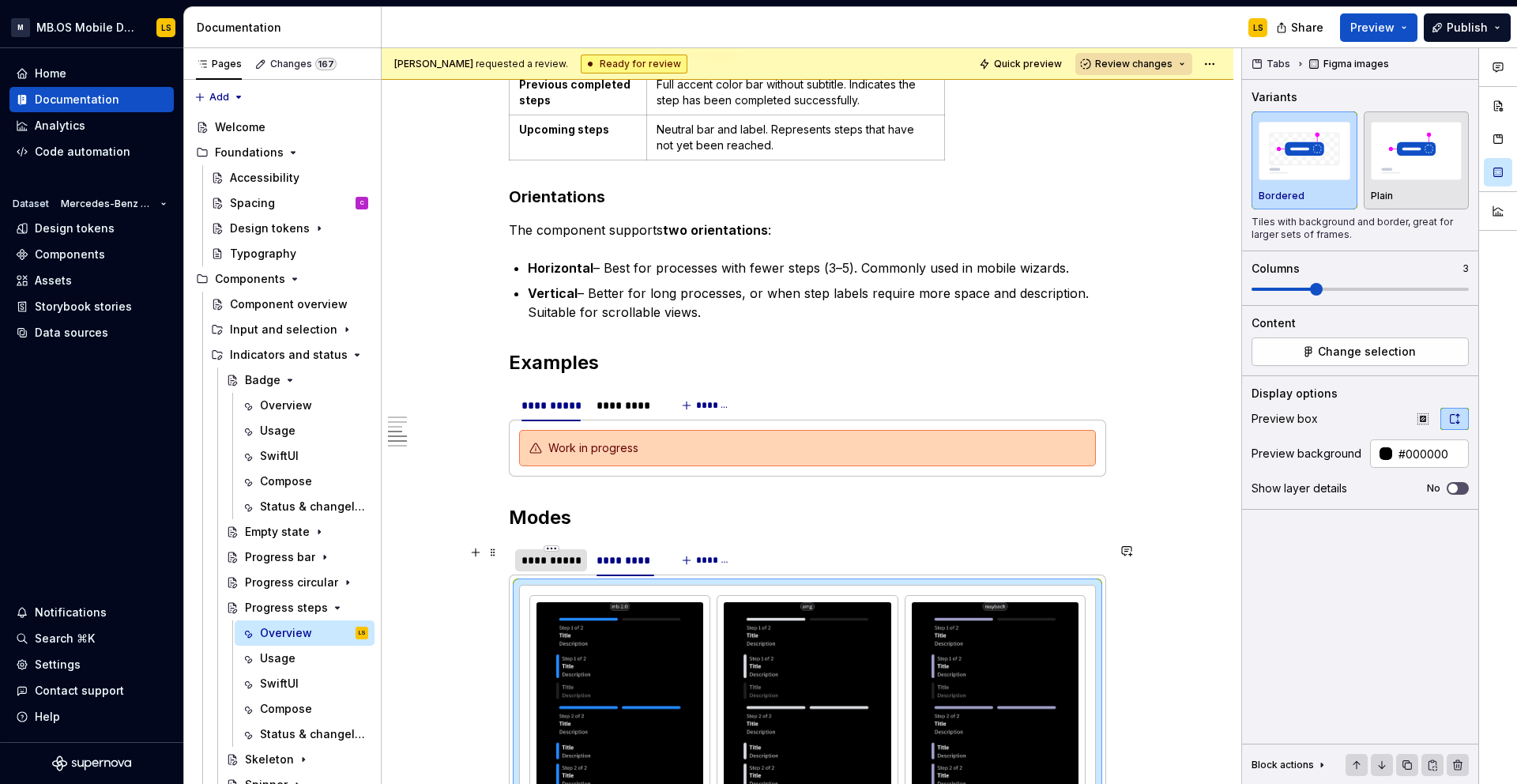
click at [559, 567] on div "**********" at bounding box center [551, 560] width 59 height 16
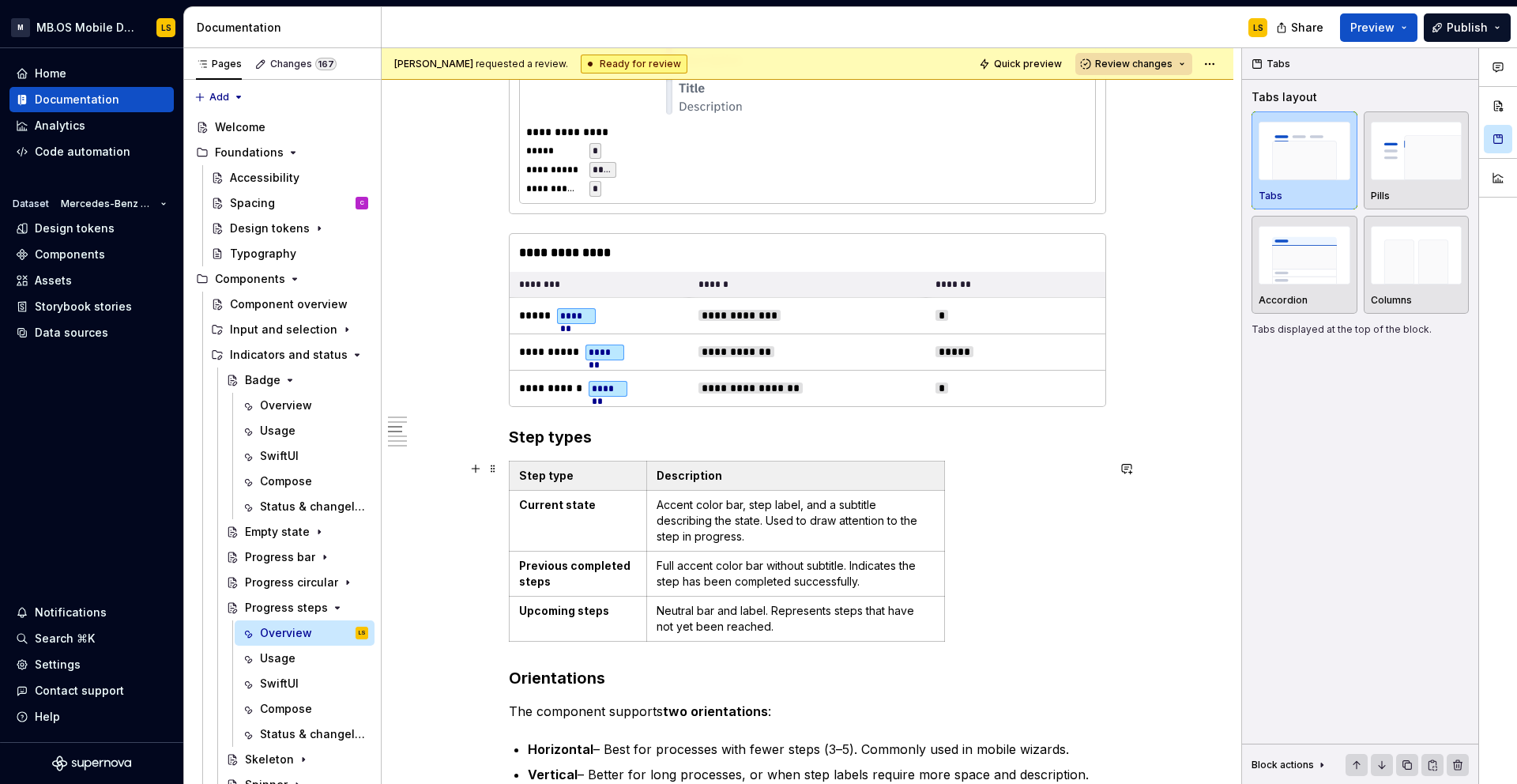
scroll to position [1960, 0]
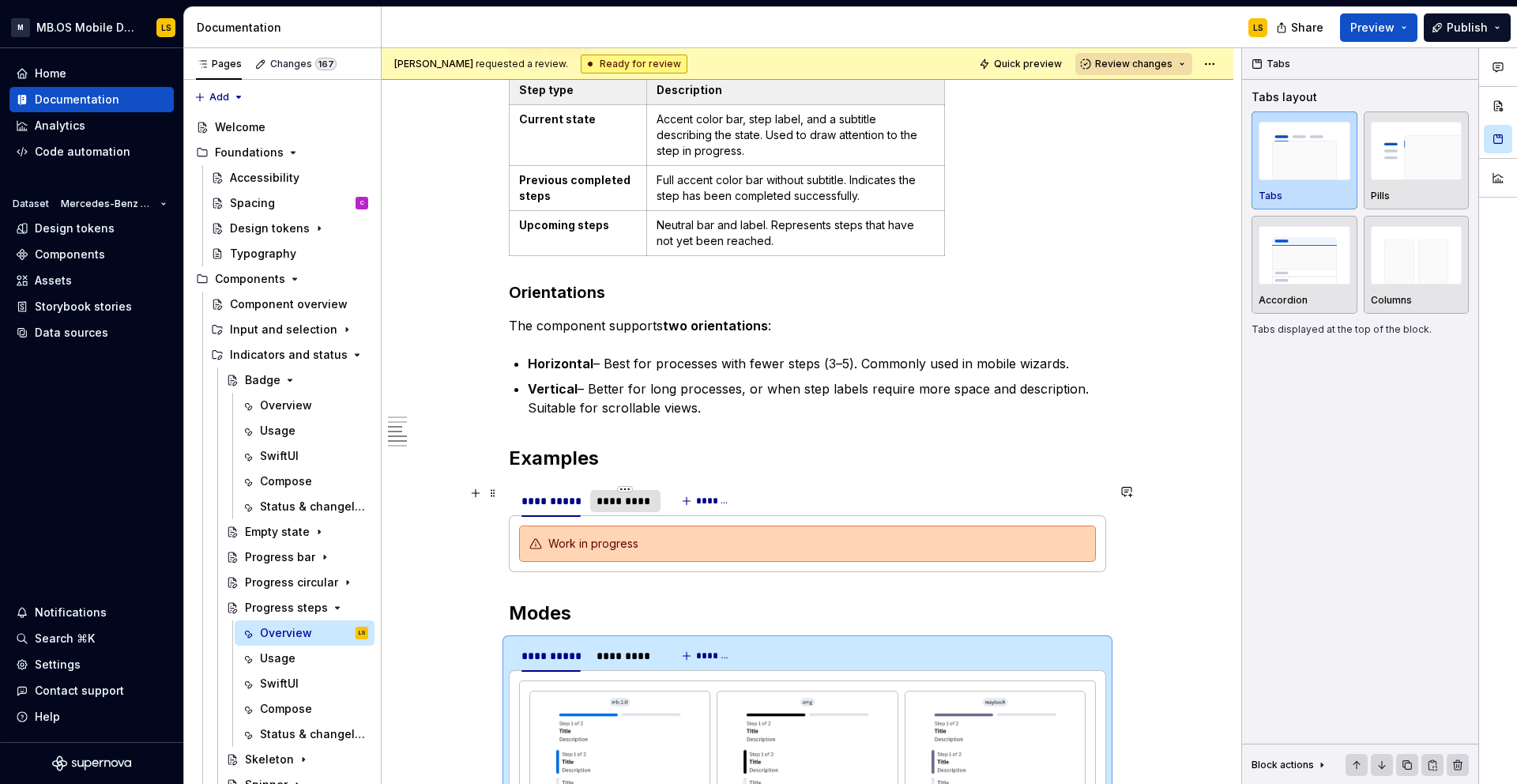
click at [628, 505] on div "*********" at bounding box center [626, 501] width 58 height 16
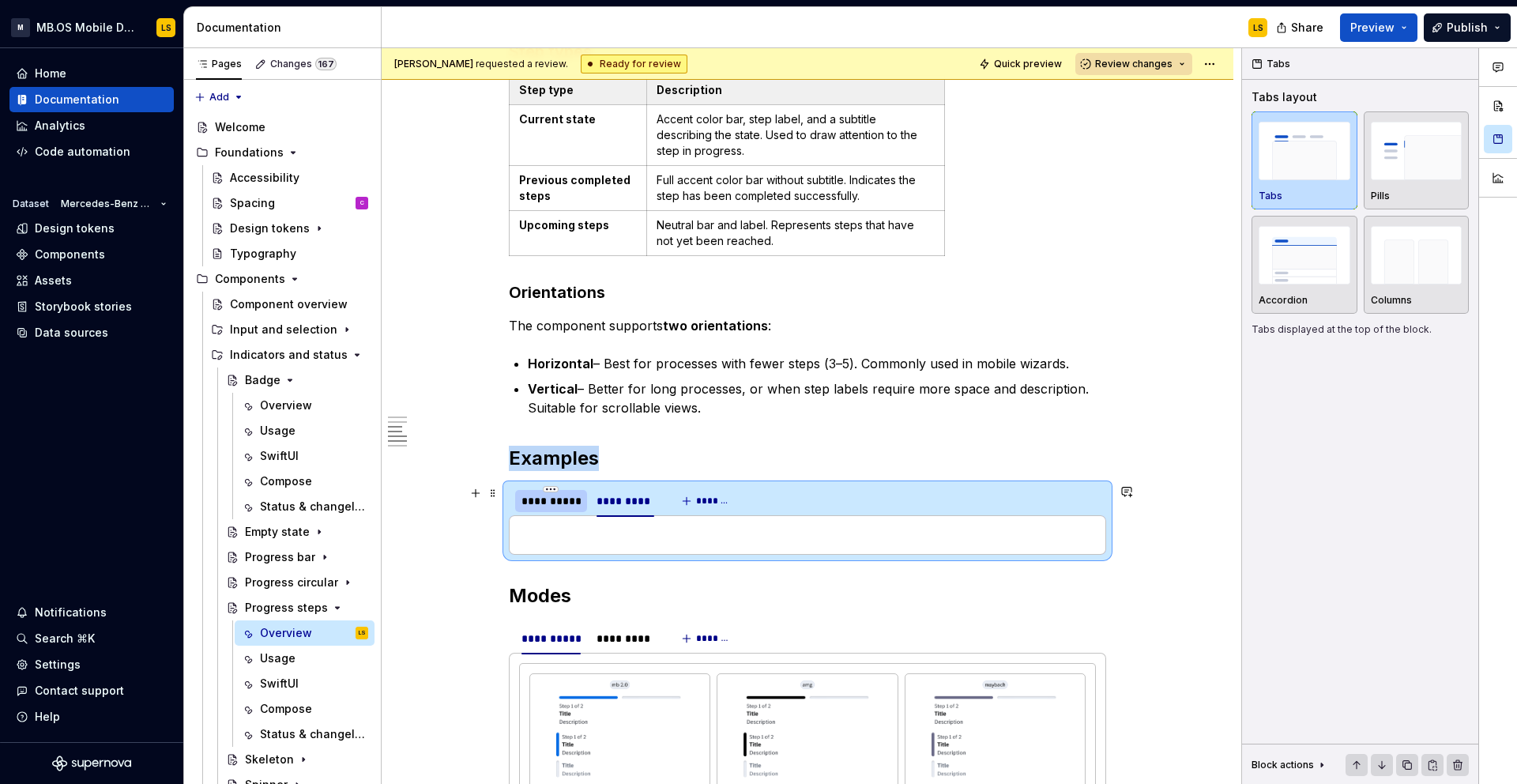
click at [562, 507] on div "**********" at bounding box center [551, 501] width 59 height 16
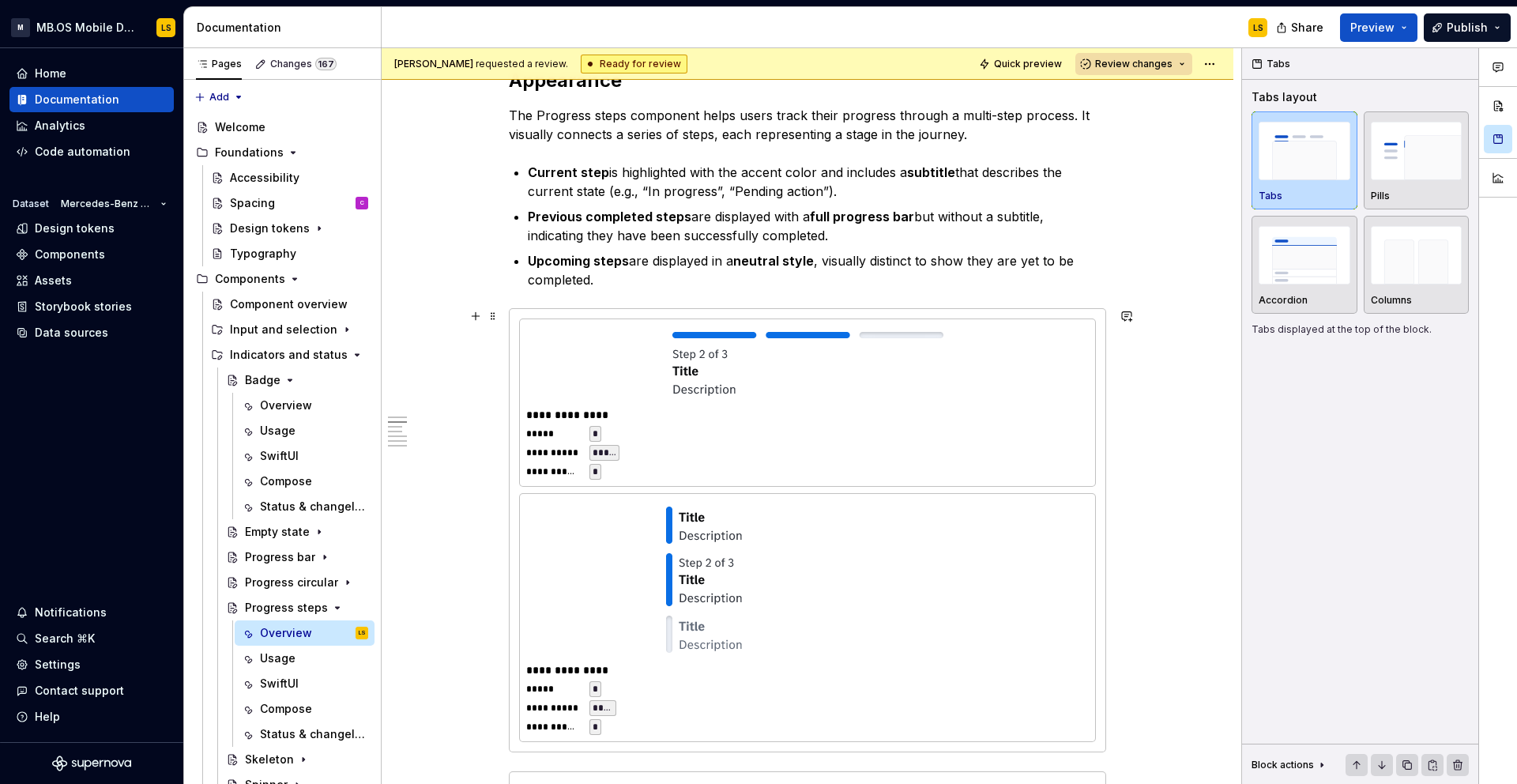
scroll to position [0, 0]
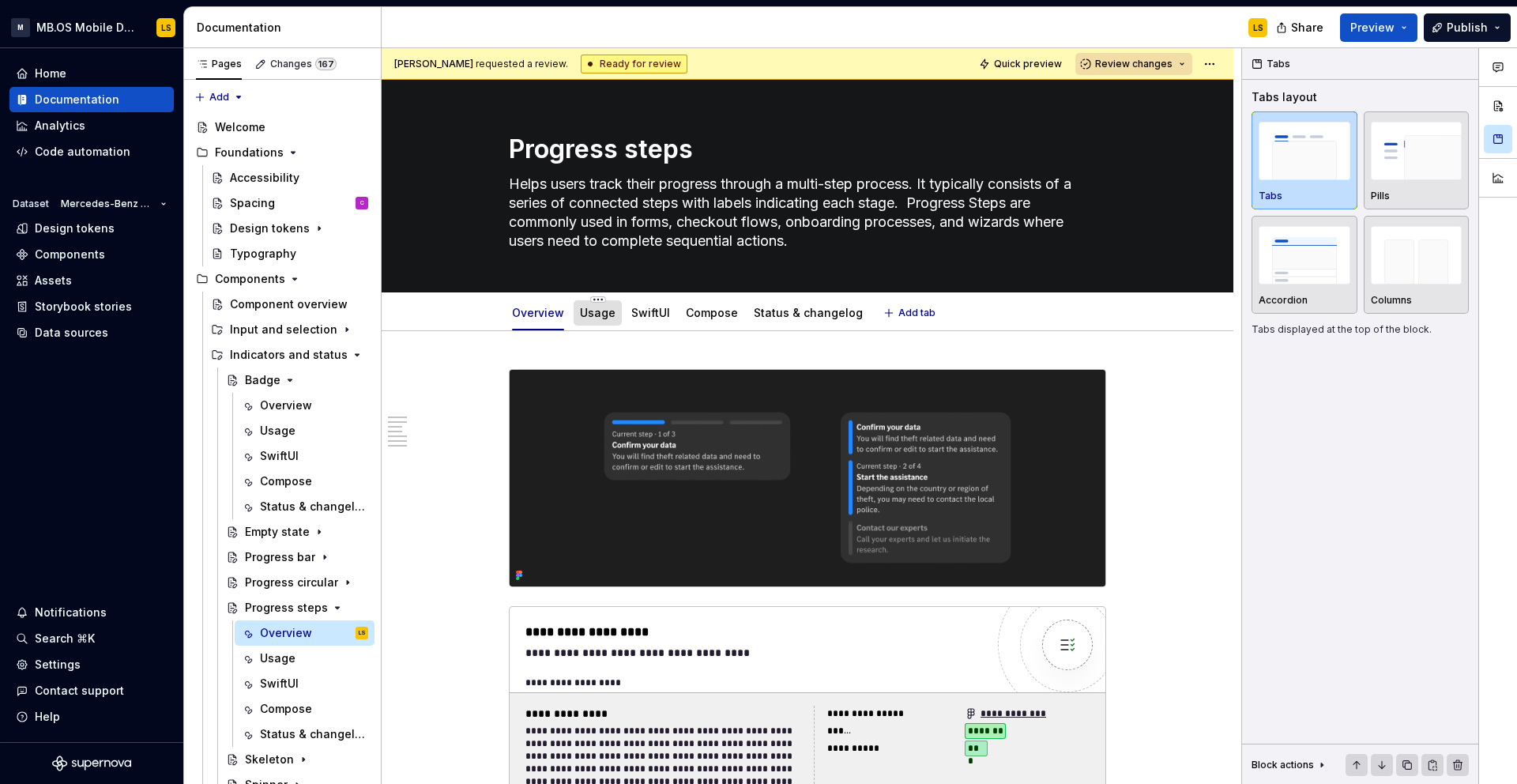
click at [598, 327] on div at bounding box center [598, 328] width 49 height 2
click at [598, 324] on div "Usage" at bounding box center [598, 313] width 49 height 26
click at [598, 310] on link "Usage" at bounding box center [598, 312] width 36 height 14
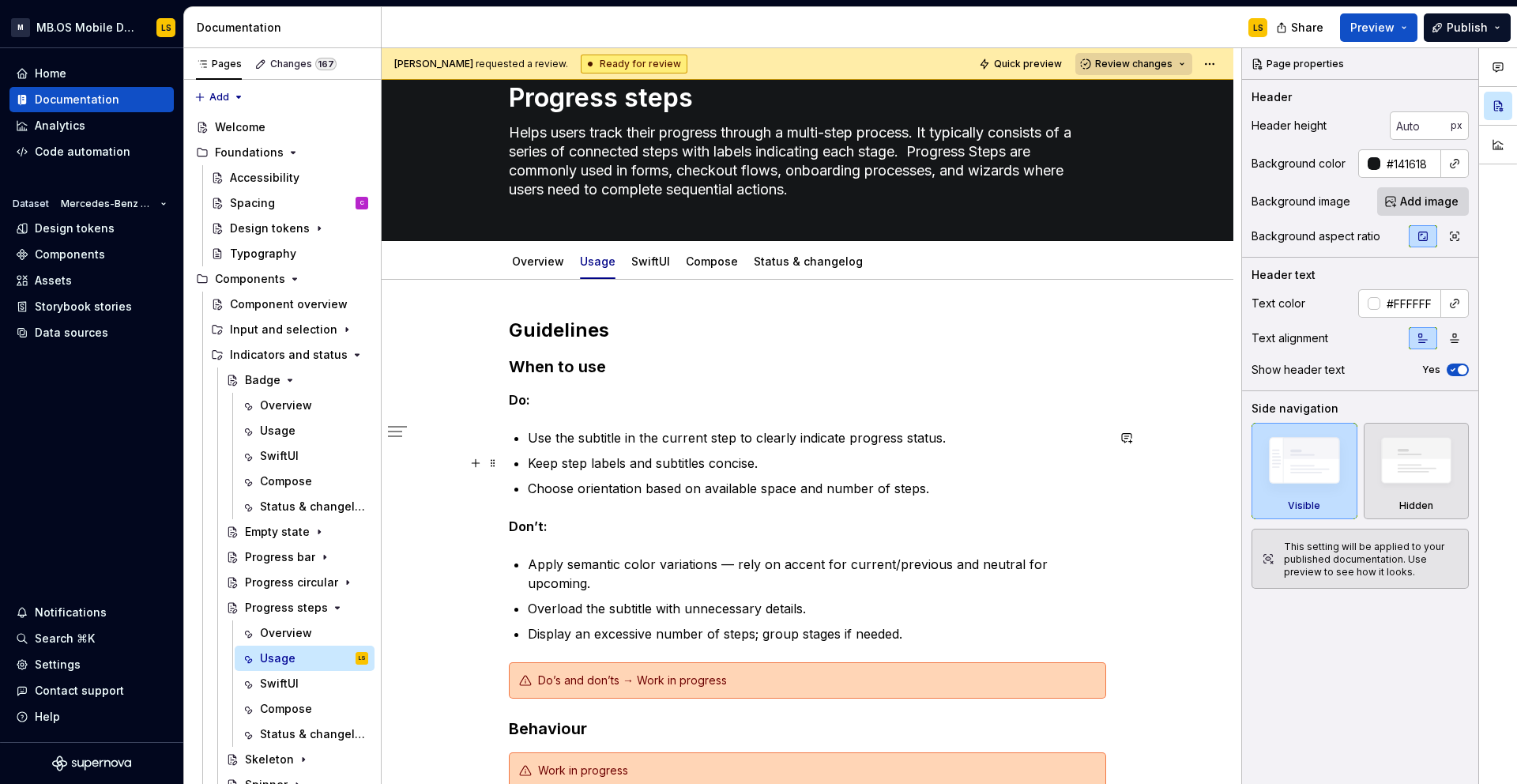
scroll to position [9, 0]
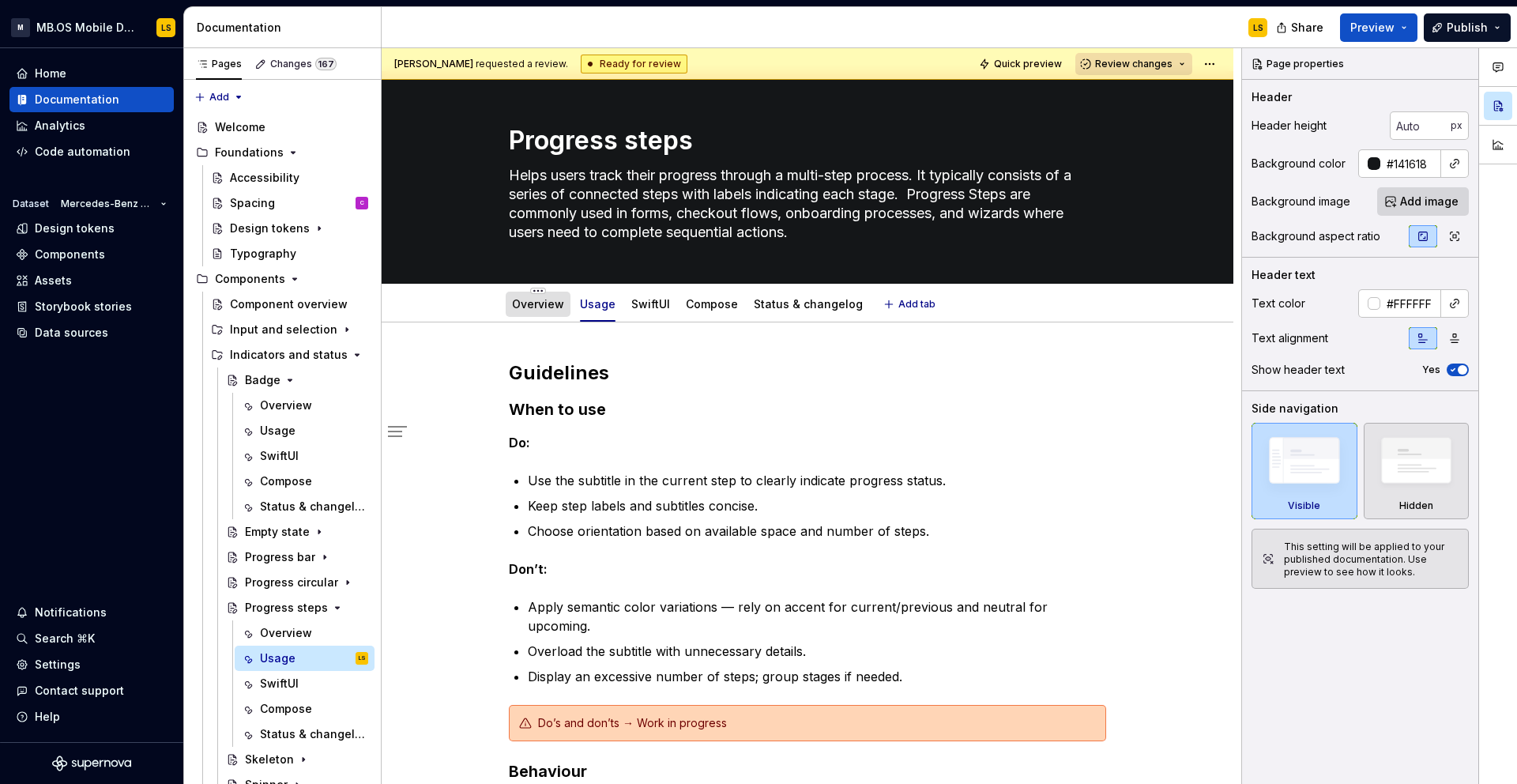
click at [535, 309] on link "Overview" at bounding box center [538, 304] width 53 height 14
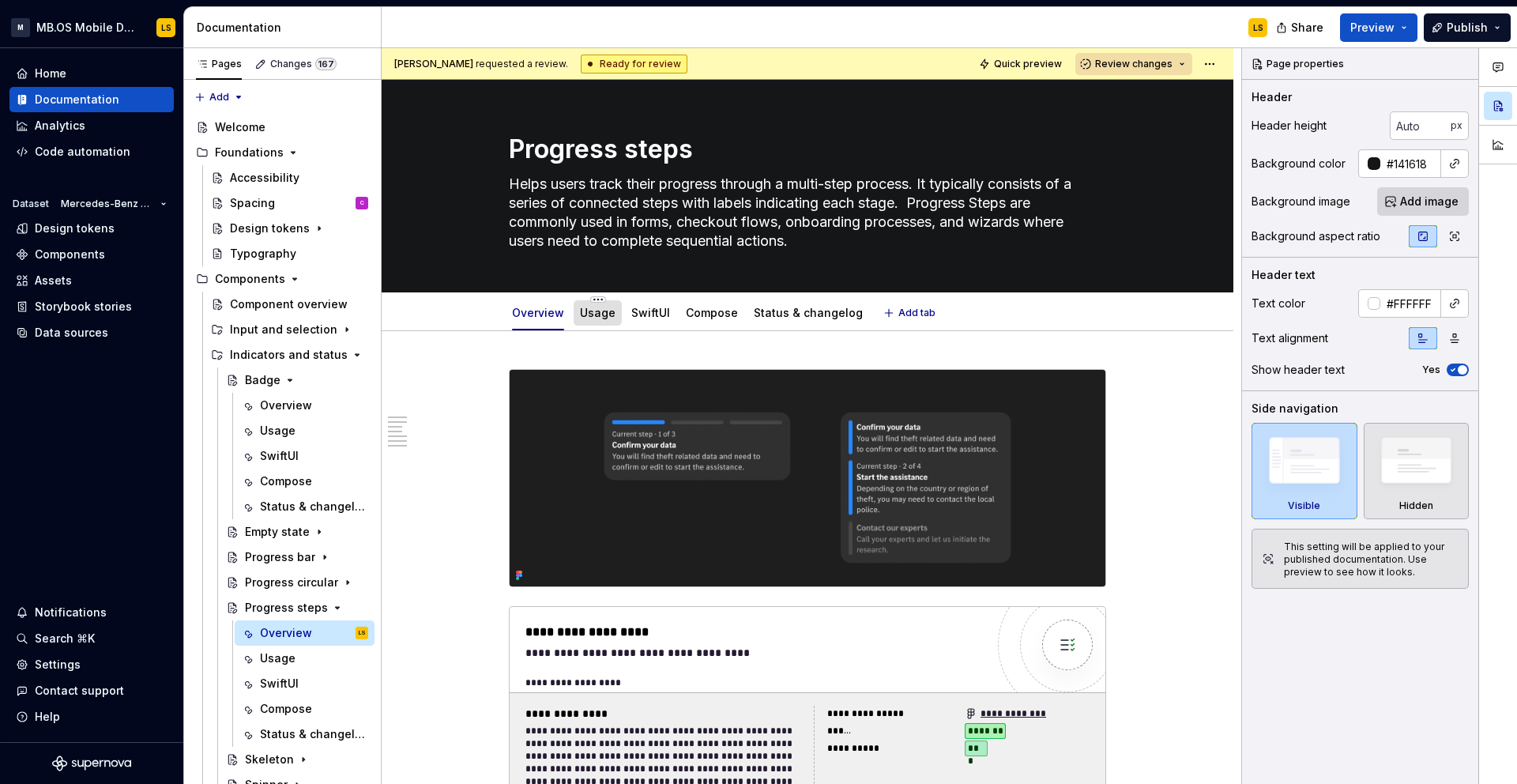
click at [599, 309] on link "Usage" at bounding box center [598, 312] width 36 height 14
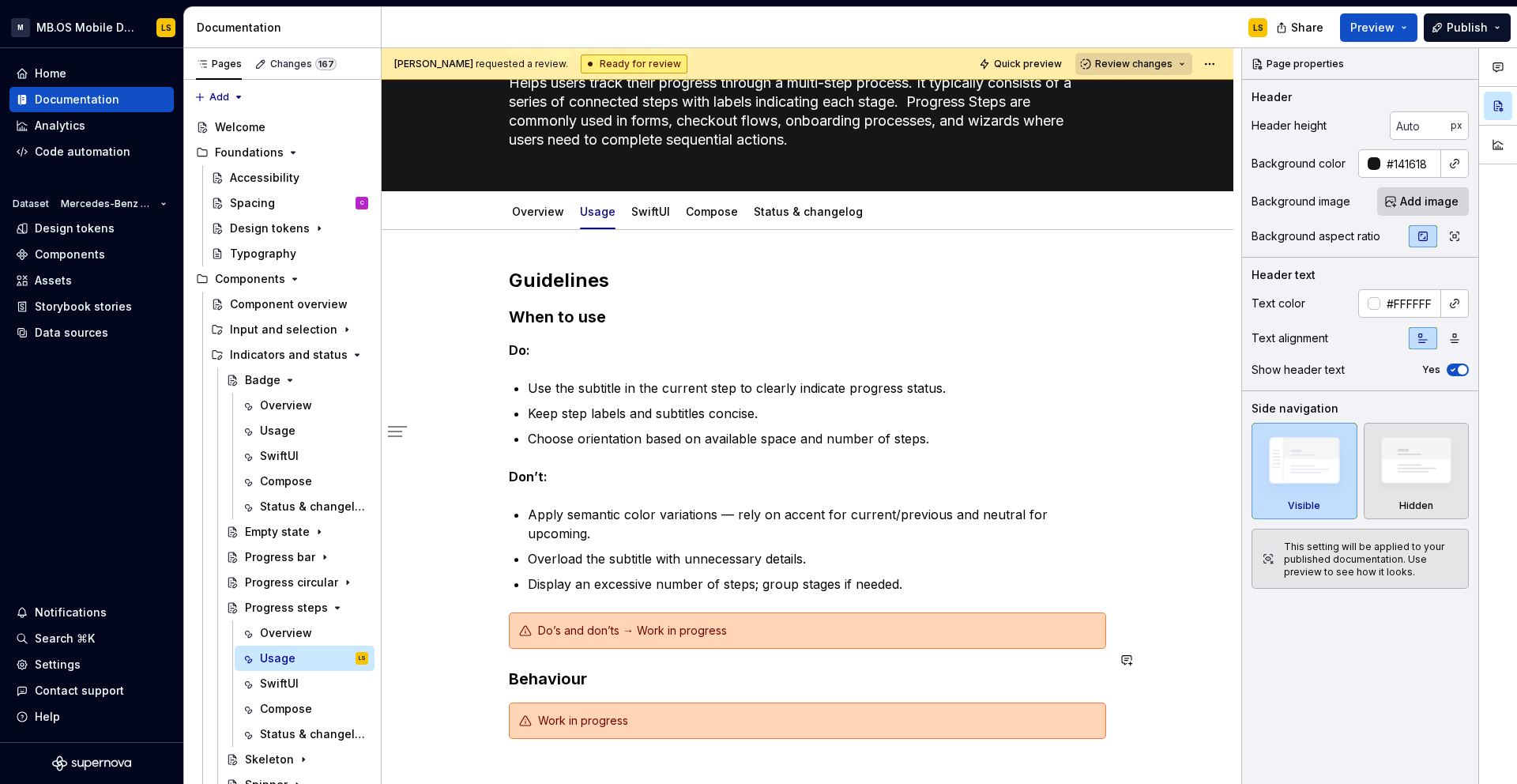
scroll to position [102, 0]
click at [288, 583] on div "Progress circular" at bounding box center [275, 582] width 60 height 16
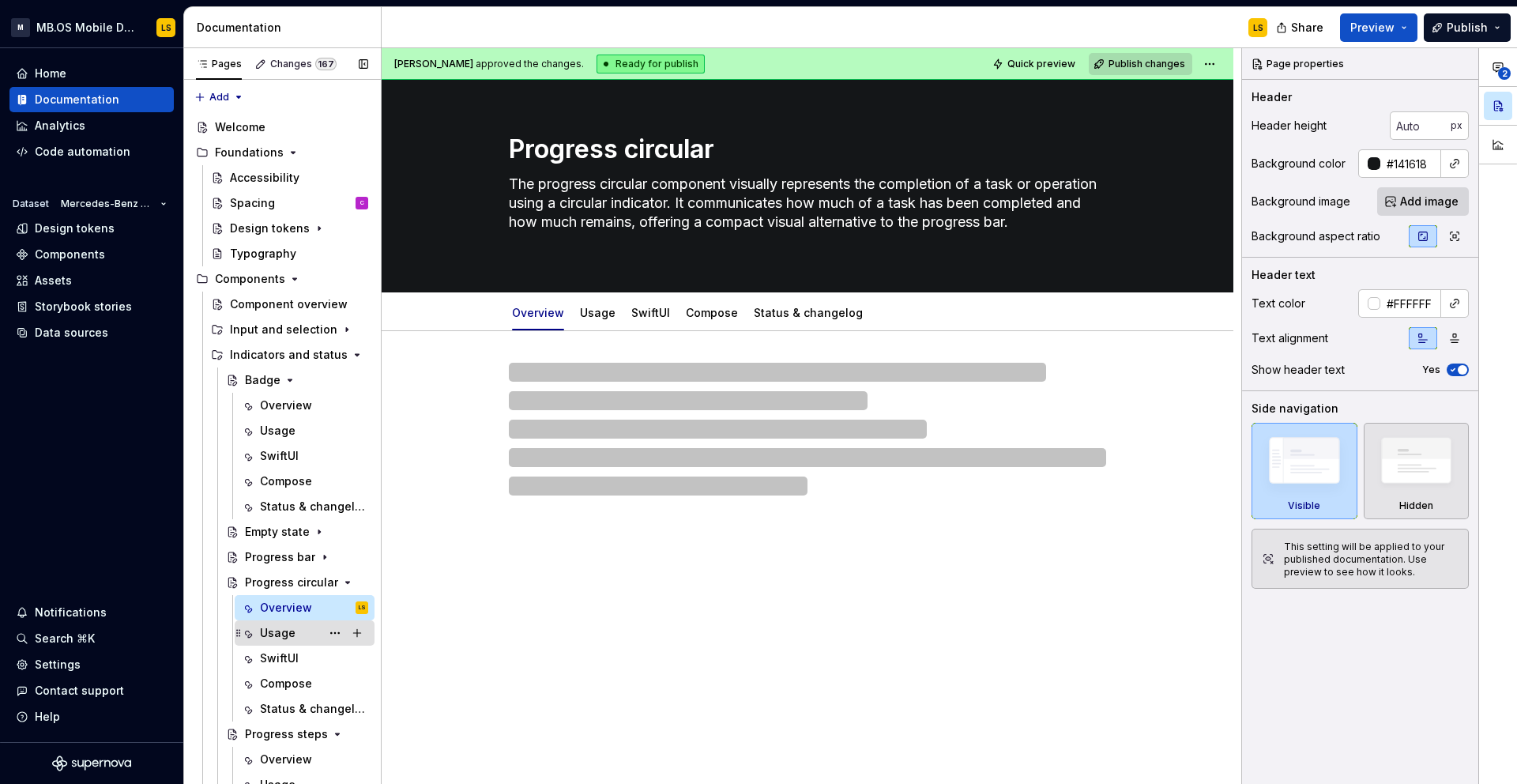
click at [294, 640] on div "Usage" at bounding box center [313, 632] width 108 height 22
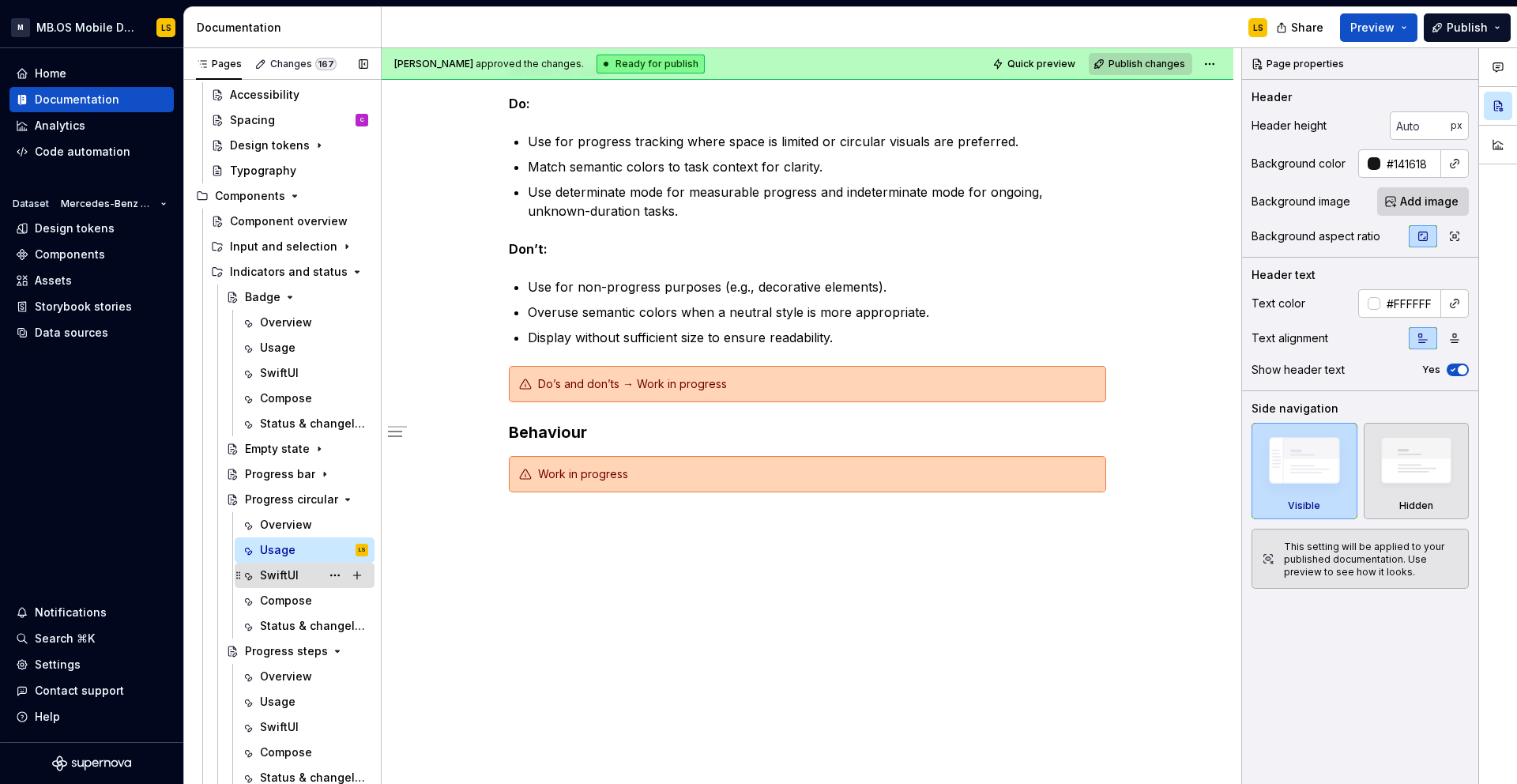
scroll to position [115, 0]
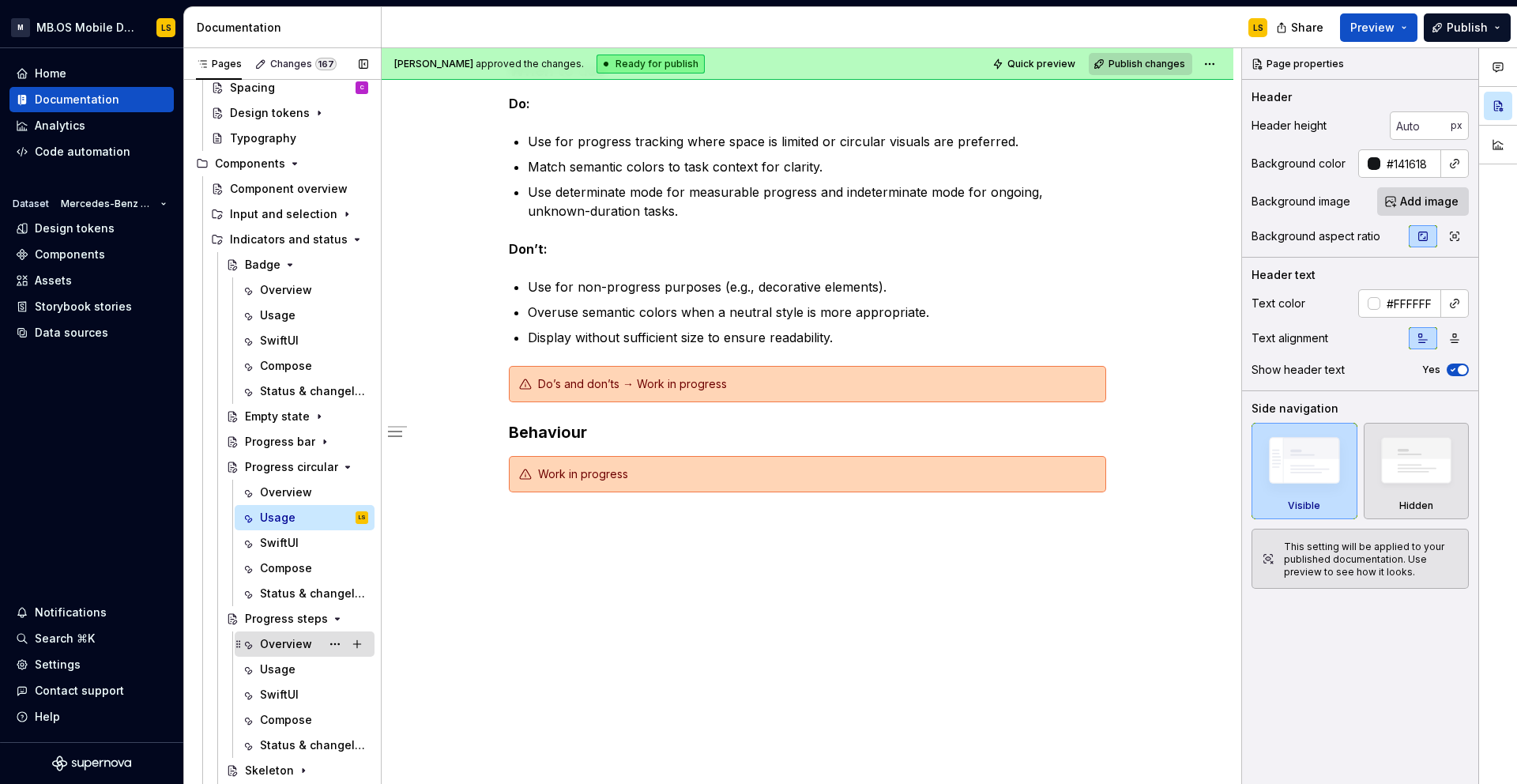
click at [287, 646] on div "Overview" at bounding box center [286, 644] width 53 height 16
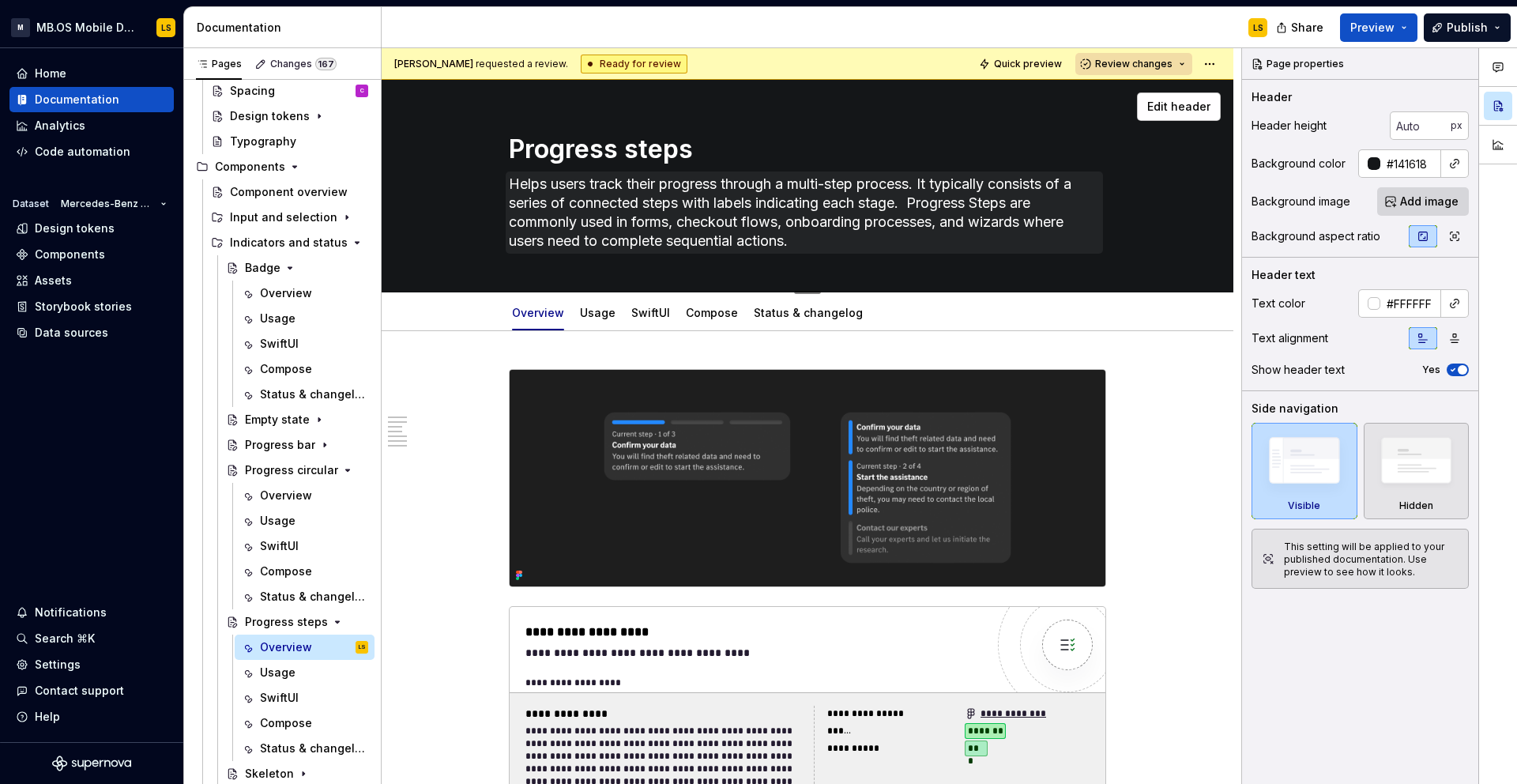
scroll to position [115, 0]
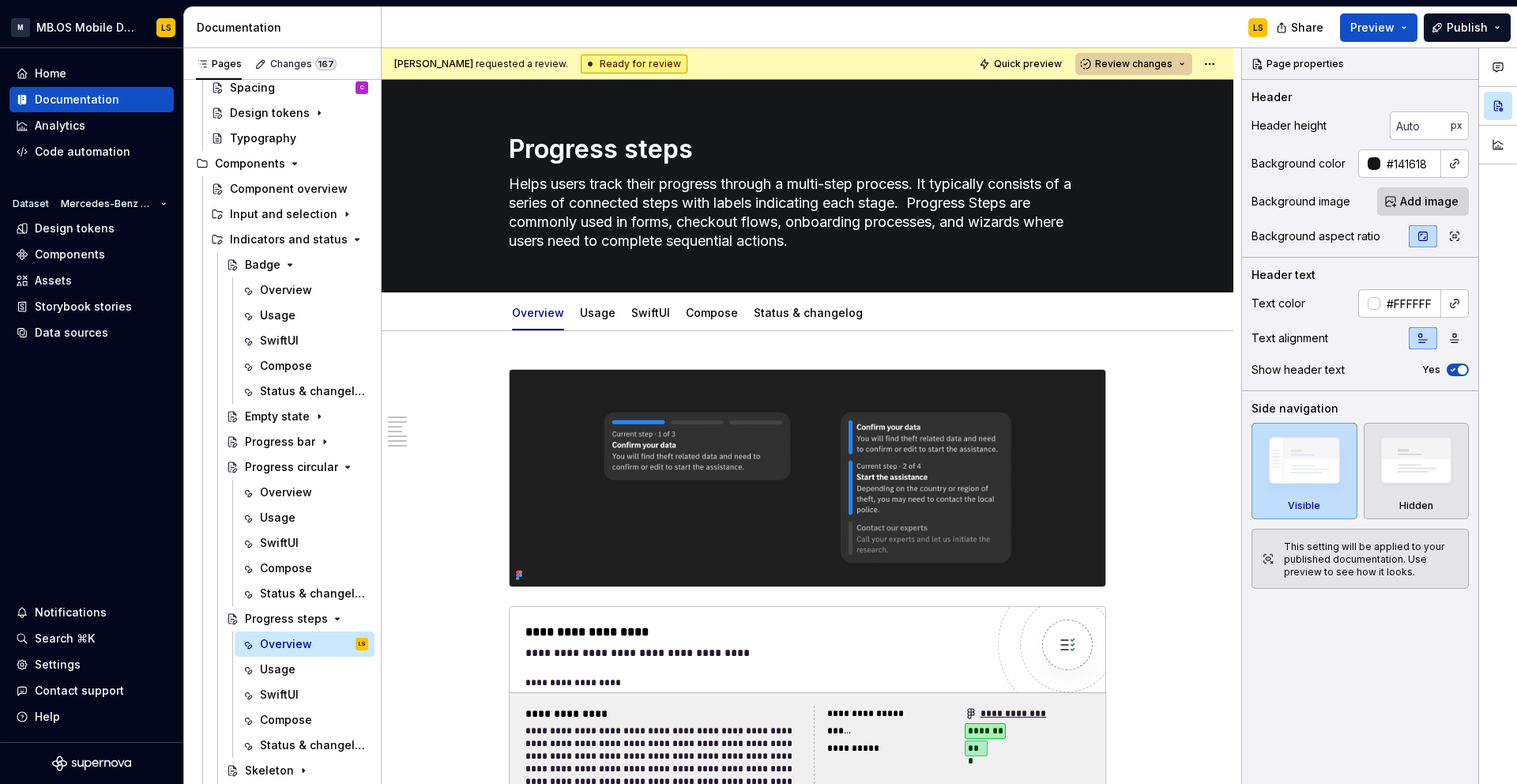
click at [1122, 66] on span "Review changes" at bounding box center [1134, 63] width 77 height 13
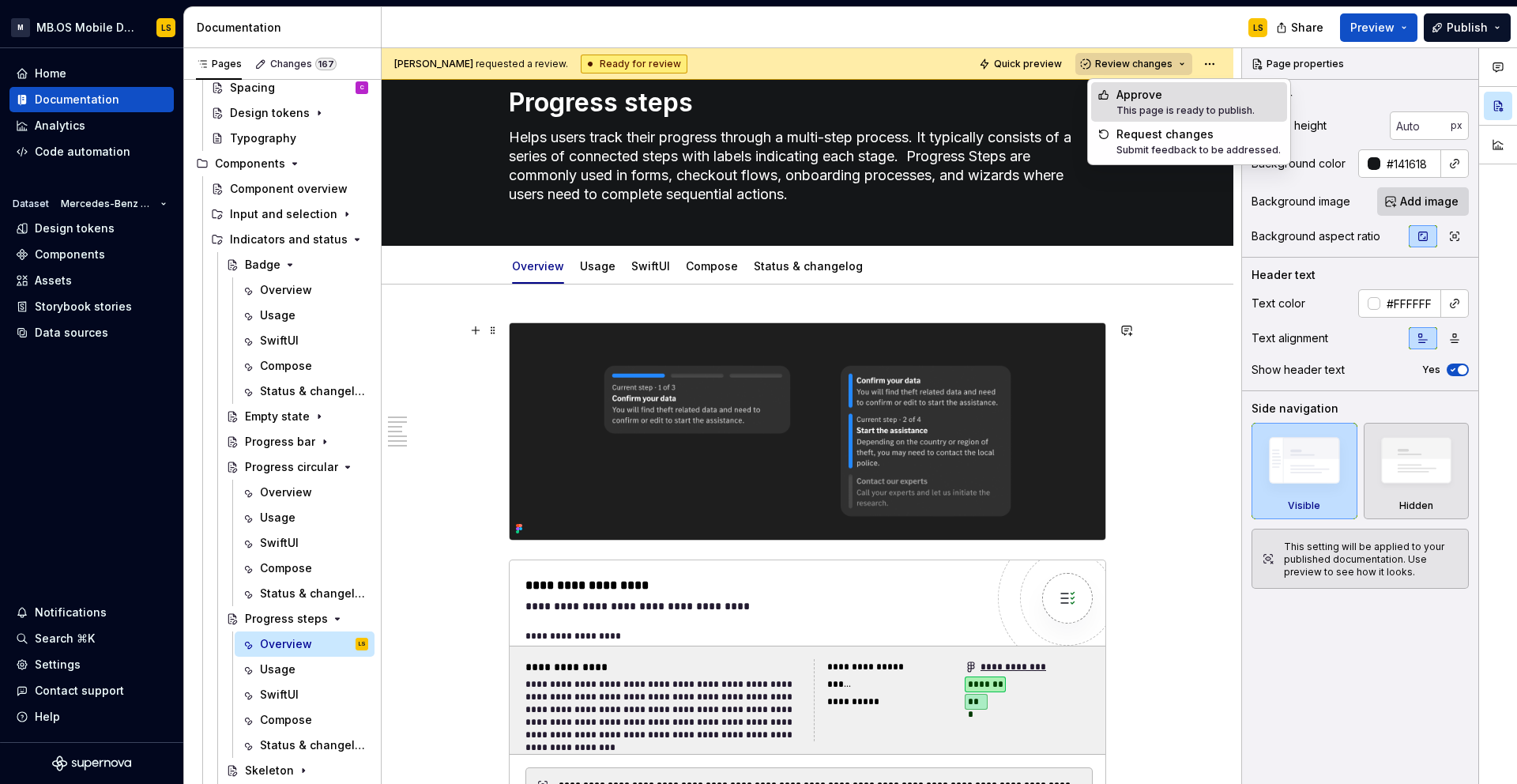
scroll to position [0, 0]
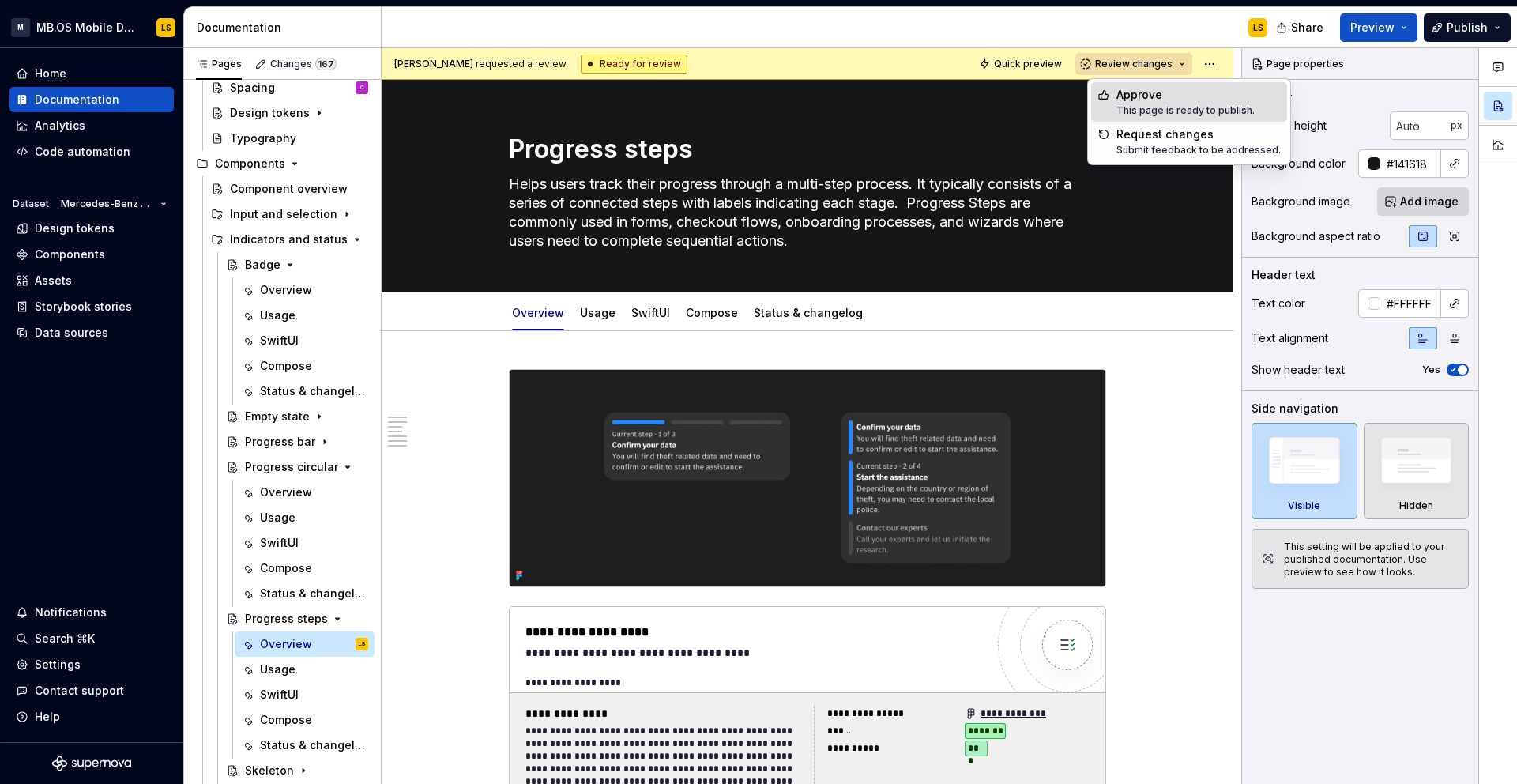
click at [1138, 101] on div "Approve" at bounding box center [1185, 95] width 138 height 16
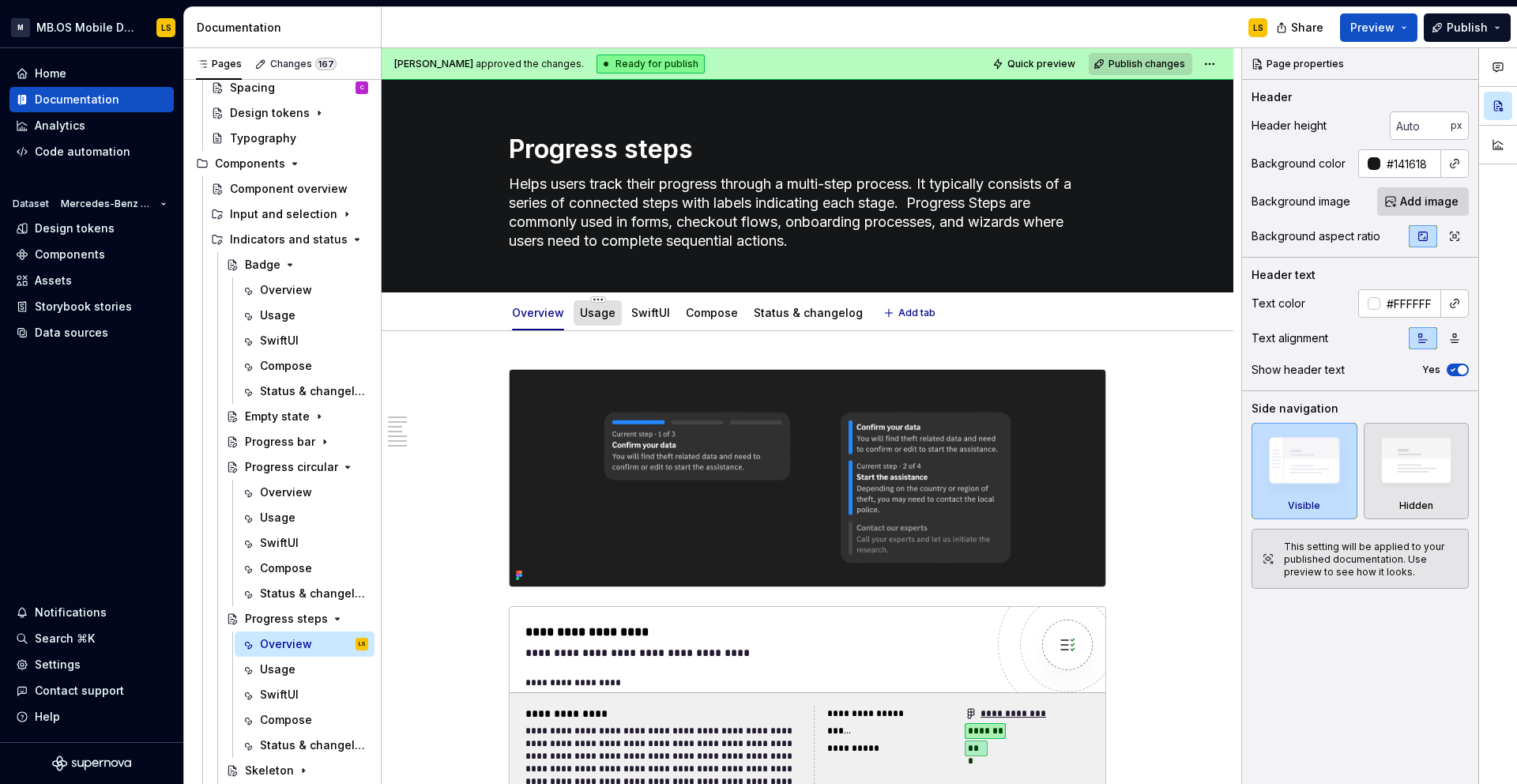
click at [600, 309] on link "Usage" at bounding box center [598, 312] width 36 height 14
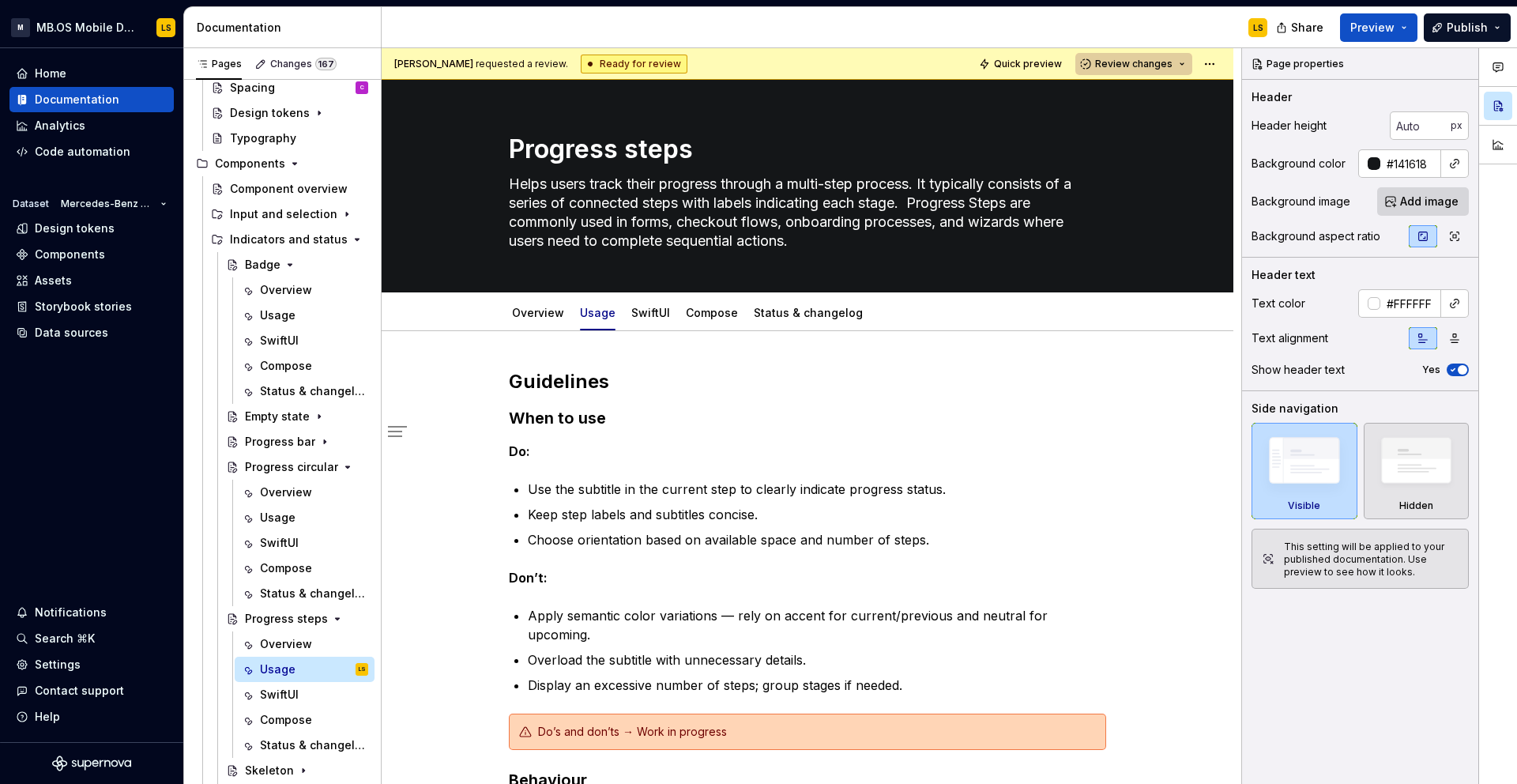
click at [1125, 66] on span "Review changes" at bounding box center [1134, 63] width 77 height 13
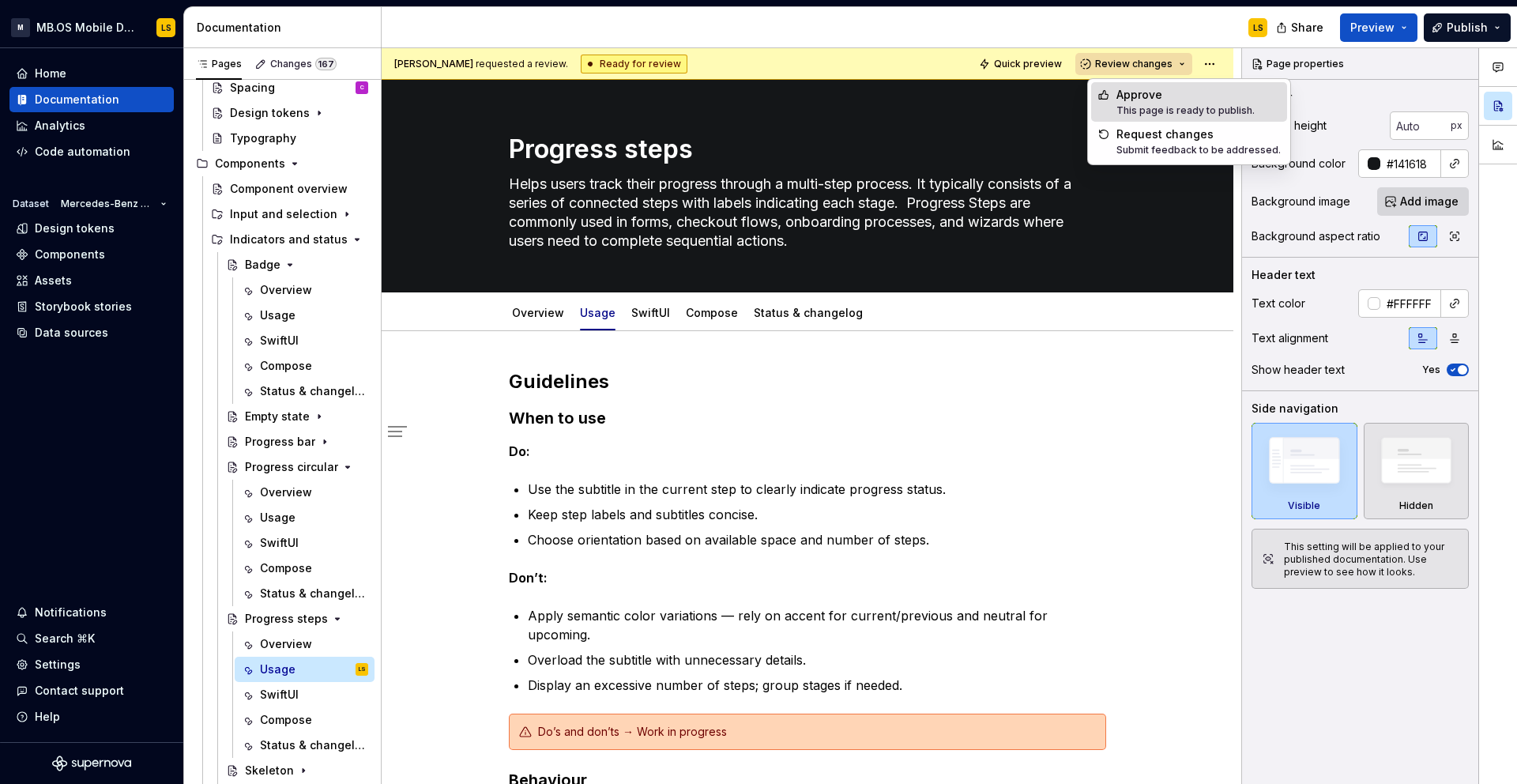
click at [1132, 98] on div "Approve" at bounding box center [1185, 95] width 138 height 16
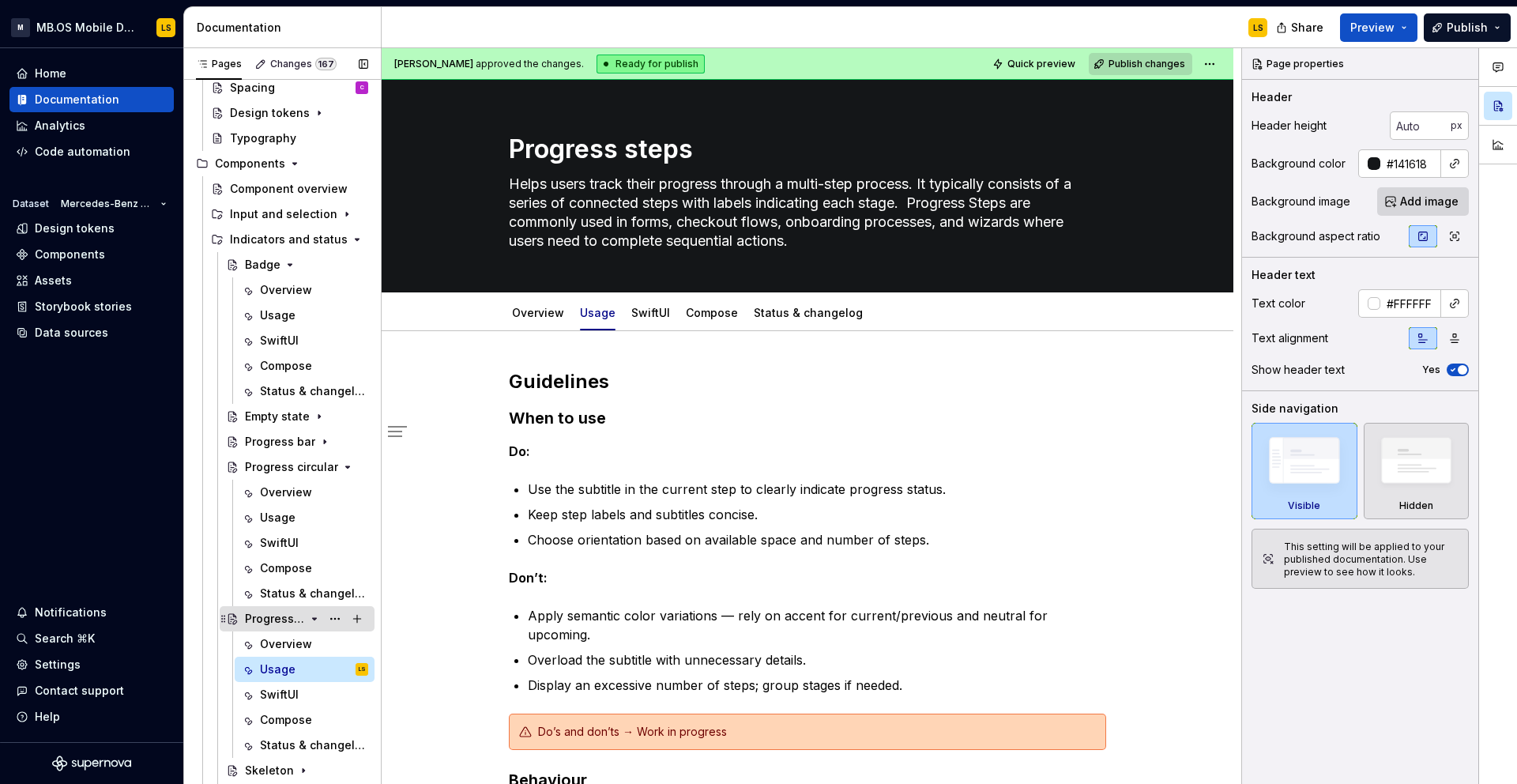
click at [314, 623] on icon "Page tree" at bounding box center [314, 618] width 13 height 13
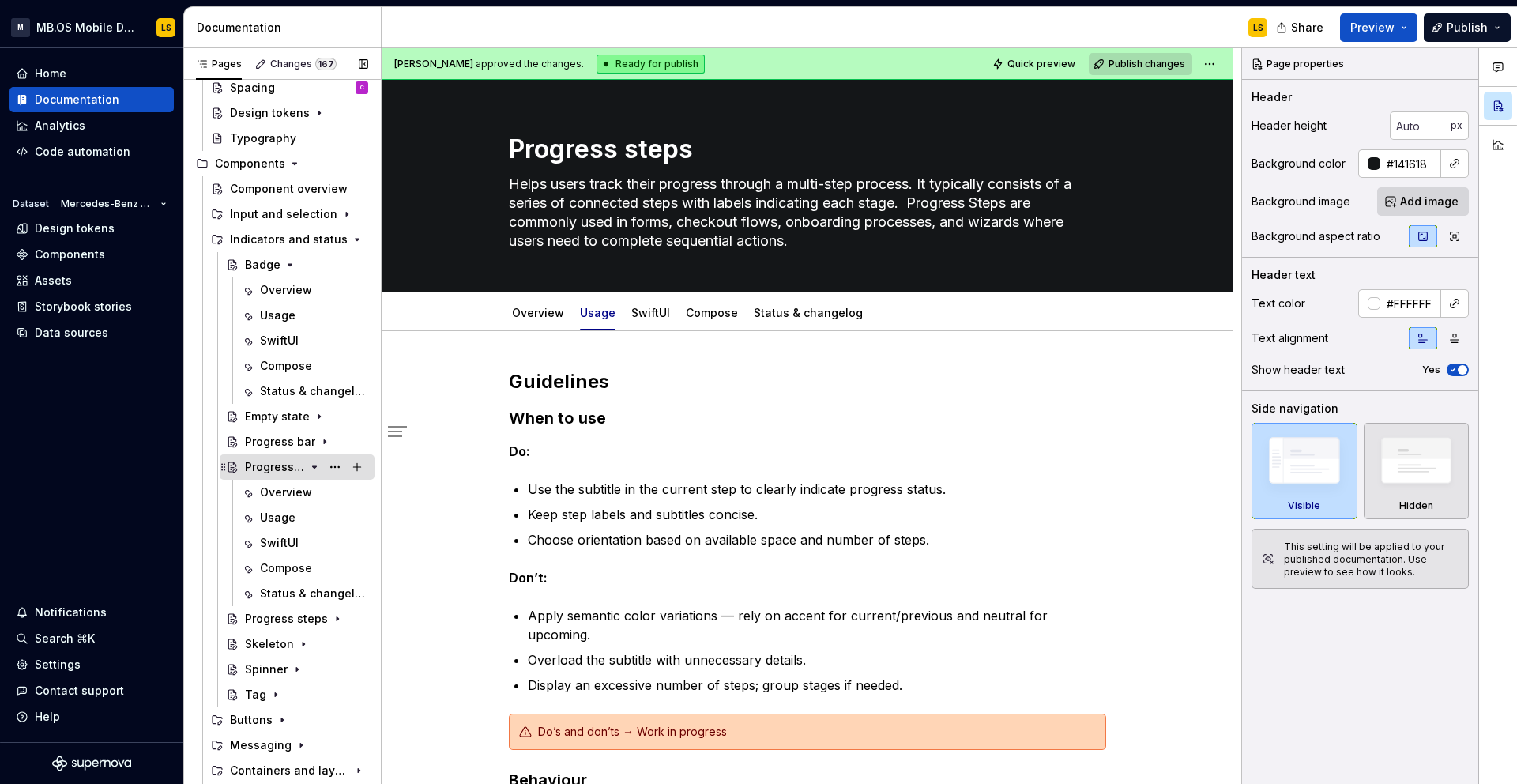
click at [313, 470] on icon "Page tree" at bounding box center [314, 467] width 13 height 13
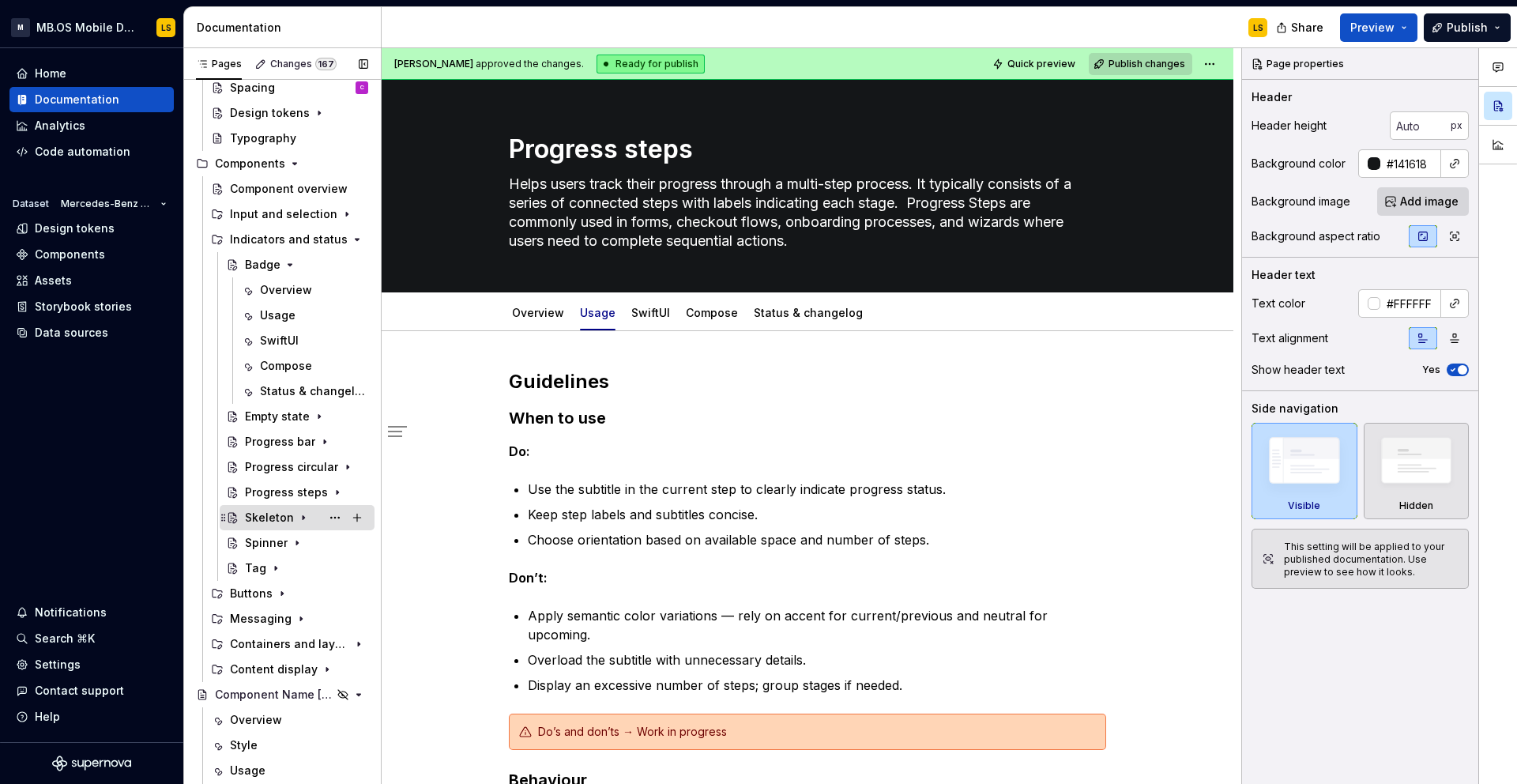
click at [278, 520] on div "Skeleton" at bounding box center [269, 517] width 49 height 16
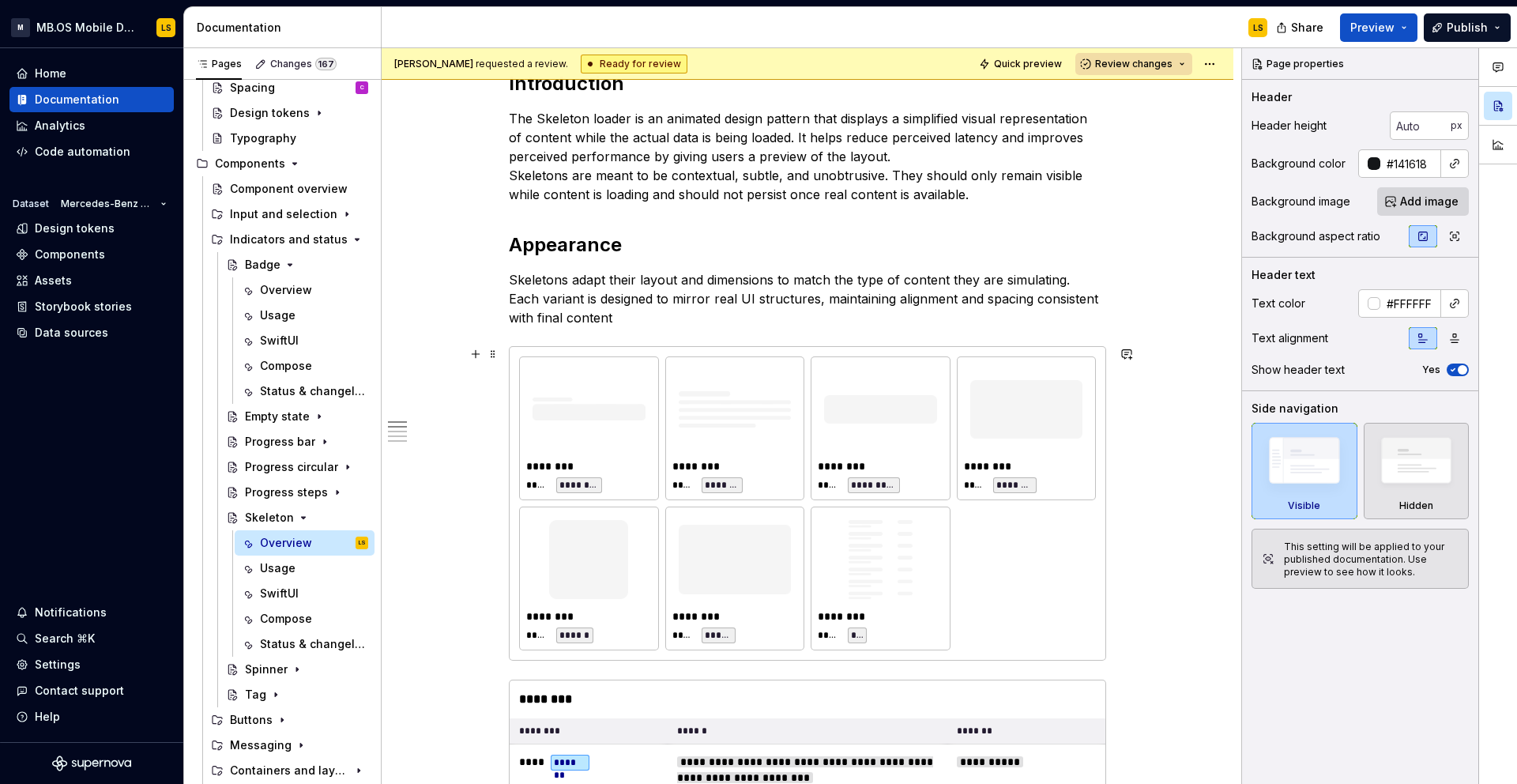
scroll to position [749, 0]
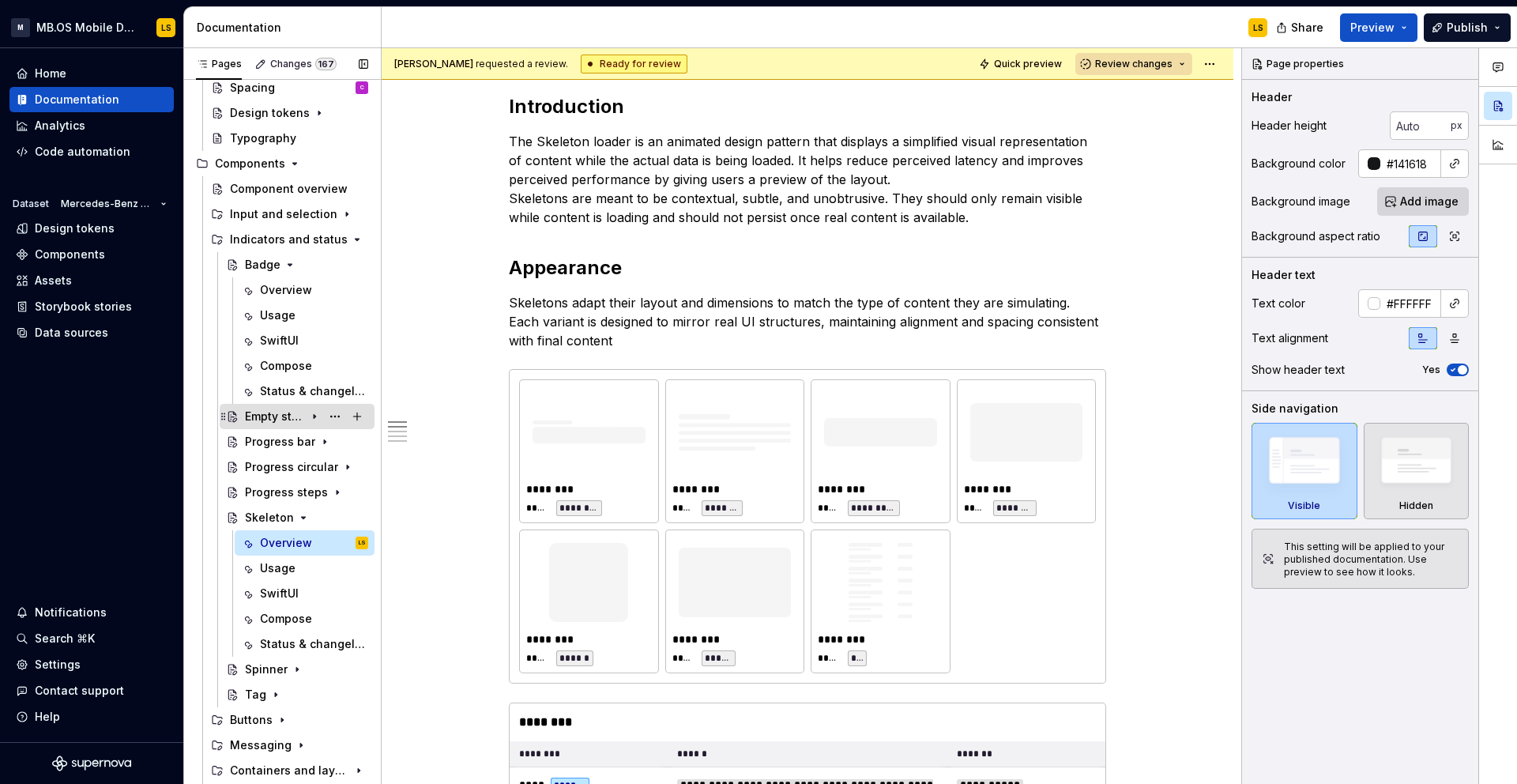
click at [271, 419] on div "Empty state" at bounding box center [275, 416] width 60 height 16
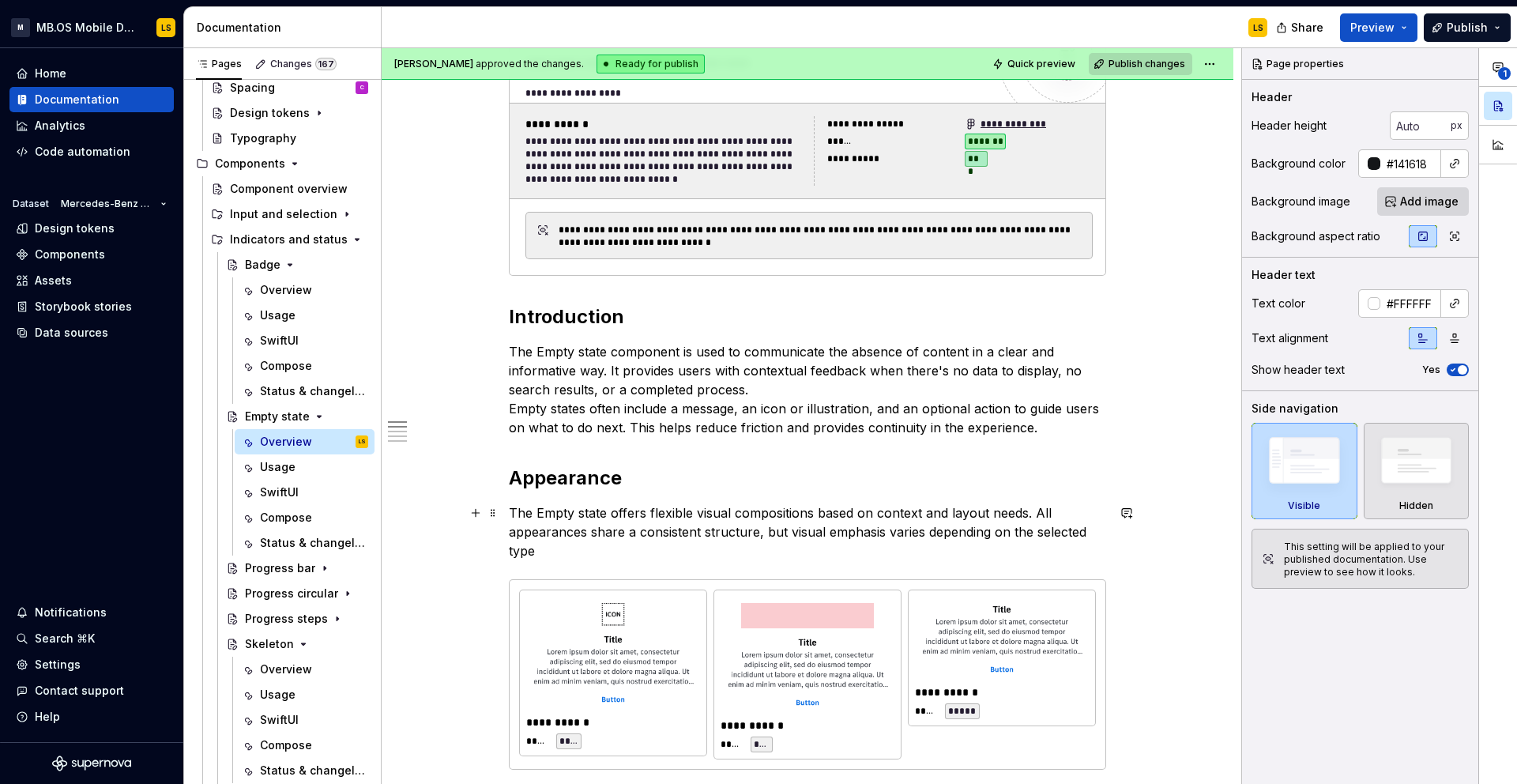
scroll to position [566, 0]
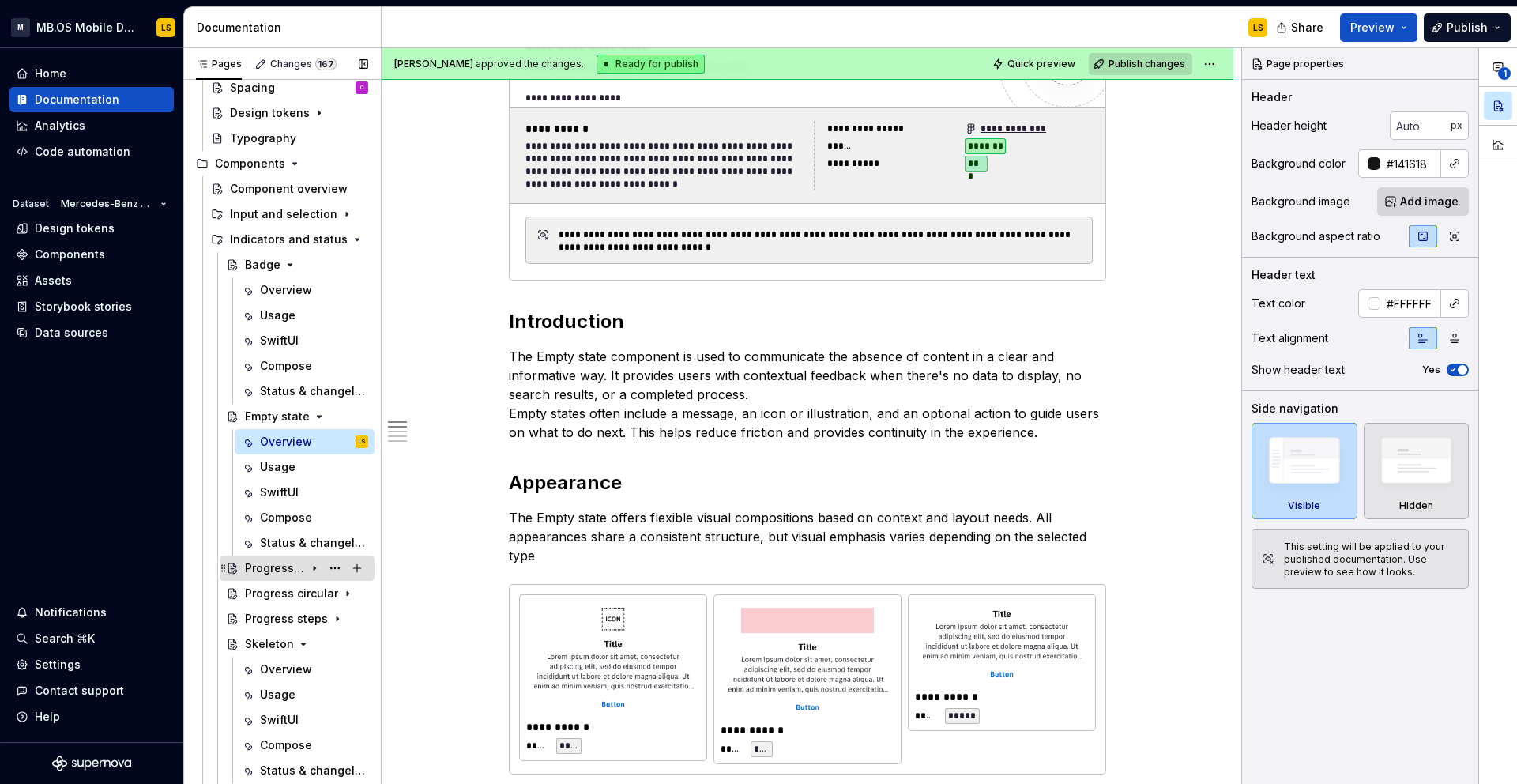
click at [277, 574] on div "Progress bar" at bounding box center [275, 568] width 60 height 16
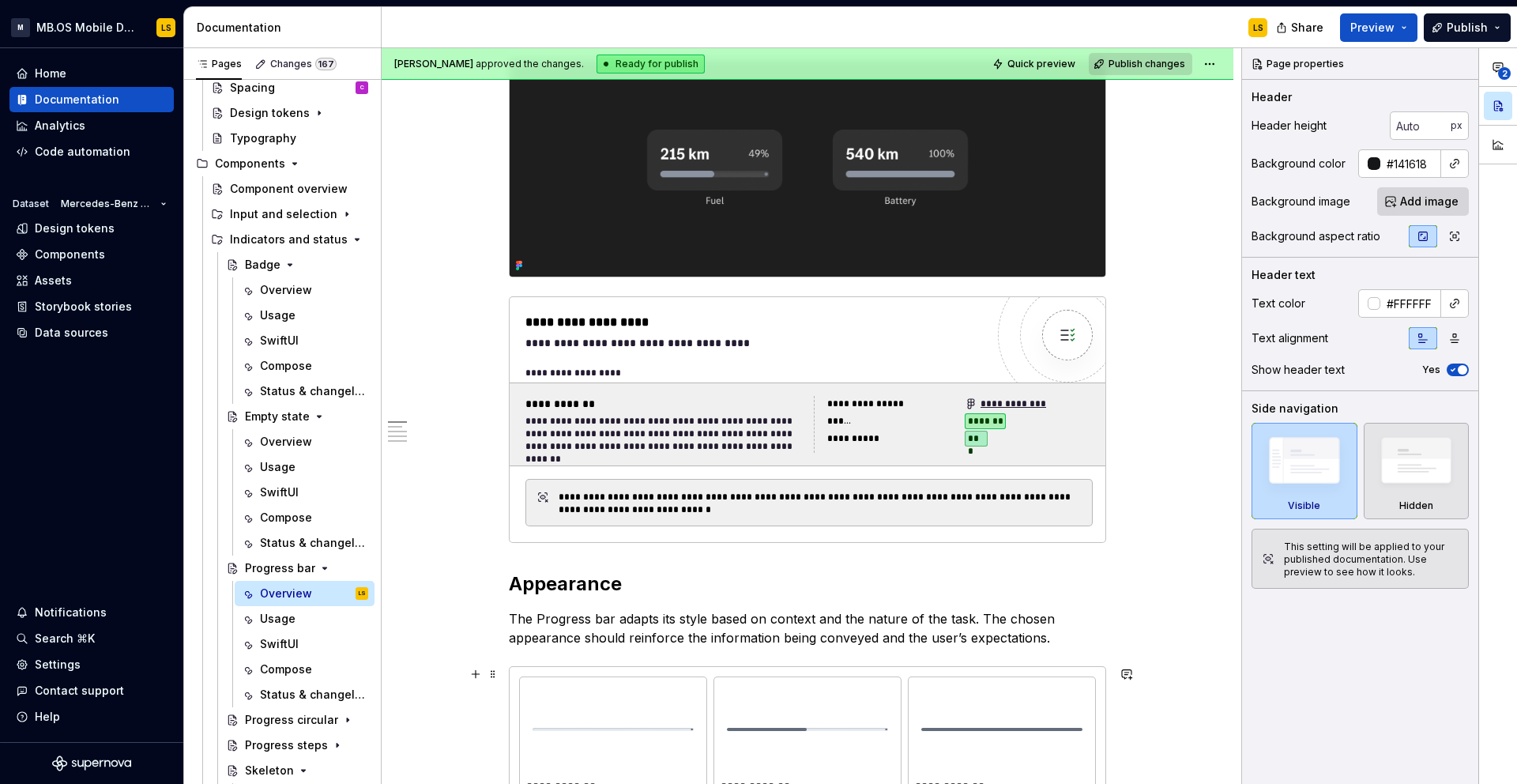
scroll to position [297, 0]
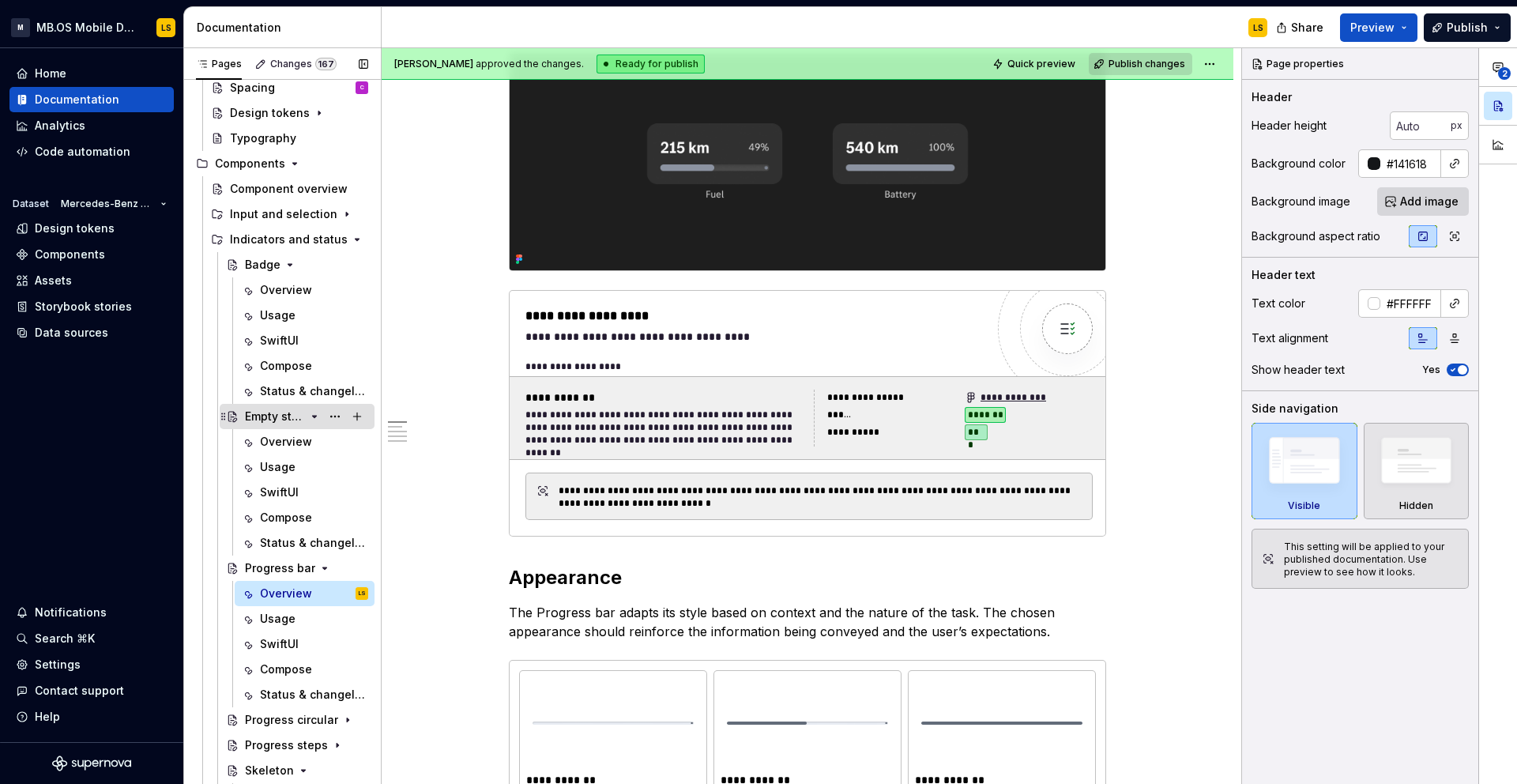
click at [279, 417] on div "Empty state" at bounding box center [275, 416] width 60 height 16
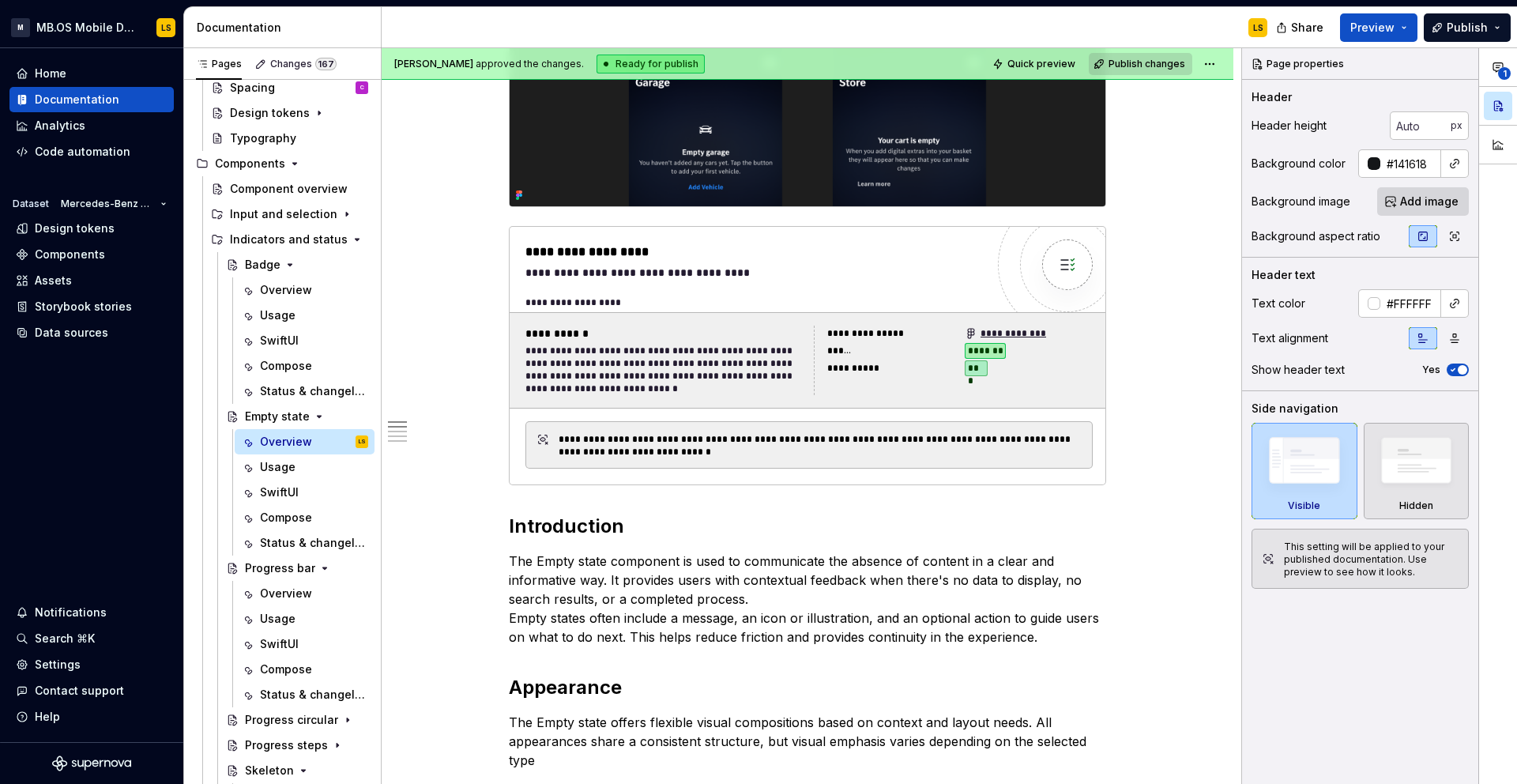
scroll to position [531, 0]
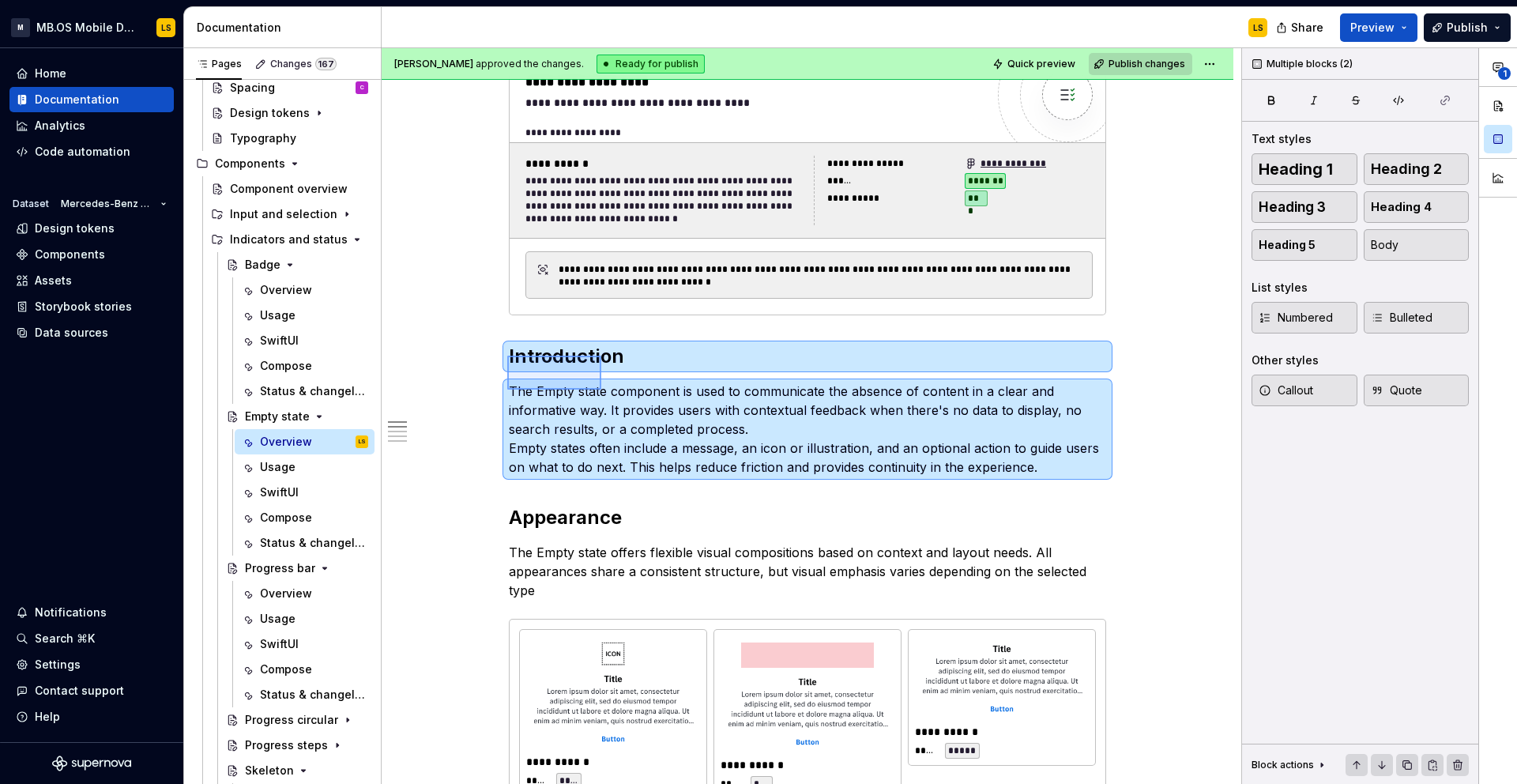
drag, startPoint x: 508, startPoint y: 356, endPoint x: 696, endPoint y: 432, distance: 202.8
click at [696, 432] on div "**********" at bounding box center [811, 416] width 860 height 736
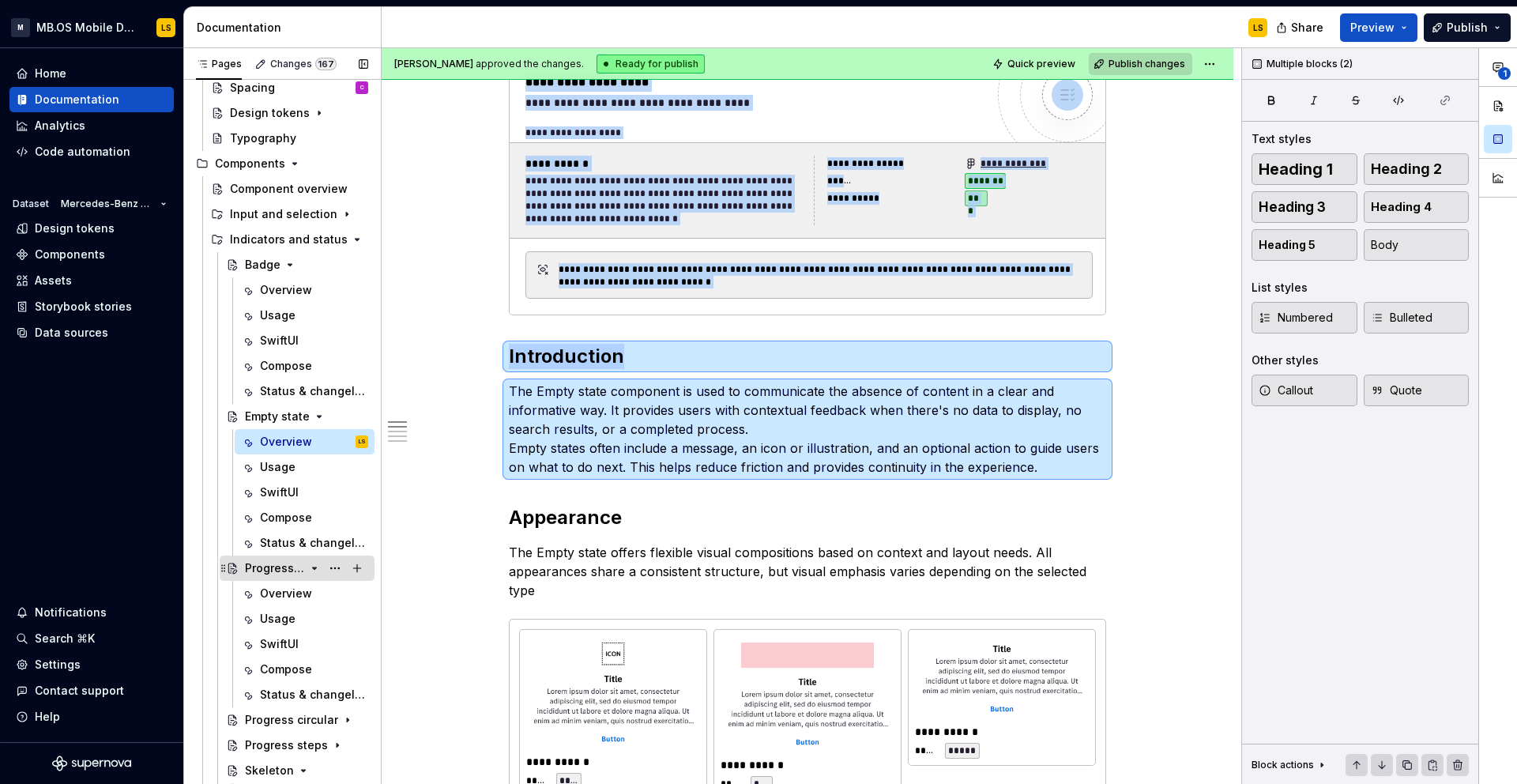
click at [271, 575] on div "Progress bar" at bounding box center [275, 568] width 60 height 16
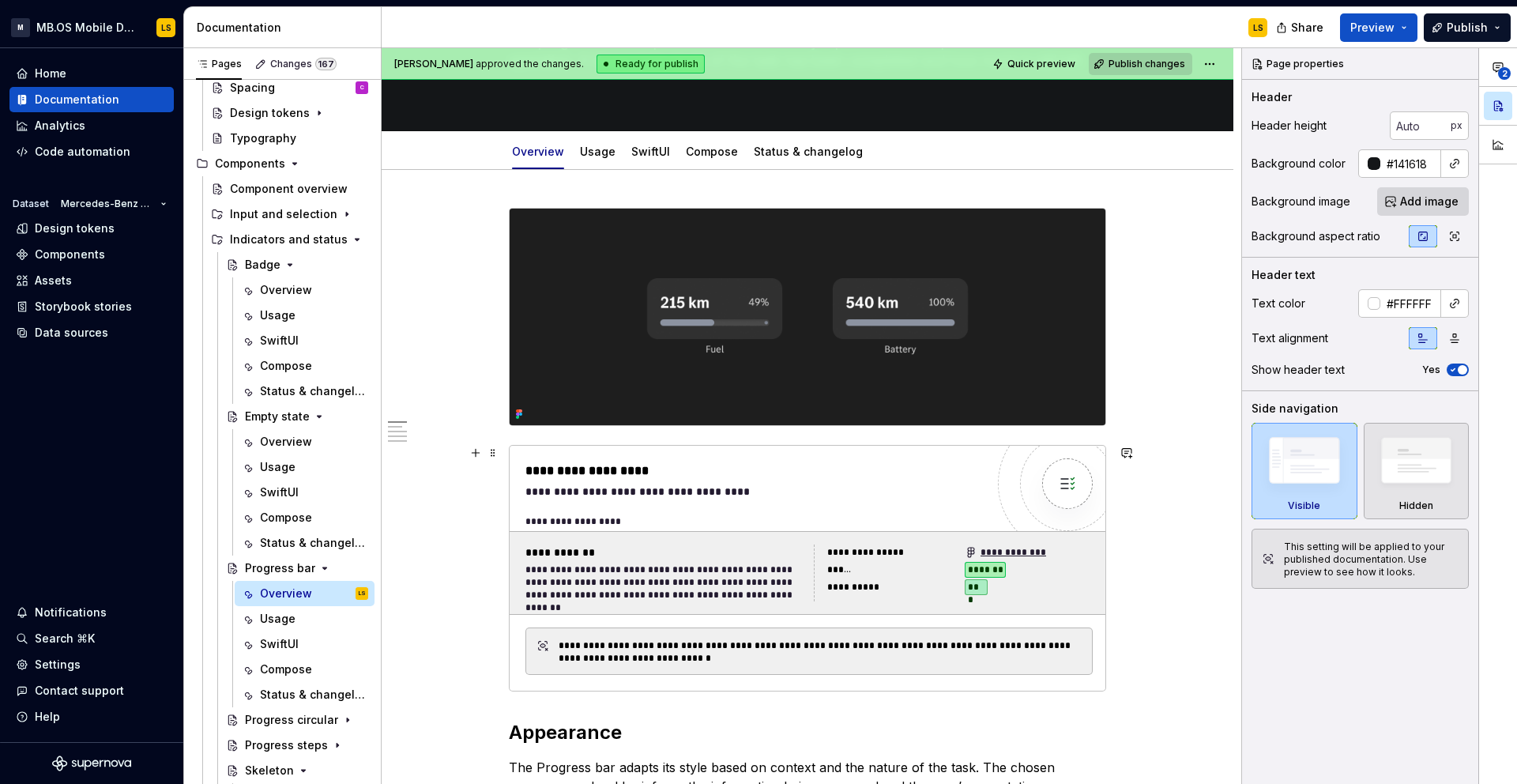
scroll to position [324, 0]
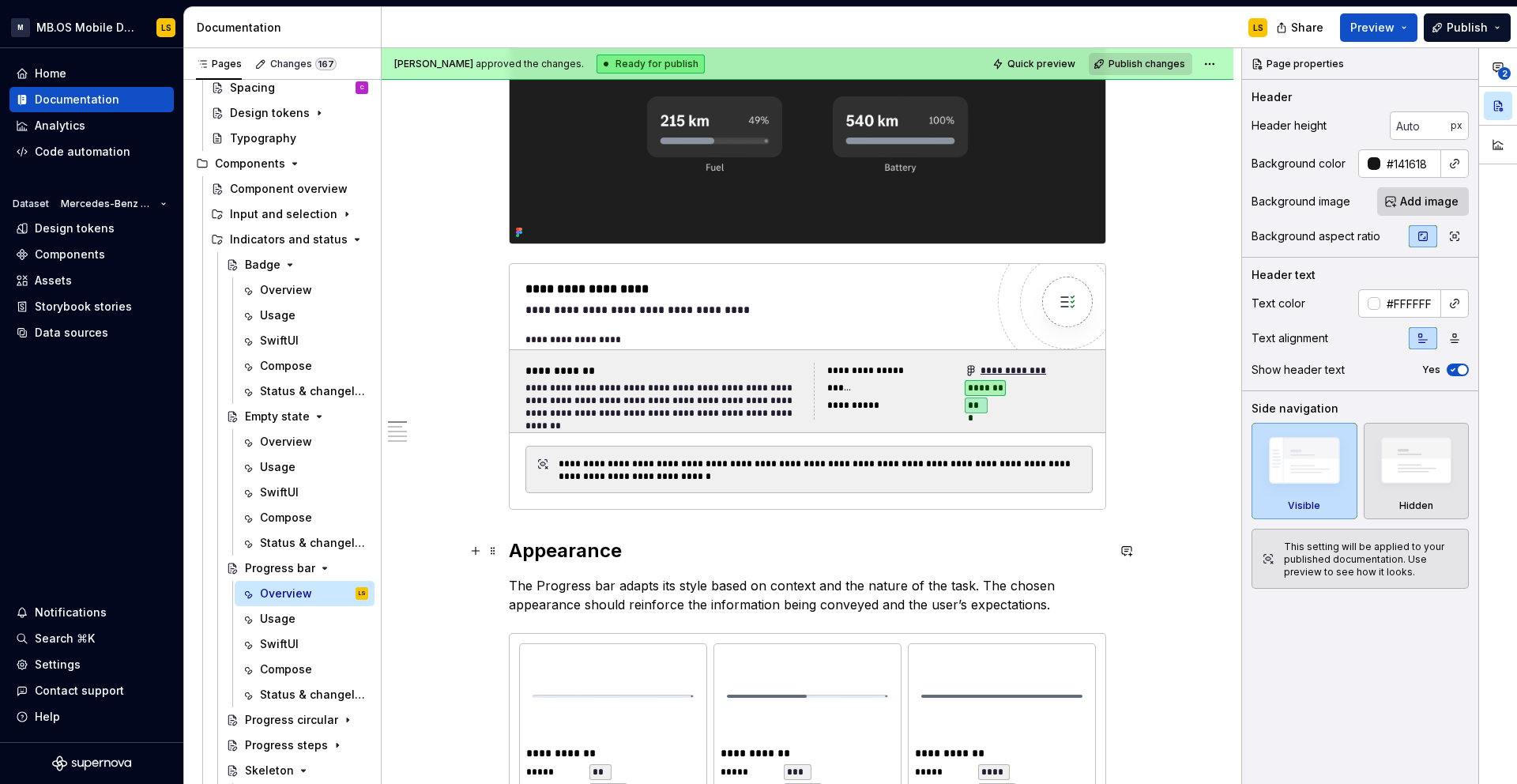
click at [517, 551] on h2 "Appearance" at bounding box center [807, 551] width 598 height 26
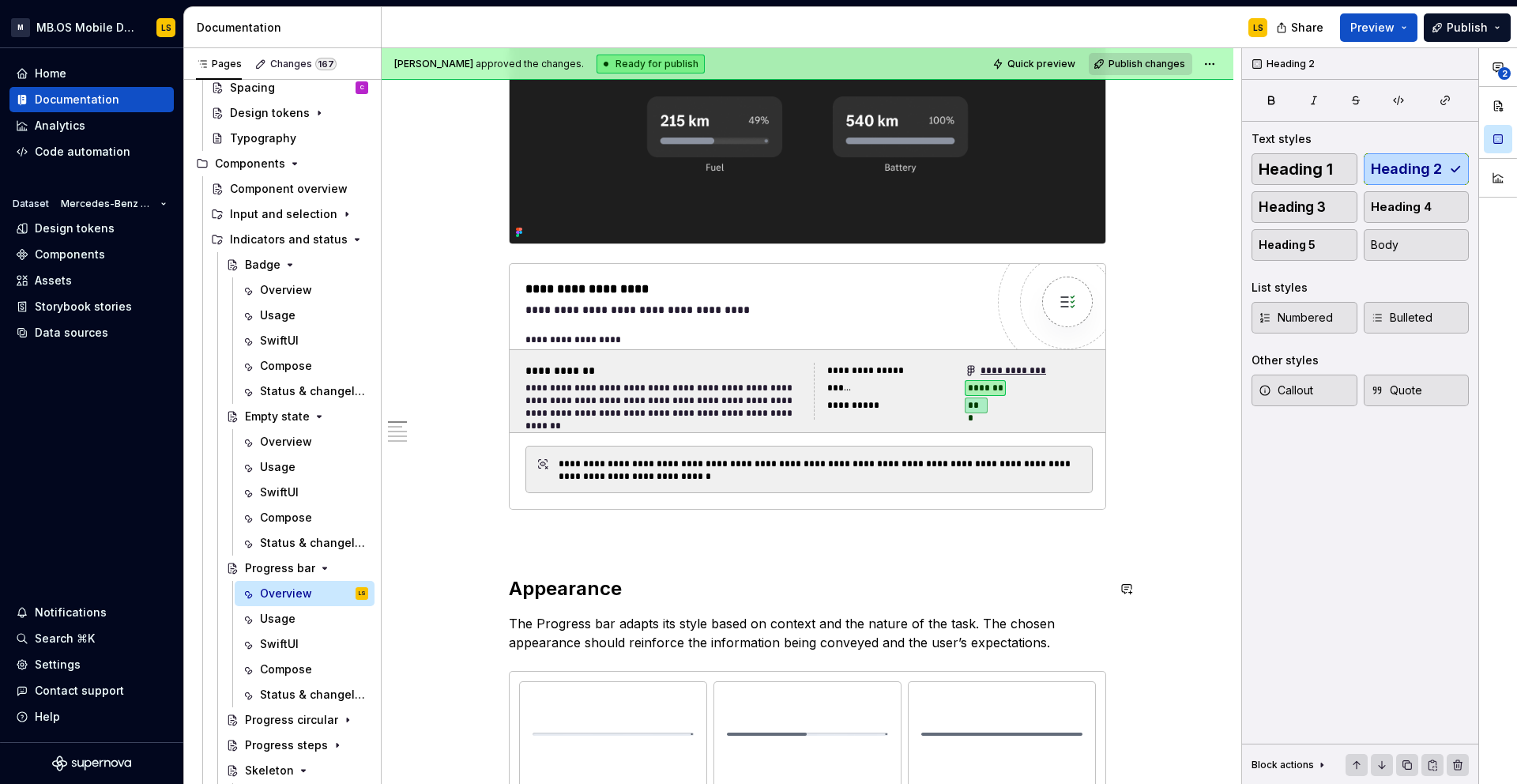
click at [525, 536] on p at bounding box center [807, 537] width 598 height 19
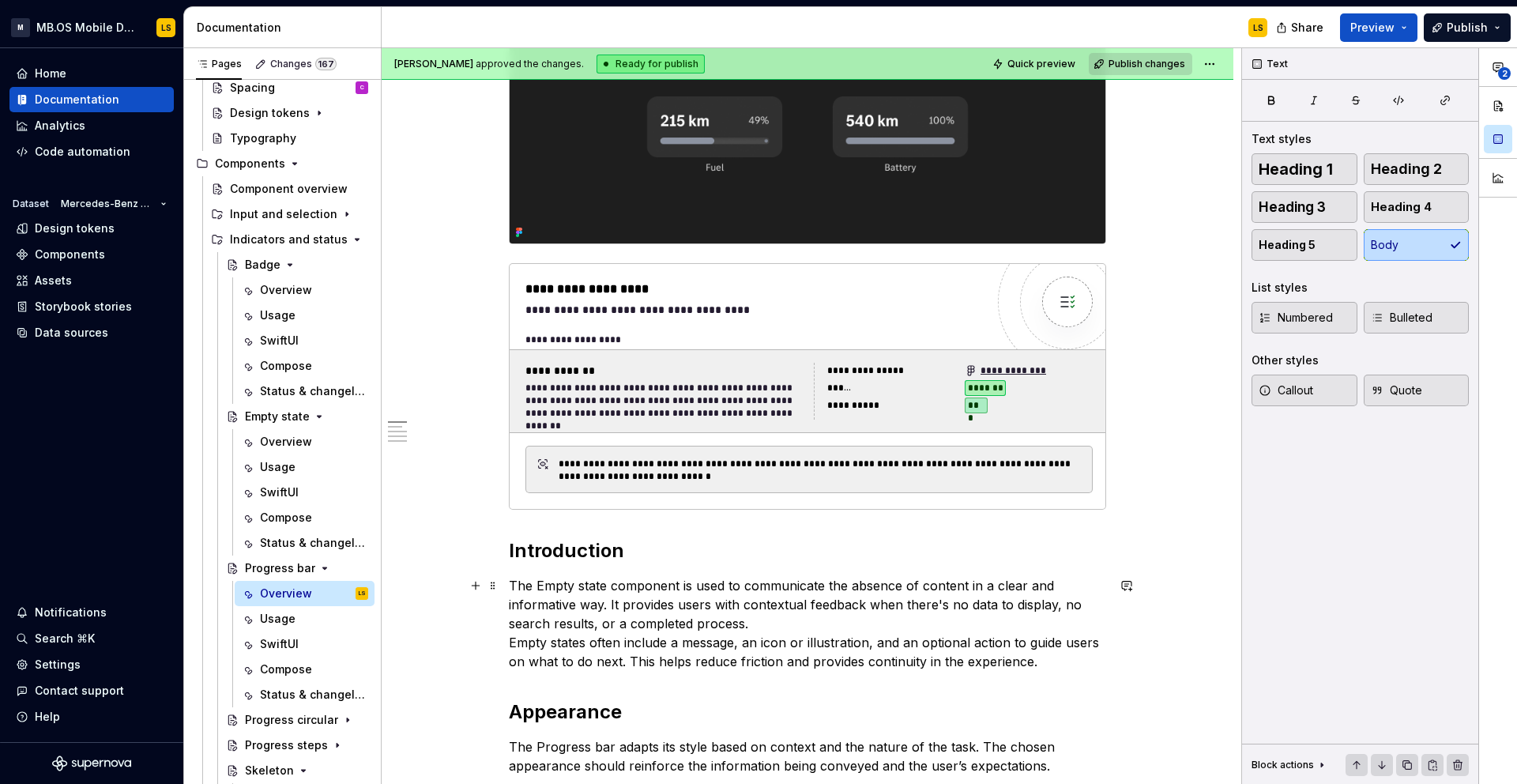
click at [540, 590] on p "The Empty state component is used to communicate the absence of content in a cl…" at bounding box center [807, 623] width 598 height 95
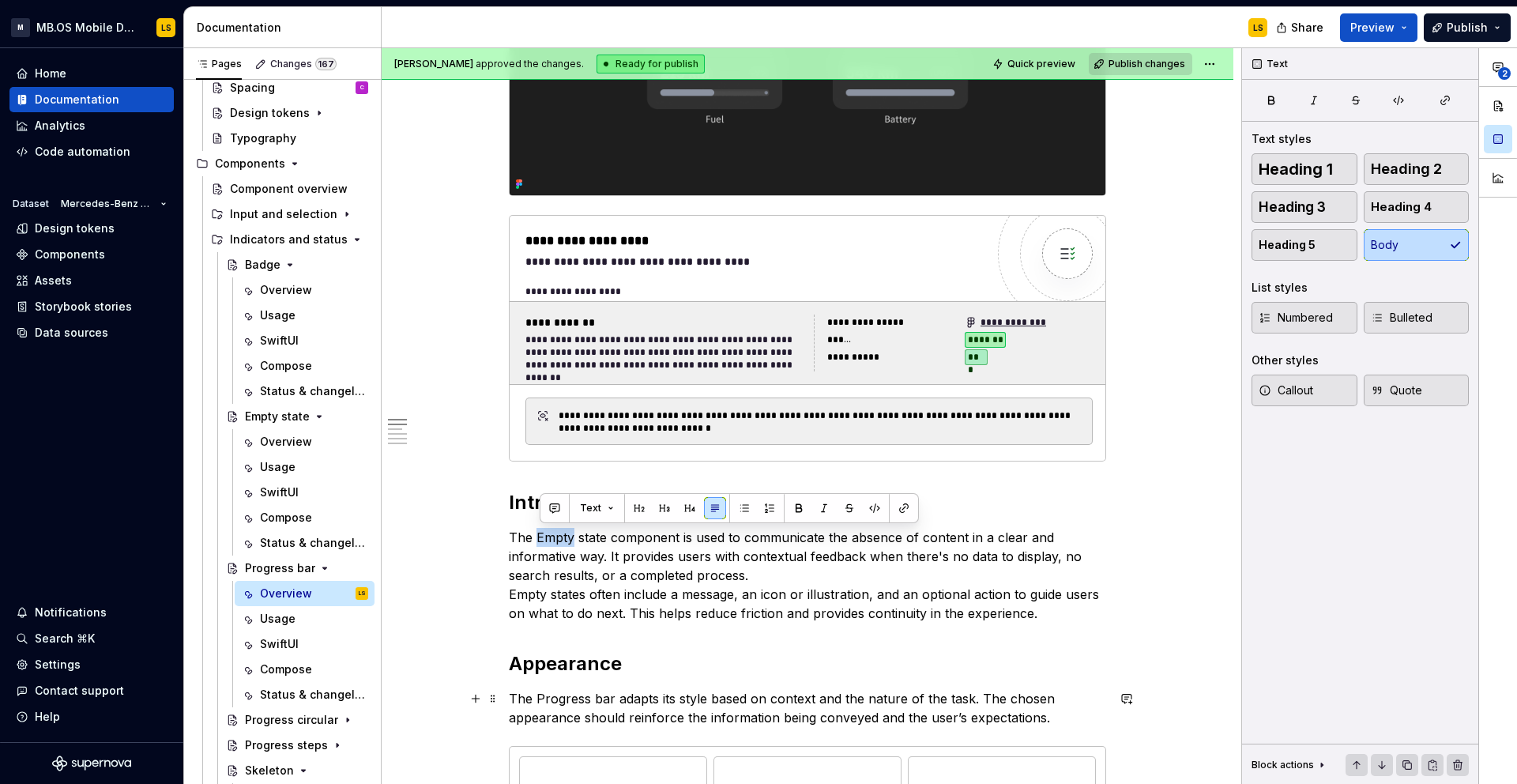
scroll to position [380, 0]
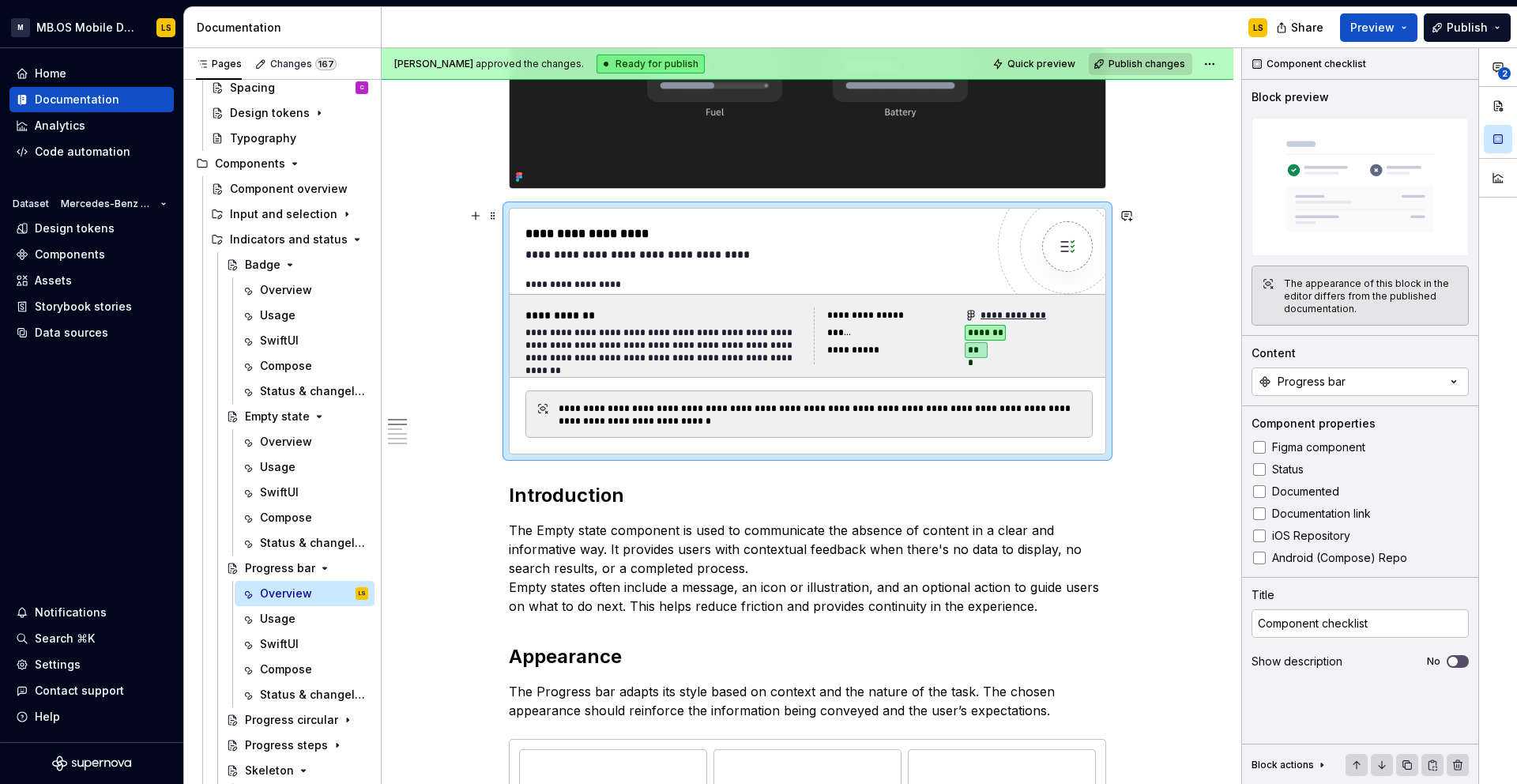
click at [660, 349] on div "**********" at bounding box center [664, 345] width 279 height 38
click at [606, 555] on p "The Empty state component is used to communicate the absence of content in a cl…" at bounding box center [807, 568] width 598 height 95
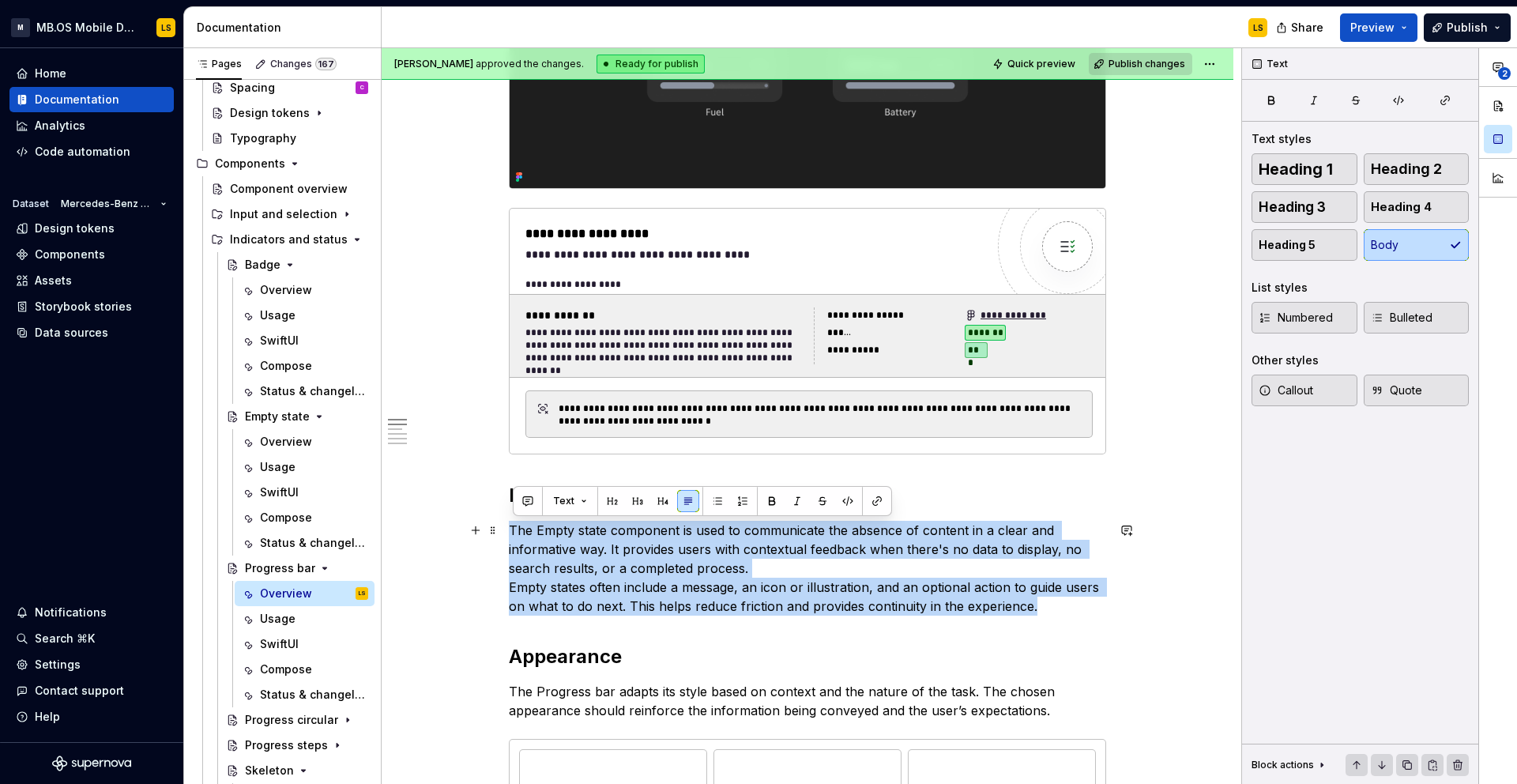
click at [606, 555] on p "The Empty state component is used to communicate the absence of content in a cl…" at bounding box center [807, 568] width 598 height 95
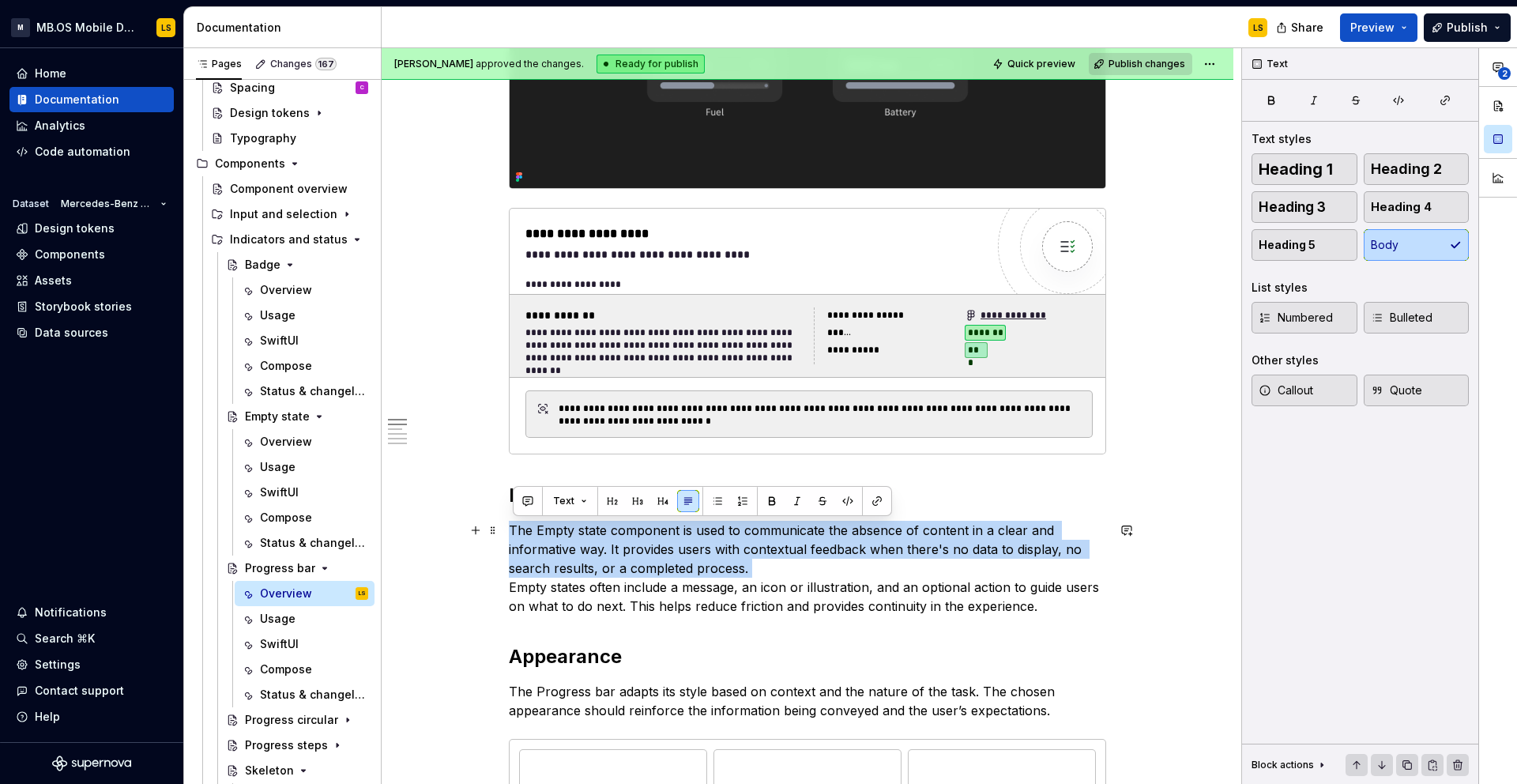
click at [606, 555] on p "The Empty state component is used to communicate the absence of content in a cl…" at bounding box center [807, 568] width 598 height 95
drag, startPoint x: 606, startPoint y: 555, endPoint x: 977, endPoint y: 579, distance: 371.8
click at [607, 555] on p "The Empty state component is used to communicate the absence of content in a cl…" at bounding box center [807, 568] width 598 height 95
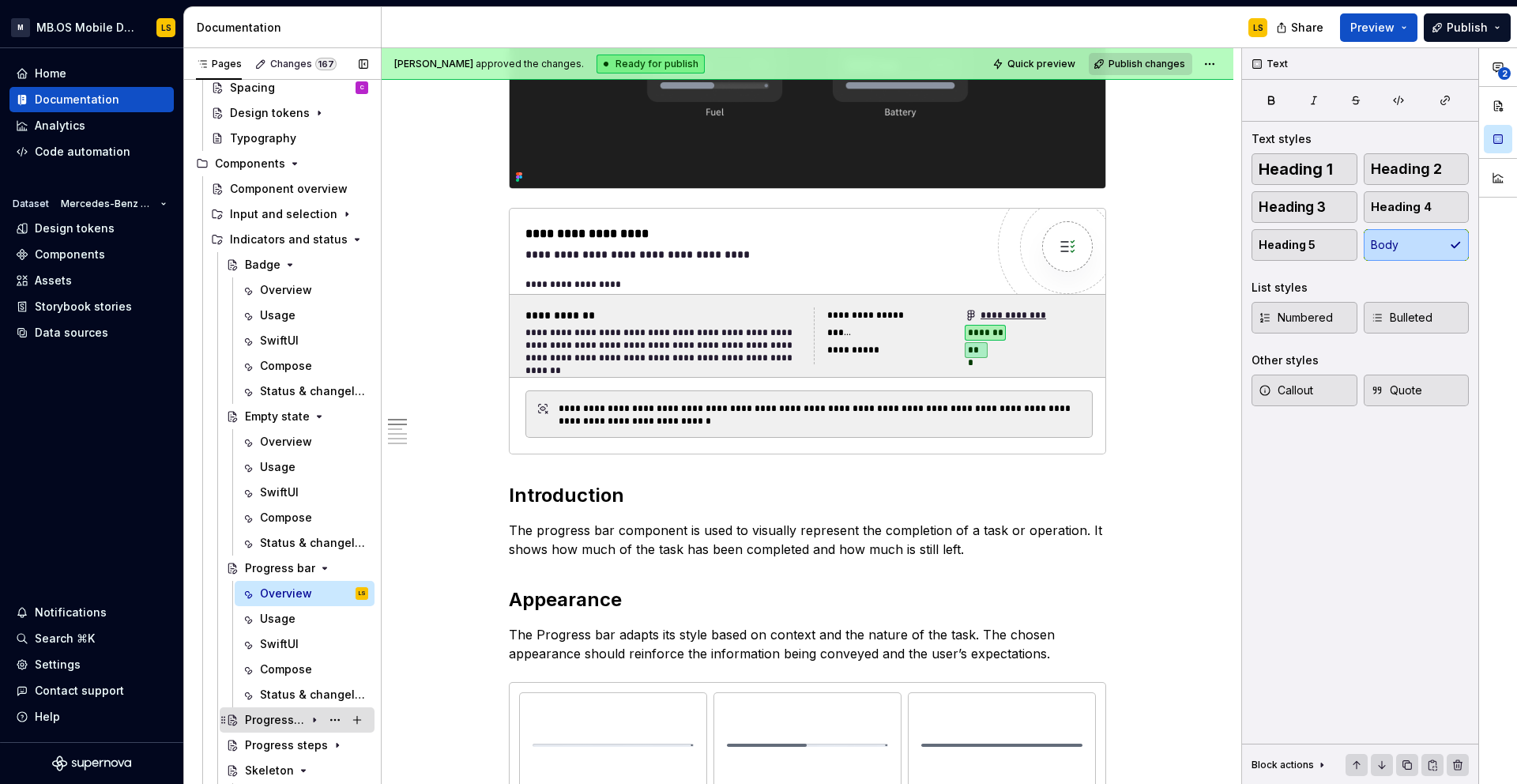
click at [287, 720] on div "Progress circular" at bounding box center [275, 720] width 60 height 16
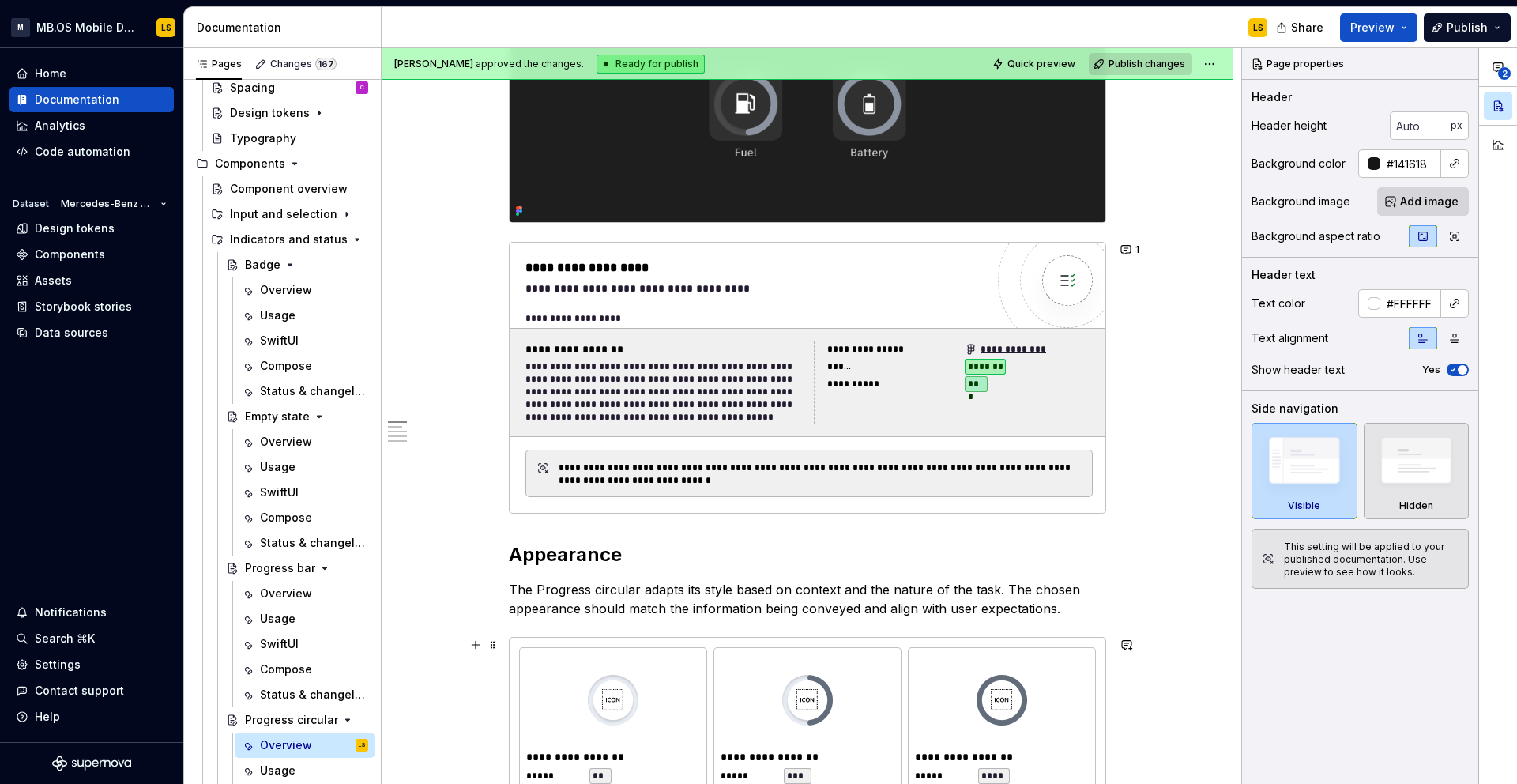
scroll to position [494, 0]
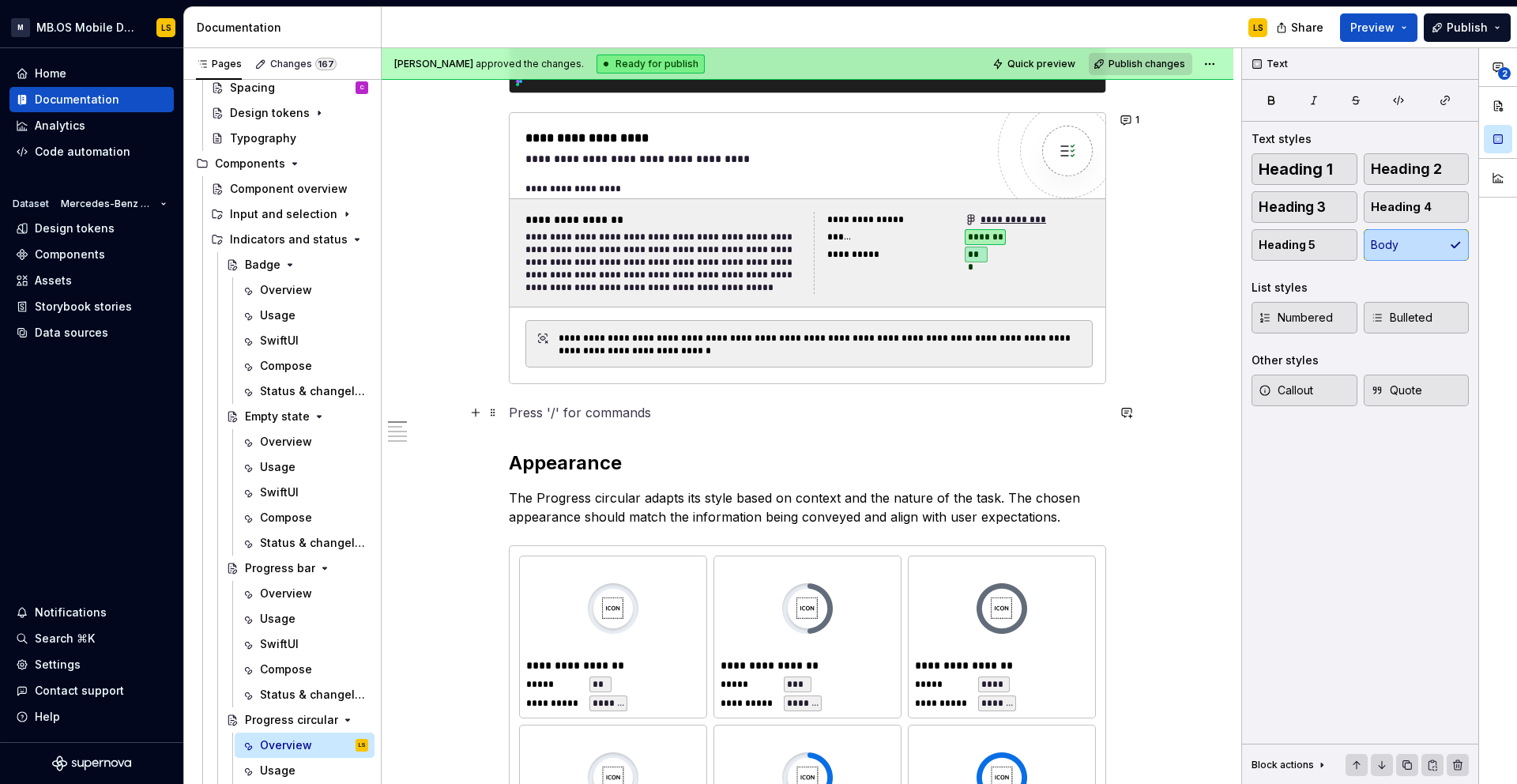
click at [529, 415] on p at bounding box center [807, 412] width 598 height 19
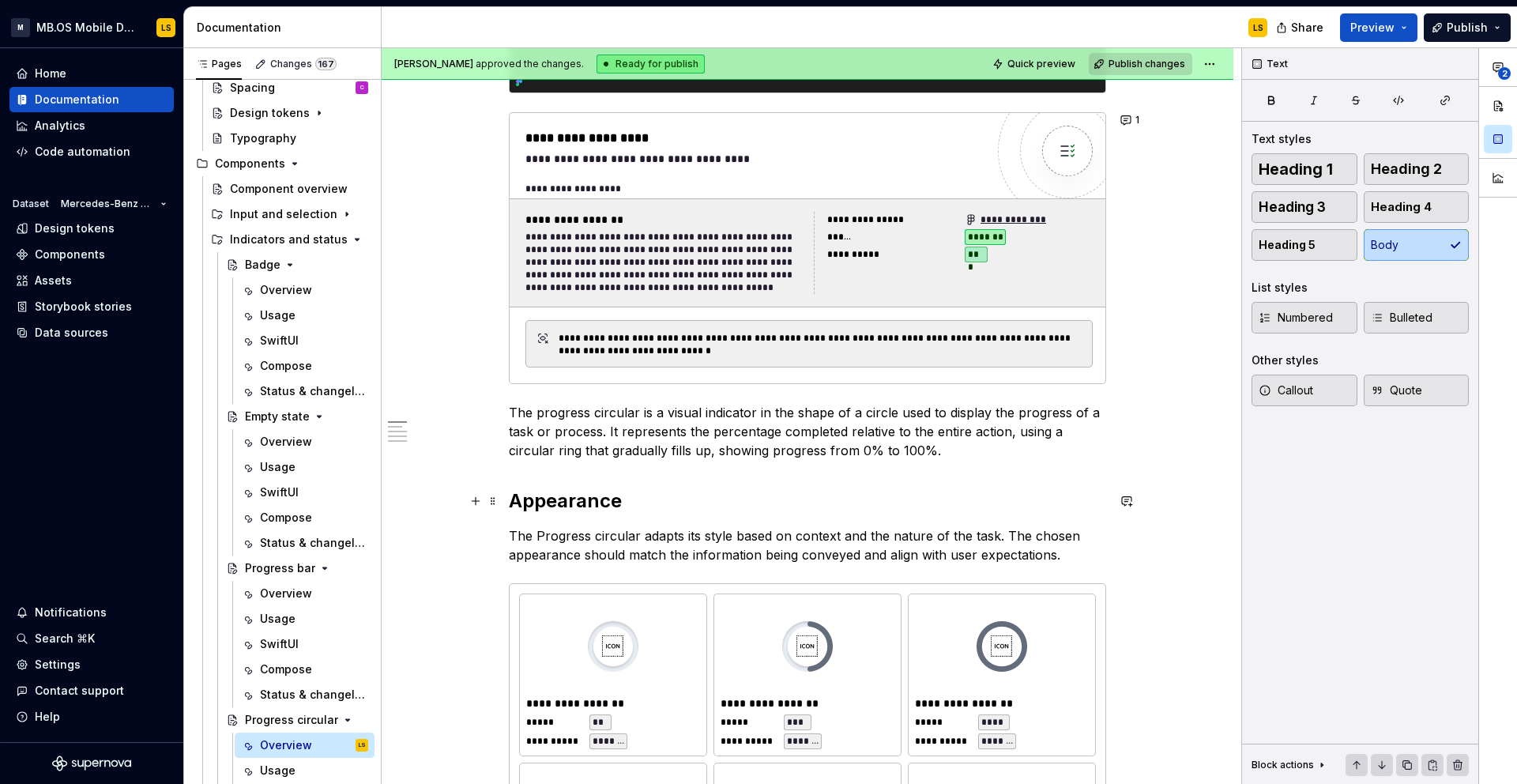
click at [544, 499] on h2 "Appearance" at bounding box center [807, 502] width 598 height 26
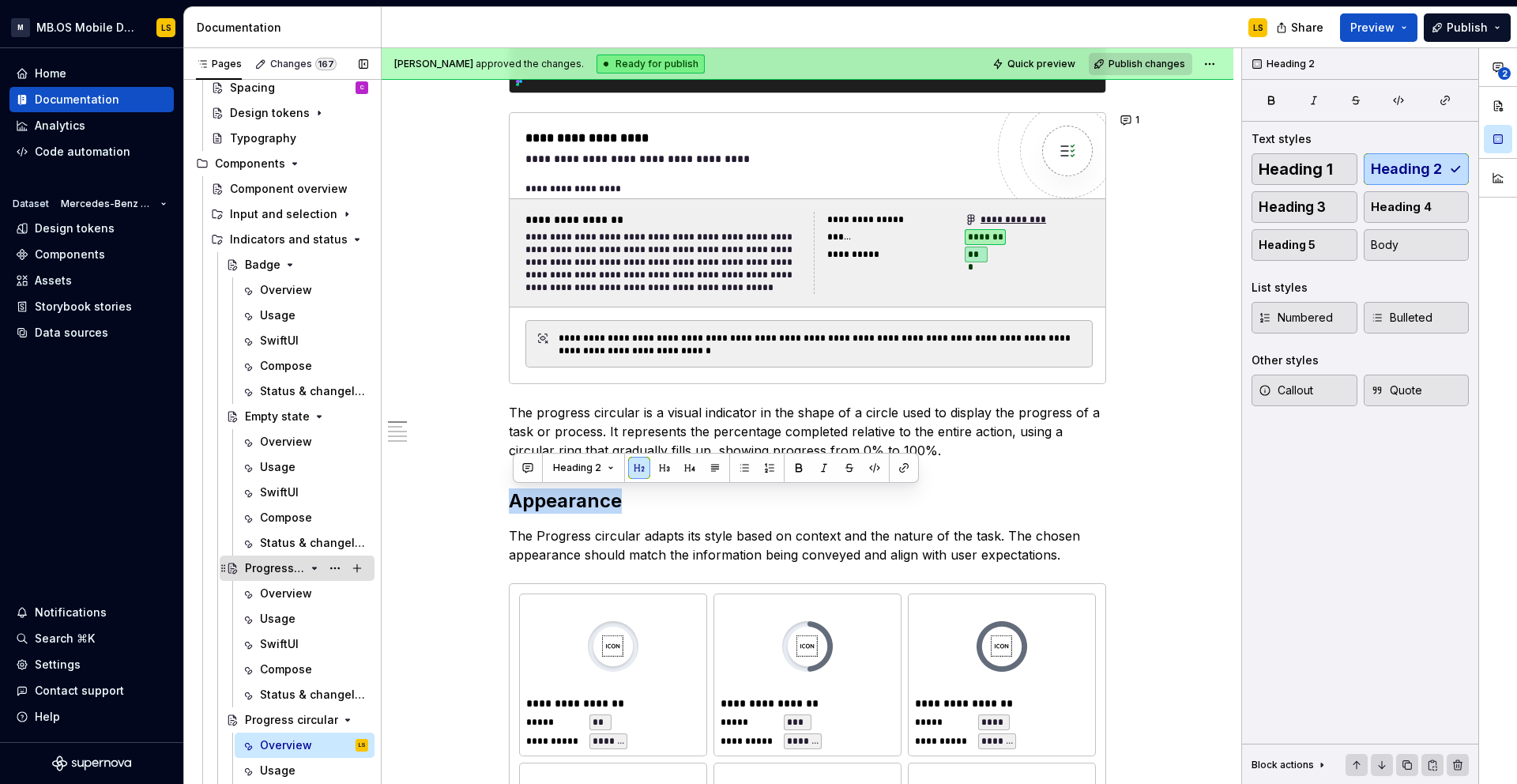
click at [280, 574] on div "Progress bar" at bounding box center [275, 568] width 60 height 16
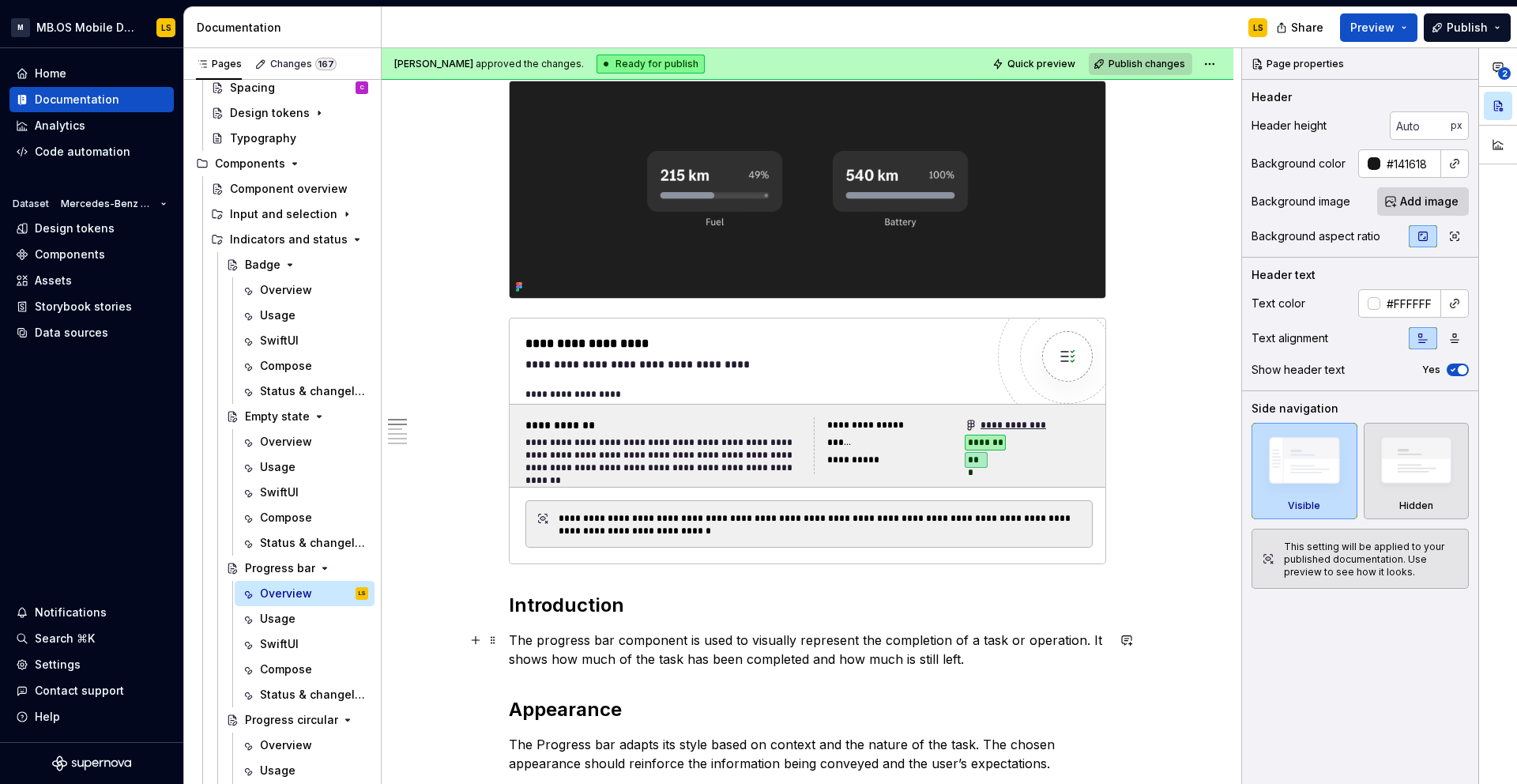
scroll to position [278, 0]
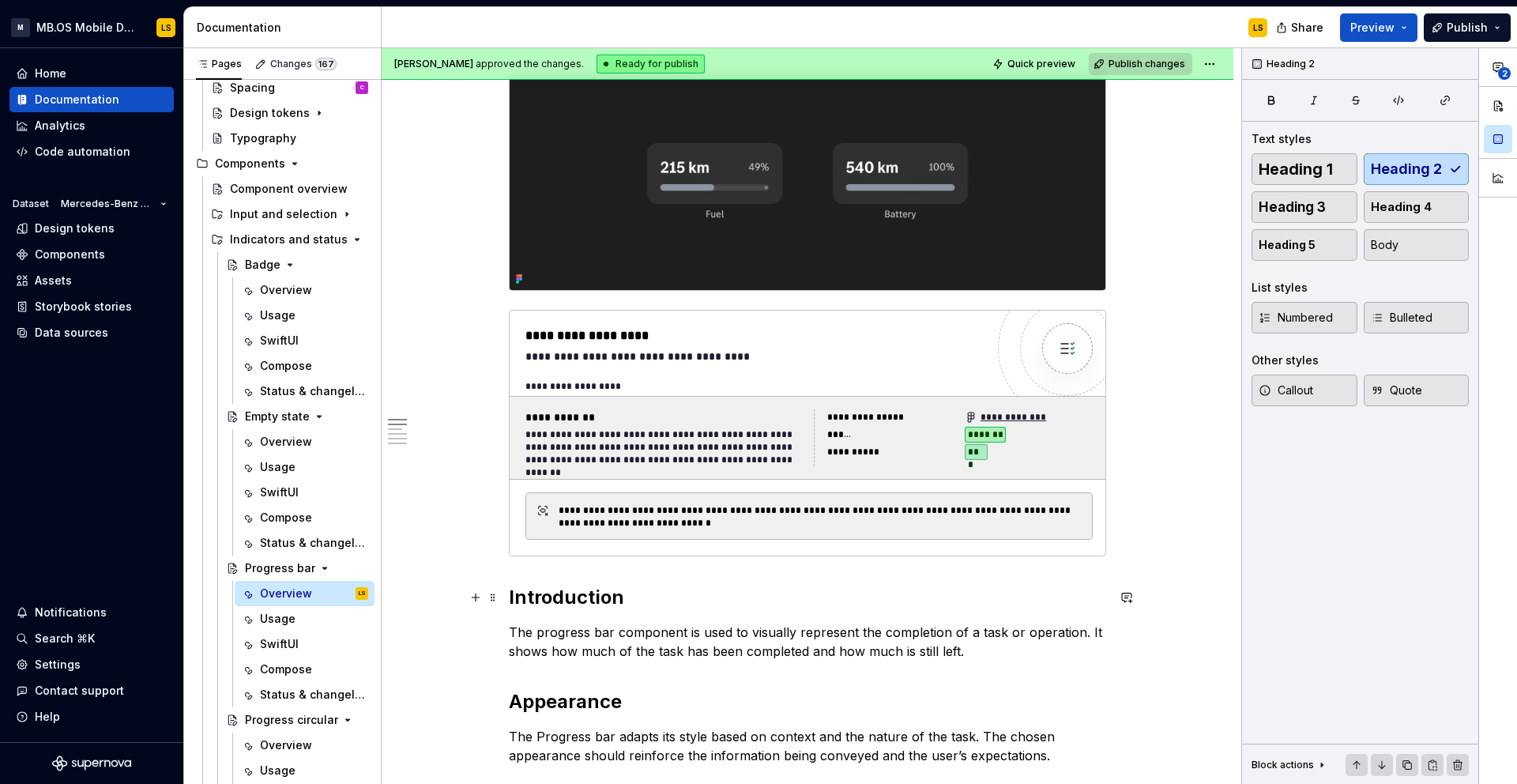
click at [554, 593] on h2 "Introduction" at bounding box center [807, 598] width 598 height 26
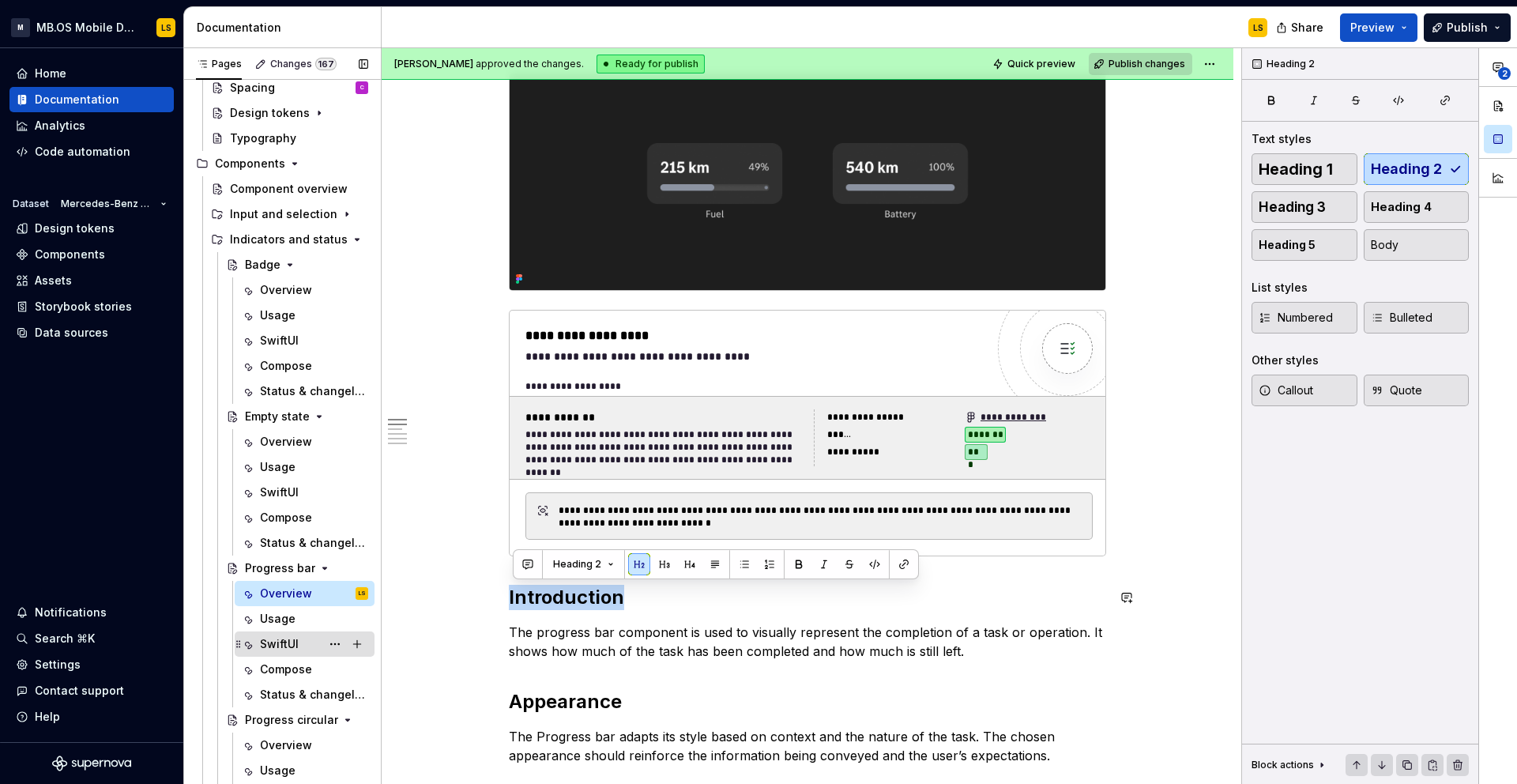
copy h2 "Introduction"
click at [287, 724] on div "Progress circular" at bounding box center [275, 720] width 60 height 16
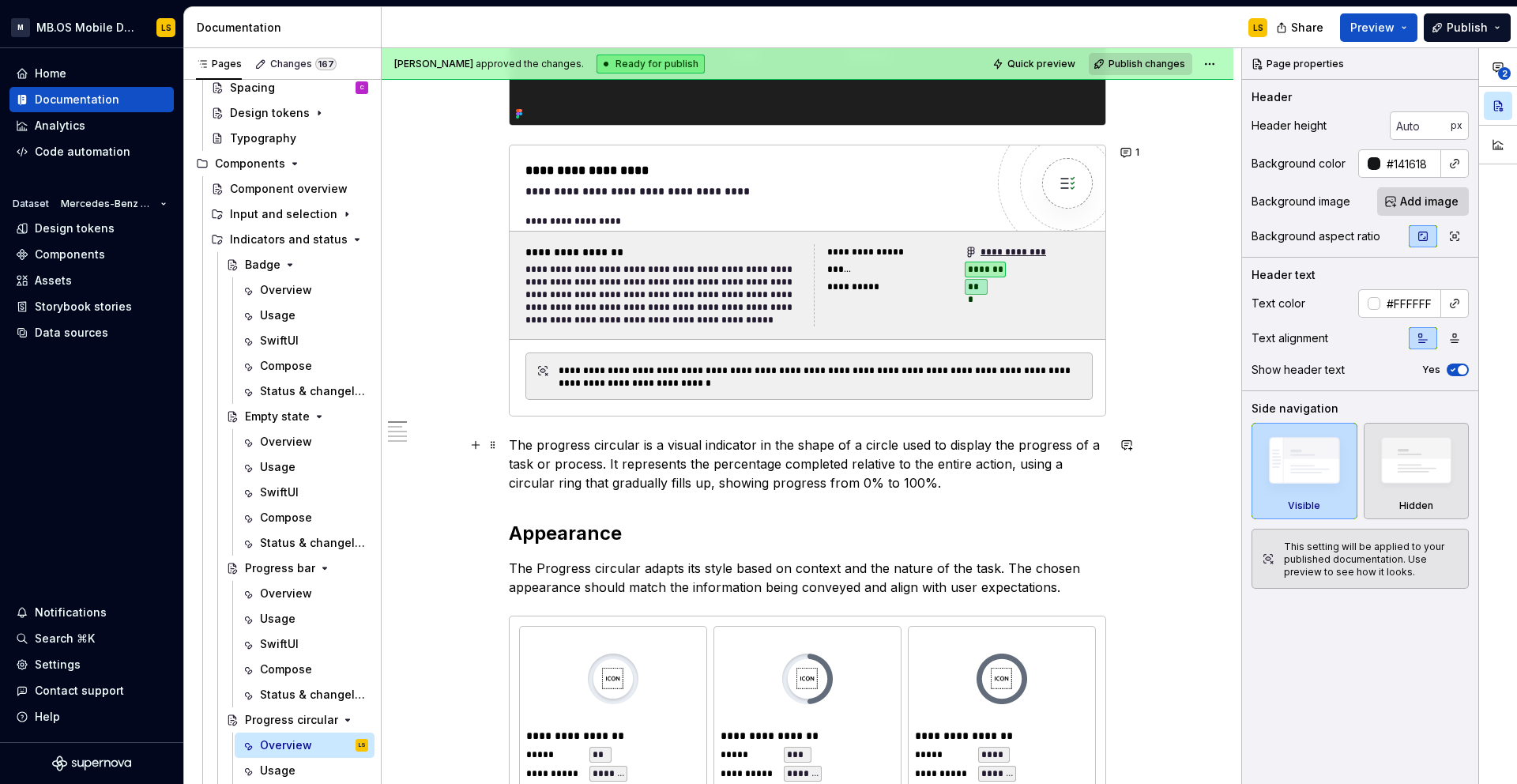
scroll to position [473, 0]
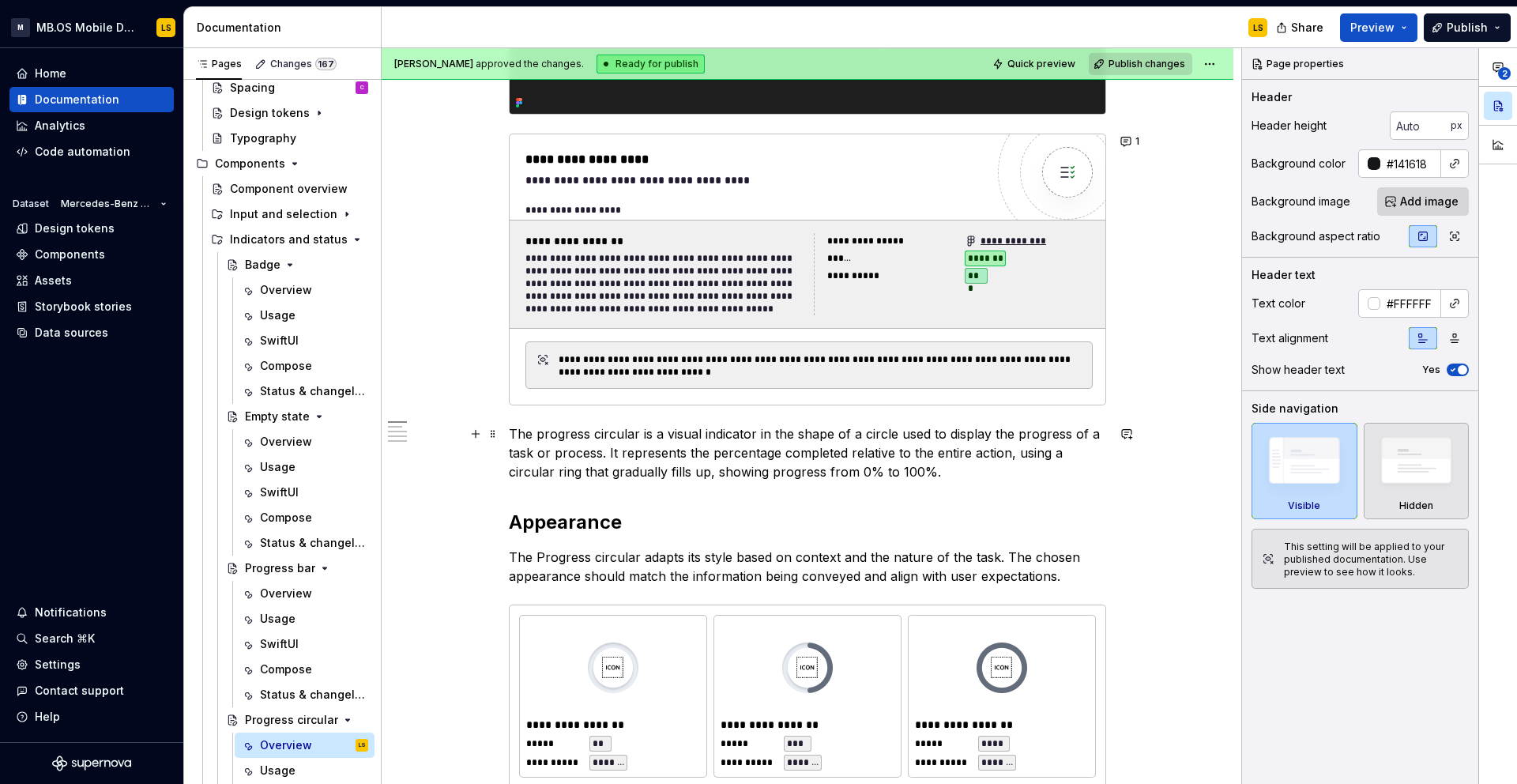
click at [513, 431] on p "The progress circular is a visual indicator in the shape of a circle used to di…" at bounding box center [807, 452] width 598 height 56
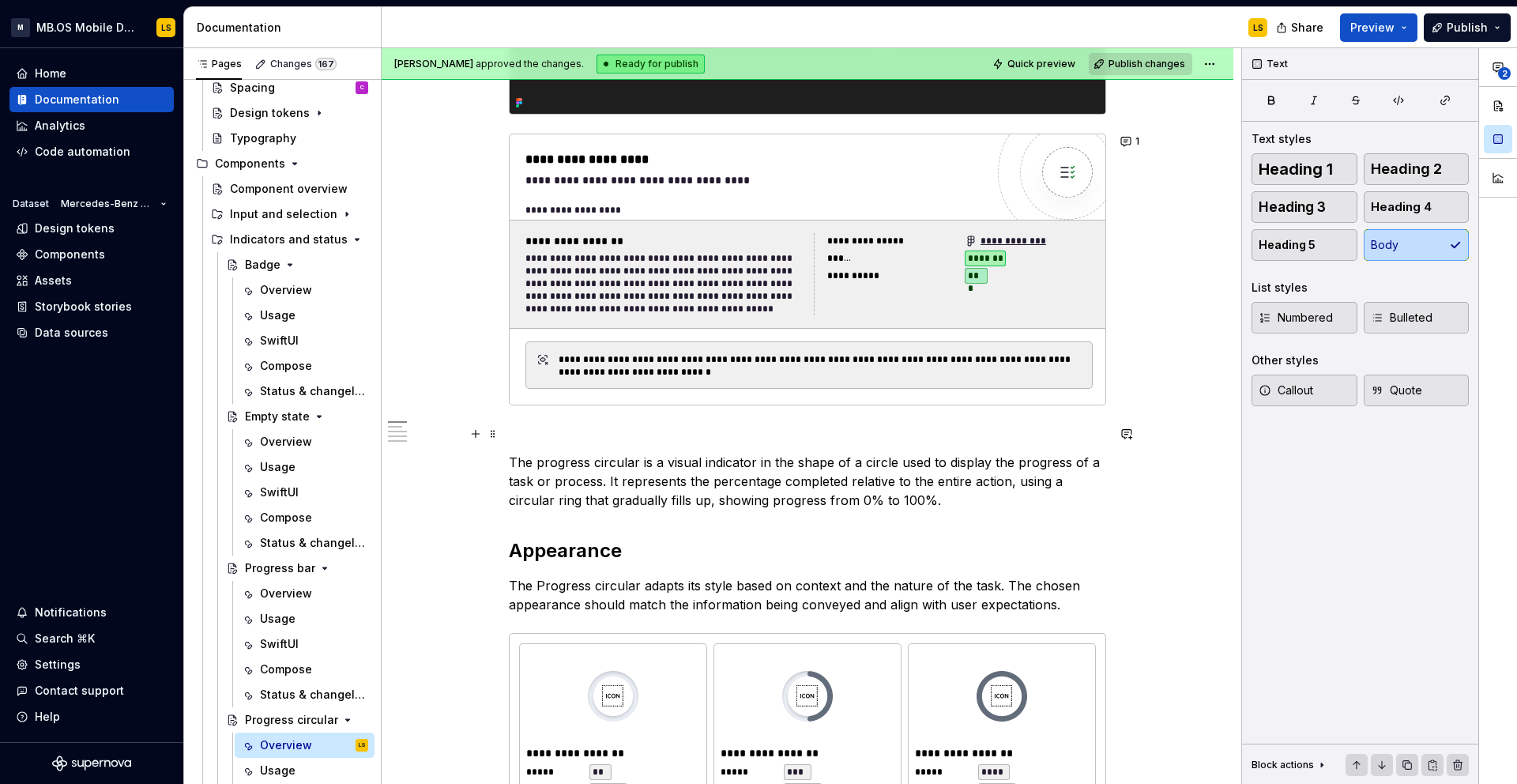
click at [525, 431] on p at bounding box center [807, 433] width 598 height 19
click at [566, 544] on h2 "Appearance" at bounding box center [807, 551] width 598 height 26
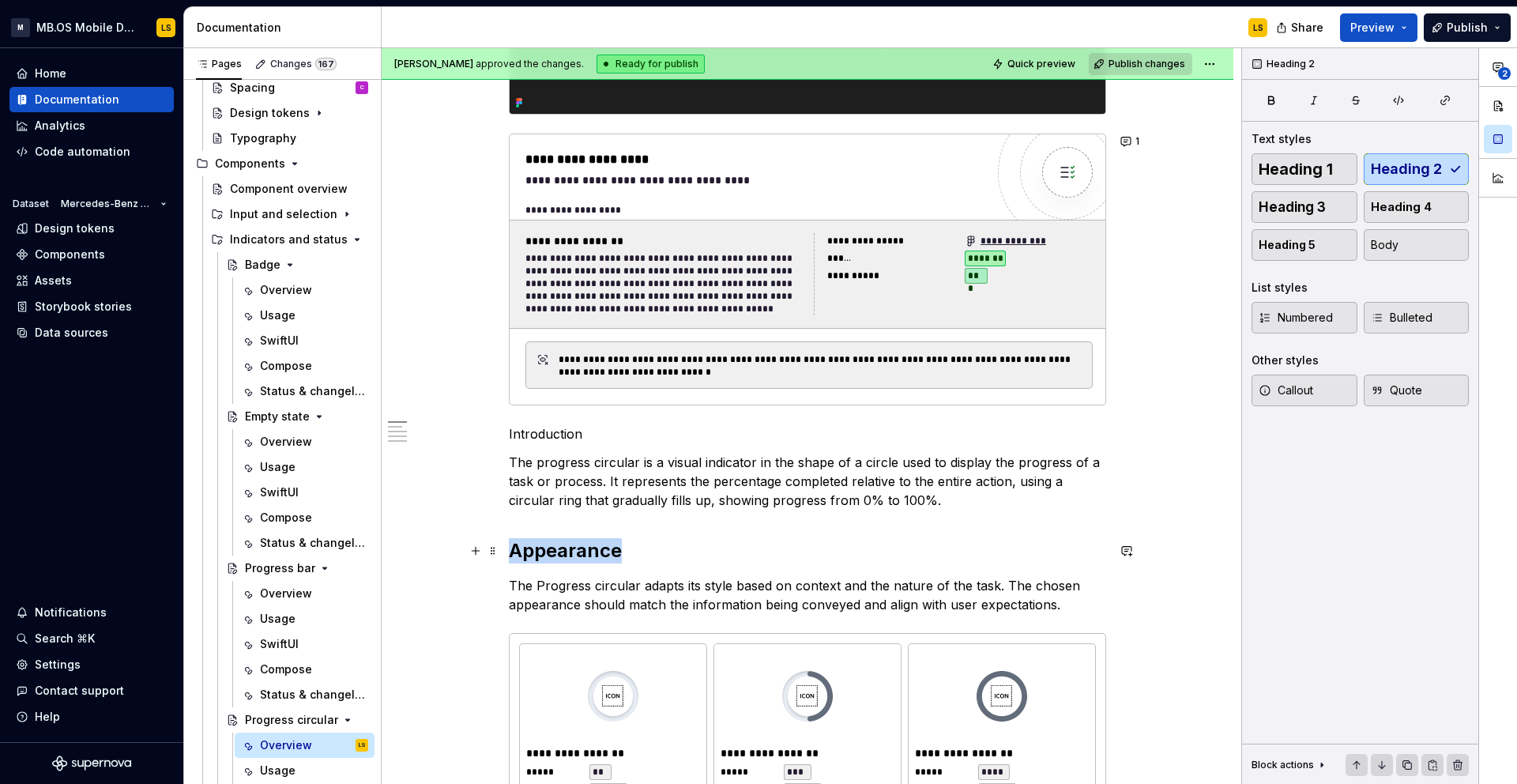
click at [566, 544] on h2 "Appearance" at bounding box center [807, 551] width 598 height 26
click at [496, 555] on span at bounding box center [493, 550] width 13 height 22
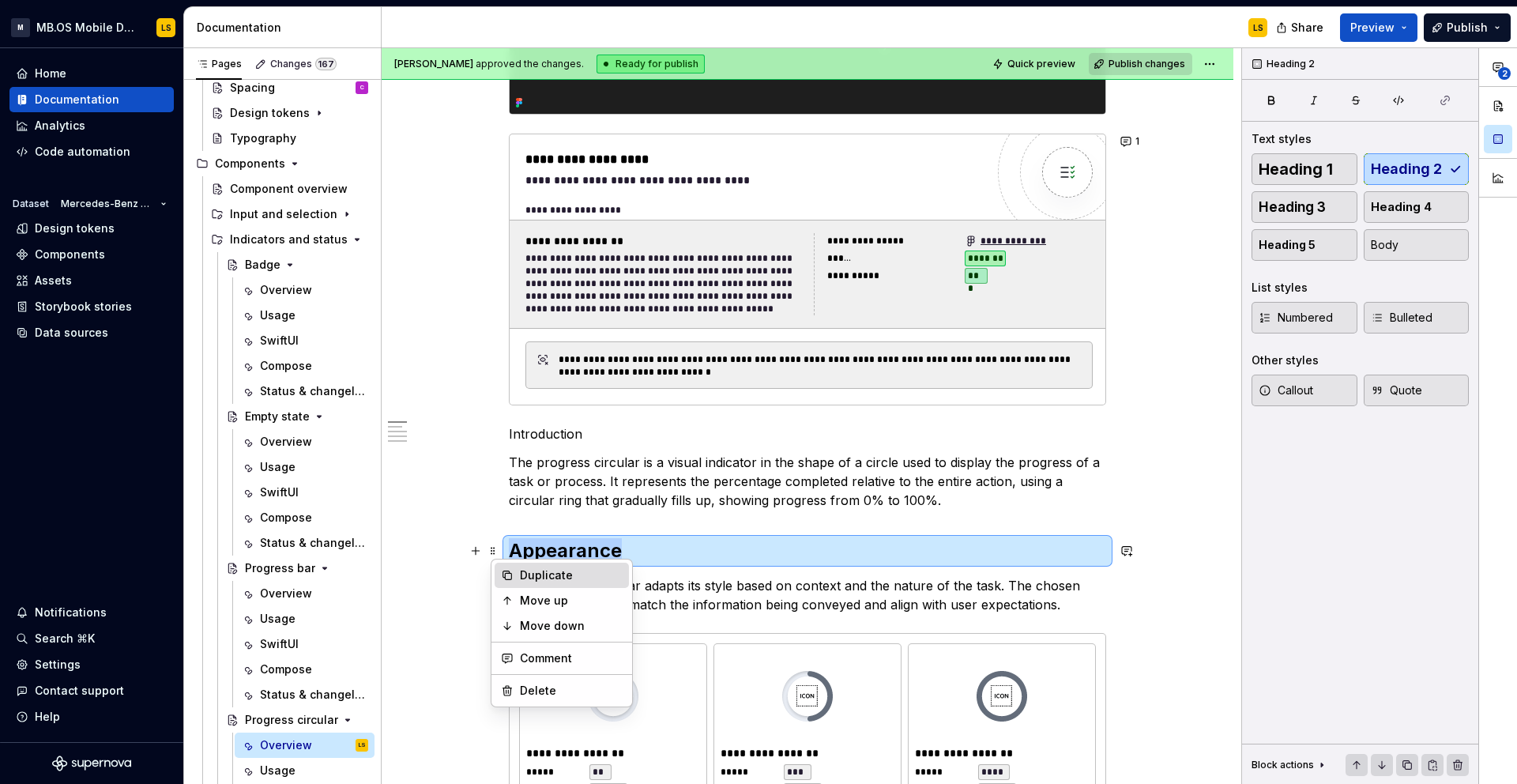
click at [524, 576] on div "Duplicate" at bounding box center [571, 575] width 103 height 16
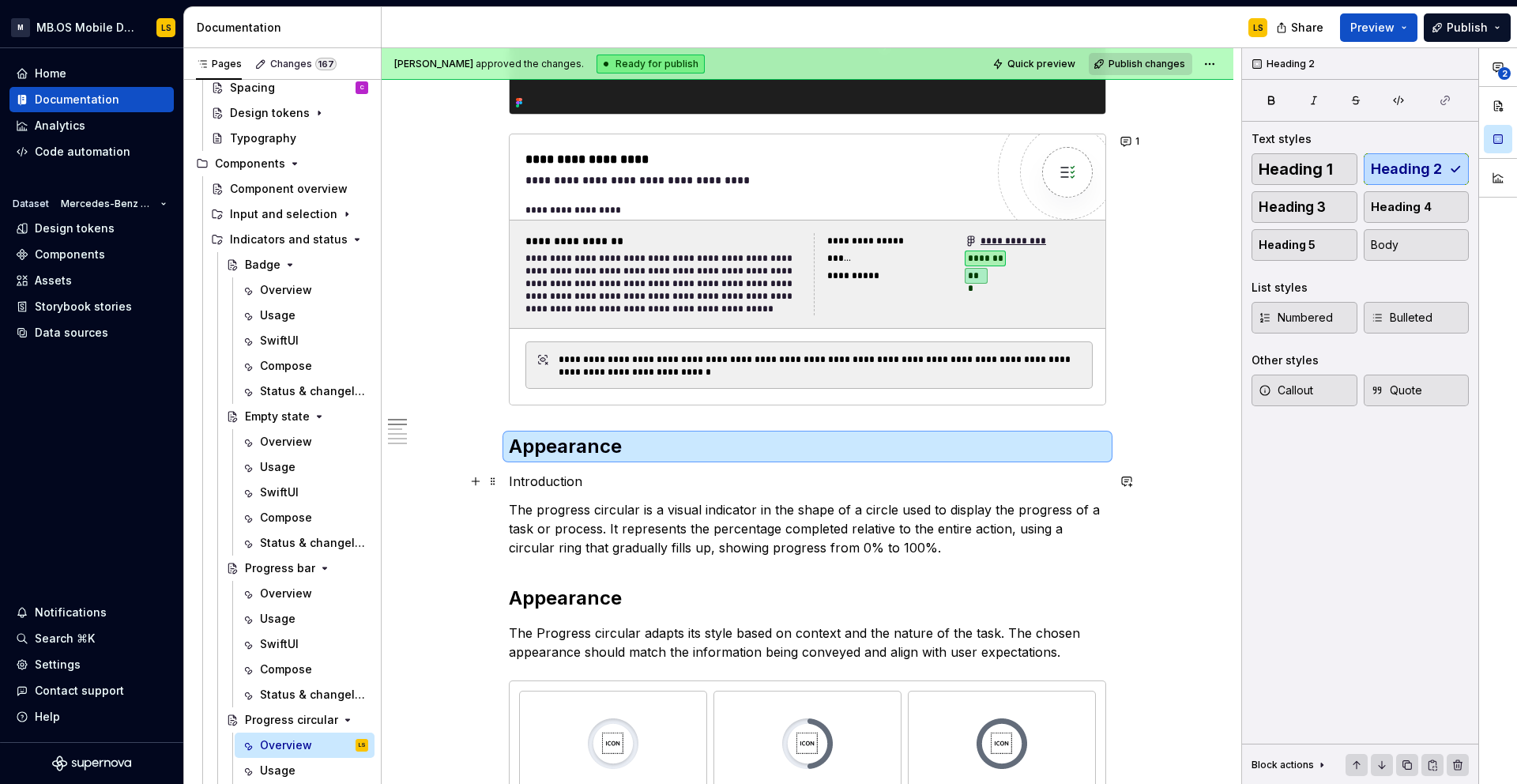
click at [539, 485] on p "Introduction" at bounding box center [807, 481] width 598 height 19
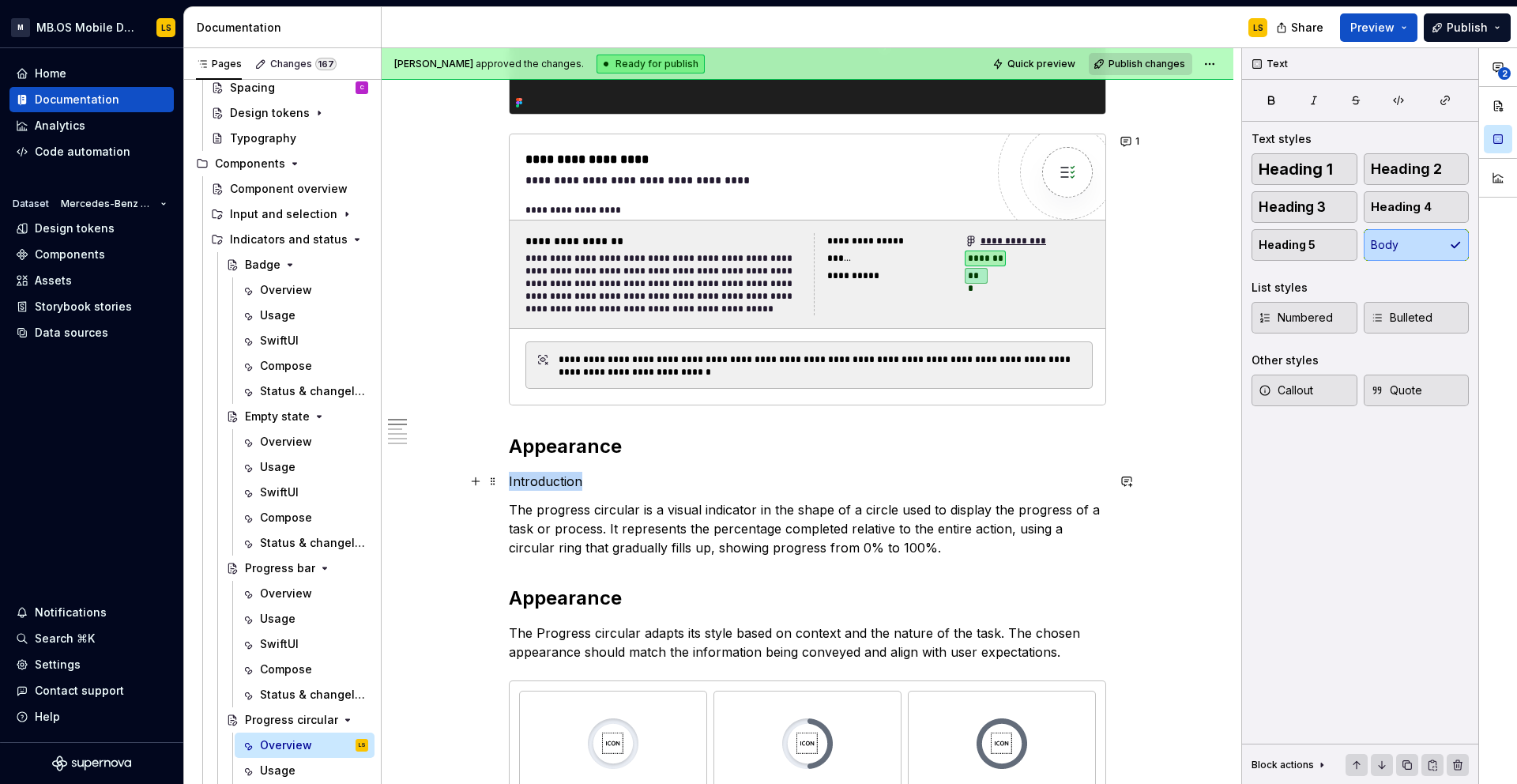
click at [539, 485] on p "Introduction" at bounding box center [807, 481] width 598 height 19
copy p "Introduction"
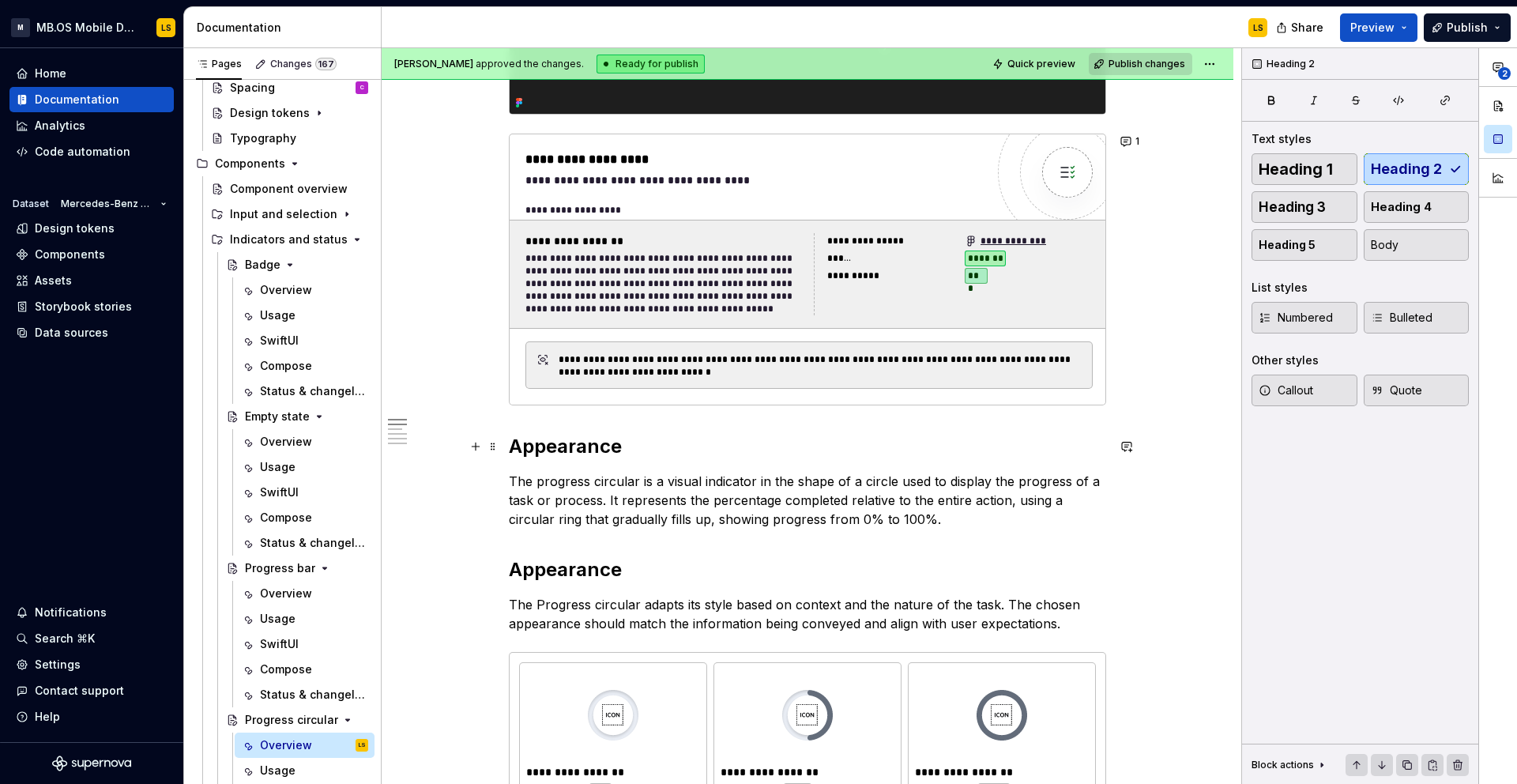
click at [581, 452] on h2 "Appearance" at bounding box center [807, 447] width 598 height 26
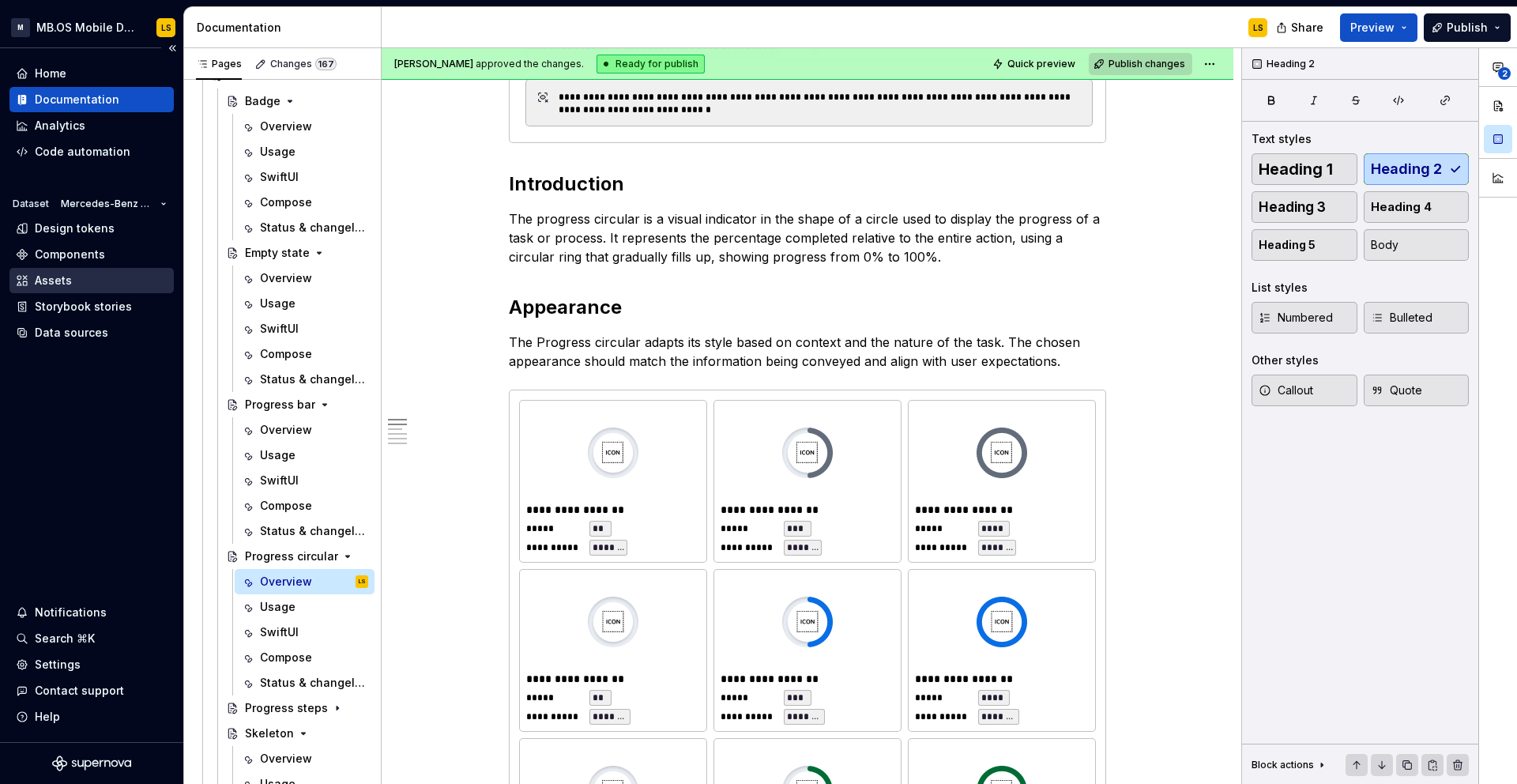
scroll to position [282, 0]
click at [294, 704] on div "Progress steps" at bounding box center [275, 705] width 60 height 16
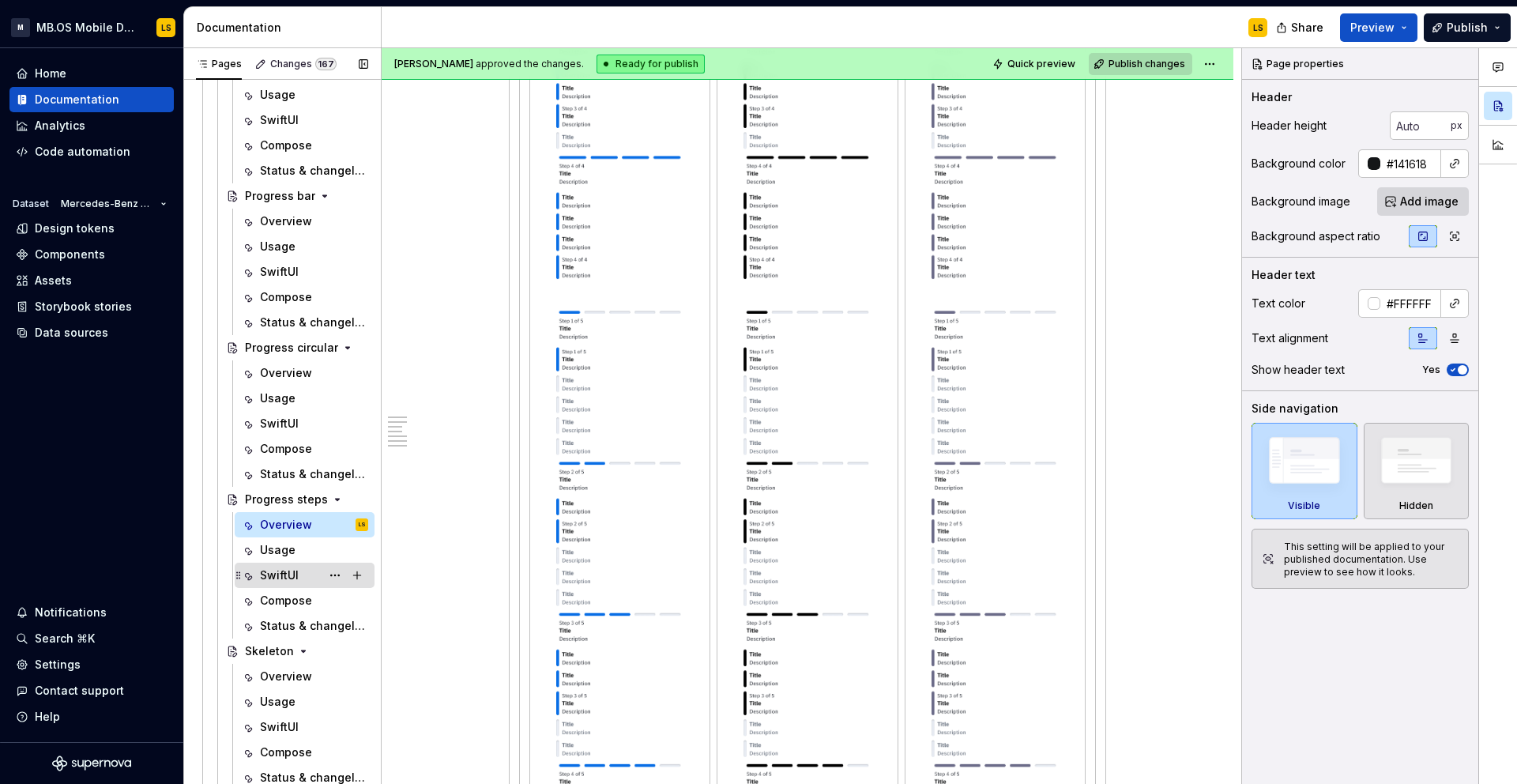
scroll to position [3571, 0]
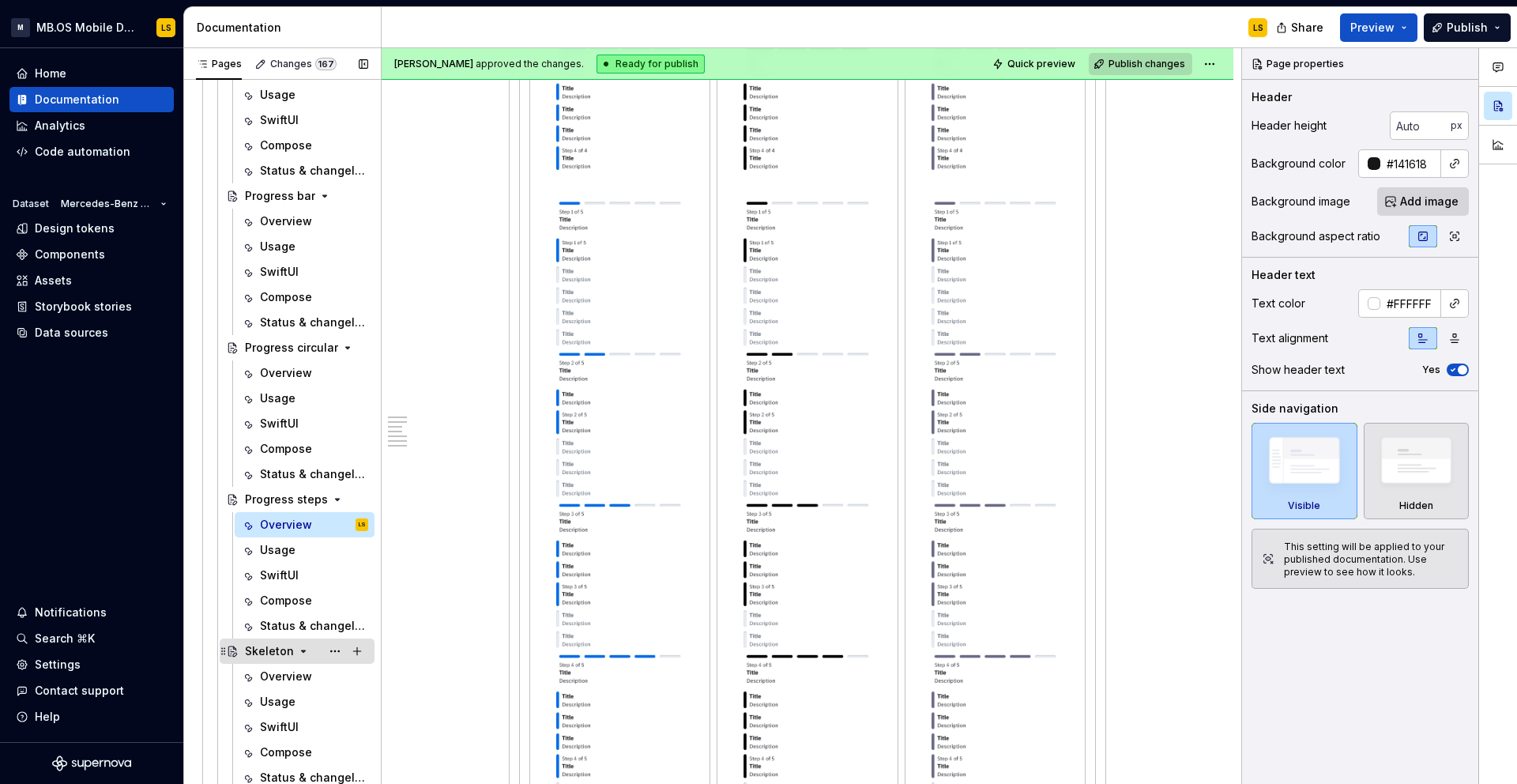
click at [272, 653] on div "Skeleton" at bounding box center [269, 651] width 49 height 16
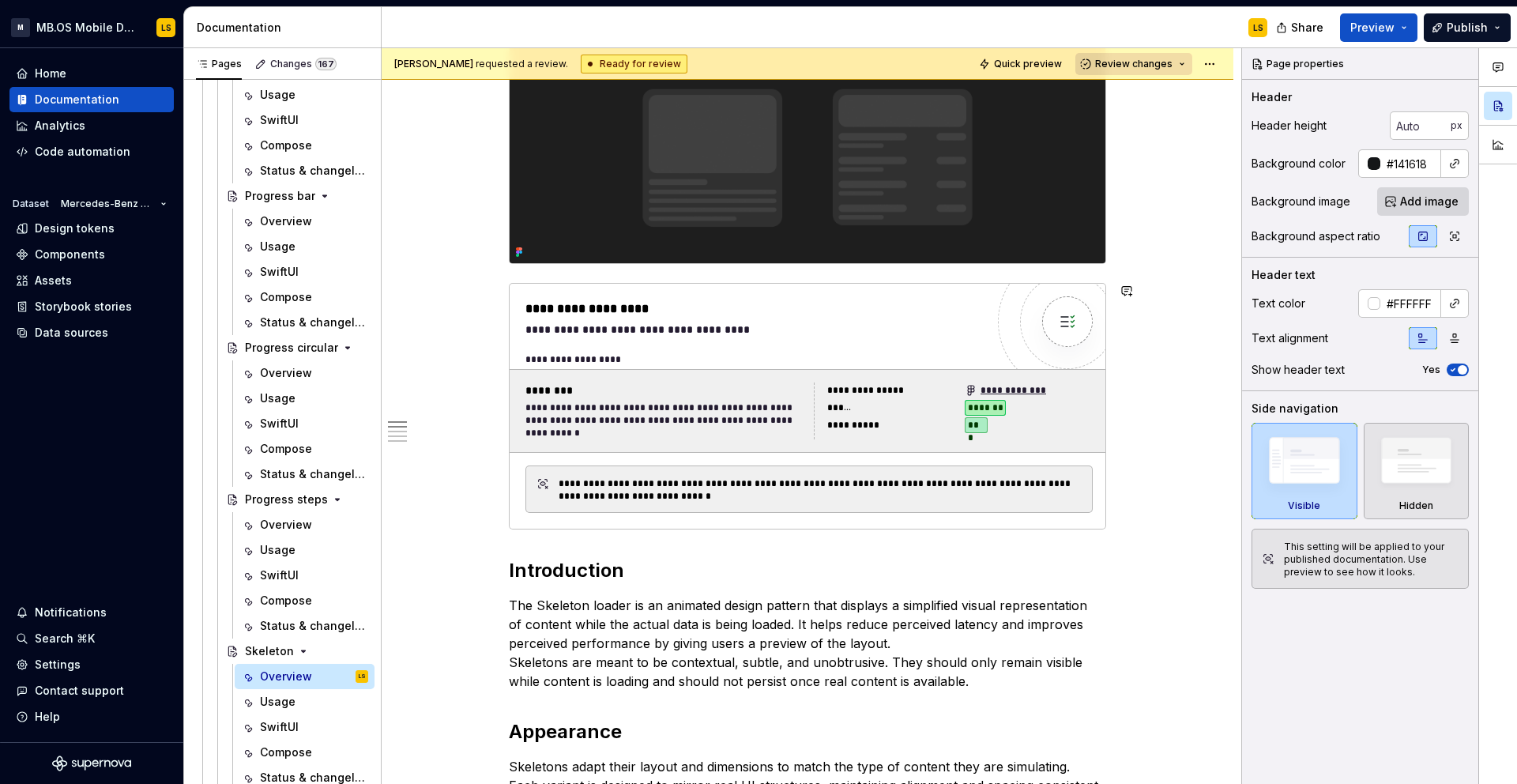
scroll to position [288, 0]
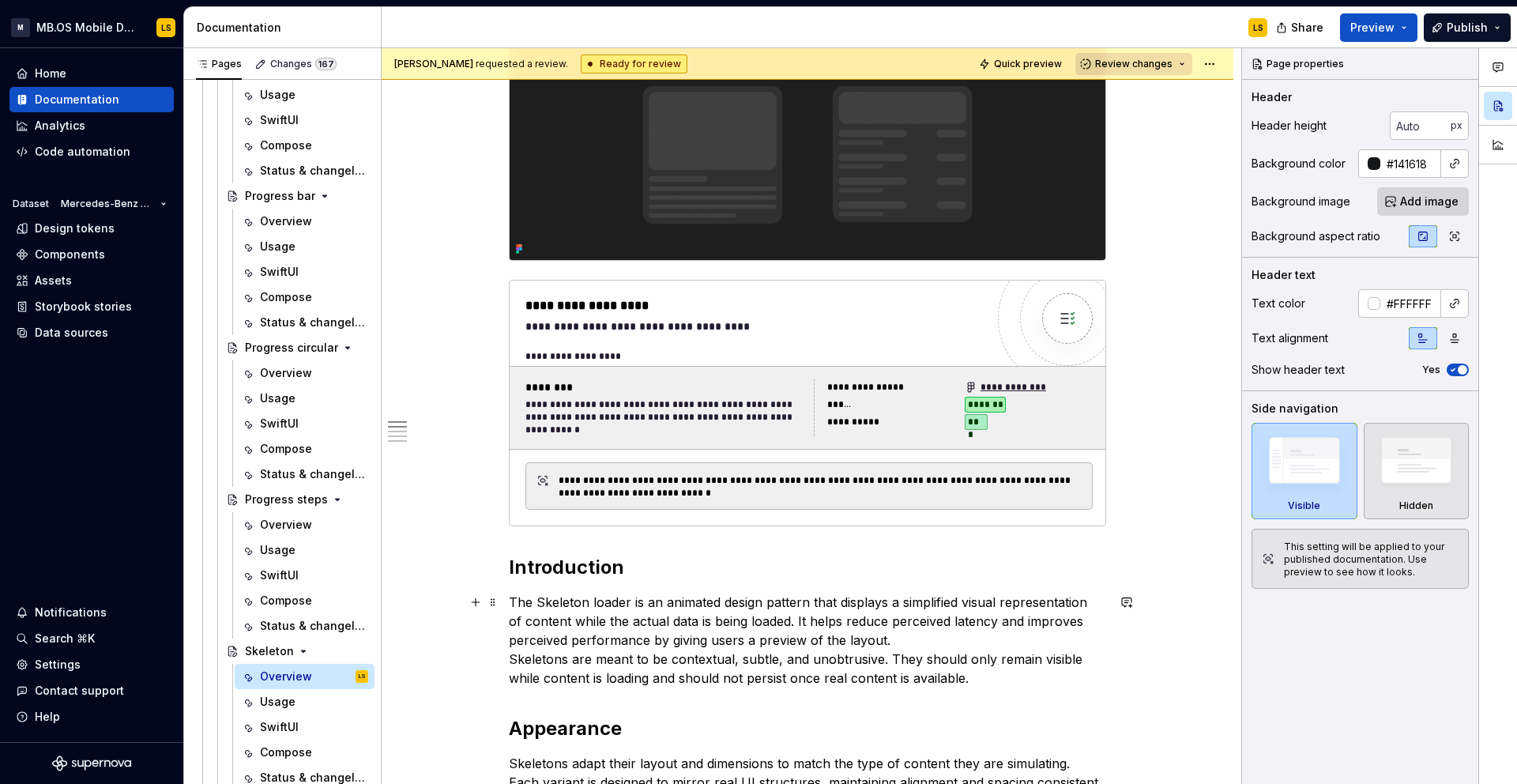
click at [686, 652] on p "The Skeleton loader is an animated design pattern that displays a simplified vi…" at bounding box center [807, 640] width 598 height 95
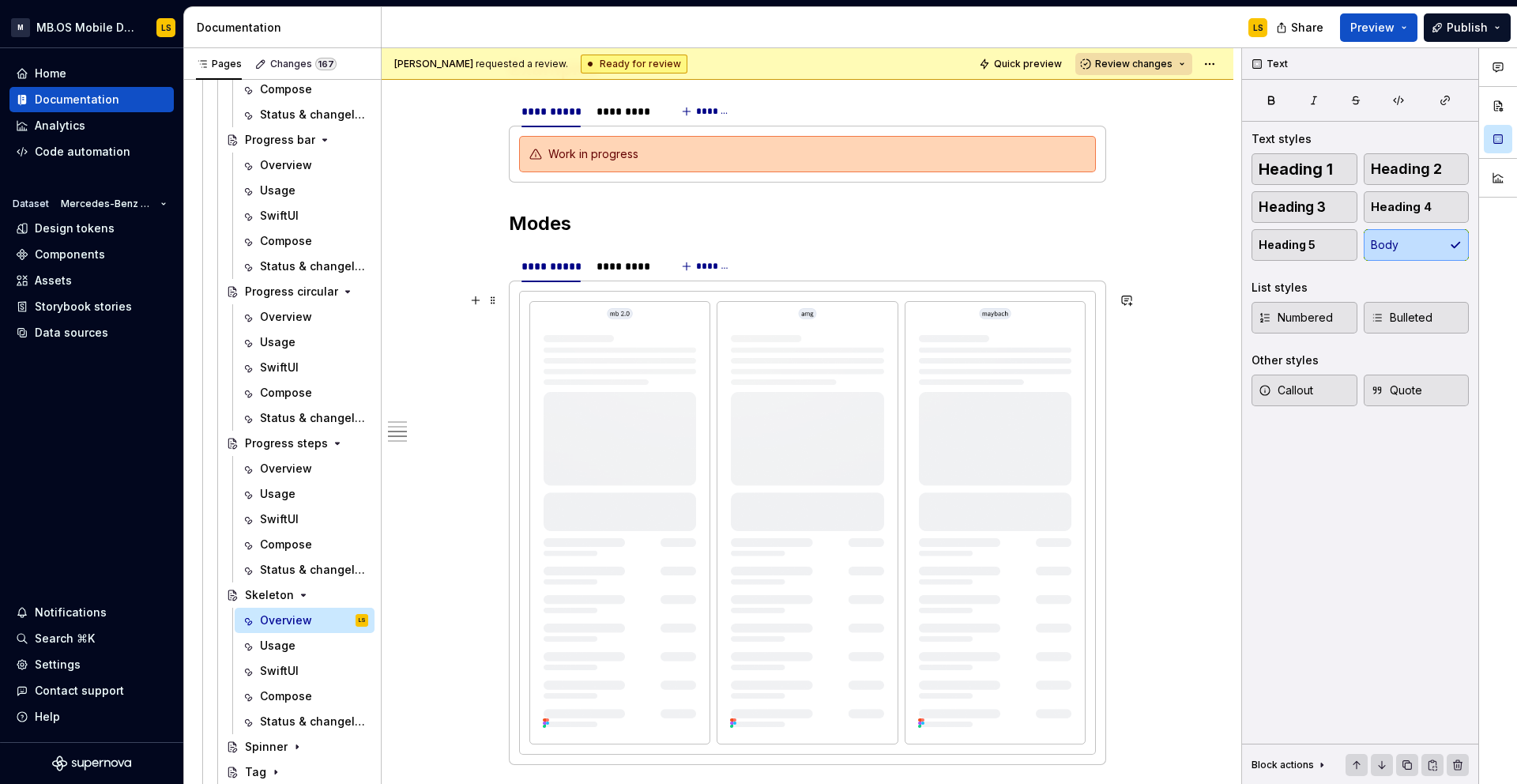
scroll to position [2104, 0]
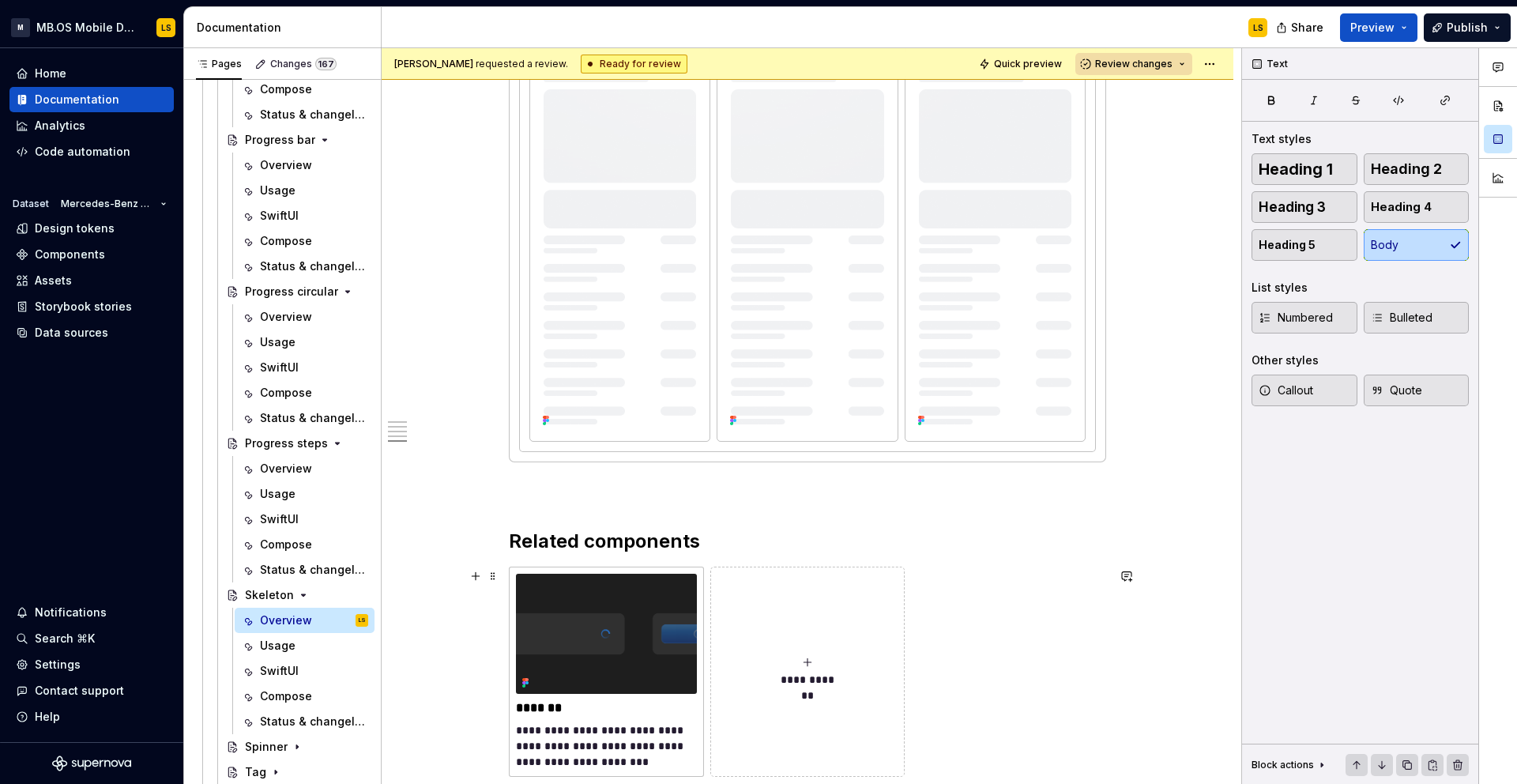
click at [777, 629] on button "**********" at bounding box center [808, 672] width 195 height 210
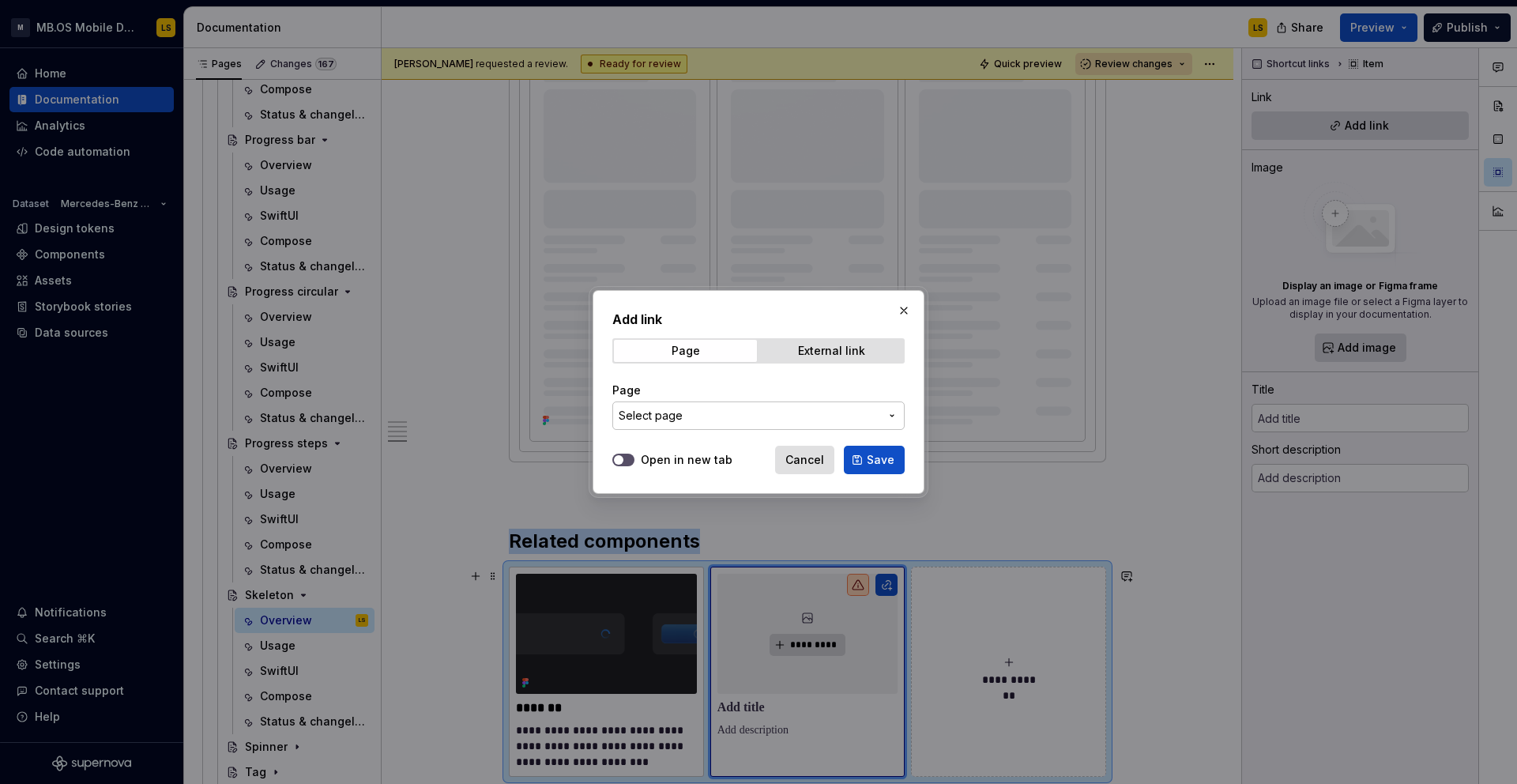
type textarea "*"
click at [695, 409] on span "Select page" at bounding box center [749, 415] width 261 height 16
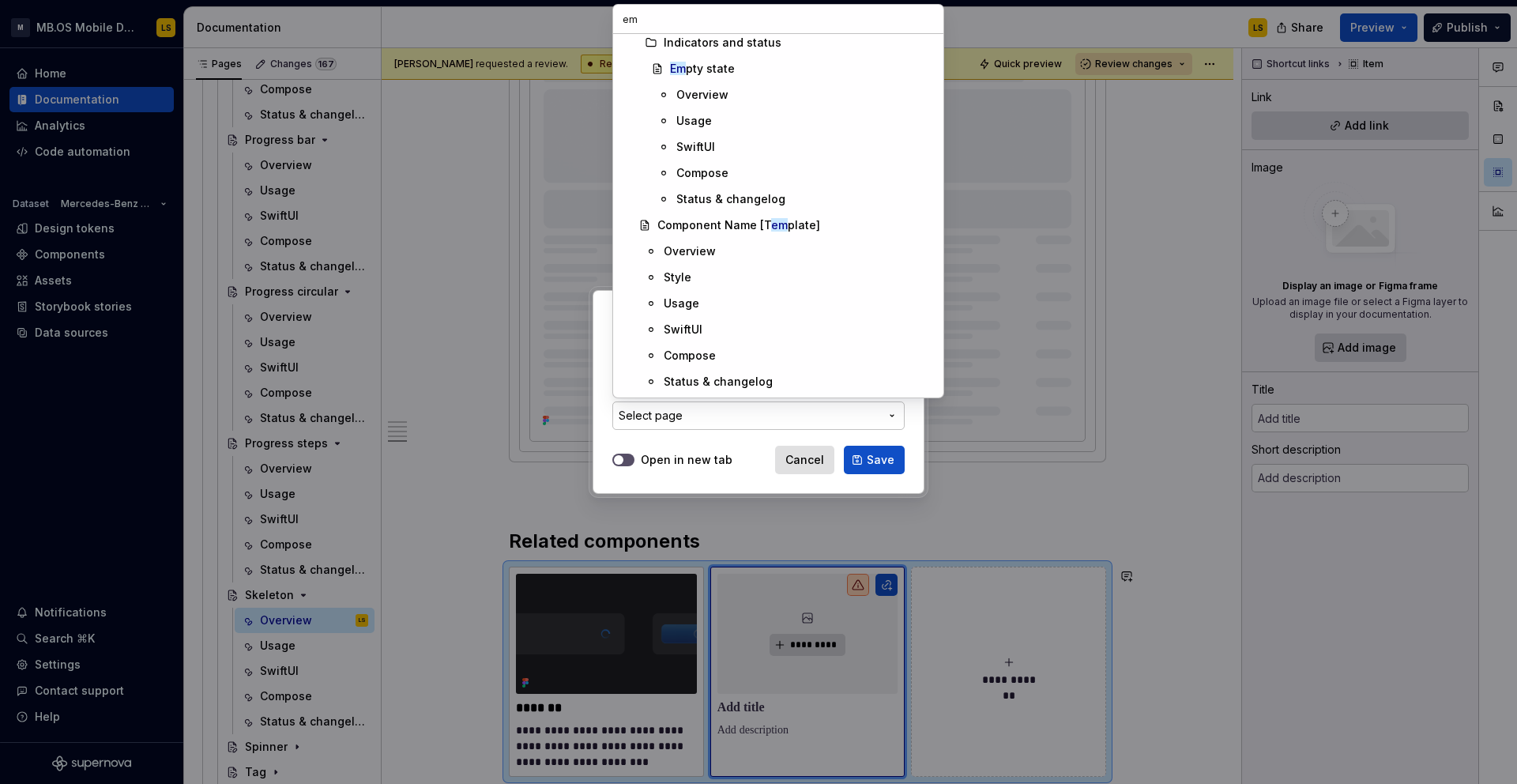
scroll to position [0, 0]
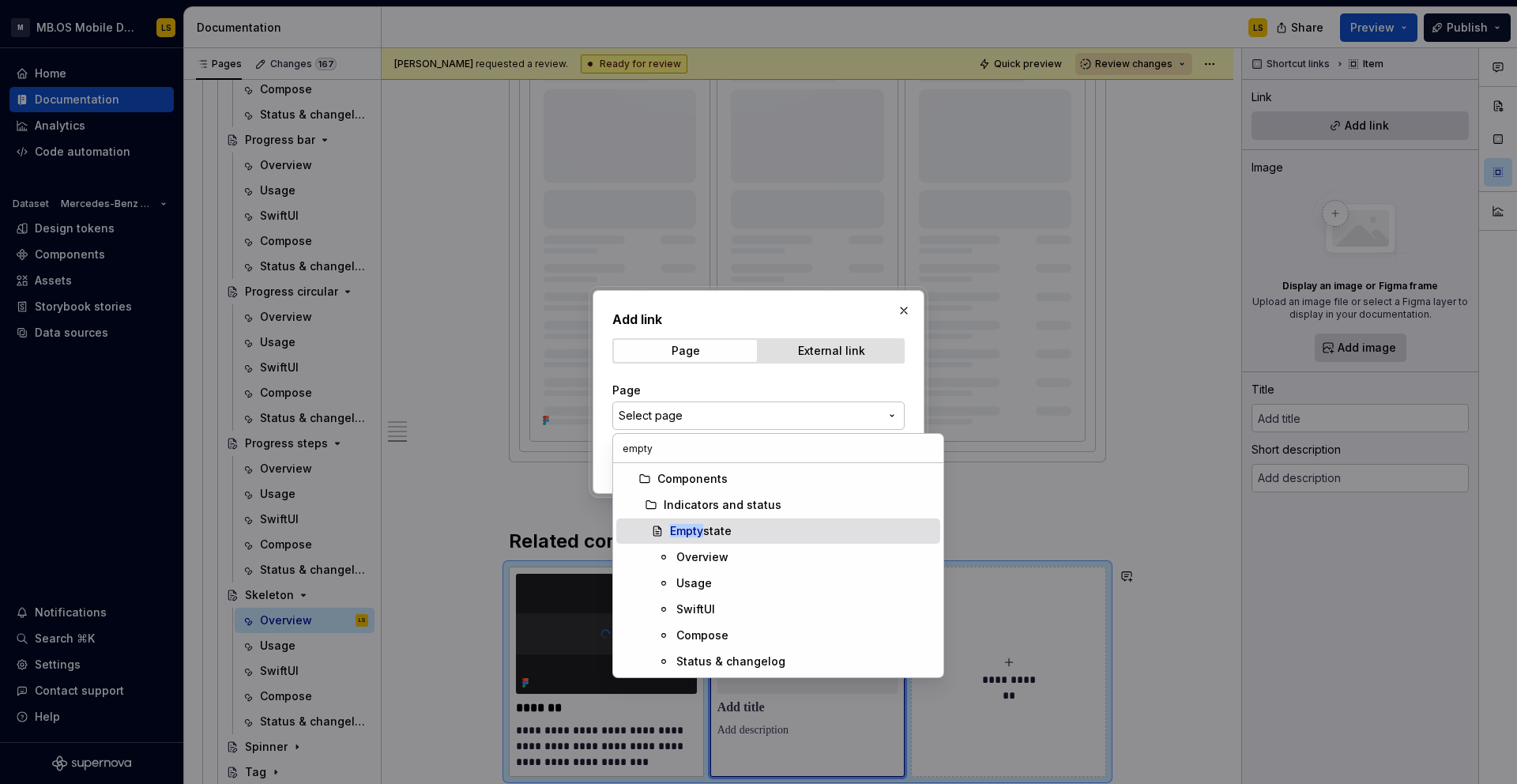
type input "empty"
click at [754, 527] on div "Empty state" at bounding box center [802, 531] width 264 height 16
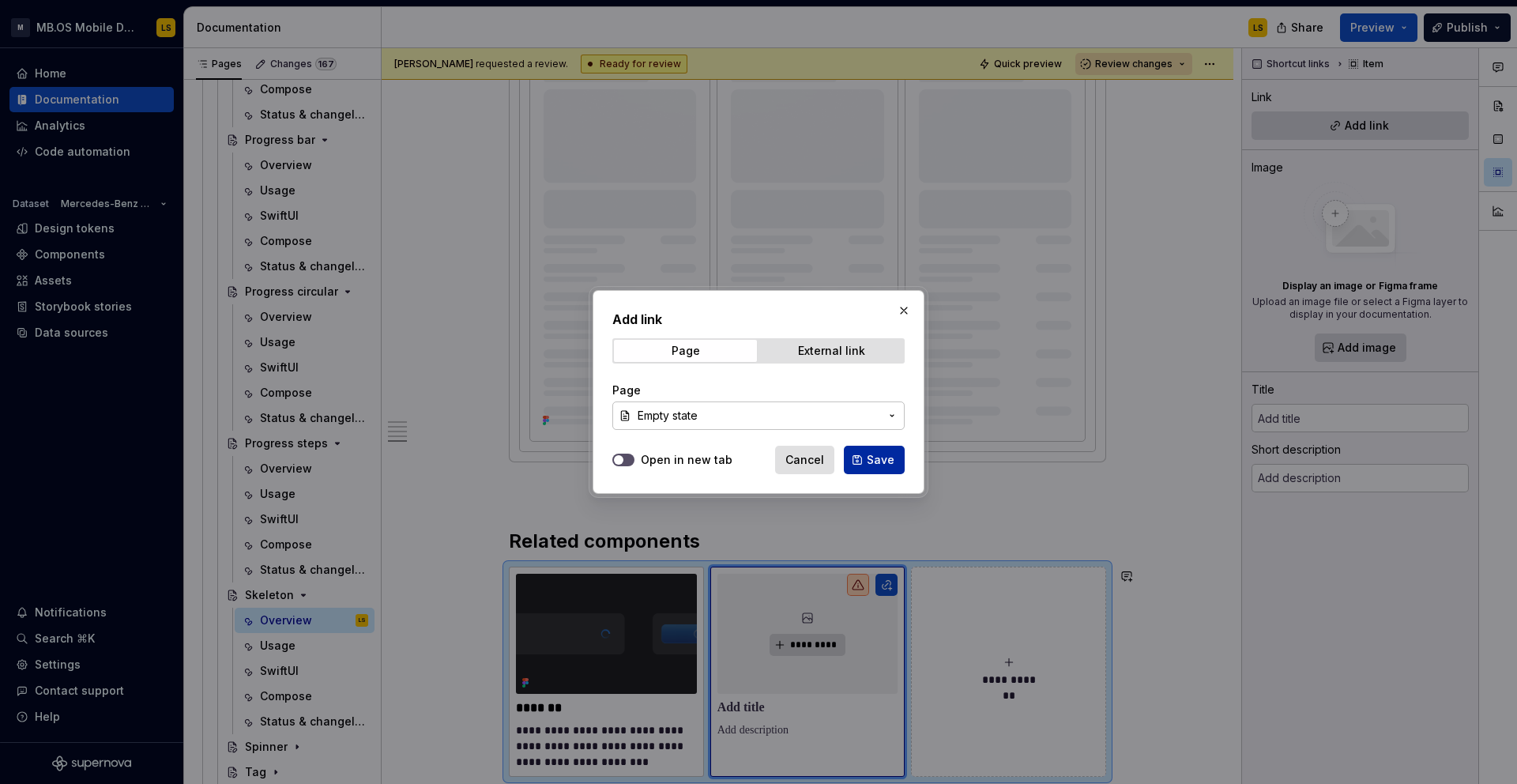
click at [873, 465] on span "Save" at bounding box center [880, 460] width 28 height 16
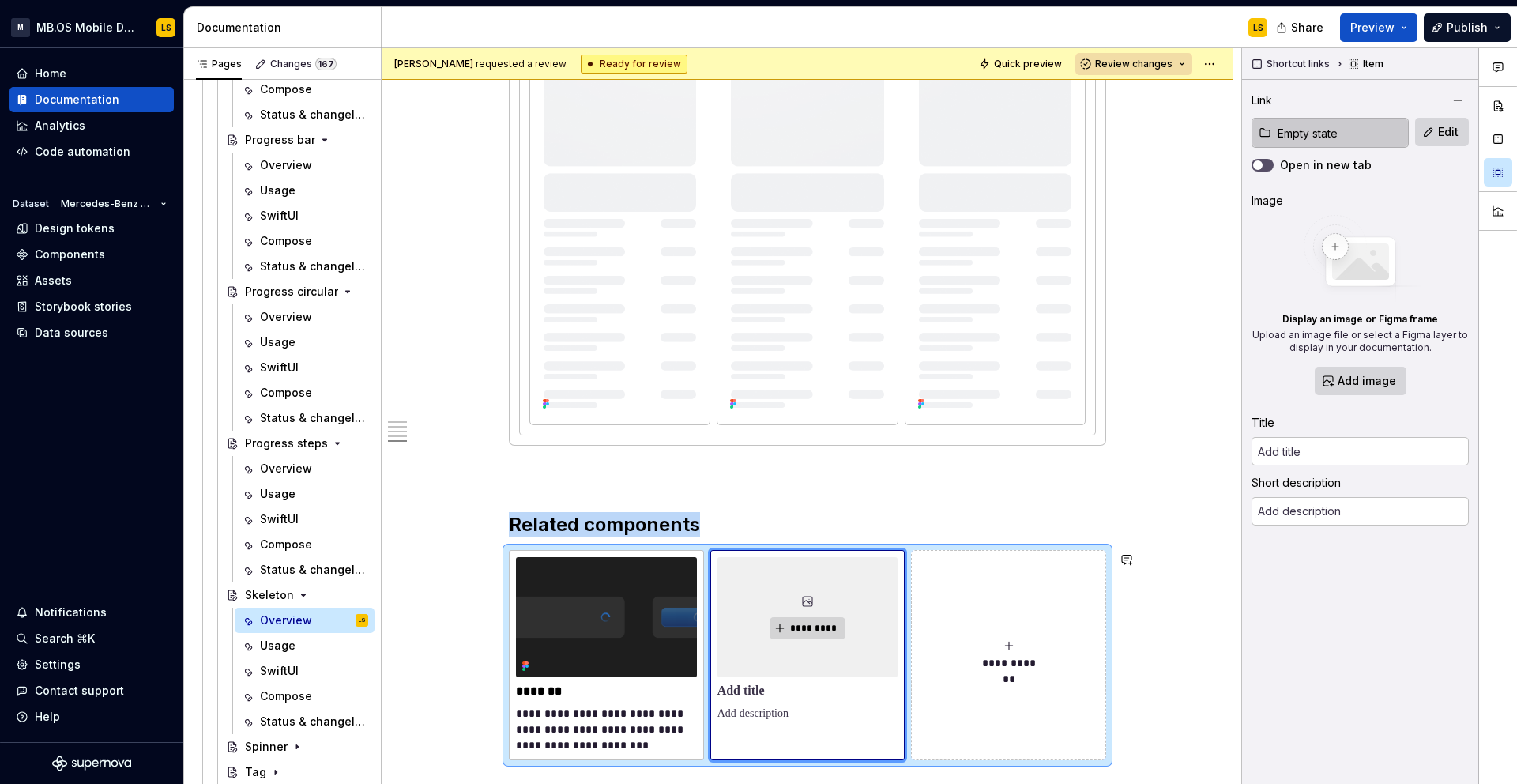
type textarea "*"
type input "Empty state"
type textarea "The Empty state component is used to communicate the absence of content in a cl…"
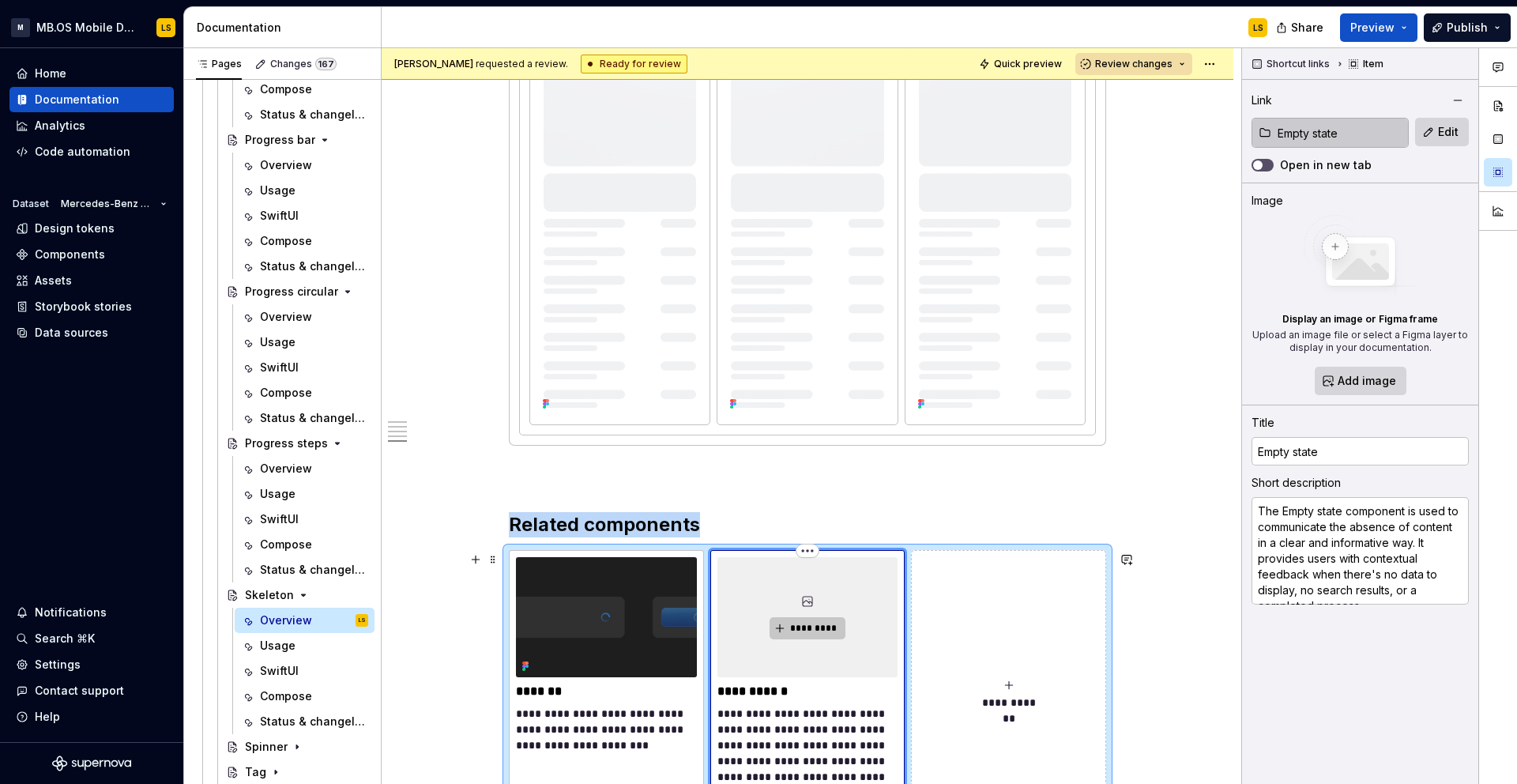
click at [824, 624] on span "*********" at bounding box center [813, 627] width 49 height 13
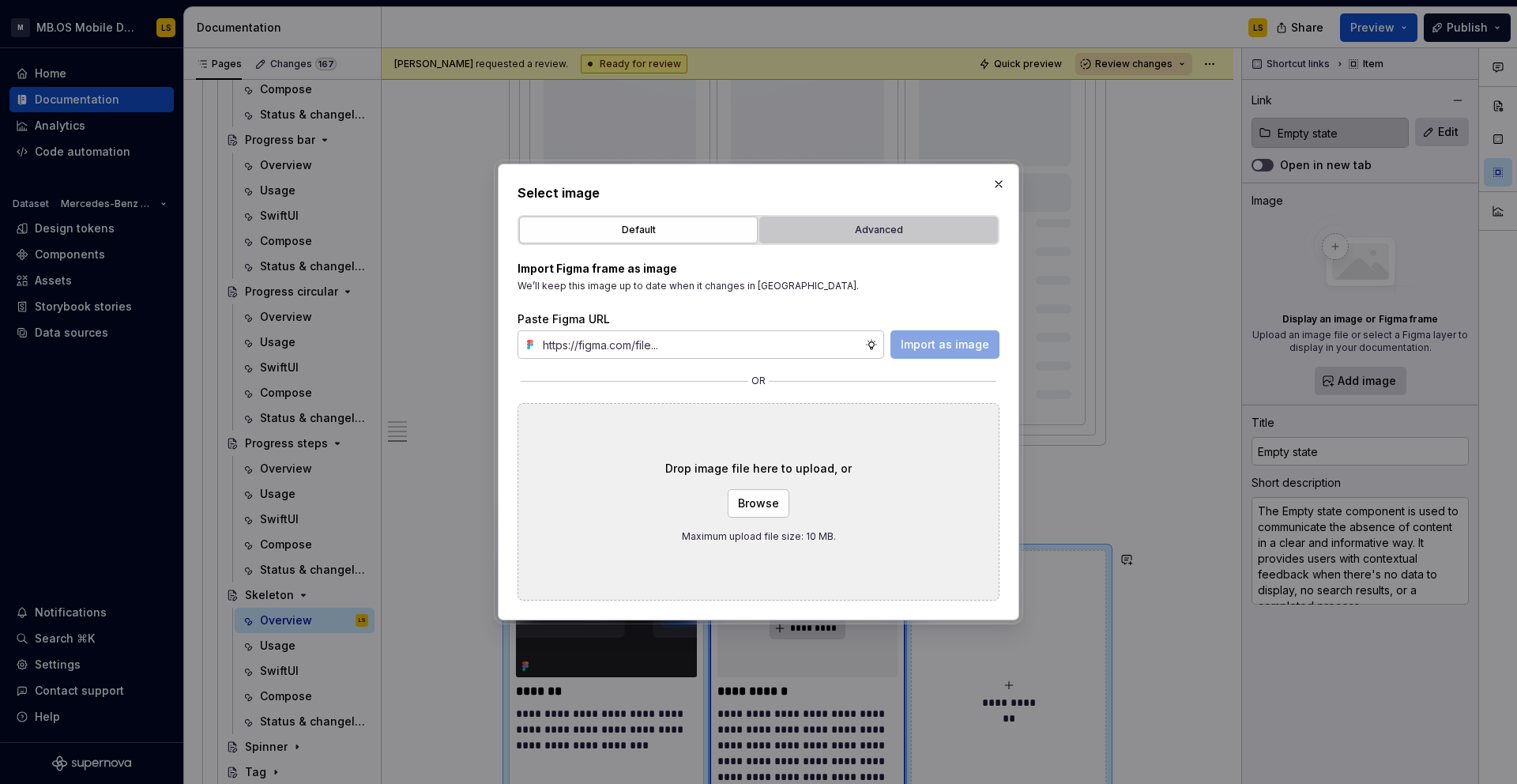
click at [871, 228] on div "Advanced" at bounding box center [879, 230] width 228 height 16
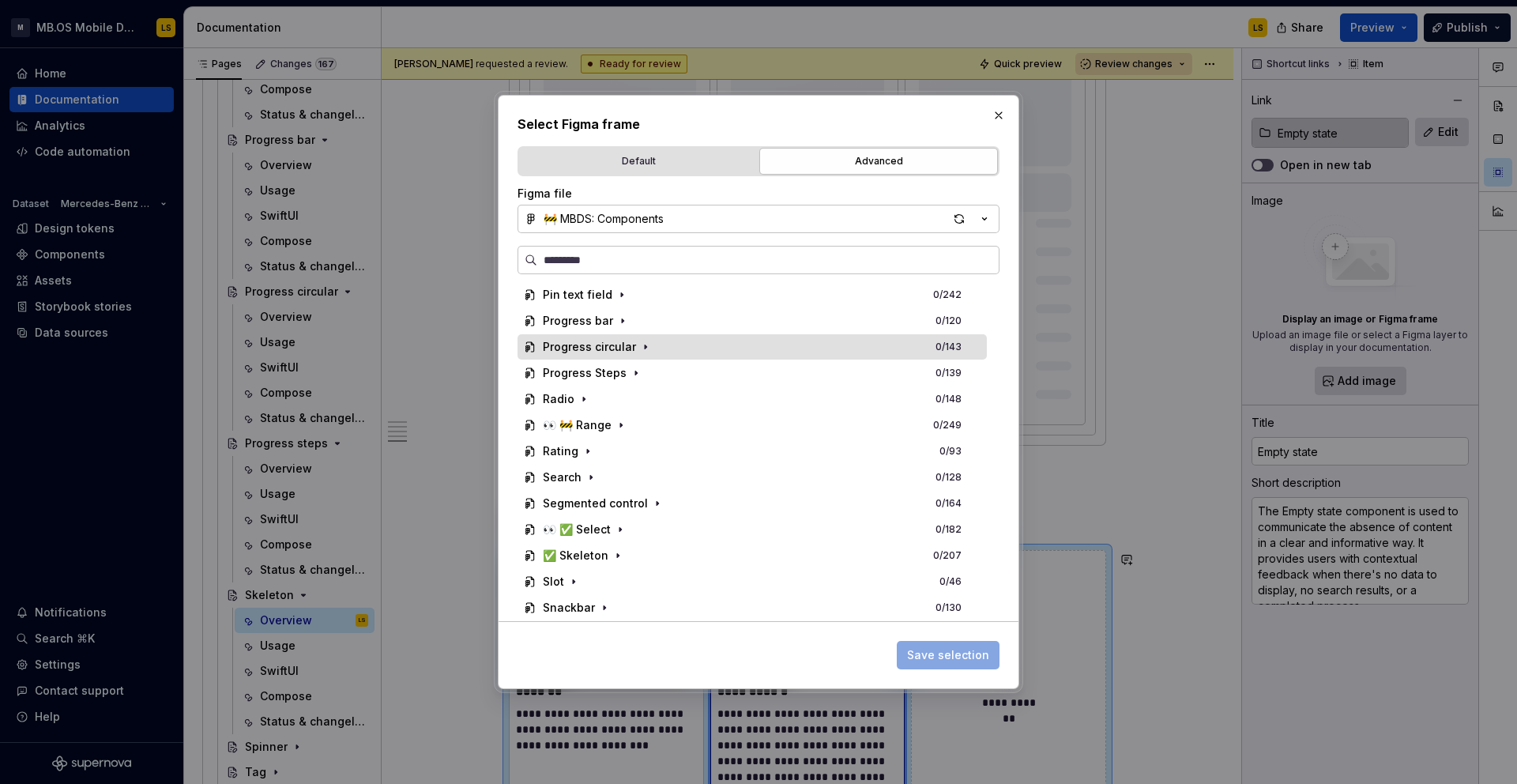
scroll to position [1172, 0]
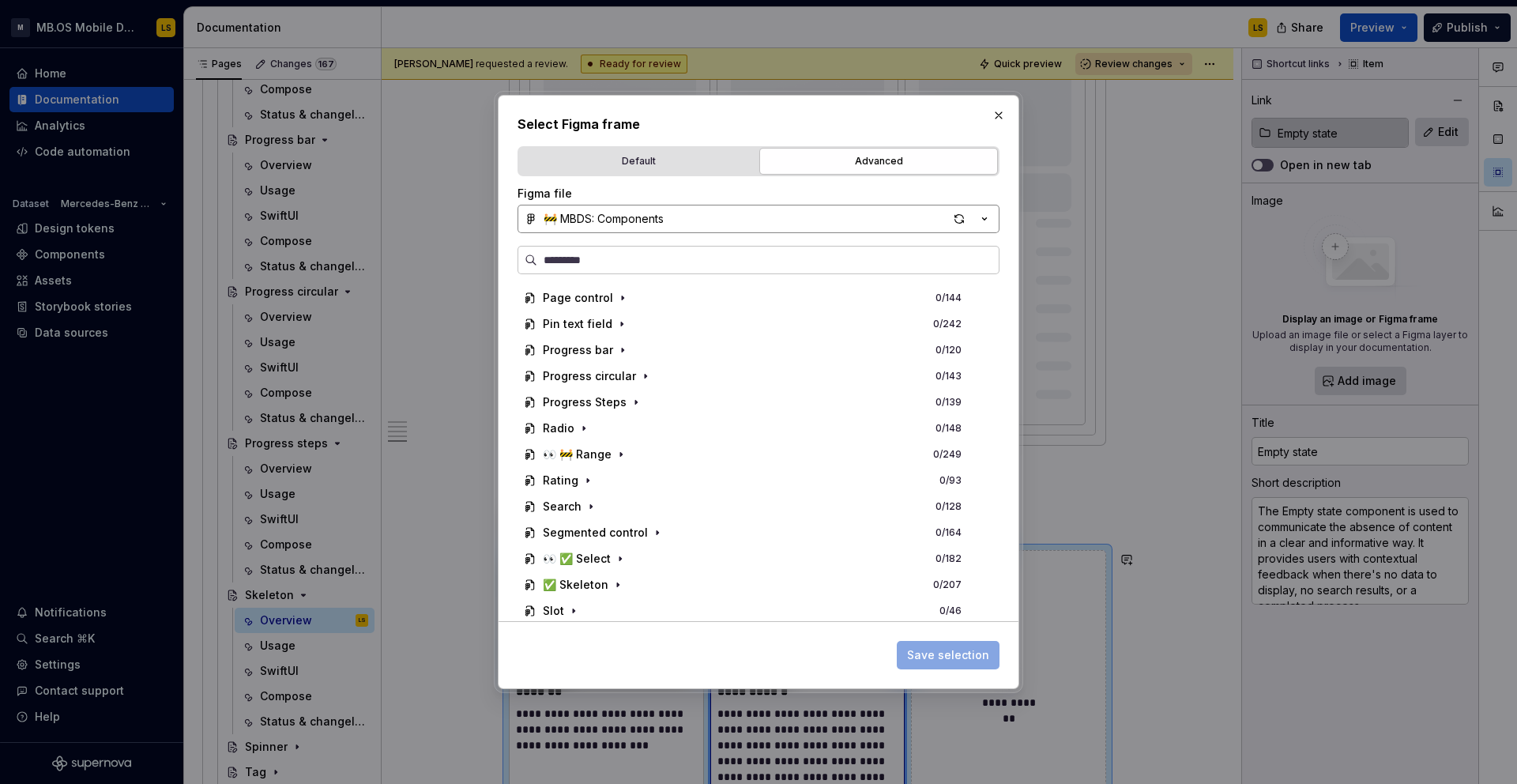
click at [625, 227] on button "🚧 MBDS: Components" at bounding box center [758, 218] width 482 height 29
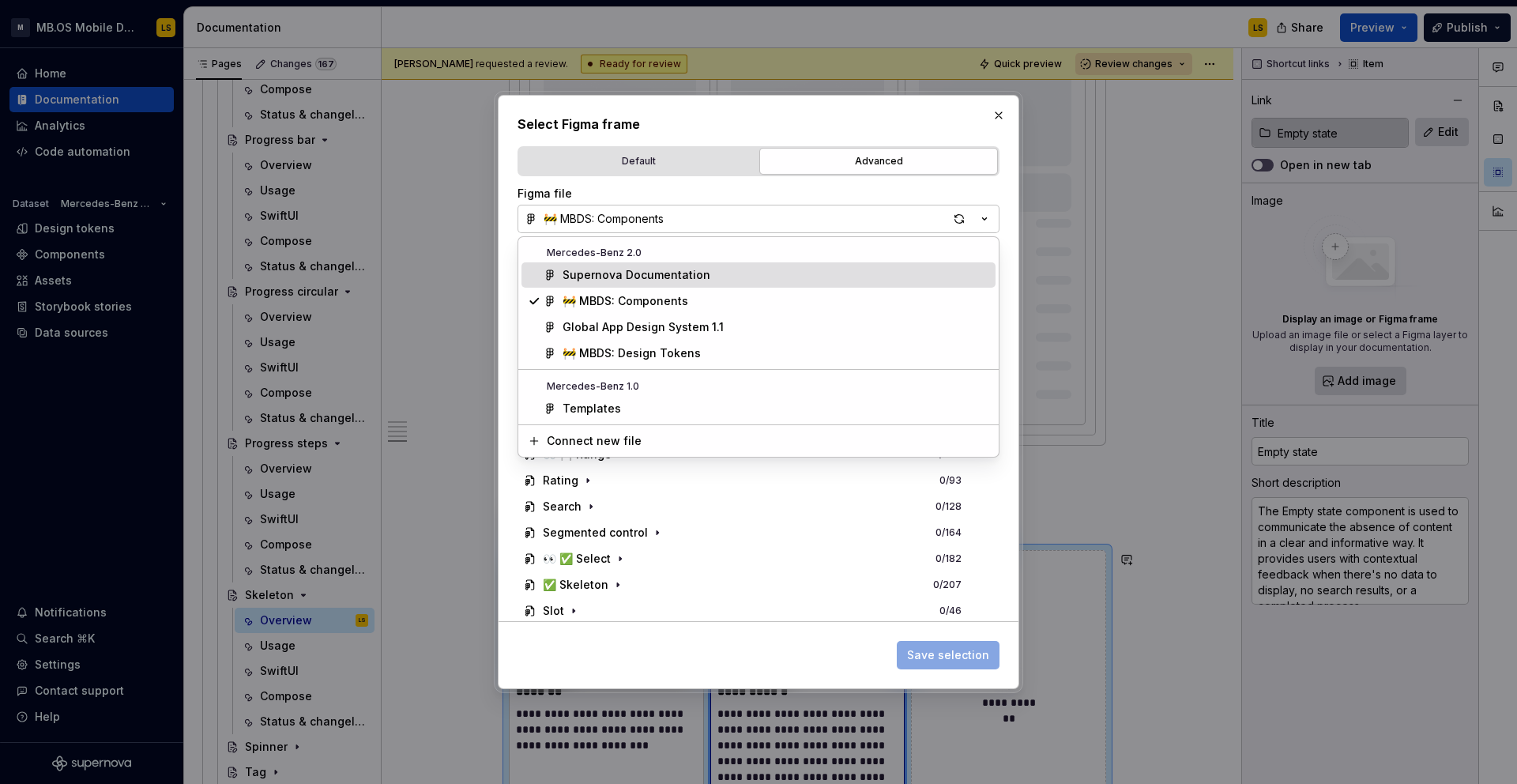
click at [676, 275] on div "Supernova Documentation" at bounding box center [637, 275] width 148 height 16
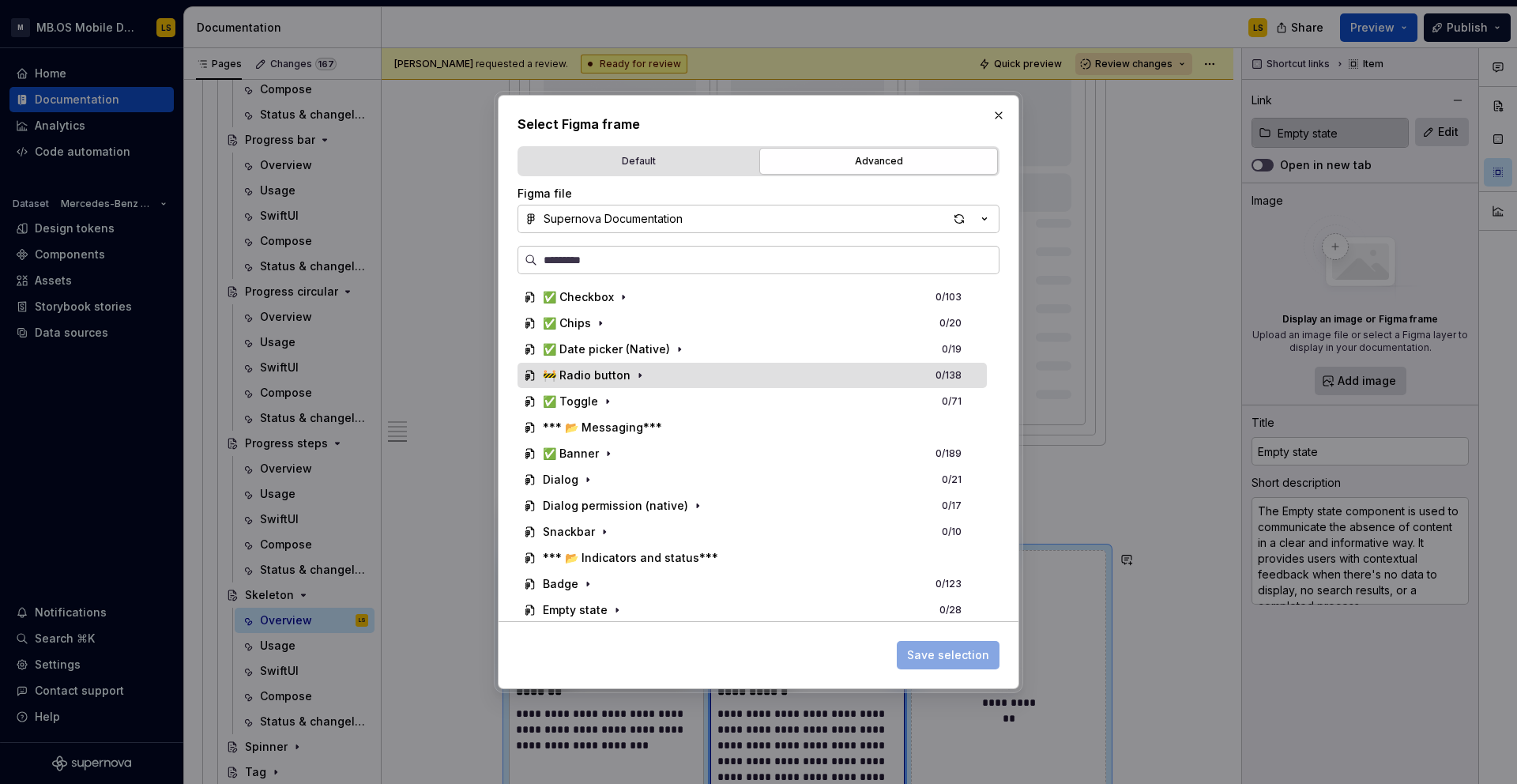
scroll to position [757, 0]
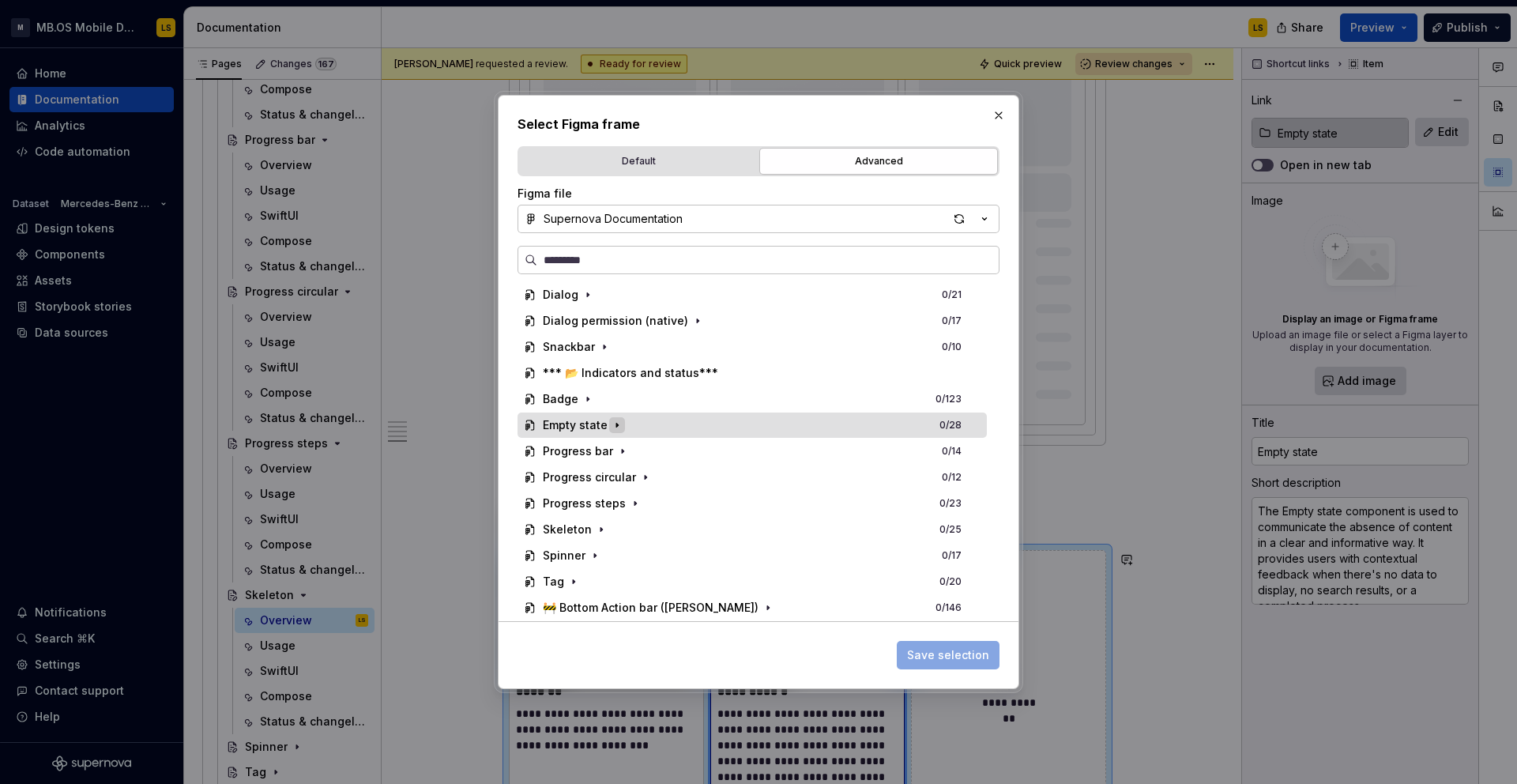
click at [622, 430] on button "button" at bounding box center [618, 425] width 16 height 16
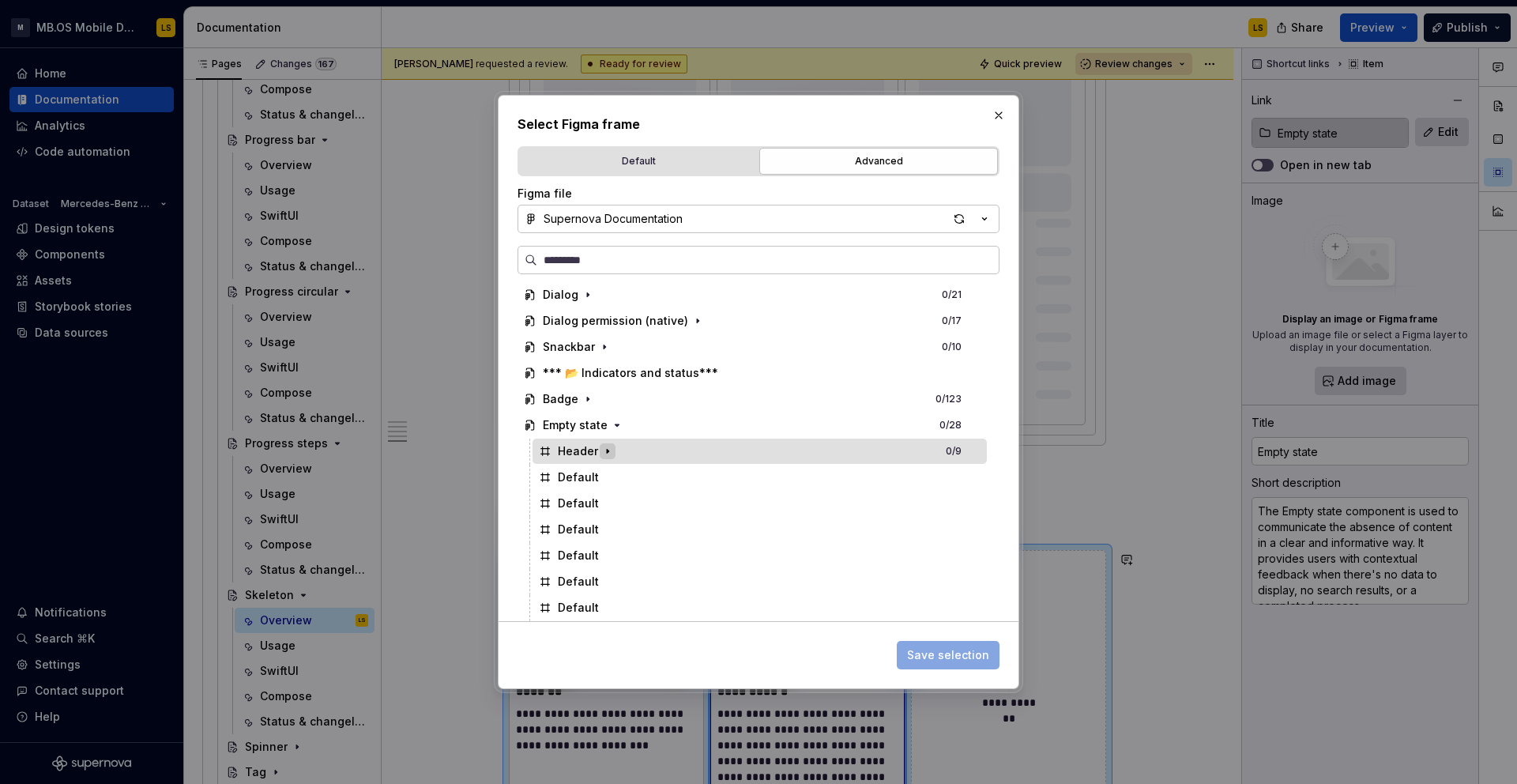
click at [608, 450] on icon "button" at bounding box center [608, 451] width 13 height 13
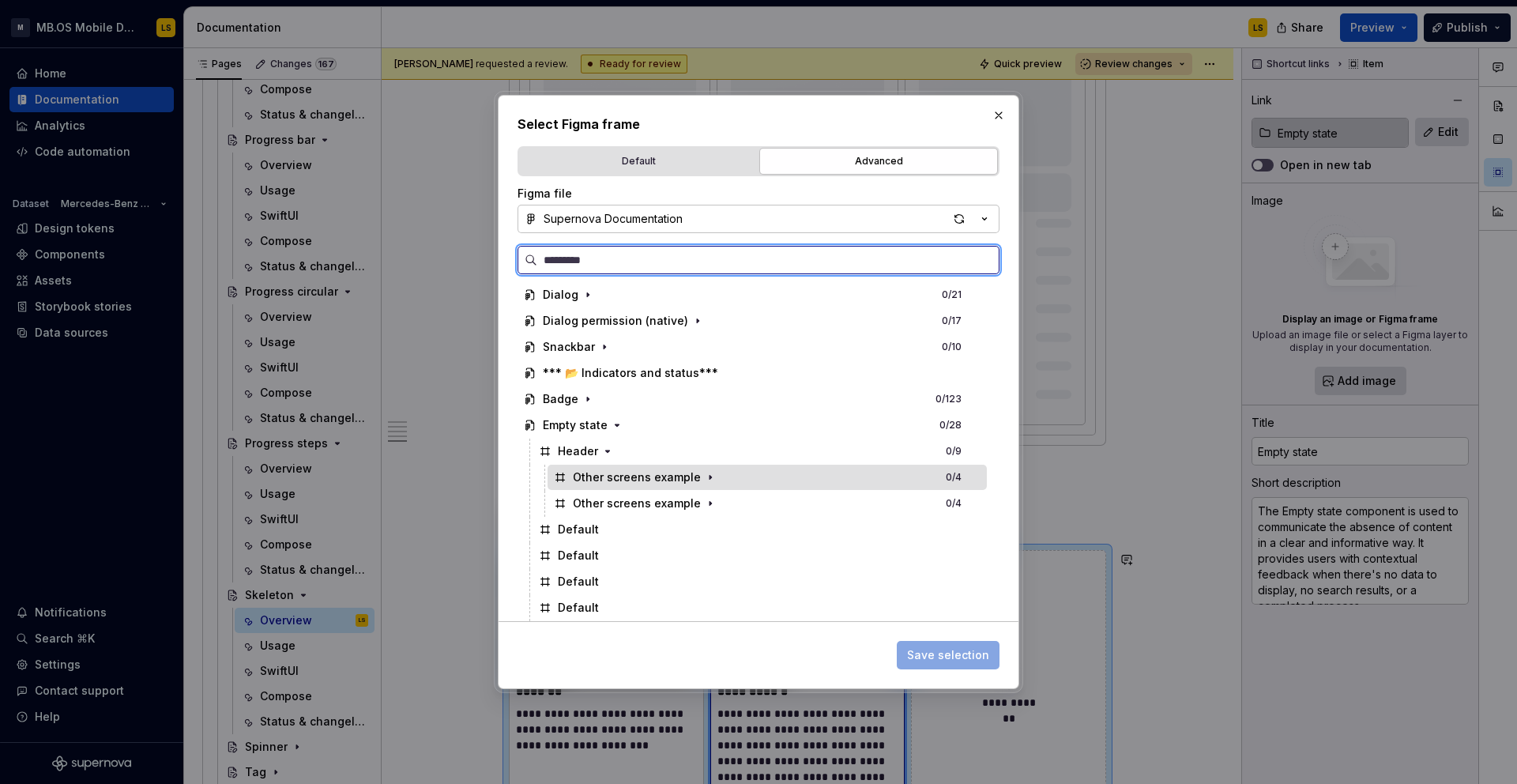
click at [938, 480] on div "Other screens example 0 / 4" at bounding box center [766, 478] width 439 height 26
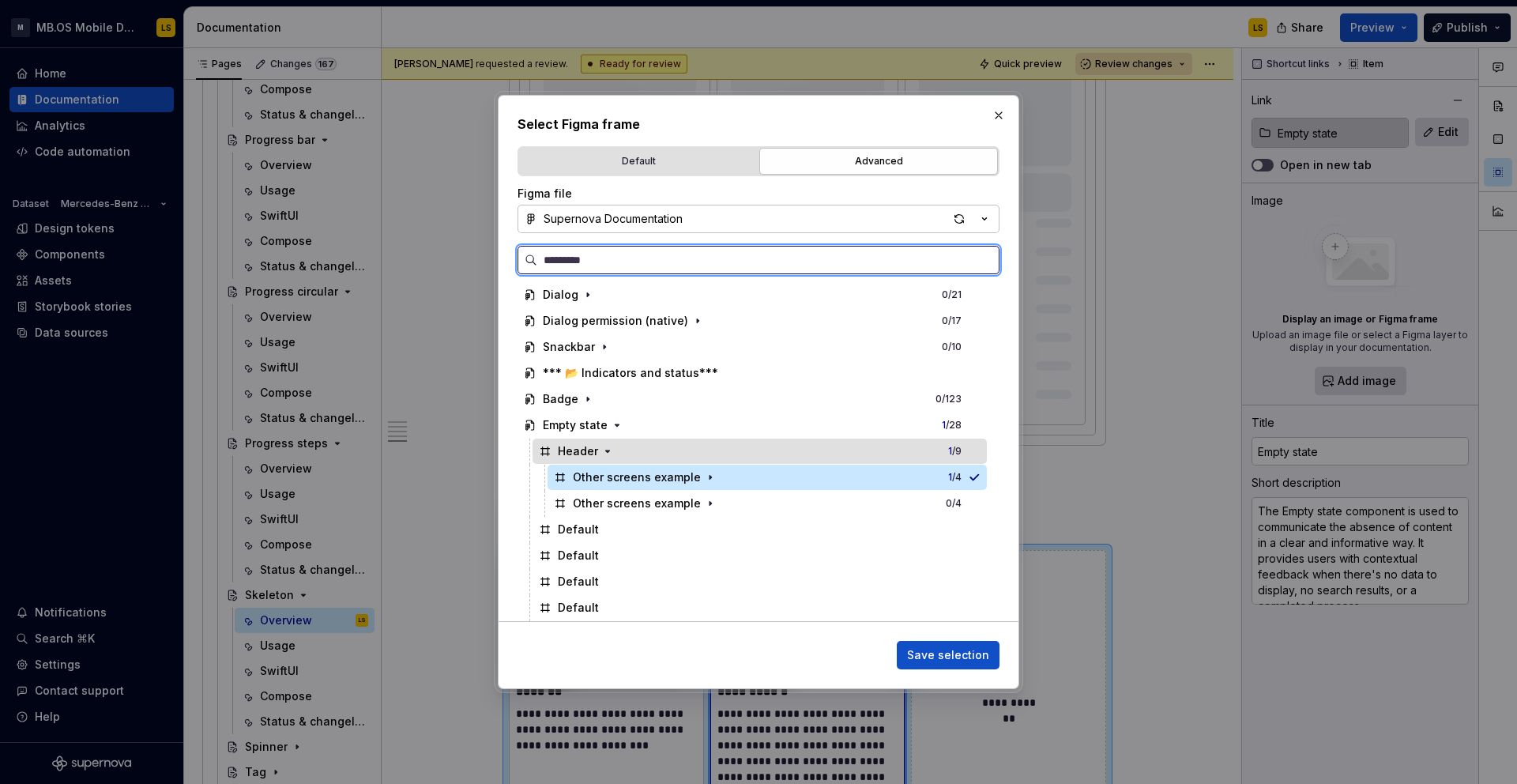
click at [765, 454] on div "Header 1 / 9" at bounding box center [759, 451] width 454 height 26
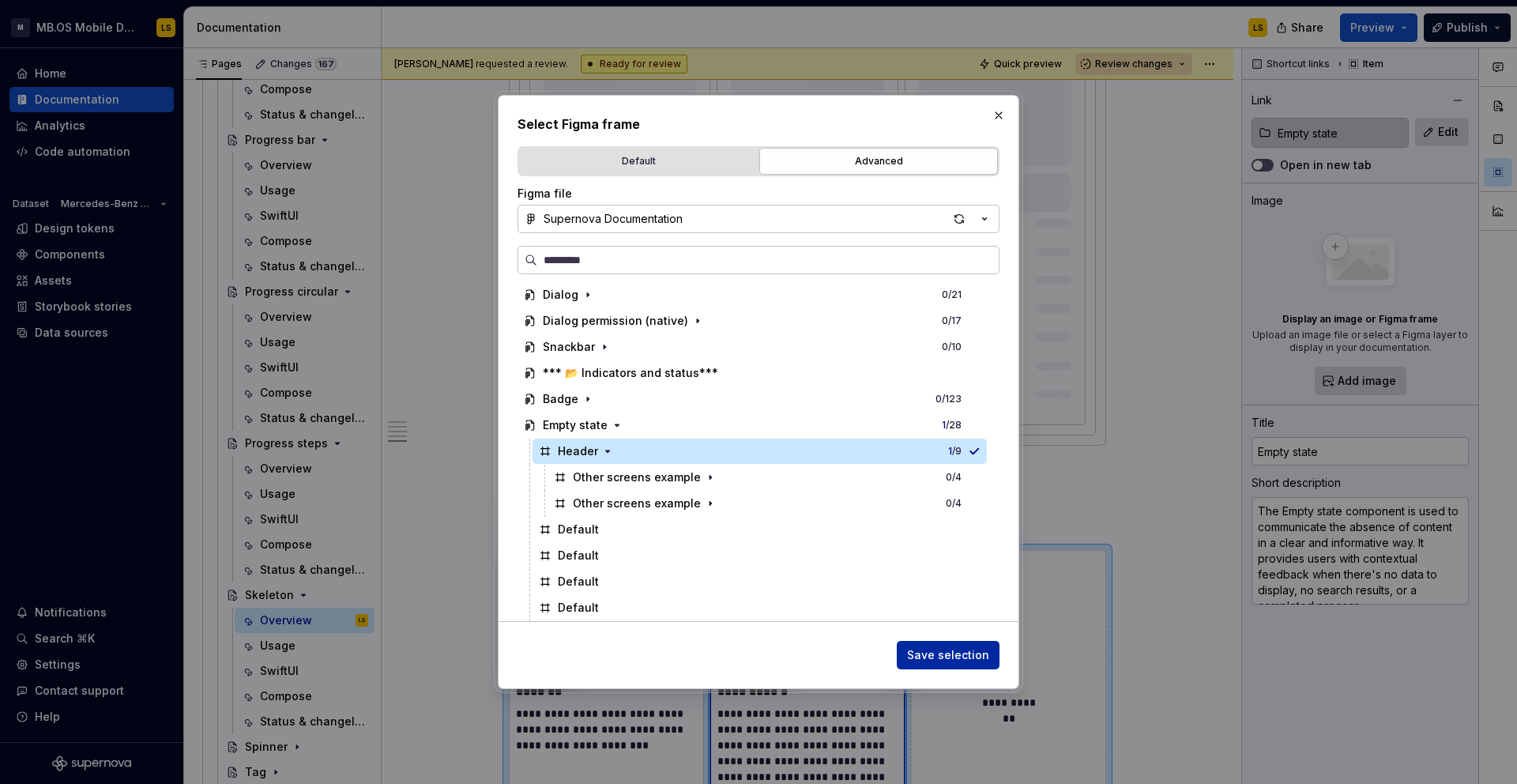
click at [963, 656] on span "Save selection" at bounding box center [948, 655] width 82 height 16
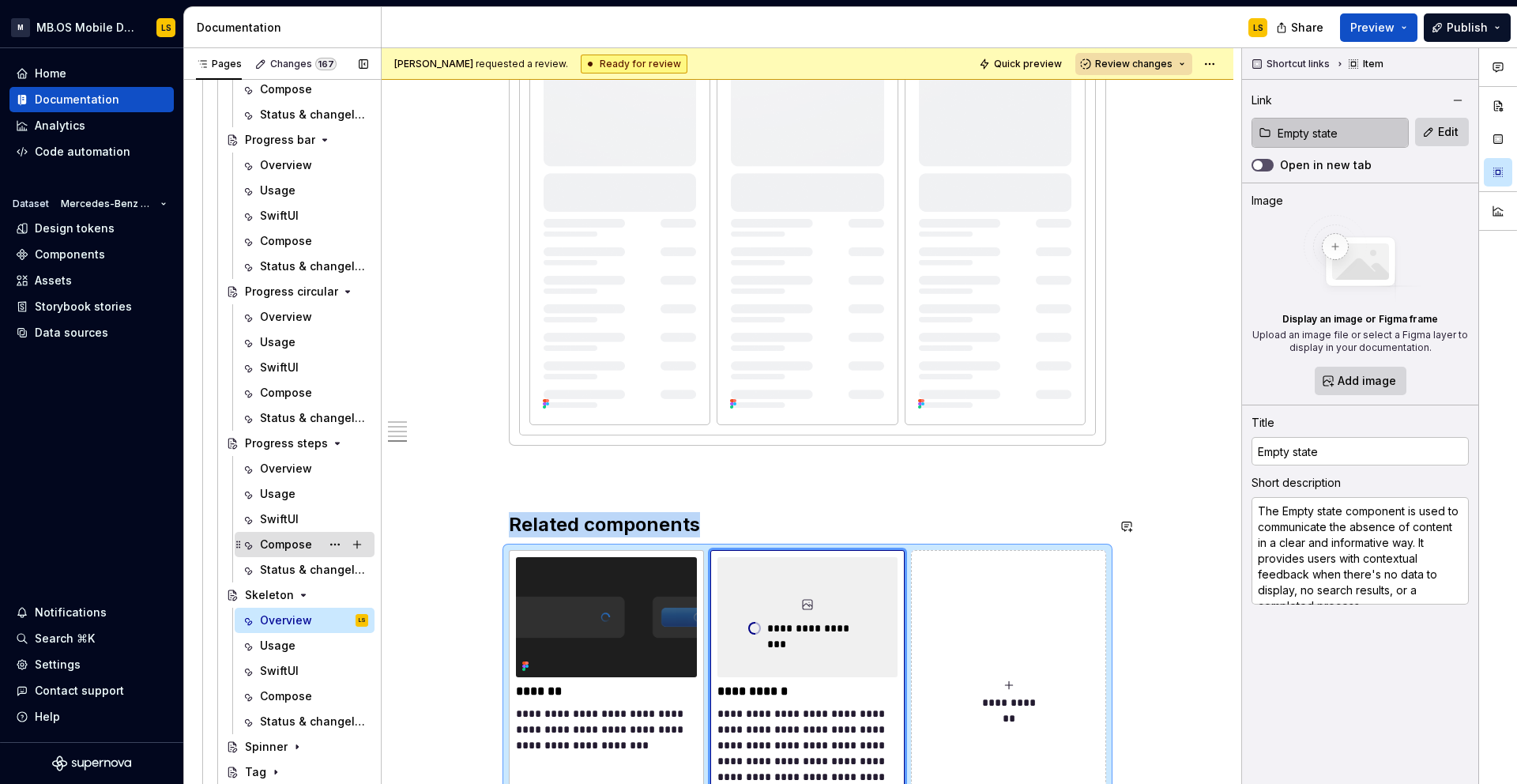
scroll to position [2200, 0]
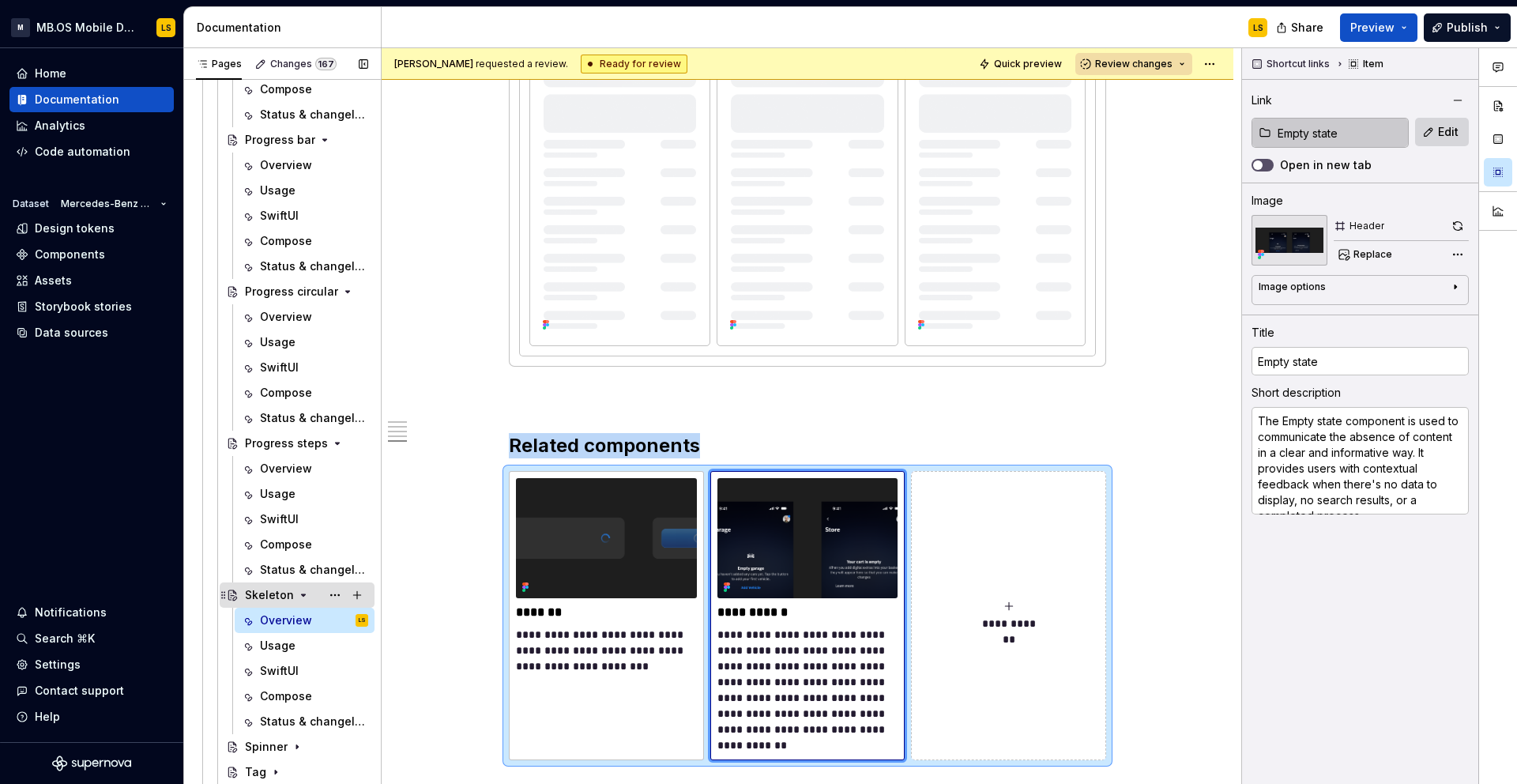
click at [288, 594] on div "Skeleton" at bounding box center [269, 595] width 49 height 16
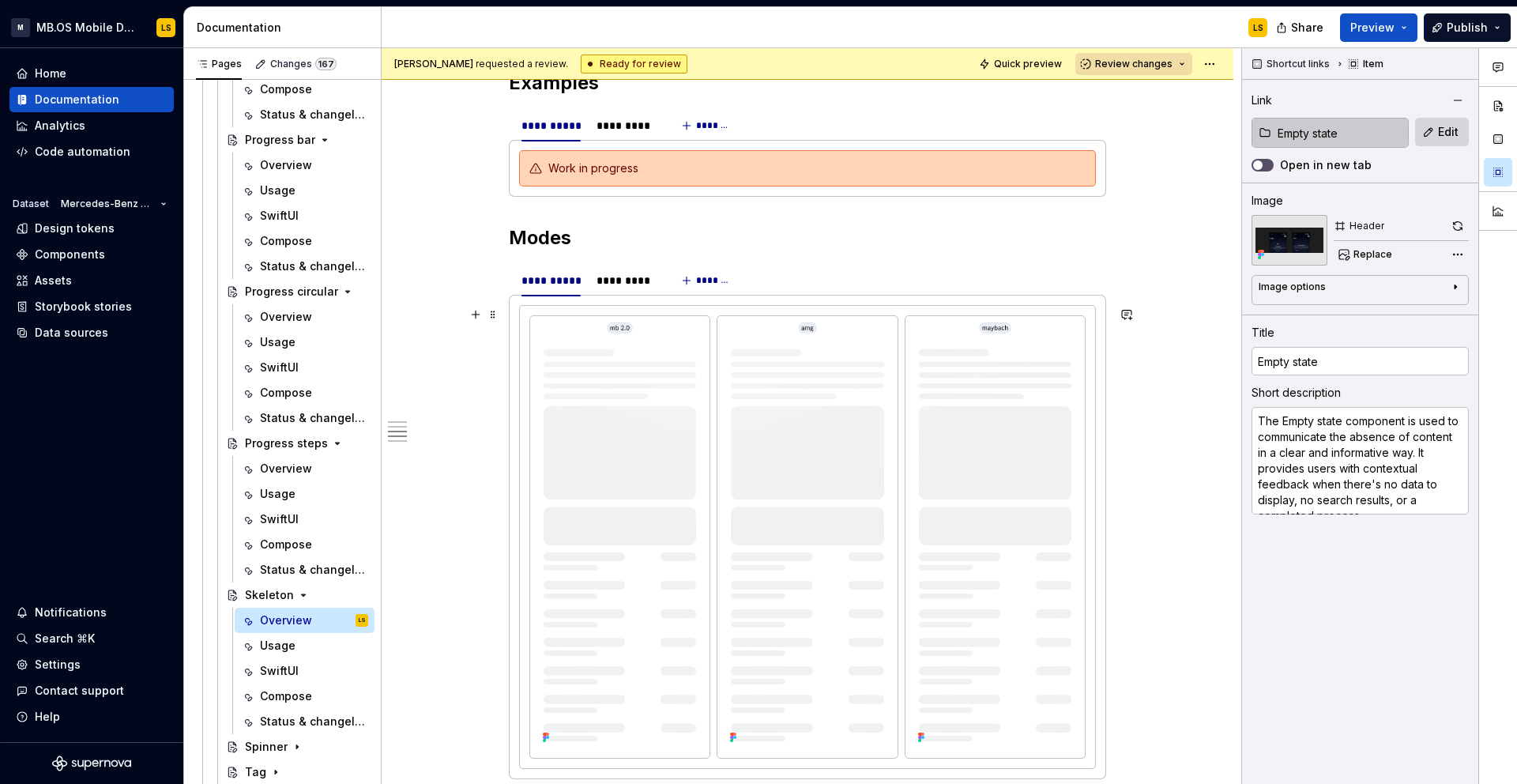
scroll to position [1791, 0]
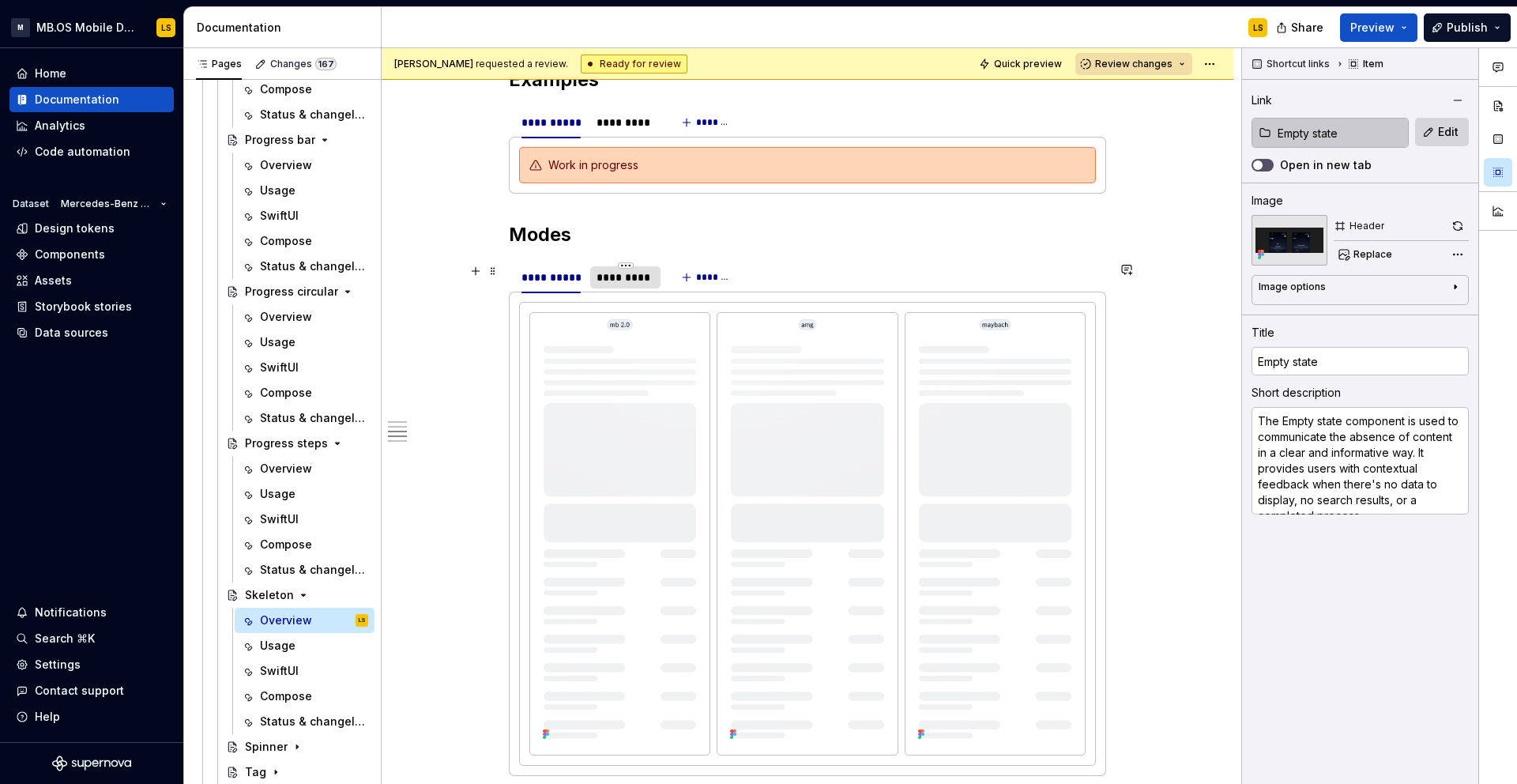
click at [618, 280] on div "*********" at bounding box center [626, 278] width 58 height 16
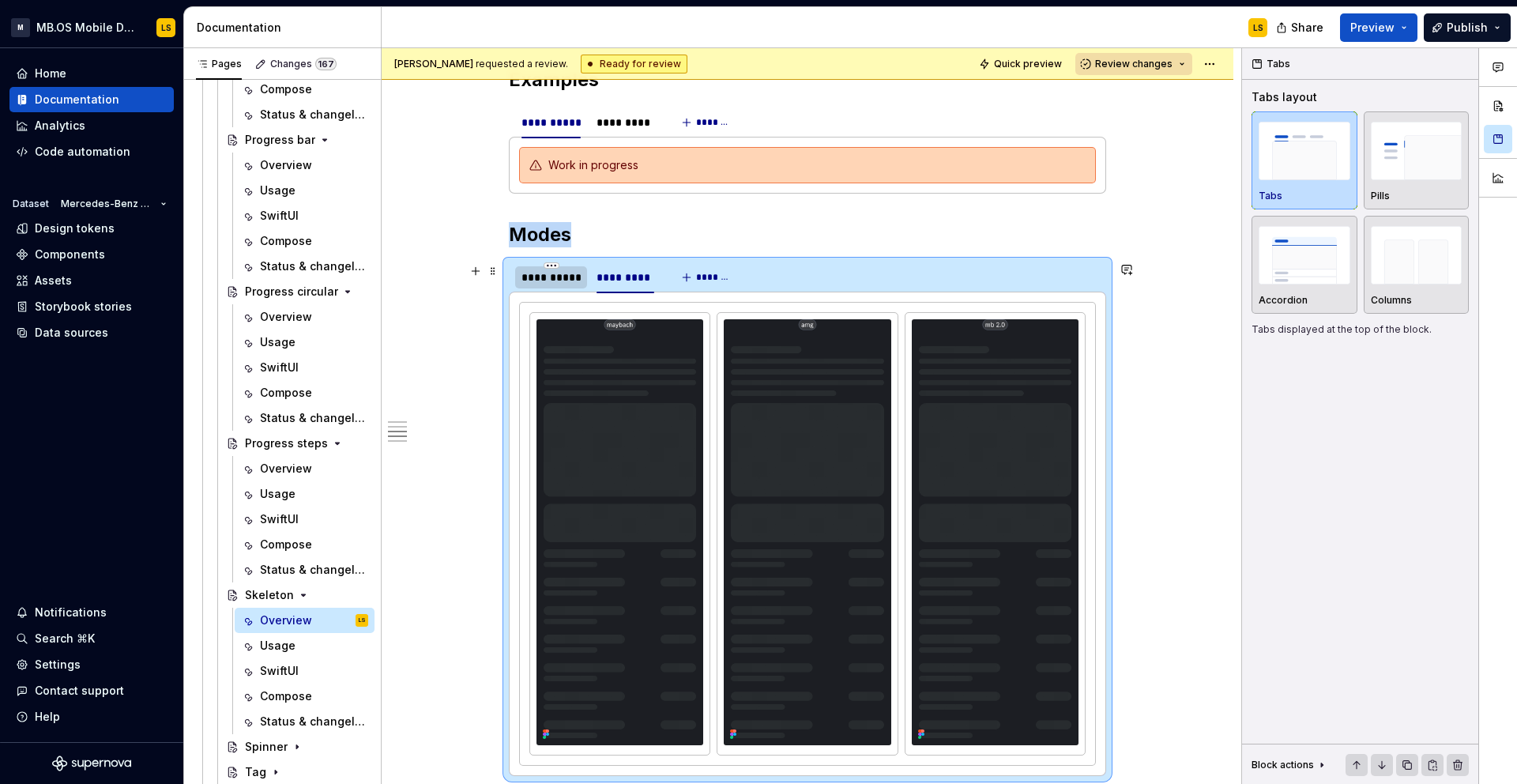
click at [549, 277] on div "**********" at bounding box center [551, 278] width 59 height 16
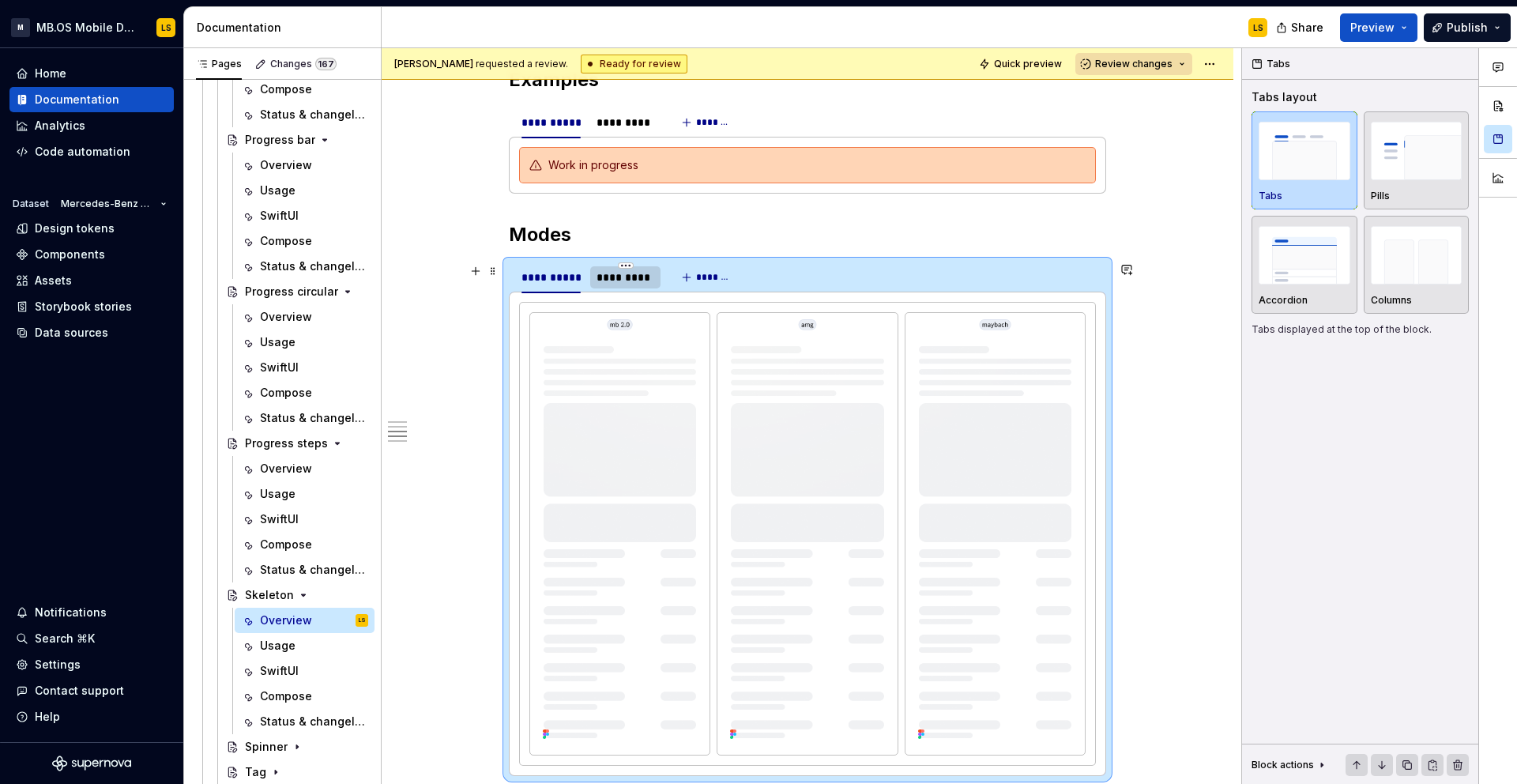
click at [623, 279] on div "*********" at bounding box center [626, 278] width 58 height 16
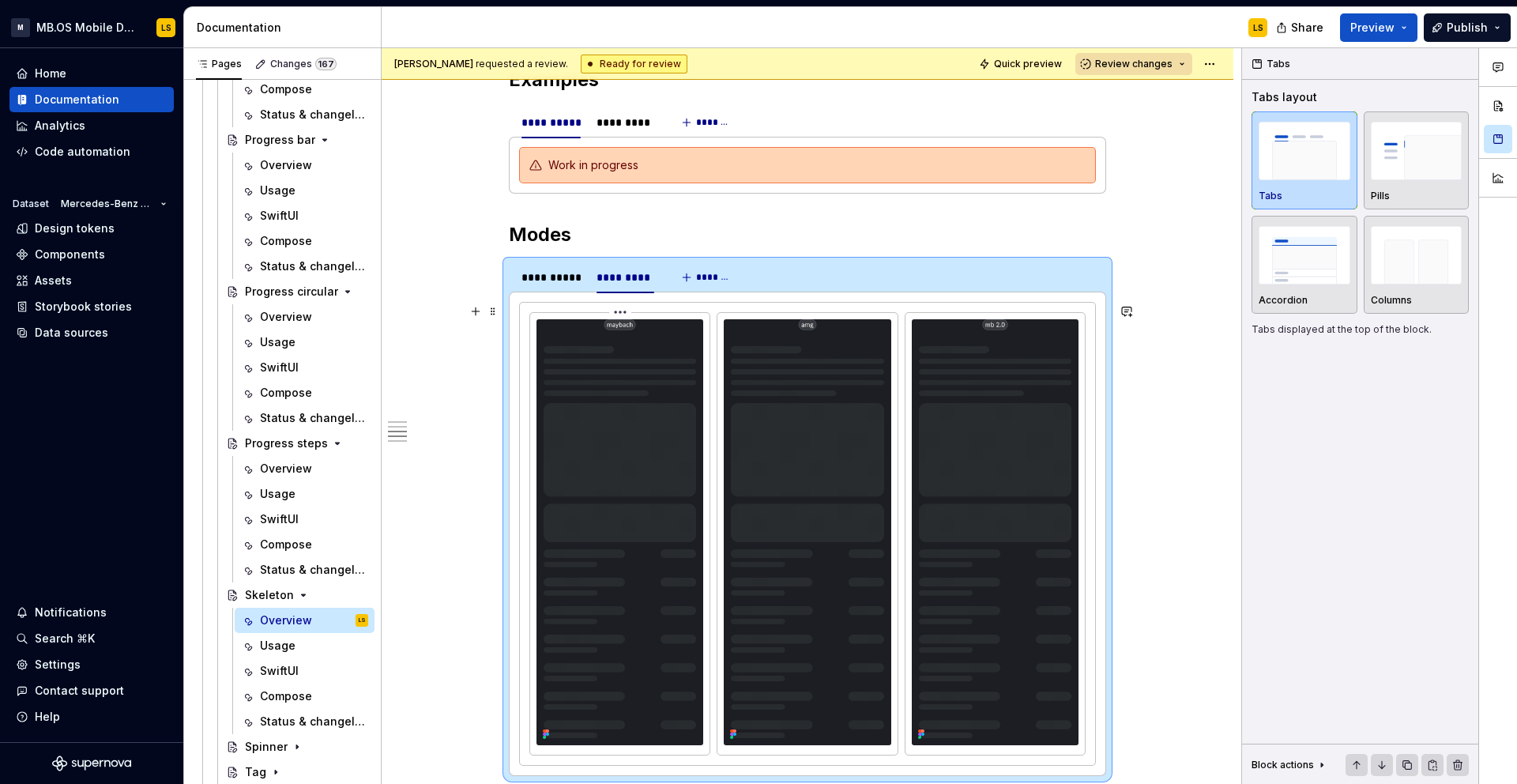
click at [702, 376] on img at bounding box center [620, 532] width 167 height 426
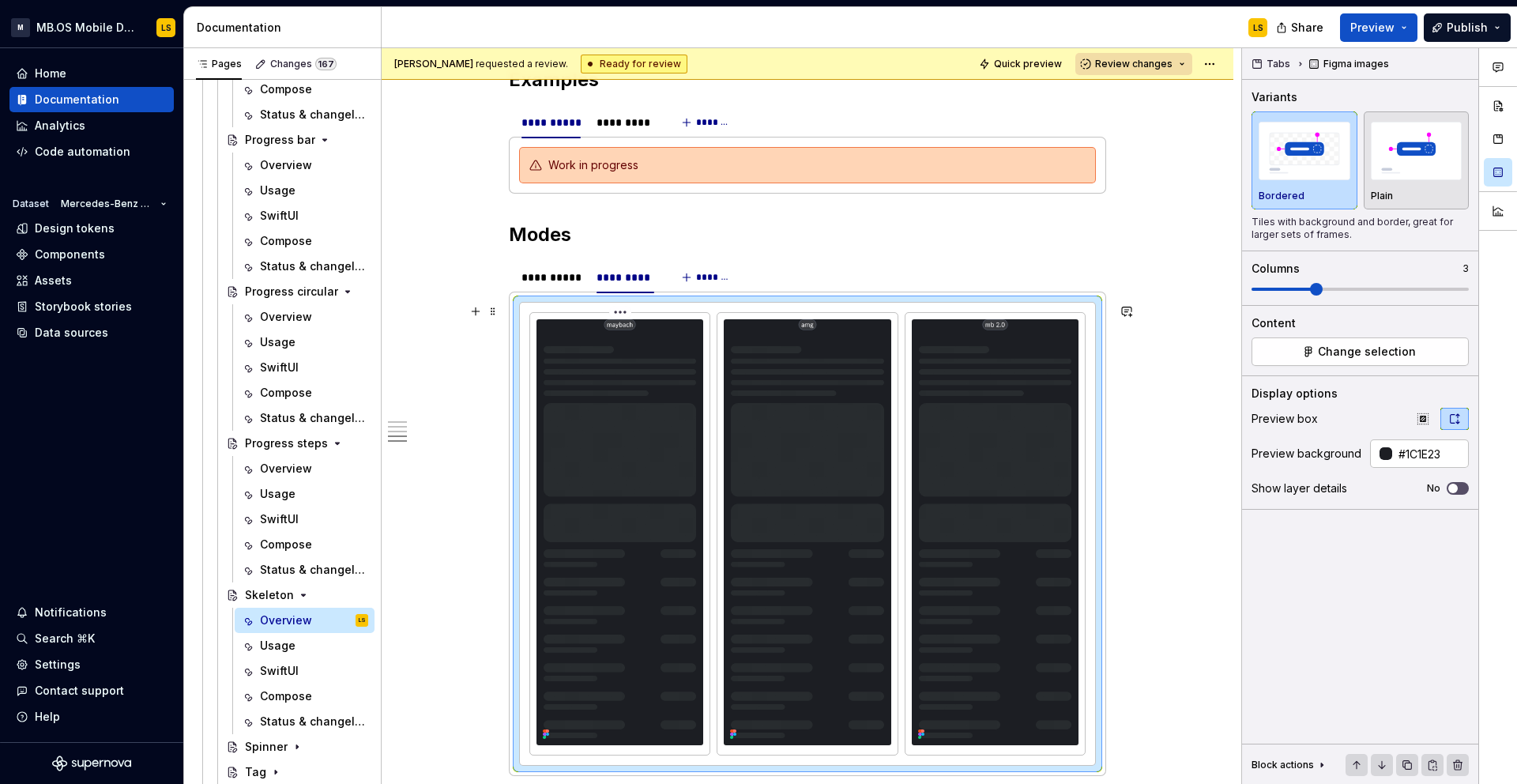
scroll to position [1930, 0]
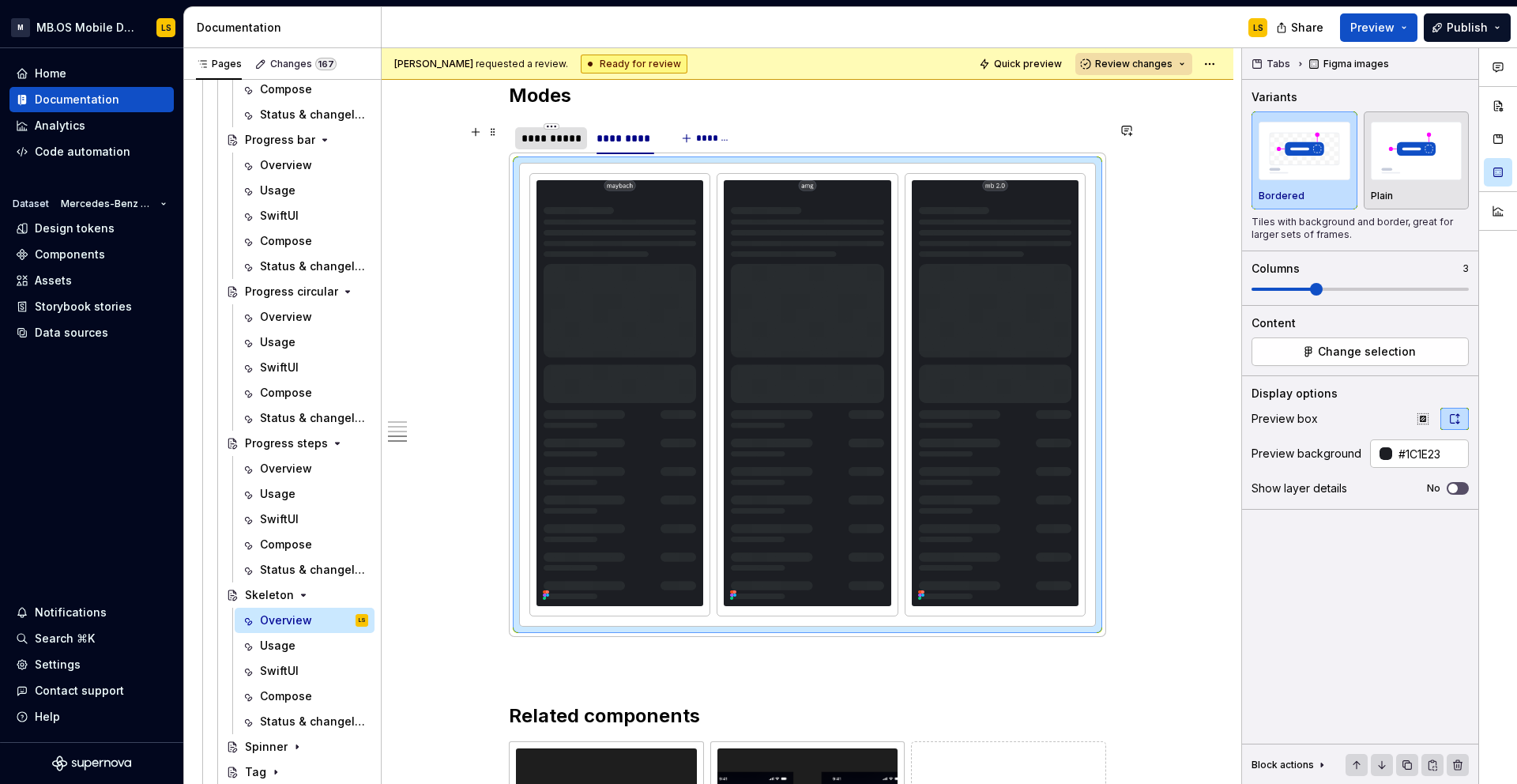
click at [555, 138] on div "**********" at bounding box center [551, 139] width 59 height 16
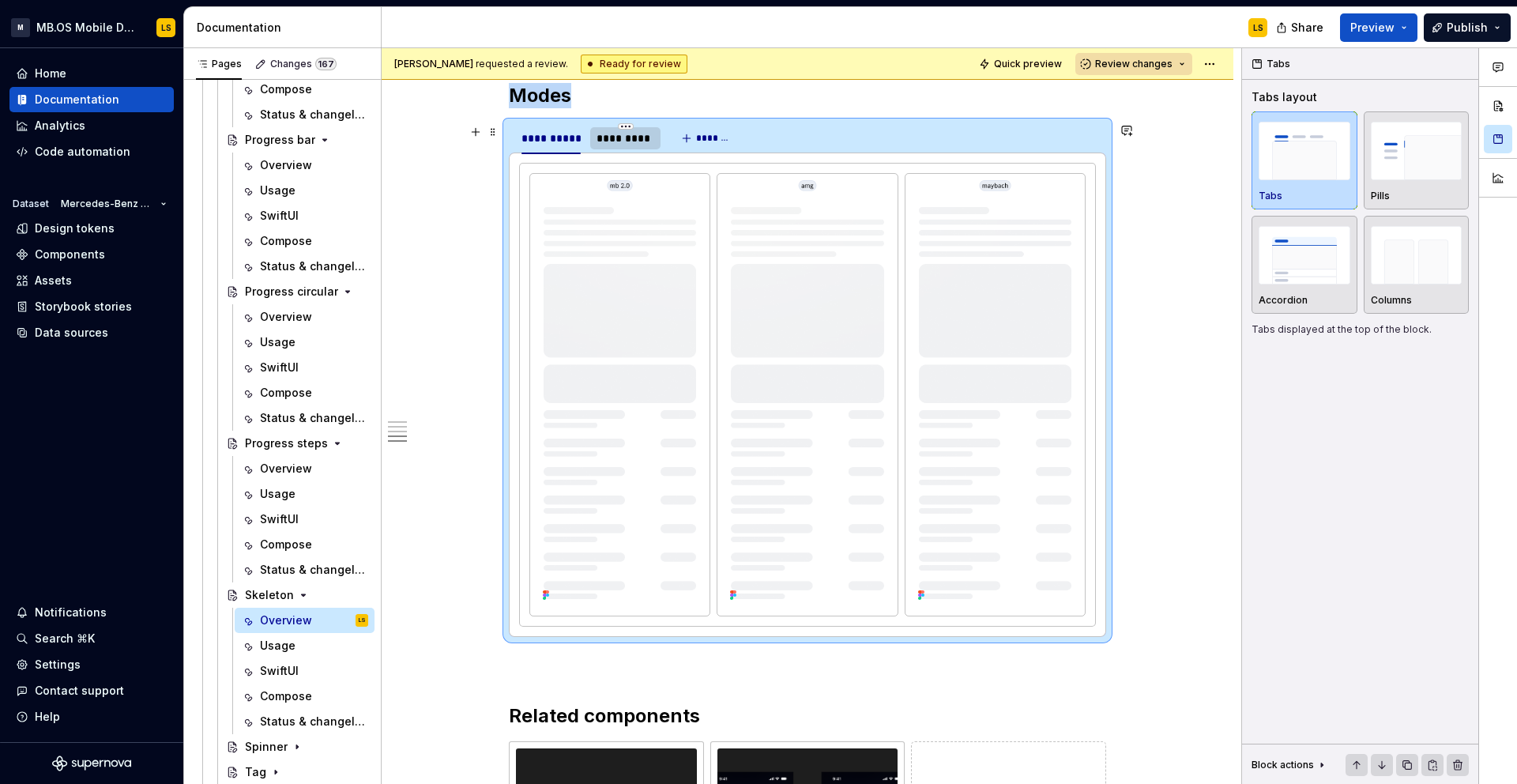
click at [635, 141] on div "*********" at bounding box center [626, 139] width 58 height 16
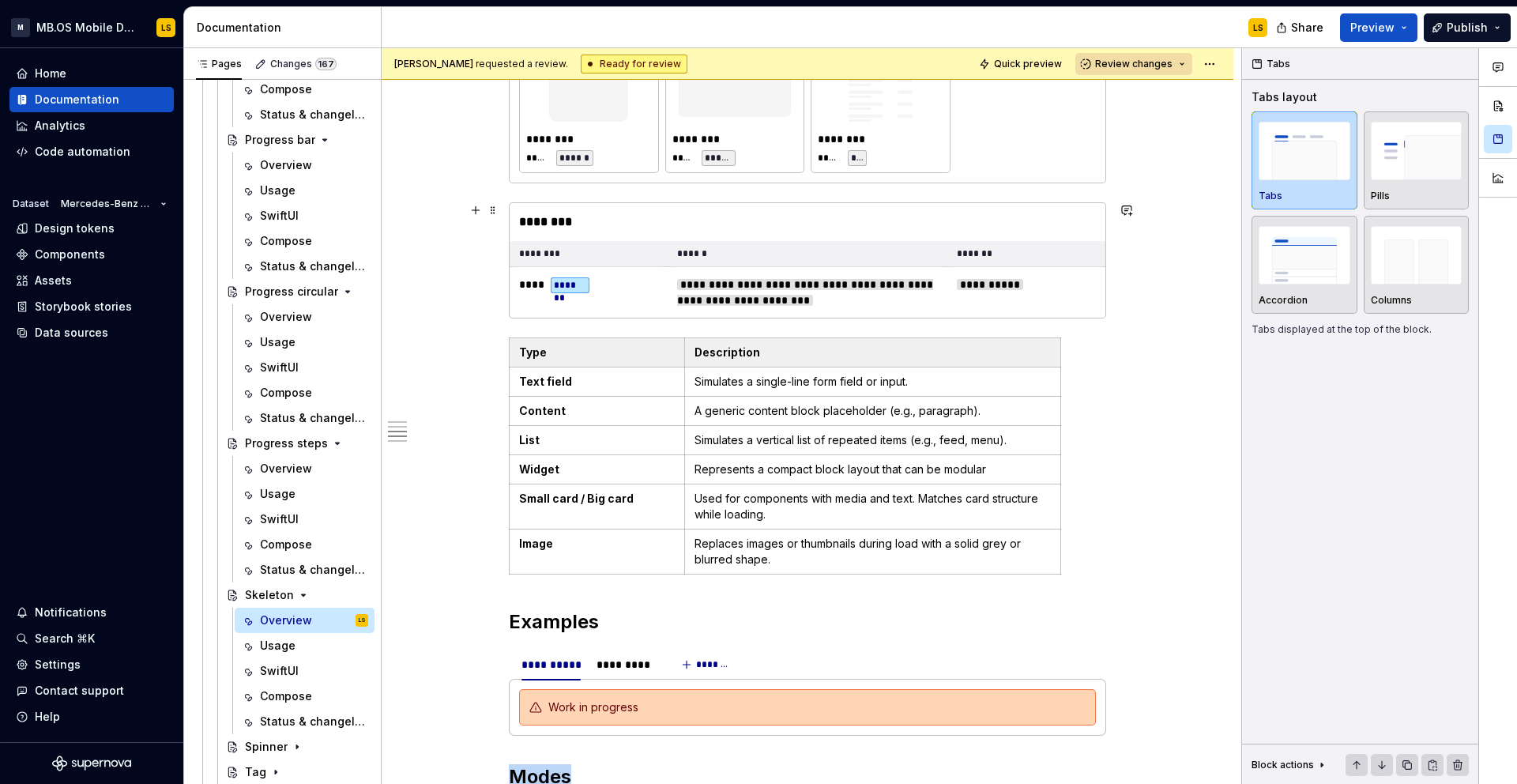
scroll to position [1232, 0]
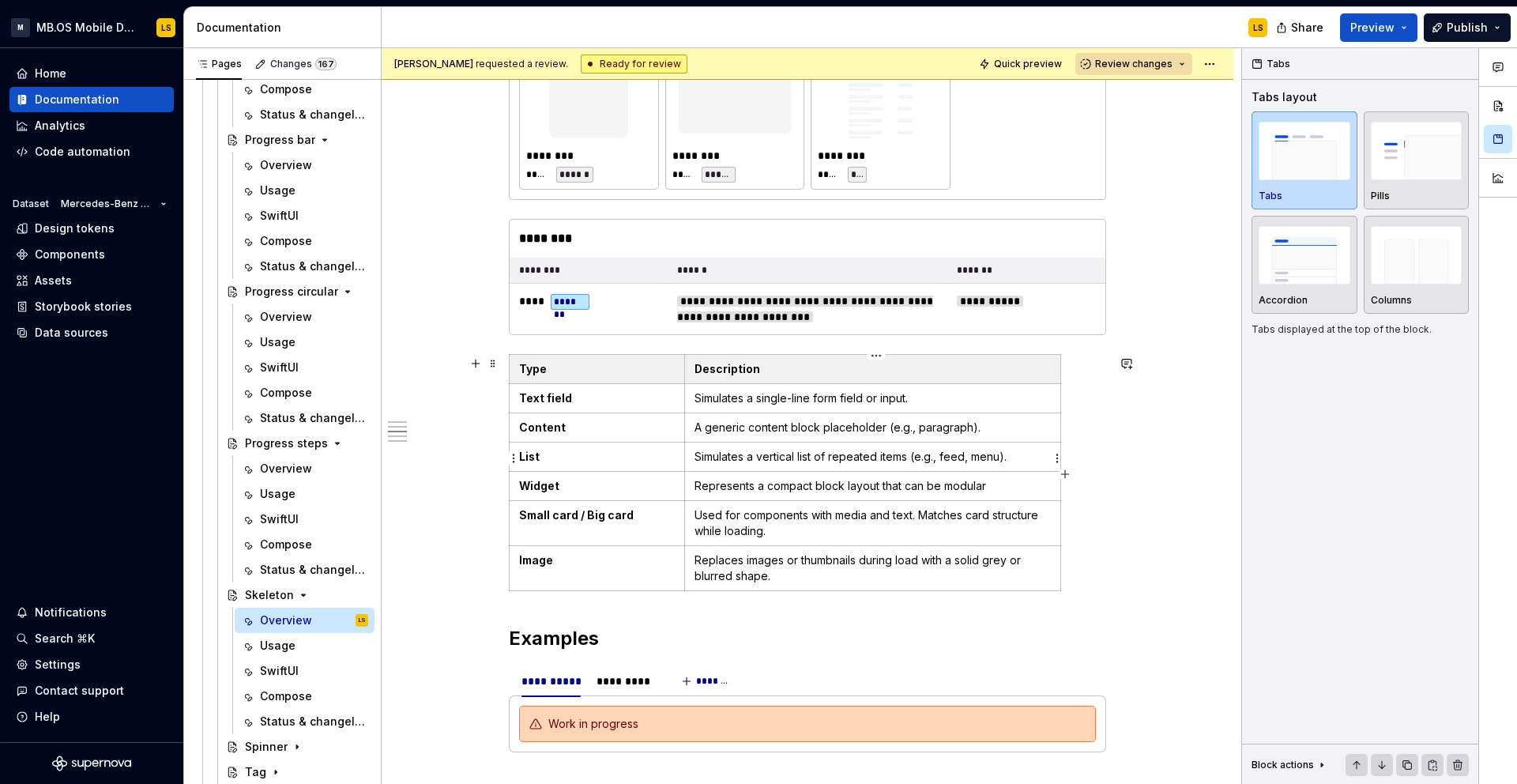
click at [709, 452] on p "Simulates a vertical list of repeated items (e.g., feed, menu)." at bounding box center [873, 457] width 356 height 16
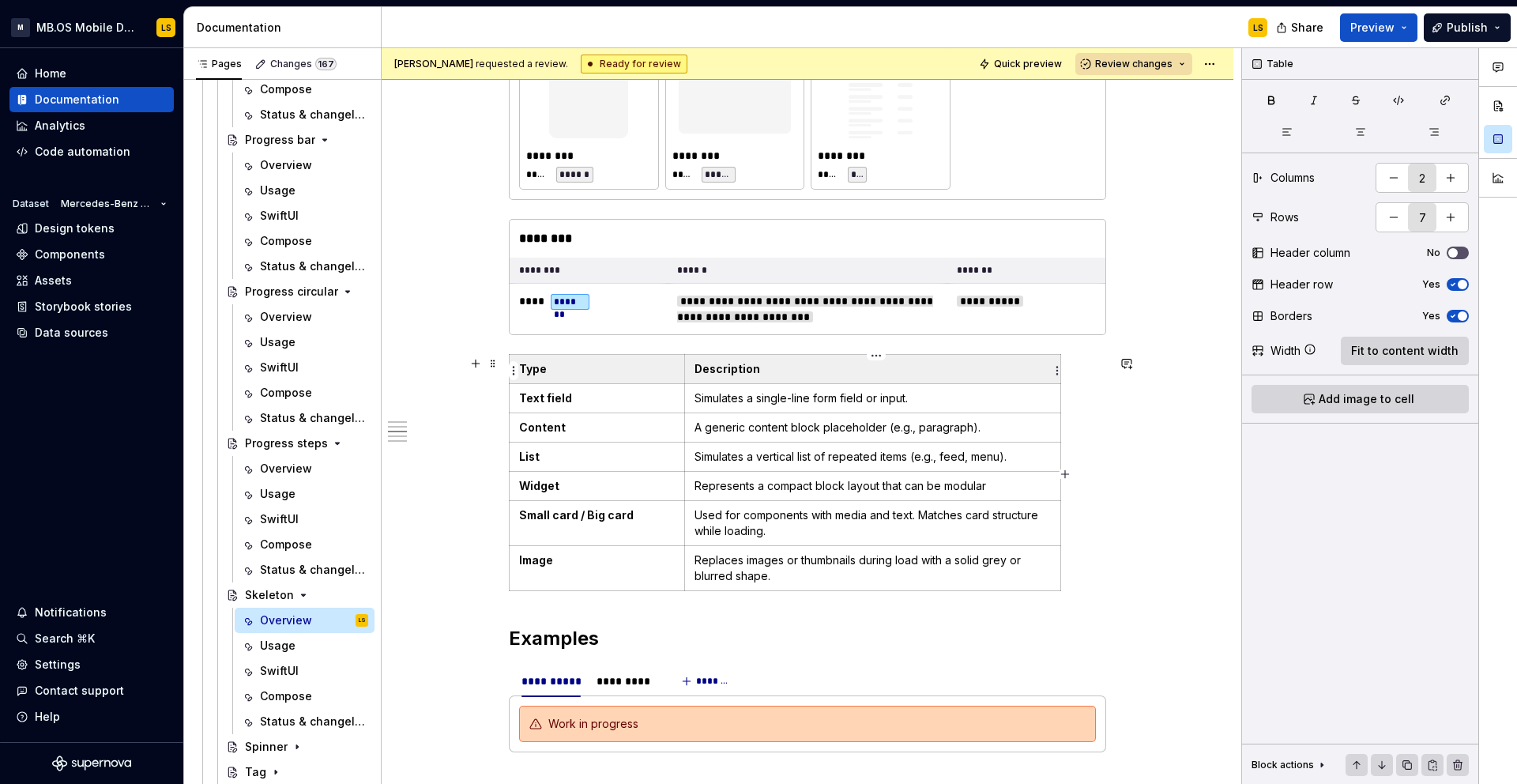
click at [810, 372] on p "Description" at bounding box center [873, 369] width 356 height 16
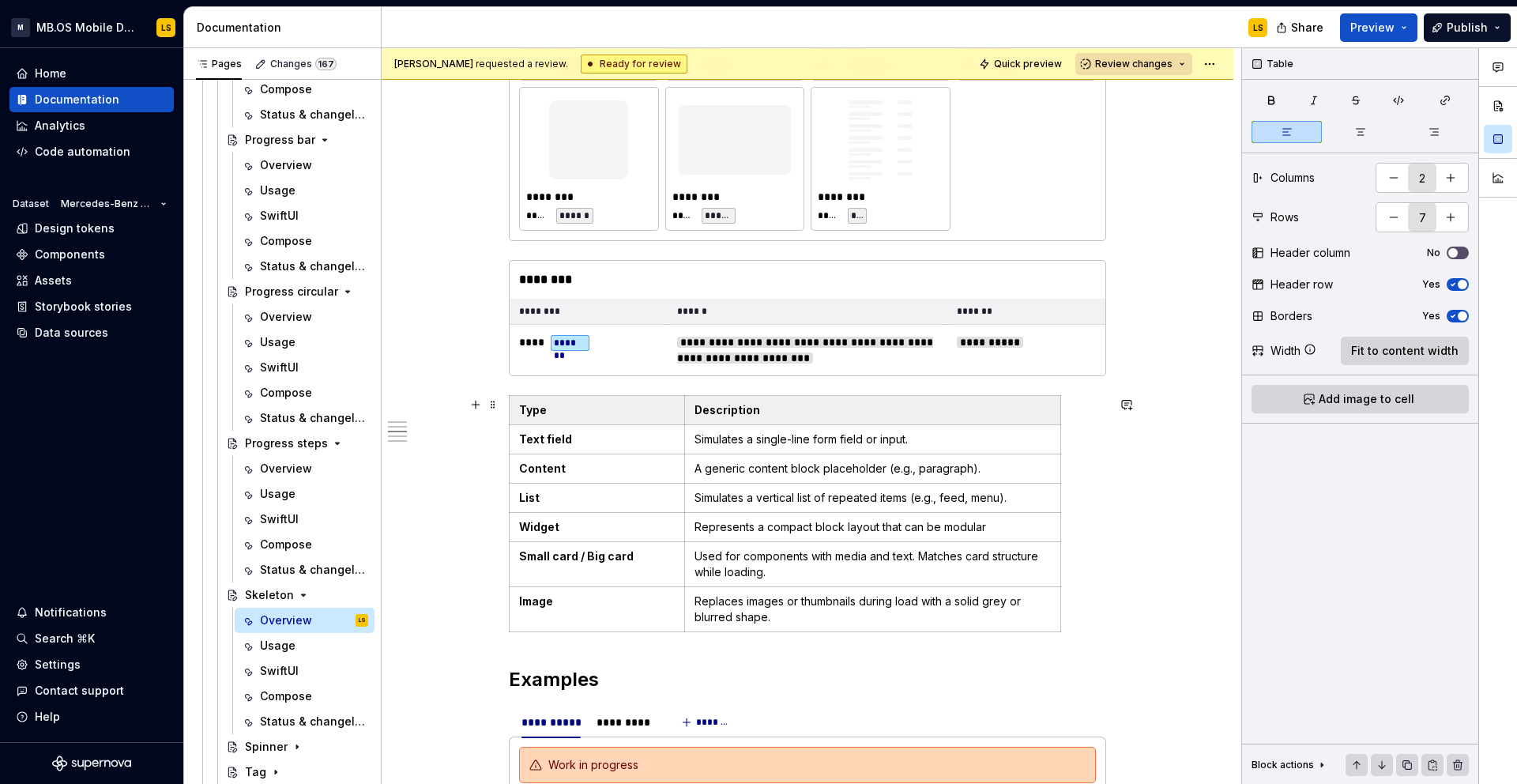
scroll to position [1190, 0]
click at [1094, 567] on div "Type Description Text field Simulates a single-line form field or input. Conten…" at bounding box center [807, 517] width 598 height 244
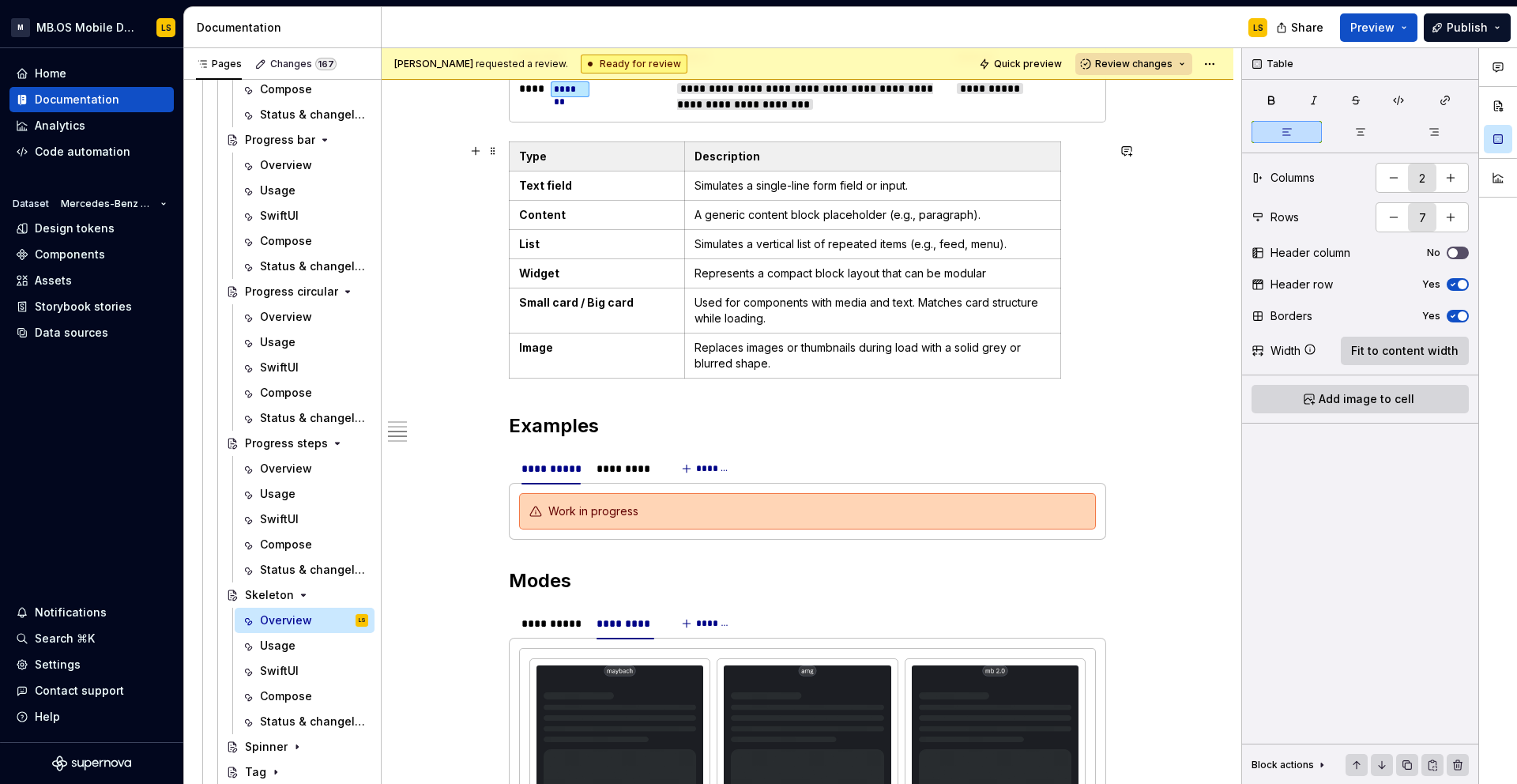
scroll to position [1349, 0]
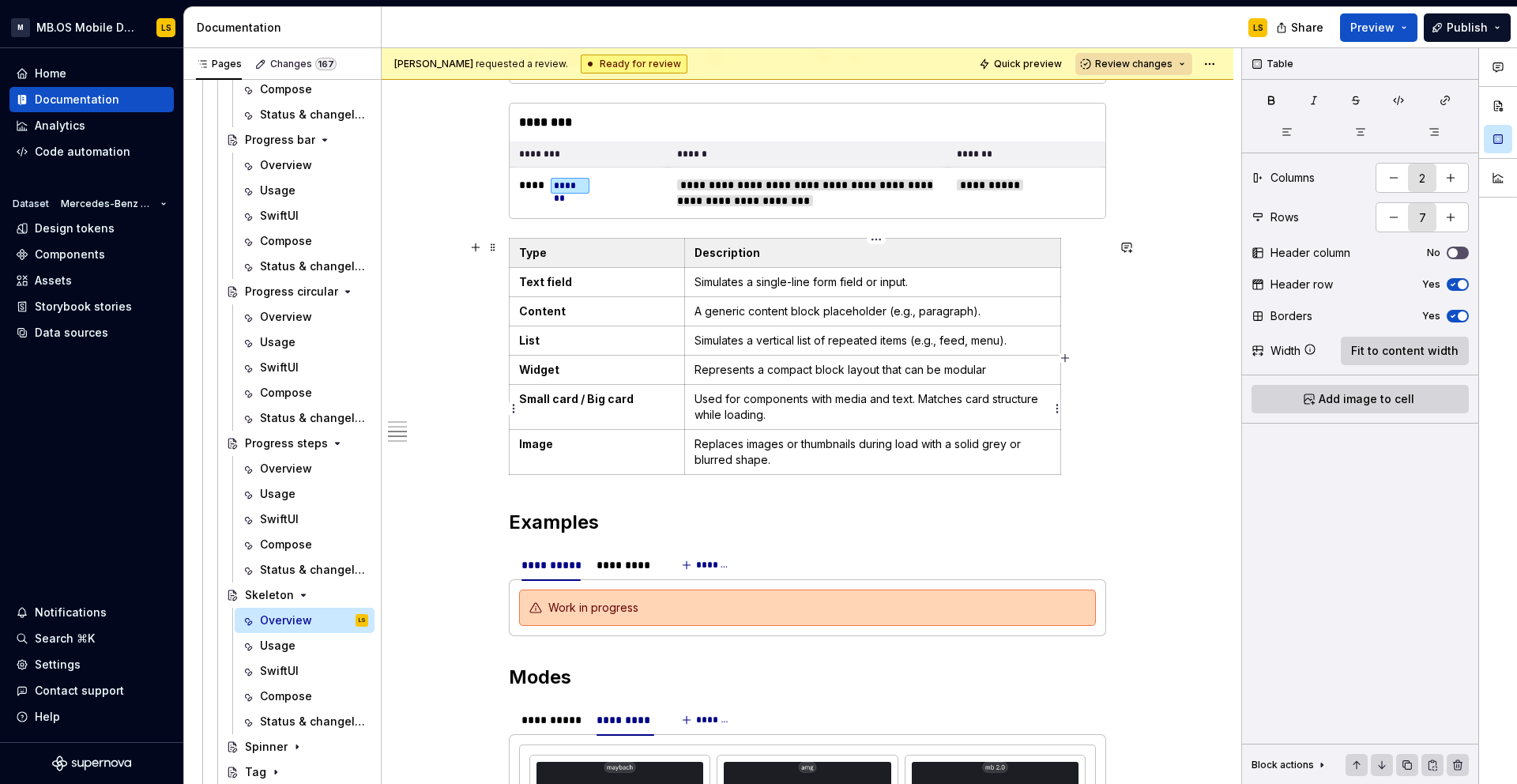
click at [736, 415] on p "Used for components with media and text. Matches card structure while loading." at bounding box center [873, 407] width 356 height 32
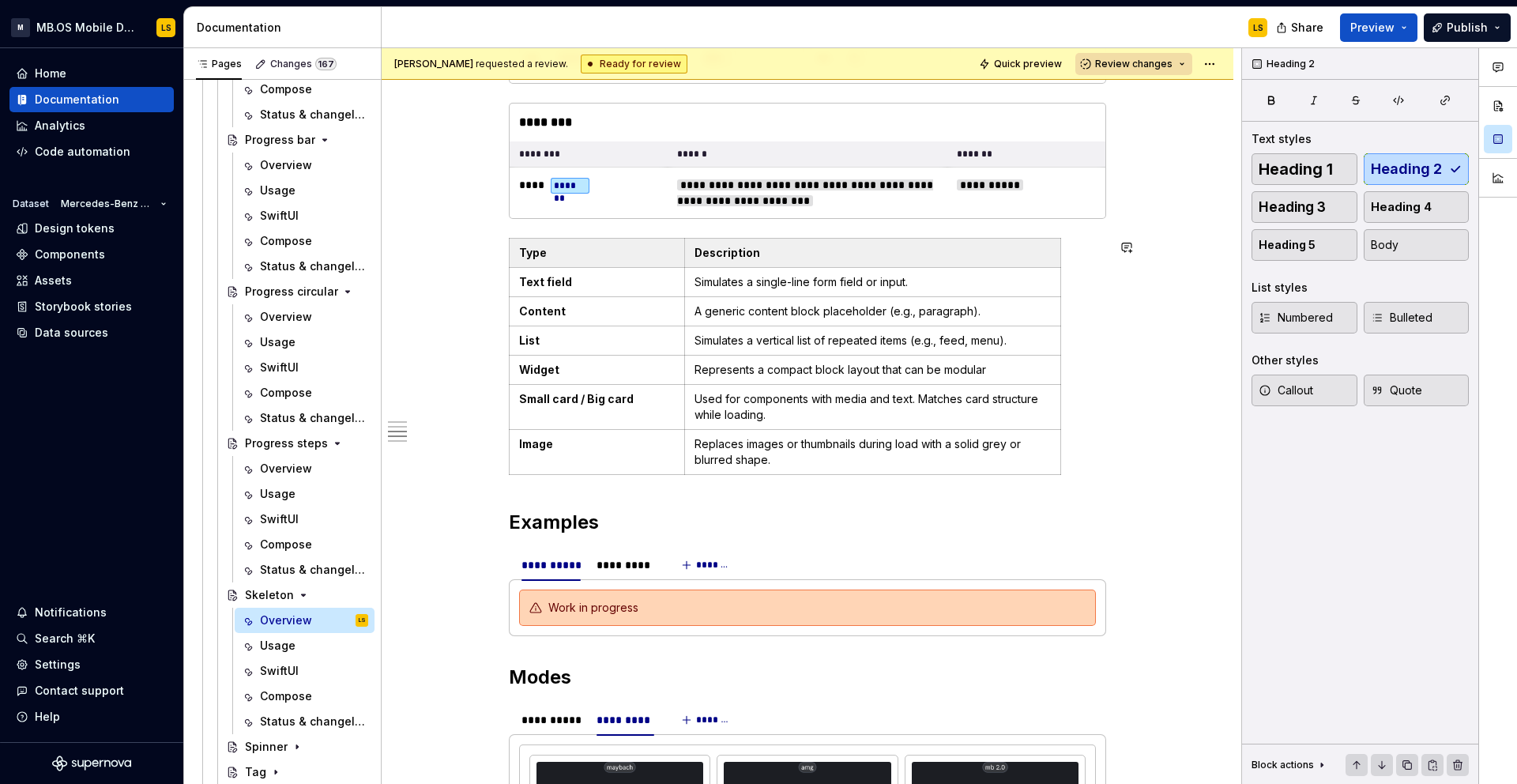
click at [777, 489] on div "**********" at bounding box center [807, 315] width 598 height 2667
click at [634, 515] on h2 "Examples" at bounding box center [807, 522] width 598 height 26
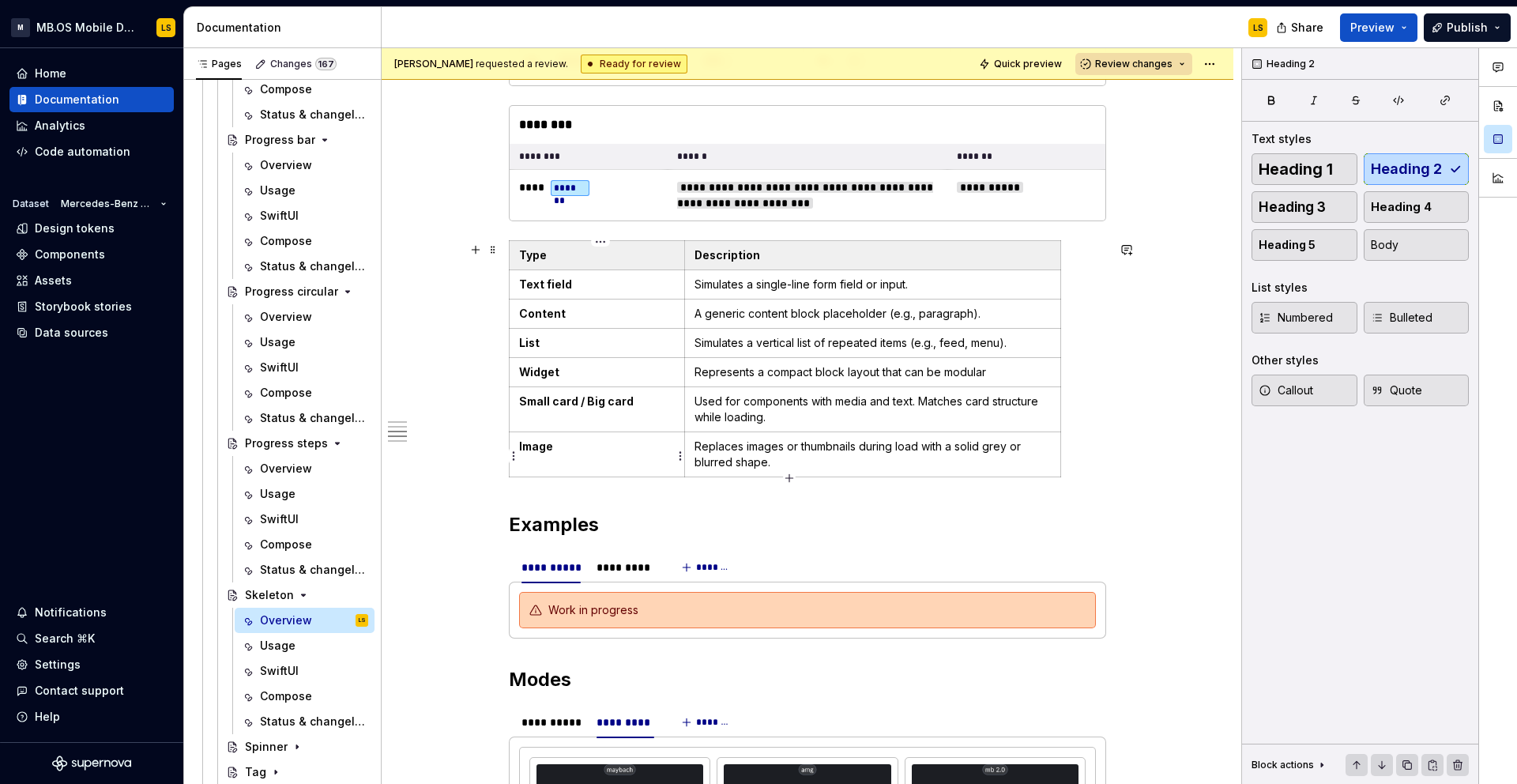
click at [621, 463] on td "Image" at bounding box center [597, 453] width 175 height 45
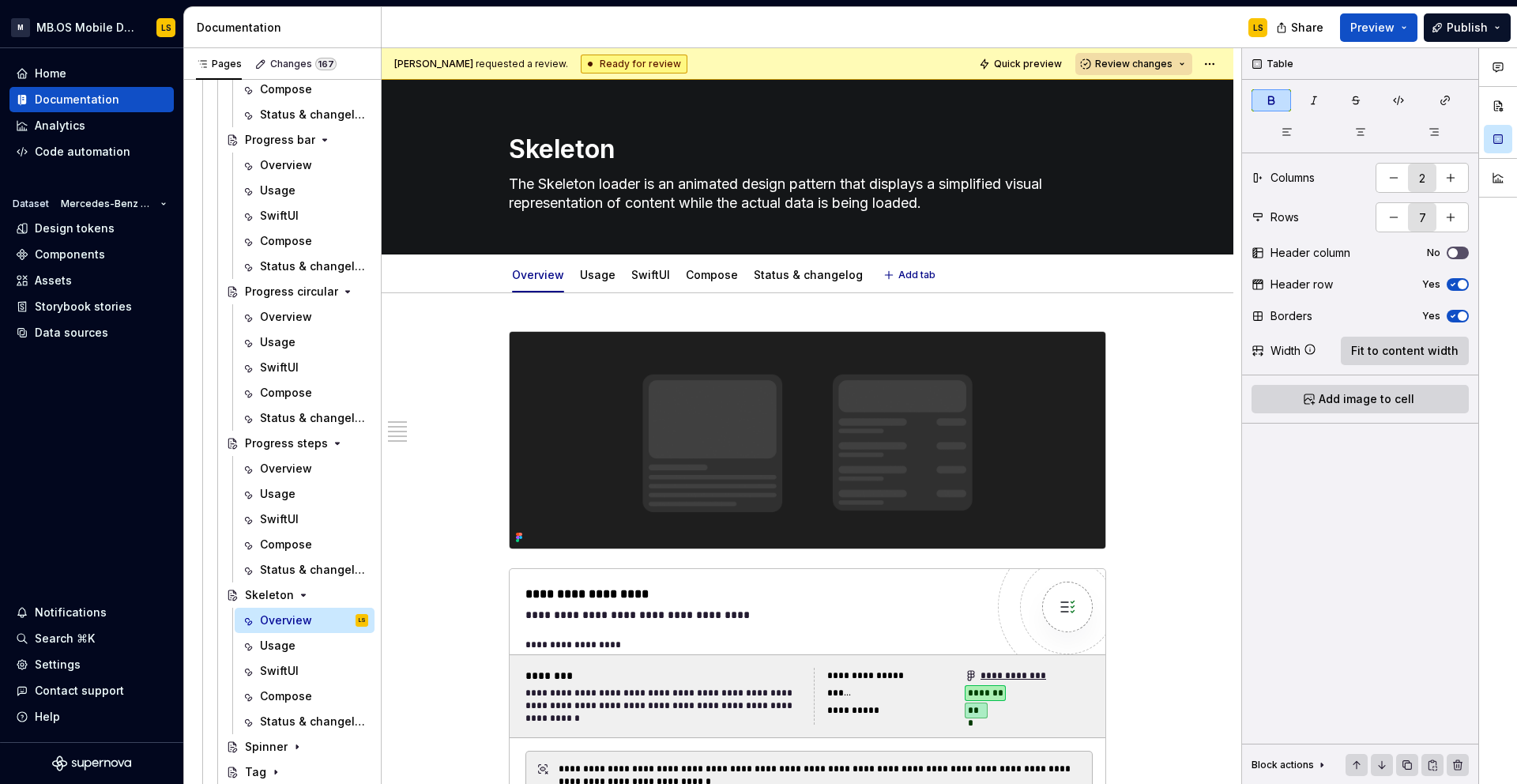
scroll to position [2, 0]
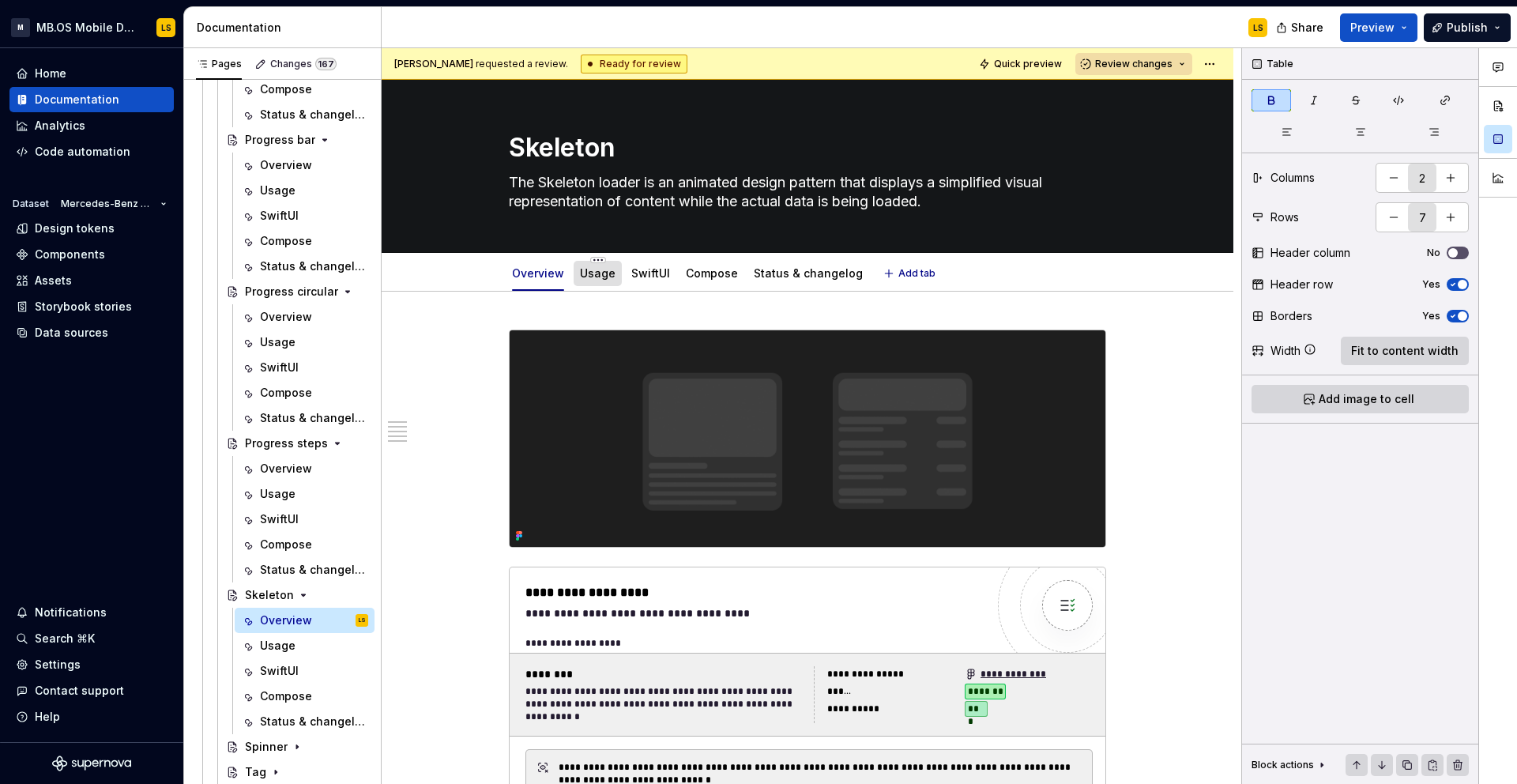
click at [606, 287] on div at bounding box center [598, 288] width 49 height 2
click at [596, 278] on link "Usage" at bounding box center [598, 274] width 36 height 14
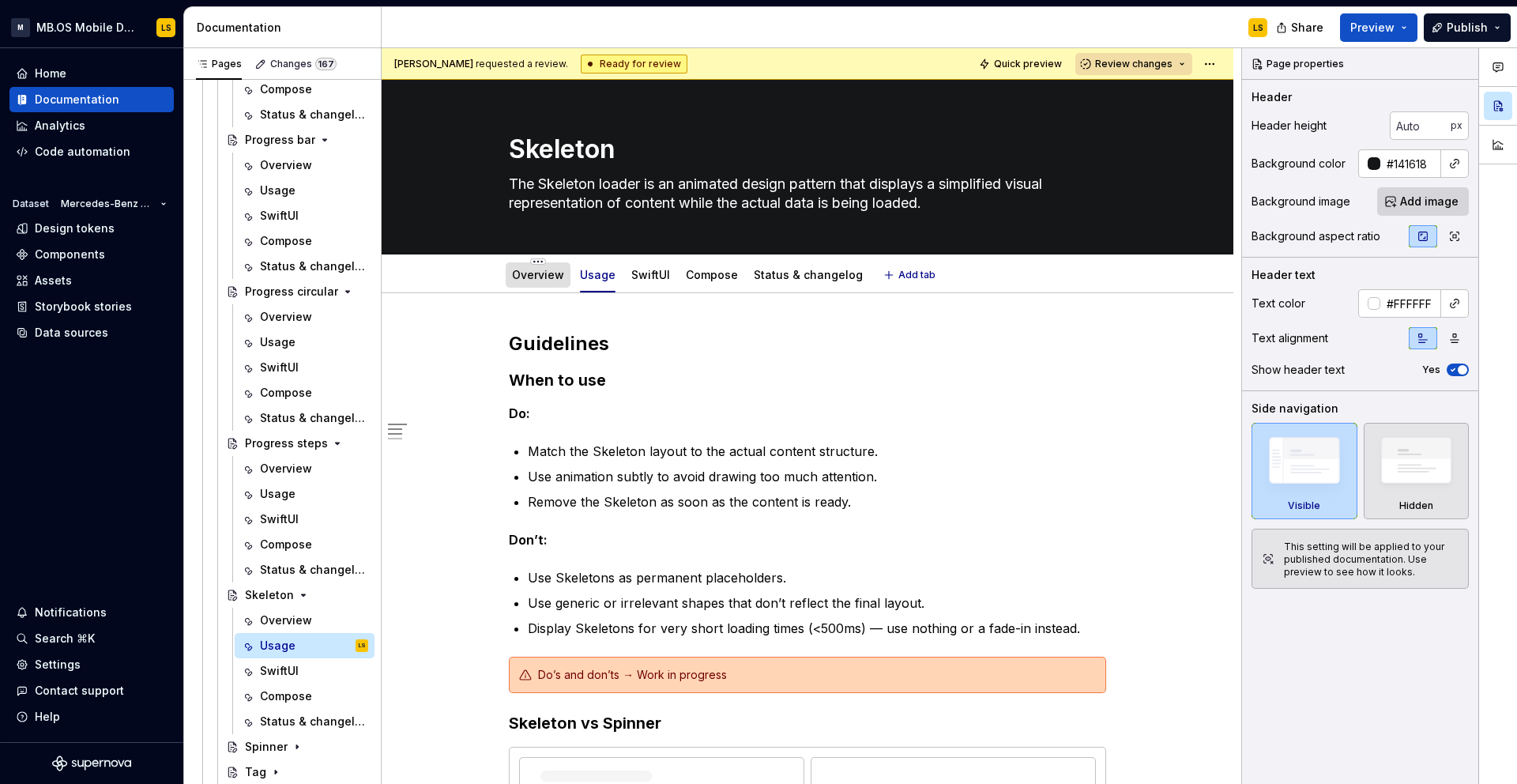
click at [541, 289] on div at bounding box center [537, 290] width 64 height 2
click at [547, 277] on link "Overview" at bounding box center [538, 275] width 53 height 14
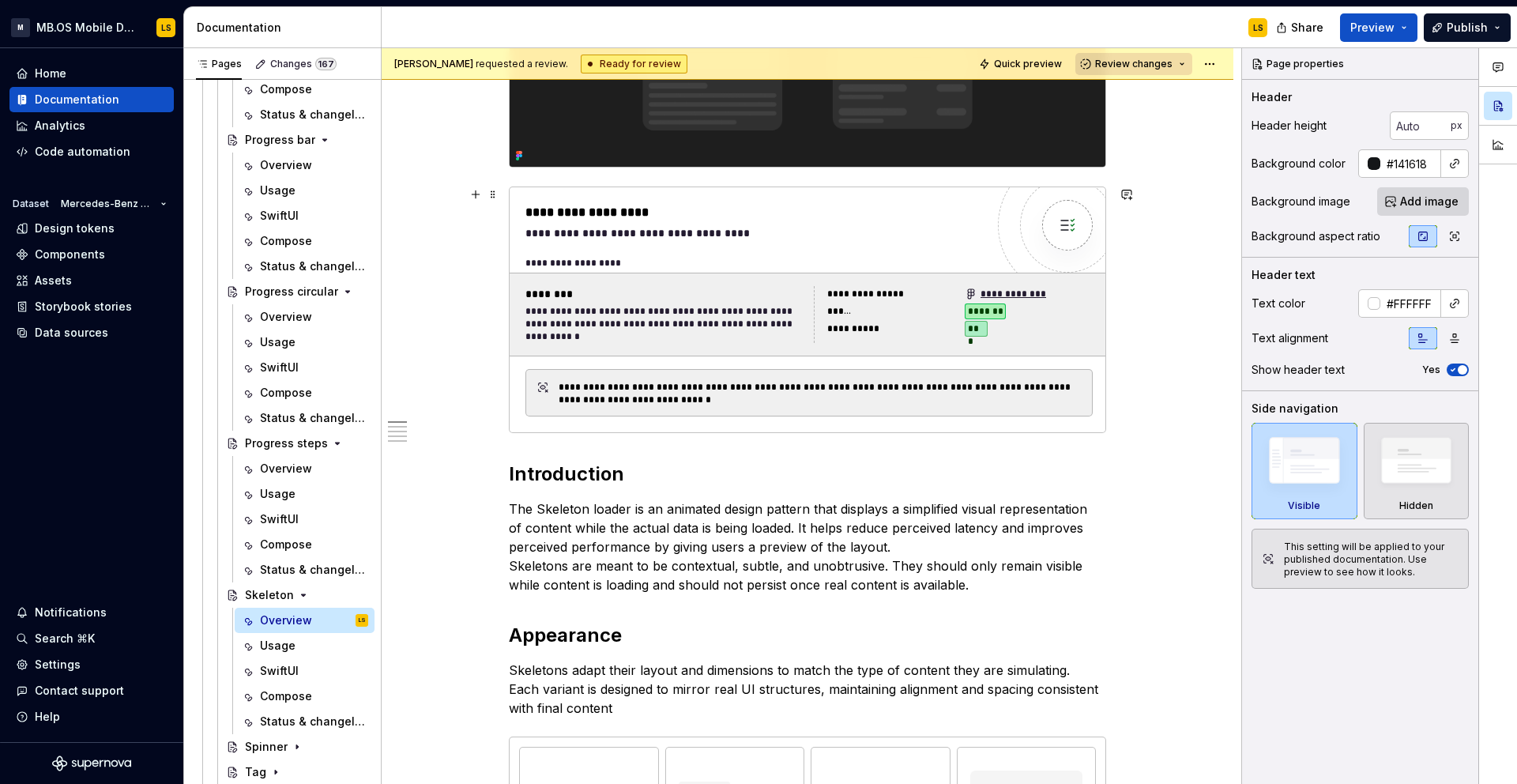
scroll to position [384, 0]
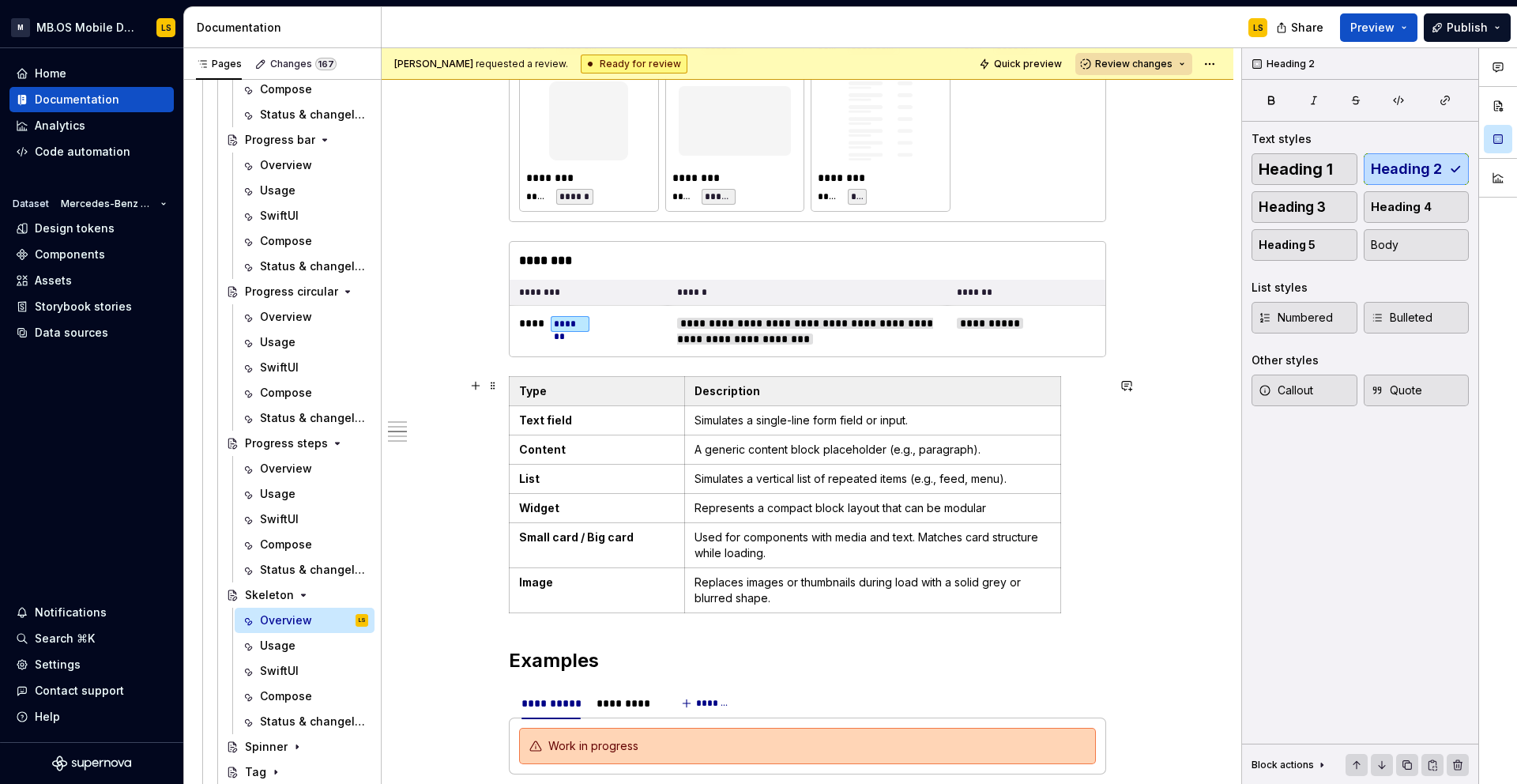
scroll to position [1211, 0]
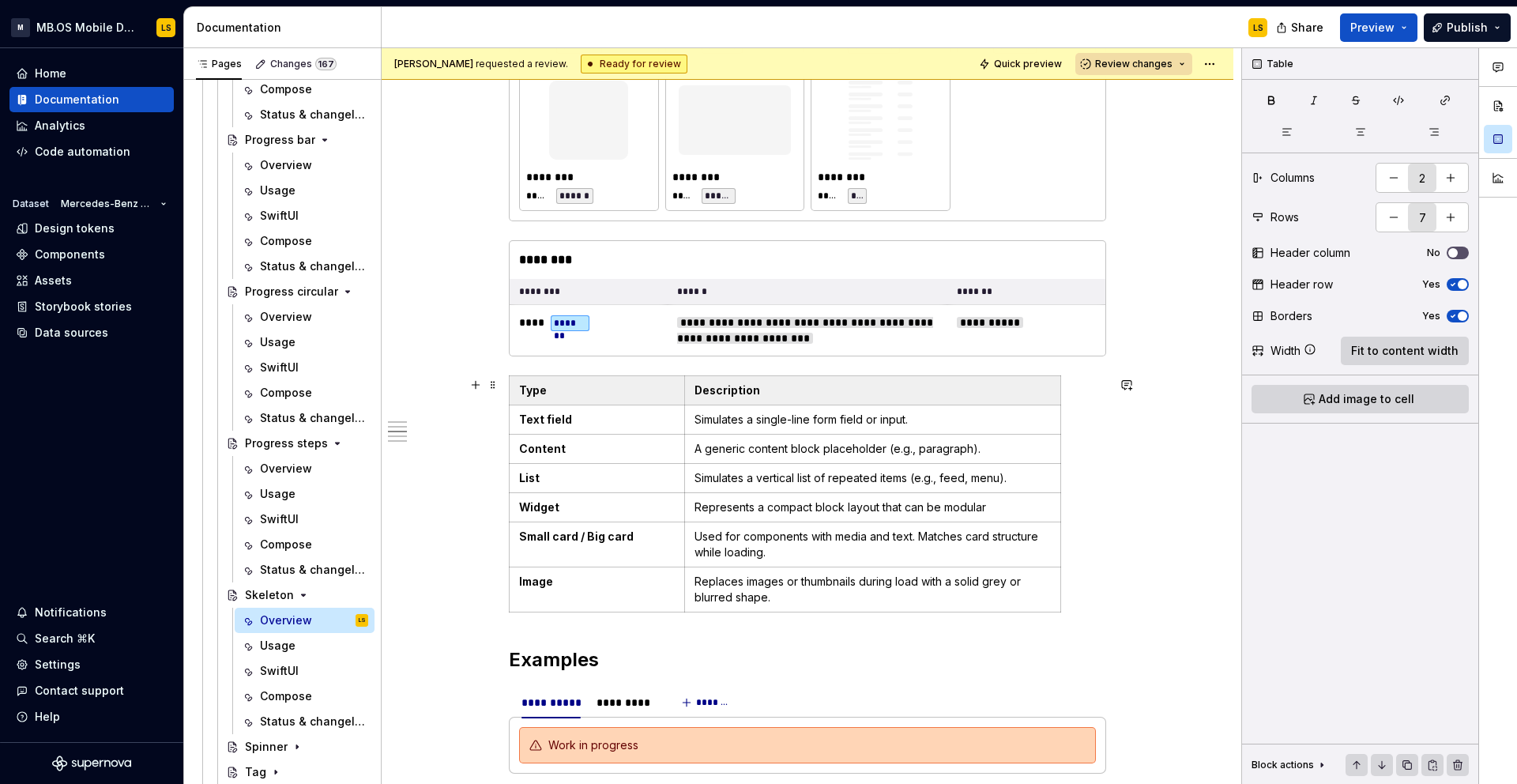
click at [759, 571] on td "Replaces images or thumbnails during load with a solid grey or blurred shape." at bounding box center [872, 589] width 376 height 45
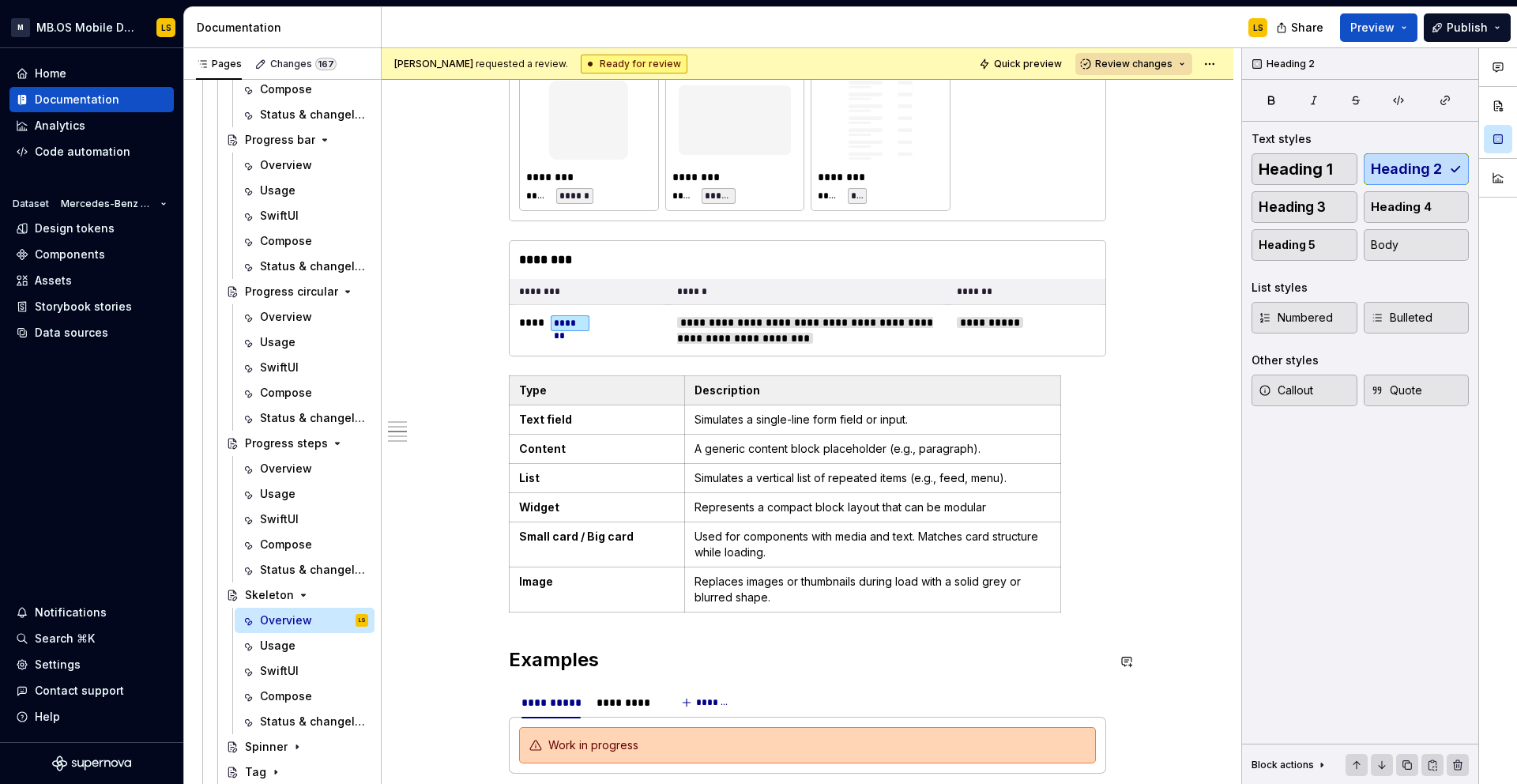
click at [771, 640] on div "**********" at bounding box center [807, 453] width 598 height 2667
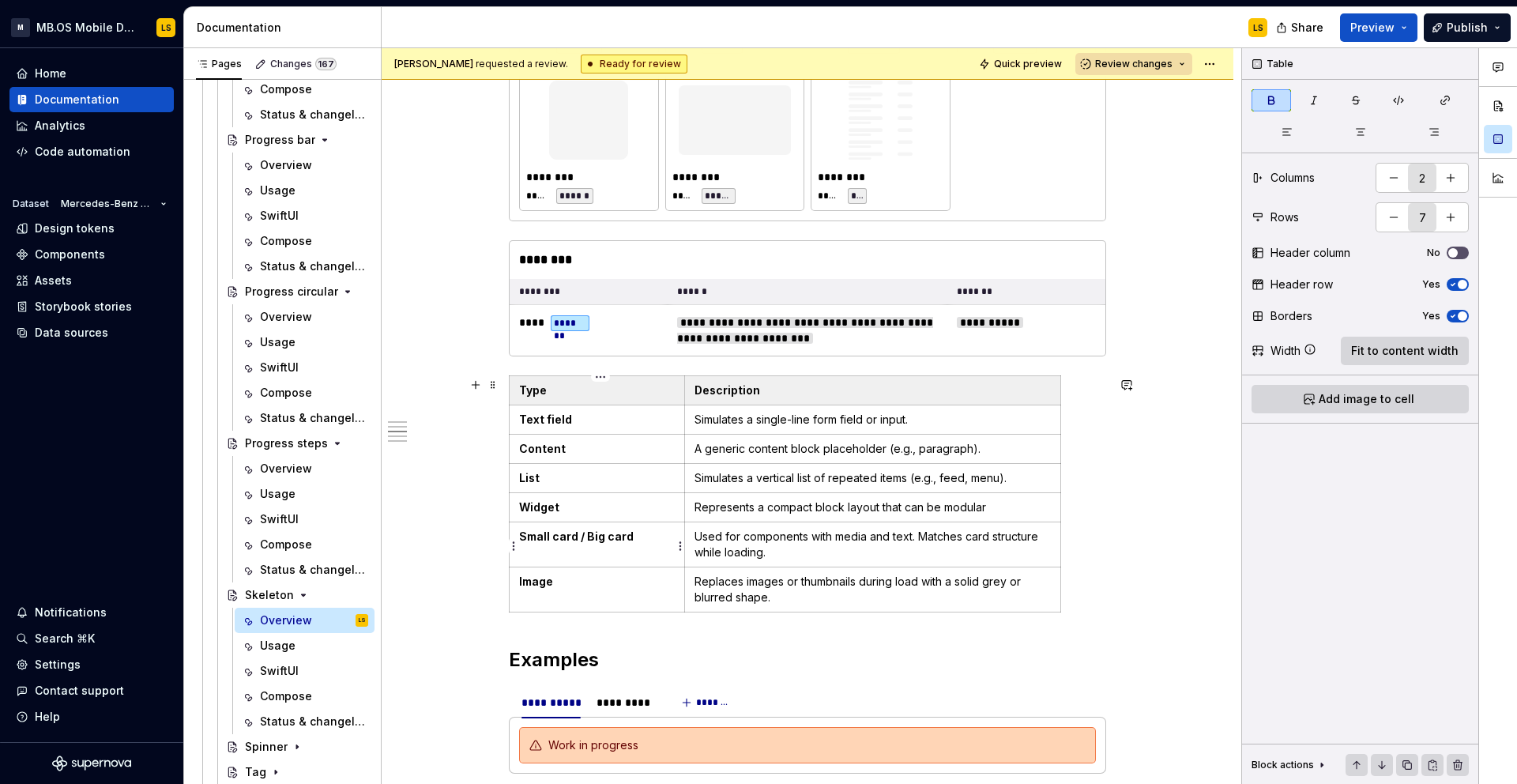
click at [645, 539] on p "Small card / Big card" at bounding box center [597, 536] width 156 height 16
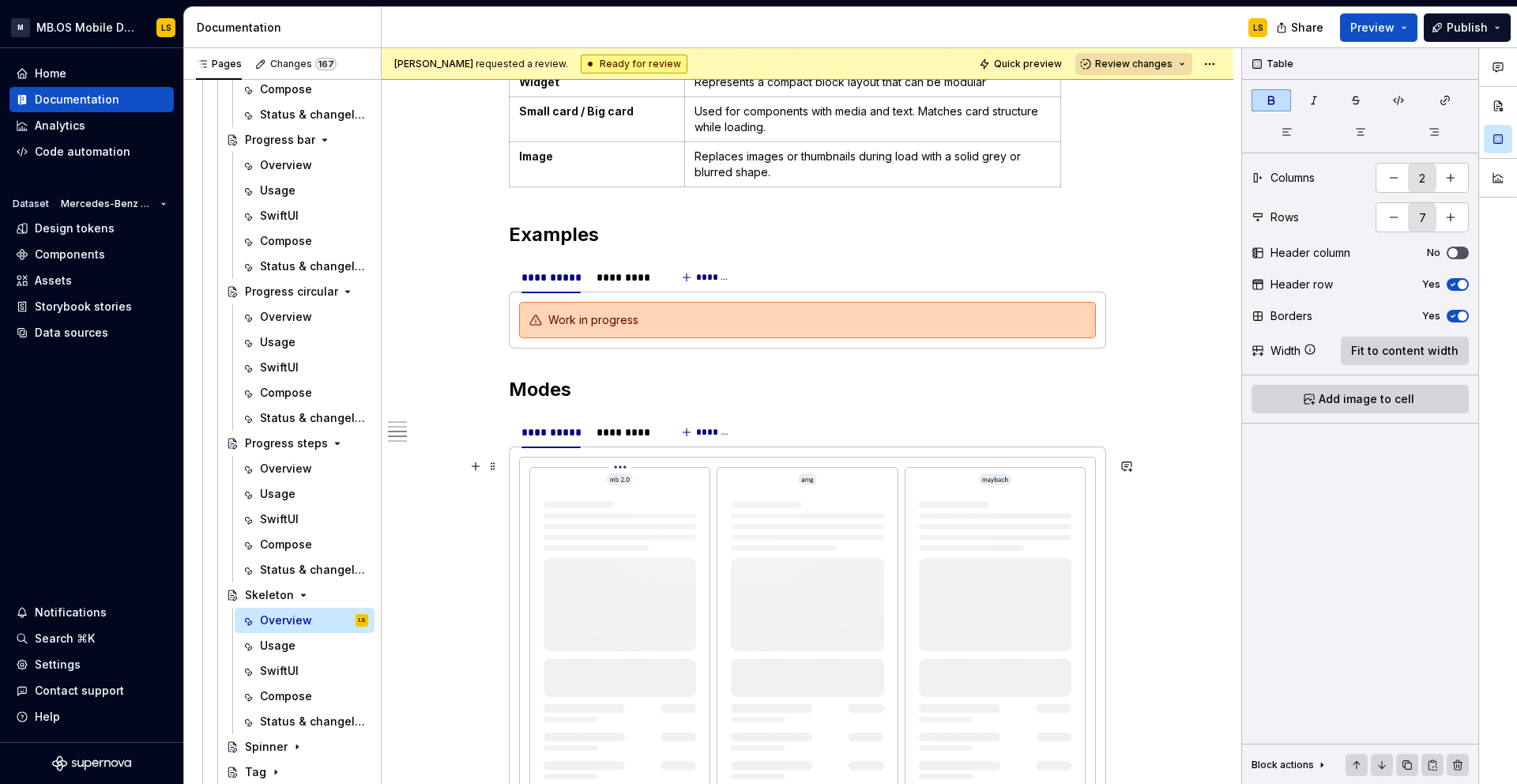
scroll to position [1700, 0]
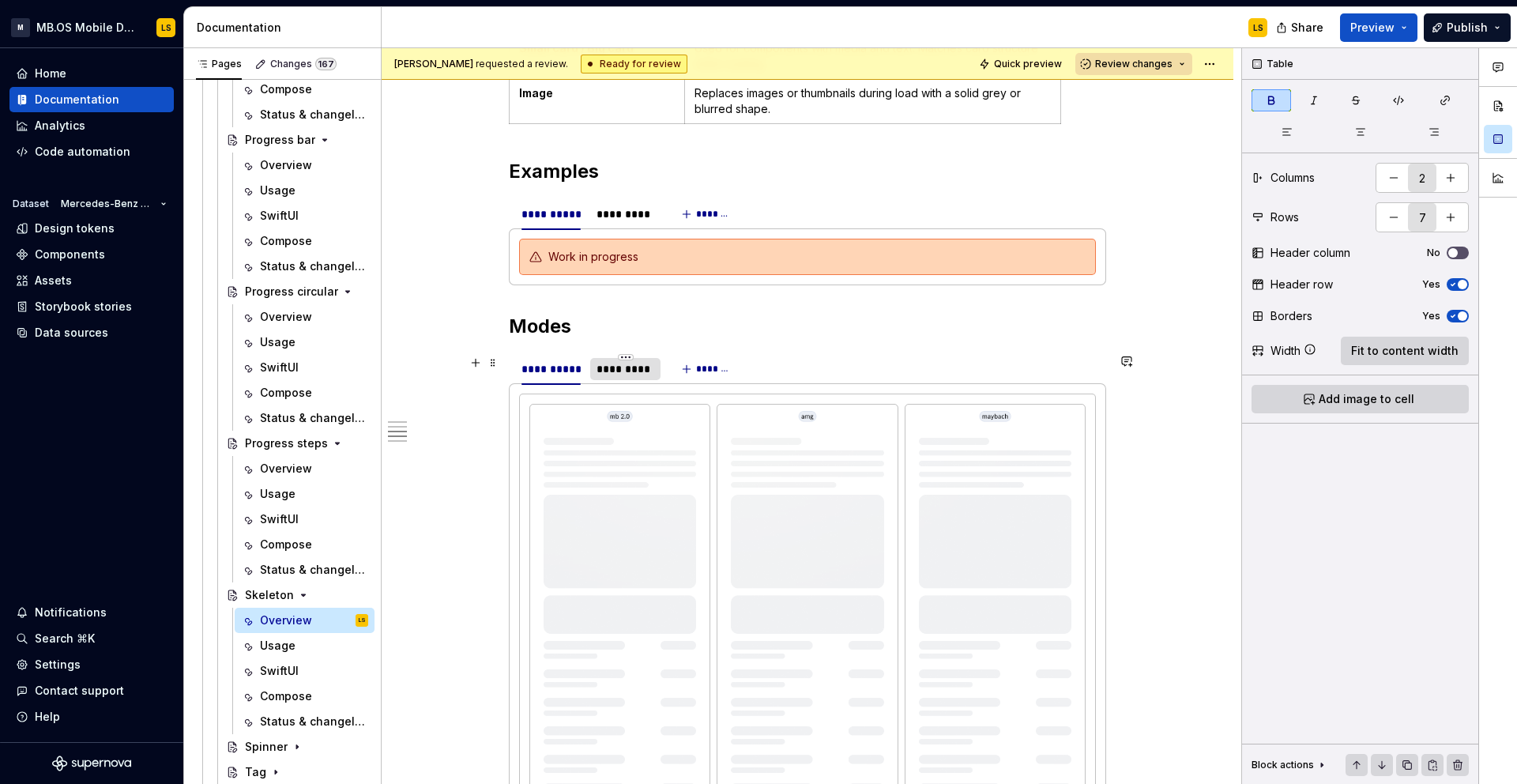
click at [644, 373] on div "*********" at bounding box center [626, 369] width 58 height 16
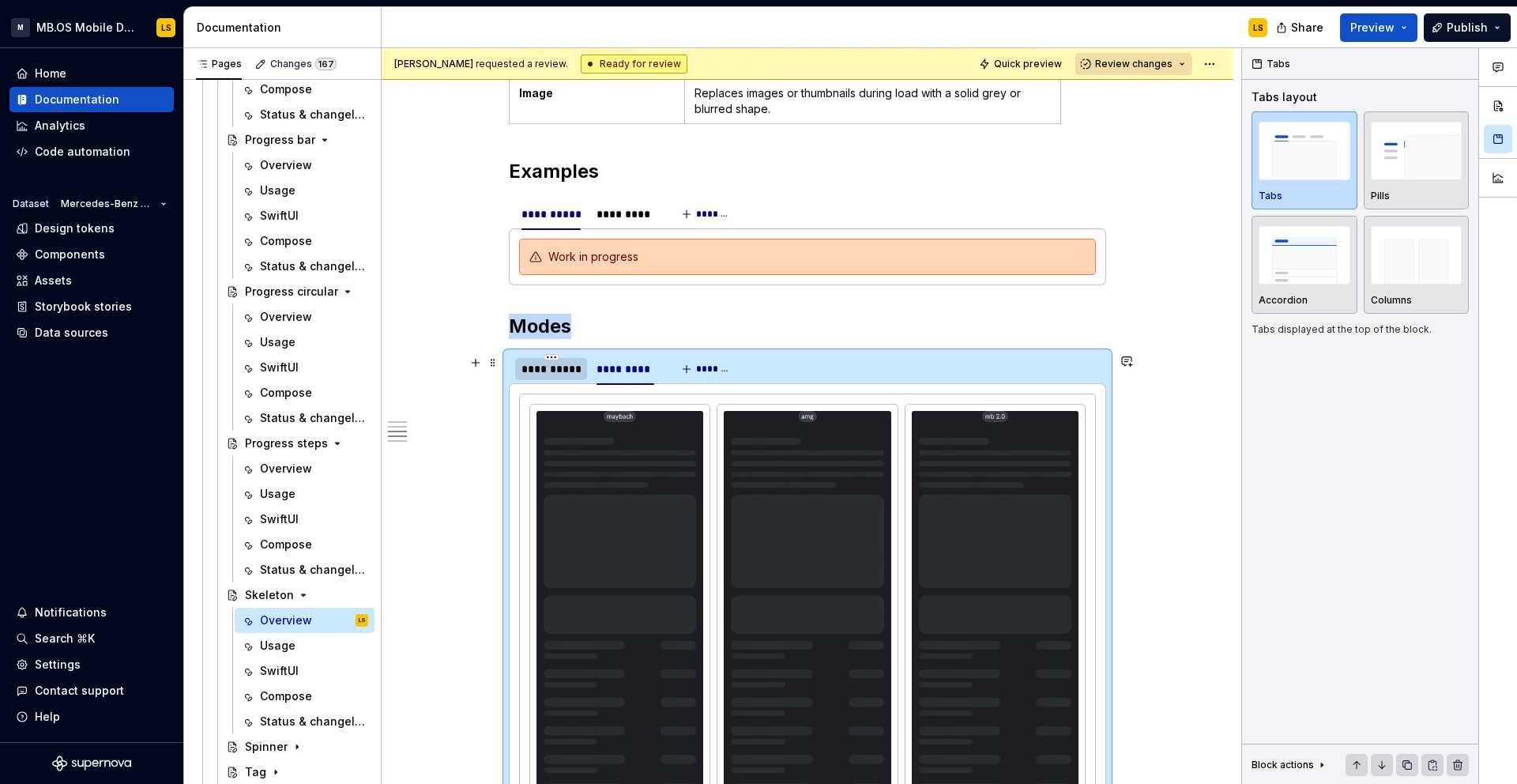
click at [558, 372] on div "**********" at bounding box center [551, 369] width 59 height 16
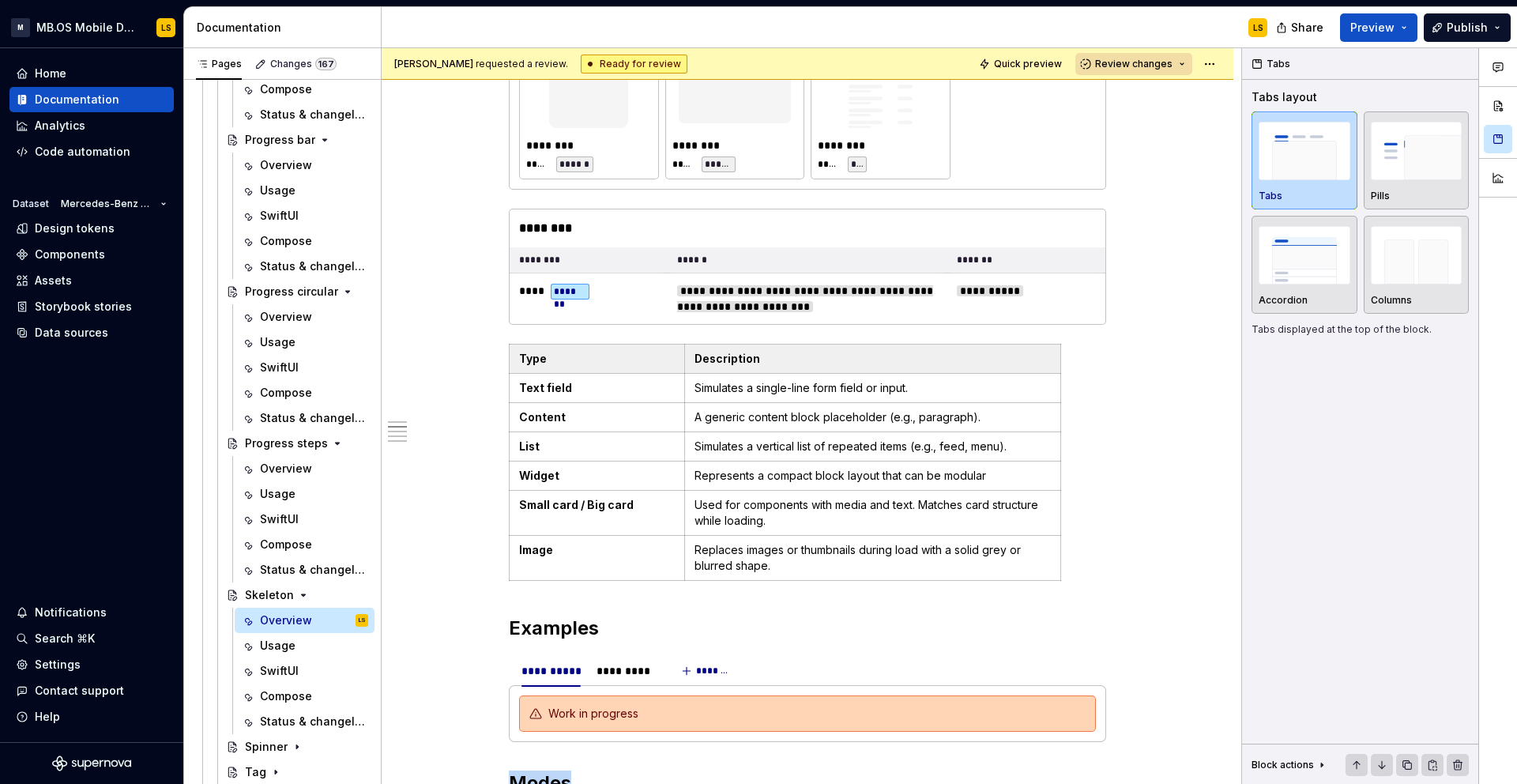
scroll to position [874, 0]
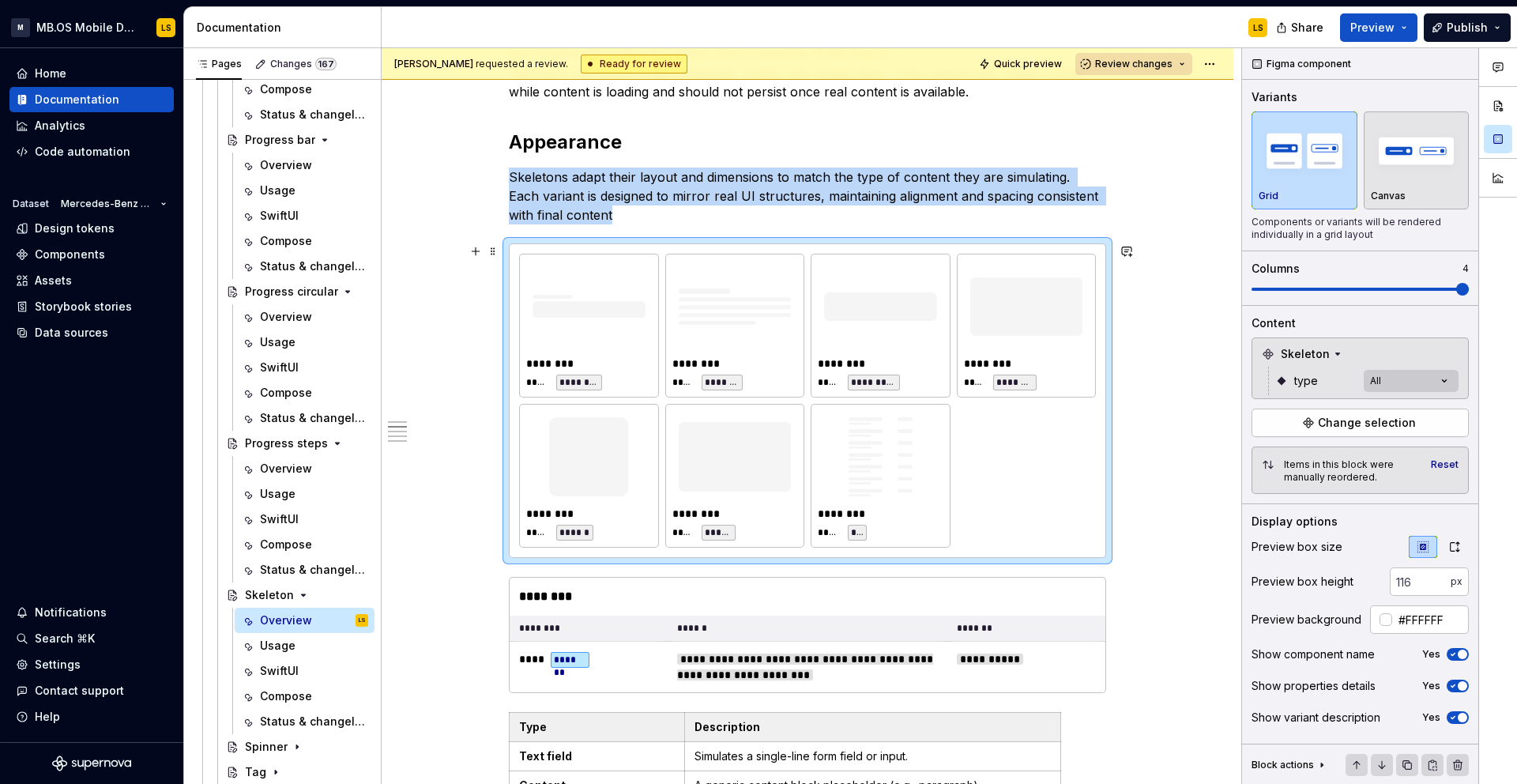
click at [626, 327] on img at bounding box center [589, 306] width 113 height 79
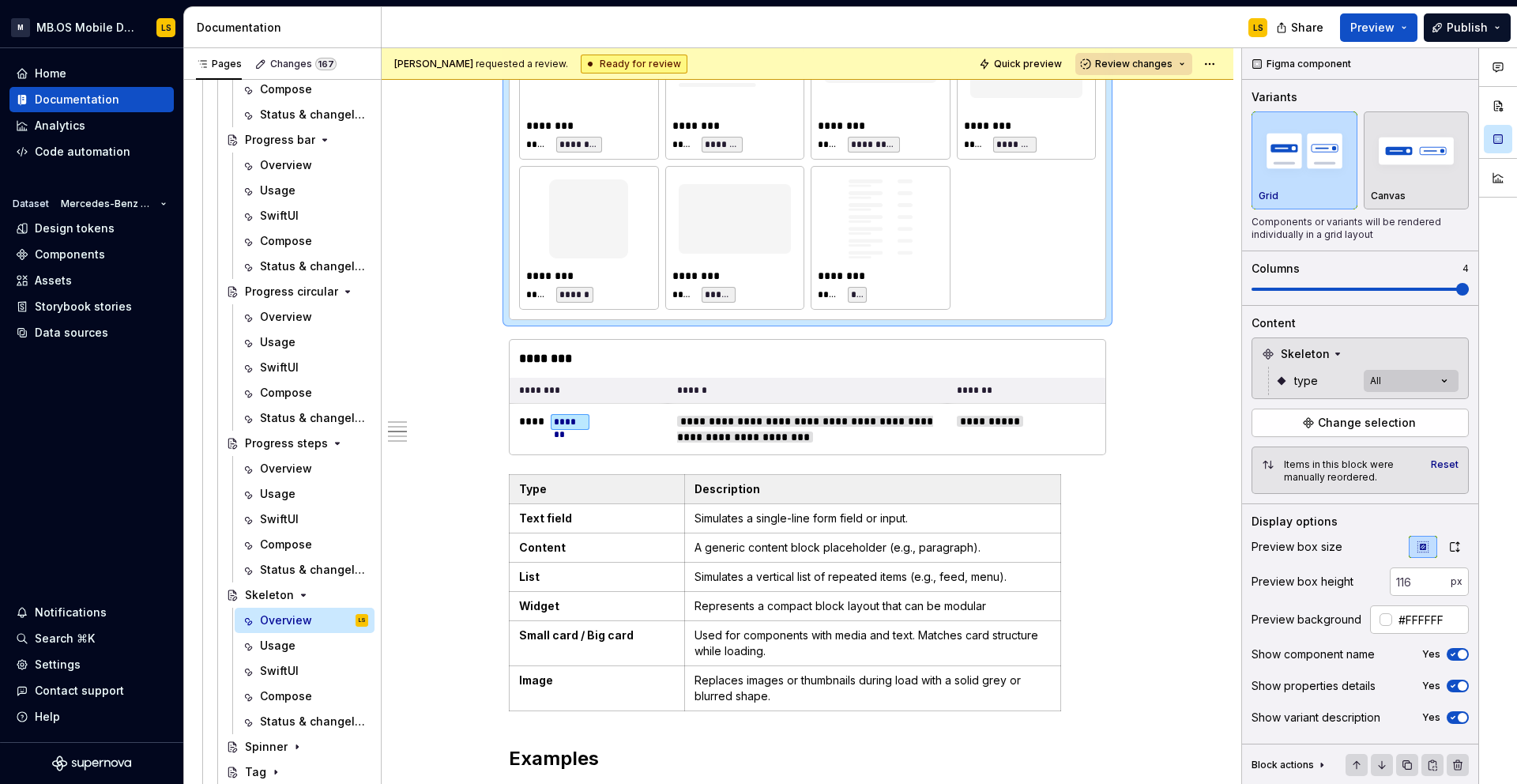
scroll to position [1114, 0]
click at [618, 138] on div "**********" at bounding box center [589, 143] width 126 height 16
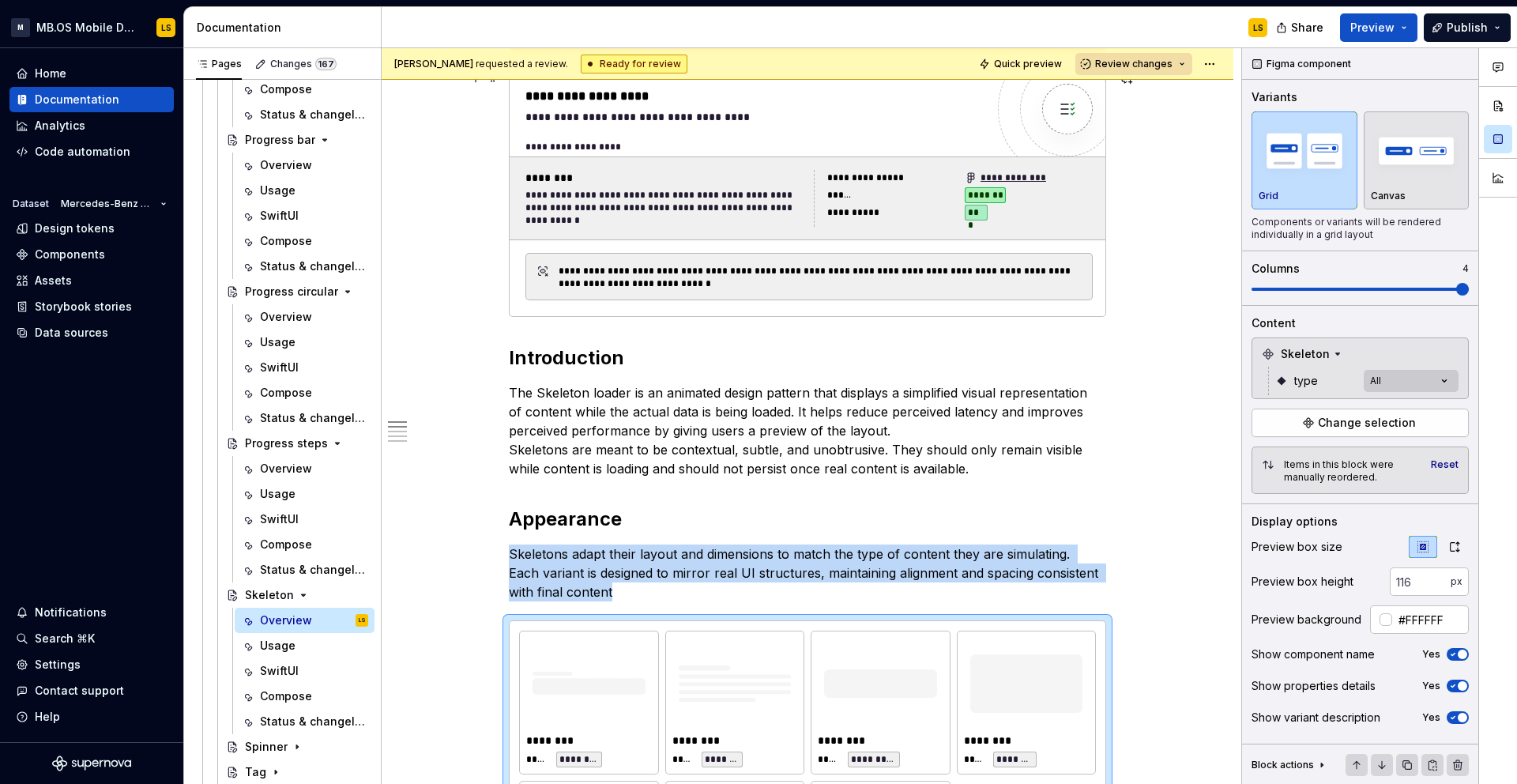
scroll to position [0, 0]
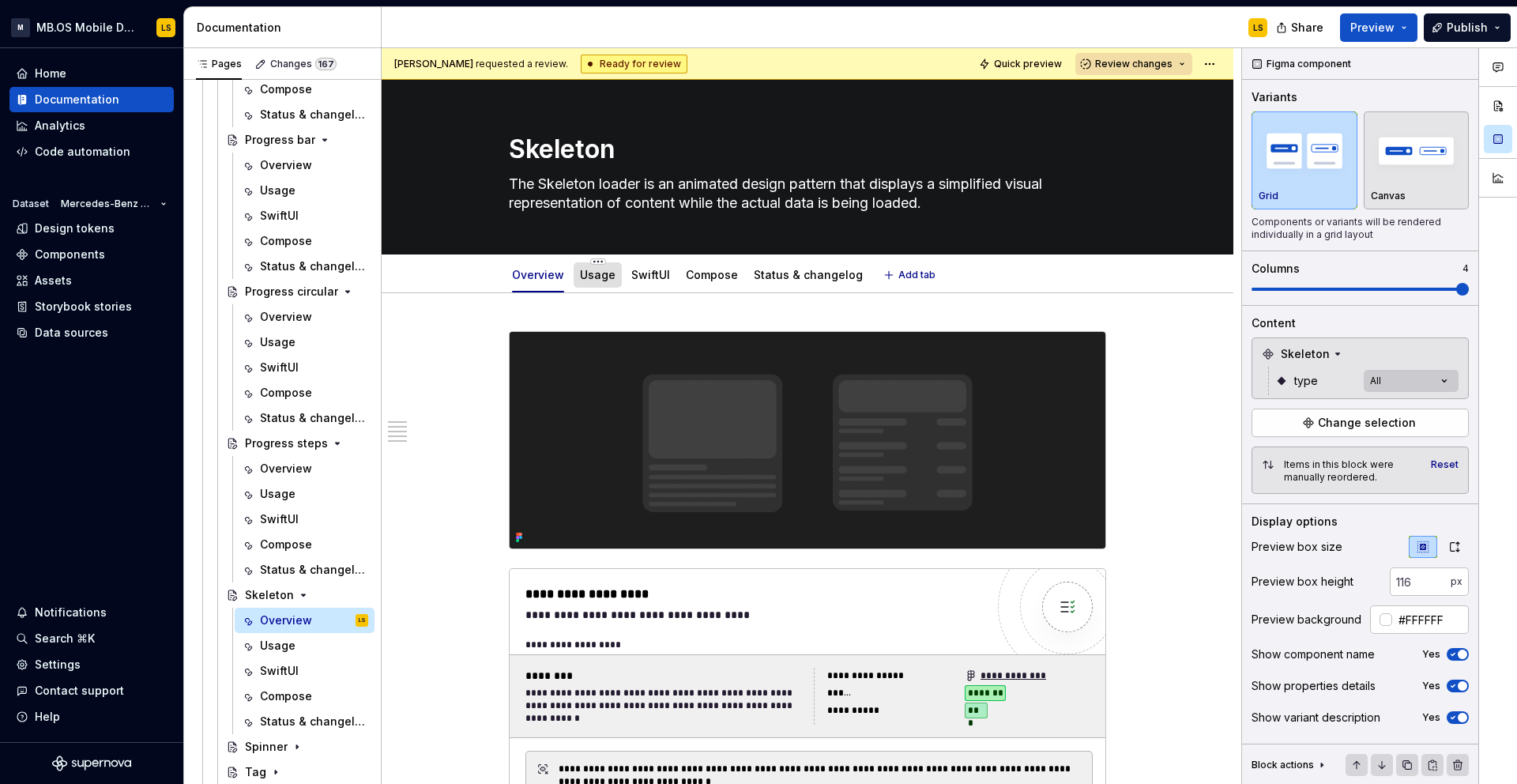
click at [591, 277] on link "Usage" at bounding box center [598, 275] width 36 height 14
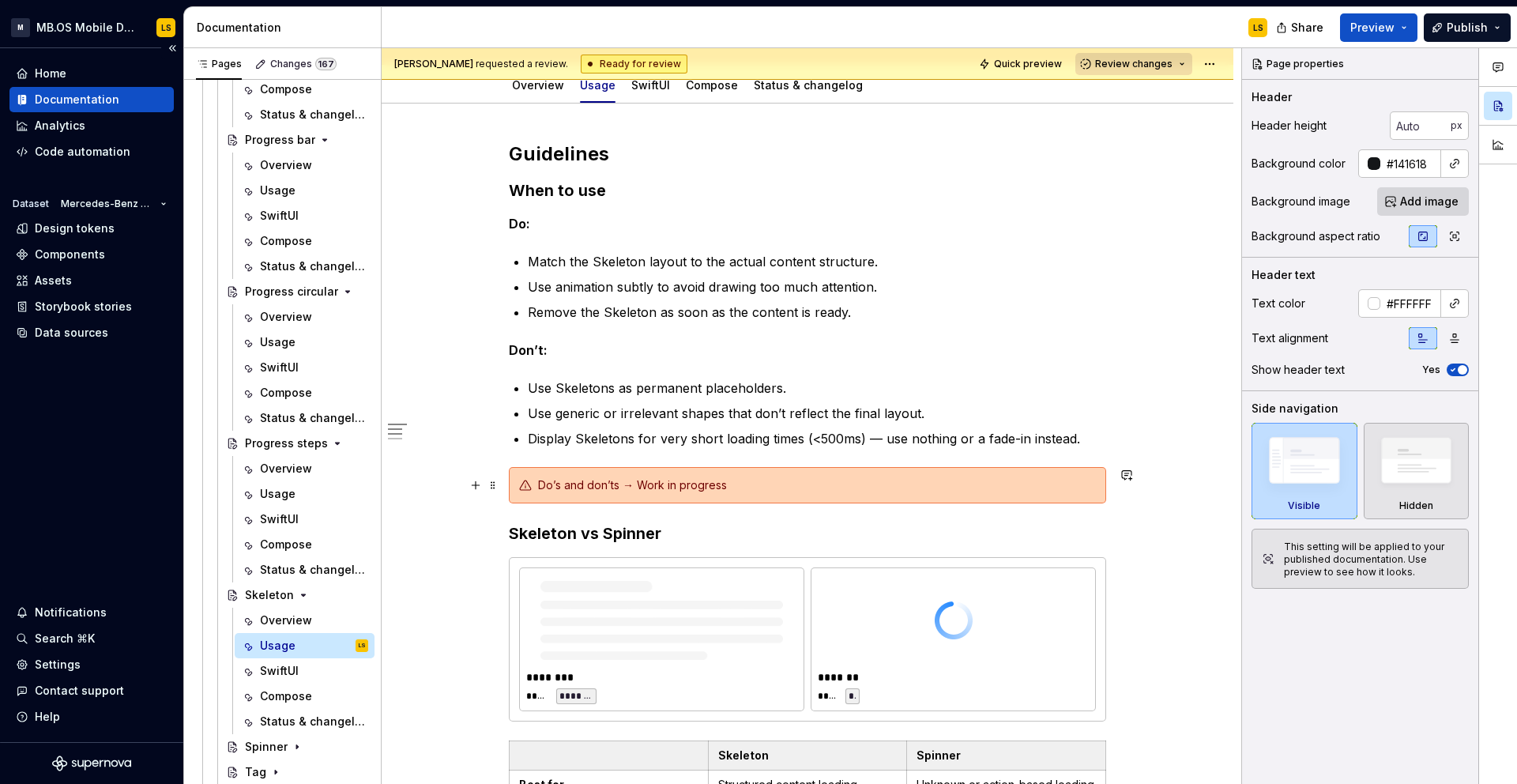
scroll to position [193, 0]
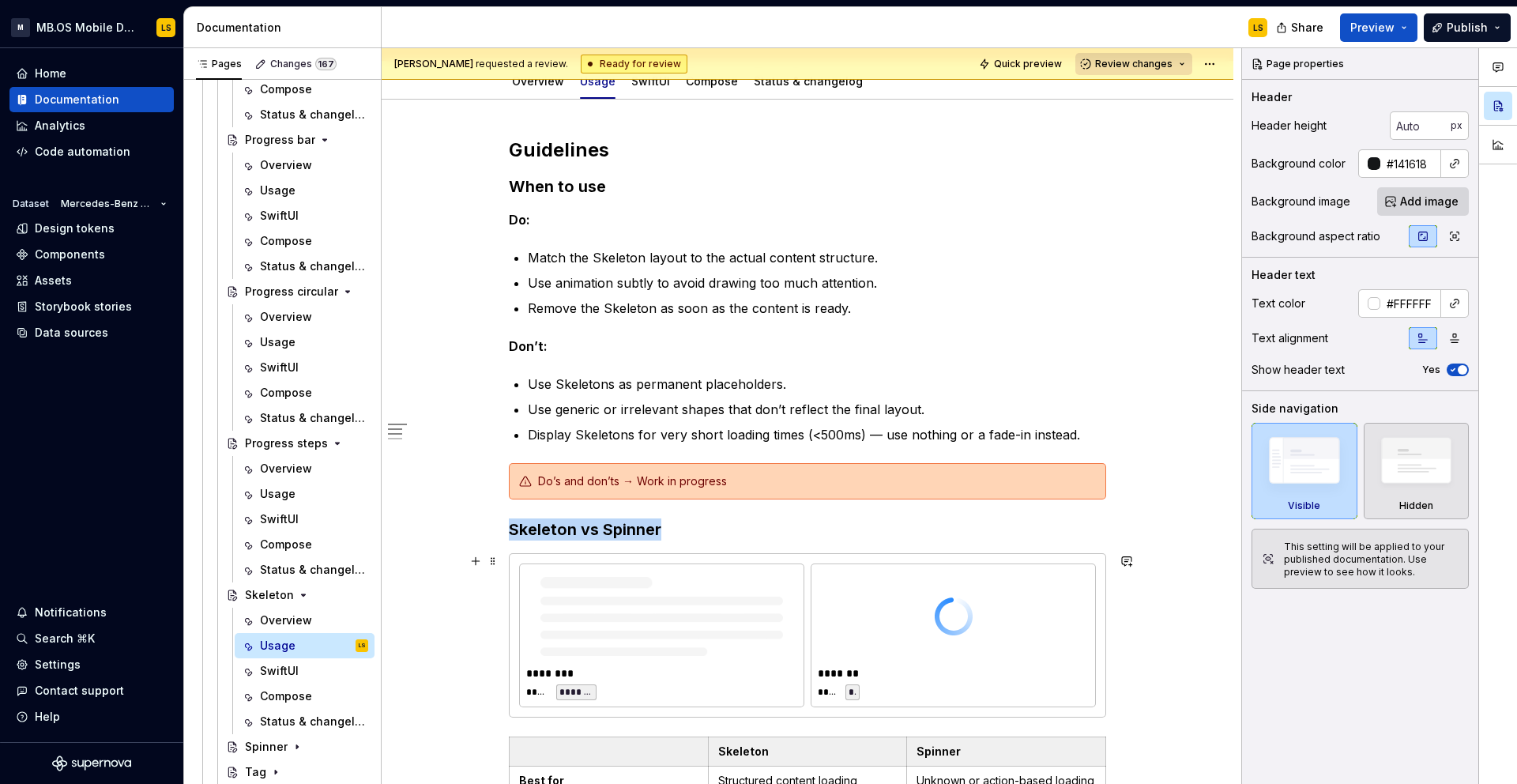
click at [660, 594] on img at bounding box center [661, 616] width 259 height 79
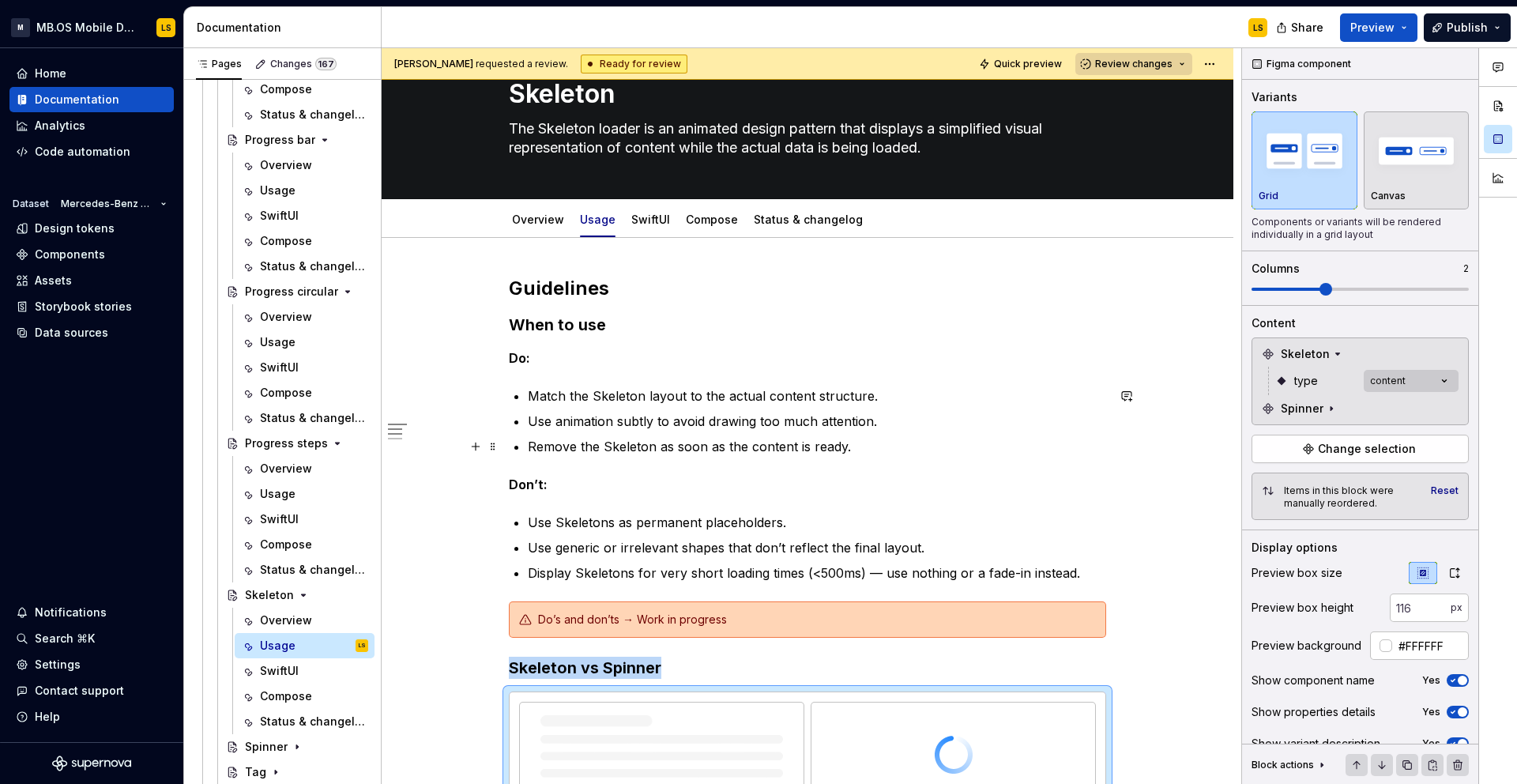
scroll to position [0, 0]
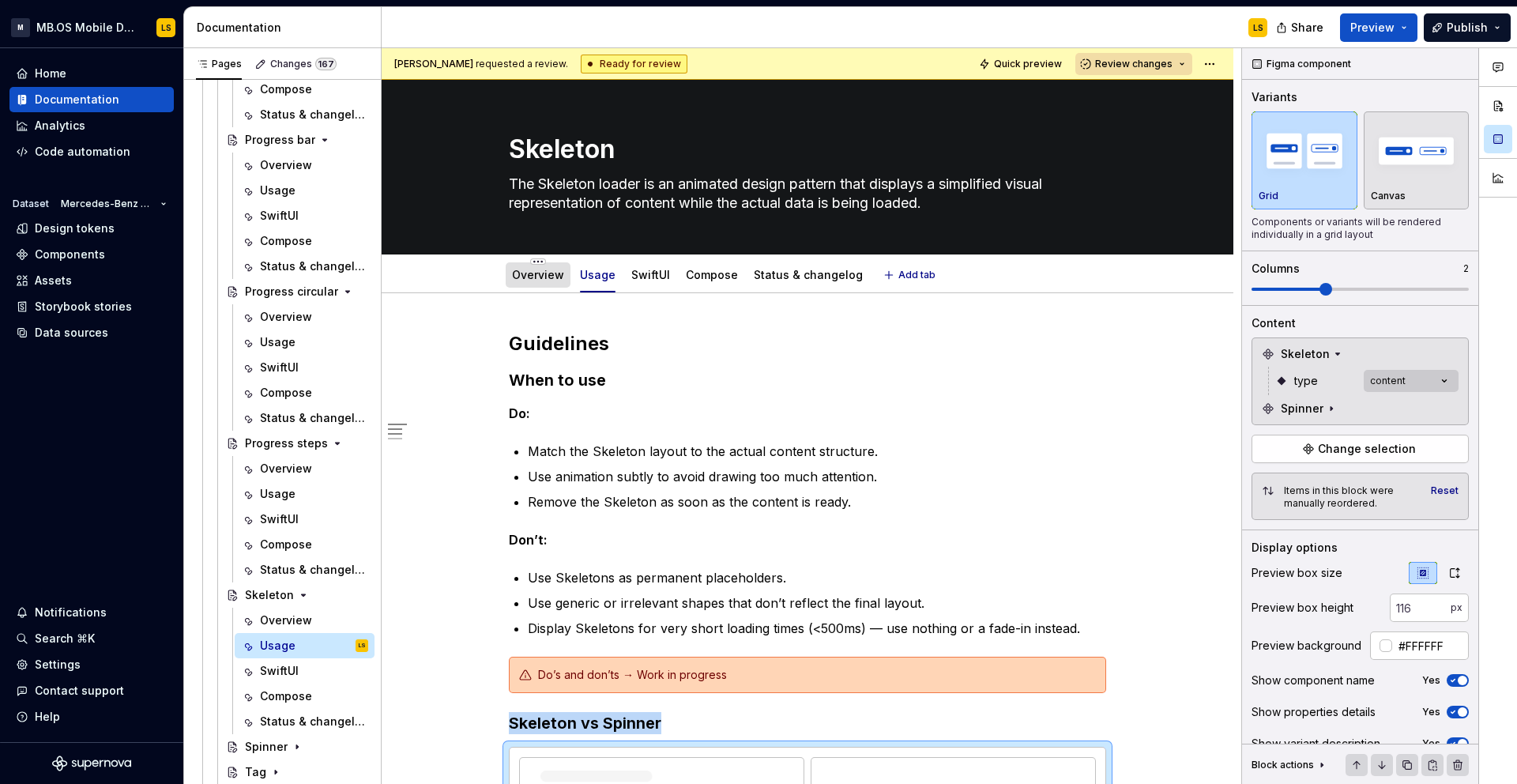
click at [534, 276] on link "Overview" at bounding box center [538, 275] width 53 height 14
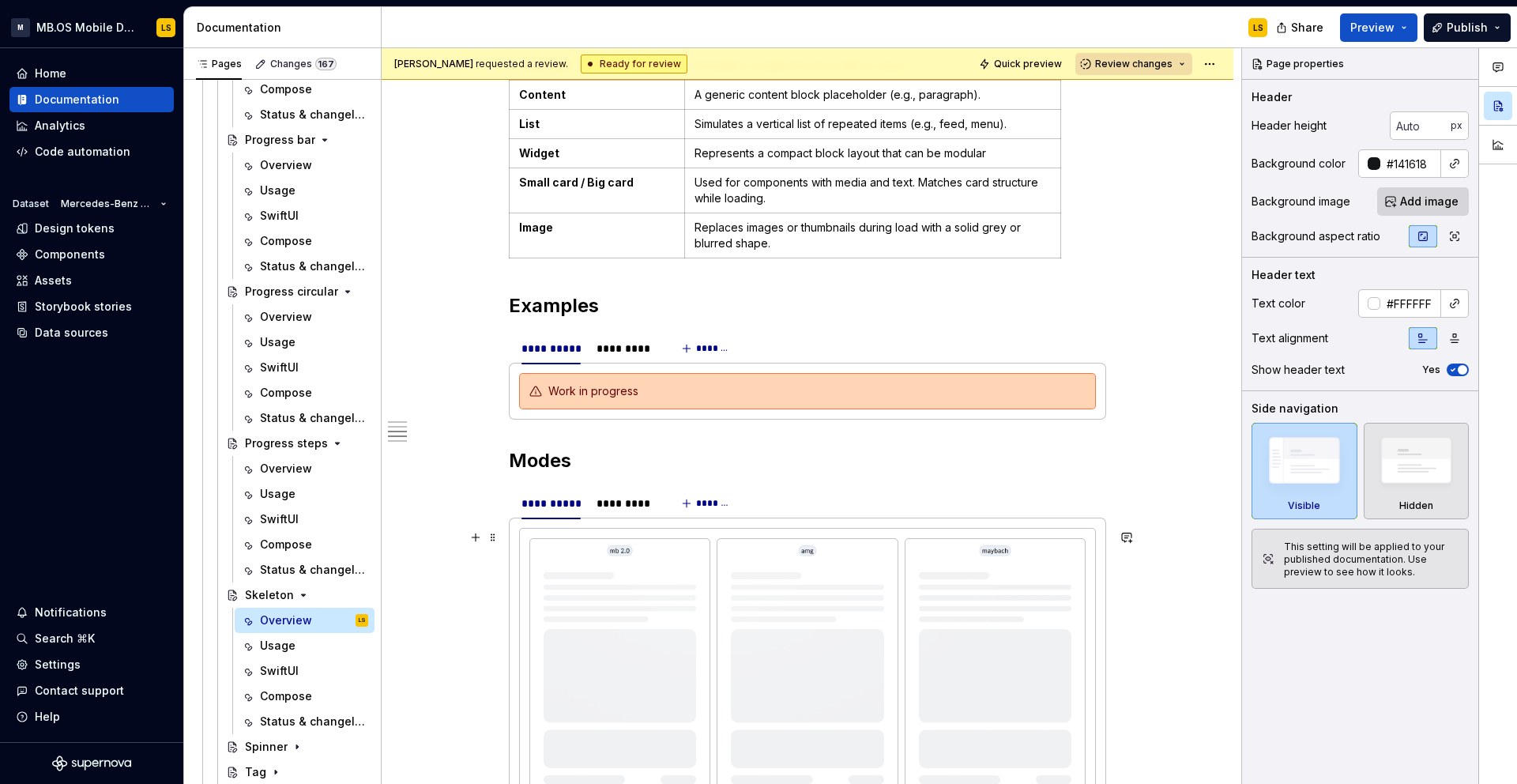
scroll to position [1779, 0]
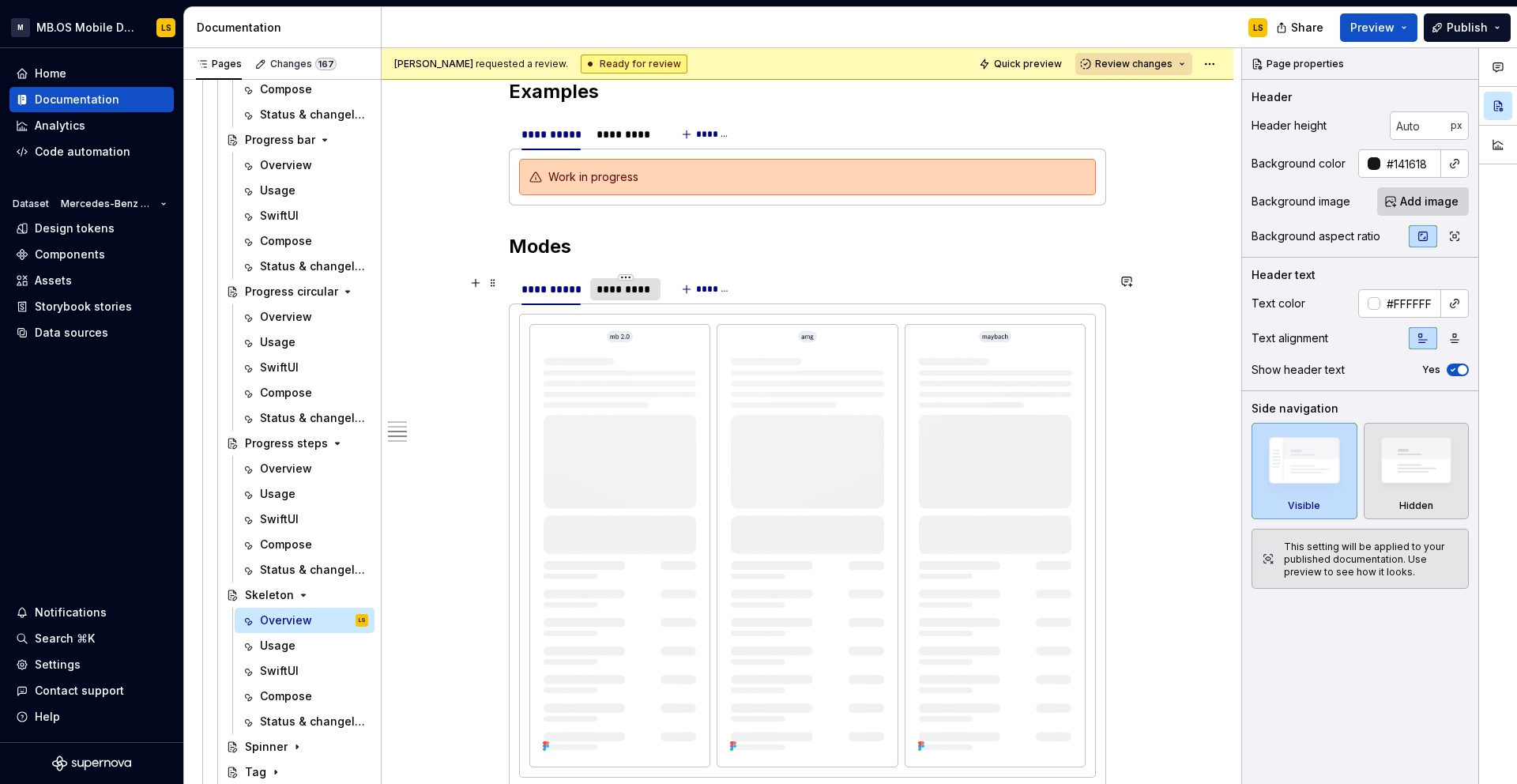
click at [633, 296] on div "*********" at bounding box center [626, 289] width 58 height 16
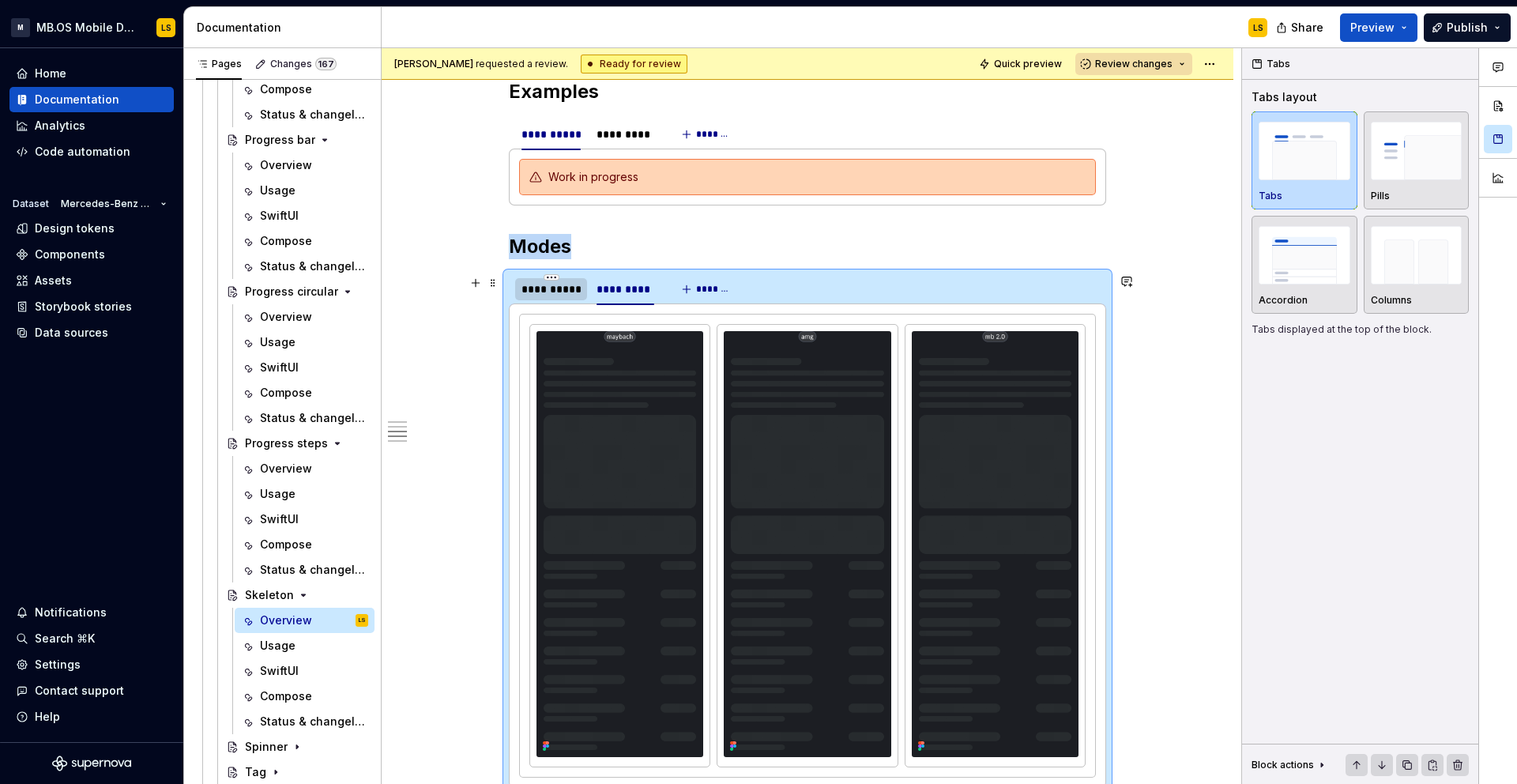
click at [541, 290] on div "**********" at bounding box center [551, 289] width 59 height 16
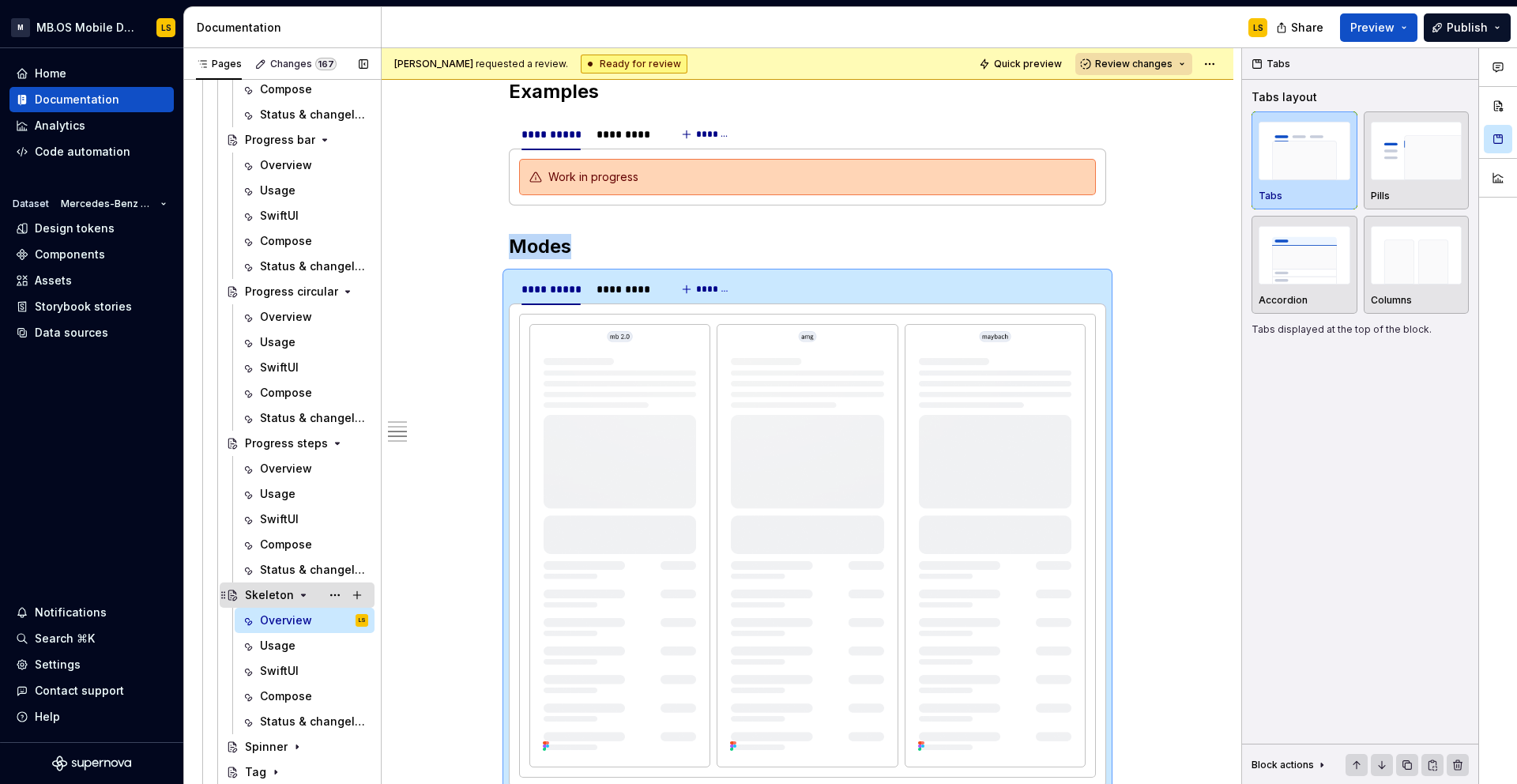
scroll to position [707, 0]
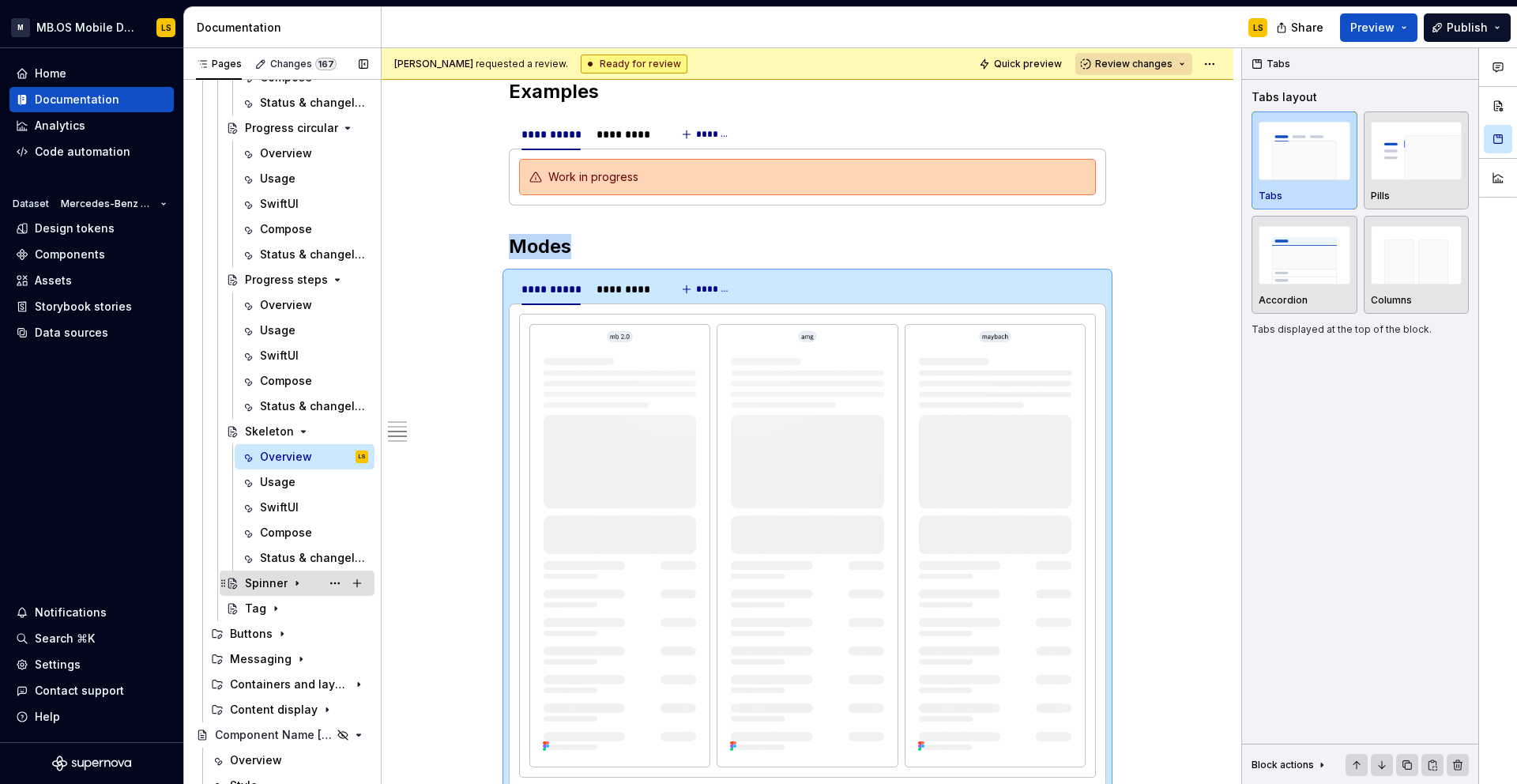
click at [259, 587] on div "Spinner" at bounding box center [266, 583] width 43 height 16
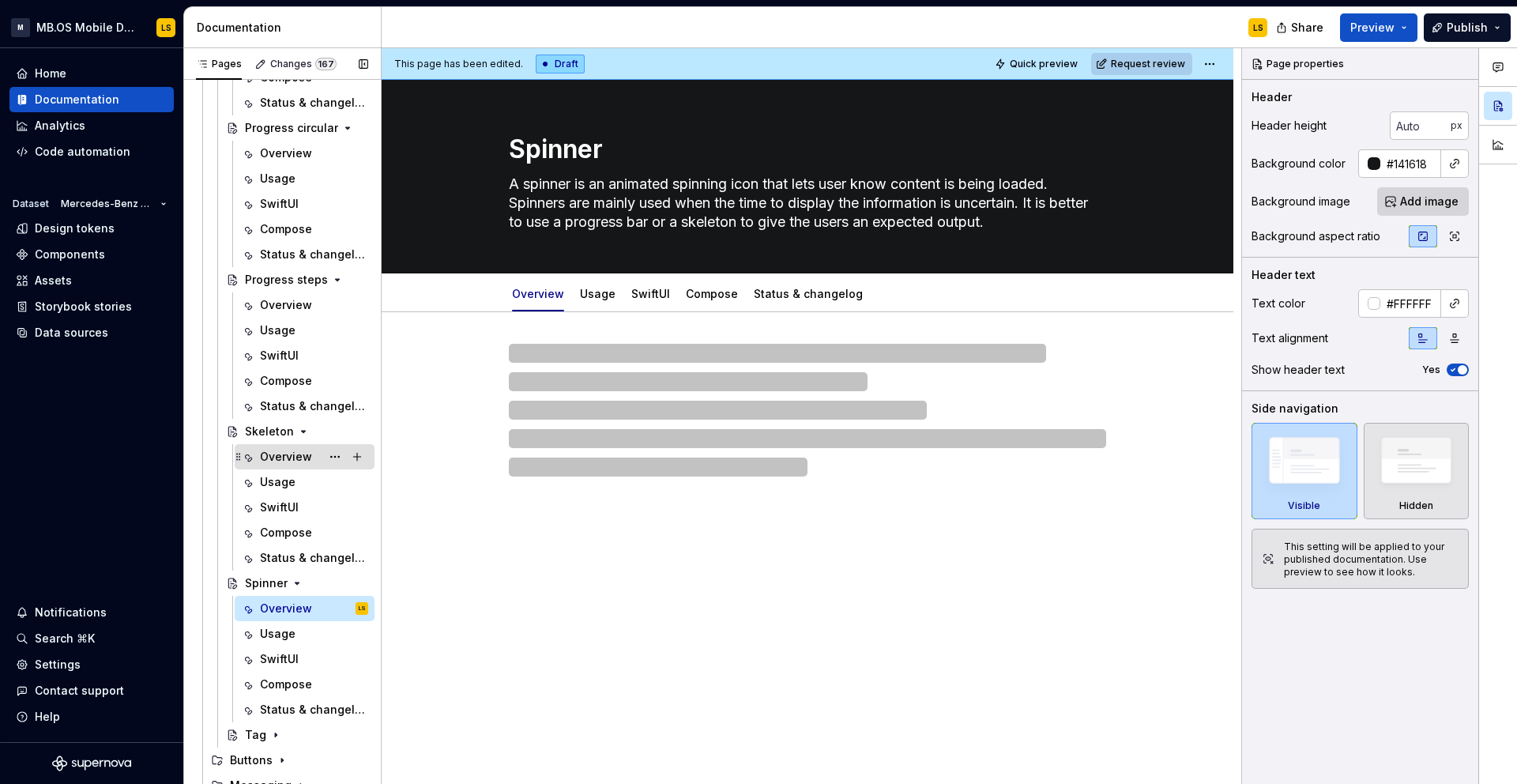
click at [298, 452] on div "Overview" at bounding box center [286, 457] width 53 height 16
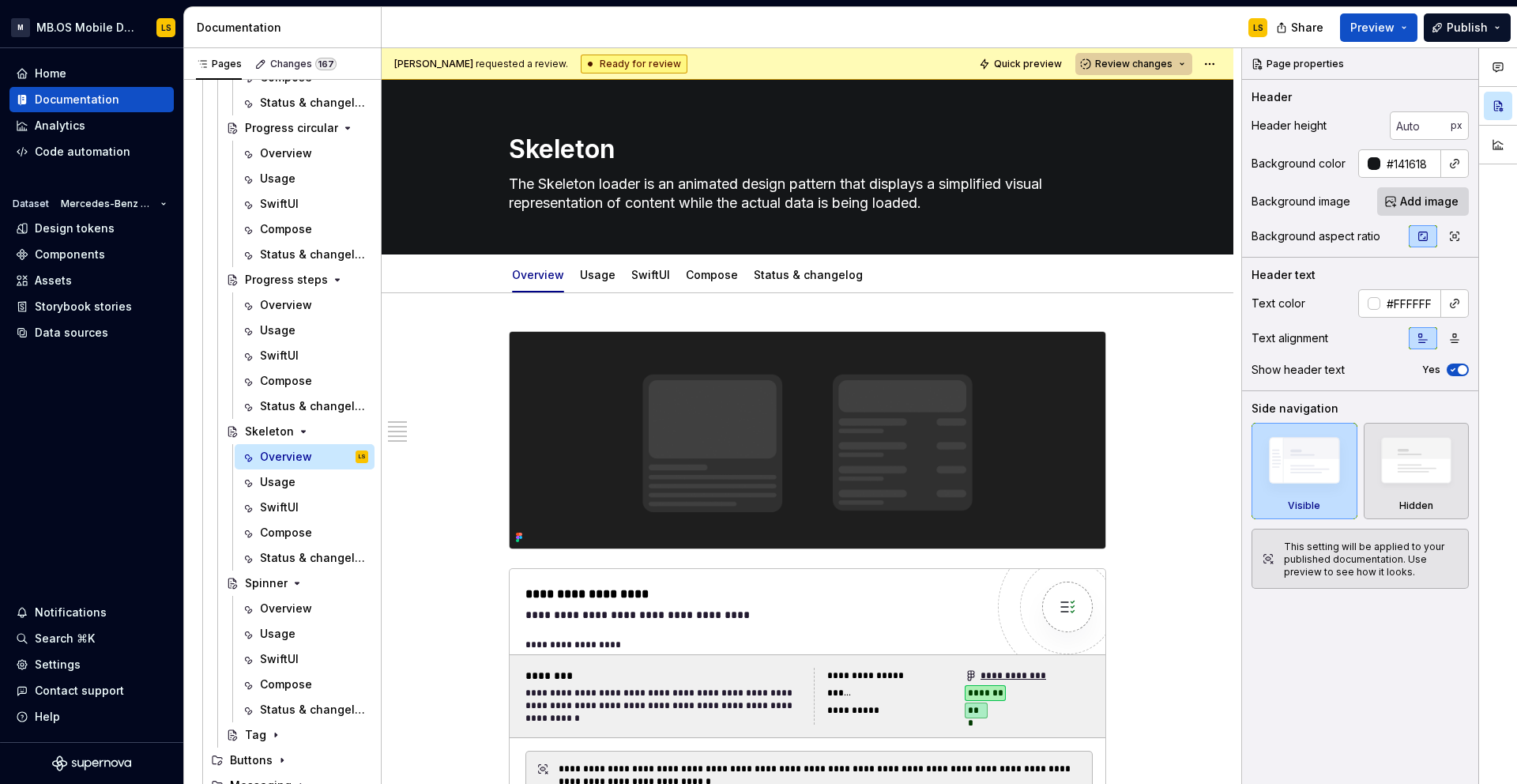
click at [1165, 62] on span "Review changes" at bounding box center [1134, 63] width 77 height 13
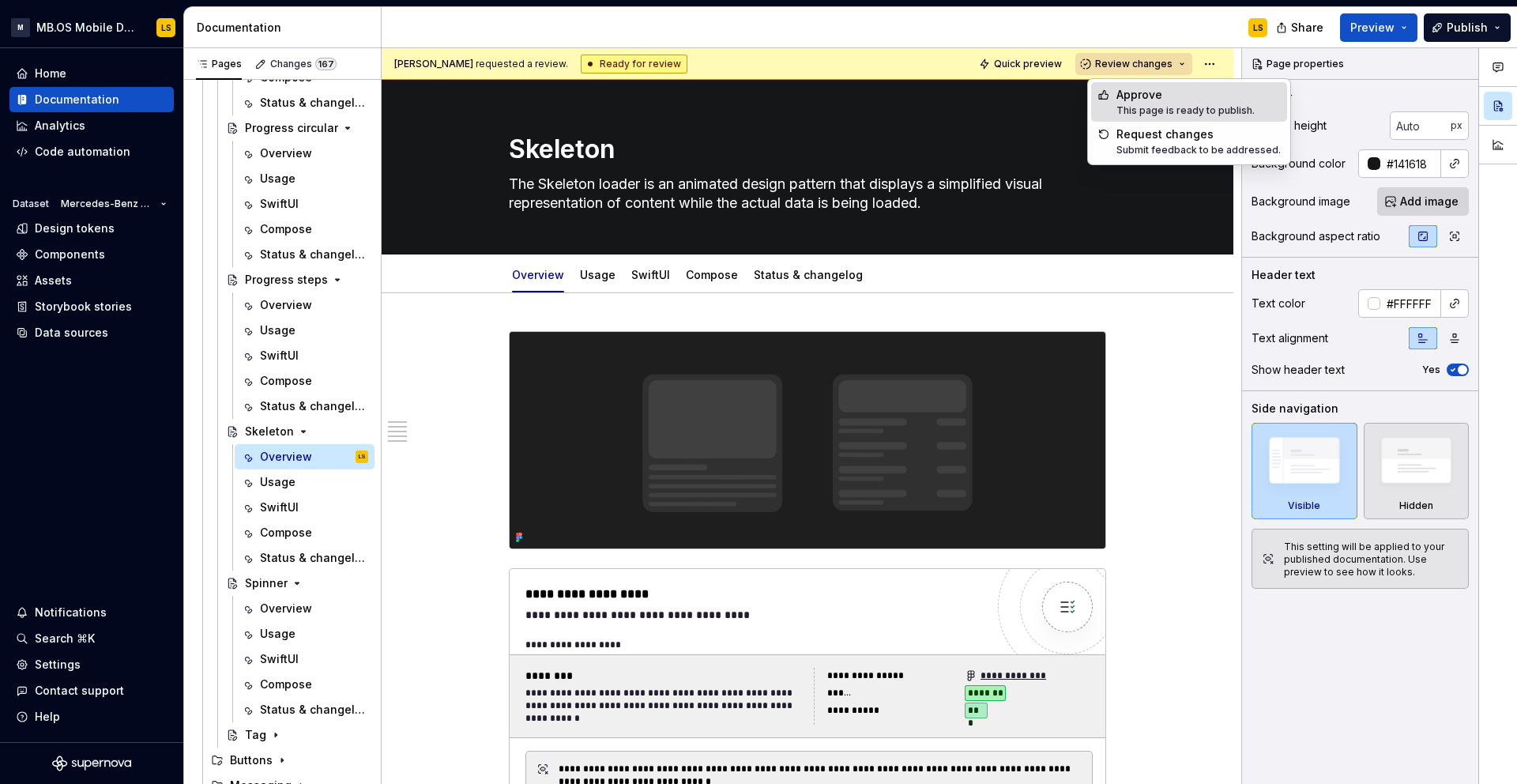
click at [1154, 107] on div "This page is ready to publish." at bounding box center [1185, 110] width 138 height 13
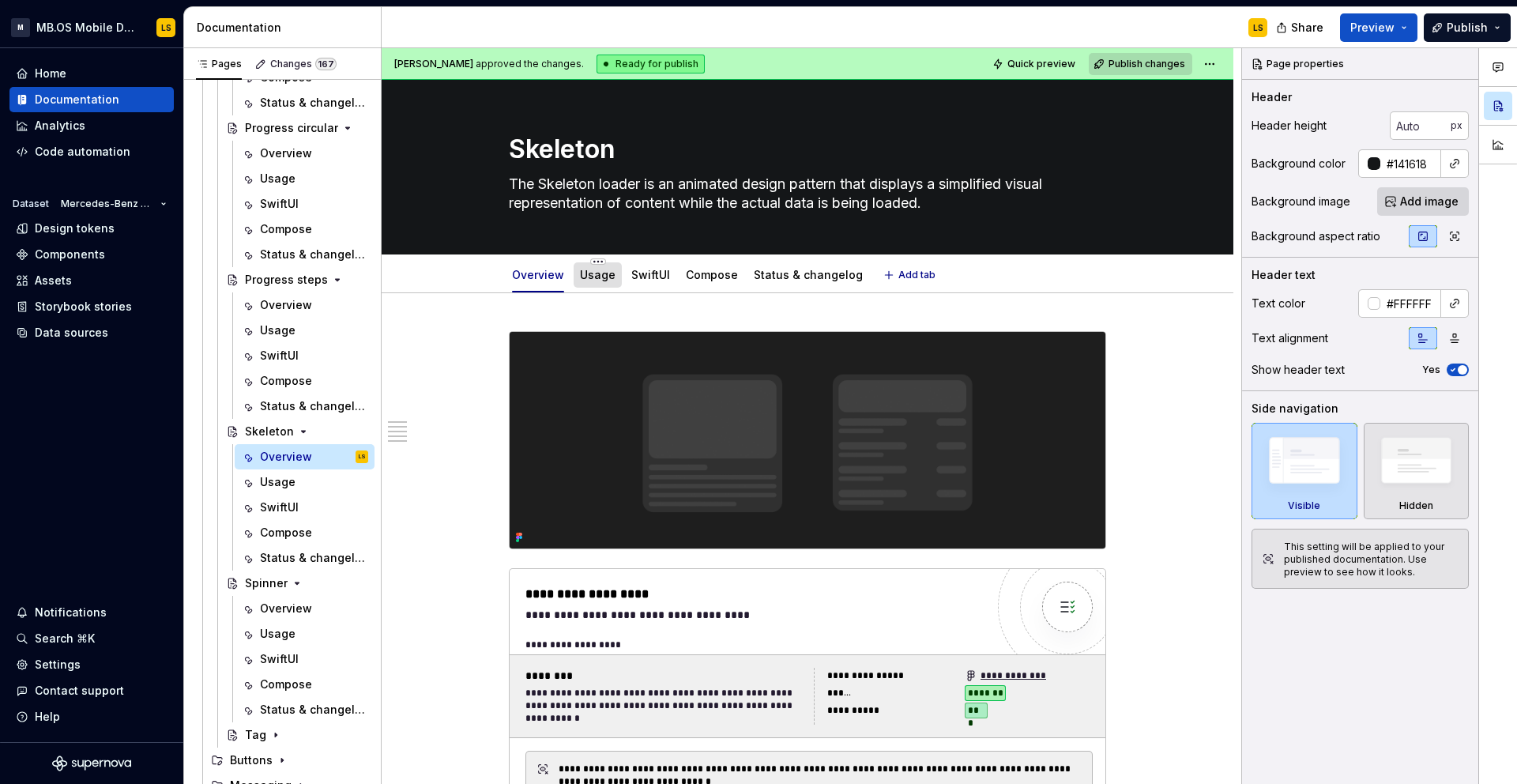
click at [609, 271] on link "Usage" at bounding box center [598, 275] width 36 height 14
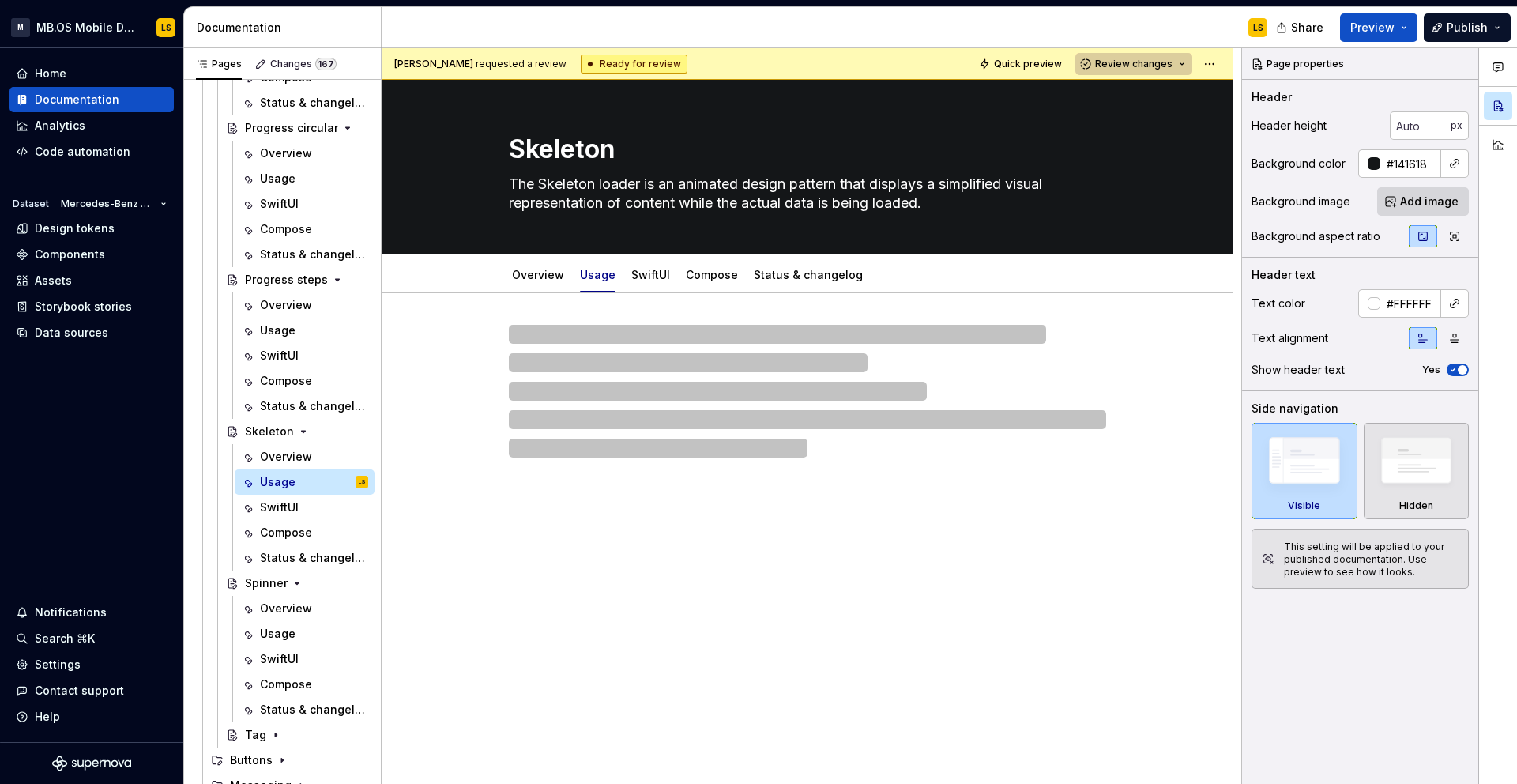
click at [1184, 60] on button "Review changes" at bounding box center [1134, 63] width 117 height 22
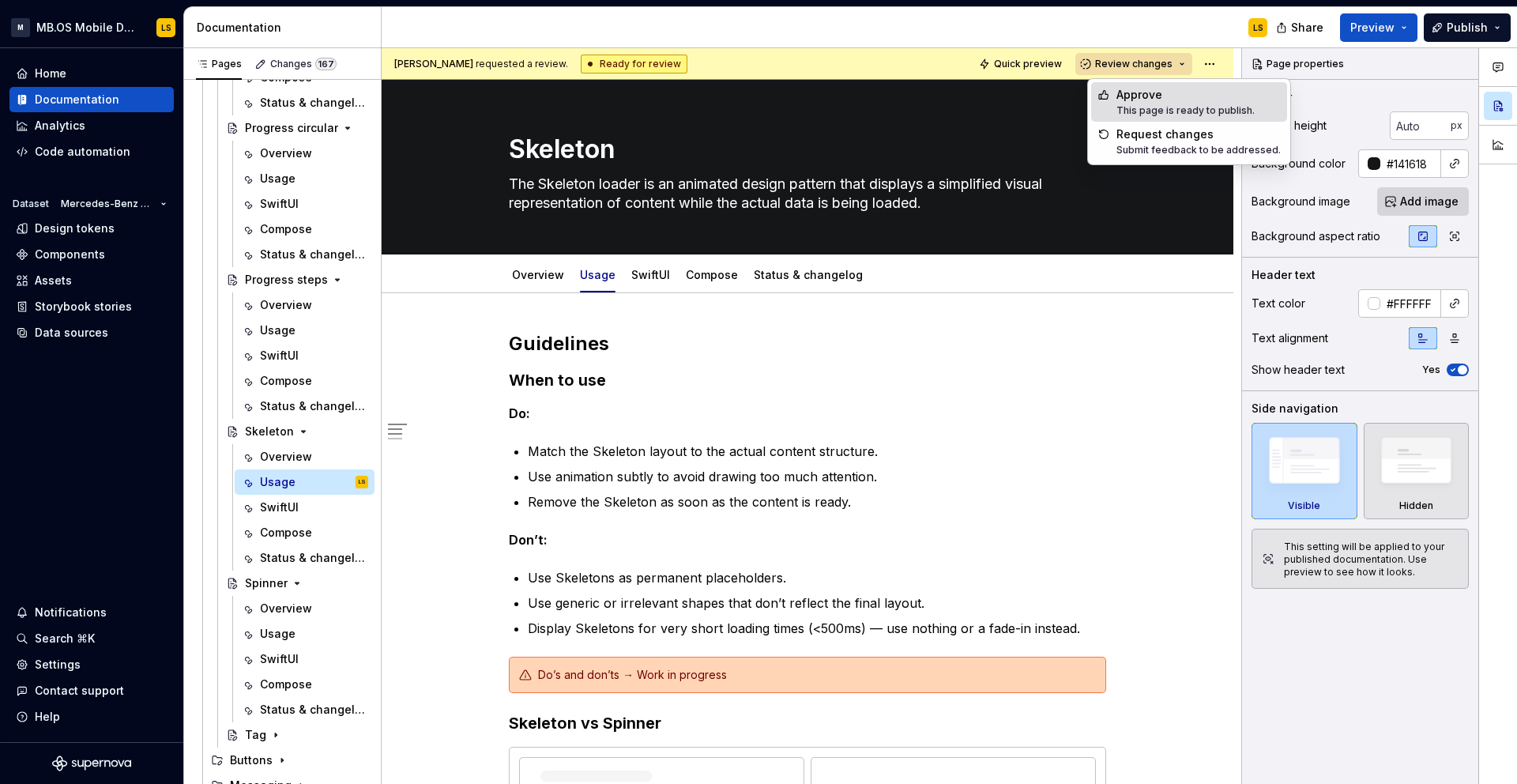
click at [1174, 91] on div "Approve" at bounding box center [1185, 95] width 138 height 16
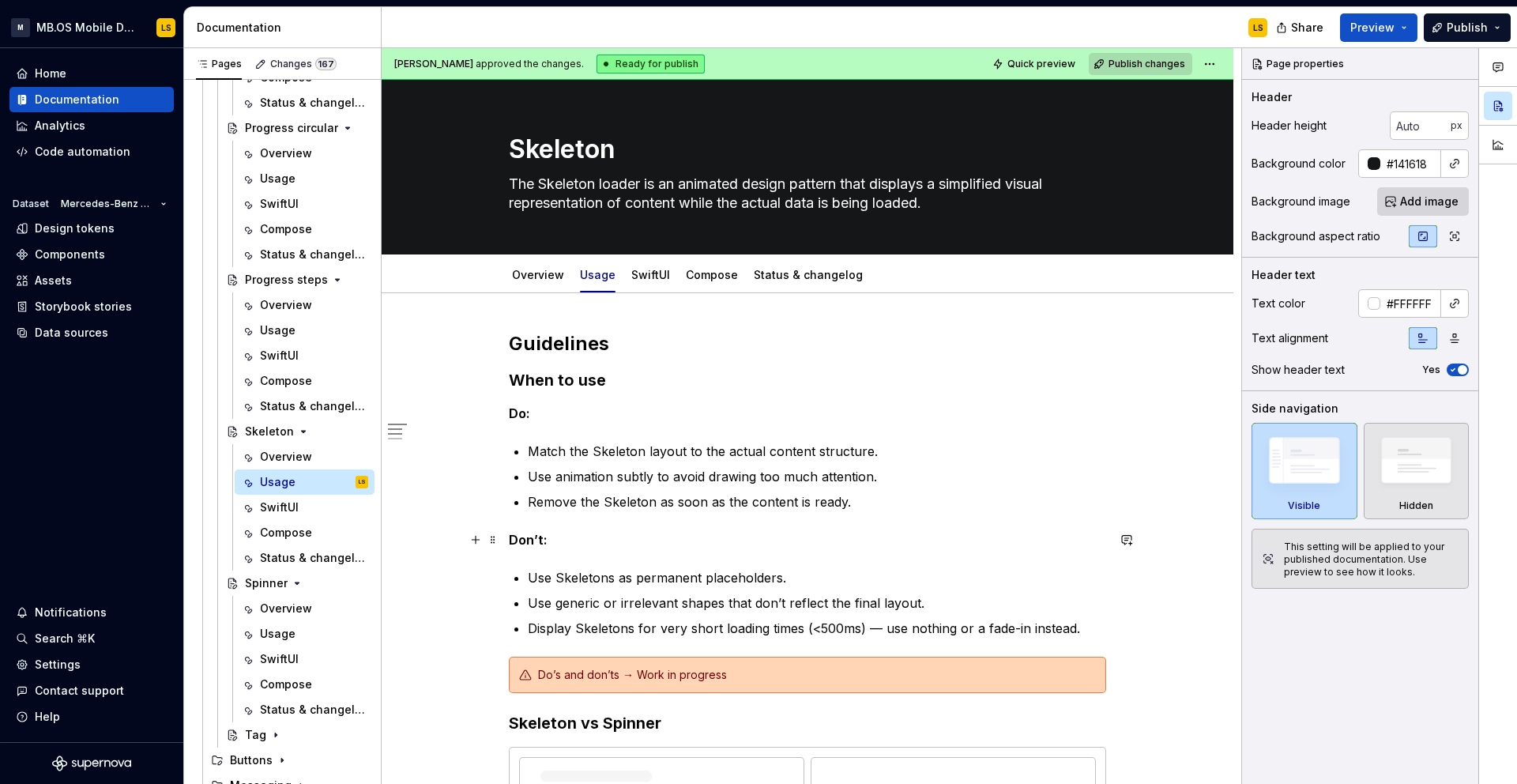
scroll to position [843, 0]
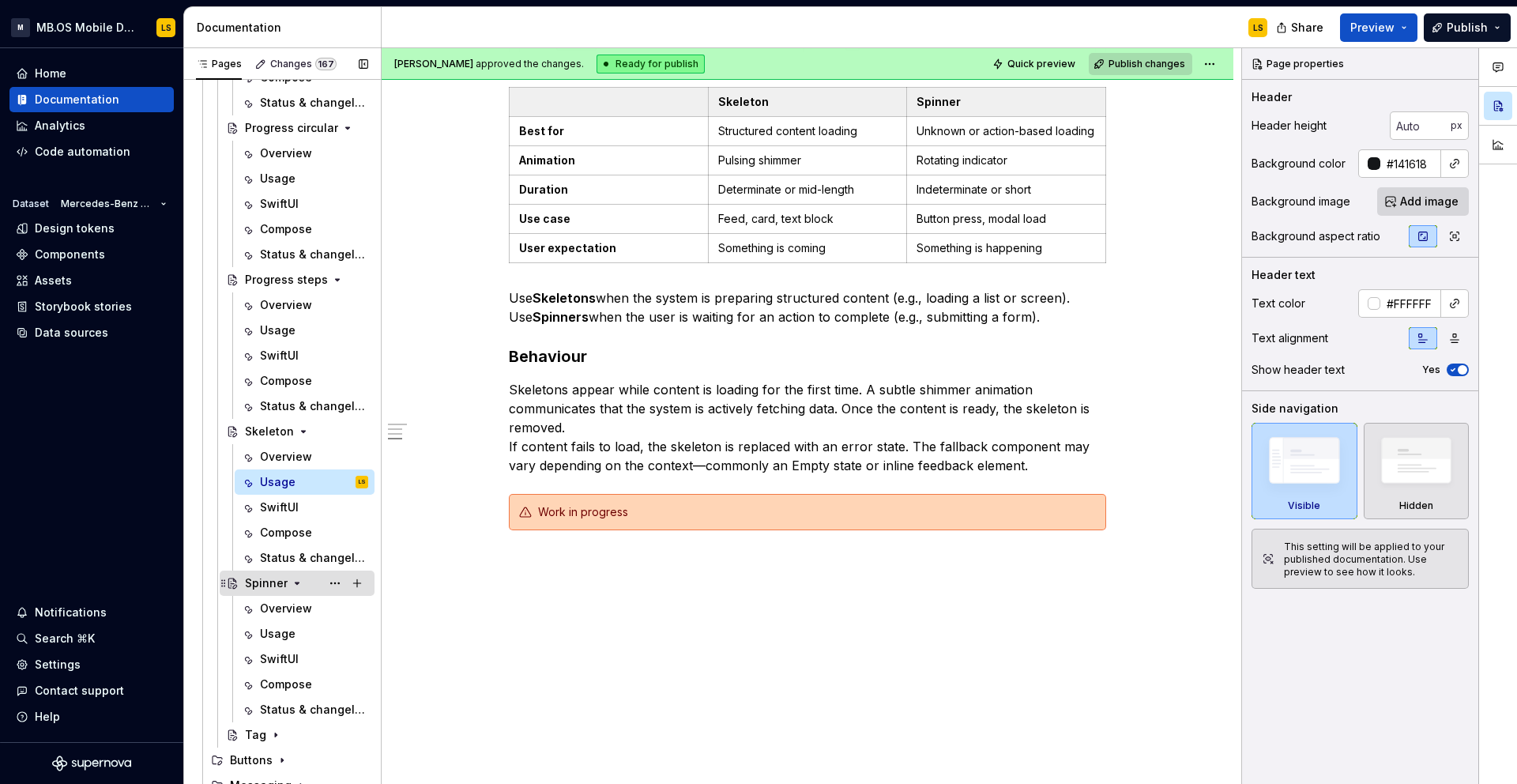
click at [271, 581] on div "Spinner" at bounding box center [266, 583] width 43 height 16
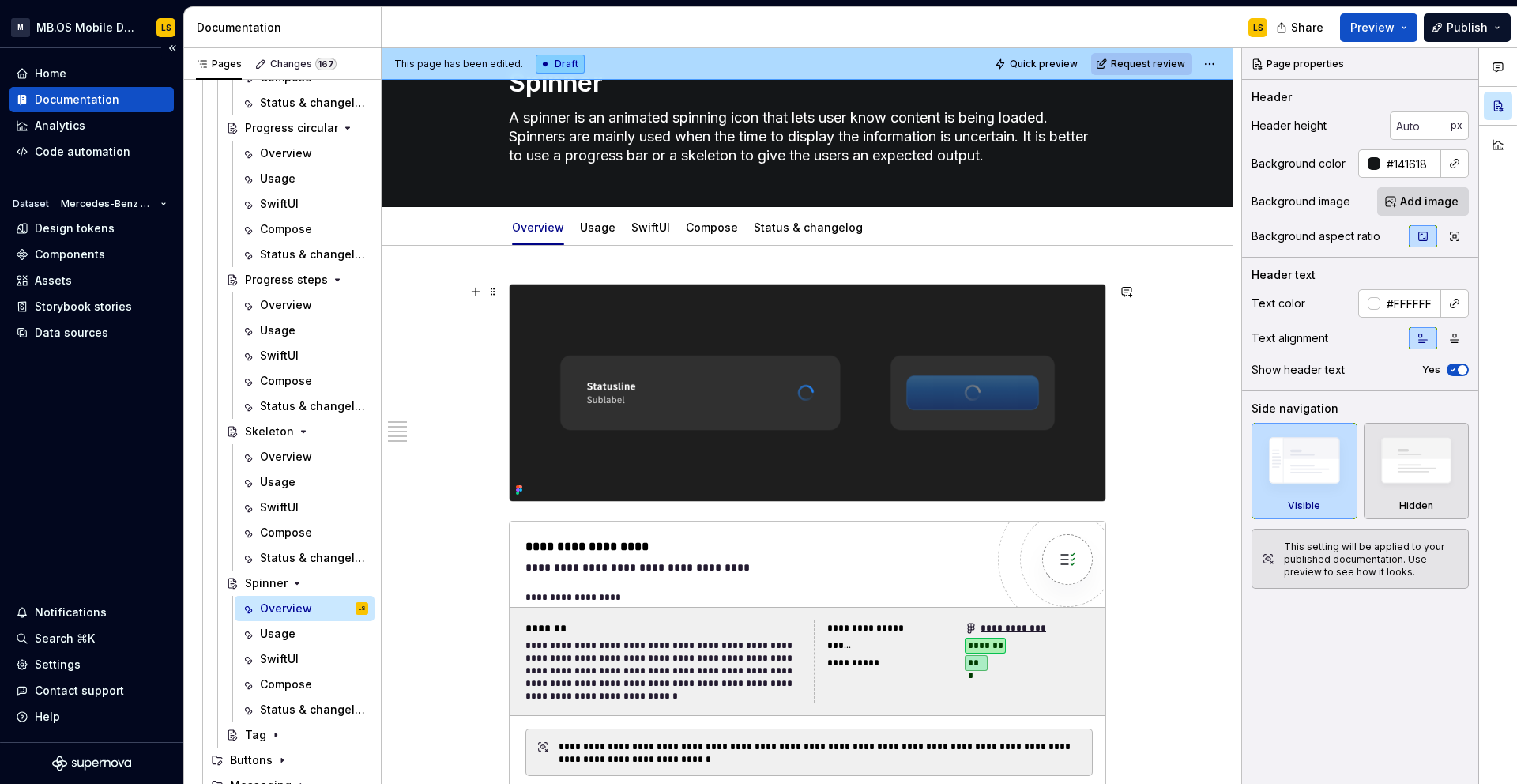
scroll to position [54, 0]
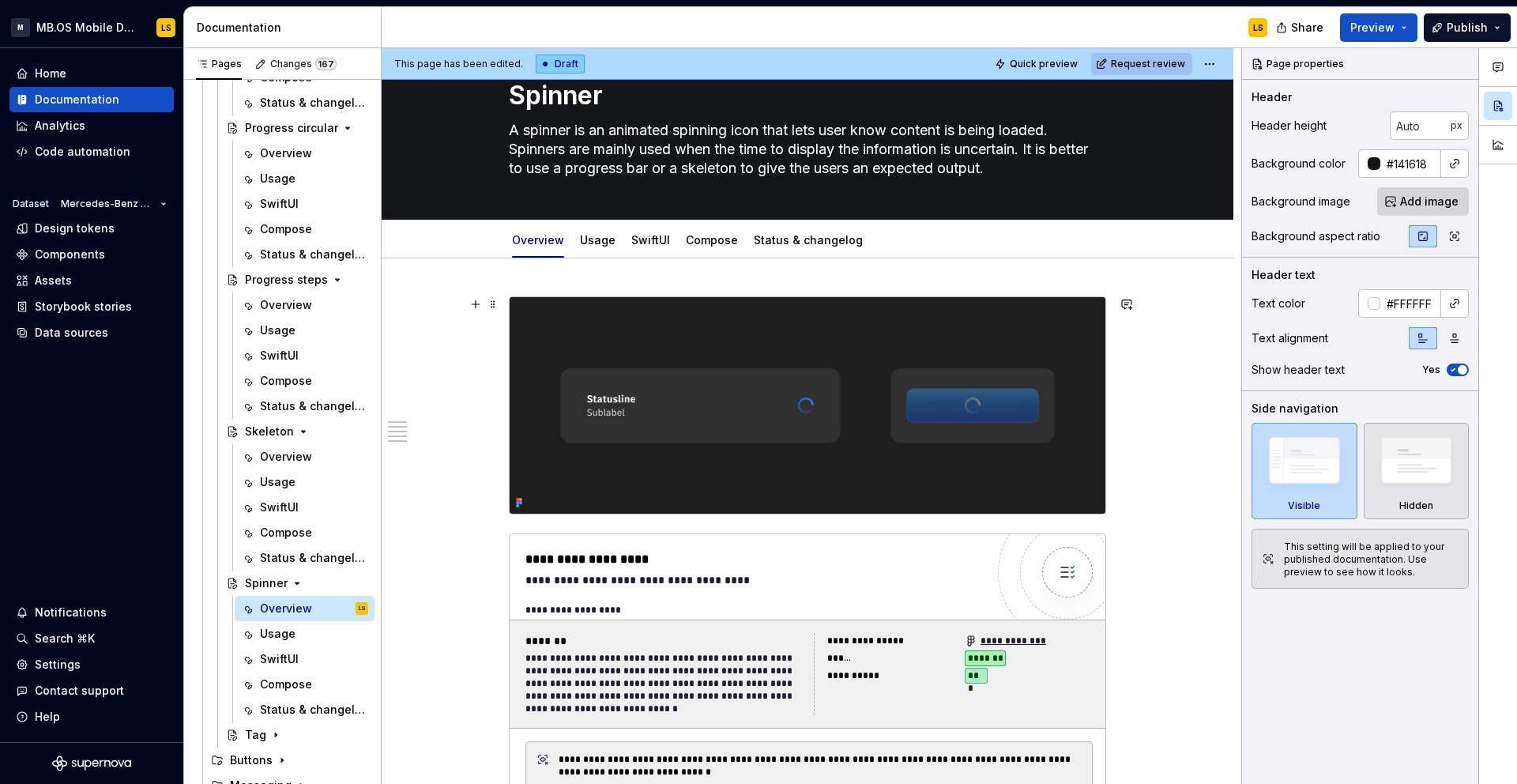
click at [675, 465] on img at bounding box center [807, 405] width 596 height 216
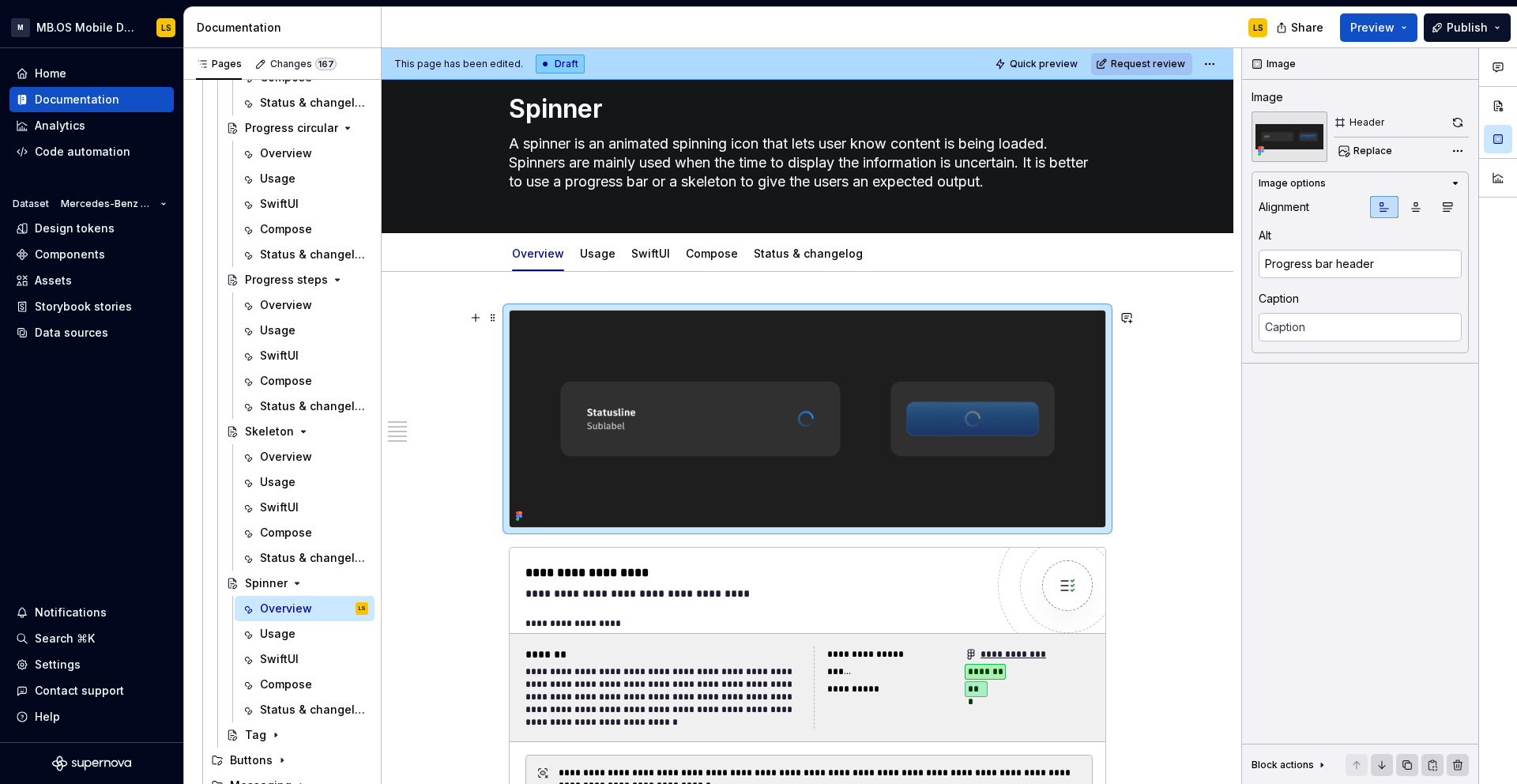
scroll to position [0, 0]
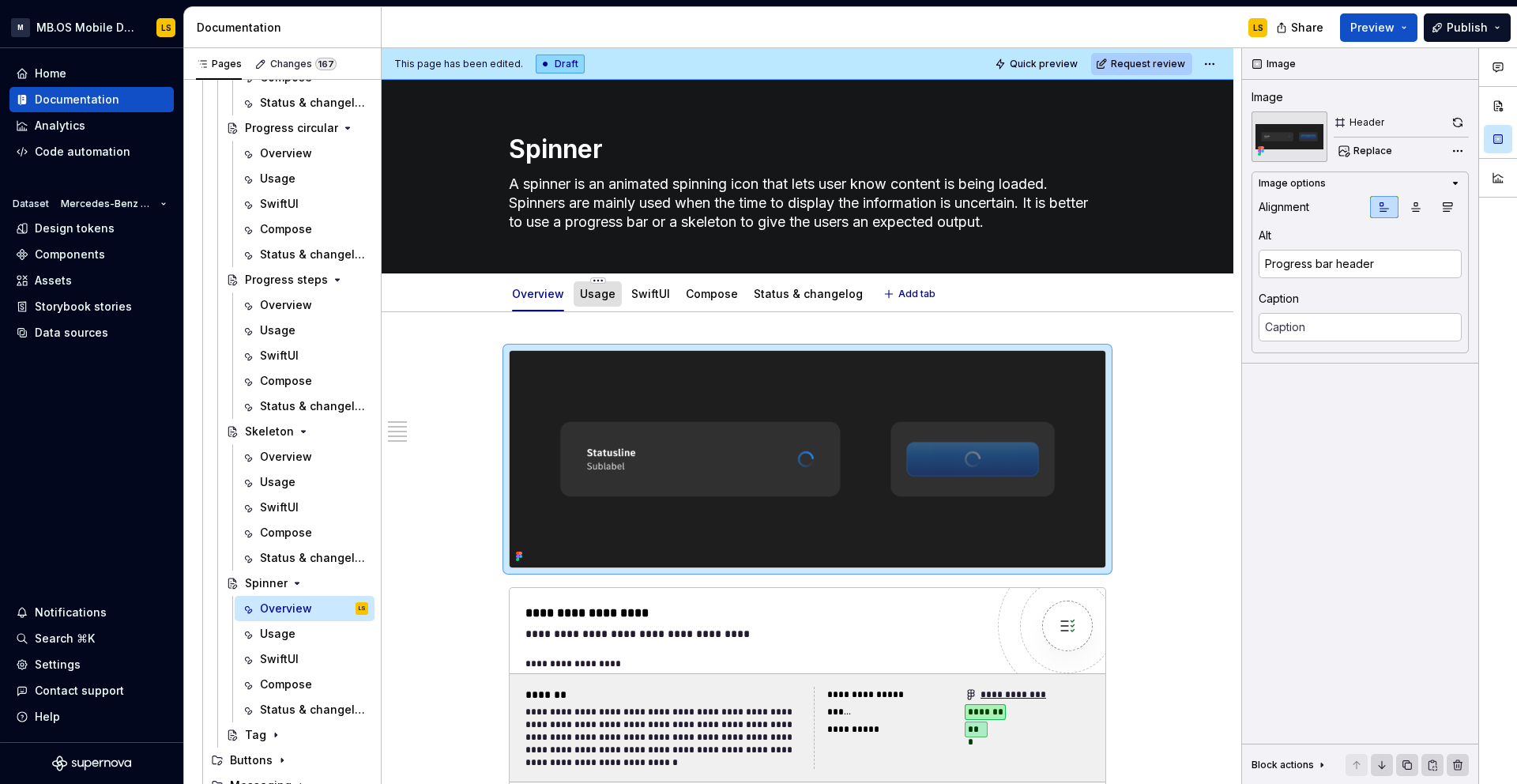
click at [598, 297] on link "Usage" at bounding box center [598, 293] width 36 height 14
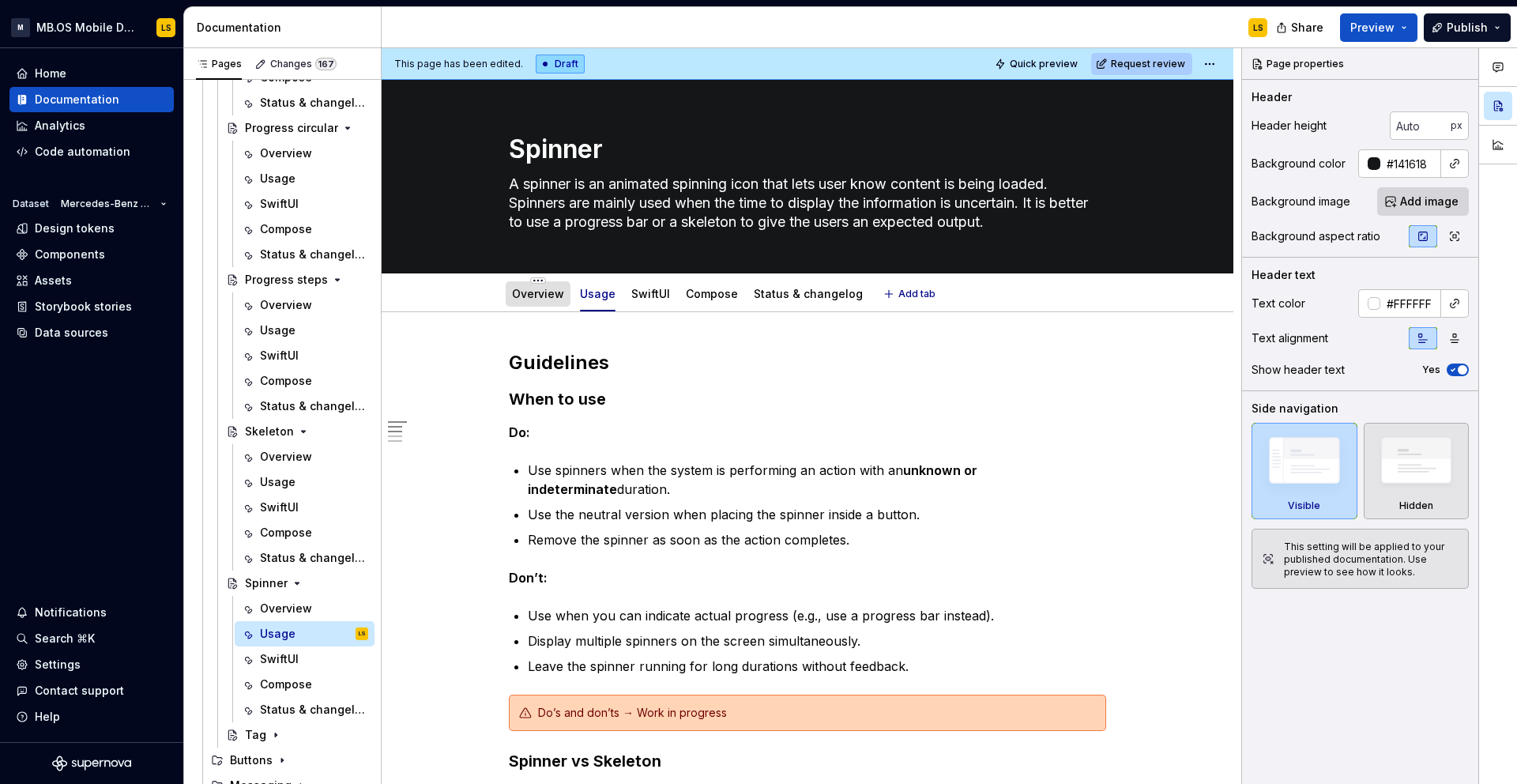
click at [540, 301] on div "Overview" at bounding box center [538, 293] width 53 height 19
click at [559, 298] on link "Overview" at bounding box center [538, 293] width 53 height 14
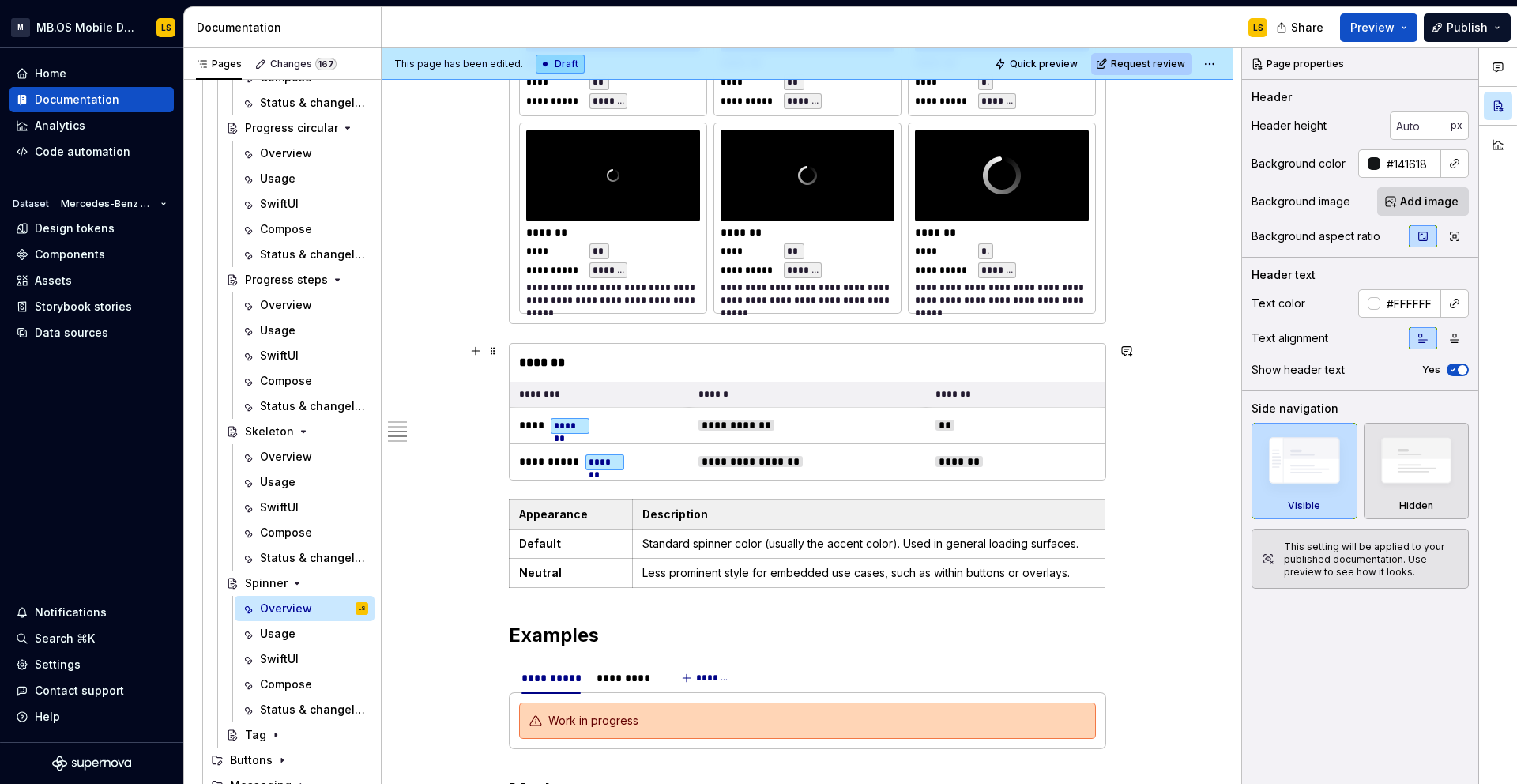
scroll to position [1182, 0]
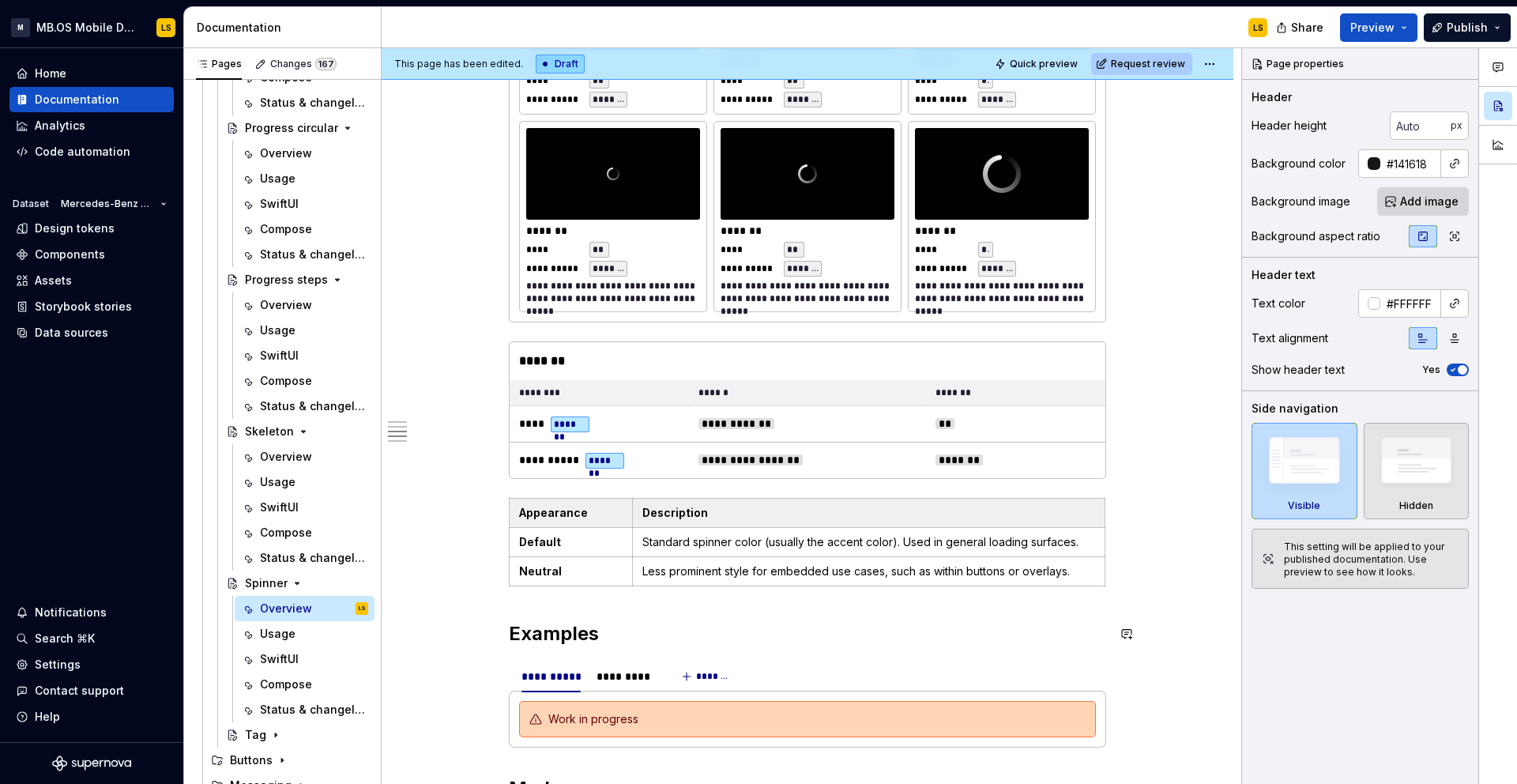
click at [603, 609] on div "**********" at bounding box center [807, 402] width 598 height 2470
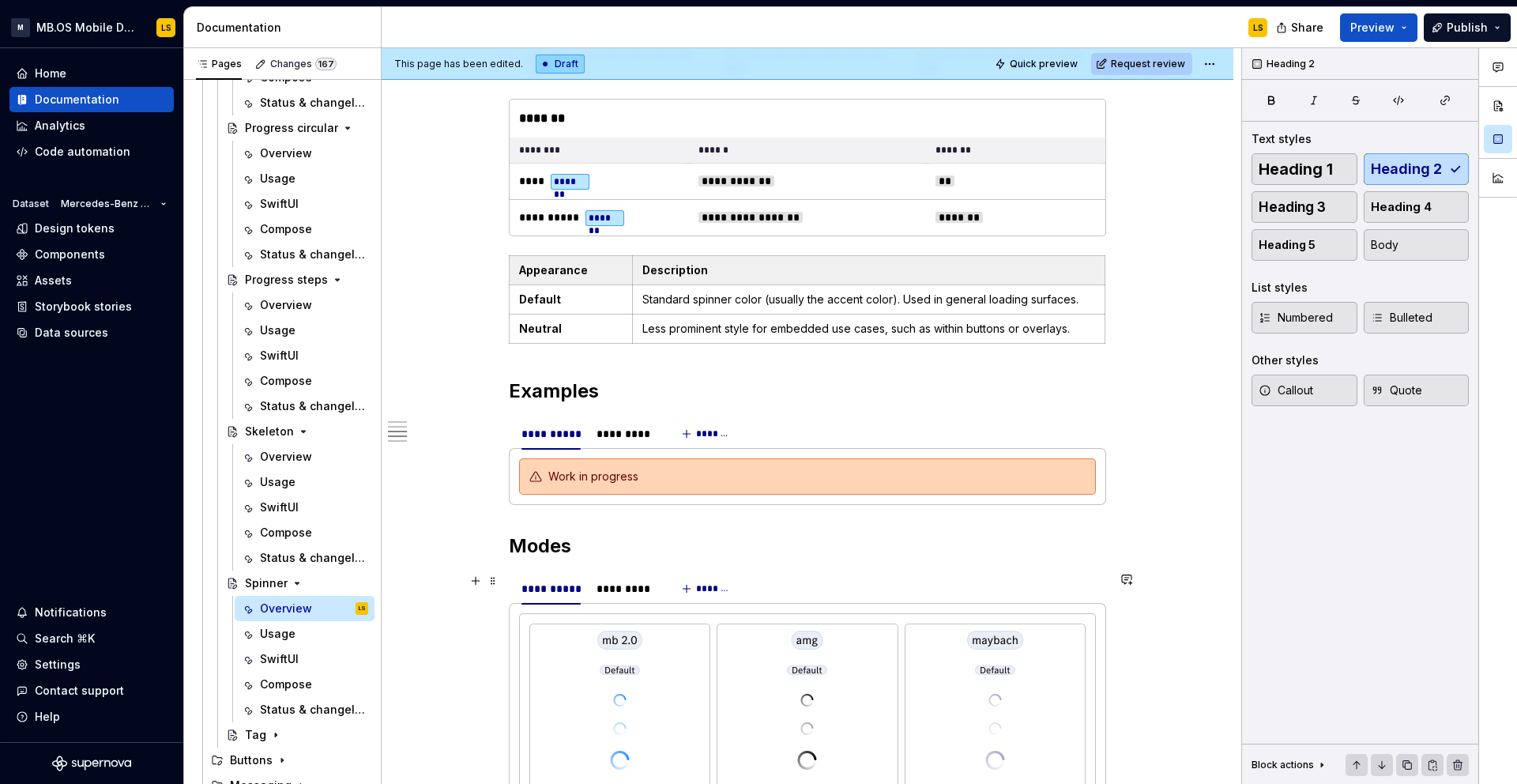
scroll to position [1595, 0]
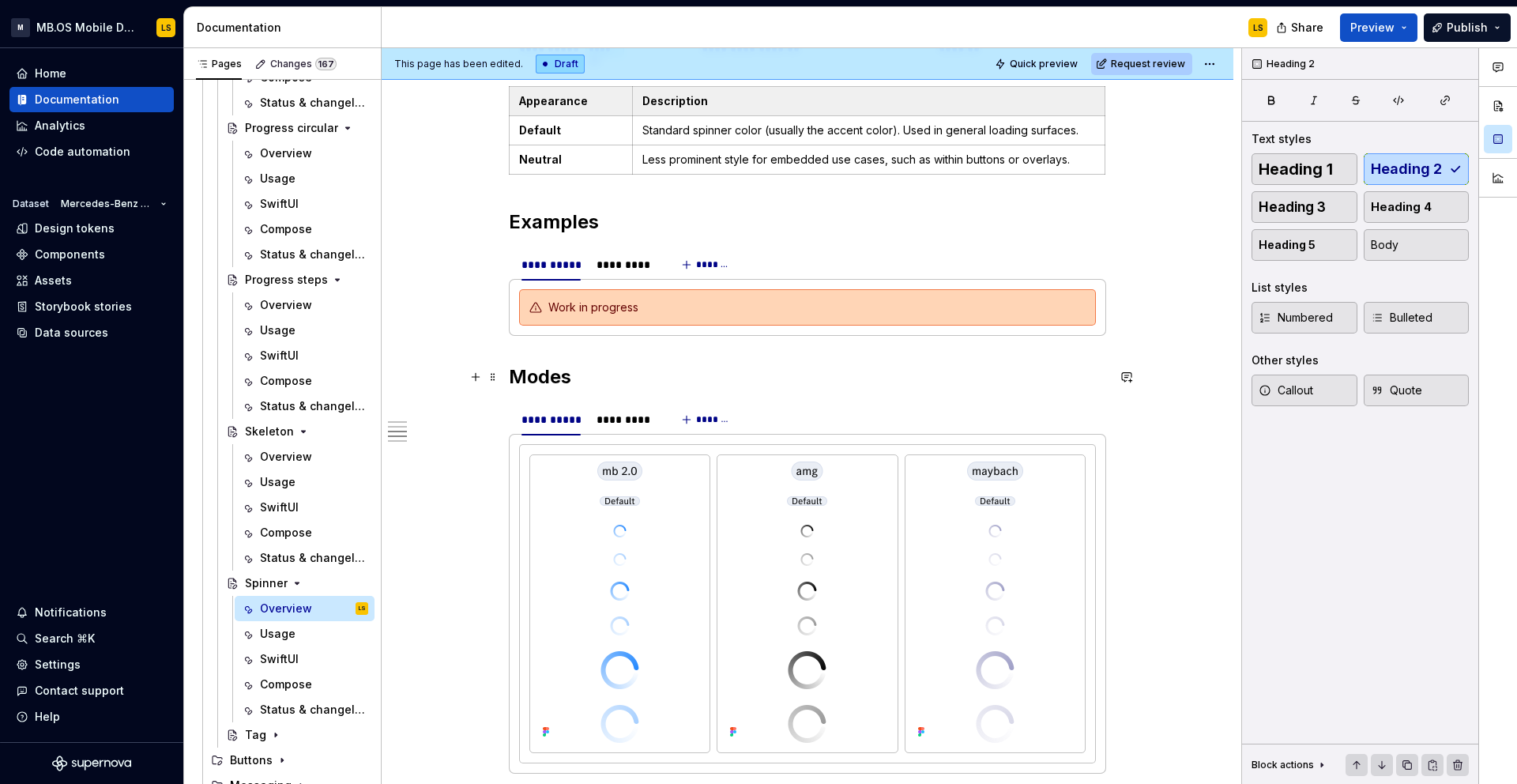
click at [795, 368] on h2 "Modes" at bounding box center [807, 377] width 598 height 26
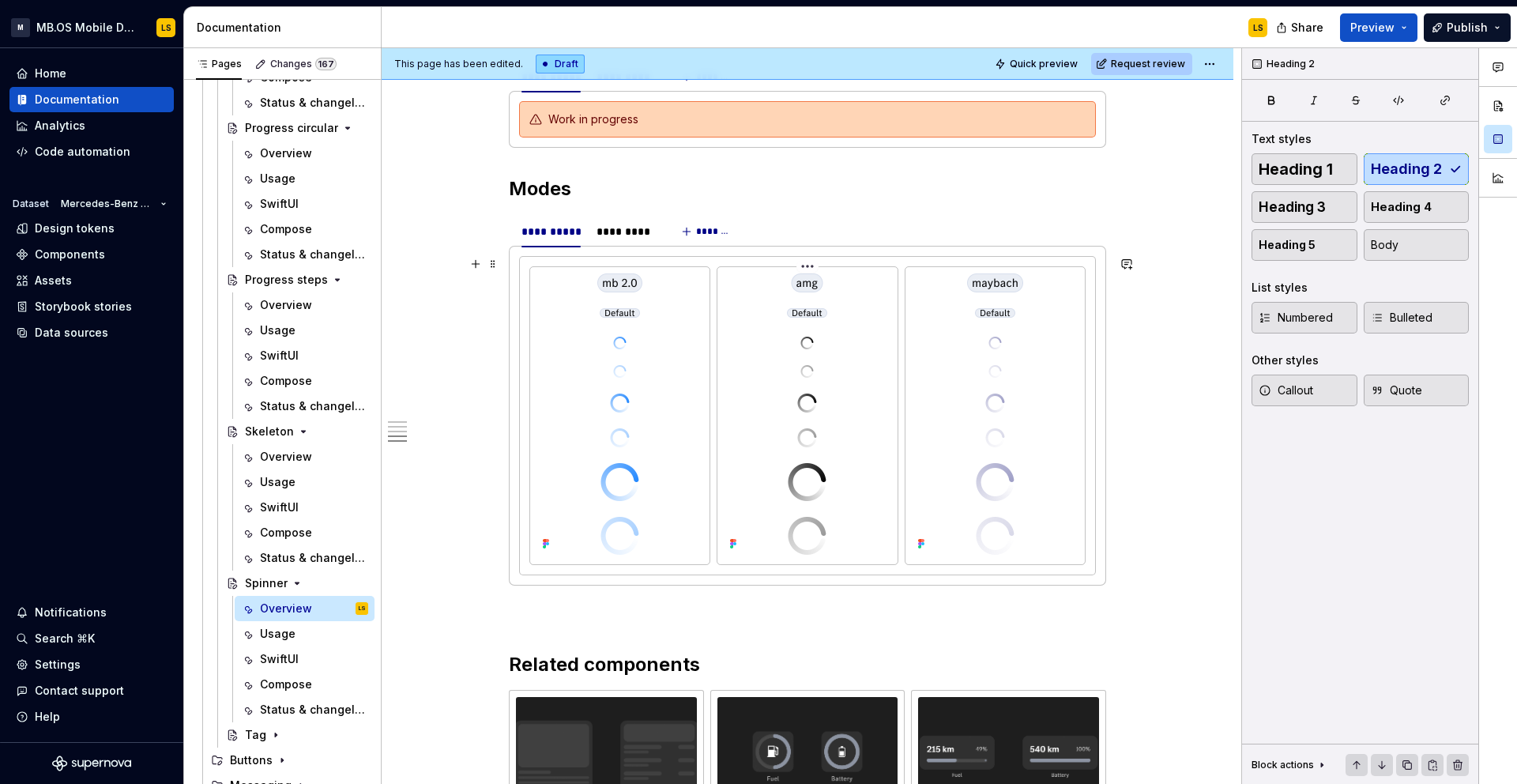
scroll to position [1785, 0]
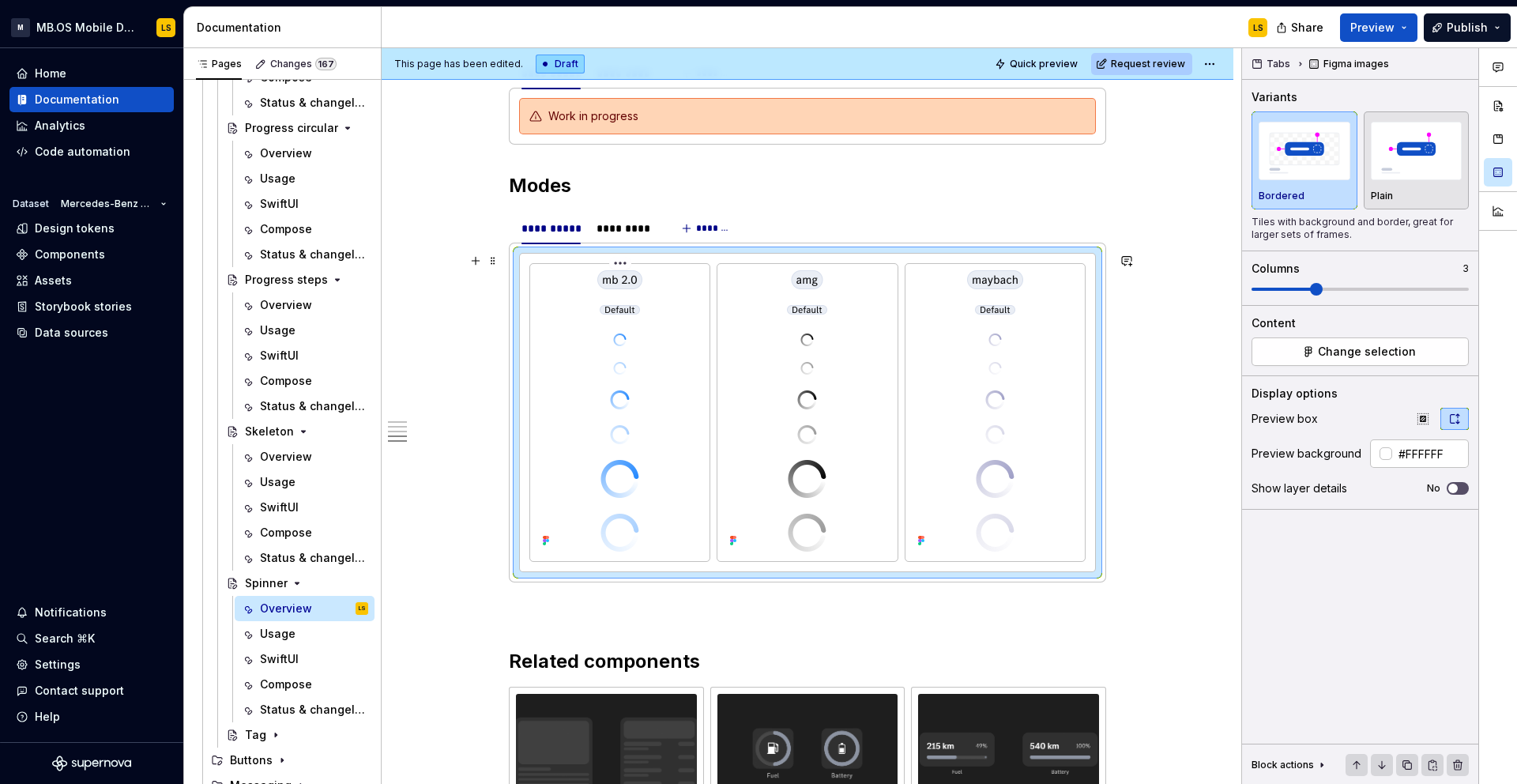
click at [642, 331] on img at bounding box center [620, 411] width 45 height 281
click at [1295, 349] on button "Change selection" at bounding box center [1360, 351] width 217 height 29
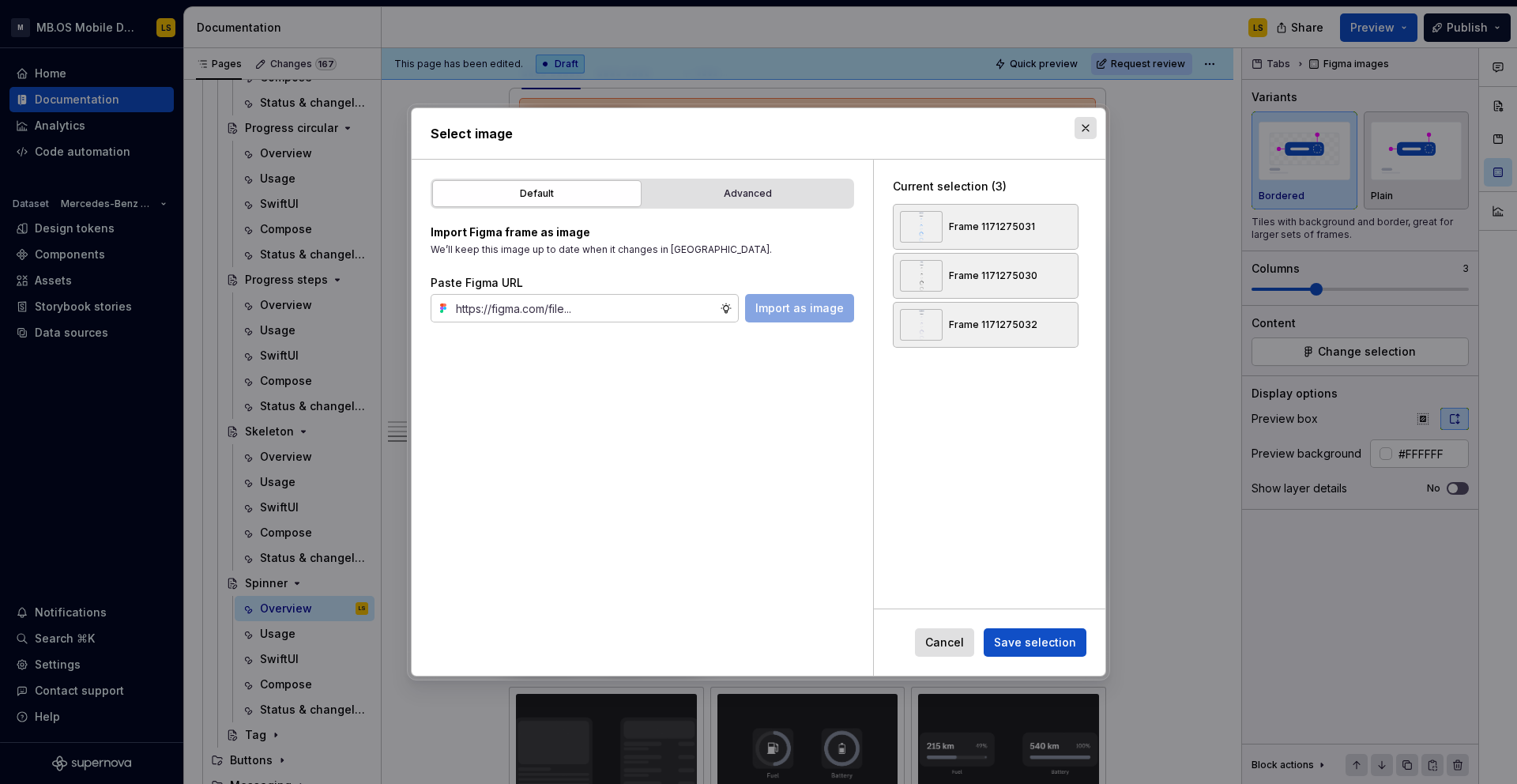
click at [1087, 127] on button "button" at bounding box center [1086, 128] width 22 height 22
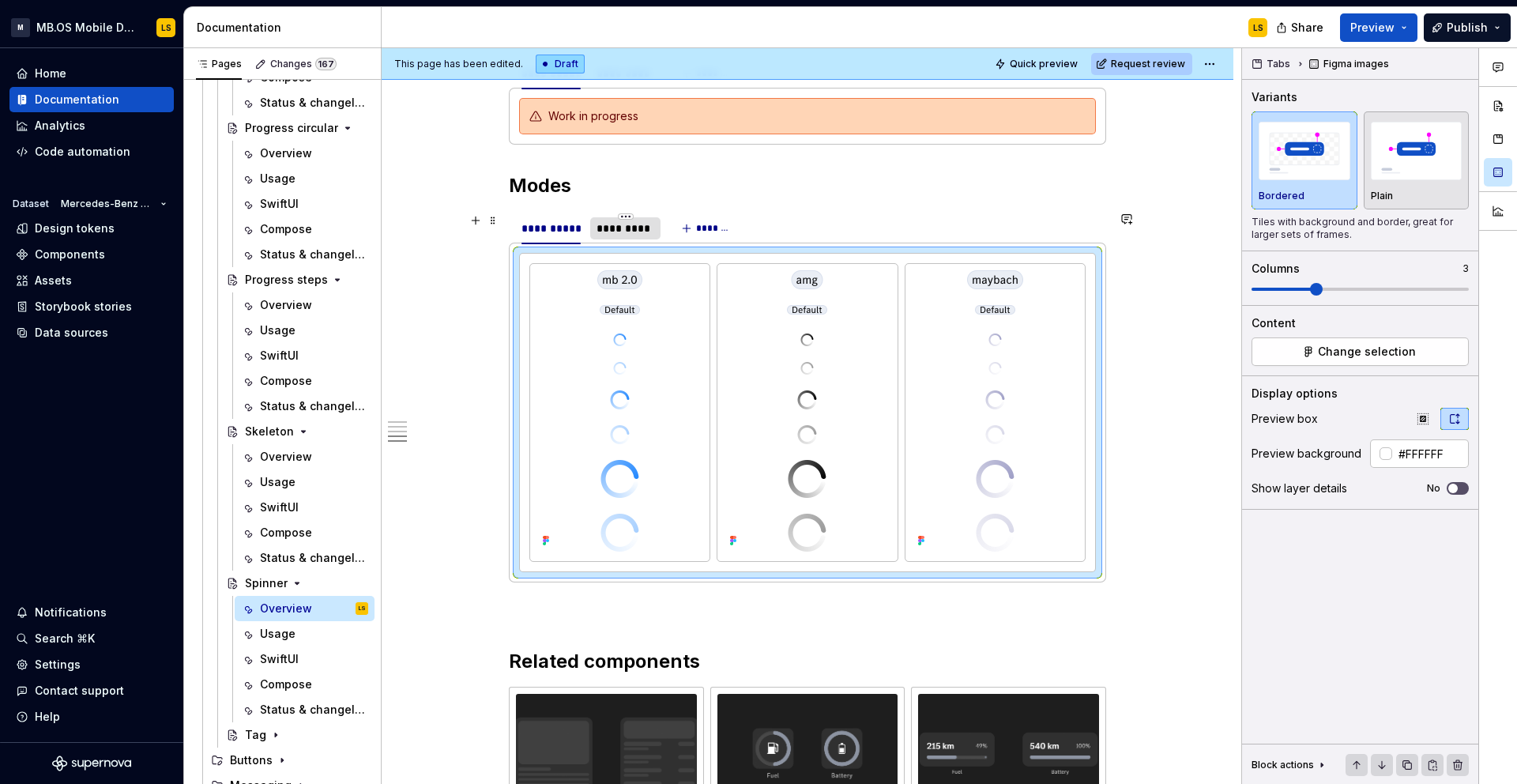
click at [623, 230] on div "*********" at bounding box center [626, 228] width 58 height 16
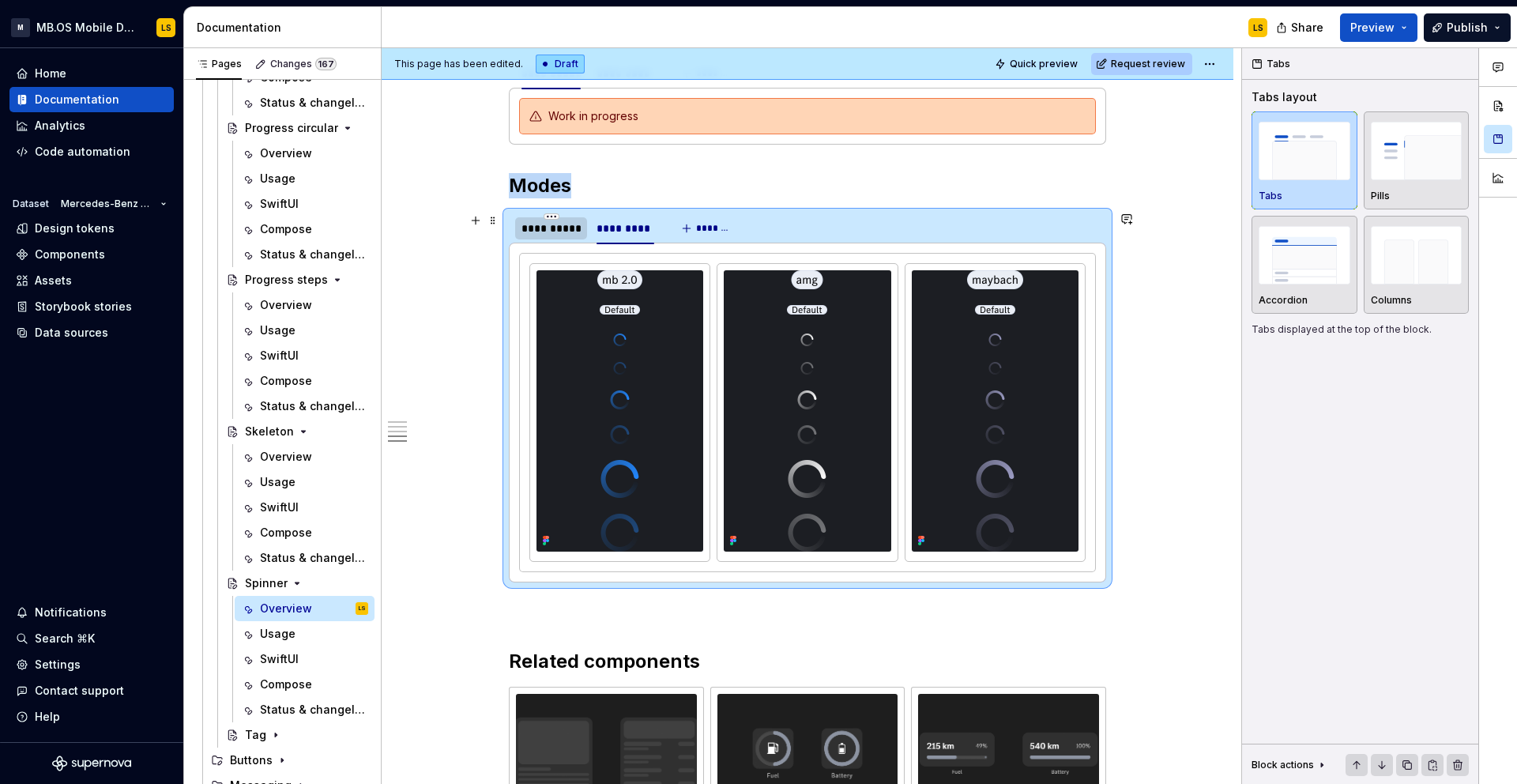
click at [551, 236] on div "**********" at bounding box center [551, 228] width 59 height 16
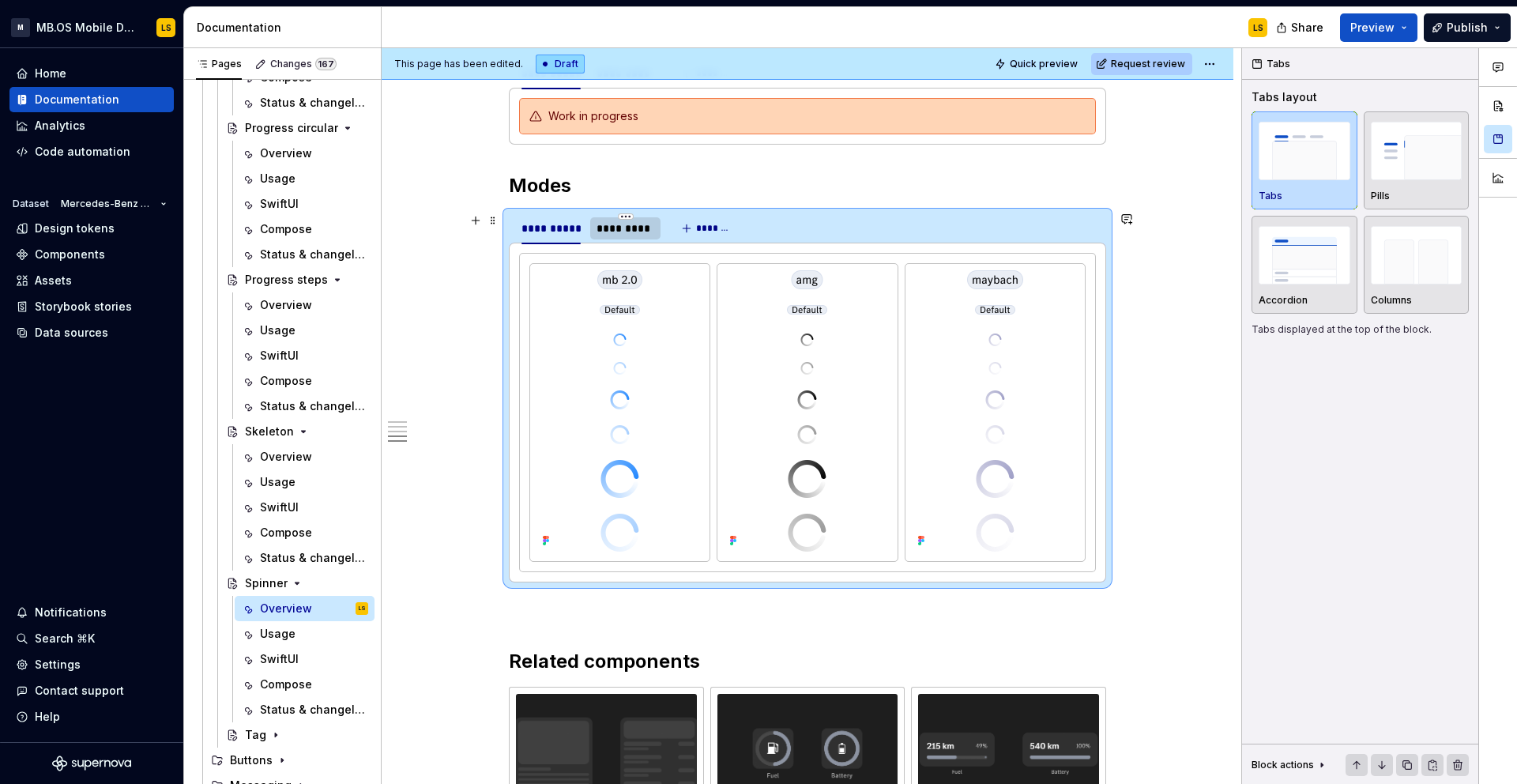
click at [620, 235] on div "*********" at bounding box center [626, 228] width 58 height 16
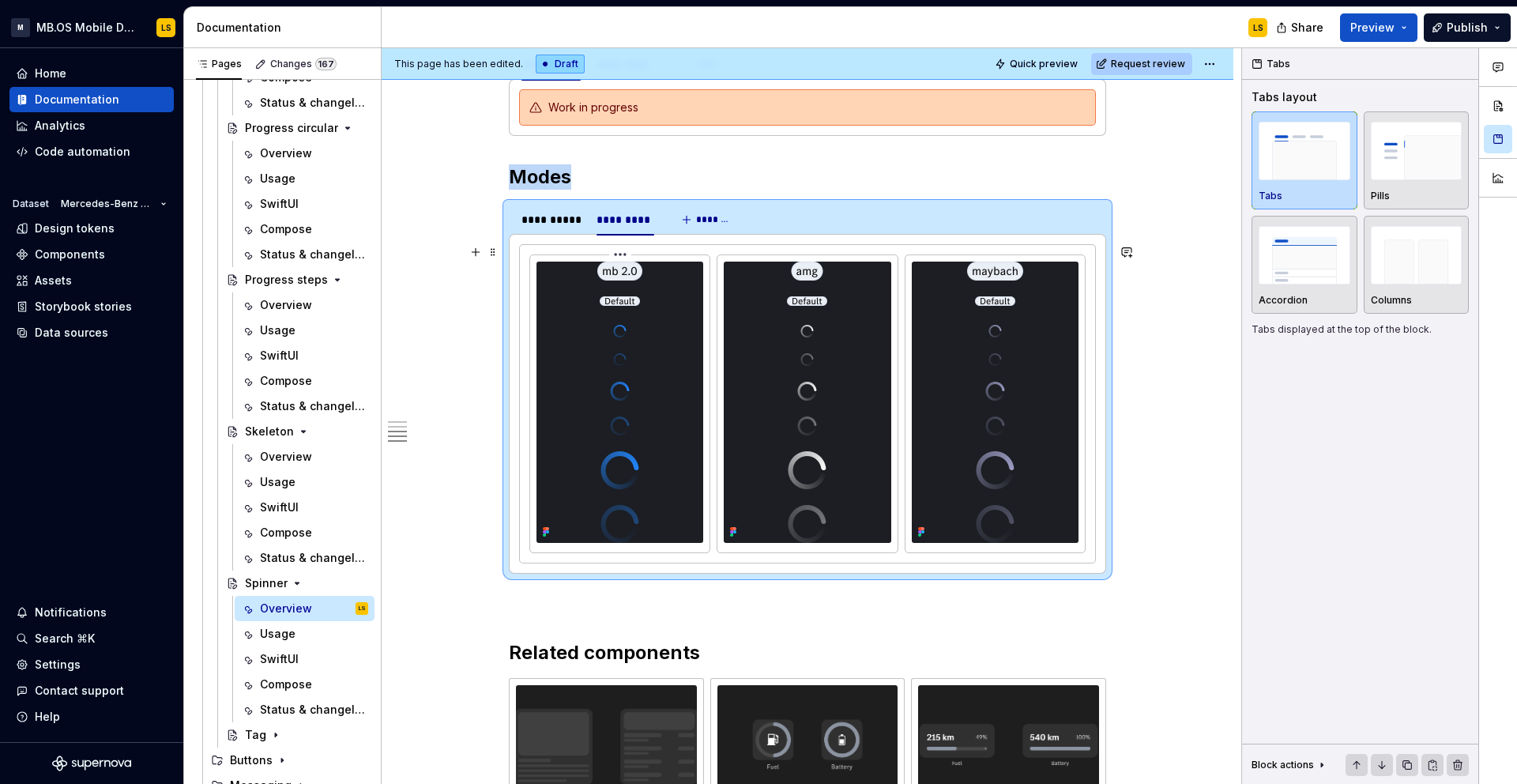
scroll to position [1766, 0]
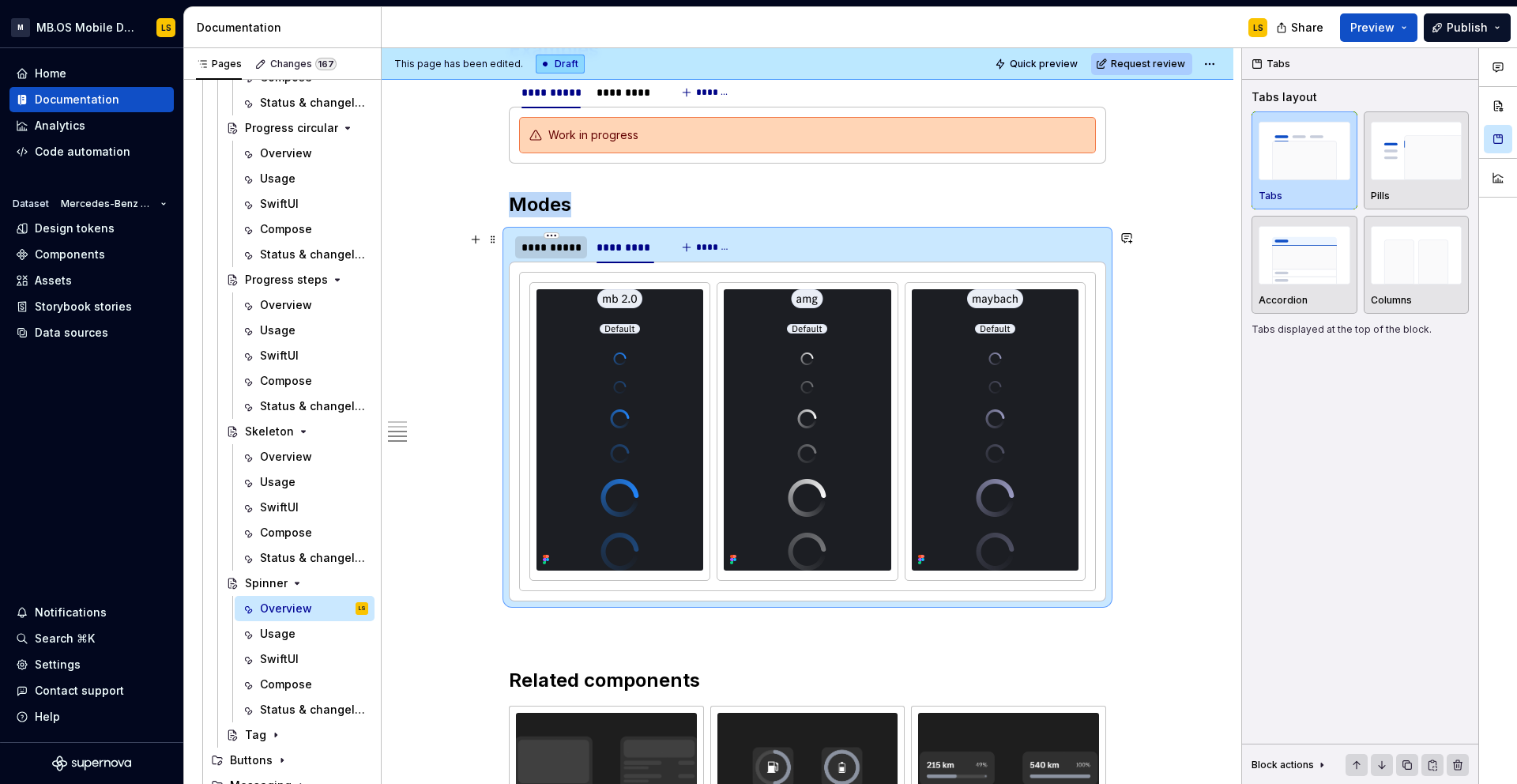
click at [554, 247] on div "**********" at bounding box center [551, 248] width 59 height 16
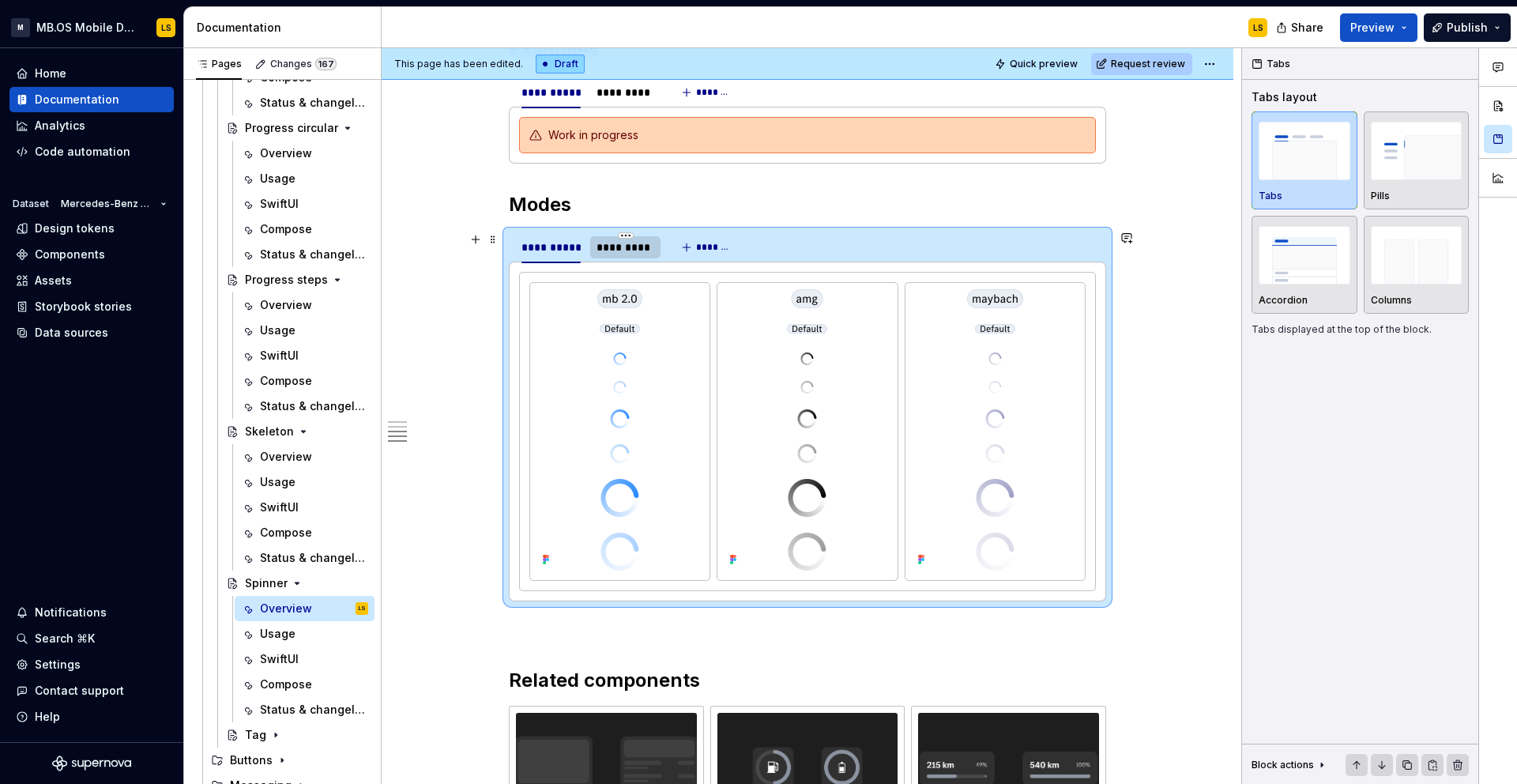
click at [626, 247] on div "*********" at bounding box center [626, 248] width 58 height 16
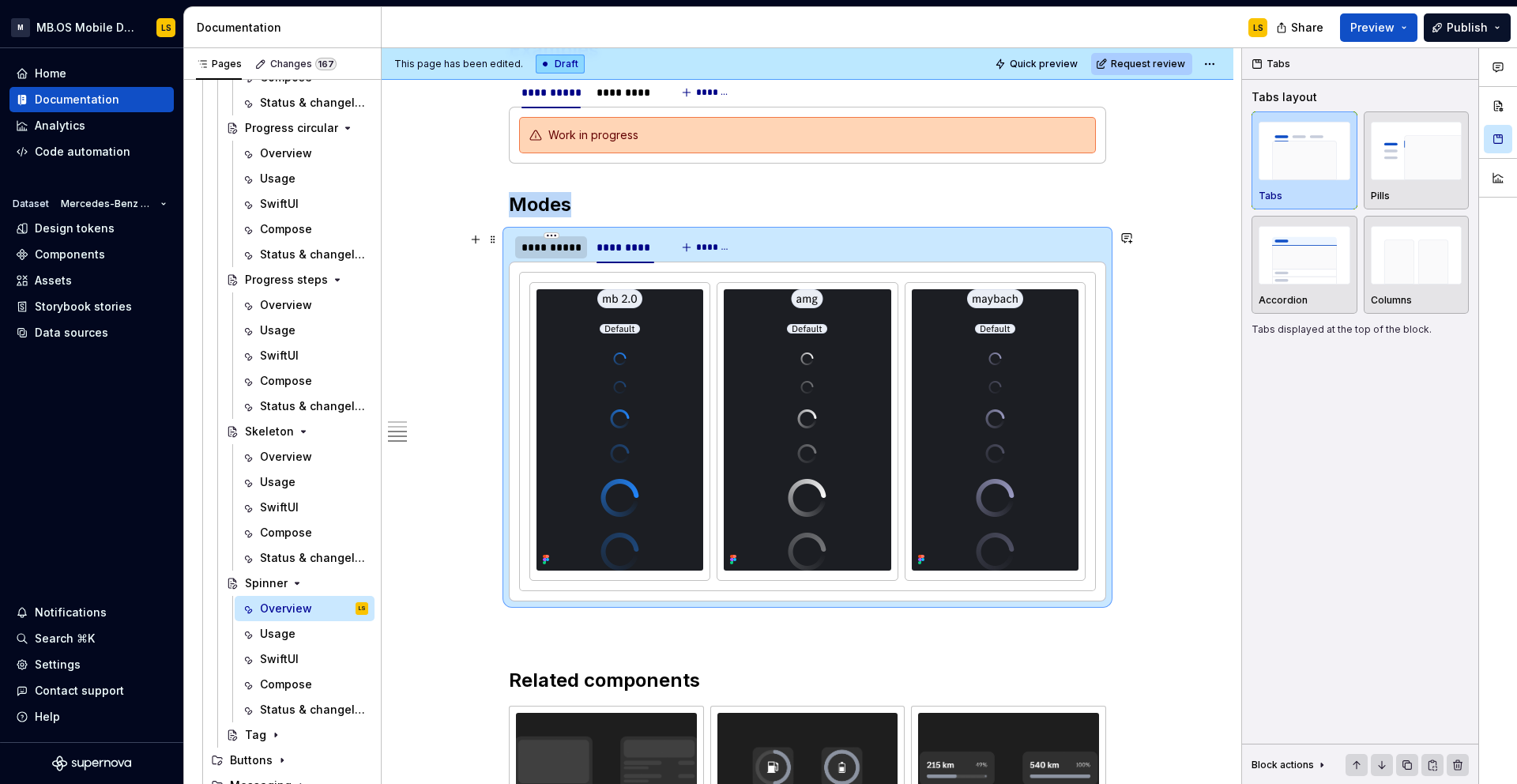
click at [551, 246] on div "**********" at bounding box center [551, 248] width 59 height 16
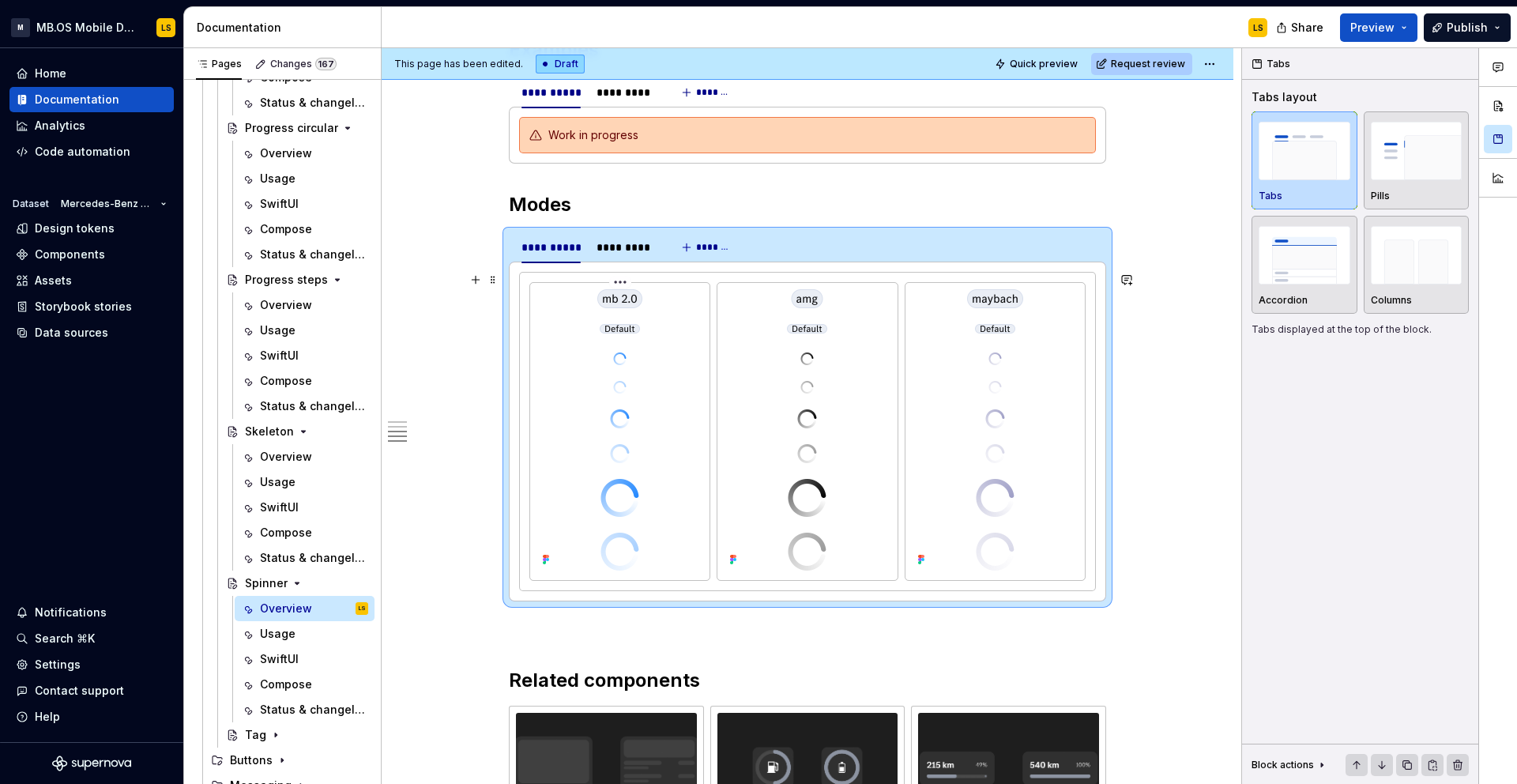
click at [642, 370] on img at bounding box center [620, 430] width 45 height 281
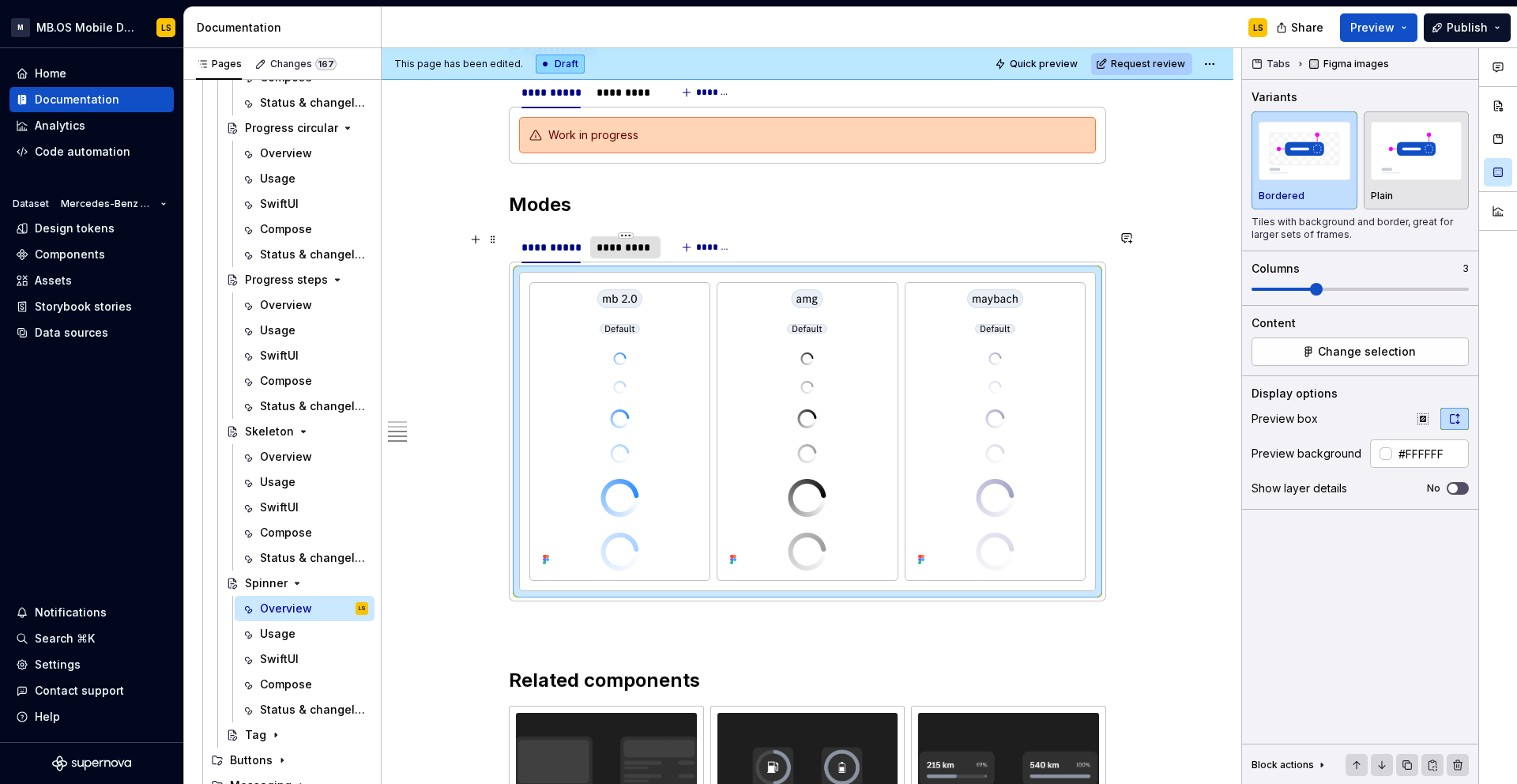
click at [622, 245] on div "*********" at bounding box center [626, 248] width 58 height 16
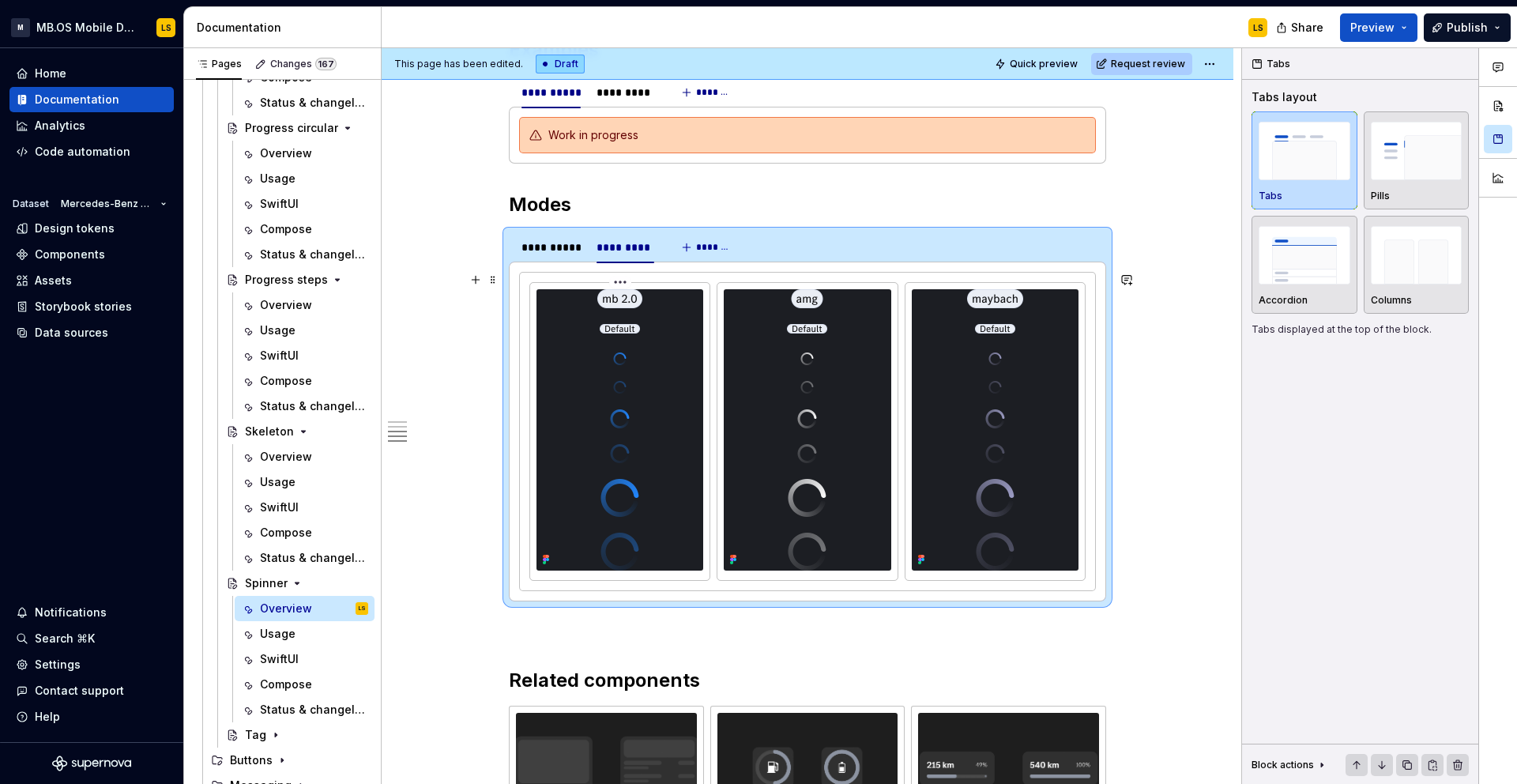
click at [663, 346] on div at bounding box center [620, 430] width 167 height 281
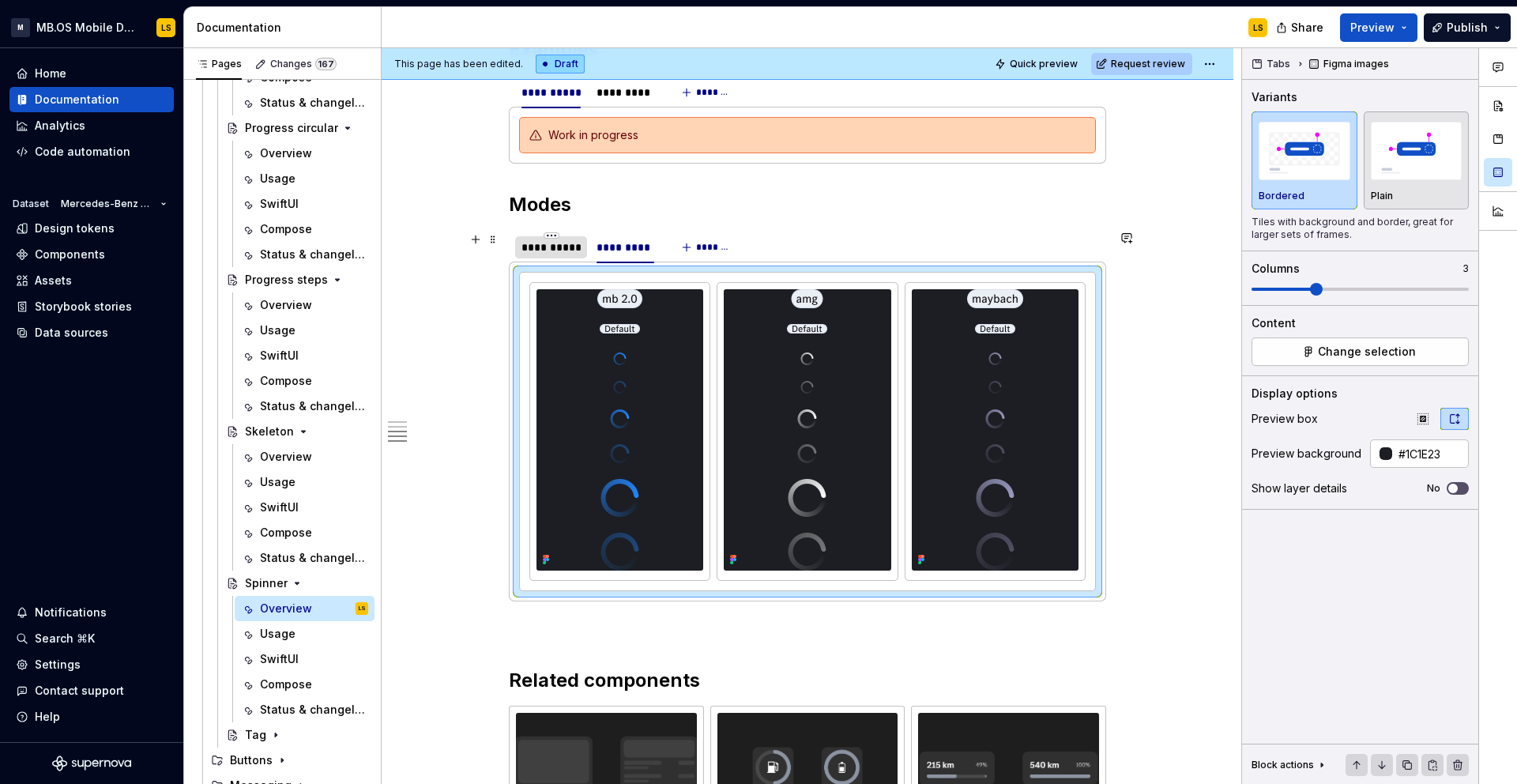
click at [557, 253] on div "**********" at bounding box center [551, 248] width 59 height 16
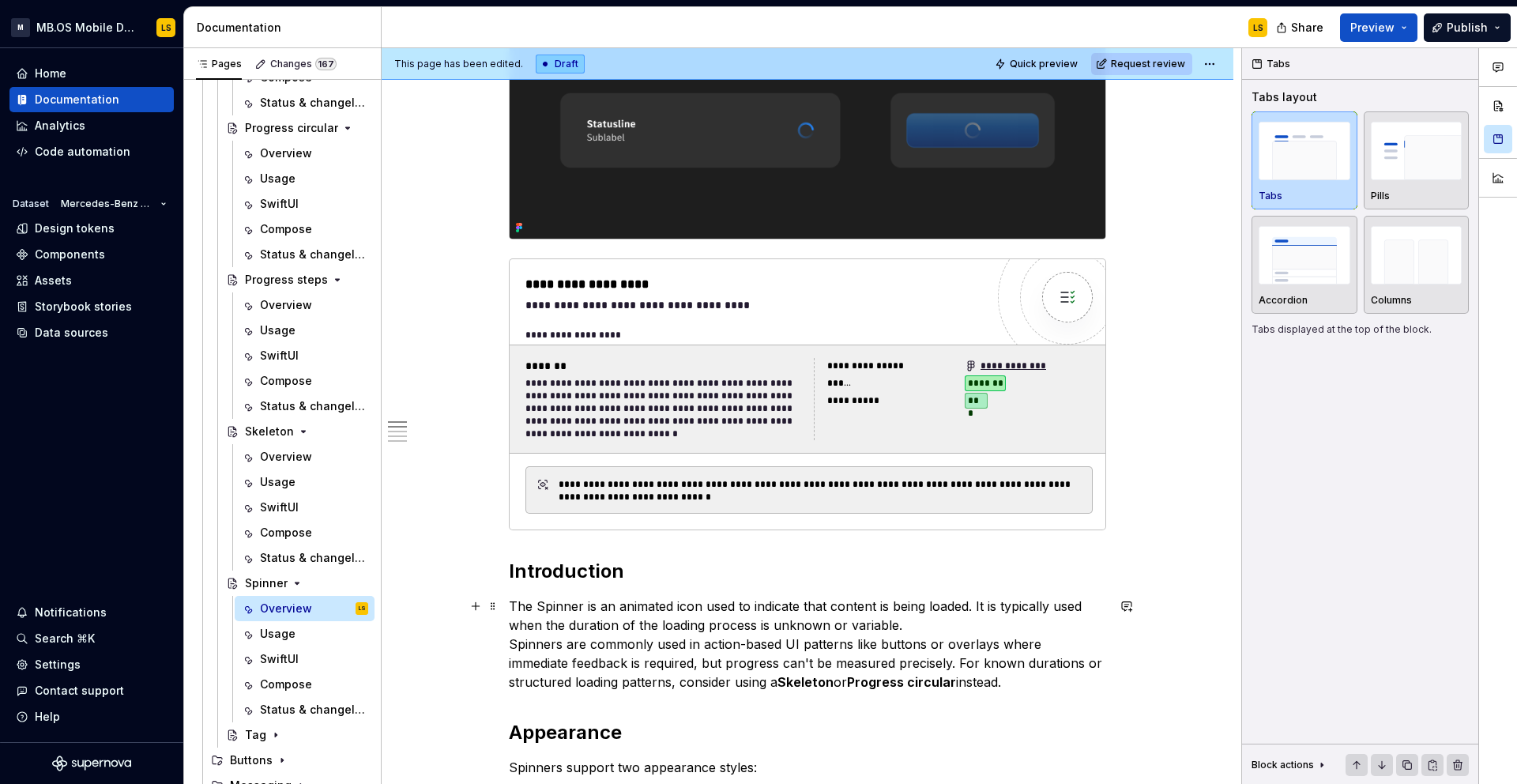
scroll to position [497, 0]
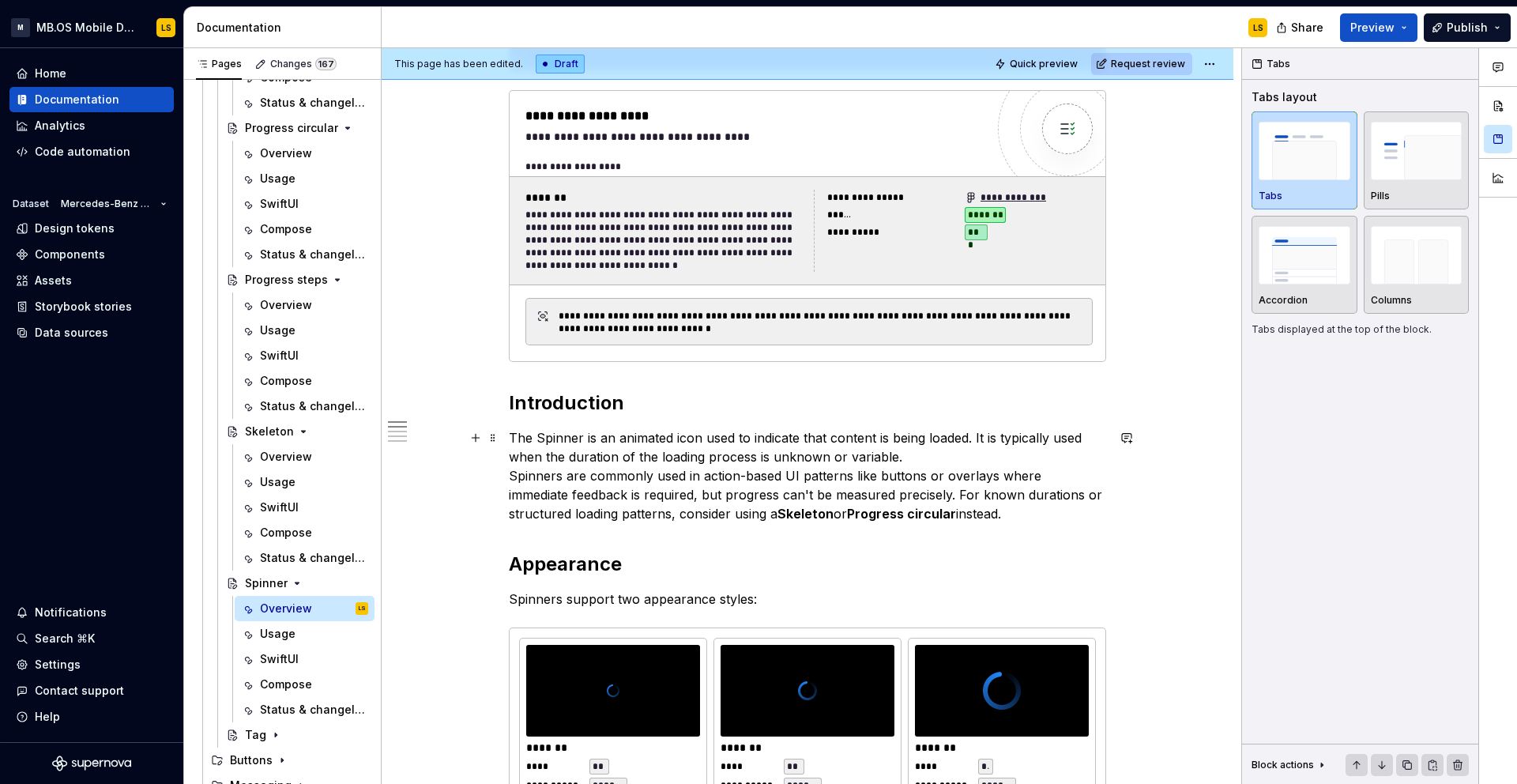
click at [933, 497] on p "The Spinner is an animated icon used to indicate that content is being loaded. …" at bounding box center [807, 476] width 598 height 95
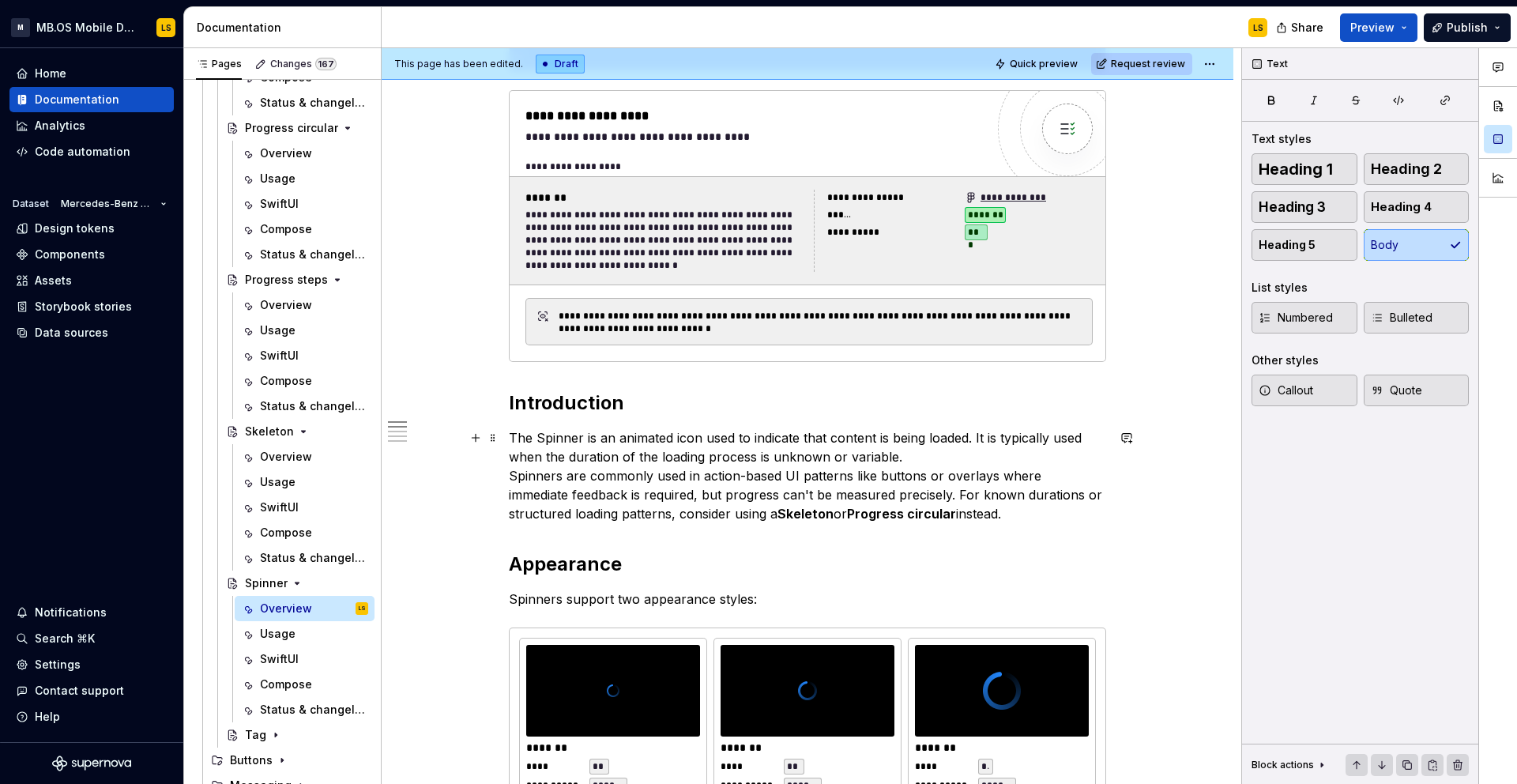
click at [933, 497] on p "The Spinner is an animated icon used to indicate that content is being loaded. …" at bounding box center [807, 476] width 598 height 95
click at [963, 508] on p "The Spinner is an animated icon used to indicate that content is being loaded. …" at bounding box center [807, 476] width 598 height 95
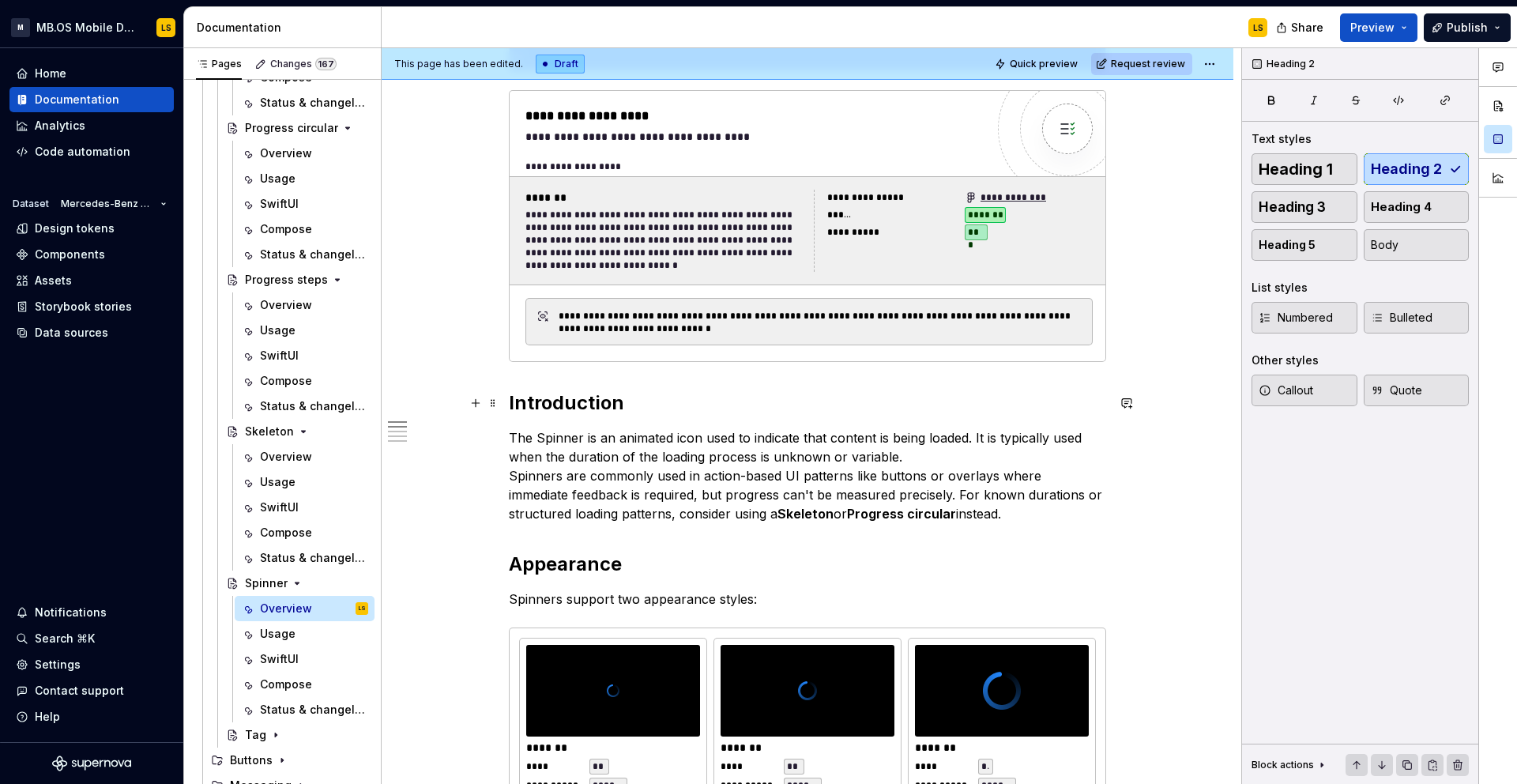
click at [516, 403] on h2 "Introduction" at bounding box center [807, 403] width 598 height 26
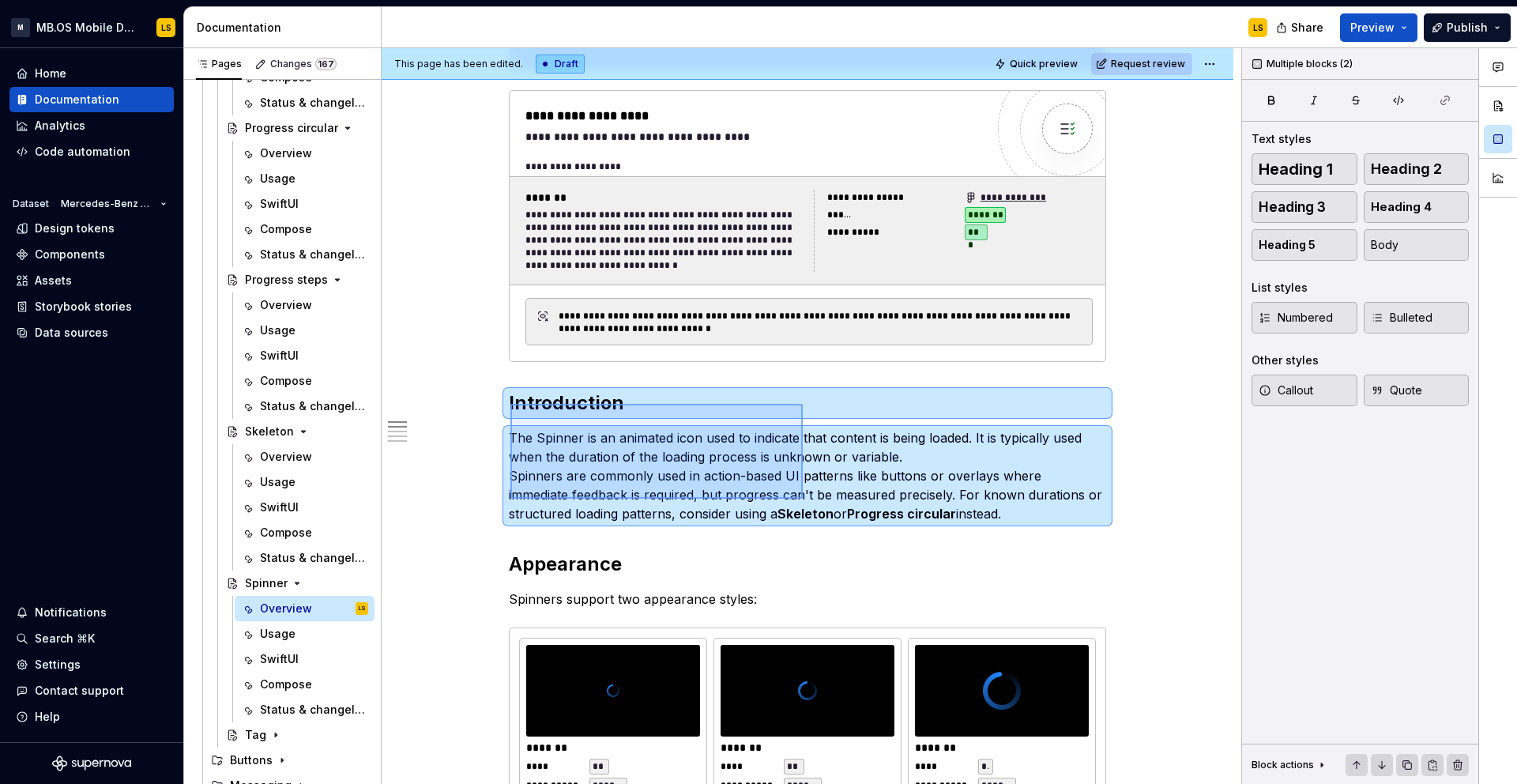
drag, startPoint x: 511, startPoint y: 403, endPoint x: 856, endPoint y: 509, distance: 360.9
click at [856, 509] on div "**********" at bounding box center [811, 416] width 860 height 736
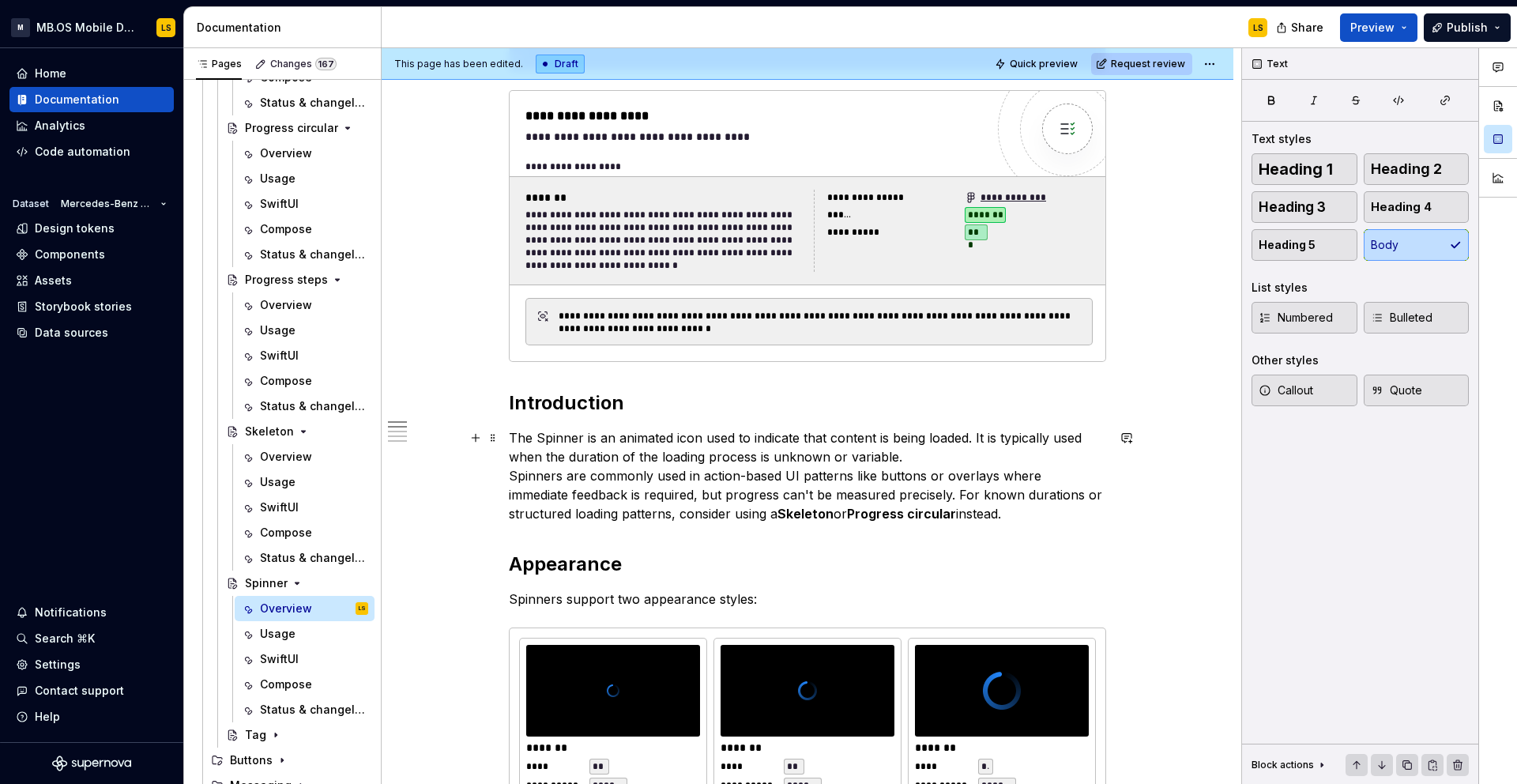
click at [924, 504] on p "The Spinner is an animated icon used to indicate that content is being loaded. …" at bounding box center [807, 476] width 598 height 95
click at [959, 508] on p "The Spinner is an animated icon used to indicate that content is being loaded. …" at bounding box center [807, 476] width 598 height 95
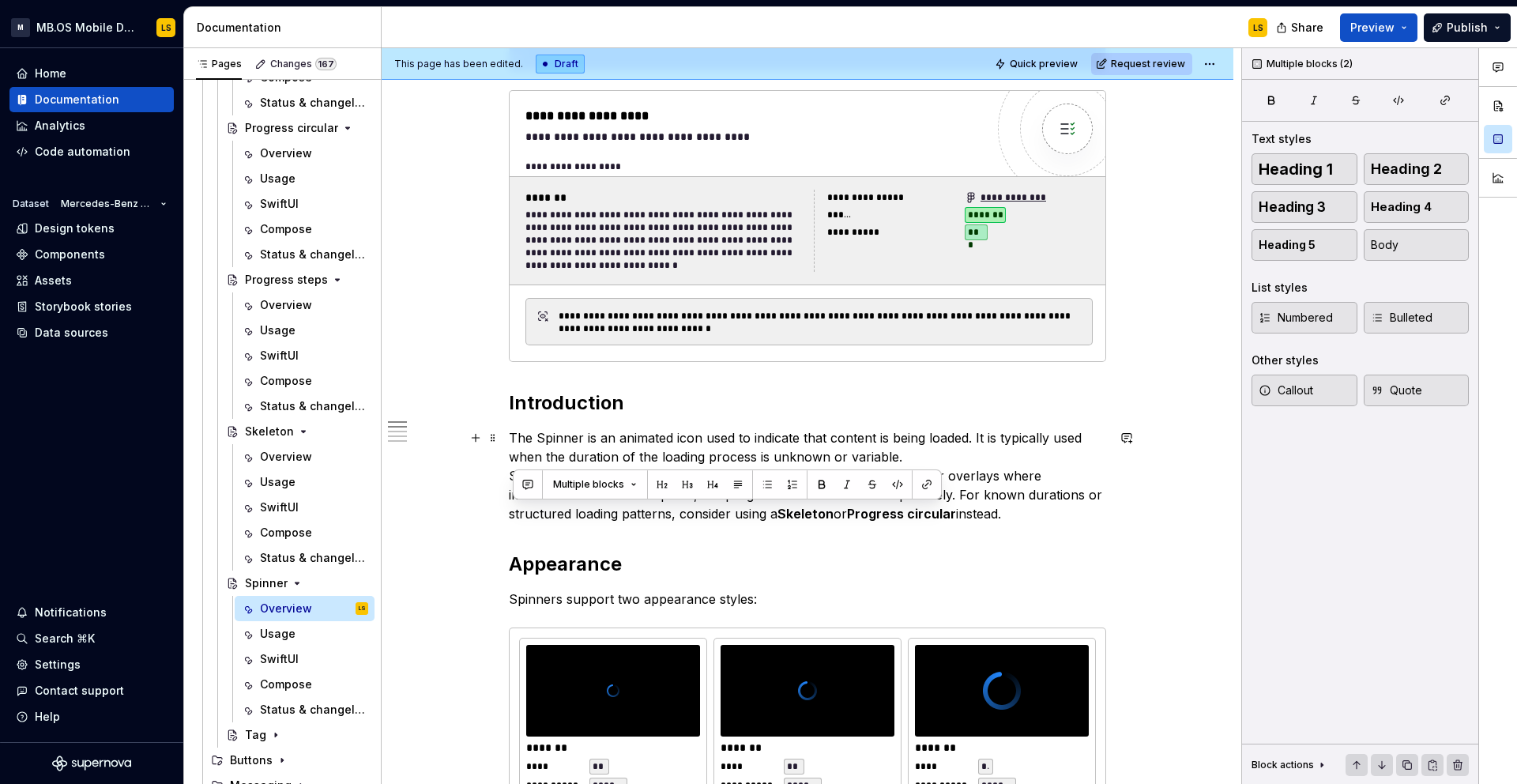
click at [959, 508] on p "The Spinner is an animated icon used to indicate that content is being loaded. …" at bounding box center [807, 476] width 598 height 95
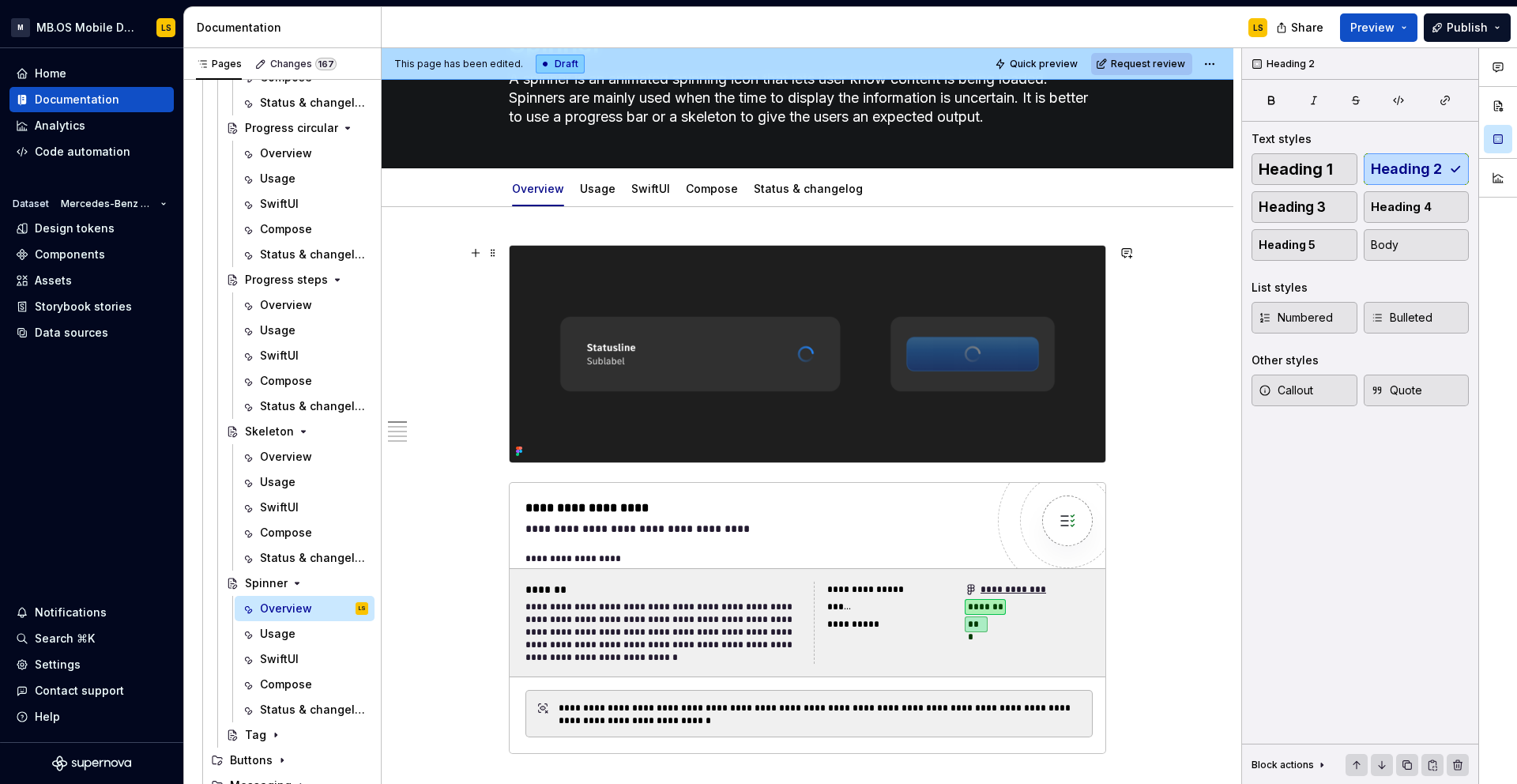
scroll to position [0, 0]
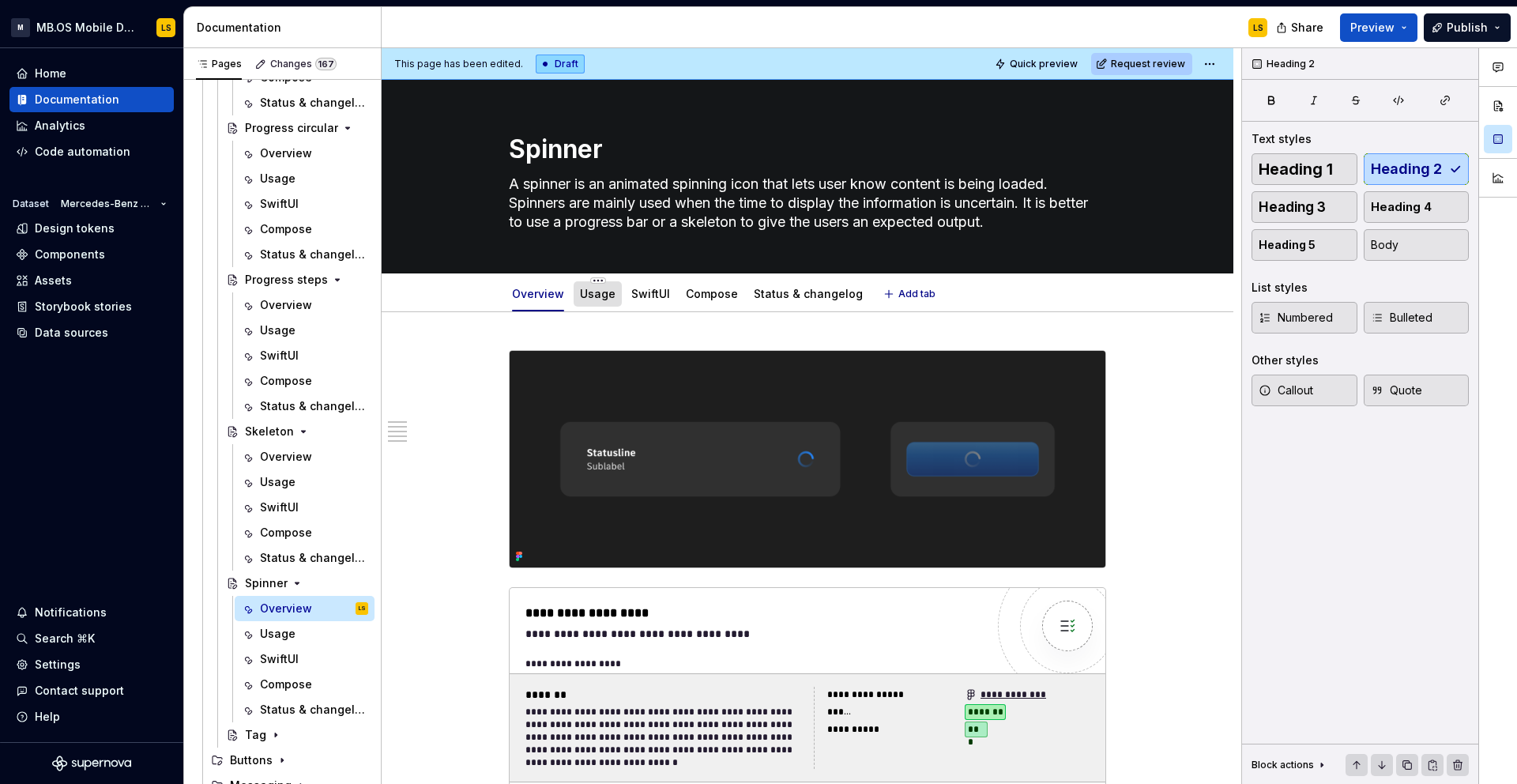
click at [598, 298] on link "Usage" at bounding box center [598, 293] width 36 height 14
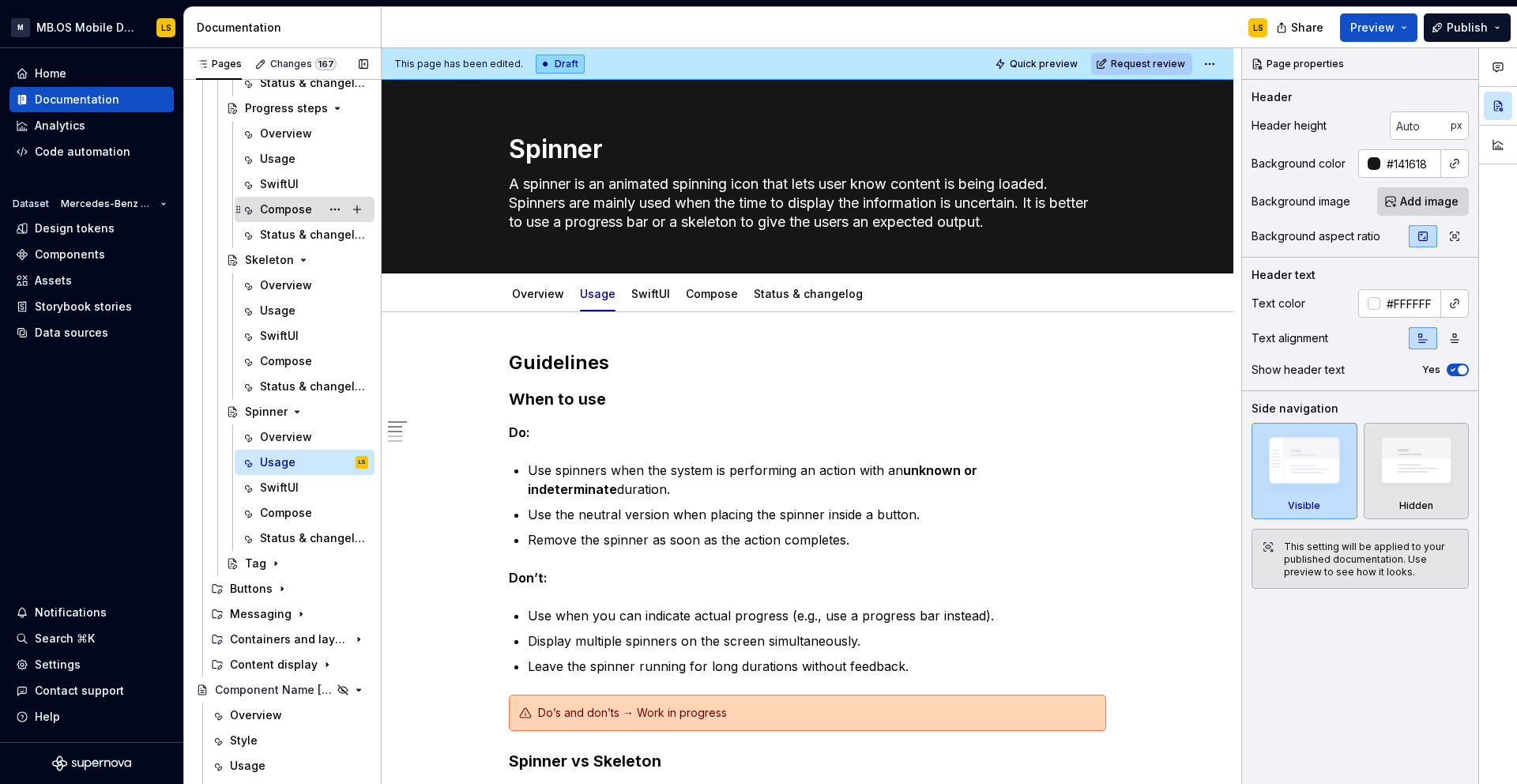
scroll to position [887, 0]
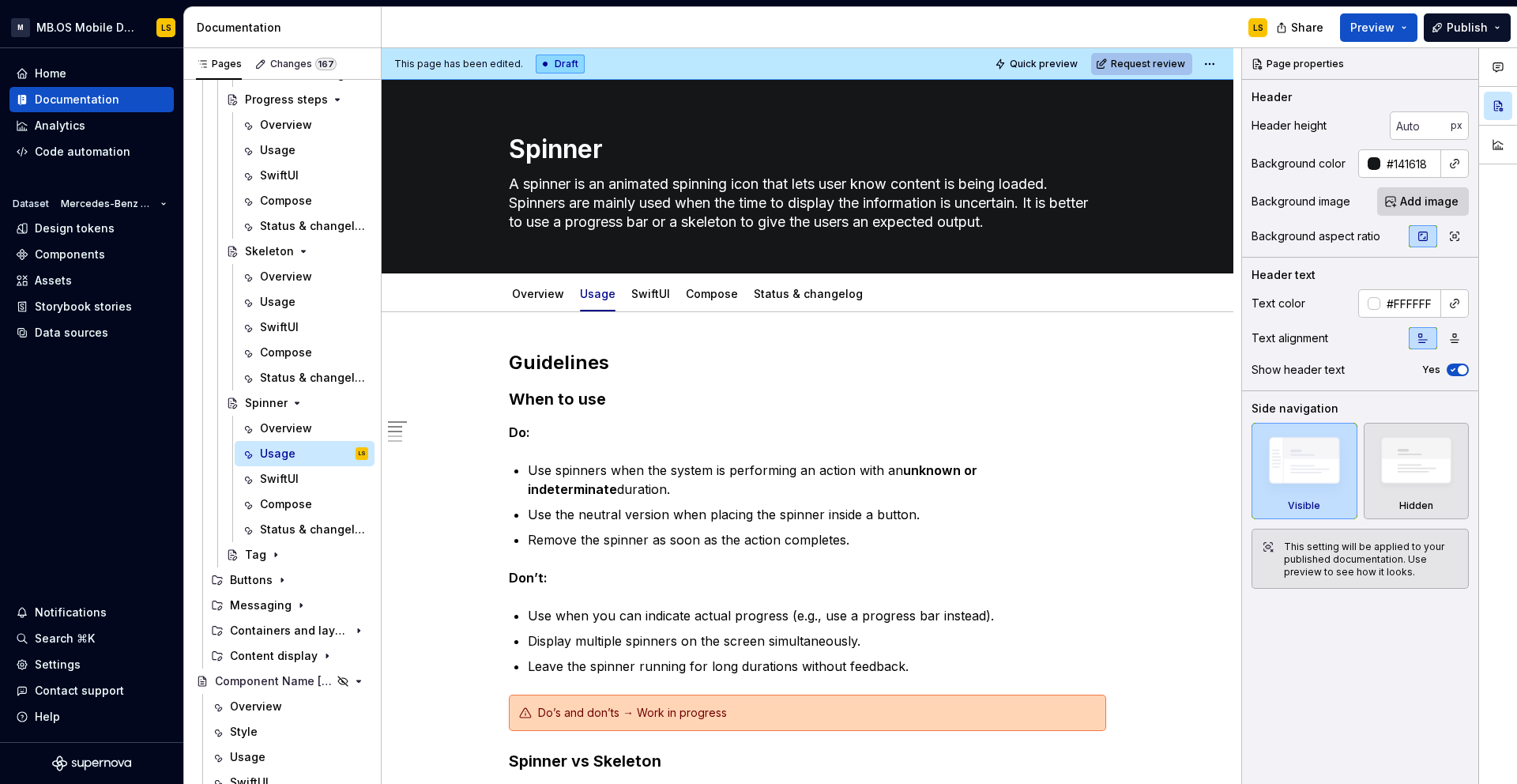
click at [1155, 67] on span "Request review" at bounding box center [1148, 63] width 74 height 13
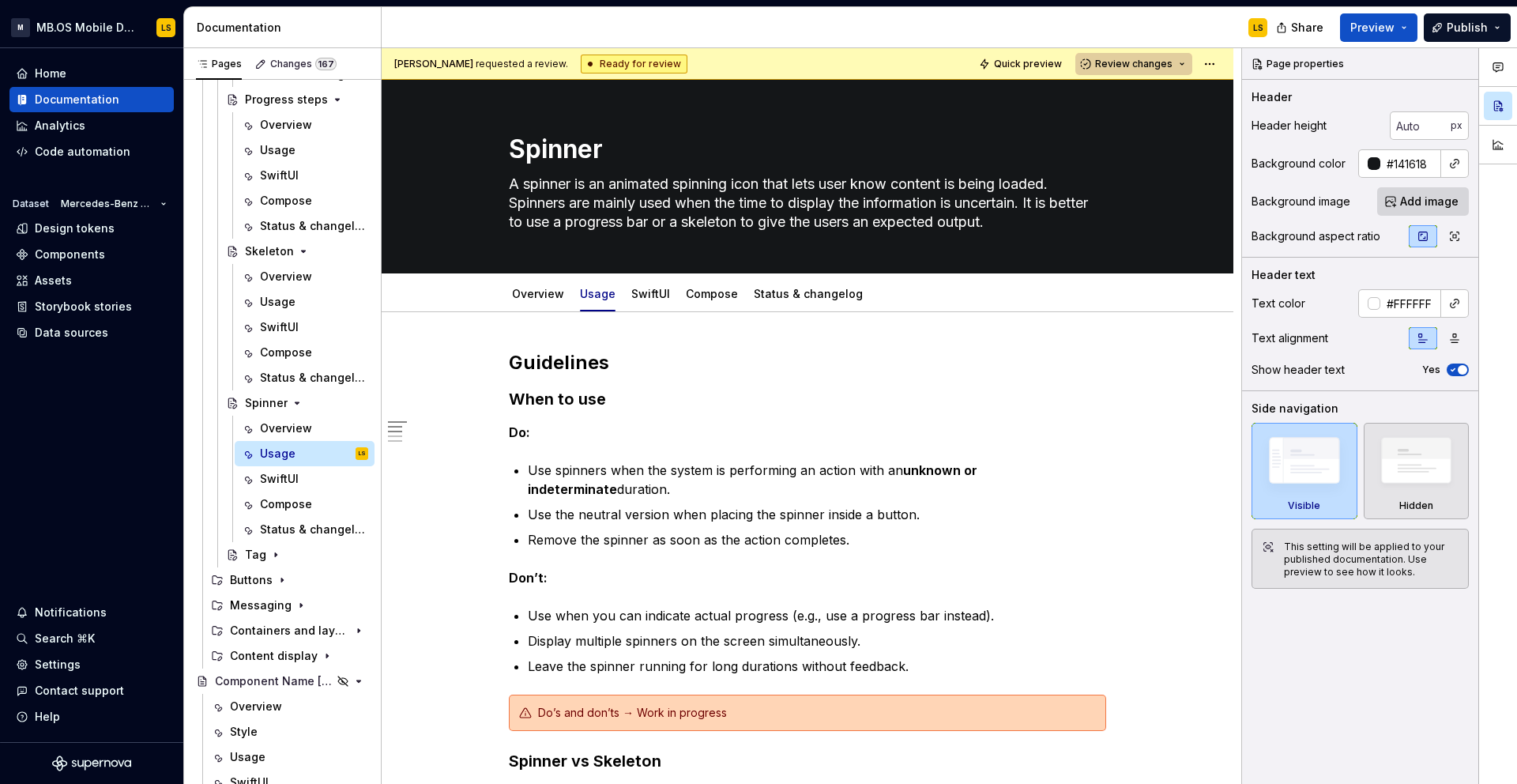
click at [1173, 64] on span "Review changes" at bounding box center [1134, 63] width 77 height 13
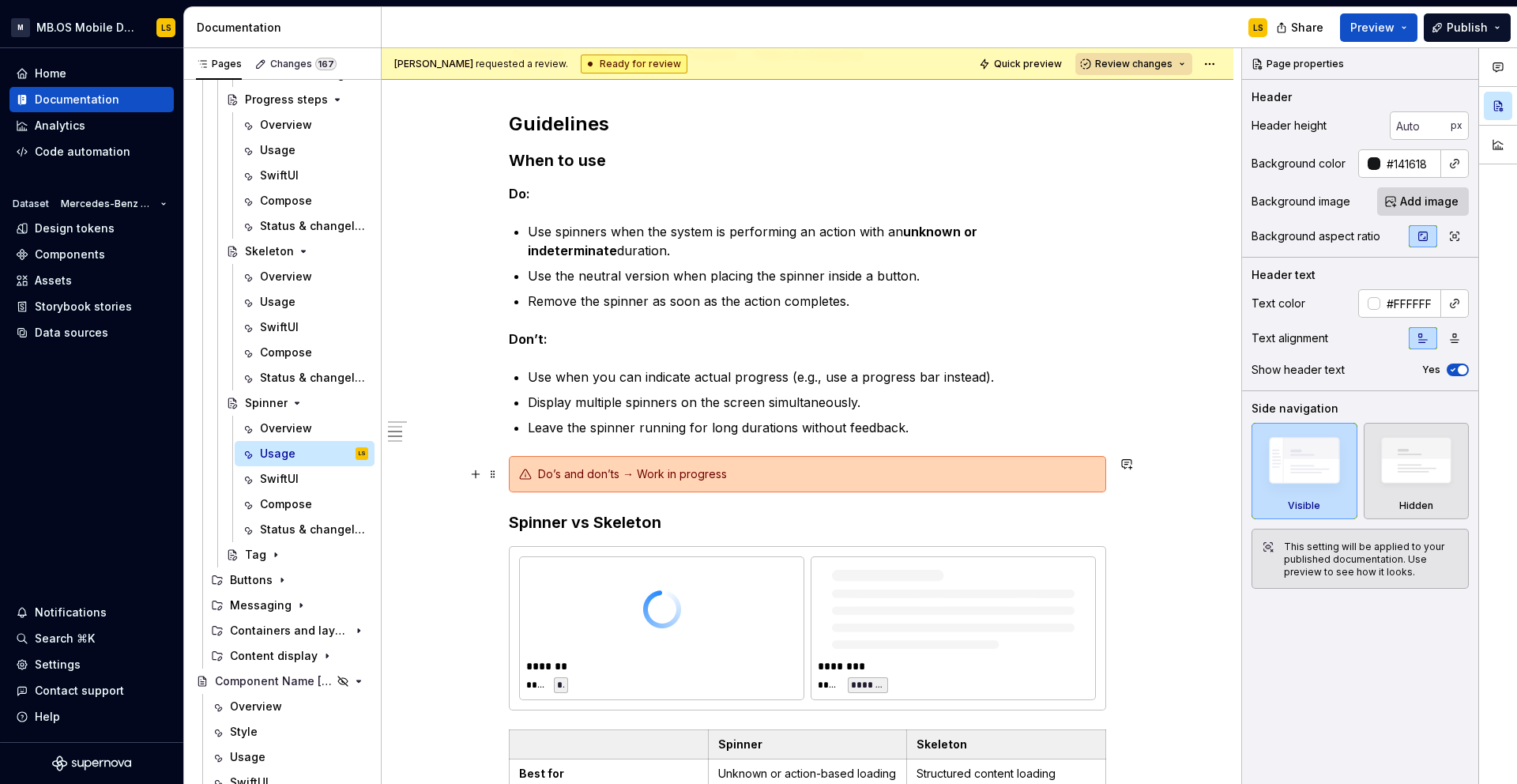
scroll to position [186, 0]
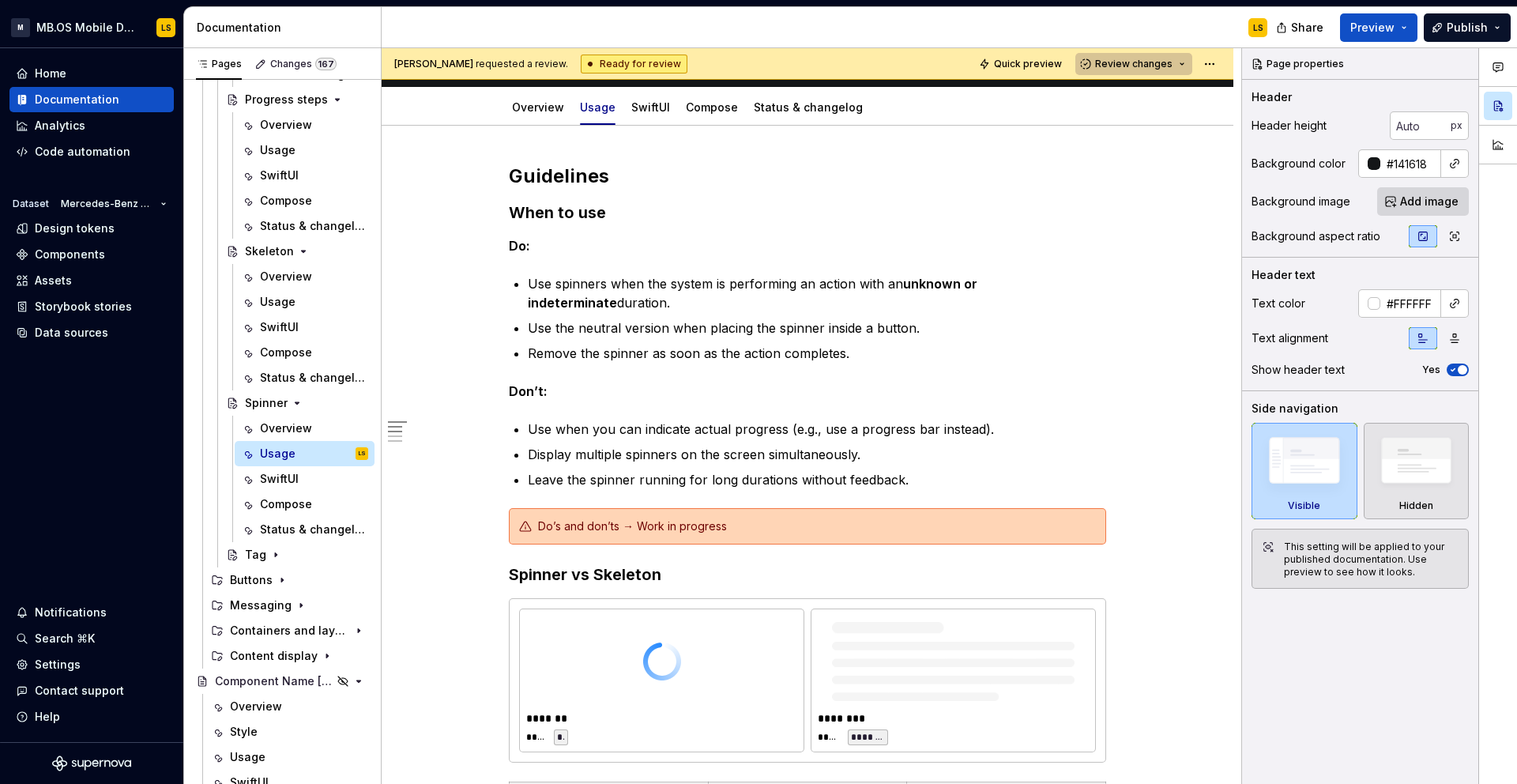
click at [1164, 64] on span "Review changes" at bounding box center [1134, 63] width 77 height 13
click at [535, 111] on link "Overview" at bounding box center [538, 107] width 53 height 14
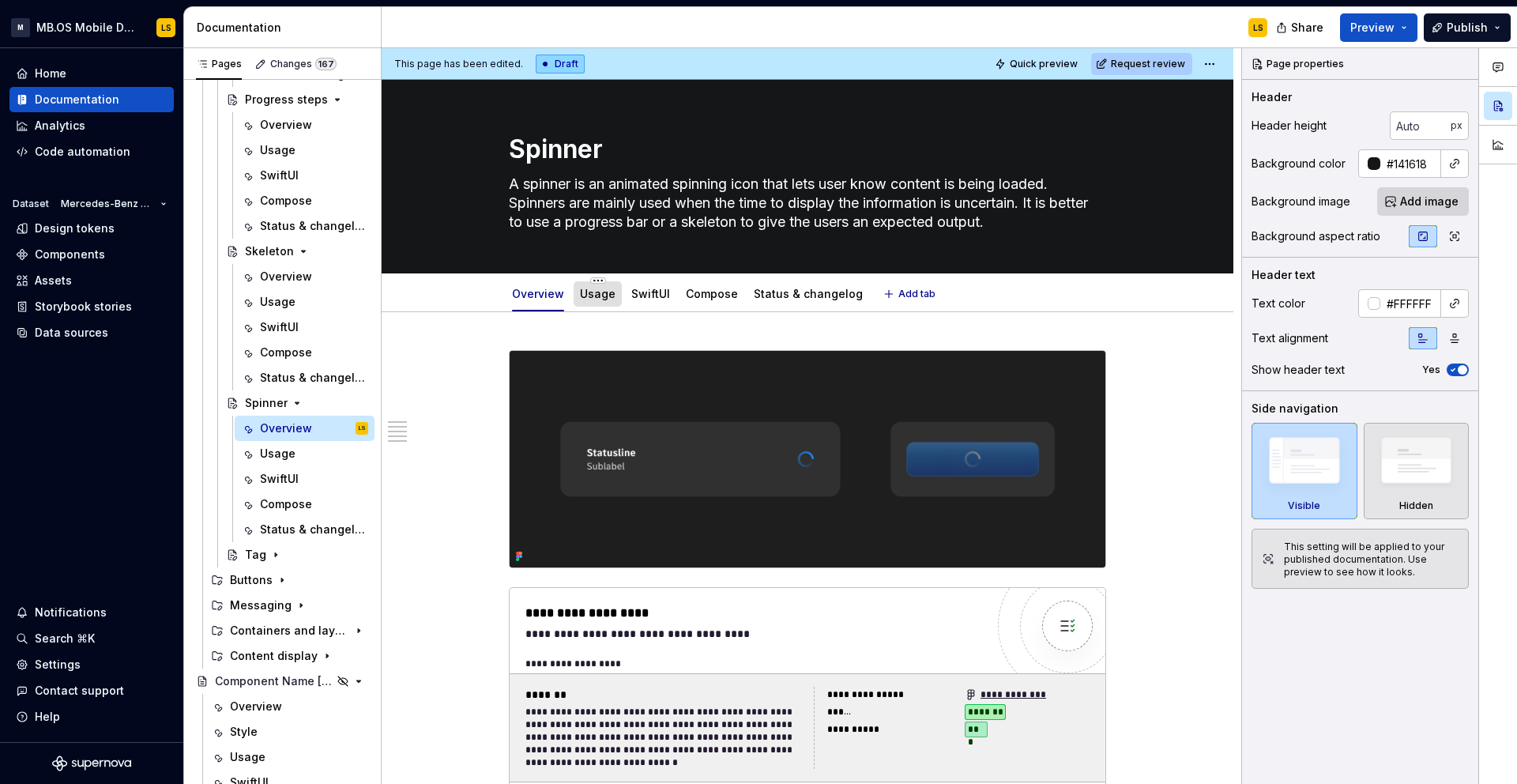
click at [599, 299] on link "Usage" at bounding box center [598, 293] width 36 height 14
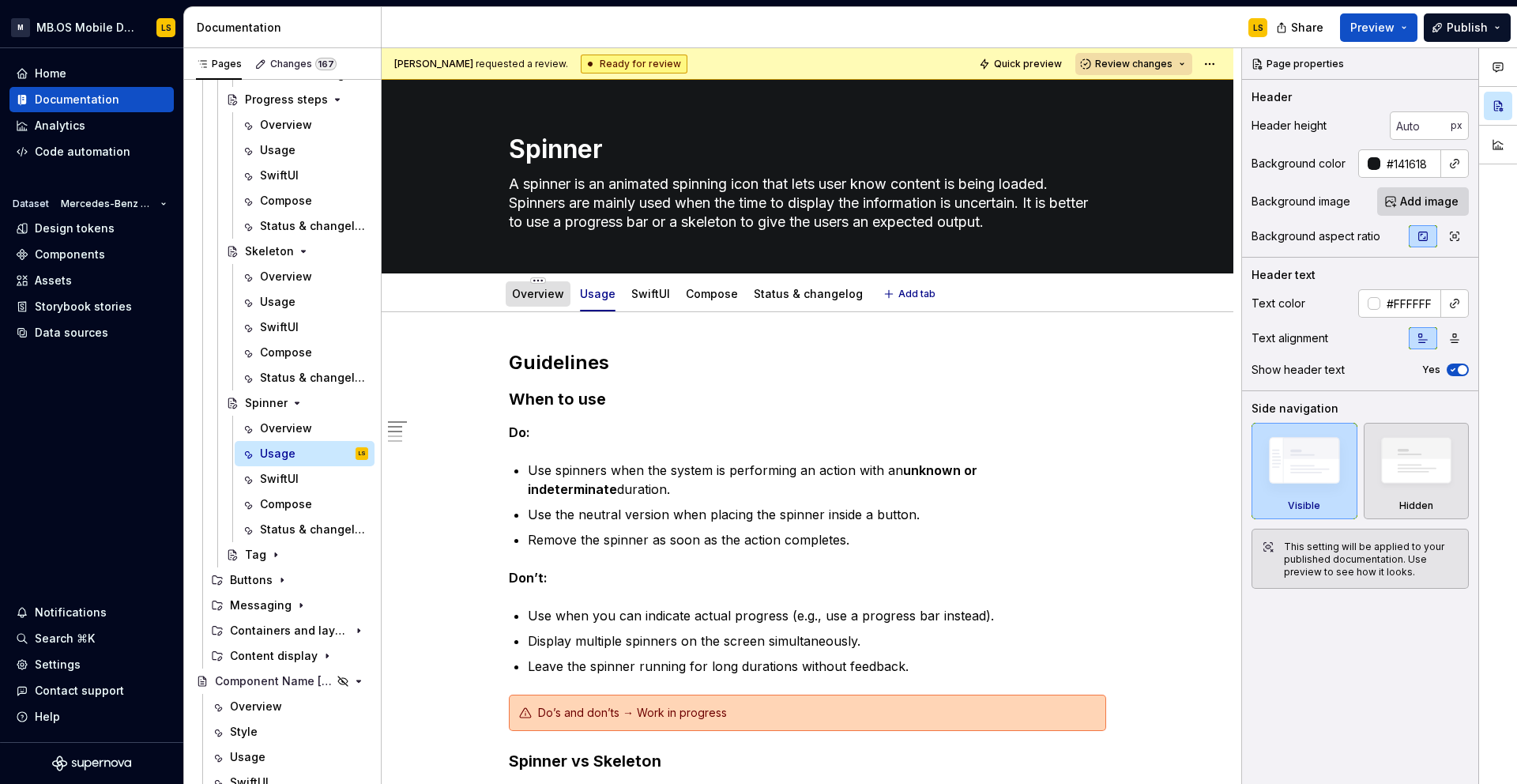
click at [542, 295] on link "Overview" at bounding box center [538, 293] width 53 height 14
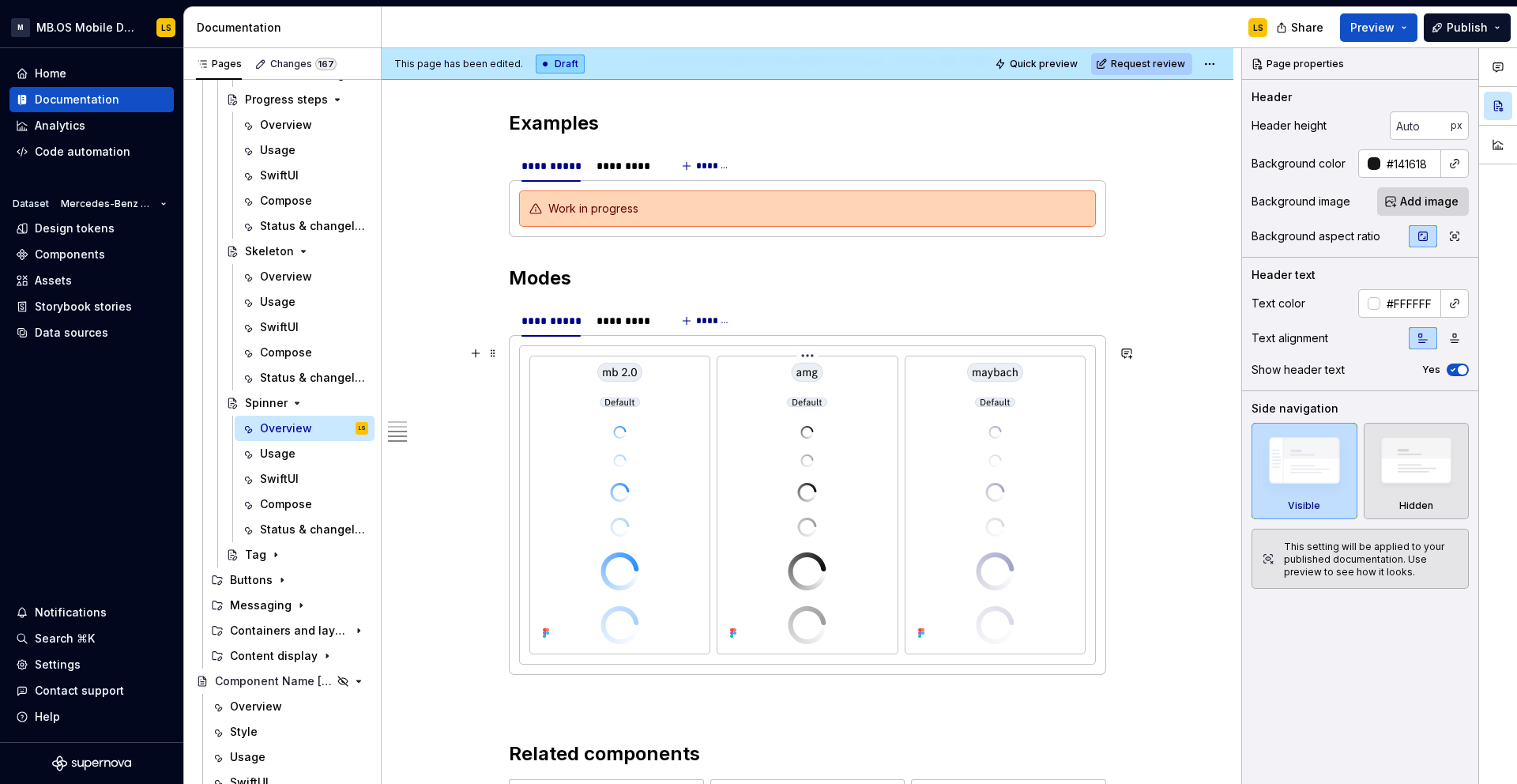
scroll to position [1714, 0]
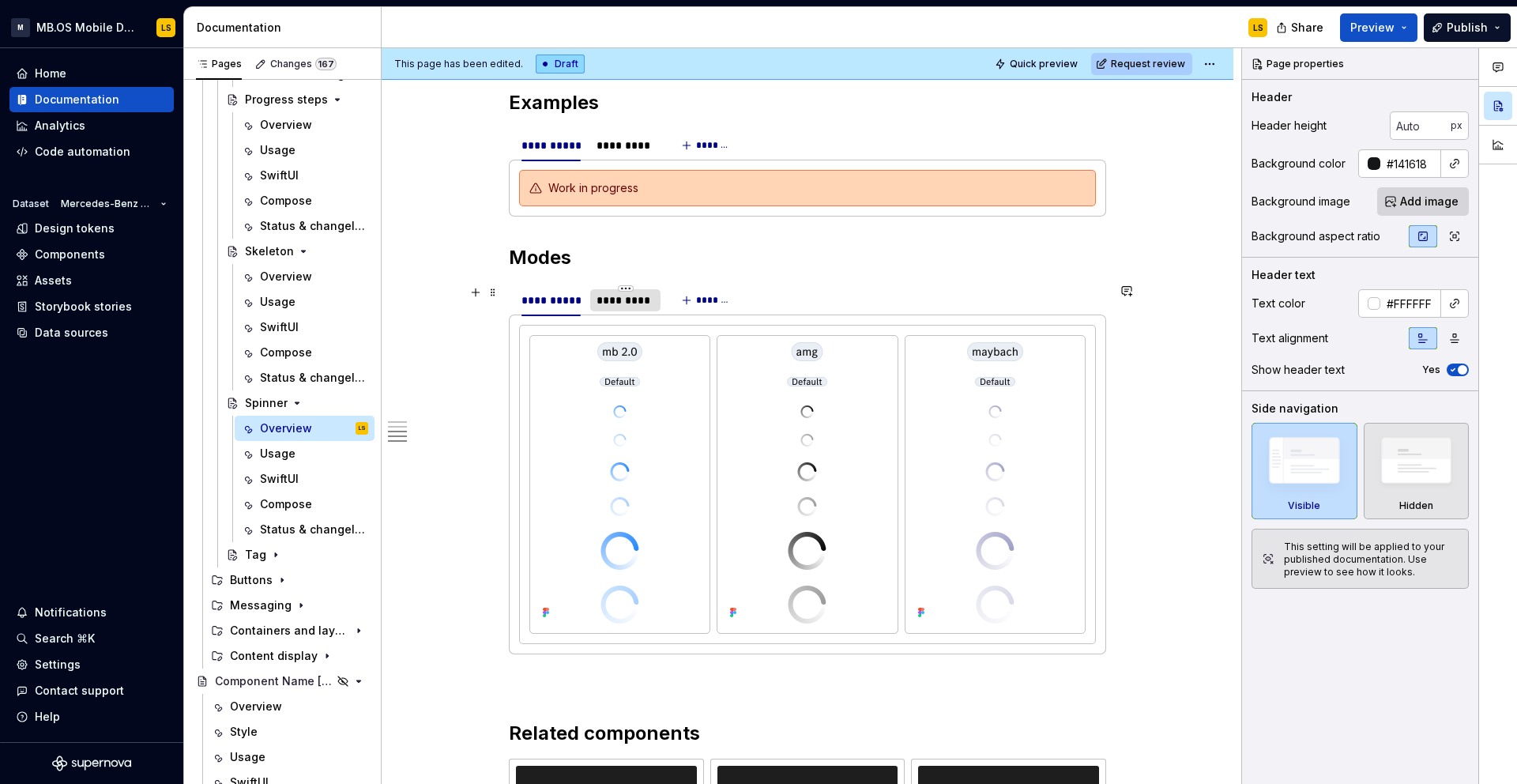
click at [644, 305] on div "*********" at bounding box center [626, 300] width 58 height 16
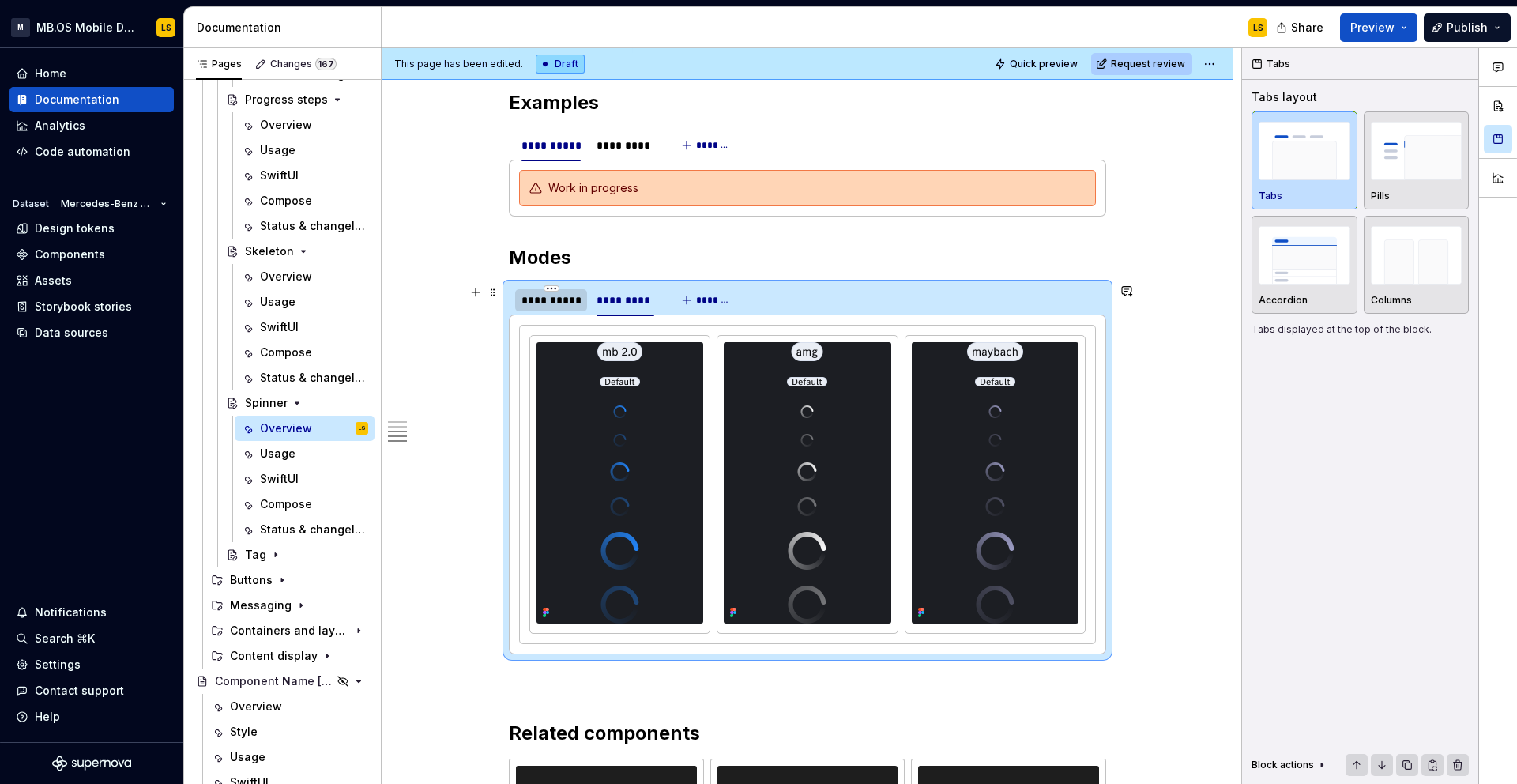
click at [552, 306] on div "**********" at bounding box center [551, 300] width 59 height 16
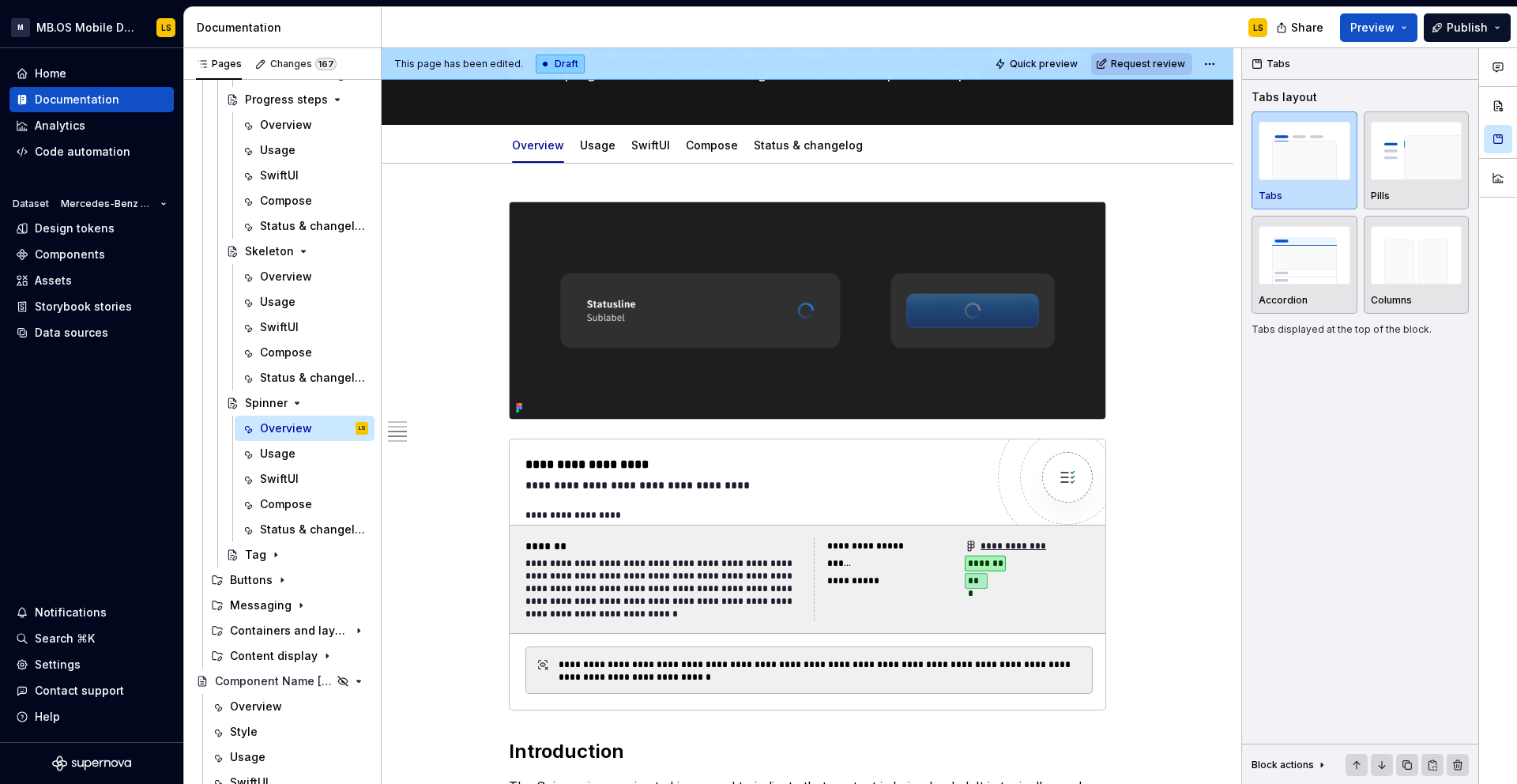
scroll to position [0, 0]
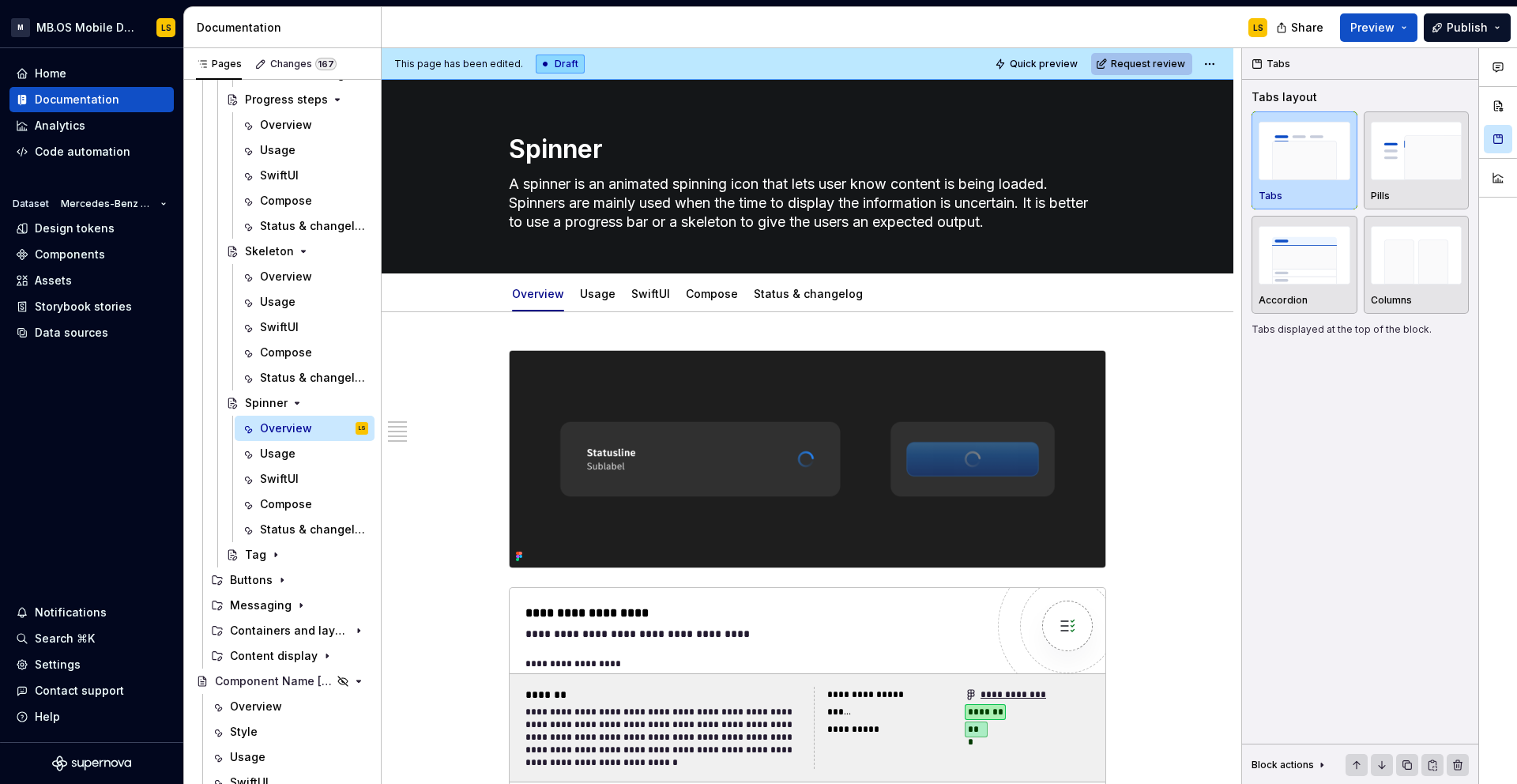
click at [1170, 66] on span "Request review" at bounding box center [1148, 63] width 74 height 13
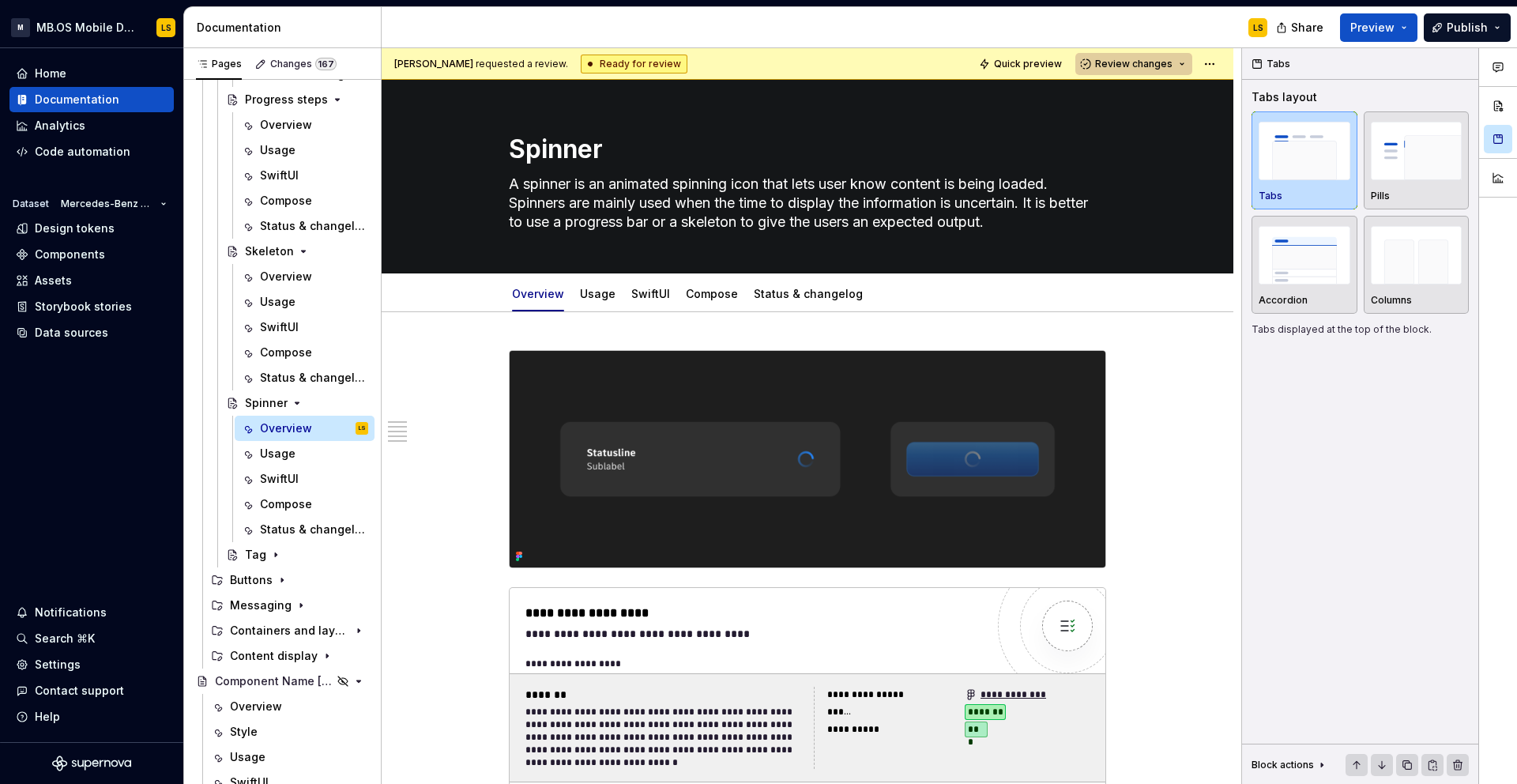
click at [1171, 66] on span "Review changes" at bounding box center [1134, 63] width 77 height 13
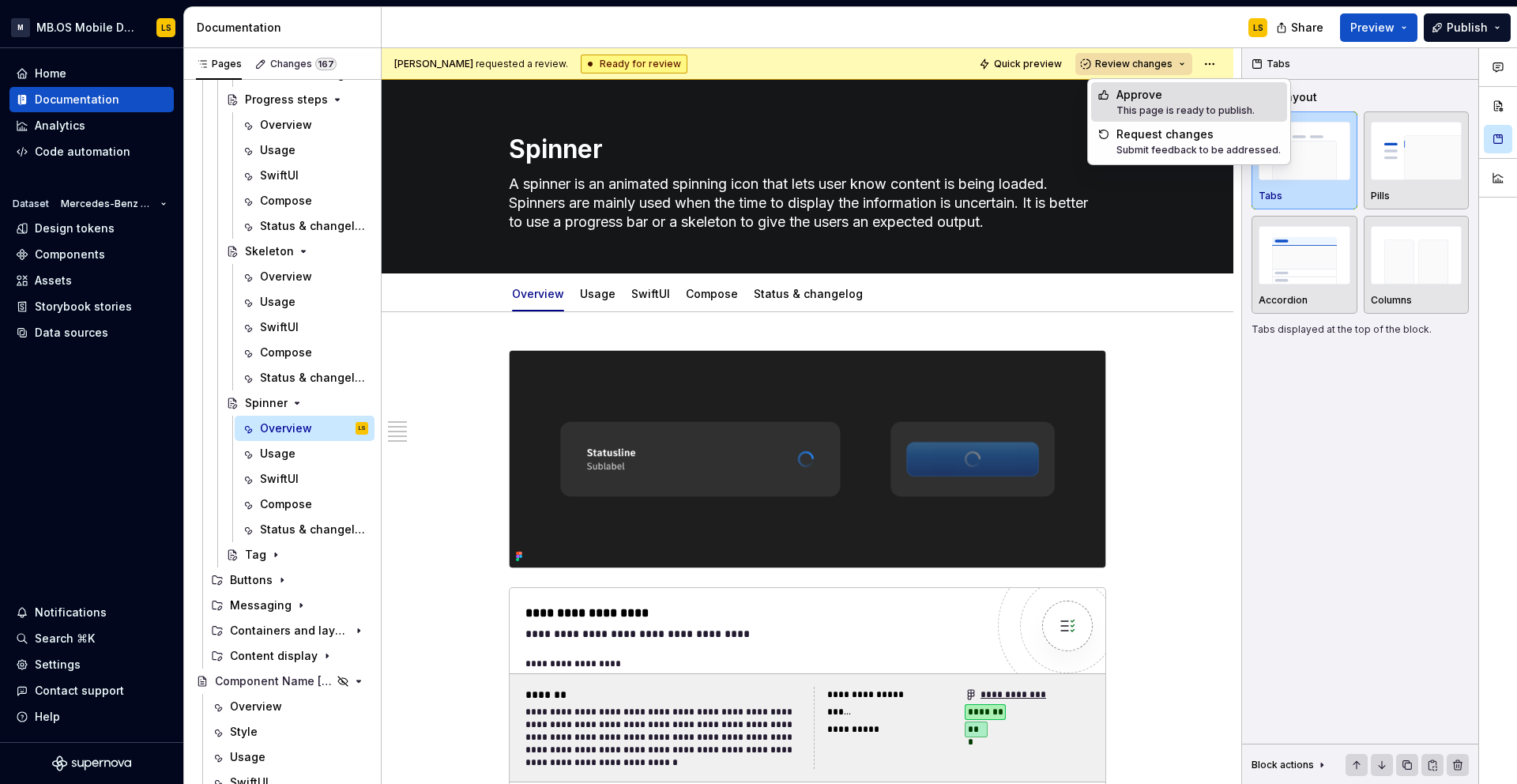
click at [1144, 95] on div "Approve" at bounding box center [1185, 95] width 138 height 16
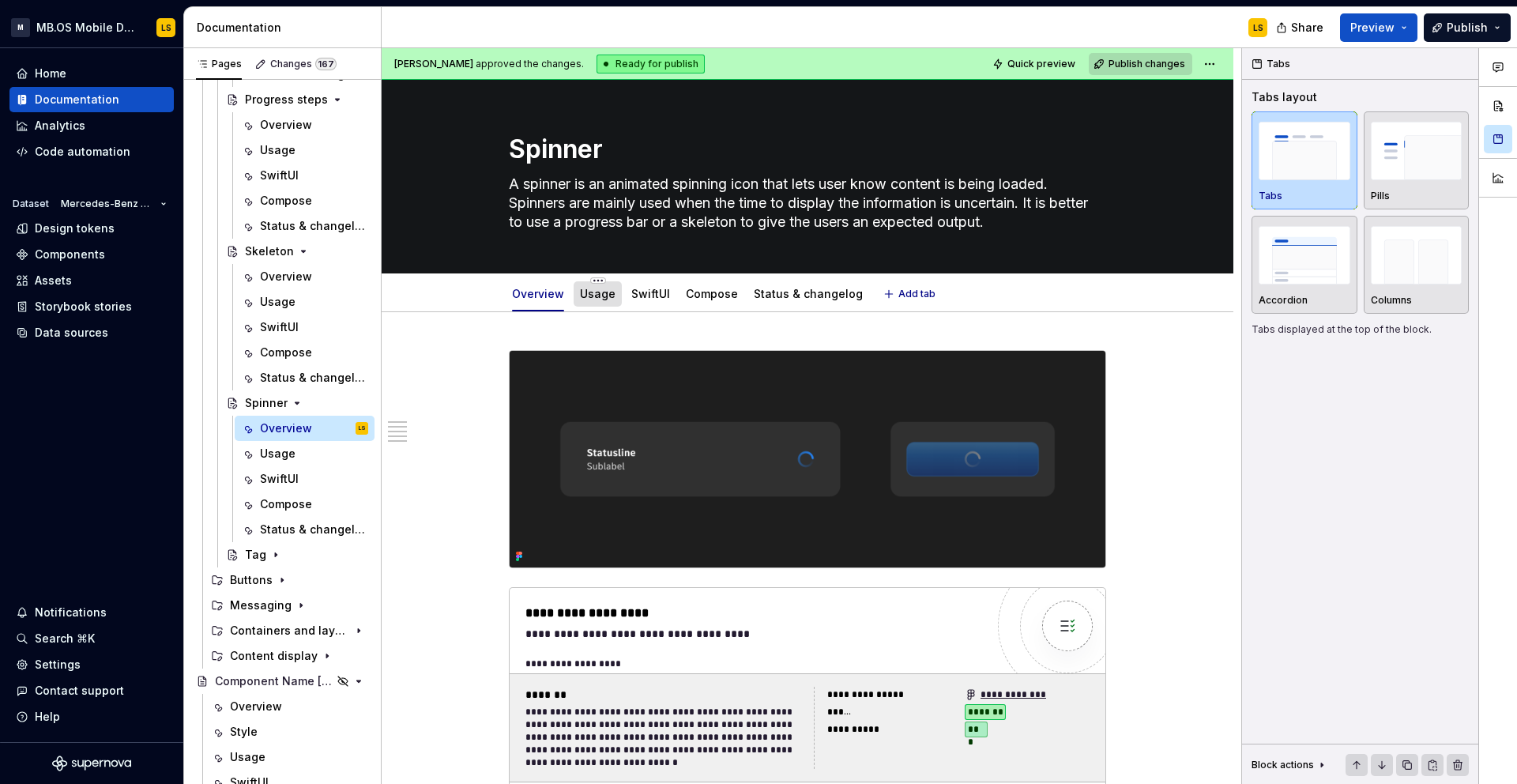
click at [590, 290] on link "Usage" at bounding box center [598, 293] width 36 height 14
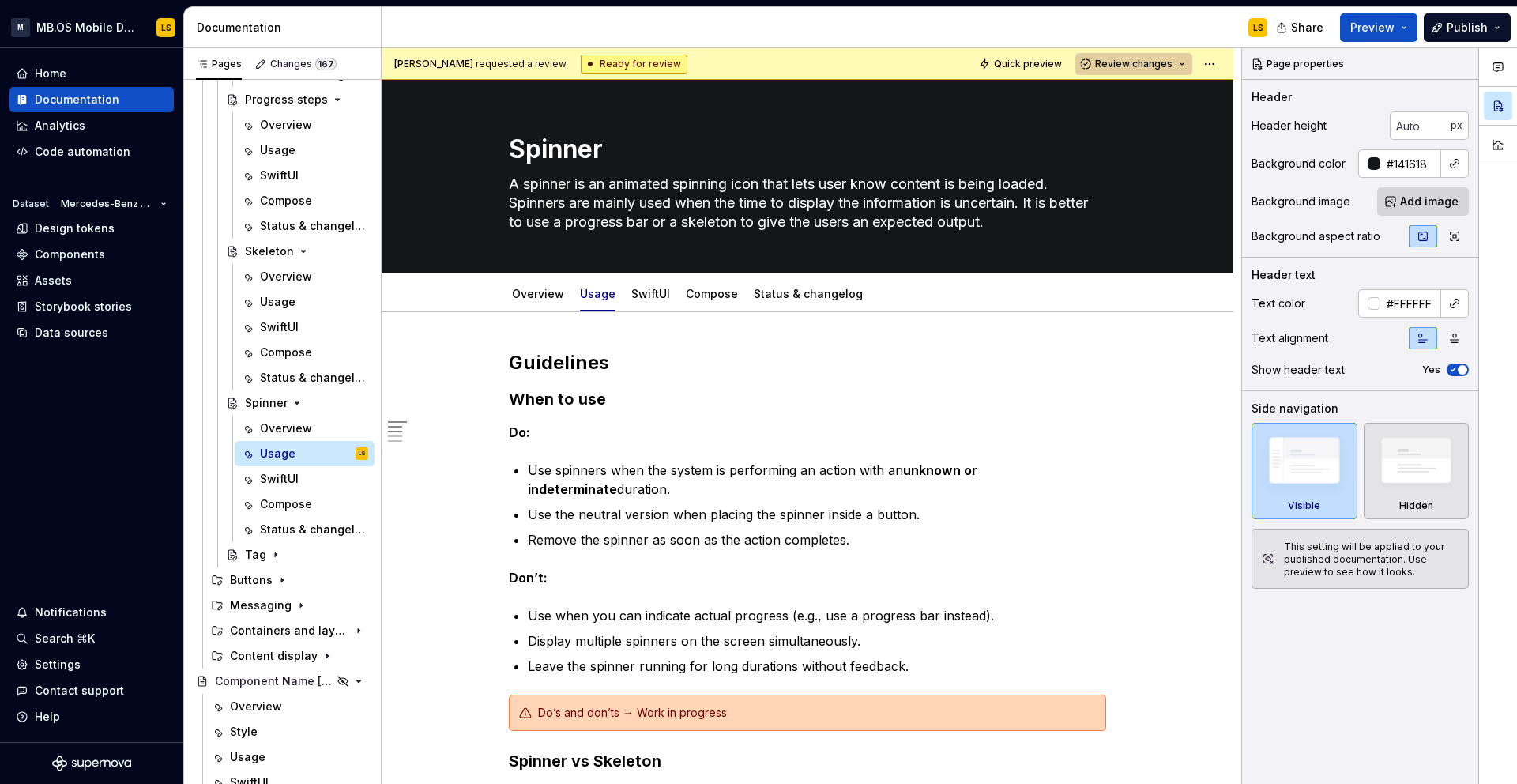
click at [1173, 68] on span "Review changes" at bounding box center [1134, 63] width 77 height 13
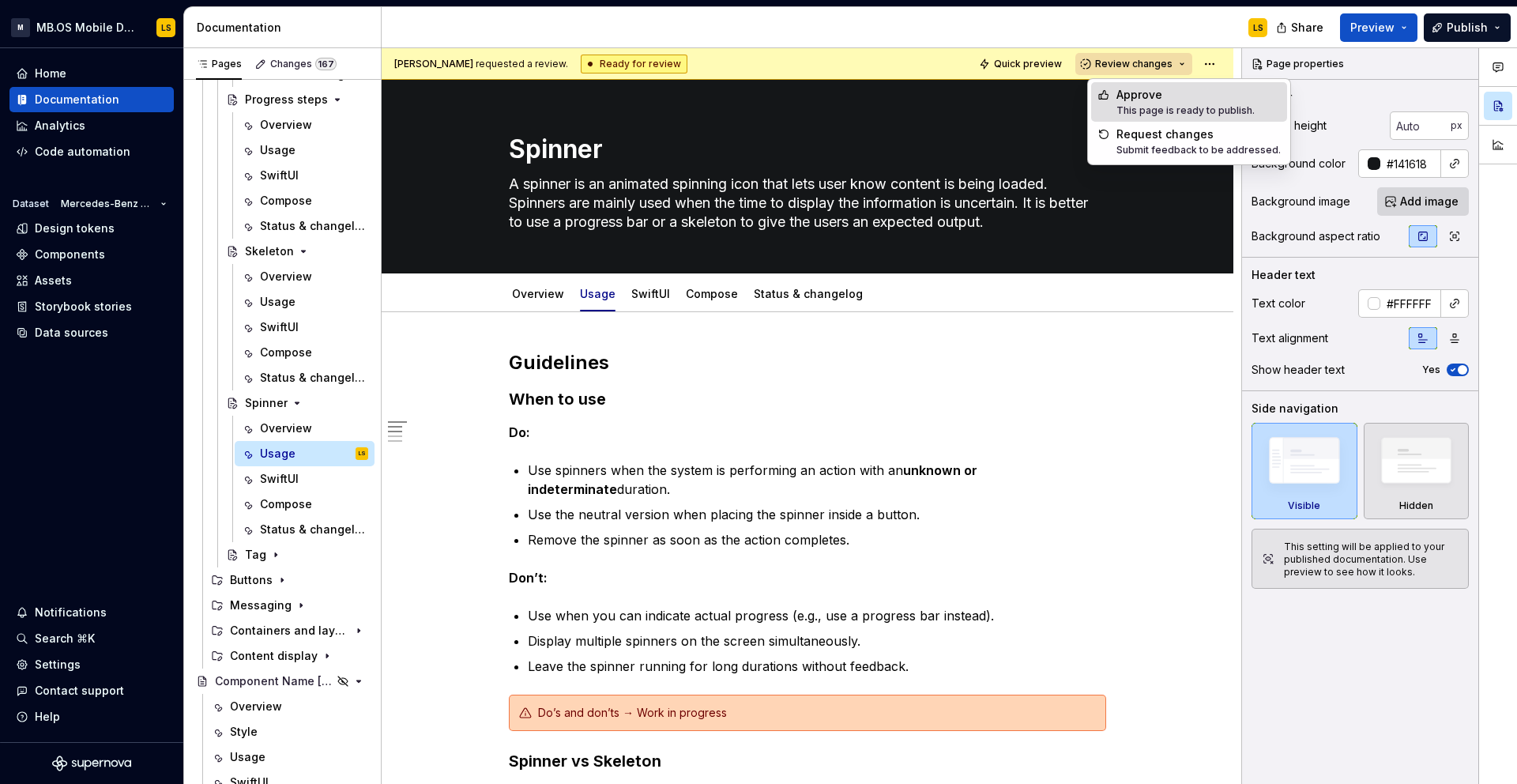
click at [1163, 99] on div "Approve" at bounding box center [1185, 95] width 138 height 16
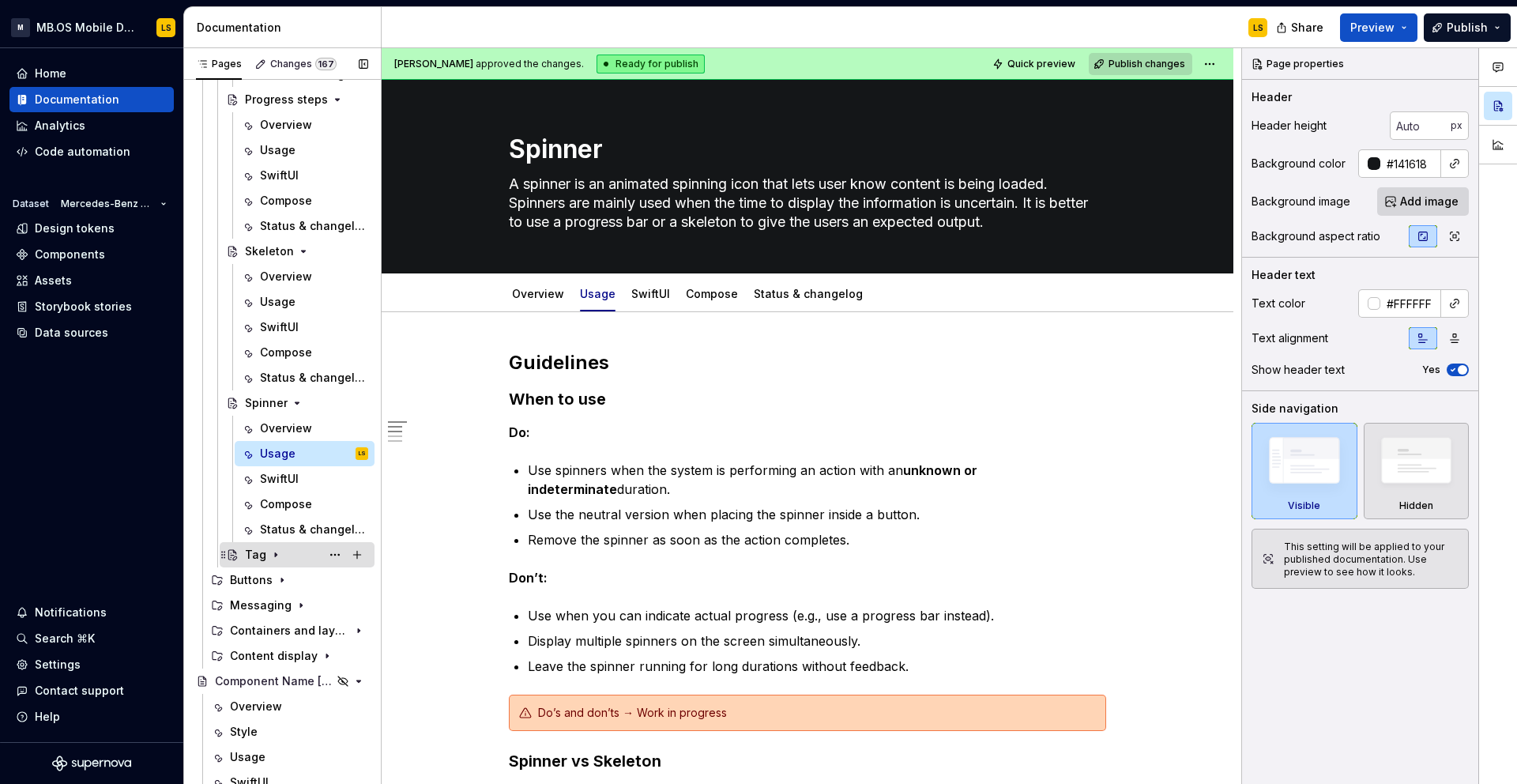
click at [255, 554] on div "Tag" at bounding box center [256, 555] width 22 height 16
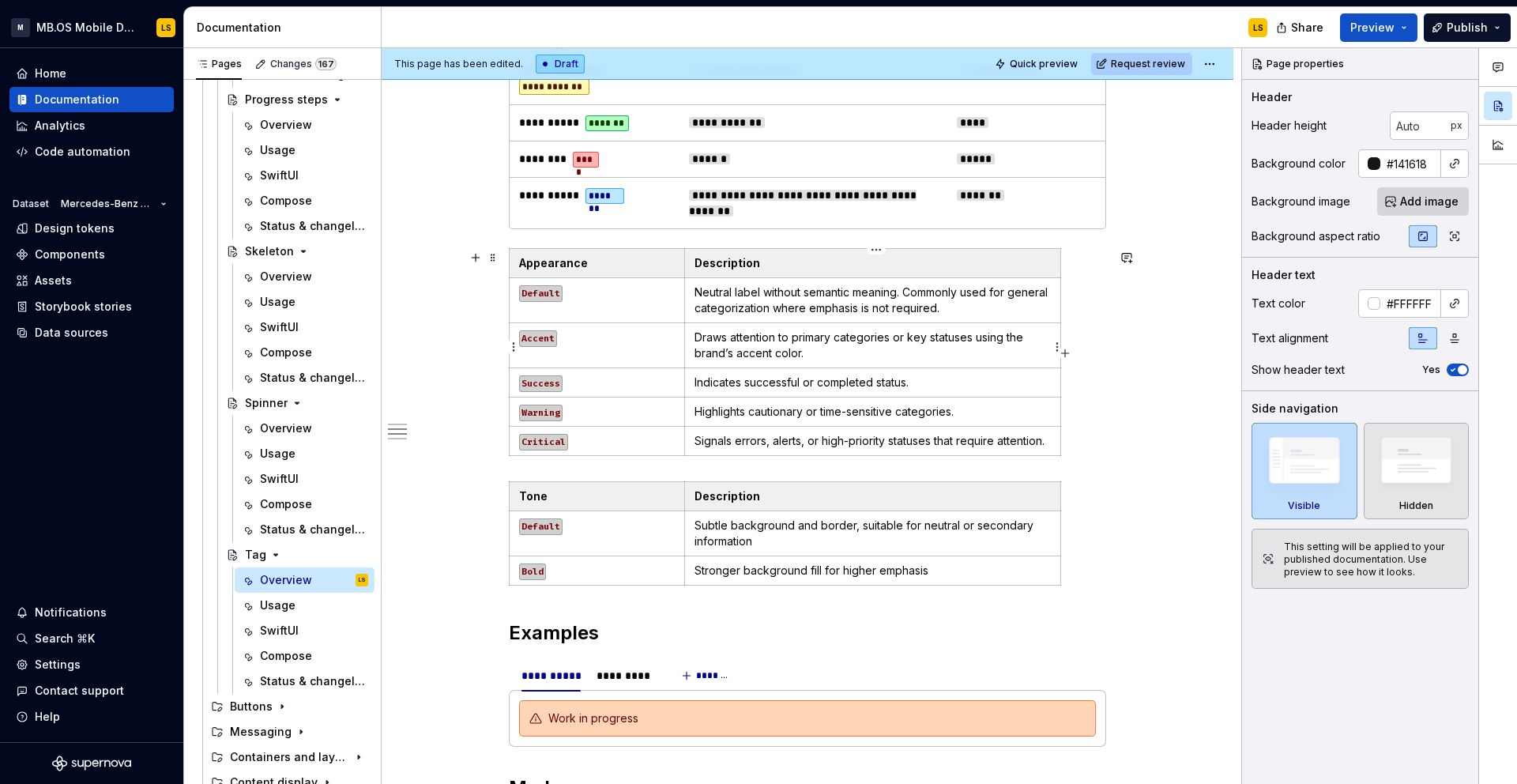
scroll to position [2594, 0]
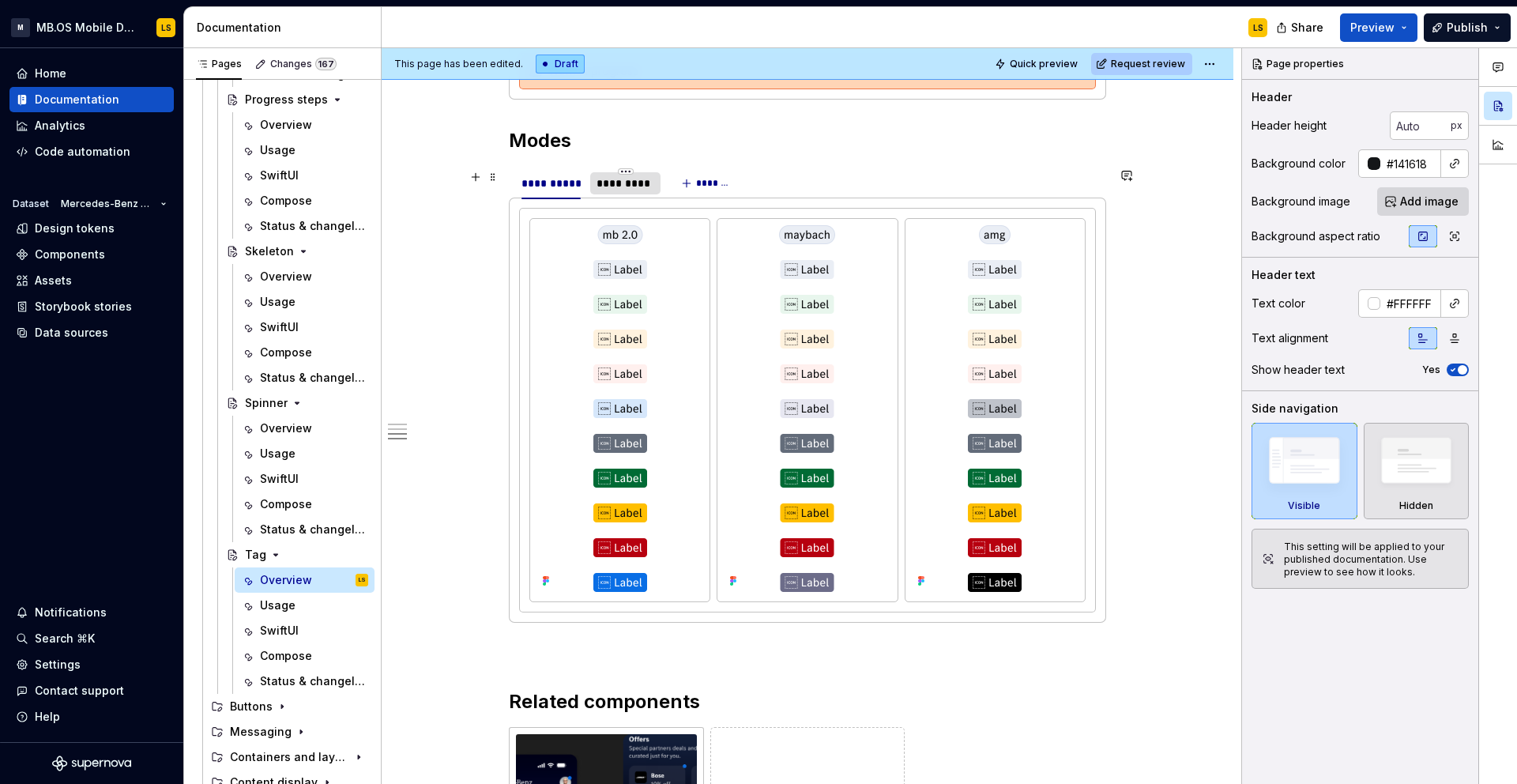
click at [626, 181] on div "*********" at bounding box center [626, 183] width 58 height 16
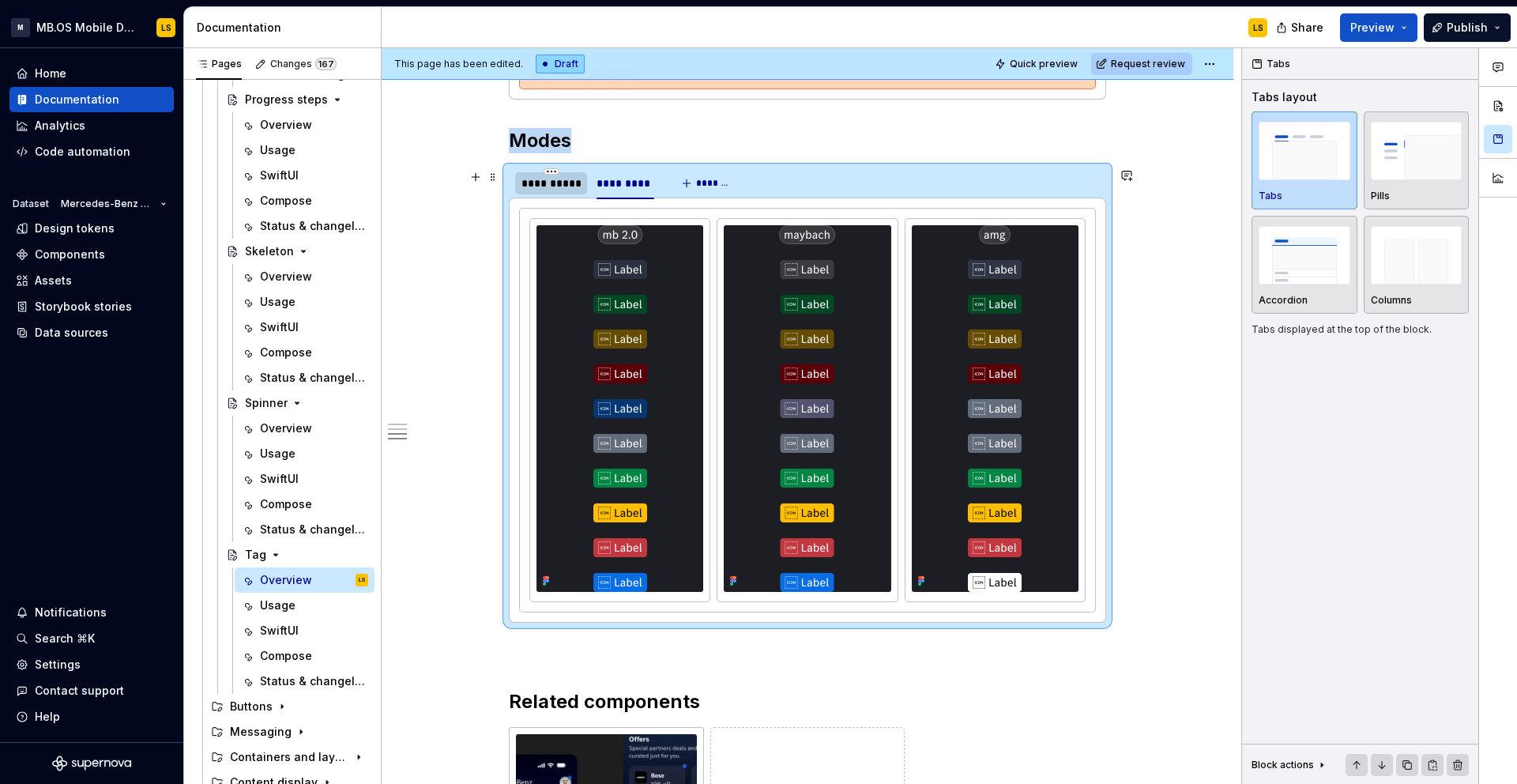
click at [556, 181] on div "**********" at bounding box center [551, 183] width 59 height 16
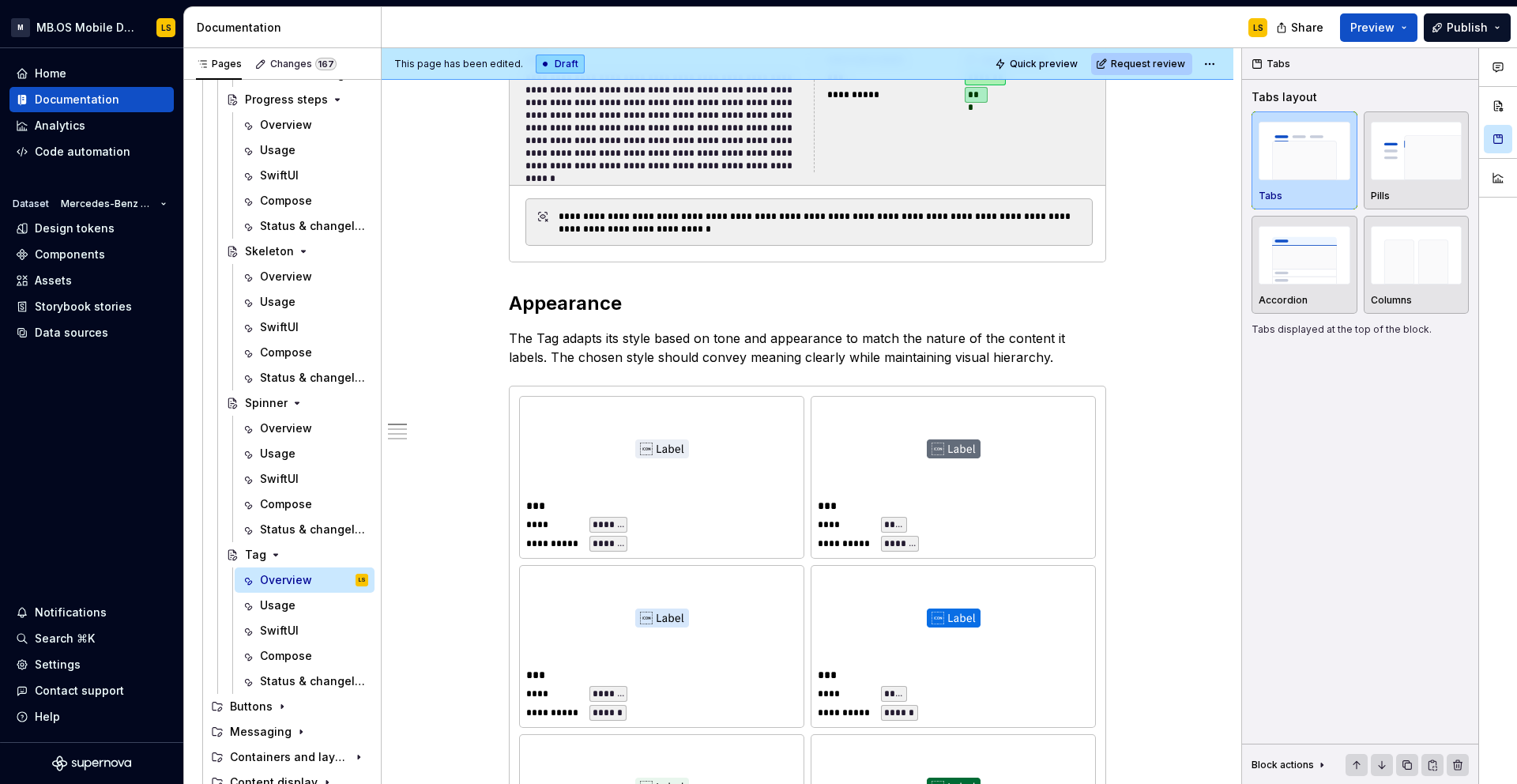
scroll to position [0, 0]
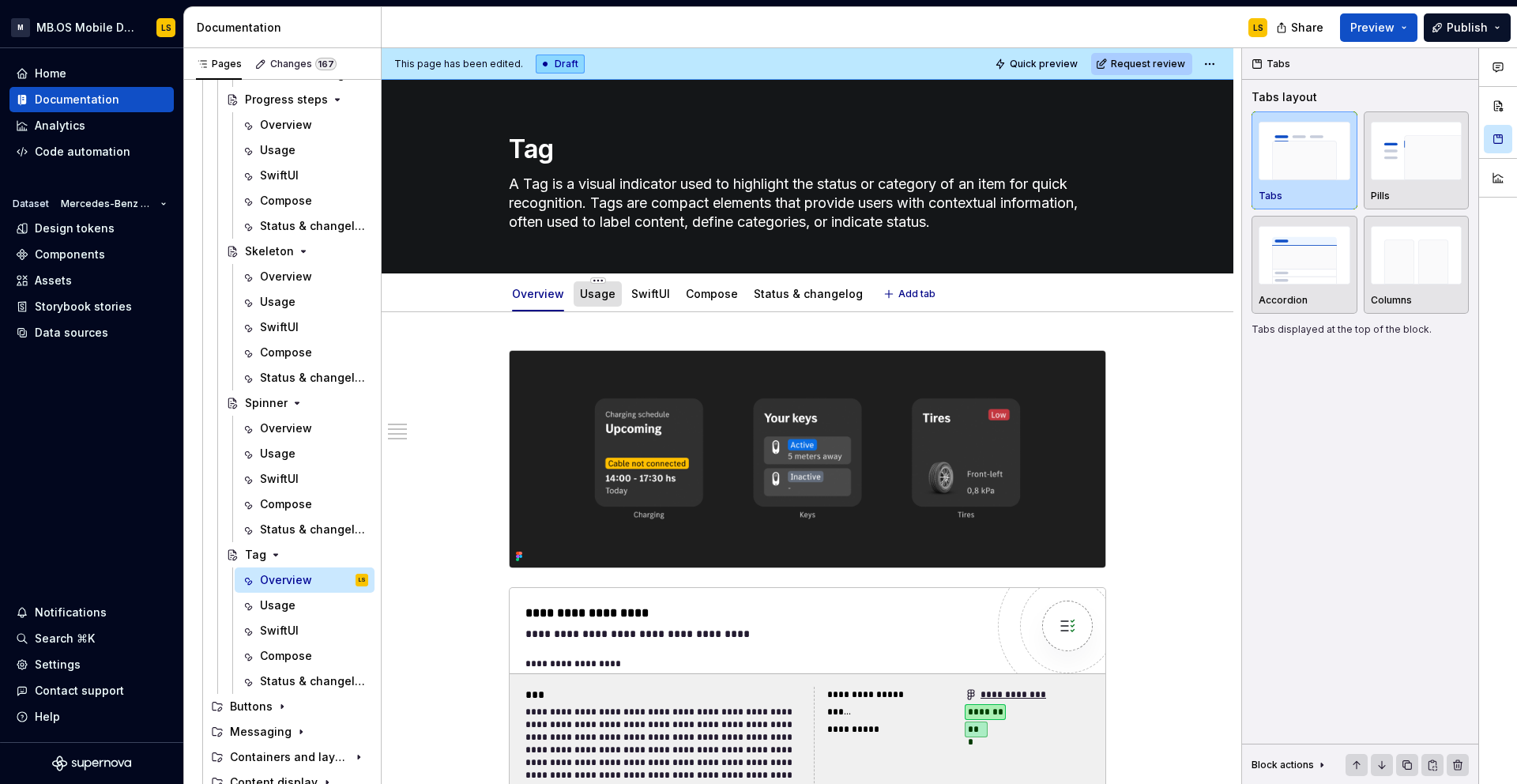
click at [596, 303] on div "Usage" at bounding box center [598, 294] width 49 height 26
click at [600, 296] on link "Usage" at bounding box center [598, 293] width 36 height 14
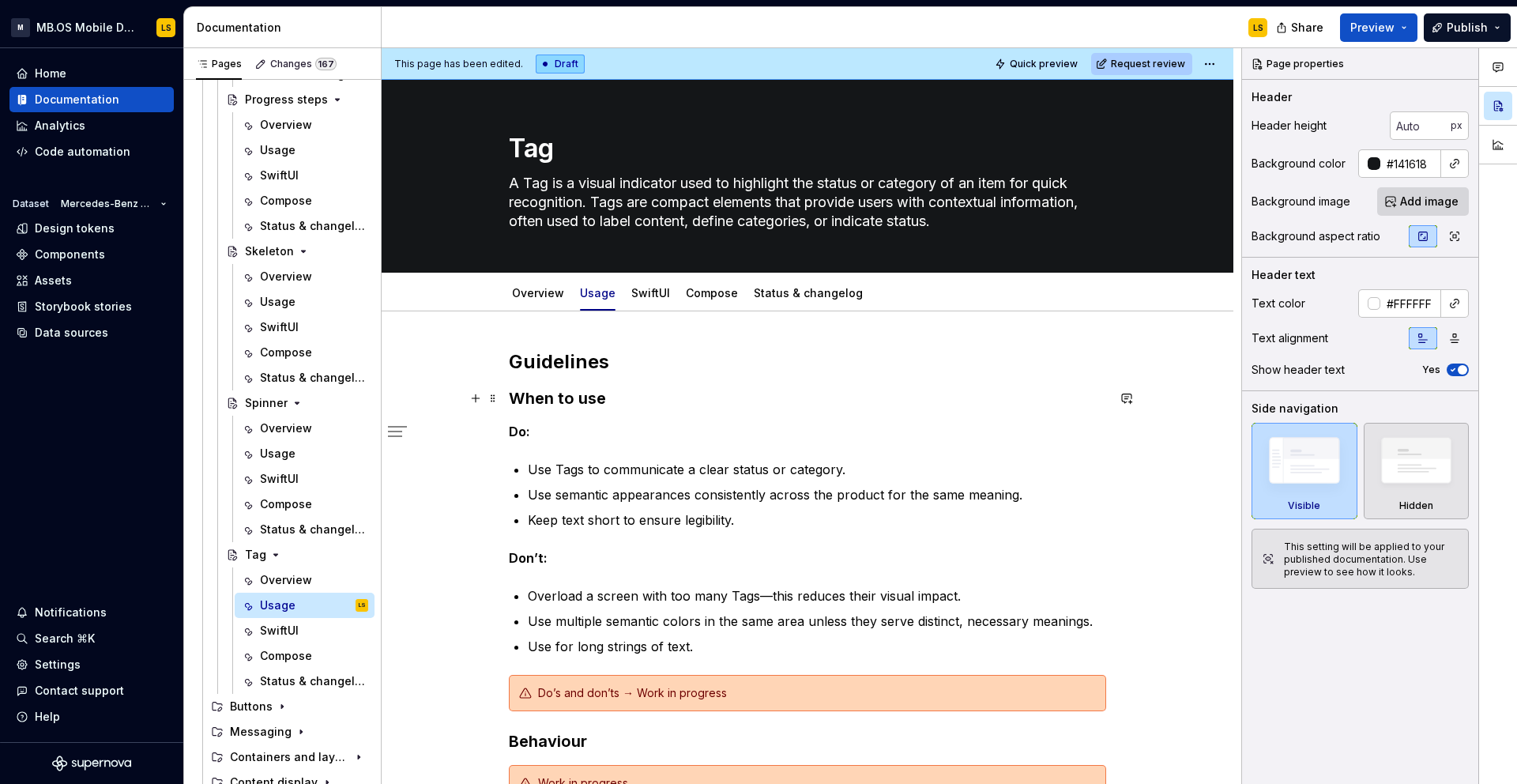
scroll to position [2, 0]
click at [539, 293] on link "Overview" at bounding box center [538, 292] width 53 height 14
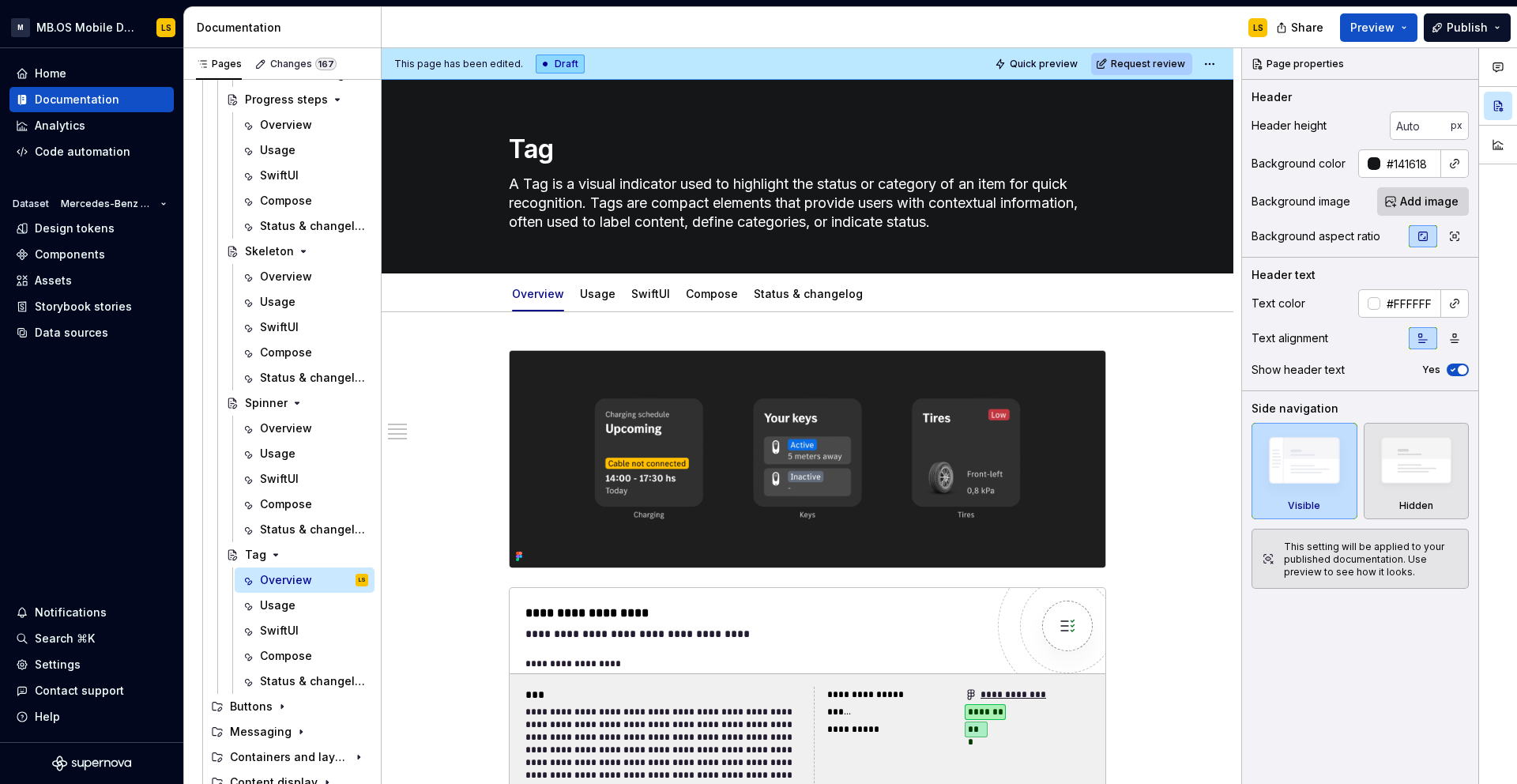
click at [1163, 76] on div "This page has been edited. Draft Quick preview Request review" at bounding box center [807, 64] width 852 height 32
click at [1167, 71] on button "Request review" at bounding box center [1142, 63] width 101 height 22
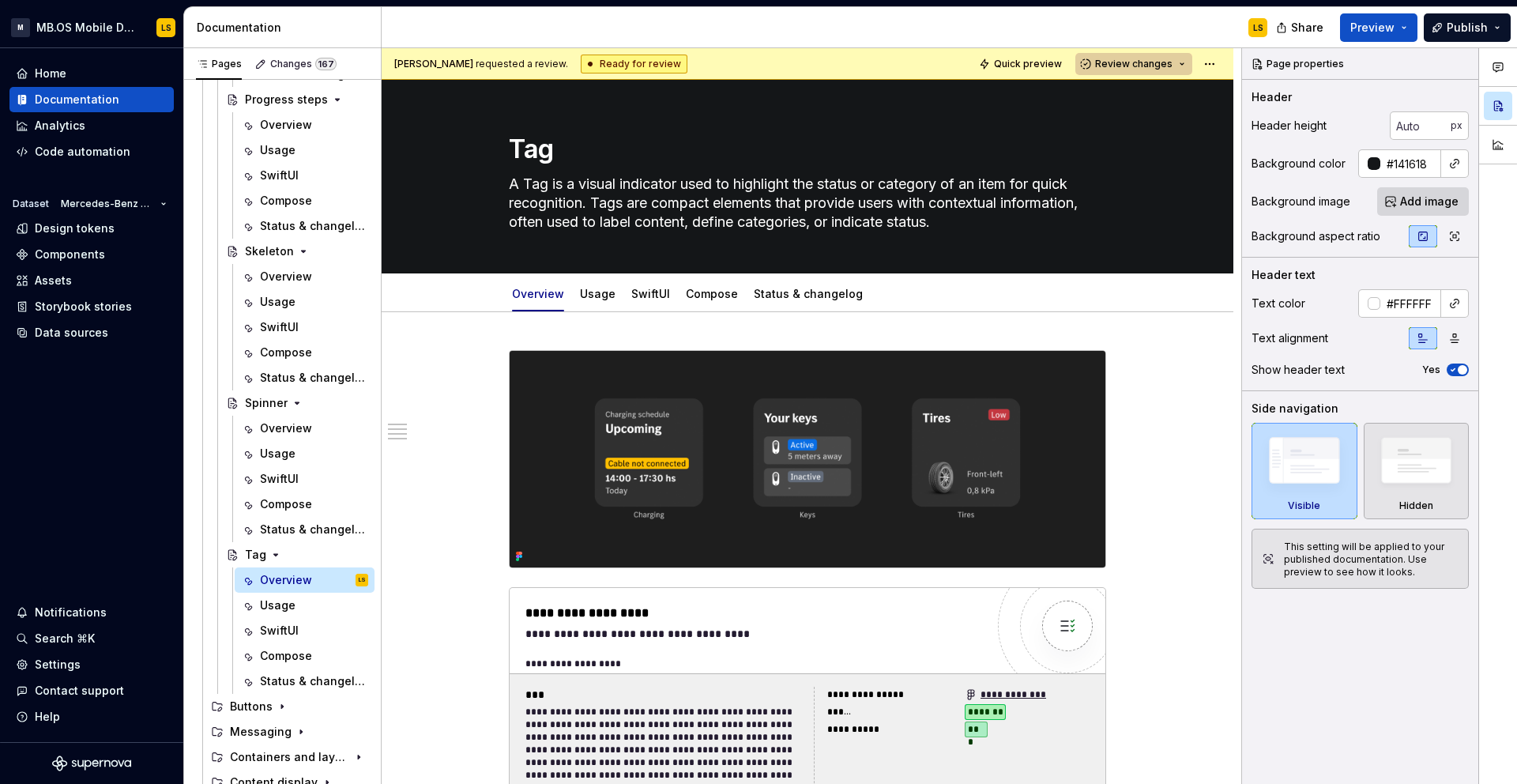
click at [1145, 67] on span "Review changes" at bounding box center [1134, 63] width 77 height 13
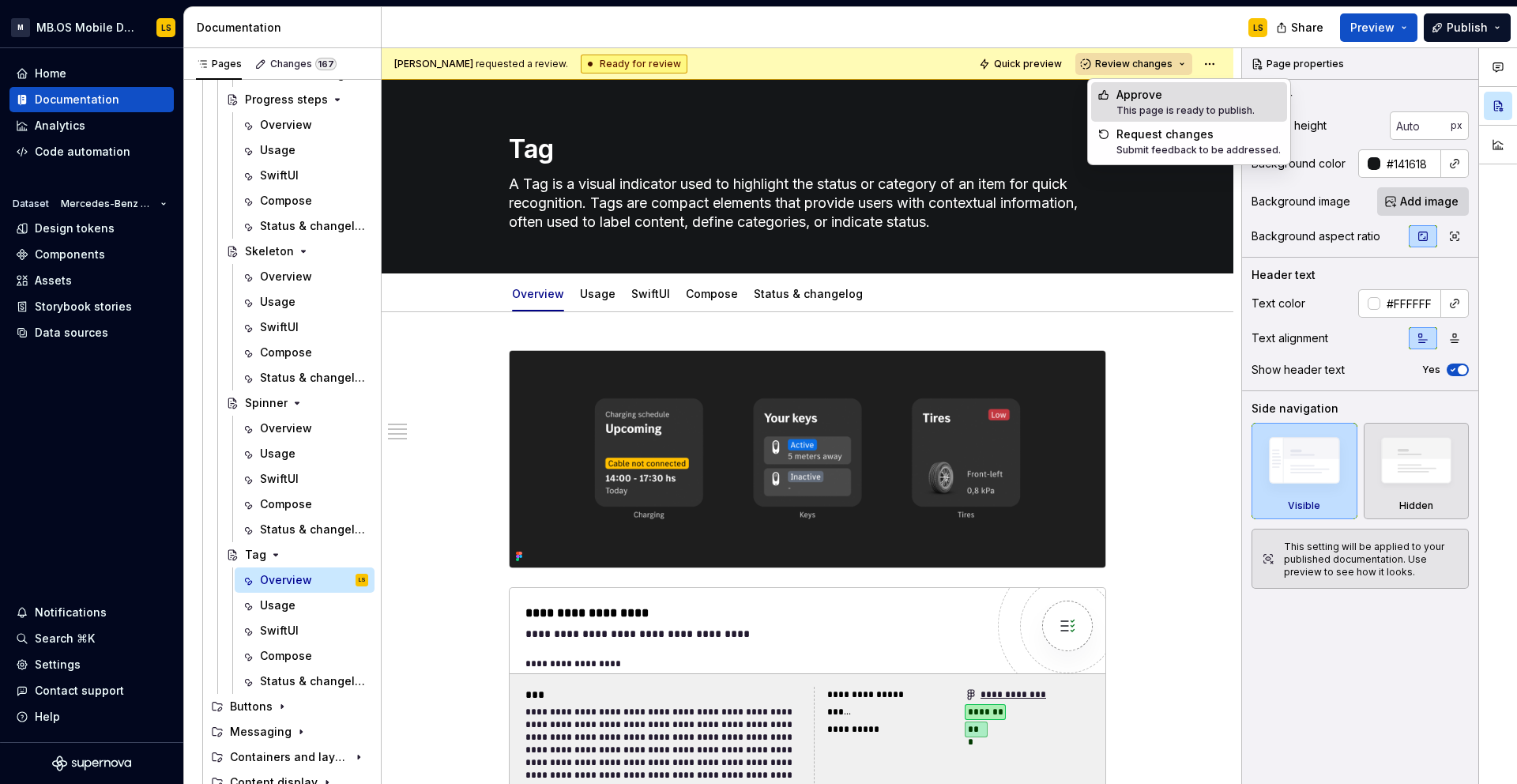
click at [1169, 99] on div "Approve" at bounding box center [1185, 95] width 138 height 16
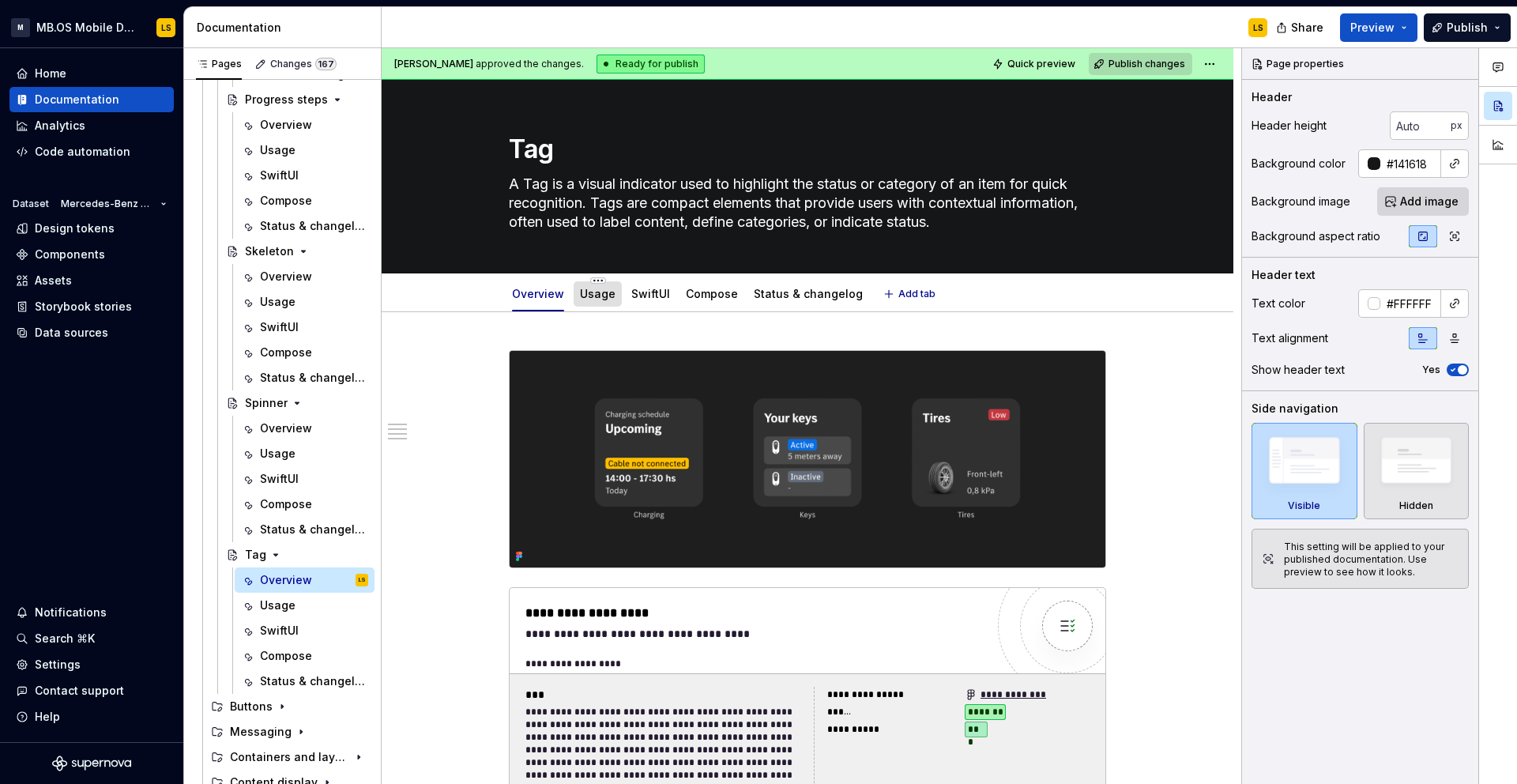
click at [603, 292] on link "Usage" at bounding box center [598, 293] width 36 height 14
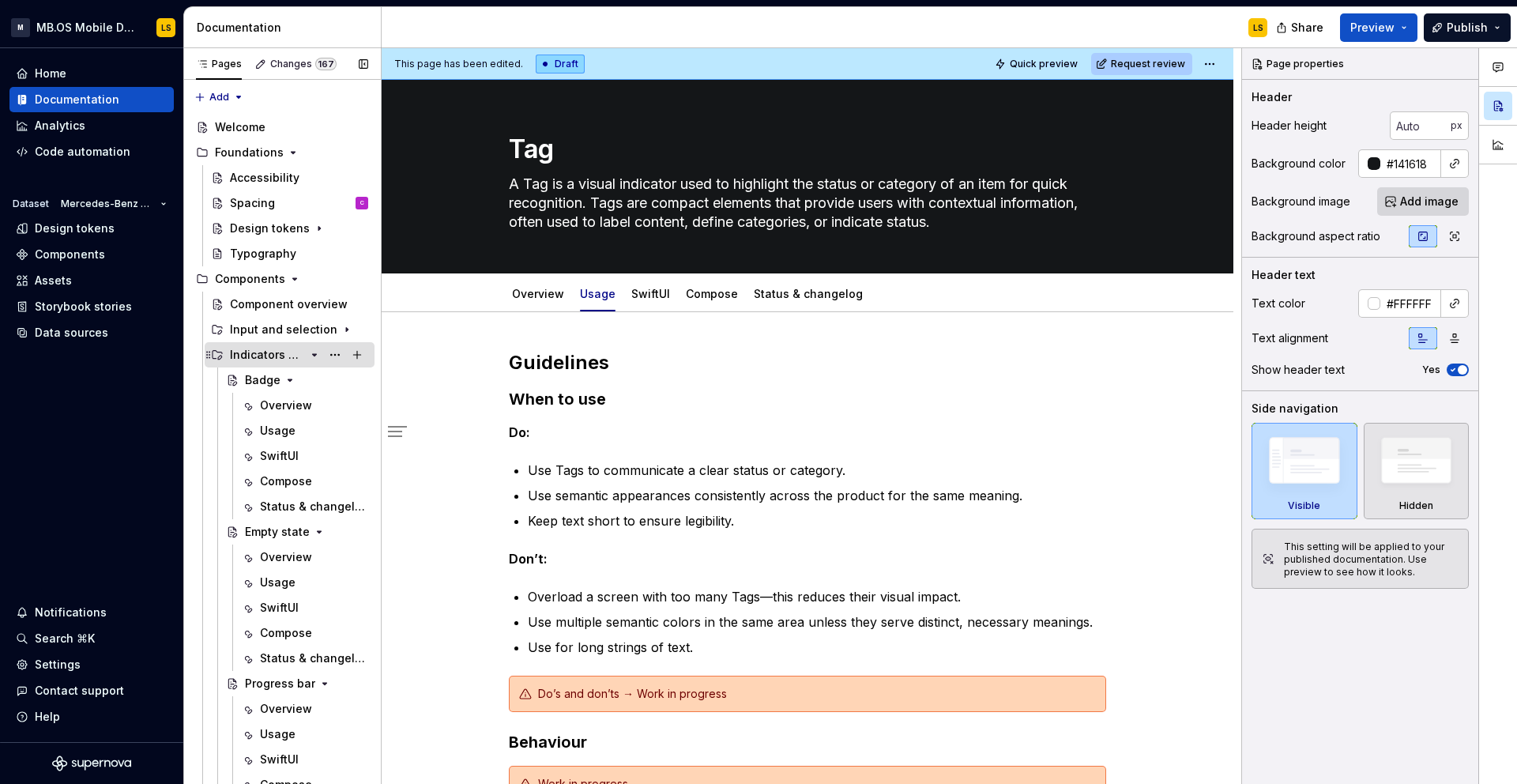
click at [314, 359] on icon "Page tree" at bounding box center [314, 355] width 13 height 13
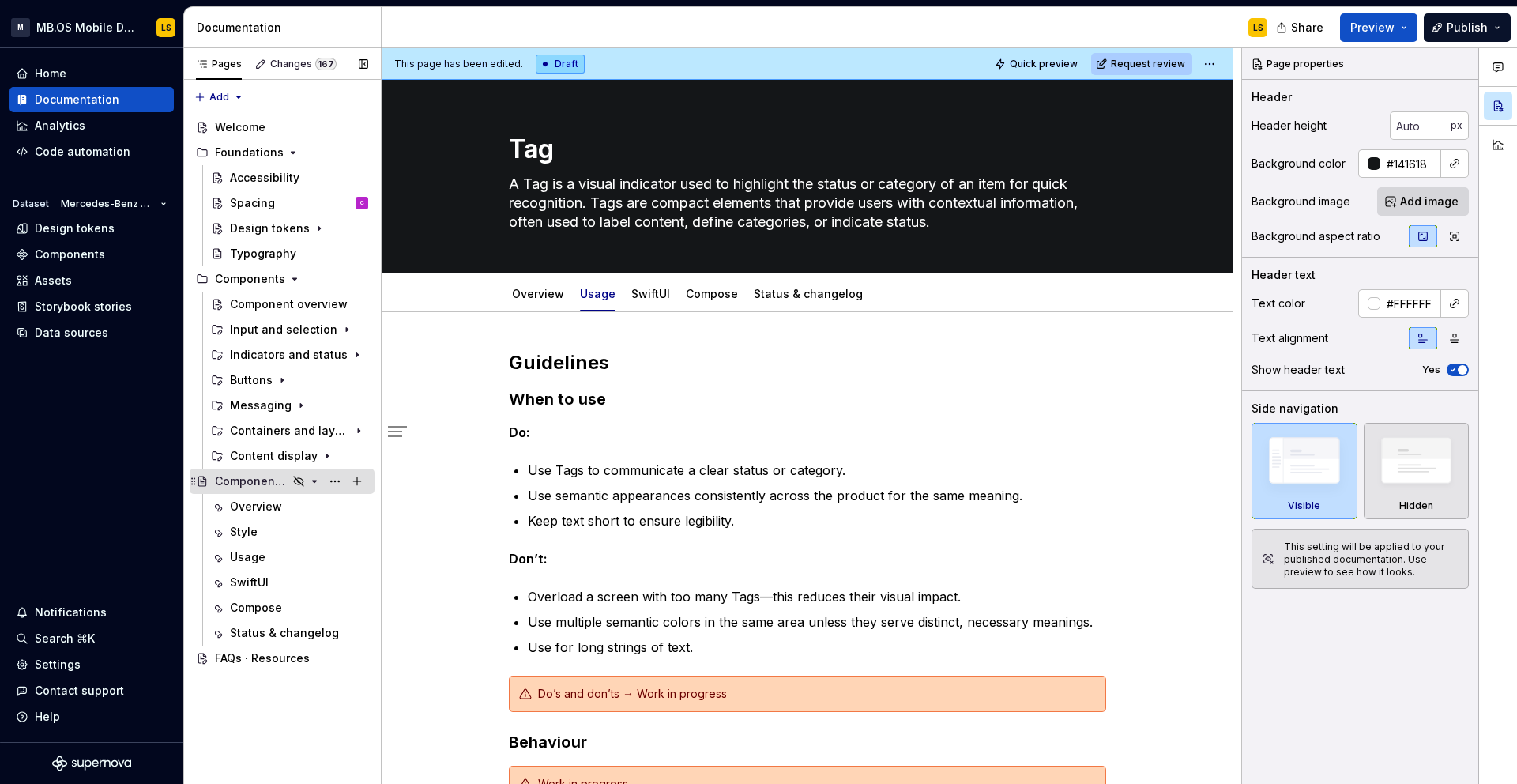
click at [309, 485] on icon "Page tree" at bounding box center [314, 481] width 13 height 13
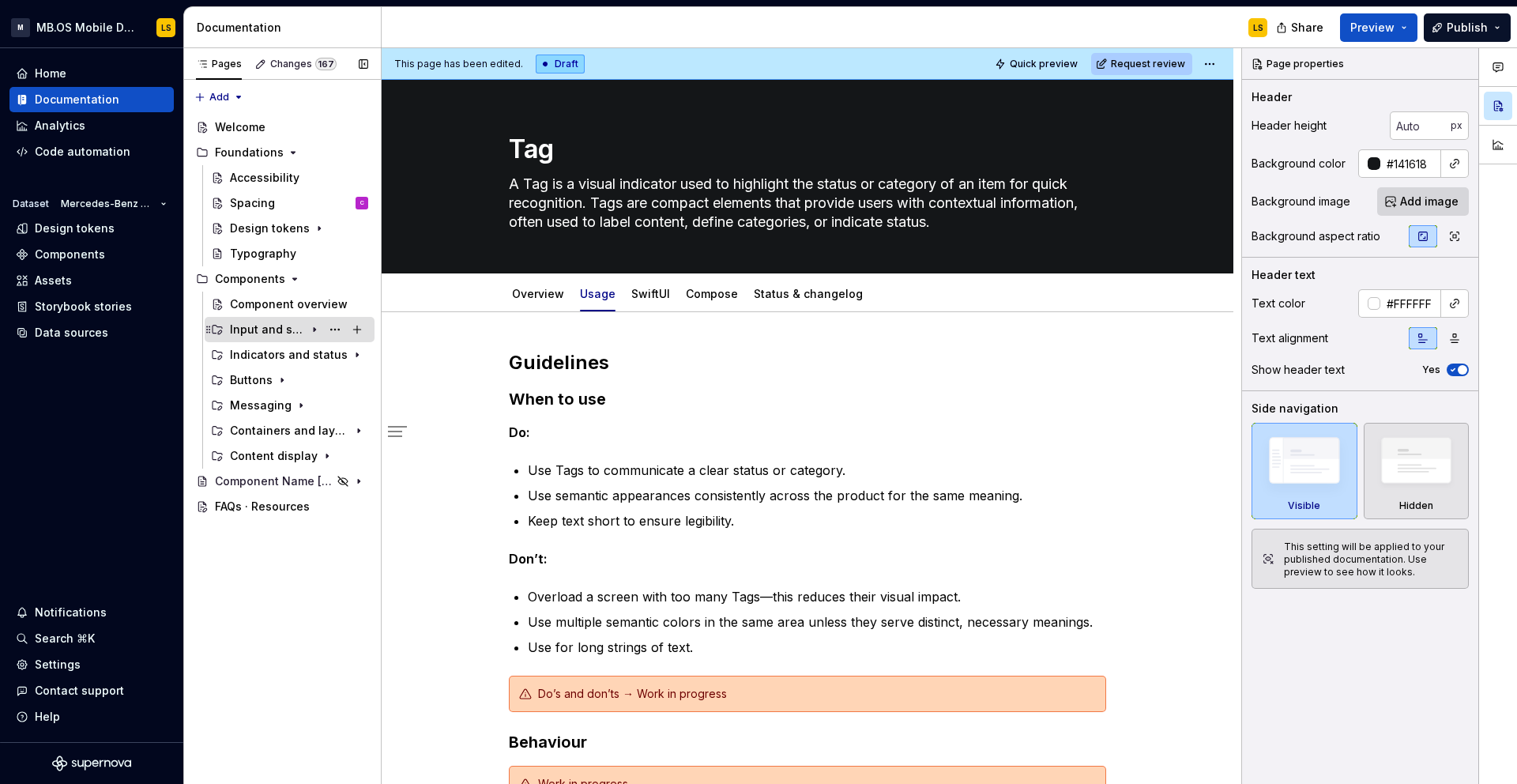
click at [317, 329] on icon "Page tree" at bounding box center [314, 329] width 13 height 13
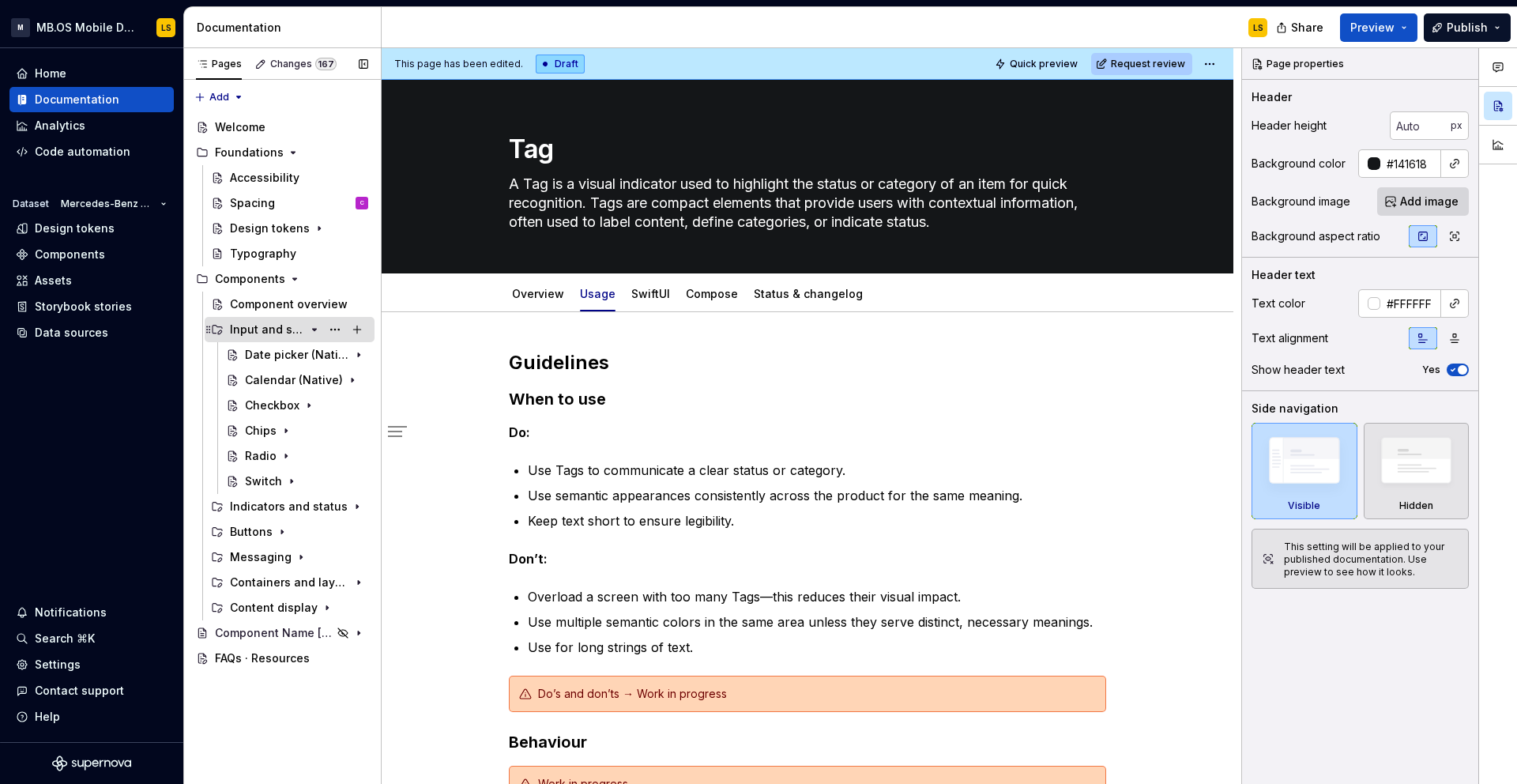
click at [317, 329] on icon "Page tree" at bounding box center [314, 329] width 13 height 13
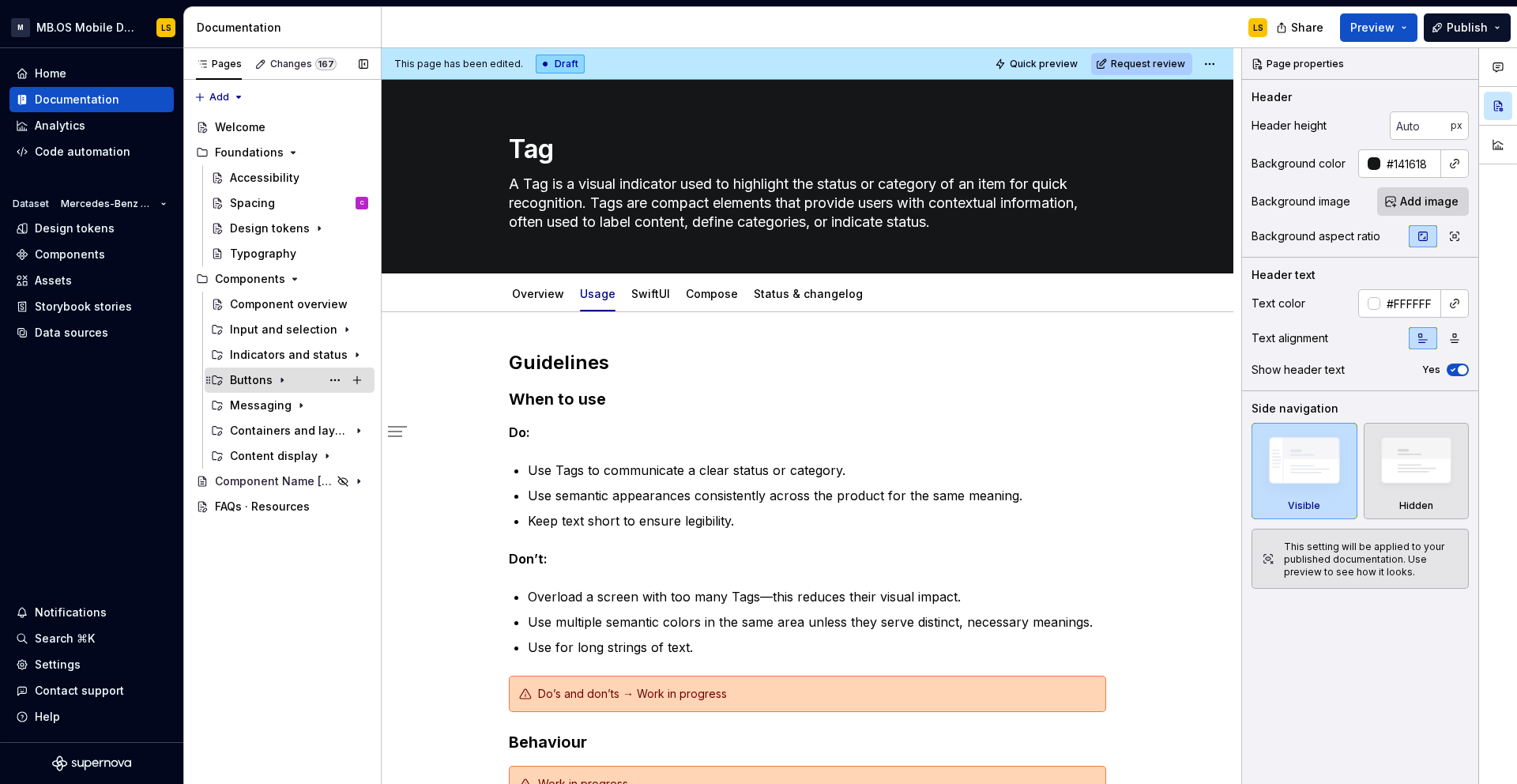
click at [262, 376] on div "Buttons" at bounding box center [251, 380] width 43 height 16
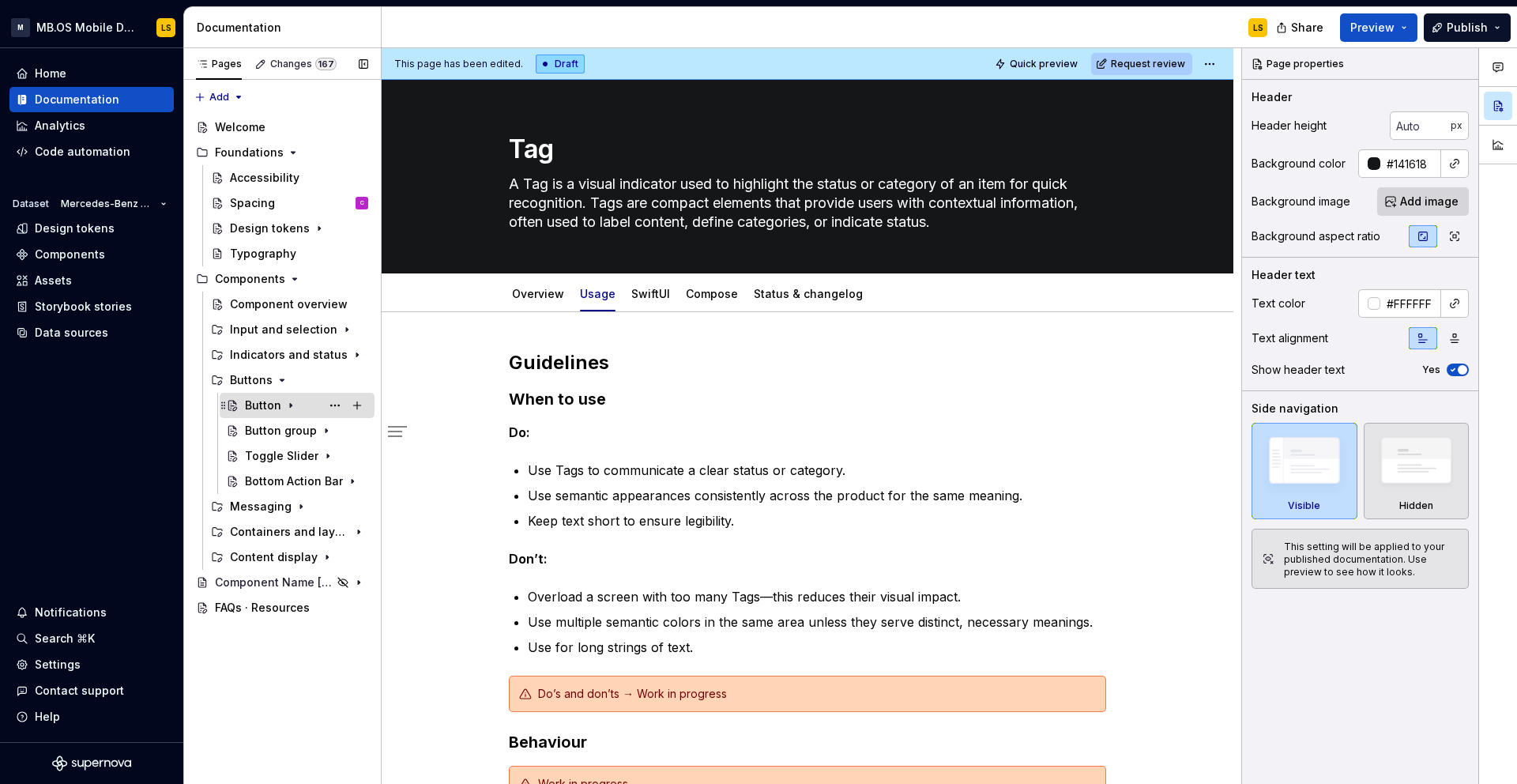
click at [292, 403] on icon "Page tree" at bounding box center [291, 405] width 13 height 13
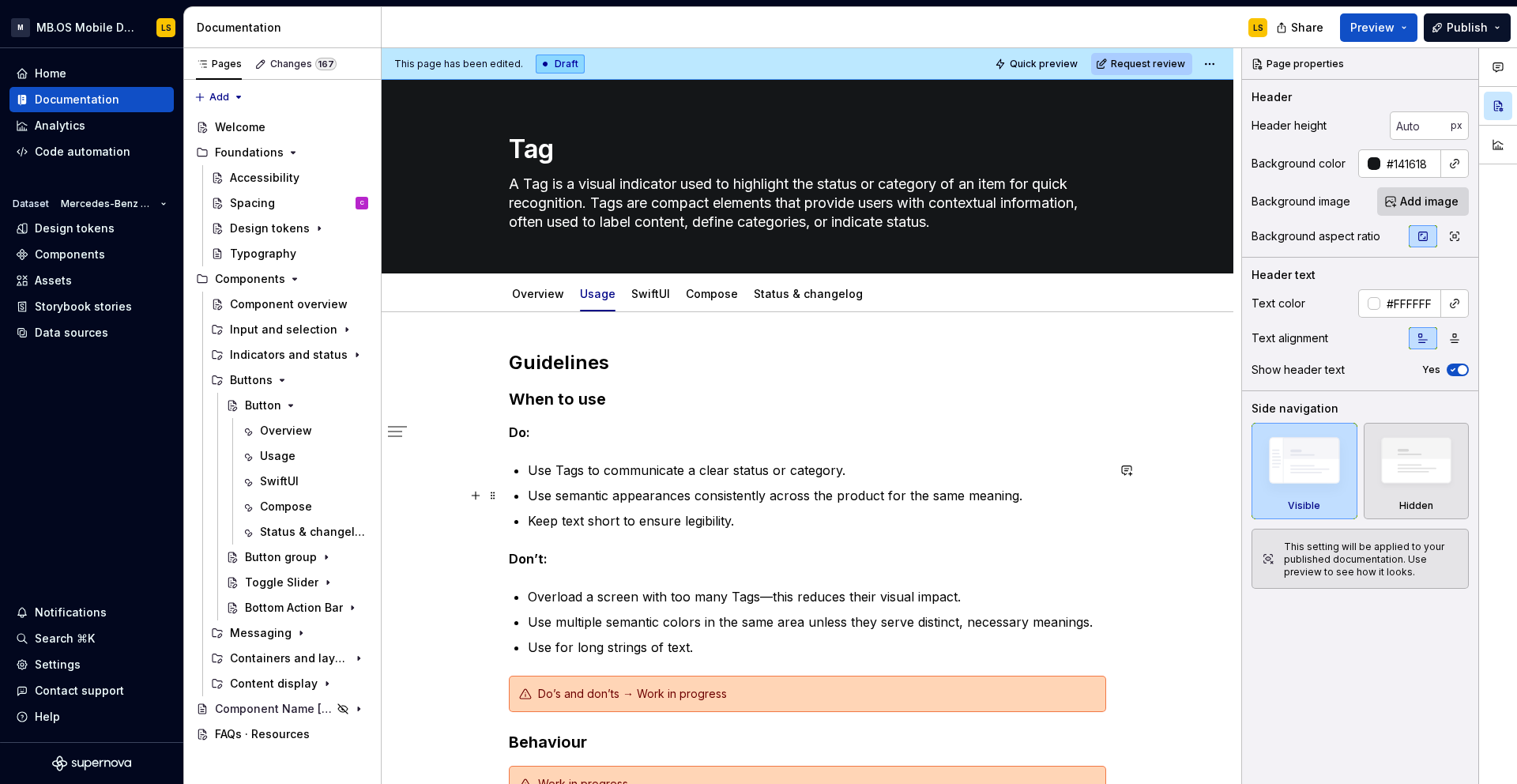
scroll to position [10, 0]
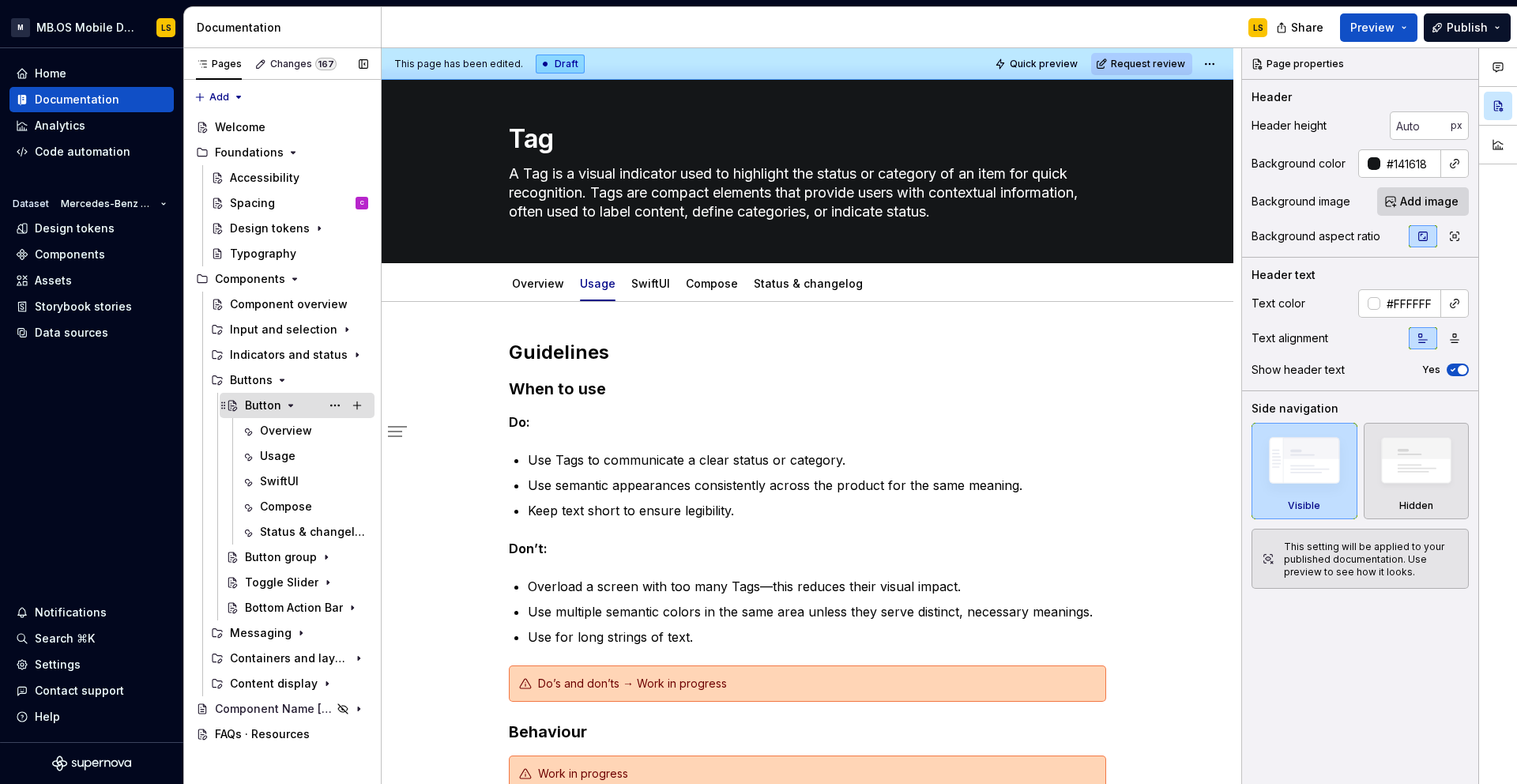
click at [301, 399] on div "Button" at bounding box center [306, 405] width 123 height 22
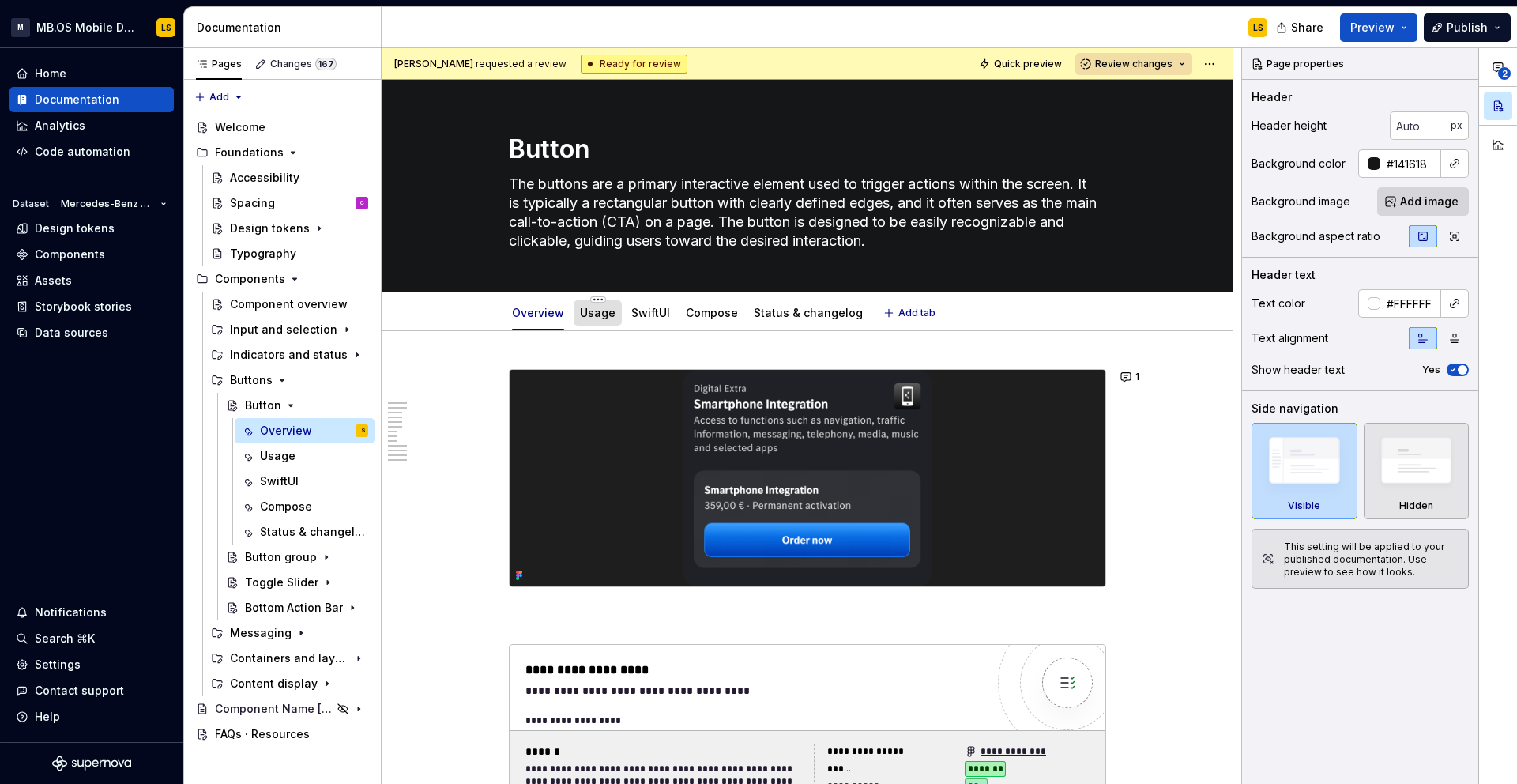
click at [594, 312] on link "Usage" at bounding box center [598, 312] width 36 height 14
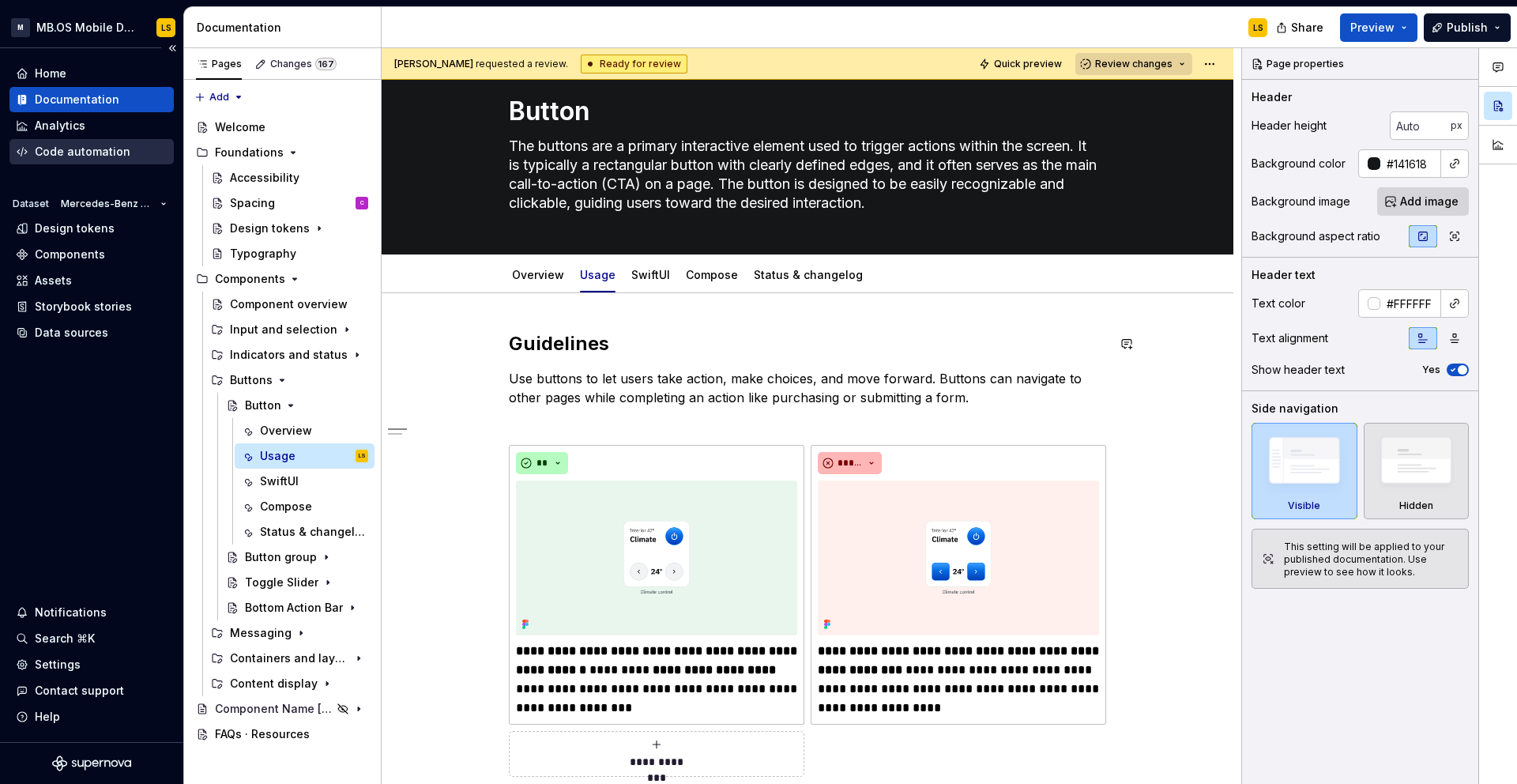
scroll to position [41, 0]
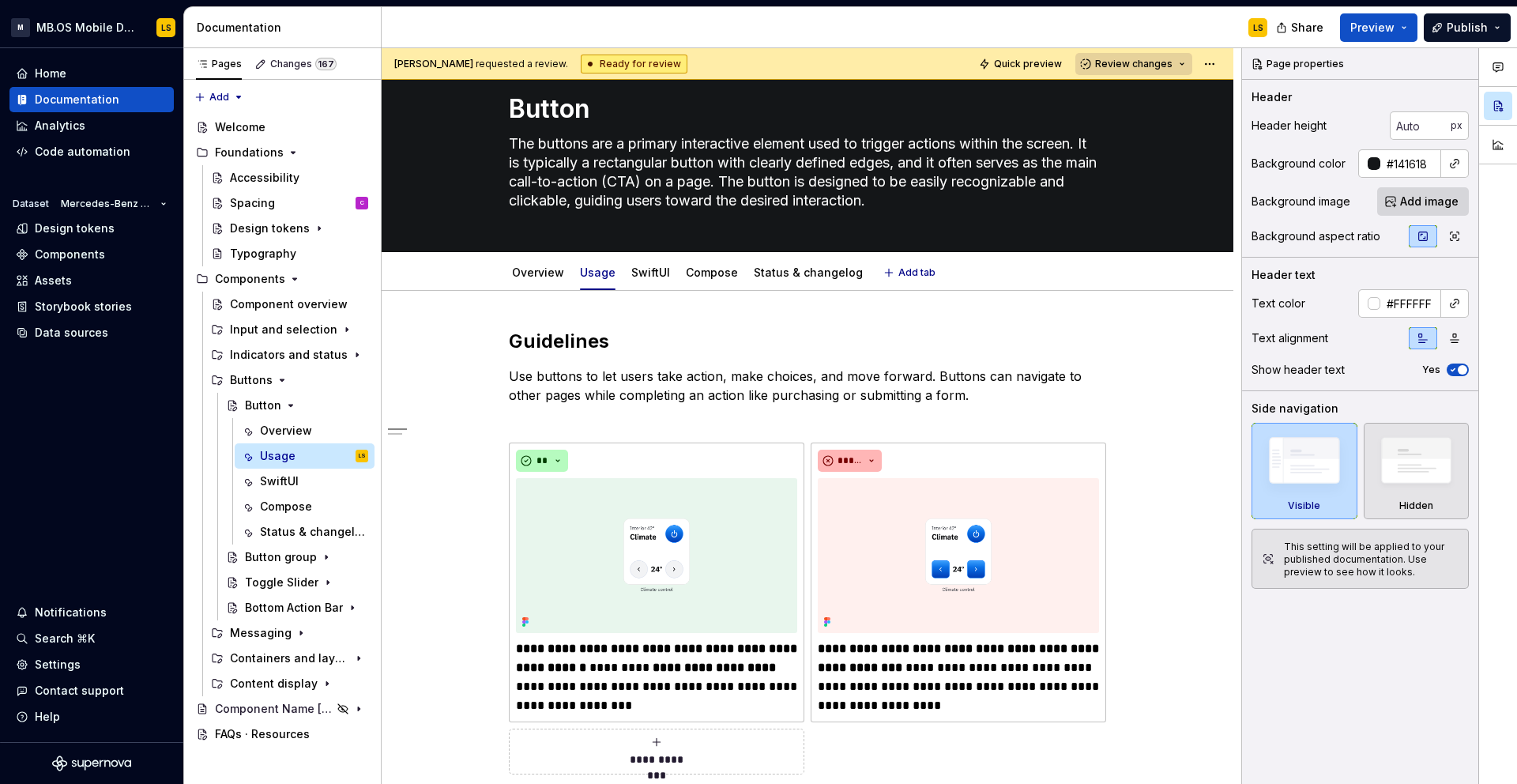
type textarea "*"
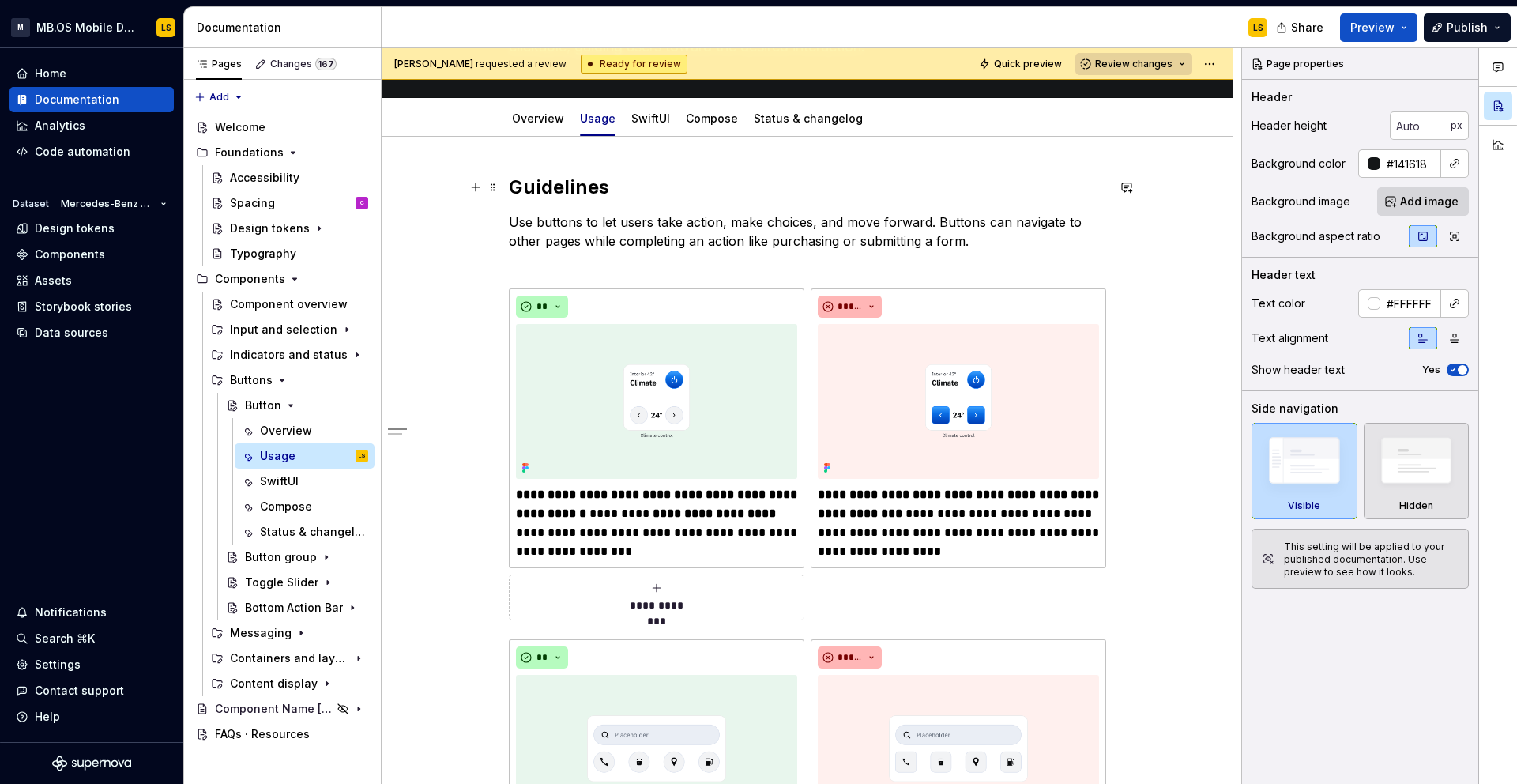
scroll to position [0, 0]
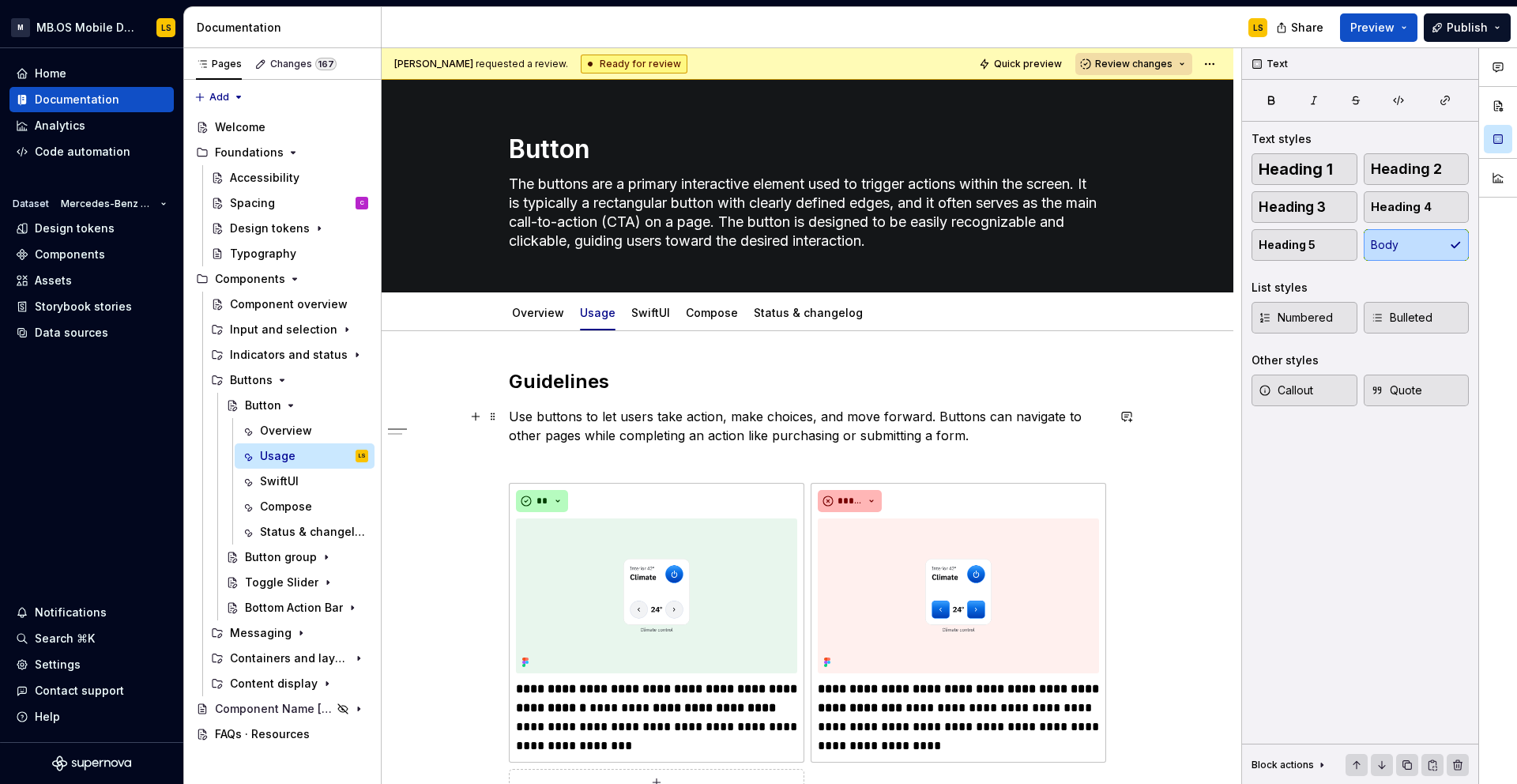
click at [715, 449] on p "Use buttons to let users take action, make choices, and move forward. Buttons c…" at bounding box center [807, 435] width 598 height 56
click at [648, 384] on h2 "Guidelines" at bounding box center [807, 382] width 598 height 26
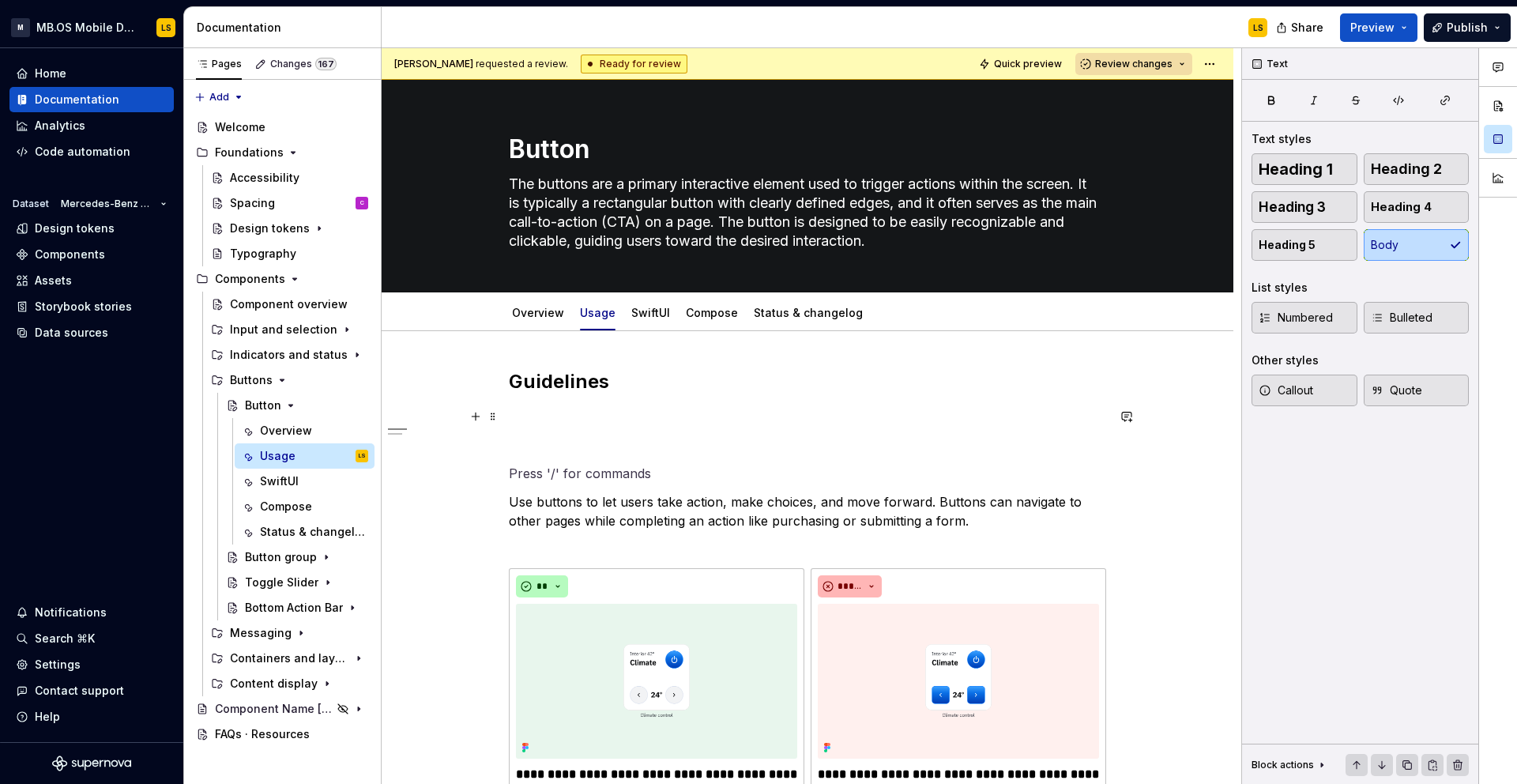
click at [598, 380] on h2 "Guidelines" at bounding box center [807, 382] width 598 height 26
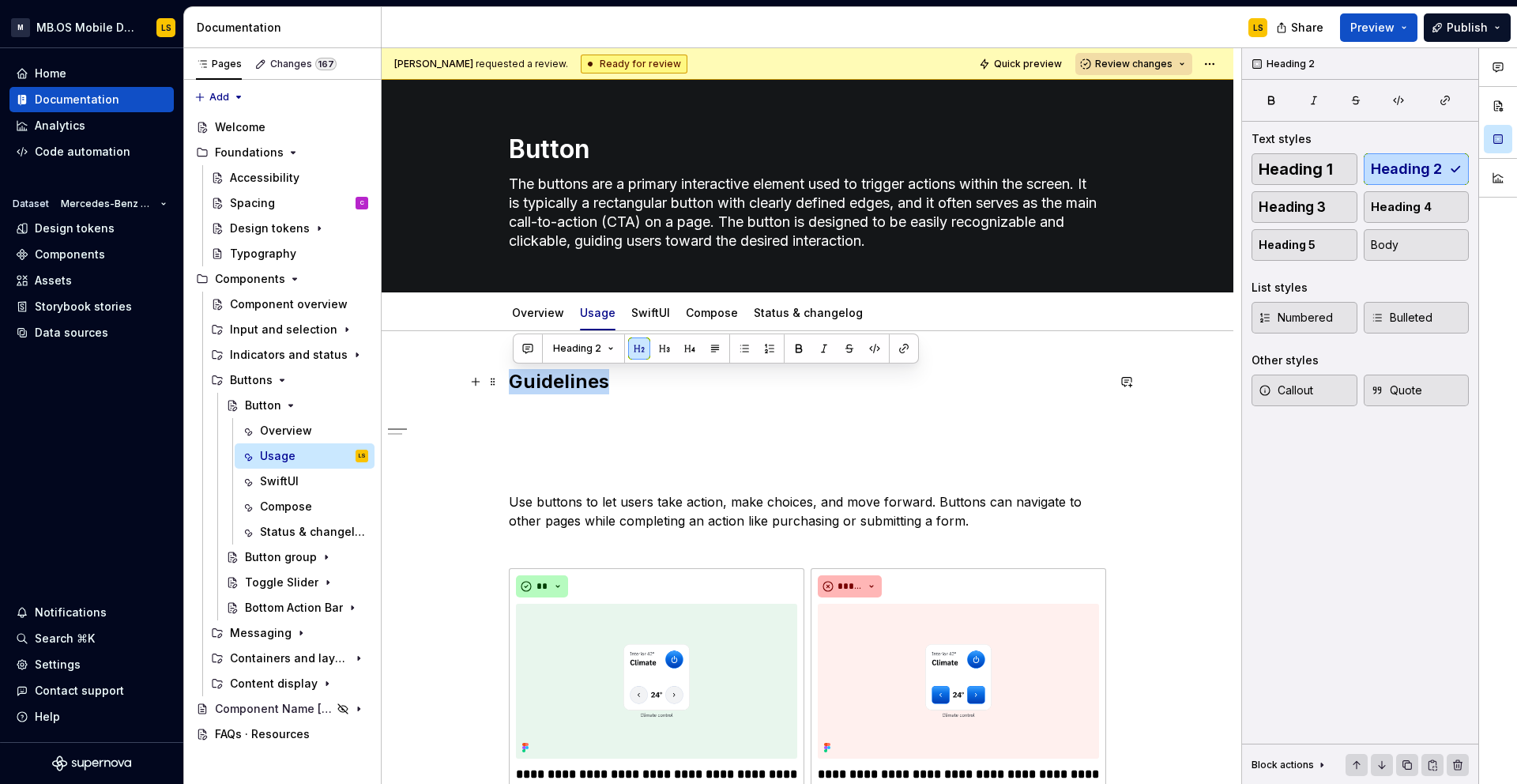
click at [598, 380] on h2 "Guidelines" at bounding box center [807, 382] width 598 height 26
copy h2 "Guidelines"
click at [562, 437] on p at bounding box center [807, 444] width 598 height 19
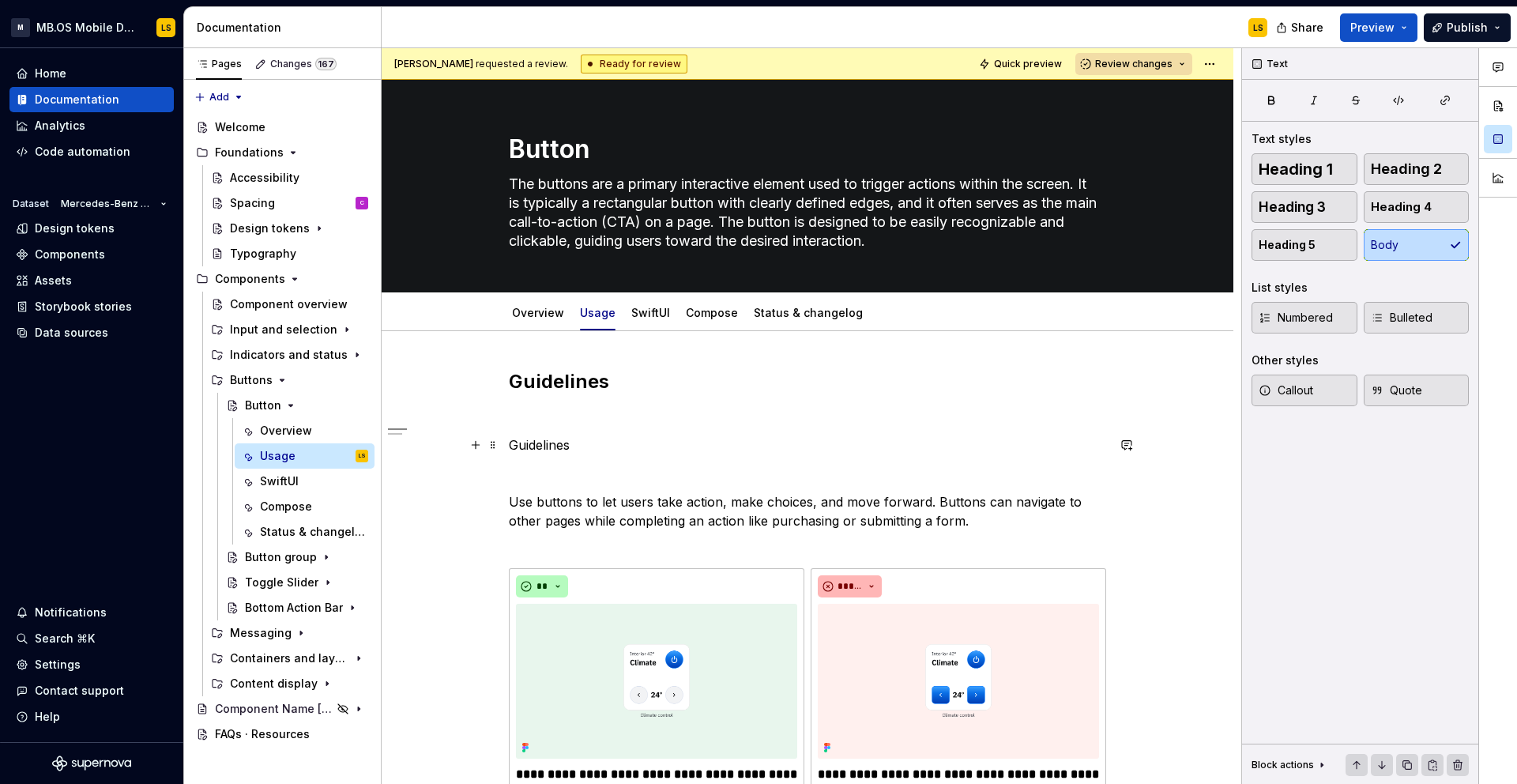
click at [557, 447] on p "Guidelines" at bounding box center [807, 444] width 598 height 19
click at [662, 420] on button "button" at bounding box center [663, 415] width 22 height 22
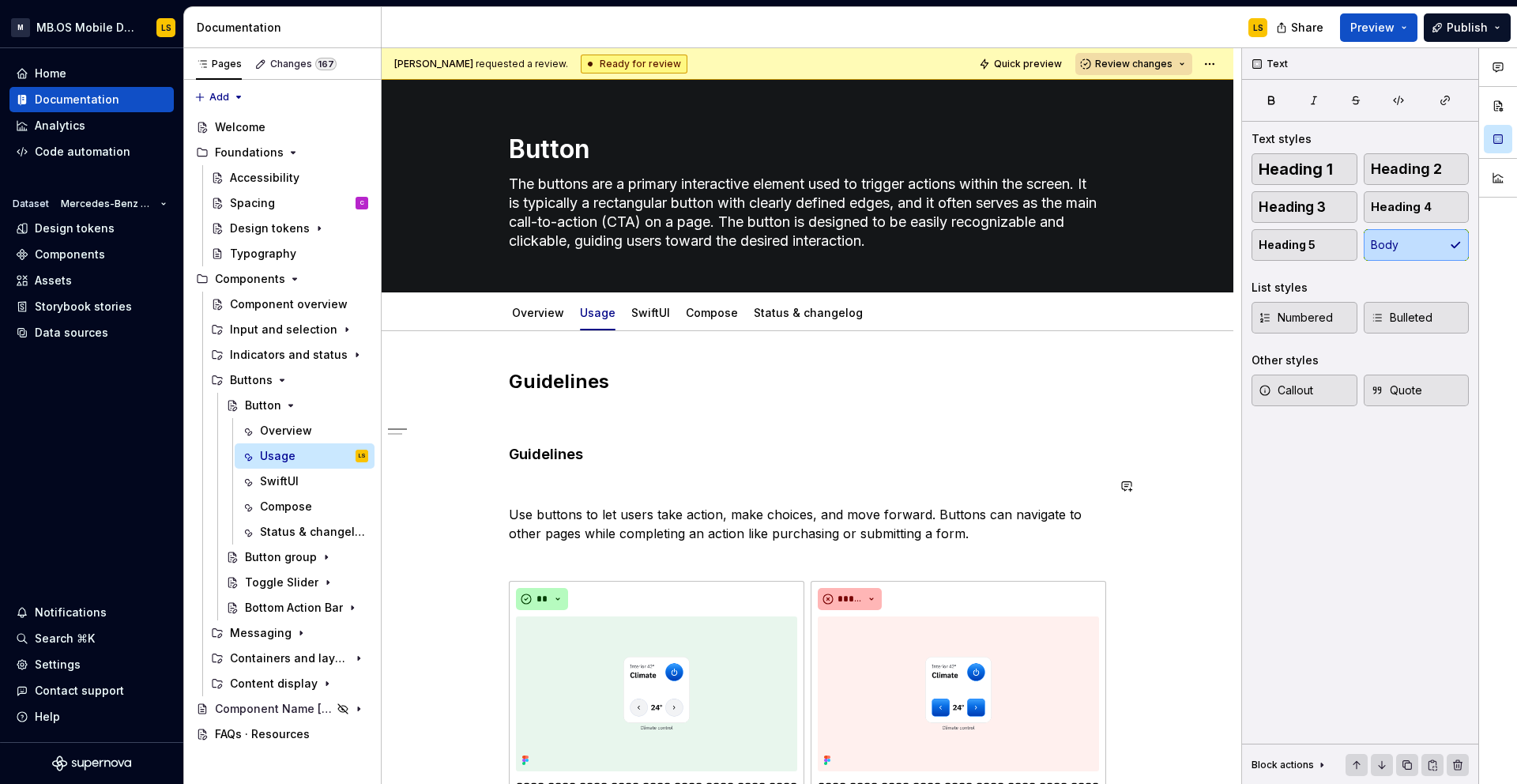
click at [544, 454] on h4 "Guidelines" at bounding box center [807, 454] width 598 height 19
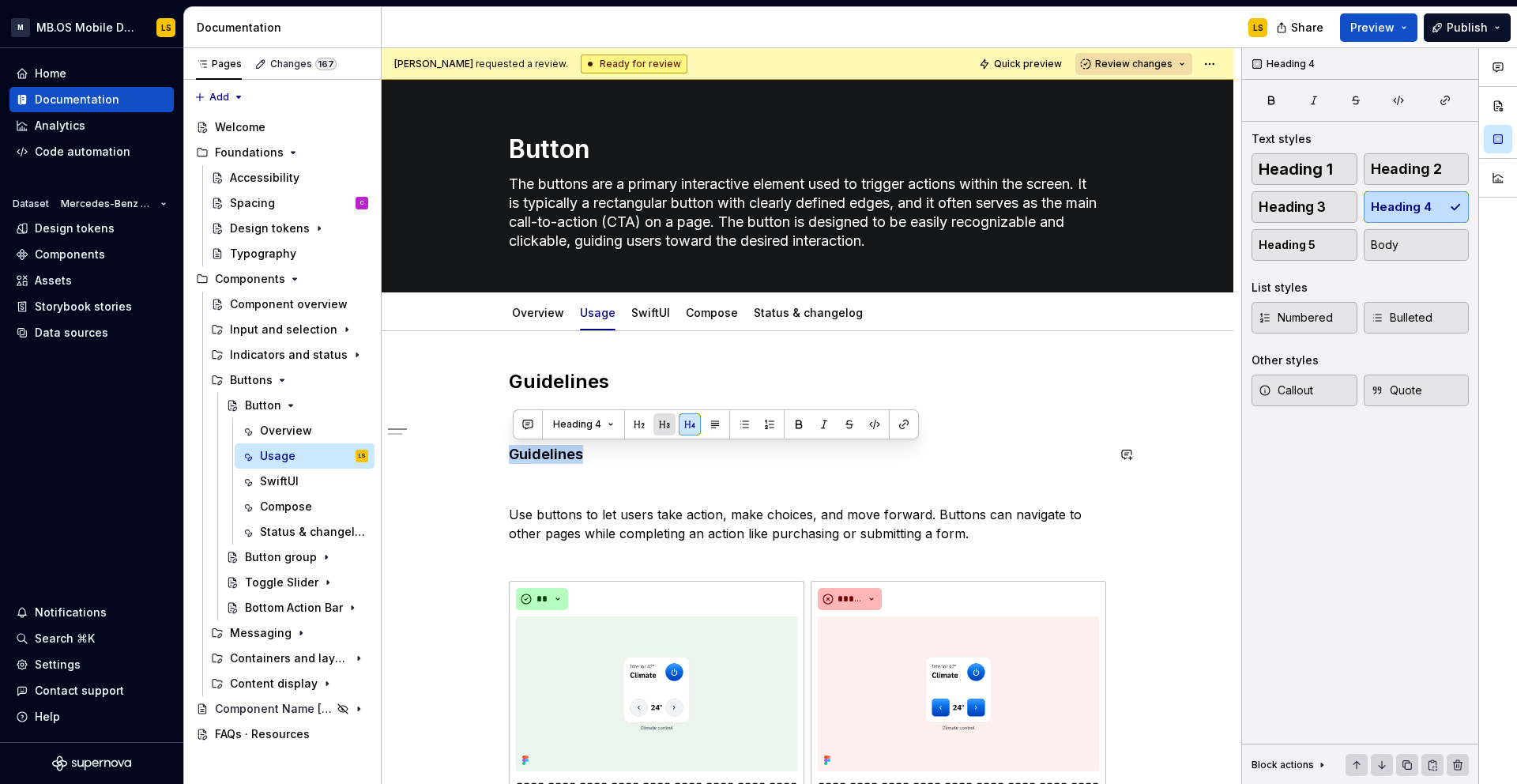
click at [662, 426] on button "button" at bounding box center [664, 424] width 22 height 22
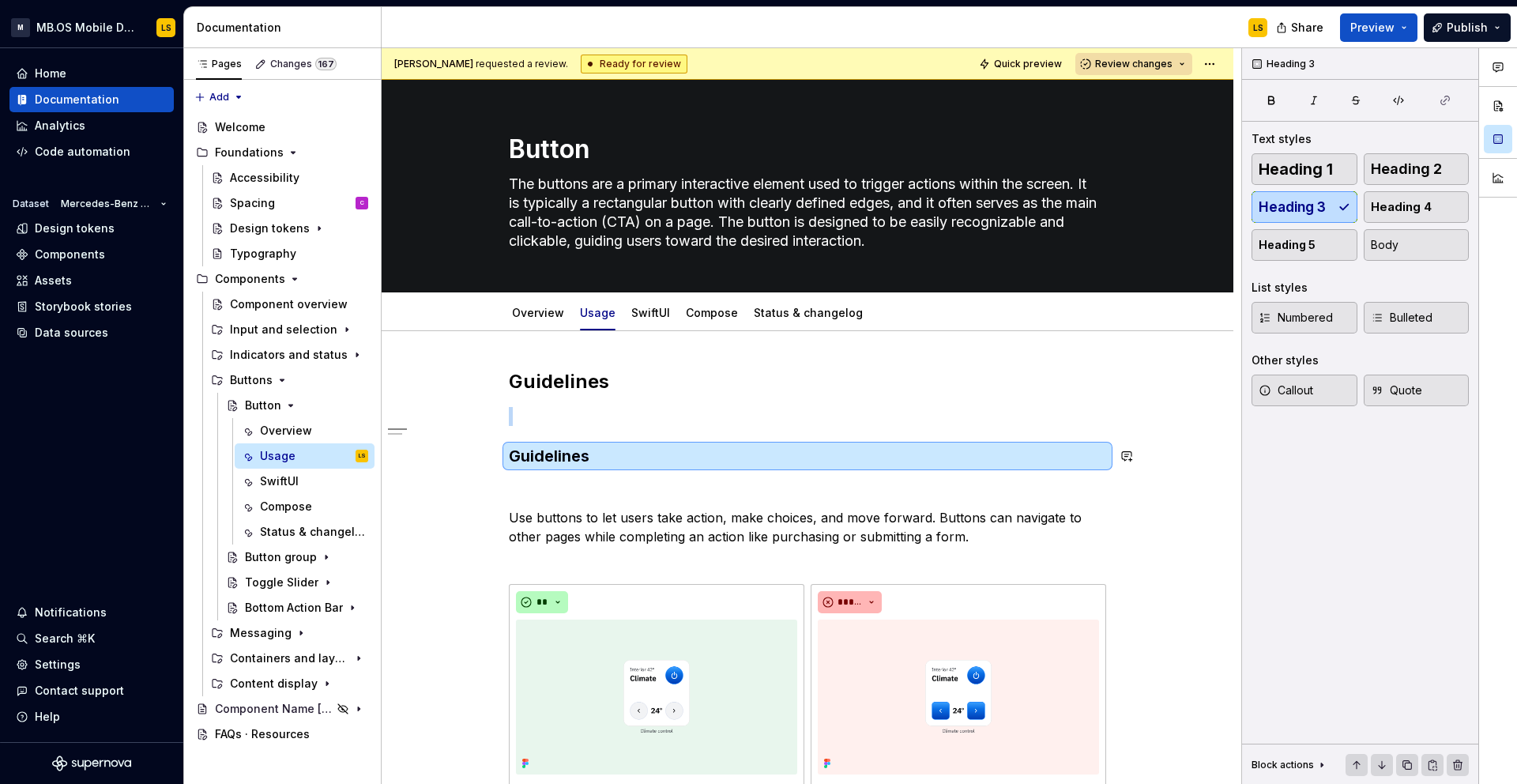
copy br
click at [557, 485] on p at bounding box center [807, 489] width 598 height 19
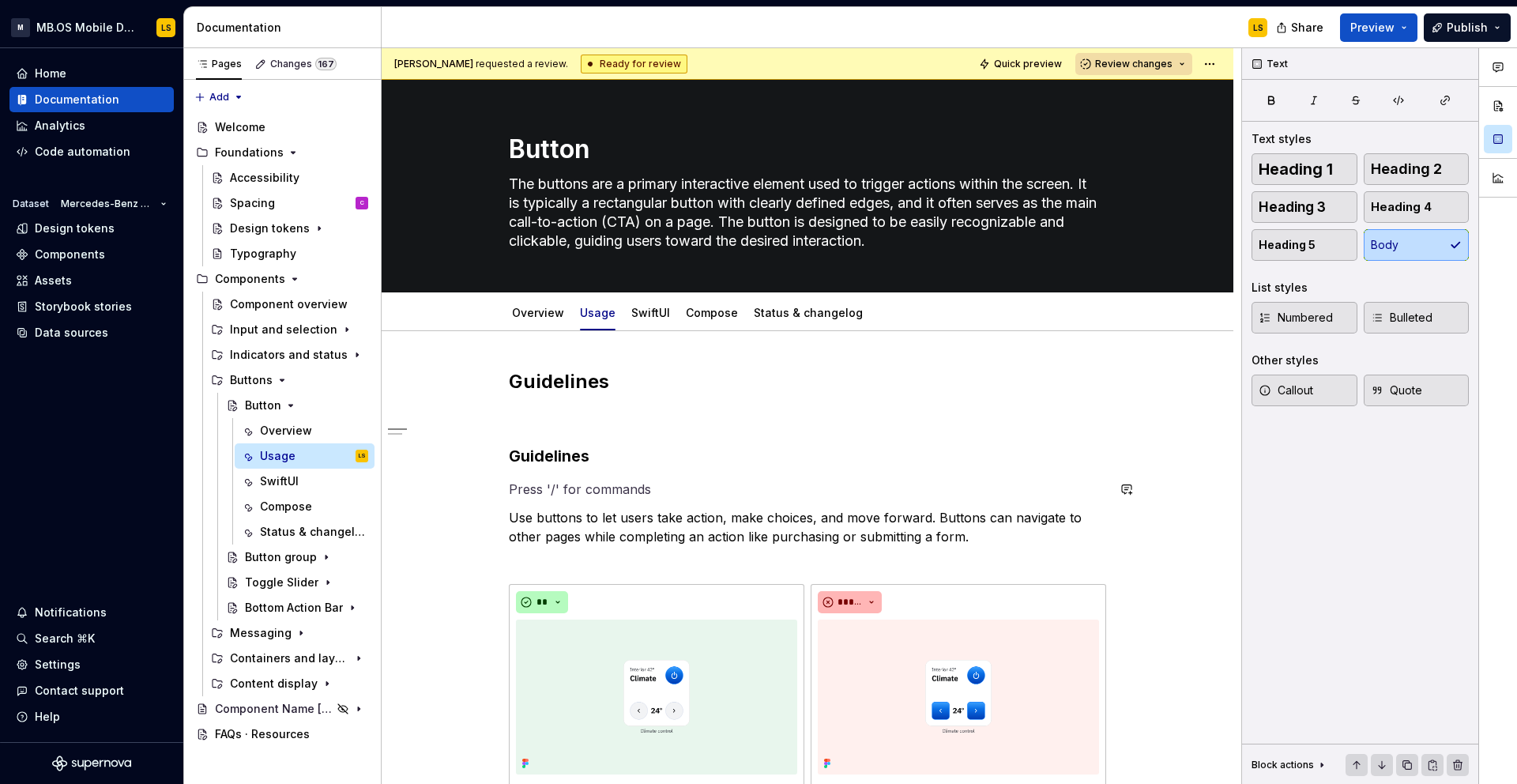
paste div
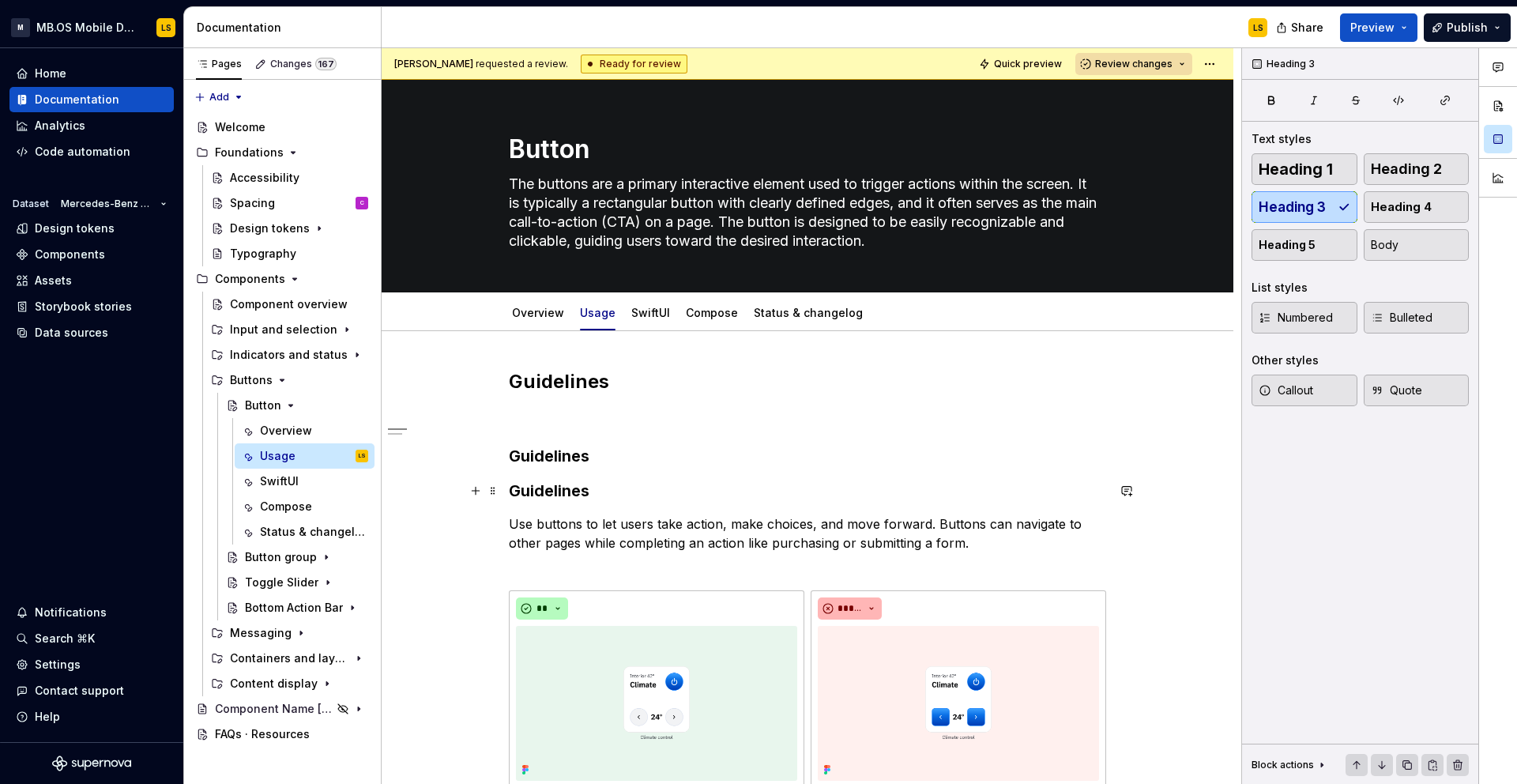
click at [534, 492] on h3 "Guidelines" at bounding box center [807, 491] width 598 height 22
click at [559, 454] on h3 "Guidelines" at bounding box center [807, 456] width 598 height 22
click at [605, 462] on h3 "Guidelines" at bounding box center [807, 456] width 598 height 22
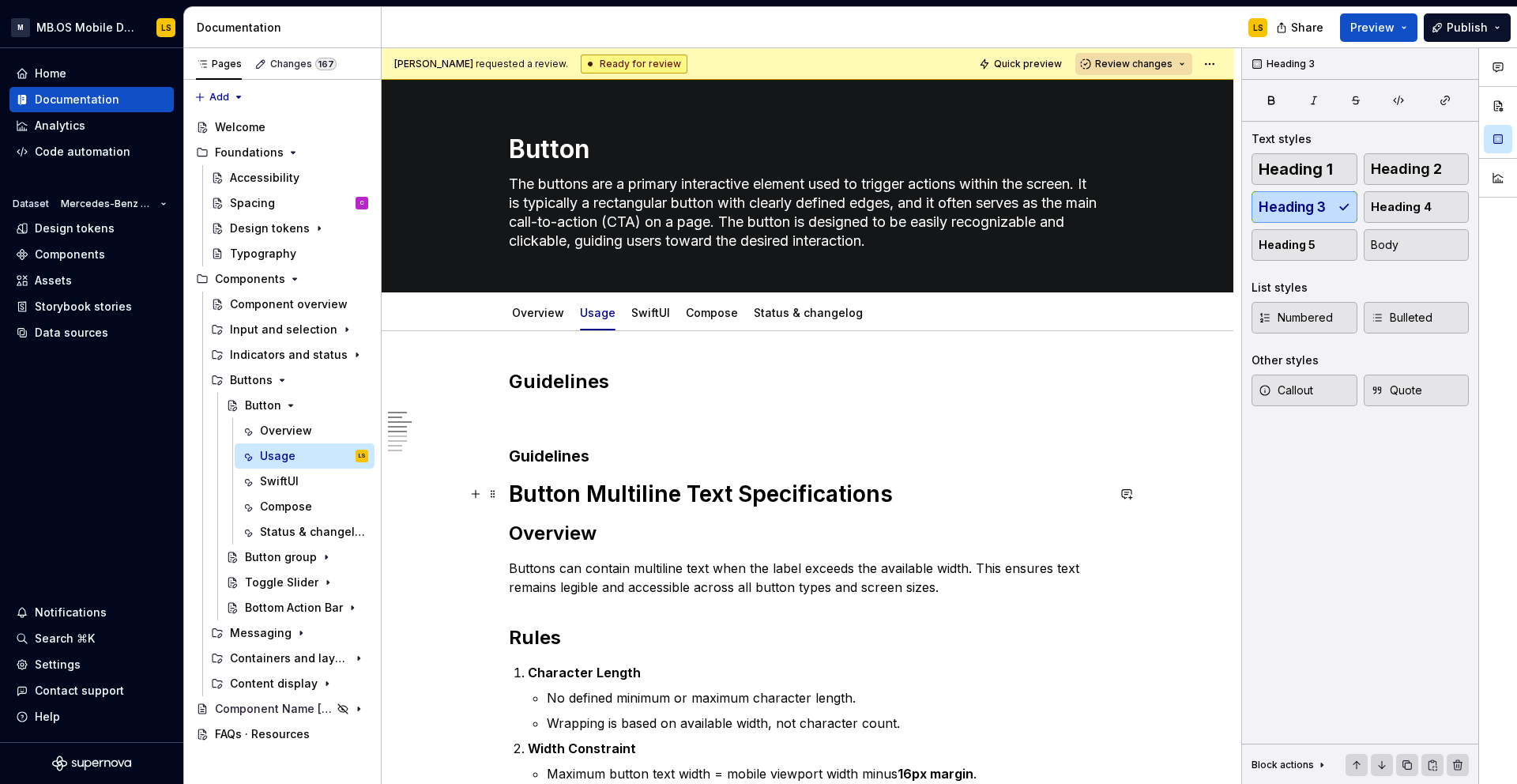
click at [639, 497] on h1 "Button Multiline Text Specifications" at bounding box center [807, 494] width 598 height 29
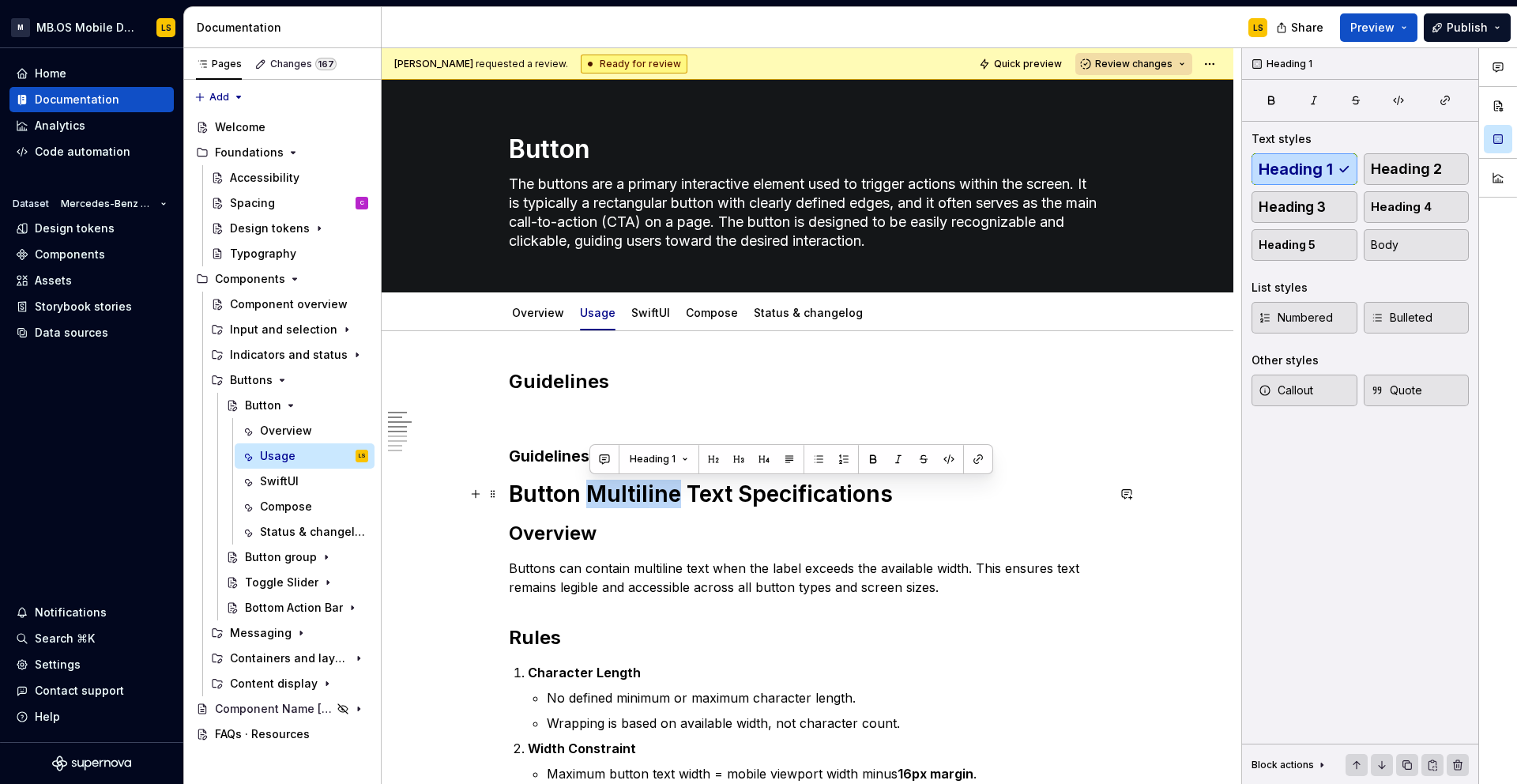
click at [639, 497] on h1 "Button Multiline Text Specifications" at bounding box center [807, 494] width 598 height 29
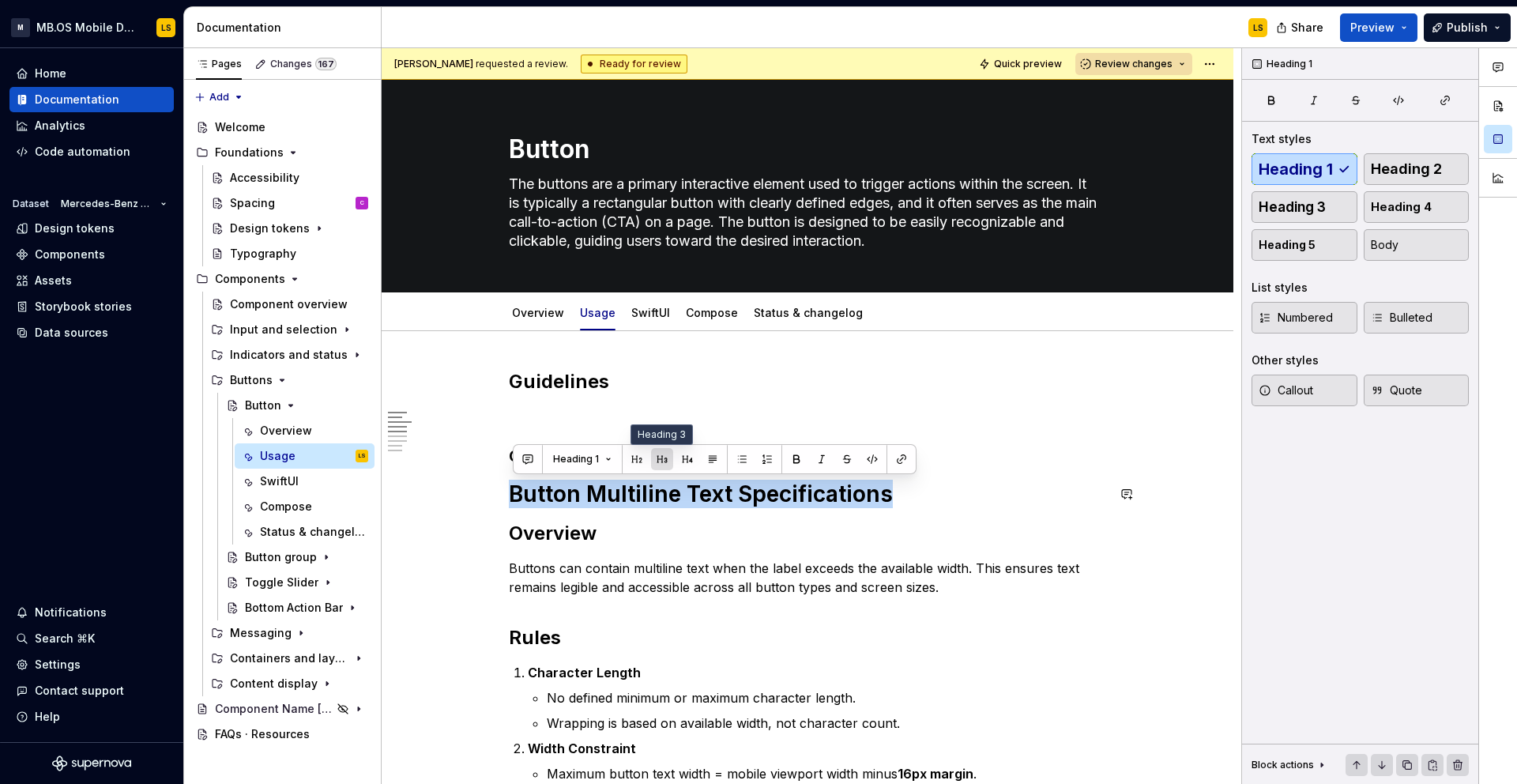
click at [664, 458] on button "button" at bounding box center [662, 459] width 22 height 22
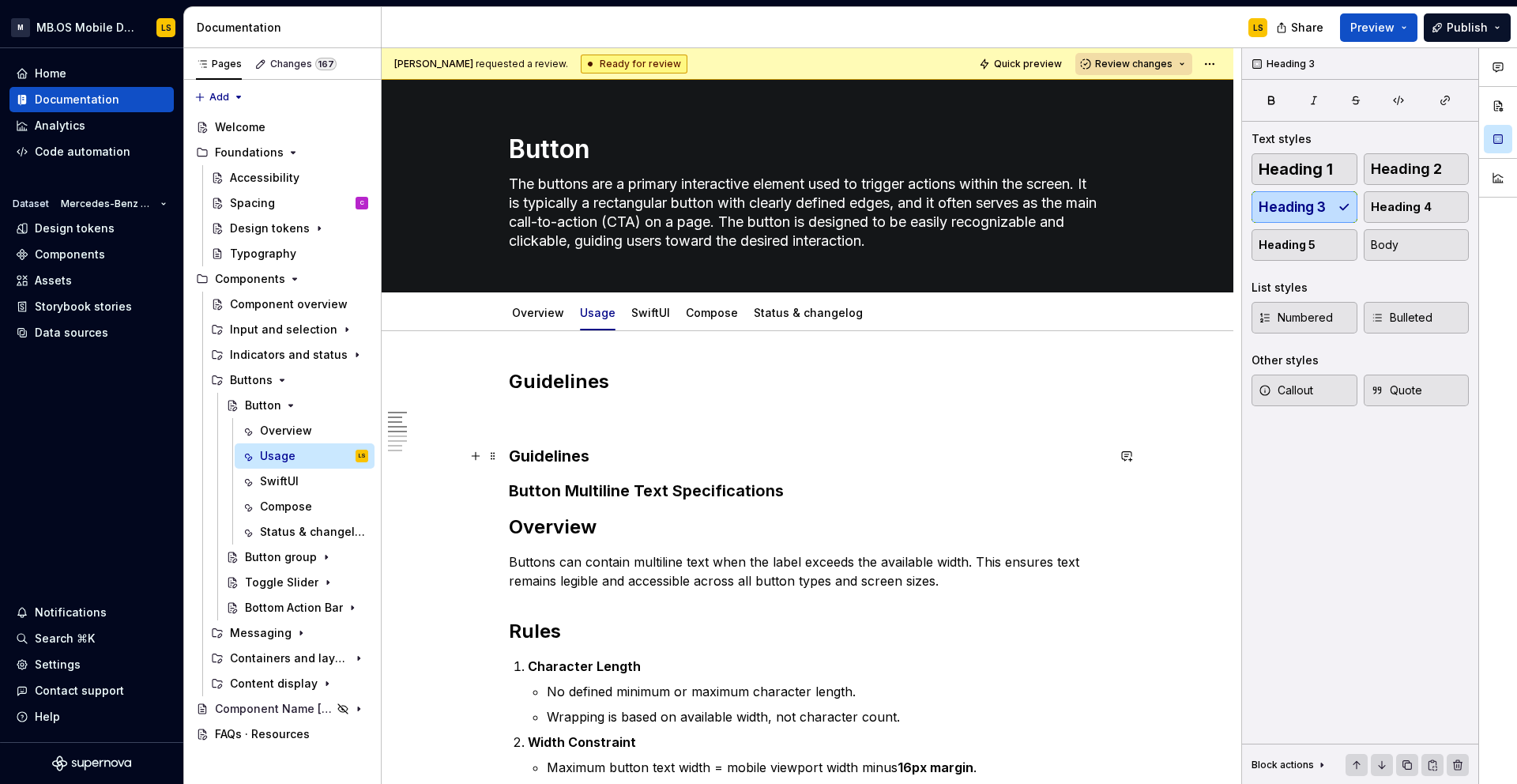
click at [567, 452] on h3 "Guidelines" at bounding box center [807, 456] width 598 height 22
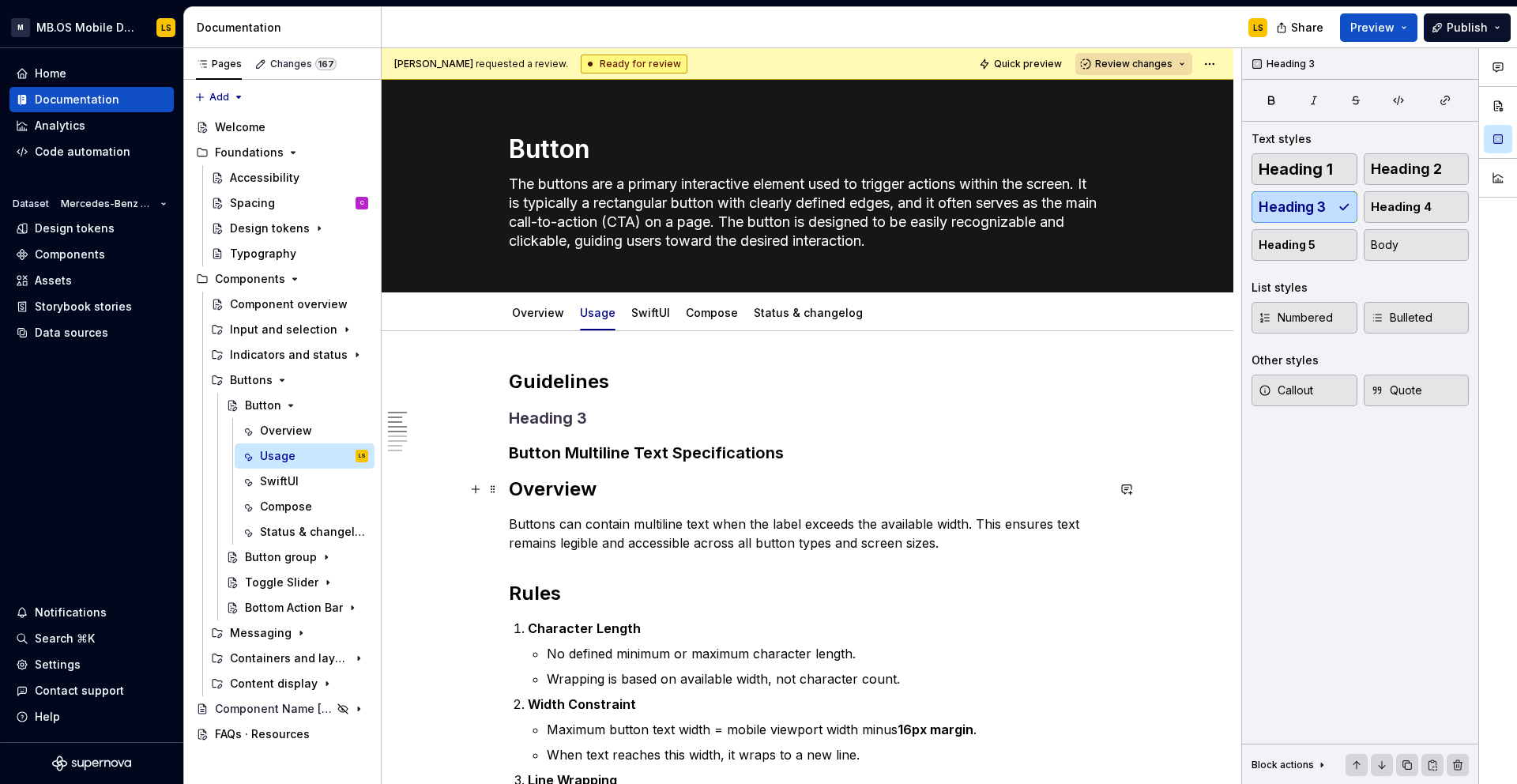
click at [534, 485] on h2 "Overview" at bounding box center [807, 490] width 598 height 26
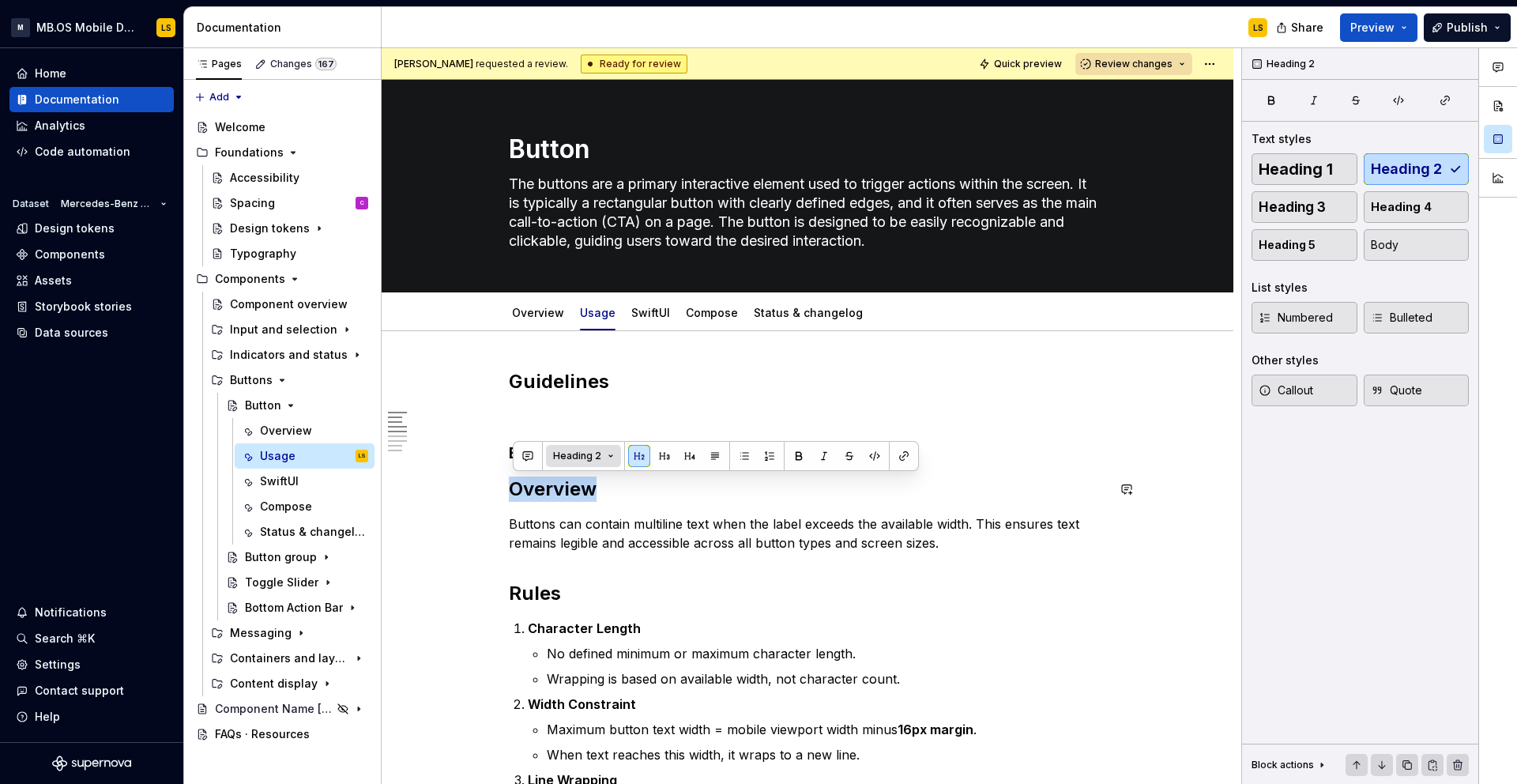
click at [606, 460] on button "Heading 2" at bounding box center [584, 456] width 75 height 22
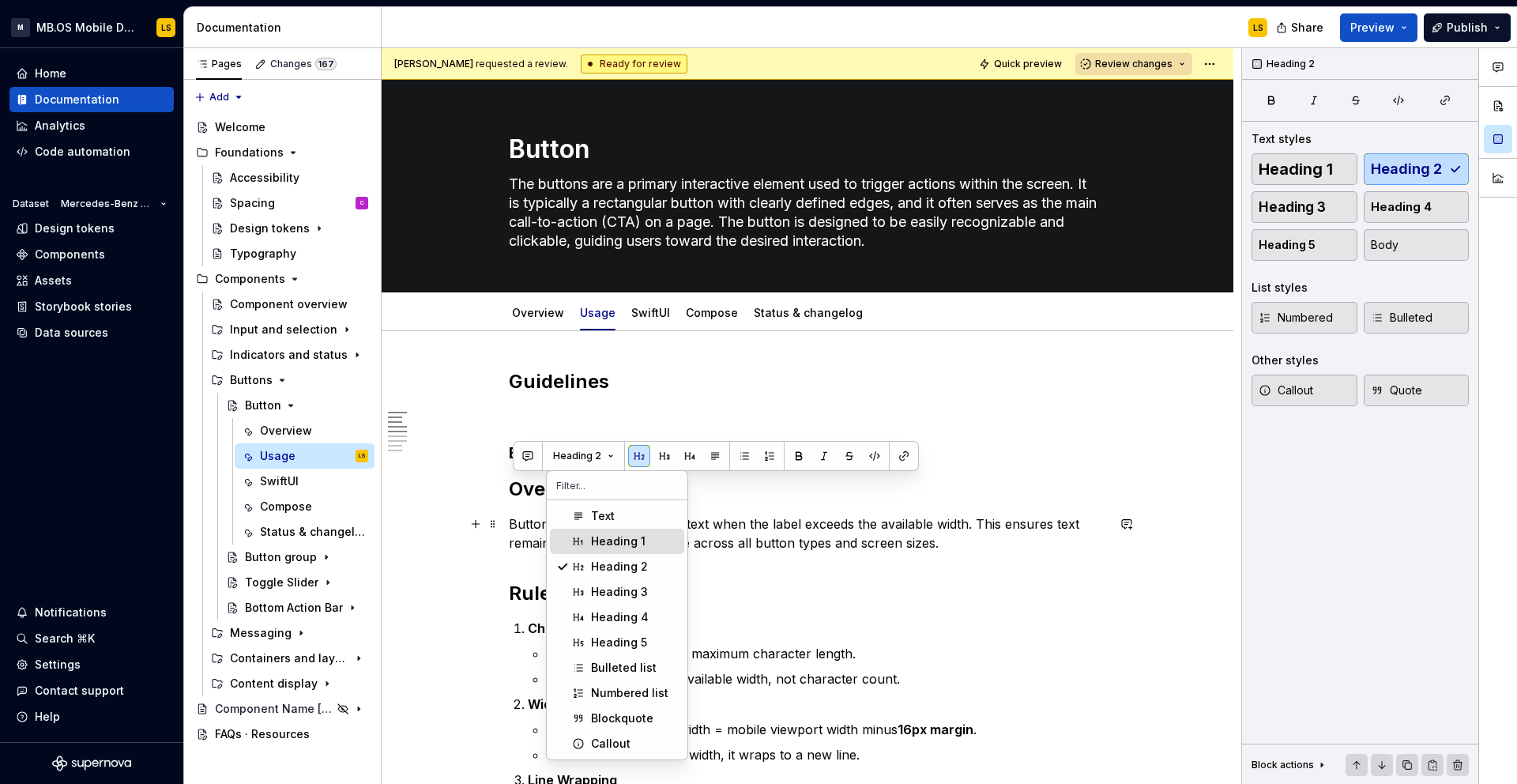
click at [608, 543] on div "Heading 1" at bounding box center [618, 541] width 55 height 16
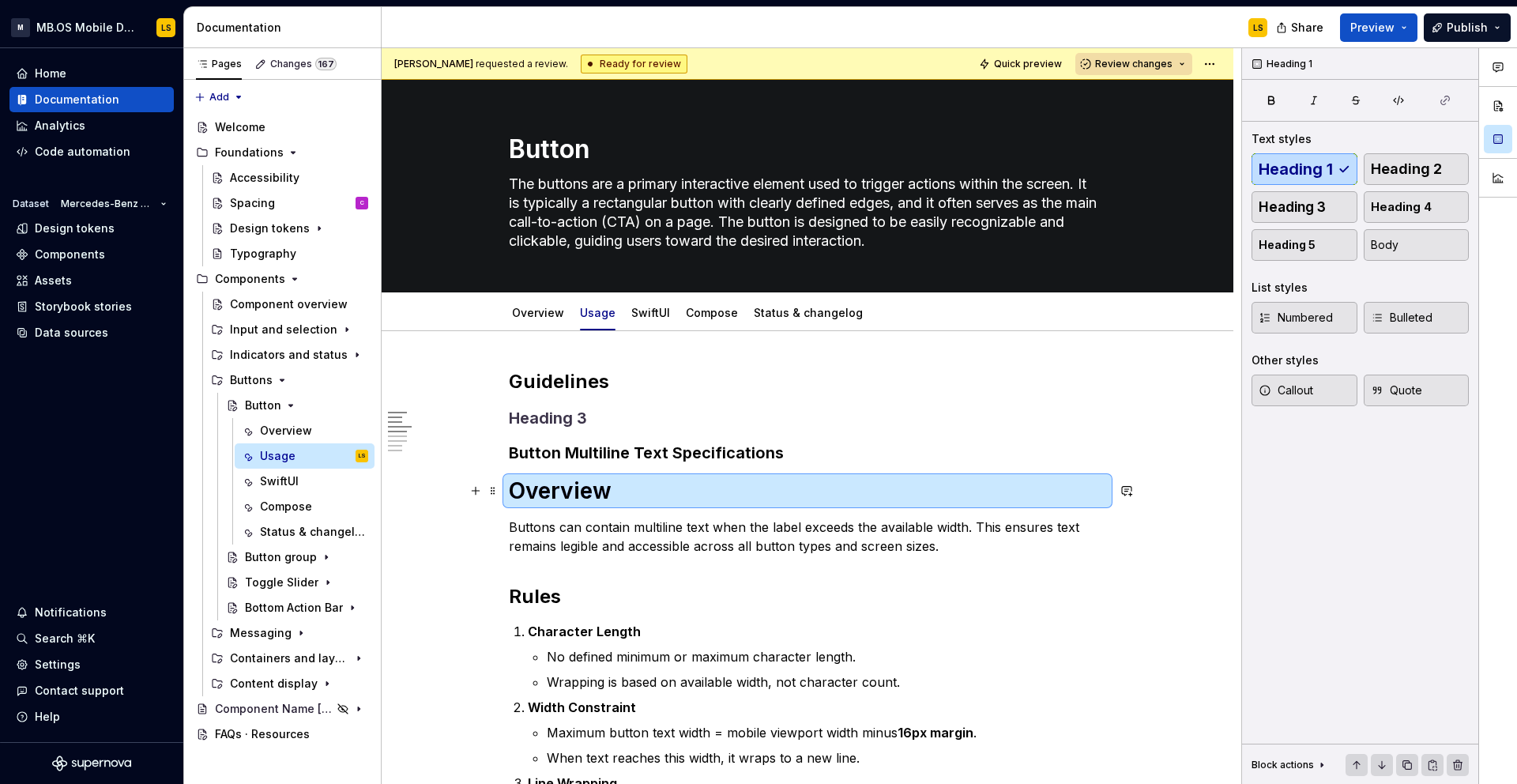
click at [606, 484] on h1 "Overview" at bounding box center [807, 491] width 598 height 29
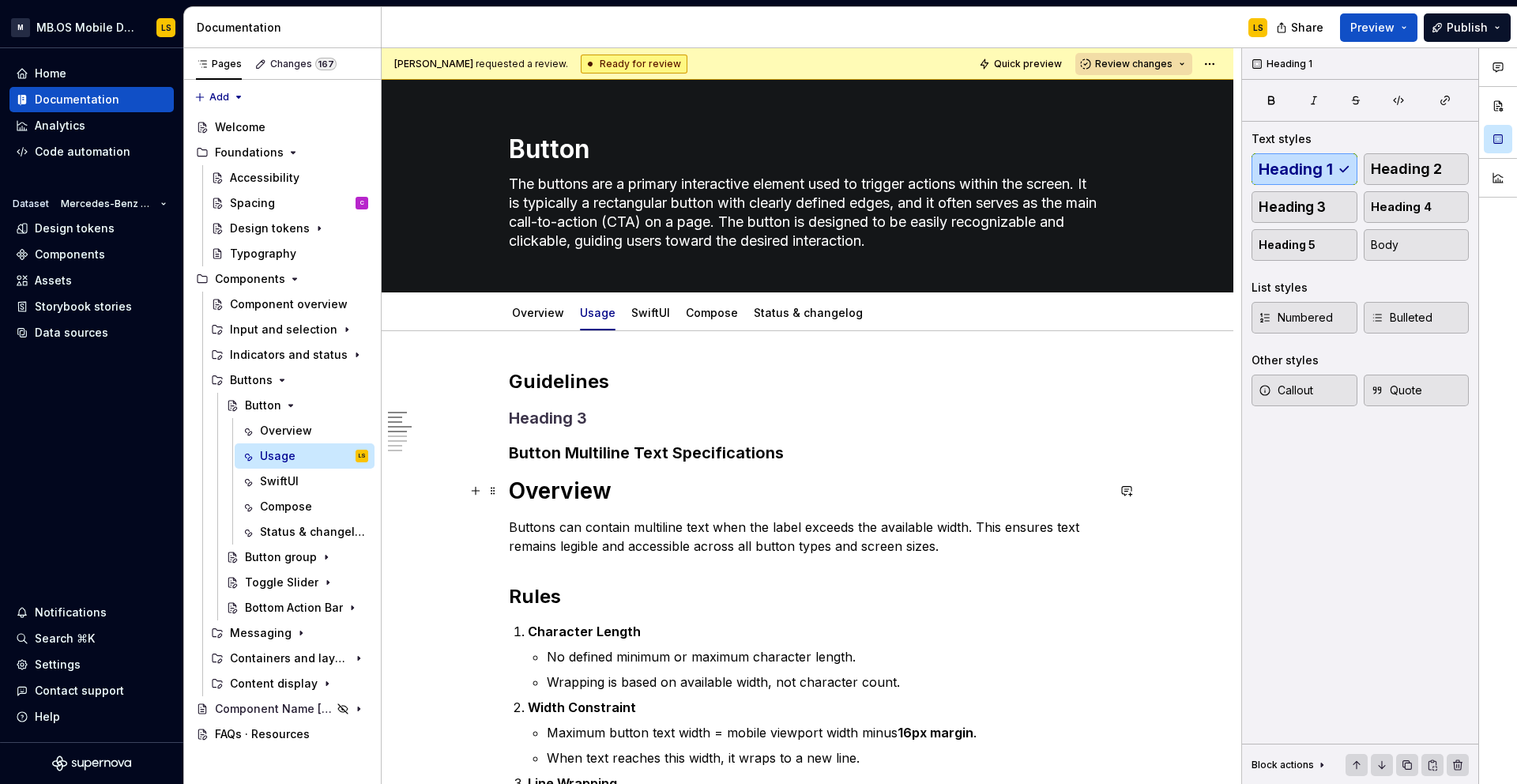
click at [606, 484] on h1 "Overview" at bounding box center [807, 491] width 598 height 29
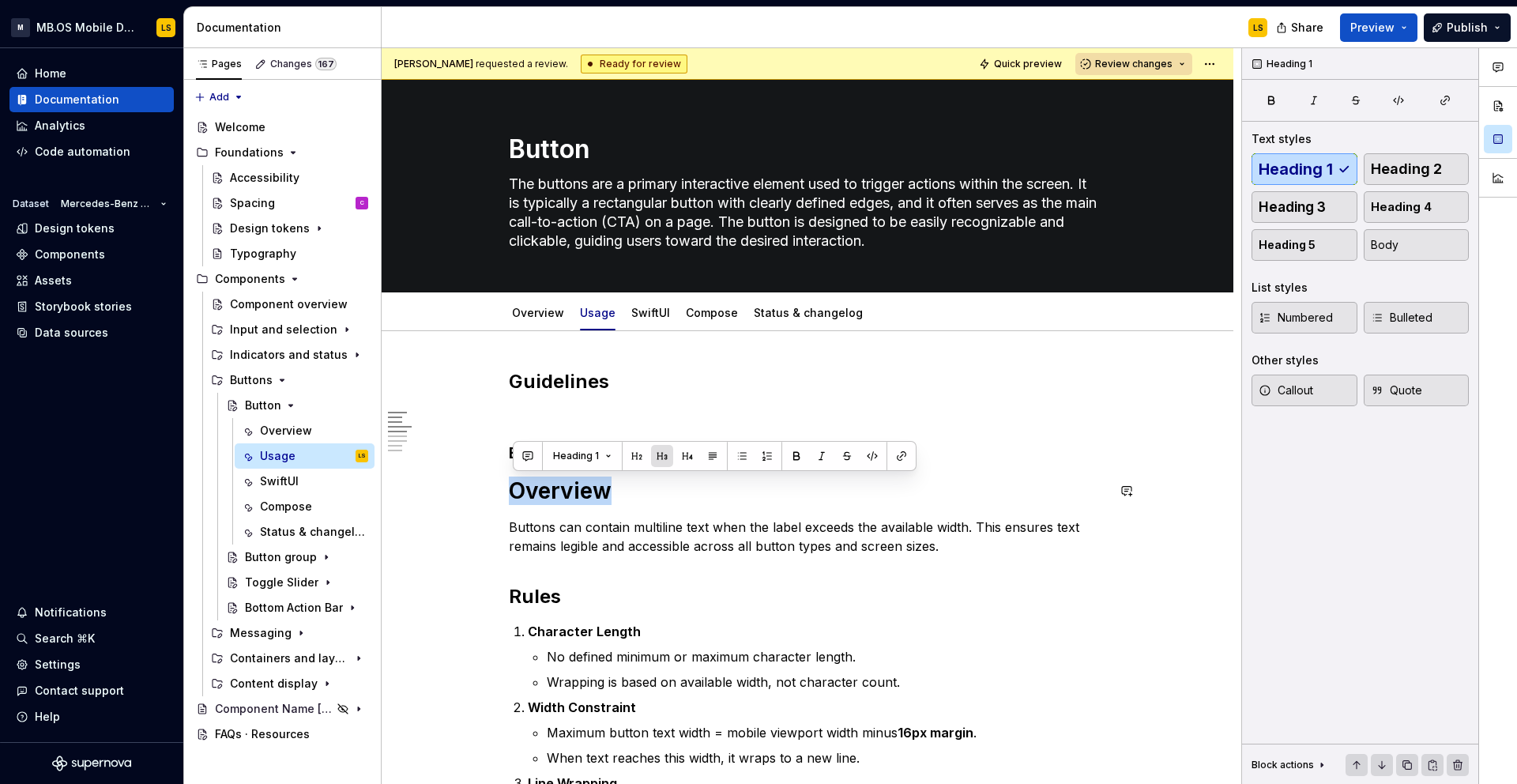
click at [664, 453] on button "button" at bounding box center [662, 456] width 22 height 22
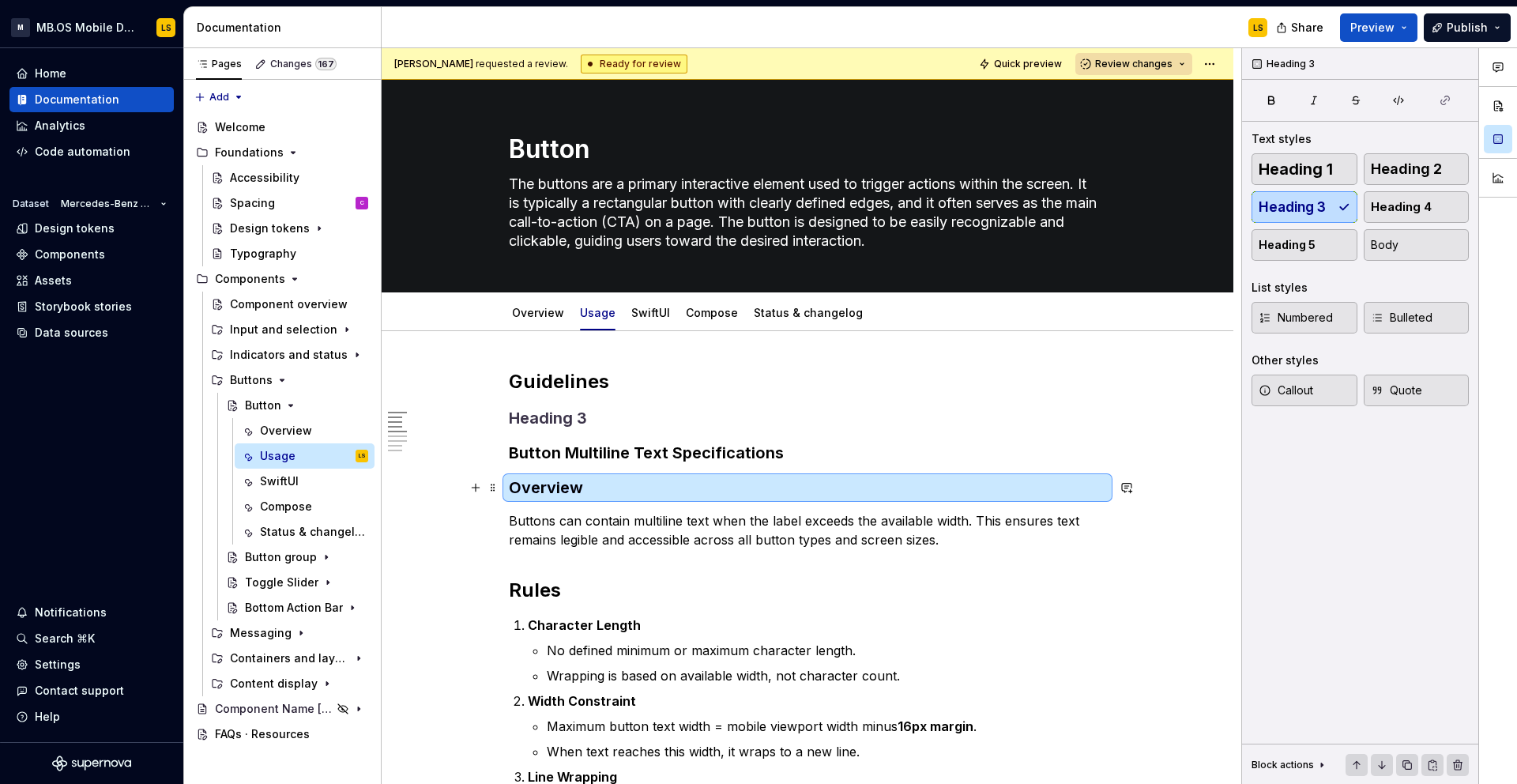
click at [580, 487] on h3 "Overview" at bounding box center [807, 488] width 598 height 22
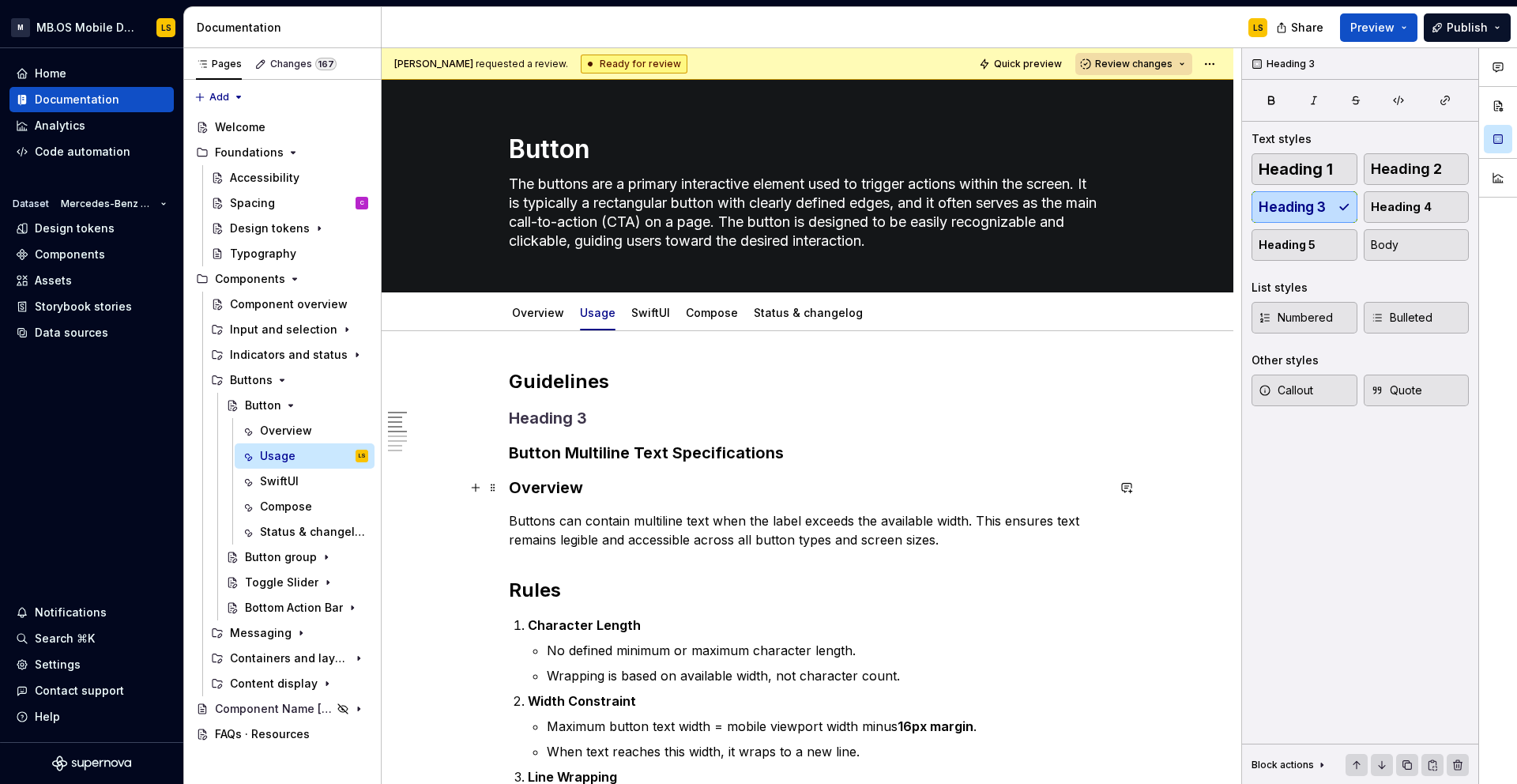
click at [580, 487] on h3 "Overview" at bounding box center [807, 488] width 598 height 22
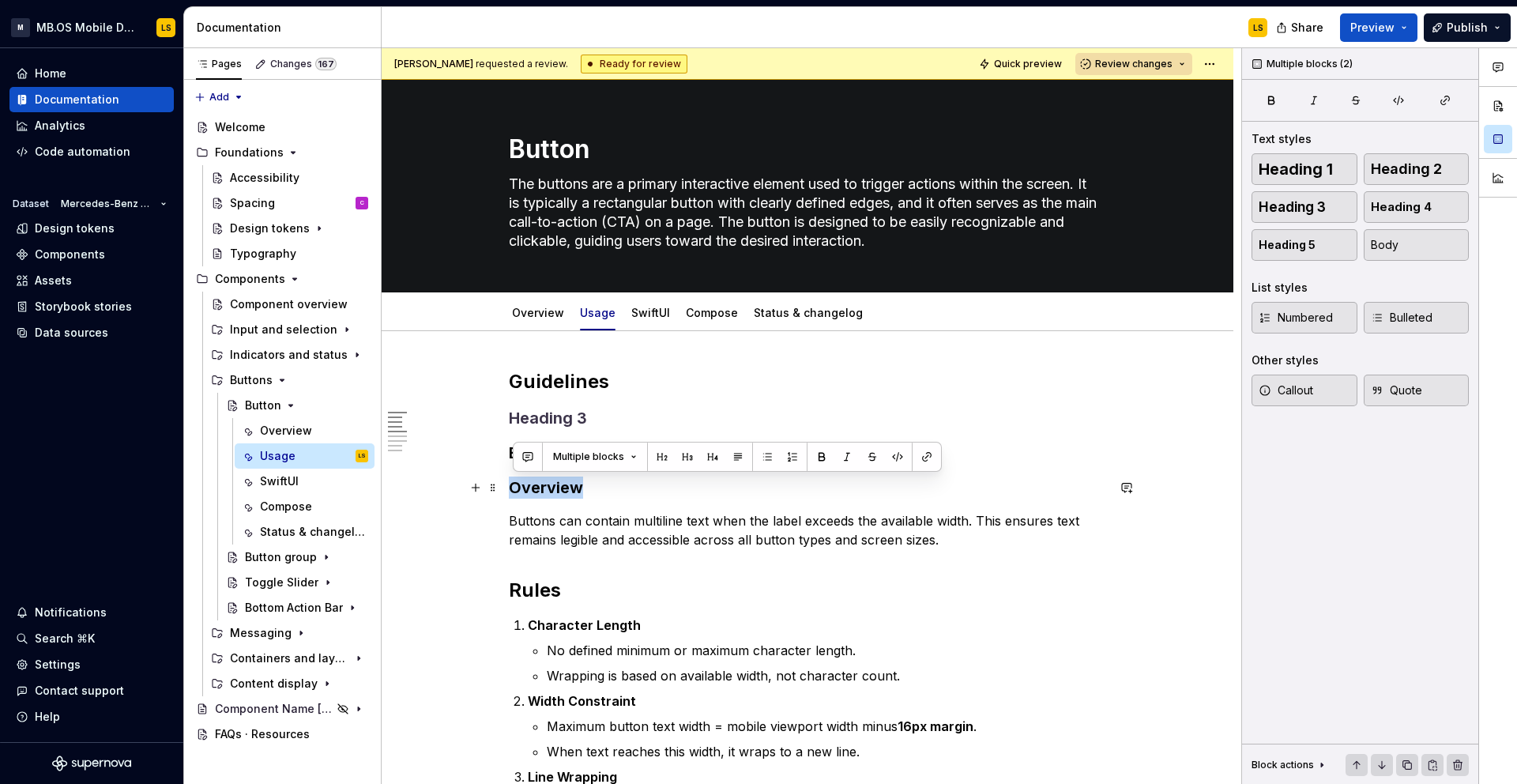
click at [580, 487] on h3 "Overview" at bounding box center [807, 488] width 598 height 22
click at [642, 454] on button "button" at bounding box center [640, 457] width 22 height 22
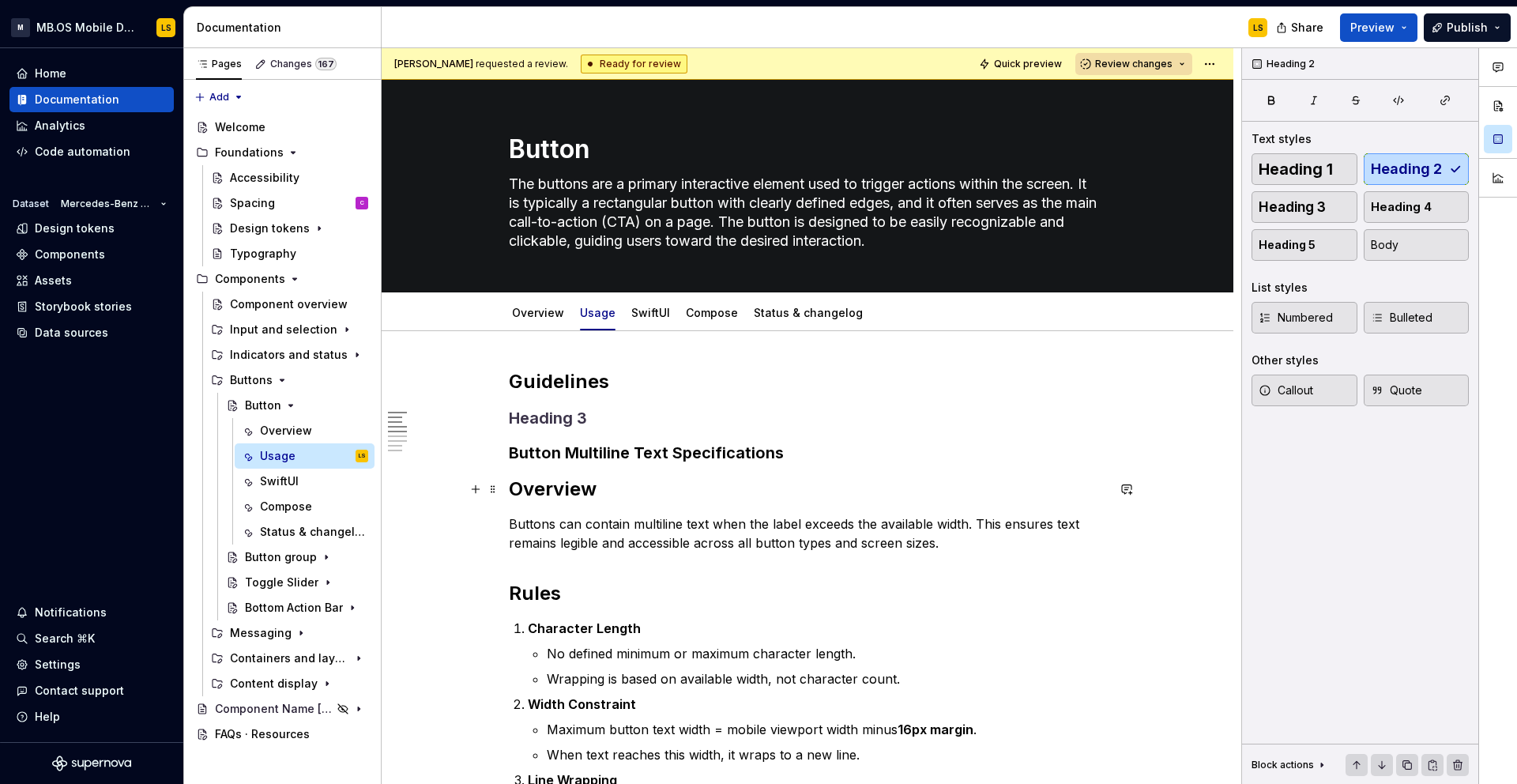
click at [585, 485] on h2 "Overview" at bounding box center [807, 490] width 598 height 26
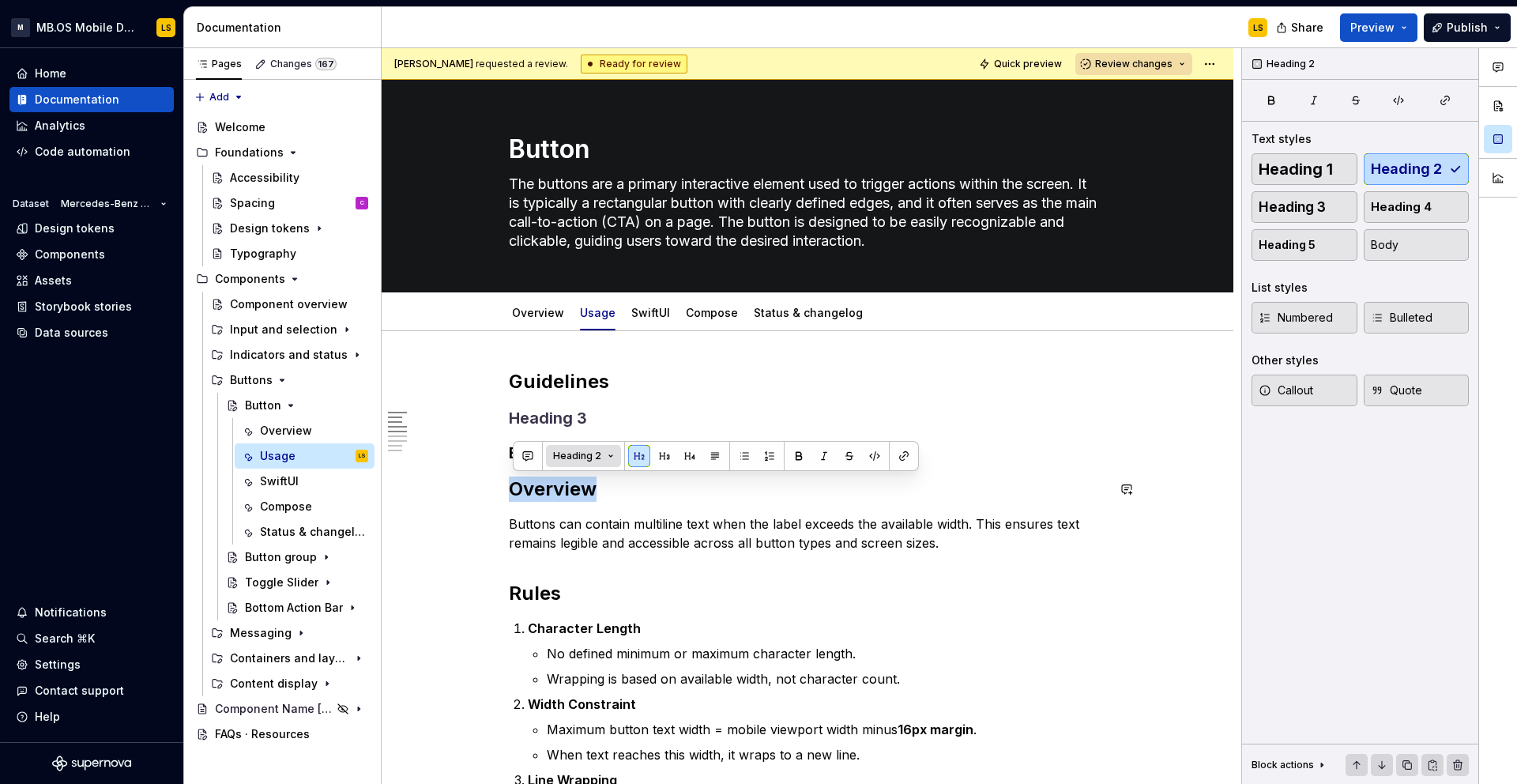
click at [607, 456] on button "Heading 2" at bounding box center [584, 456] width 75 height 22
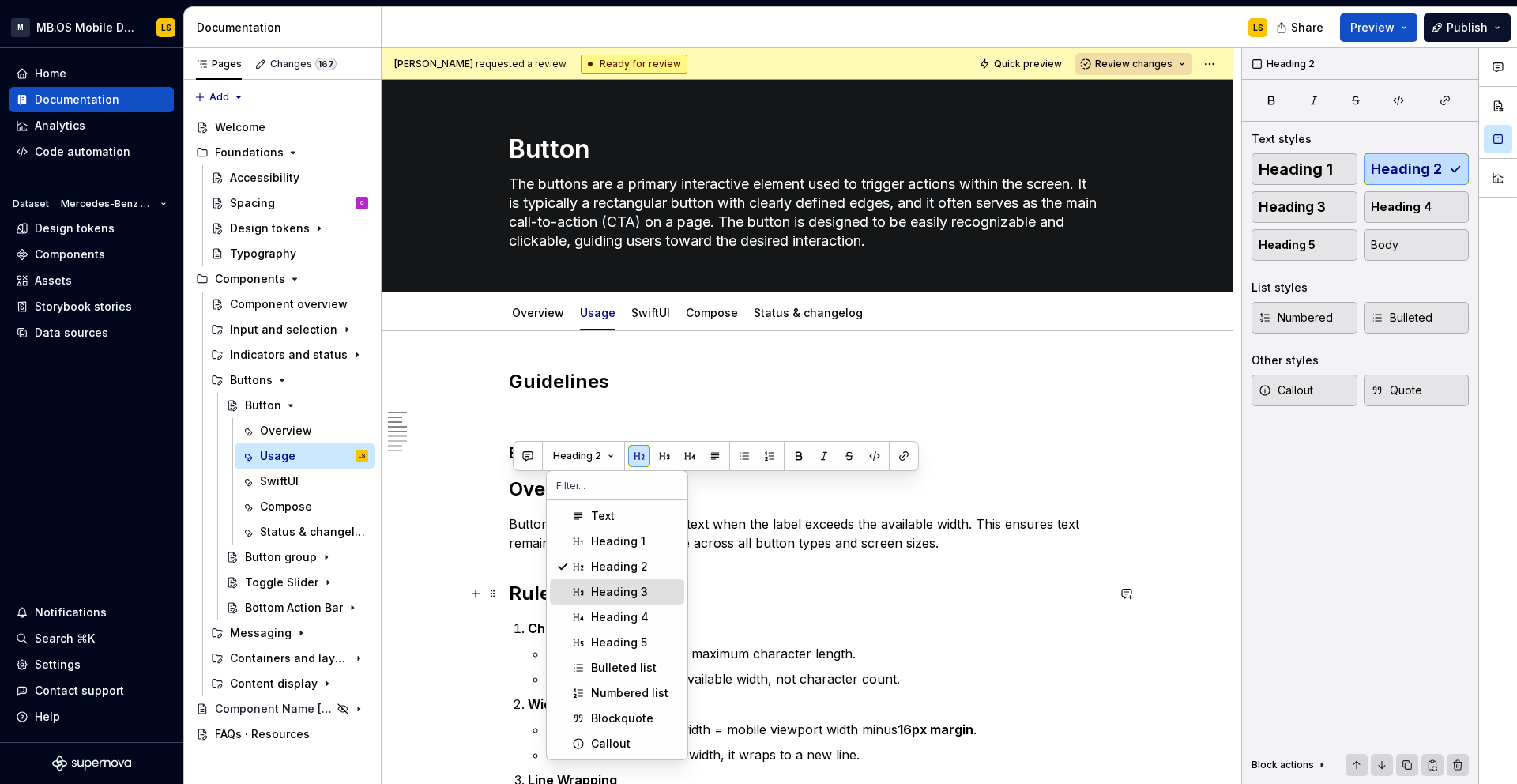
click at [618, 601] on span "Heading 3" at bounding box center [618, 592] width 135 height 26
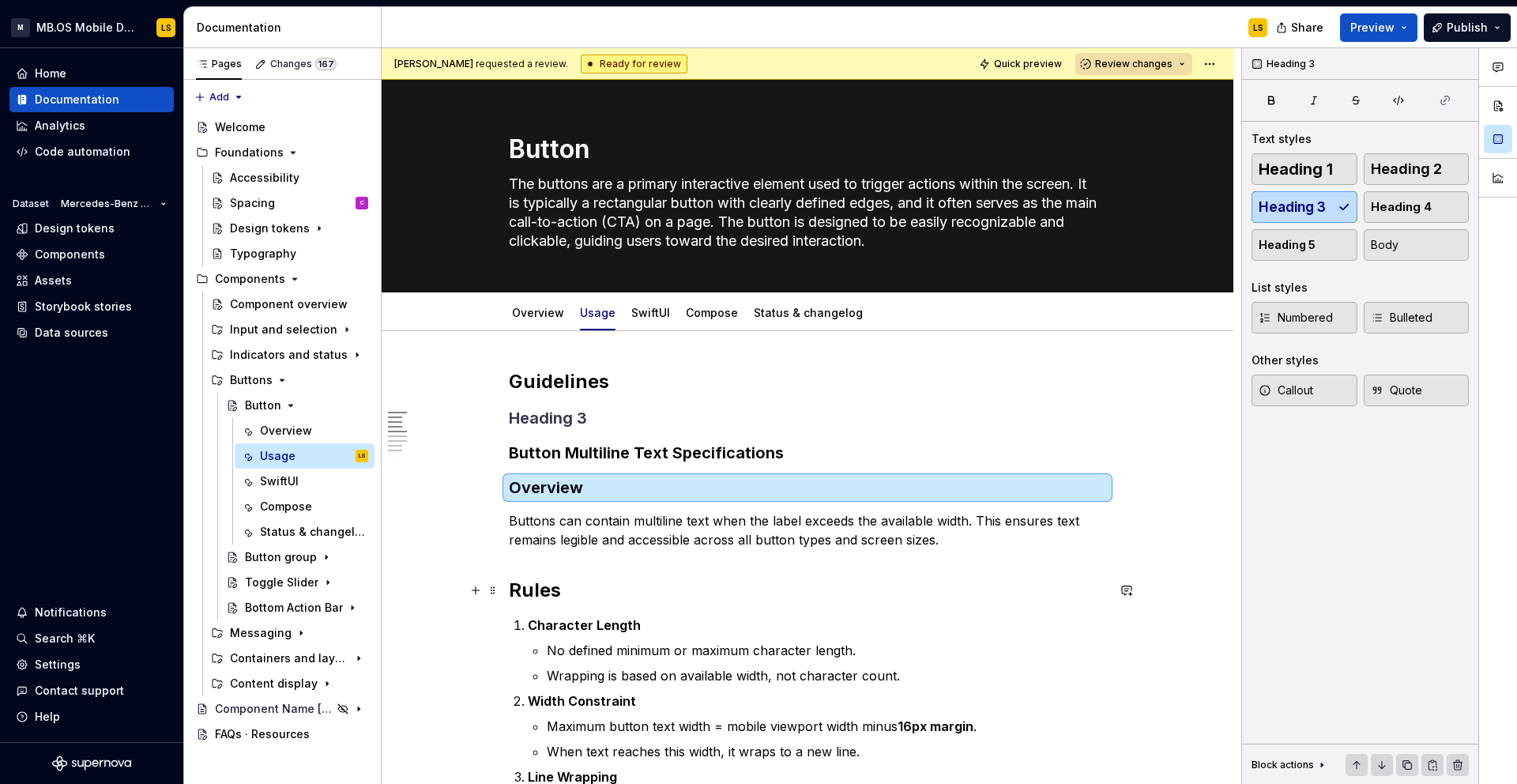
click at [547, 582] on h2 "Rules" at bounding box center [807, 591] width 598 height 26
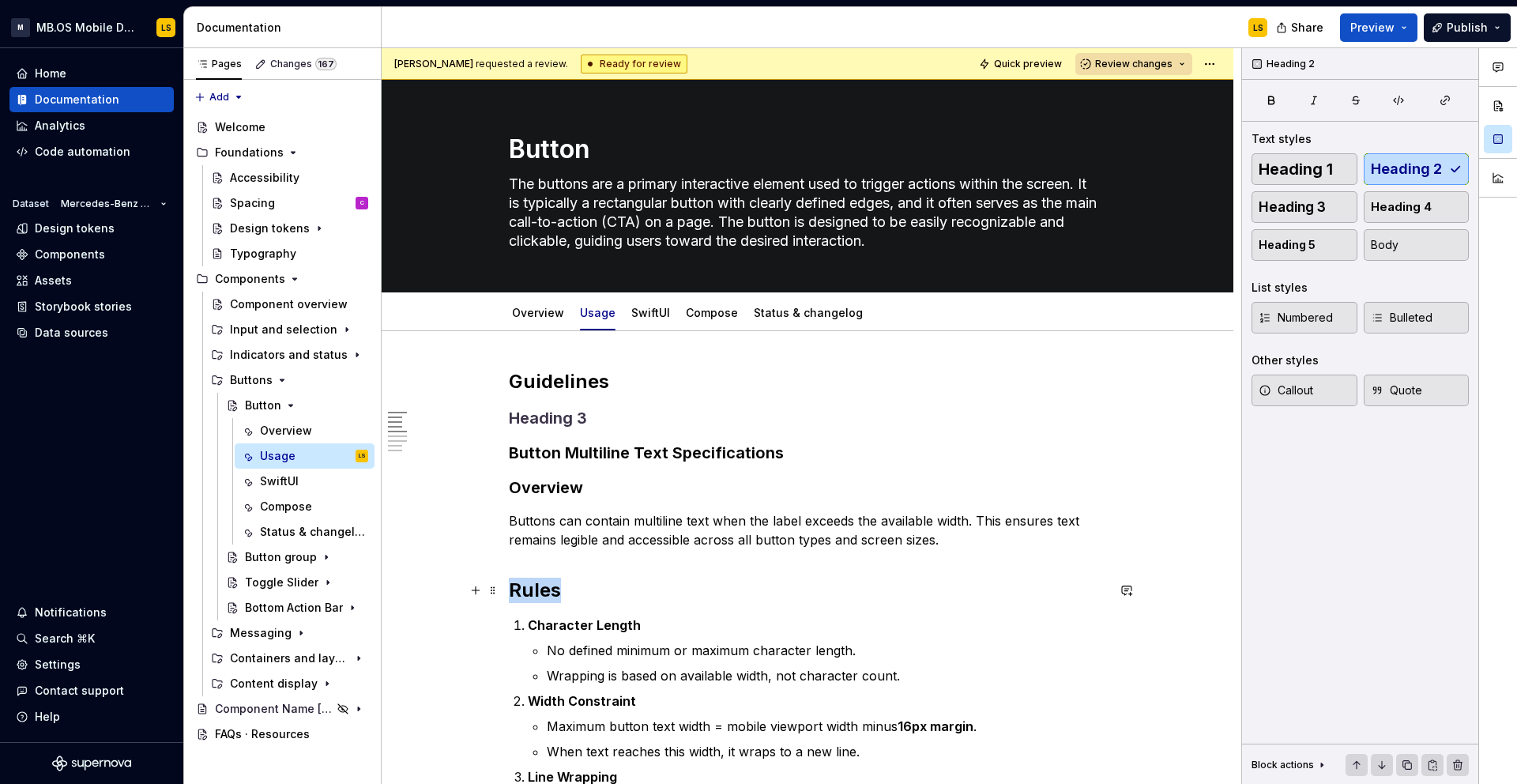
click at [547, 582] on h2 "Rules" at bounding box center [807, 591] width 598 height 26
click at [607, 553] on button "Heading 2" at bounding box center [584, 557] width 75 height 22
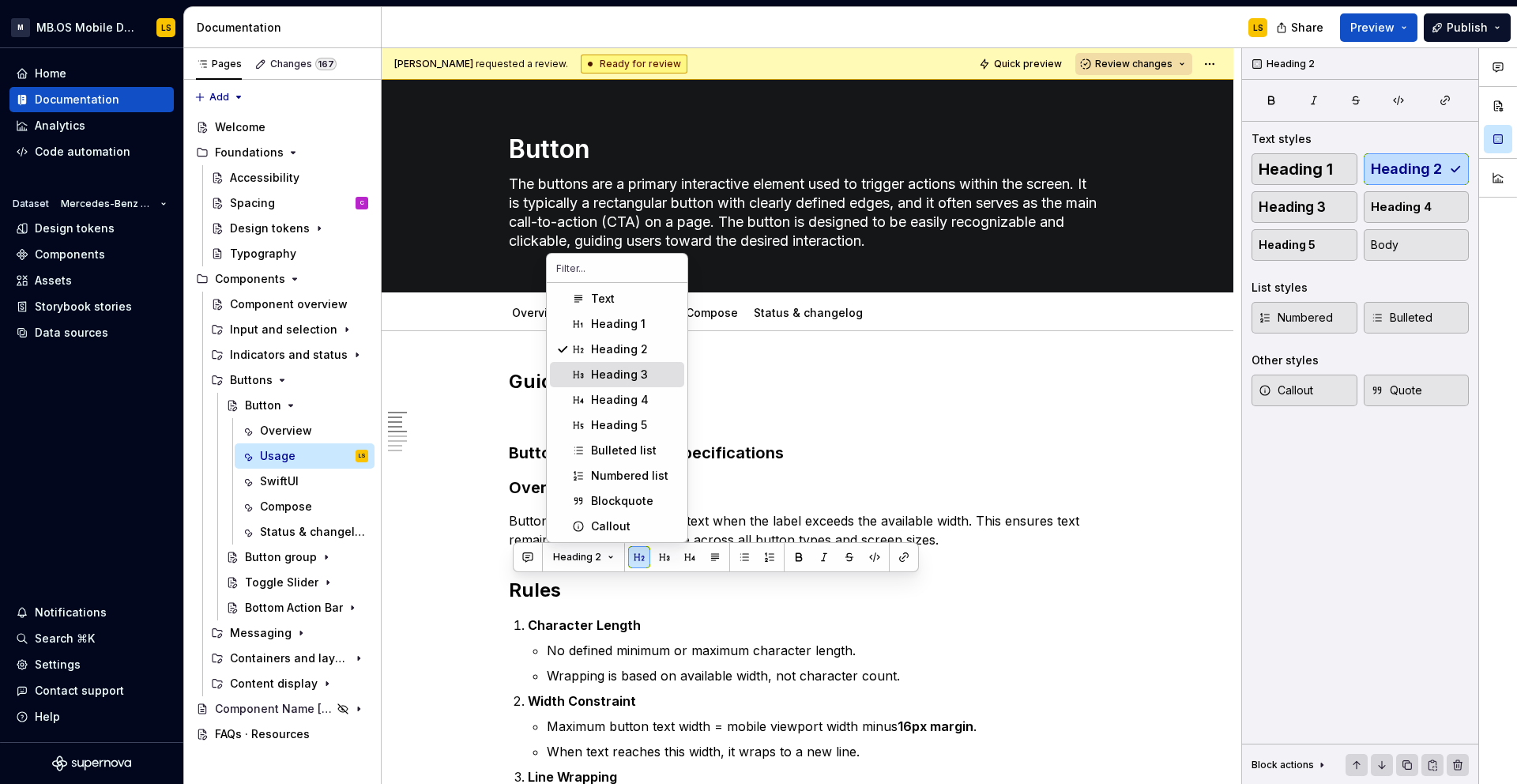
click at [646, 367] on div "Heading 3" at bounding box center [635, 375] width 87 height 16
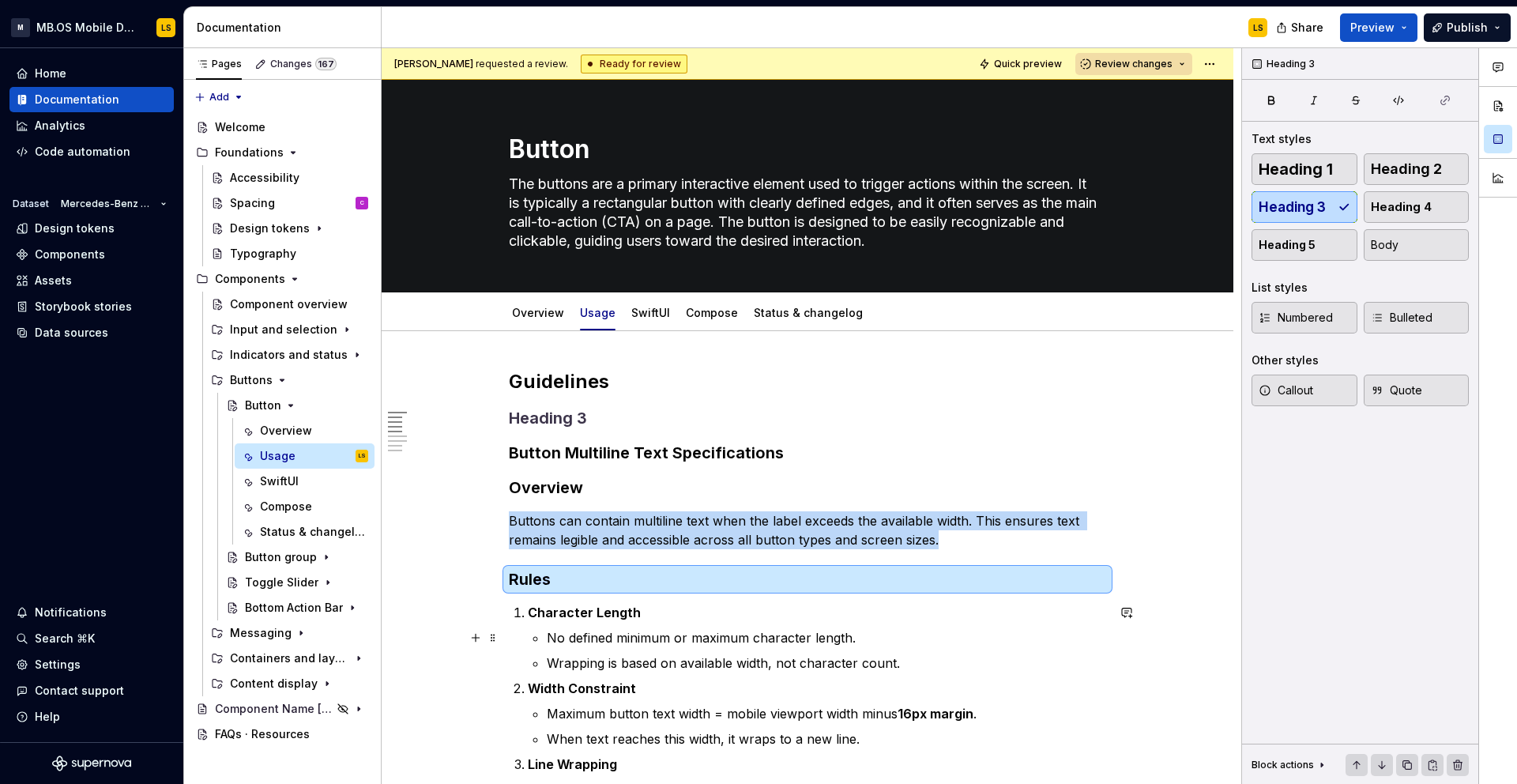
scroll to position [46, 0]
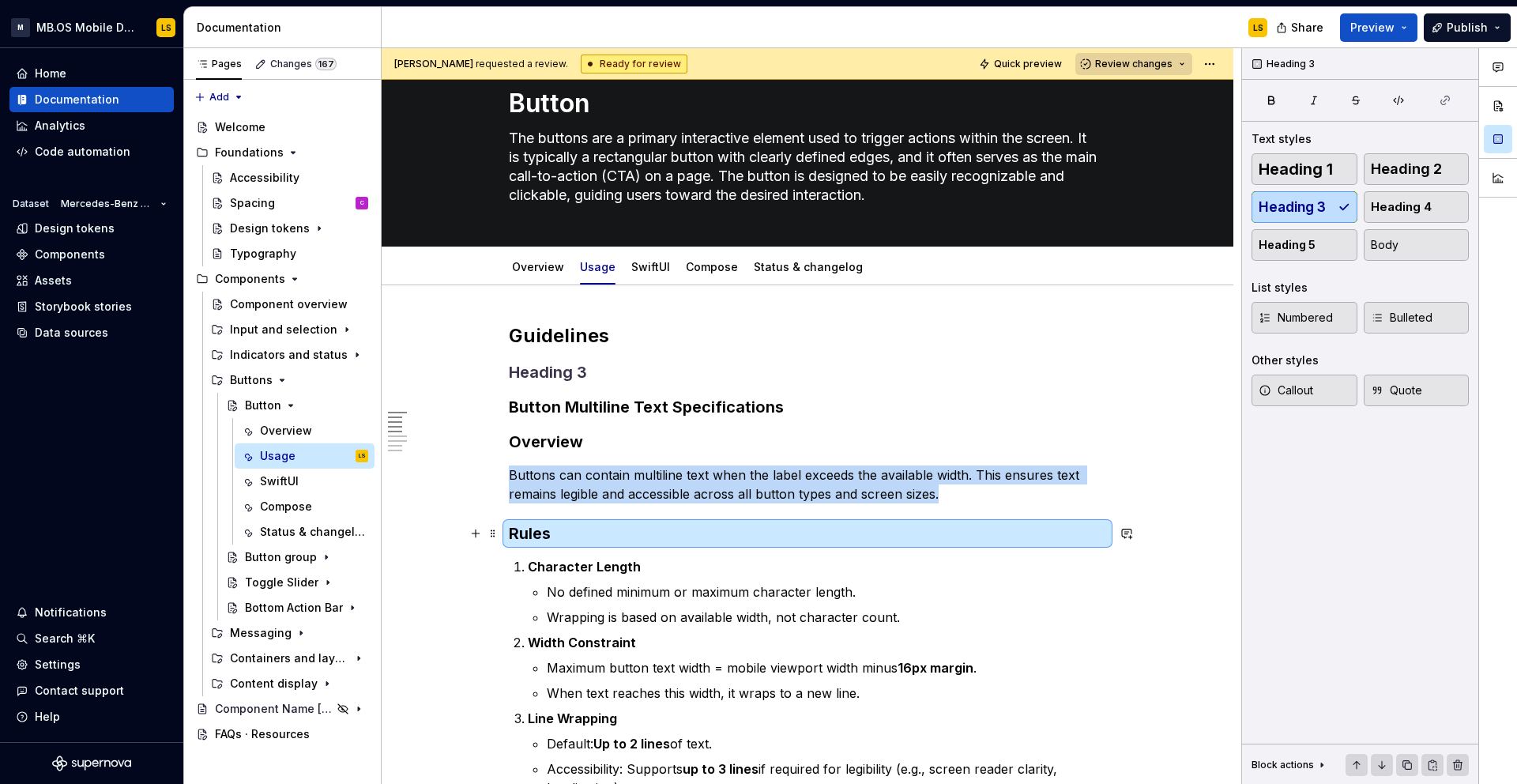
click at [571, 523] on h3 "Rules" at bounding box center [807, 533] width 598 height 22
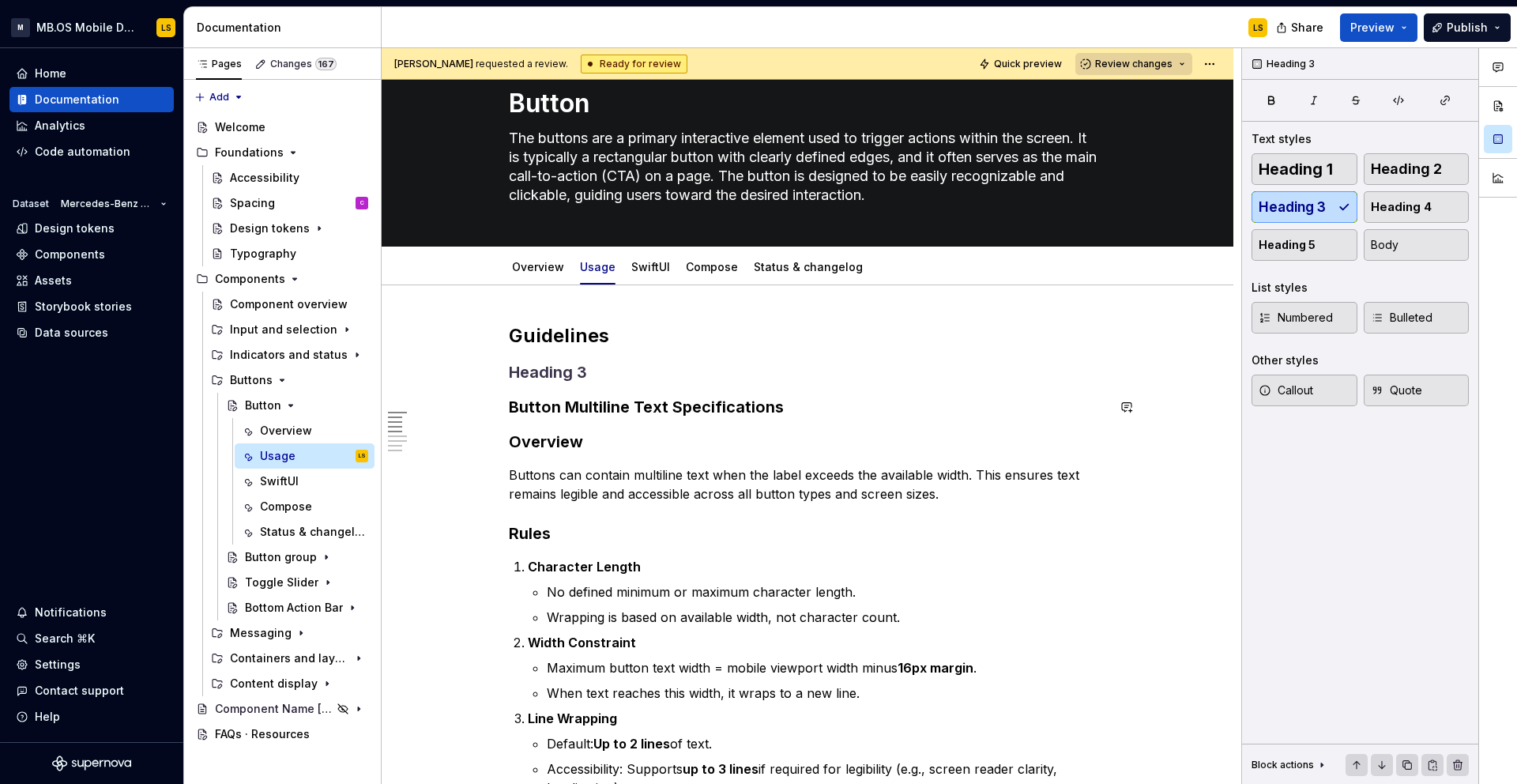
click at [560, 372] on h3 at bounding box center [807, 372] width 598 height 22
click at [493, 368] on span at bounding box center [493, 372] width 13 height 22
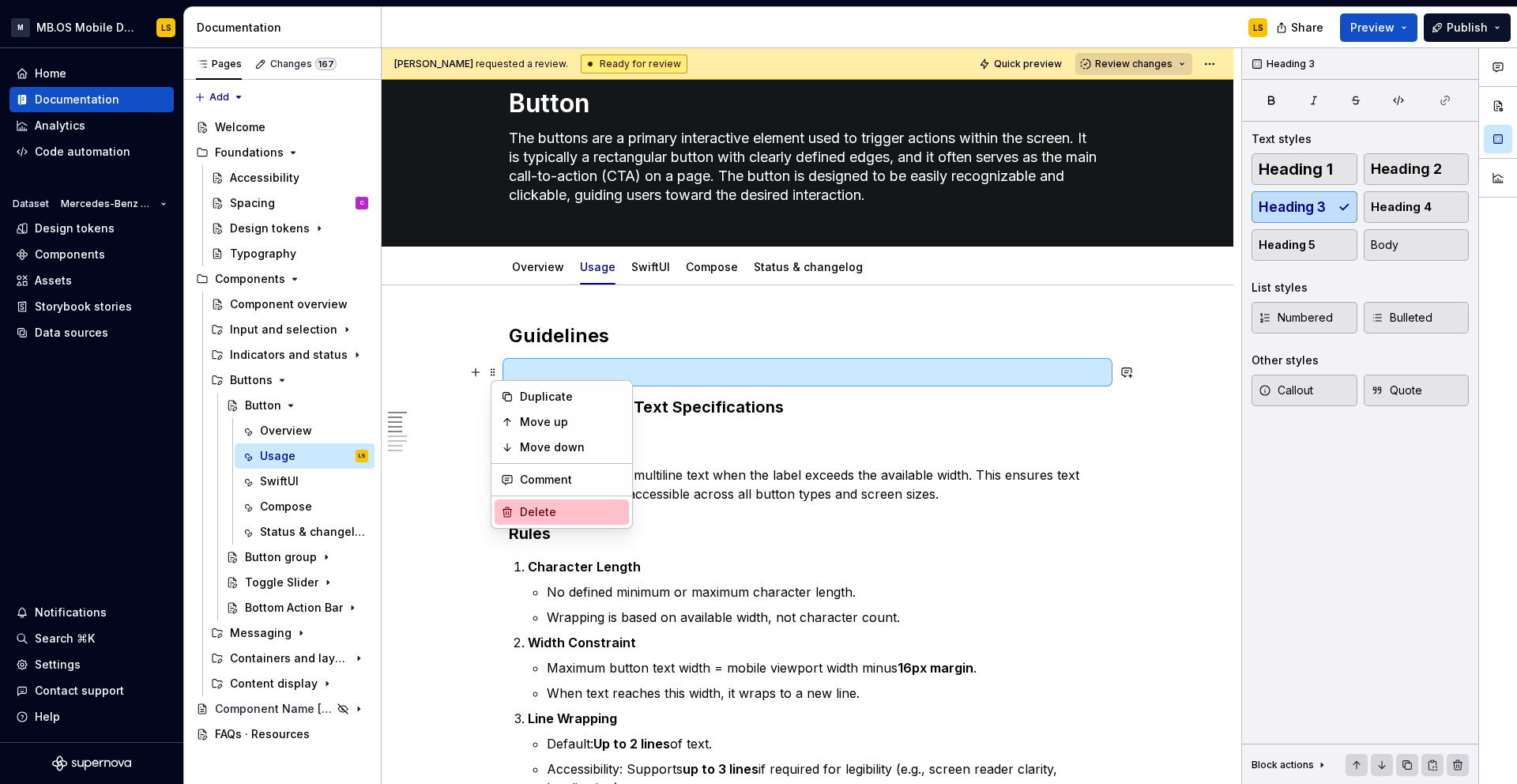
click at [544, 503] on div "Delete" at bounding box center [562, 512] width 135 height 26
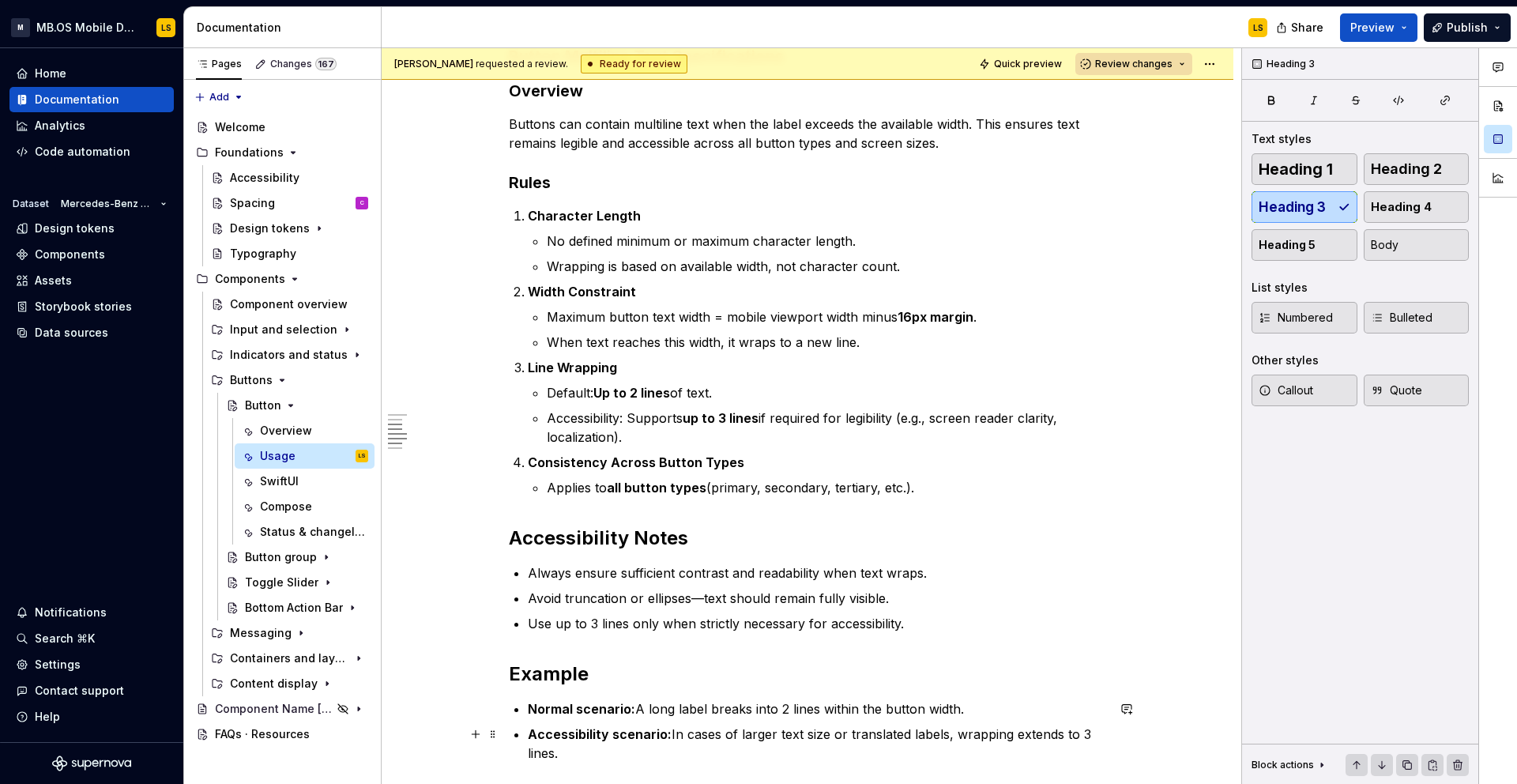
scroll to position [571, 0]
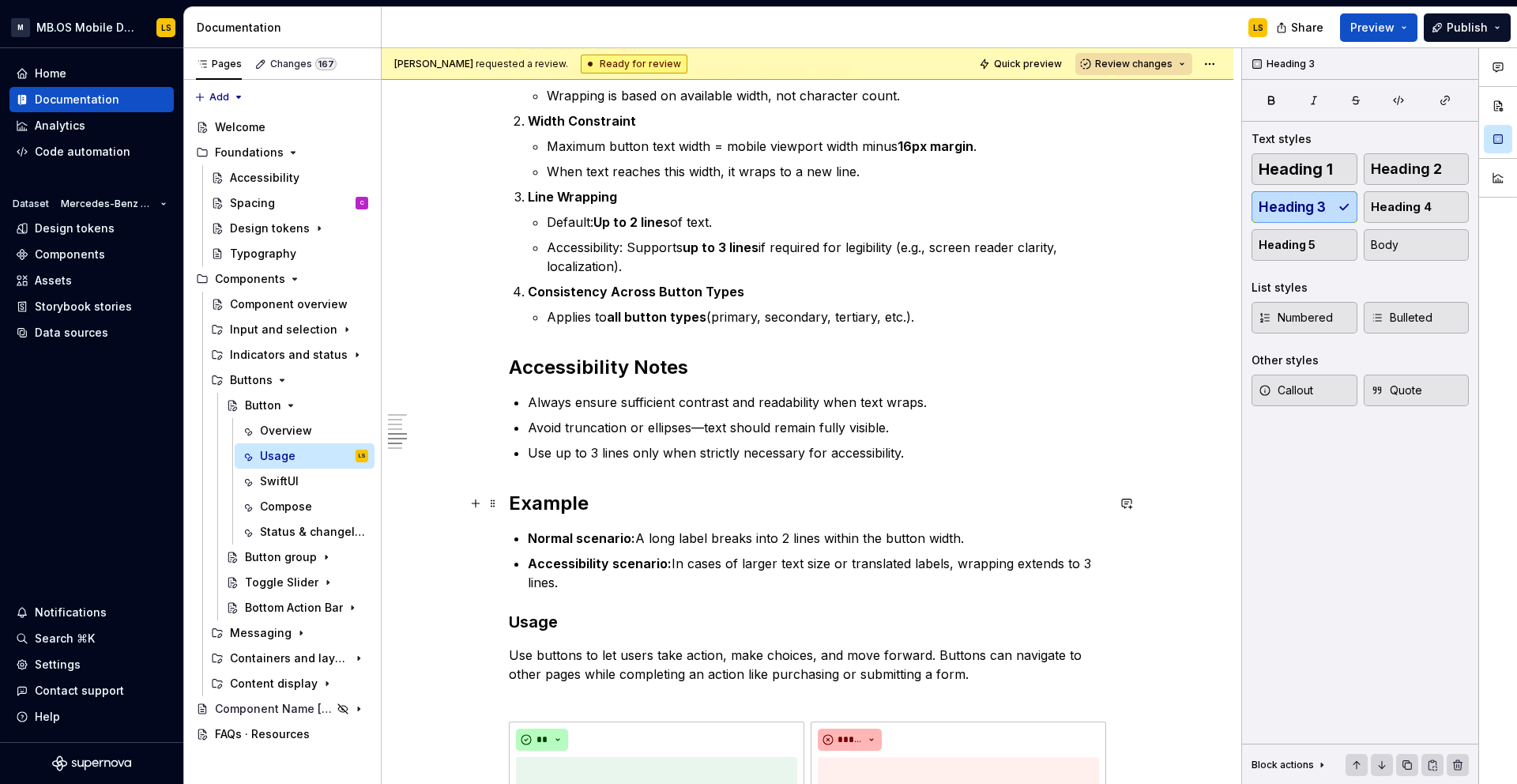
click at [556, 497] on h2 "Example" at bounding box center [807, 504] width 598 height 26
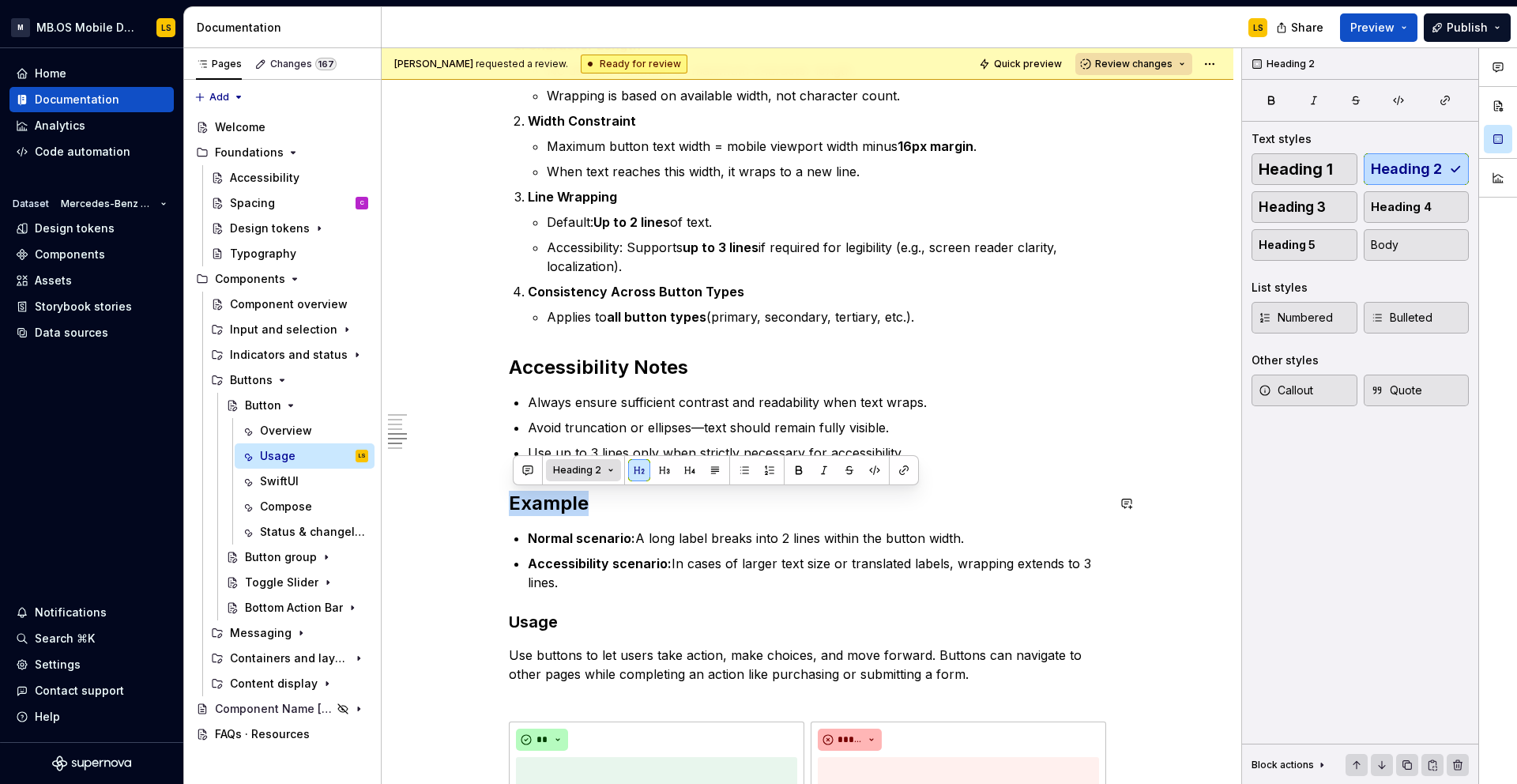
click at [578, 471] on span "Heading 2" at bounding box center [577, 470] width 49 height 13
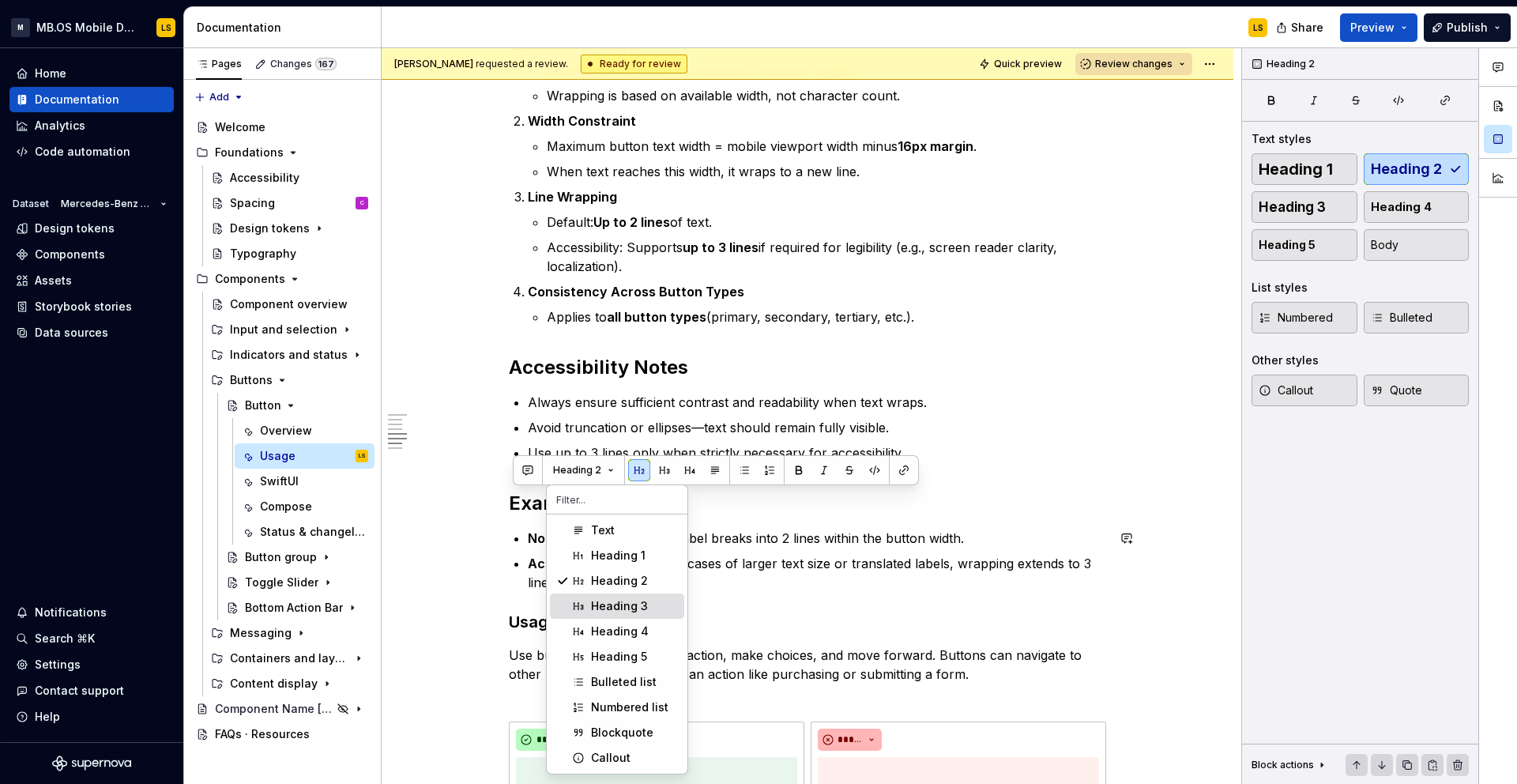
click at [596, 610] on div "Heading 3" at bounding box center [619, 606] width 57 height 16
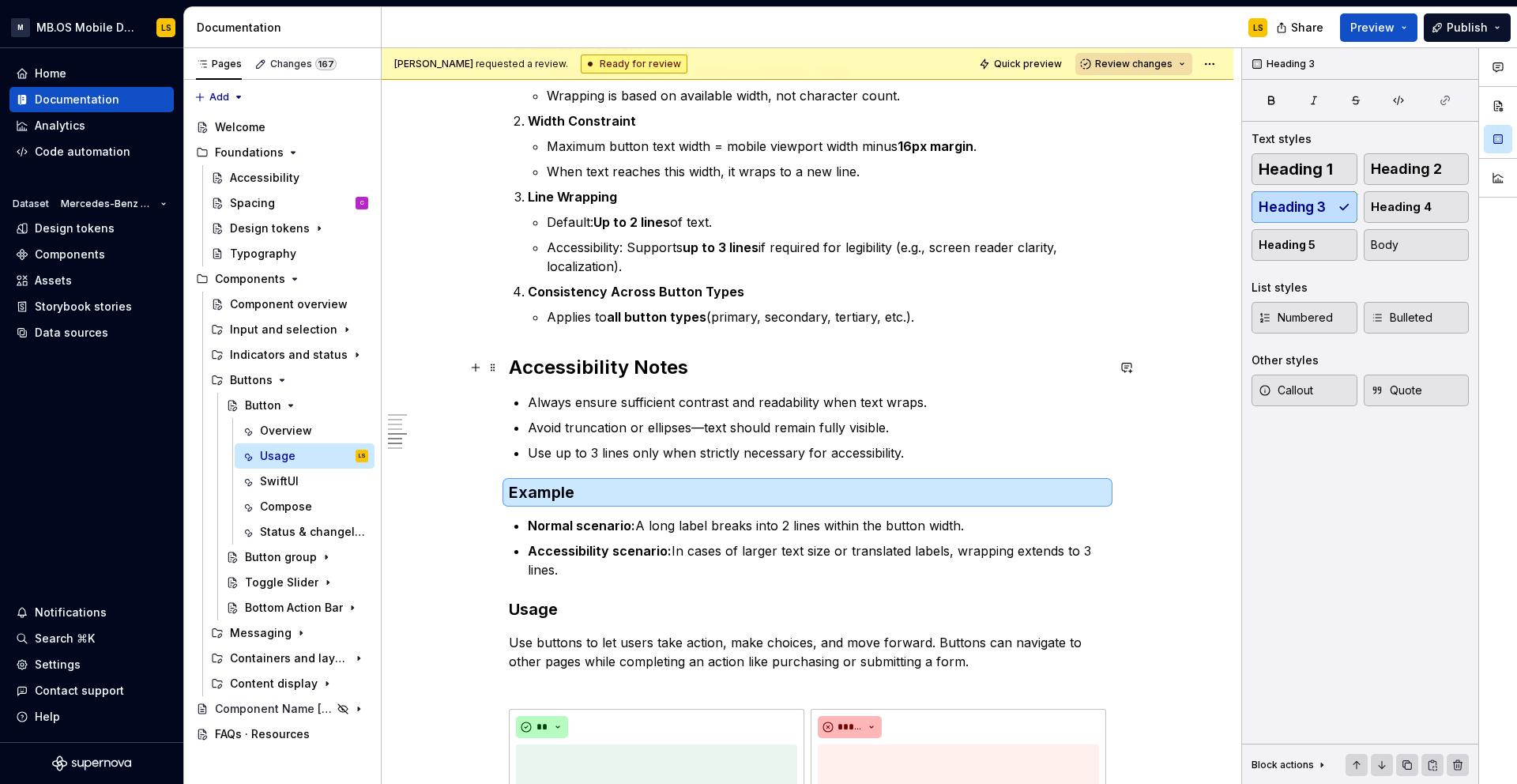
click at [585, 361] on h2 "Accessibility Notes" at bounding box center [807, 368] width 598 height 26
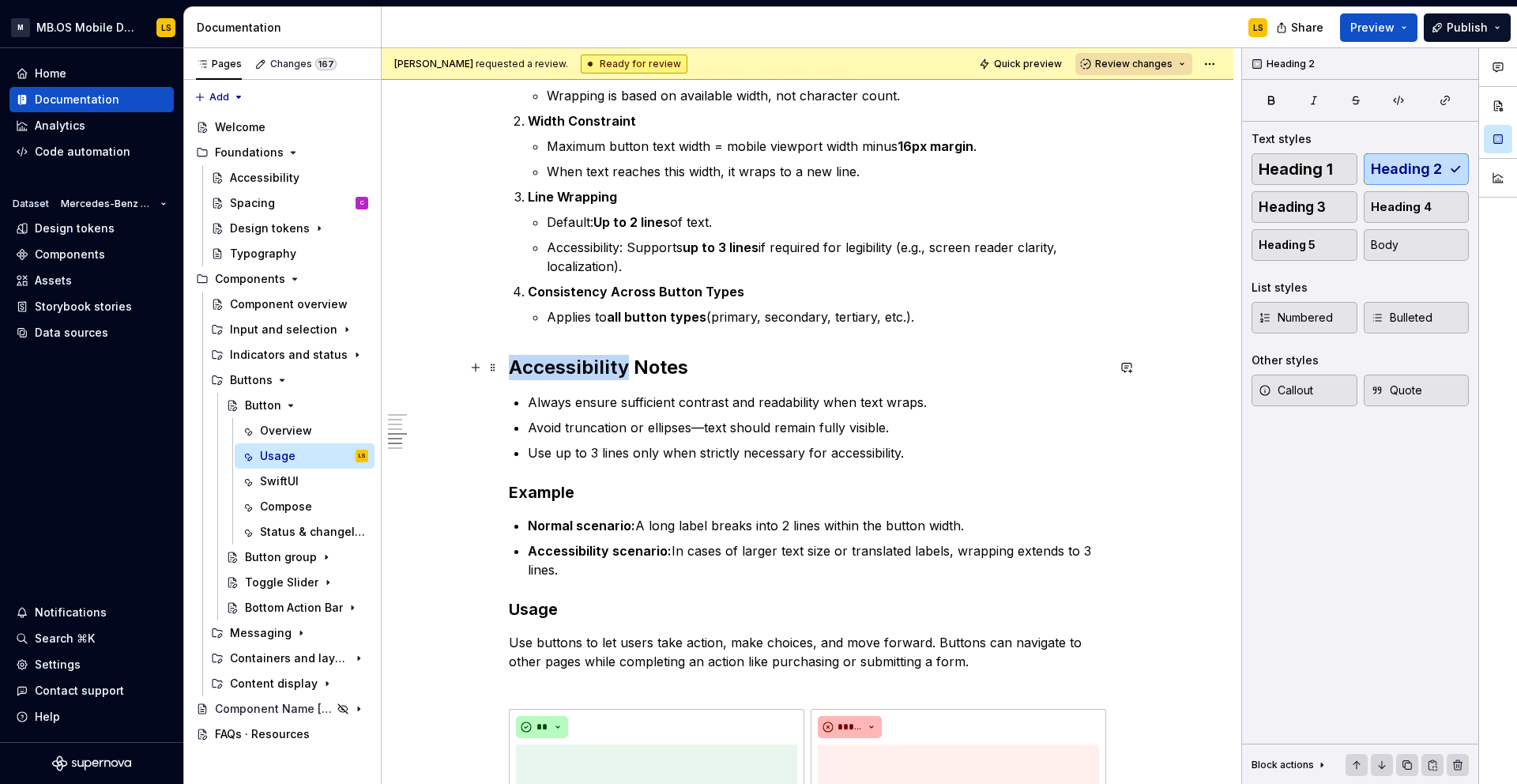
click at [585, 361] on h2 "Accessibility Notes" at bounding box center [807, 368] width 598 height 26
click at [608, 324] on button "Heading 2" at bounding box center [584, 334] width 75 height 22
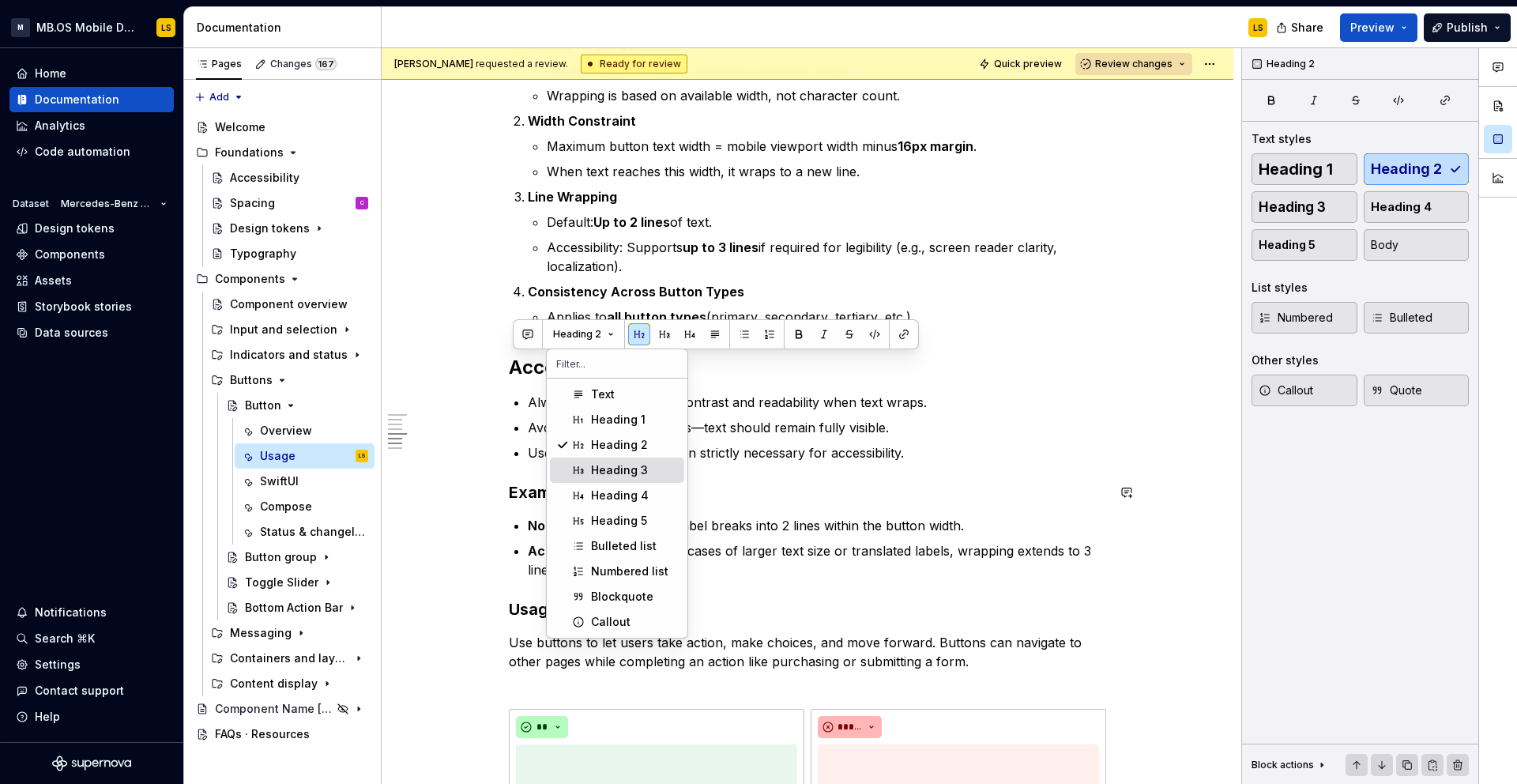
click at [610, 481] on div "Text Heading 1 Heading 2 Heading 3 Heading 4 Heading 5 Bulleted list Numbered l…" at bounding box center [618, 507] width 135 height 253
click at [610, 481] on span "Heading 3" at bounding box center [618, 471] width 135 height 26
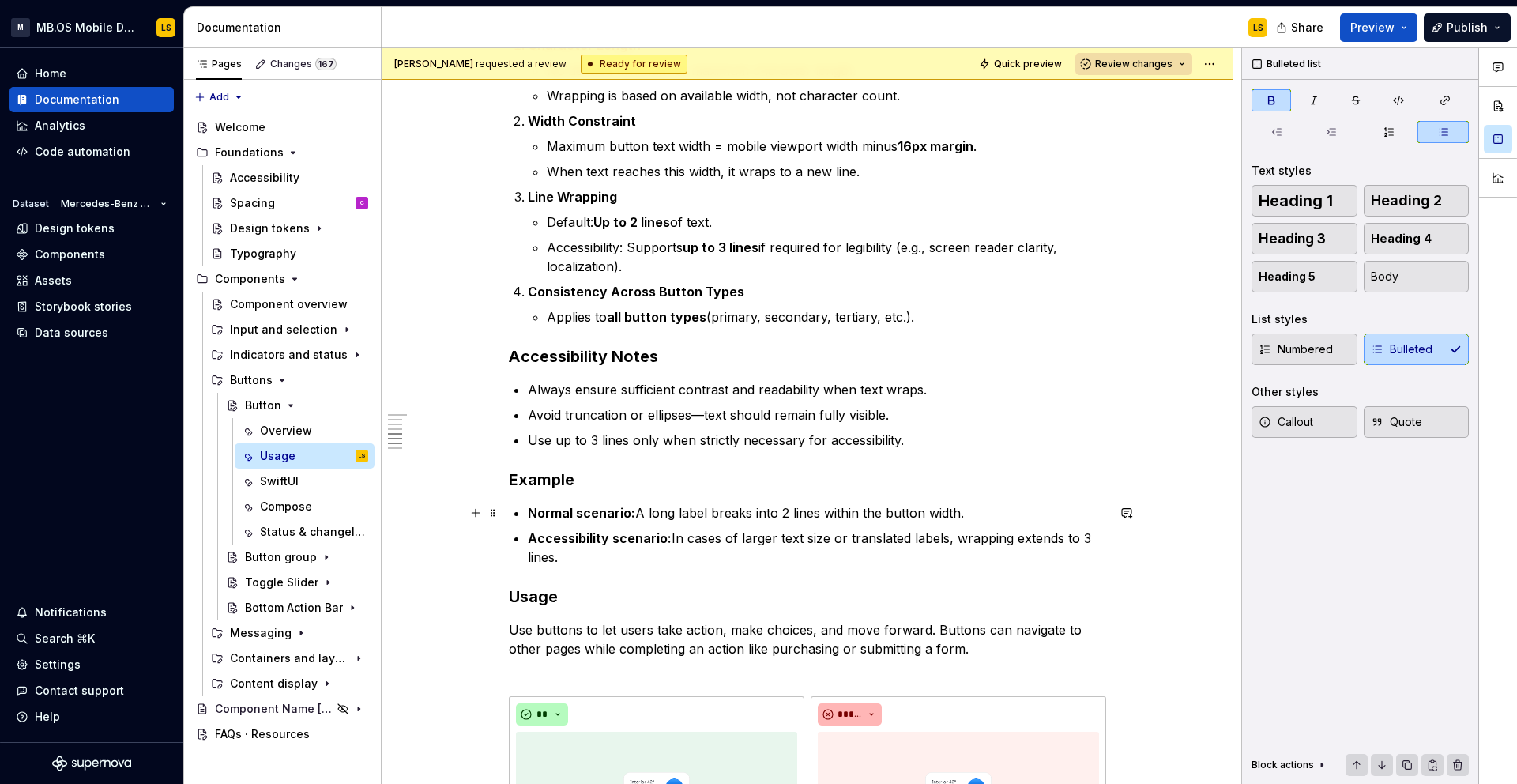
click at [606, 509] on strong "Normal scenario:" at bounding box center [581, 512] width 107 height 16
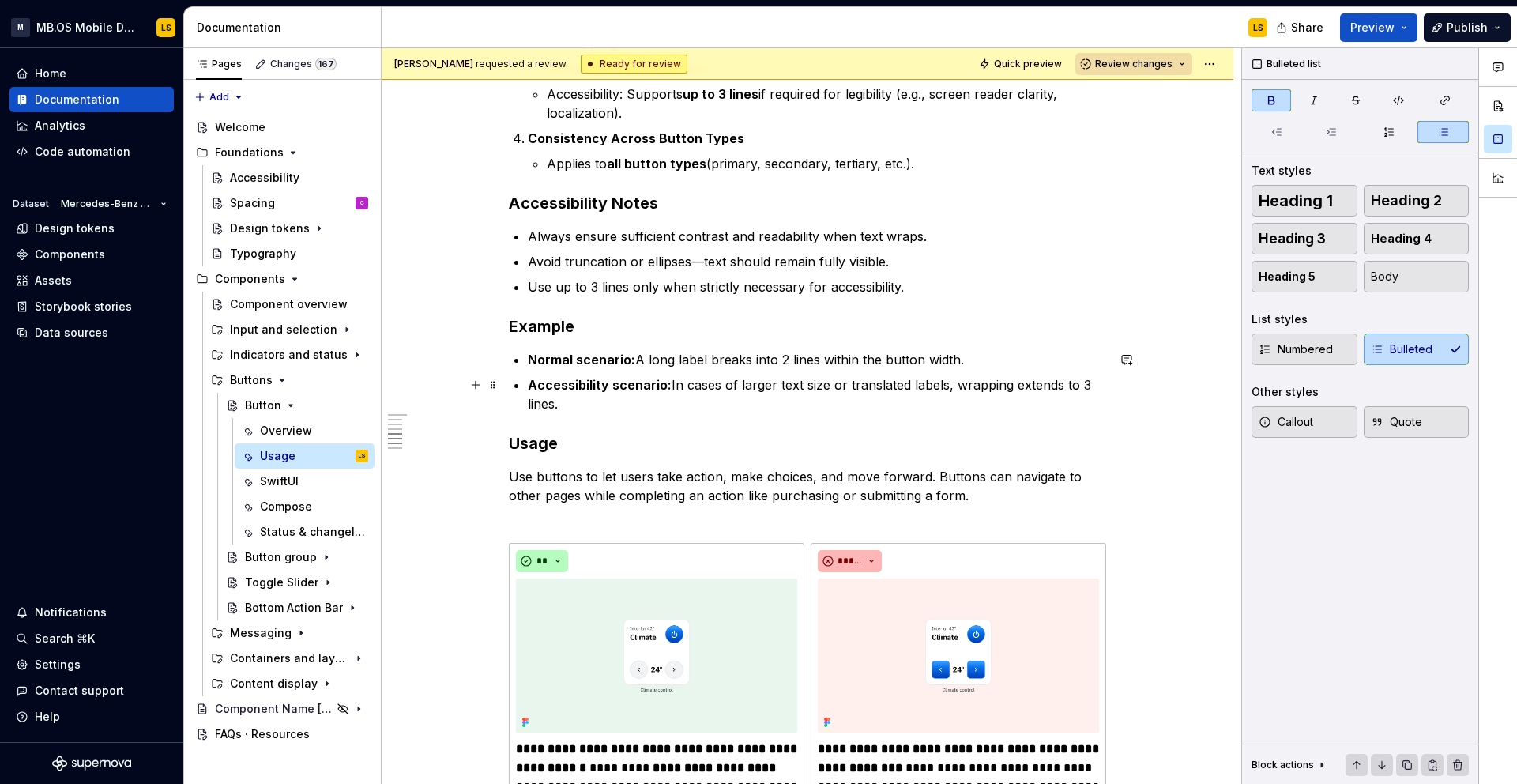
scroll to position [733, 0]
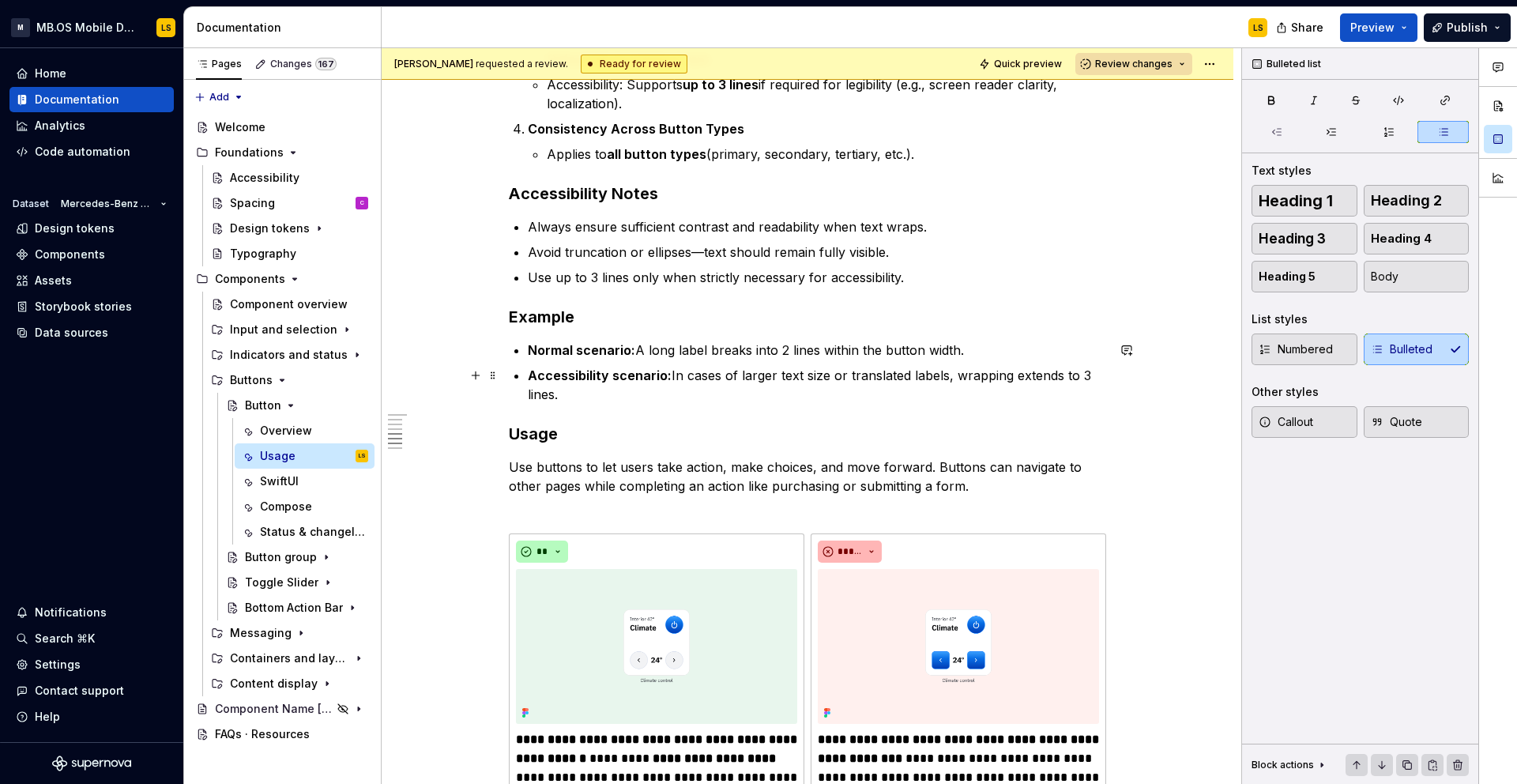
click at [592, 399] on p "Accessibility scenario: In cases of larger text size or translated labels, wrap…" at bounding box center [816, 385] width 578 height 38
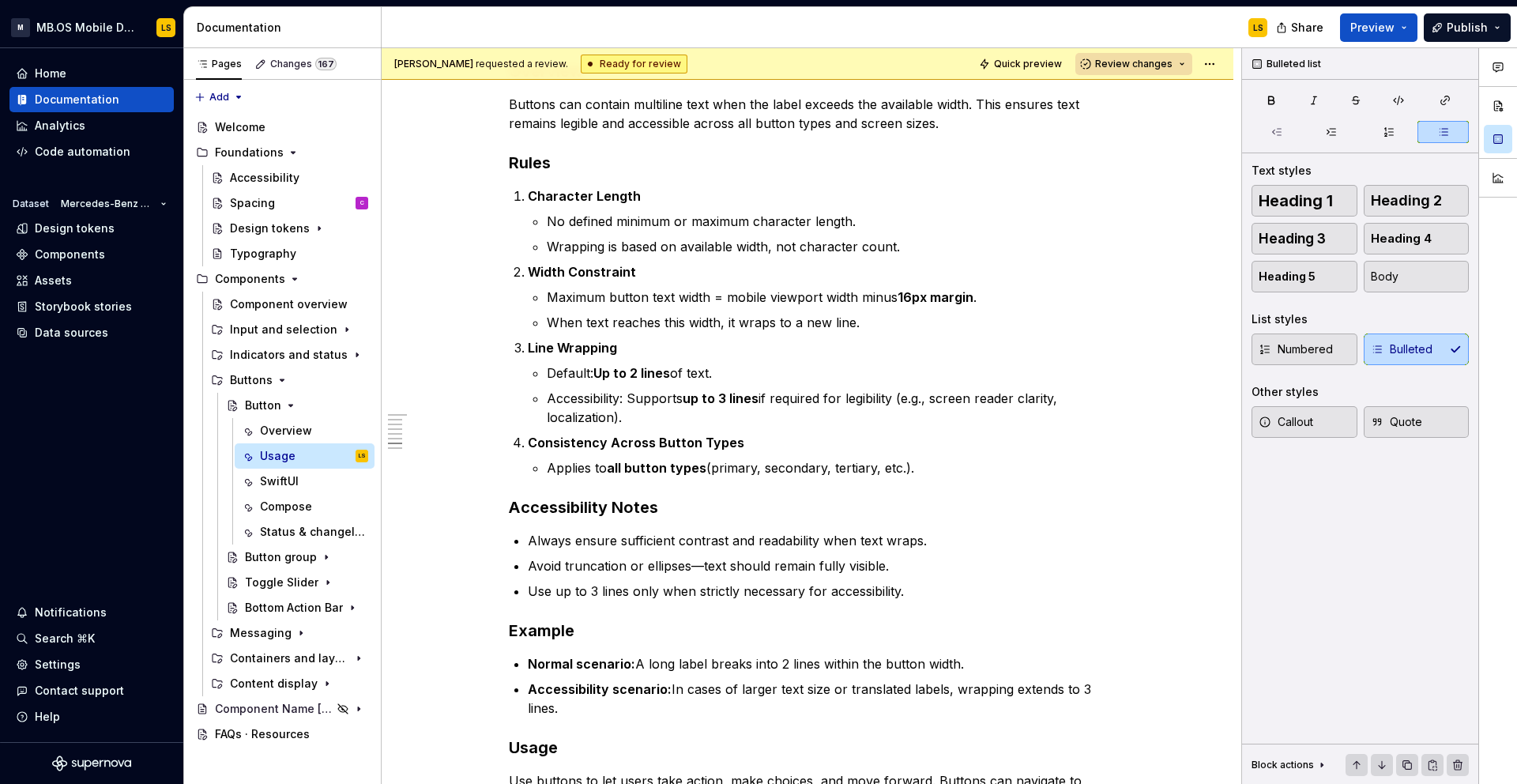
scroll to position [0, 0]
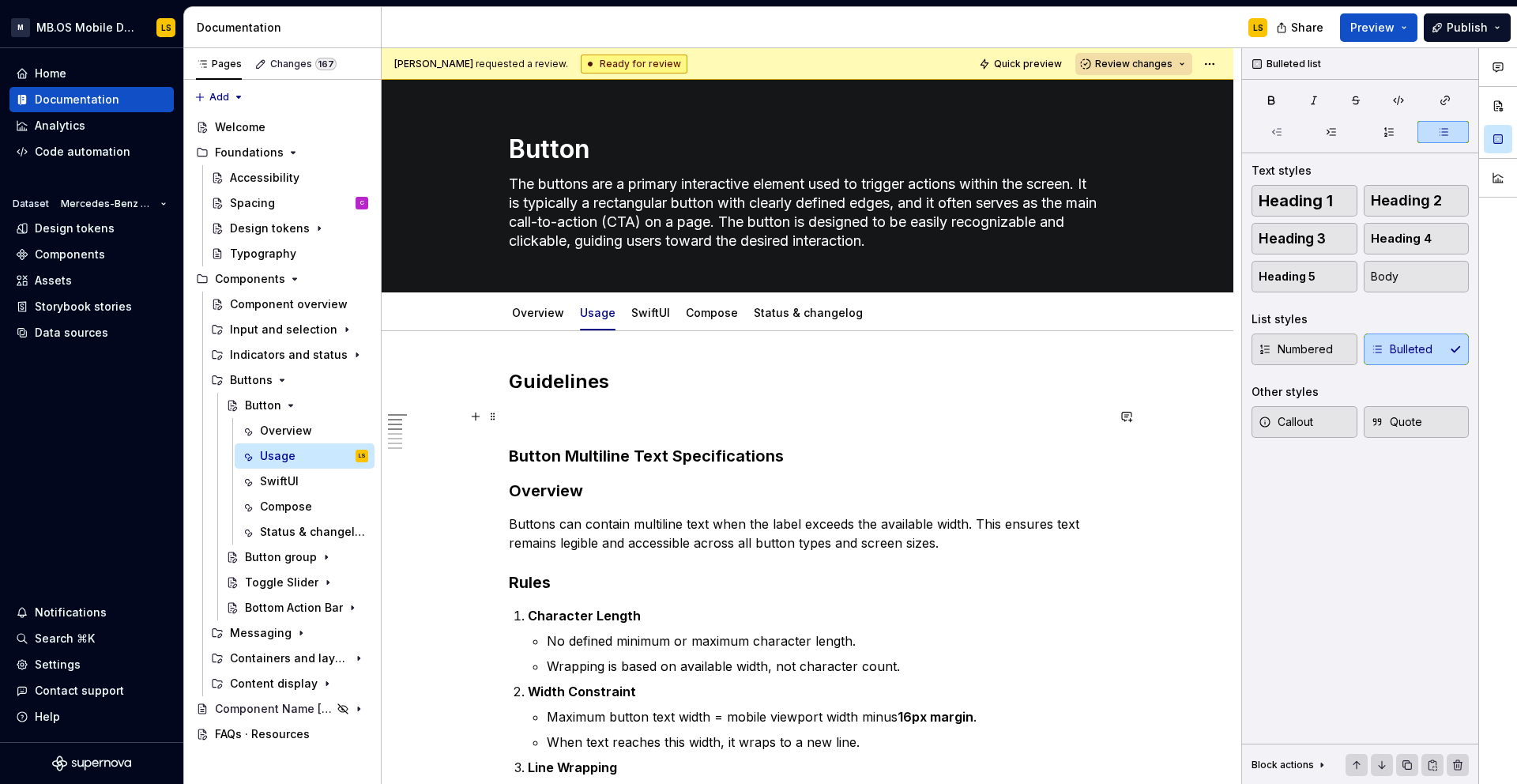
click at [597, 420] on p at bounding box center [807, 416] width 598 height 19
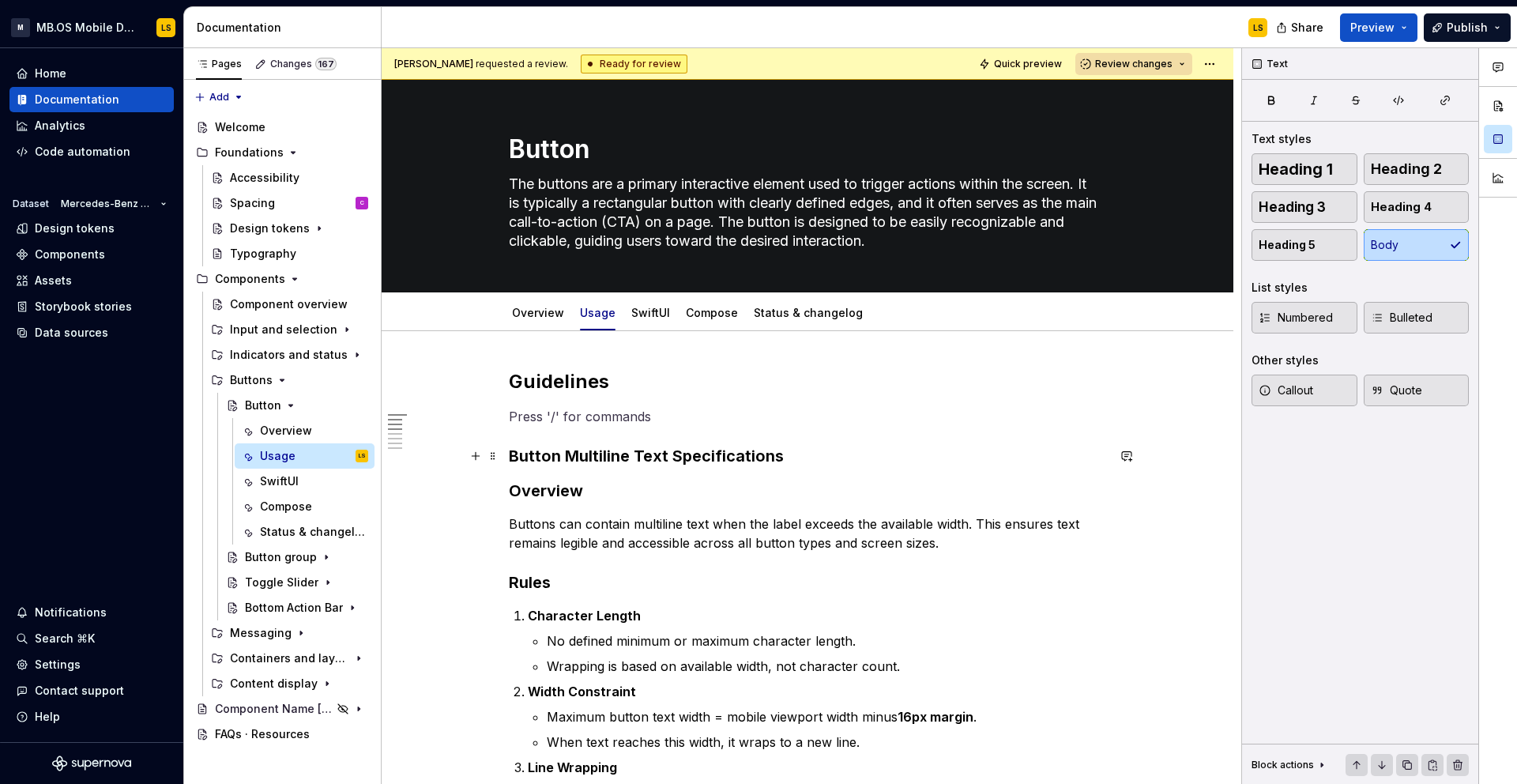
click at [603, 460] on h3 "Button Multiline Text Specifications" at bounding box center [807, 456] width 598 height 22
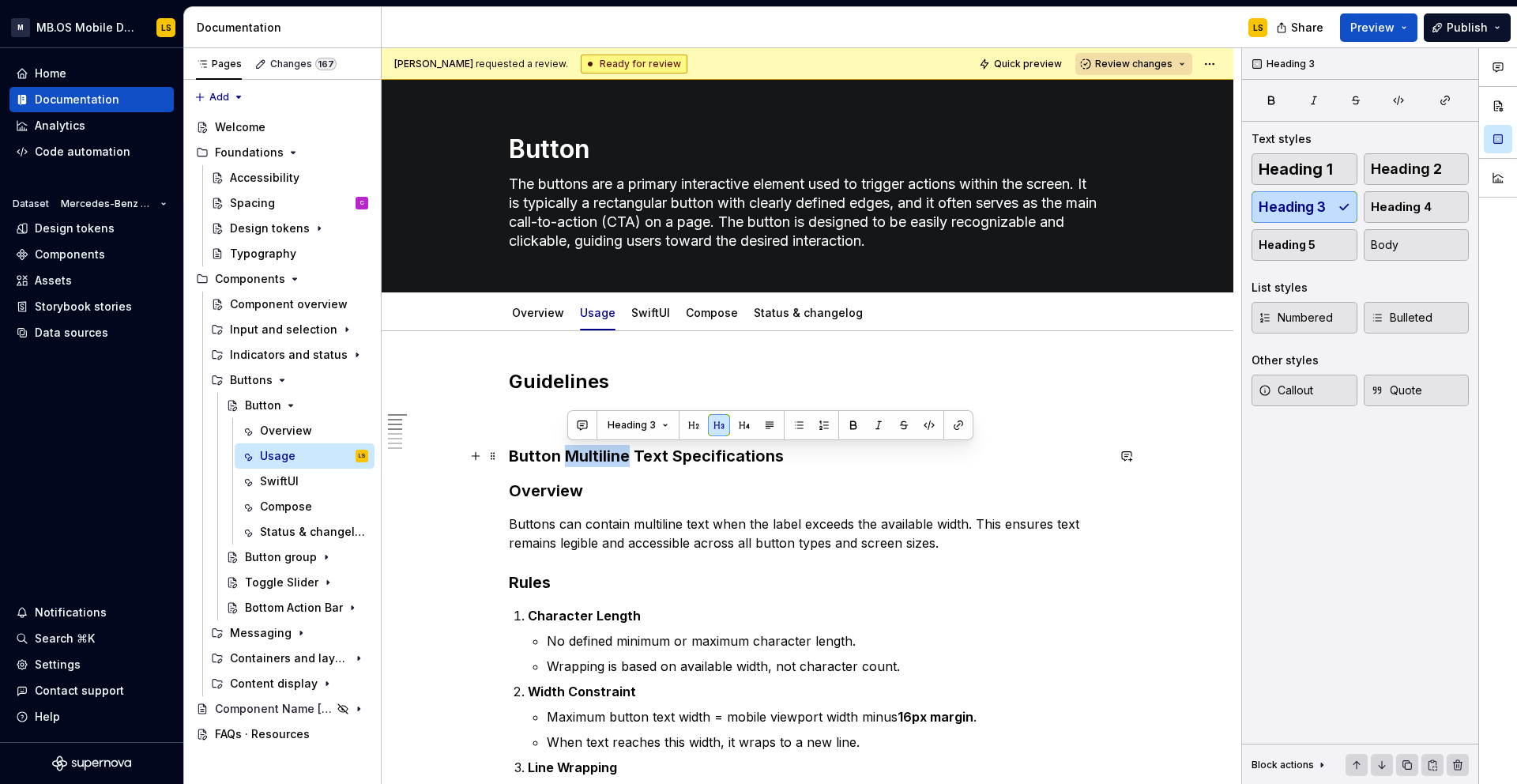
click at [603, 460] on h3 "Button Multiline Text Specifications" at bounding box center [807, 456] width 598 height 22
click at [619, 430] on div "Heading 3" at bounding box center [716, 425] width 399 height 22
click at [610, 429] on button "Heading 3" at bounding box center [584, 425] width 75 height 22
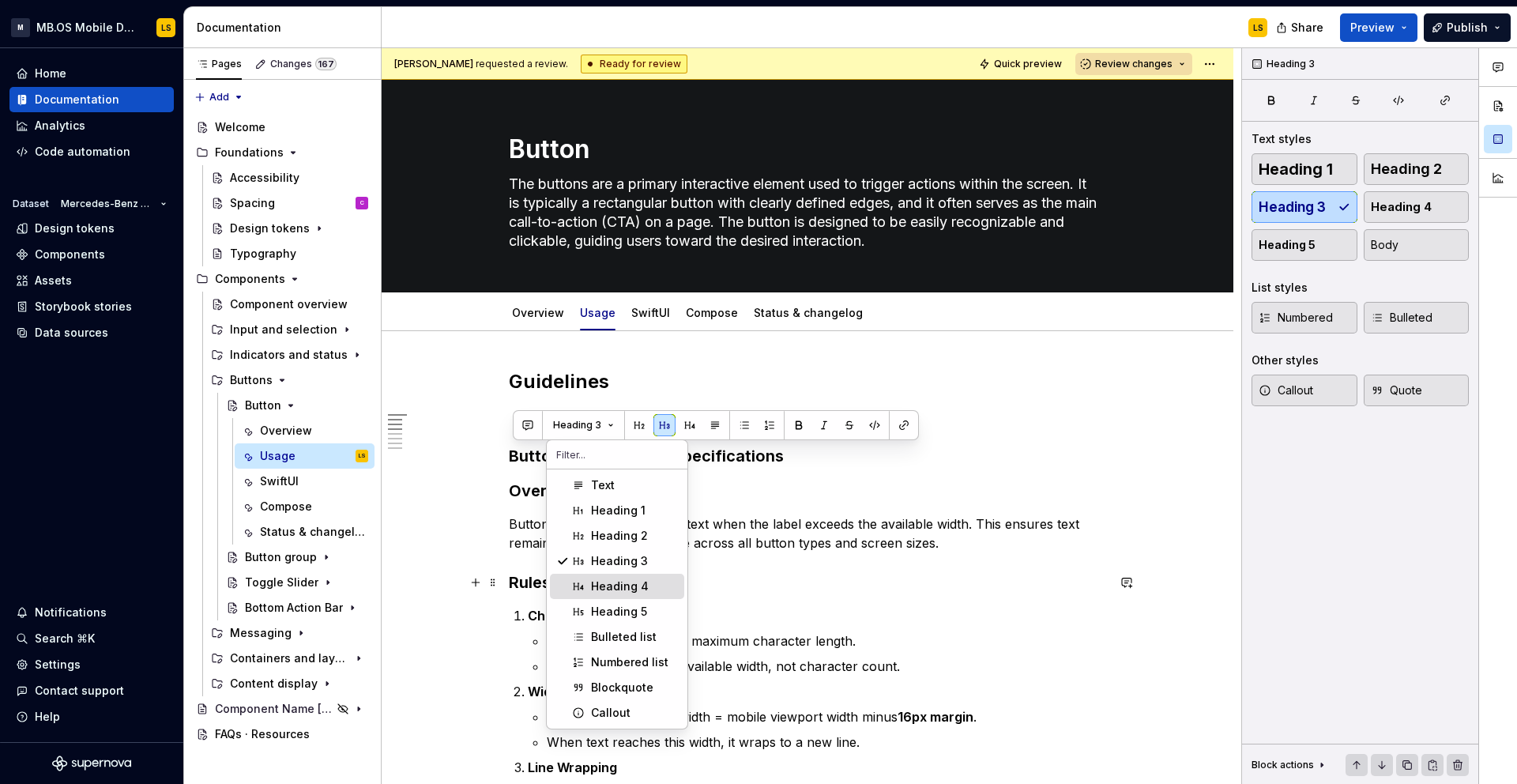
click at [609, 593] on div "Heading 4" at bounding box center [620, 586] width 58 height 16
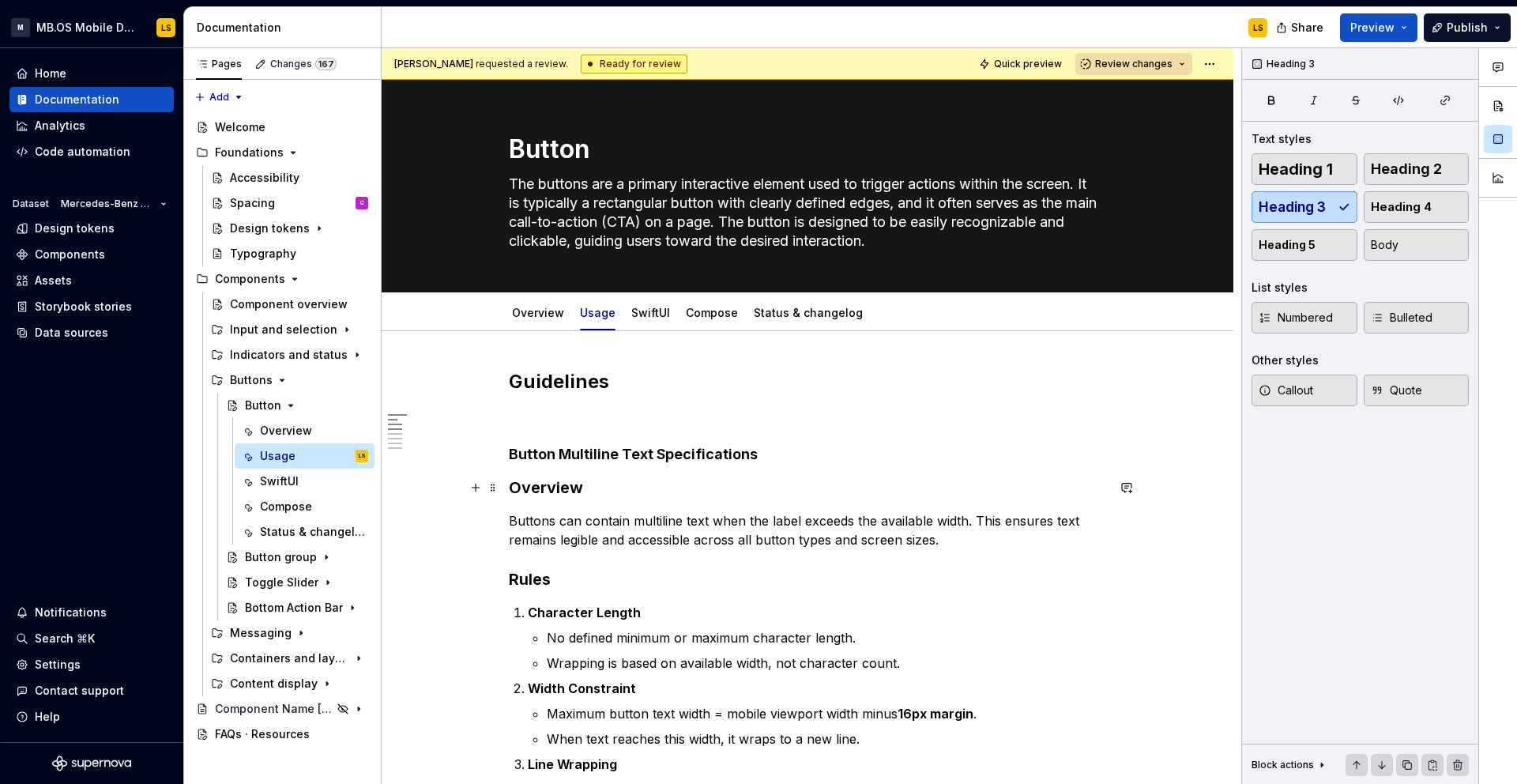
click at [564, 485] on h3 "Overview" at bounding box center [807, 488] width 598 height 22
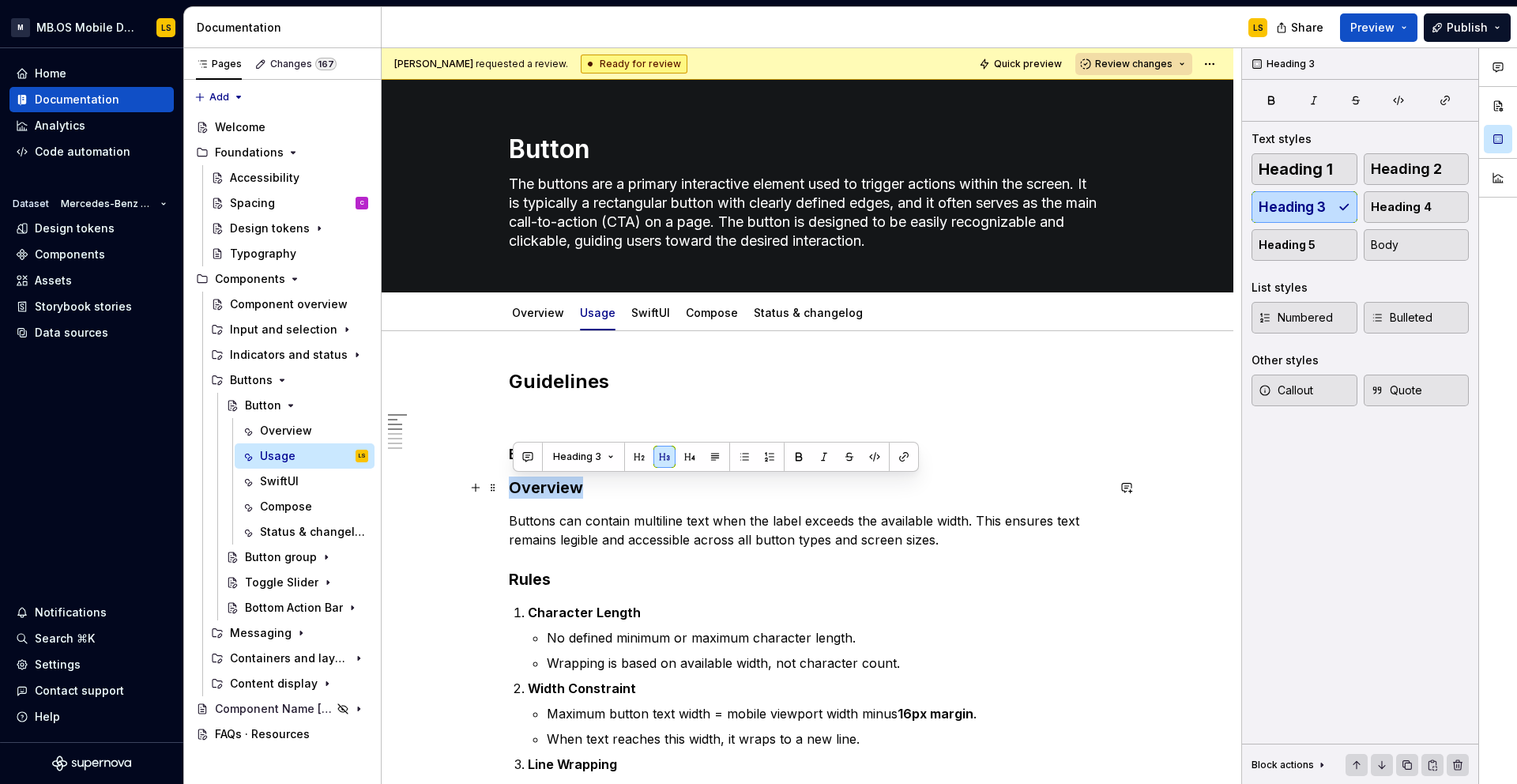
click at [564, 485] on h3 "Overview" at bounding box center [807, 488] width 598 height 22
click at [600, 464] on button "Heading 3" at bounding box center [584, 457] width 75 height 22
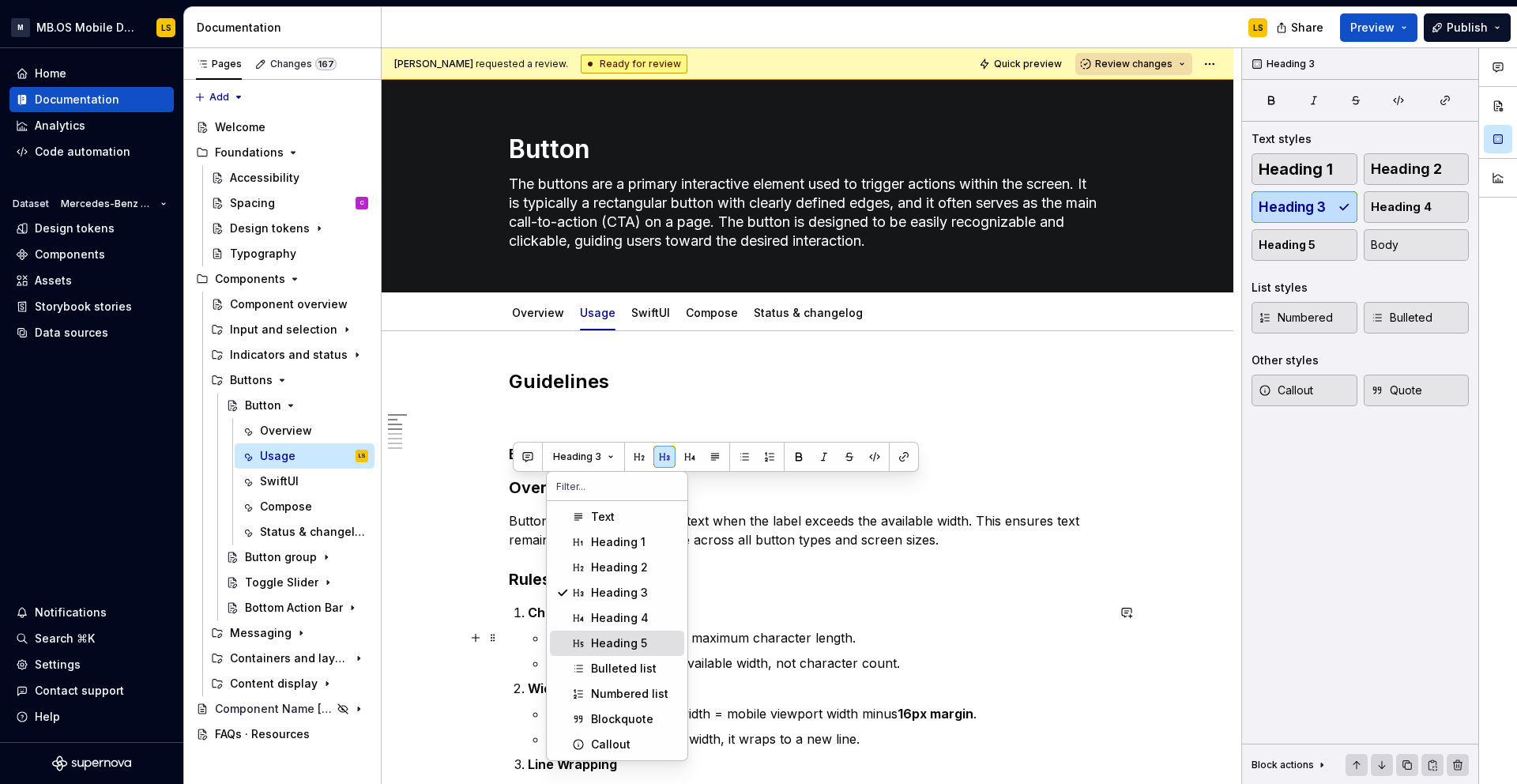
click at [598, 642] on div "Heading 5" at bounding box center [619, 643] width 57 height 16
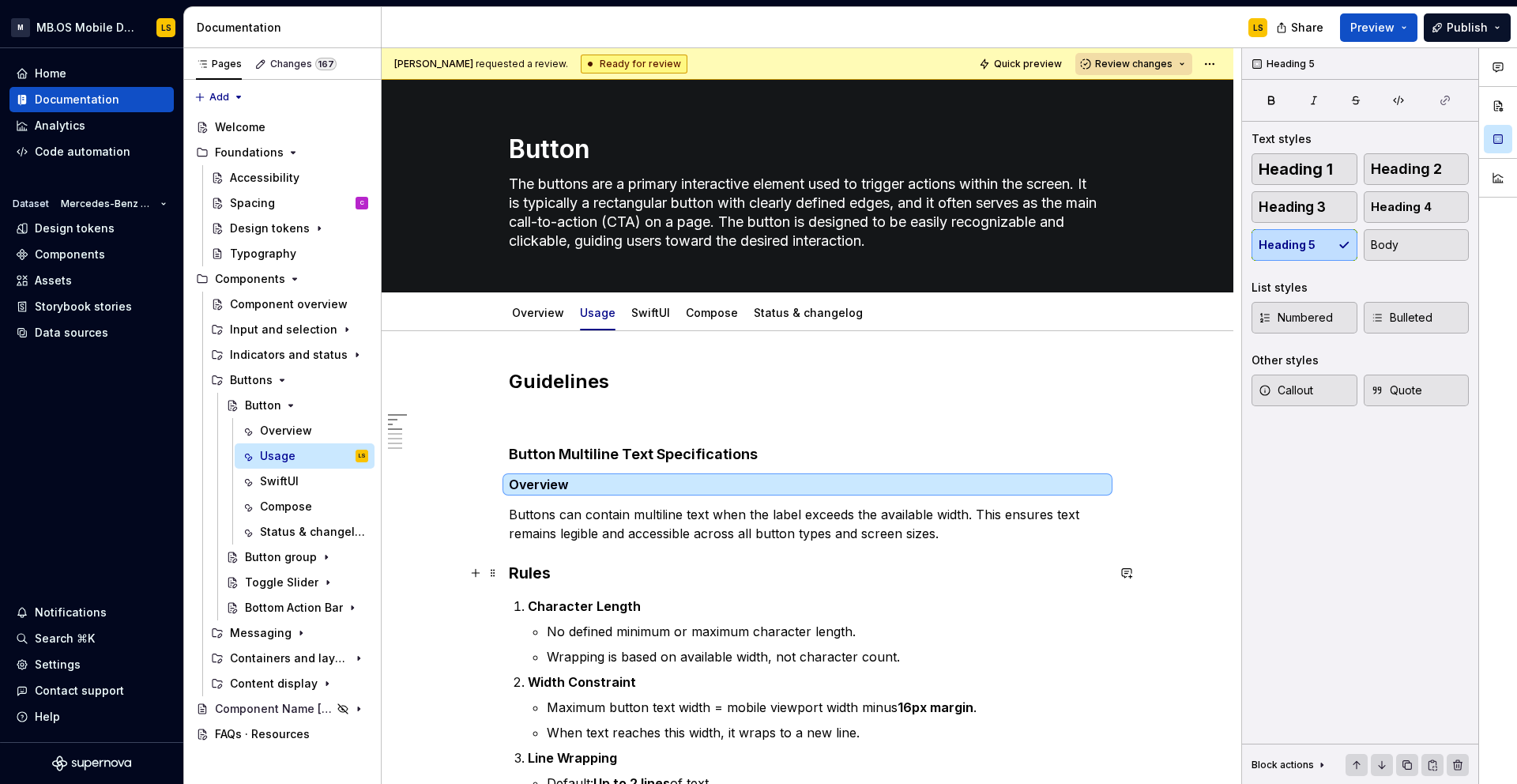
click at [527, 573] on h3 "Rules" at bounding box center [807, 573] width 598 height 22
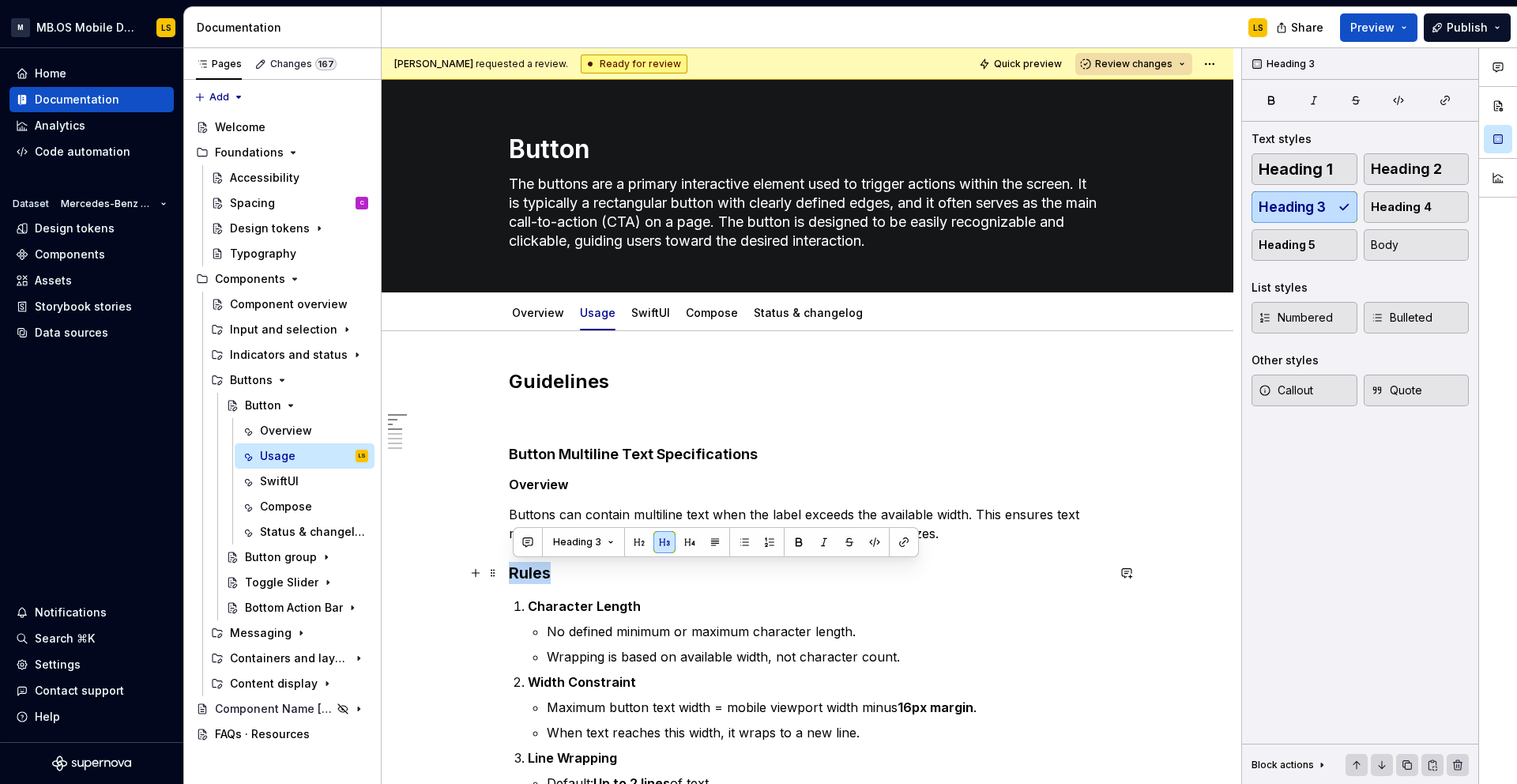
click at [527, 573] on h3 "Rules" at bounding box center [807, 573] width 598 height 22
click at [559, 543] on span "Heading 3" at bounding box center [577, 541] width 49 height 13
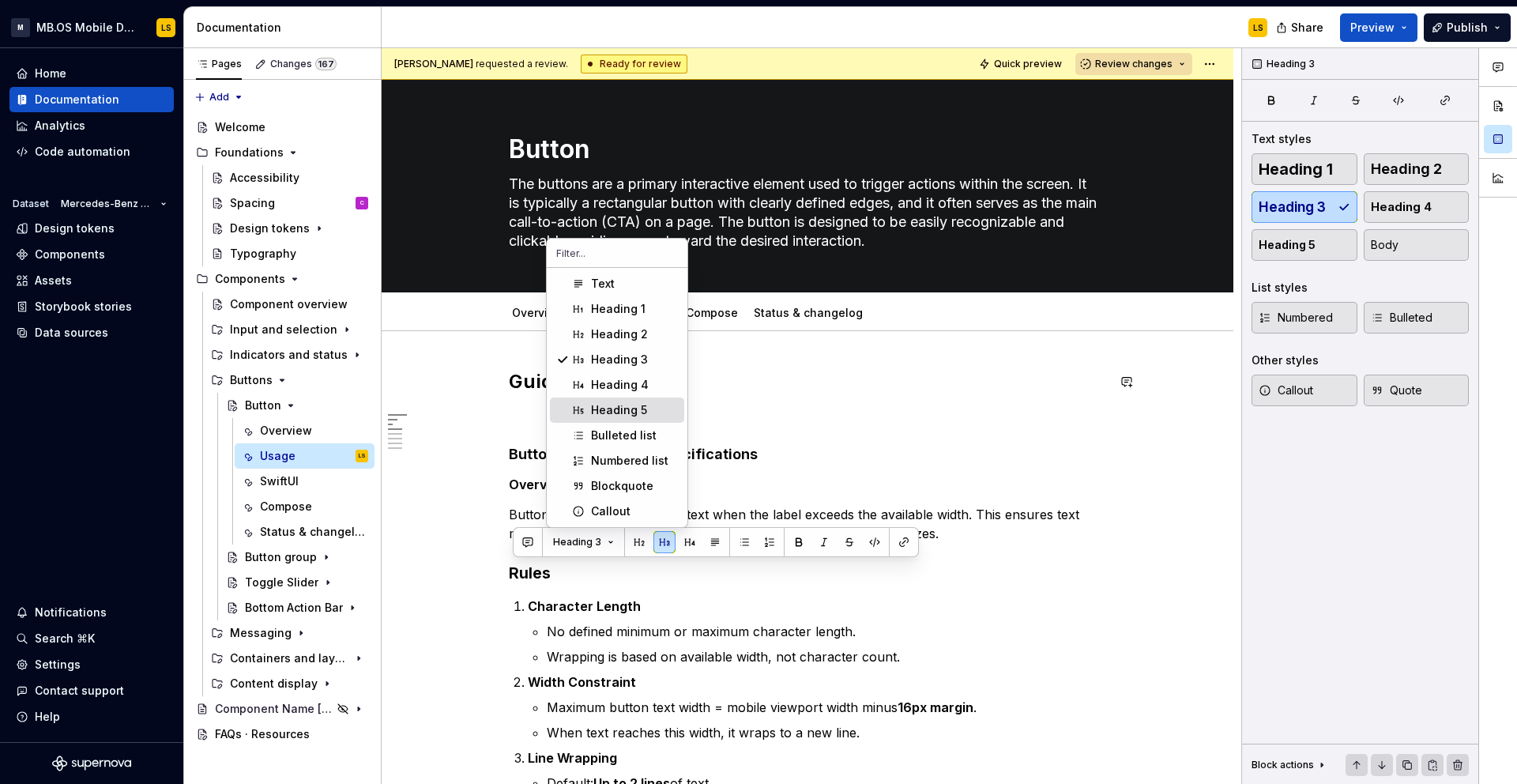
click at [641, 406] on div "Heading 5" at bounding box center [619, 410] width 57 height 16
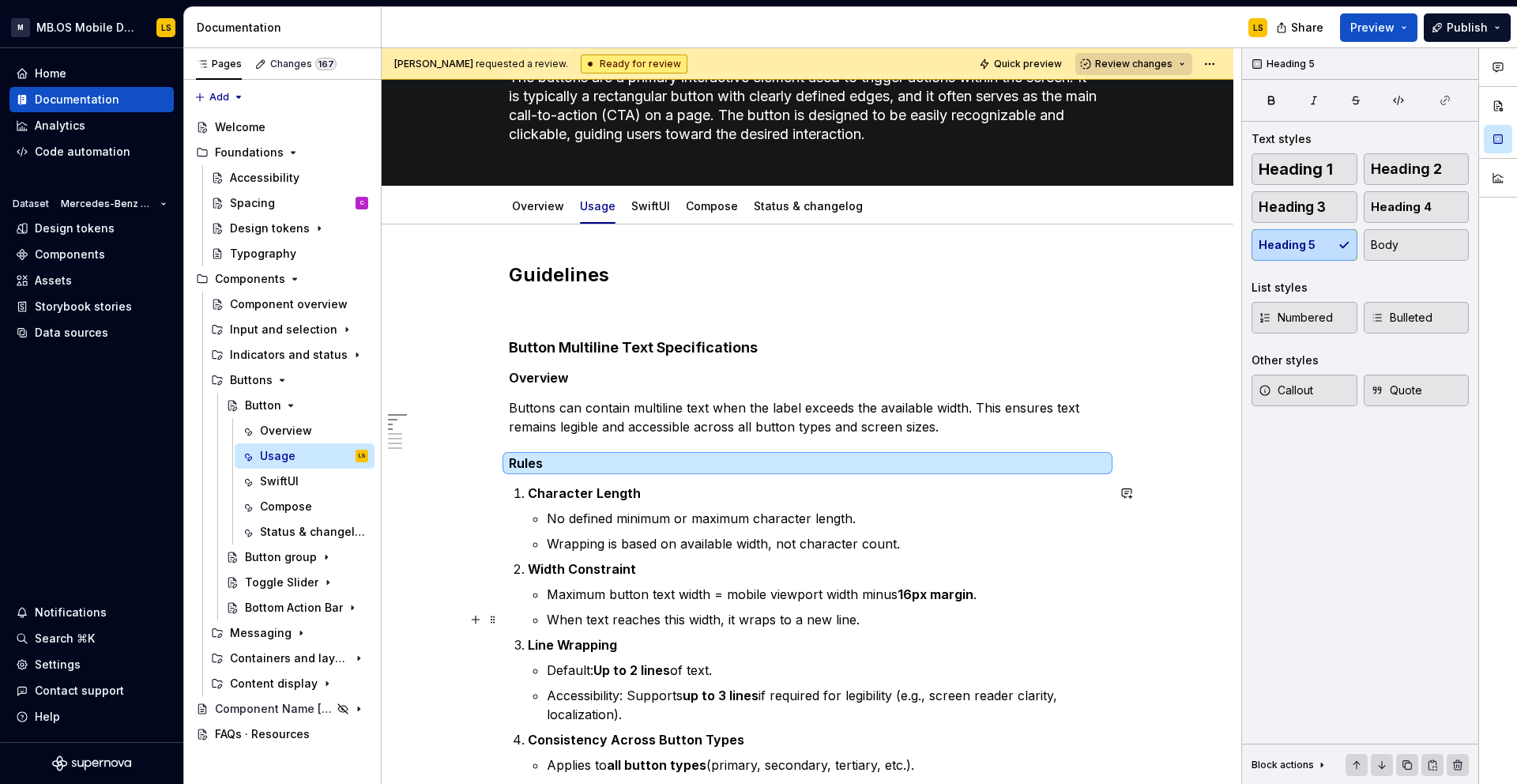
scroll to position [119, 0]
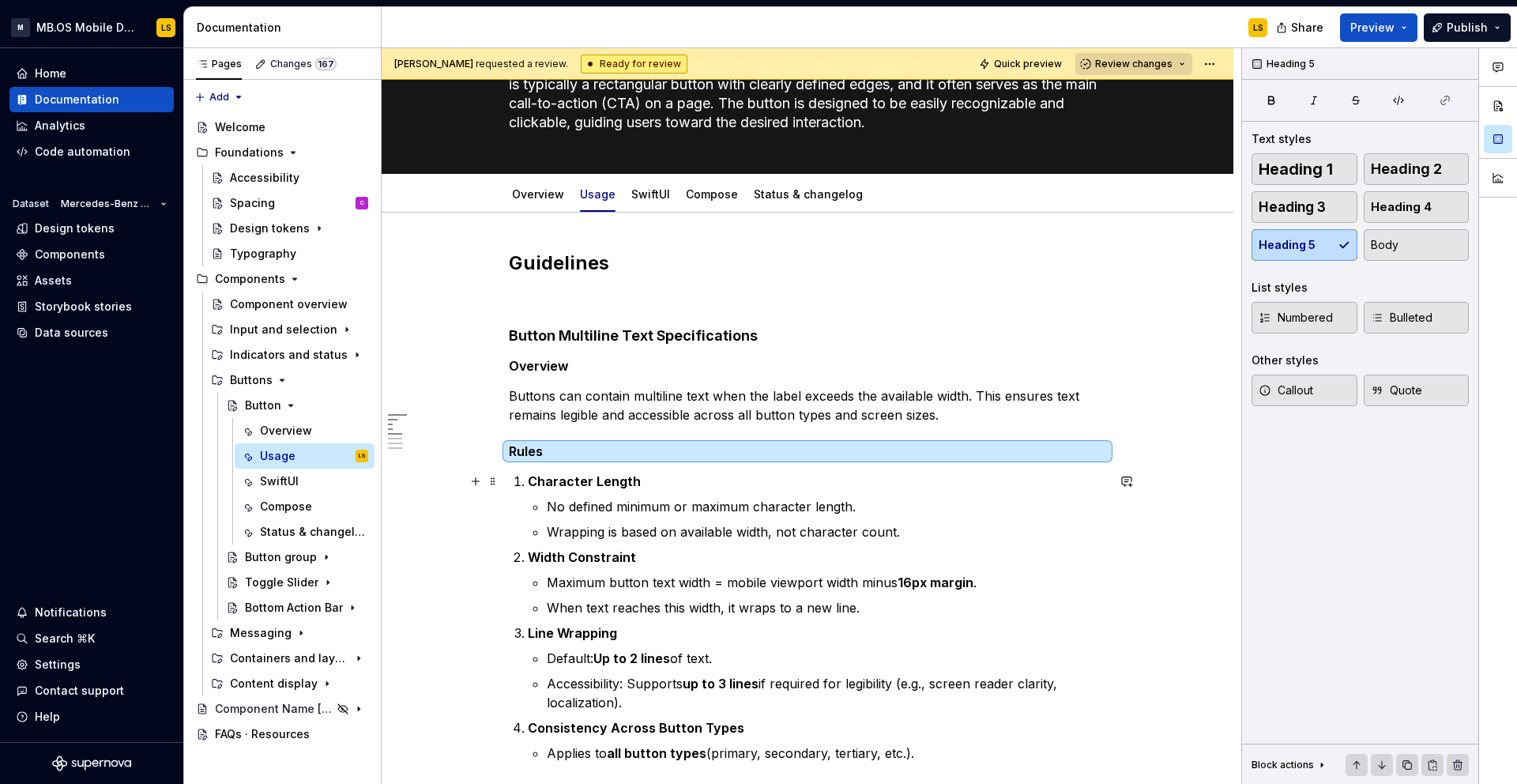
click at [574, 480] on strong "Character Length" at bounding box center [584, 481] width 113 height 16
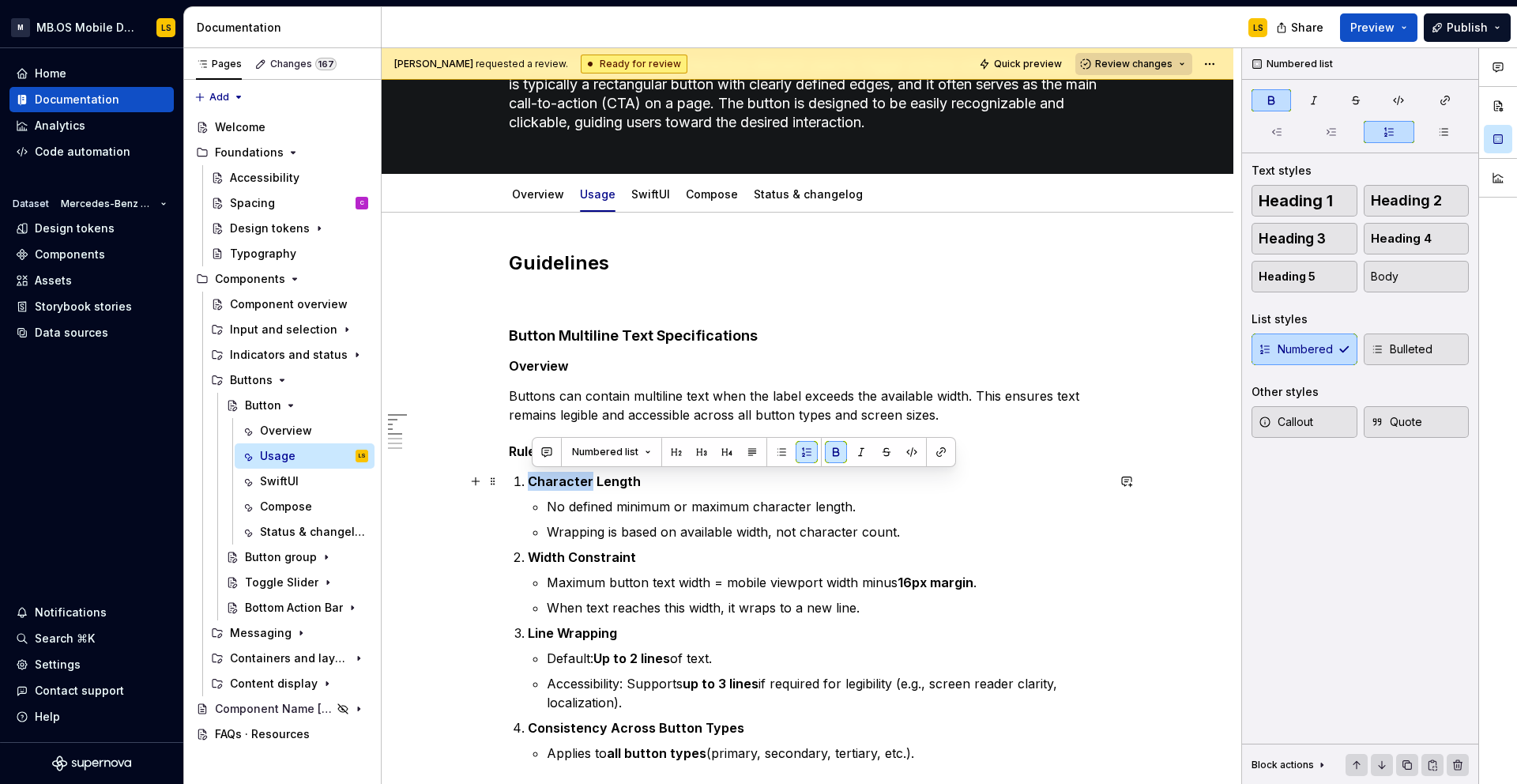
click at [574, 480] on strong "Character Length" at bounding box center [584, 481] width 113 height 16
click at [648, 455] on button "Numbered list" at bounding box center [612, 452] width 93 height 22
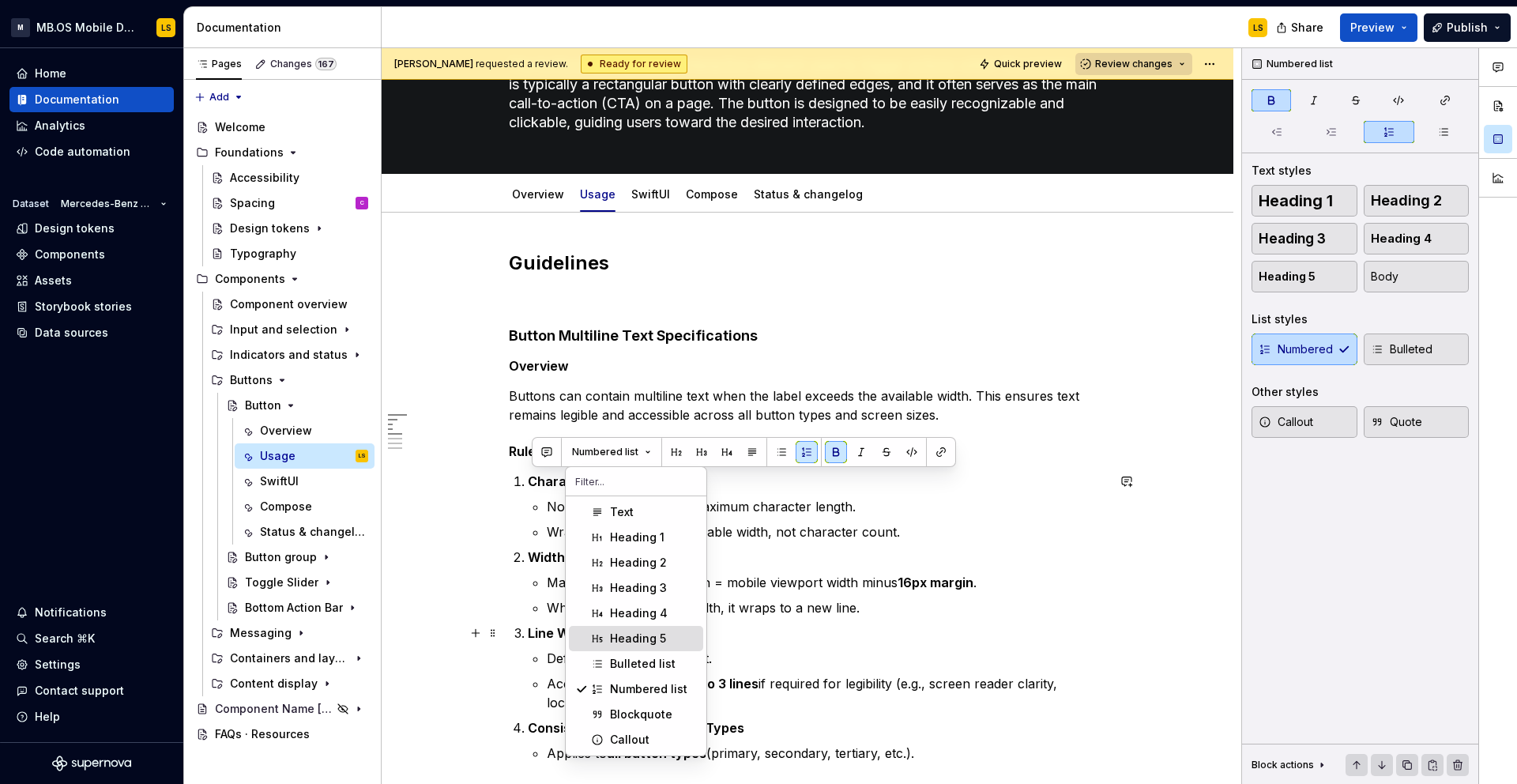
click at [667, 637] on div "Heading 5" at bounding box center [653, 638] width 87 height 16
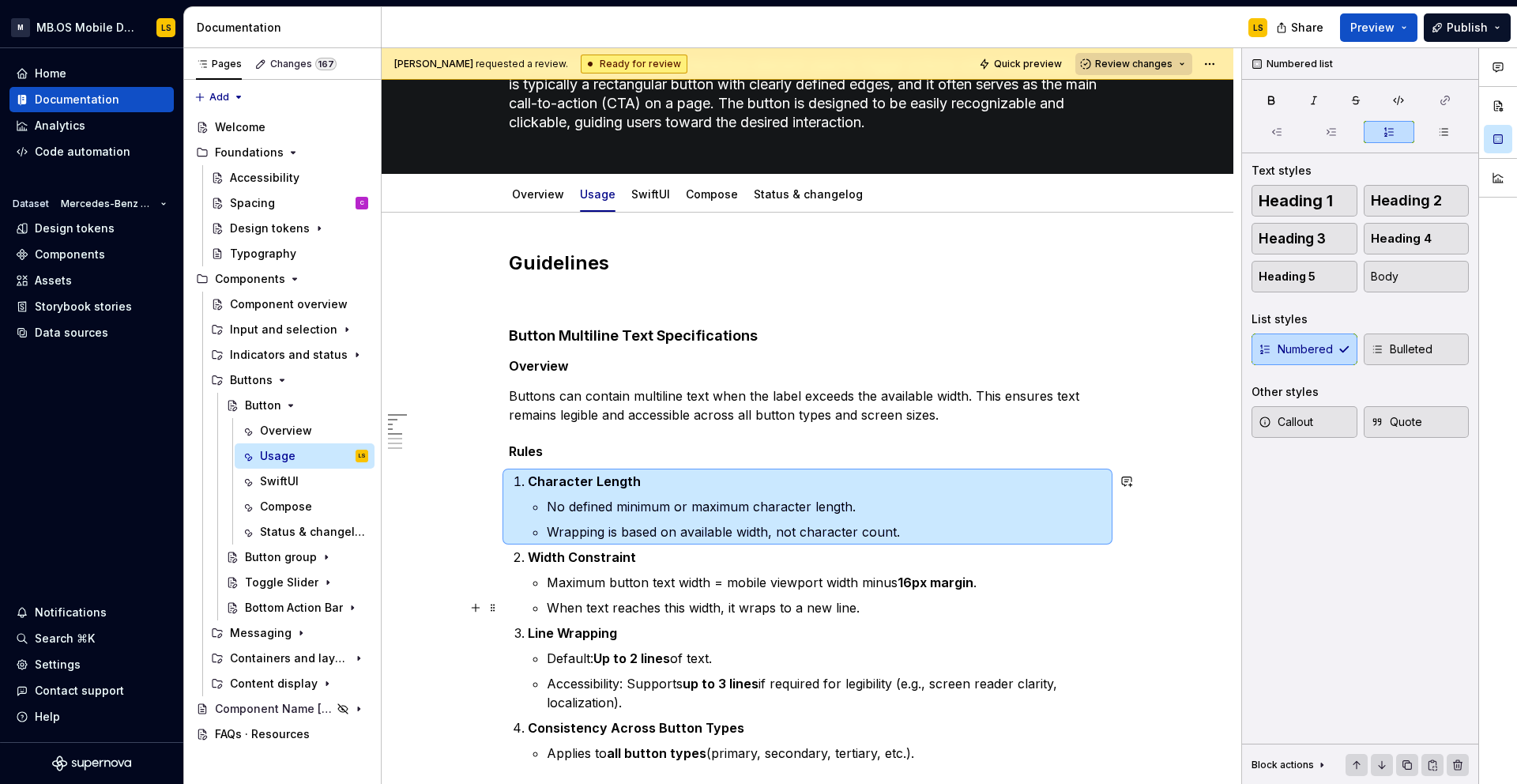
click at [604, 596] on ul "Maximum button text width = mobile viewport width minus 16px margin . When text…" at bounding box center [827, 595] width 559 height 45
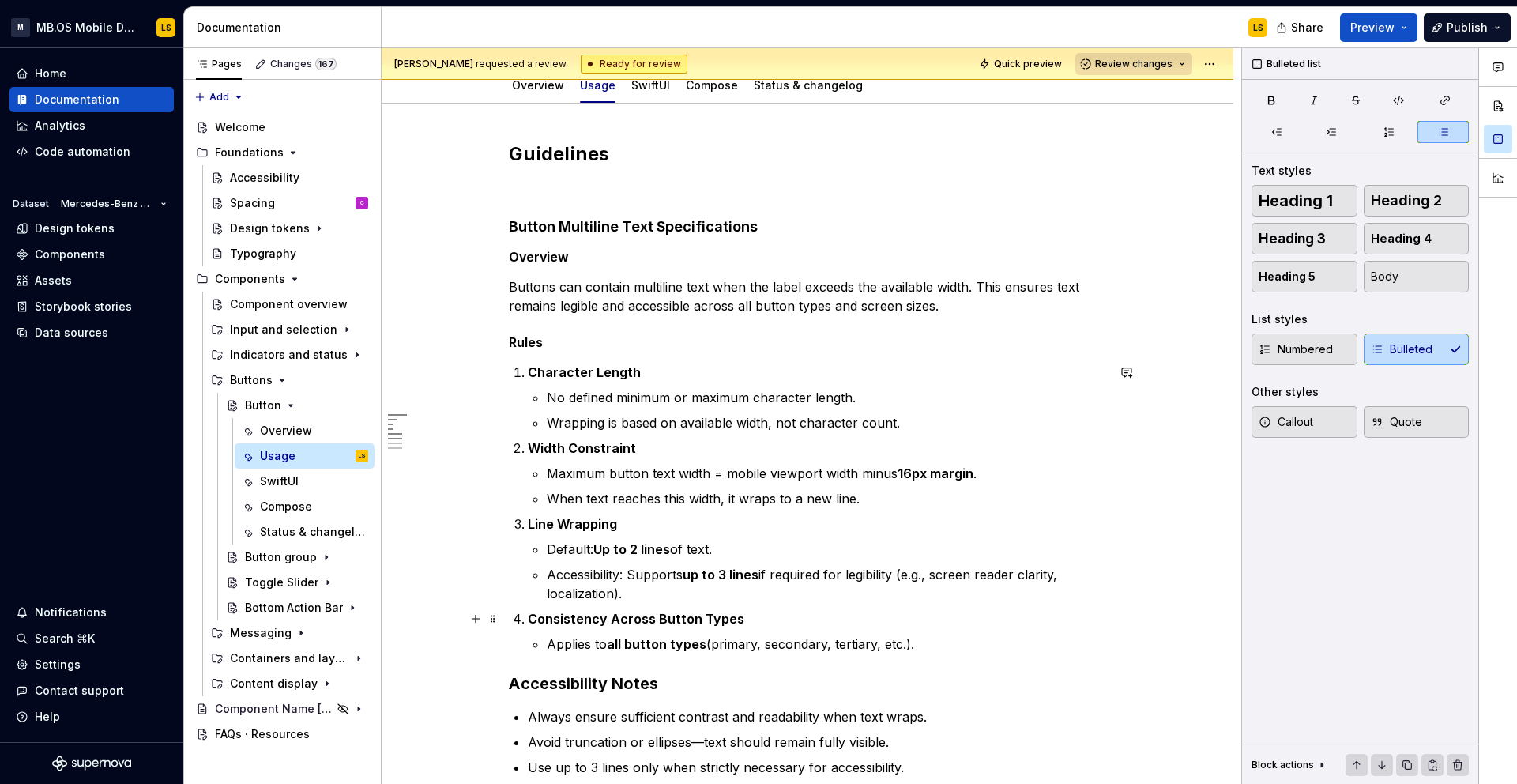
scroll to position [251, 0]
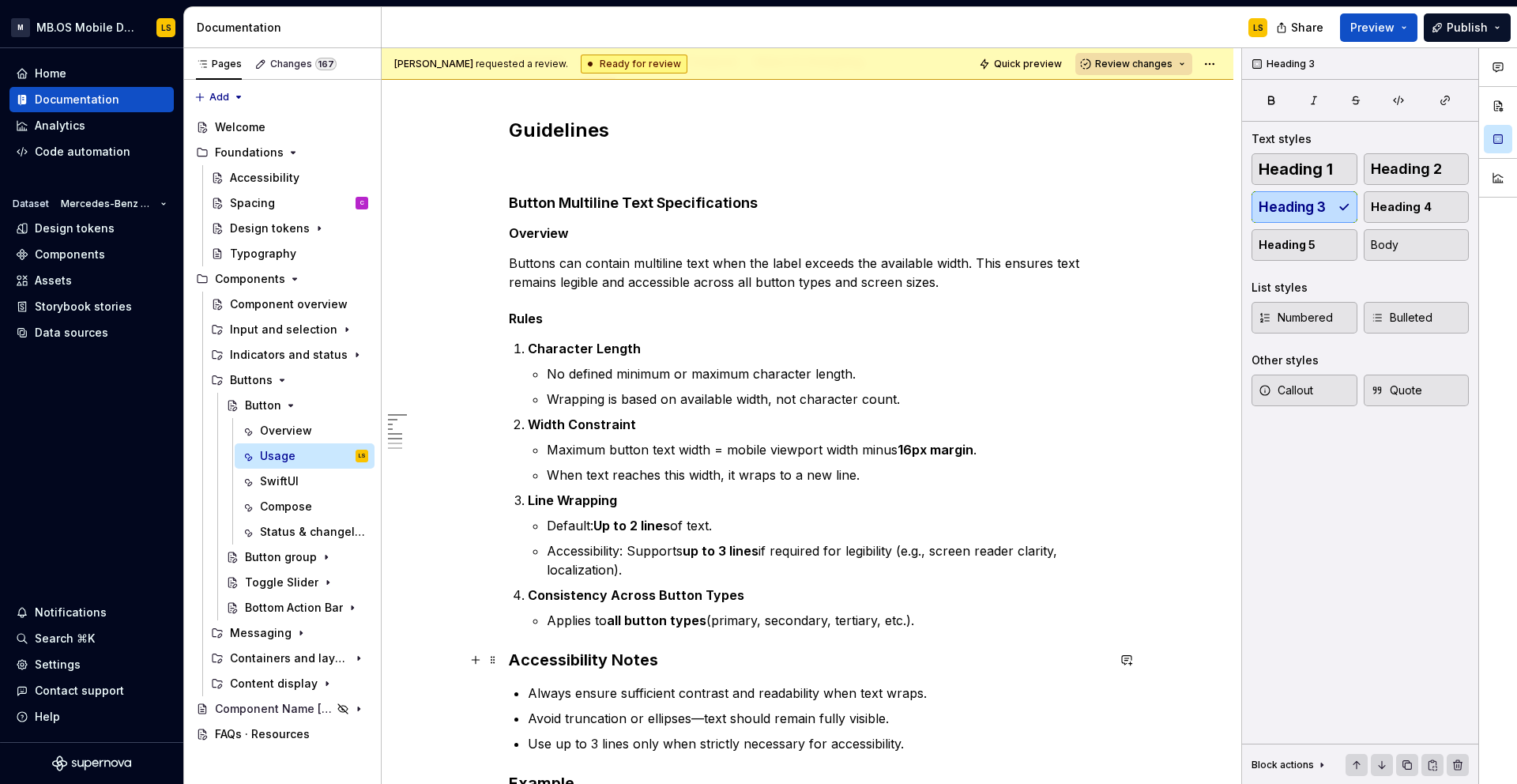
click at [563, 656] on h3 "Accessibility Notes" at bounding box center [807, 659] width 598 height 22
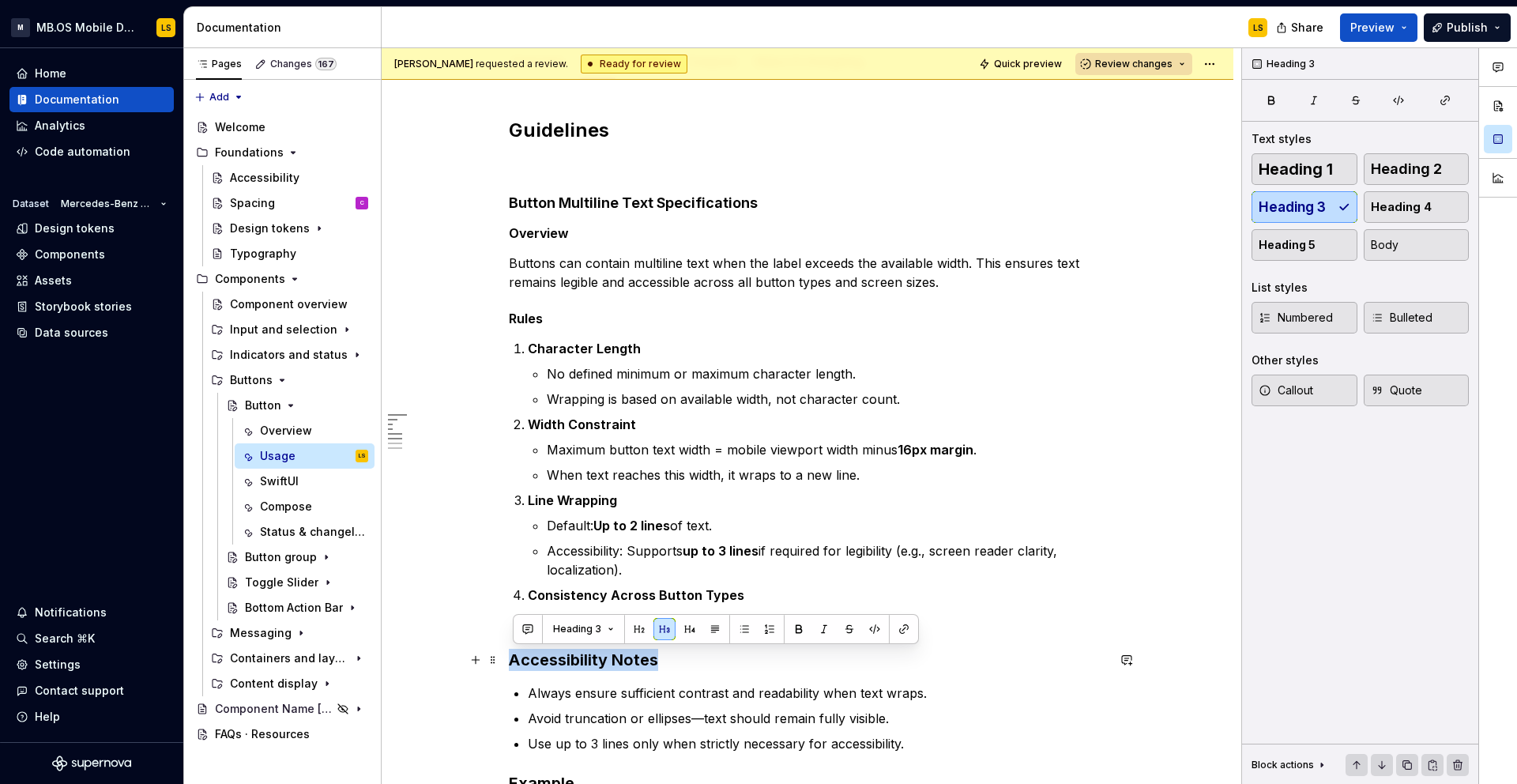
click at [563, 656] on h3 "Accessibility Notes" at bounding box center [807, 659] width 598 height 22
click at [598, 627] on span "Heading 3" at bounding box center [577, 628] width 49 height 13
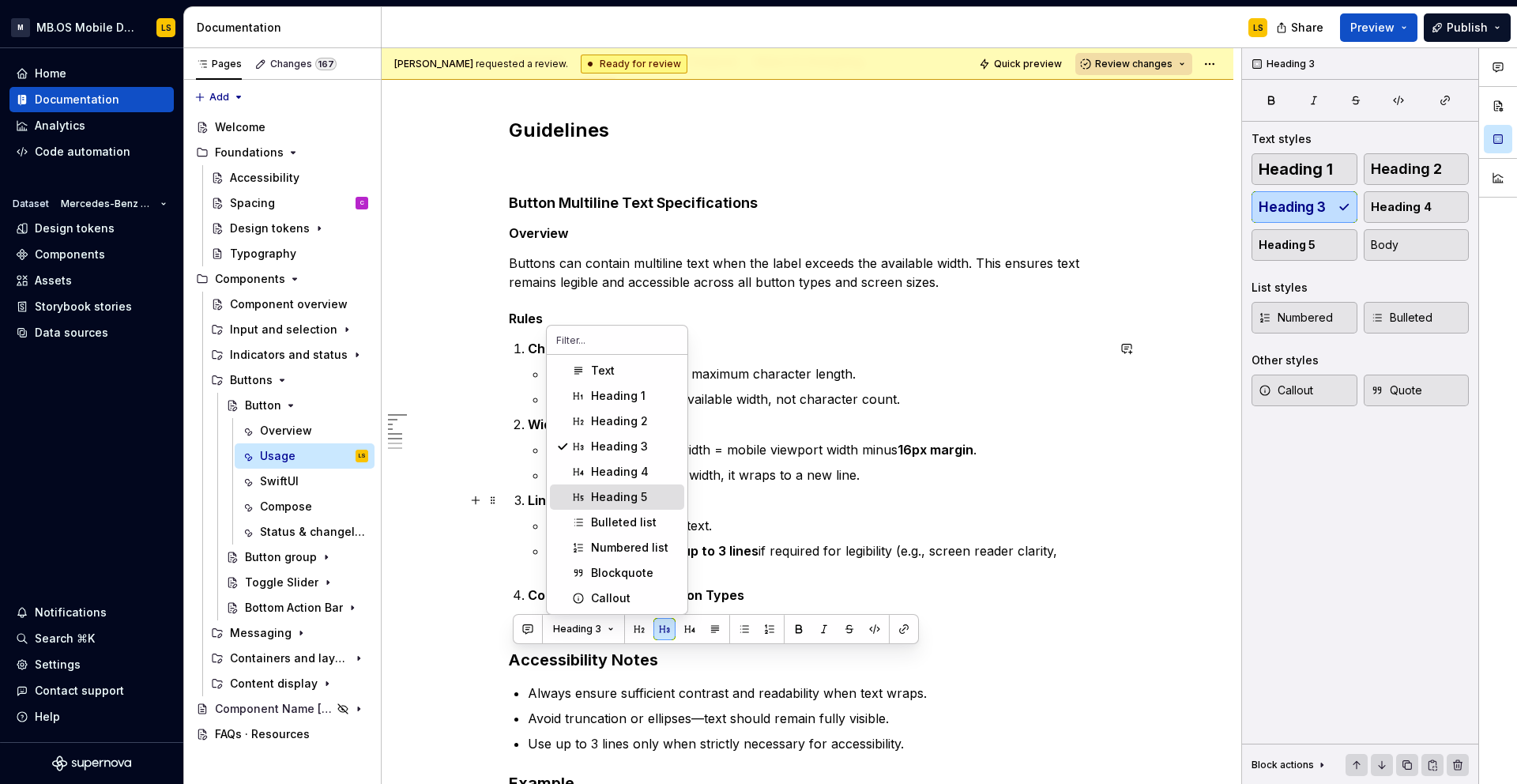
click at [629, 487] on span "Heading 5" at bounding box center [618, 498] width 135 height 26
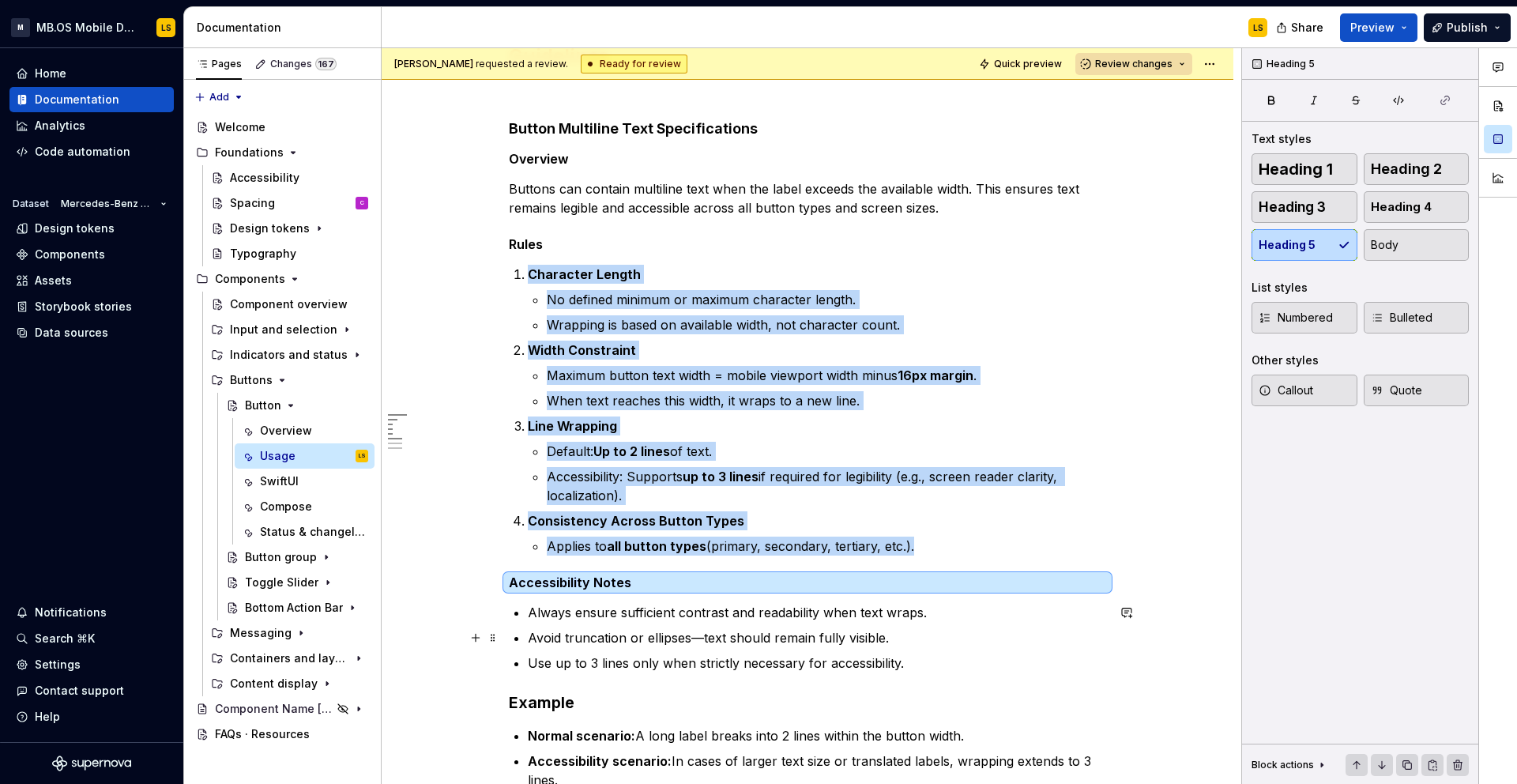
scroll to position [332, 0]
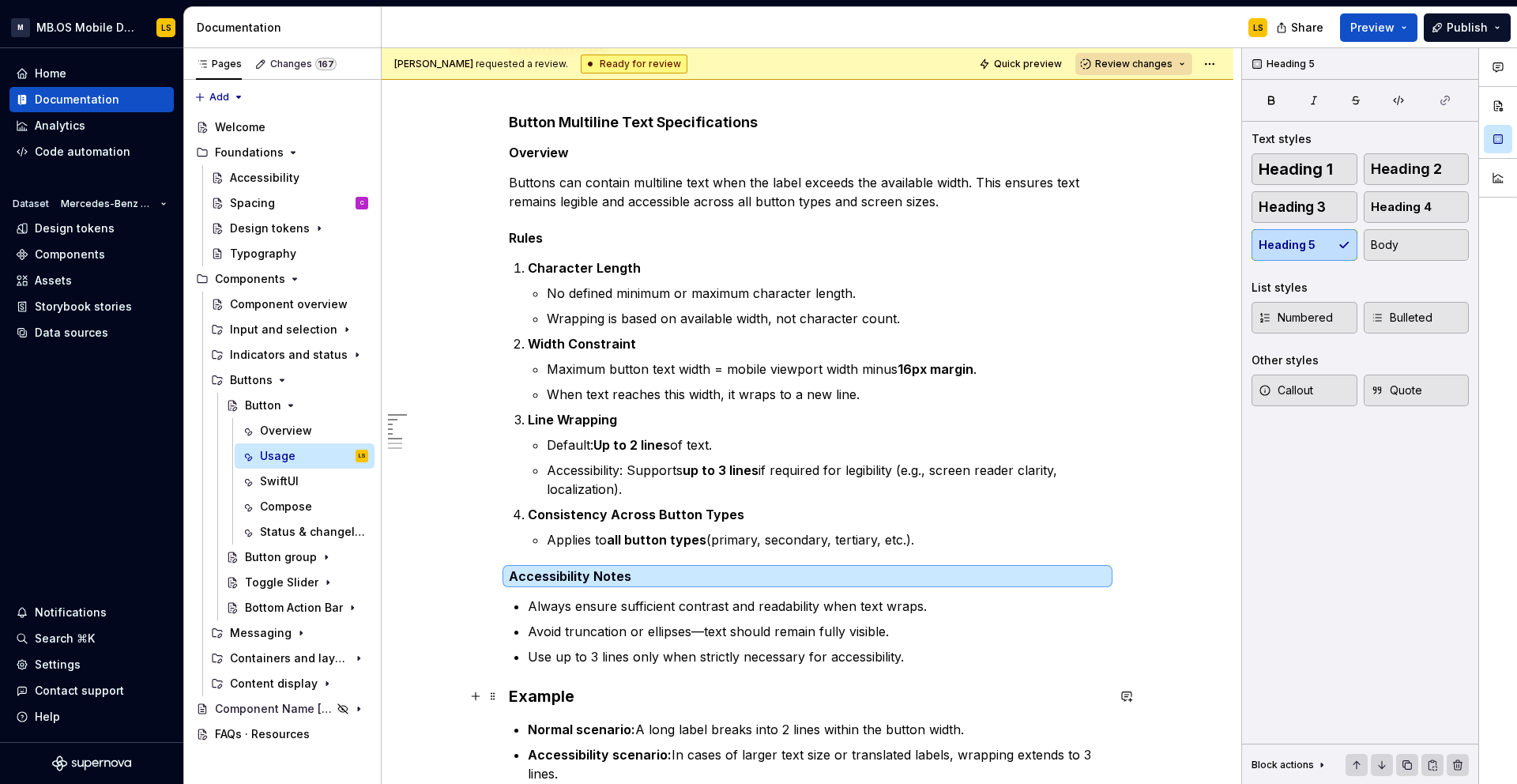
click at [549, 696] on h3 "Example" at bounding box center [807, 696] width 598 height 22
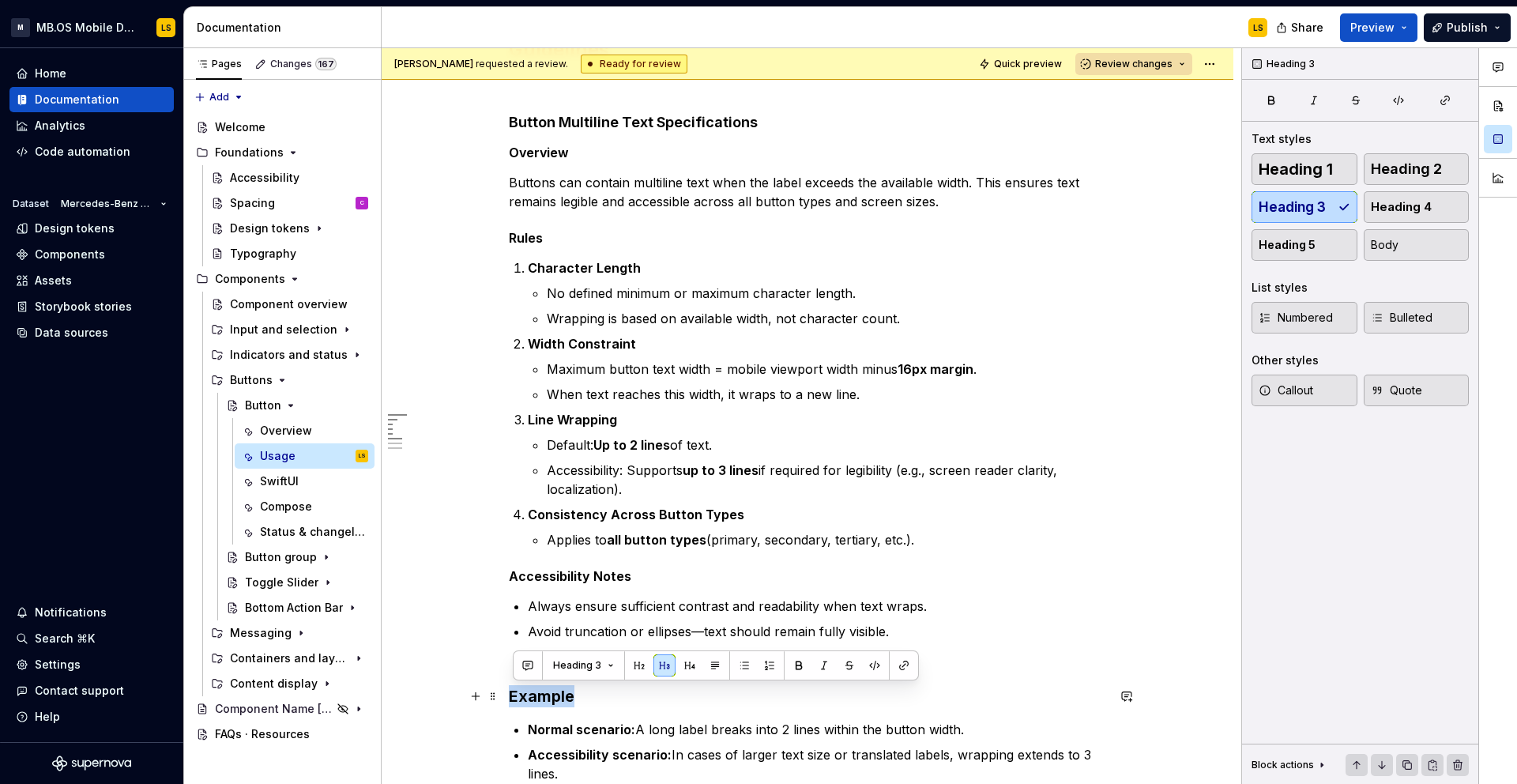
click at [549, 696] on h3 "Example" at bounding box center [807, 696] width 598 height 22
click at [605, 668] on button "Heading 3" at bounding box center [584, 665] width 75 height 22
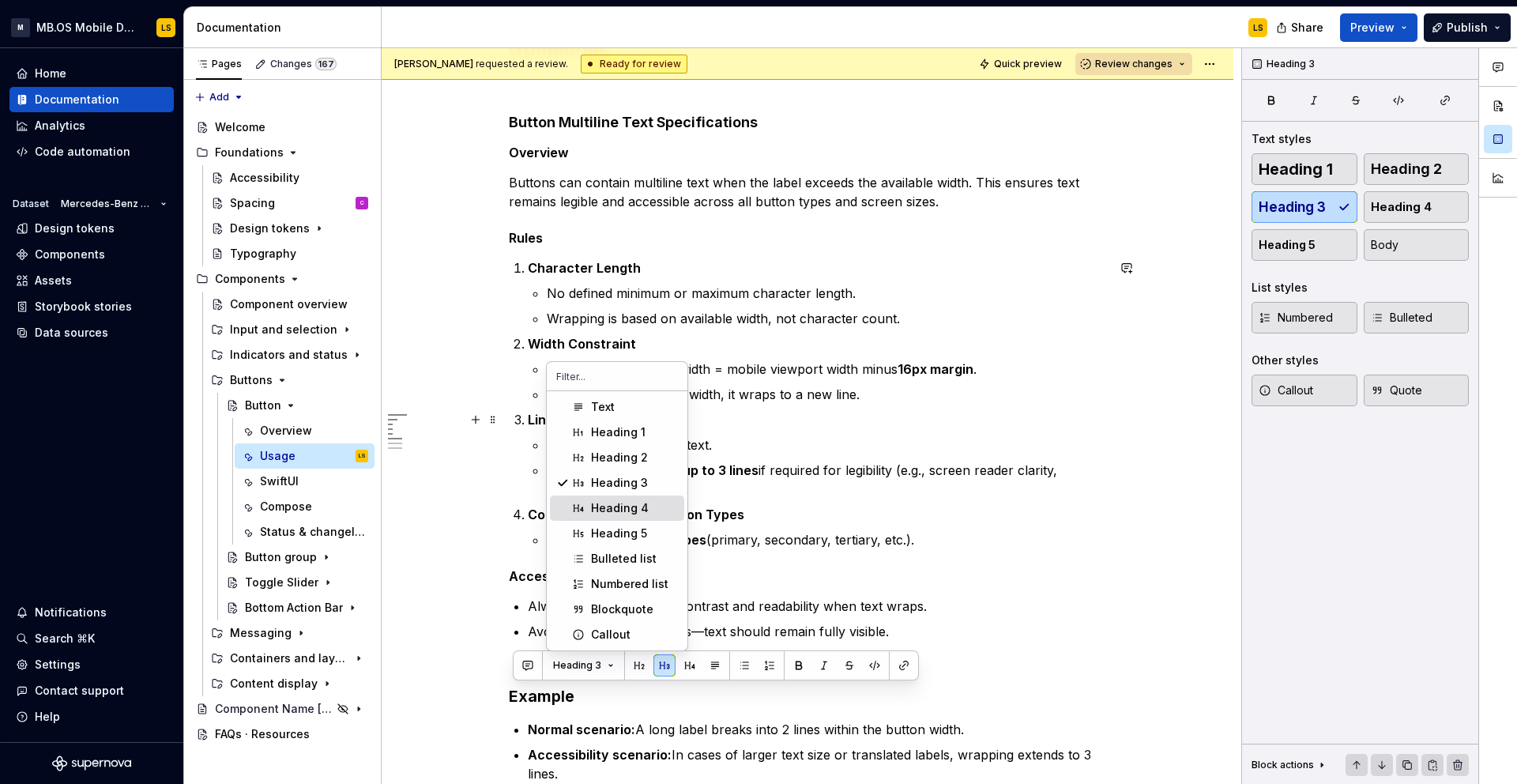
click at [636, 501] on div "Heading 4" at bounding box center [620, 508] width 58 height 16
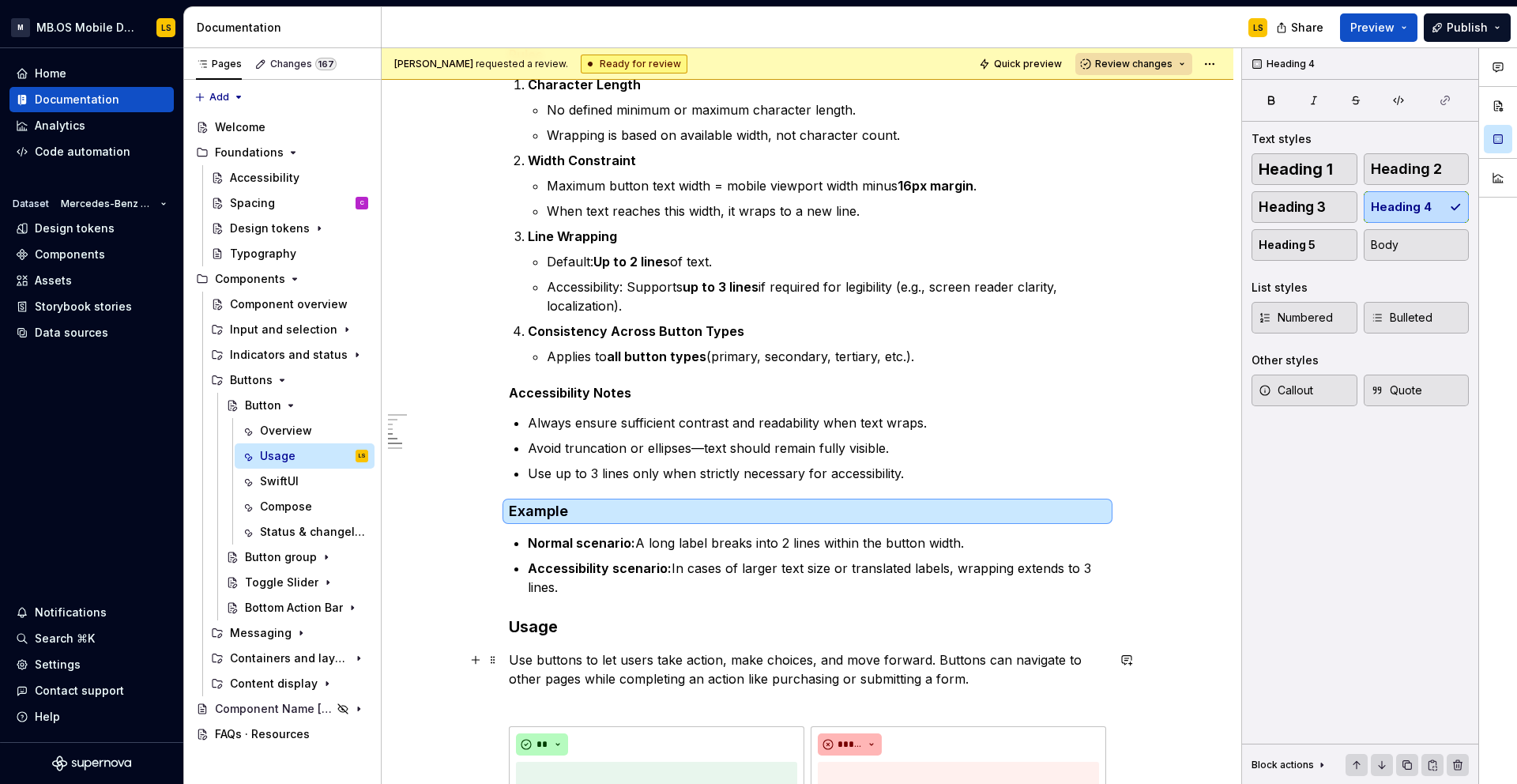
scroll to position [542, 0]
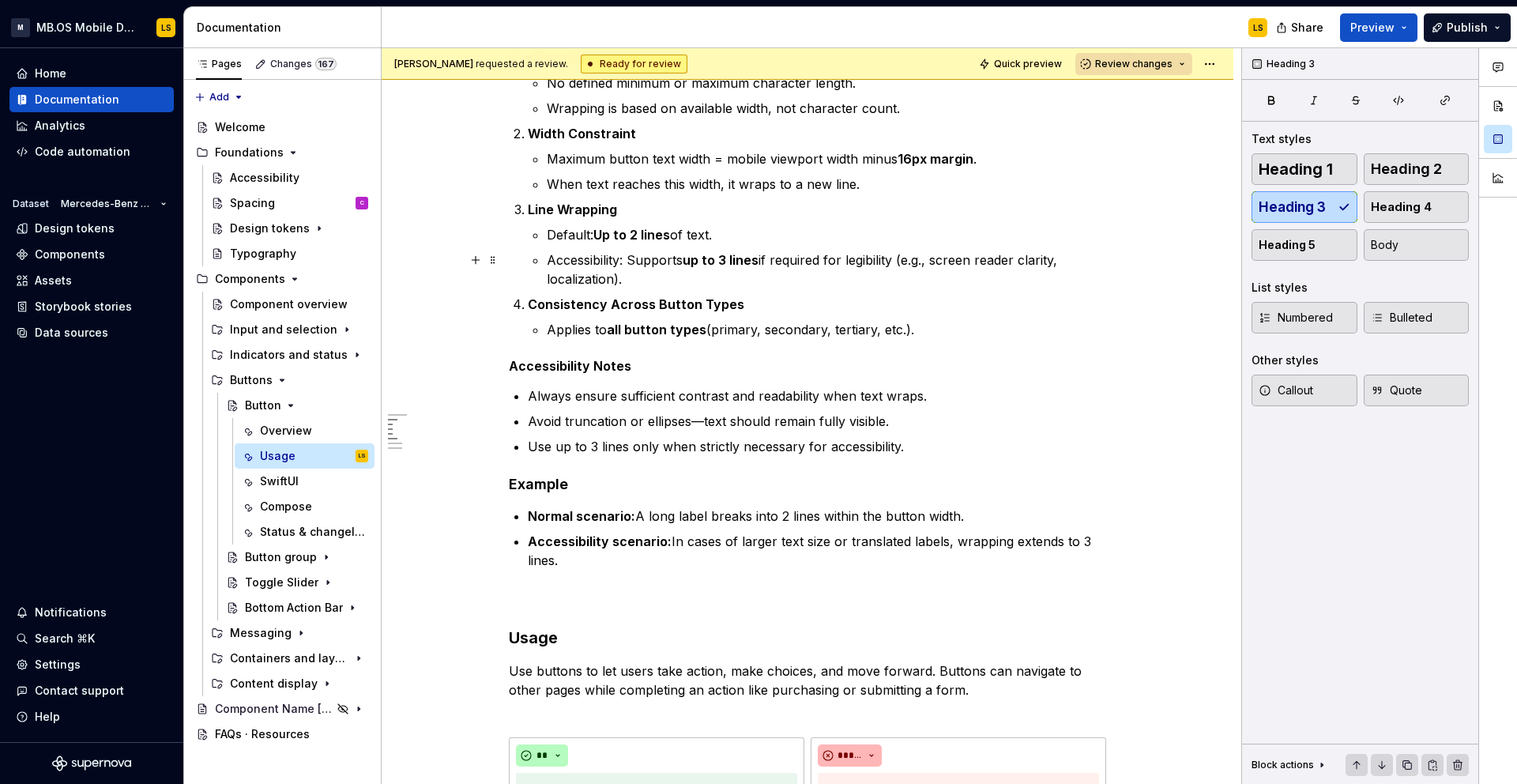
scroll to position [269, 0]
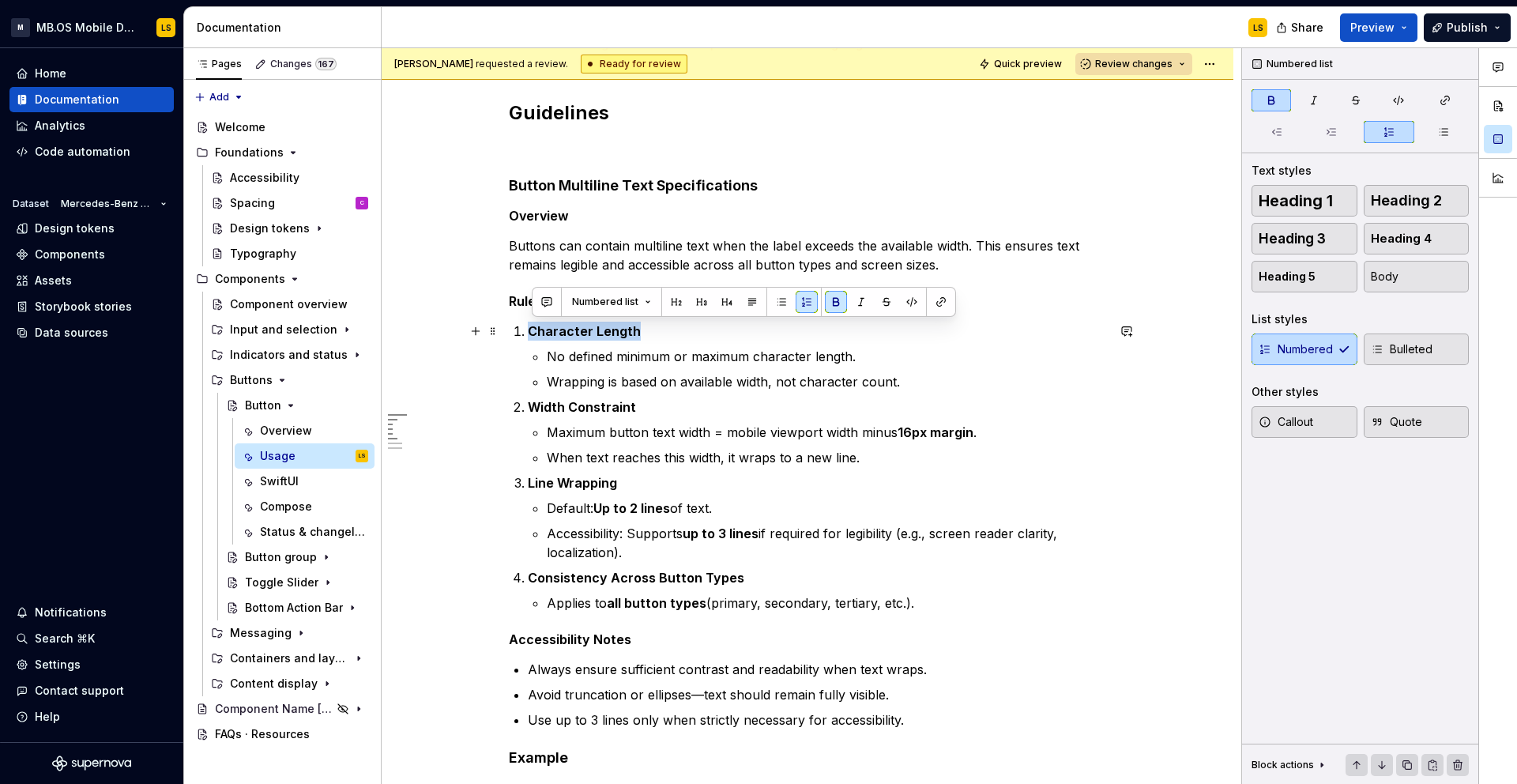
drag, startPoint x: 651, startPoint y: 333, endPoint x: 530, endPoint y: 332, distance: 121.0
click at [530, 332] on li "Character Length No defined minimum or maximum character length. Wrapping is ba…" at bounding box center [816, 356] width 578 height 69
click at [642, 305] on button "Numbered list" at bounding box center [612, 301] width 93 height 22
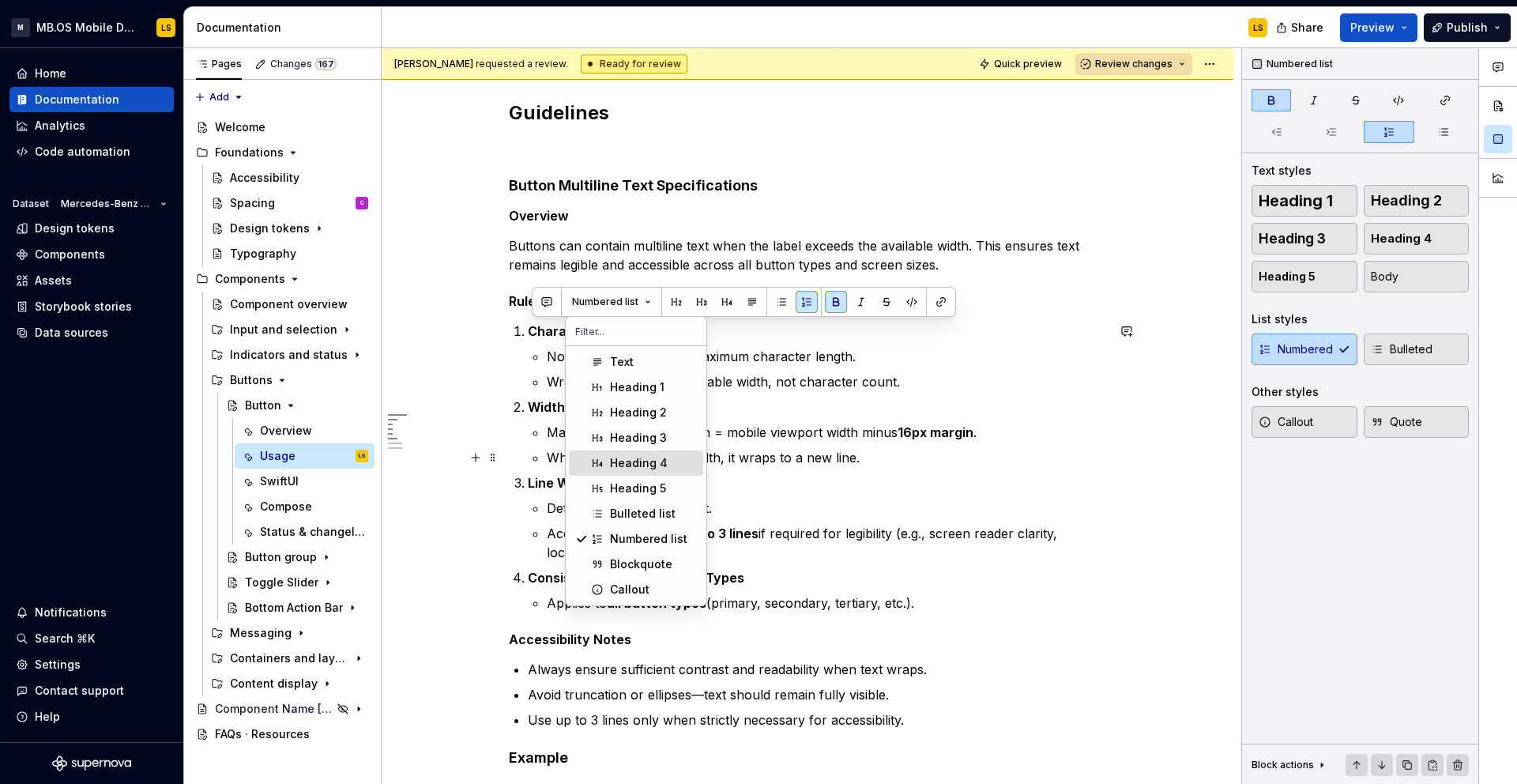
click at [651, 465] on div "Heading 4" at bounding box center [639, 463] width 58 height 16
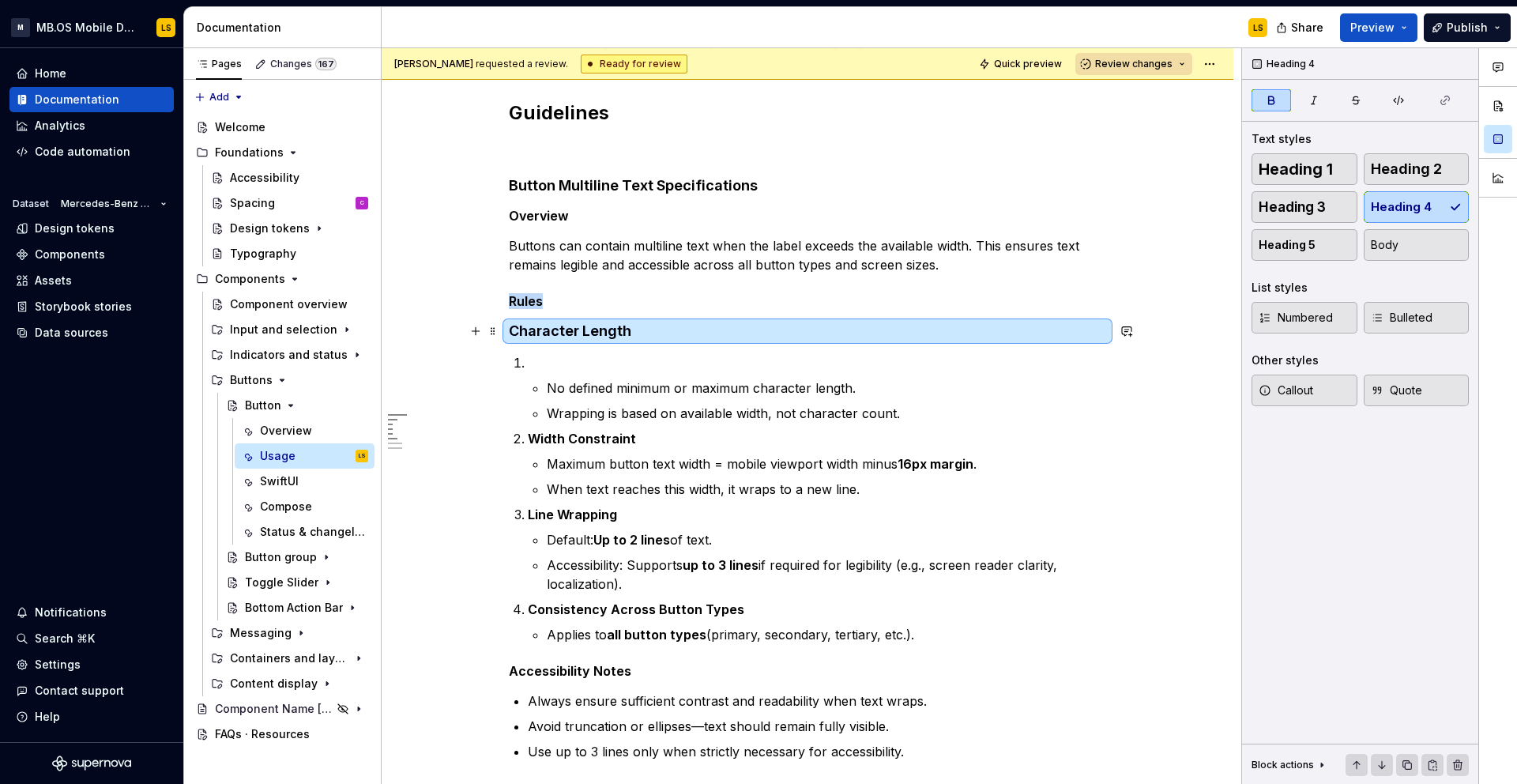
click at [610, 321] on h4 "Character Length" at bounding box center [807, 330] width 598 height 19
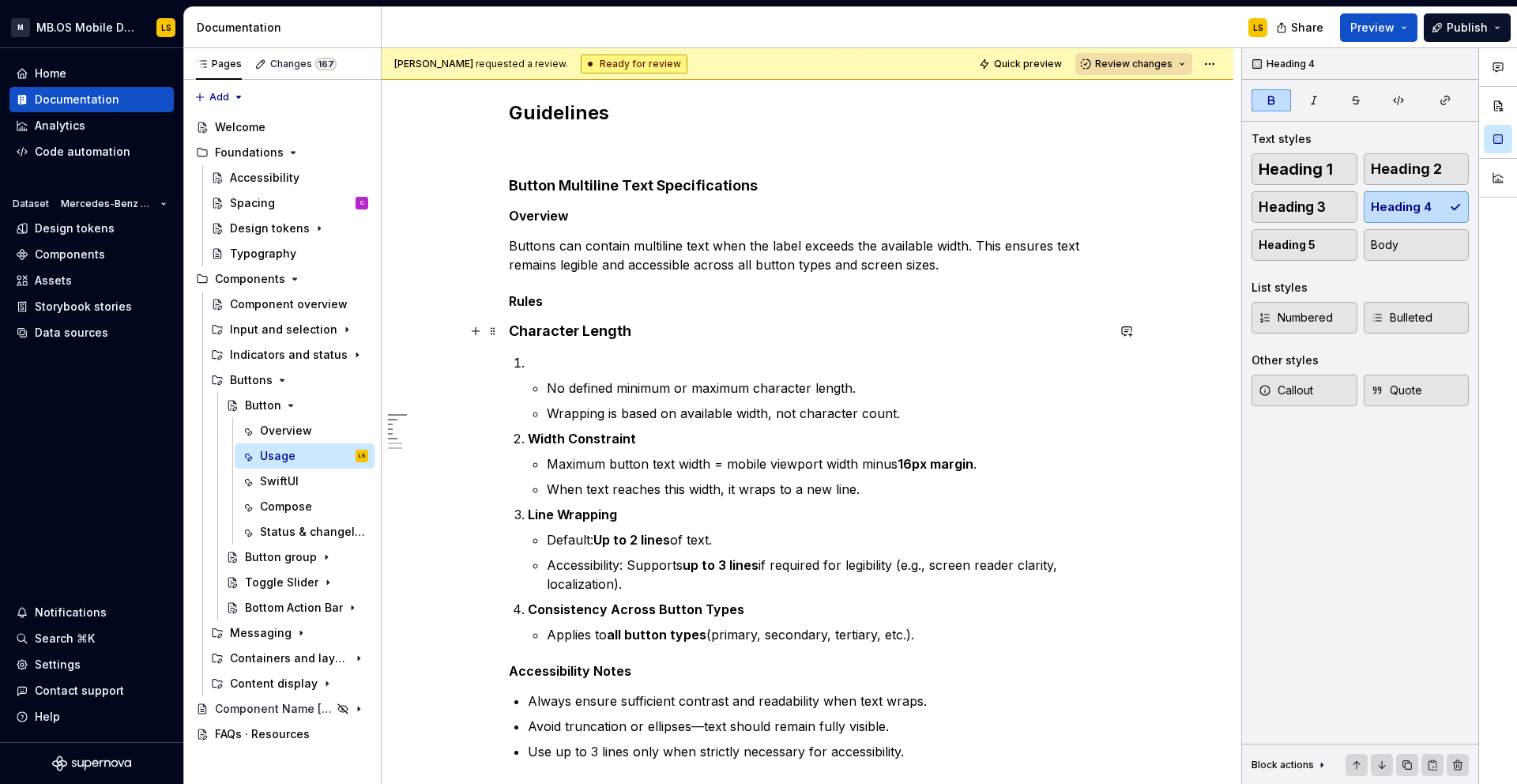
click at [604, 332] on strong "Character Length" at bounding box center [570, 330] width 123 height 17
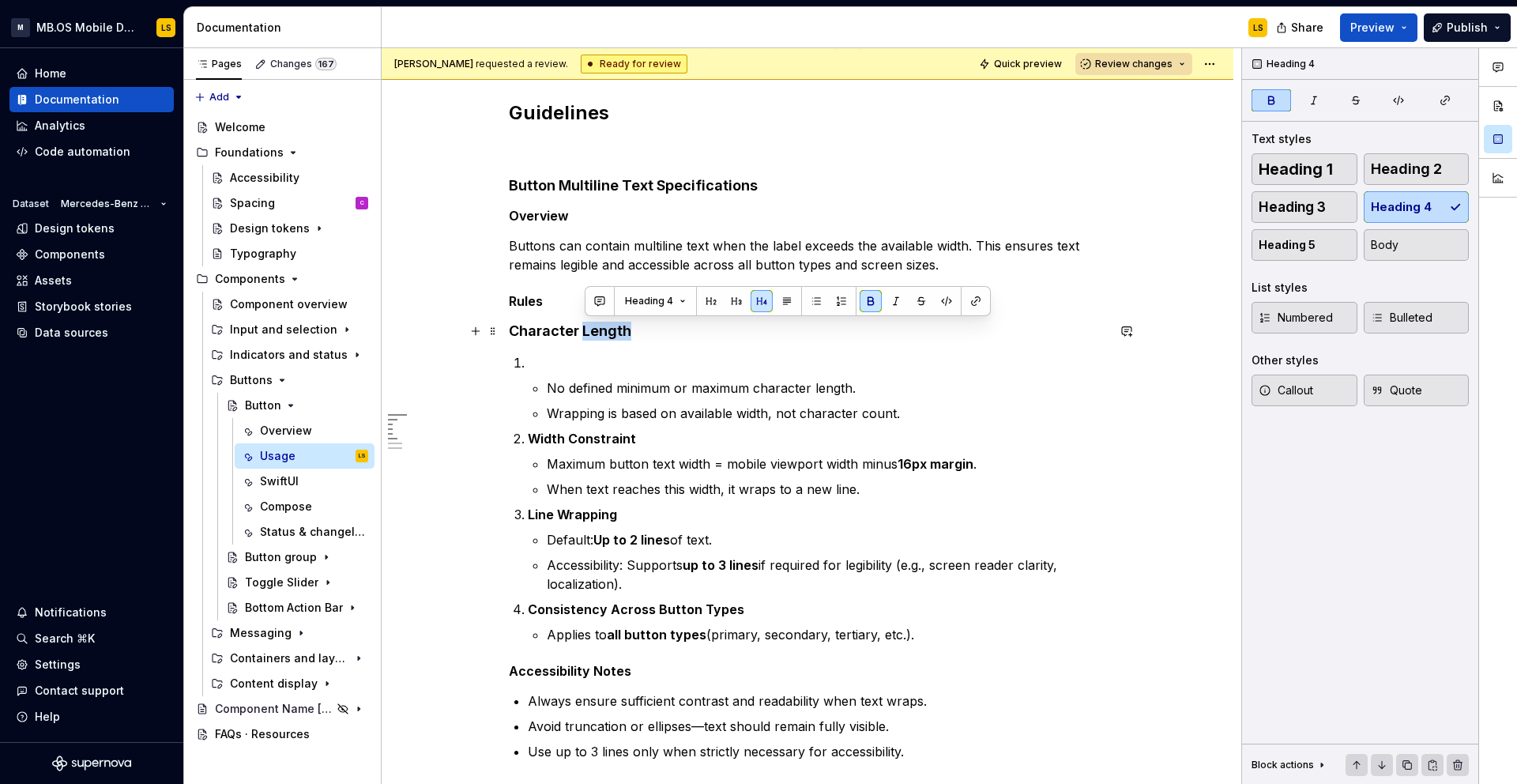
click at [604, 332] on strong "Character Length" at bounding box center [570, 330] width 123 height 17
click at [598, 295] on span "Heading 4" at bounding box center [577, 300] width 49 height 13
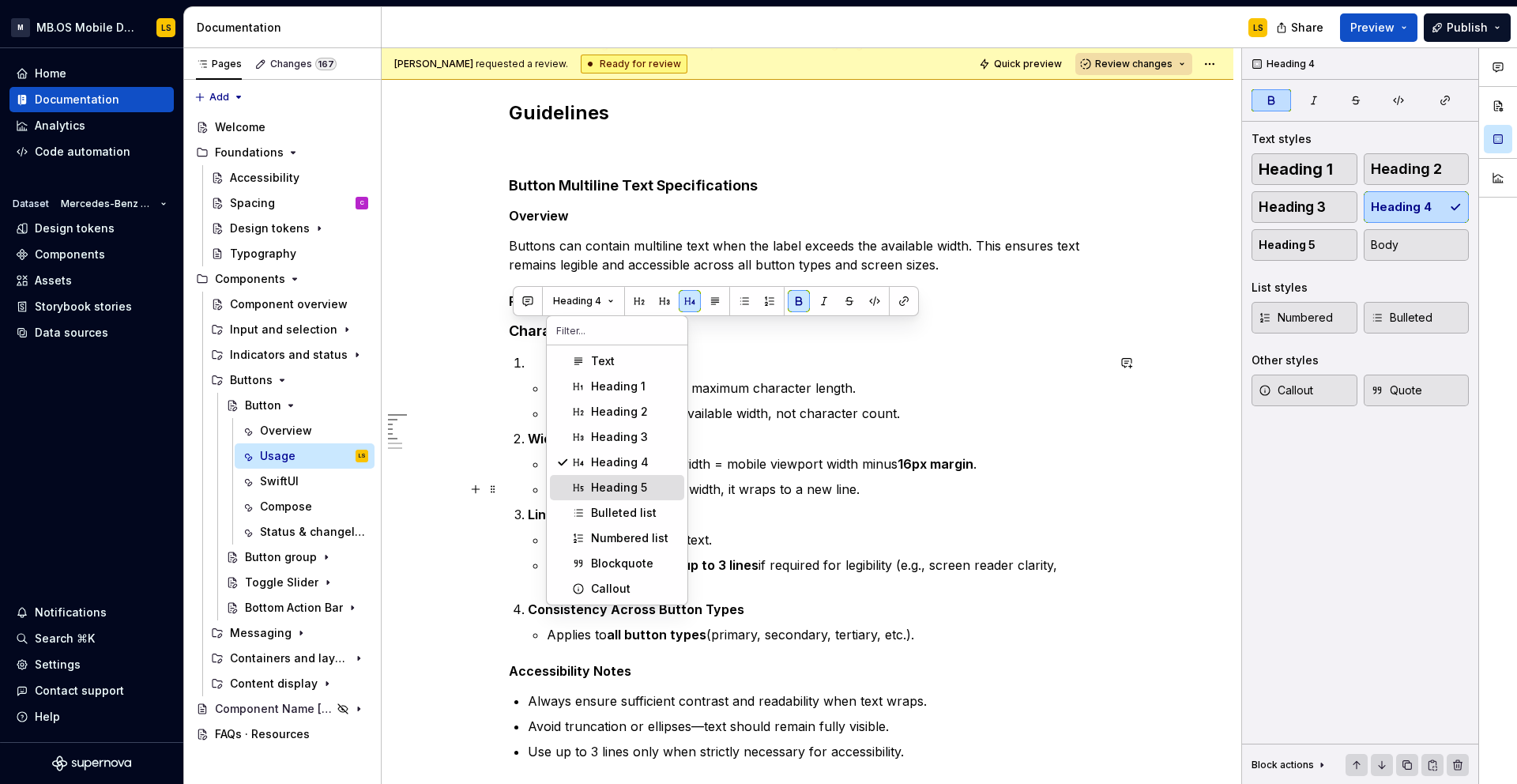
click at [633, 477] on span "Heading 5" at bounding box center [618, 488] width 135 height 26
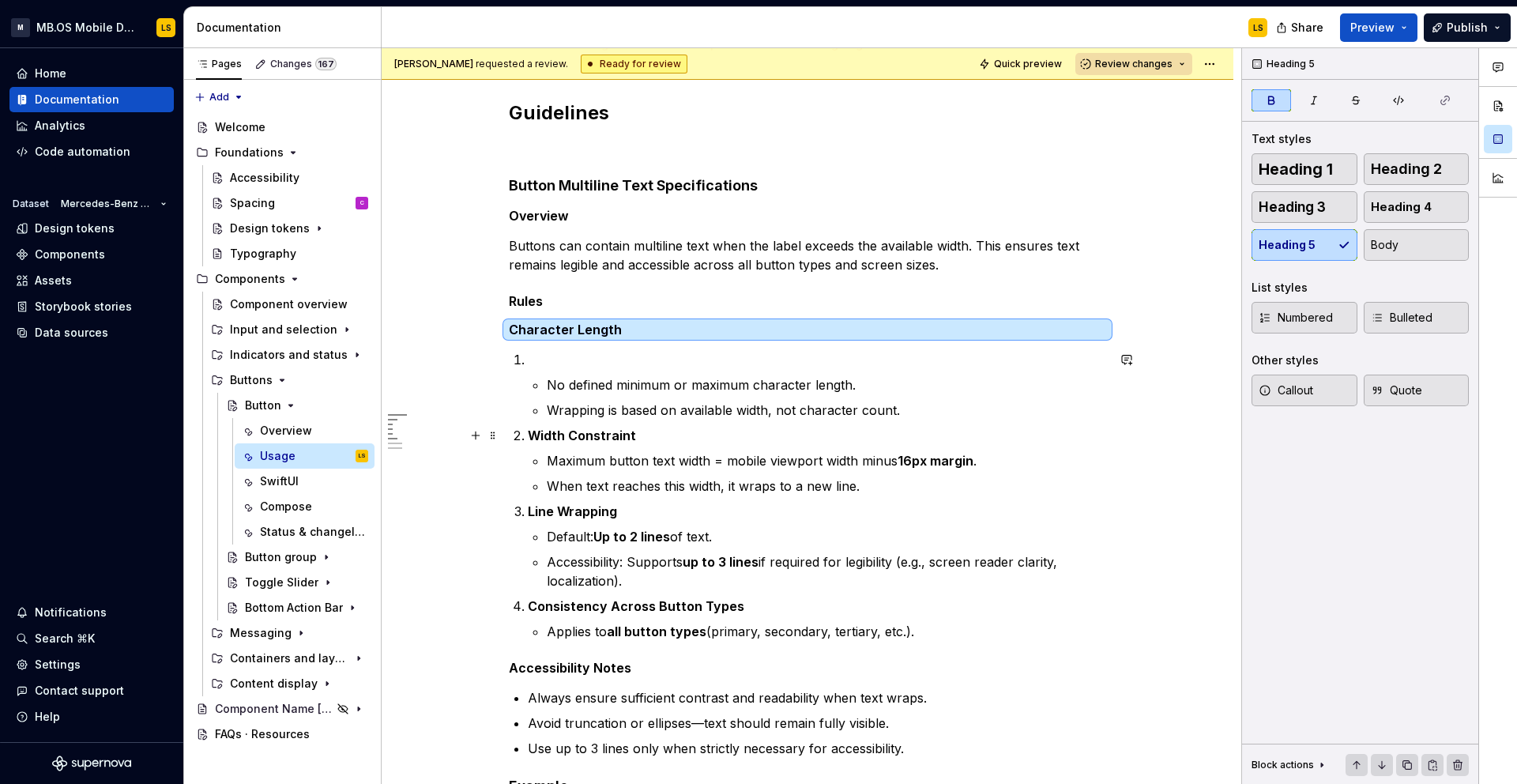
click at [606, 430] on strong "Width Constraint" at bounding box center [581, 435] width 108 height 16
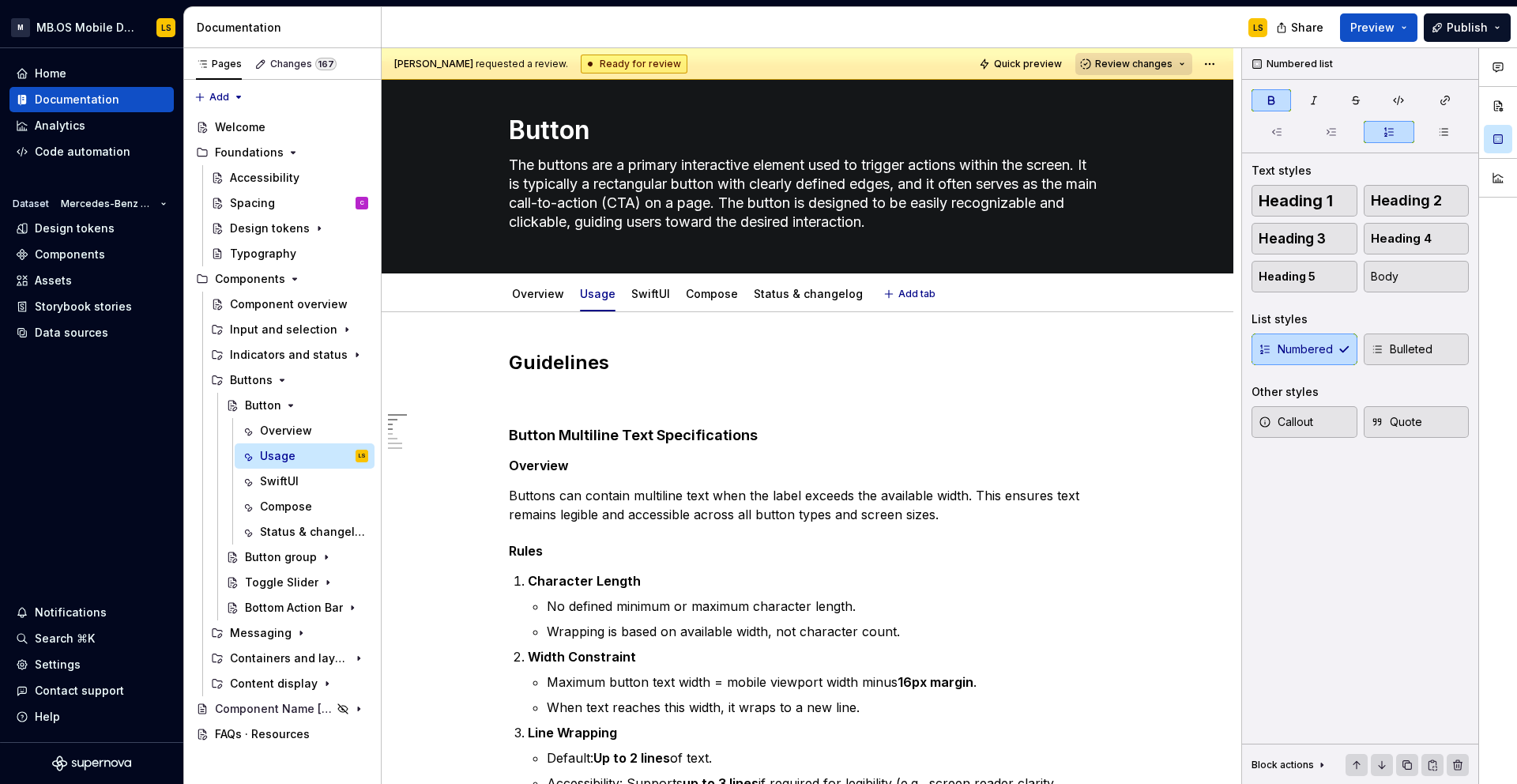
scroll to position [0, 0]
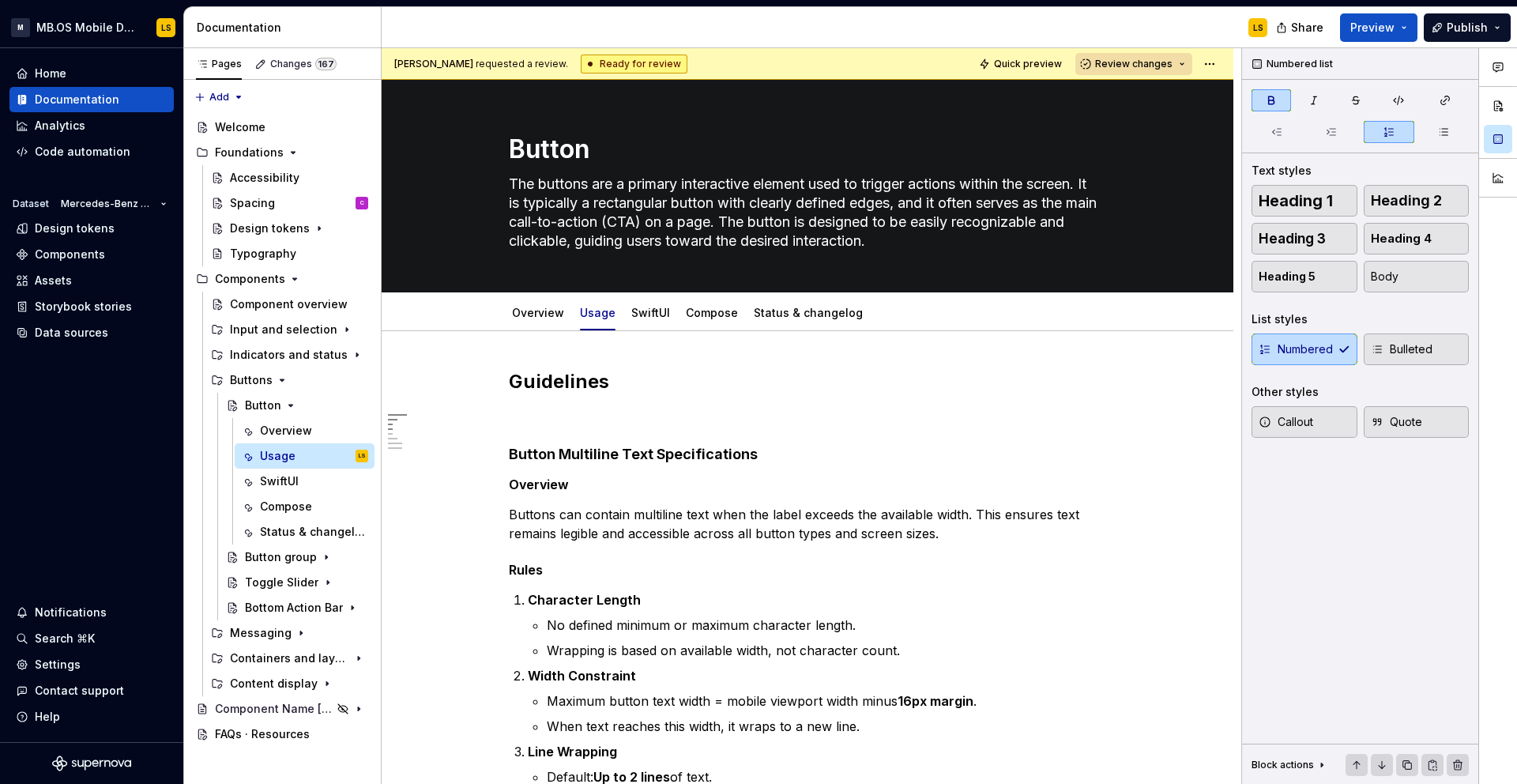
click at [598, 36] on div "LS" at bounding box center [831, 27] width 898 height 41
click at [303, 328] on div "Input and selection" at bounding box center [268, 329] width 75 height 16
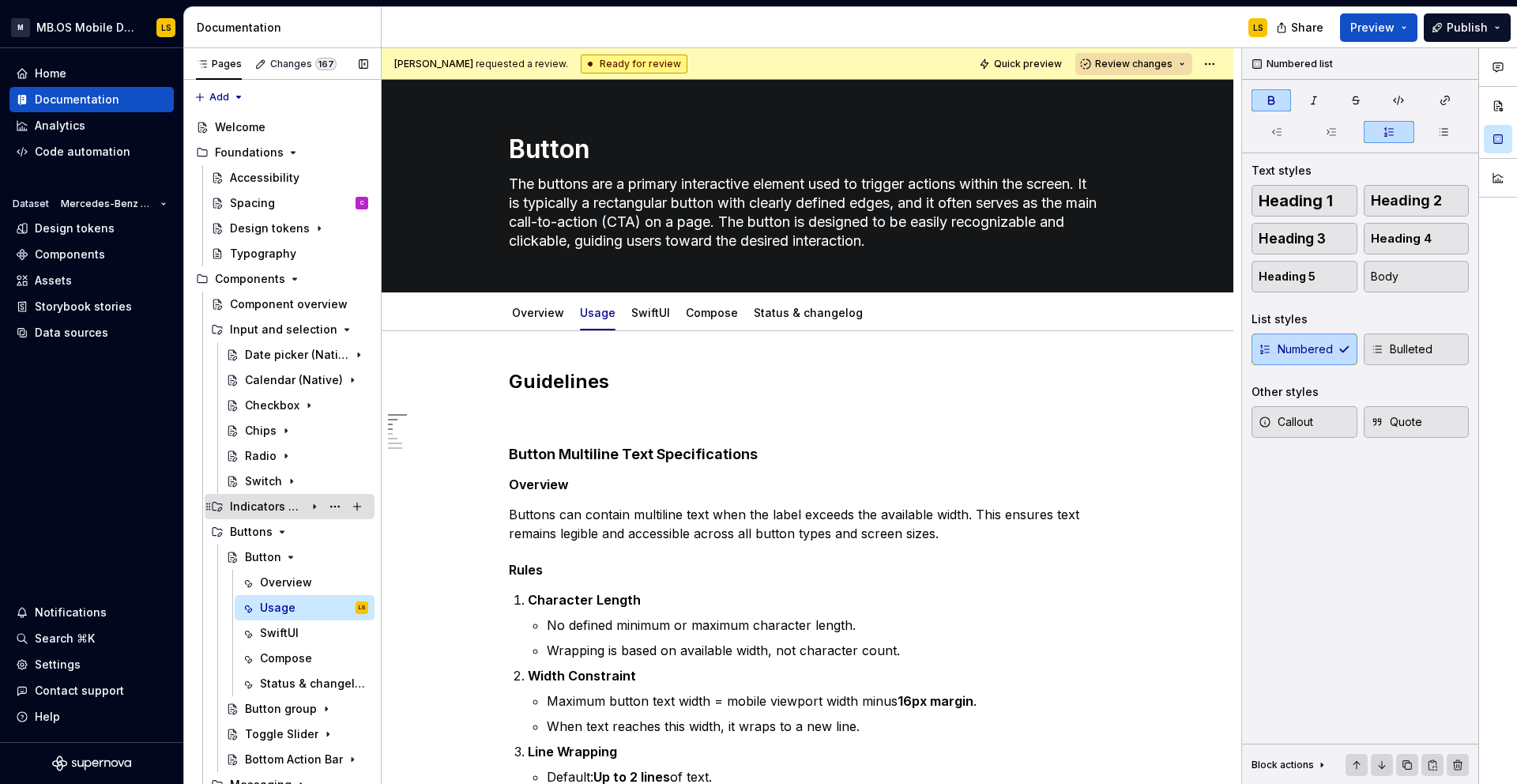
click at [313, 508] on icon "Page tree" at bounding box center [314, 506] width 13 height 13
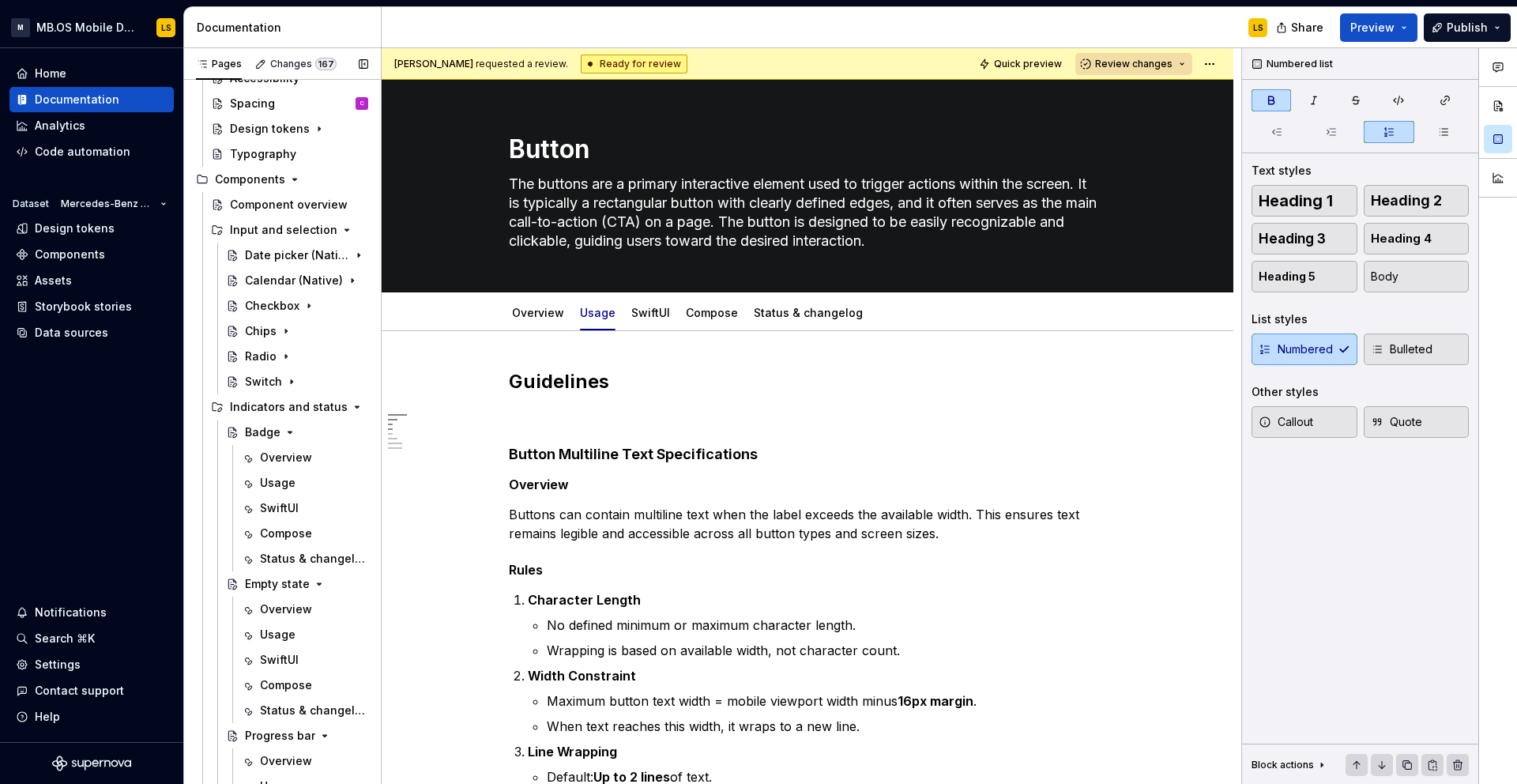
scroll to position [75, 0]
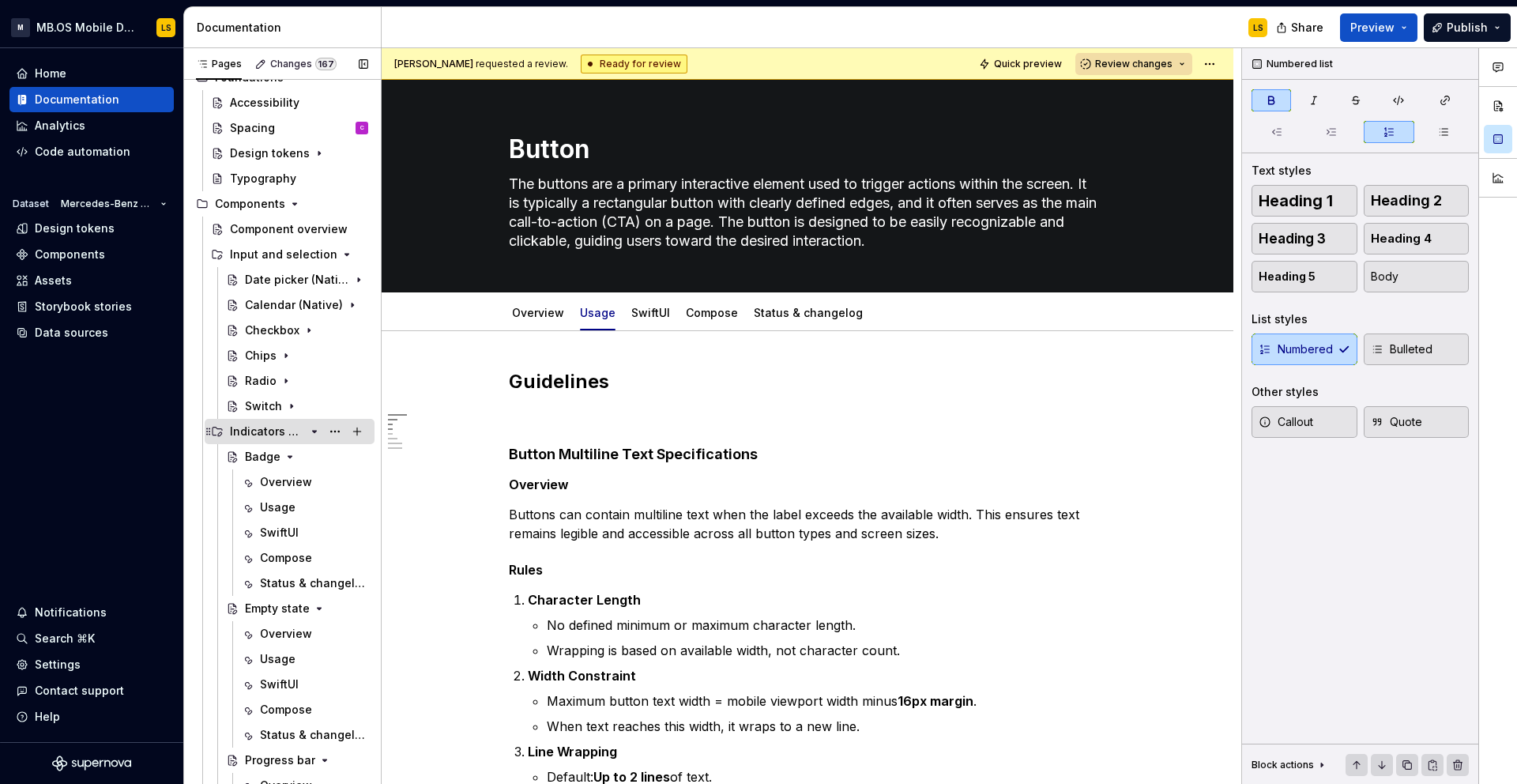
click at [318, 432] on icon "Page tree" at bounding box center [314, 431] width 13 height 13
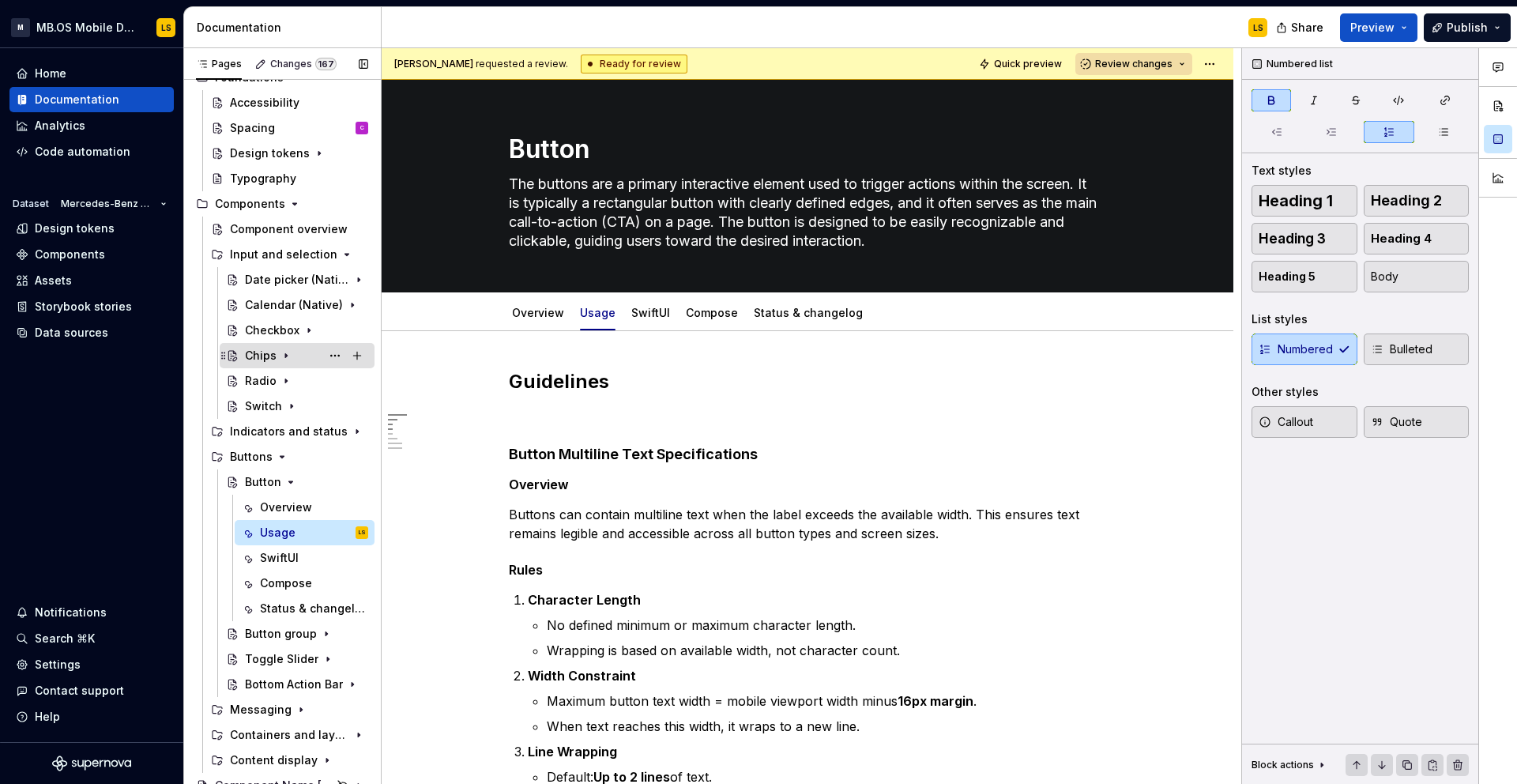
scroll to position [0, 0]
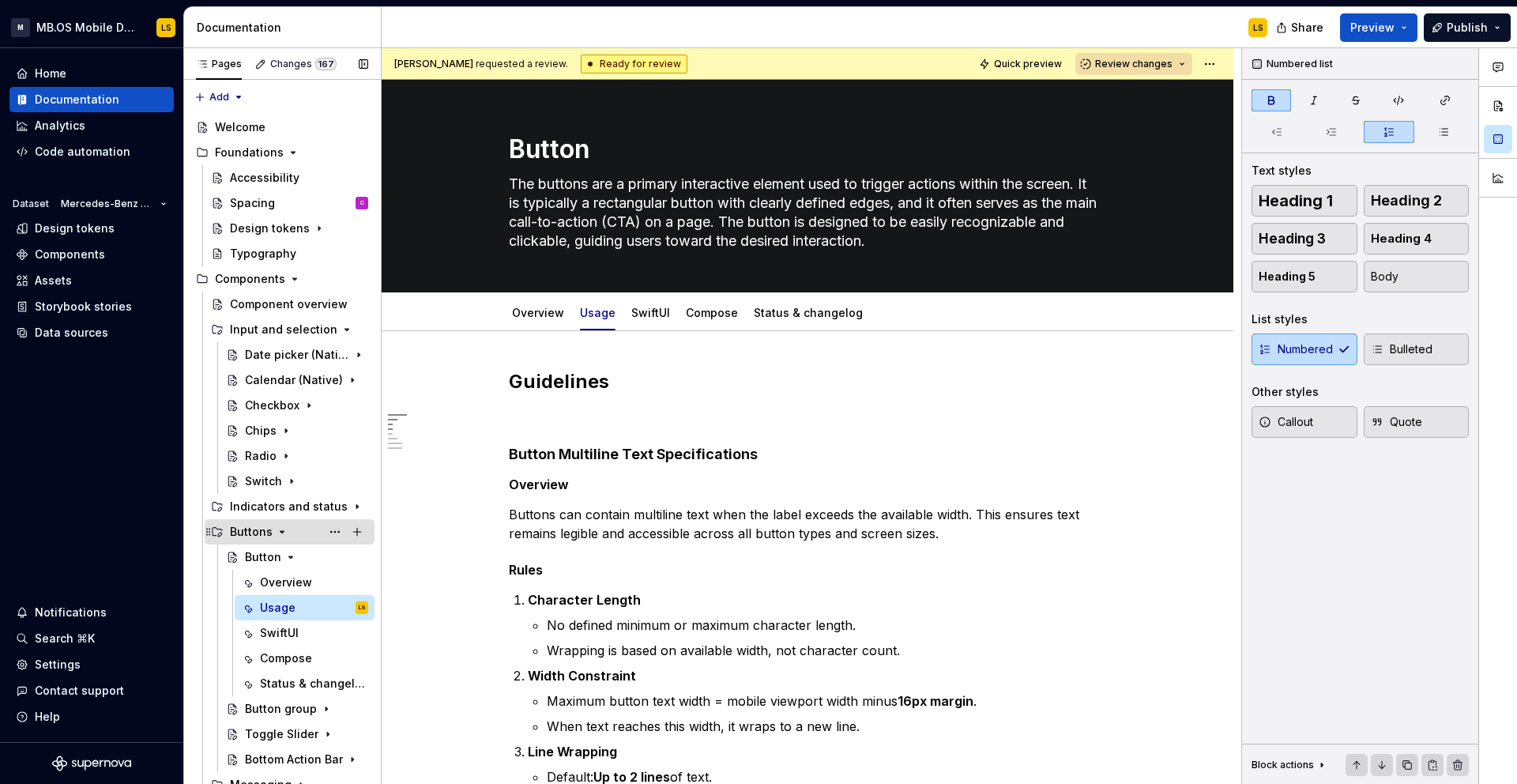
click at [282, 527] on icon "Page tree" at bounding box center [282, 531] width 13 height 13
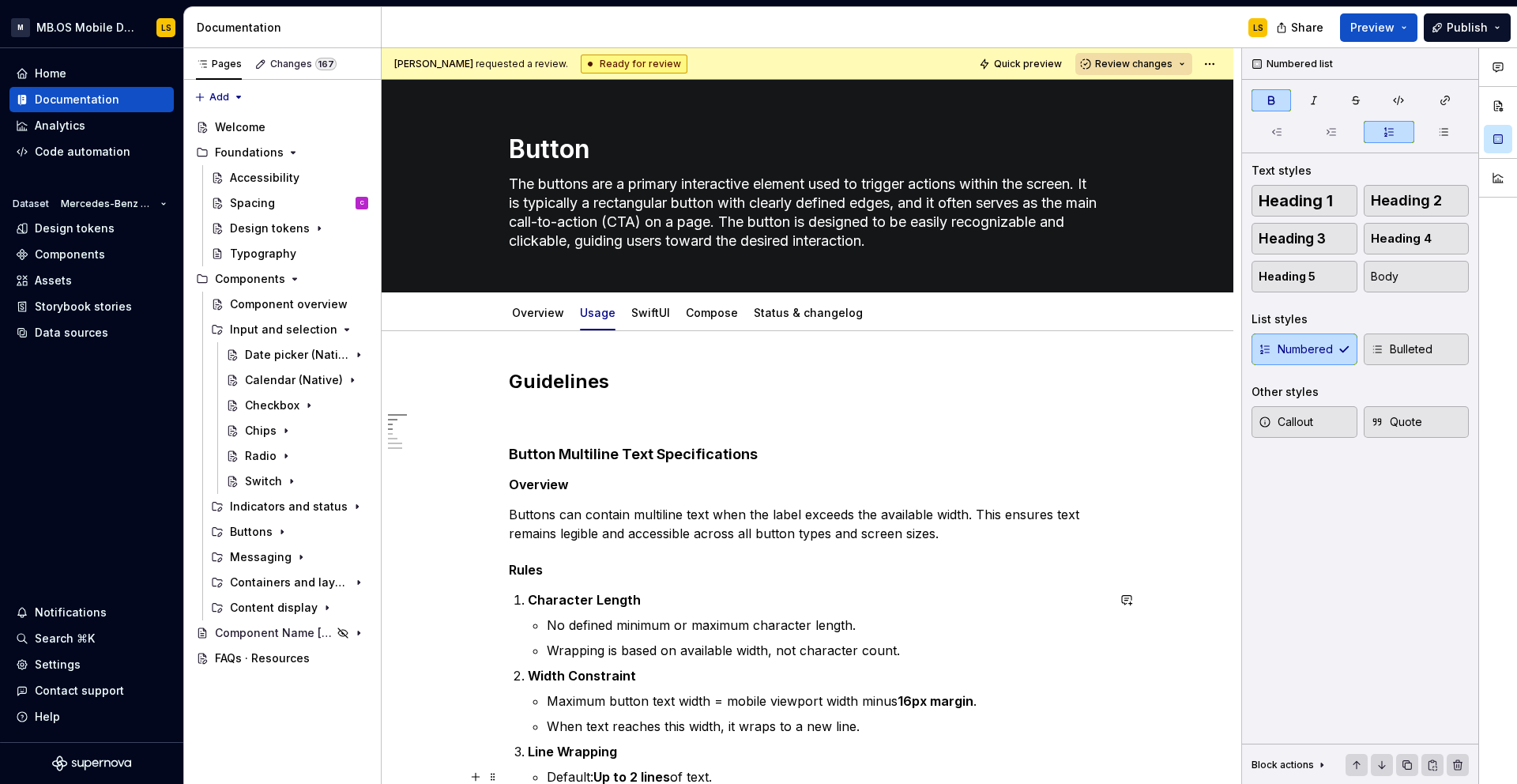
type textarea "*"
